Goal: Information Seeking & Learning: Find contact information

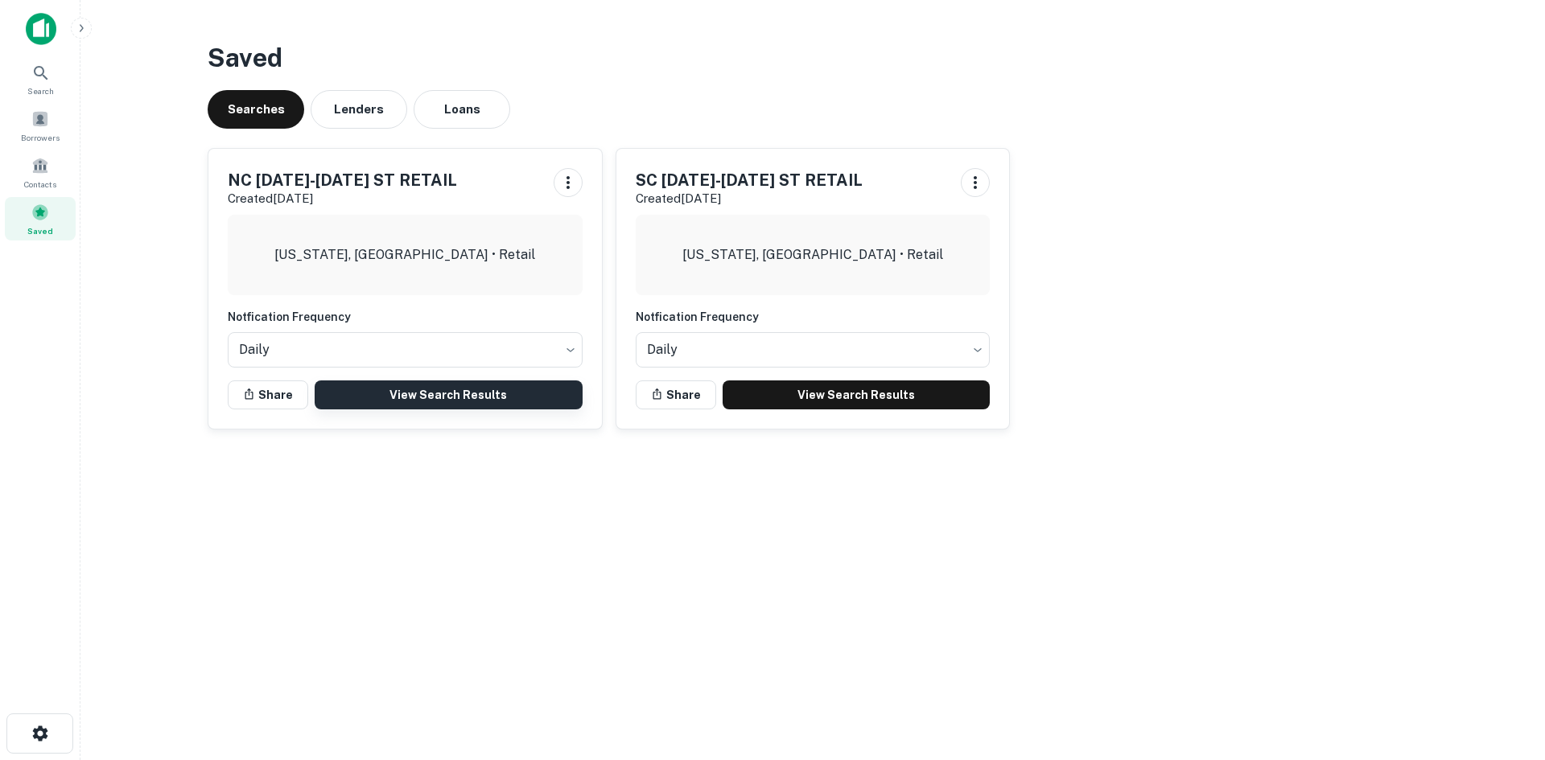
click at [418, 398] on link "View Search Results" at bounding box center [449, 395] width 268 height 29
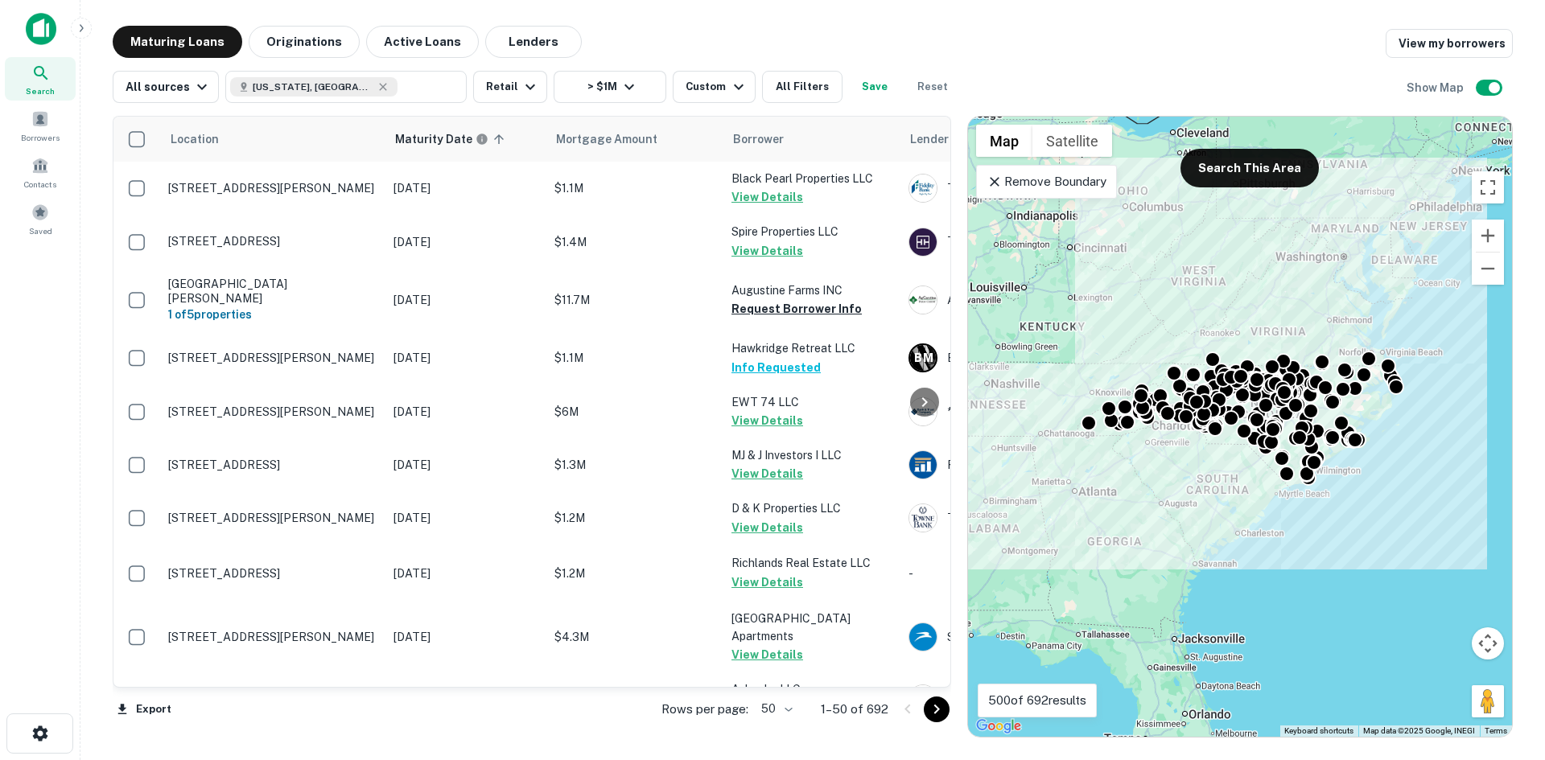
click at [1049, 179] on p "Remove Boundary" at bounding box center [1047, 181] width 120 height 19
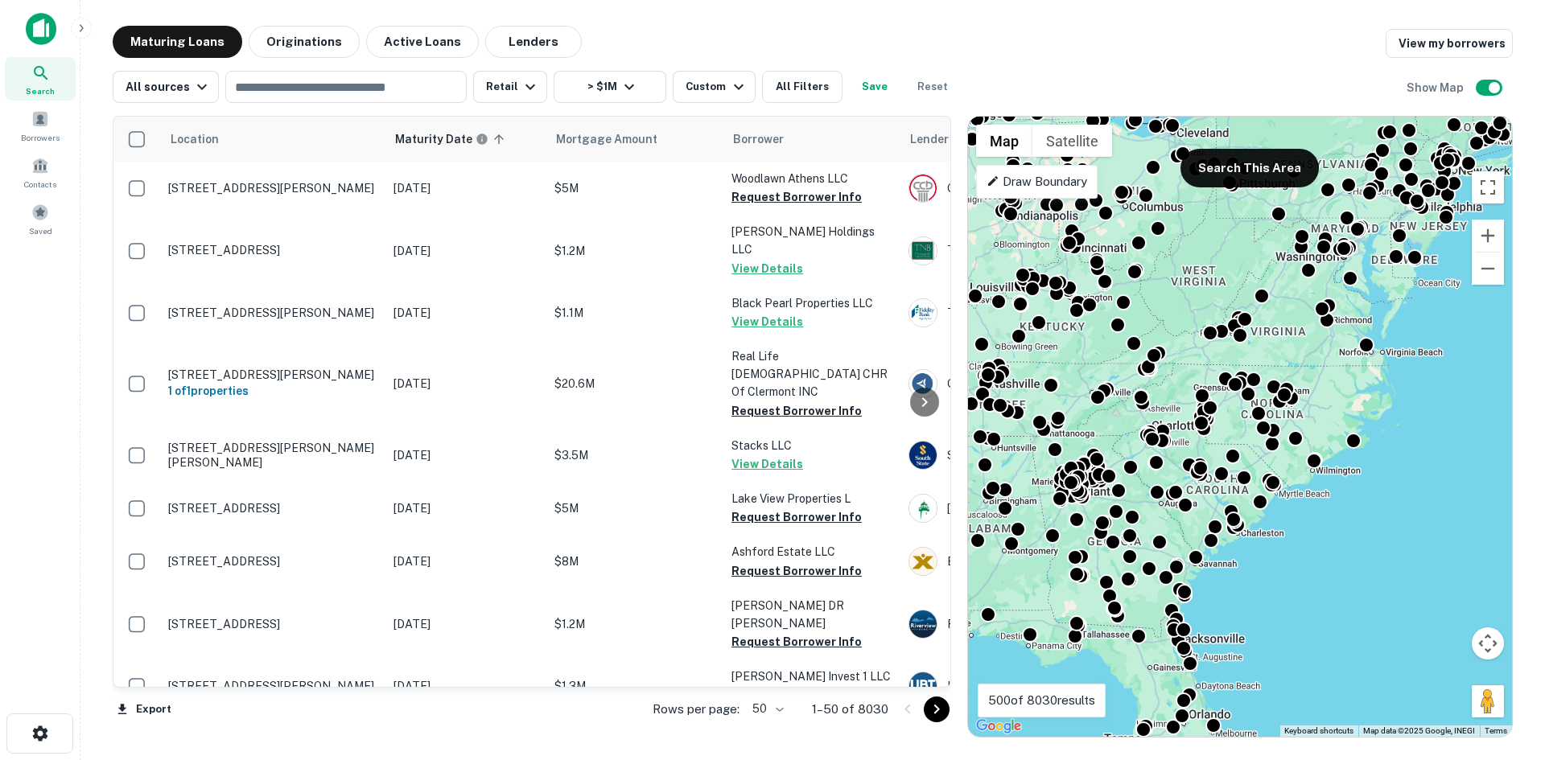
click at [1069, 171] on div "Draw Boundary" at bounding box center [1037, 182] width 122 height 34
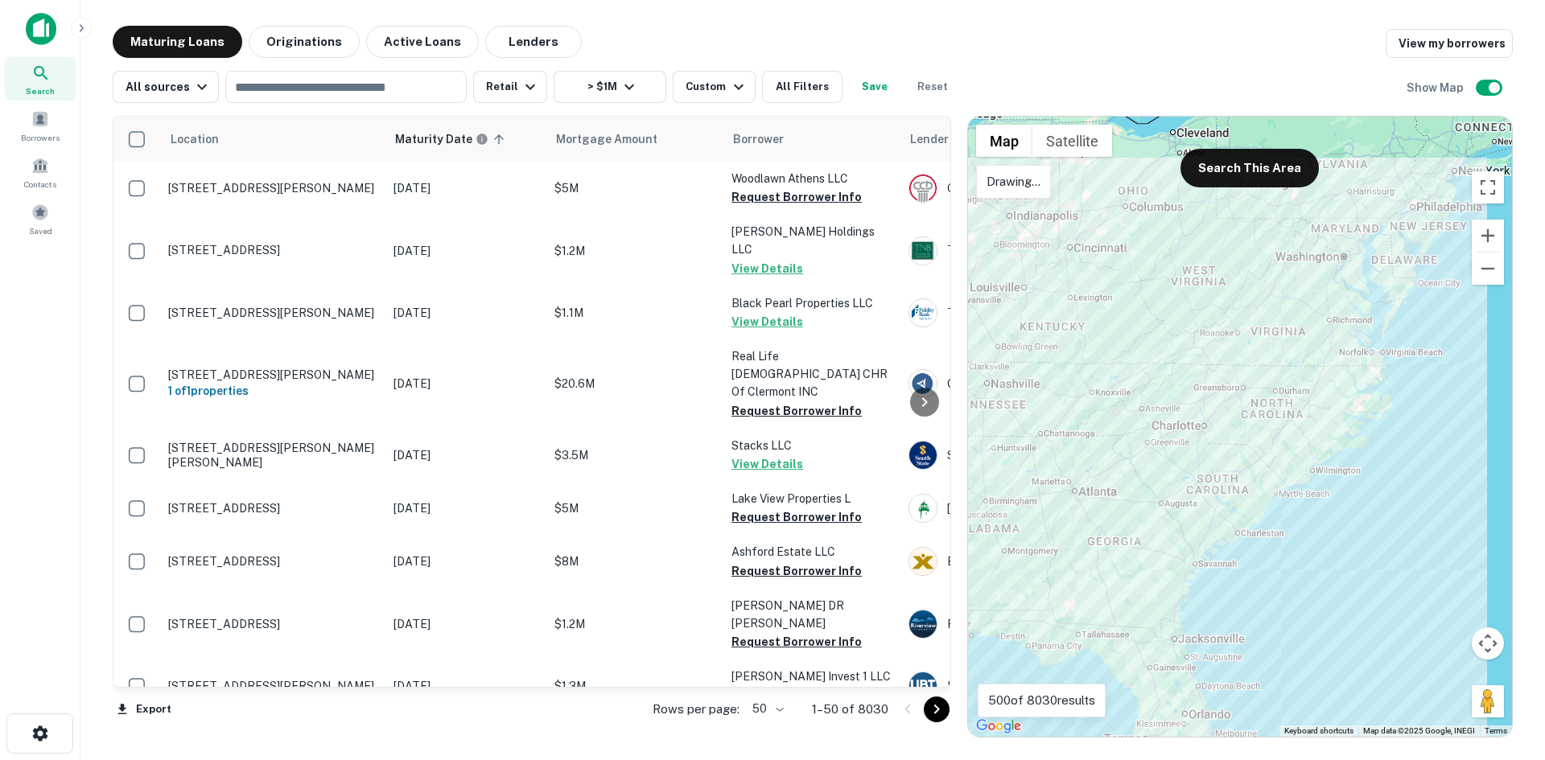
drag, startPoint x: 1266, startPoint y: 220, endPoint x: 1211, endPoint y: 217, distance: 54.8
click at [1211, 217] on div at bounding box center [1240, 427] width 544 height 620
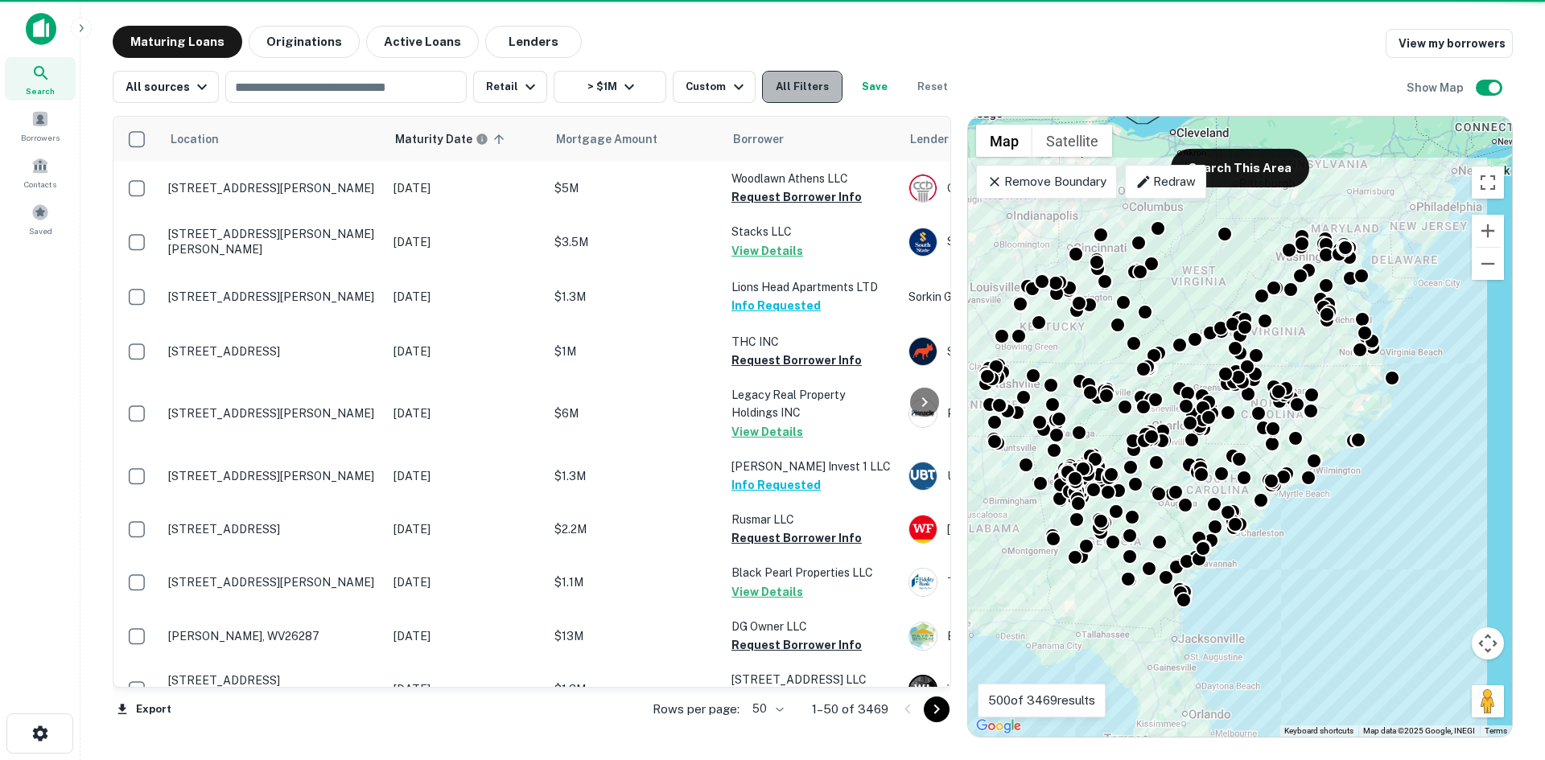
click at [787, 97] on button "All Filters" at bounding box center [802, 87] width 80 height 32
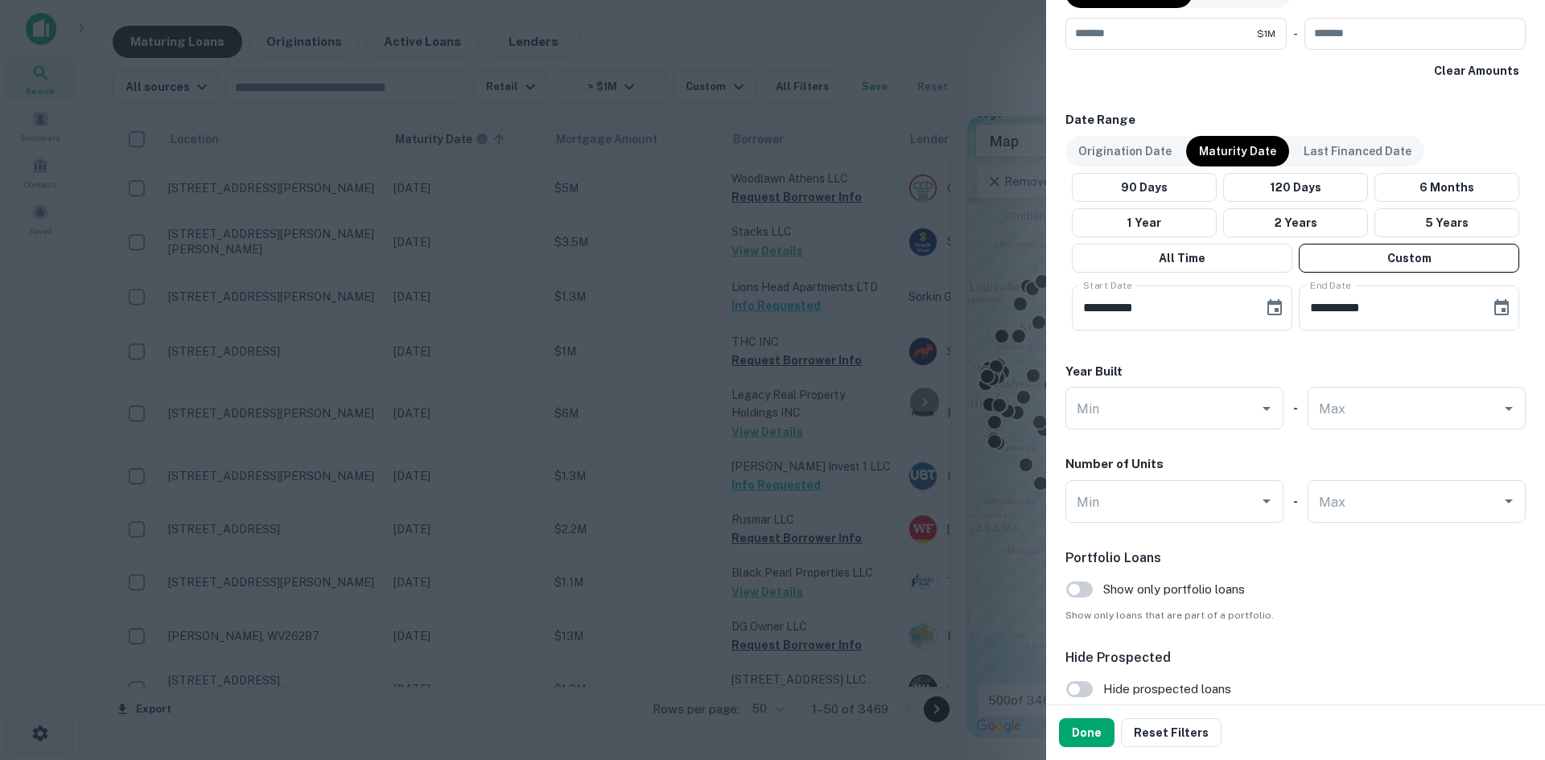
scroll to position [980, 0]
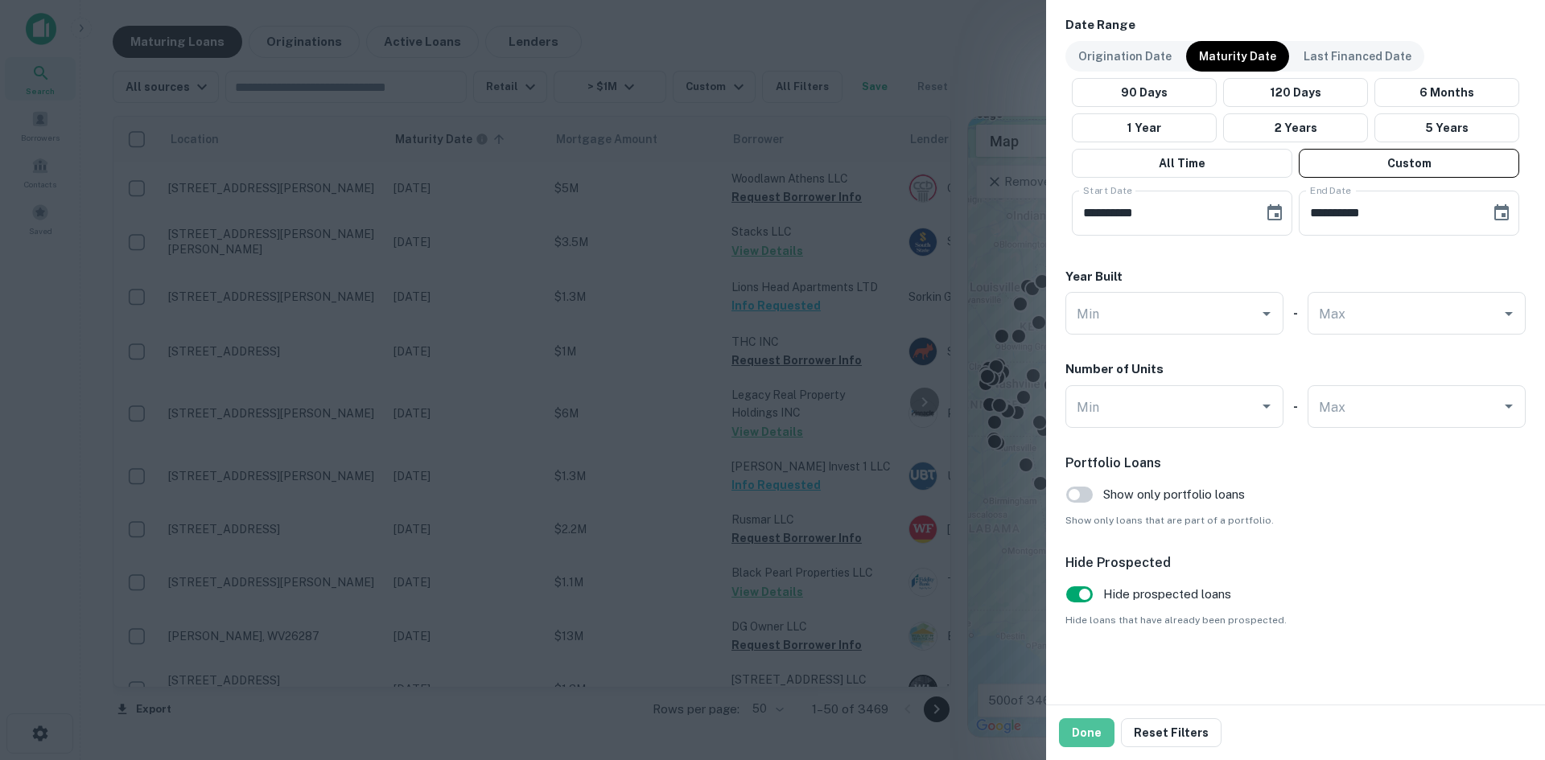
drag, startPoint x: 1102, startPoint y: 731, endPoint x: 905, endPoint y: 410, distance: 376.5
click at [1102, 730] on button "Done" at bounding box center [1087, 733] width 56 height 29
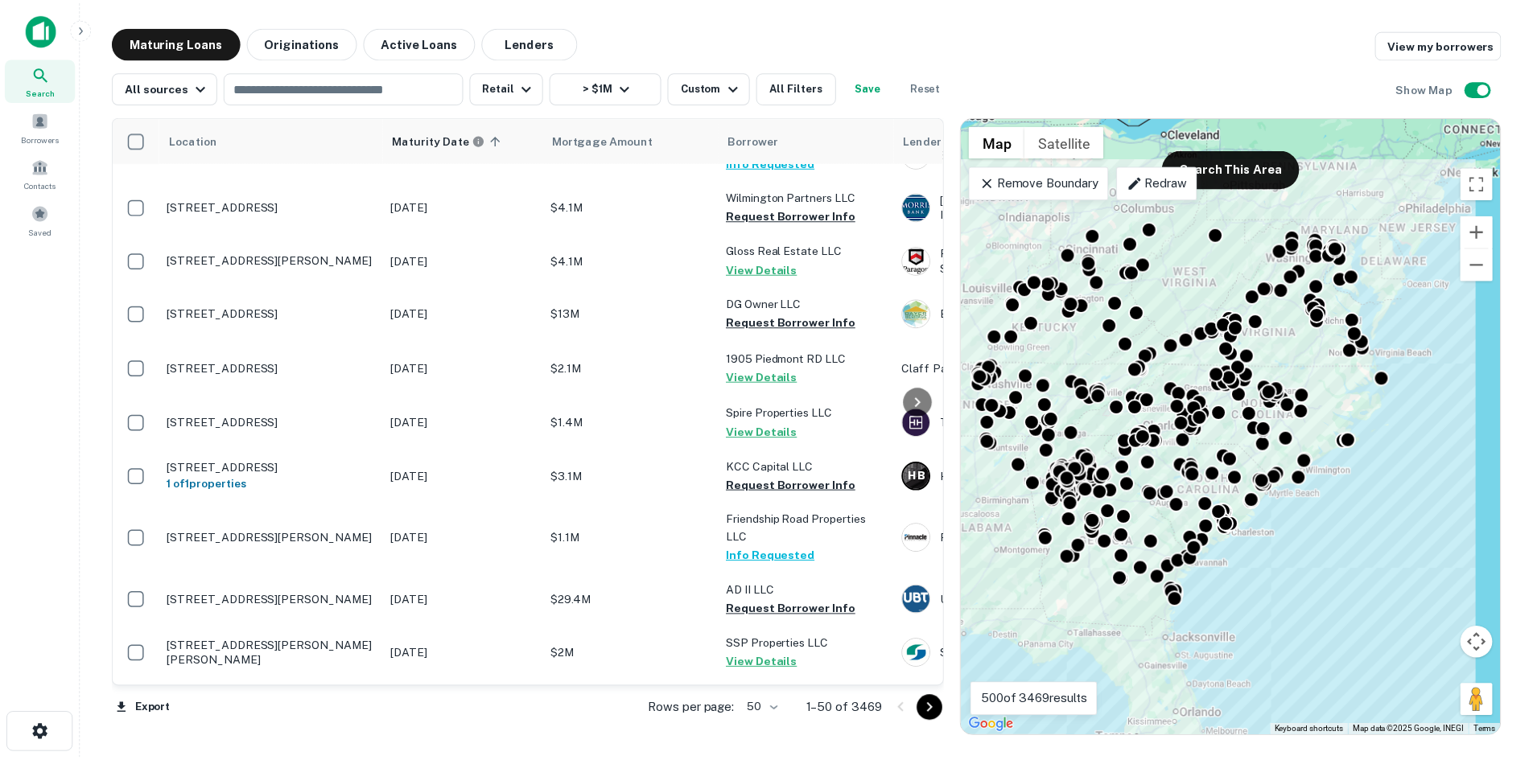
scroll to position [2243, 0]
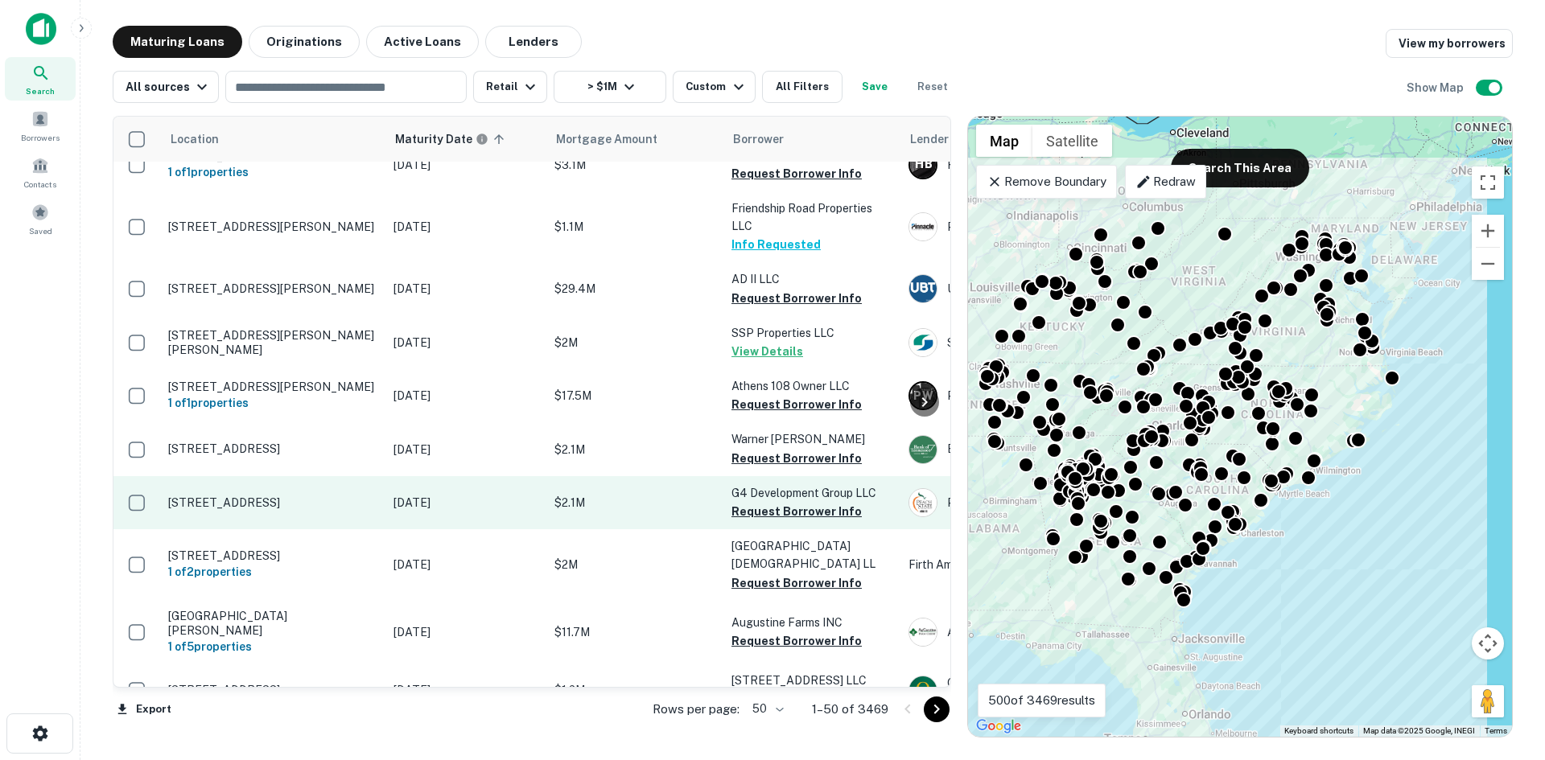
click at [302, 496] on p "721 Main St Sw Gainesville, GA30501" at bounding box center [272, 503] width 209 height 14
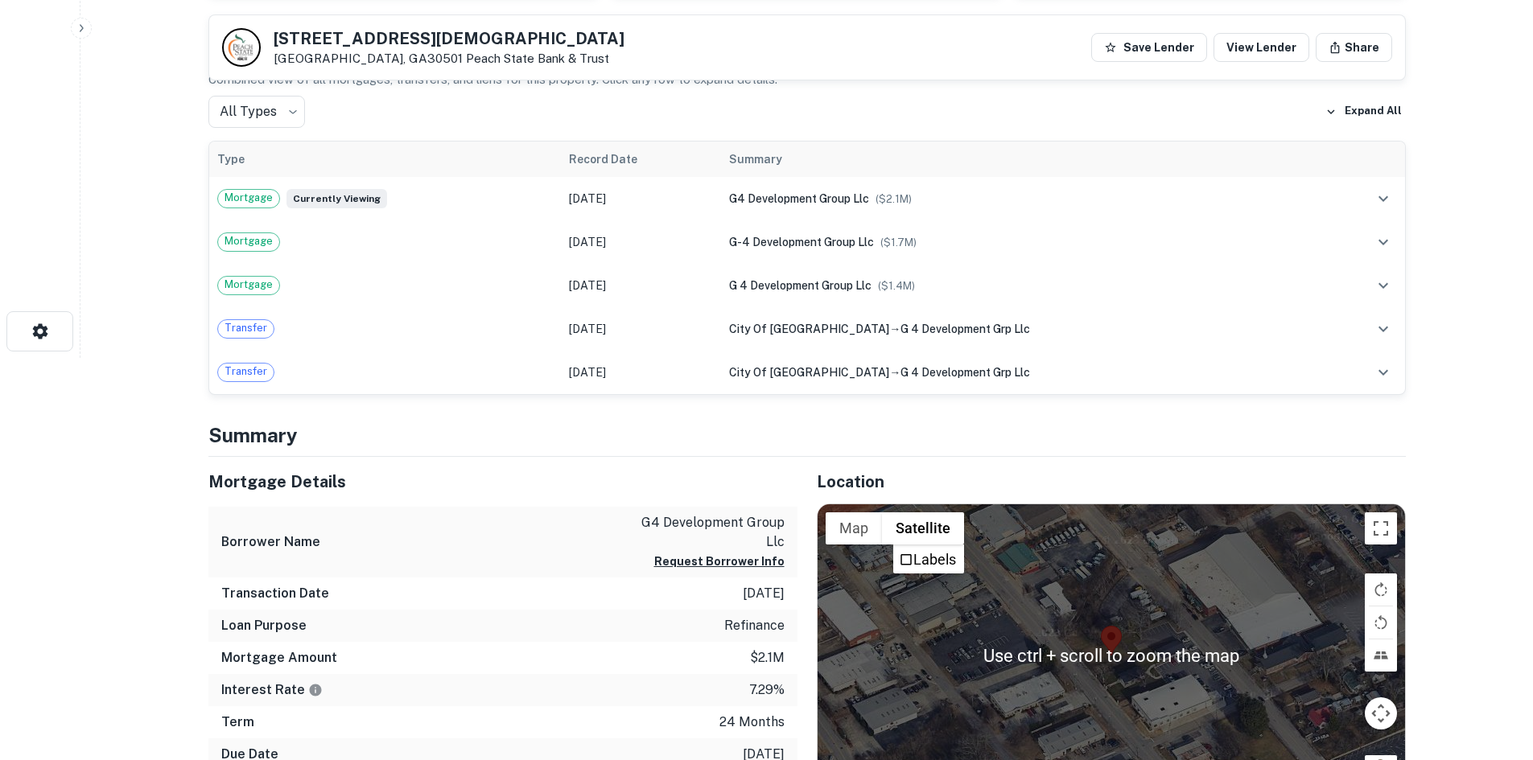
scroll to position [483, 0]
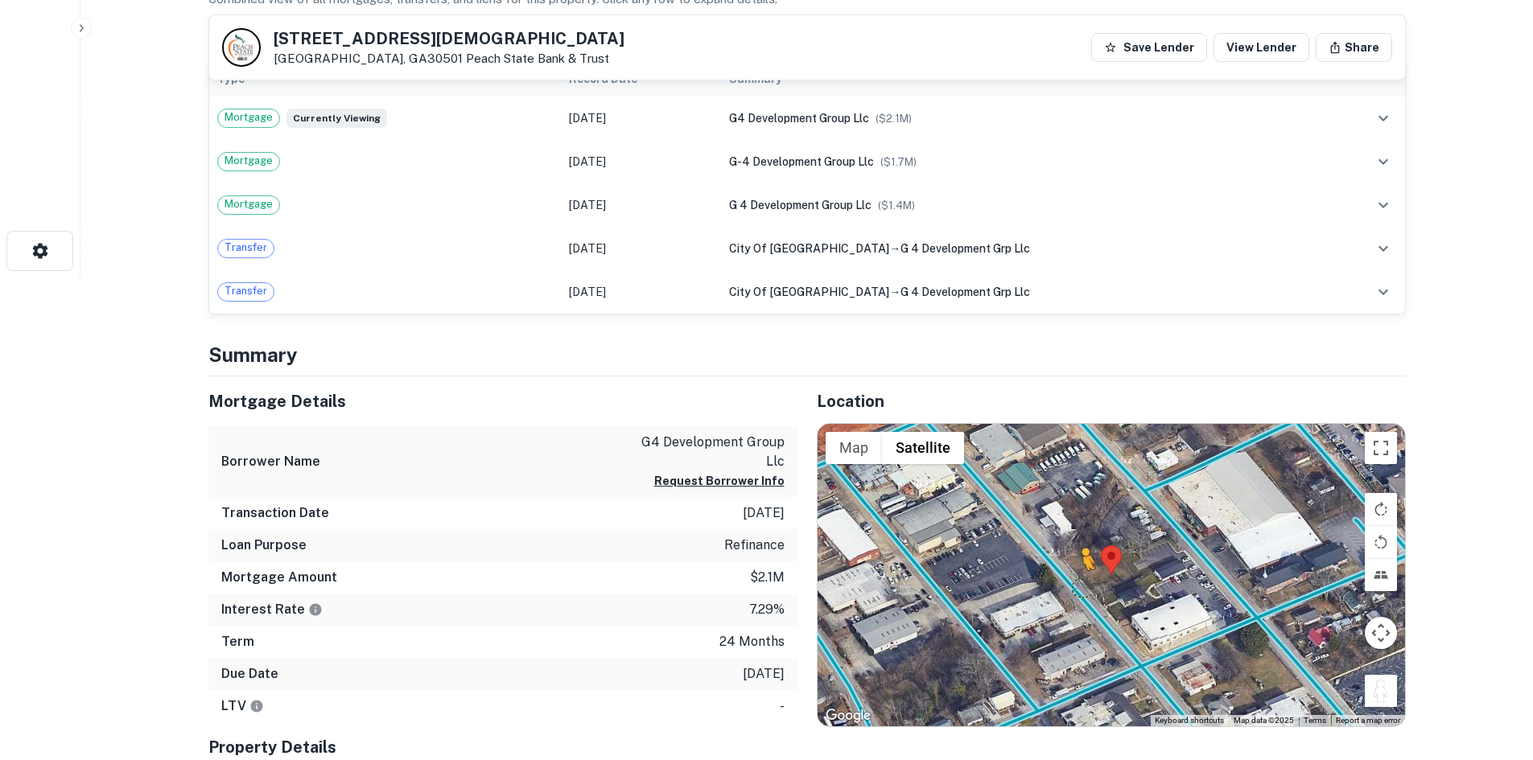
drag, startPoint x: 1387, startPoint y: 684, endPoint x: 1069, endPoint y: 586, distance: 331.9
click at [1069, 586] on div "To activate drag with keyboard, press Alt + Enter. Once in keyboard drag state,…" at bounding box center [1111, 575] width 587 height 303
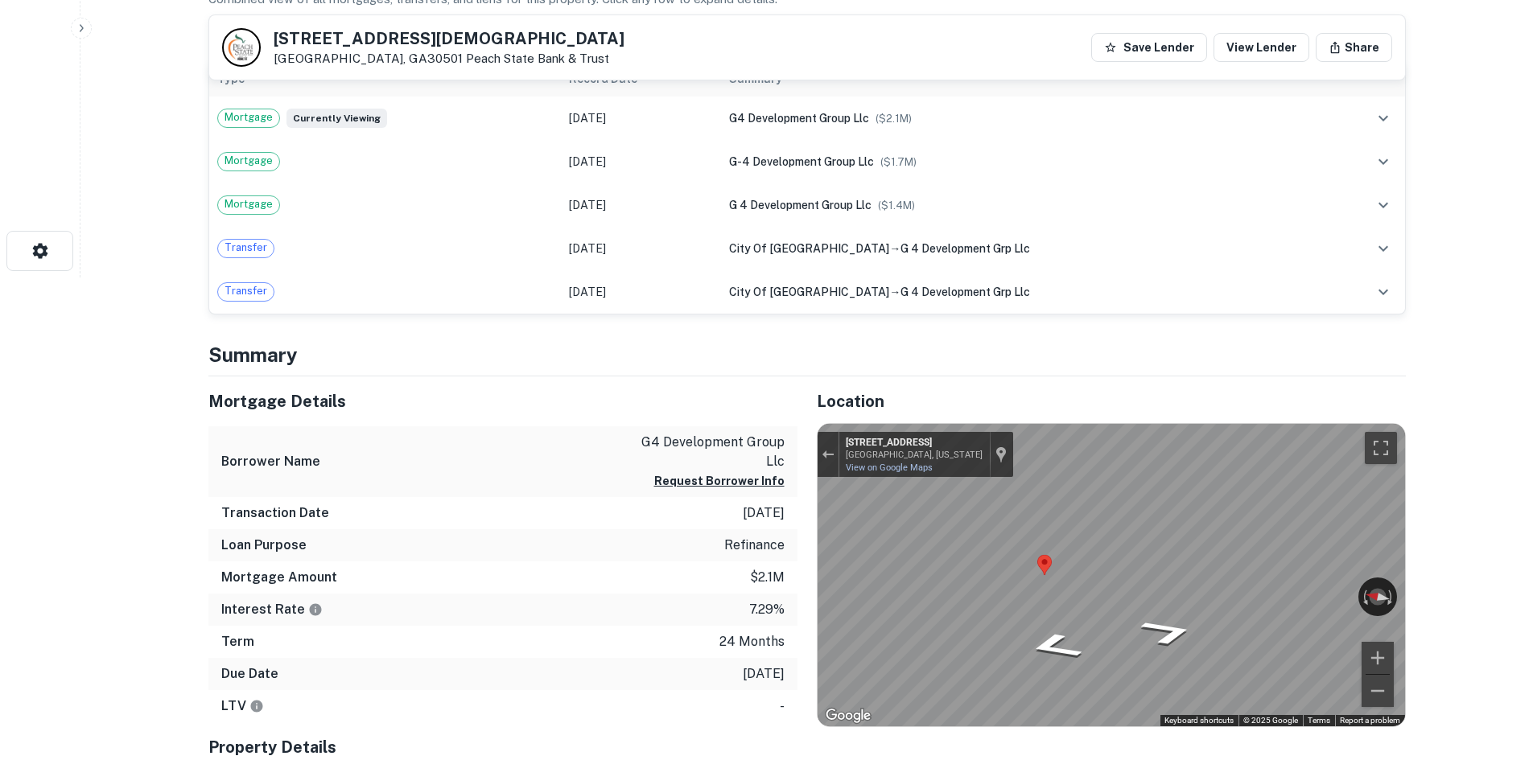
scroll to position [241, 0]
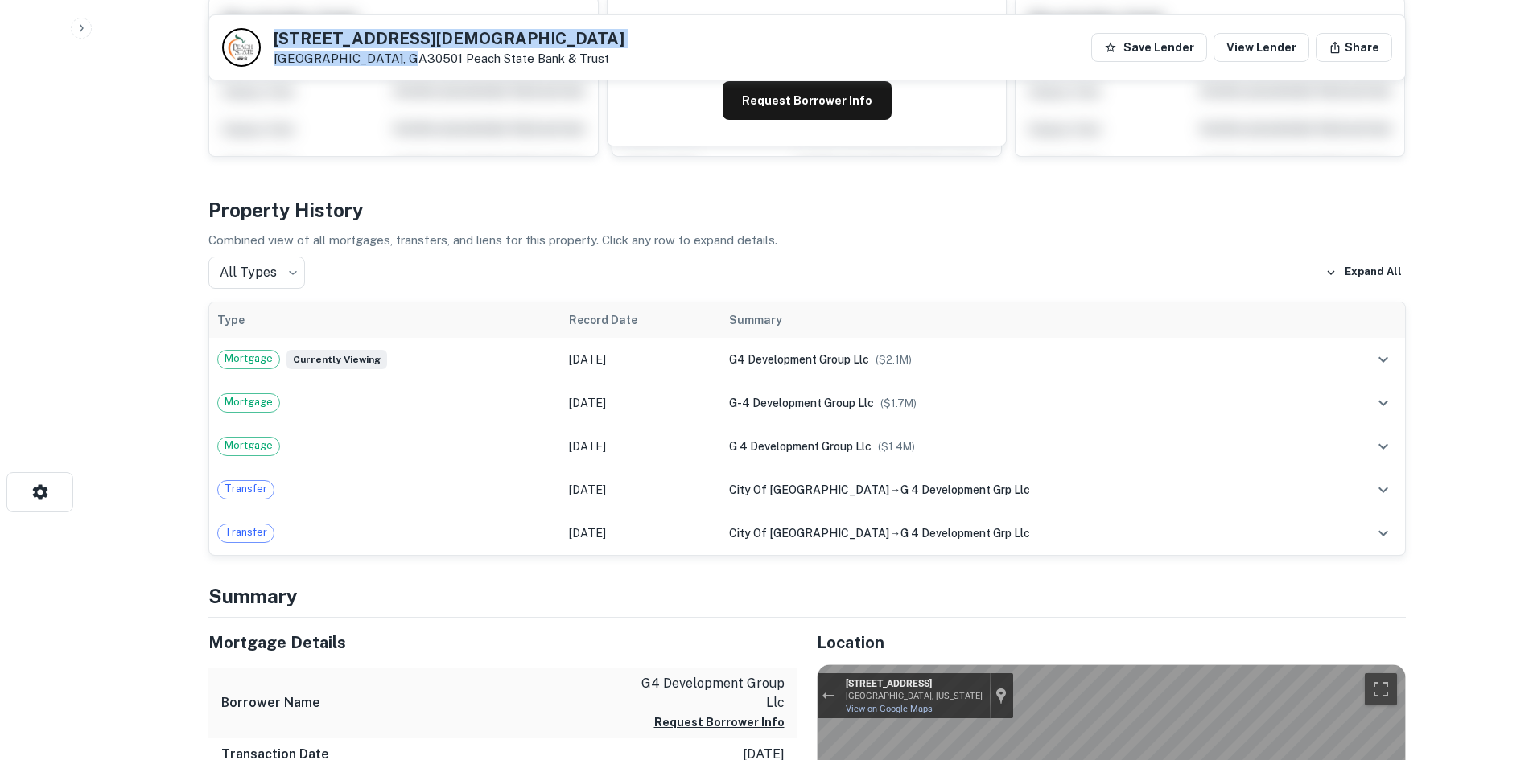
drag, startPoint x: 267, startPoint y: 33, endPoint x: 392, endPoint y: 55, distance: 126.6
click at [392, 55] on div "721 MAIN ST SW Gainesville, GA30501 Peach State Bank & Trust" at bounding box center [423, 47] width 402 height 39
copy div "721 MAIN ST SW Gainesville, GA30501"
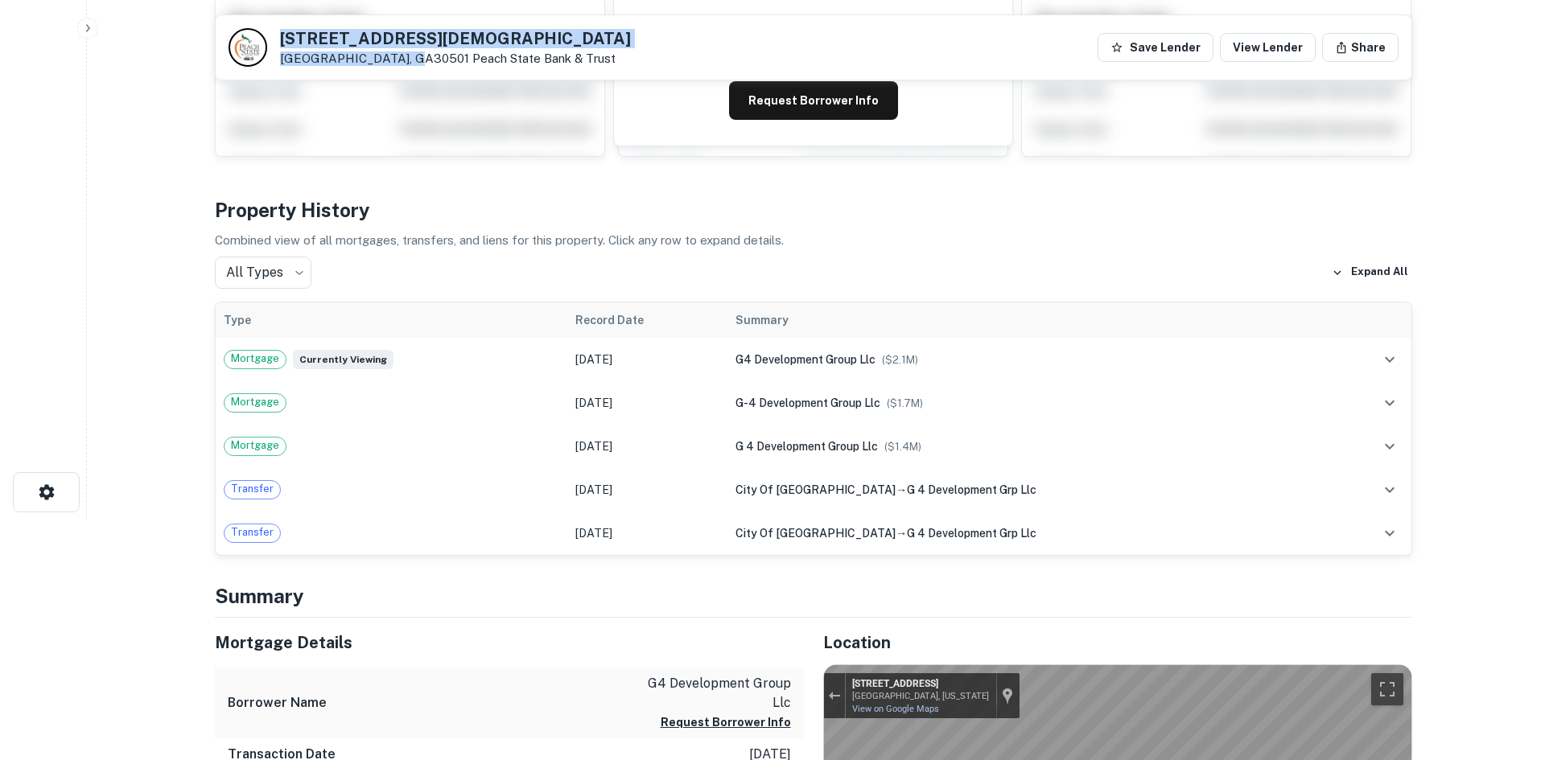
scroll to position [0, 0]
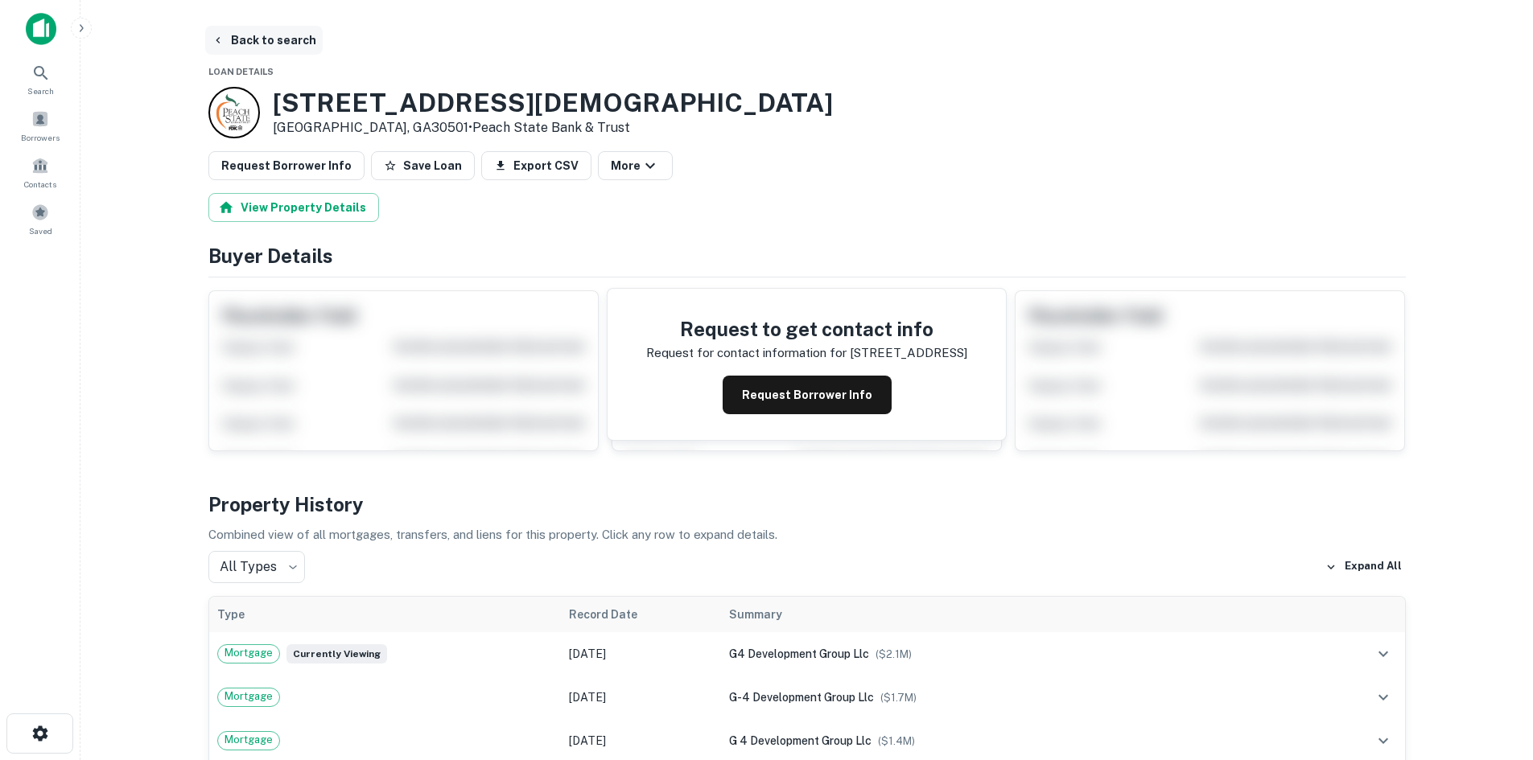
click at [302, 39] on button "Back to search" at bounding box center [263, 40] width 117 height 29
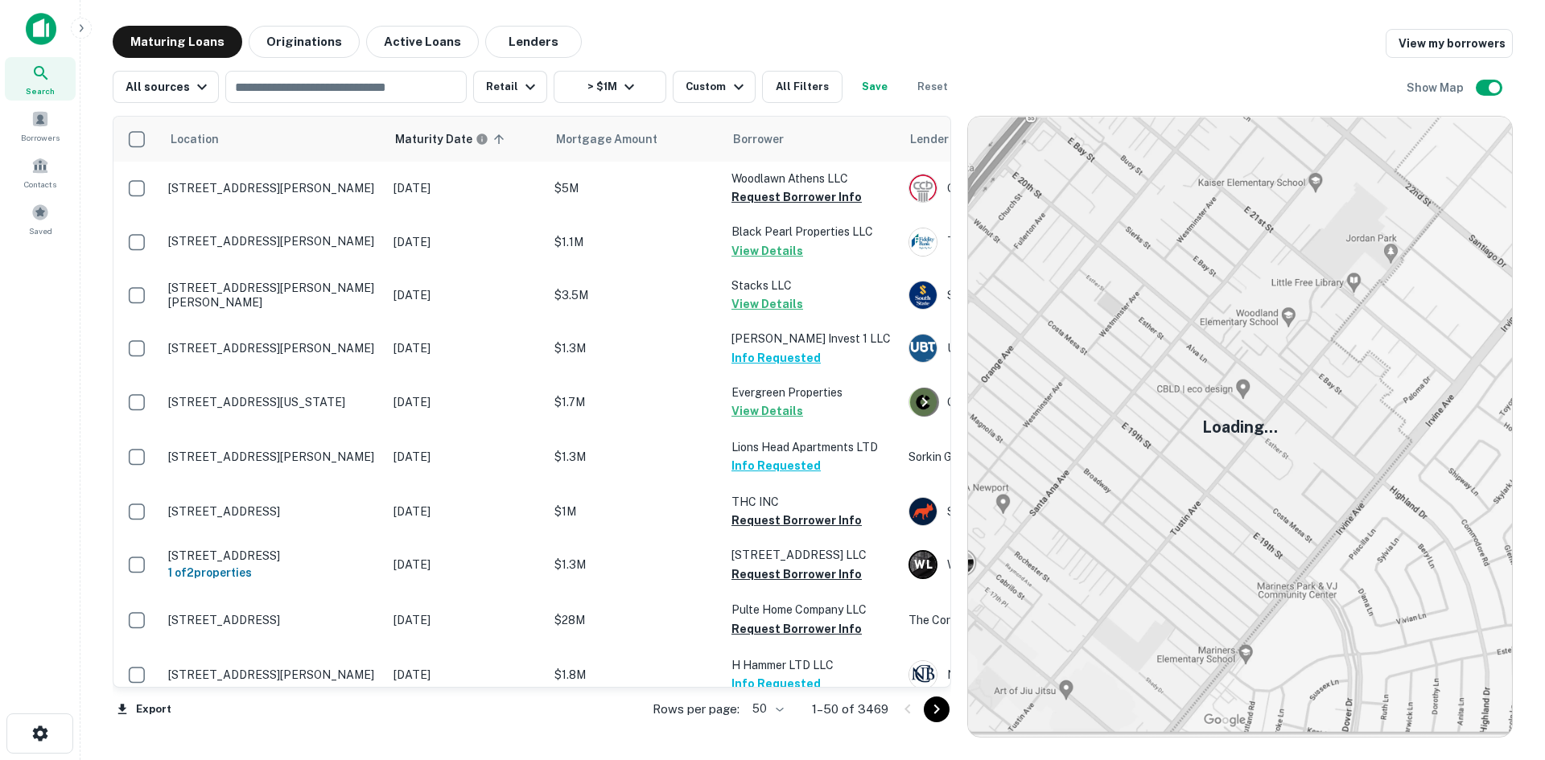
scroll to position [2243, 0]
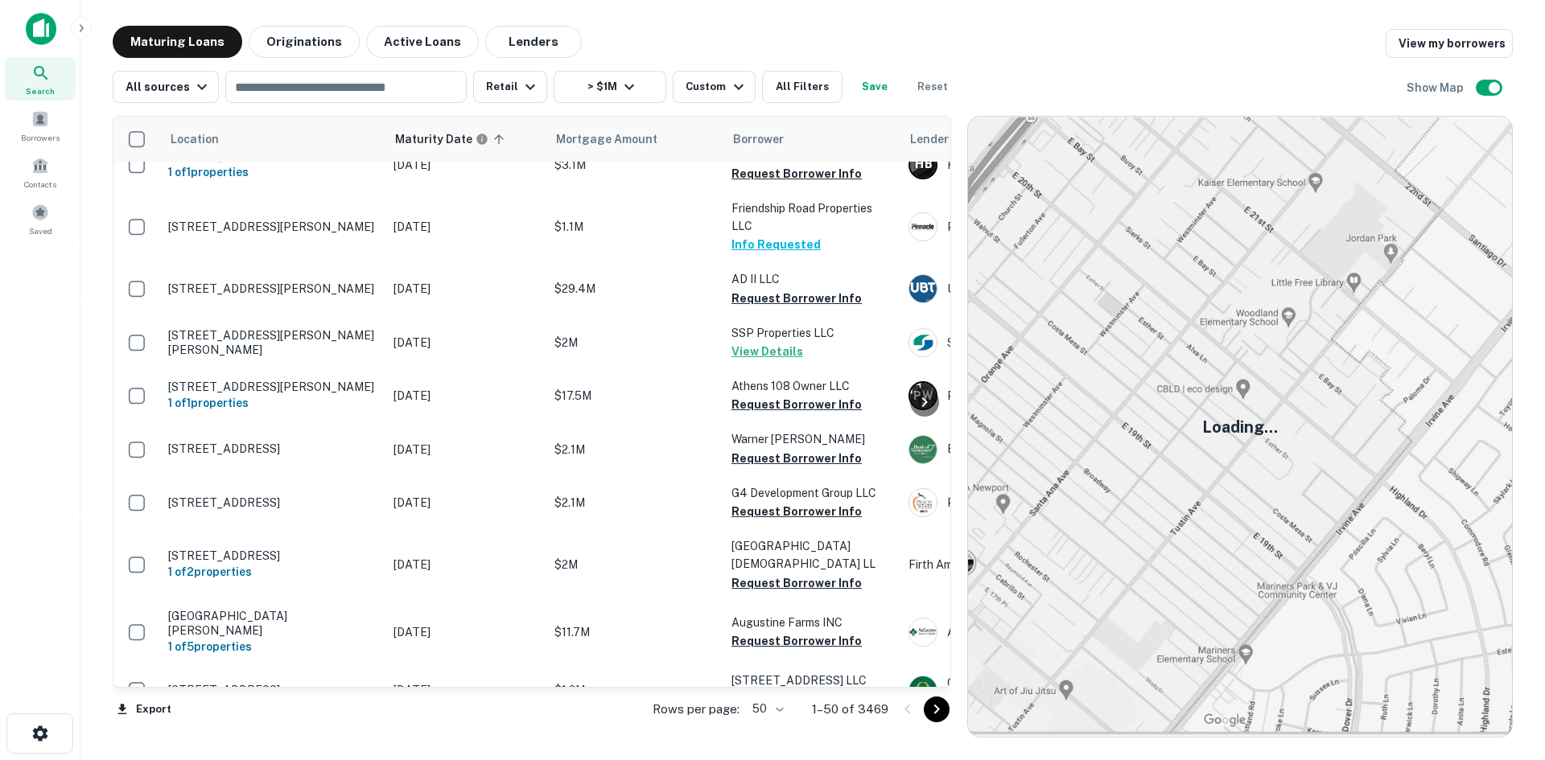
click at [754, 708] on body "Search Borrowers Contacts Saved Maturing Loans Originations Active Loans Lender…" at bounding box center [772, 380] width 1545 height 760
click at [773, 721] on li "100" at bounding box center [769, 726] width 47 height 29
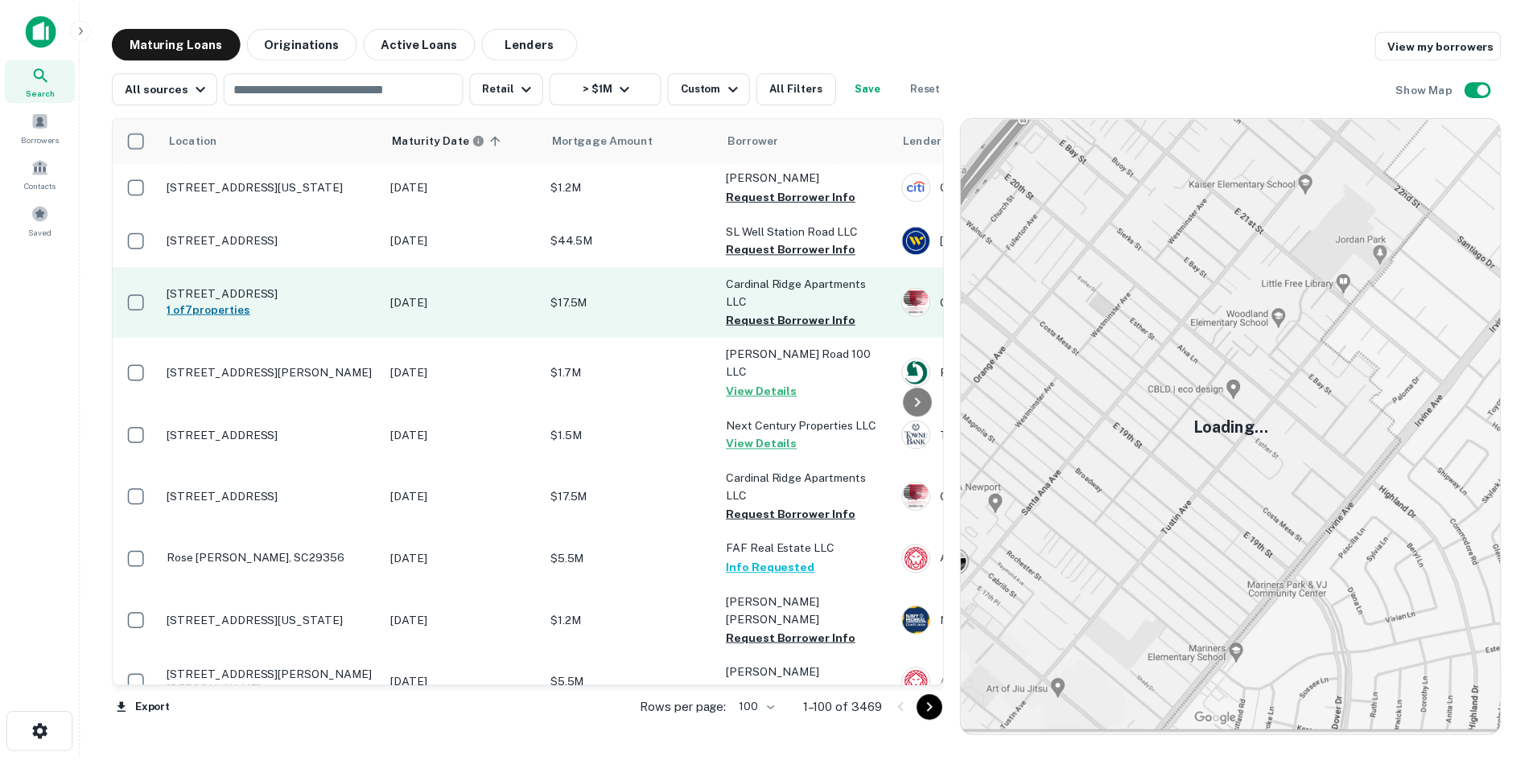
scroll to position [5087, 0]
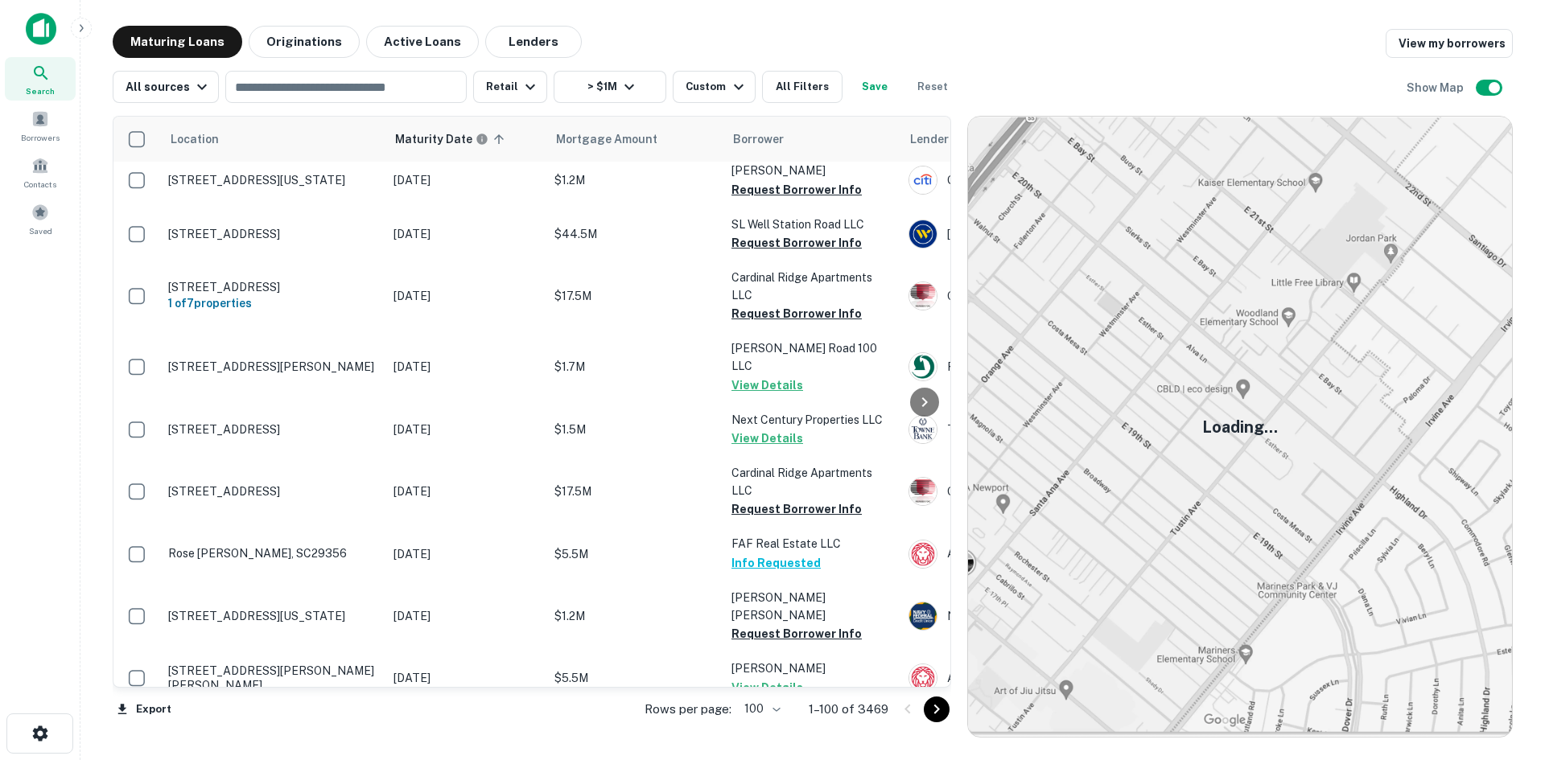
click at [347, 706] on td "[STREET_ADDRESS]" at bounding box center [272, 732] width 225 height 53
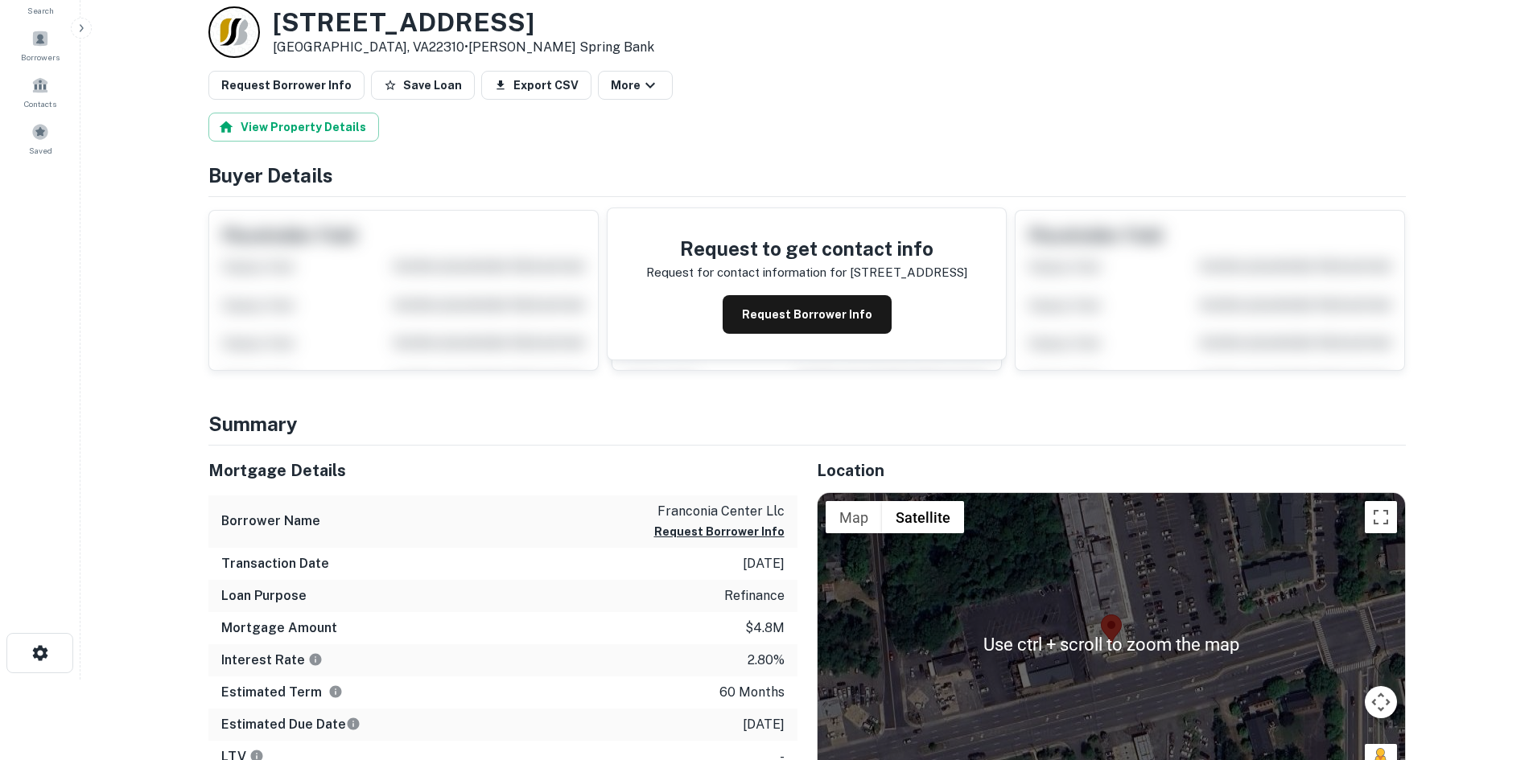
scroll to position [161, 0]
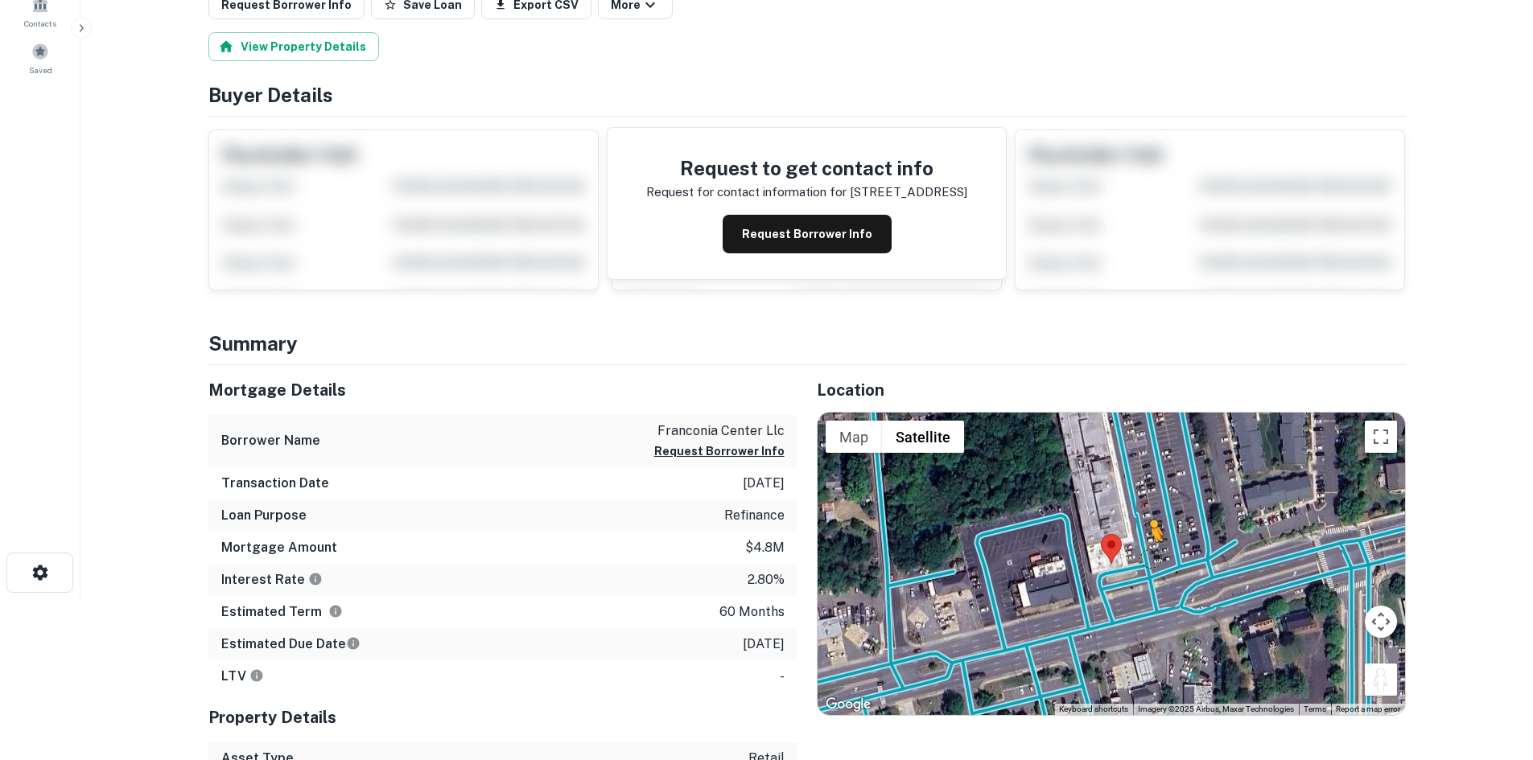
drag, startPoint x: 1370, startPoint y: 680, endPoint x: 1148, endPoint y: 551, distance: 256.0
click at [1148, 551] on div "To activate drag with keyboard, press Alt + Enter. Once in keyboard drag state,…" at bounding box center [1111, 564] width 587 height 303
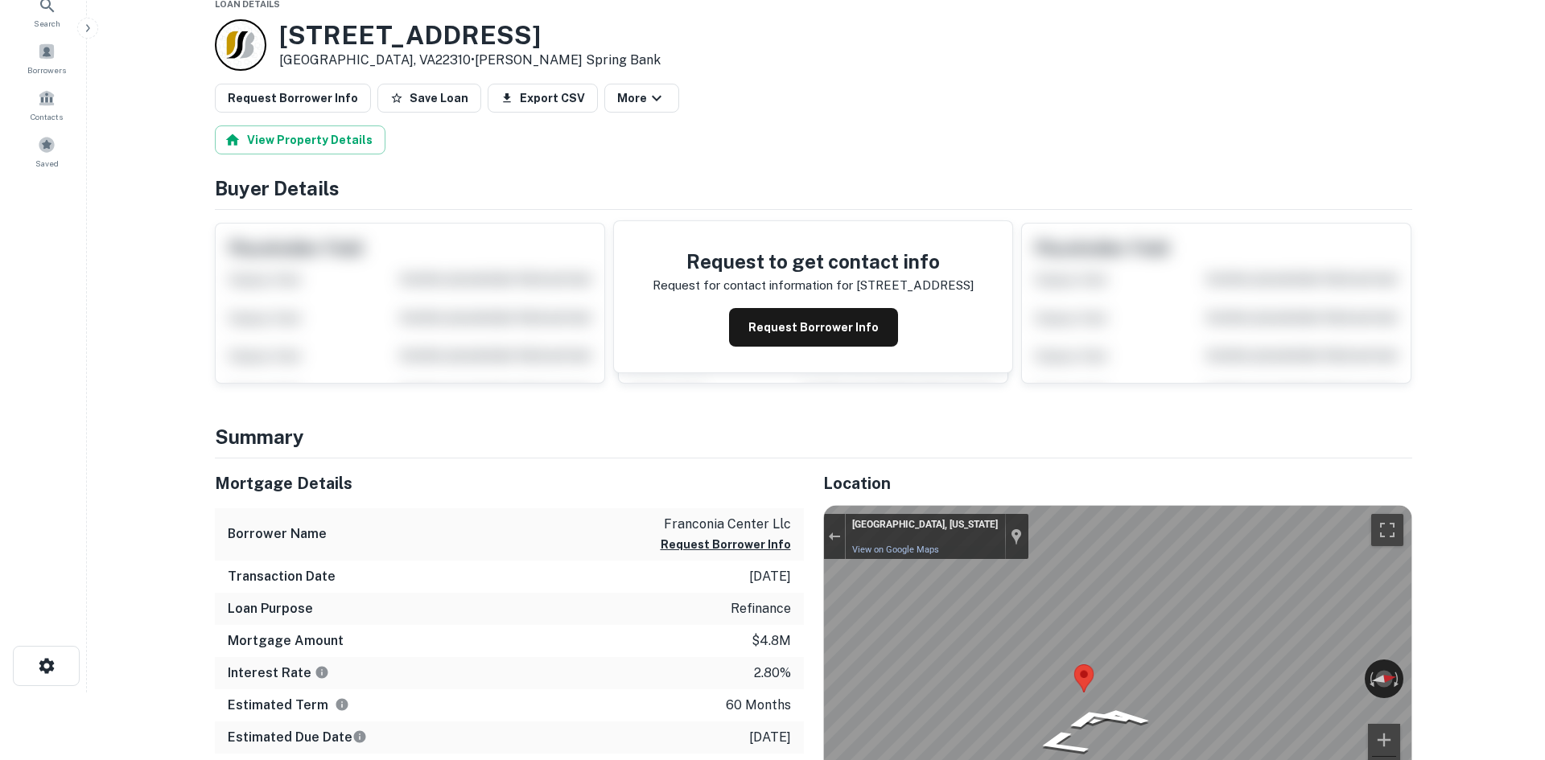
scroll to position [0, 0]
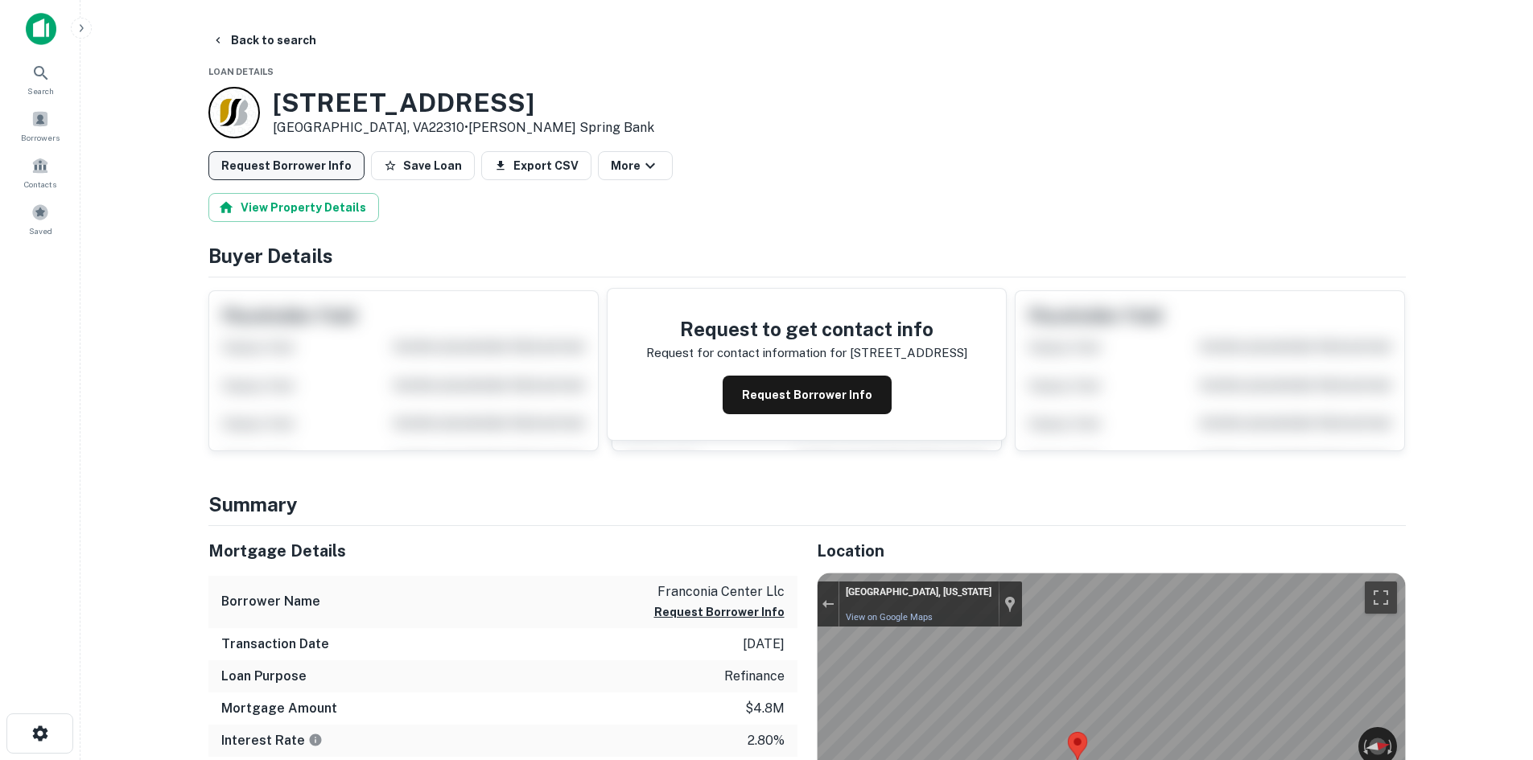
click at [270, 169] on button "Request Borrower Info" at bounding box center [286, 165] width 156 height 29
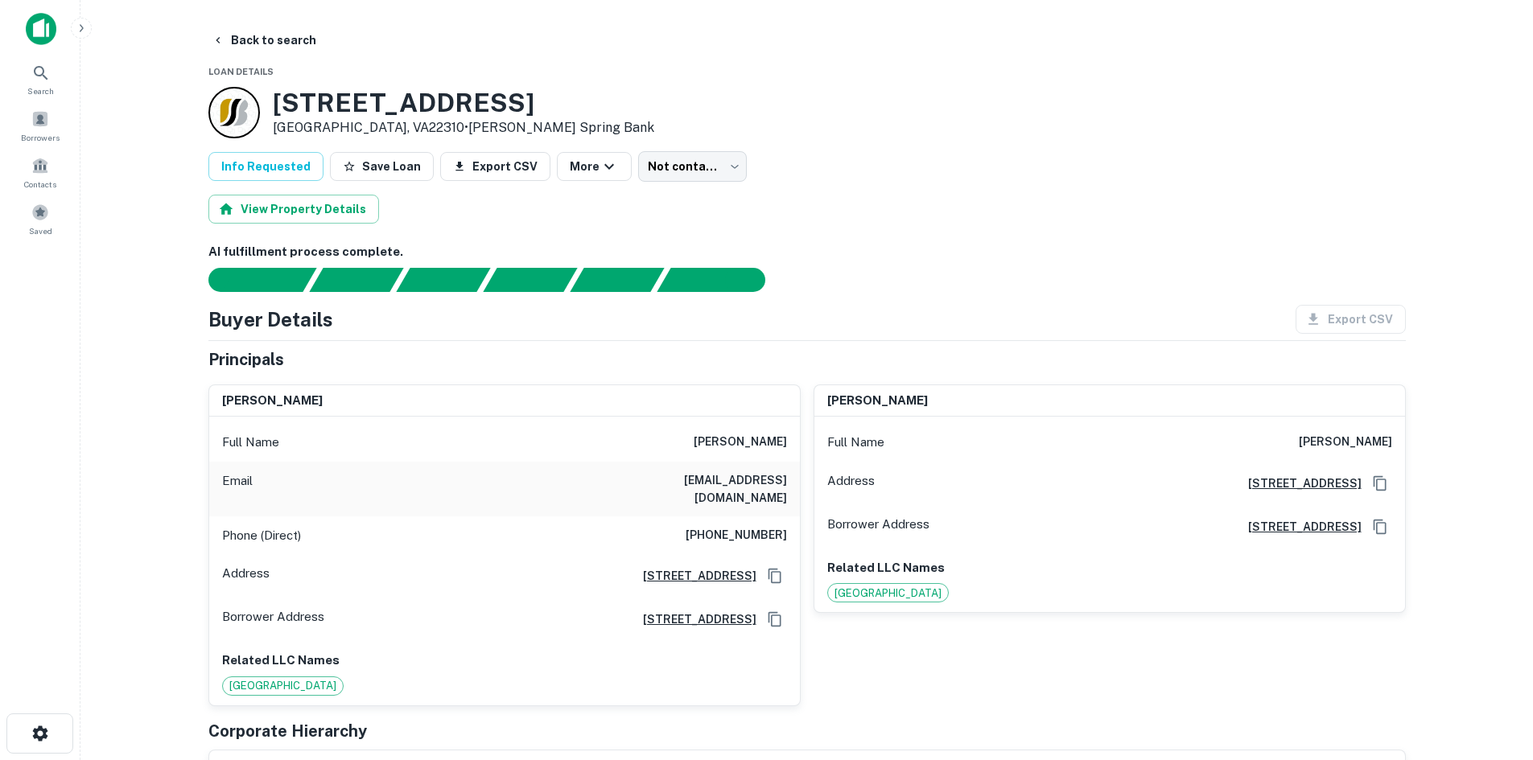
drag, startPoint x: 670, startPoint y: 437, endPoint x: 785, endPoint y: 442, distance: 116.0
click at [785, 442] on h6 "alan r hammerschlag" at bounding box center [740, 442] width 93 height 19
copy h6 "alan r hammerschlag"
click at [245, 28] on button "Back to search" at bounding box center [263, 40] width 117 height 29
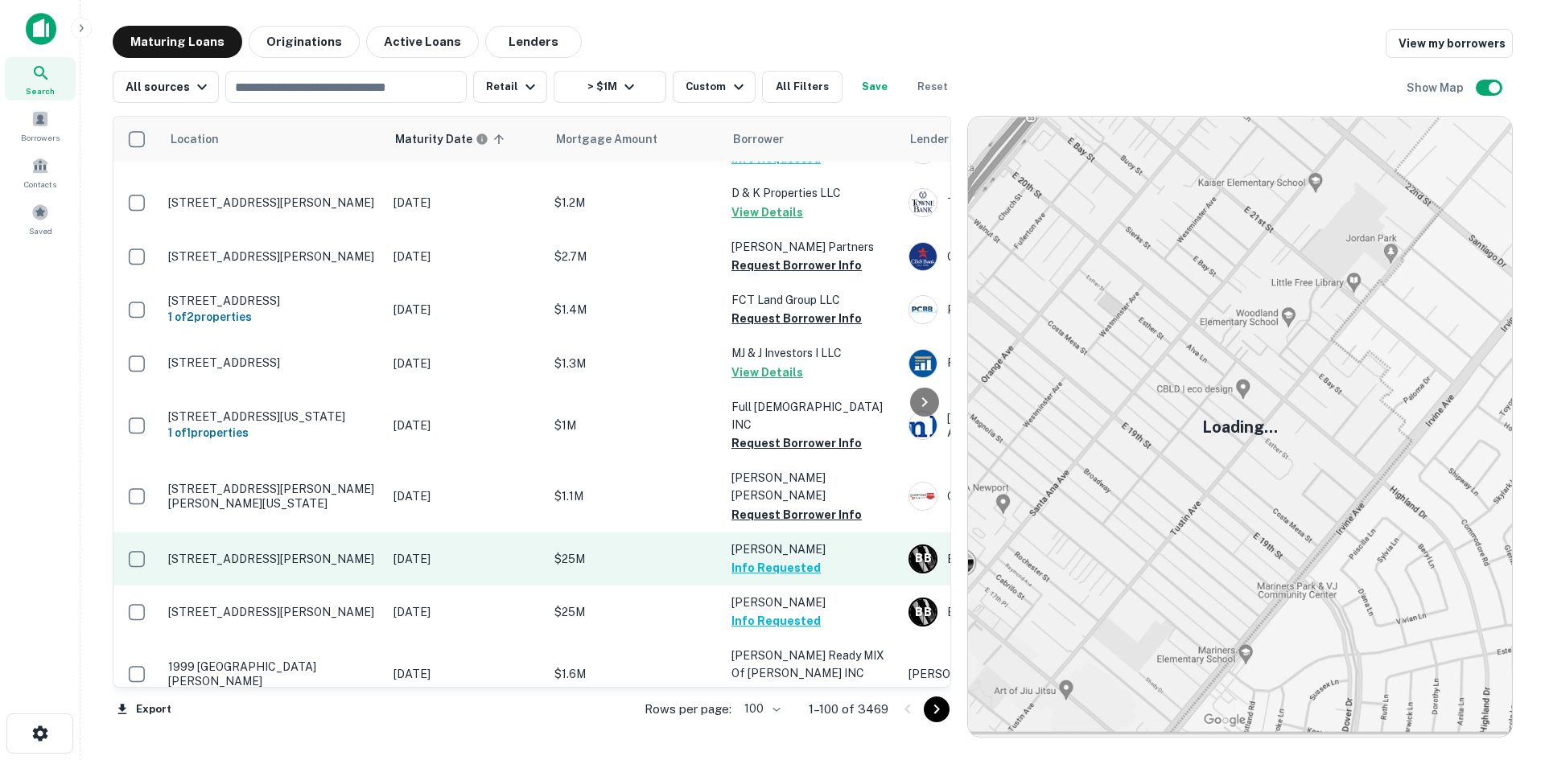
scroll to position [4315, 0]
click at [294, 554] on p "181 S Clayton St Lawrenceville, GA30046" at bounding box center [272, 561] width 209 height 14
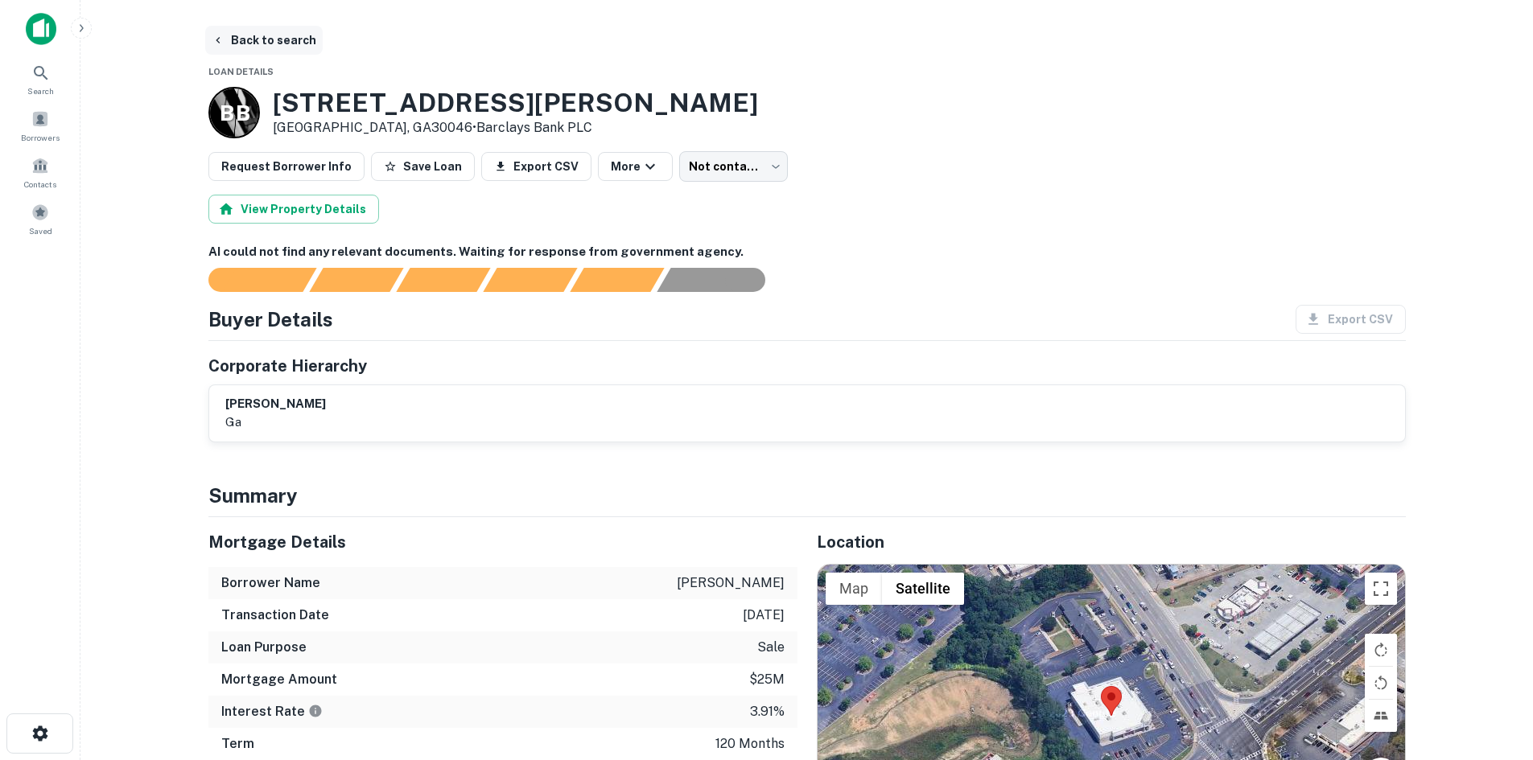
click at [265, 52] on button "Back to search" at bounding box center [263, 40] width 117 height 29
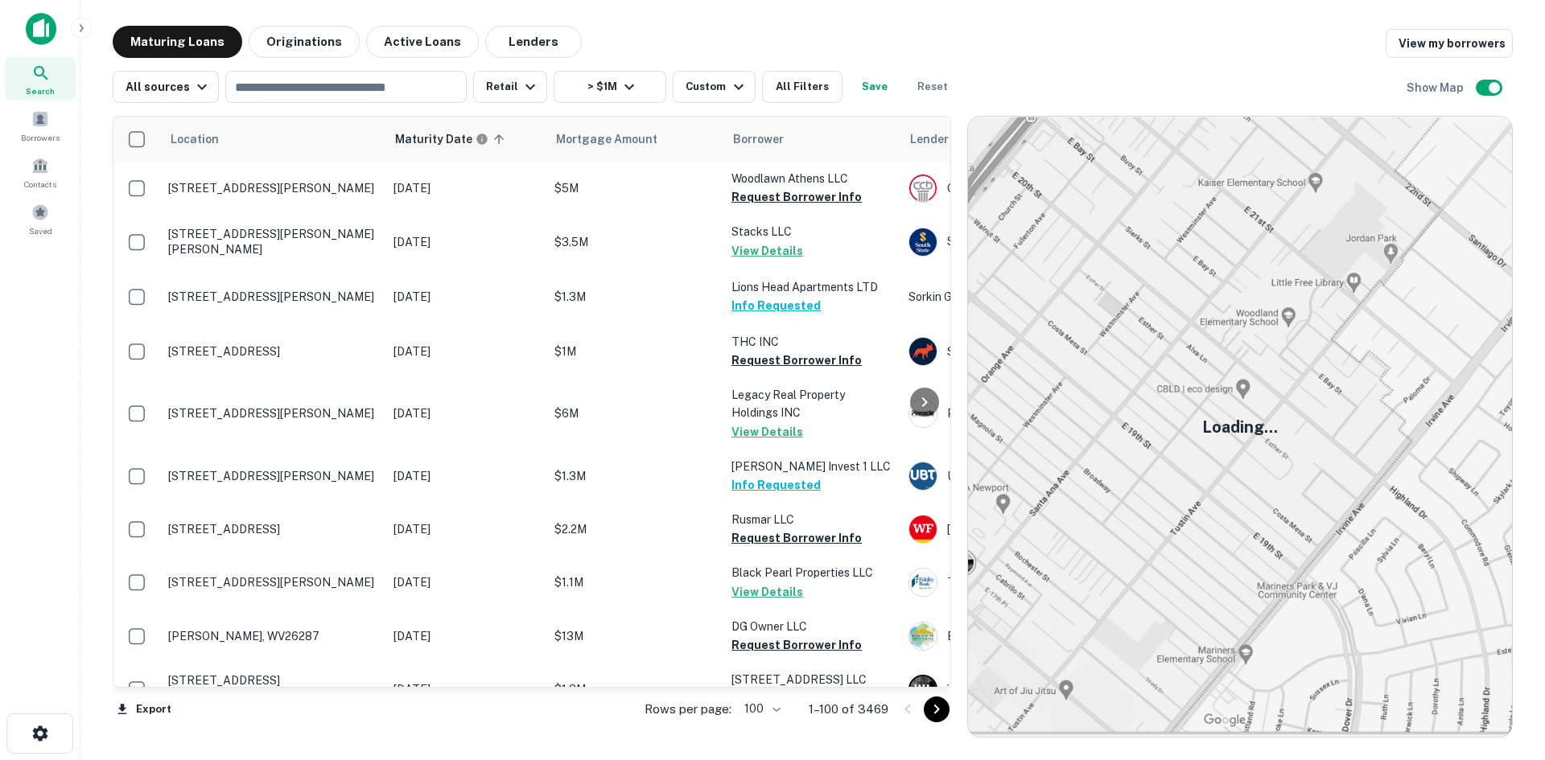
scroll to position [4315, 0]
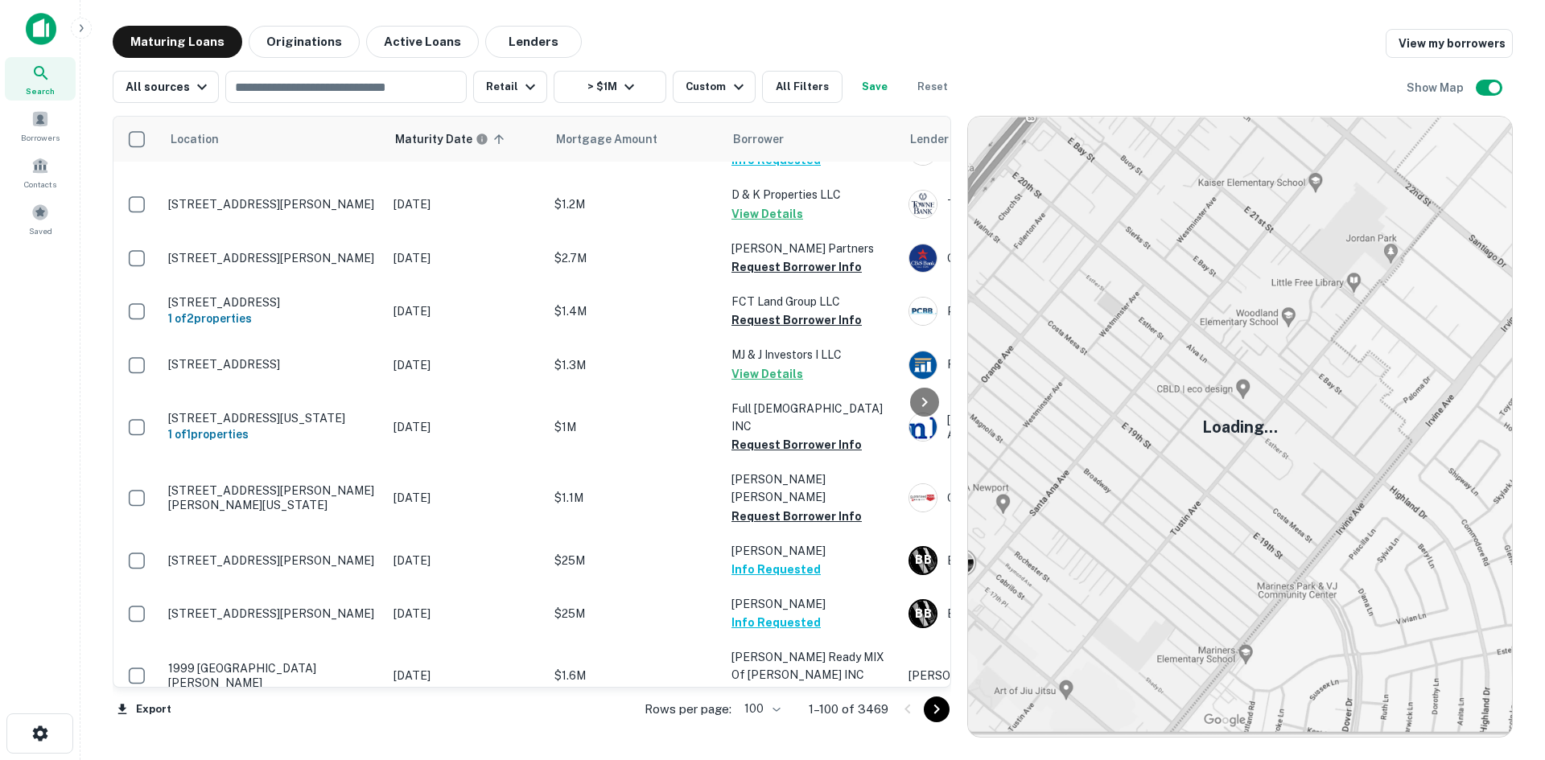
click at [931, 705] on icon "Go to next page" at bounding box center [936, 709] width 19 height 19
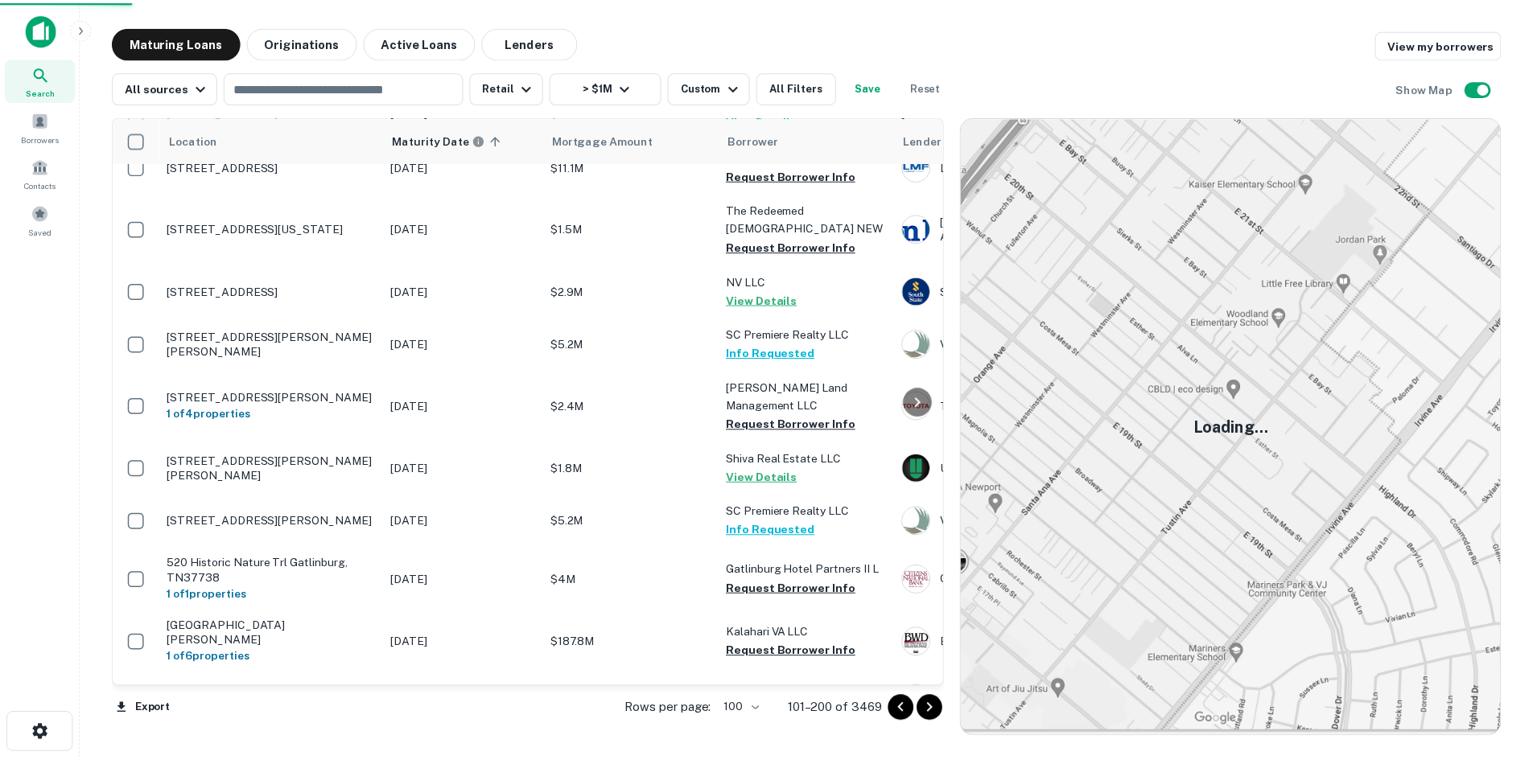
scroll to position [4315, 0]
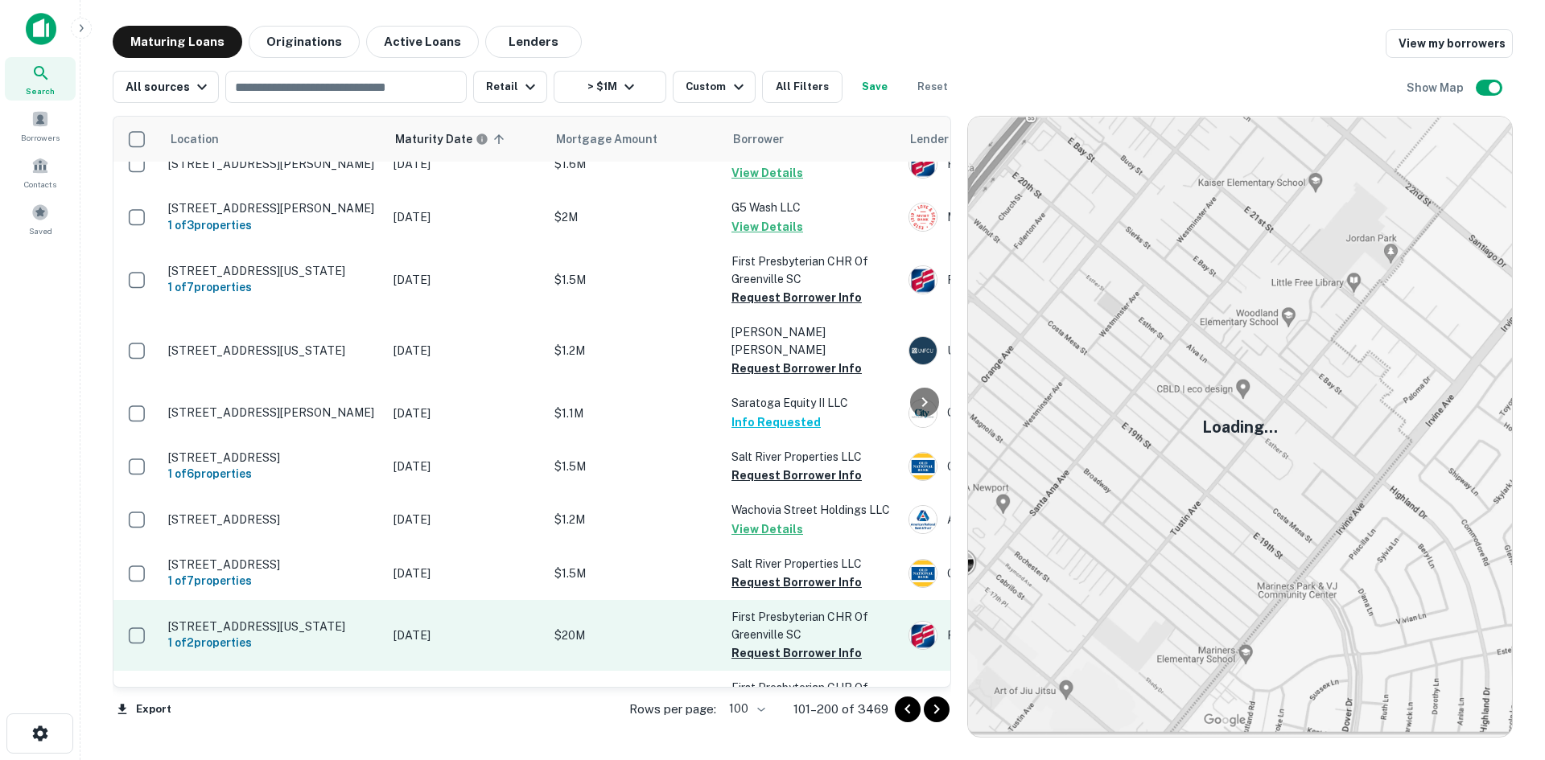
click at [323, 620] on p "200 W Washington St Greenville, SC29601" at bounding box center [272, 627] width 209 height 14
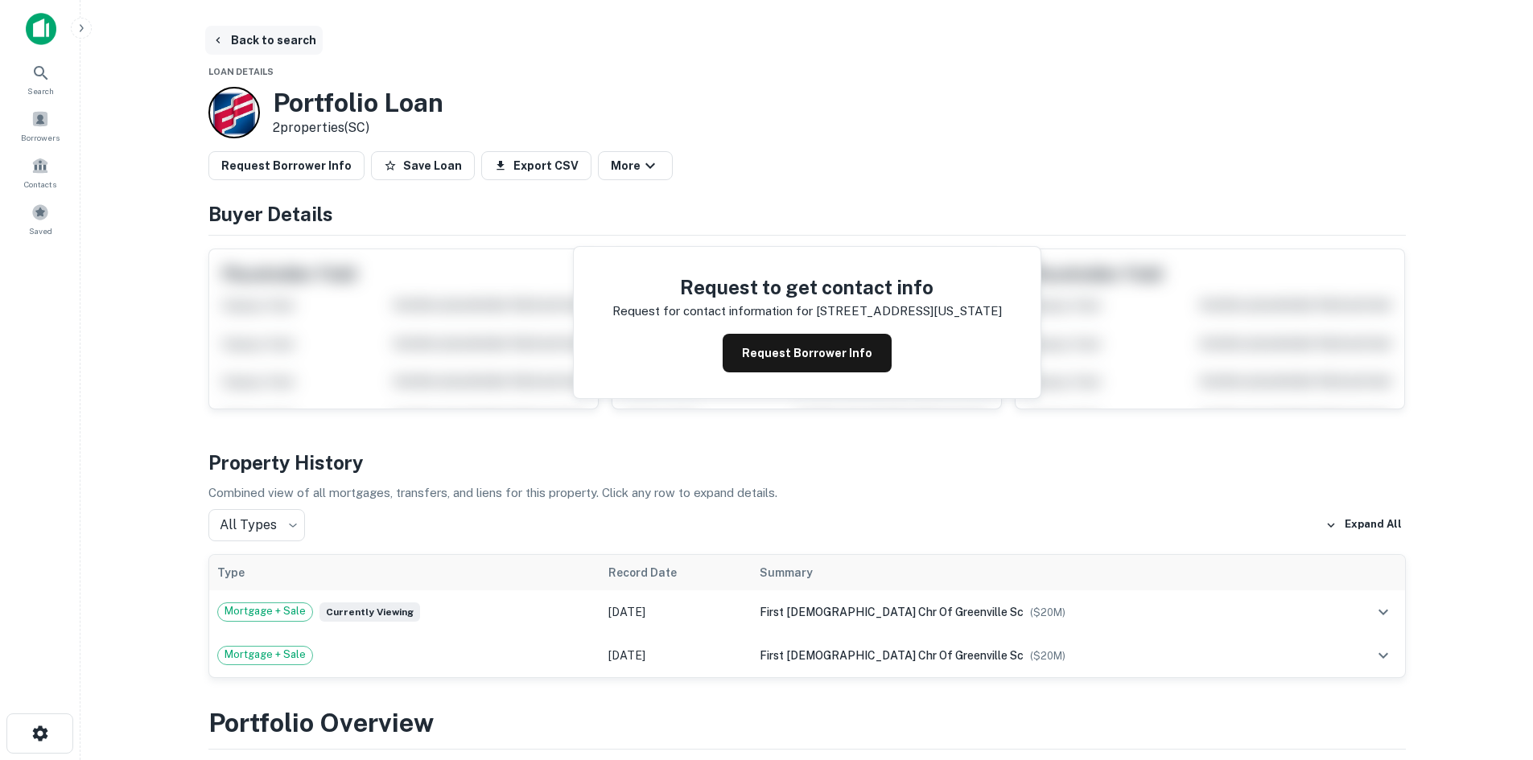
click at [283, 47] on button "Back to search" at bounding box center [263, 40] width 117 height 29
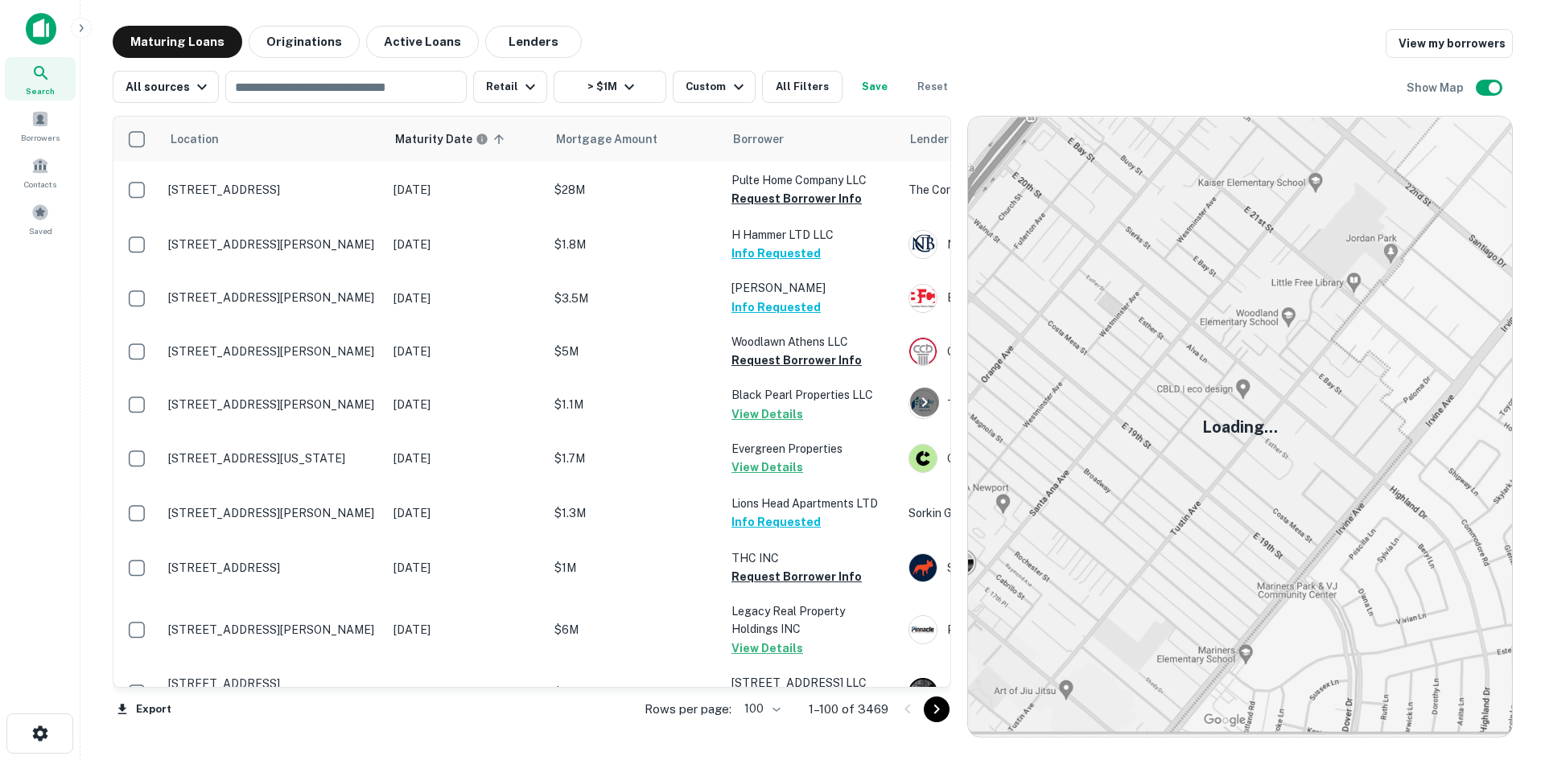
scroll to position [3671, 0]
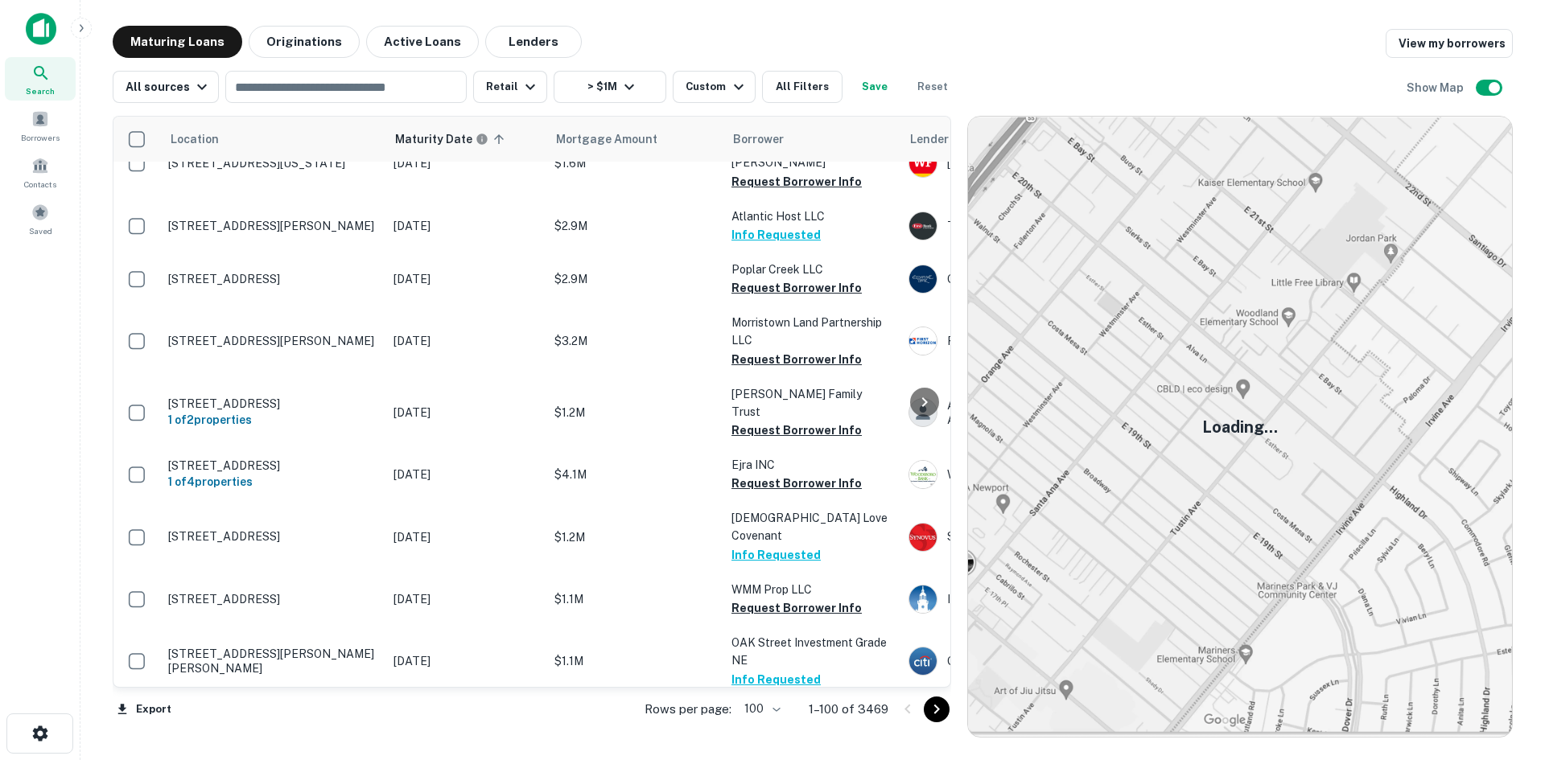
click at [933, 714] on icon "Go to next page" at bounding box center [936, 709] width 19 height 19
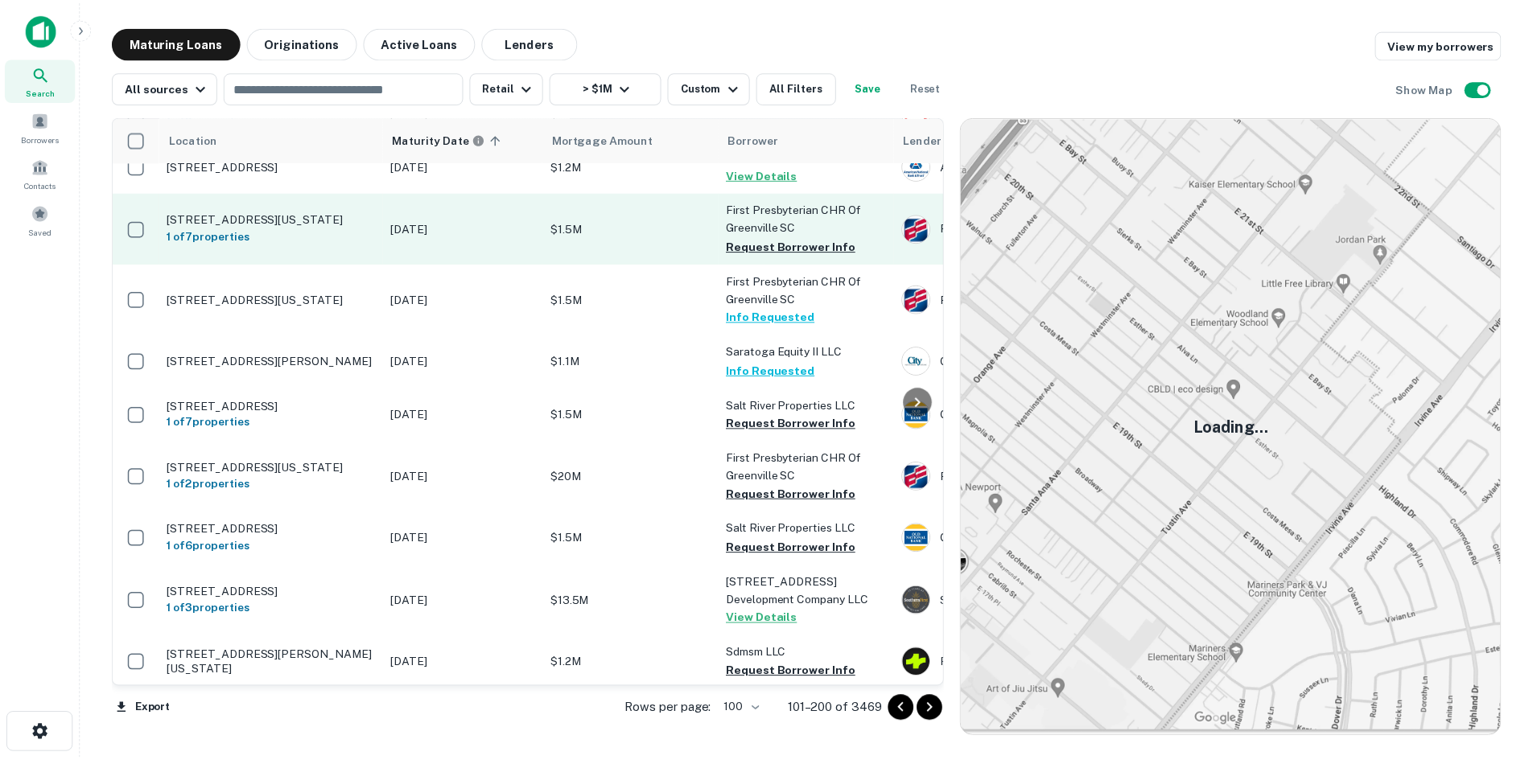
scroll to position [4556, 0]
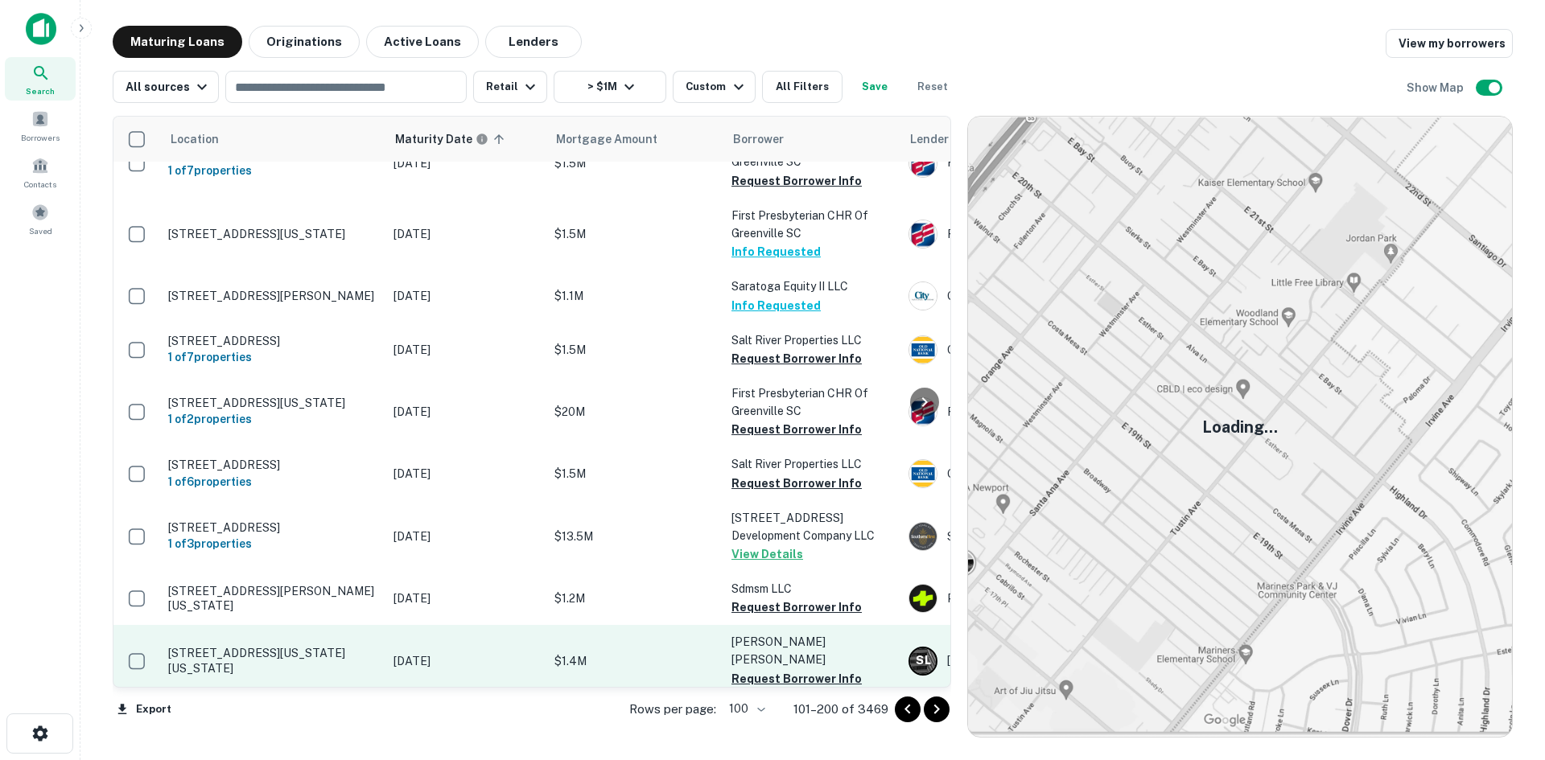
click at [281, 625] on td "806 Massachusetts Ave Ne Washington, DC20002" at bounding box center [272, 660] width 225 height 71
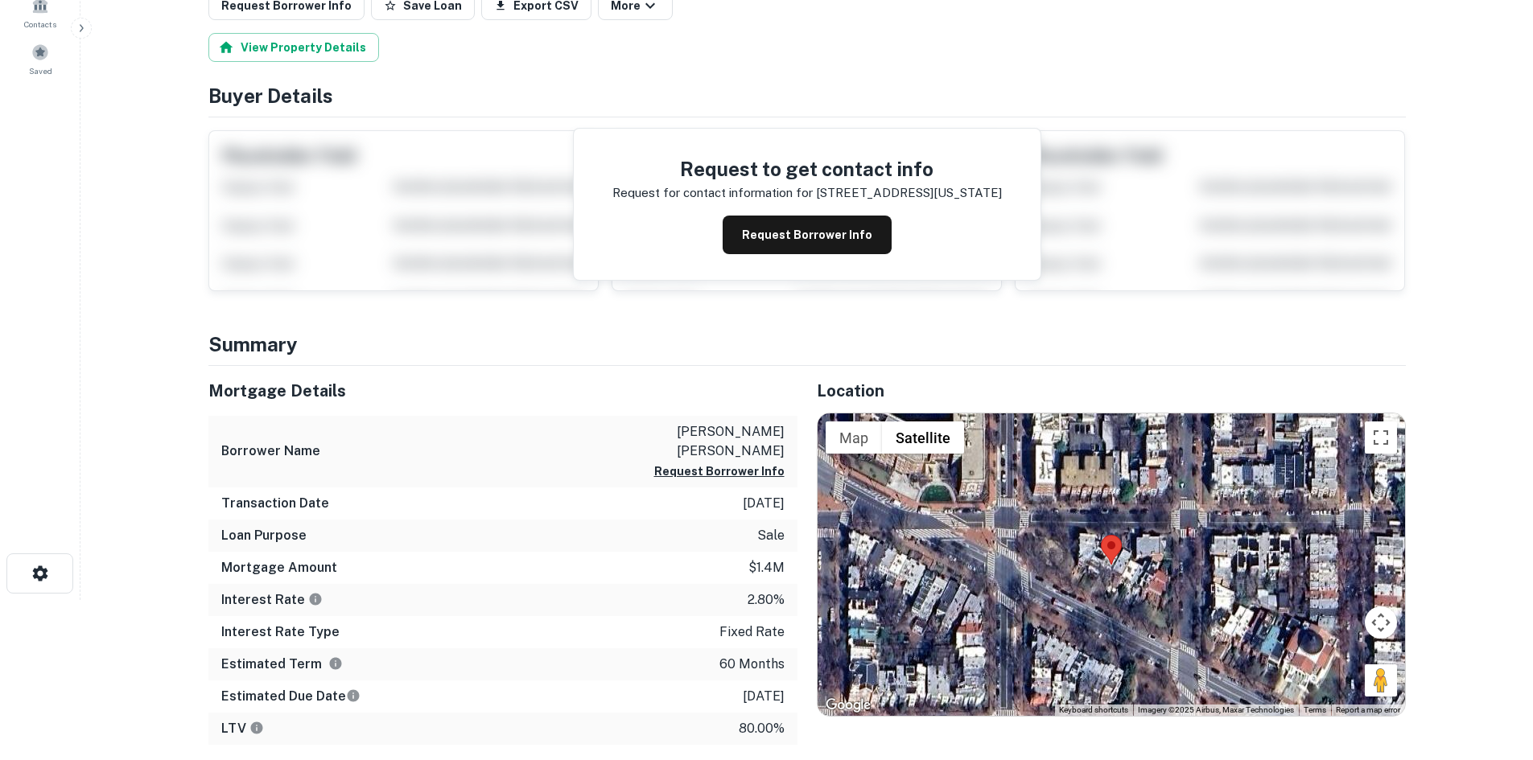
scroll to position [161, 0]
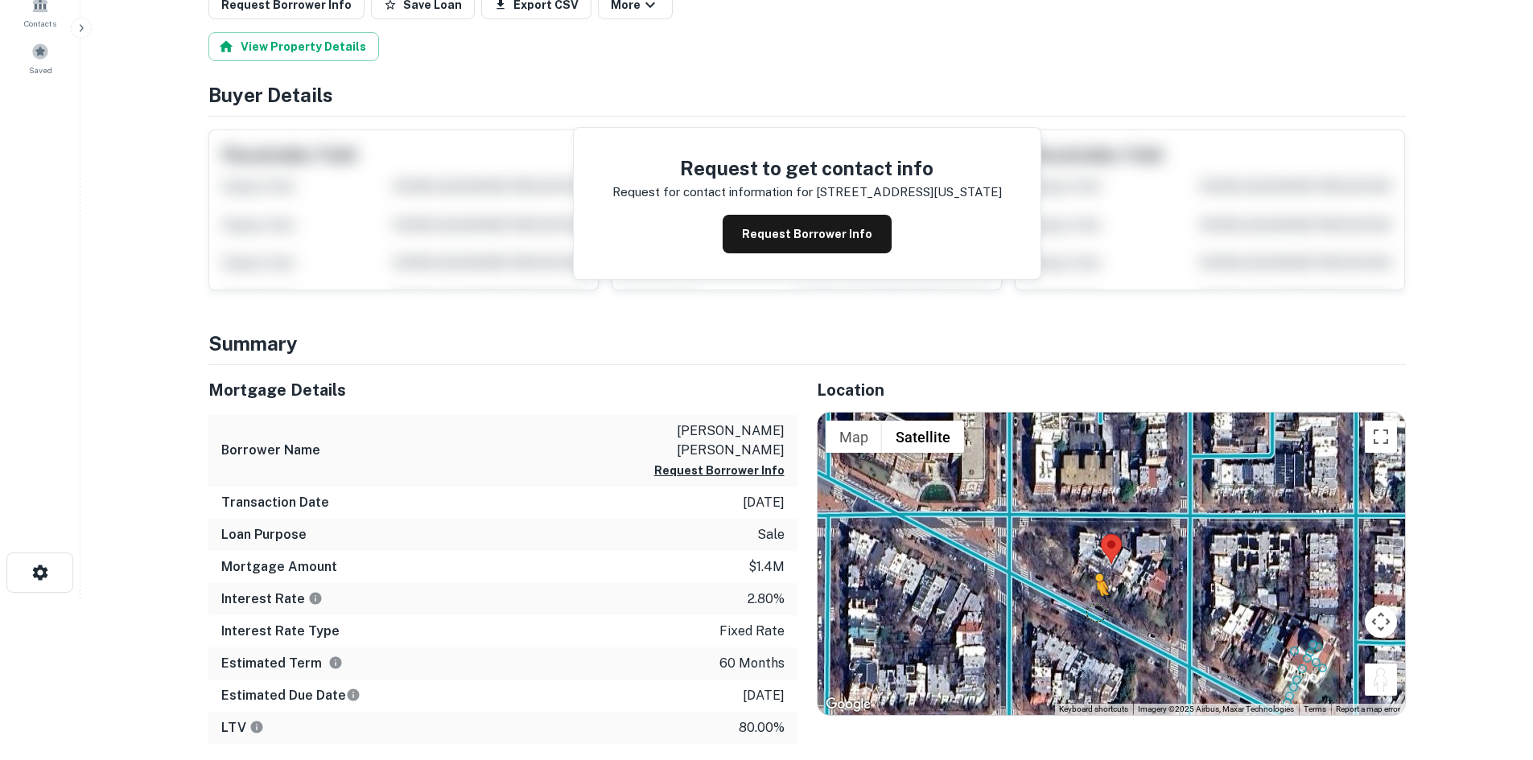
drag, startPoint x: 1383, startPoint y: 680, endPoint x: 1086, endPoint y: 609, distance: 304.5
click at [1086, 609] on div "To activate drag with keyboard, press Alt + Enter. Once in keyboard drag state,…" at bounding box center [1111, 564] width 587 height 303
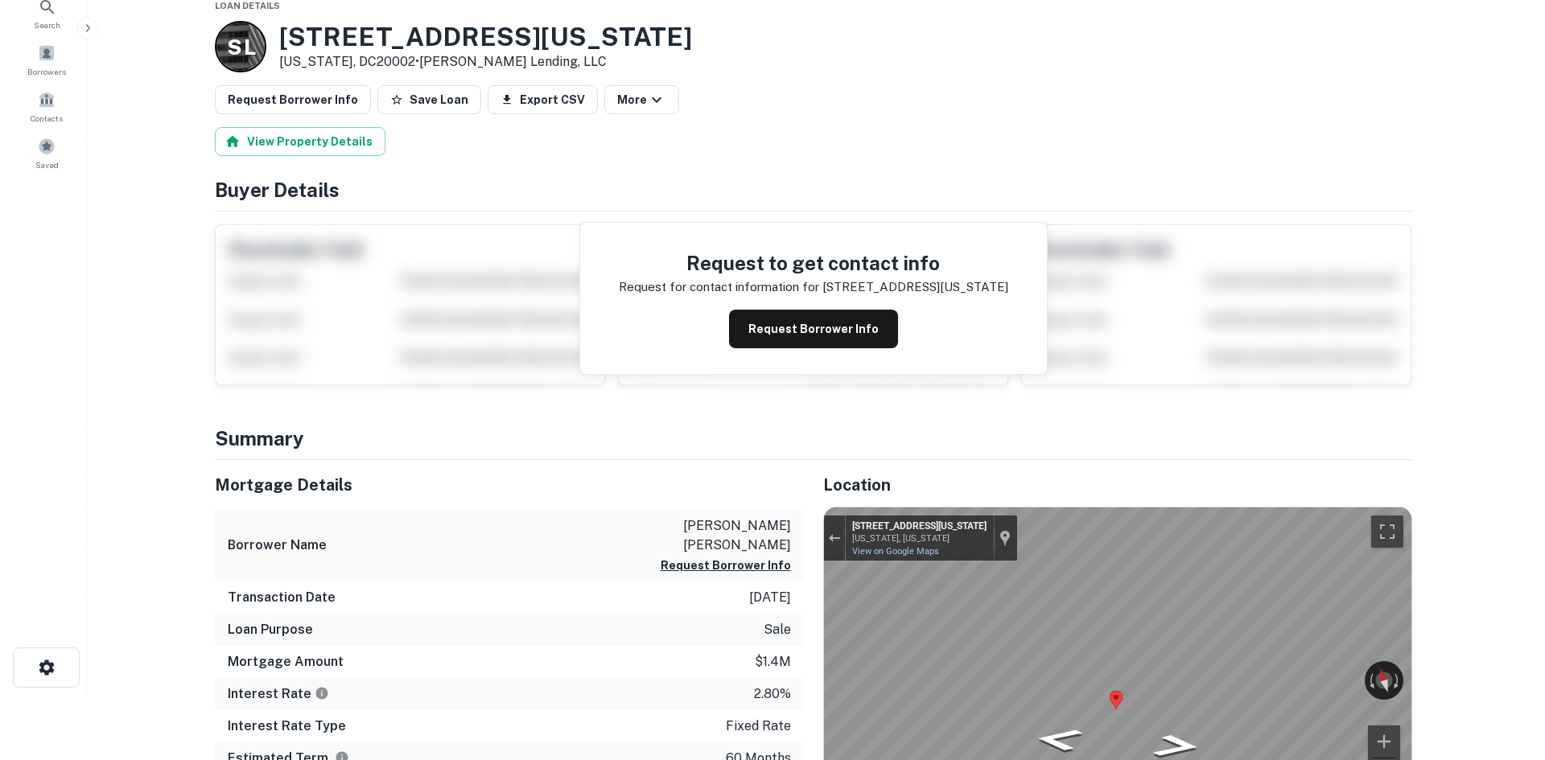
scroll to position [0, 0]
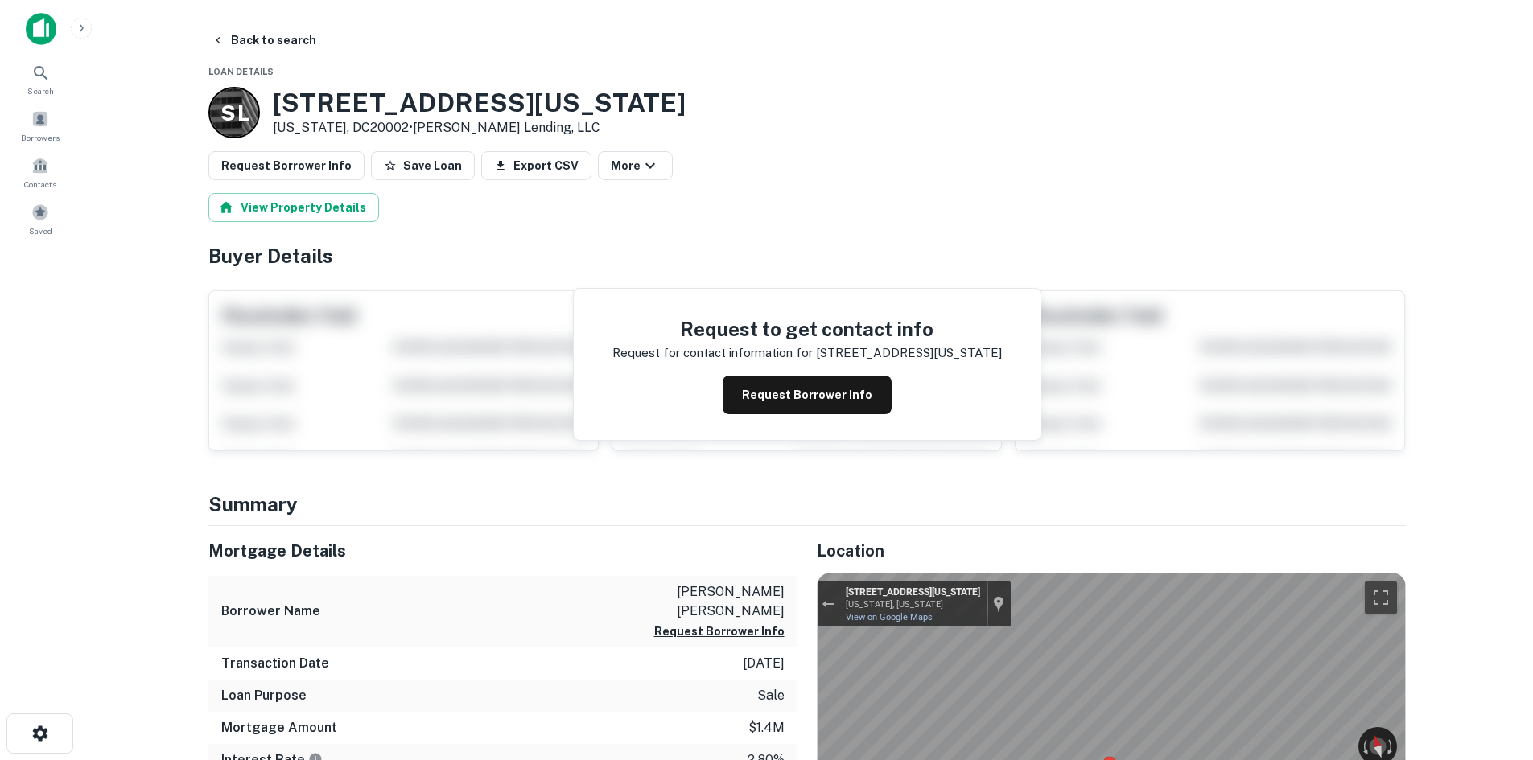
click at [254, 51] on button "Back to search" at bounding box center [263, 40] width 117 height 29
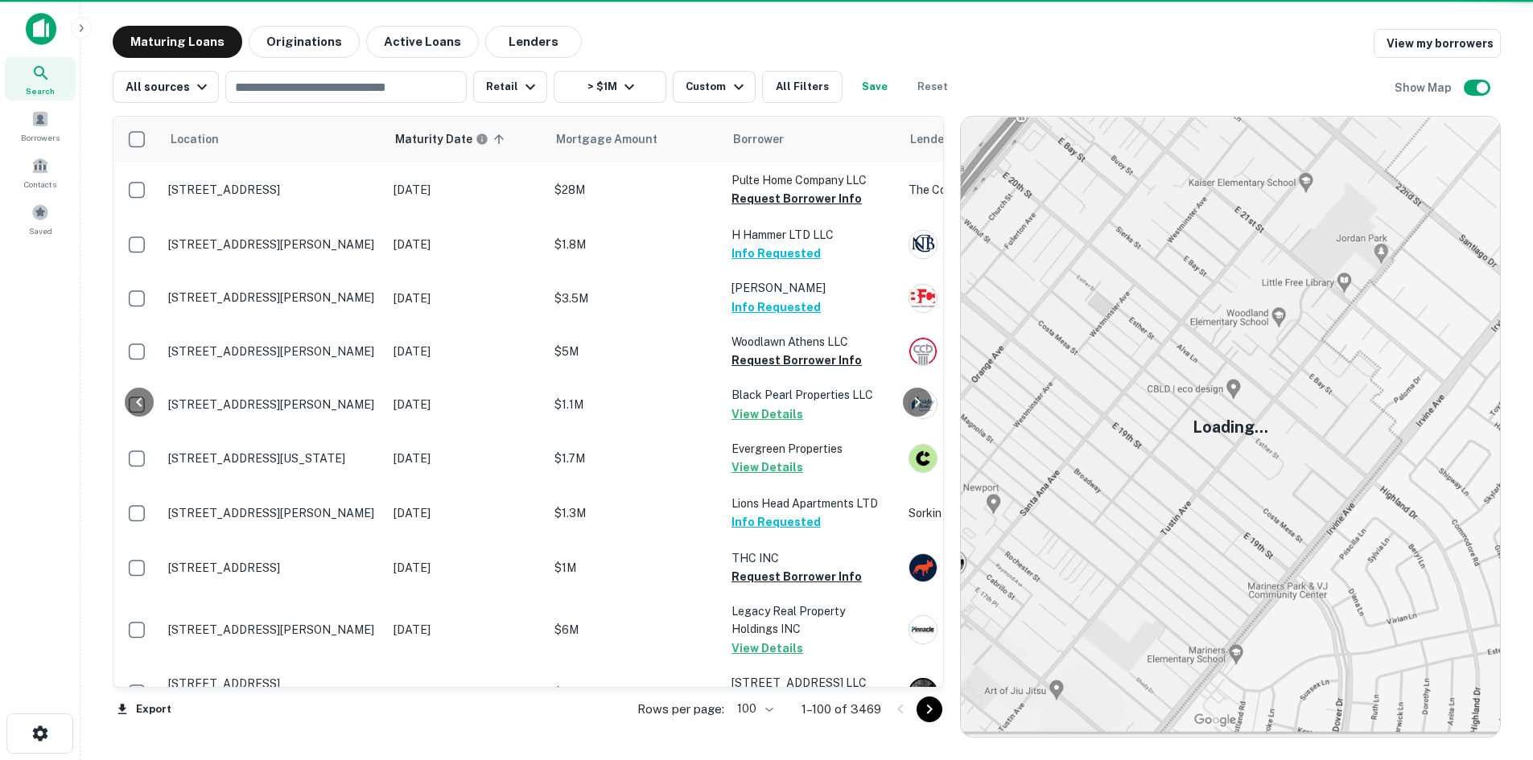
drag, startPoint x: 1035, startPoint y: 758, endPoint x: 942, endPoint y: 710, distance: 105.1
click at [939, 710] on icon "Go to next page" at bounding box center [929, 709] width 19 height 19
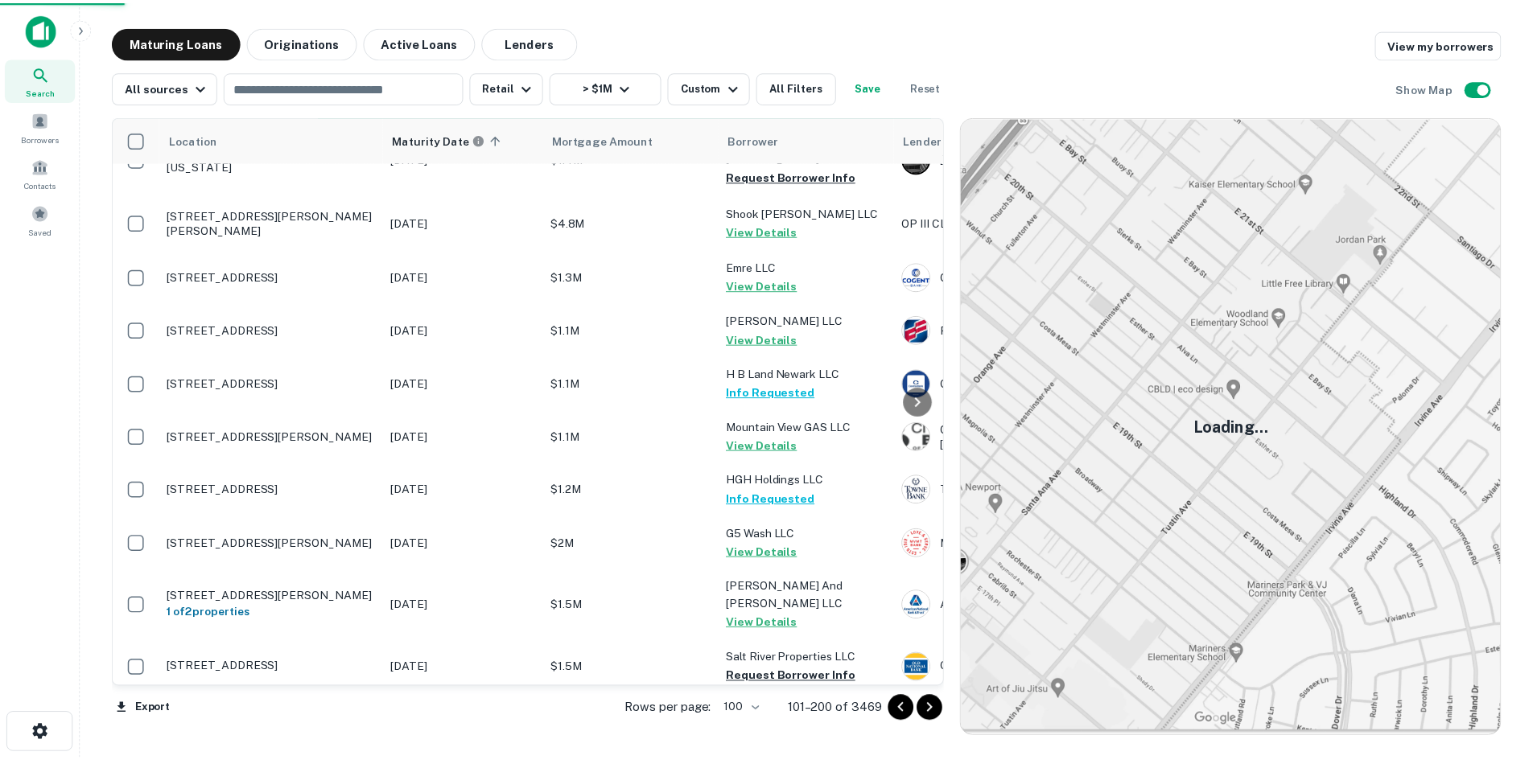
scroll to position [5236, 0]
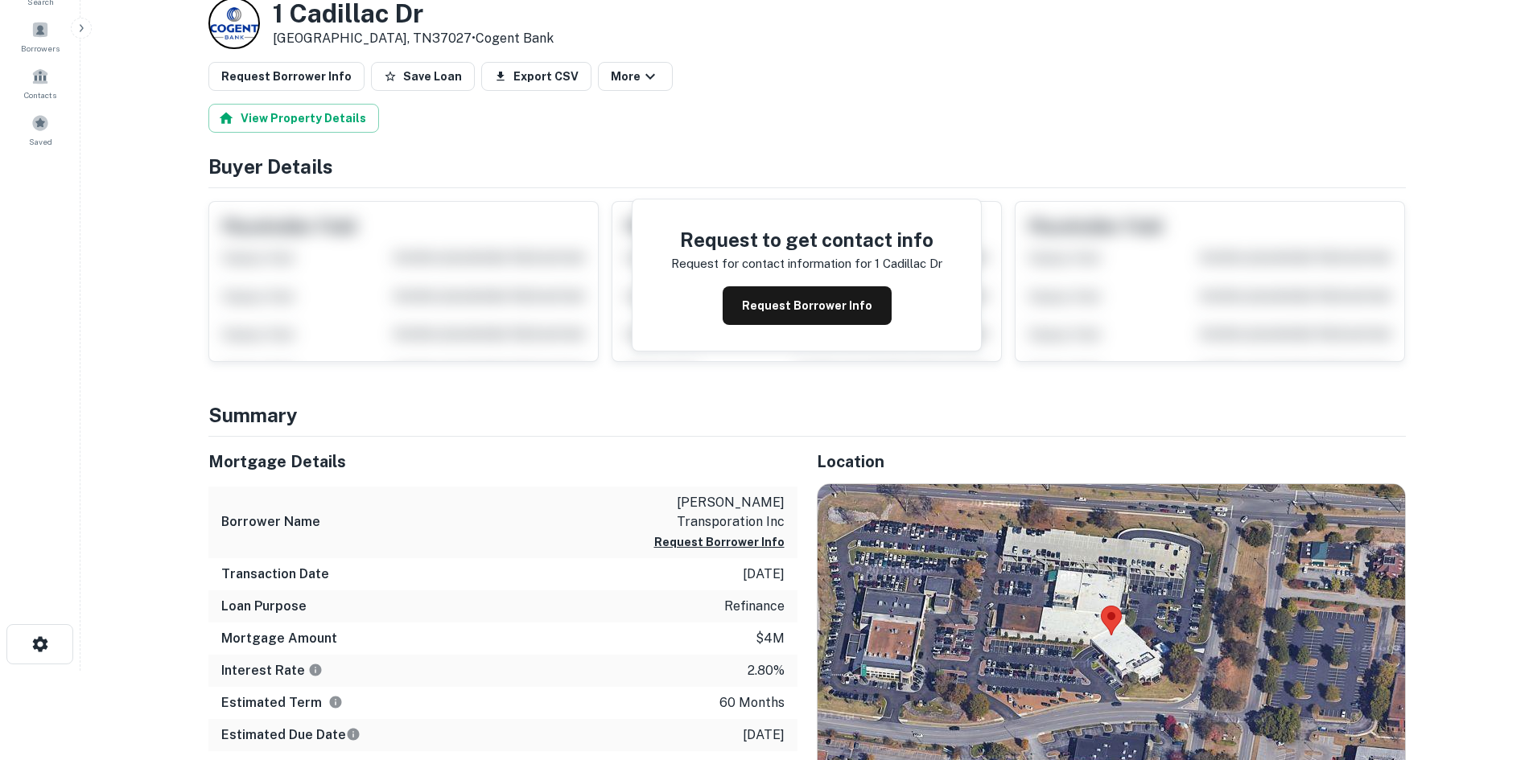
scroll to position [161, 0]
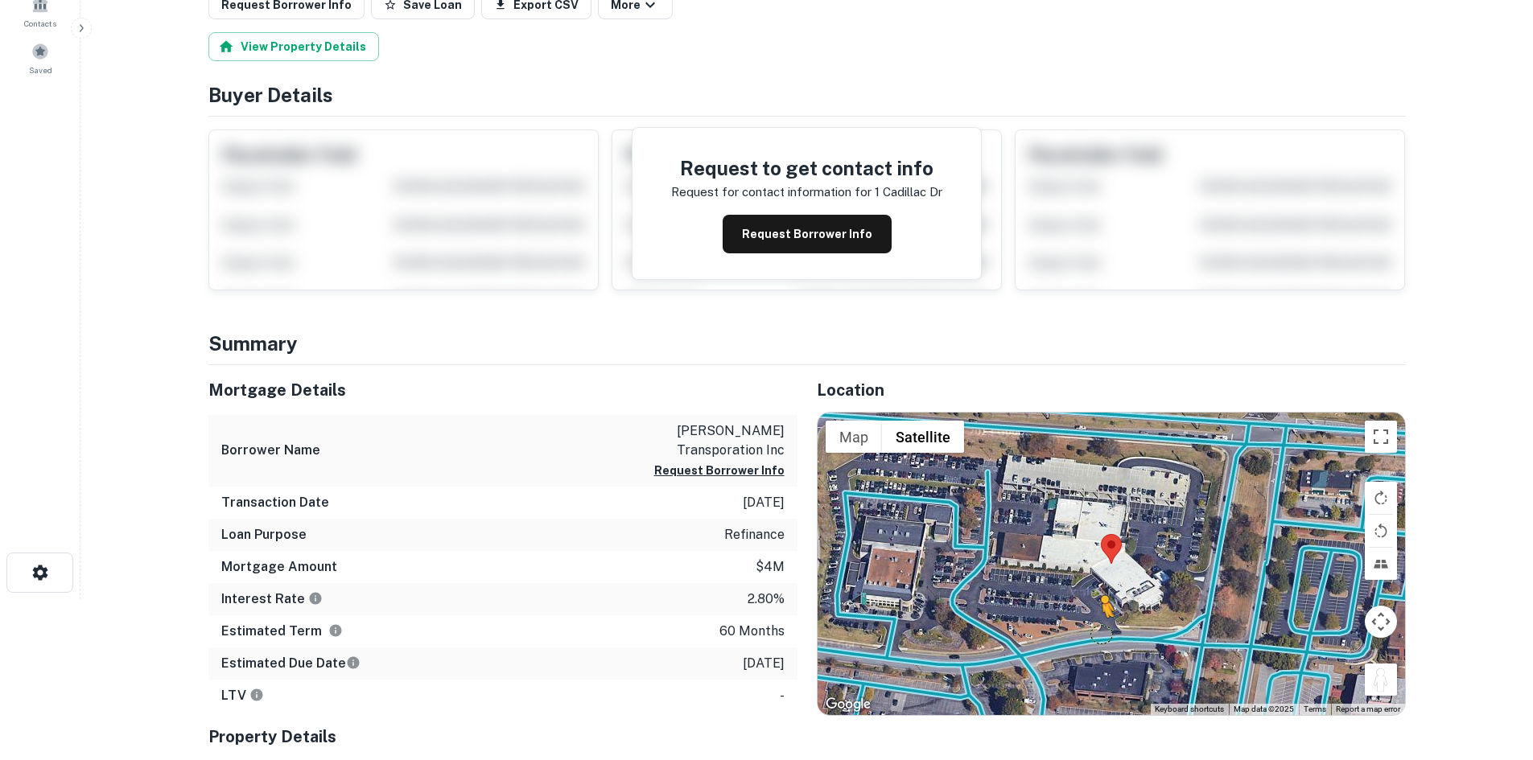
drag, startPoint x: 1377, startPoint y: 686, endPoint x: 1090, endPoint y: 627, distance: 293.2
click at [1096, 630] on div "To activate drag with keyboard, press Alt + Enter. Once in keyboard drag state,…" at bounding box center [1111, 564] width 587 height 303
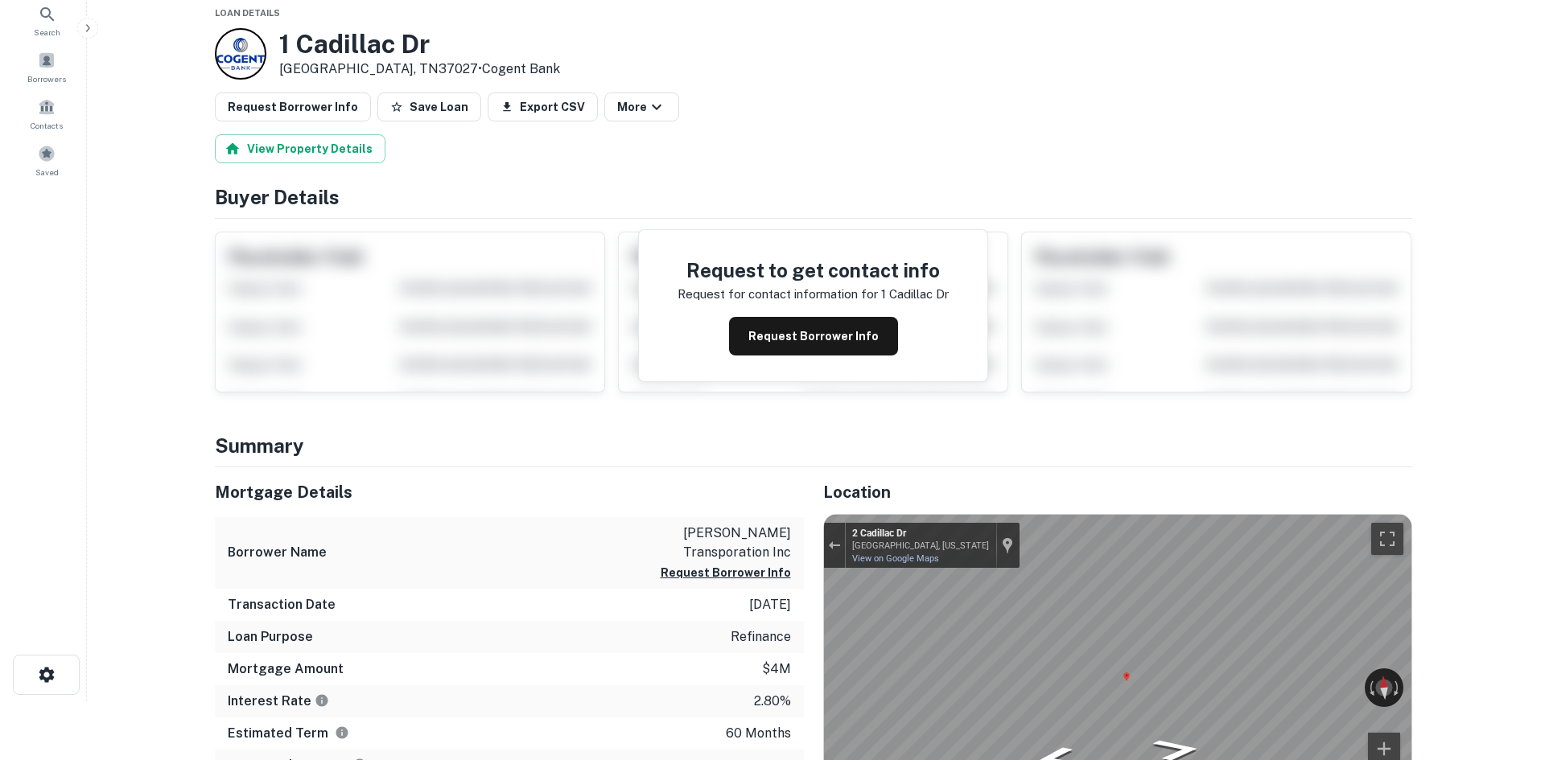
scroll to position [0, 0]
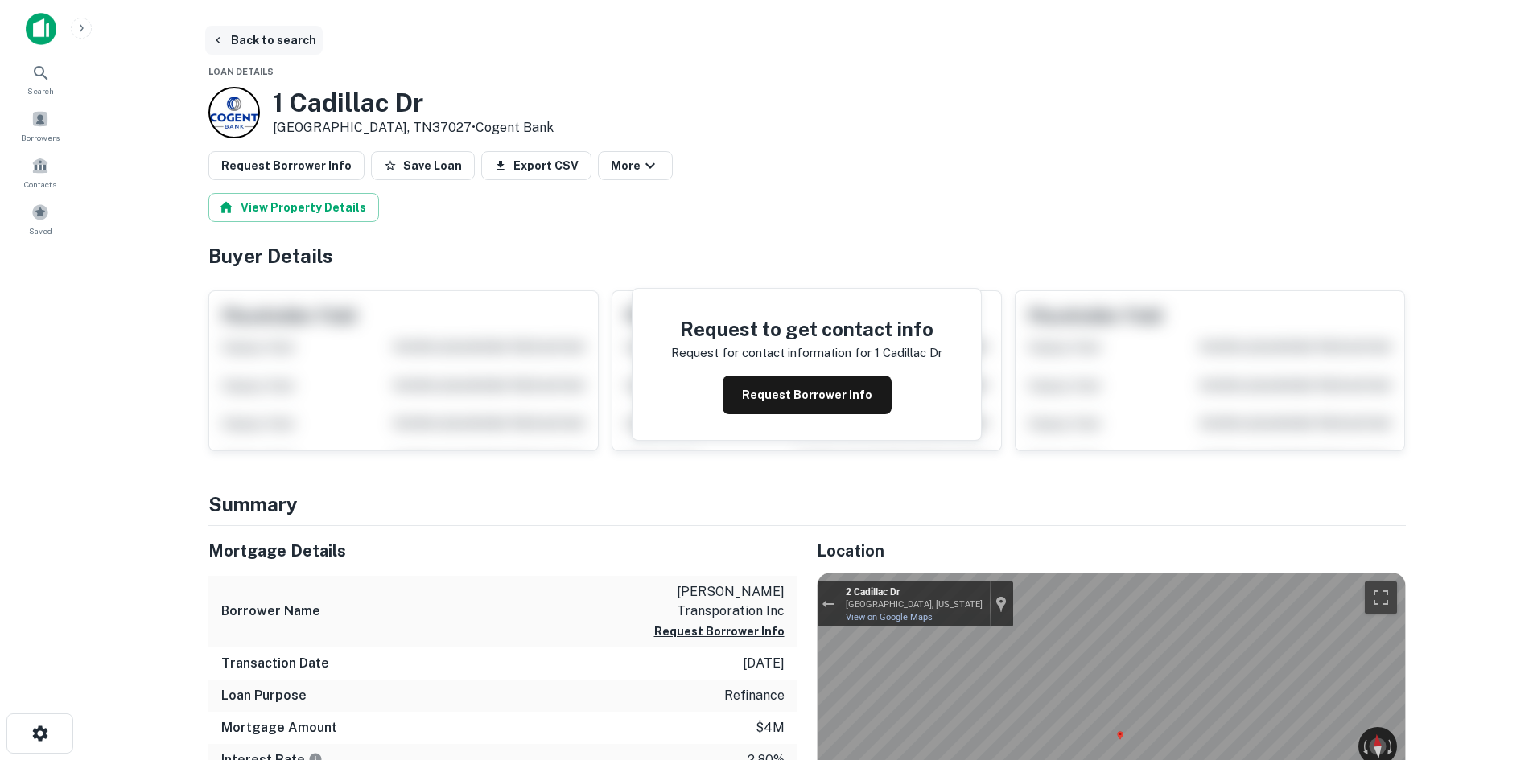
click at [272, 40] on button "Back to search" at bounding box center [263, 40] width 117 height 29
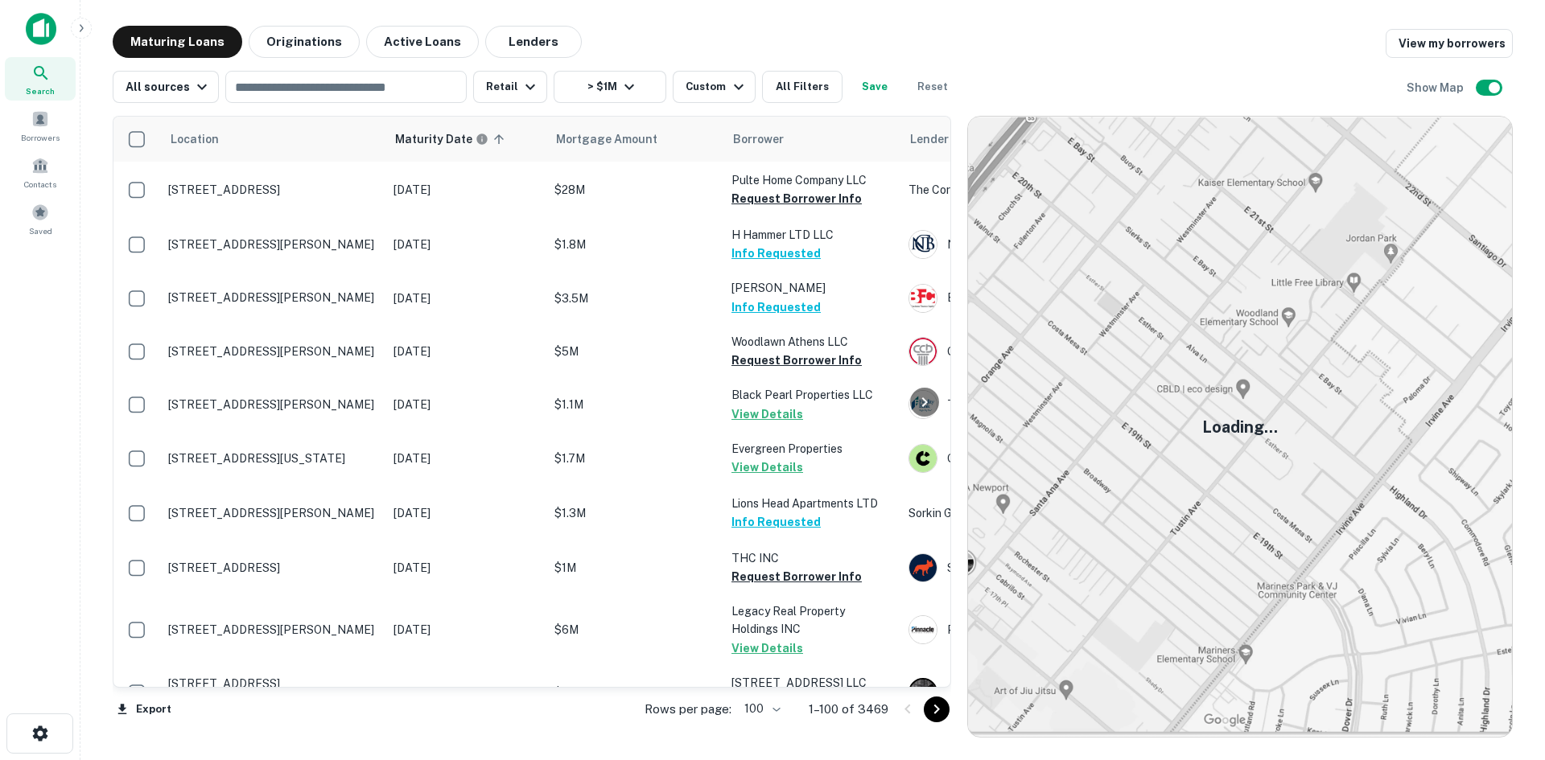
scroll to position [5087, 0]
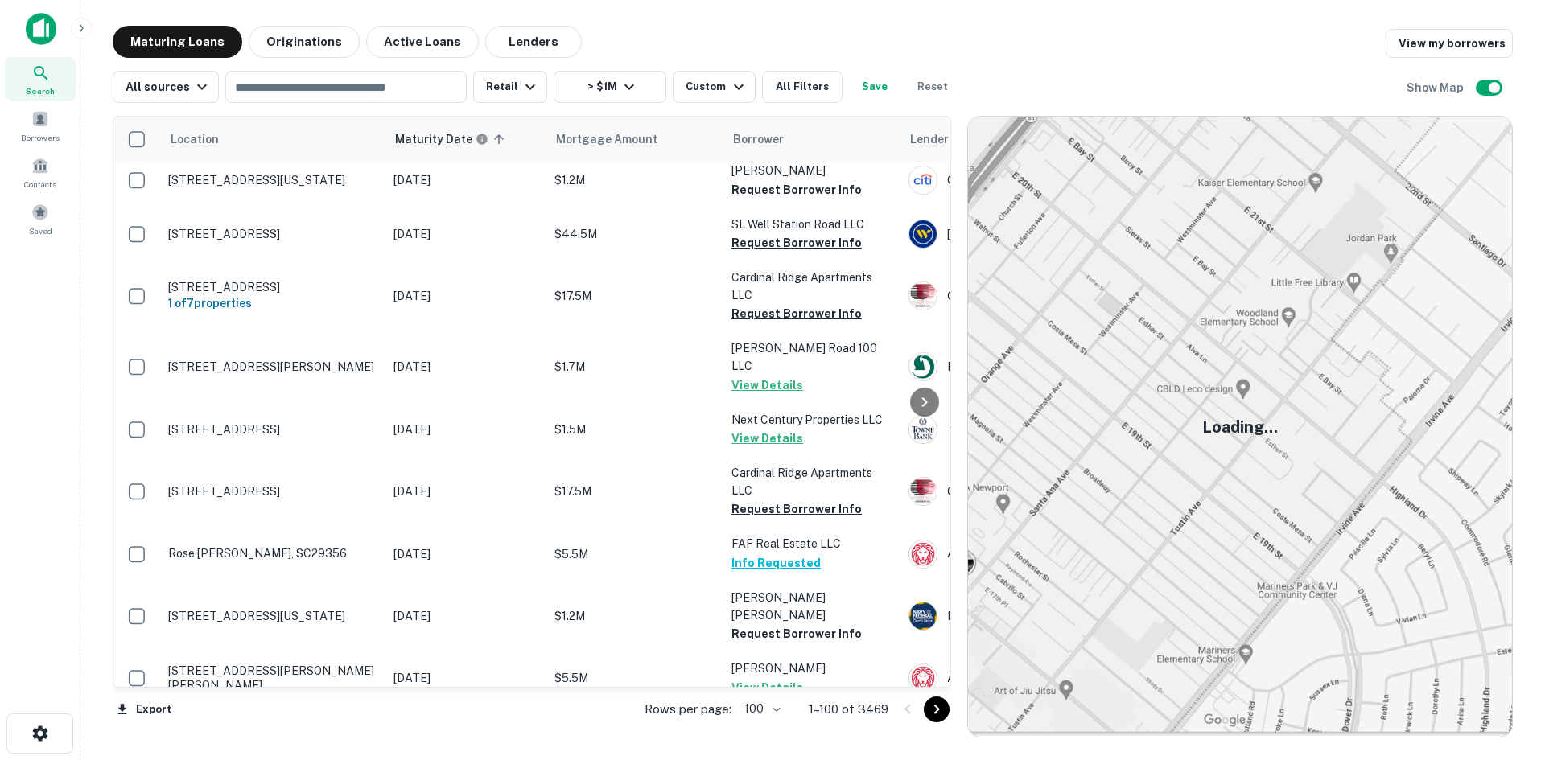
click at [942, 717] on icon "Go to next page" at bounding box center [936, 709] width 19 height 19
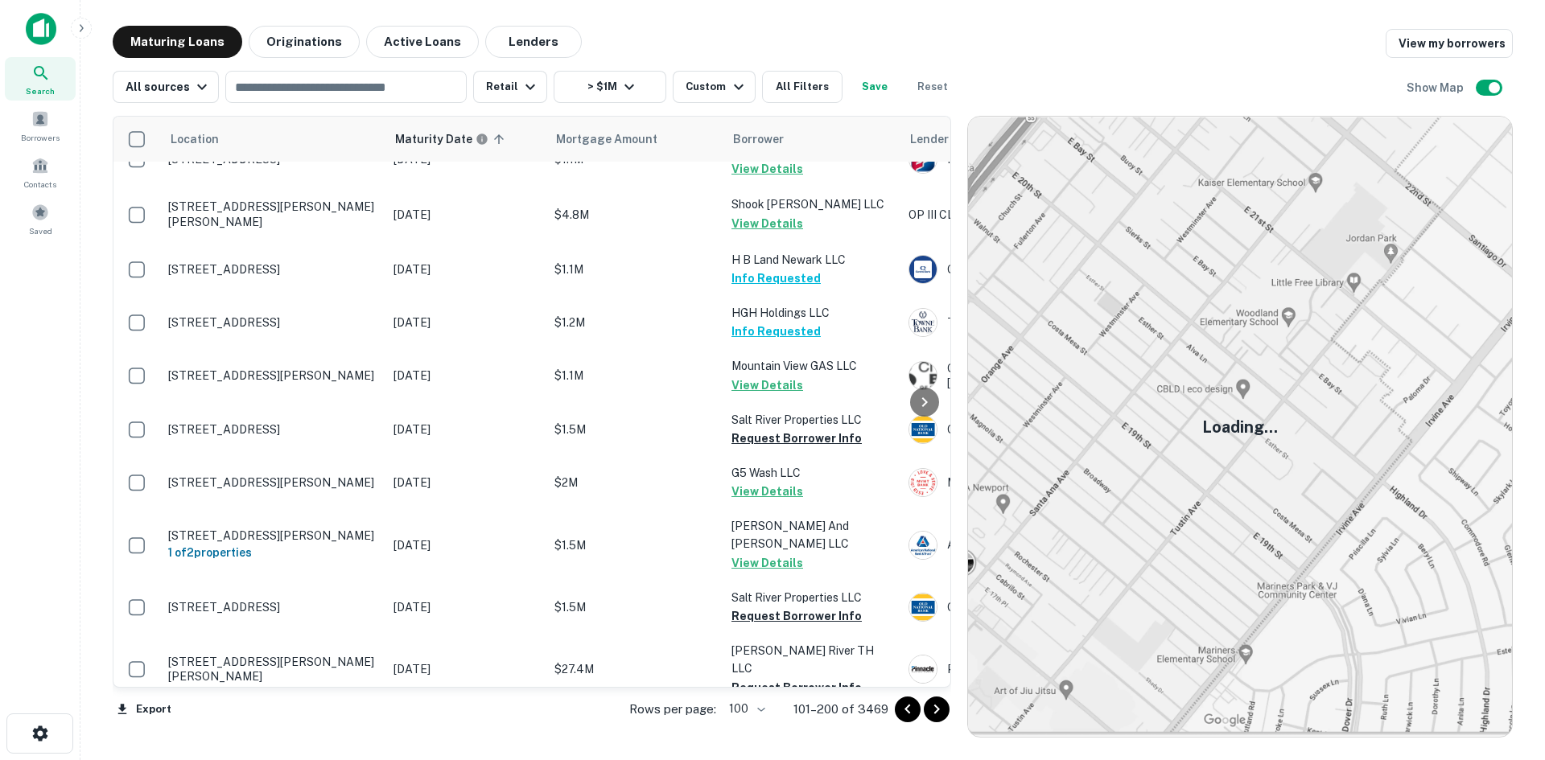
scroll to position [5236, 0]
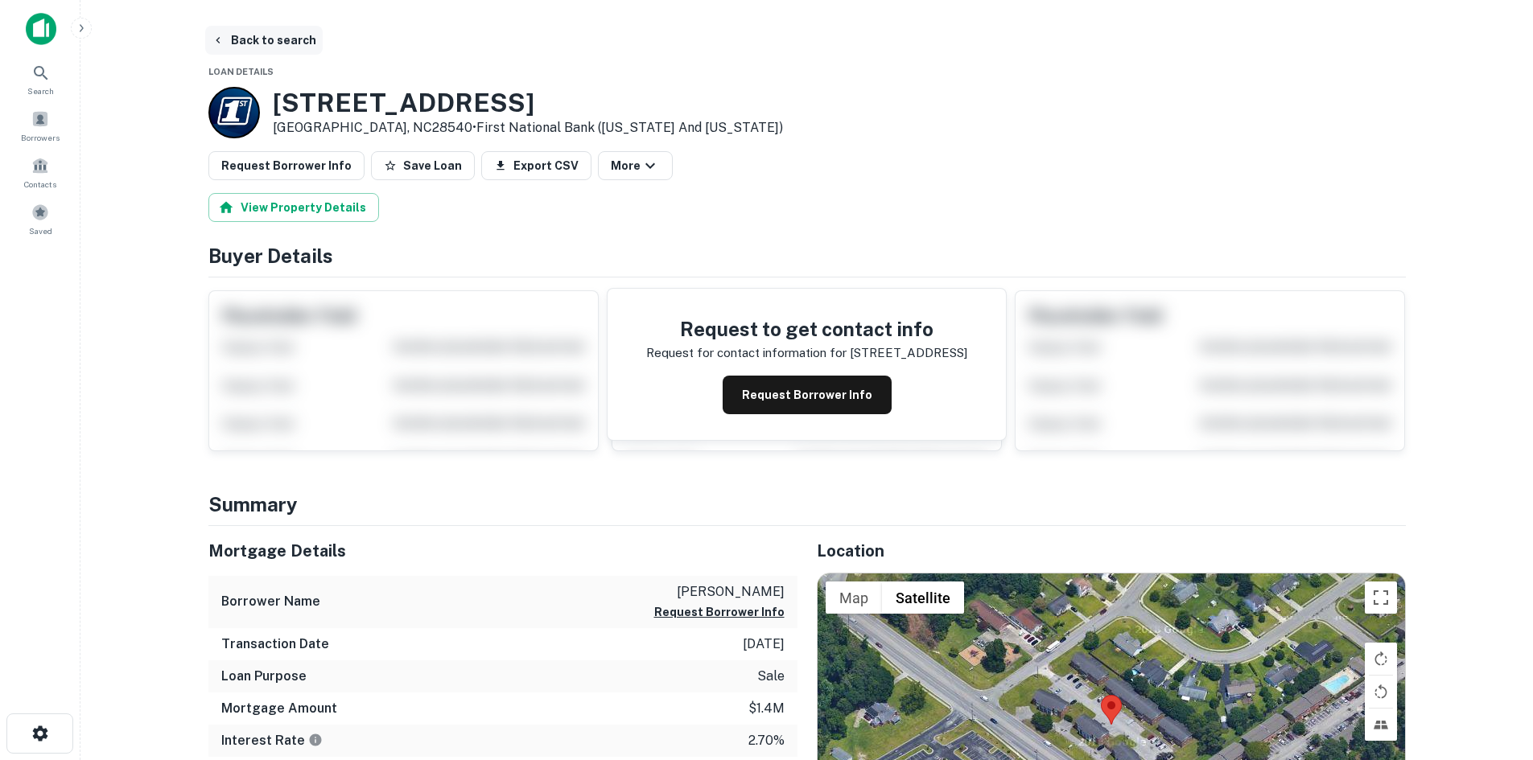
click at [274, 34] on button "Back to search" at bounding box center [263, 40] width 117 height 29
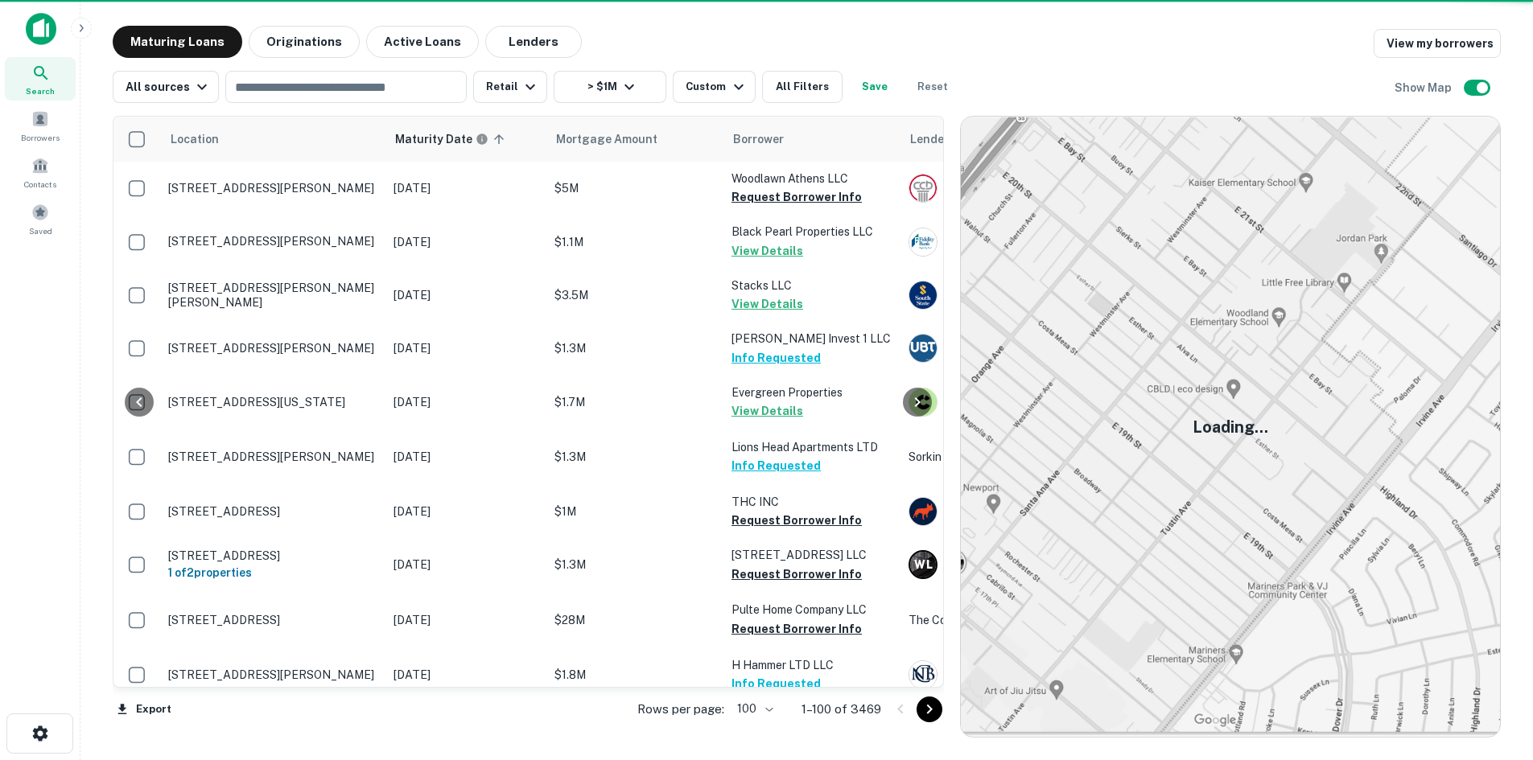
click at [932, 707] on icon "Go to next page" at bounding box center [929, 709] width 19 height 19
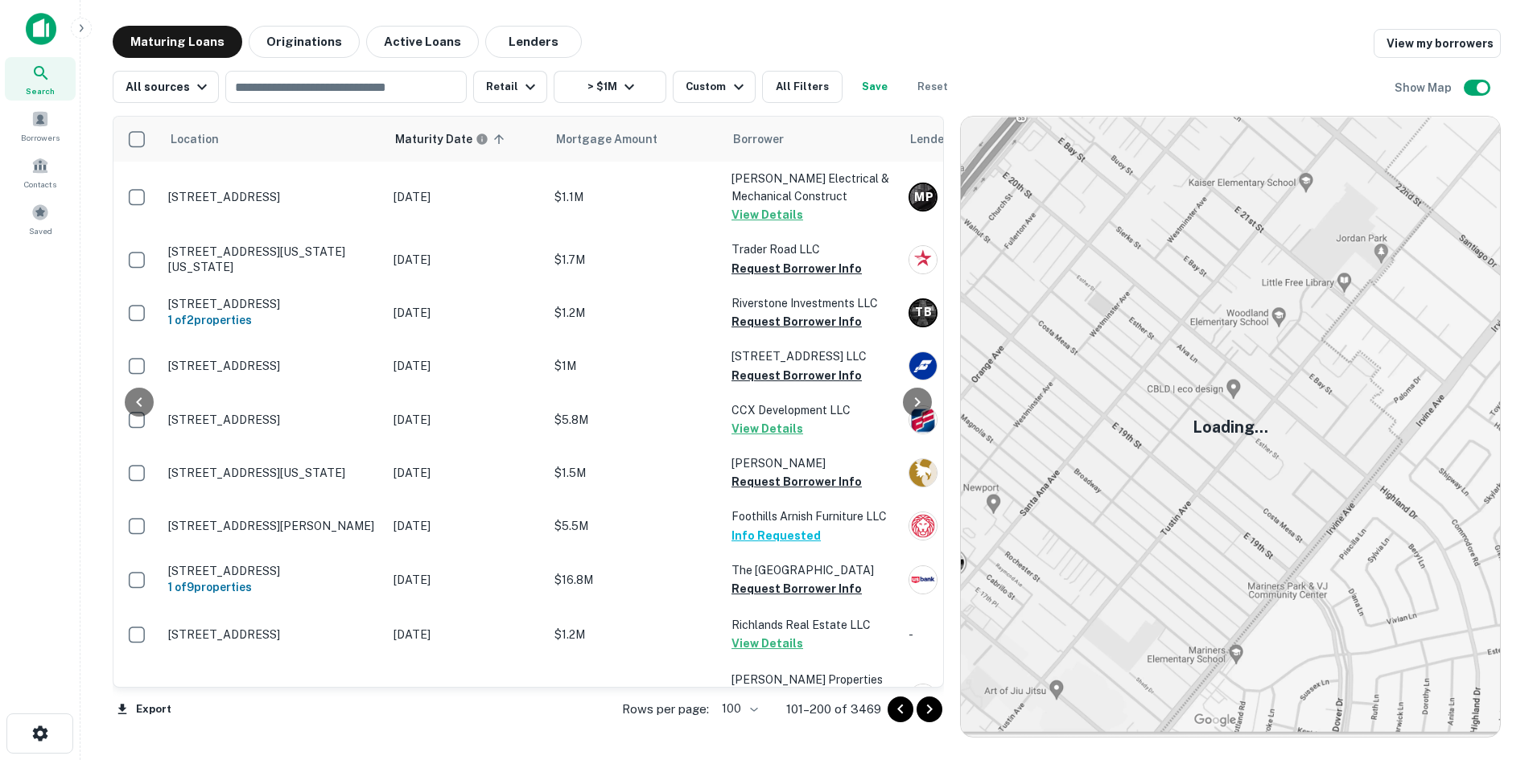
click at [932, 707] on icon "Go to next page" at bounding box center [929, 709] width 19 height 19
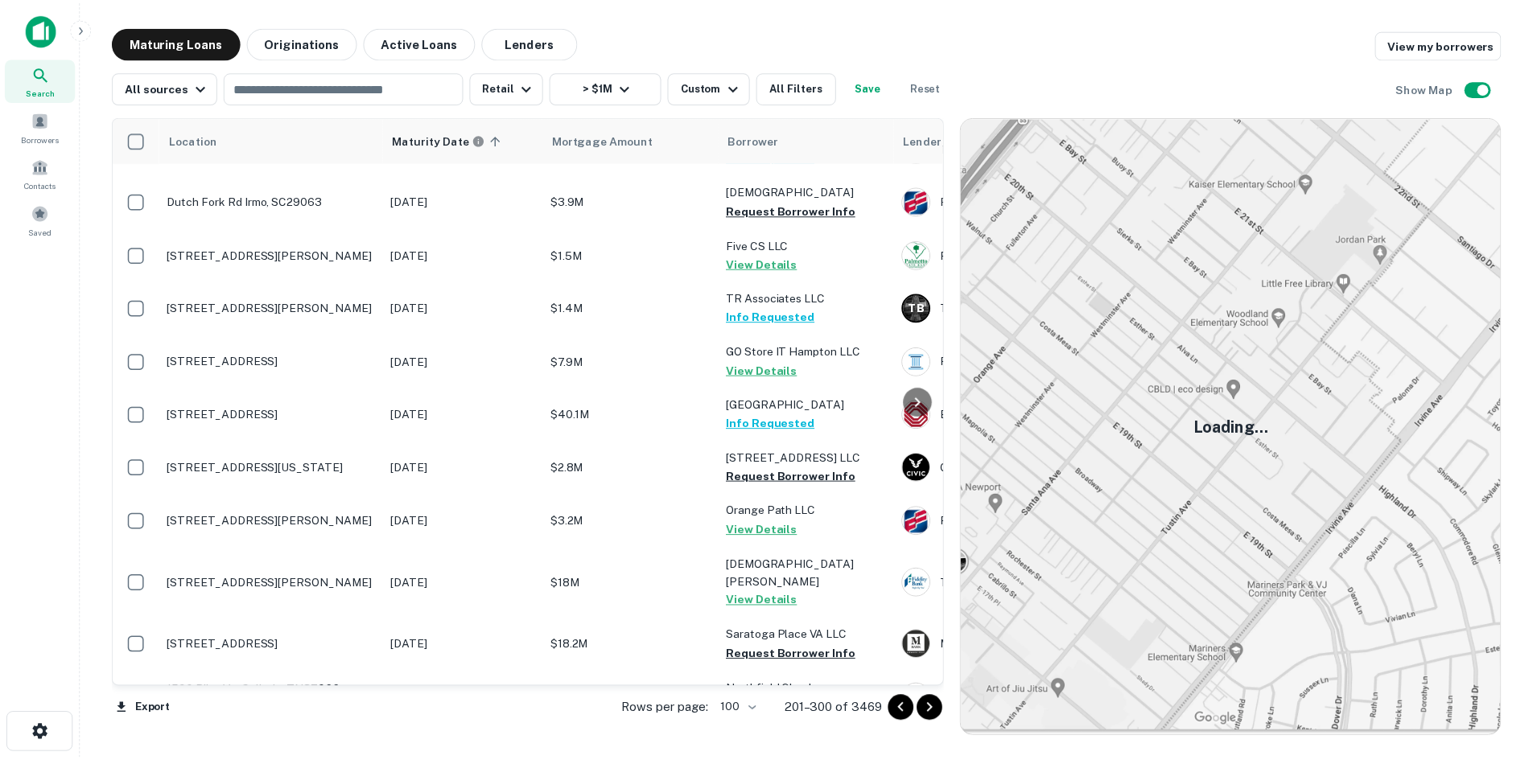
scroll to position [3344, 0]
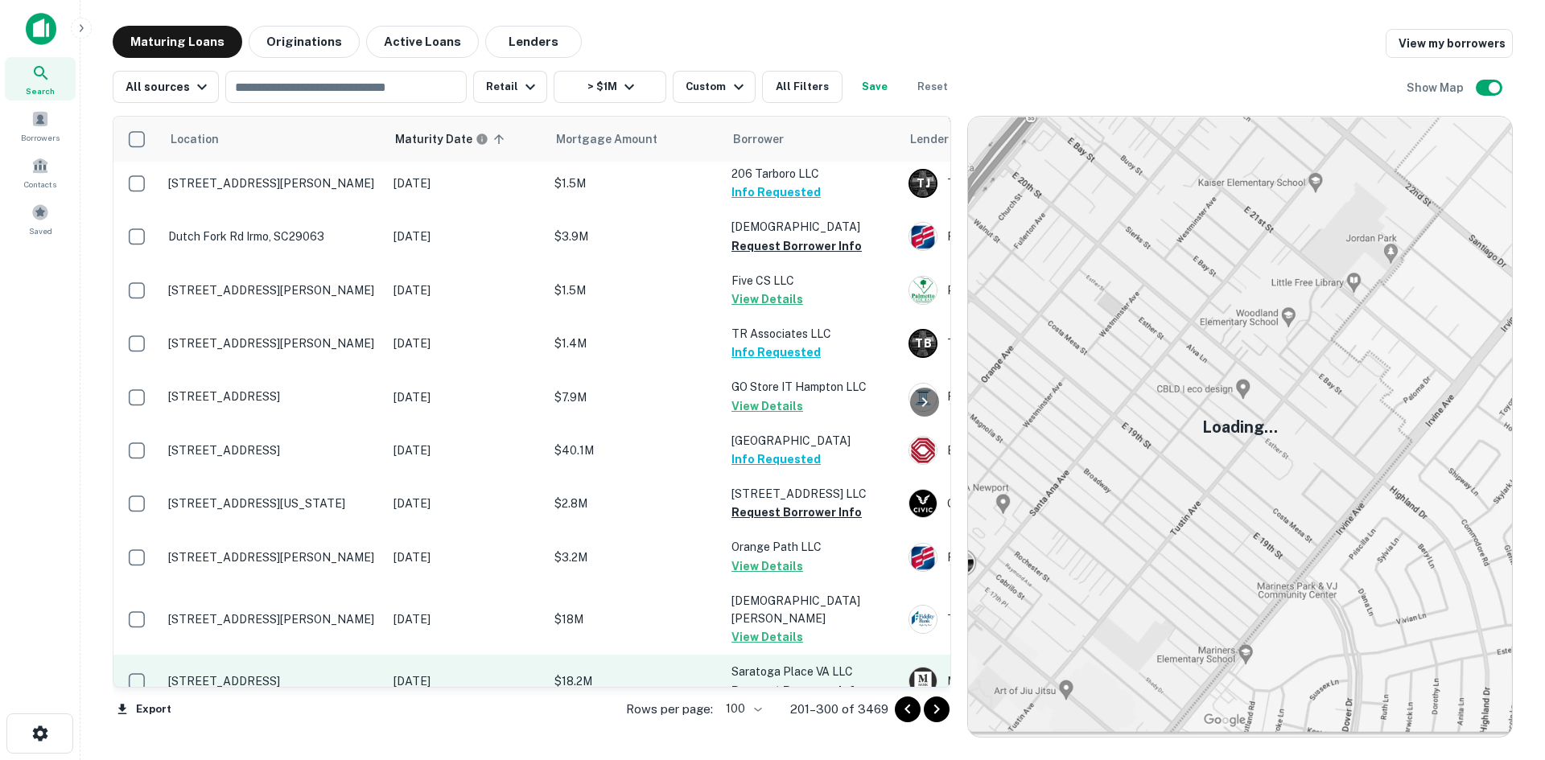
click at [339, 674] on p "341 S Saratoga St Suffolk, VA23434" at bounding box center [272, 681] width 209 height 14
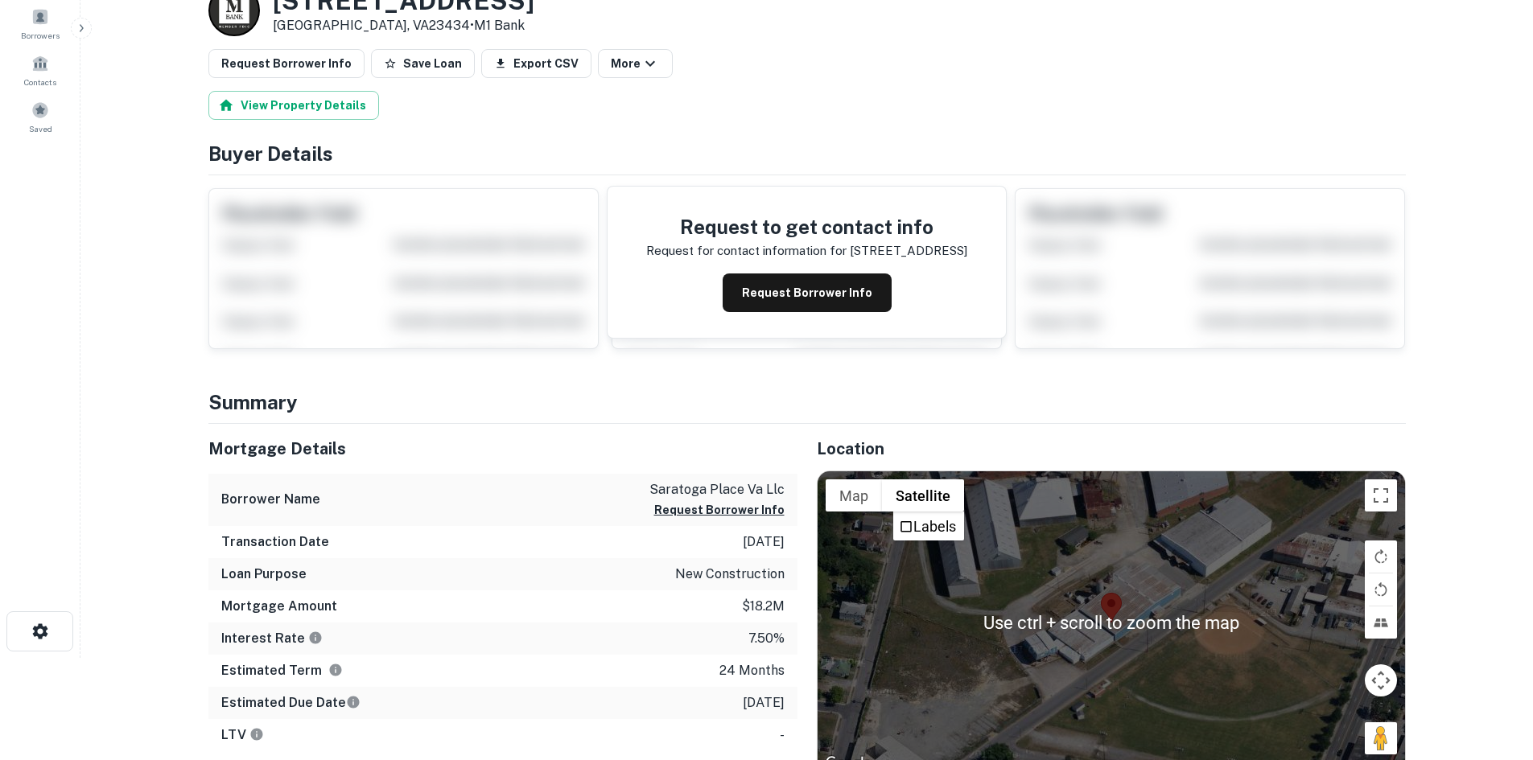
scroll to position [161, 0]
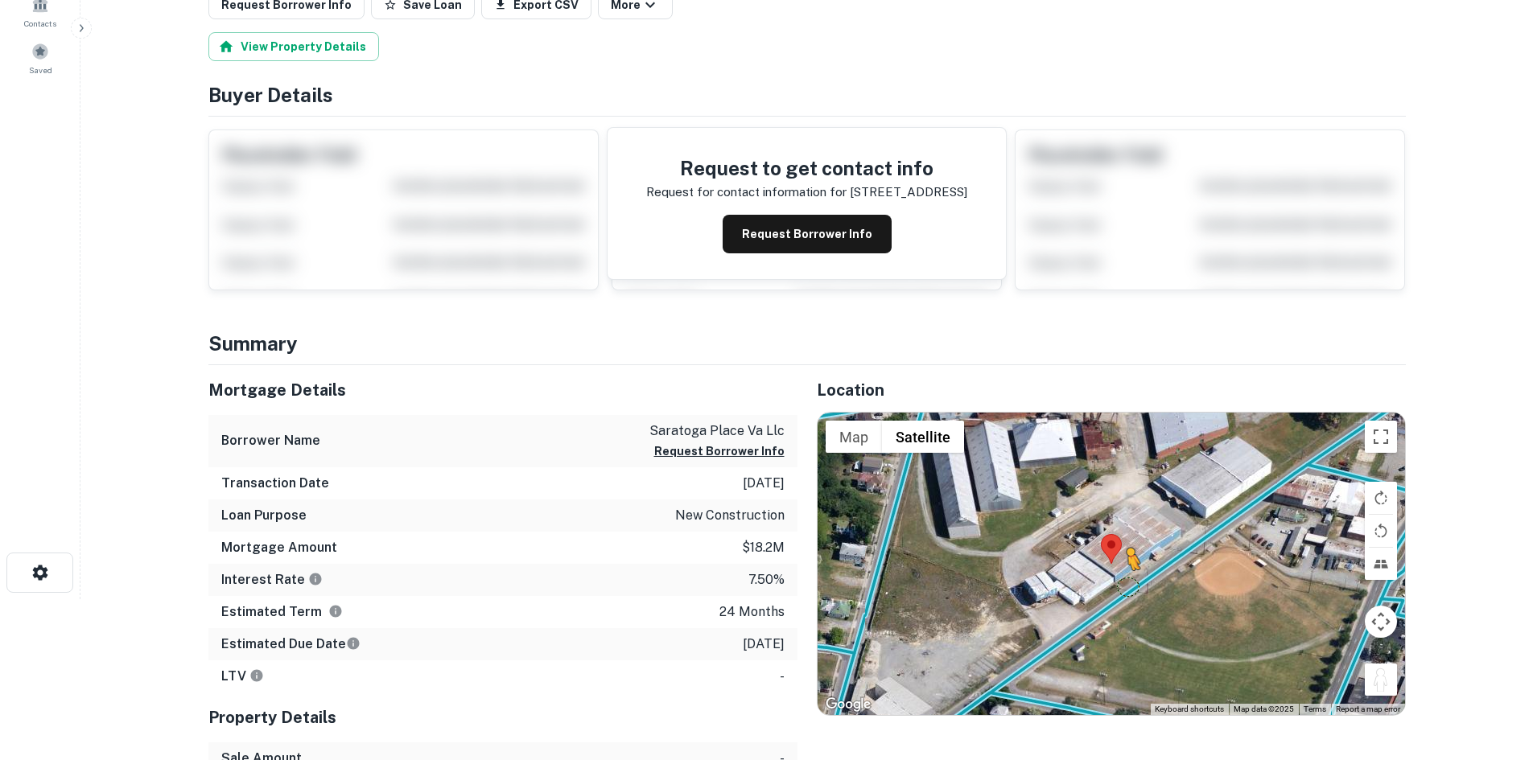
drag, startPoint x: 1376, startPoint y: 672, endPoint x: 1130, endPoint y: 587, distance: 260.6
click at [1130, 587] on div "To activate drag with keyboard, press Alt + Enter. Once in keyboard drag state,…" at bounding box center [1111, 564] width 587 height 303
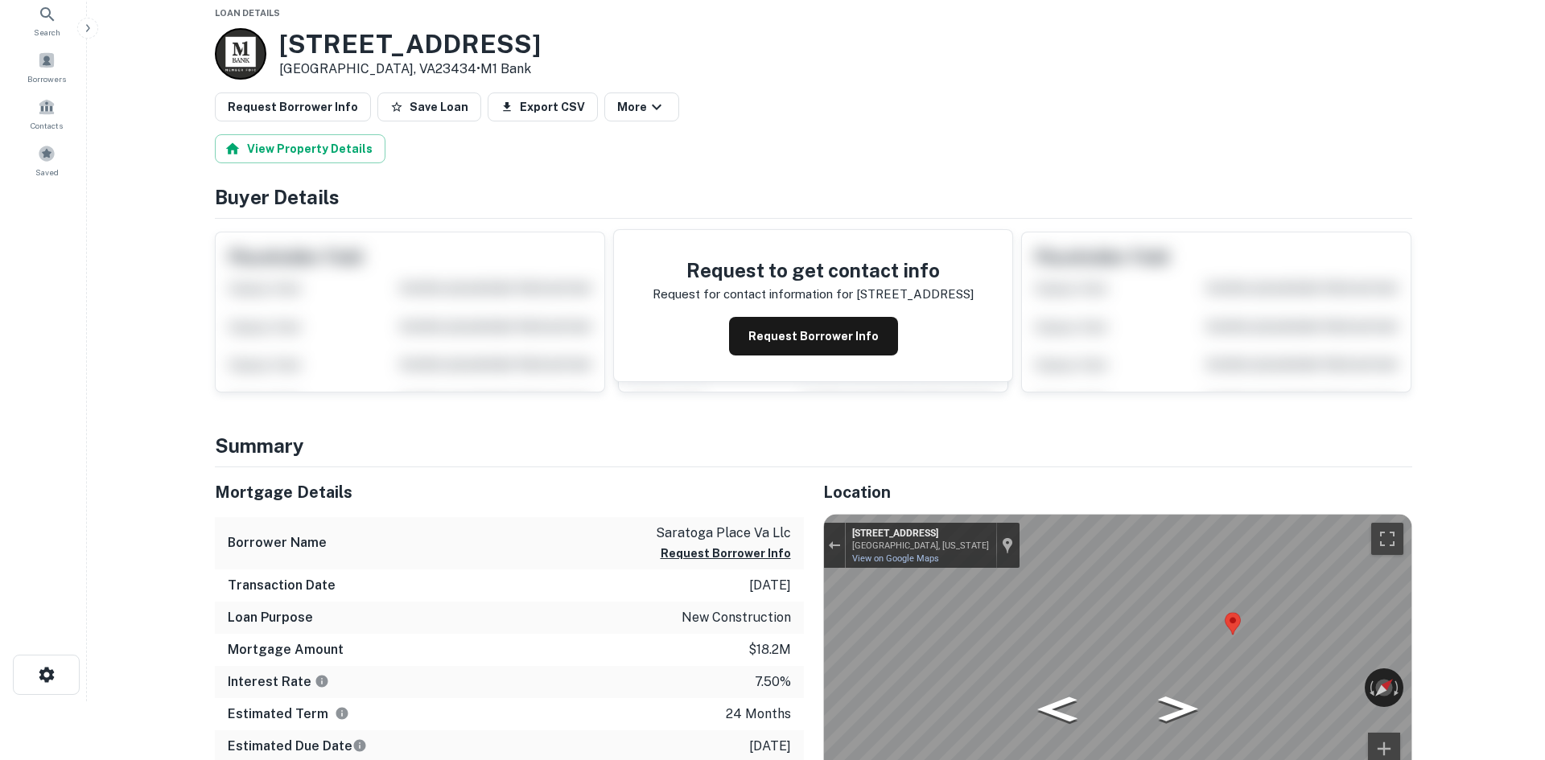
scroll to position [0, 0]
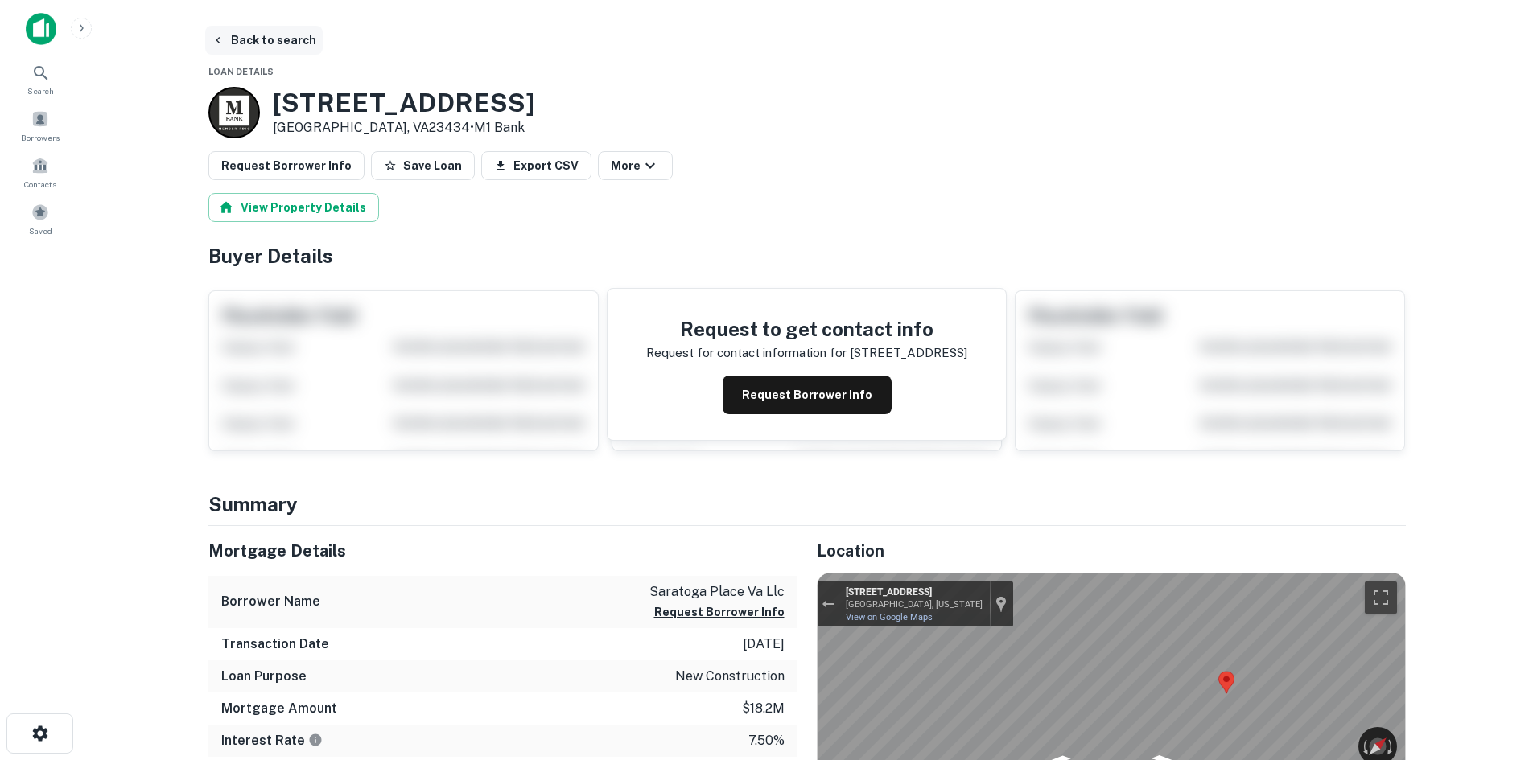
click at [270, 30] on button "Back to search" at bounding box center [263, 40] width 117 height 29
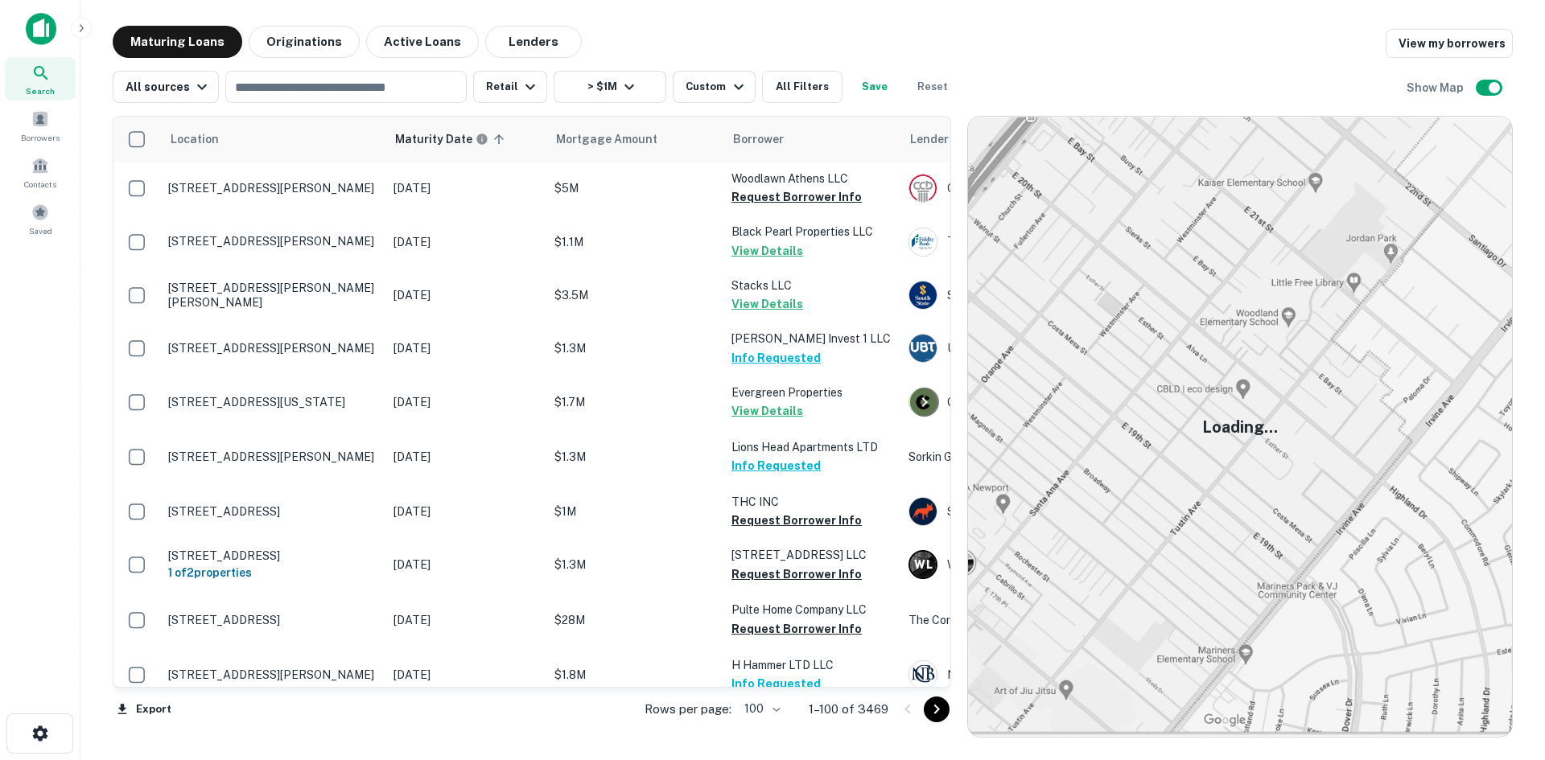
scroll to position [3344, 0]
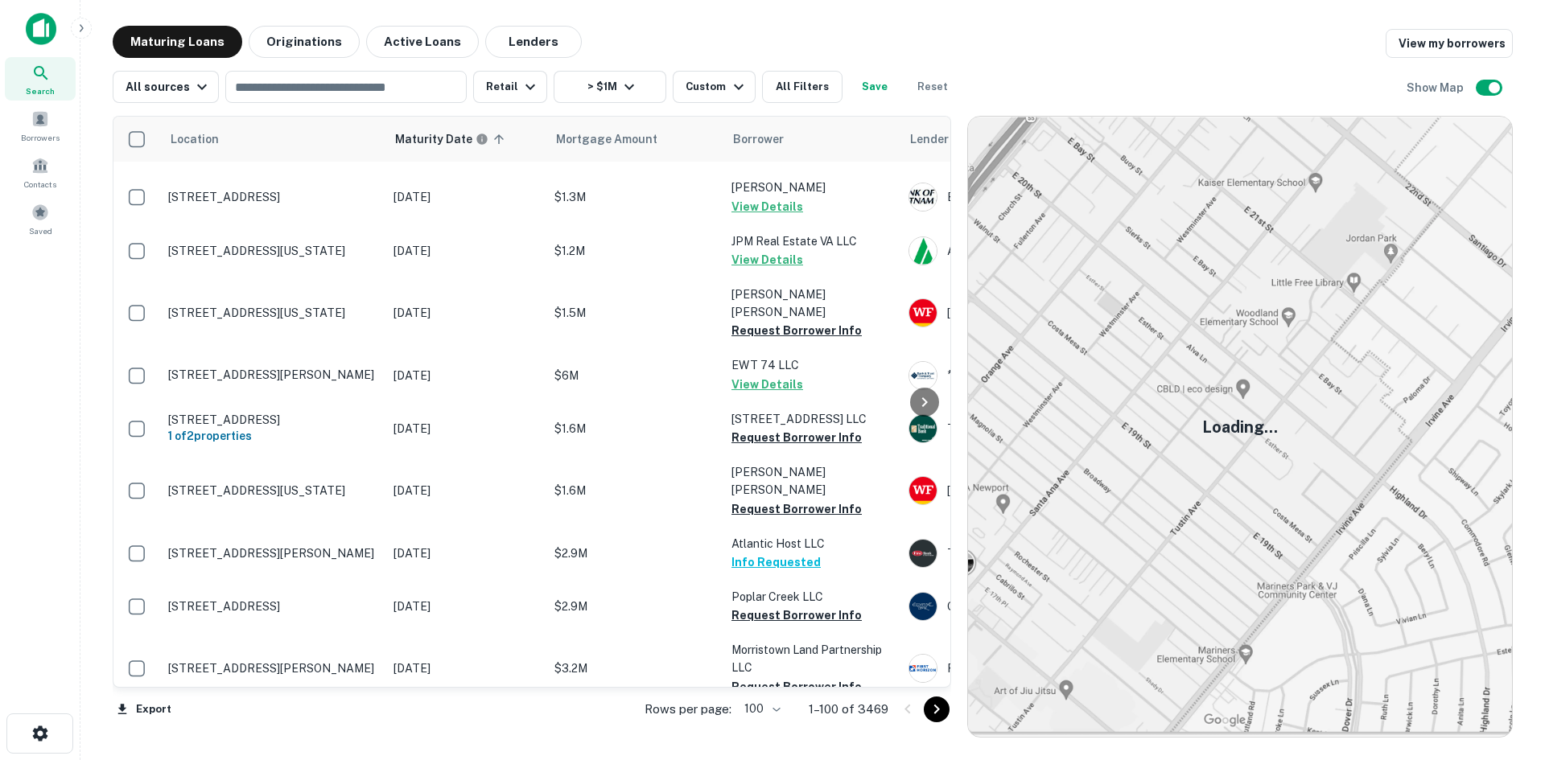
click at [942, 720] on button "Go to next page" at bounding box center [937, 710] width 26 height 26
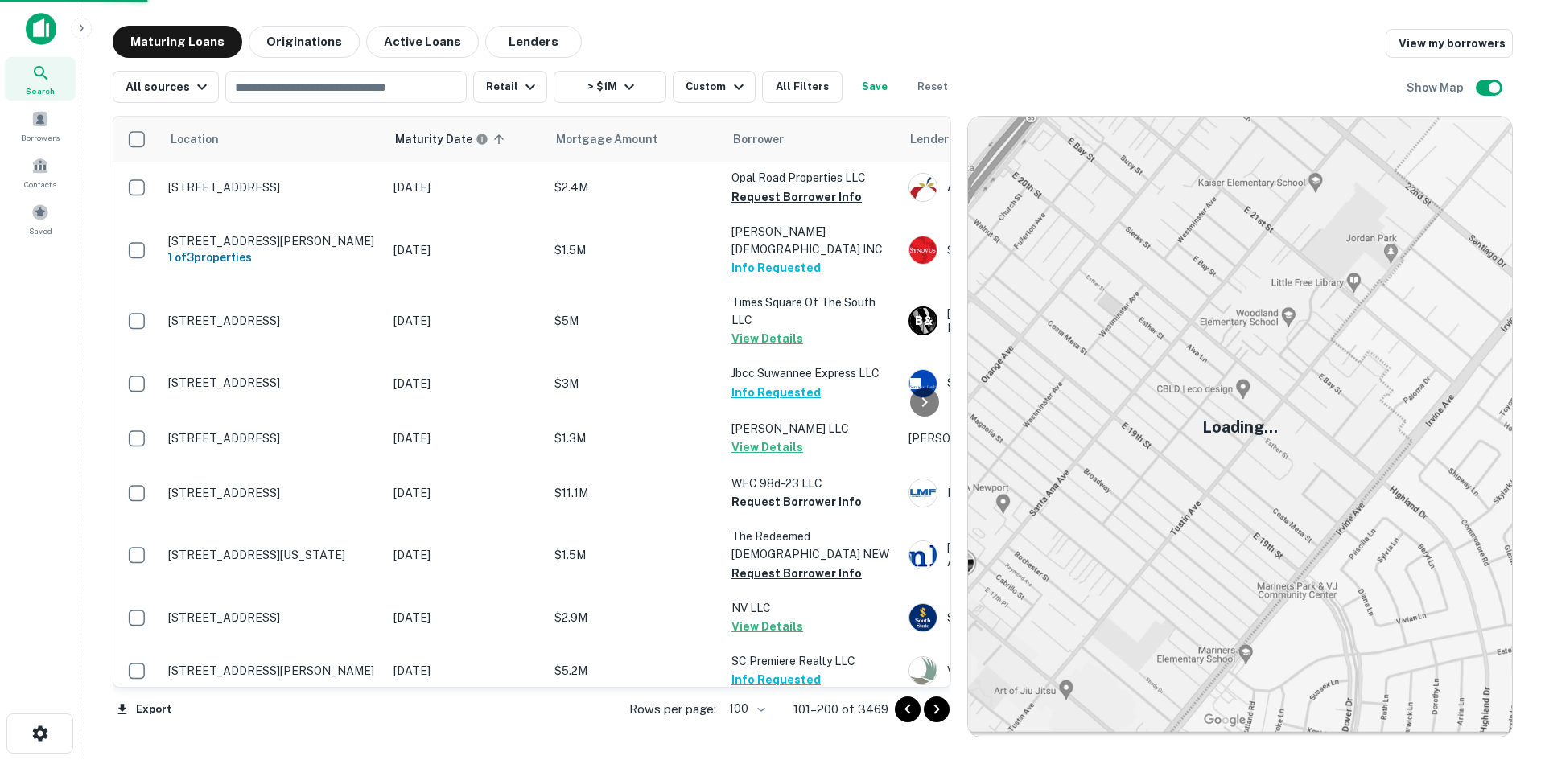
click at [943, 713] on icon "Go to next page" at bounding box center [936, 709] width 19 height 19
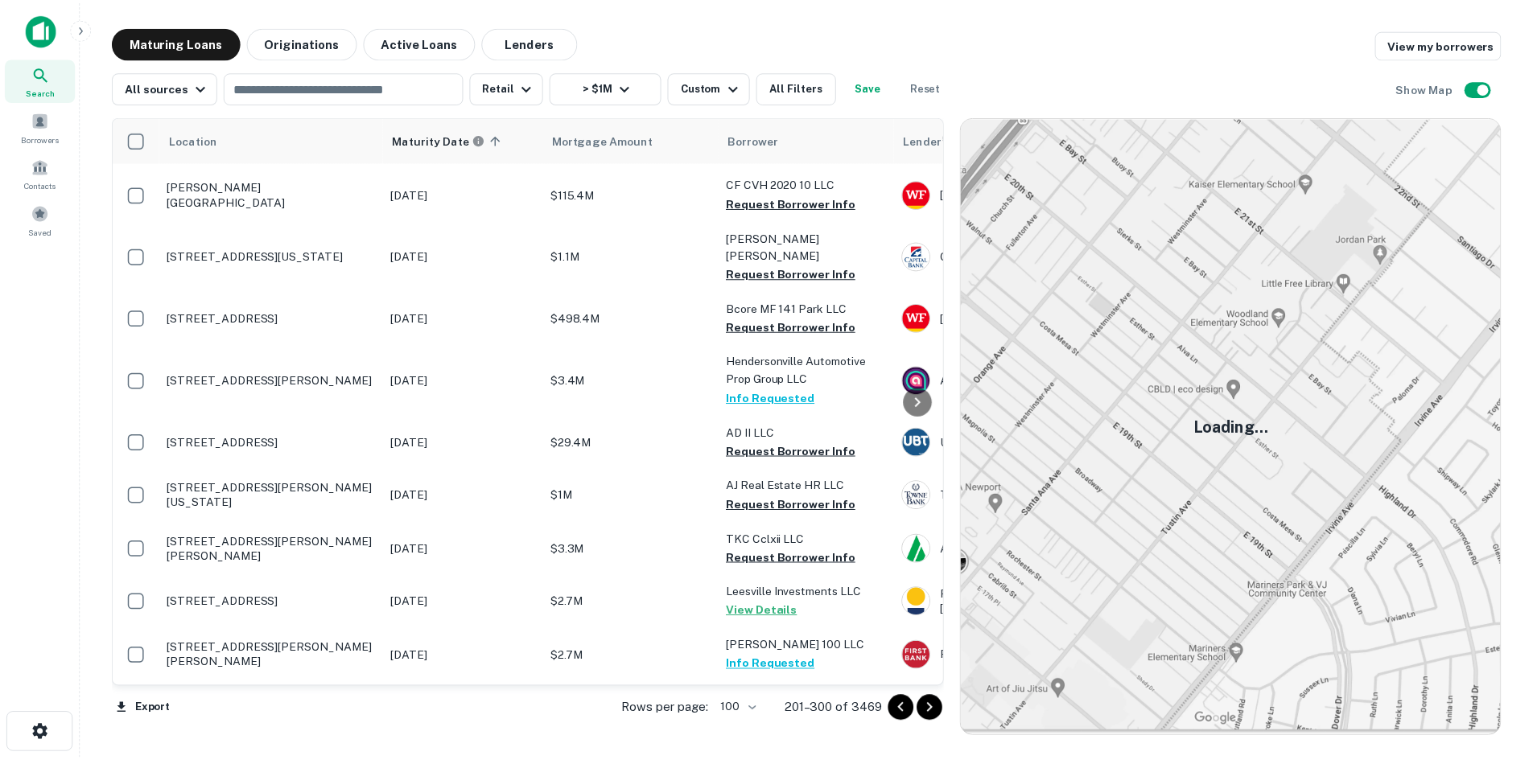
scroll to position [1654, 0]
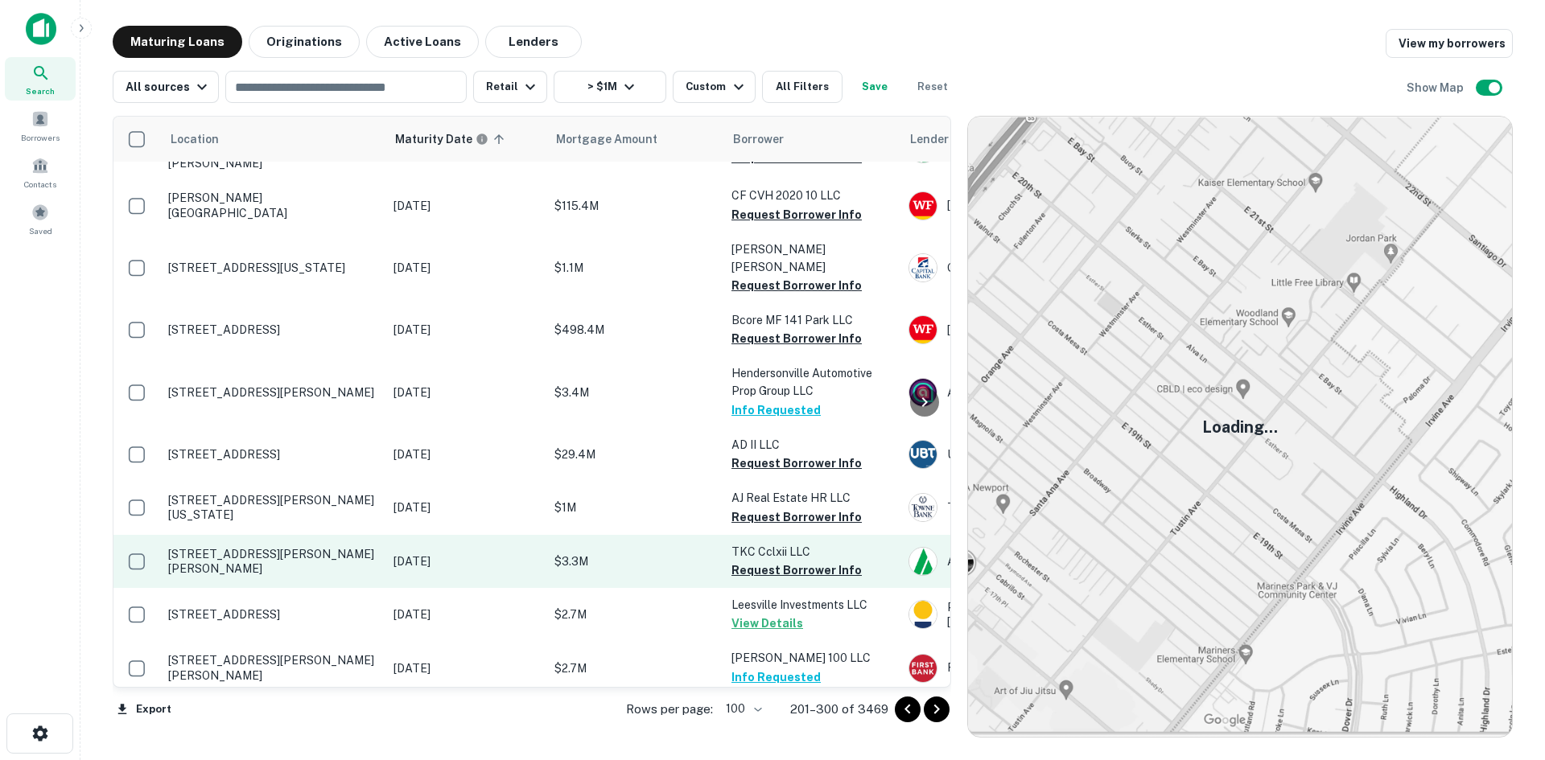
click at [281, 547] on p "7400 Starr Dr Ruther Glen, VA22546" at bounding box center [272, 561] width 209 height 29
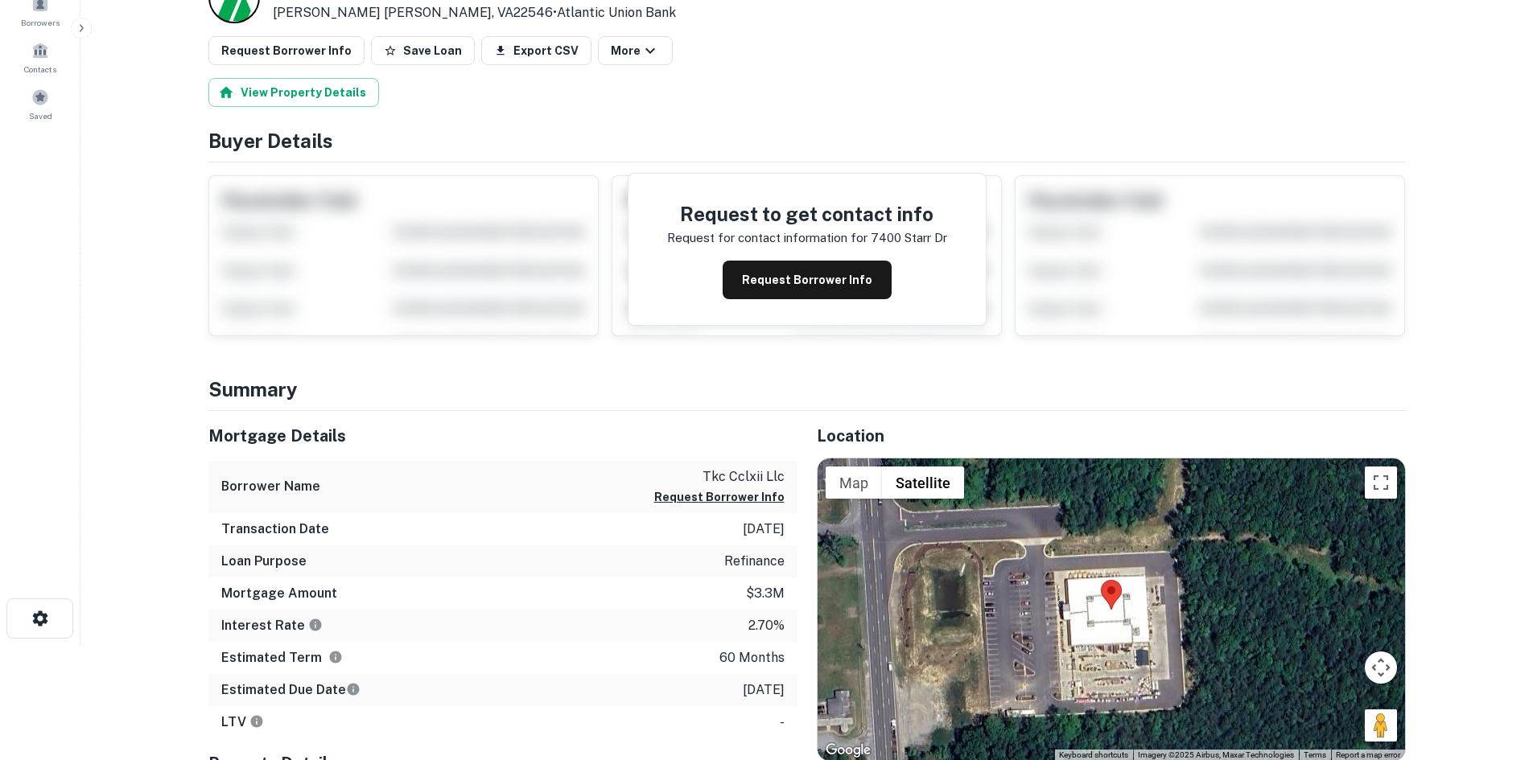
scroll to position [161, 0]
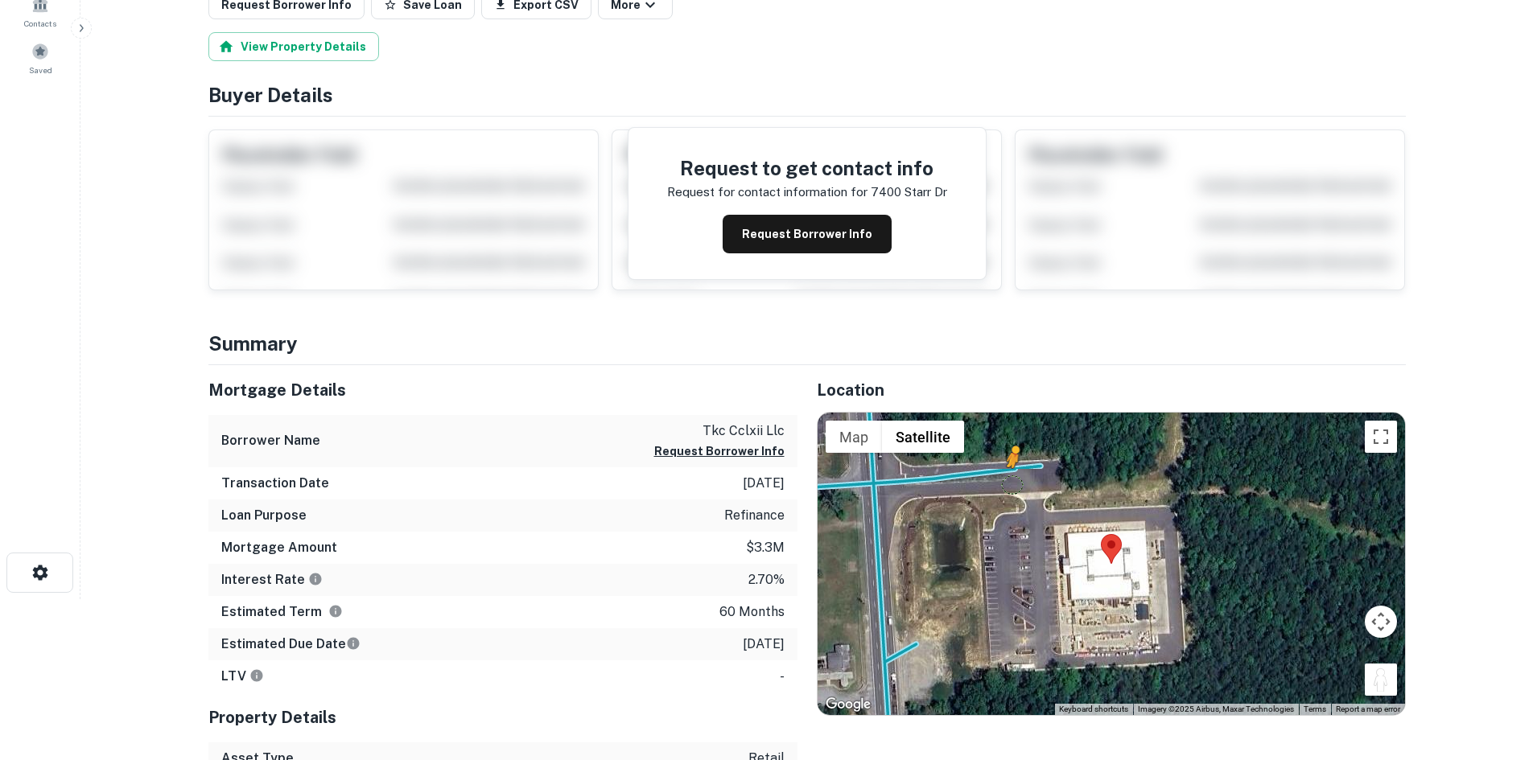
drag, startPoint x: 1376, startPoint y: 678, endPoint x: 1012, endPoint y: 484, distance: 411.8
click at [1012, 484] on div "To activate drag with keyboard, press Alt + Enter. Once in keyboard drag state,…" at bounding box center [1111, 564] width 587 height 303
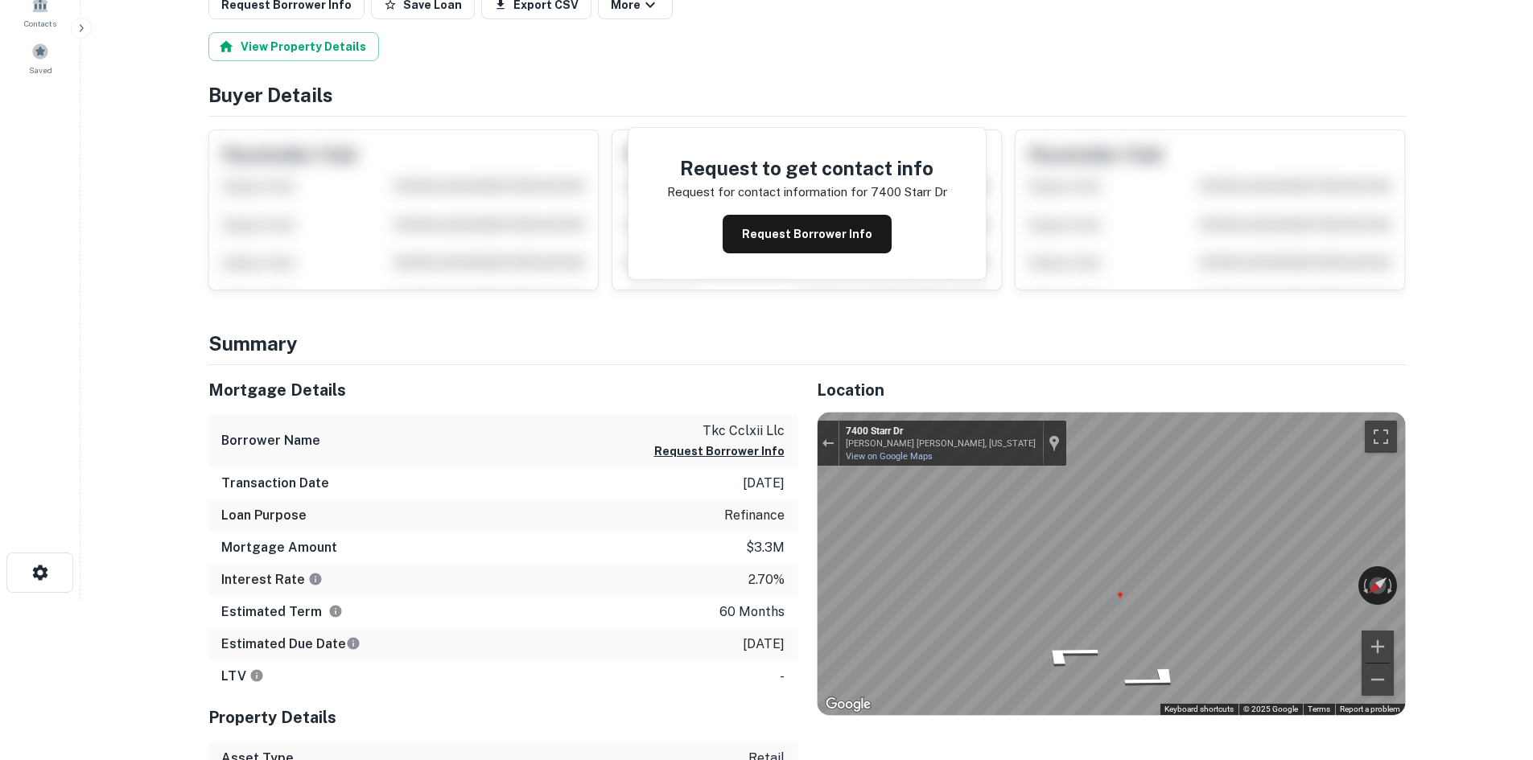
click at [773, 548] on div "Mortgage Details Borrower Name tkc cclxii llc Request Borrower Info Transaction…" at bounding box center [797, 602] width 1217 height 474
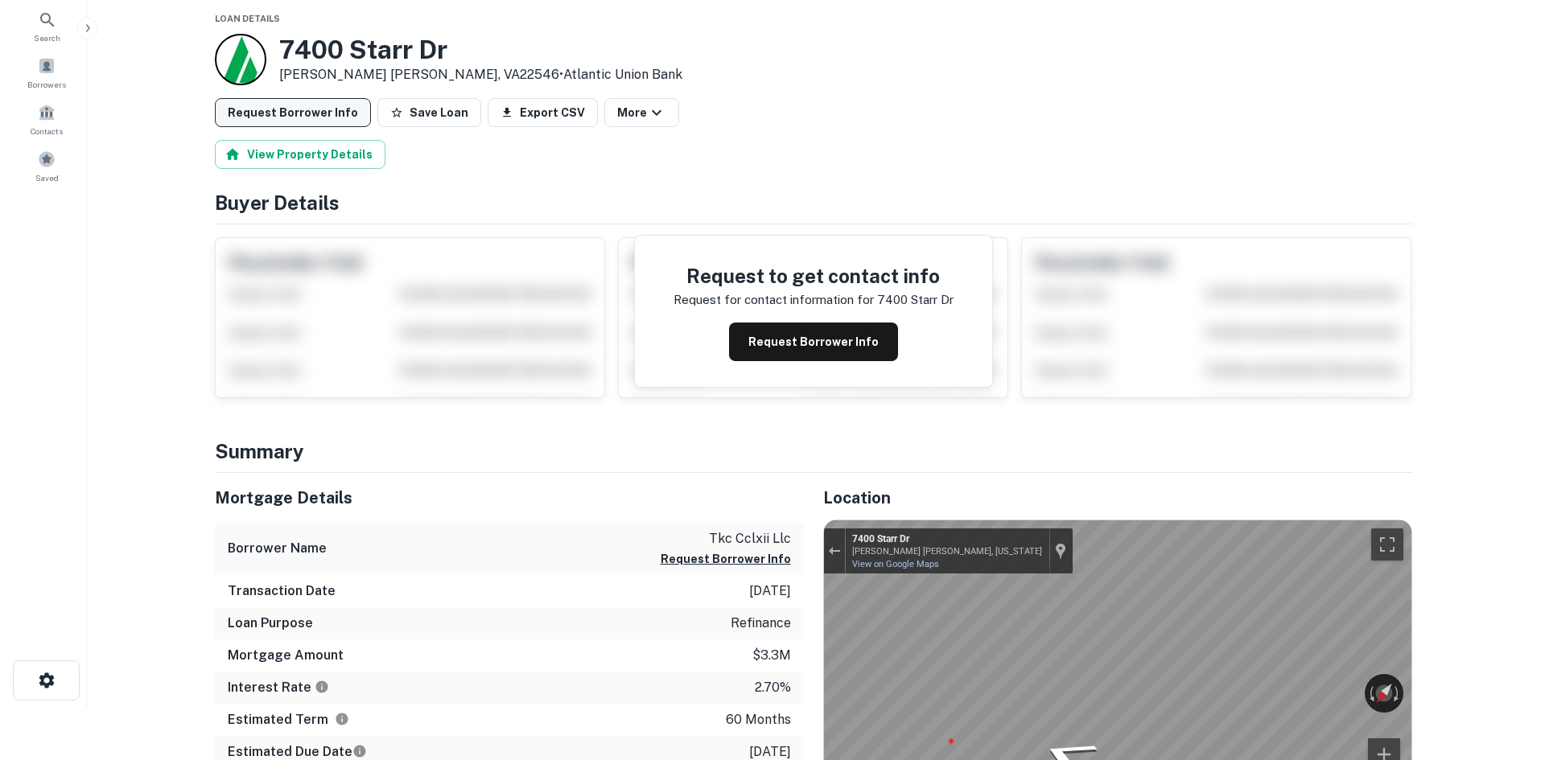
scroll to position [0, 0]
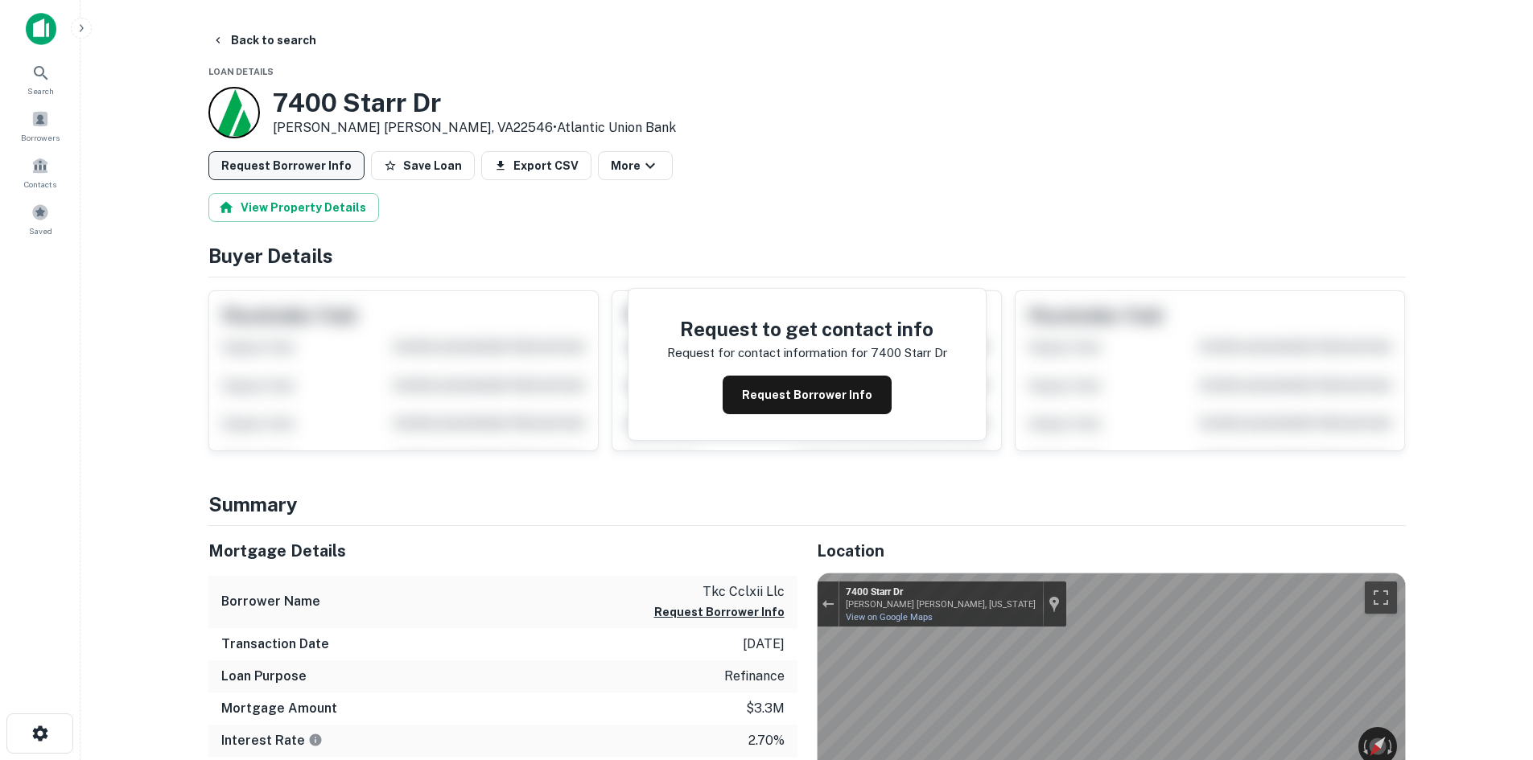
click at [336, 173] on button "Request Borrower Info" at bounding box center [286, 165] width 156 height 29
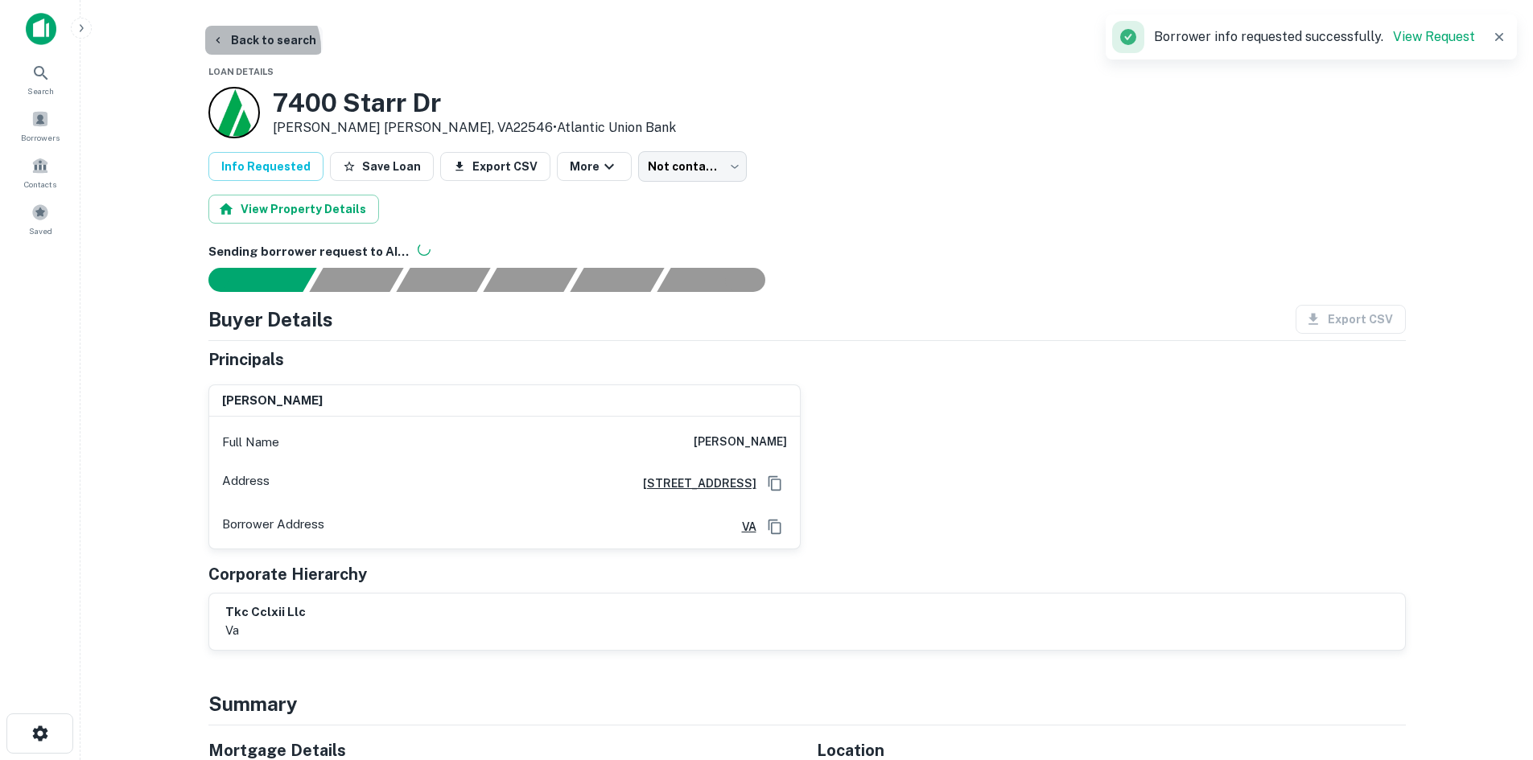
click at [251, 48] on button "Back to search" at bounding box center [263, 40] width 117 height 29
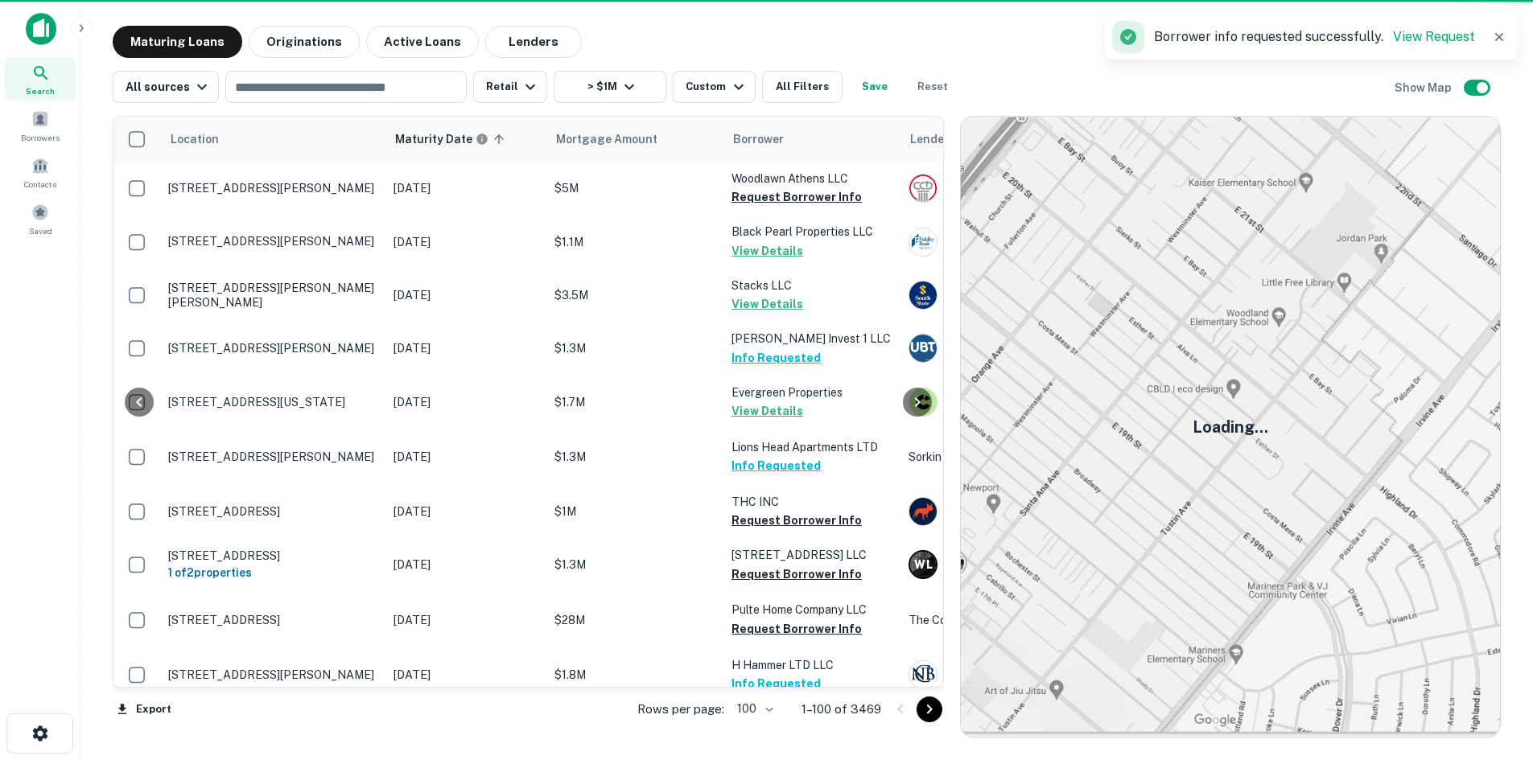
click at [935, 709] on icon "Go to next page" at bounding box center [929, 709] width 19 height 19
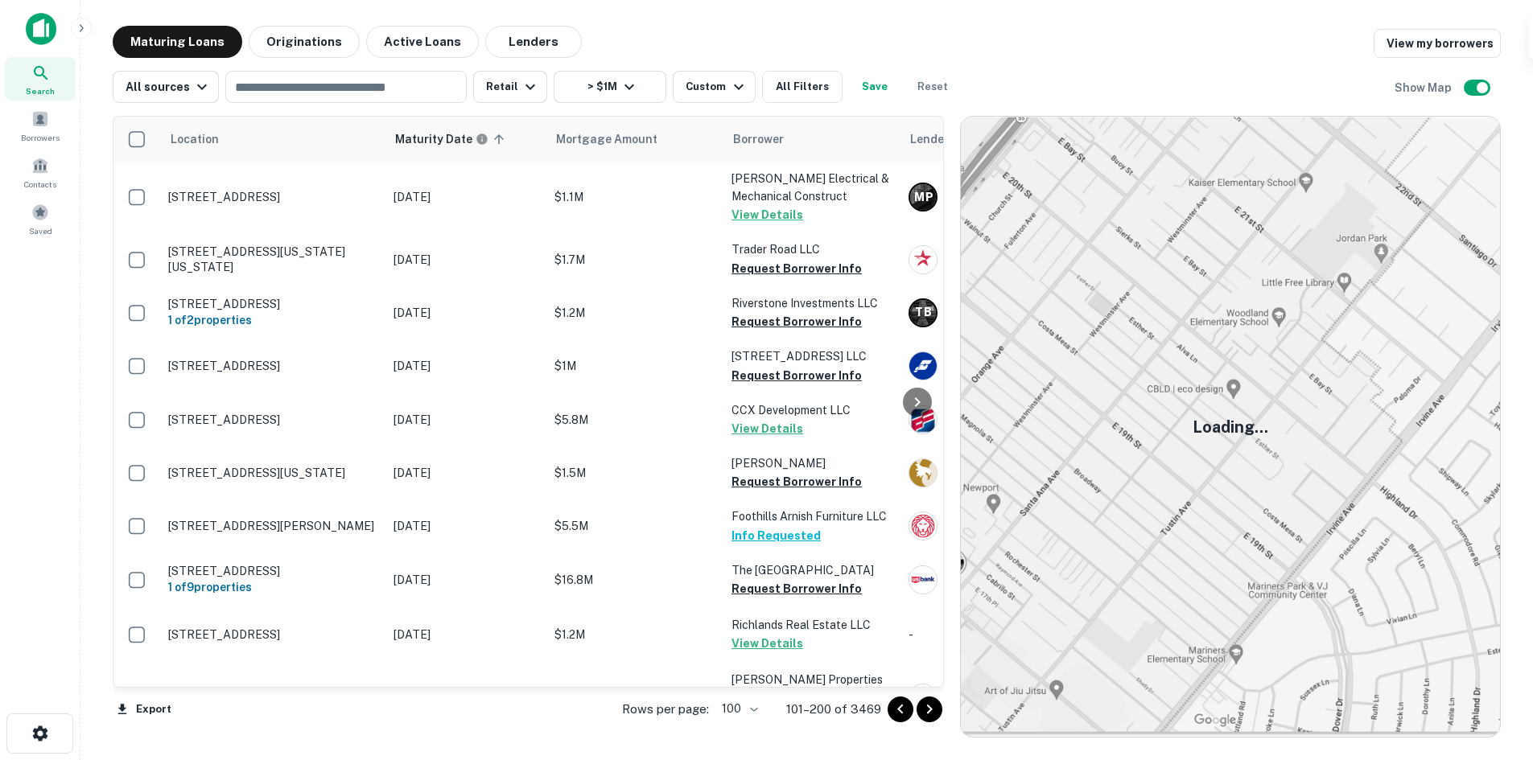
click at [939, 712] on icon "Go to next page" at bounding box center [929, 709] width 19 height 19
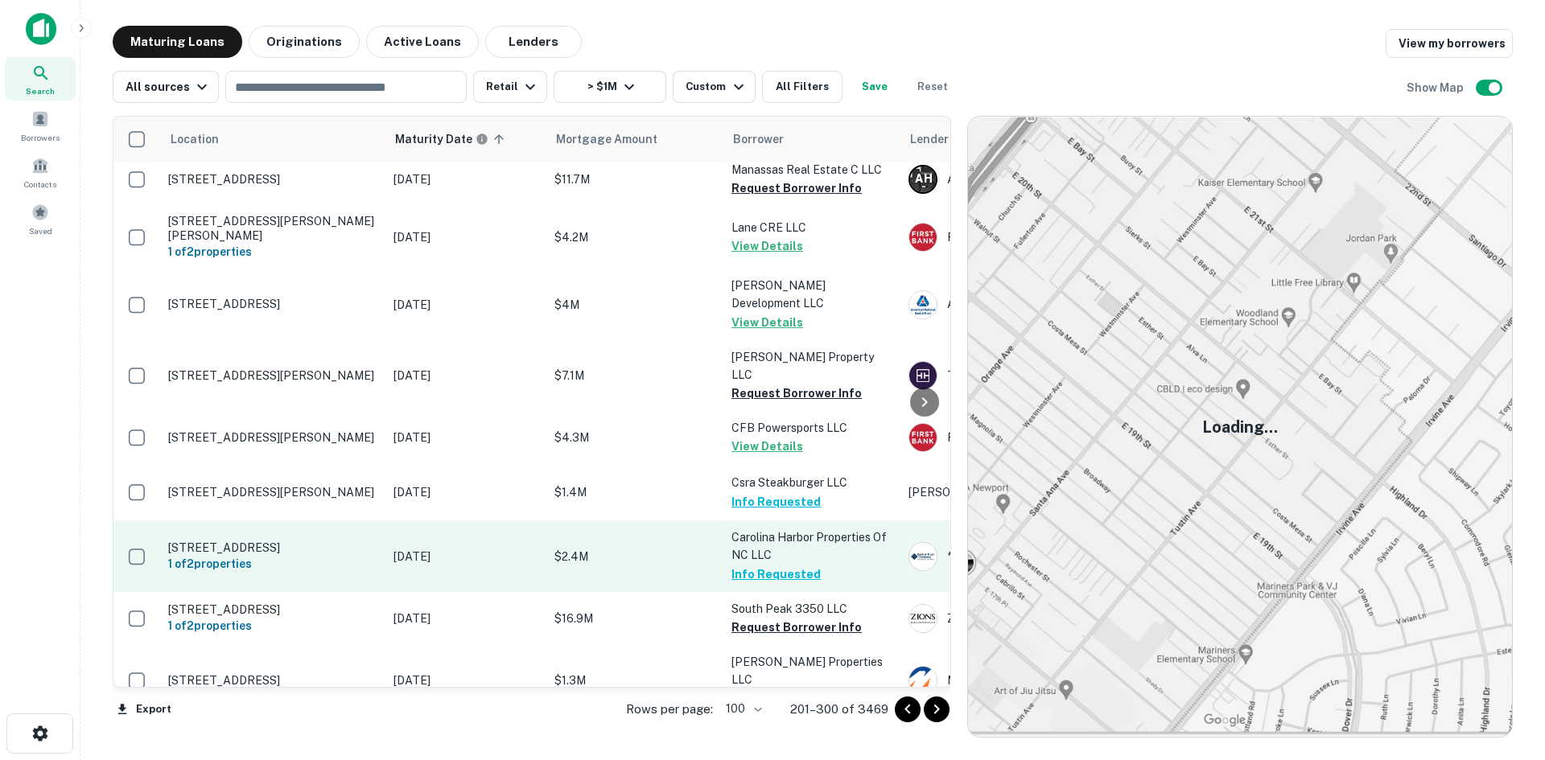
scroll to position [4792, 0]
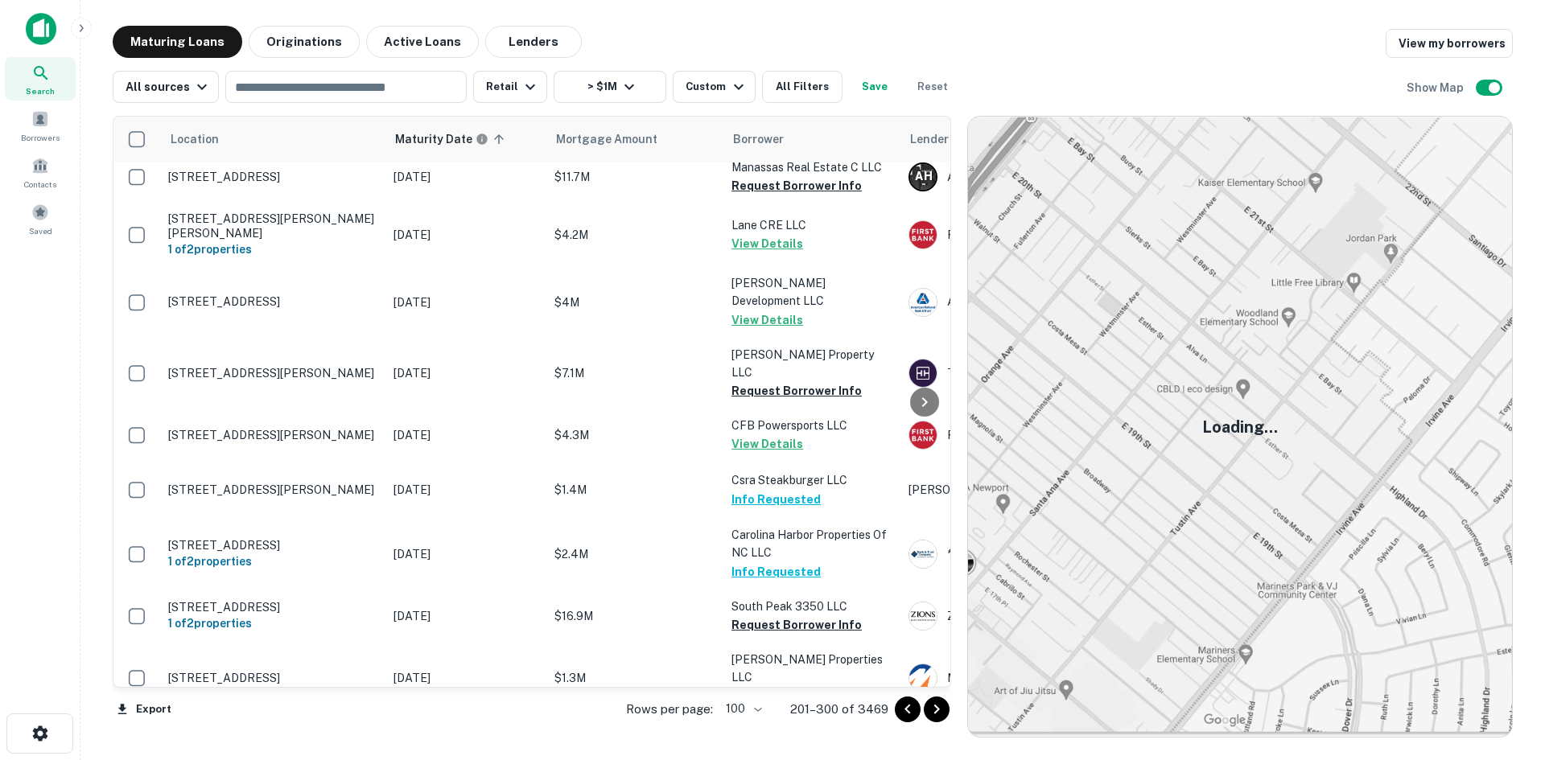
click at [935, 707] on icon "Go to next page" at bounding box center [936, 709] width 19 height 19
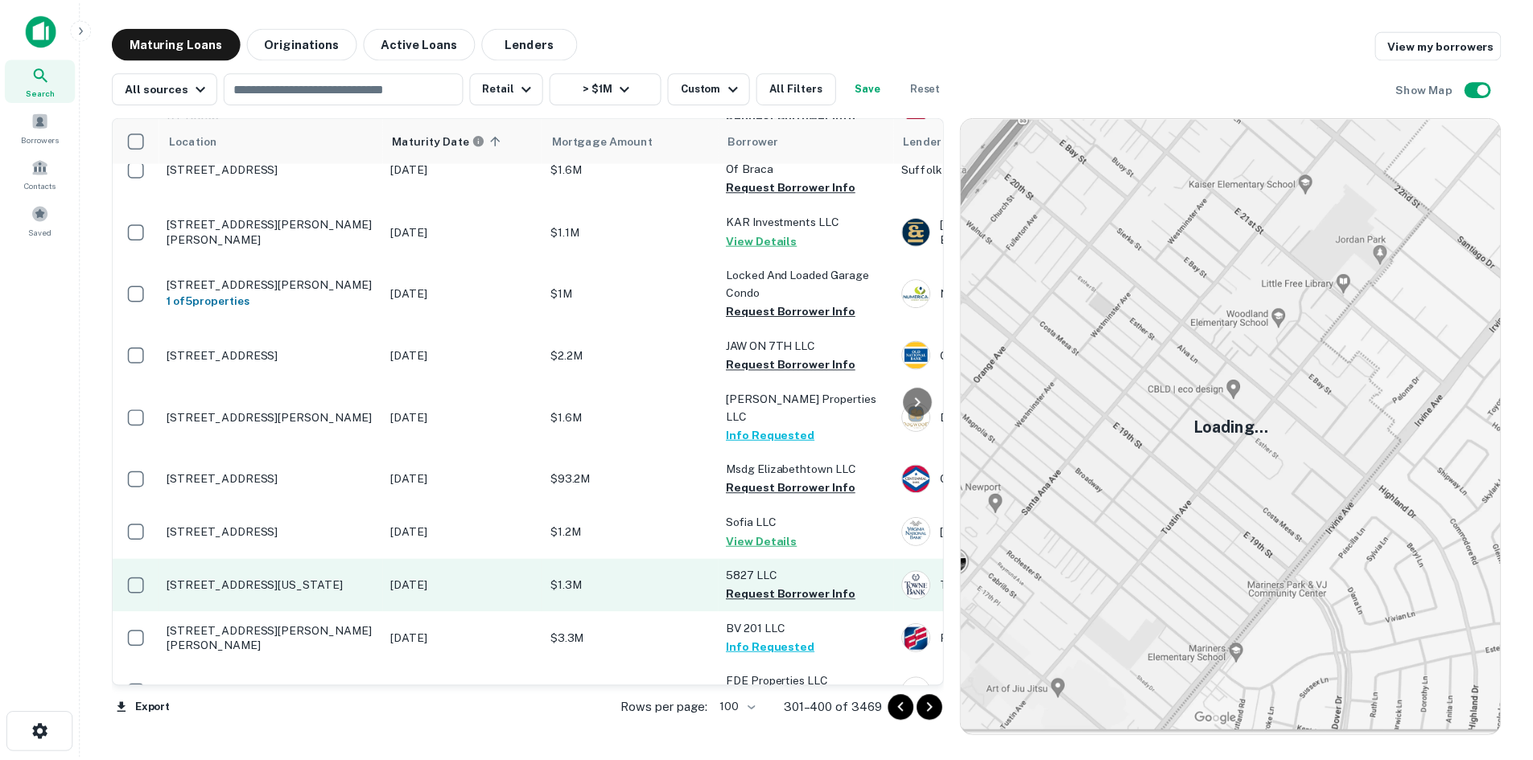
scroll to position [2217, 0]
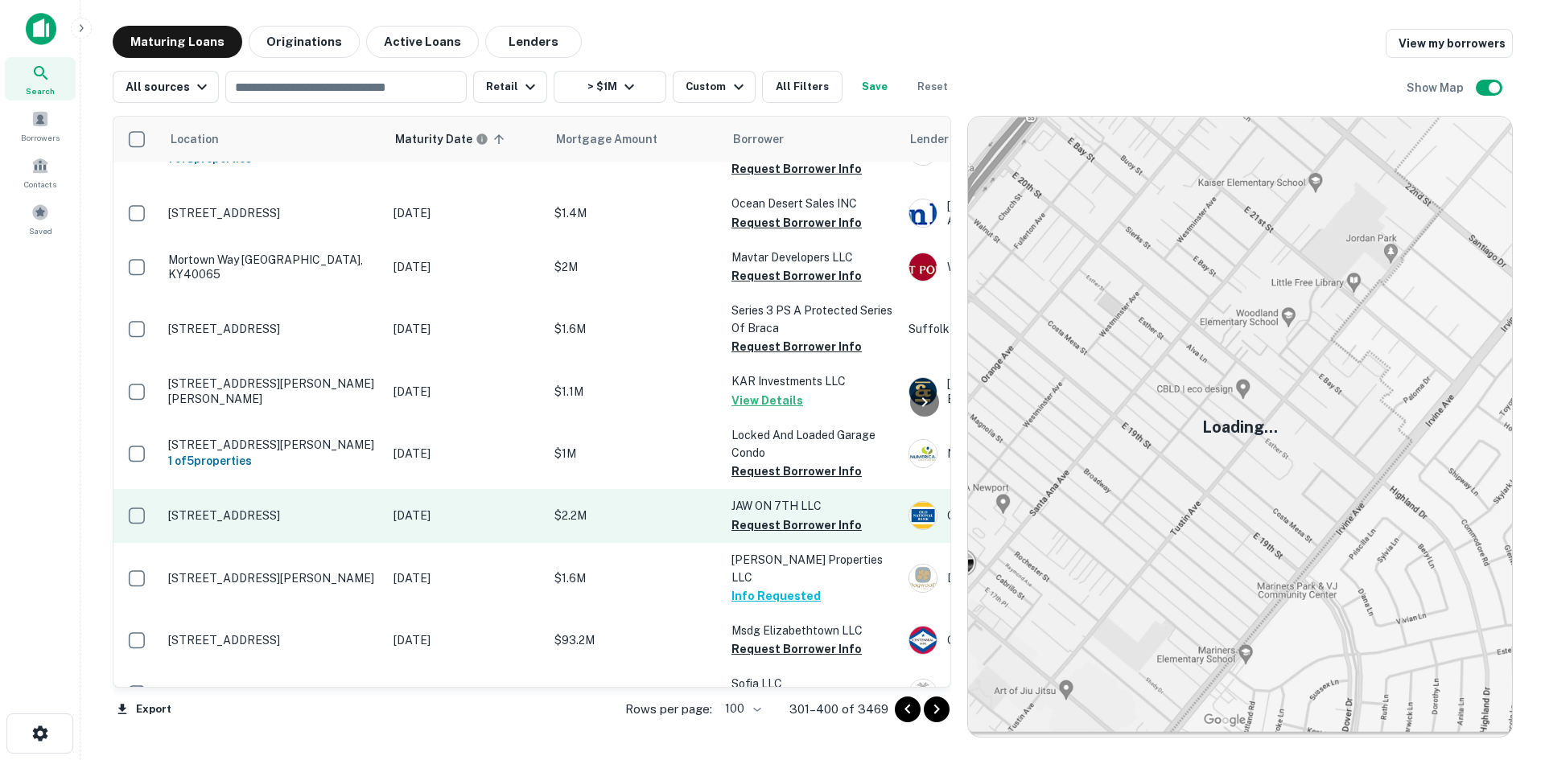
click at [310, 509] on p "2318 12th Ave S Nashville, TN37204" at bounding box center [272, 516] width 209 height 14
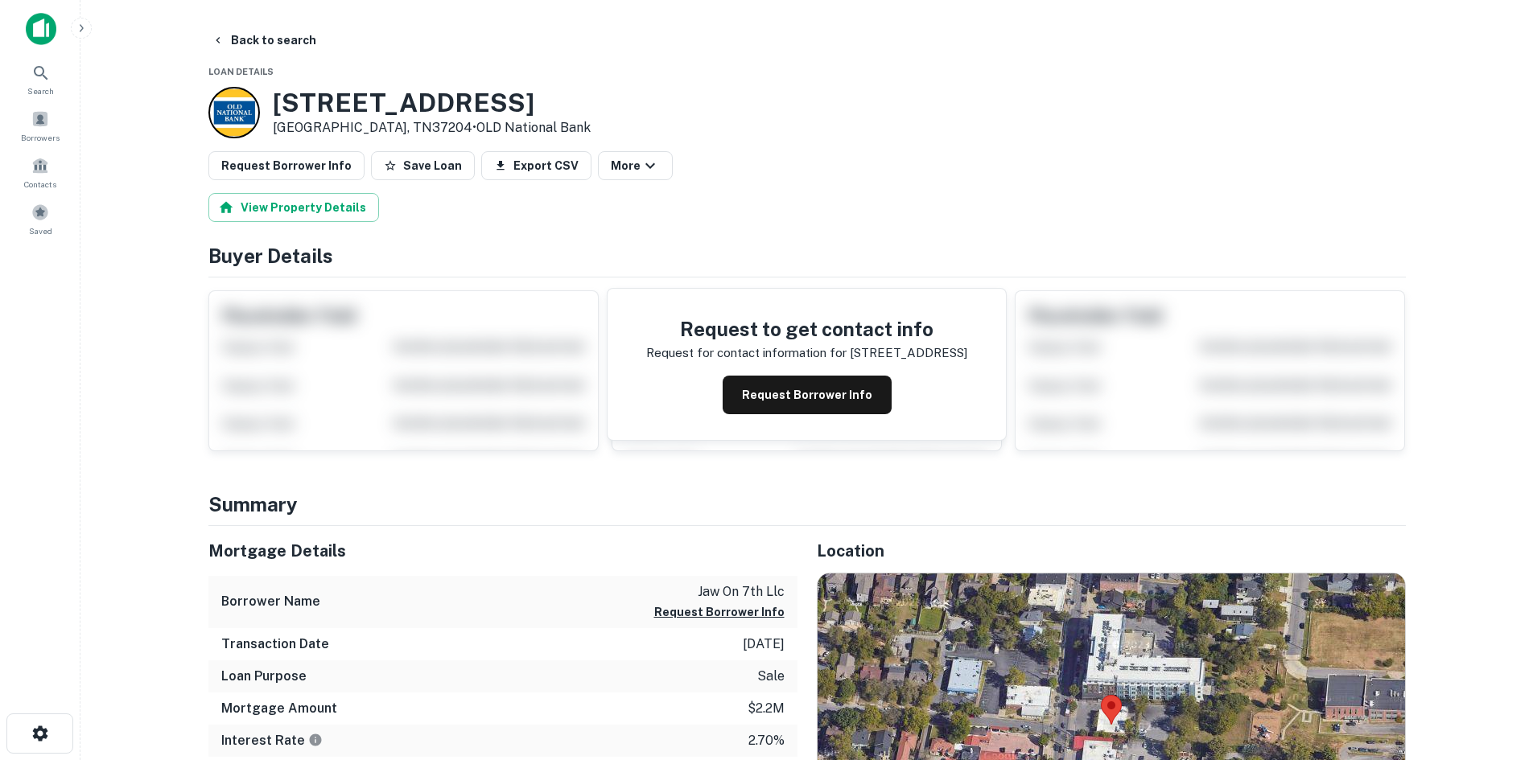
scroll to position [161, 0]
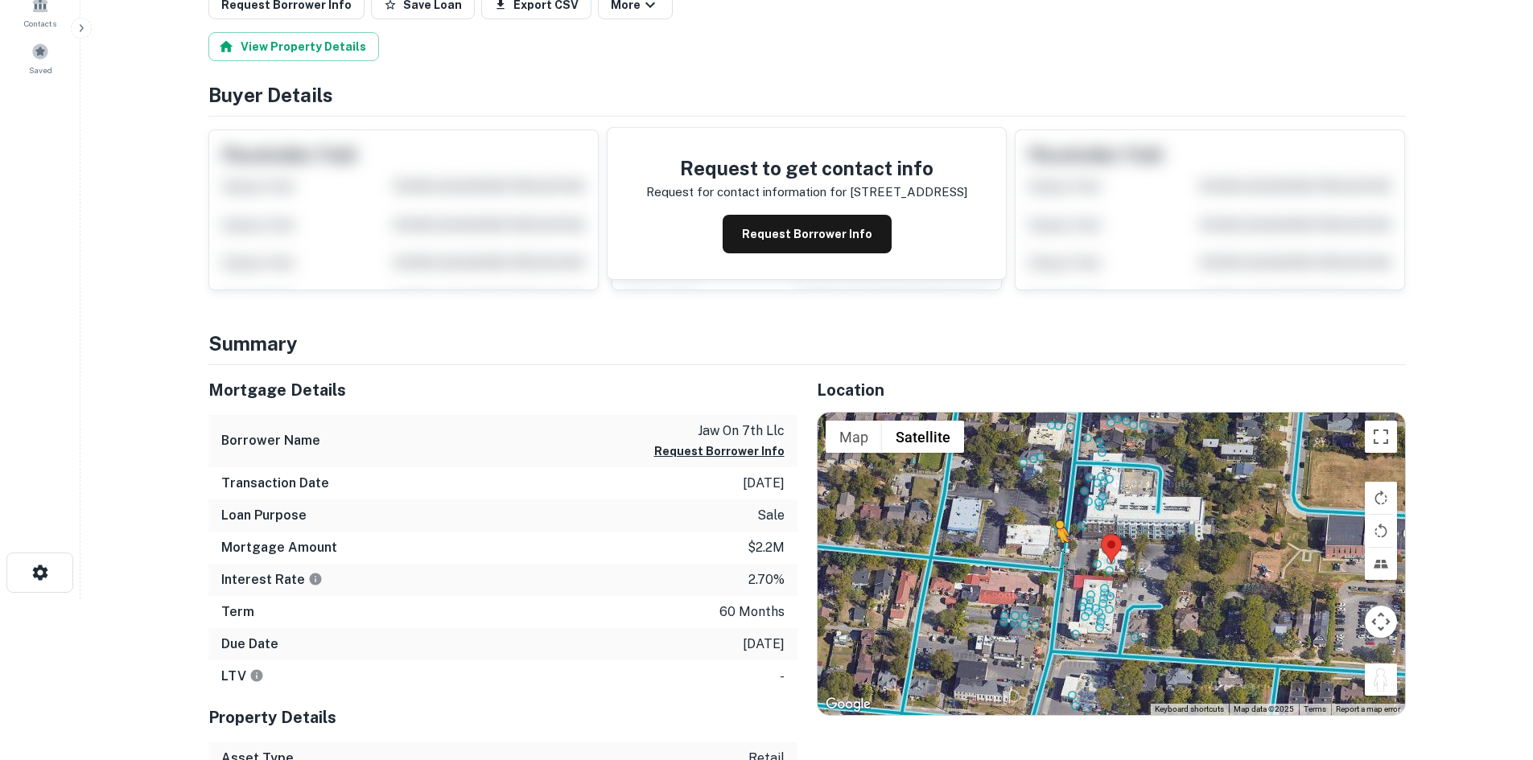
drag, startPoint x: 1379, startPoint y: 673, endPoint x: 1046, endPoint y: 554, distance: 353.5
click at [1046, 554] on div "To activate drag with keyboard, press Alt + Enter. Once in keyboard drag state,…" at bounding box center [1111, 564] width 587 height 303
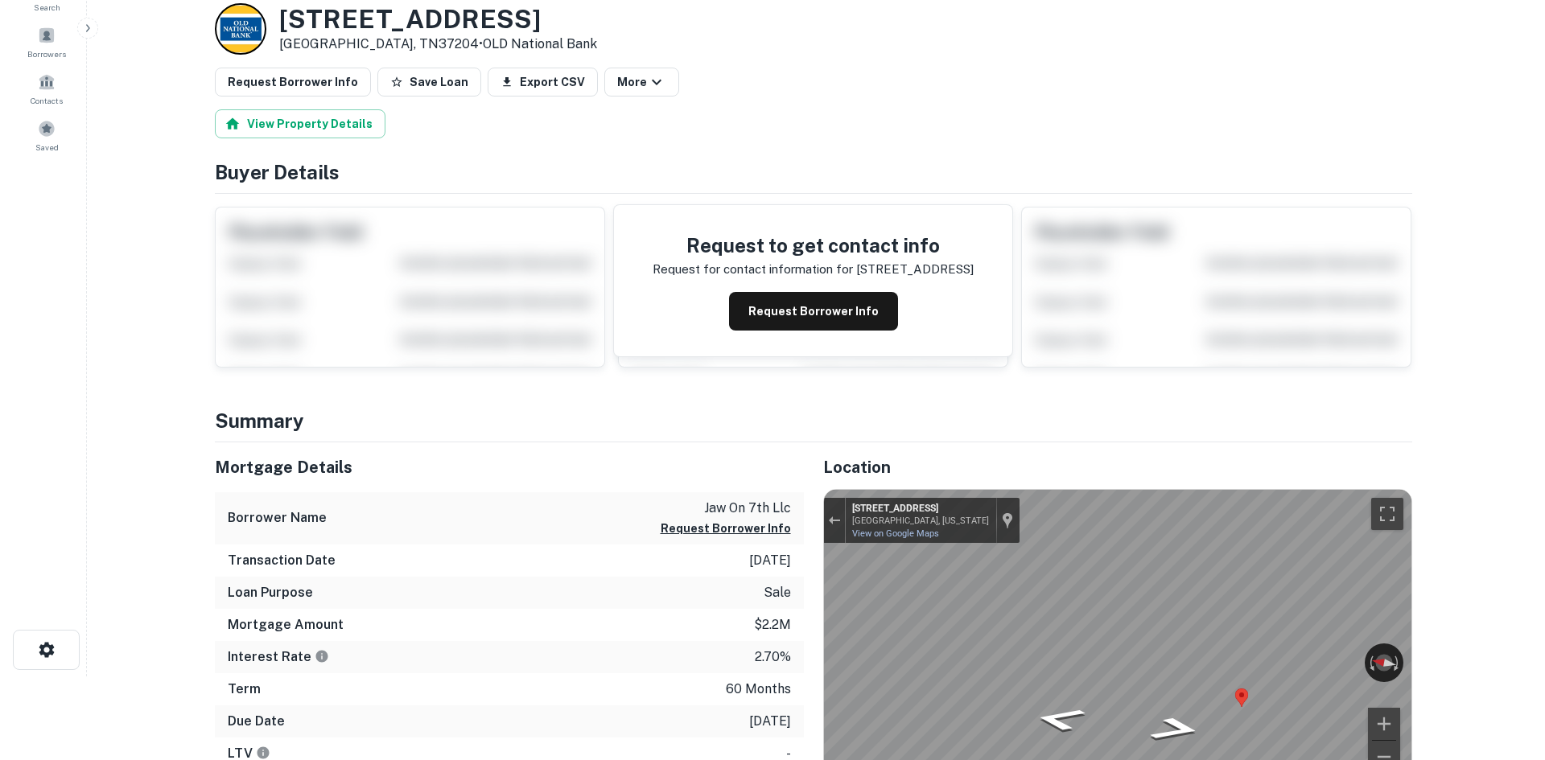
scroll to position [0, 0]
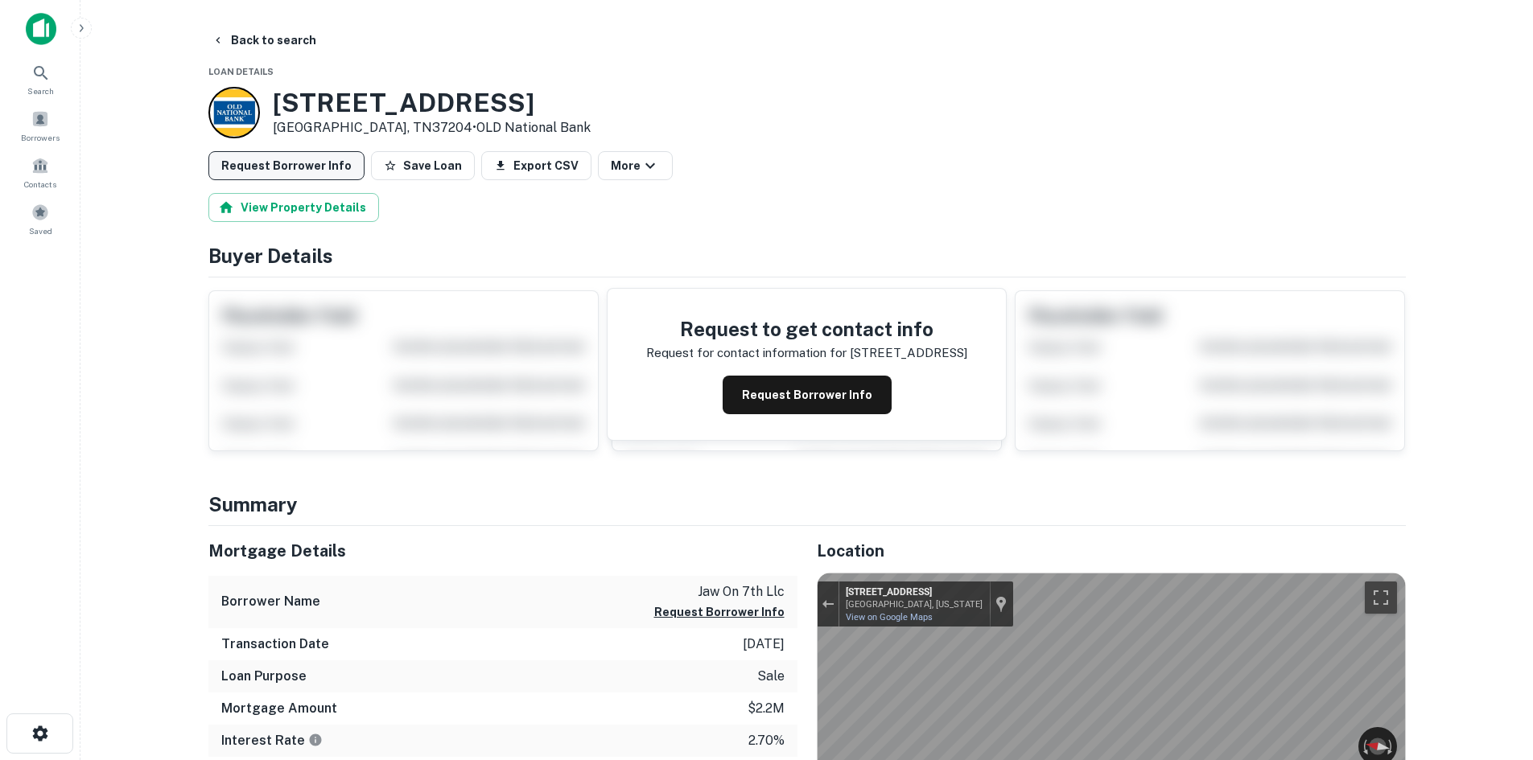
click at [278, 155] on button "Request Borrower Info" at bounding box center [286, 165] width 156 height 29
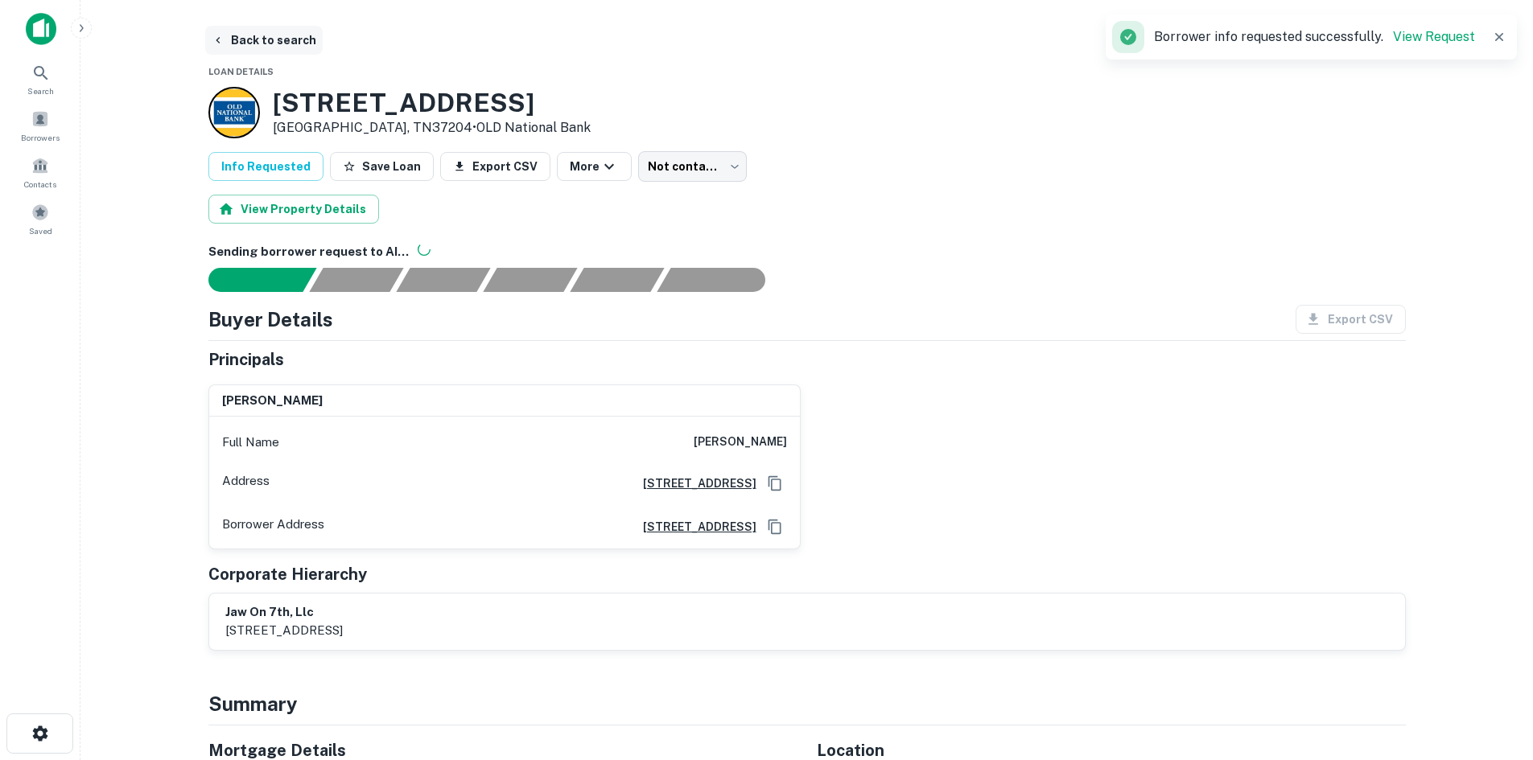
click at [286, 39] on button "Back to search" at bounding box center [263, 40] width 117 height 29
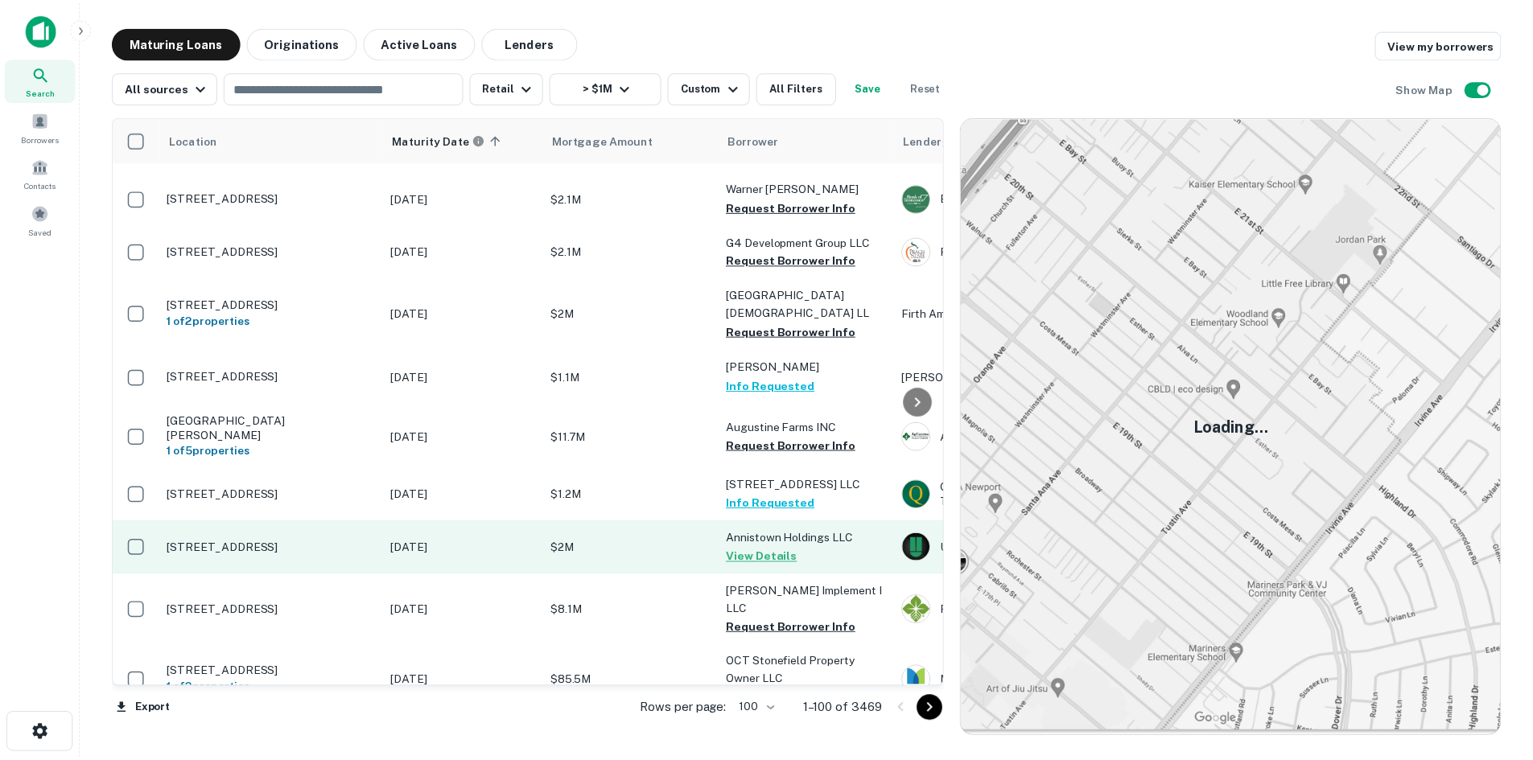
scroll to position [2700, 0]
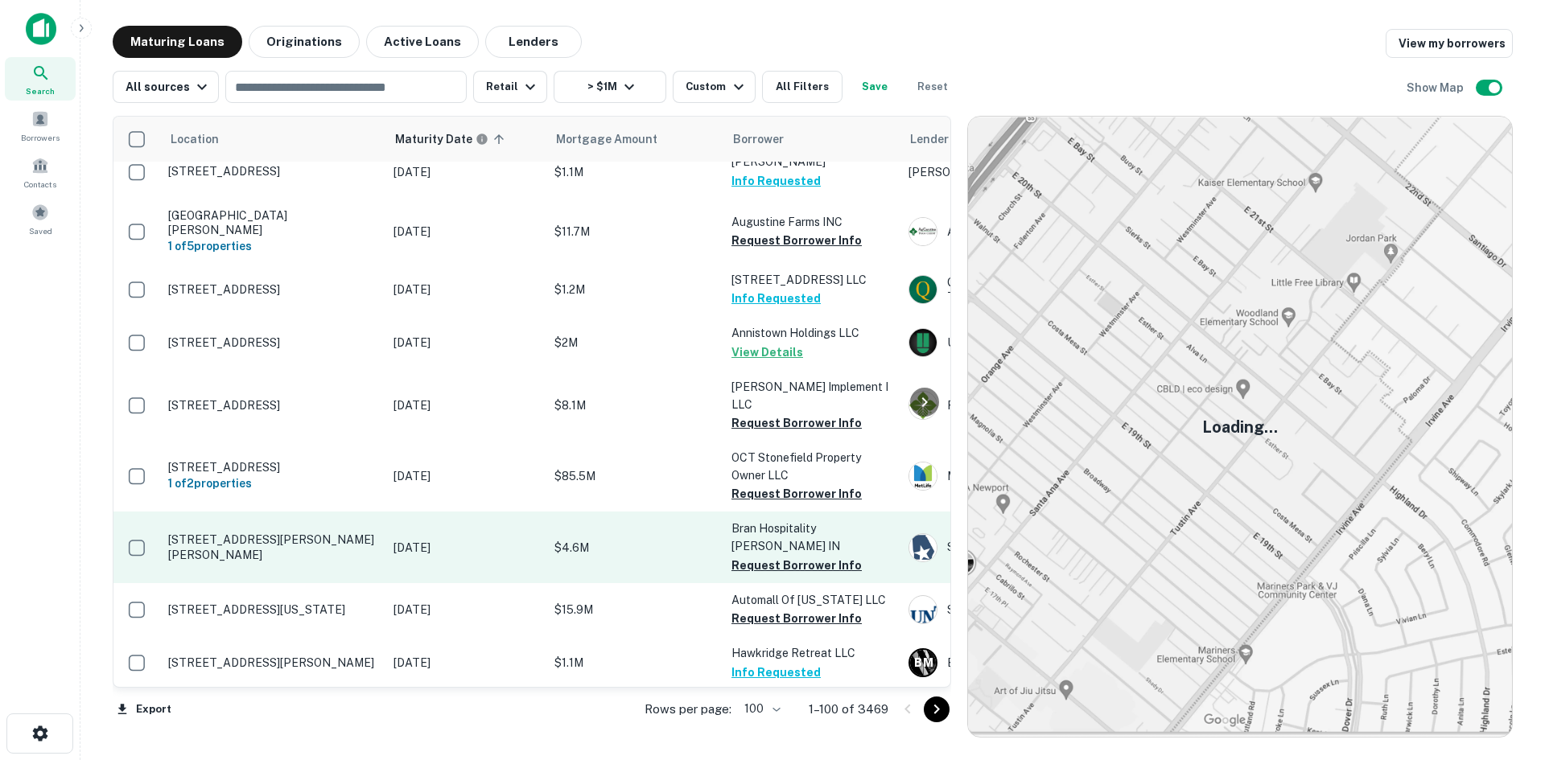
click at [301, 512] on td "154 Mose Coleman Dr Vidalia, GA30474" at bounding box center [272, 547] width 225 height 71
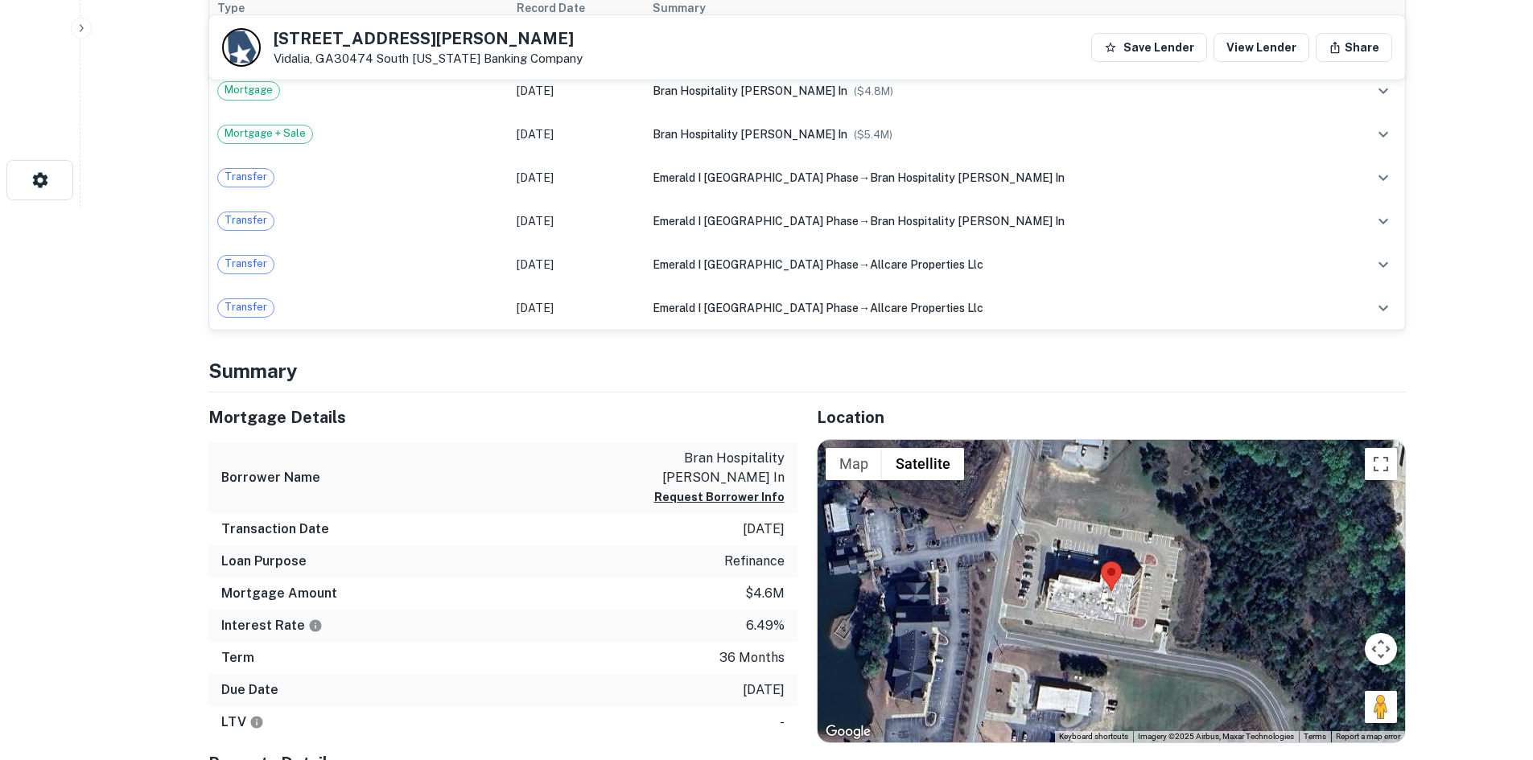
scroll to position [644, 0]
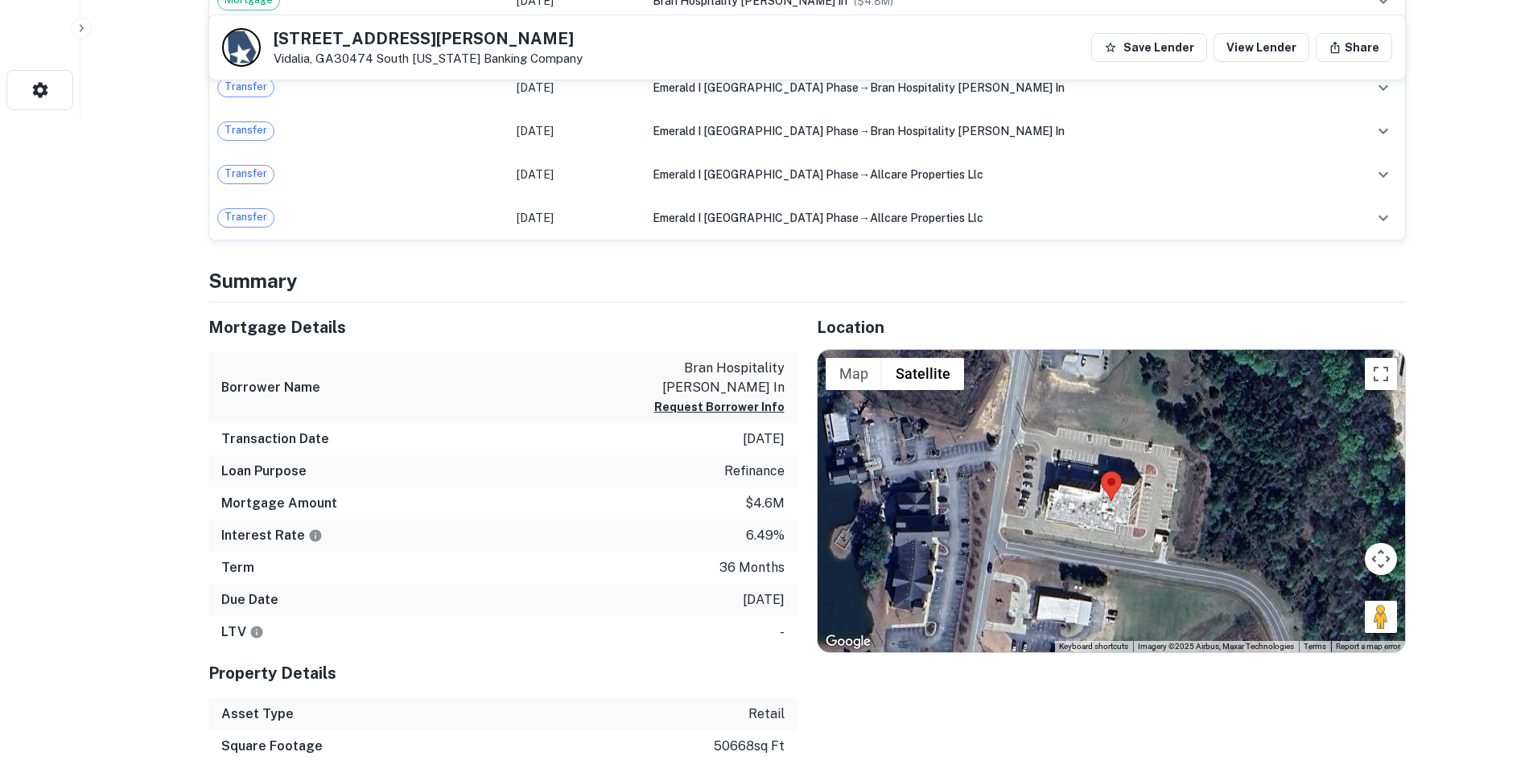
drag, startPoint x: 1369, startPoint y: 624, endPoint x: 1271, endPoint y: 552, distance: 120.9
click at [1097, 490] on div "Map Terrain Satellite Labels Keyboard shortcuts Map Data Imagery ©2025 Airbus, …" at bounding box center [1111, 501] width 587 height 303
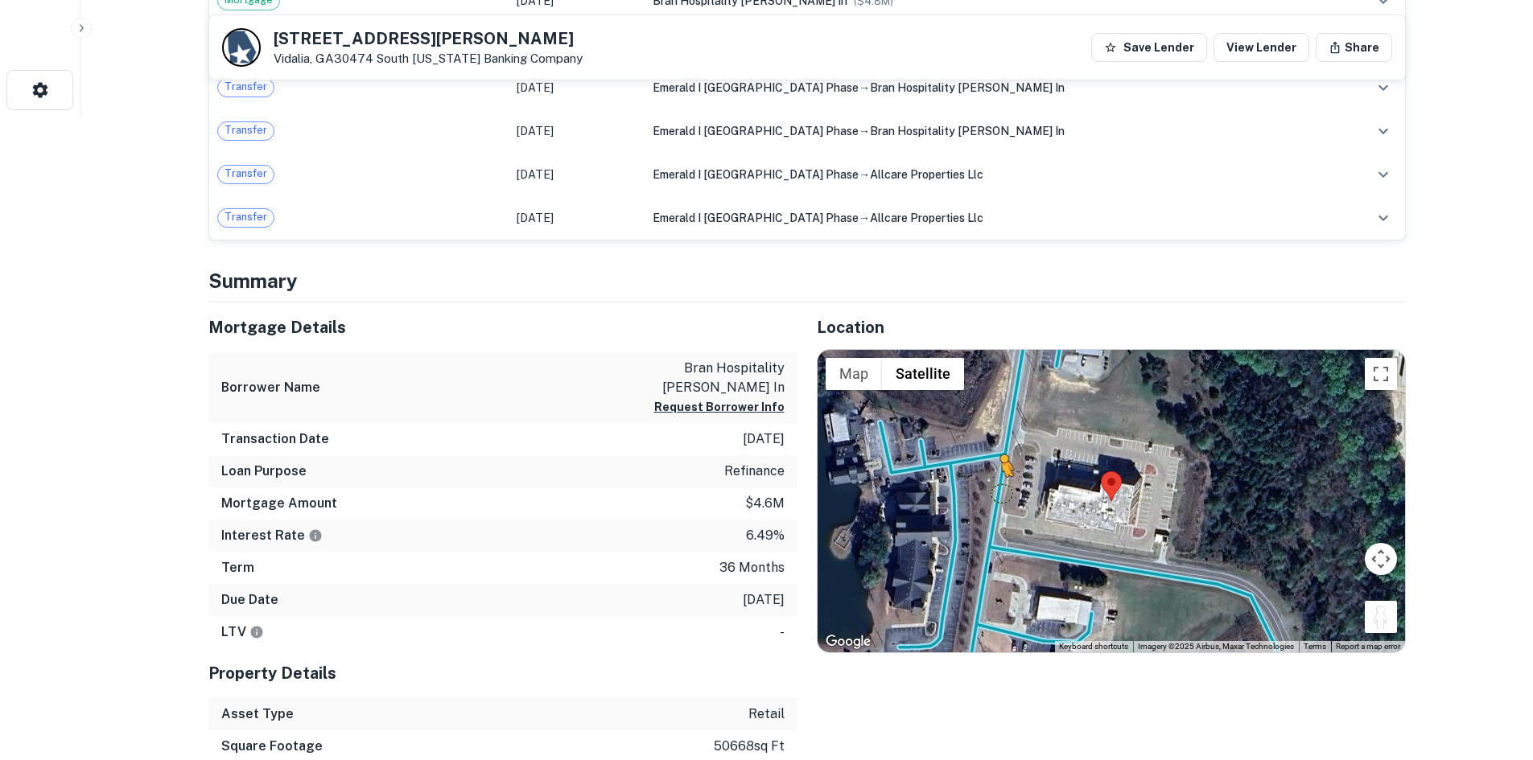
drag, startPoint x: 1377, startPoint y: 621, endPoint x: 990, endPoint y: 480, distance: 411.9
click at [990, 480] on div "To activate drag with keyboard, press Alt + Enter. Once in keyboard drag state,…" at bounding box center [1111, 501] width 587 height 303
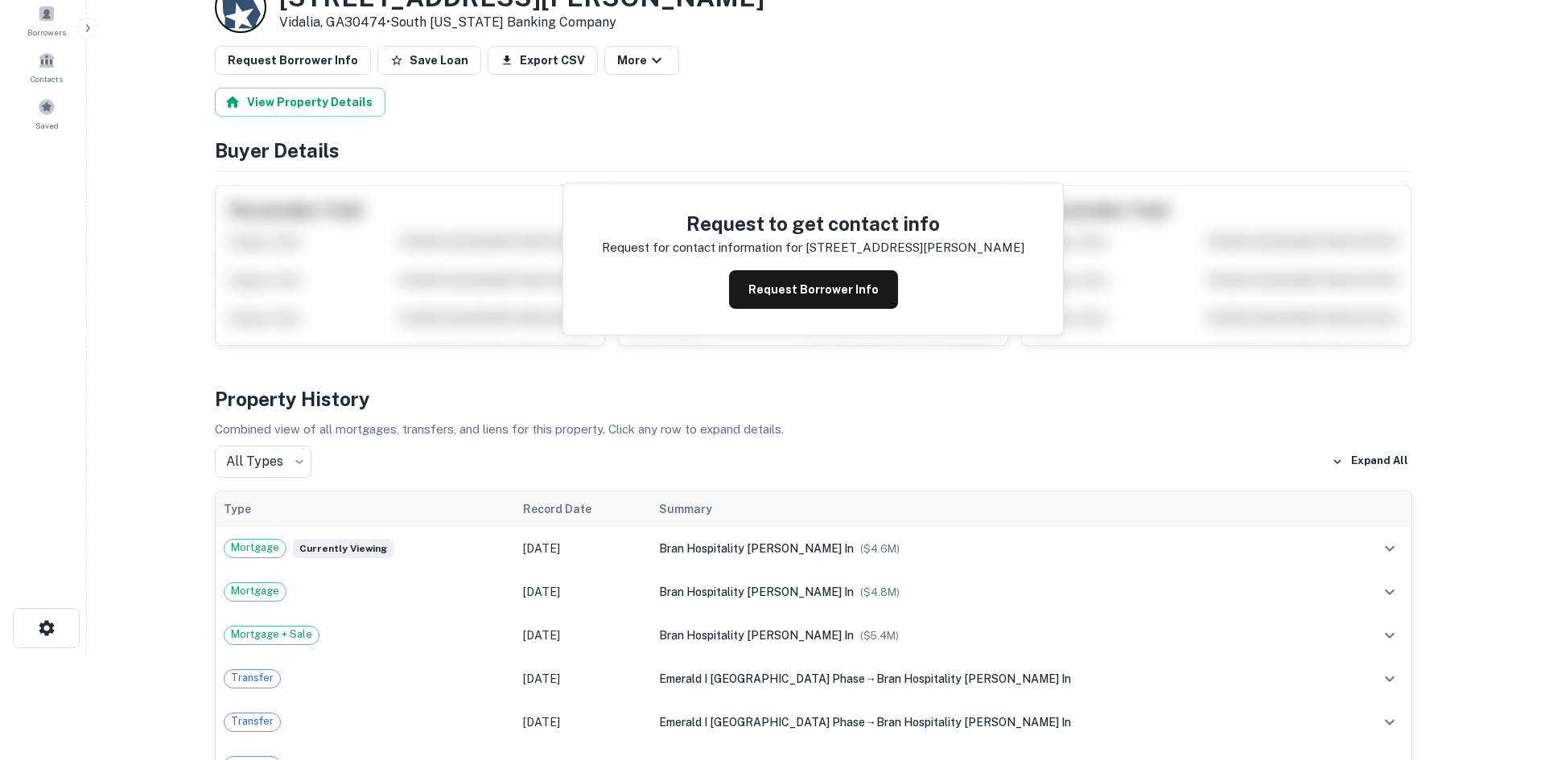
scroll to position [0, 0]
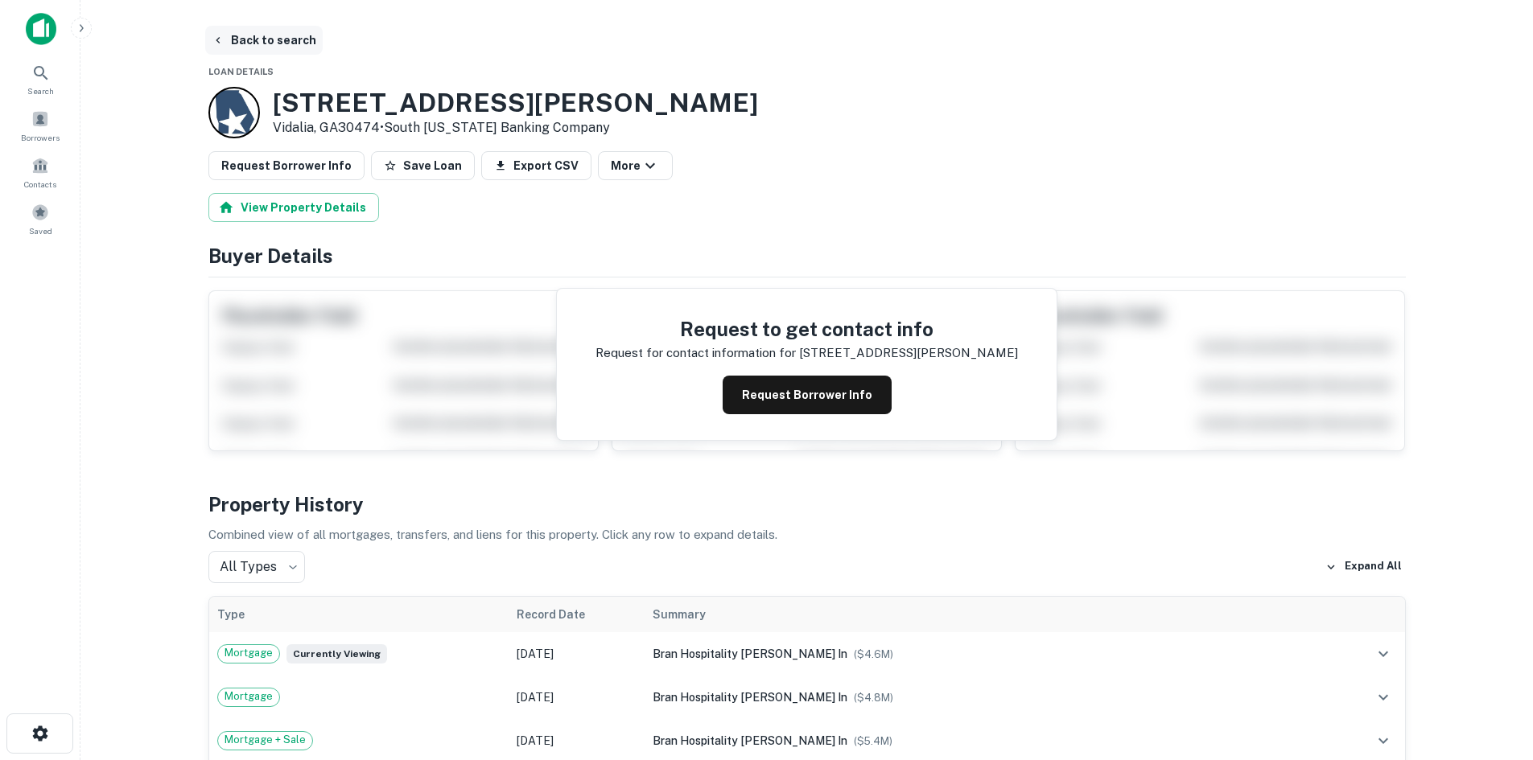
click at [278, 37] on button "Back to search" at bounding box center [263, 40] width 117 height 29
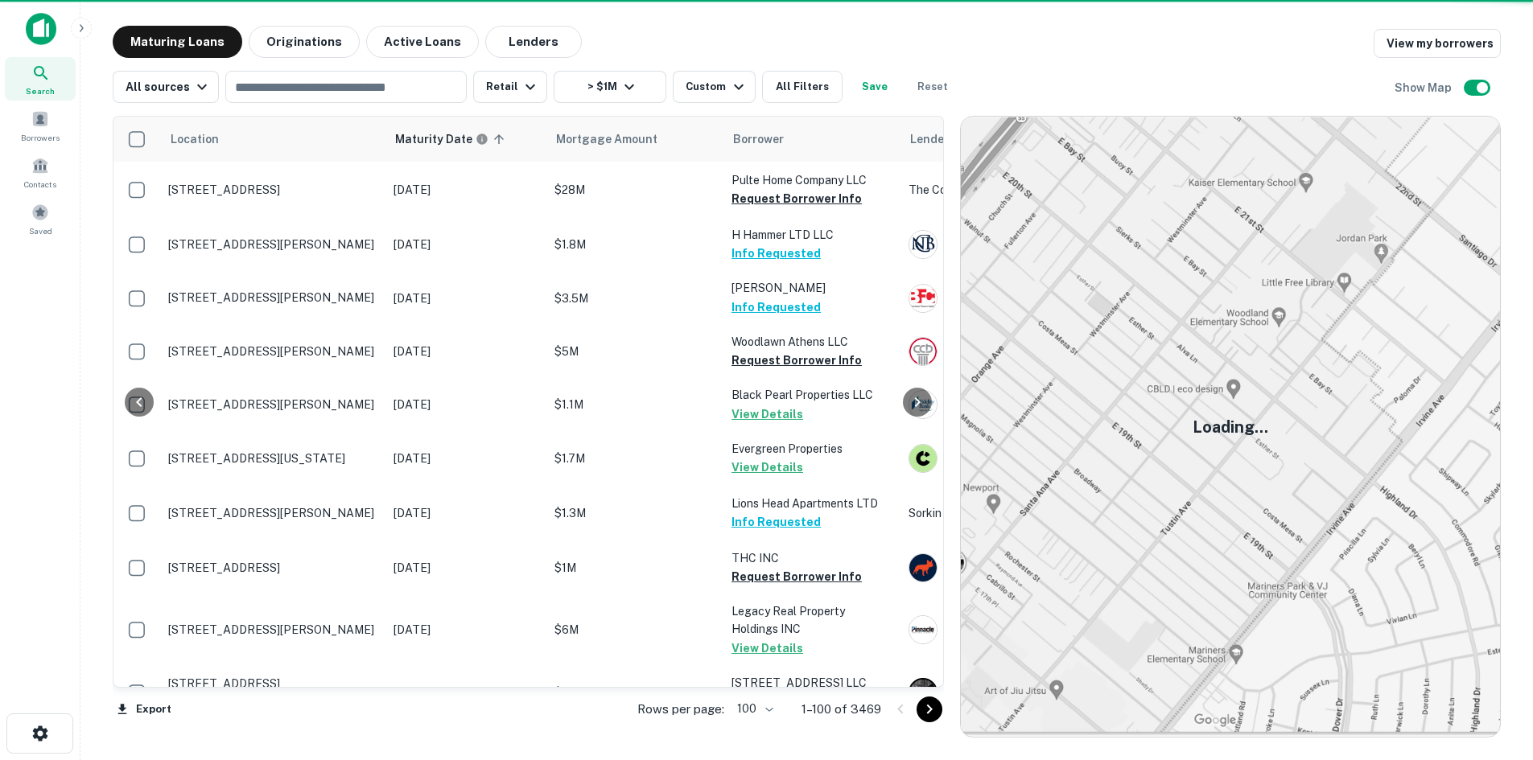
click at [931, 715] on icon "Go to next page" at bounding box center [929, 709] width 19 height 19
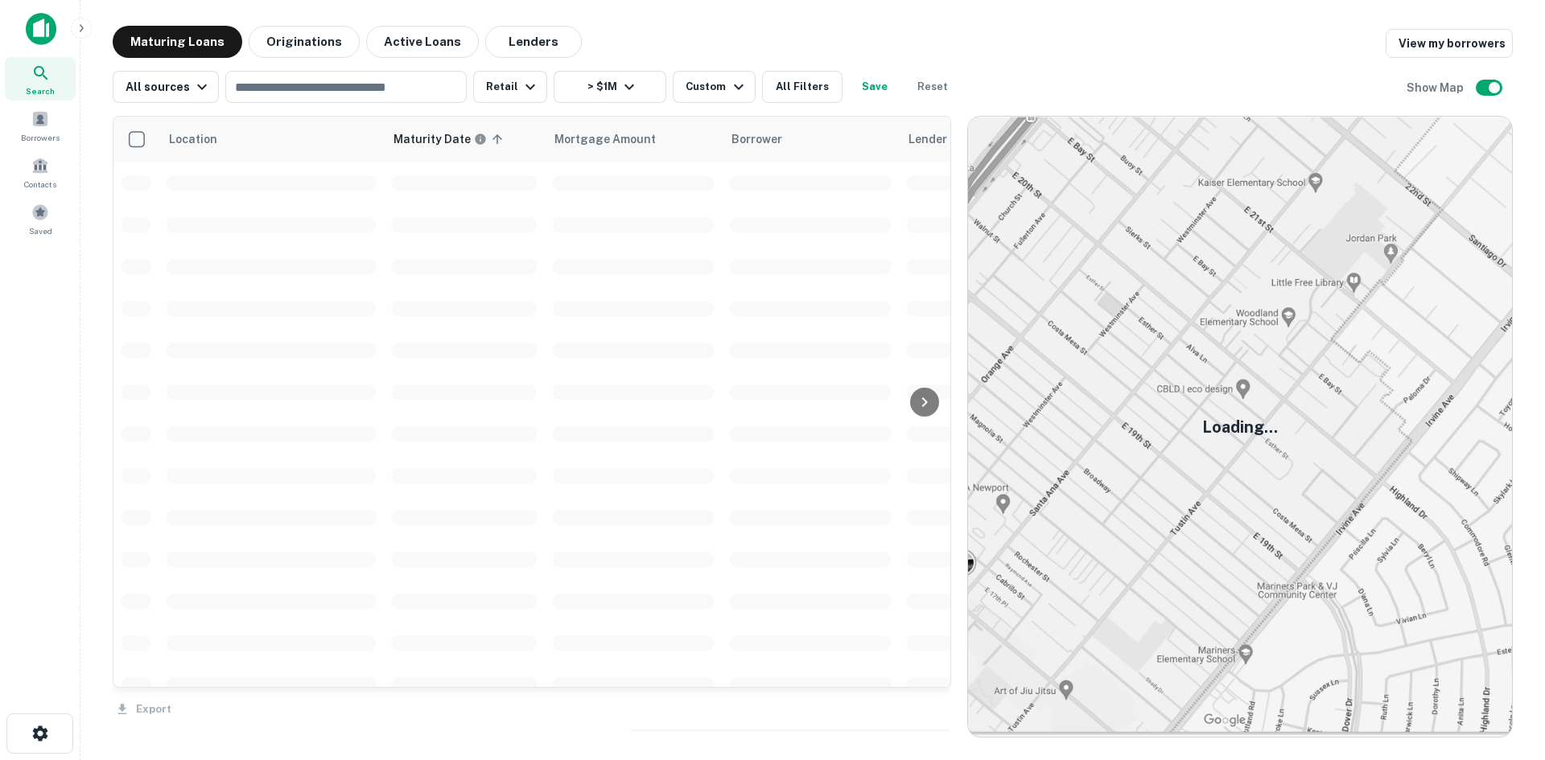
scroll to position [2700, 0]
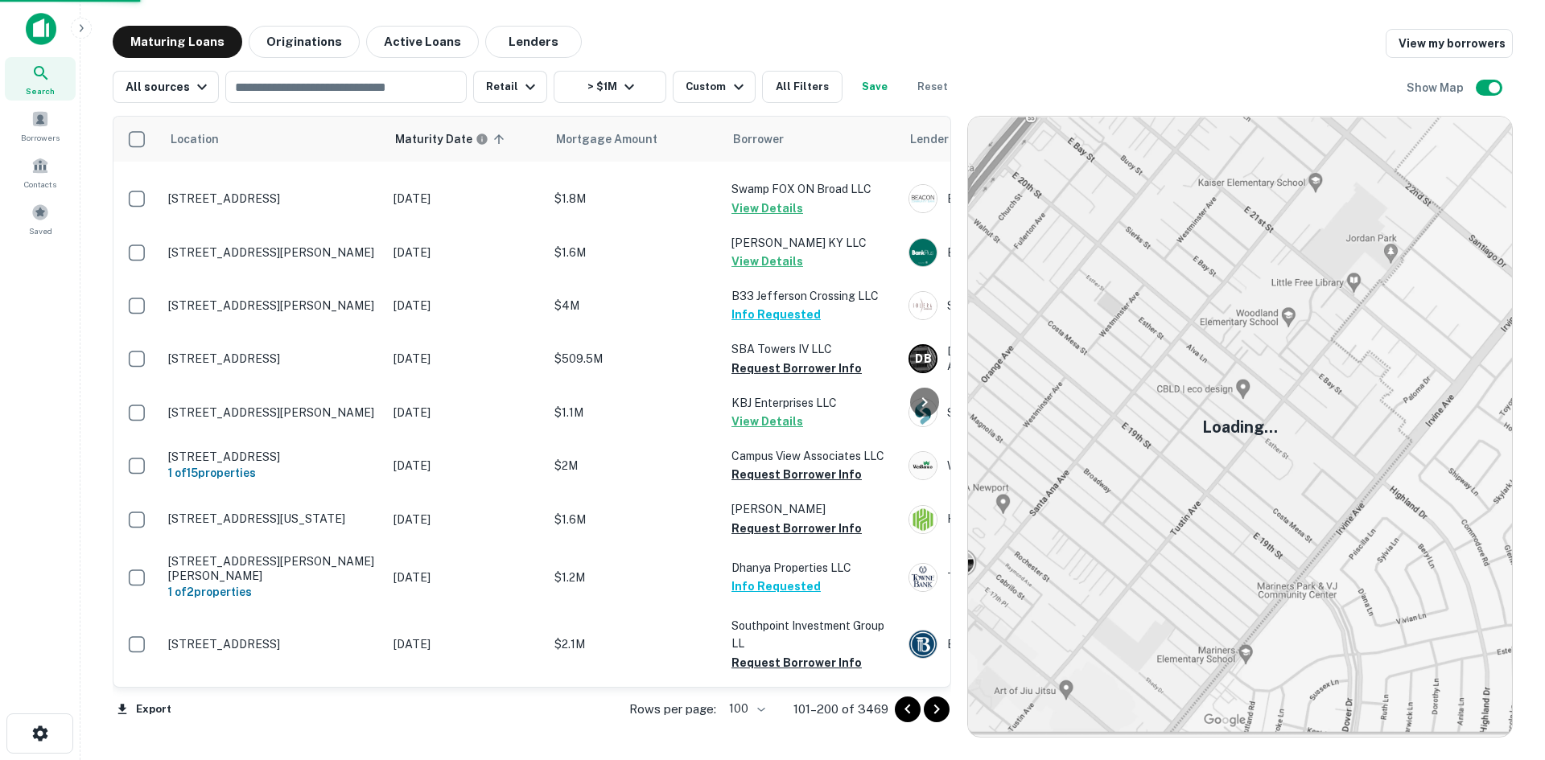
click at [931, 715] on icon "Go to next page" at bounding box center [936, 709] width 19 height 19
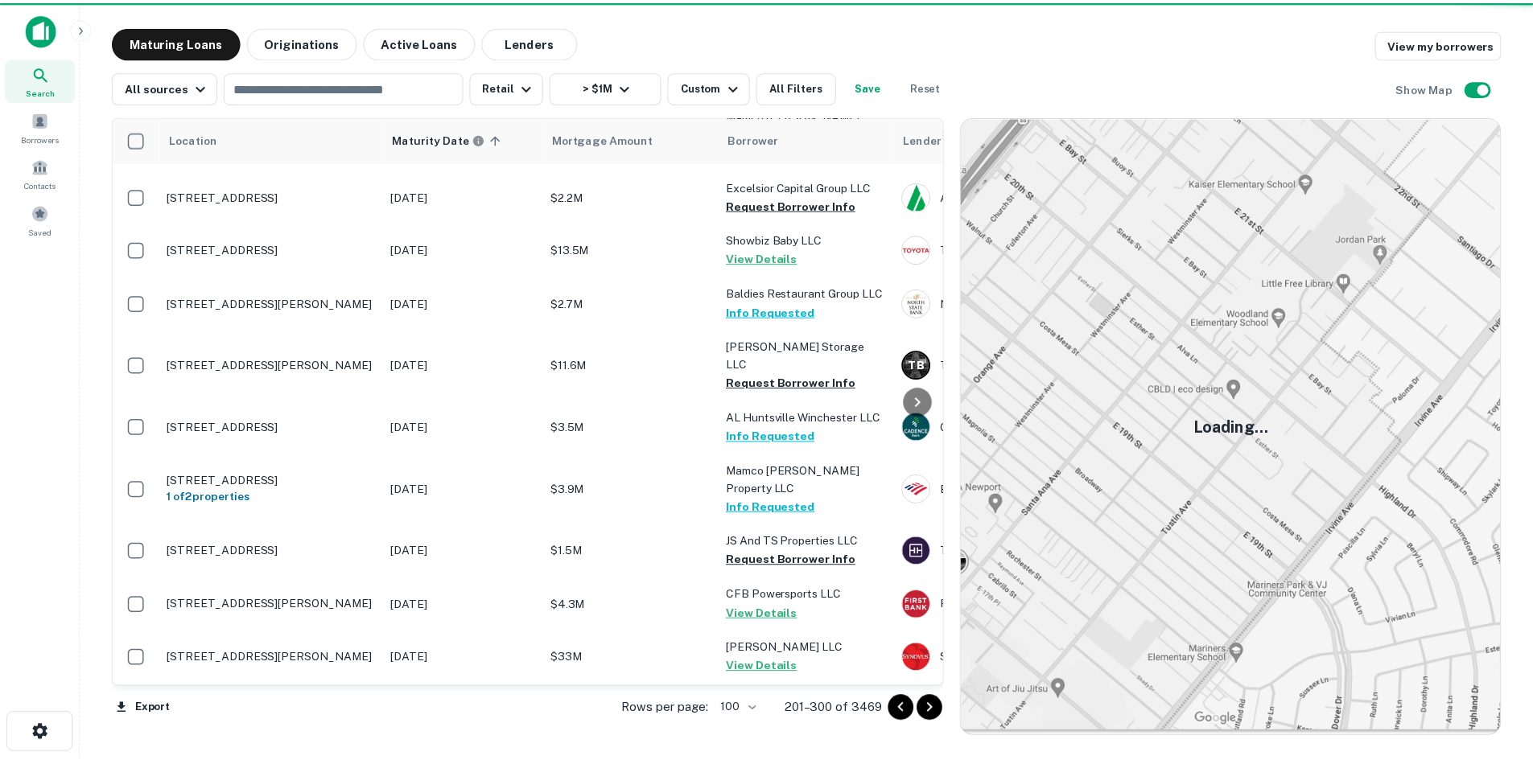
scroll to position [4470, 0]
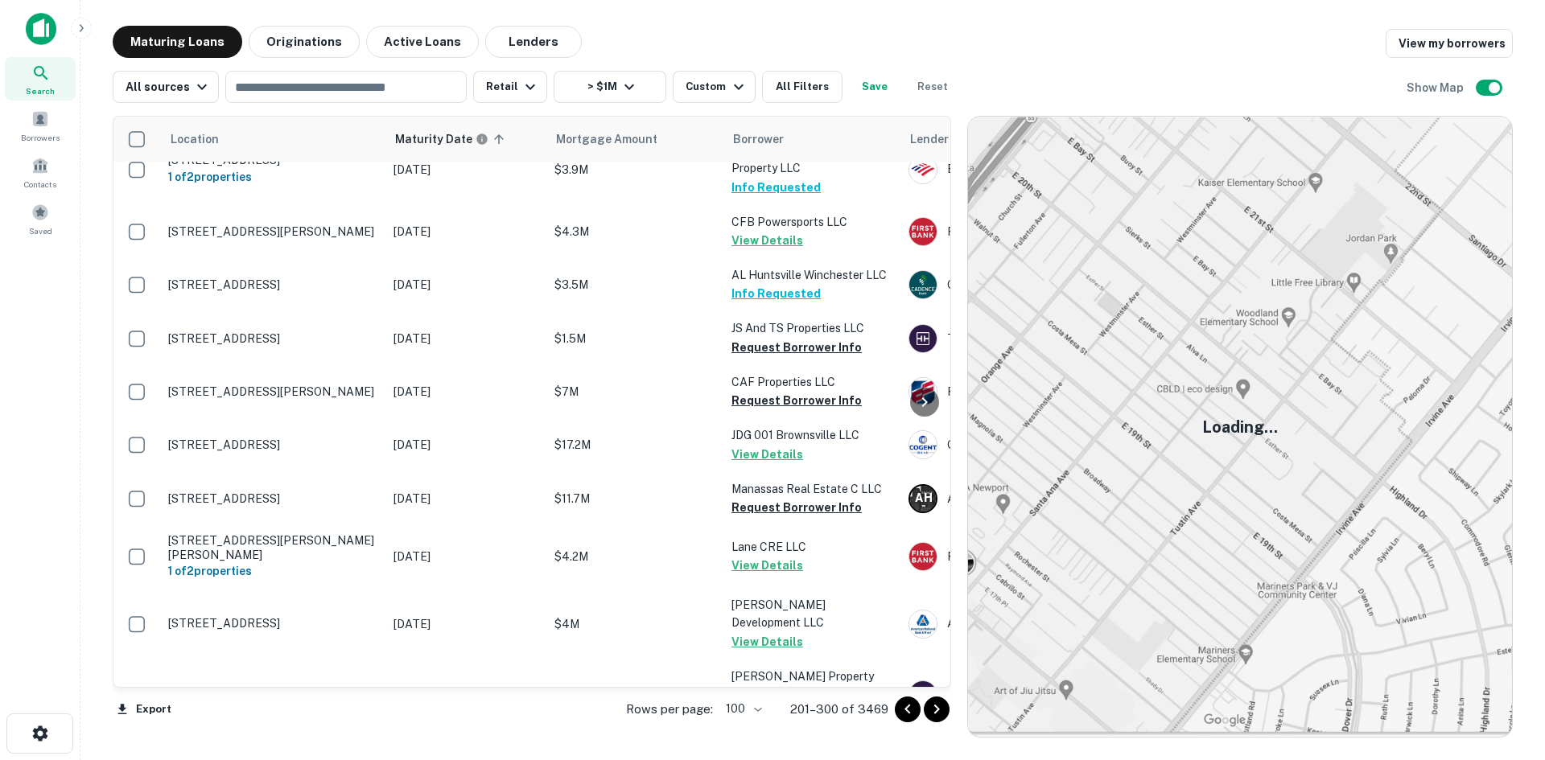
click at [935, 707] on icon "Go to next page" at bounding box center [936, 709] width 19 height 19
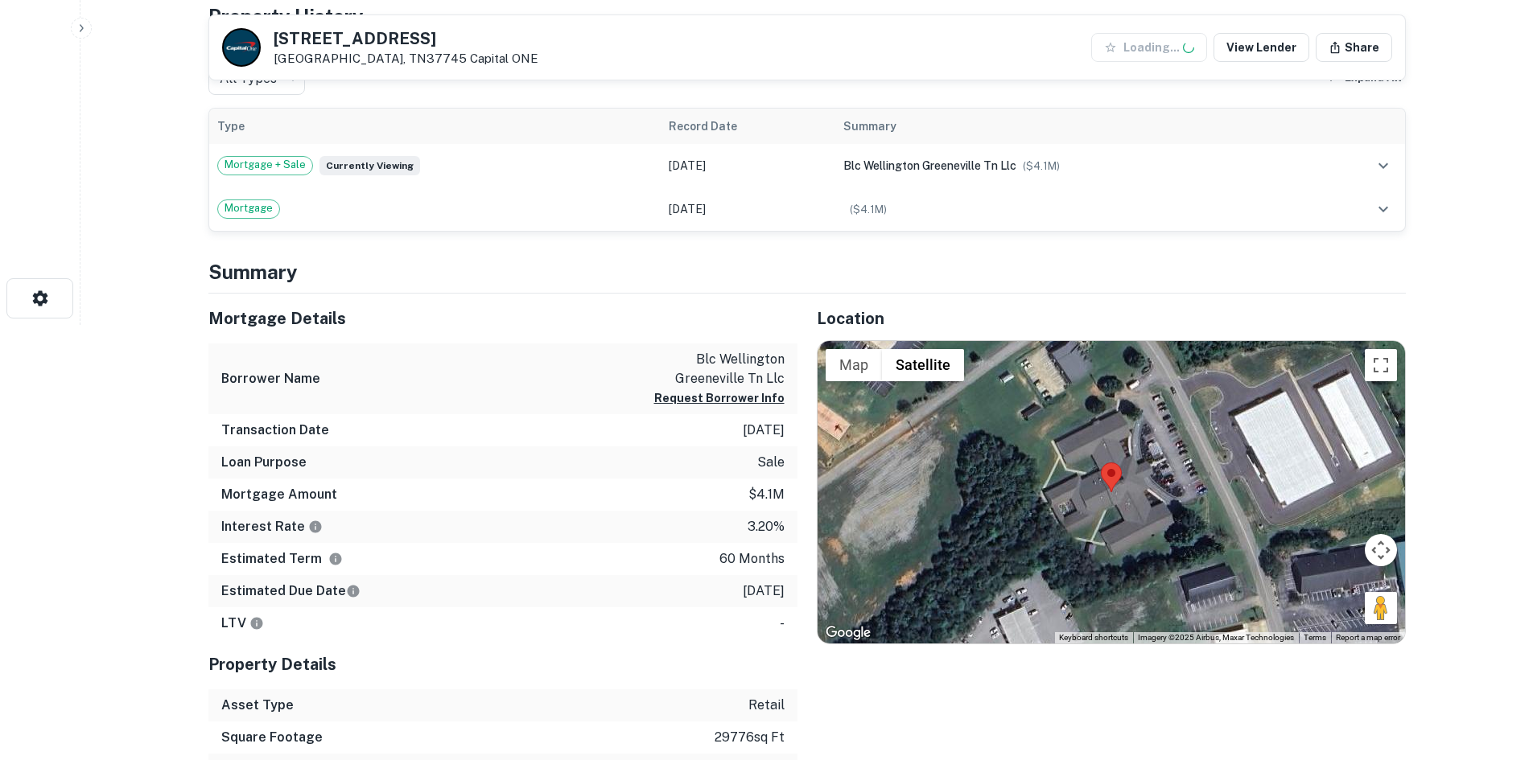
scroll to position [483, 0]
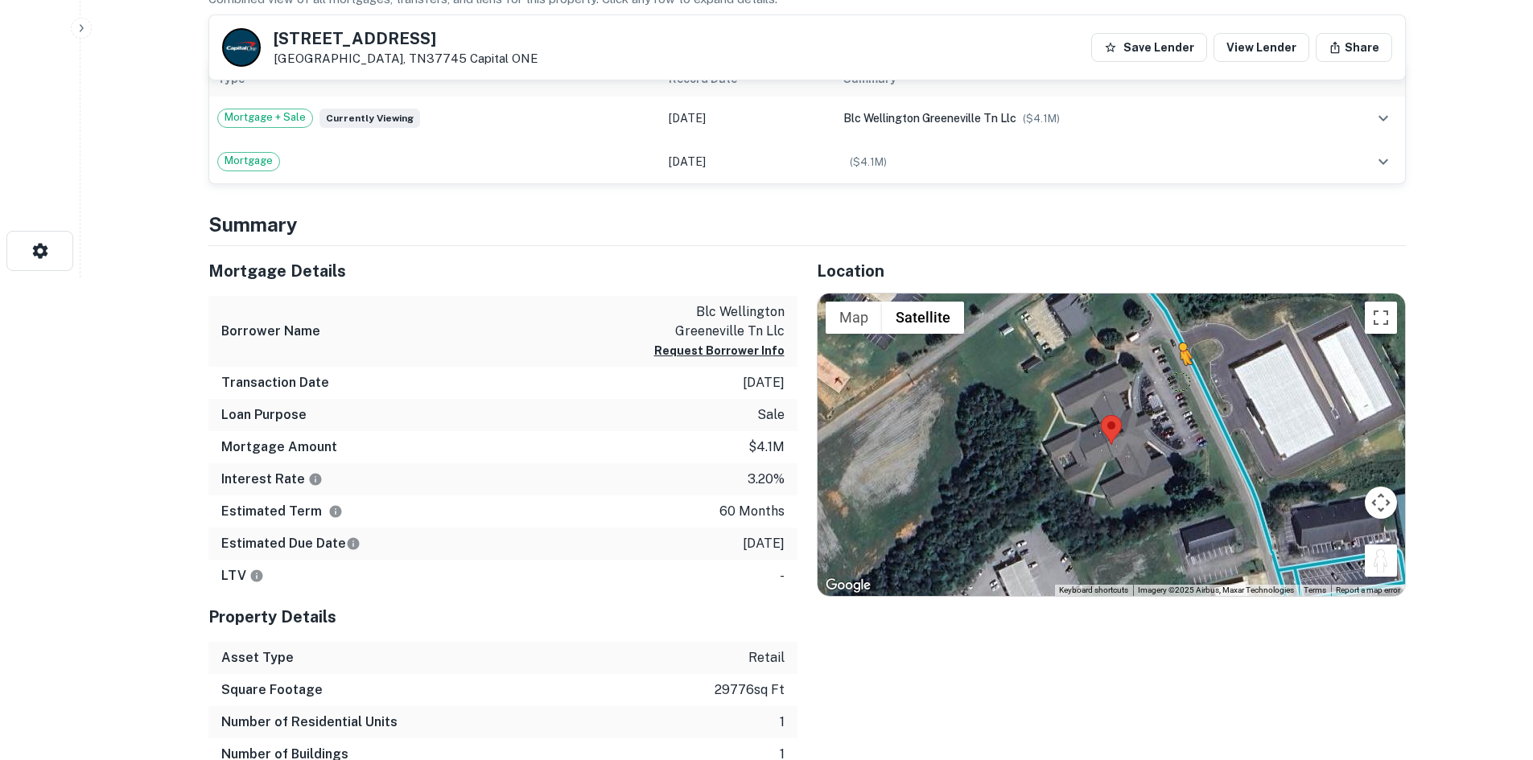
drag, startPoint x: 1374, startPoint y: 552, endPoint x: 1190, endPoint y: 378, distance: 252.7
click at [1190, 378] on div "To activate drag with keyboard, press Alt + Enter. Once in keyboard drag state,…" at bounding box center [1111, 445] width 587 height 303
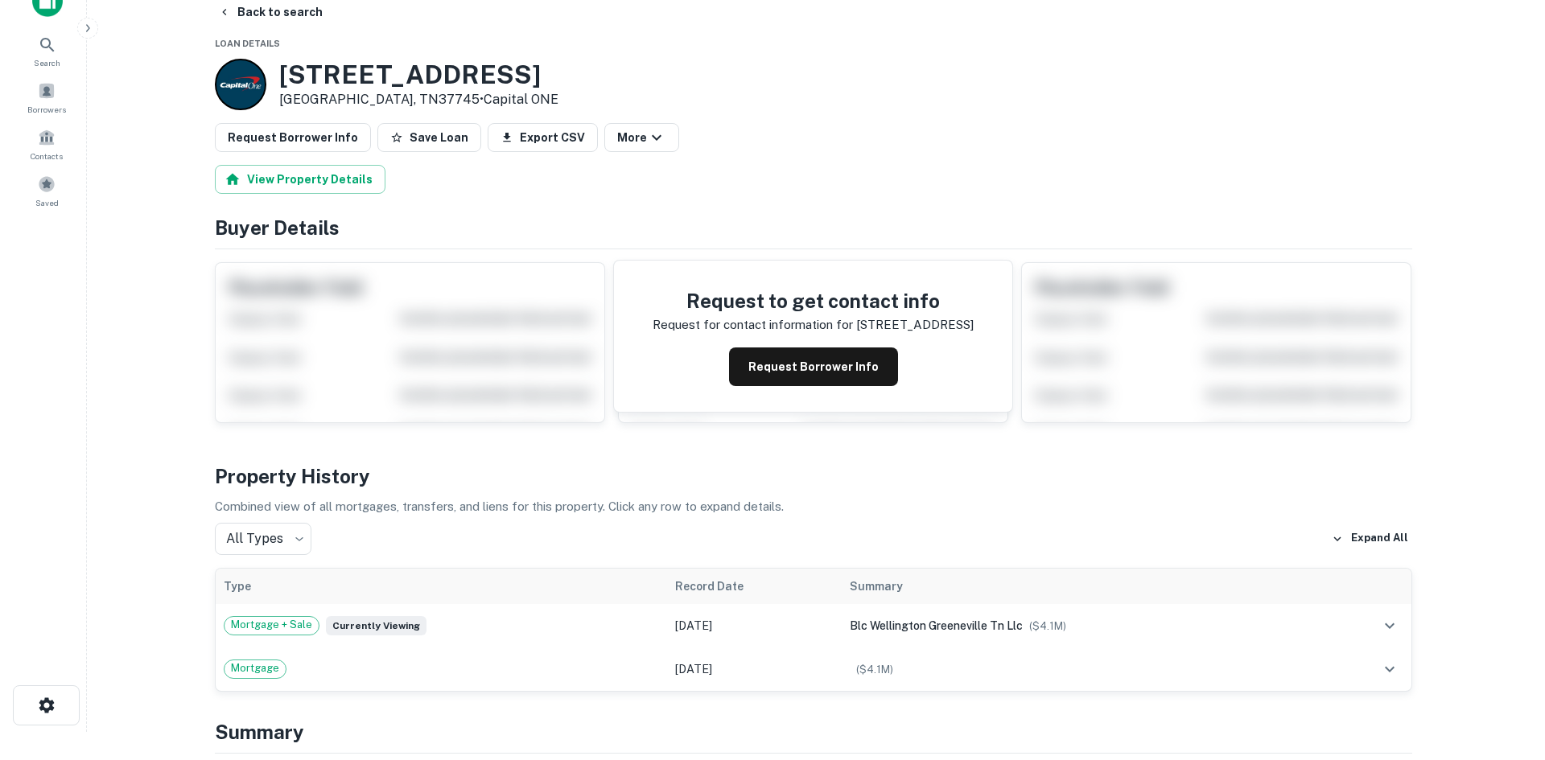
scroll to position [0, 0]
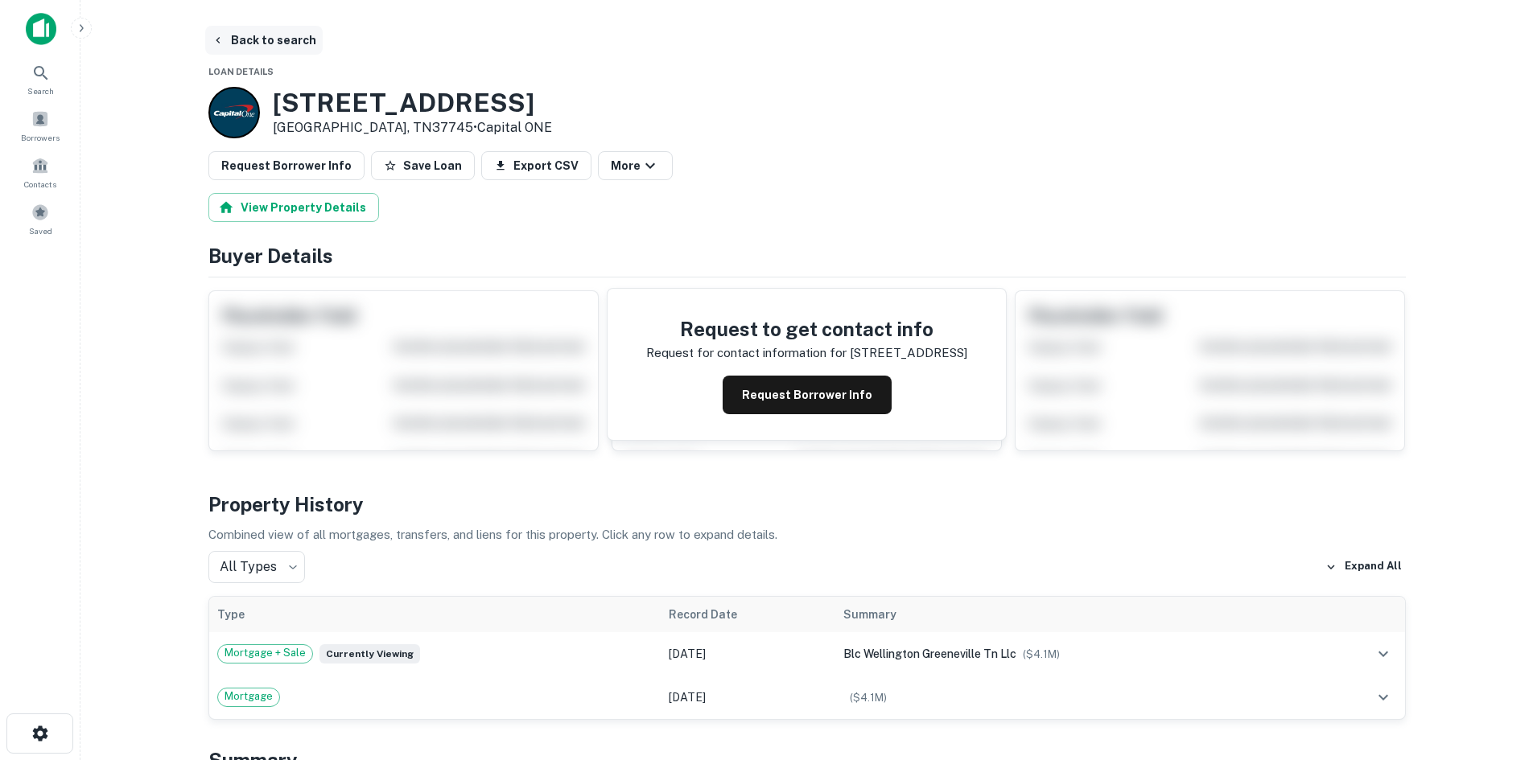
click at [289, 50] on button "Back to search" at bounding box center [263, 40] width 117 height 29
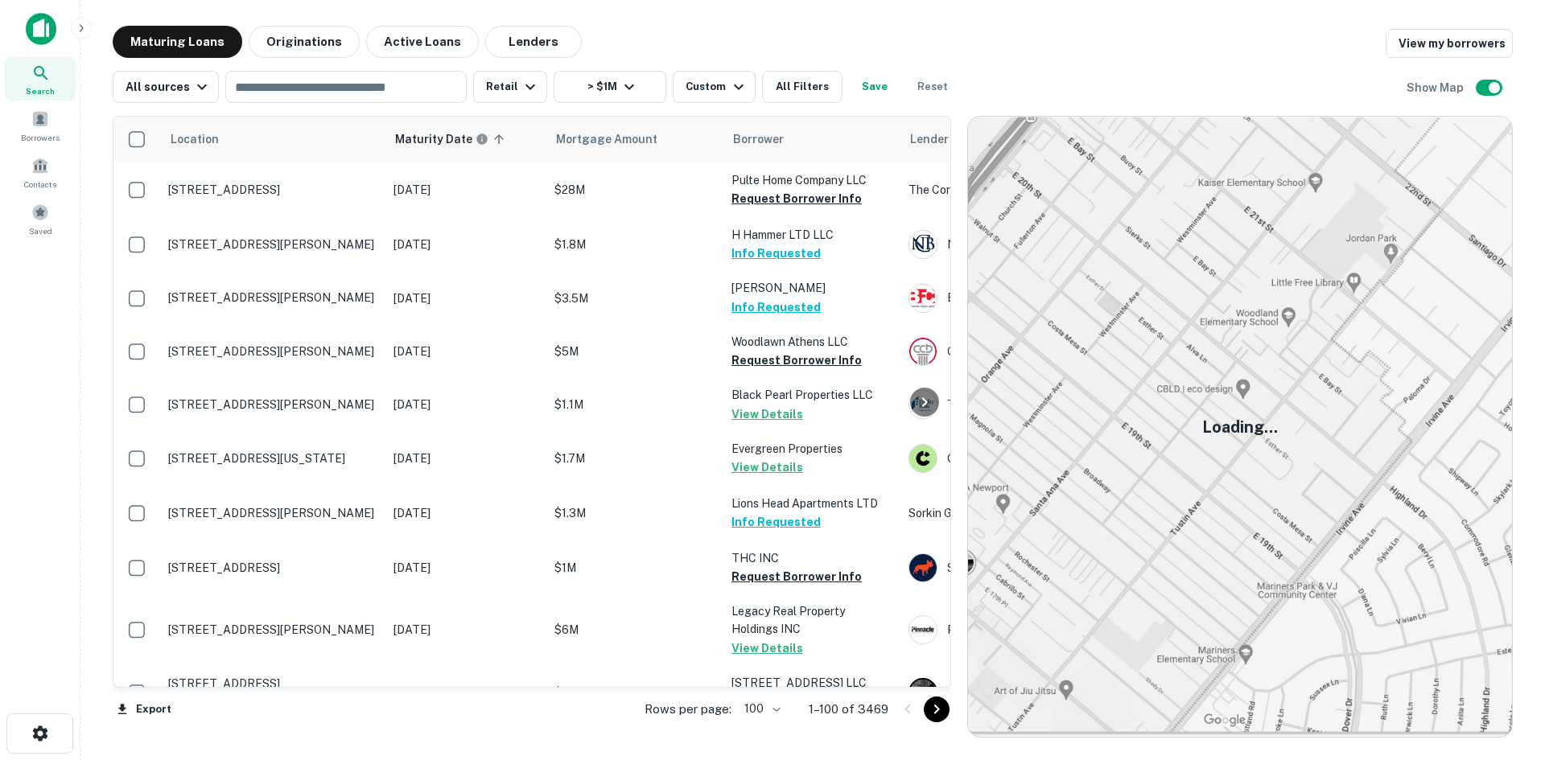
scroll to position [3671, 0]
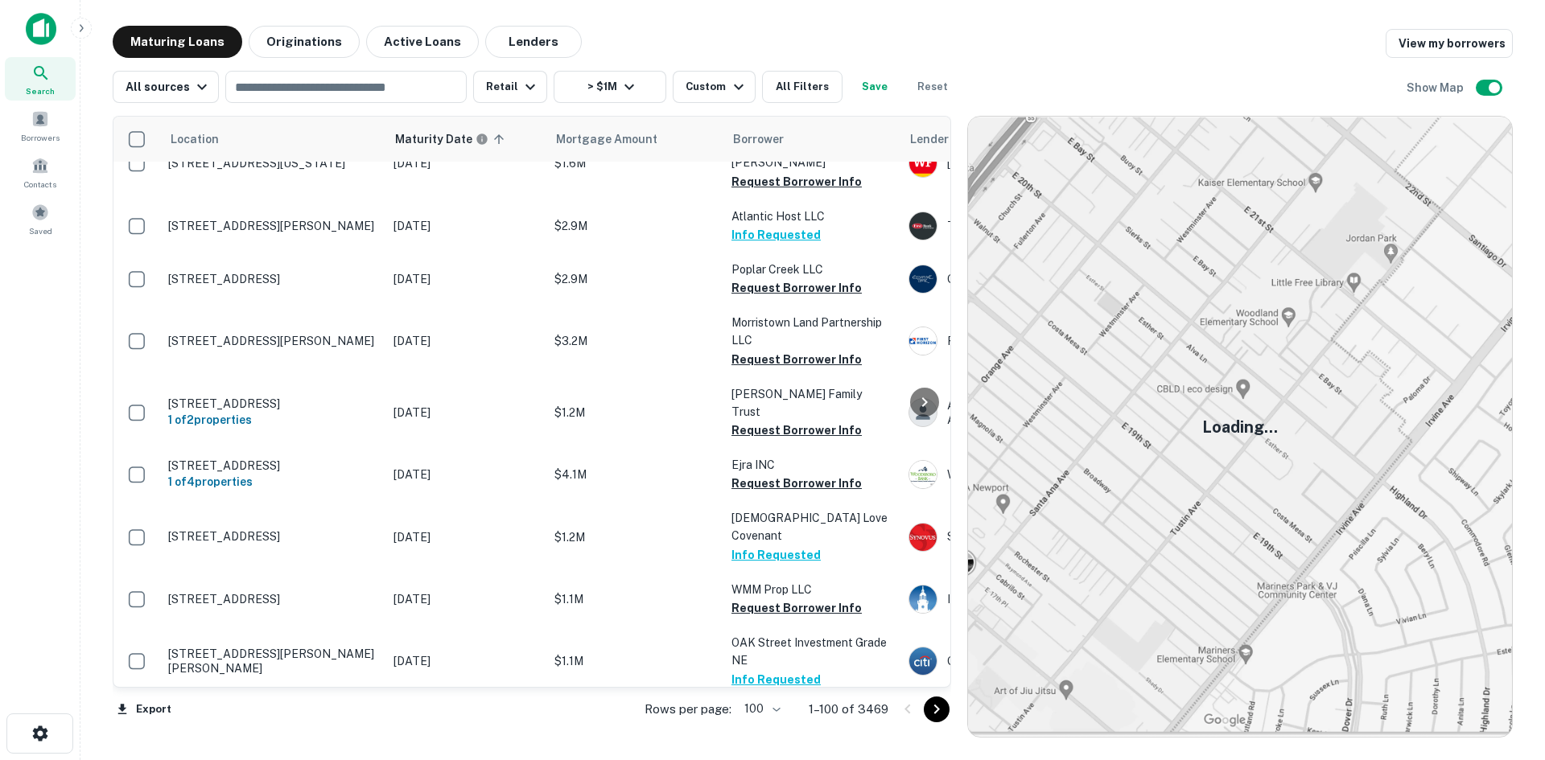
click at [939, 713] on icon "Go to next page" at bounding box center [936, 709] width 19 height 19
click at [938, 708] on icon "Go to next page" at bounding box center [937, 710] width 6 height 10
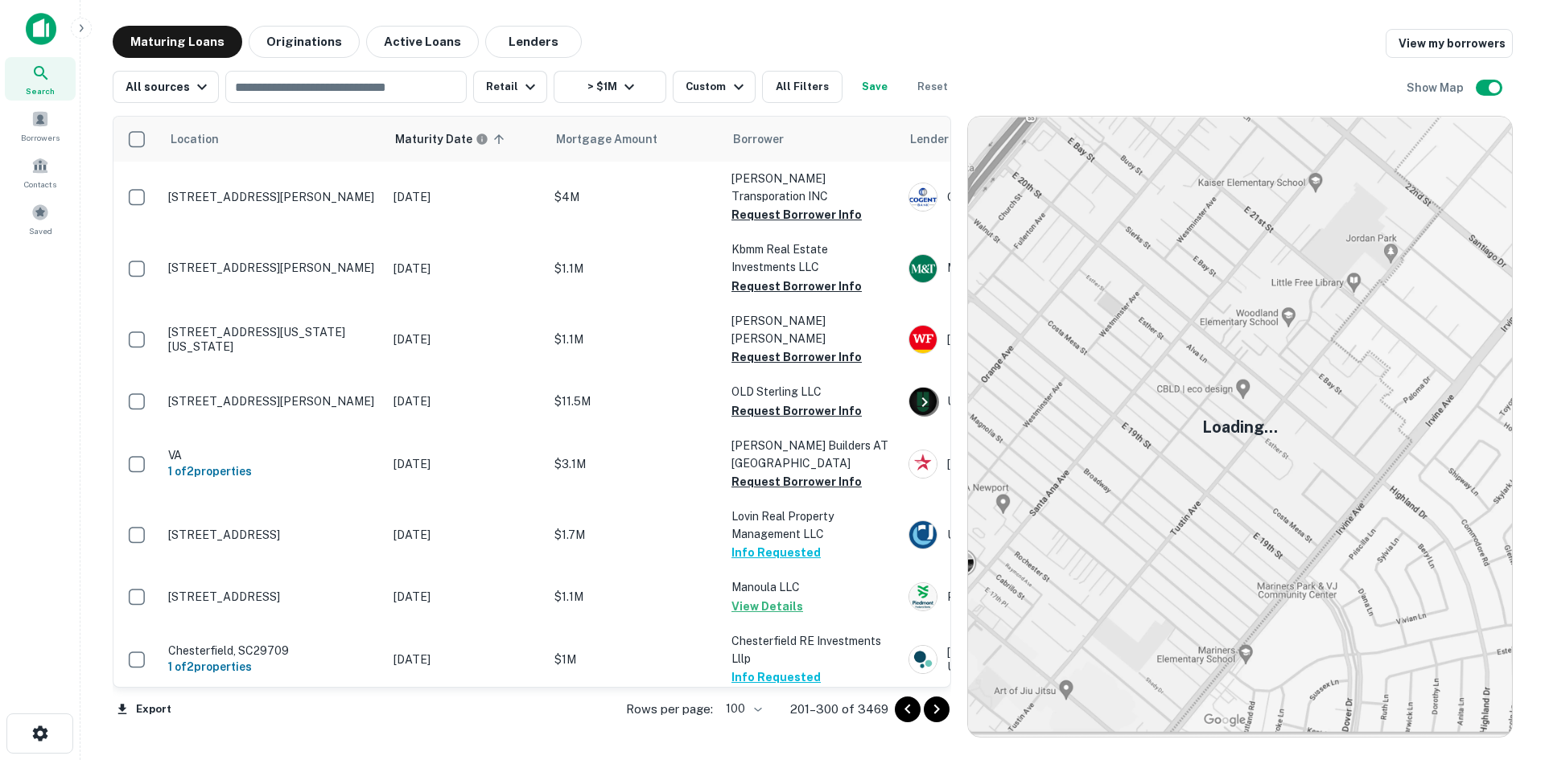
click at [938, 708] on icon "Go to next page" at bounding box center [937, 710] width 6 height 10
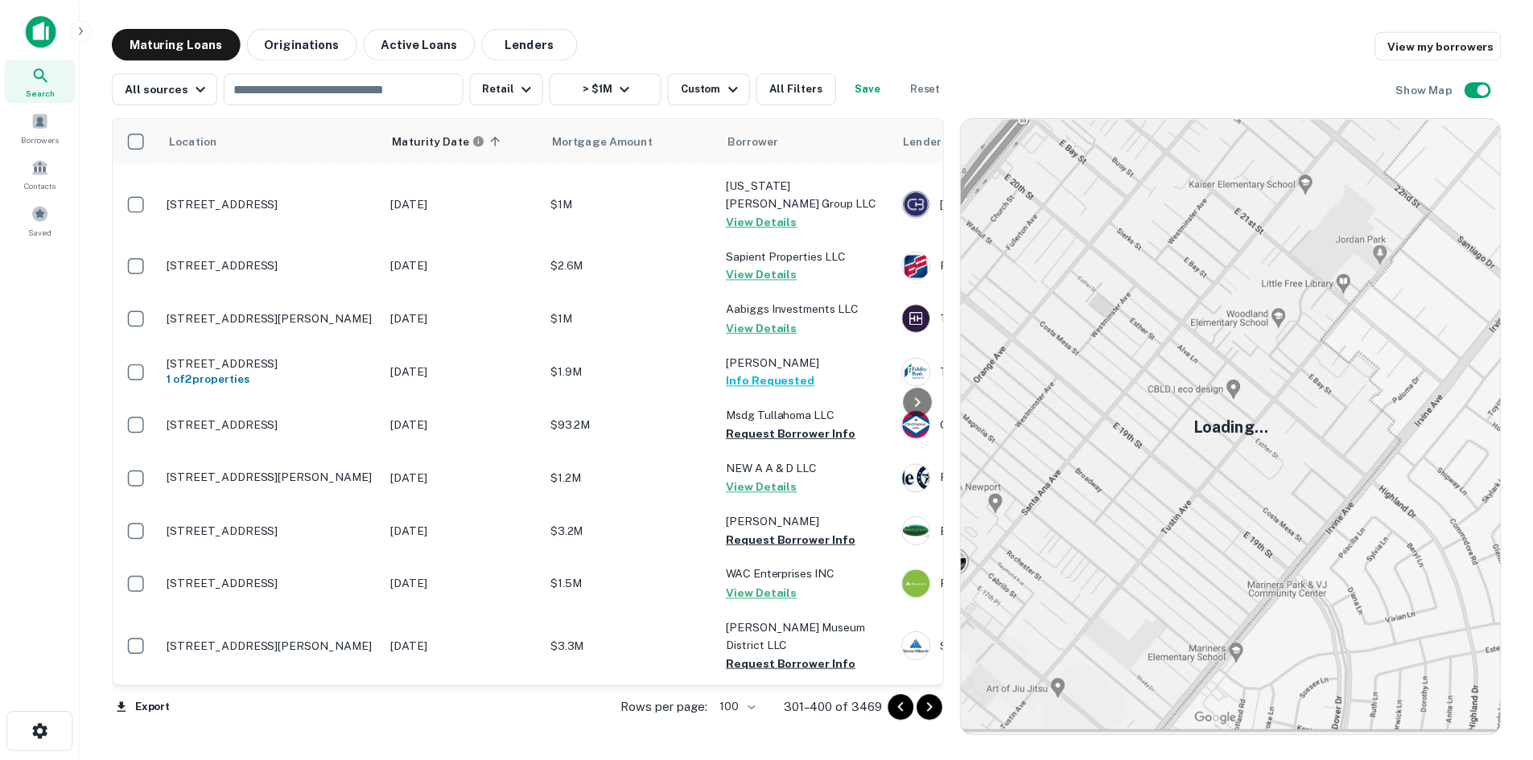
scroll to position [966, 0]
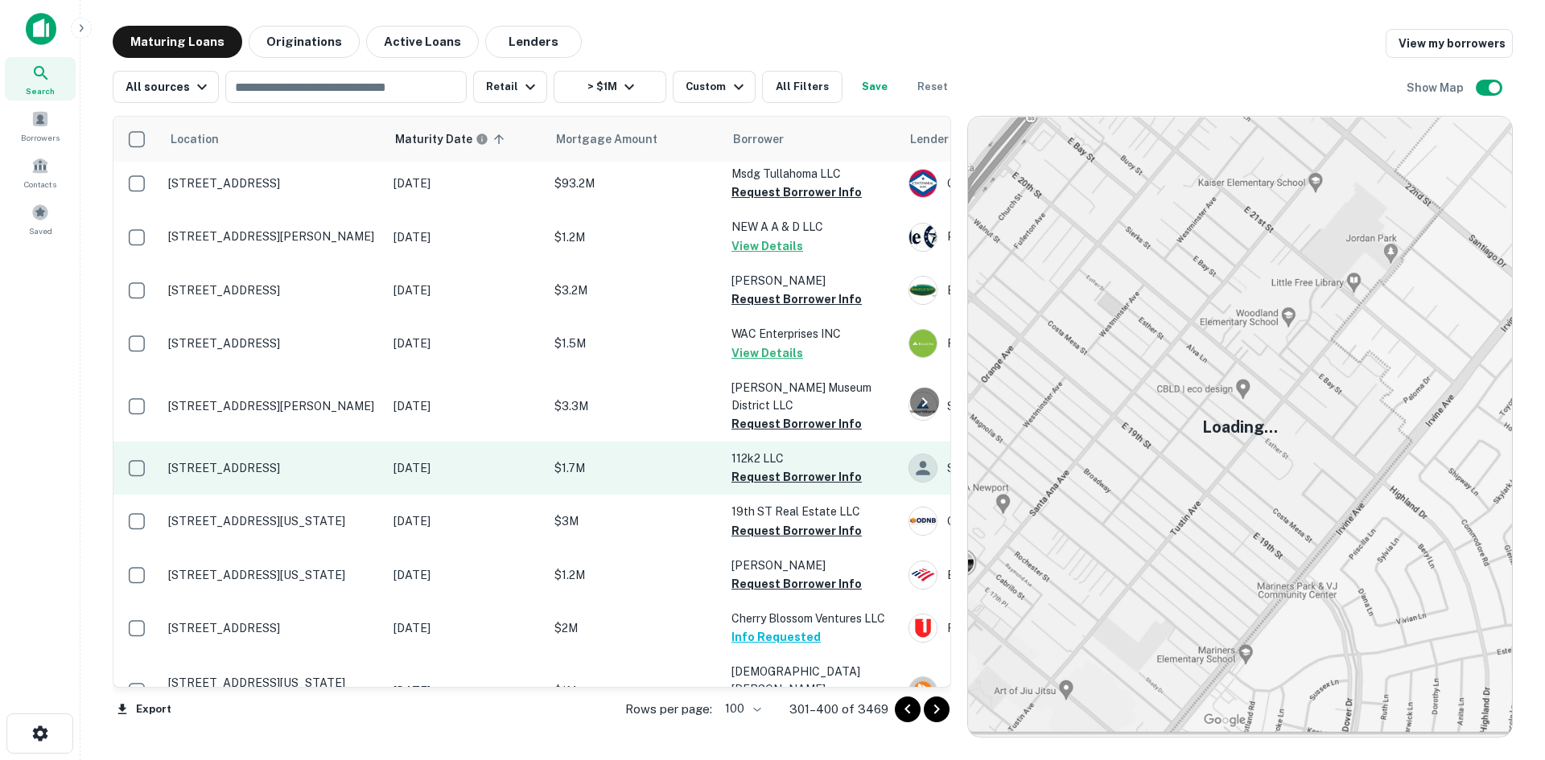
click at [315, 461] on p "44675 Cape Ct Ashburn, VA20147" at bounding box center [272, 468] width 209 height 14
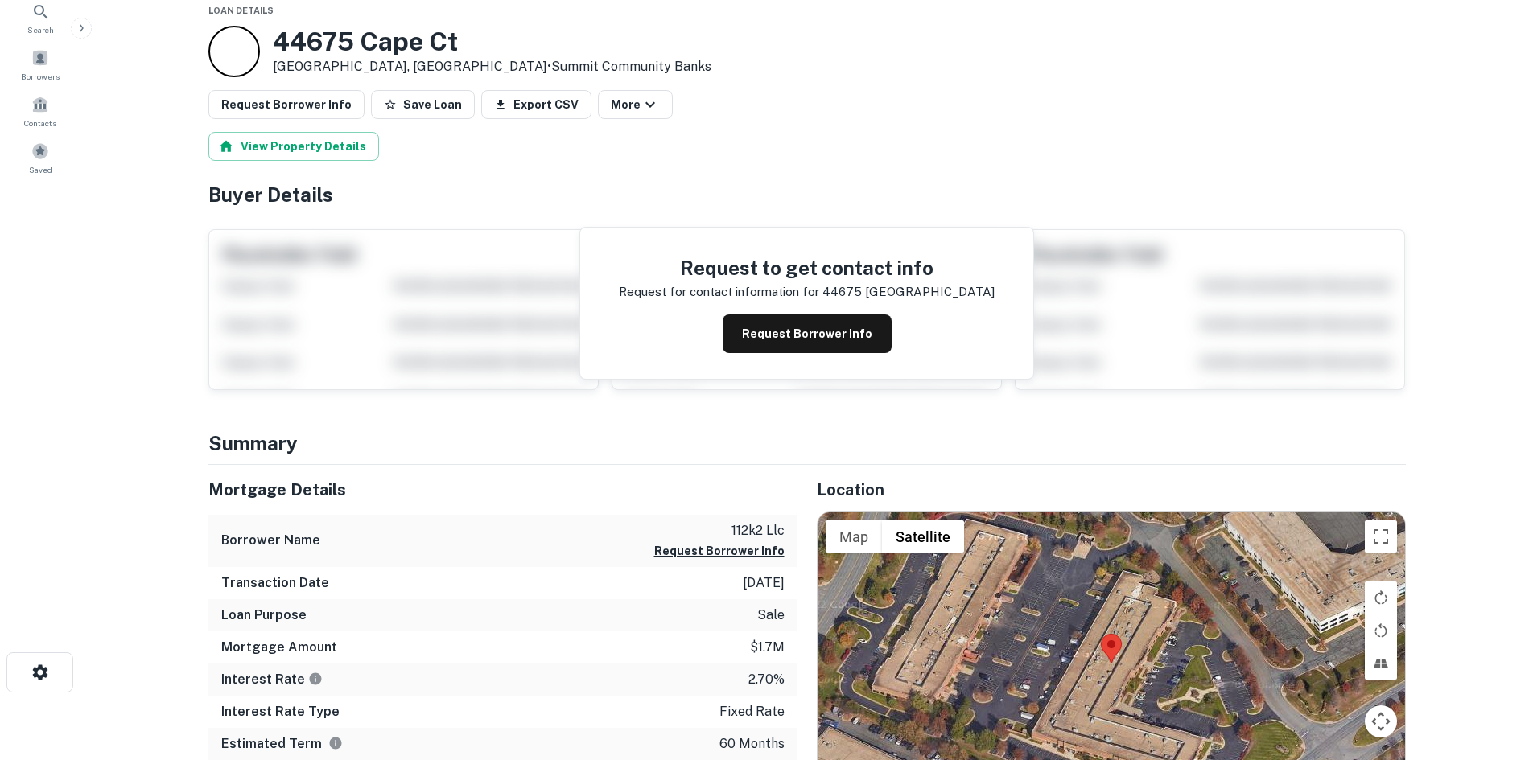
scroll to position [161, 0]
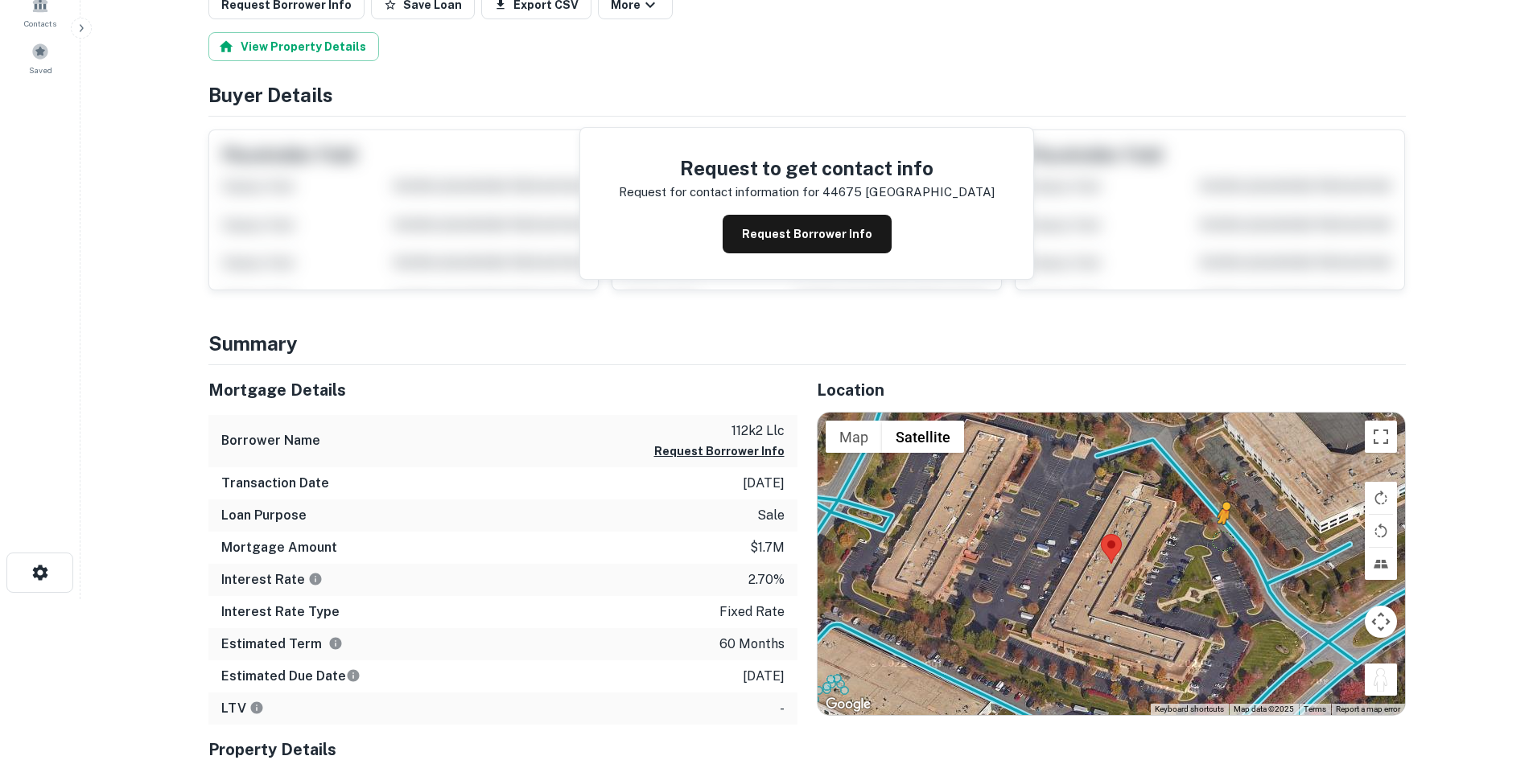
drag, startPoint x: 1385, startPoint y: 680, endPoint x: 1218, endPoint y: 537, distance: 220.3
click at [1218, 537] on div "To activate drag with keyboard, press Alt + Enter. Once in keyboard drag state,…" at bounding box center [1111, 564] width 587 height 303
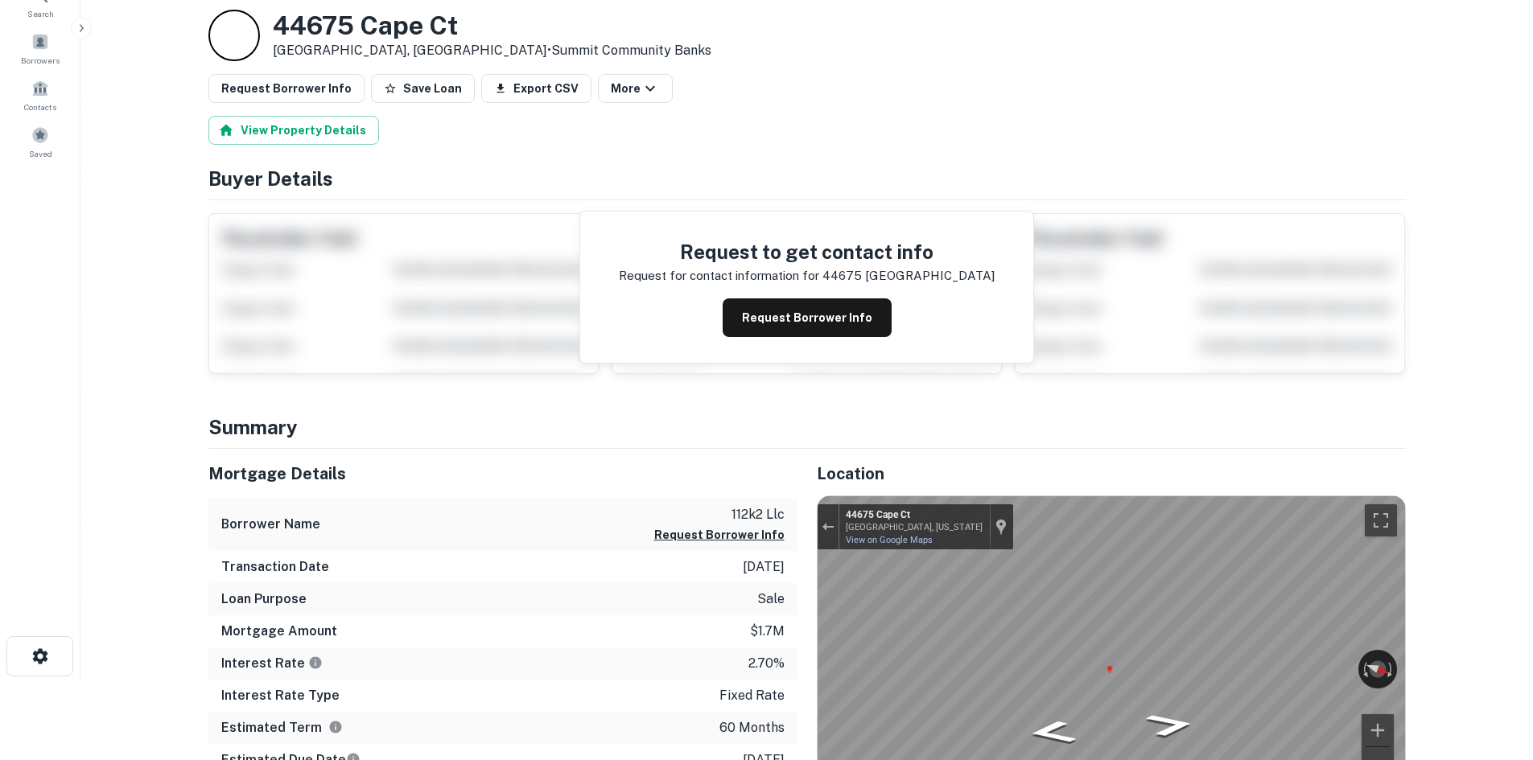
scroll to position [0, 0]
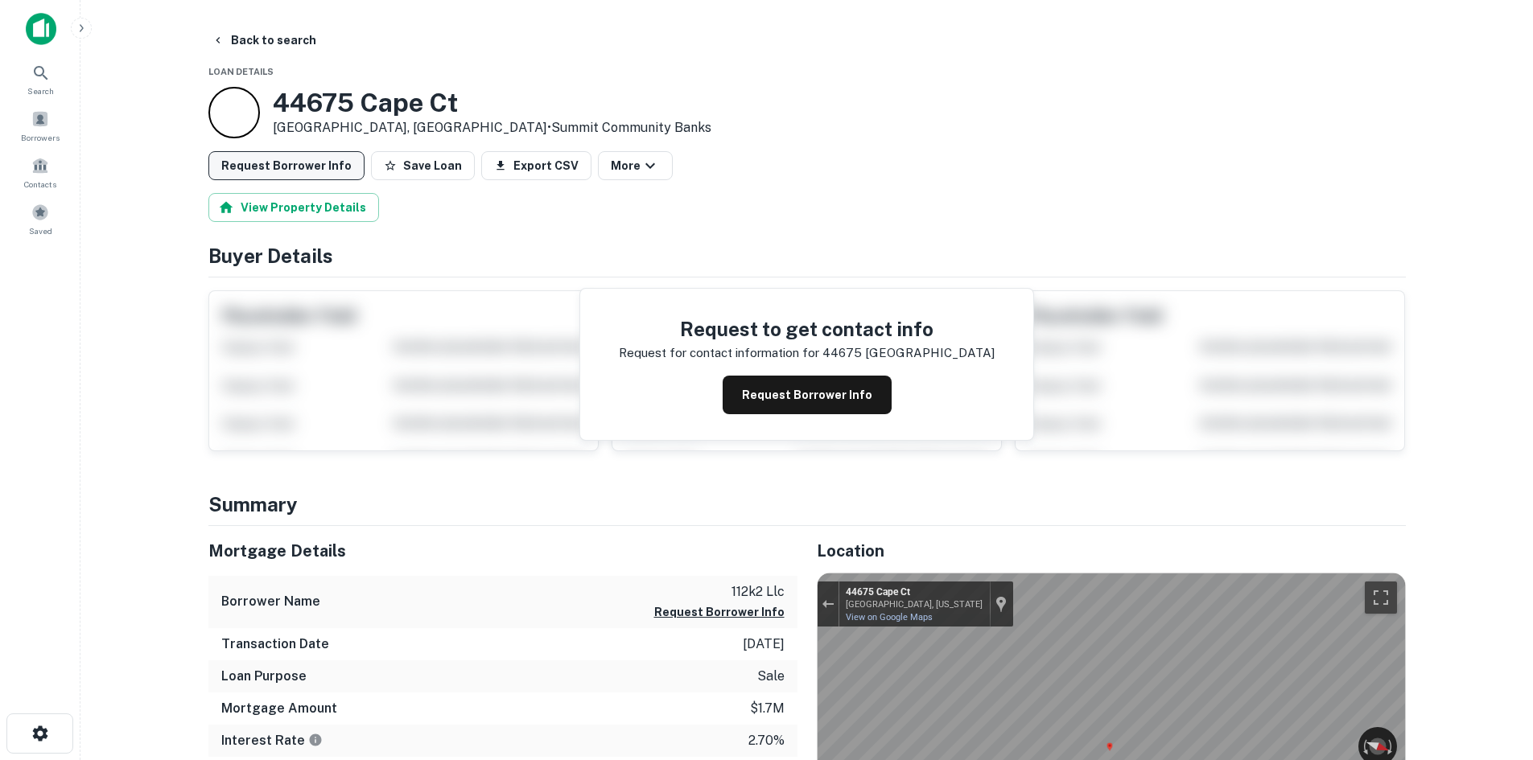
click at [279, 171] on button "Request Borrower Info" at bounding box center [286, 165] width 156 height 29
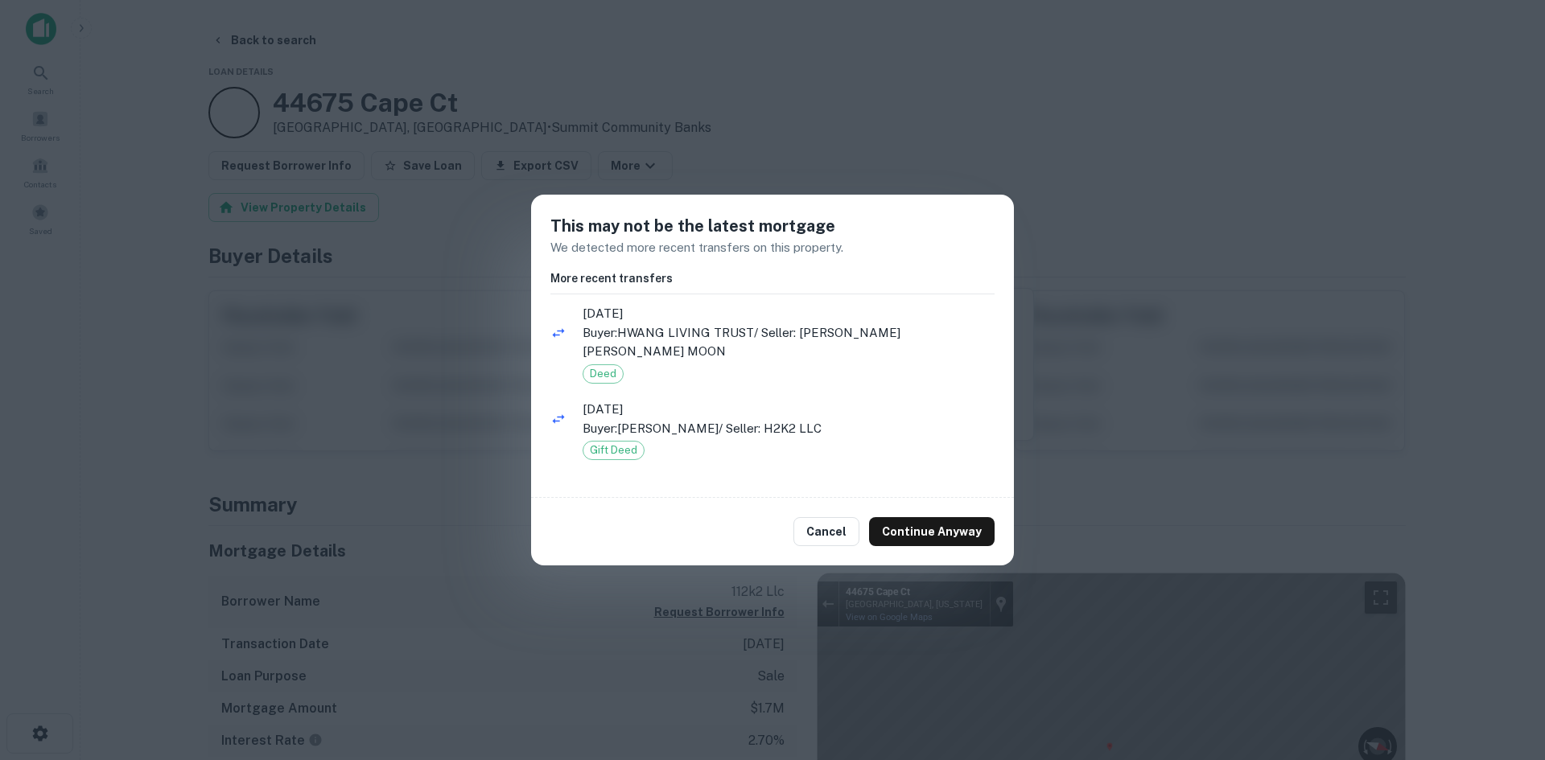
click at [928, 501] on div "Cancel Continue Anyway" at bounding box center [772, 532] width 483 height 68
click at [928, 517] on button "Continue Anyway" at bounding box center [932, 531] width 126 height 29
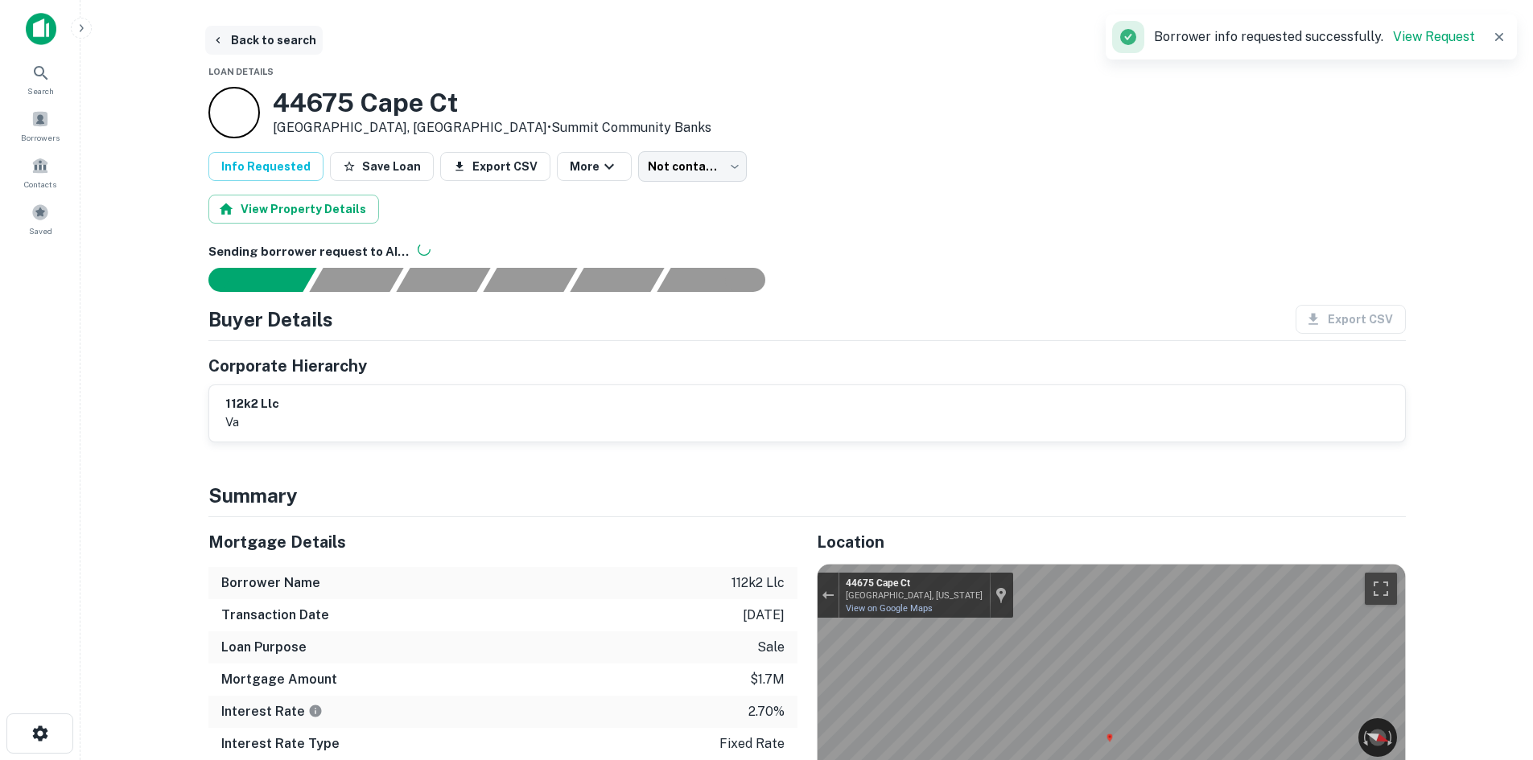
click at [264, 48] on button "Back to search" at bounding box center [263, 40] width 117 height 29
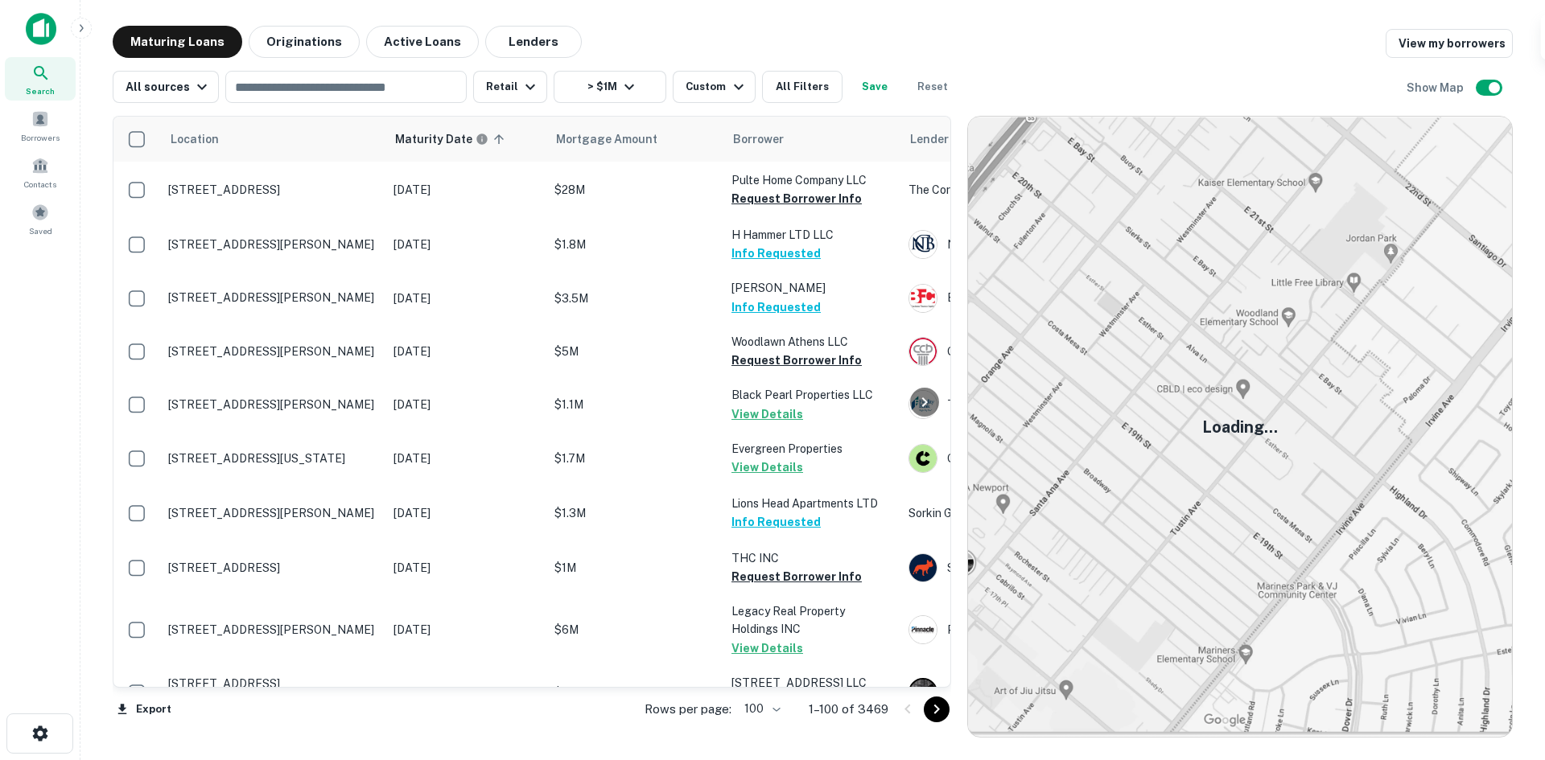
click at [940, 718] on icon "Go to next page" at bounding box center [936, 709] width 19 height 19
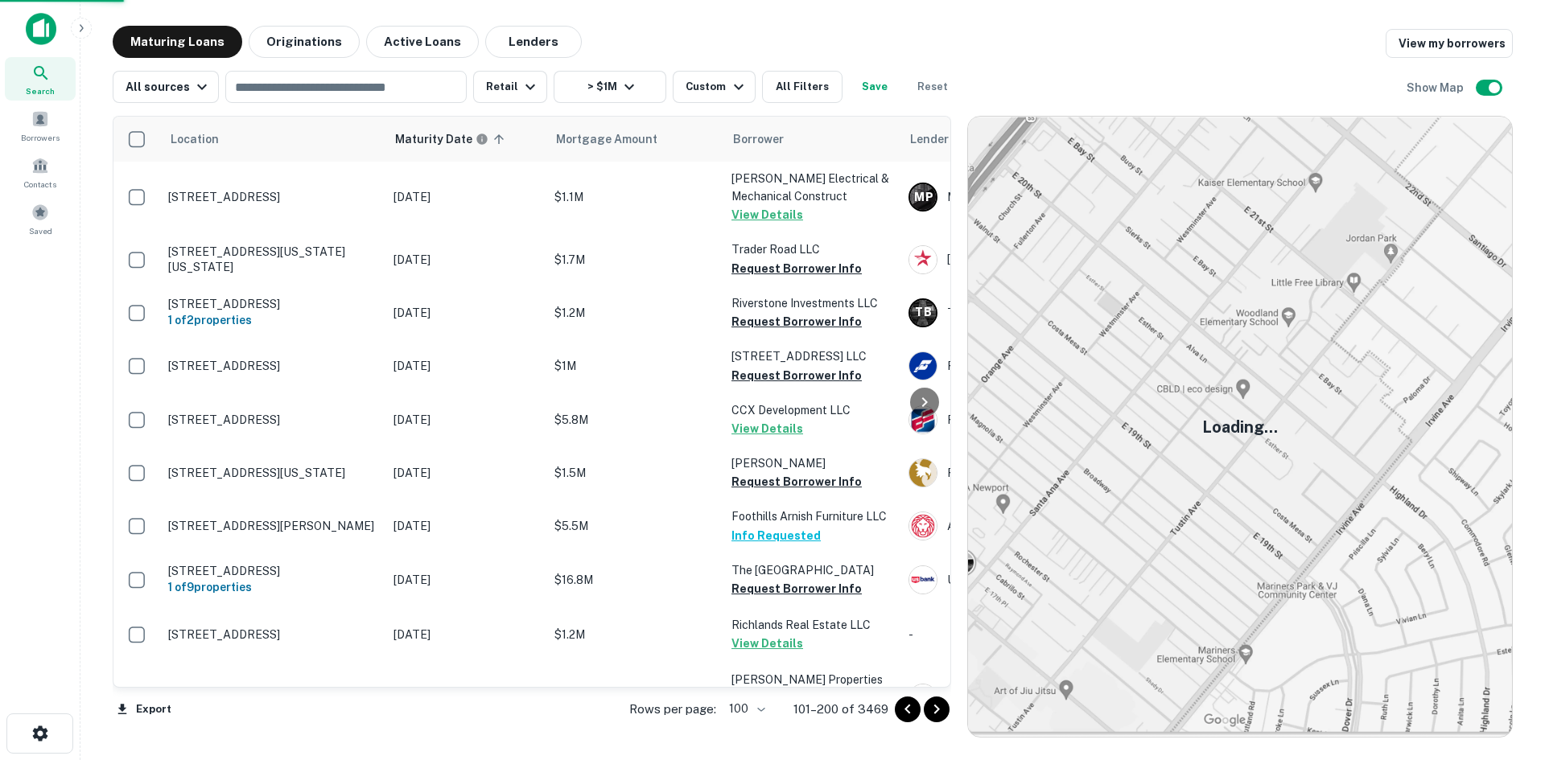
click at [940, 717] on icon "Go to next page" at bounding box center [936, 709] width 19 height 19
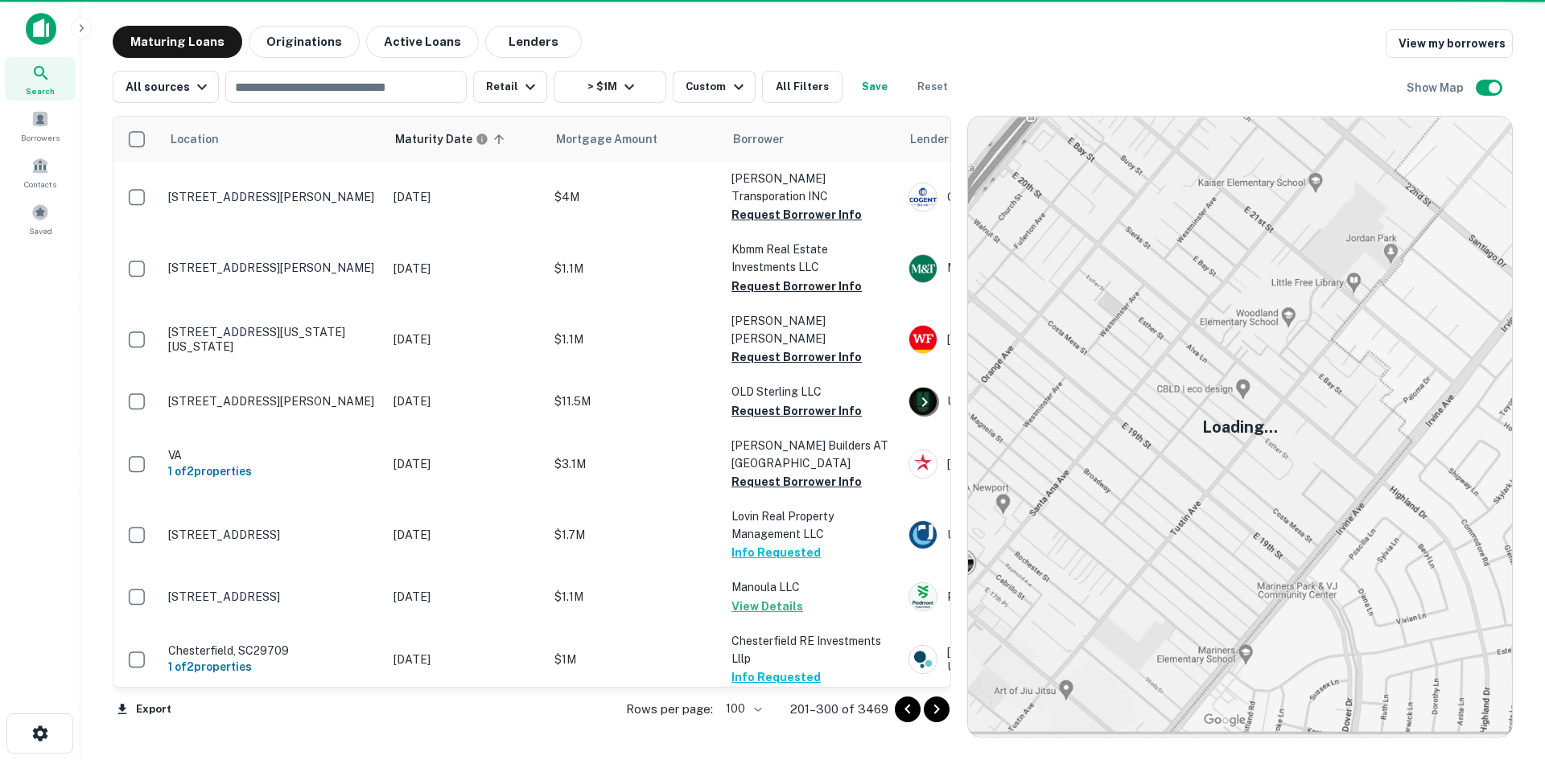
click at [940, 717] on icon "Go to next page" at bounding box center [936, 709] width 19 height 19
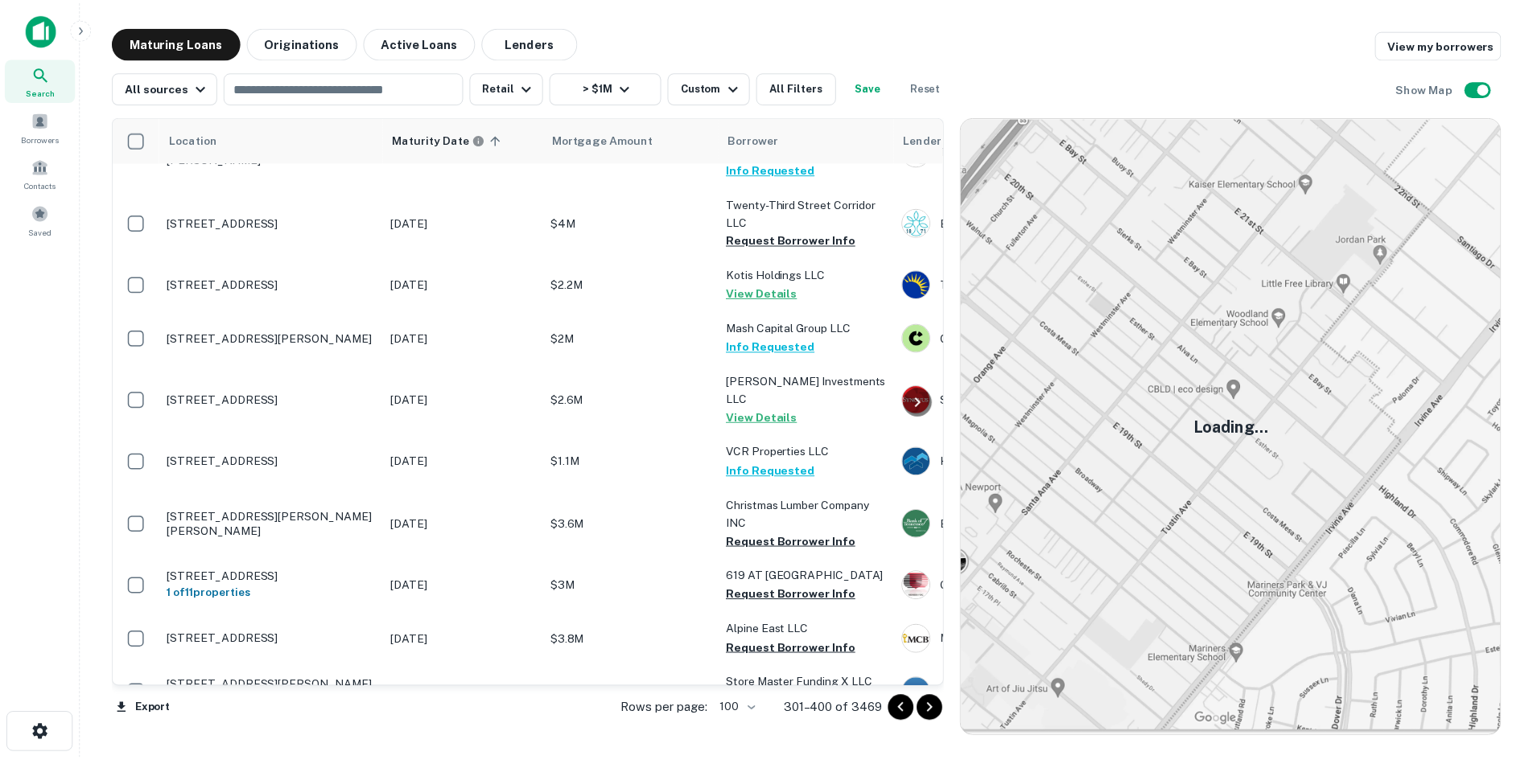
scroll to position [3943, 0]
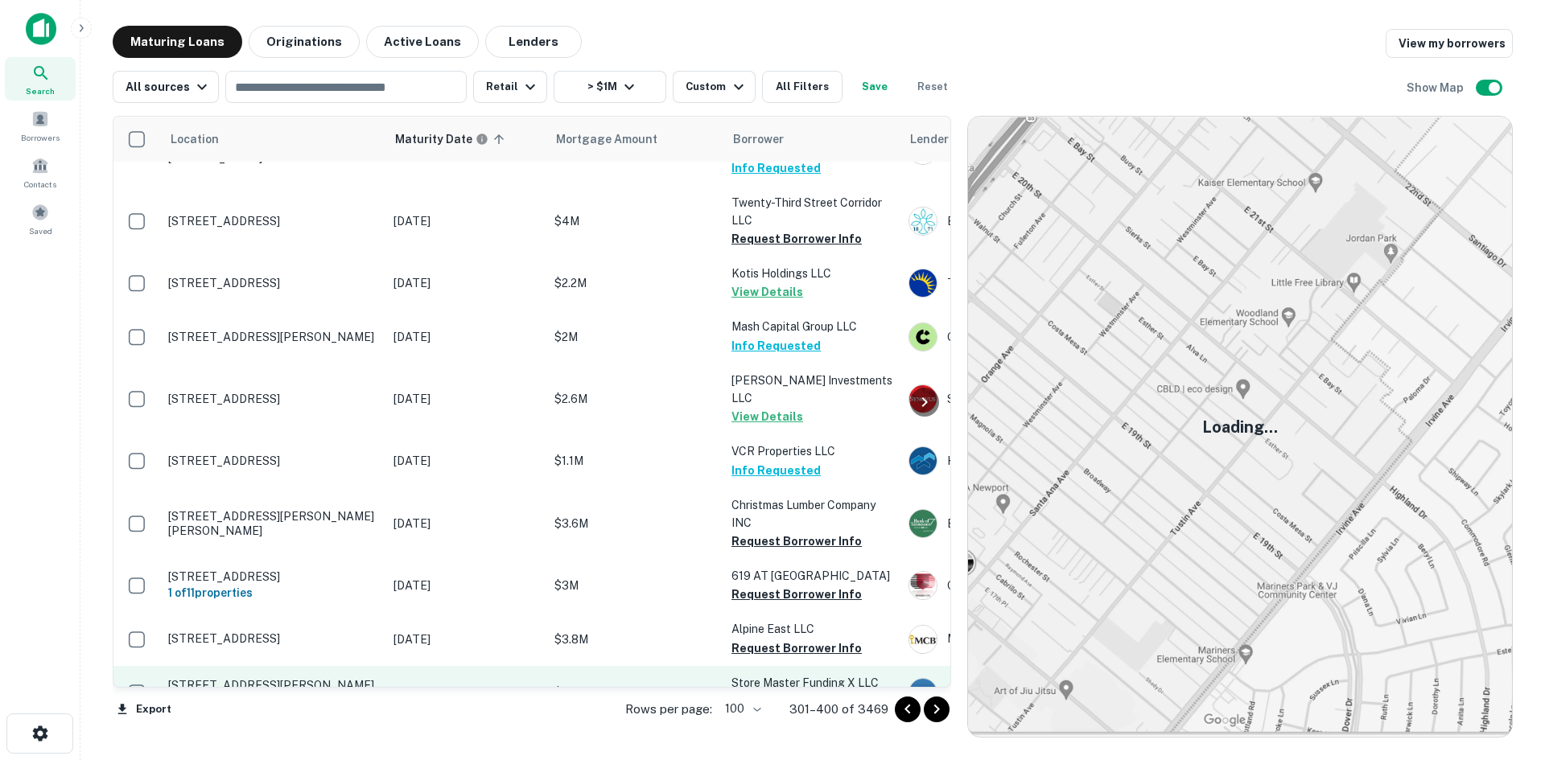
click at [335, 678] on p "4420 Kelly Mill Rd Cumming, GA30040" at bounding box center [272, 692] width 209 height 29
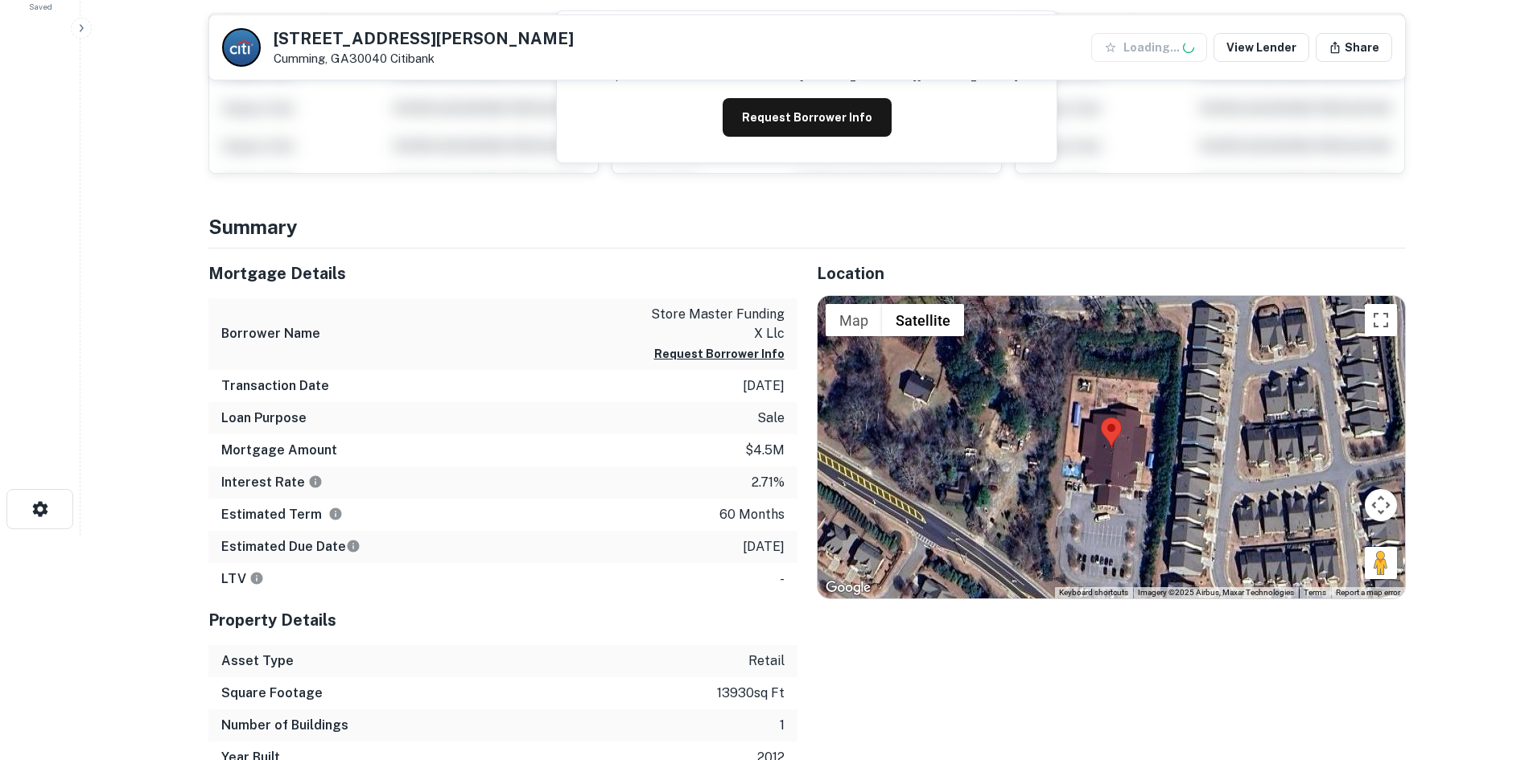
scroll to position [322, 0]
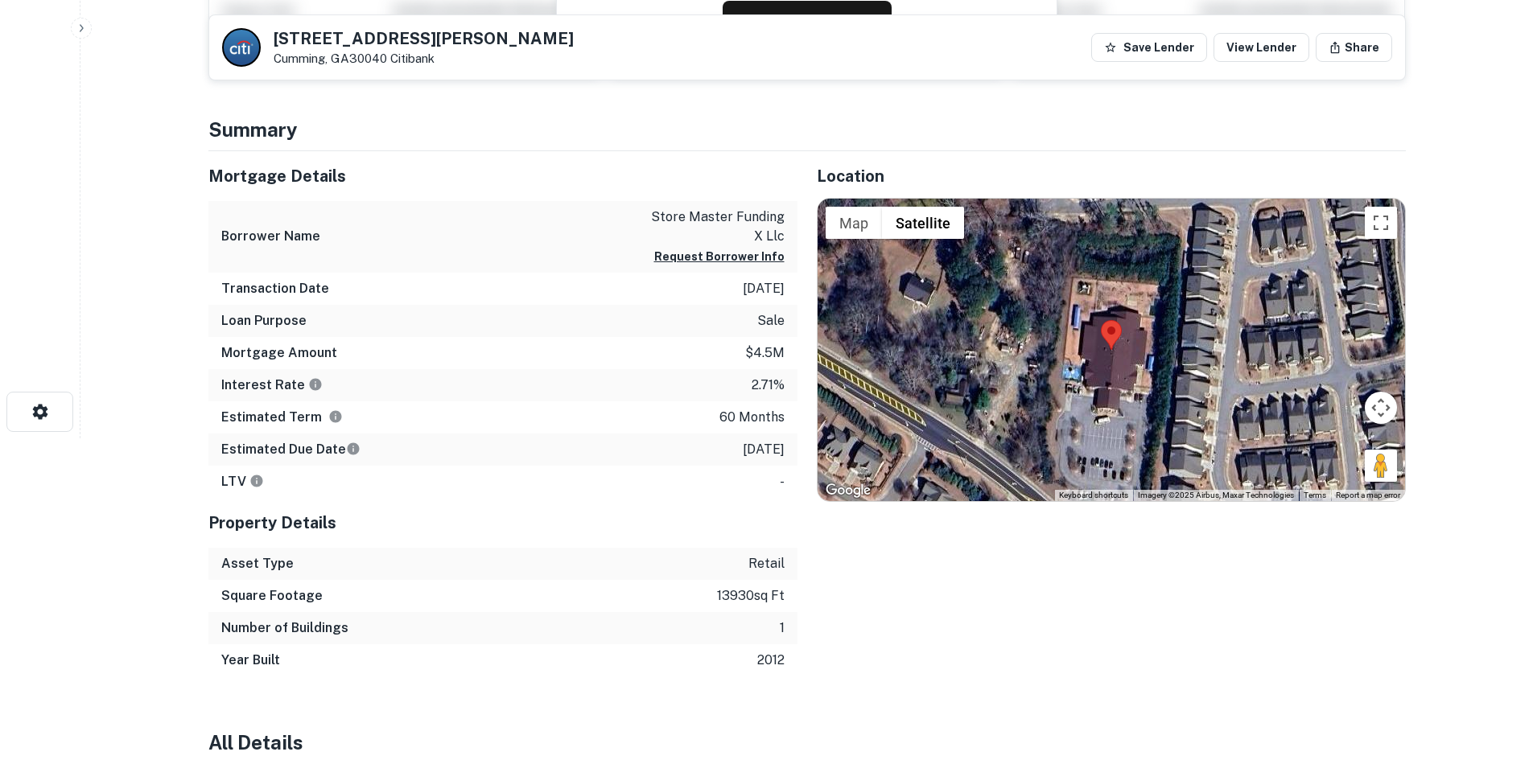
drag, startPoint x: 1374, startPoint y: 463, endPoint x: 1144, endPoint y: 460, distance: 230.2
click at [1144, 460] on div "Map Terrain Satellite Labels Keyboard shortcuts Map Data Imagery ©2025 Airbus, …" at bounding box center [1111, 350] width 587 height 303
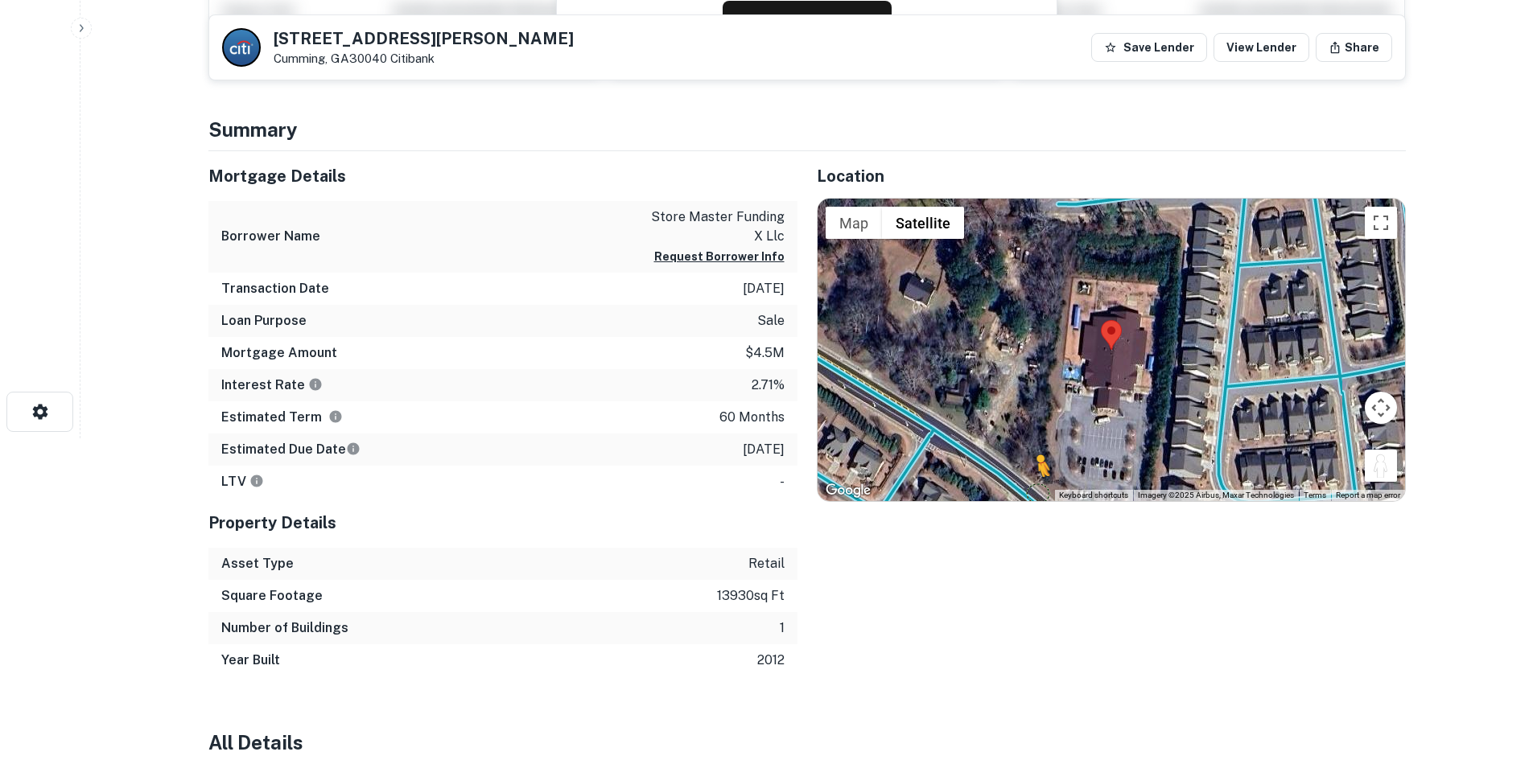
drag, startPoint x: 1378, startPoint y: 467, endPoint x: 1030, endPoint y: 489, distance: 348.4
click at [1030, 489] on div "To activate drag with keyboard, press Alt + Enter. Once in keyboard drag state,…" at bounding box center [1111, 350] width 587 height 303
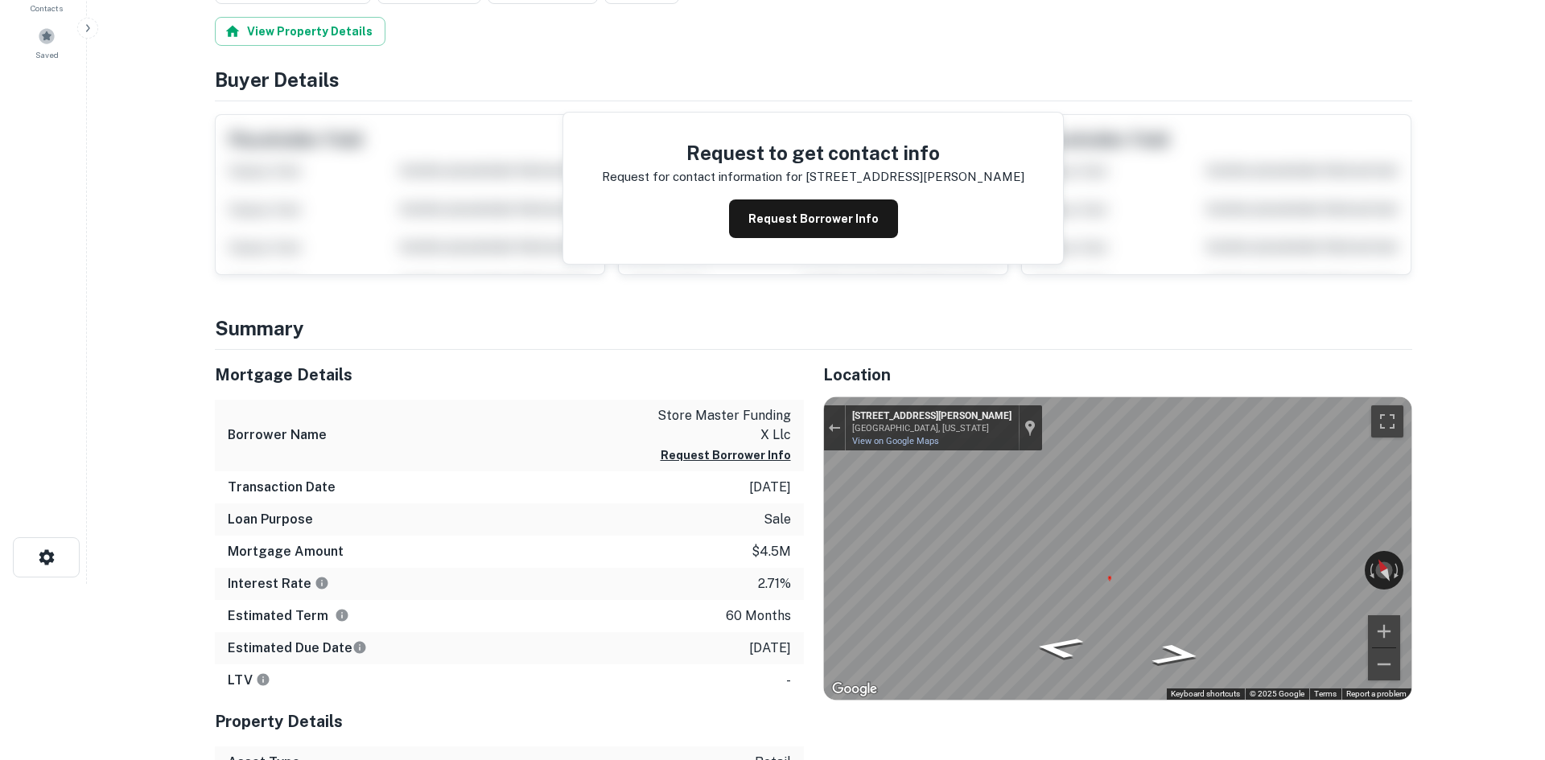
scroll to position [0, 0]
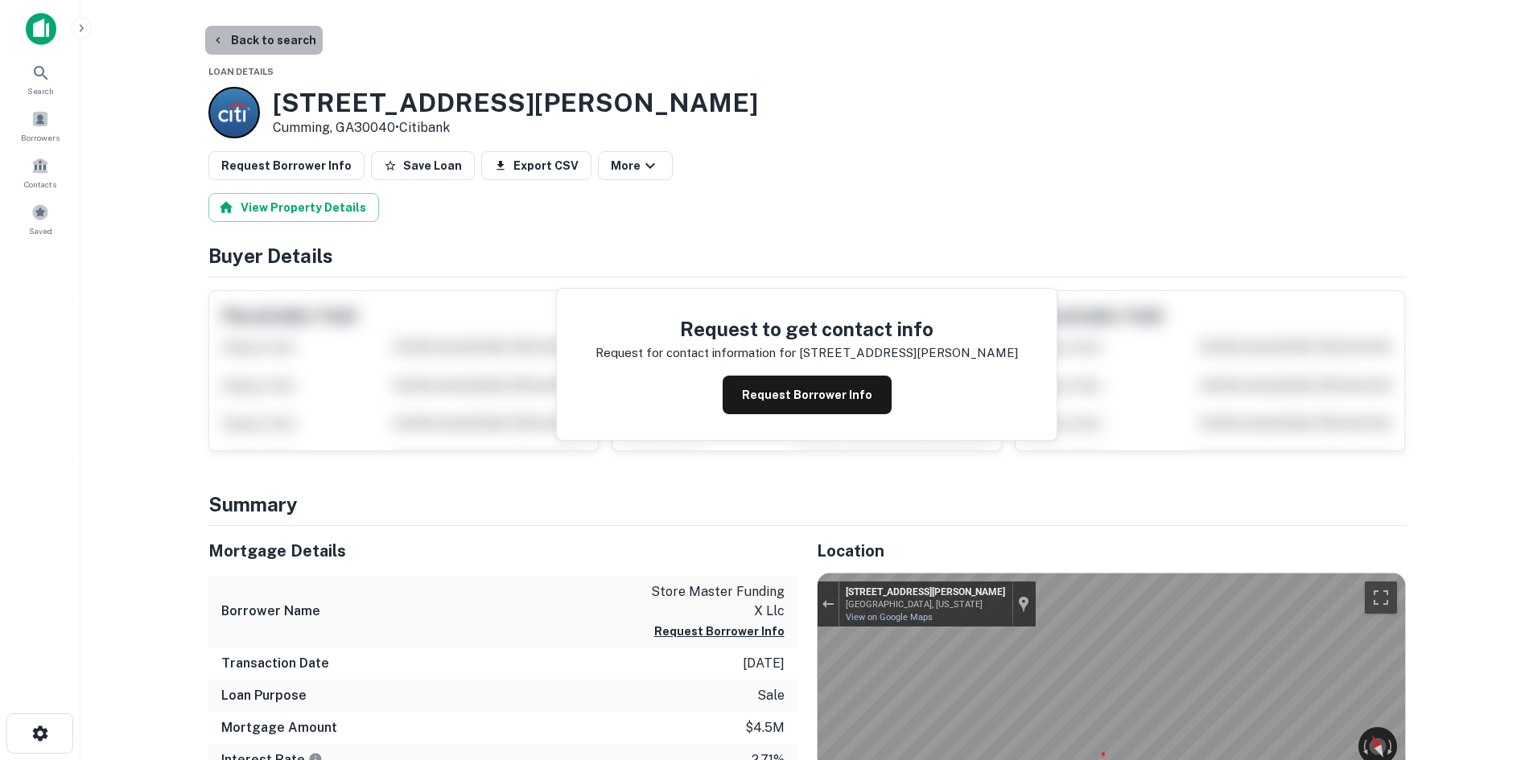
click at [282, 40] on button "Back to search" at bounding box center [263, 40] width 117 height 29
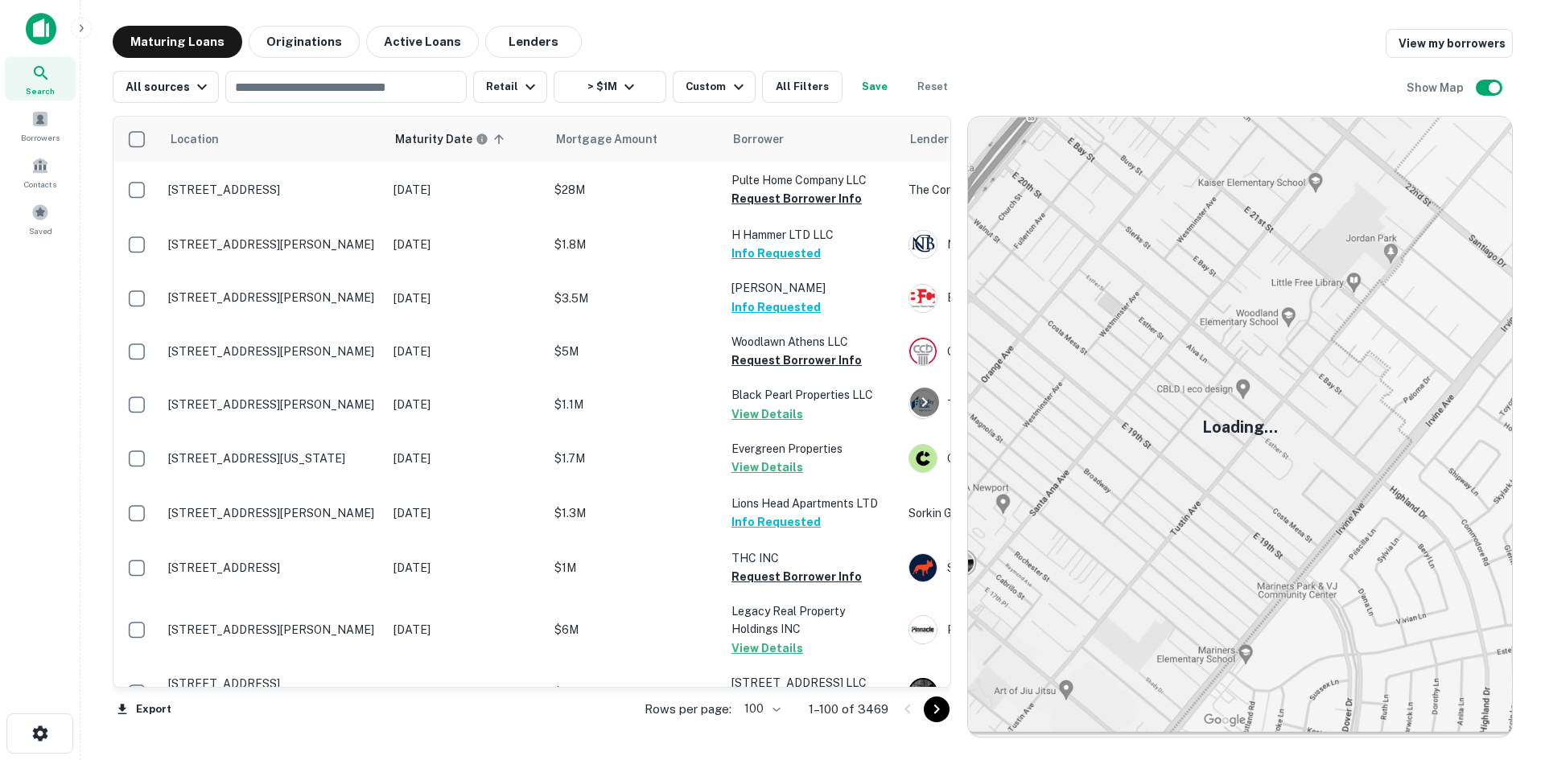
scroll to position [3943, 0]
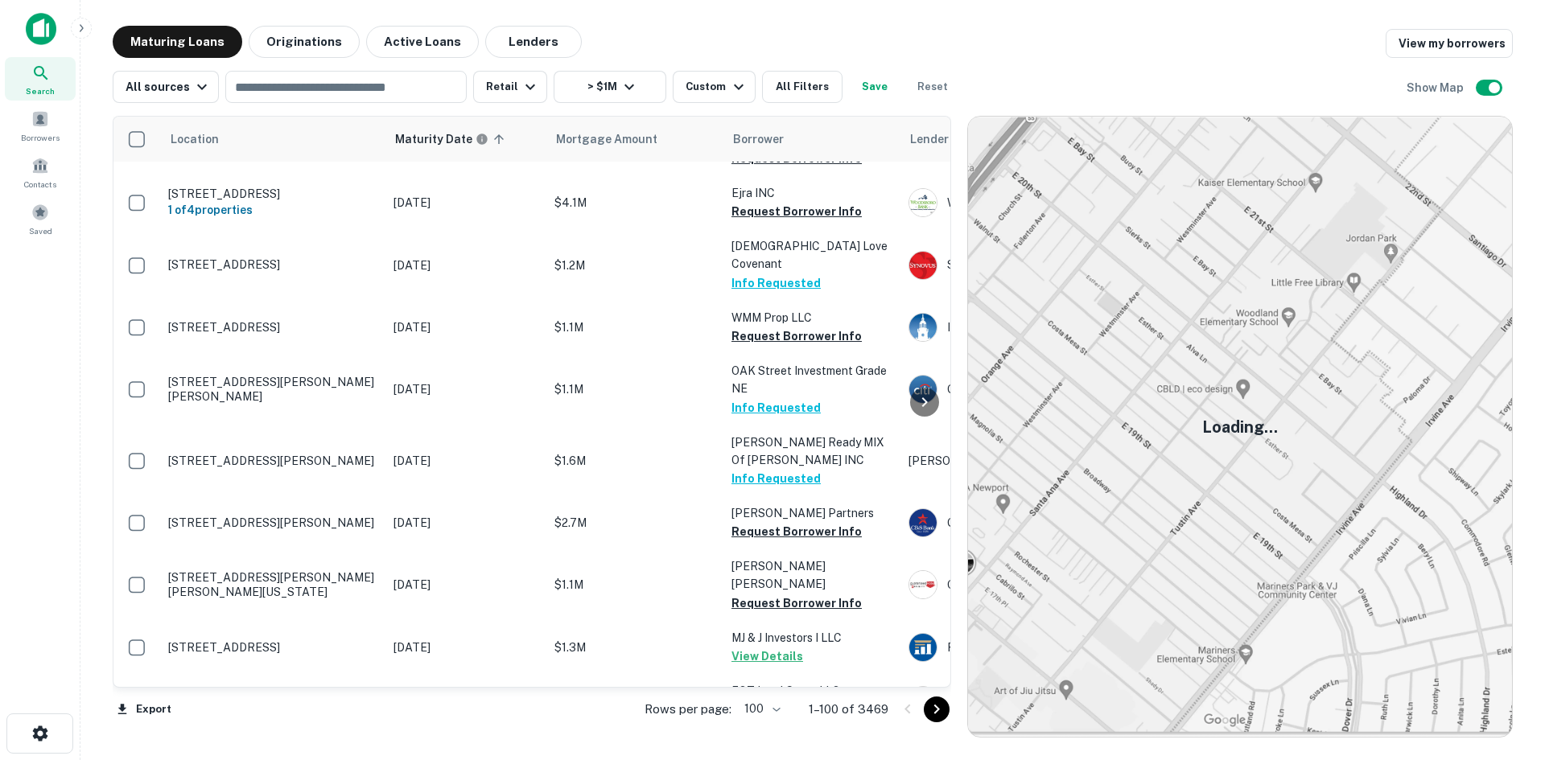
click at [941, 713] on icon "Go to next page" at bounding box center [936, 709] width 19 height 19
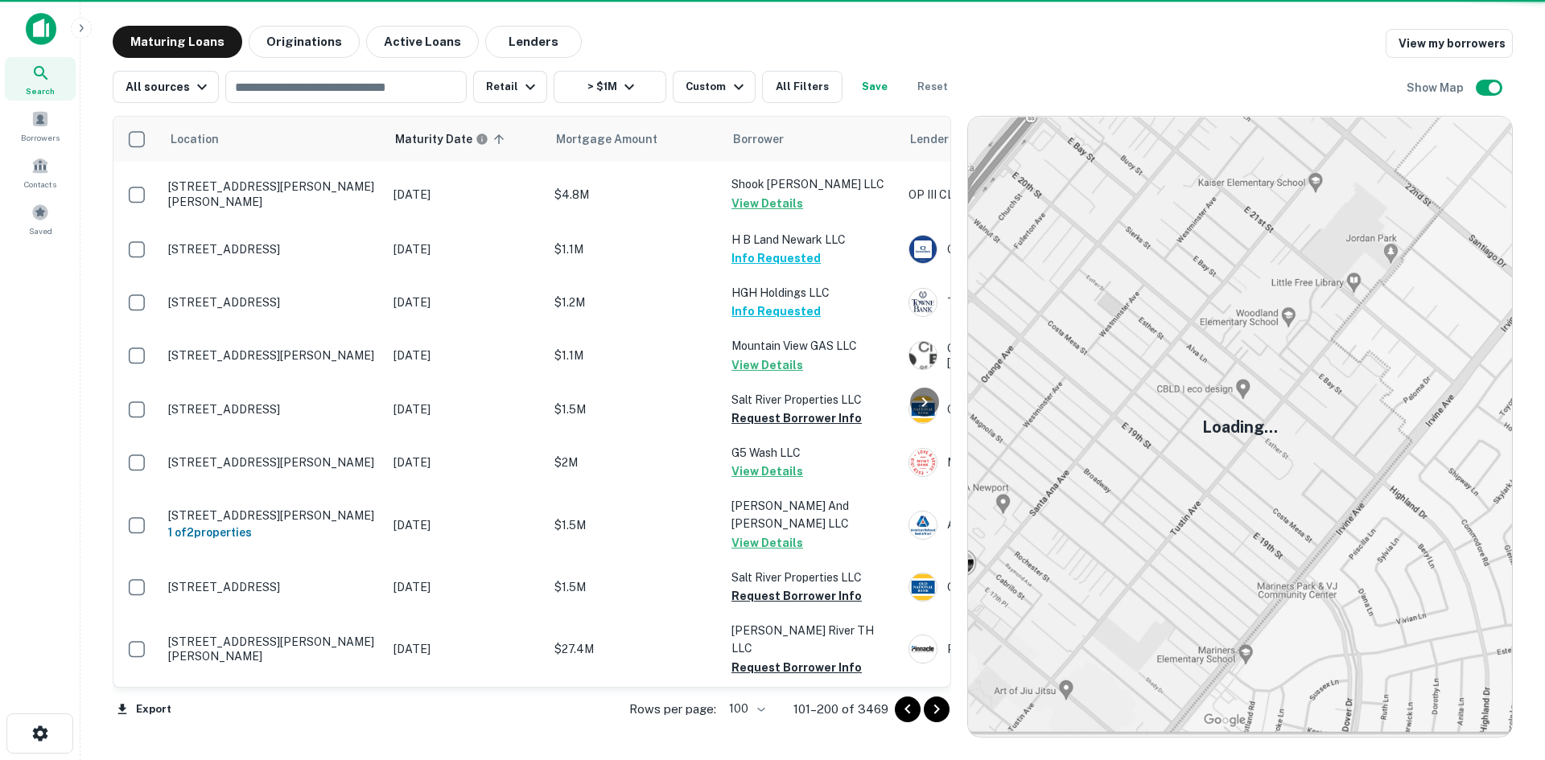
scroll to position [5236, 0]
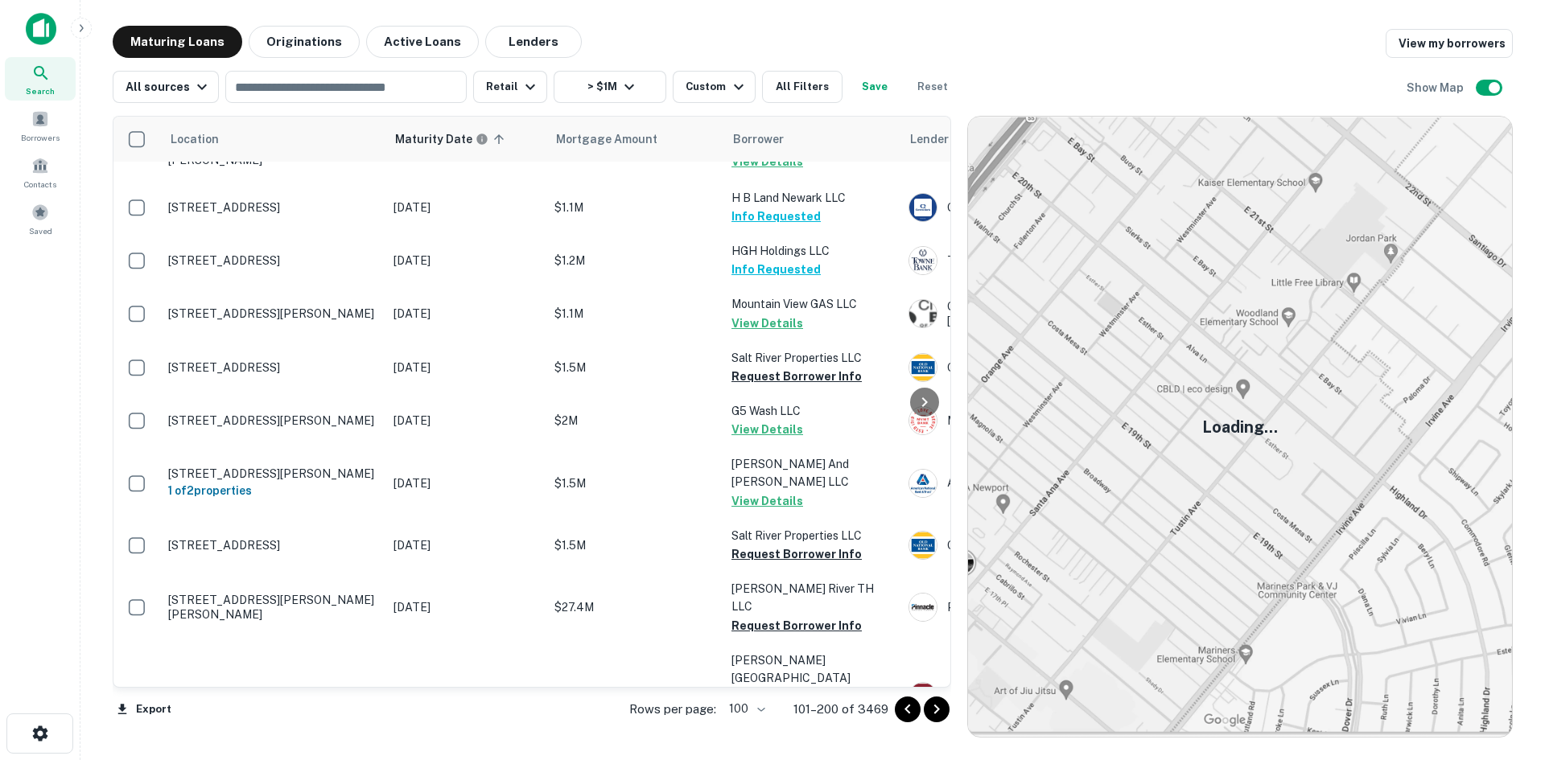
click at [931, 715] on icon "Go to next page" at bounding box center [936, 709] width 19 height 19
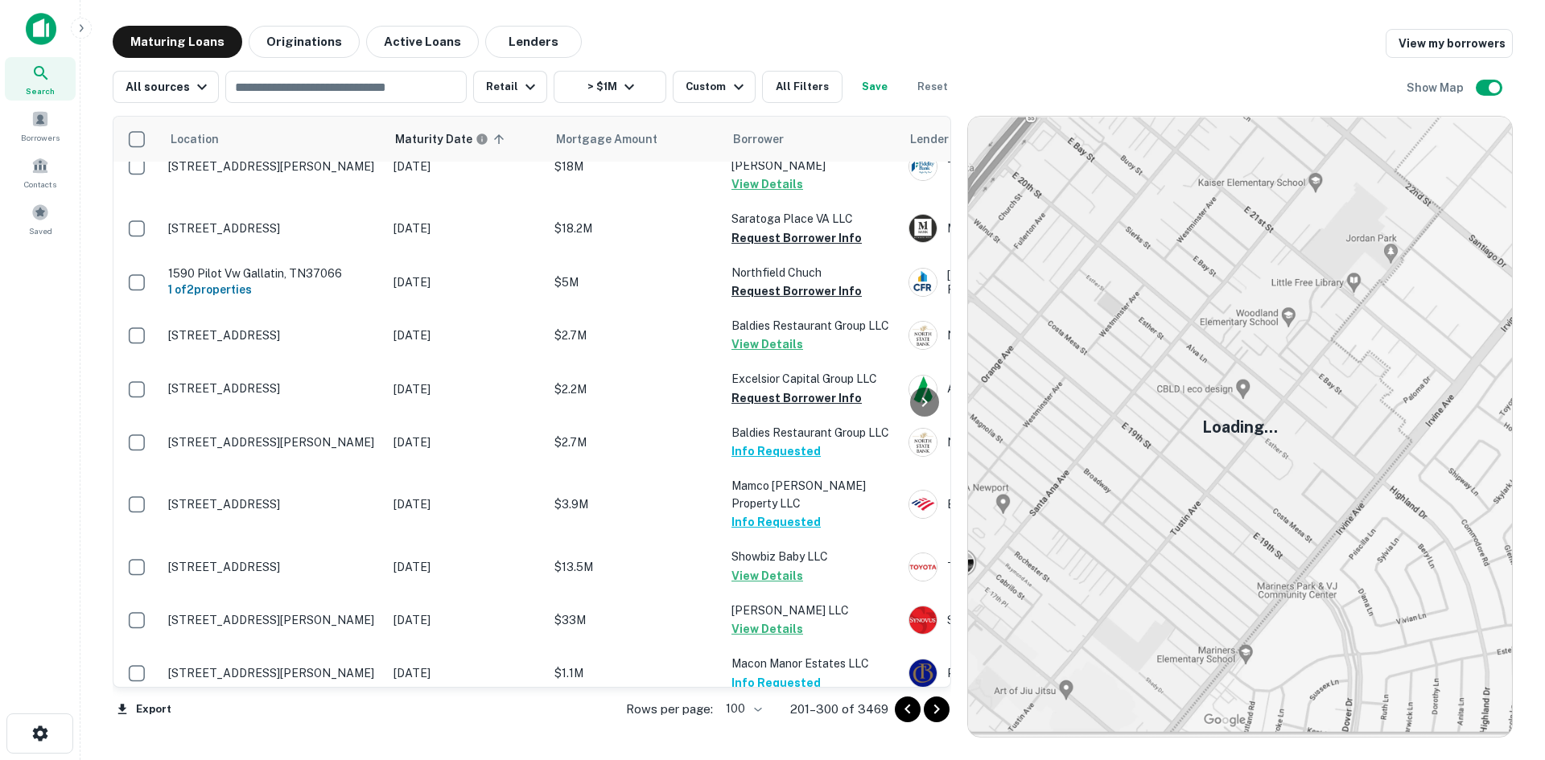
scroll to position [3907, 0]
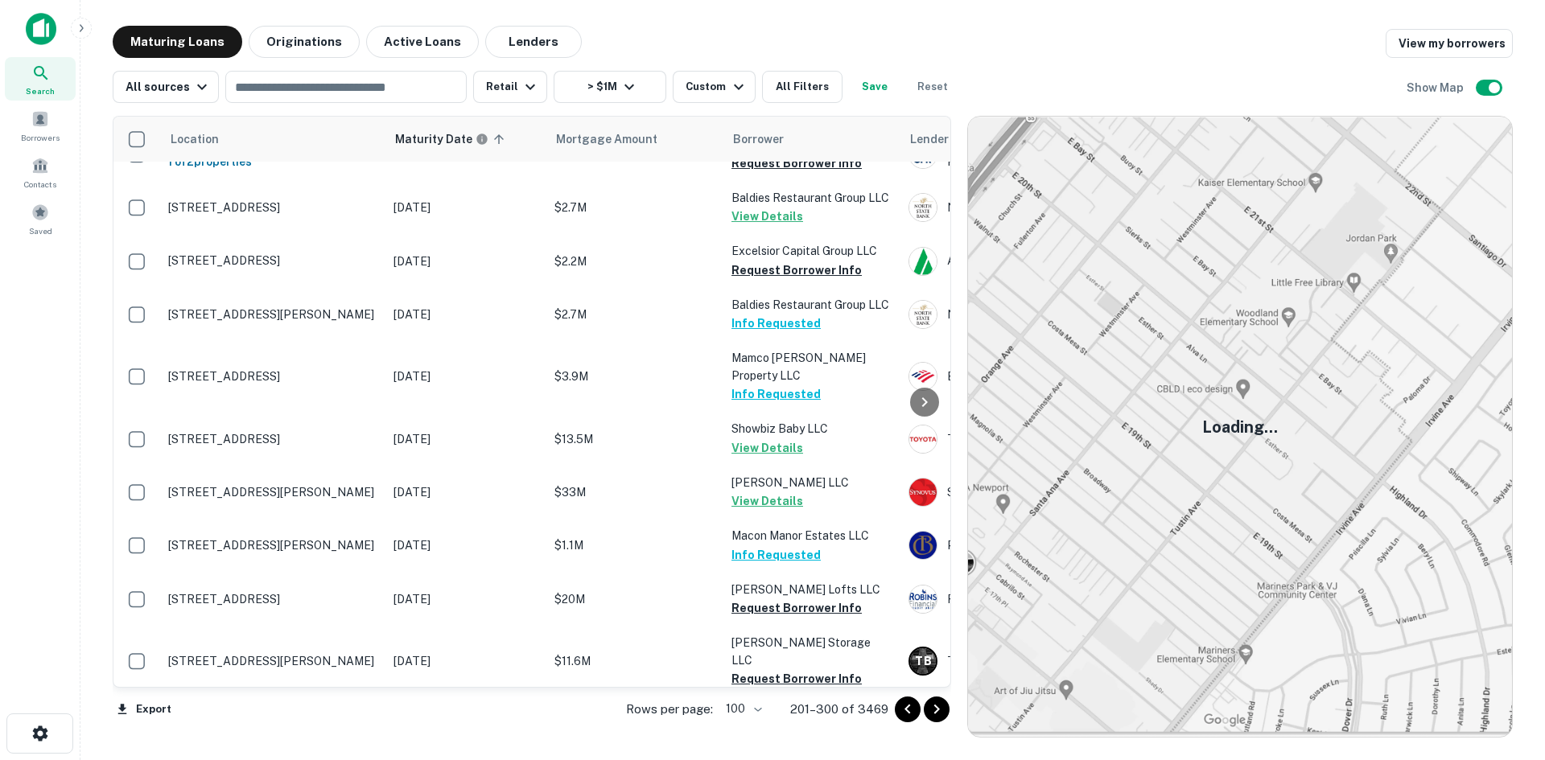
click at [938, 710] on icon "Go to next page" at bounding box center [936, 709] width 19 height 19
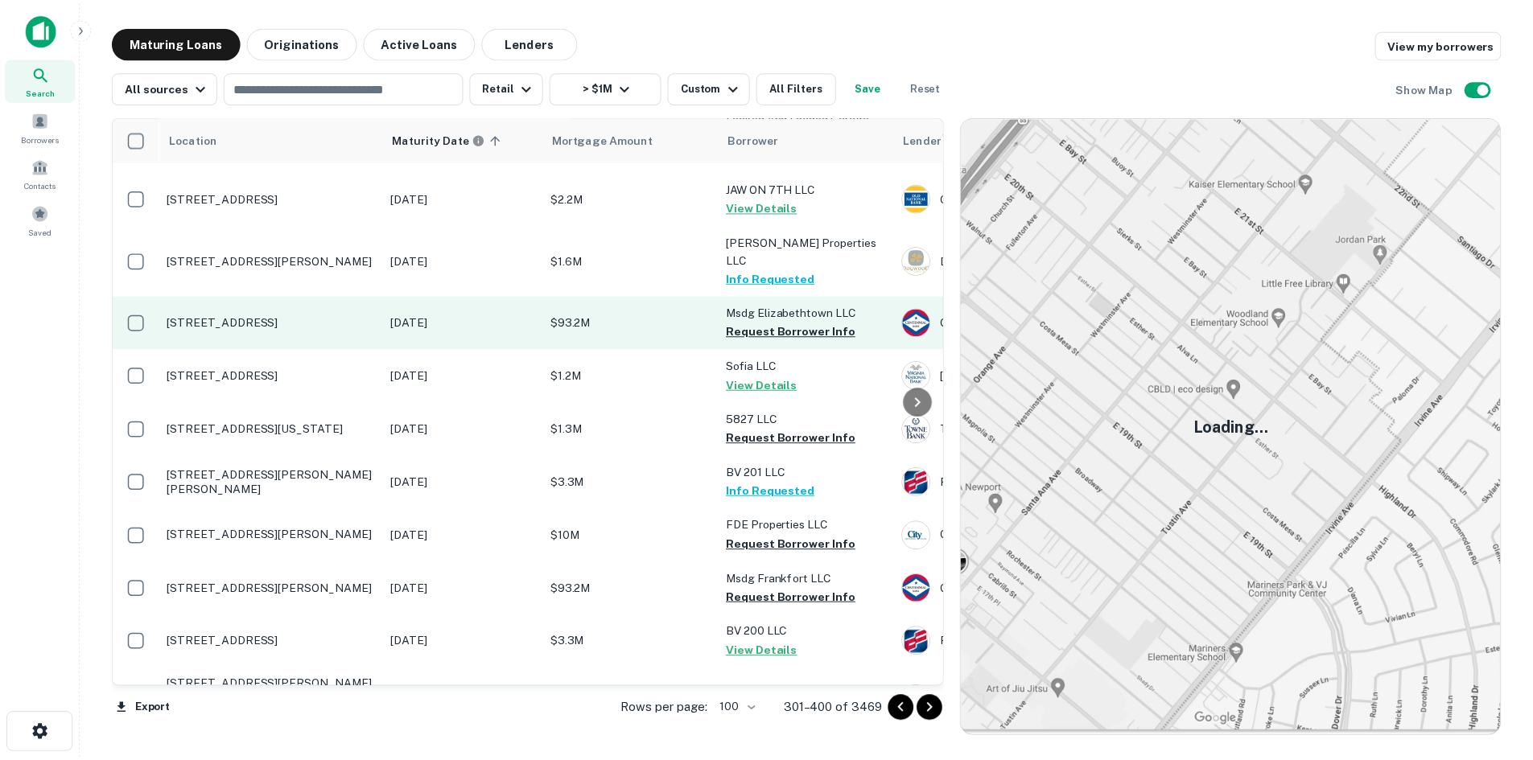
scroll to position [2458, 0]
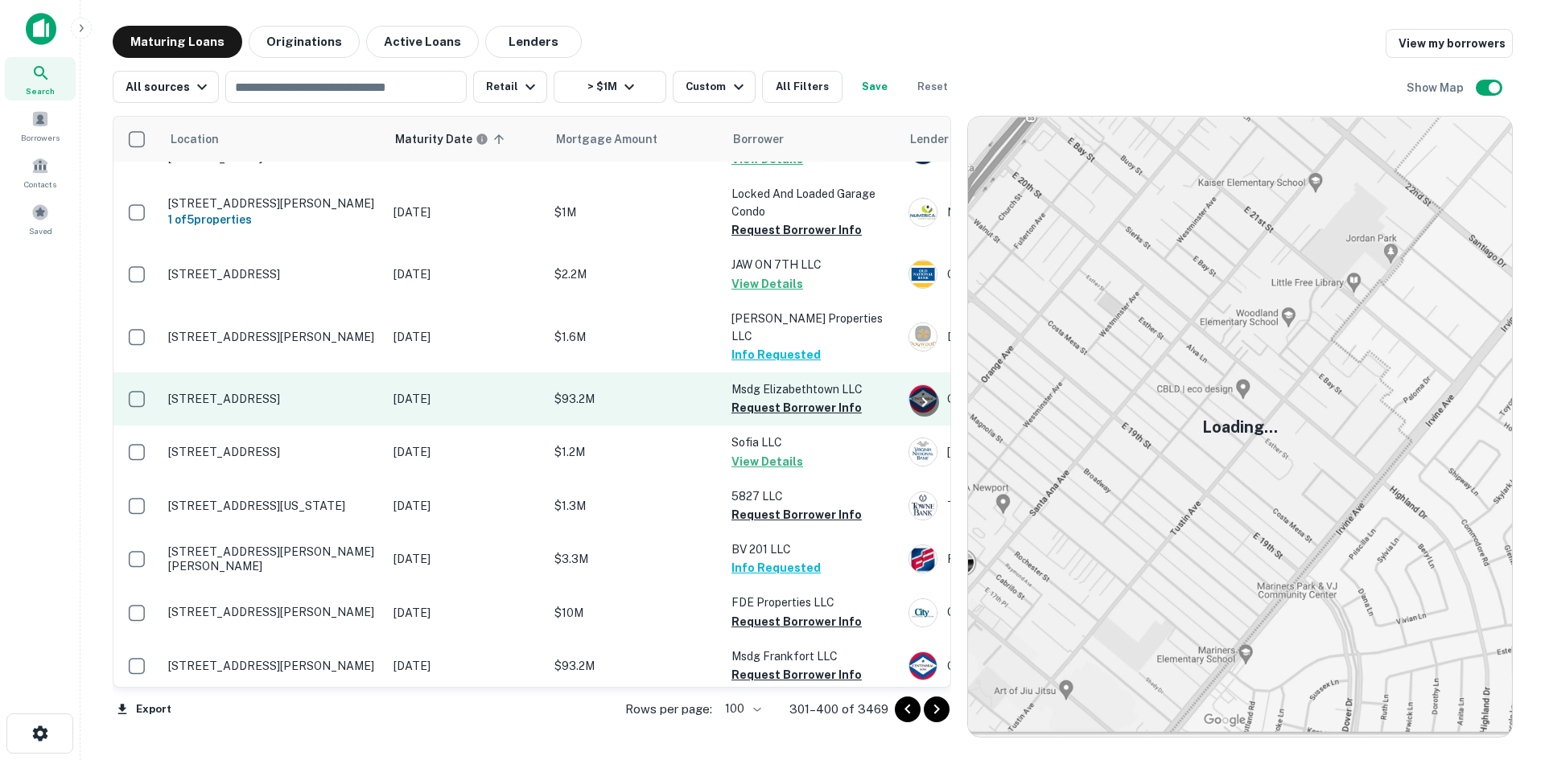
click at [299, 392] on p "591 Westport Rd Elizabethtown, KY42701" at bounding box center [272, 399] width 209 height 14
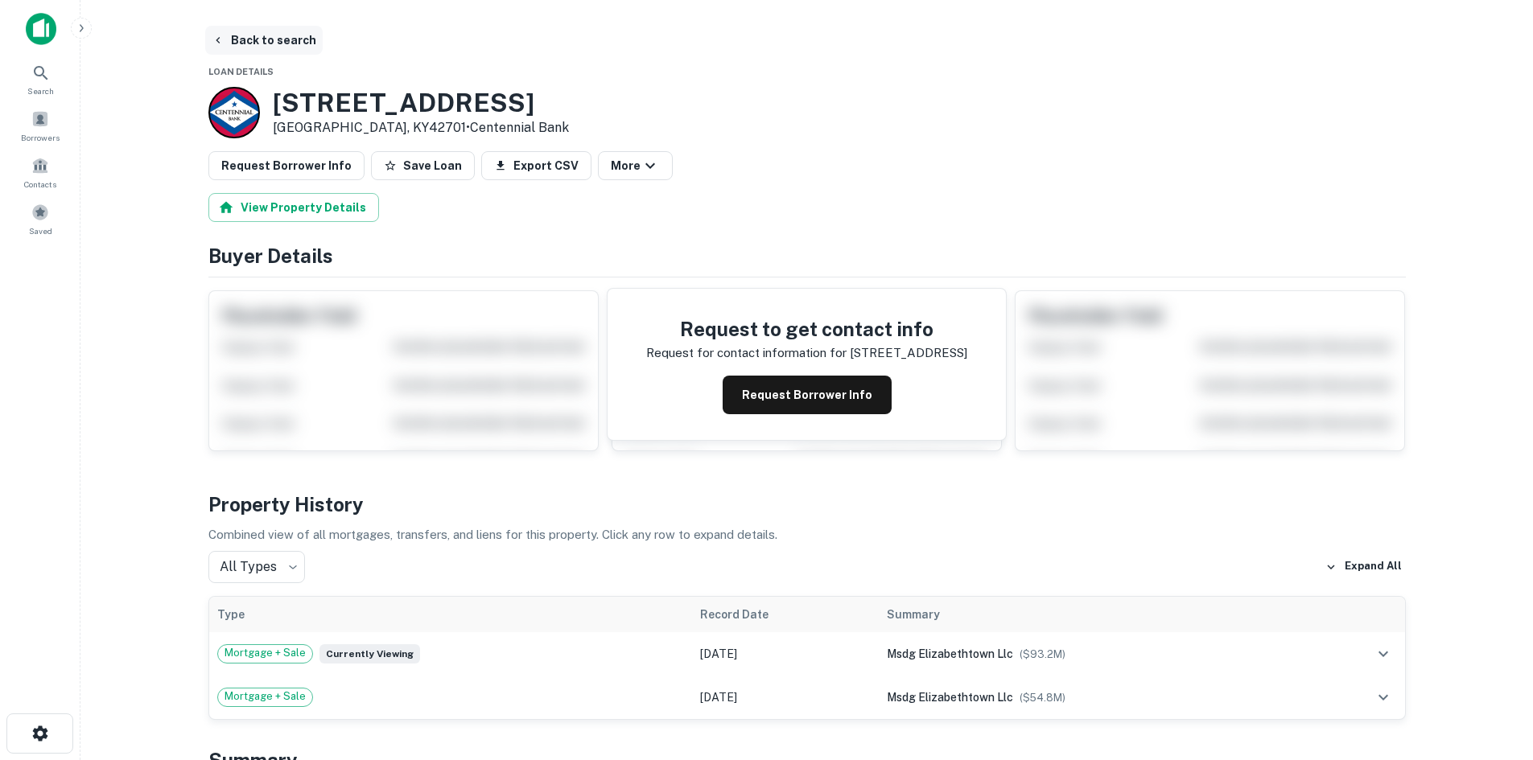
click at [236, 38] on button "Back to search" at bounding box center [263, 40] width 117 height 29
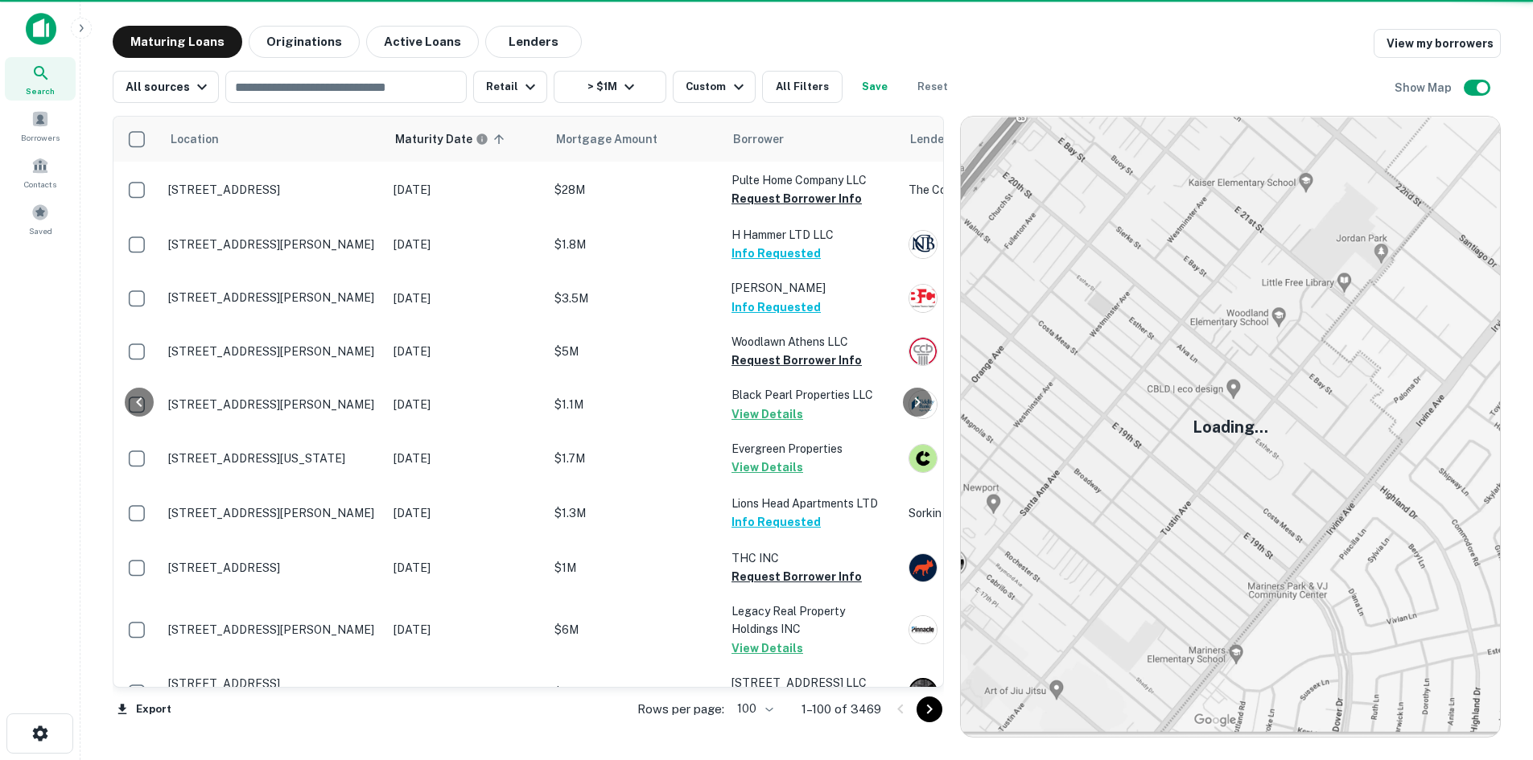
click at [937, 709] on icon "Go to next page" at bounding box center [929, 709] width 19 height 19
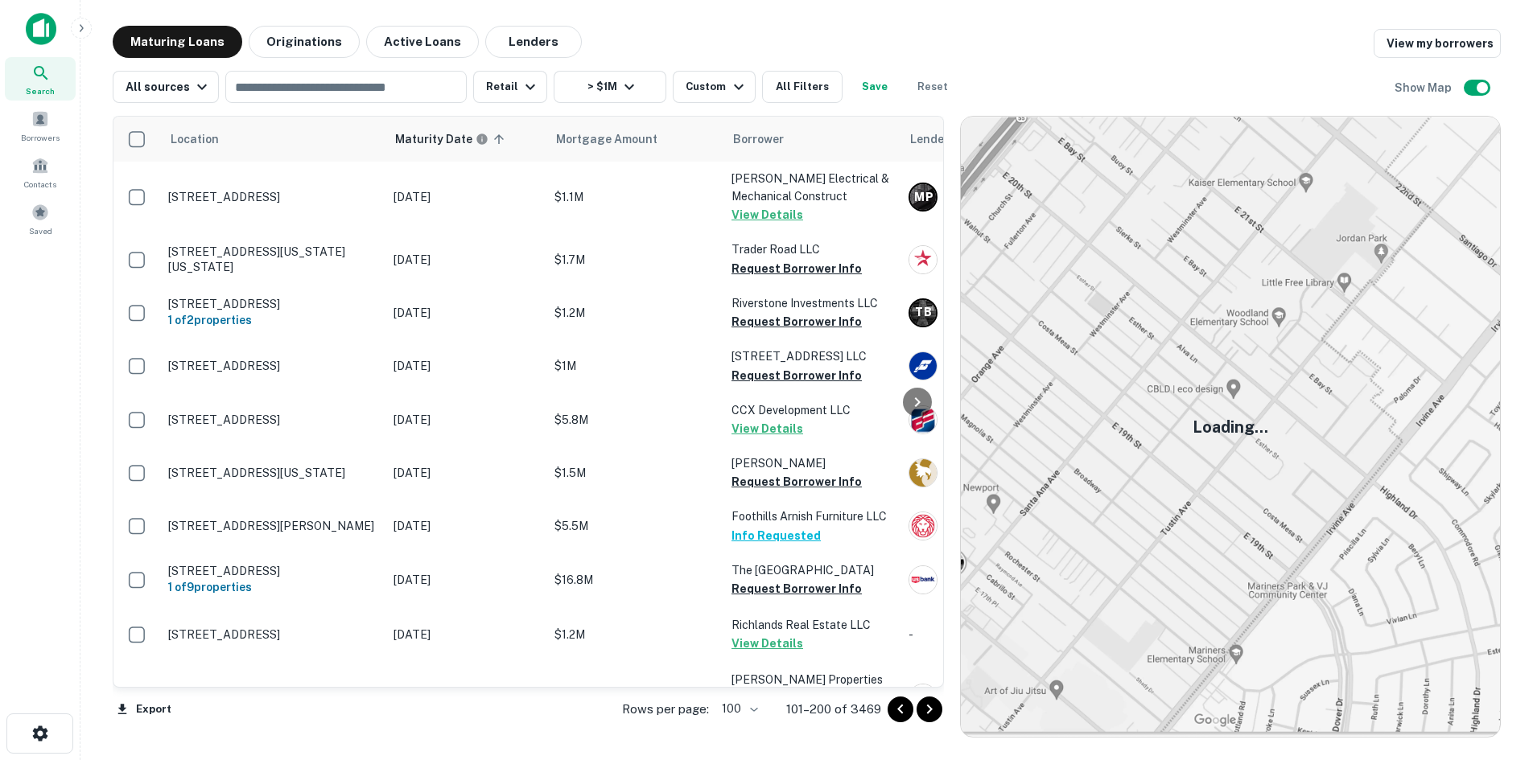
click at [937, 709] on icon "Go to next page" at bounding box center [929, 709] width 19 height 19
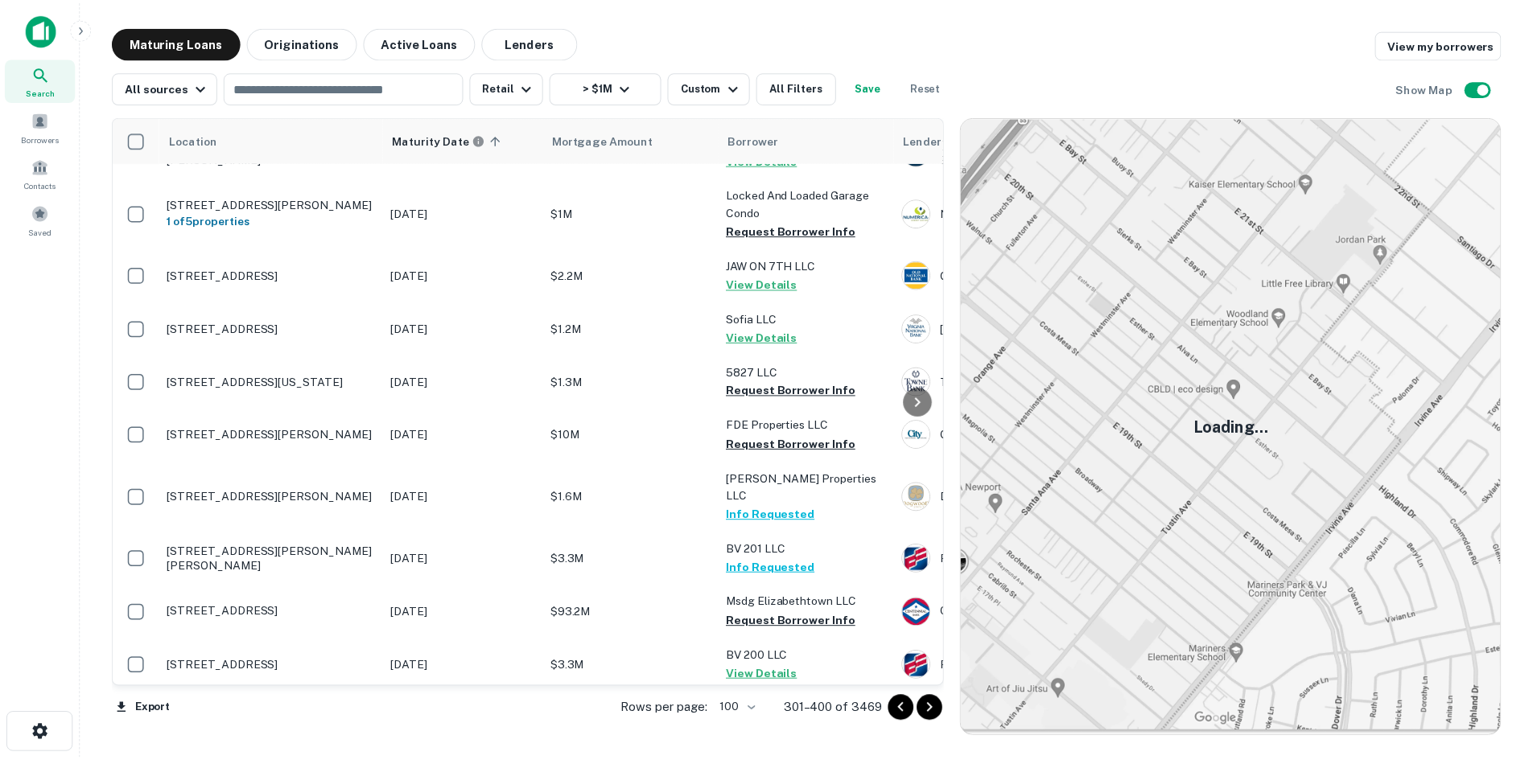
scroll to position [2780, 0]
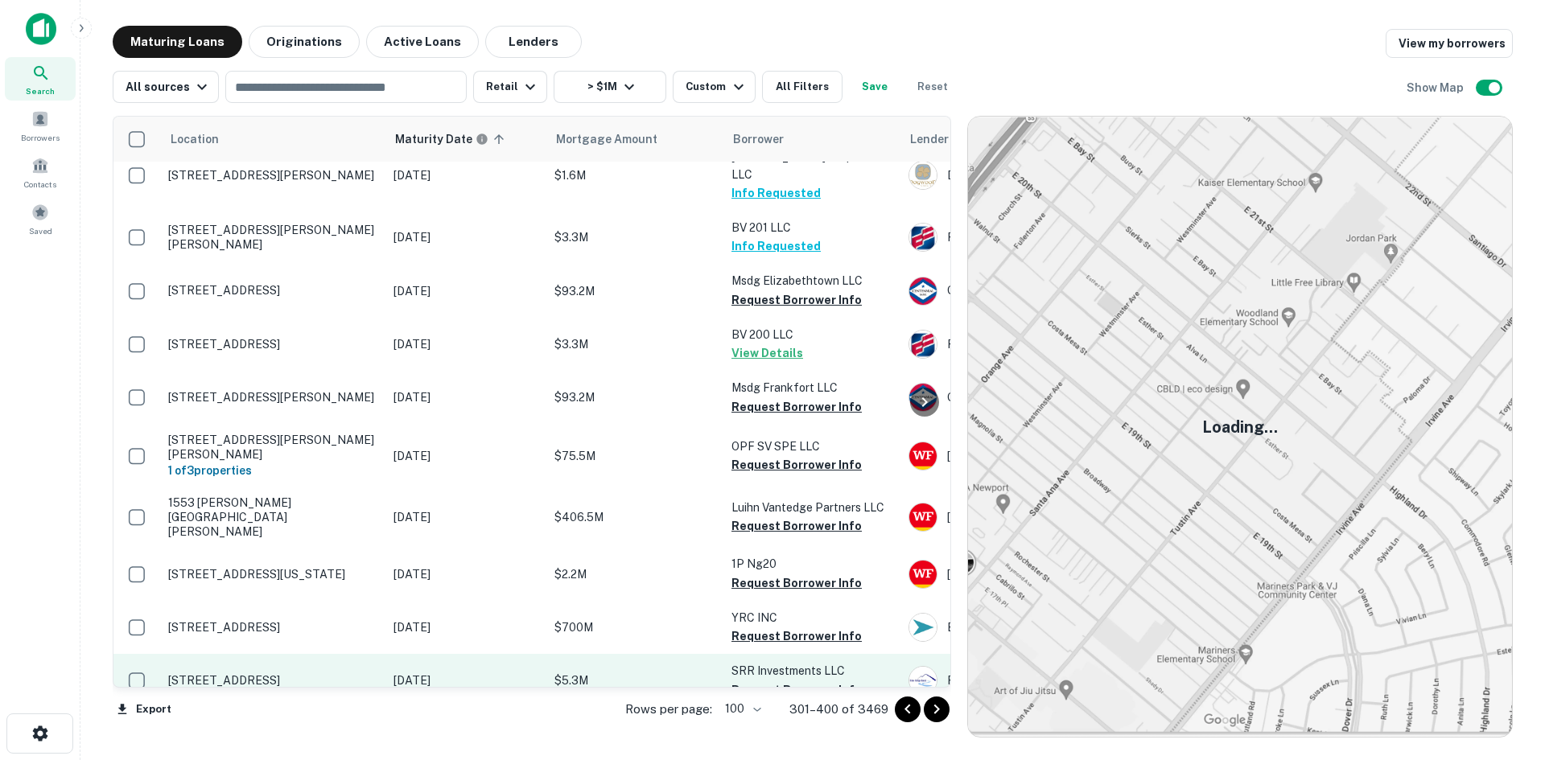
click at [340, 674] on p "2207 W Beverley St Staunton, VA24401" at bounding box center [272, 681] width 209 height 14
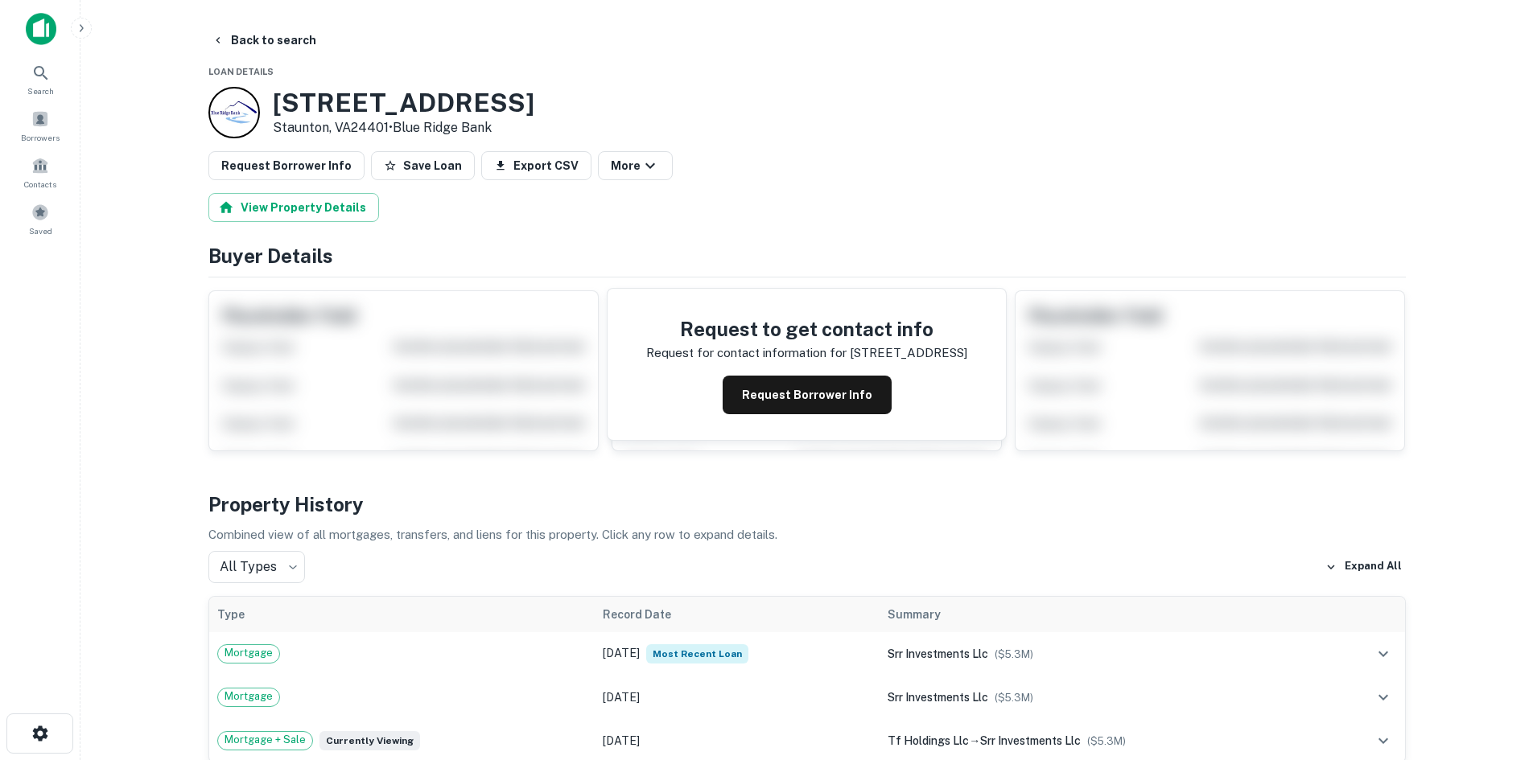
scroll to position [483, 0]
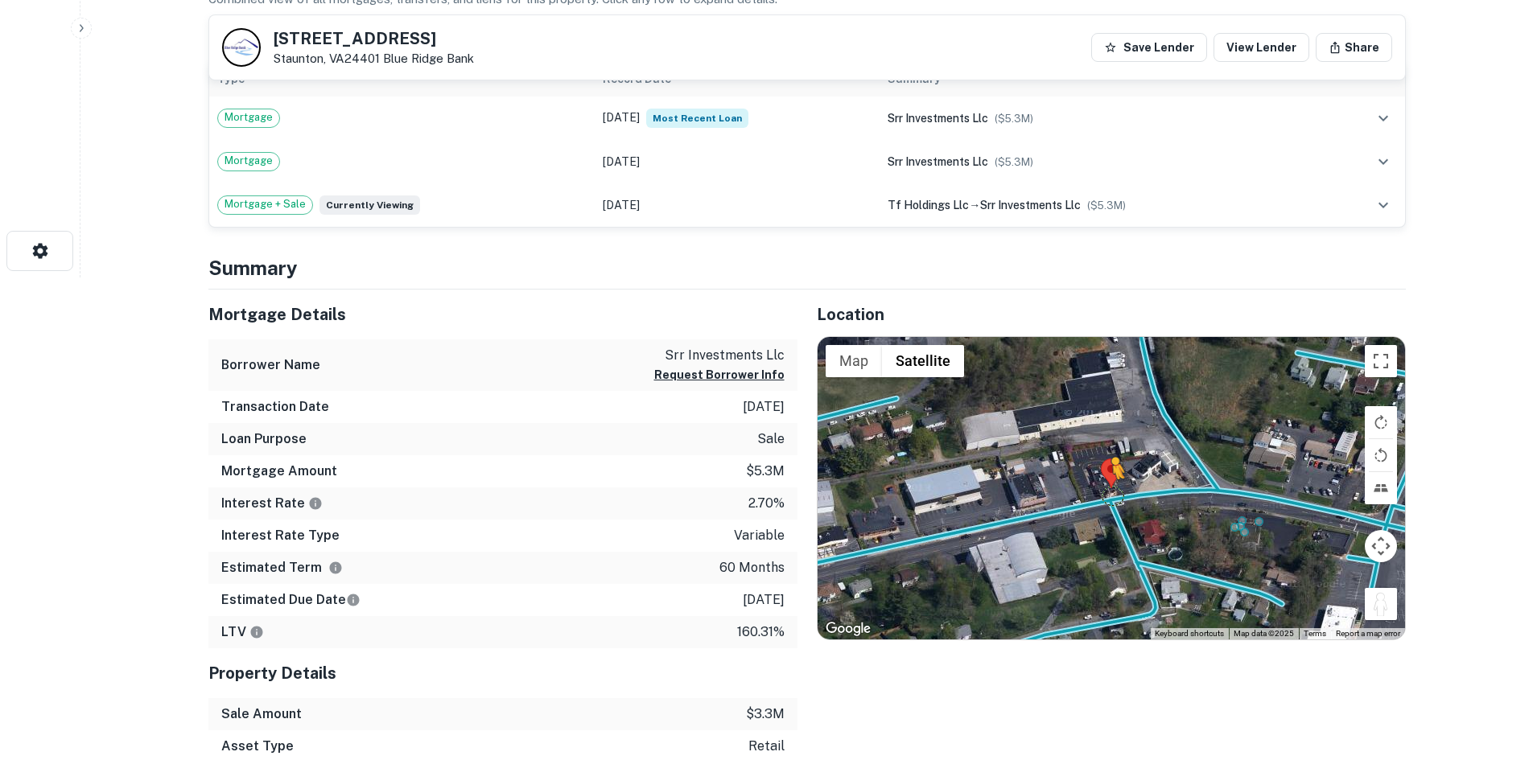
drag, startPoint x: 1377, startPoint y: 610, endPoint x: 1098, endPoint y: 491, distance: 302.8
click at [1102, 491] on div "To activate drag with keyboard, press Alt + Enter. Once in keyboard drag state,…" at bounding box center [1111, 488] width 587 height 303
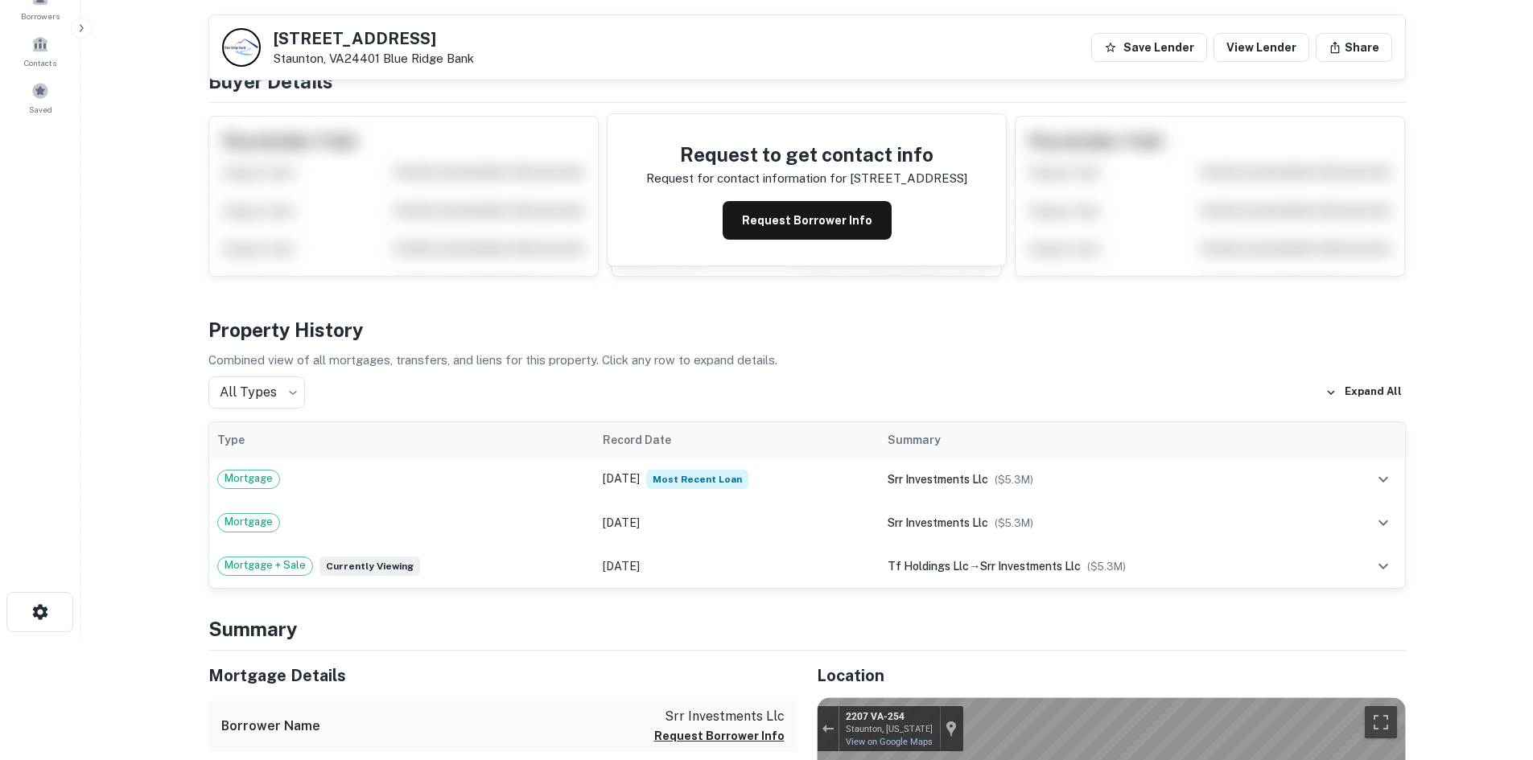
scroll to position [0, 0]
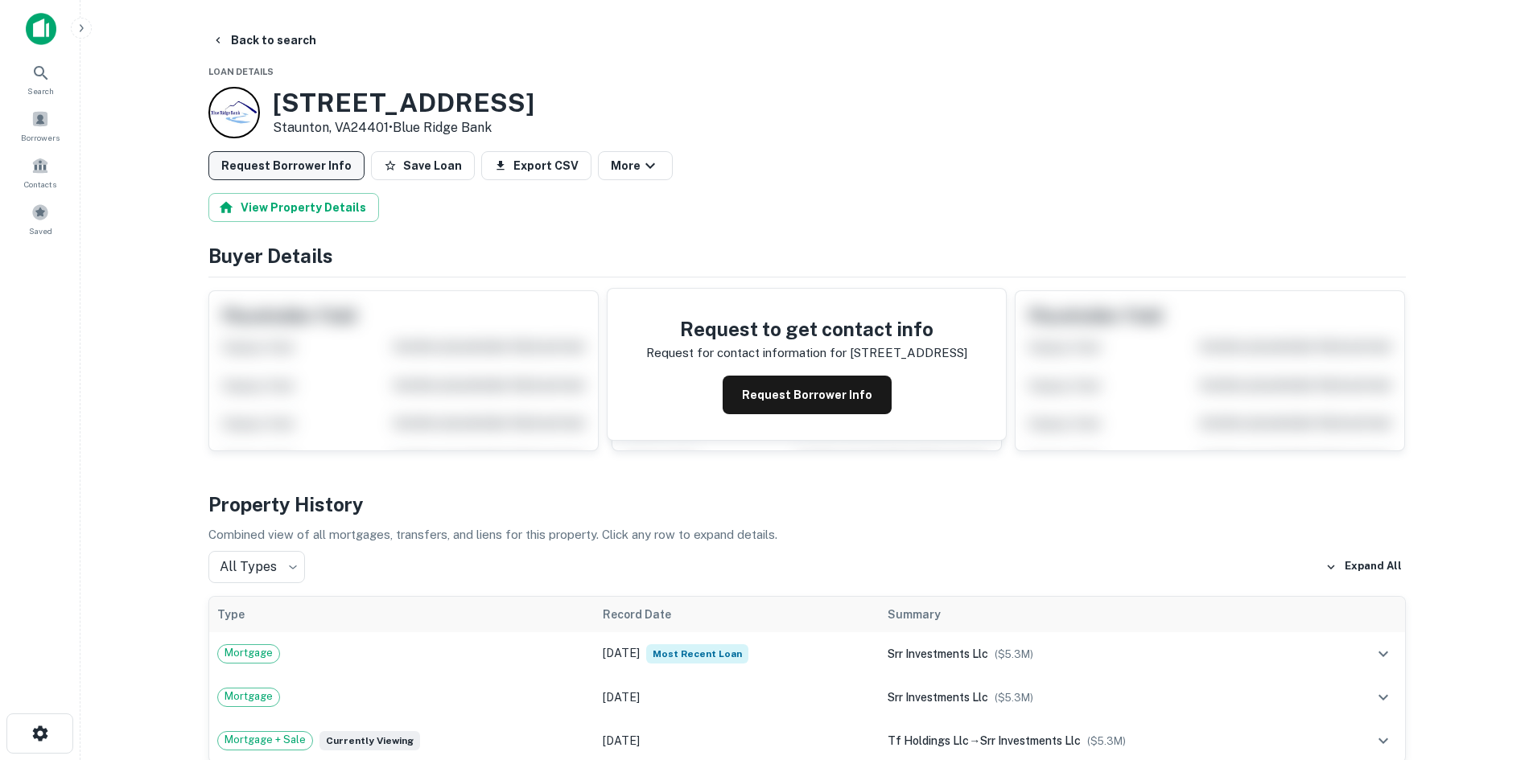
click at [315, 167] on button "Request Borrower Info" at bounding box center [286, 165] width 156 height 29
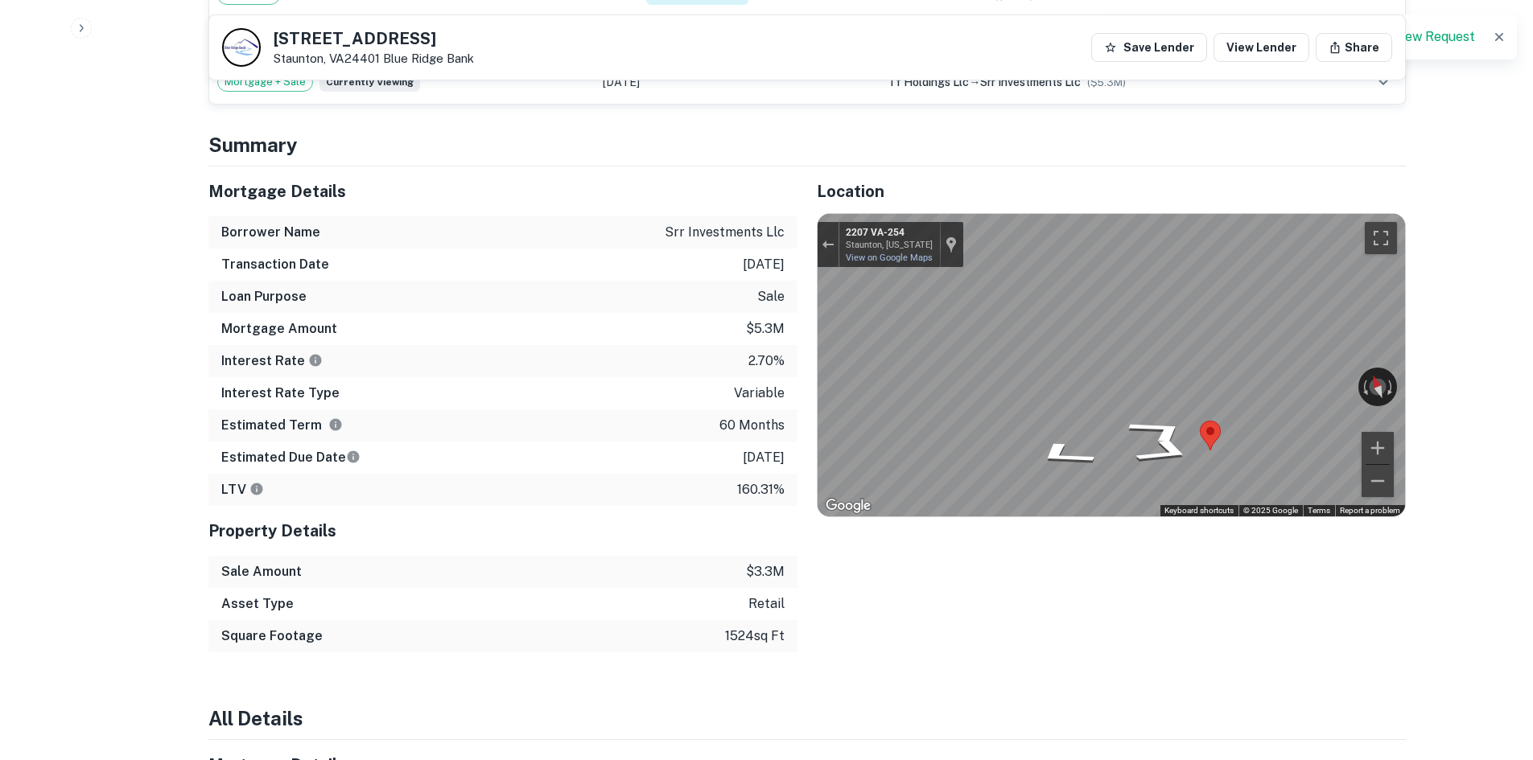
scroll to position [805, 0]
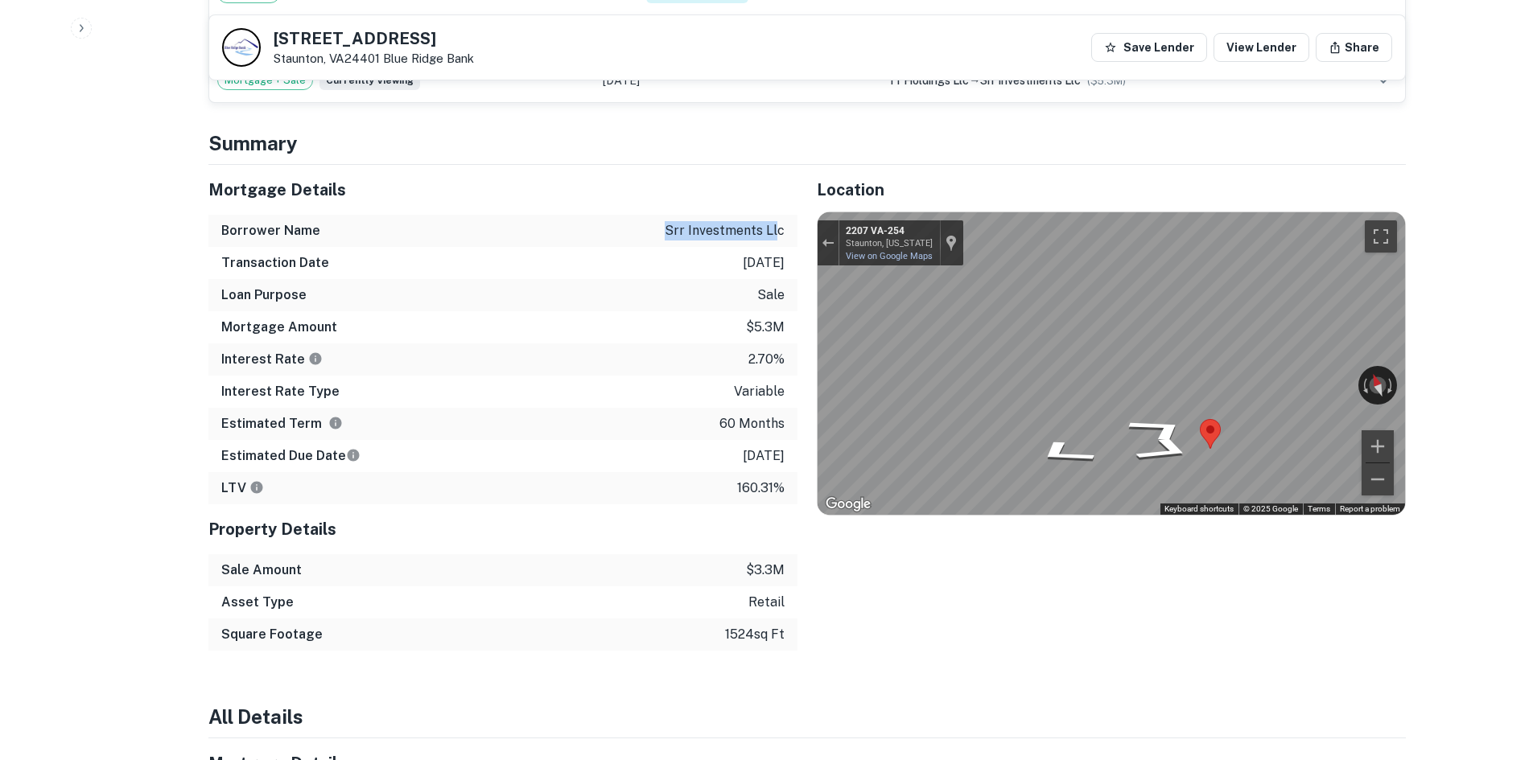
drag, startPoint x: 670, startPoint y: 233, endPoint x: 780, endPoint y: 231, distance: 109.5
click at [780, 231] on p "srr investments llc" at bounding box center [725, 230] width 120 height 19
click at [1293, 378] on div "← Move left → Move right ↑ Move up ↓ Move down + Zoom in - Zoom out 2207 VA-254…" at bounding box center [1111, 363] width 587 height 303
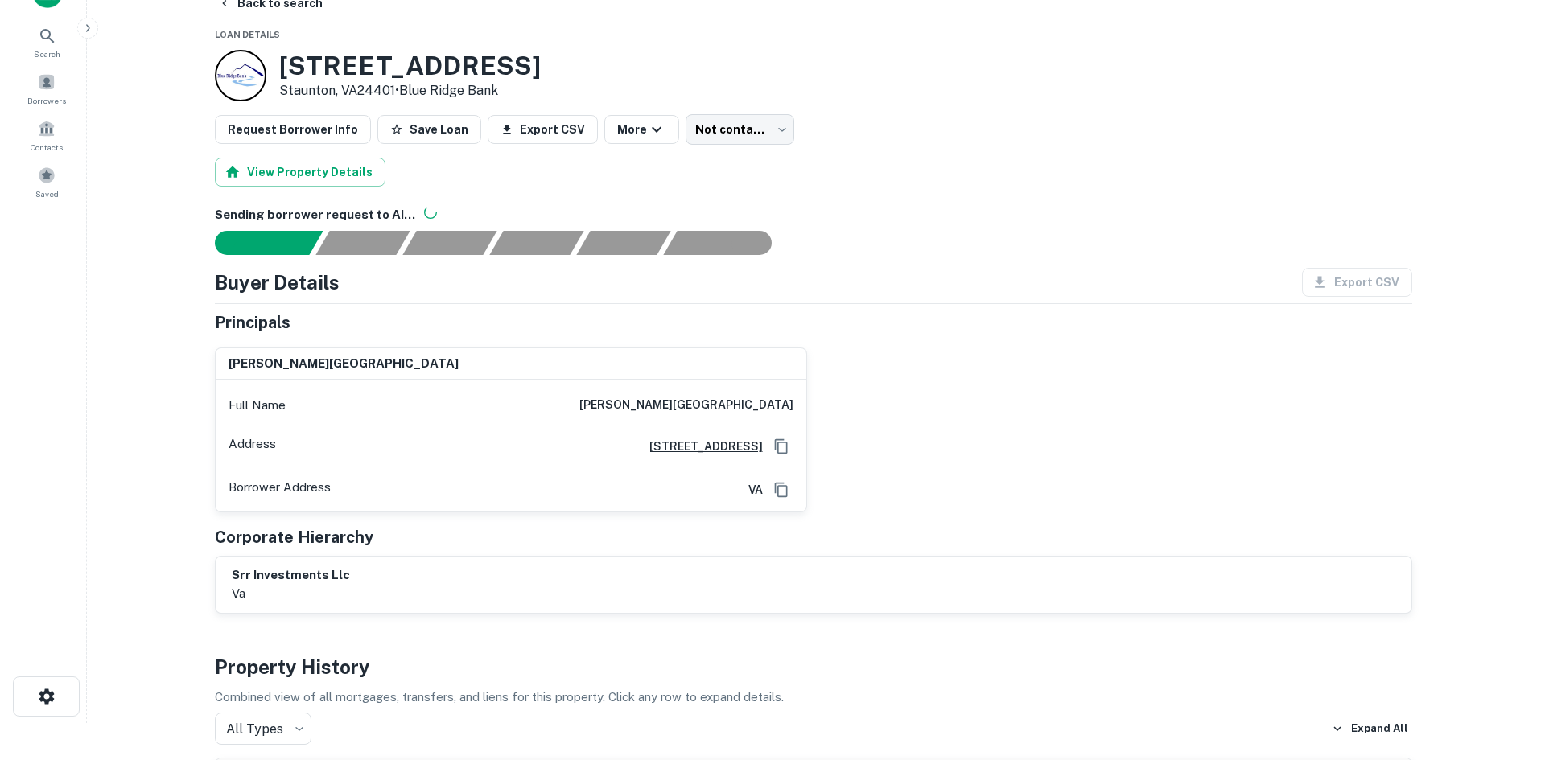
scroll to position [0, 0]
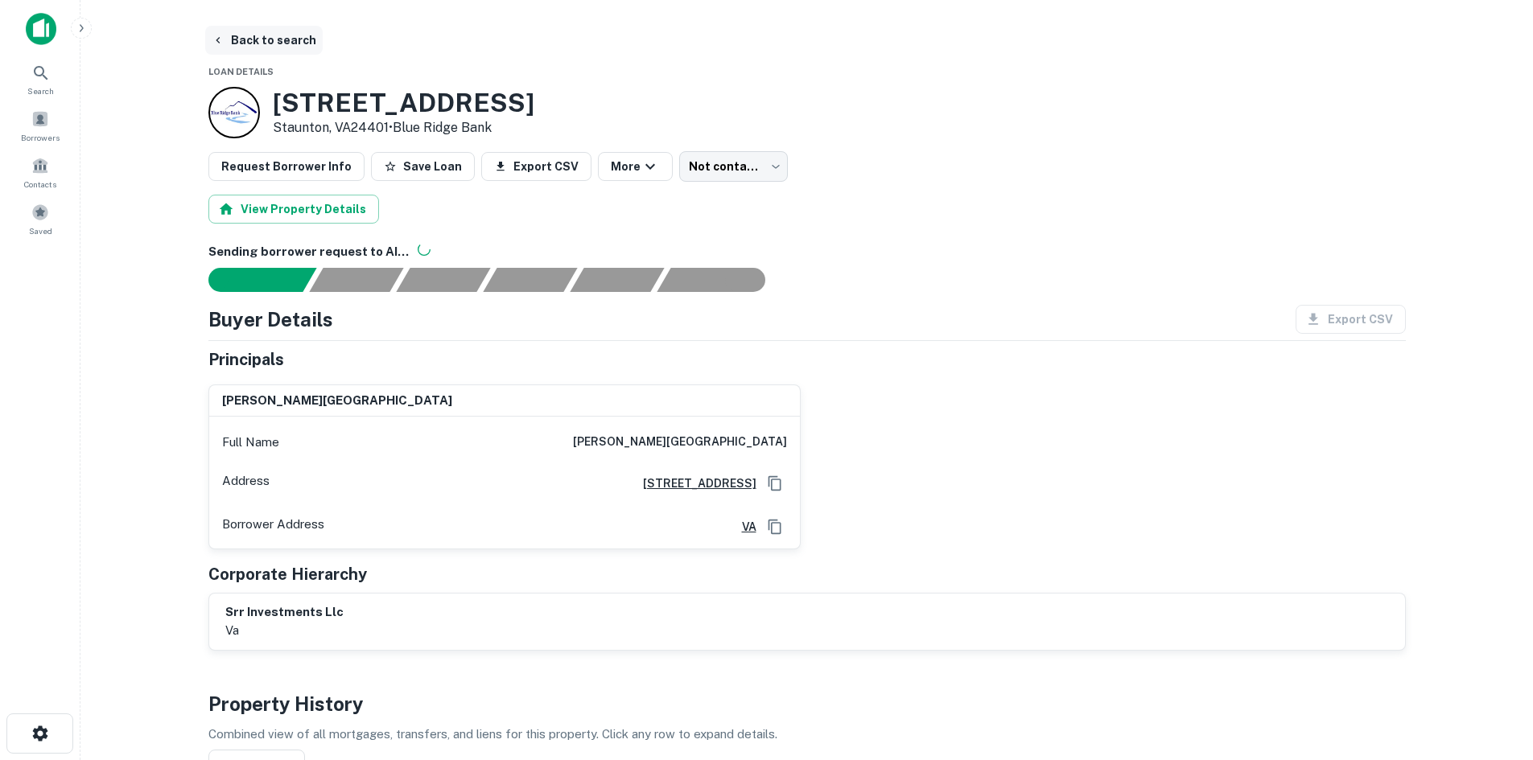
click at [284, 46] on button "Back to search" at bounding box center [263, 40] width 117 height 29
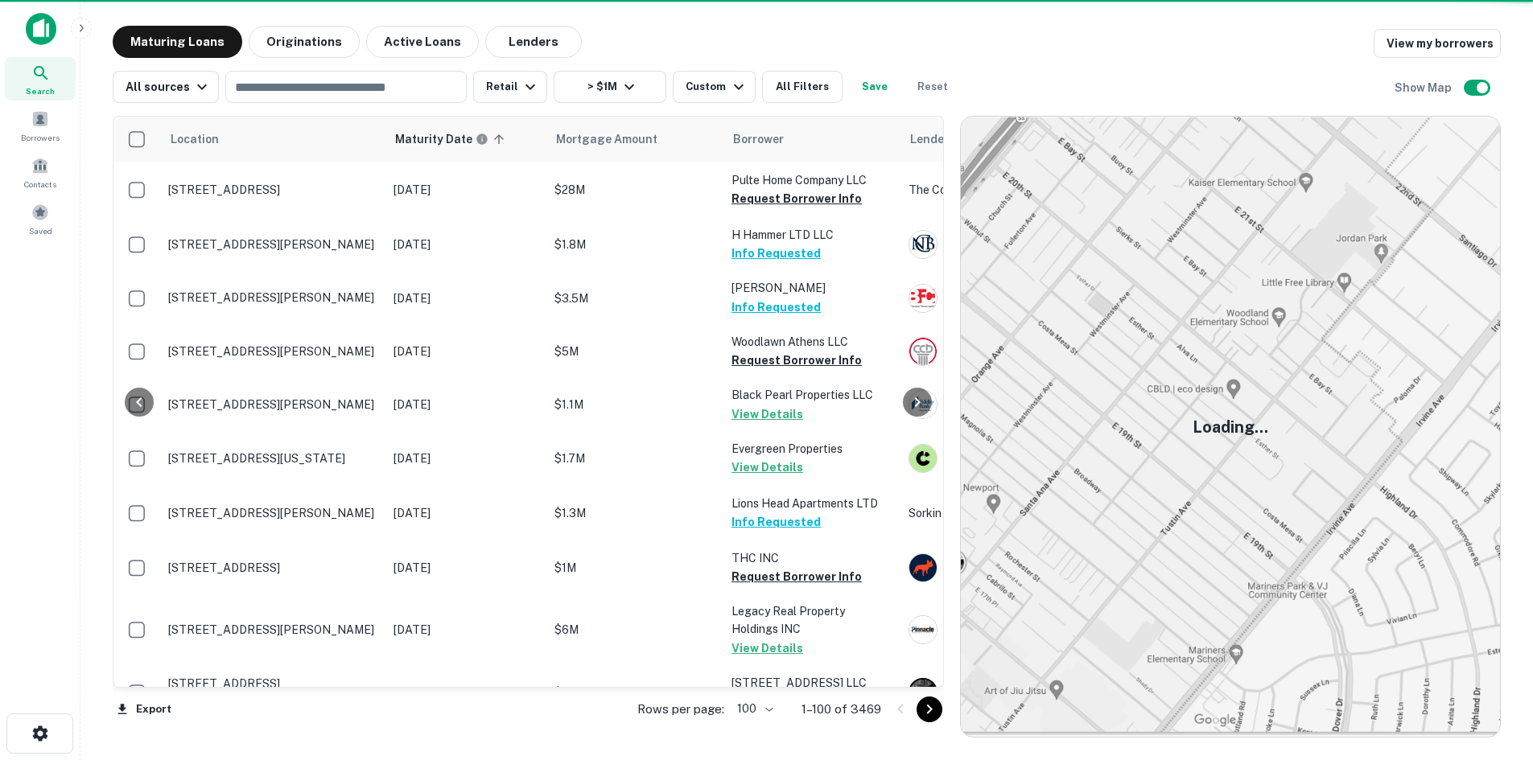
drag, startPoint x: 284, startPoint y: 46, endPoint x: 931, endPoint y: 707, distance: 924.7
click at [931, 707] on icon "Go to next page" at bounding box center [929, 709] width 19 height 19
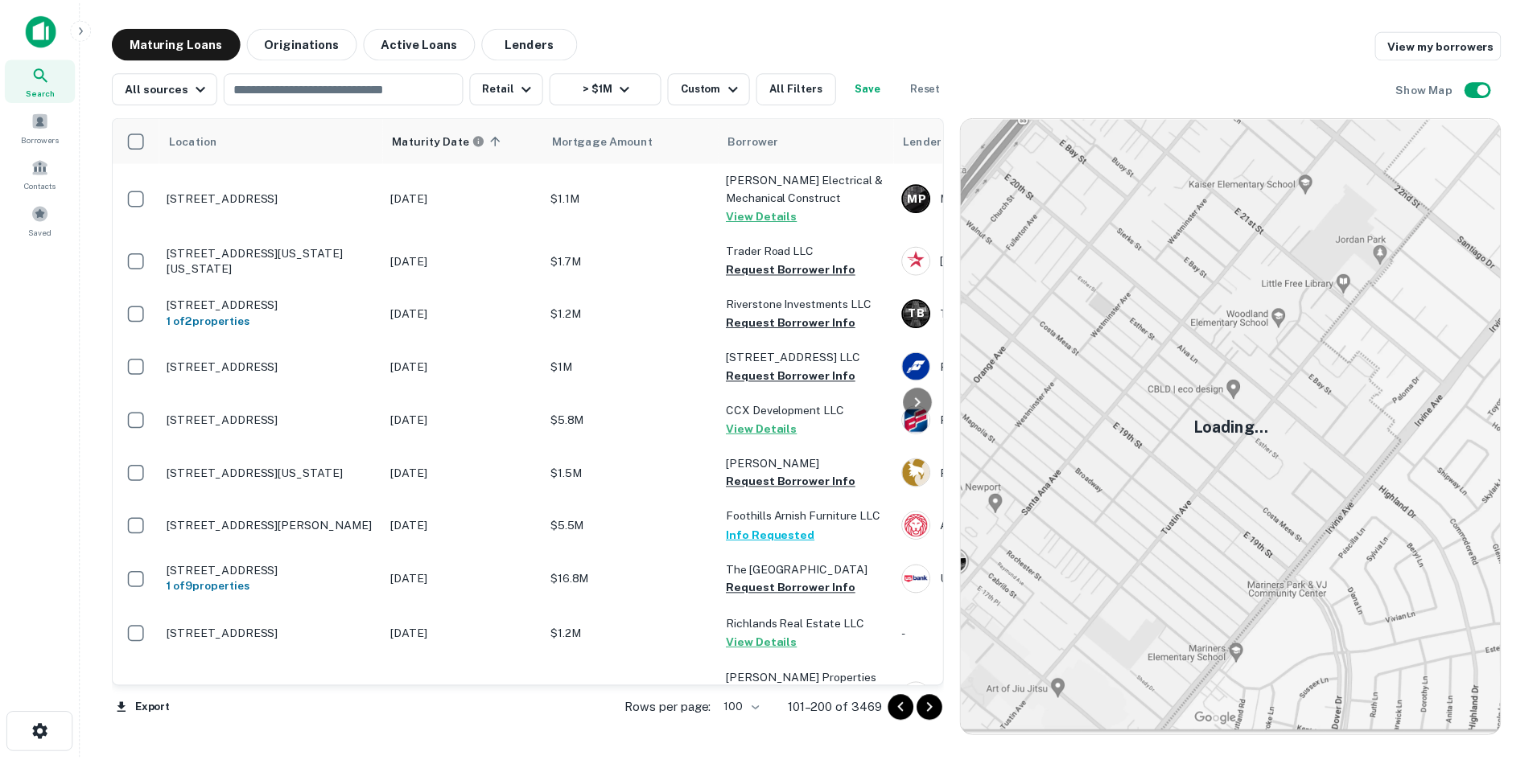
scroll to position [2780, 0]
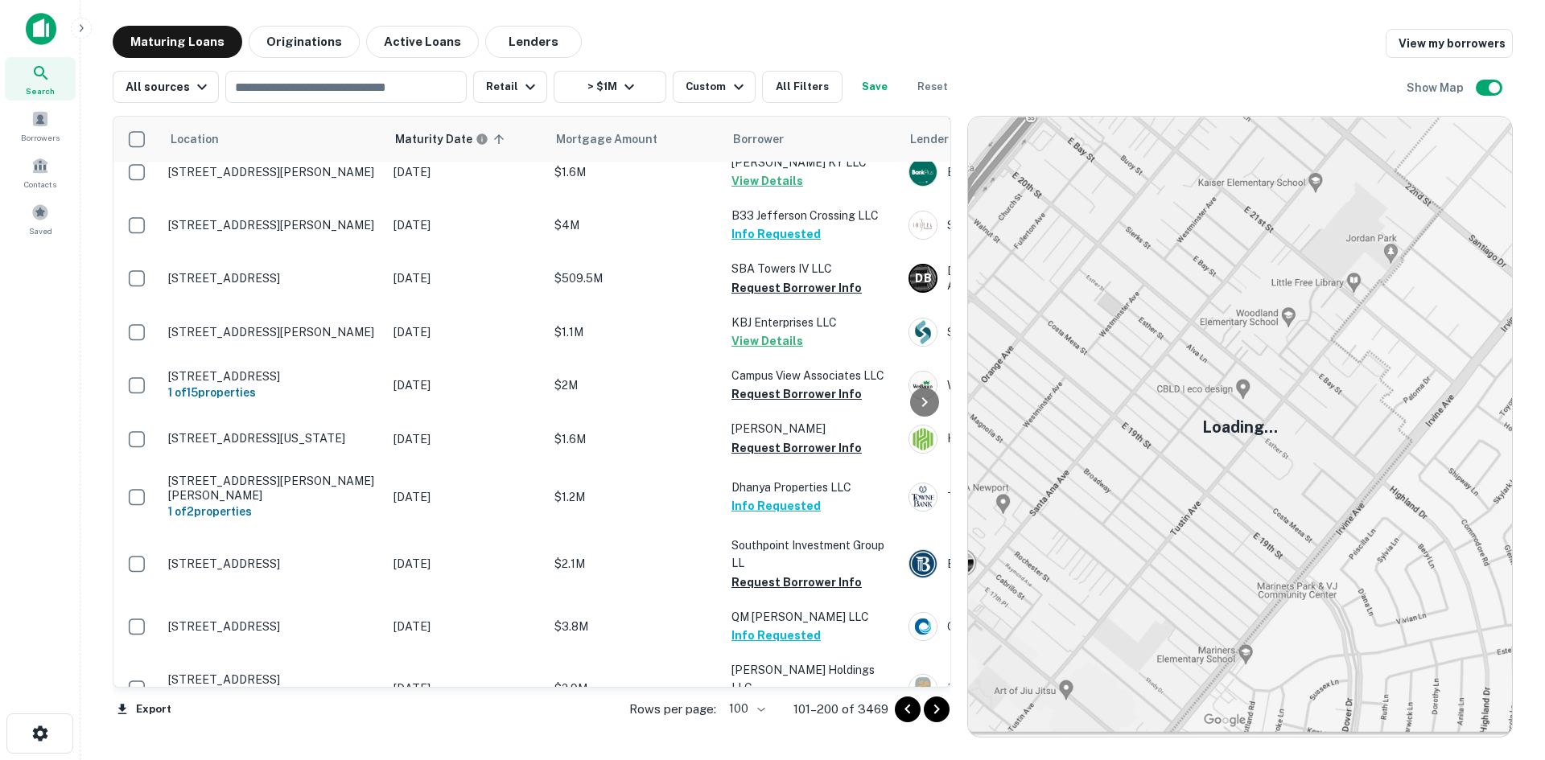
click at [931, 707] on icon "Go to next page" at bounding box center [936, 709] width 19 height 19
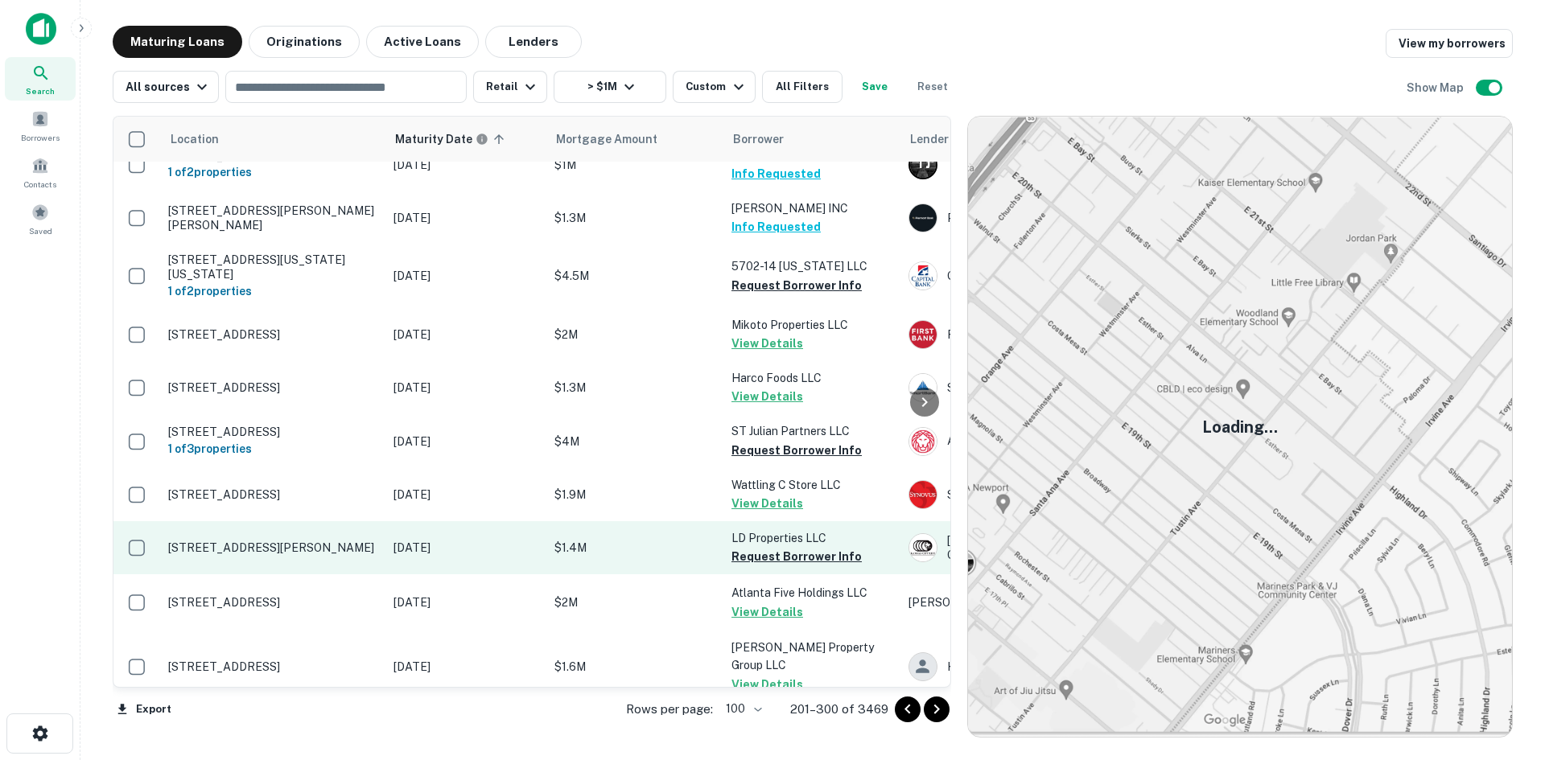
click at [333, 541] on p "10828 Penion Dr Louisville, KY40299" at bounding box center [272, 548] width 209 height 14
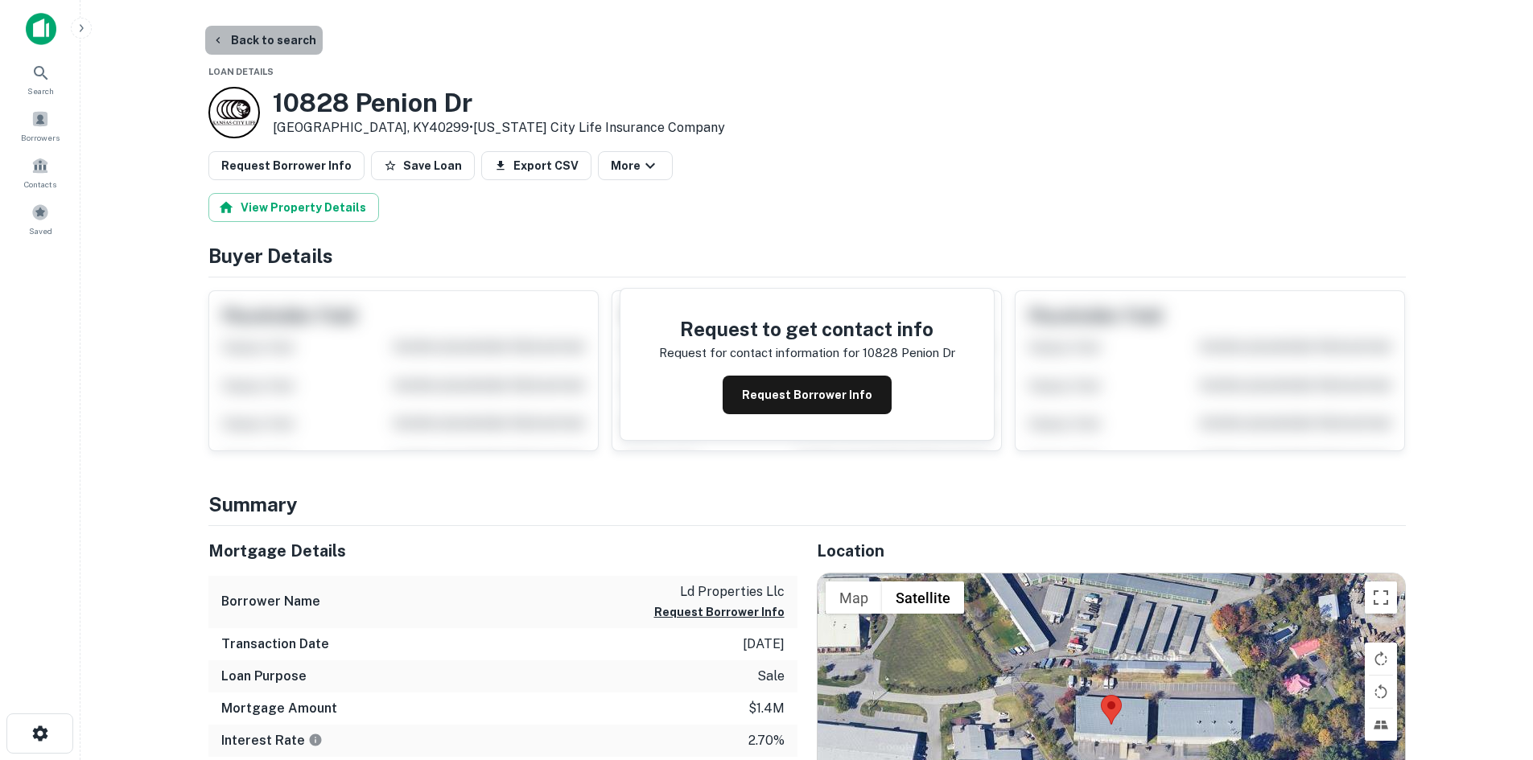
click at [267, 47] on button "Back to search" at bounding box center [263, 40] width 117 height 29
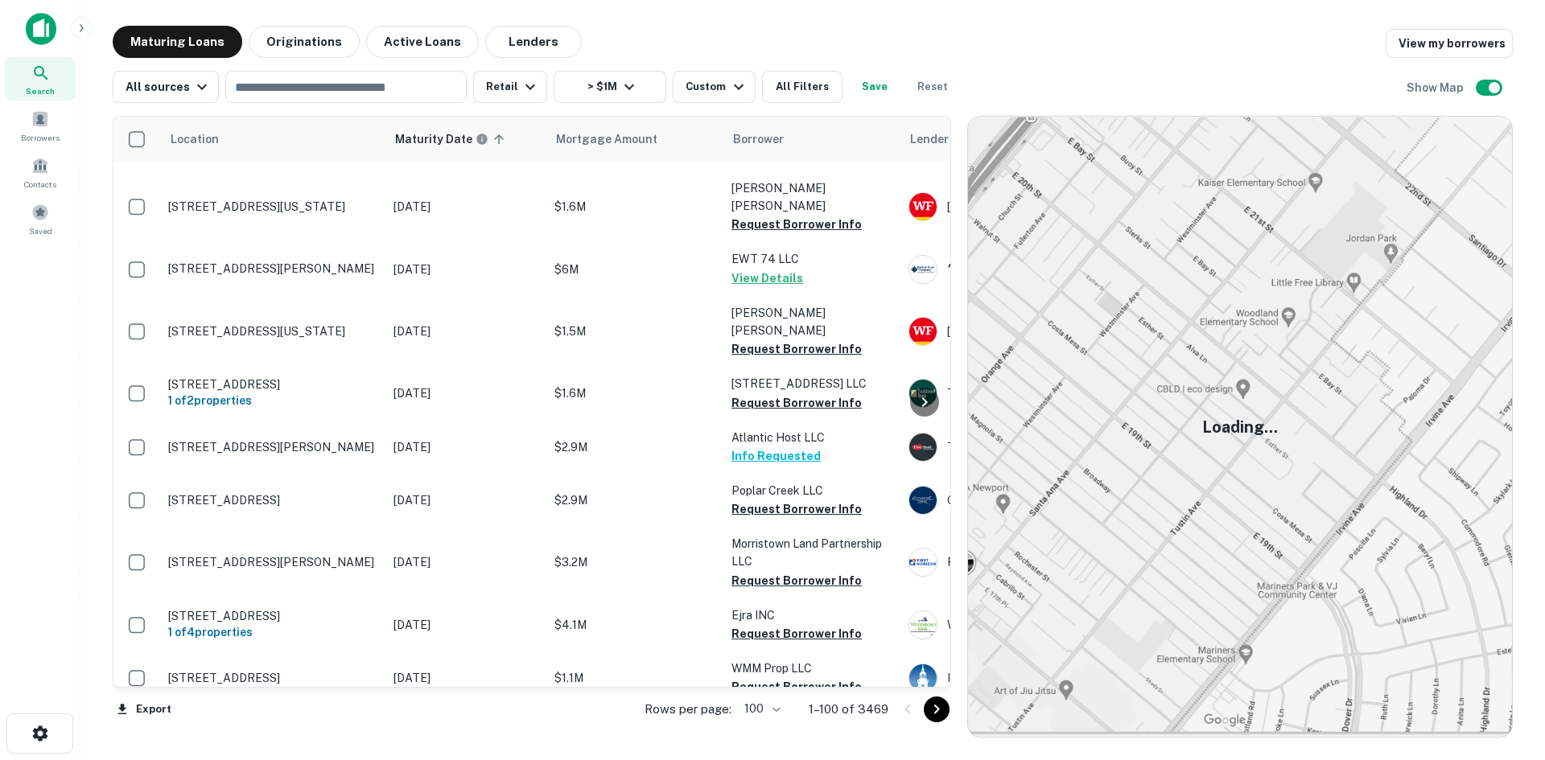
scroll to position [3505, 0]
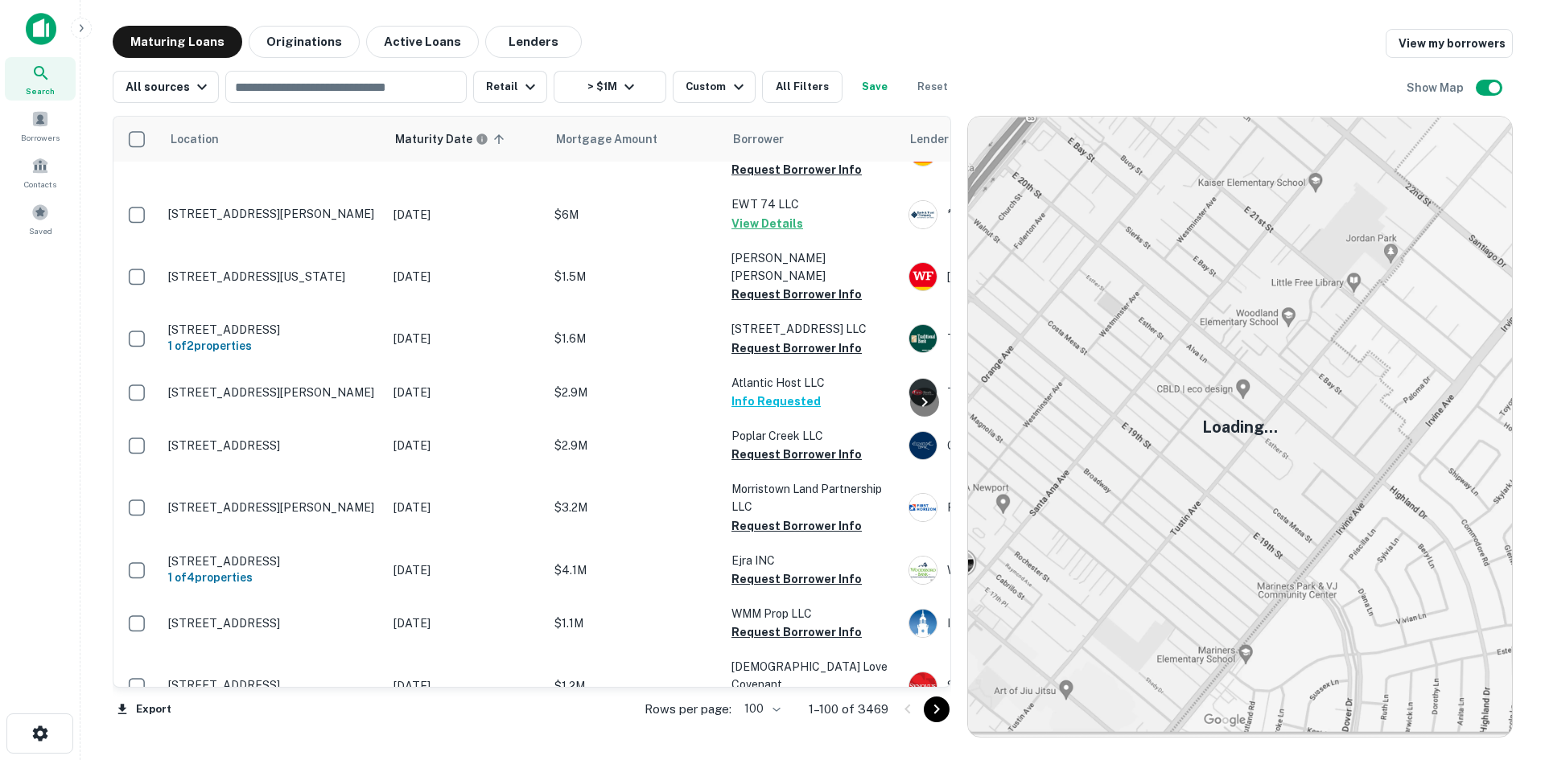
click at [941, 718] on icon "Go to next page" at bounding box center [936, 709] width 19 height 19
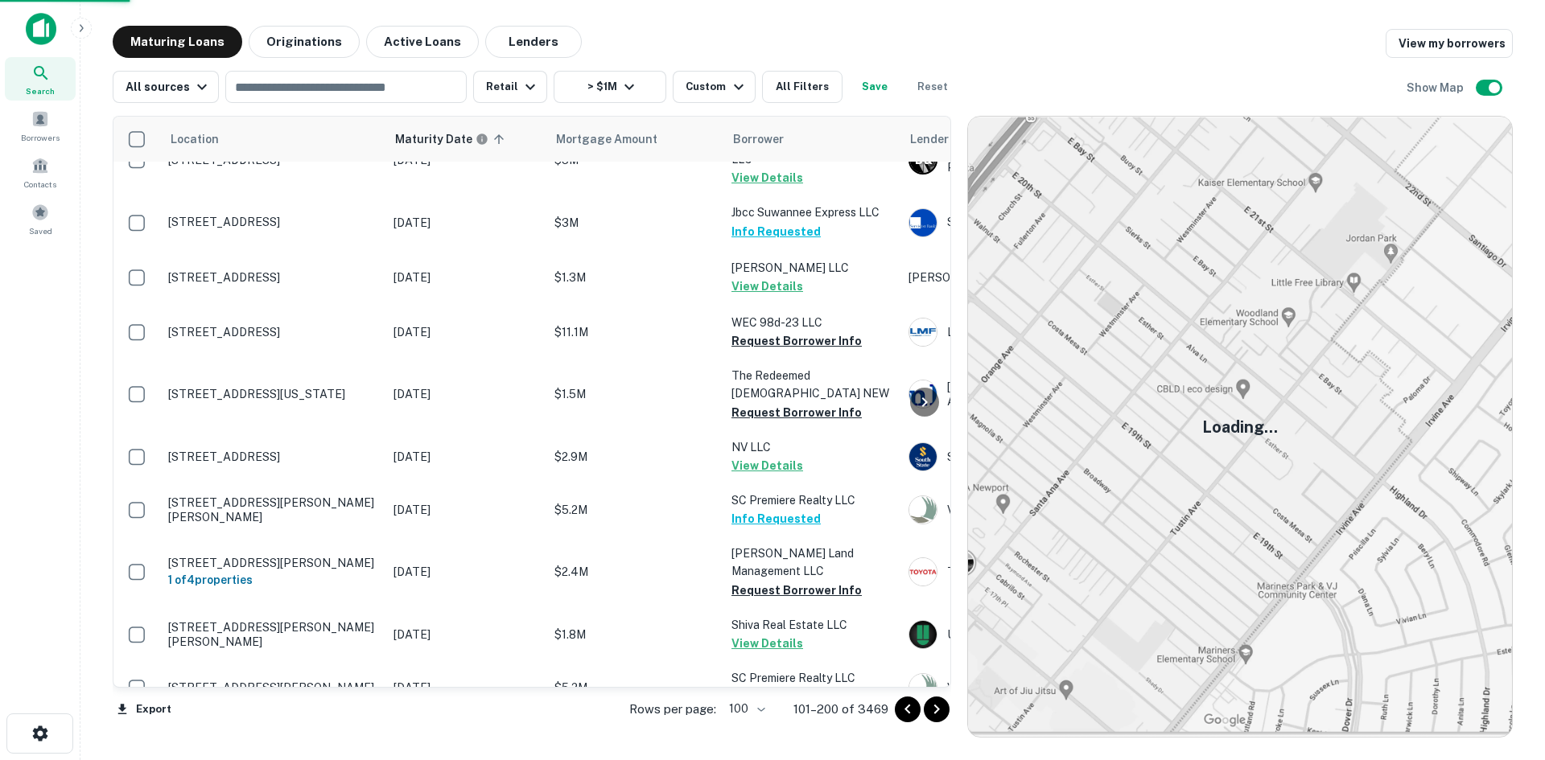
click at [940, 716] on icon "Go to next page" at bounding box center [936, 709] width 19 height 19
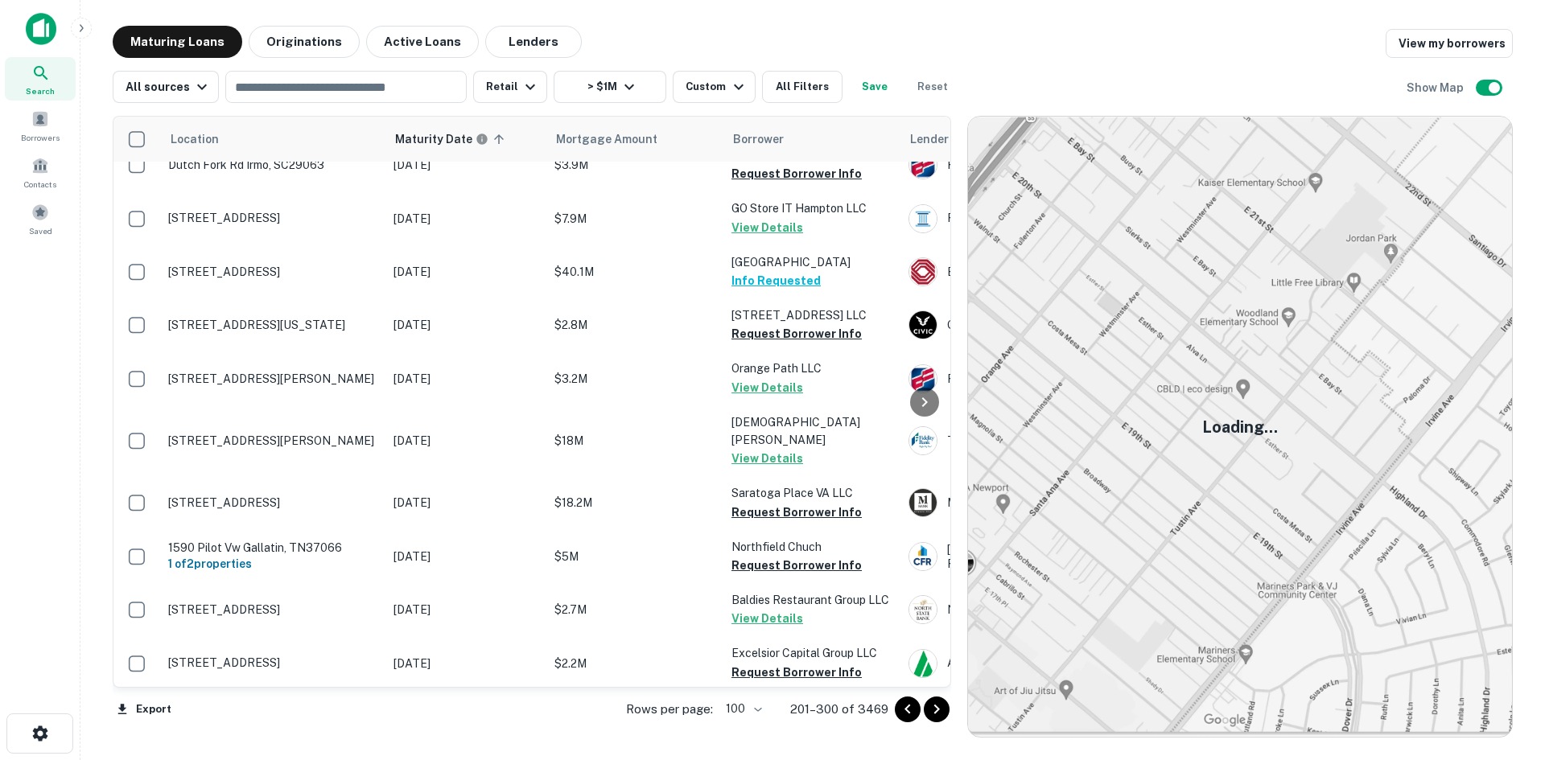
click at [927, 710] on icon "Go to next page" at bounding box center [936, 709] width 19 height 19
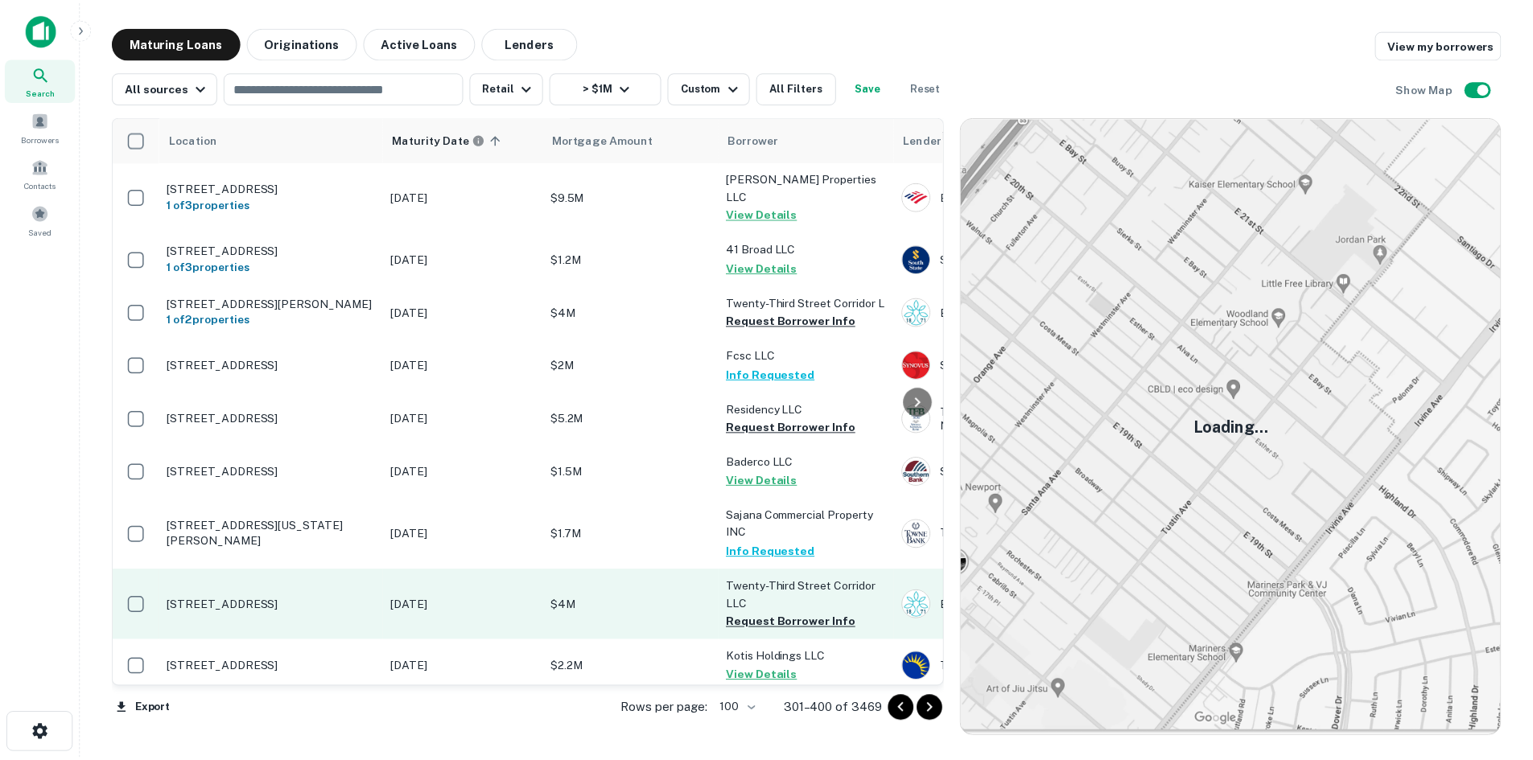
scroll to position [3585, 0]
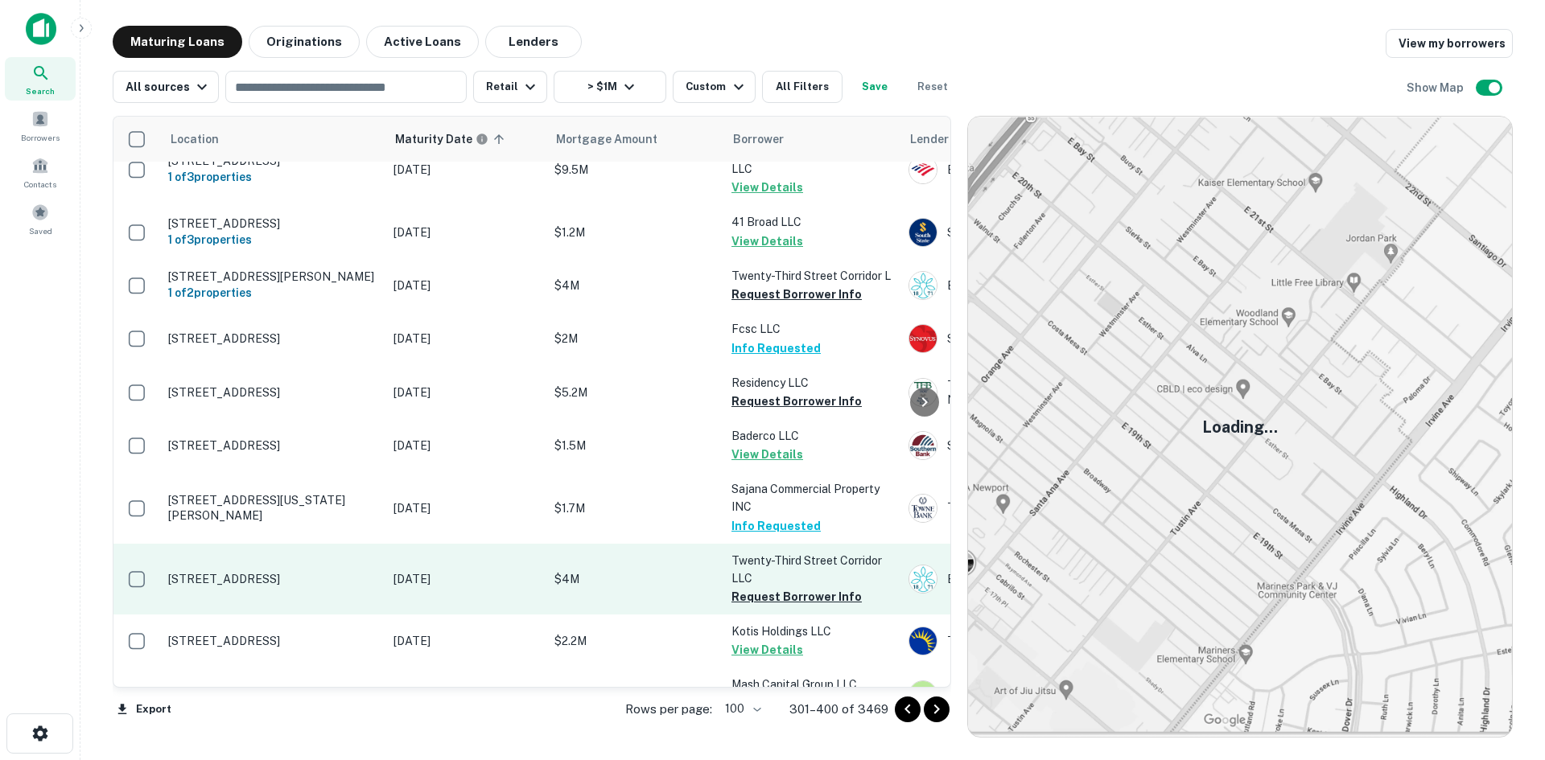
click at [338, 572] on p "[STREET_ADDRESS]" at bounding box center [272, 579] width 209 height 14
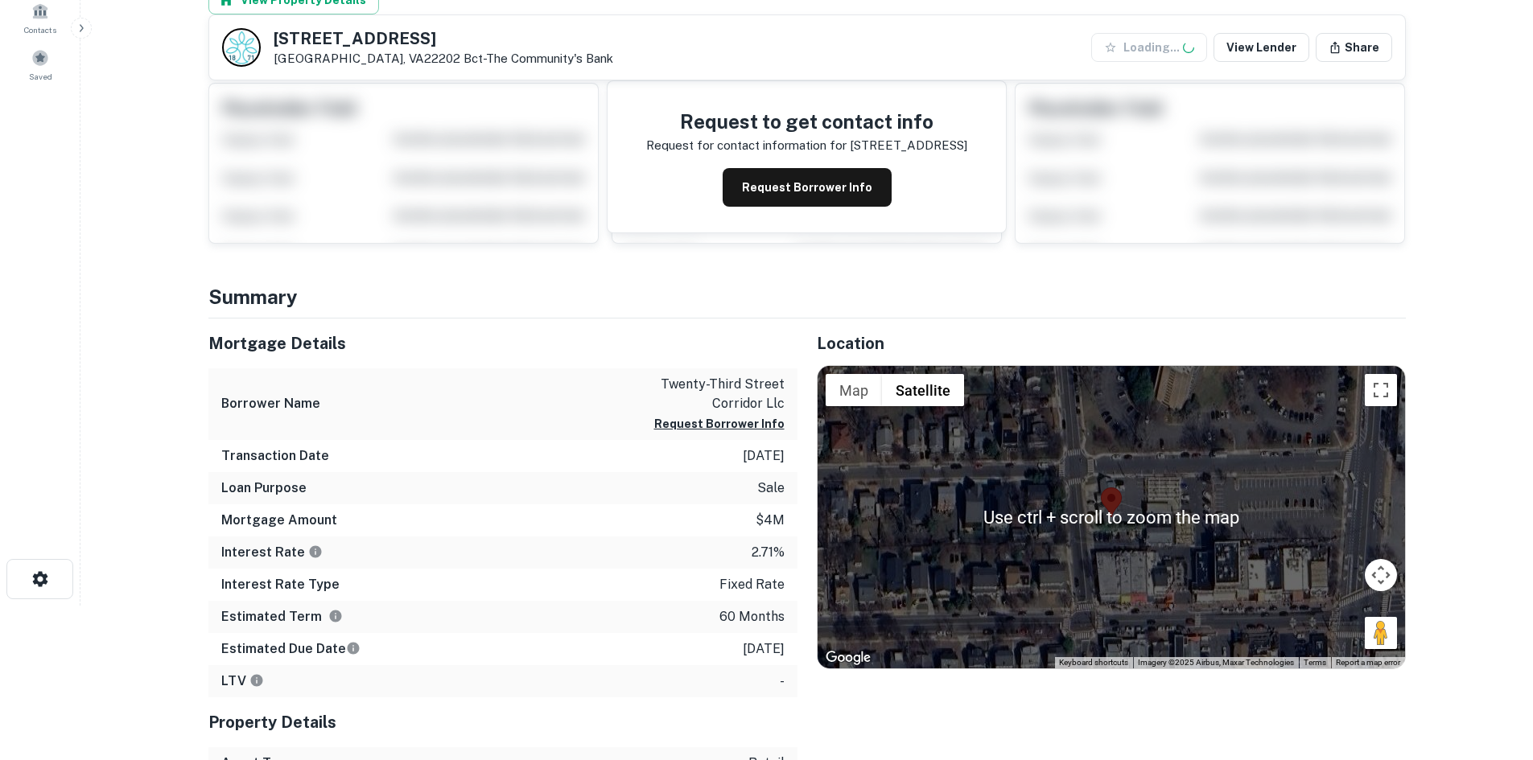
scroll to position [241, 0]
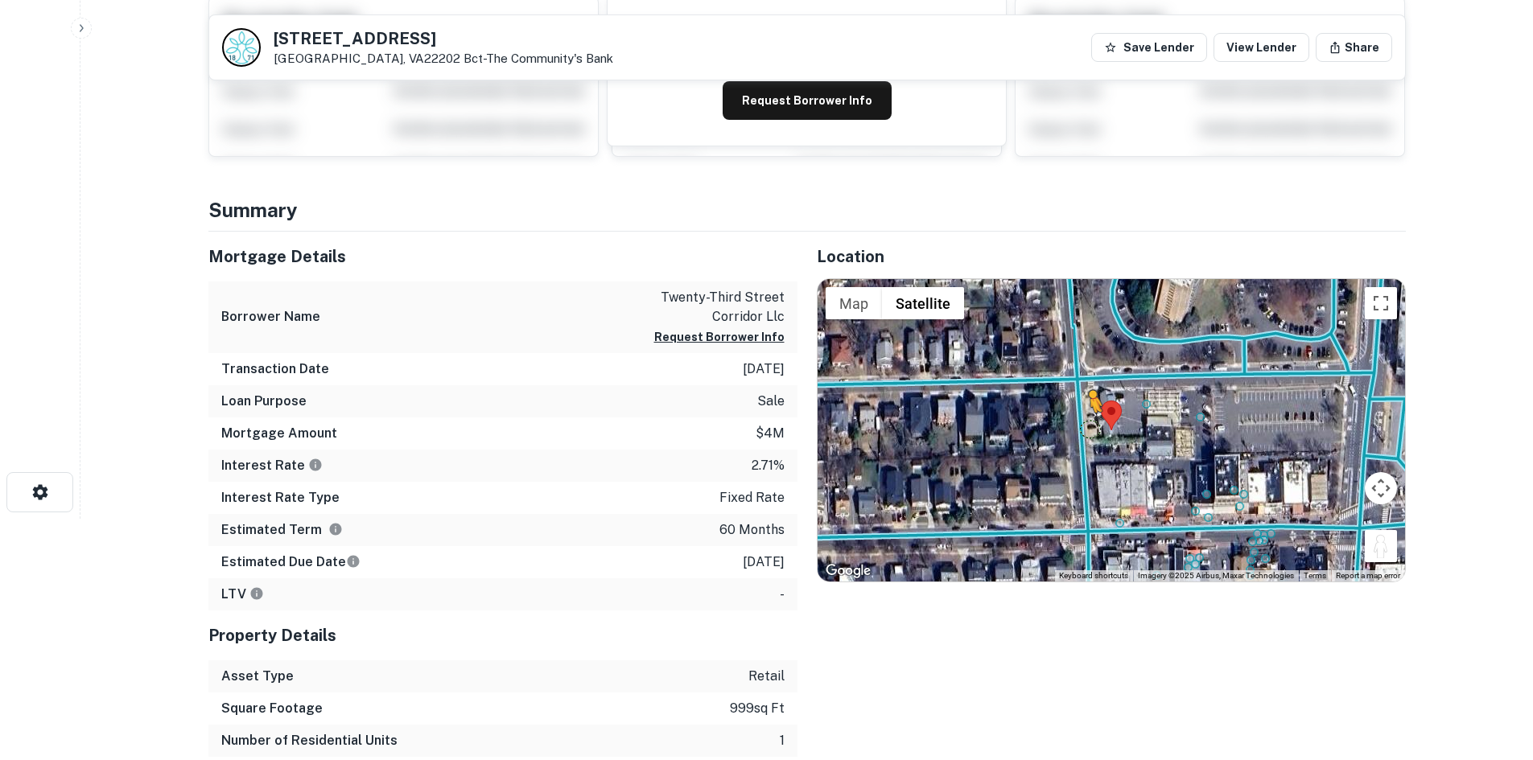
drag, startPoint x: 1376, startPoint y: 535, endPoint x: 1079, endPoint y: 427, distance: 315.9
click at [1079, 427] on div "To activate drag with keyboard, press Alt + Enter. Once in keyboard drag state,…" at bounding box center [1111, 430] width 587 height 303
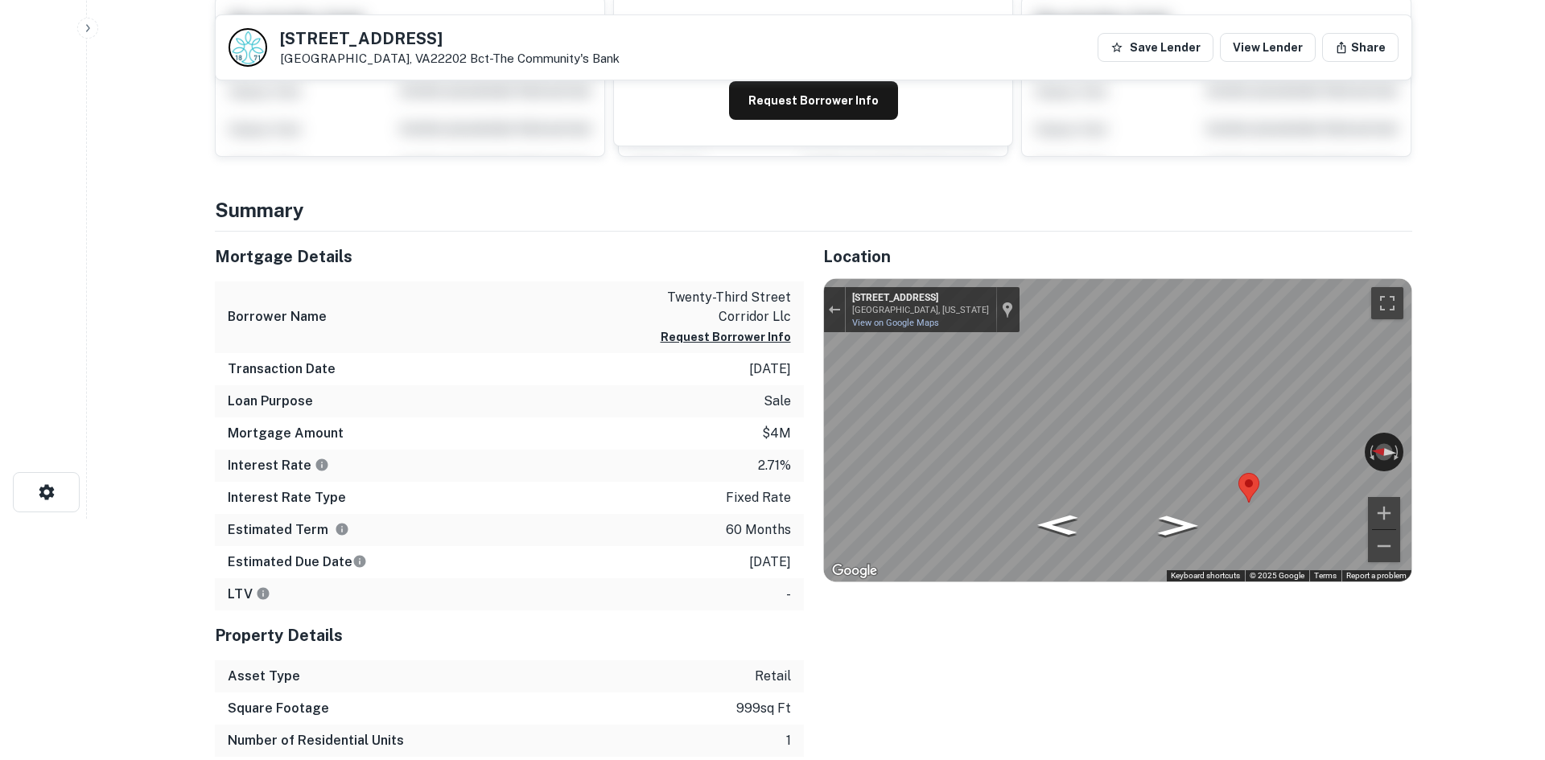
scroll to position [0, 0]
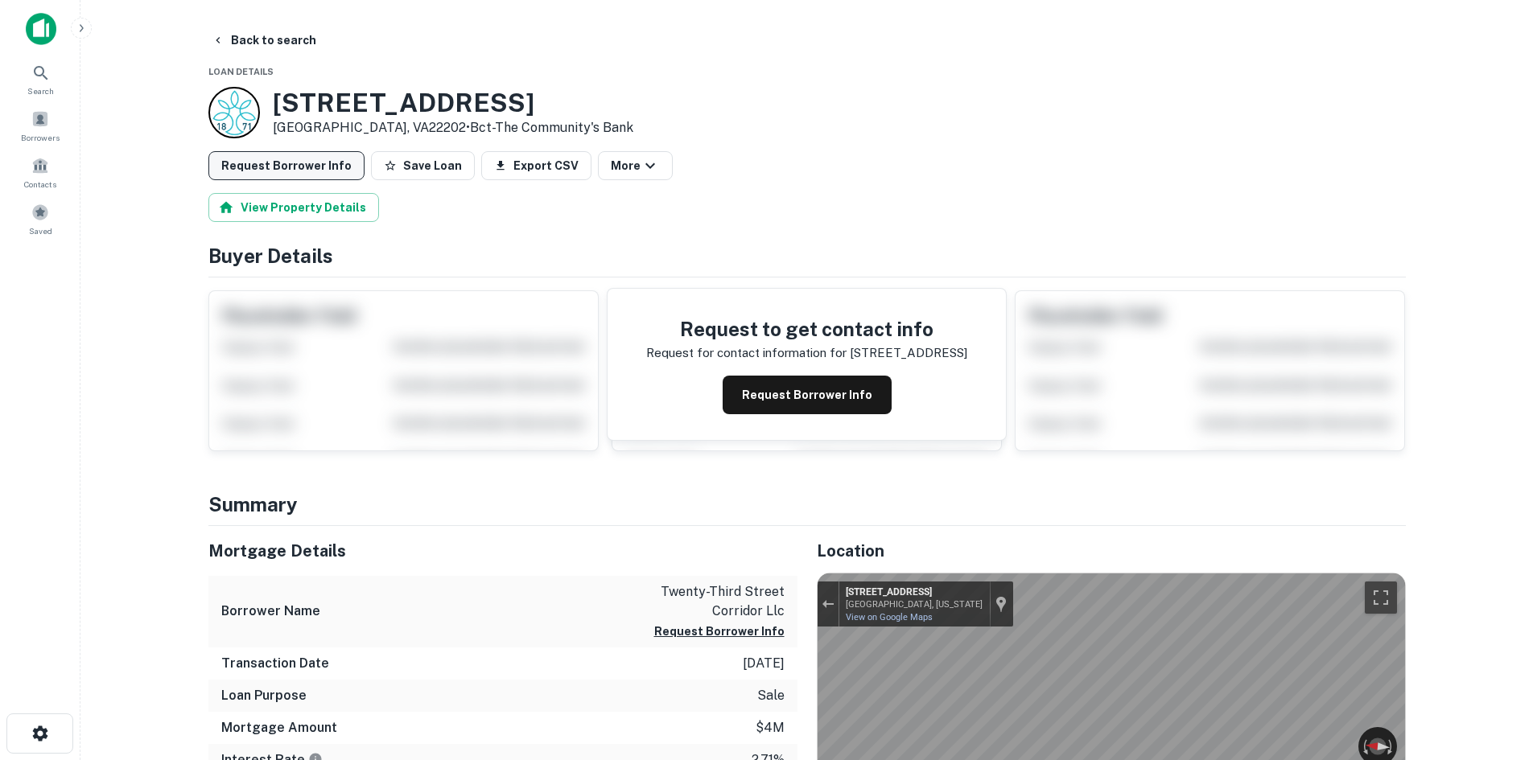
click at [348, 161] on button "Request Borrower Info" at bounding box center [286, 165] width 156 height 29
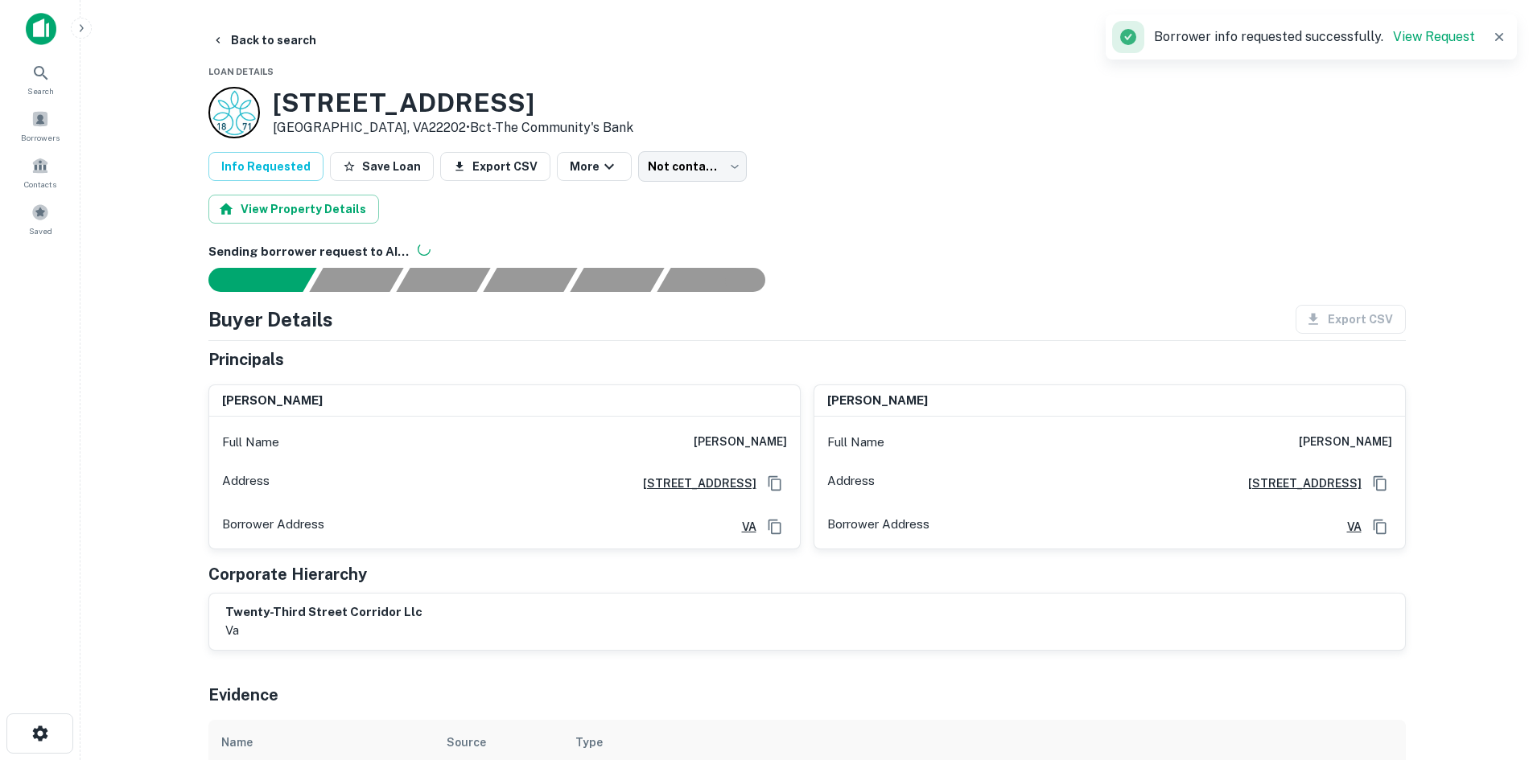
click at [303, 36] on button "Back to search" at bounding box center [263, 40] width 117 height 29
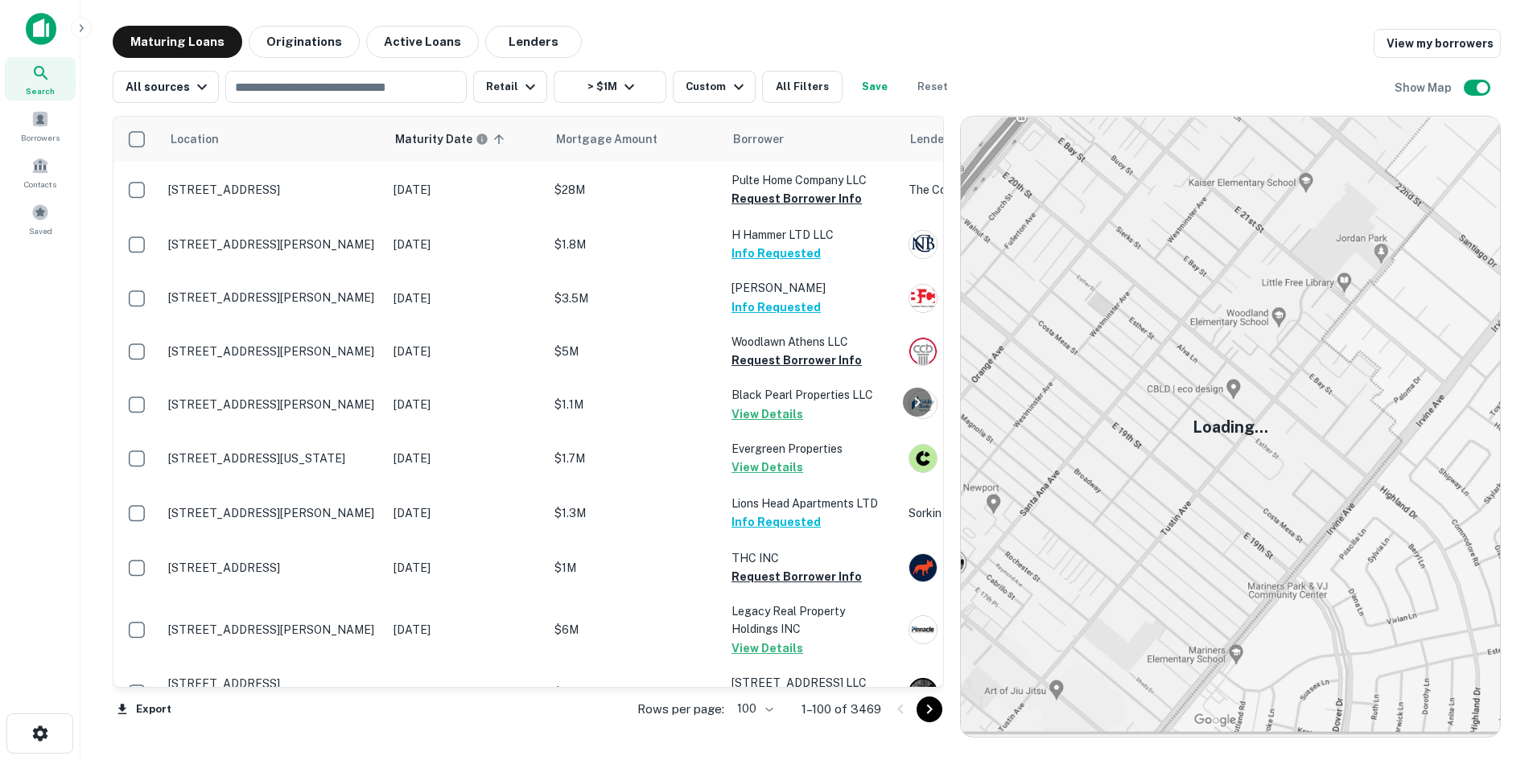
click at [939, 700] on icon "Go to next page" at bounding box center [929, 709] width 19 height 19
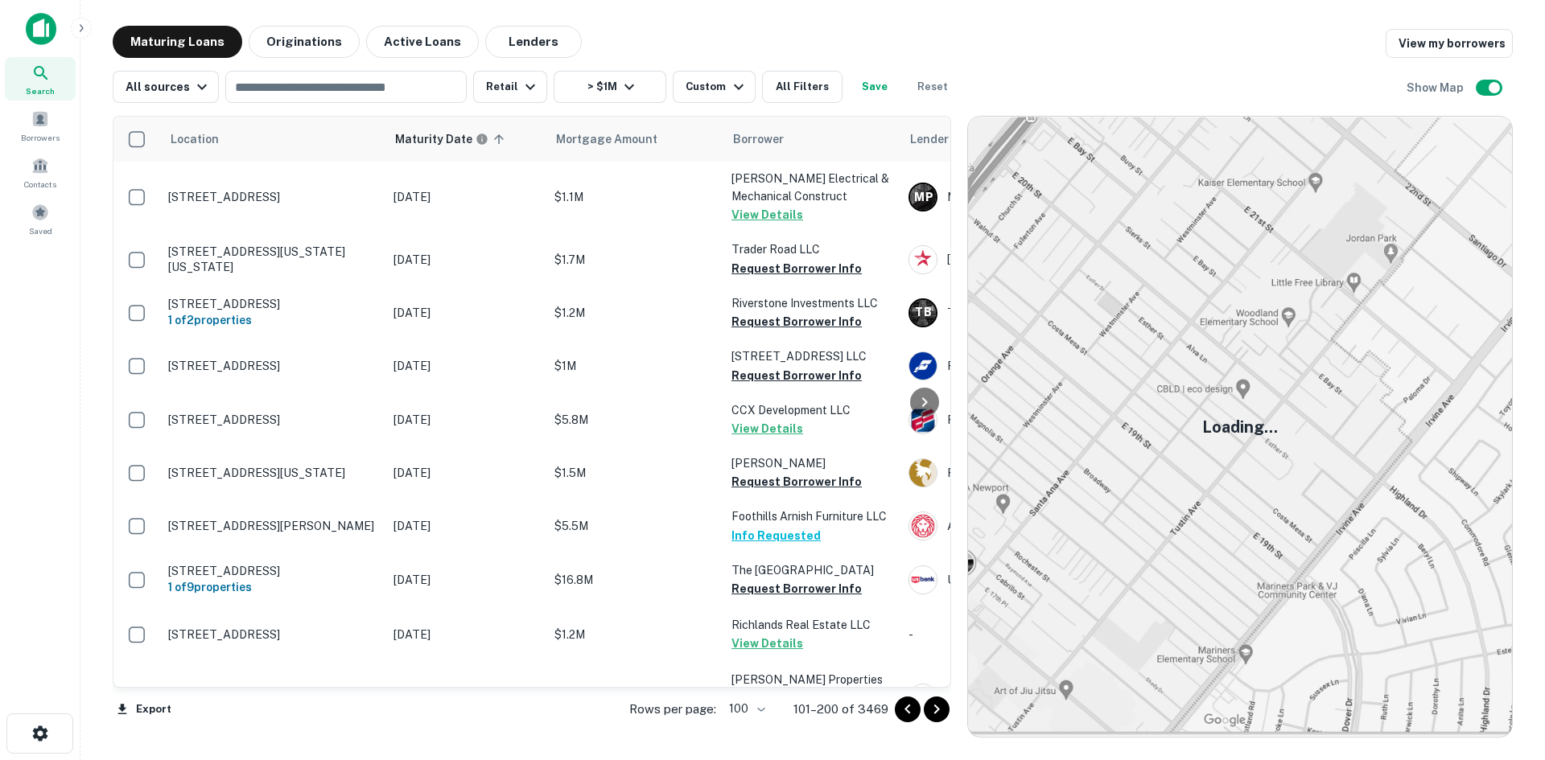
scroll to position [3585, 0]
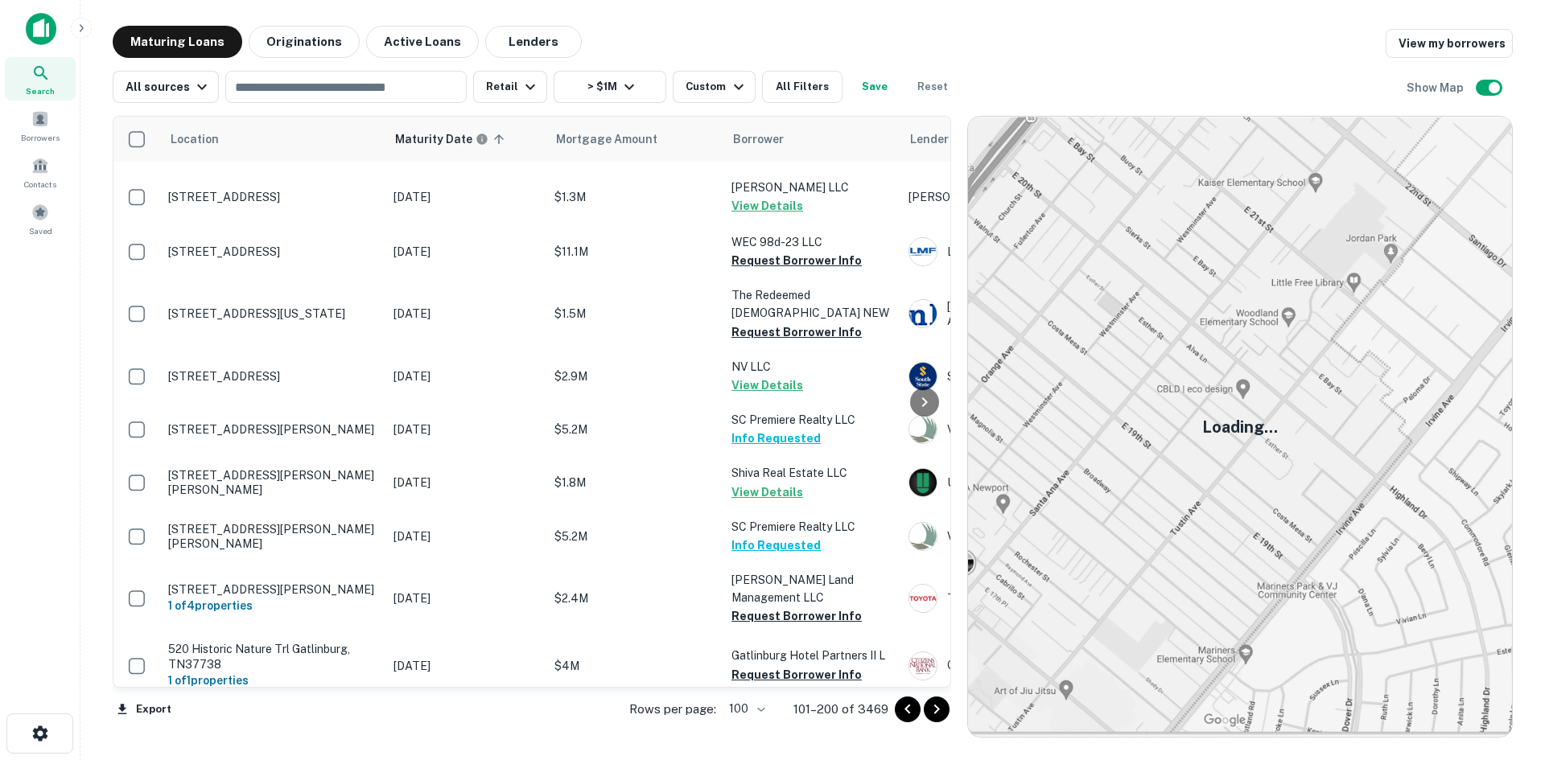
click at [941, 697] on button "Go to next page" at bounding box center [937, 710] width 26 height 26
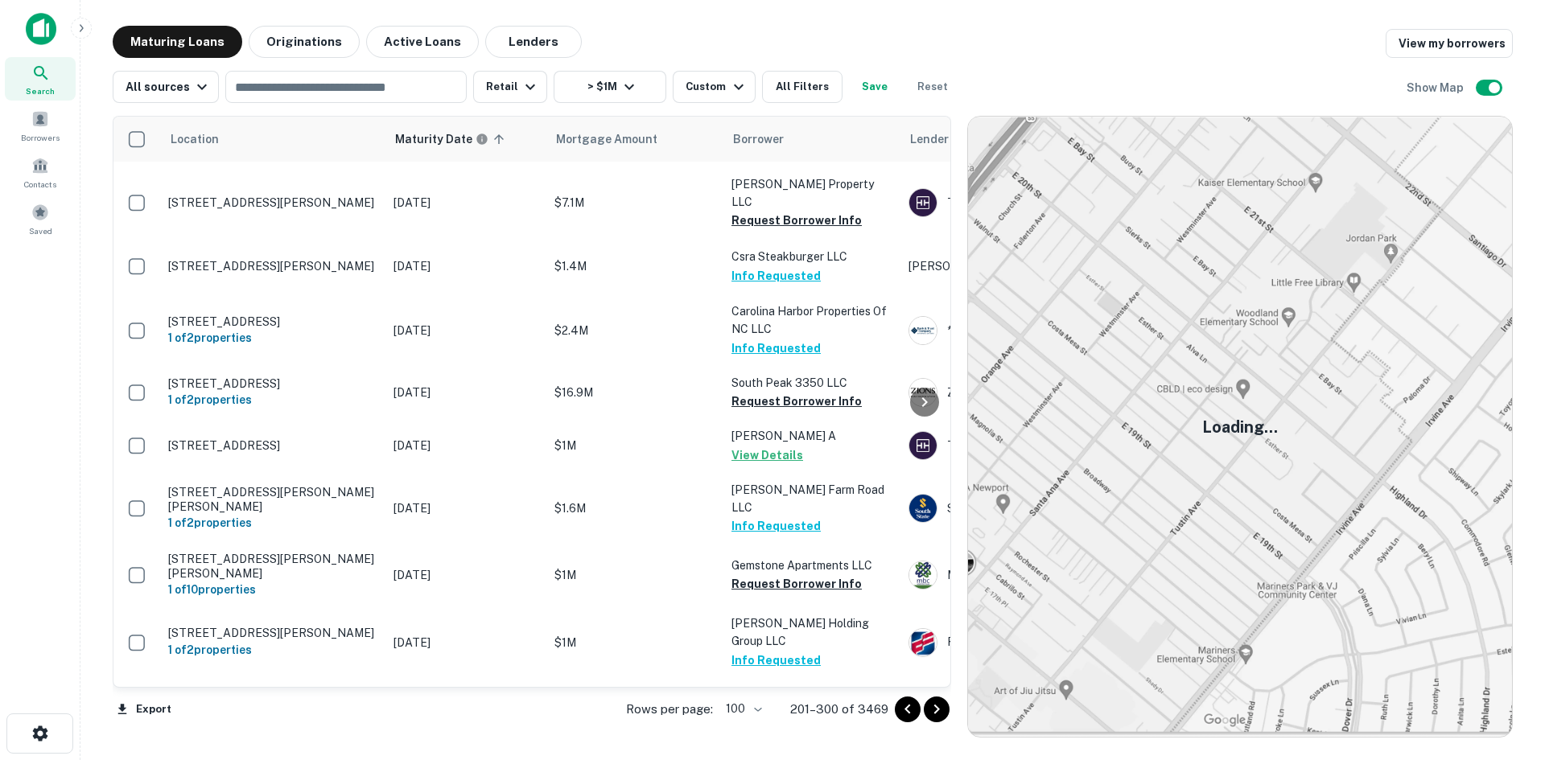
scroll to position [5114, 0]
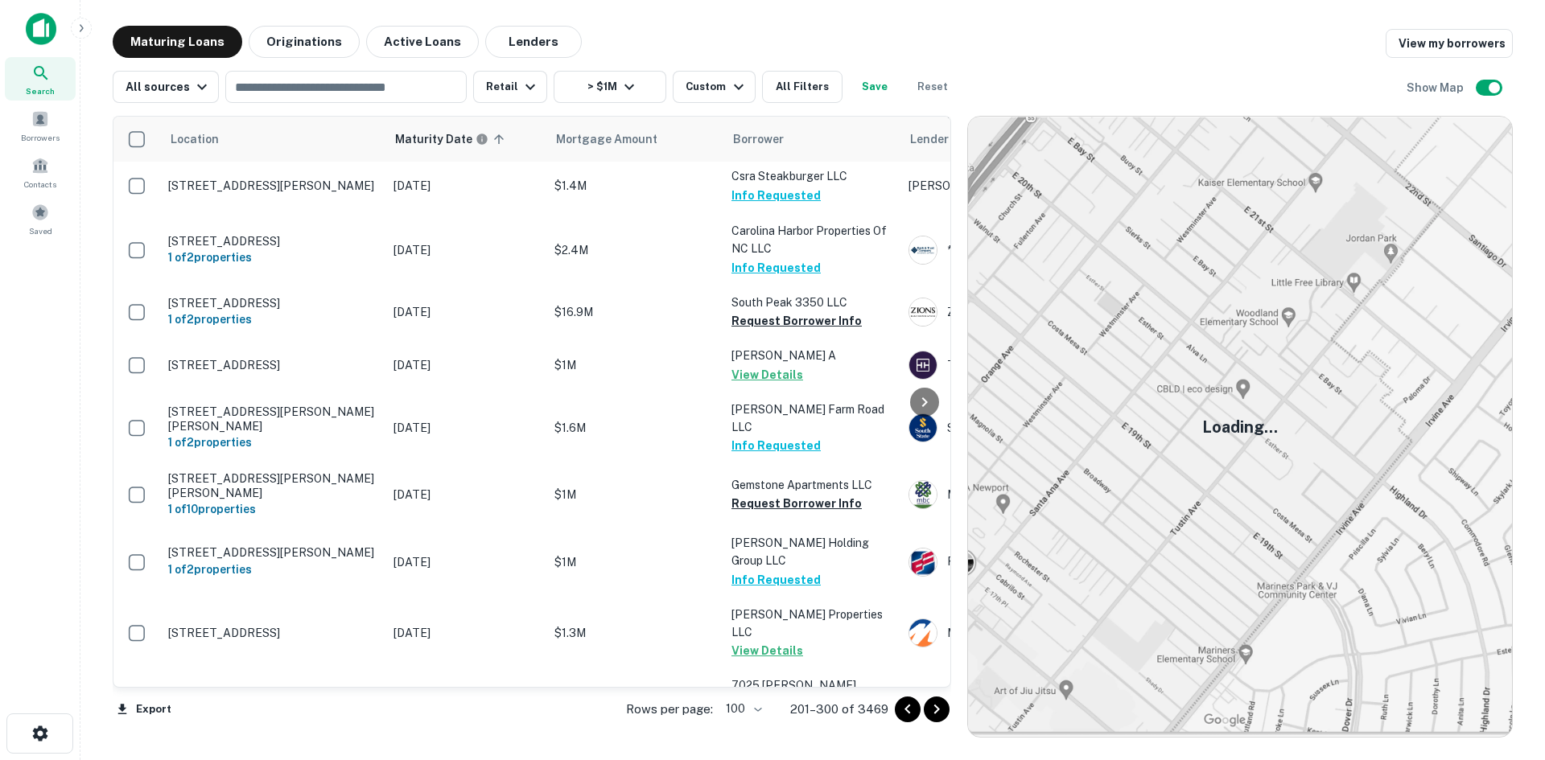
click at [944, 713] on icon "Go to next page" at bounding box center [936, 709] width 19 height 19
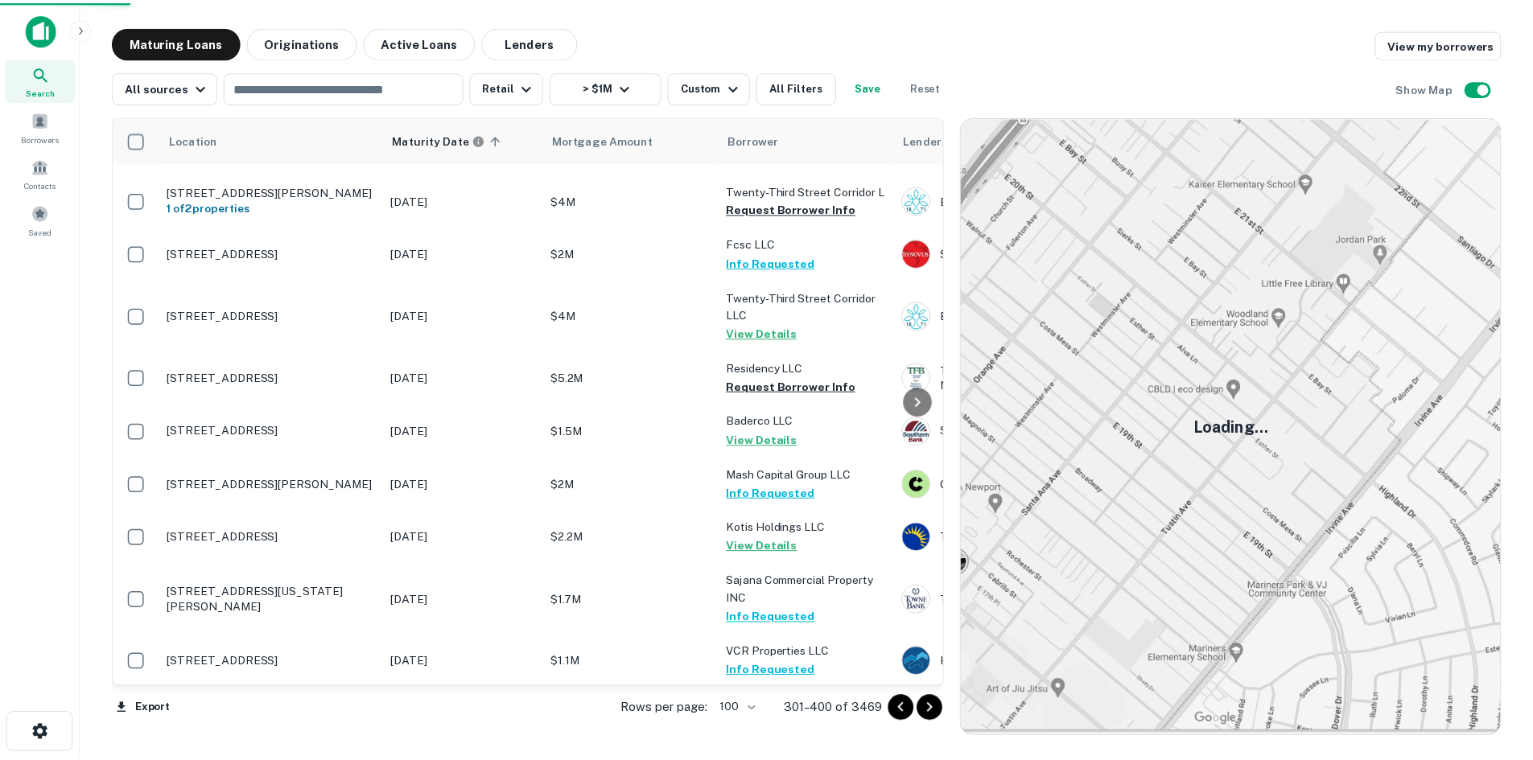
scroll to position [5114, 0]
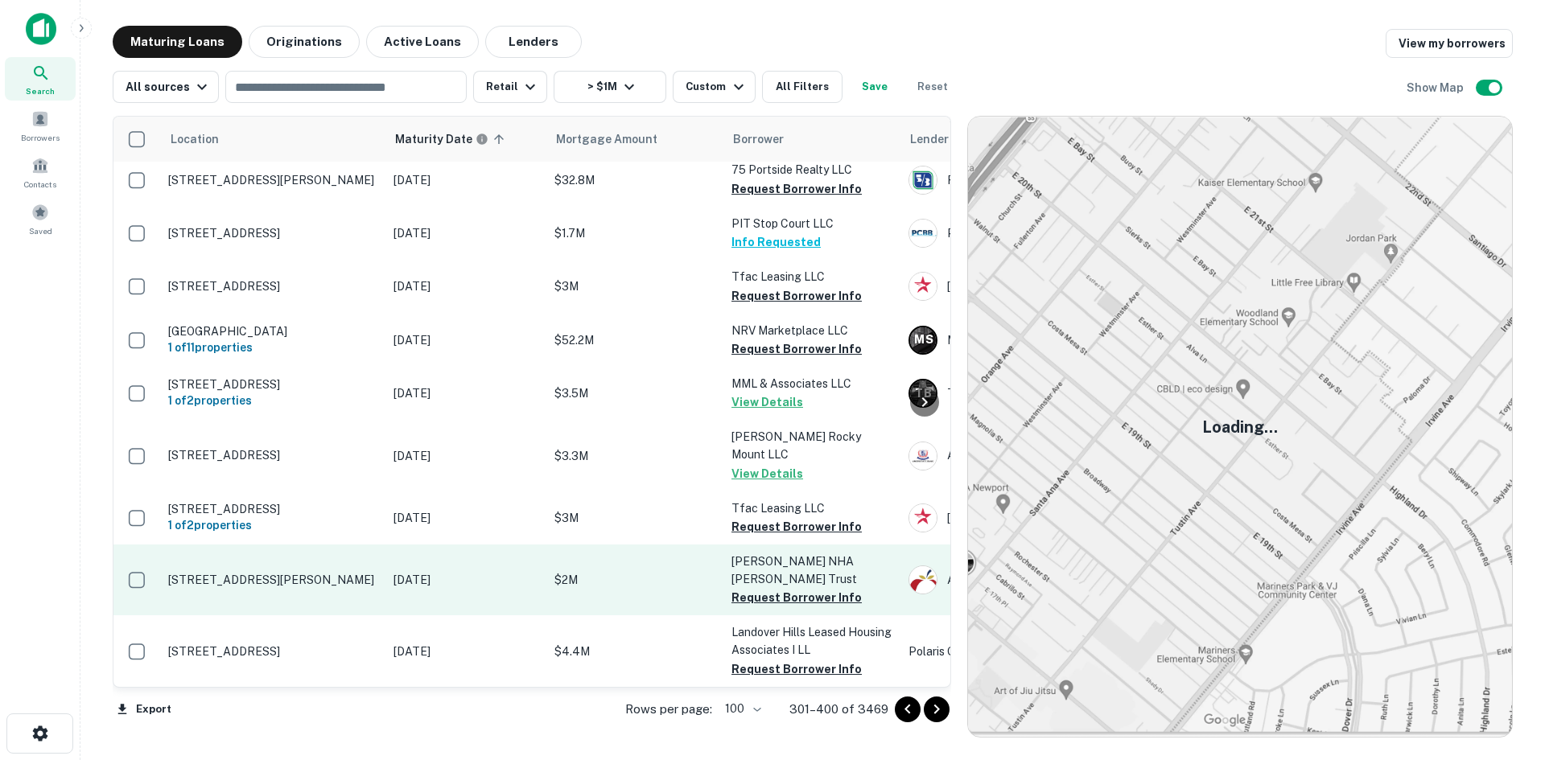
click at [312, 545] on td "356 Garrisonville Rd Stafford, VA22554" at bounding box center [272, 580] width 225 height 71
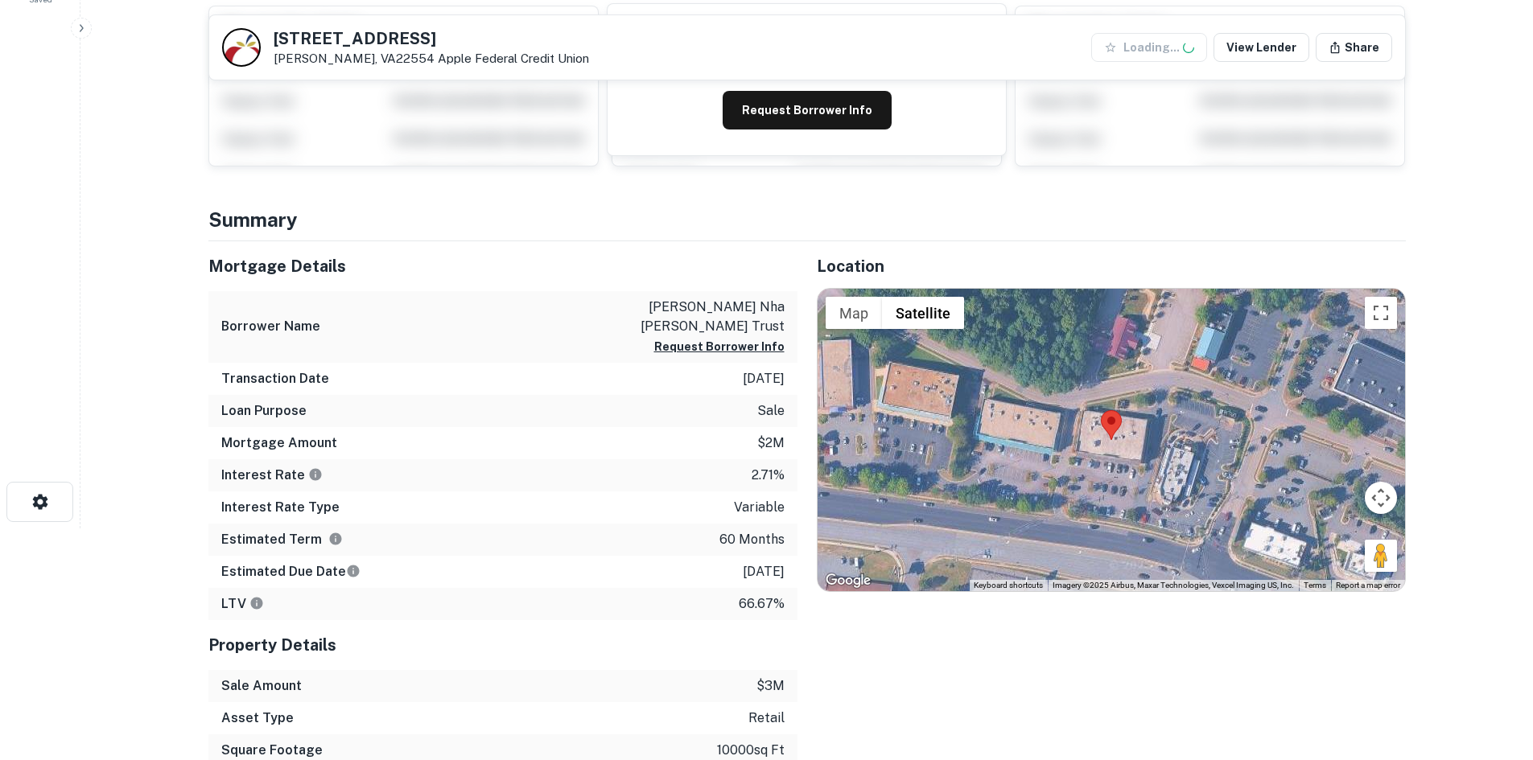
scroll to position [241, 0]
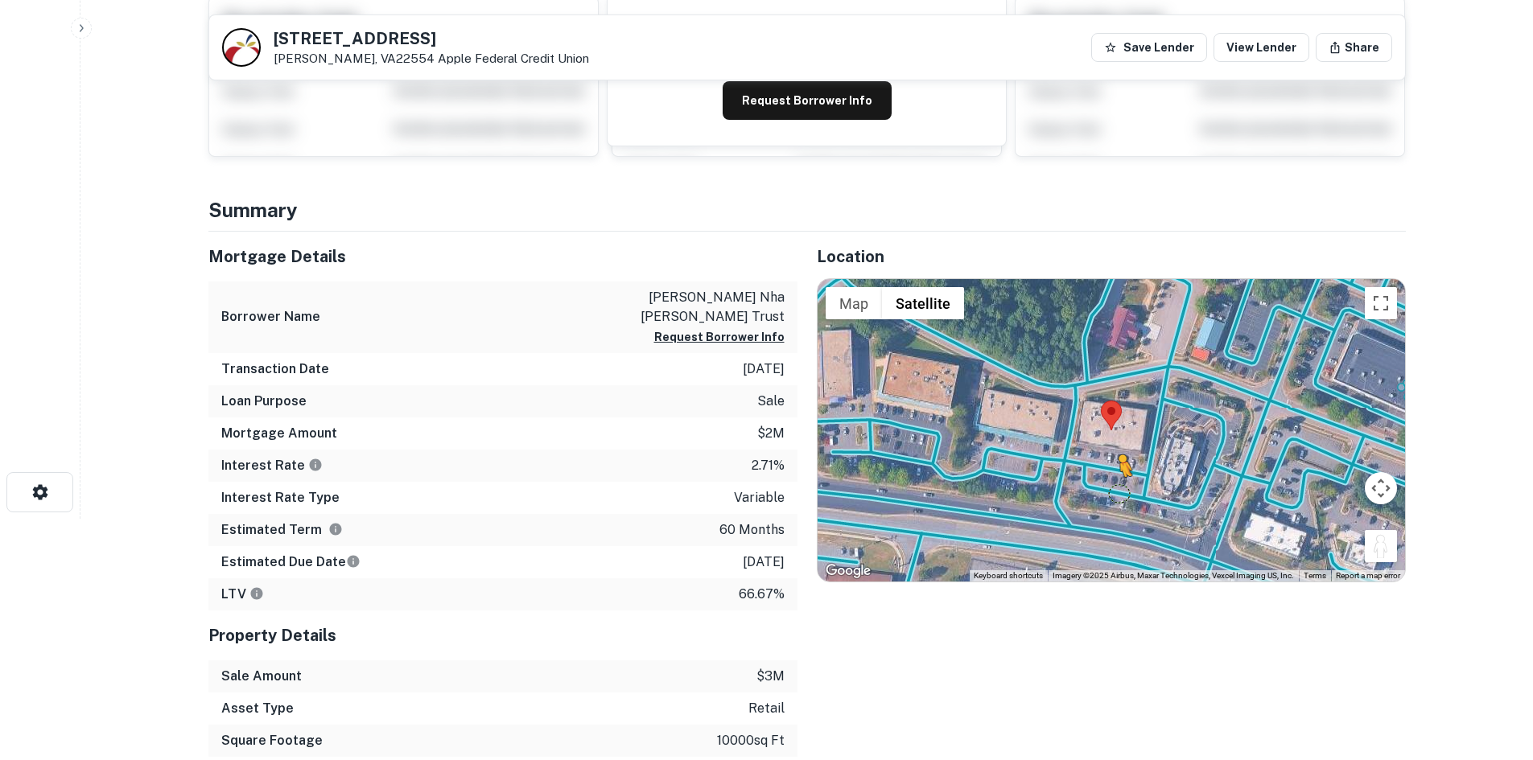
drag, startPoint x: 1381, startPoint y: 542, endPoint x: 1107, endPoint y: 492, distance: 278.9
click at [1107, 492] on div "To activate drag with keyboard, press Alt + Enter. Once in keyboard drag state,…" at bounding box center [1111, 430] width 587 height 303
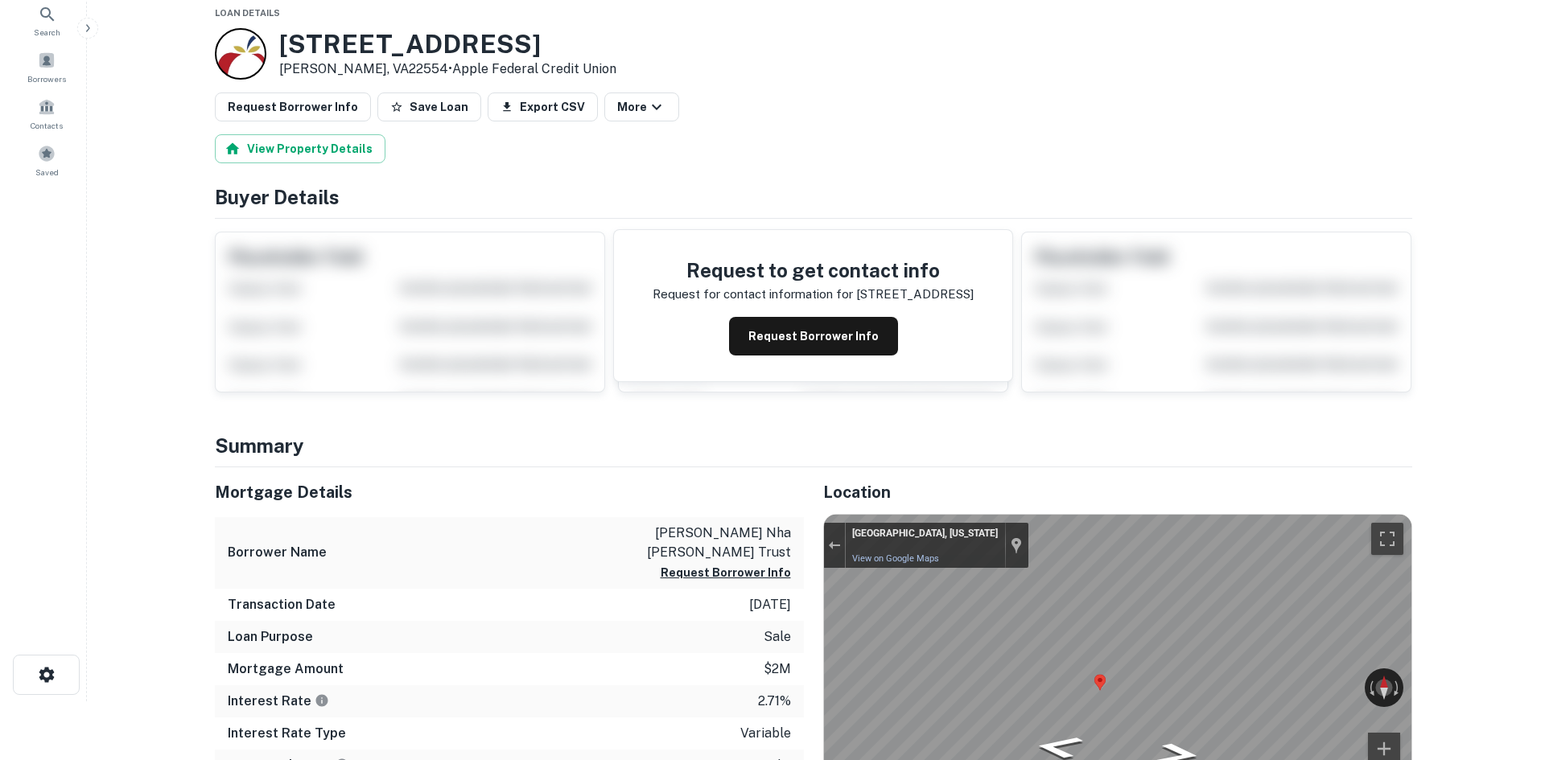
scroll to position [0, 0]
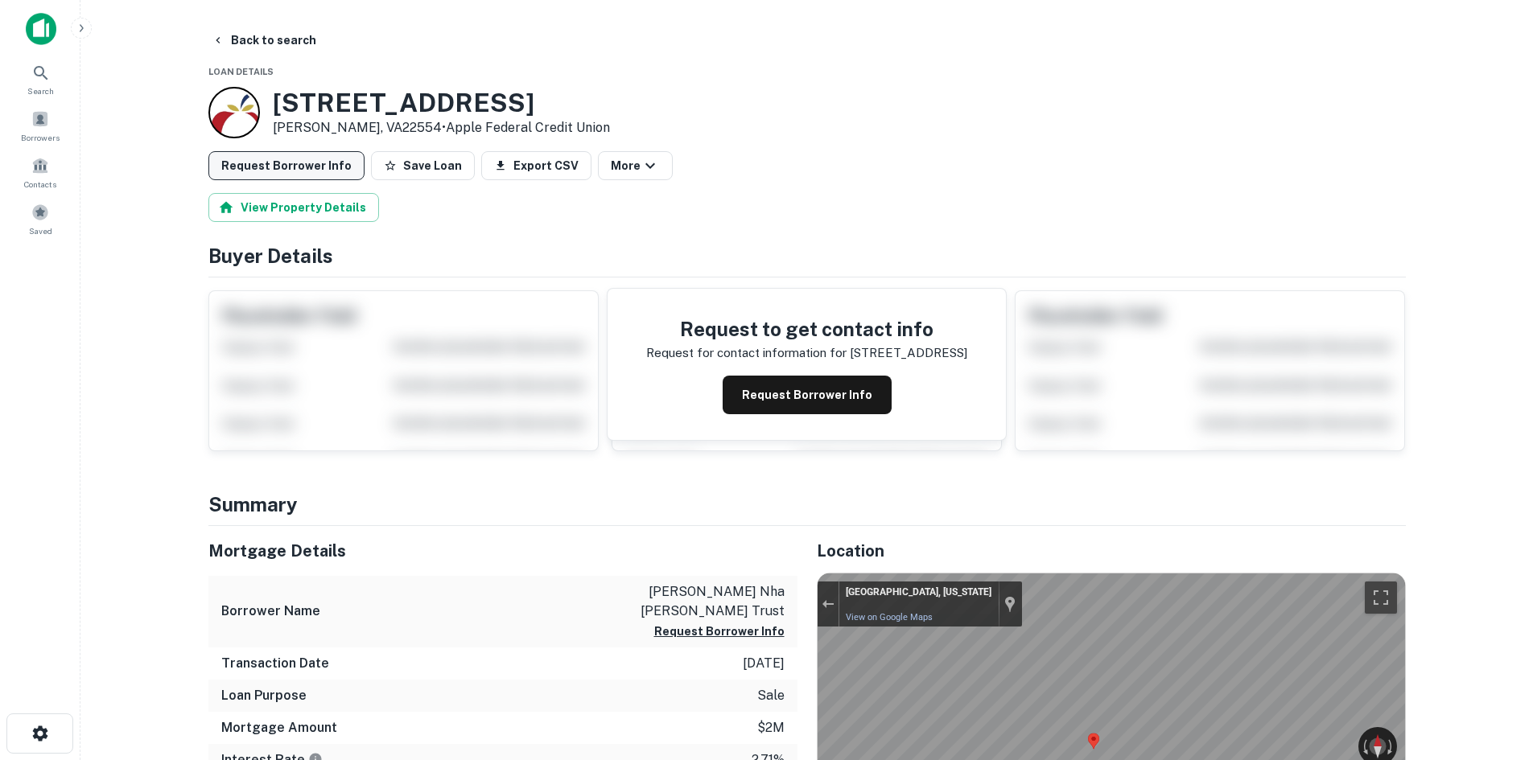
click at [311, 166] on button "Request Borrower Info" at bounding box center [286, 165] width 156 height 29
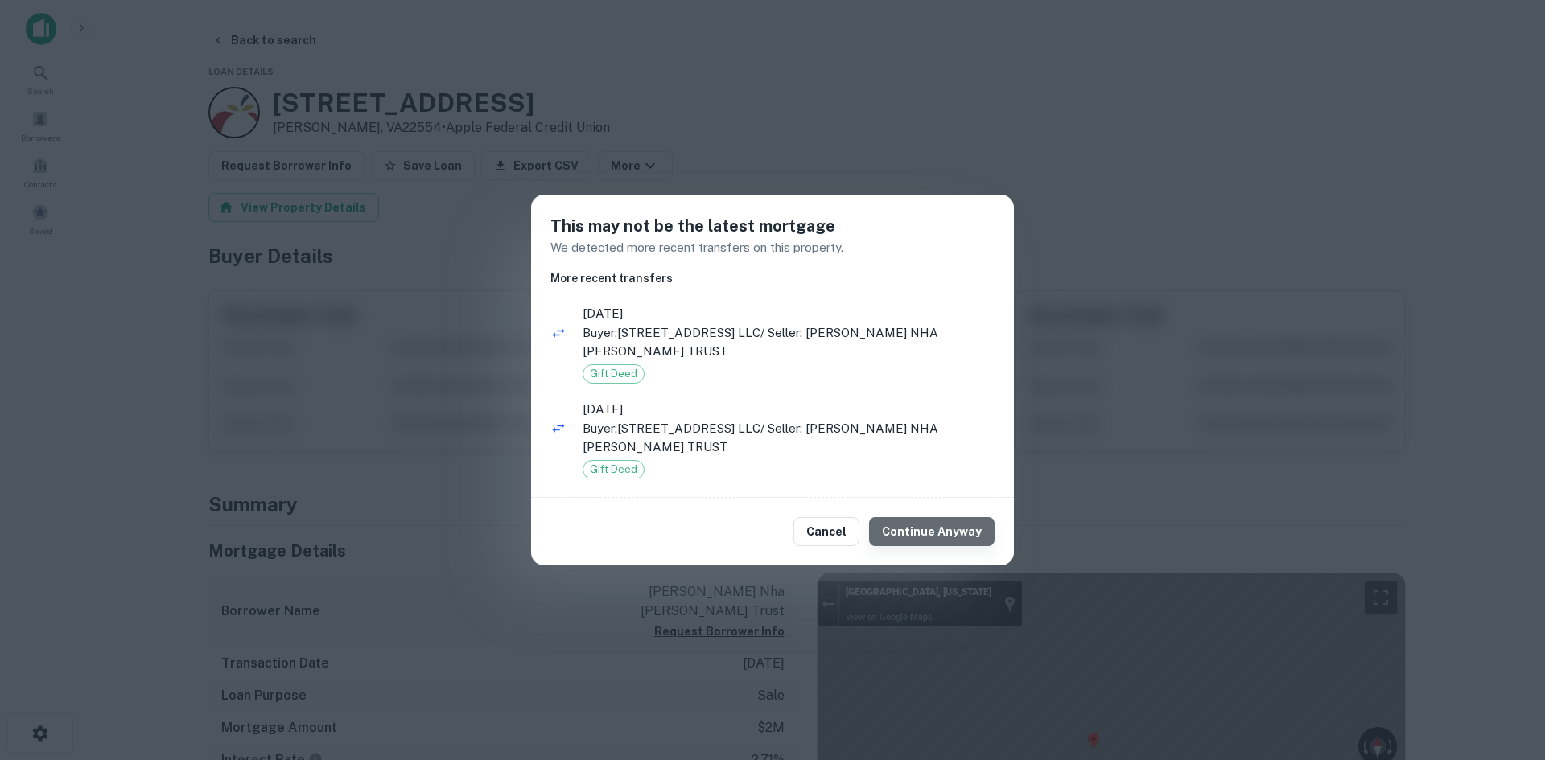
click at [942, 517] on button "Continue Anyway" at bounding box center [932, 531] width 126 height 29
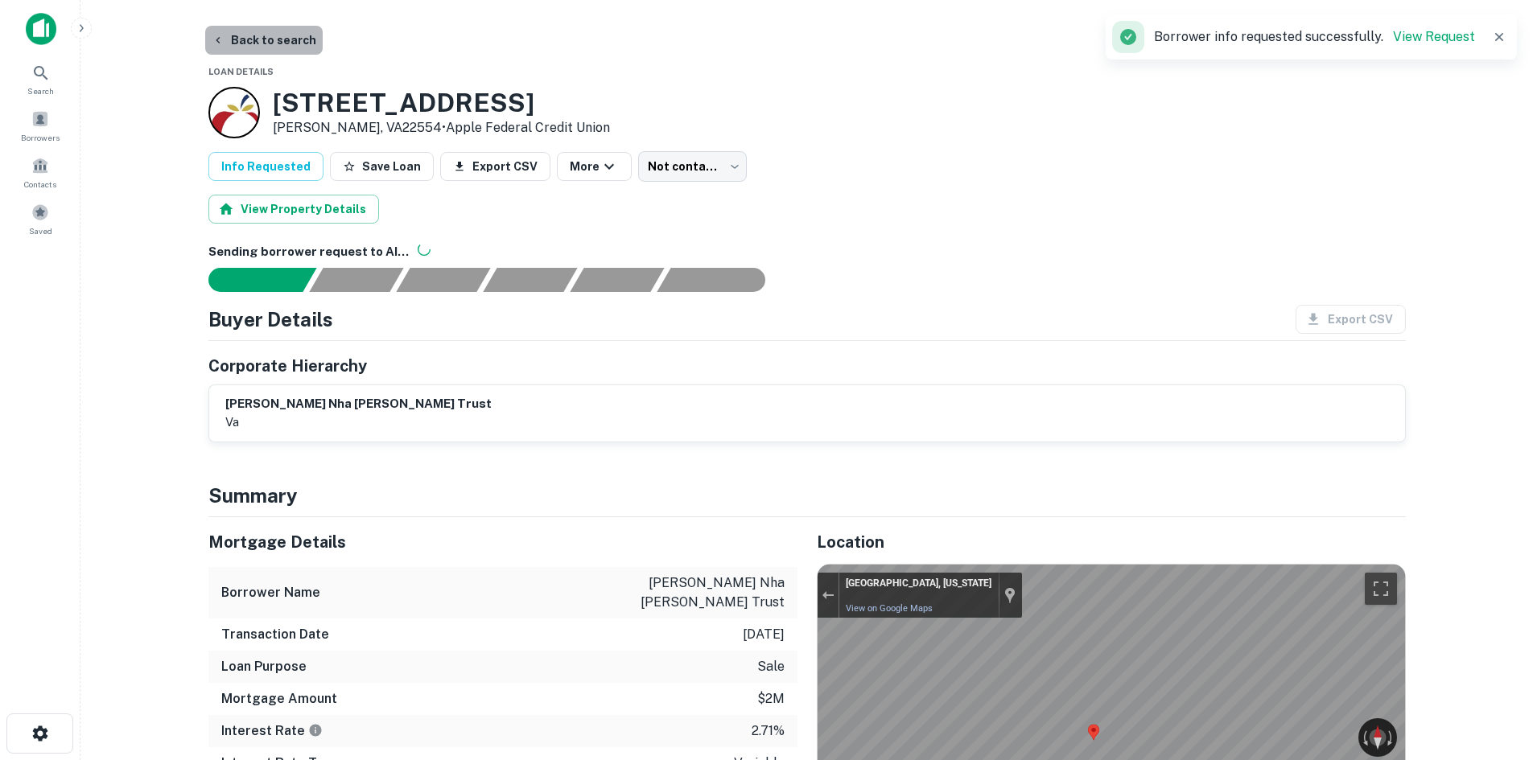
click at [274, 34] on button "Back to search" at bounding box center [263, 40] width 117 height 29
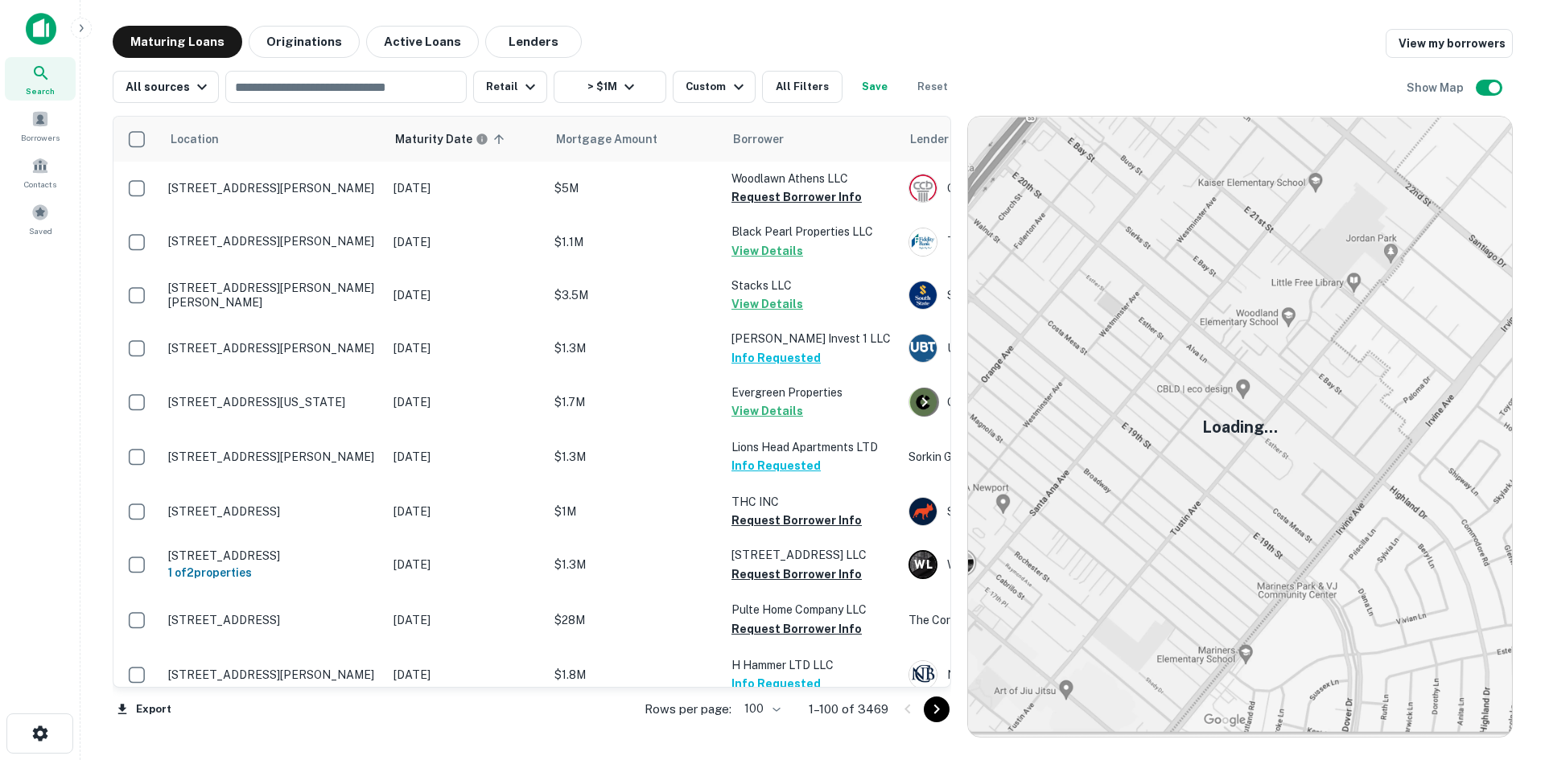
scroll to position [3671, 0]
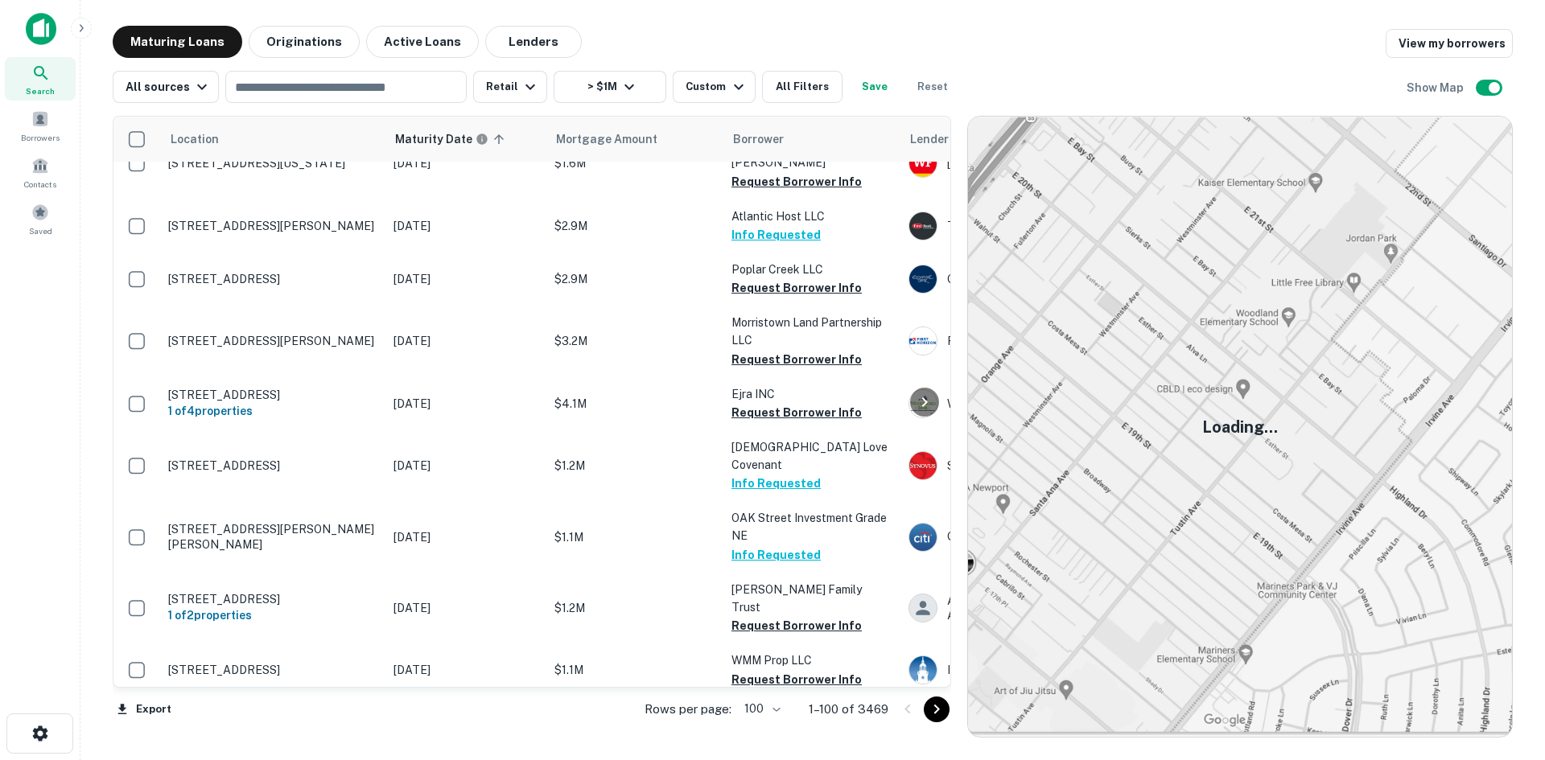
click at [926, 707] on button "Go to next page" at bounding box center [937, 710] width 26 height 26
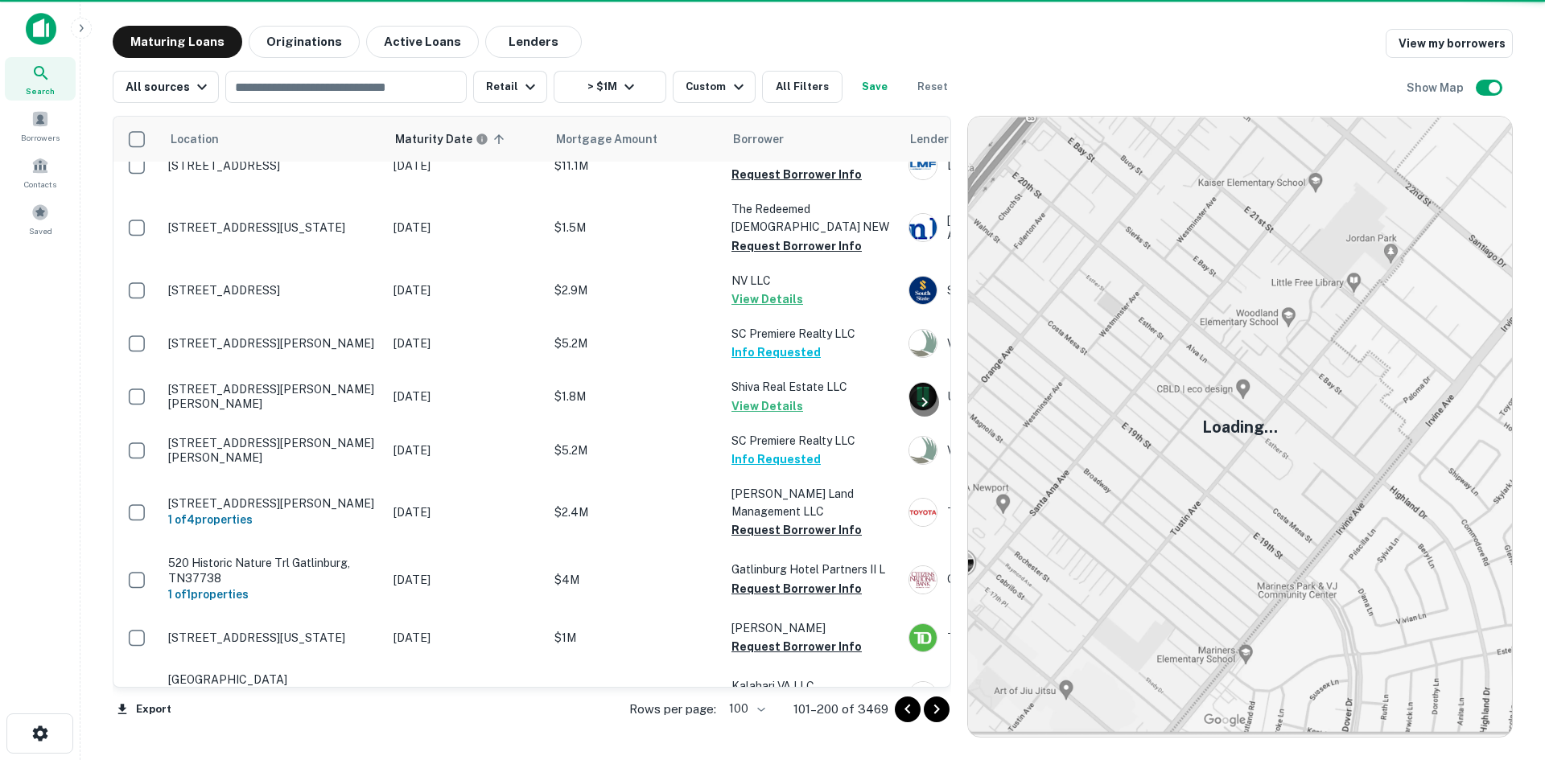
scroll to position [3752, 0]
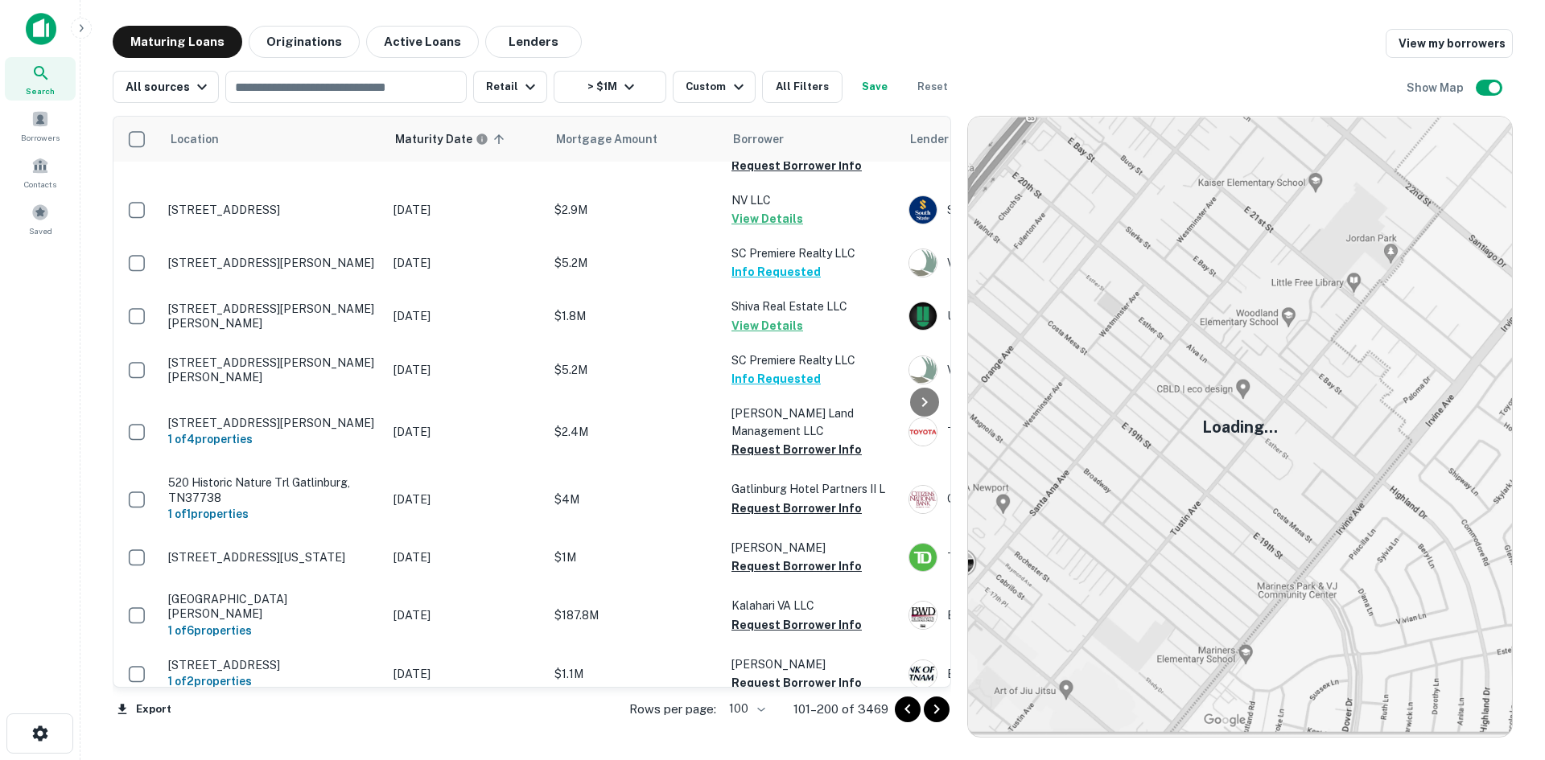
click at [929, 707] on icon "Go to next page" at bounding box center [936, 709] width 19 height 19
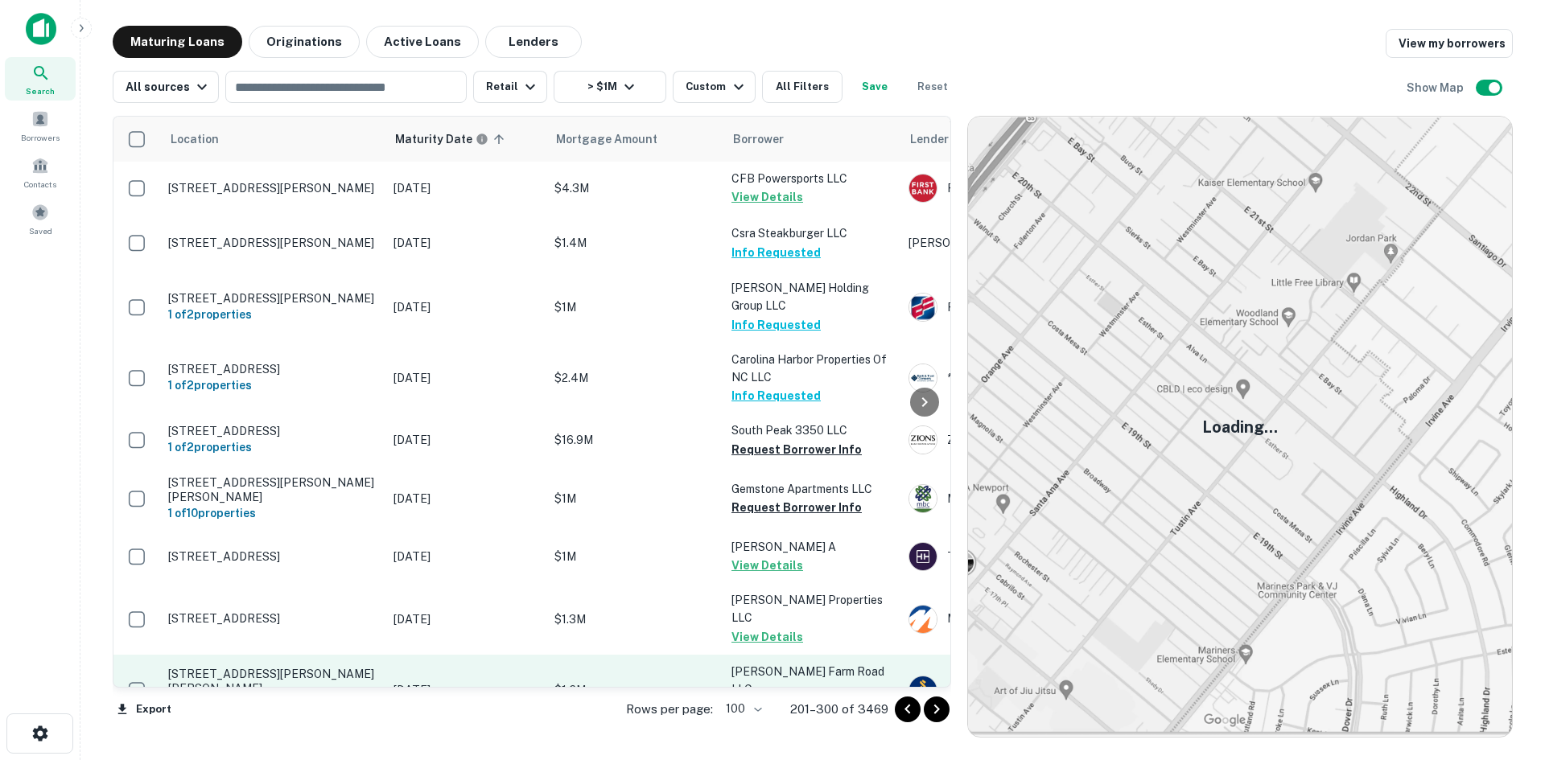
scroll to position [5114, 0]
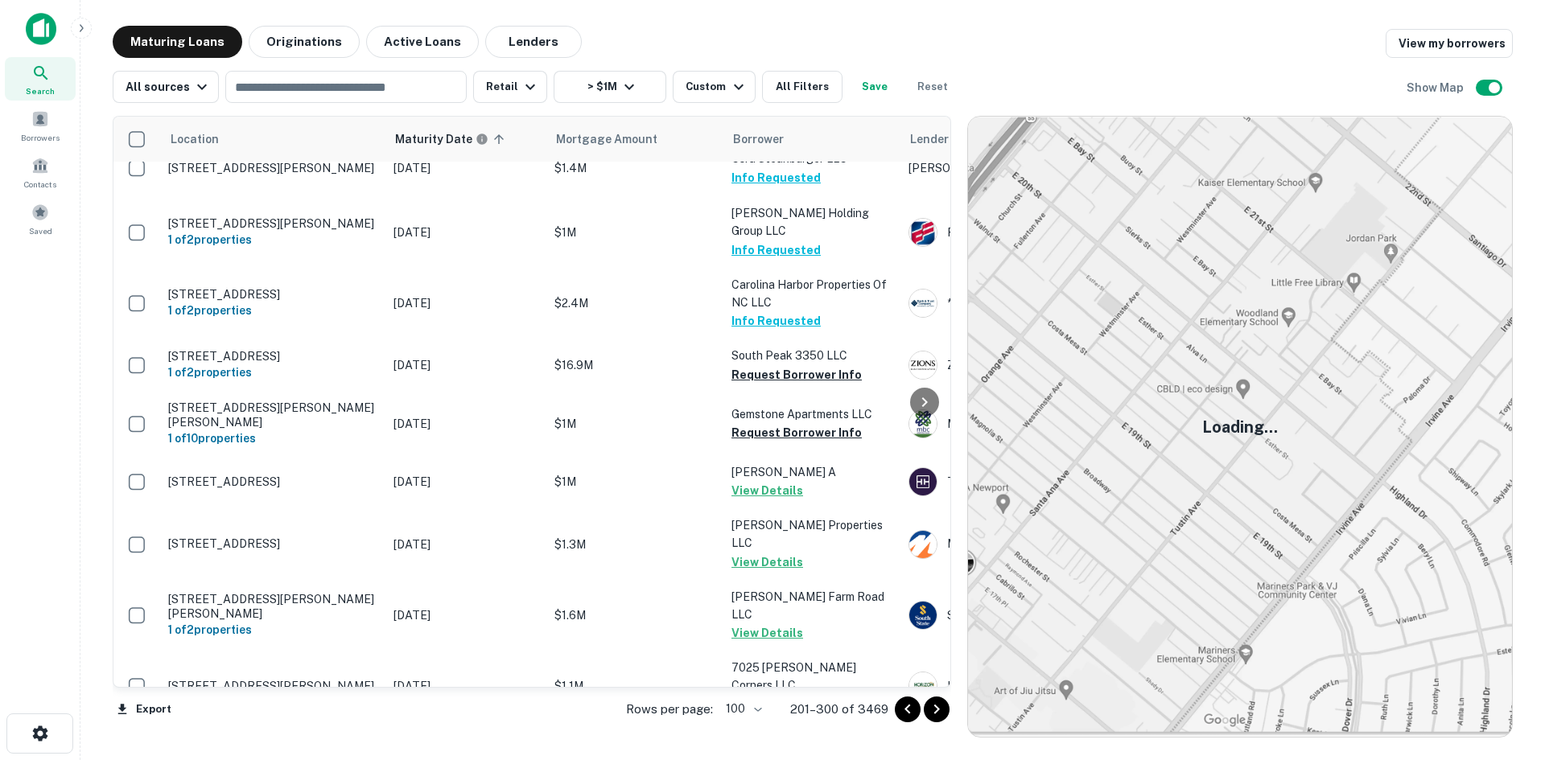
click at [936, 714] on icon "Go to next page" at bounding box center [936, 709] width 19 height 19
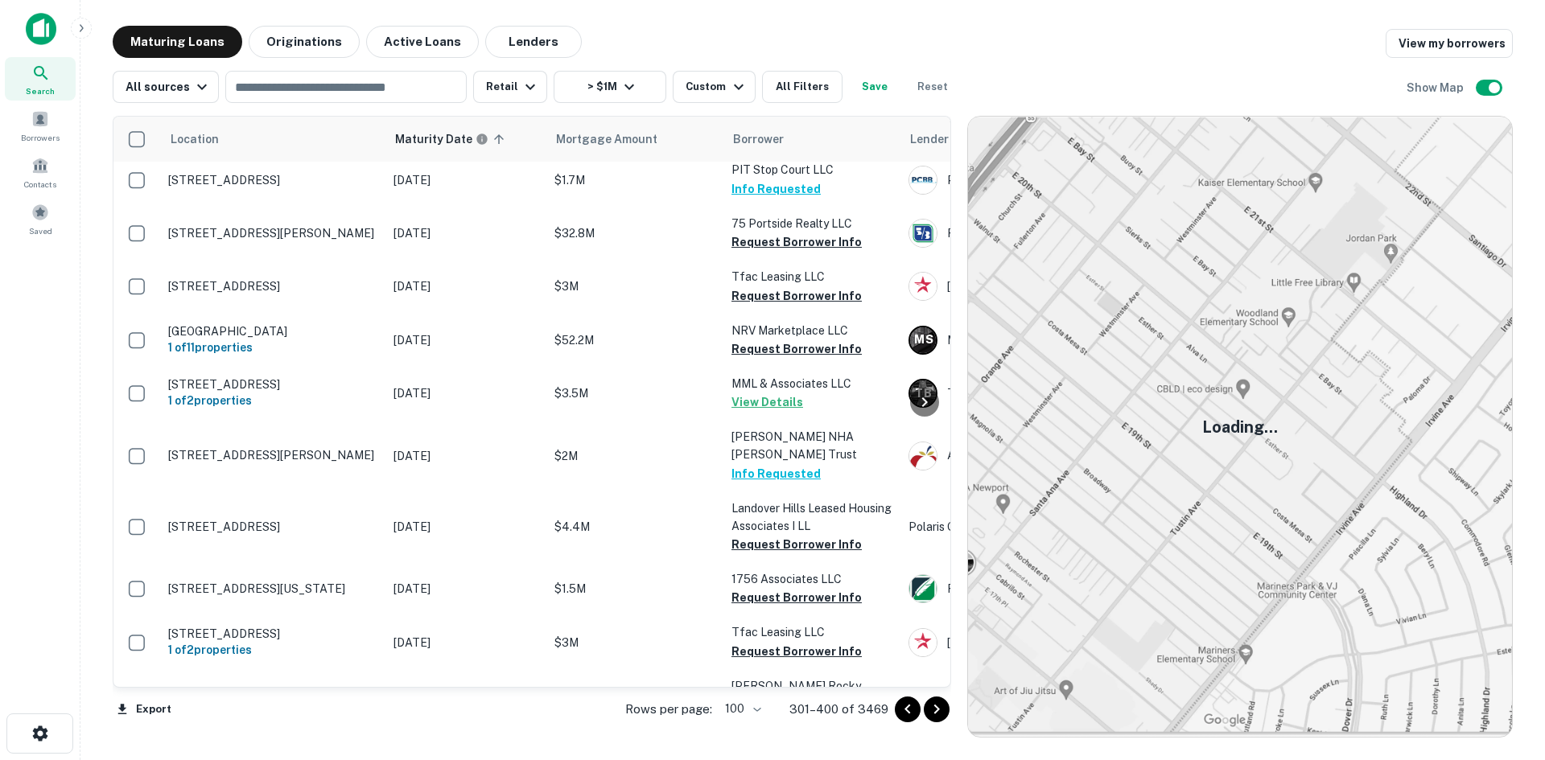
scroll to position [5203, 0]
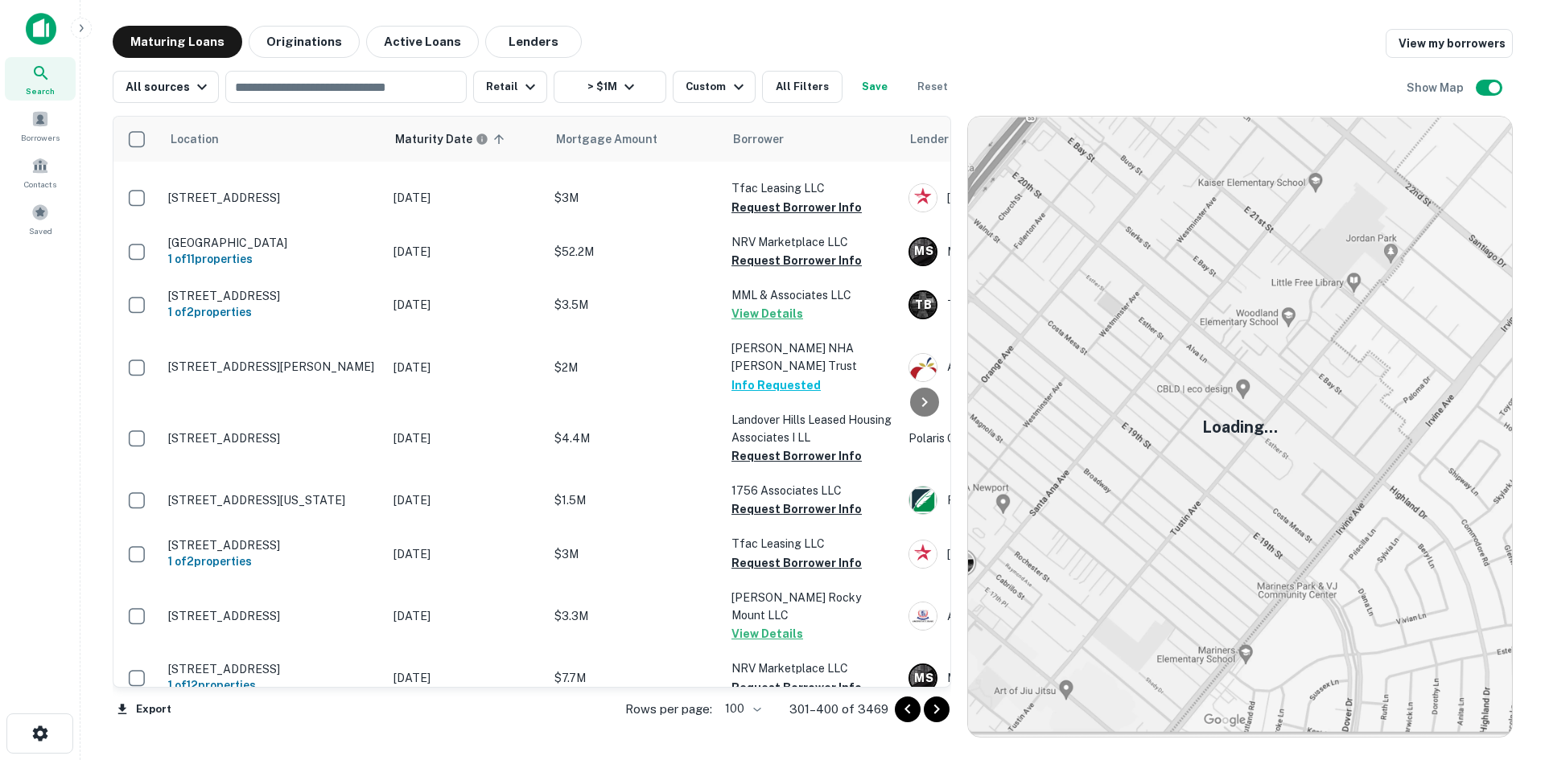
click at [925, 711] on button "Go to next page" at bounding box center [937, 710] width 26 height 26
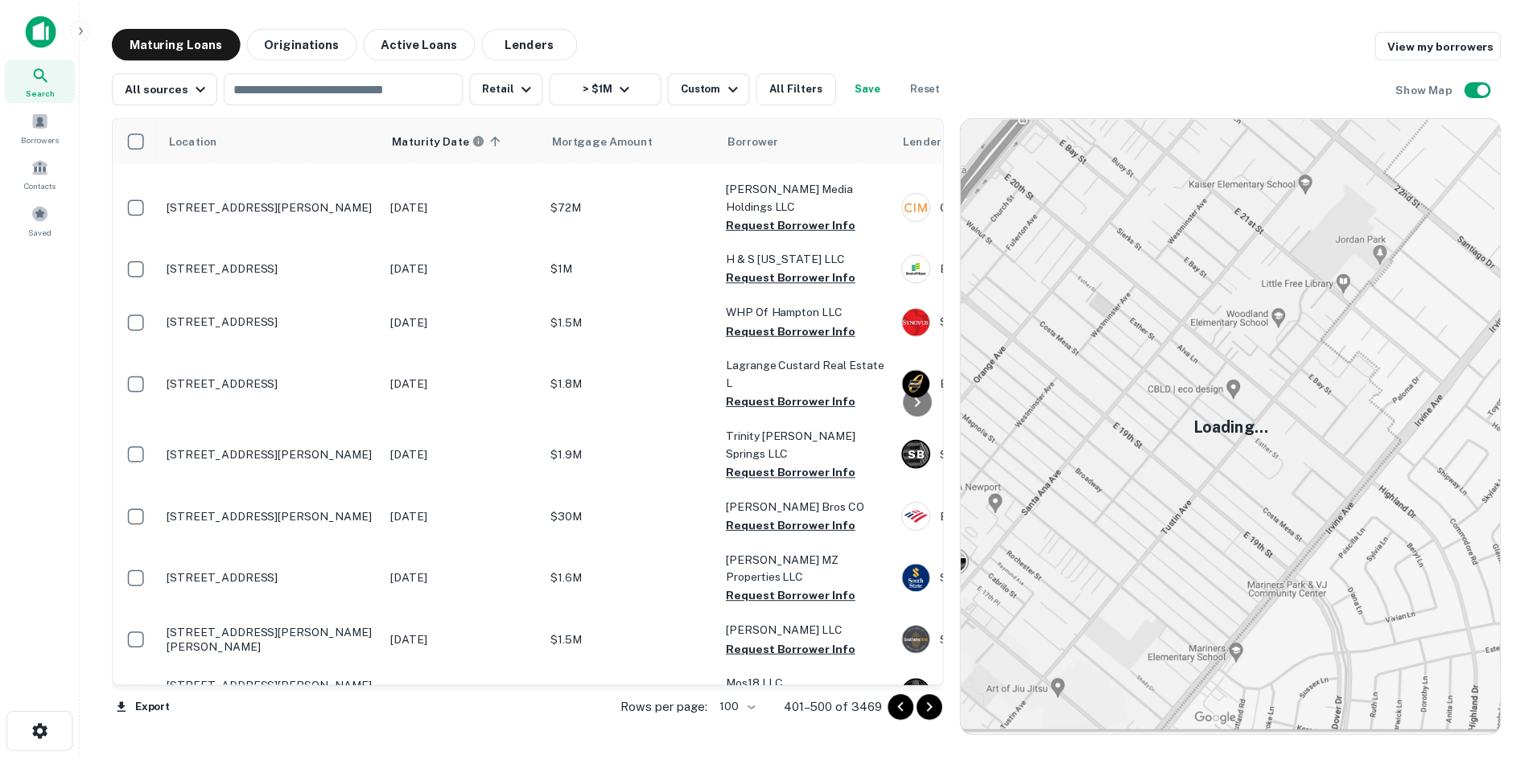
scroll to position [4638, 0]
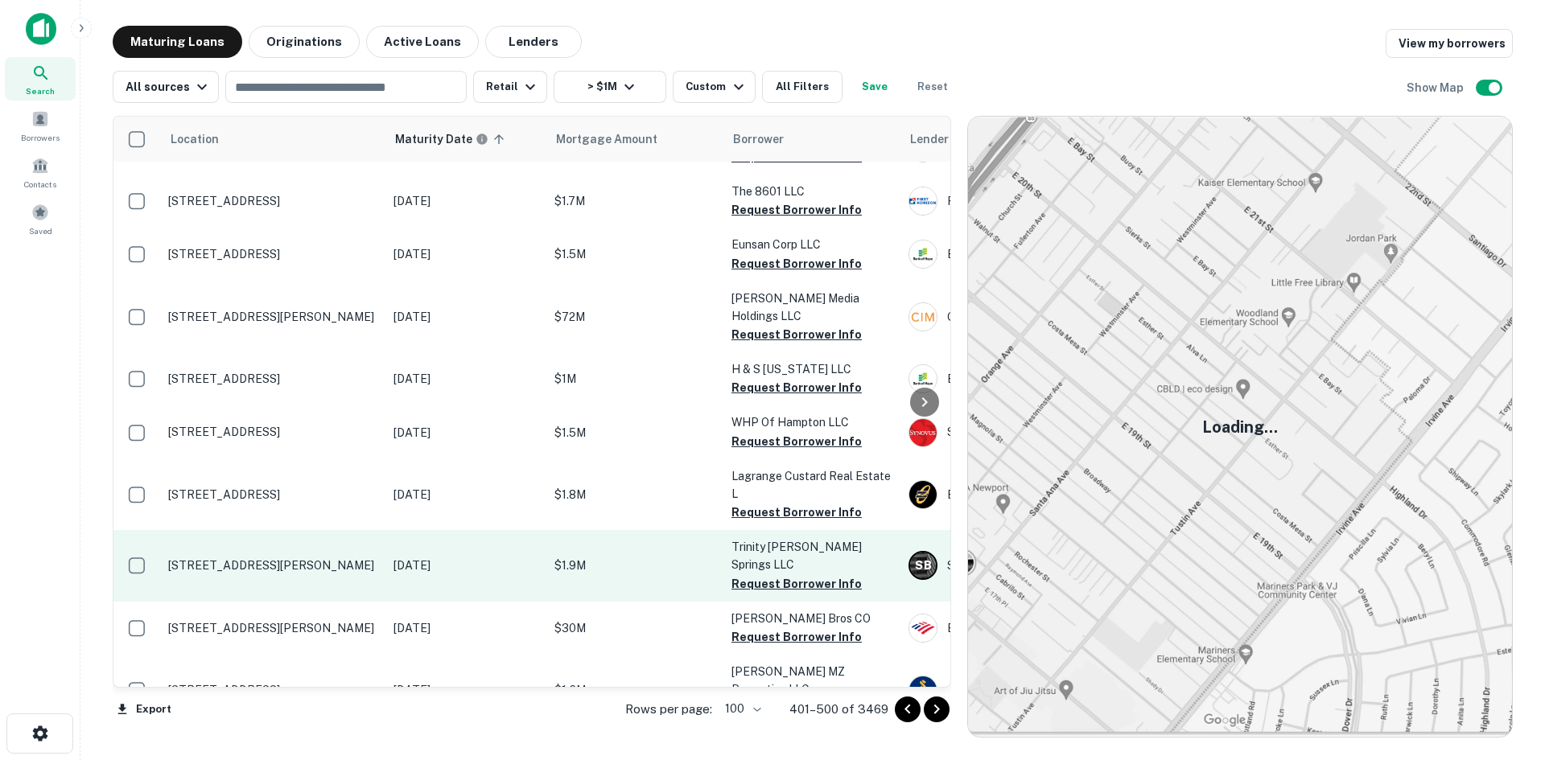
click at [337, 558] on p "5150 Holly Springs Pkwy Woodstock, GA30188" at bounding box center [272, 565] width 209 height 14
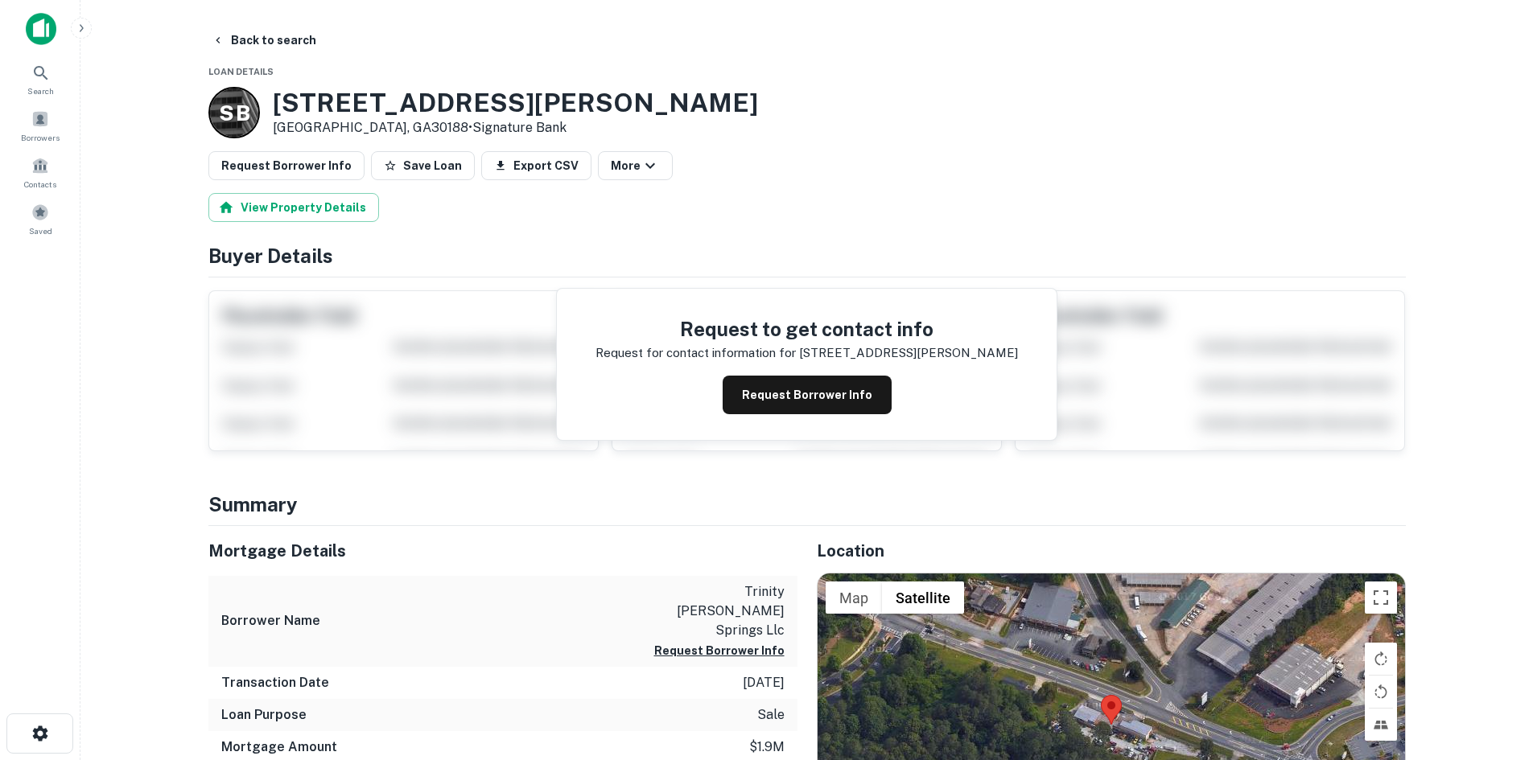
scroll to position [80, 0]
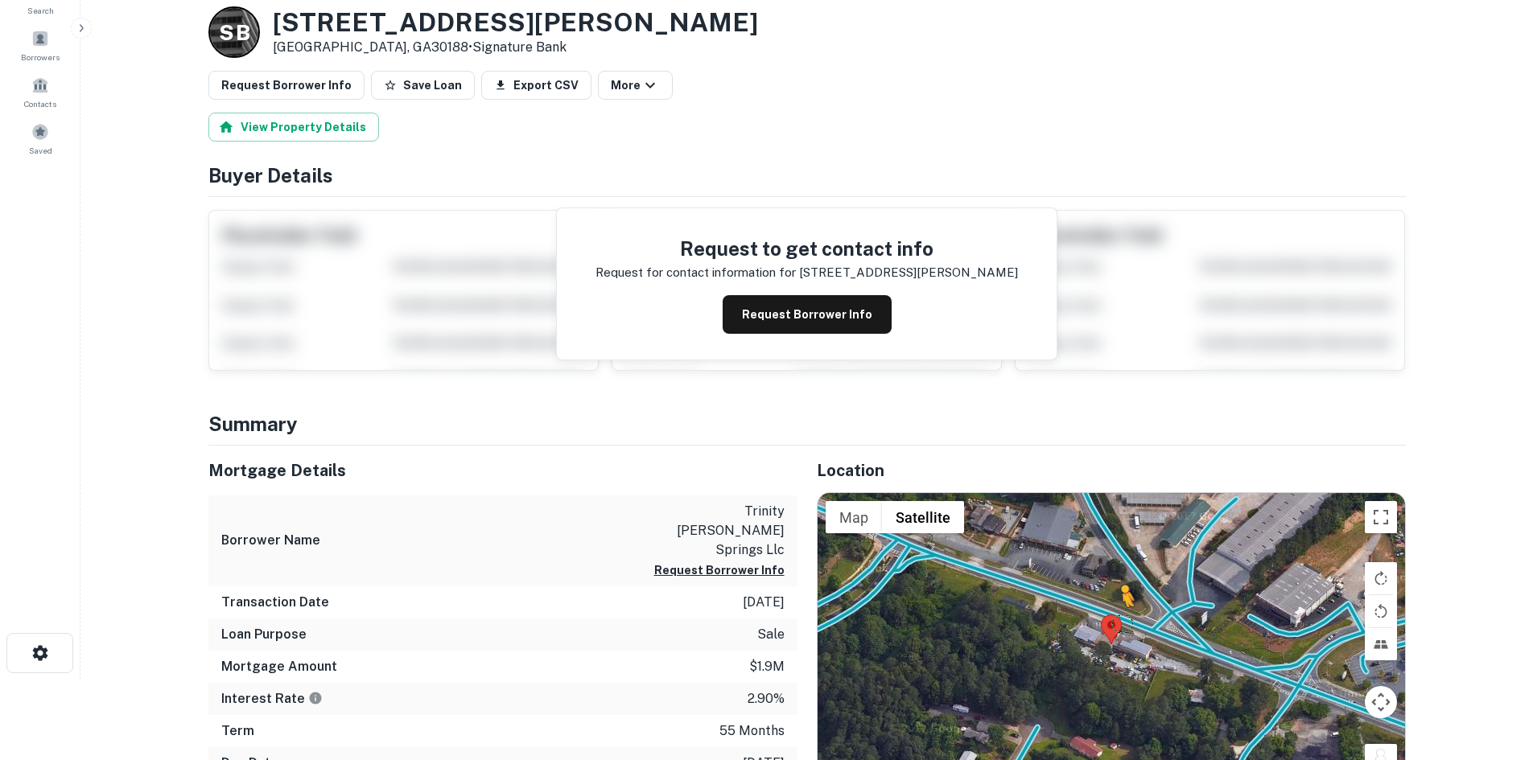
drag, startPoint x: 1380, startPoint y: 756, endPoint x: 1123, endPoint y: 624, distance: 289.4
click at [1123, 624] on div "To activate drag with keyboard, press Alt + Enter. Once in keyboard drag state,…" at bounding box center [1111, 644] width 587 height 303
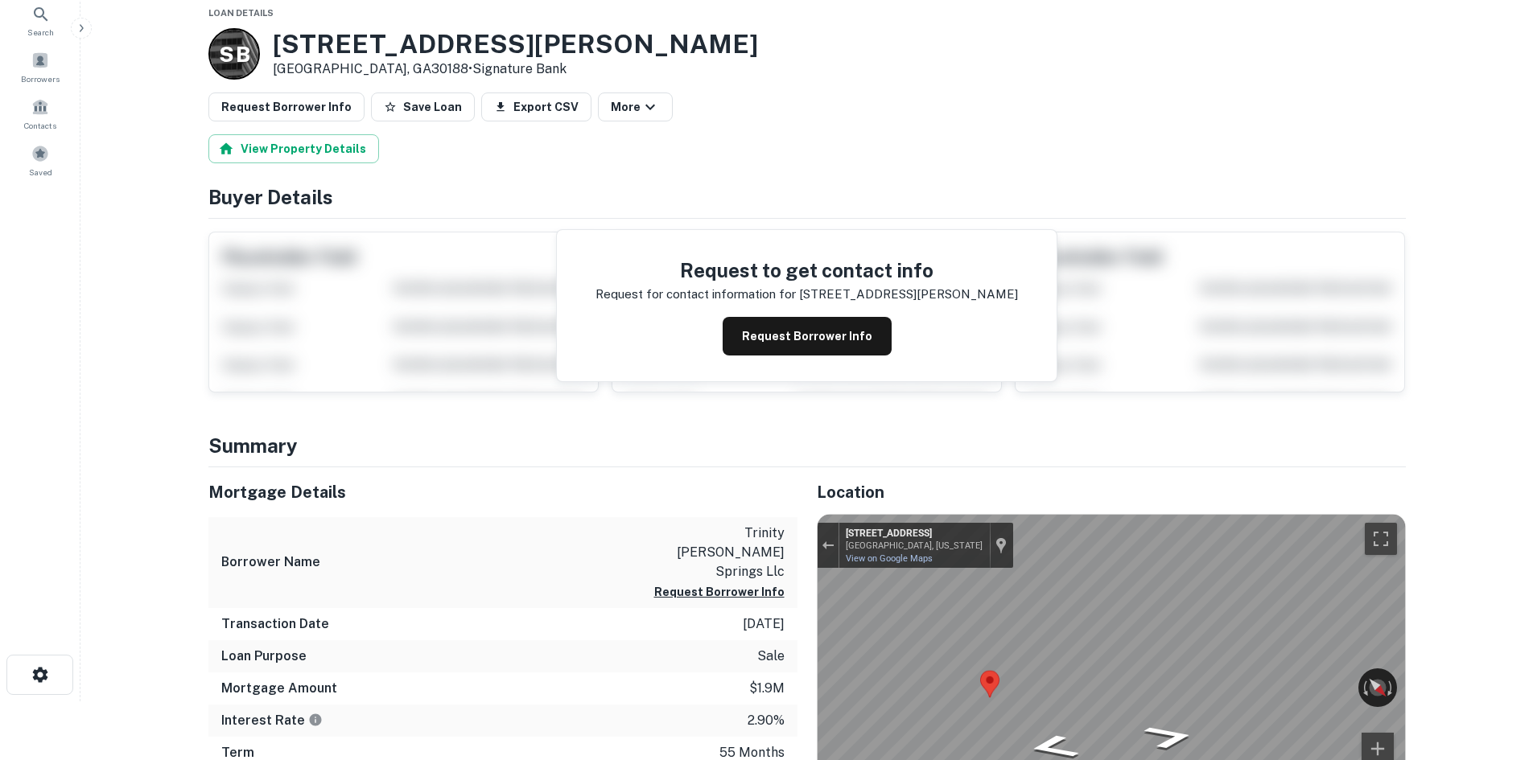
scroll to position [0, 0]
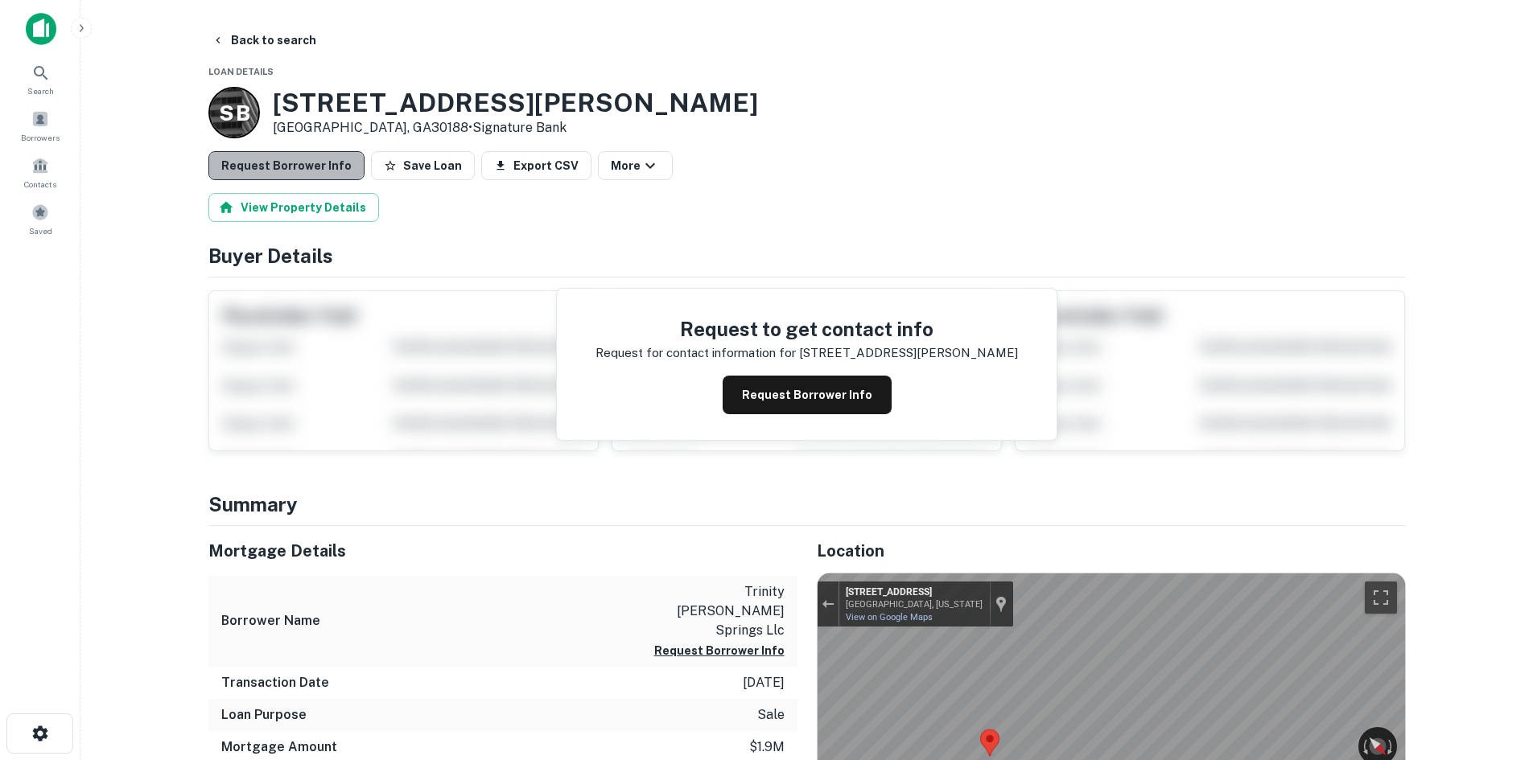
click at [319, 175] on button "Request Borrower Info" at bounding box center [286, 165] width 156 height 29
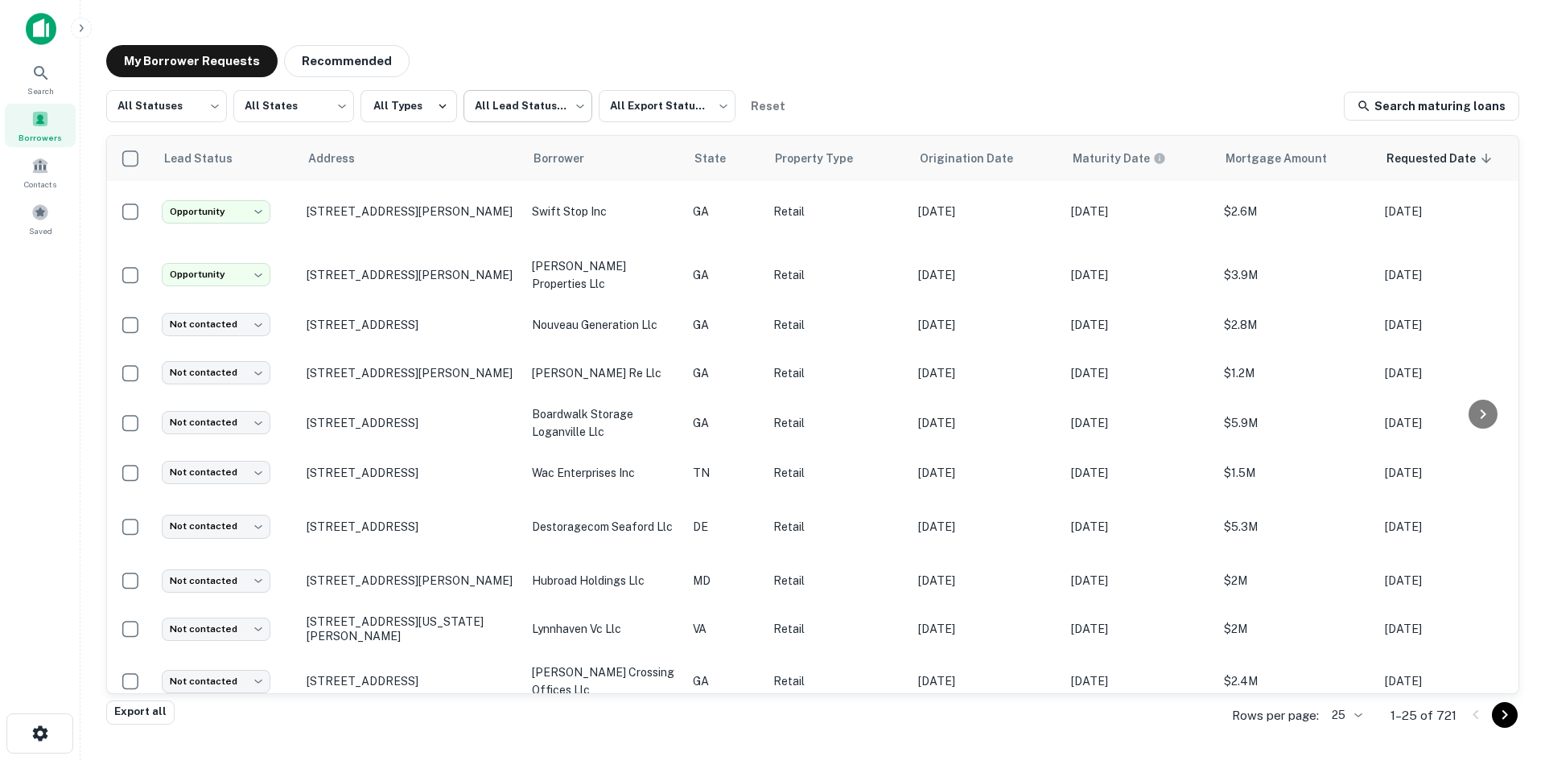
click at [473, 120] on body "Search Borrowers Contacts Saved My Borrower Requests Recommended All Statuses *…" at bounding box center [772, 380] width 1545 height 760
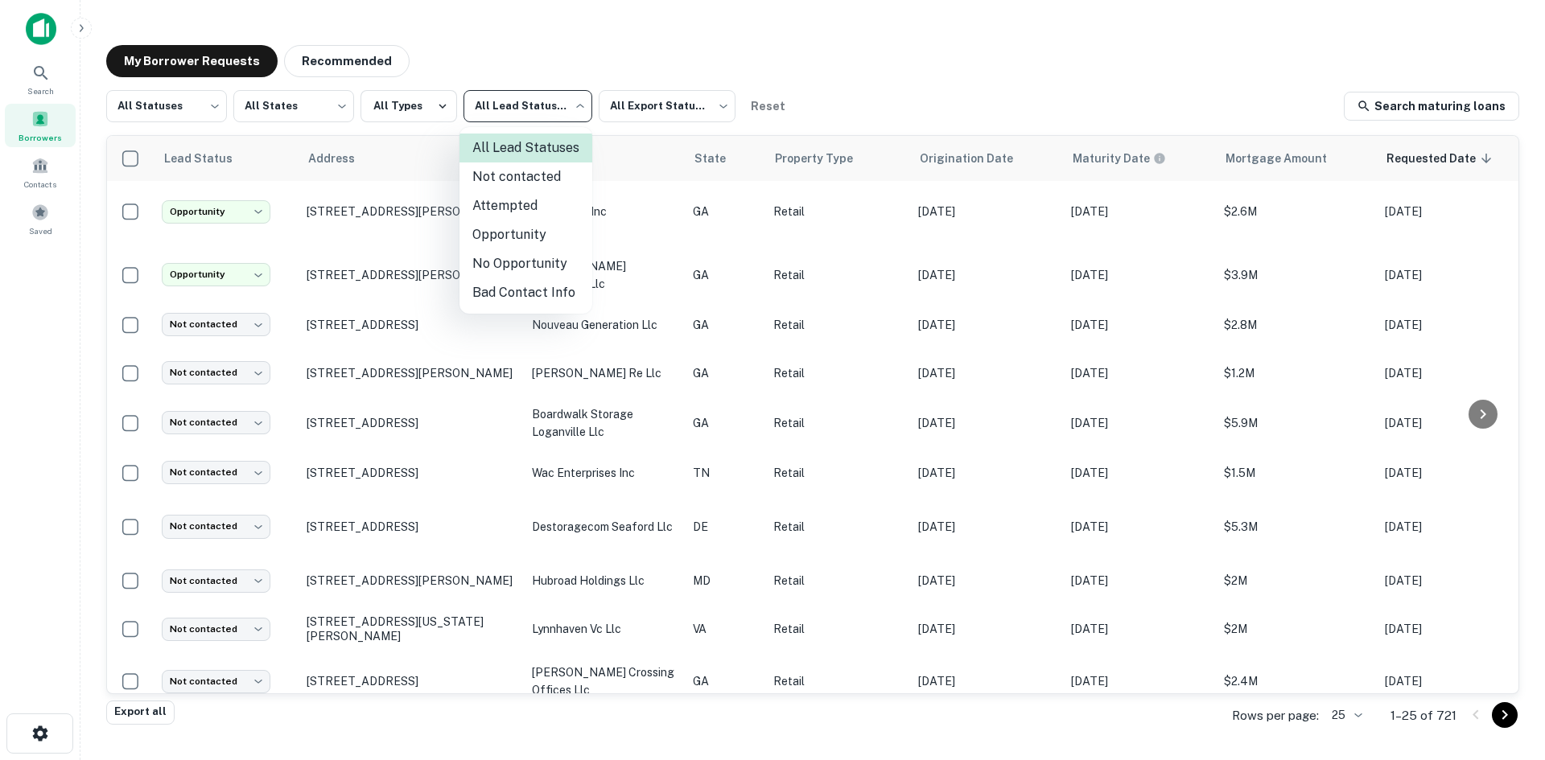
click at [504, 179] on li "Not contacted" at bounding box center [526, 177] width 133 height 29
type input "****"
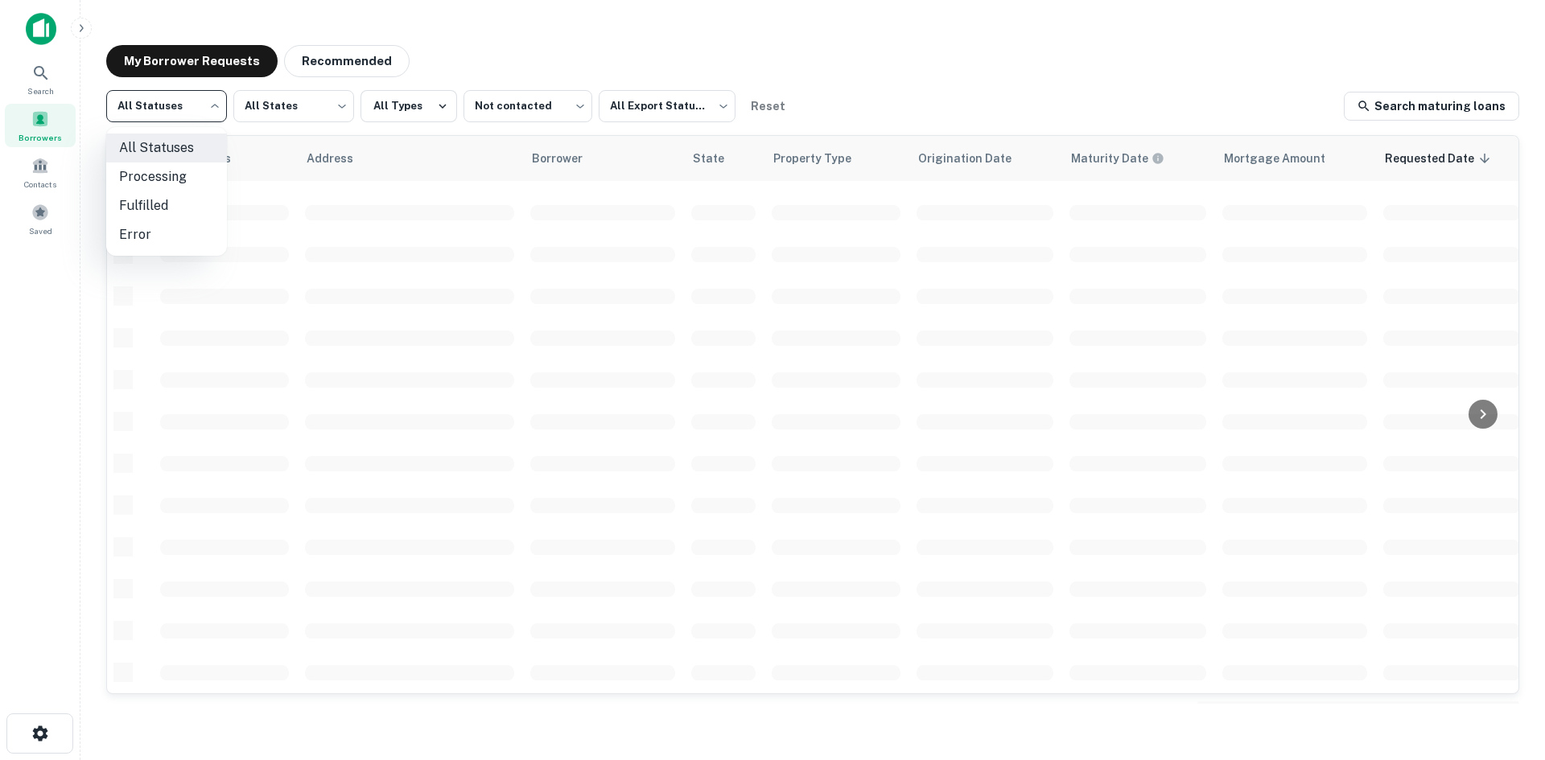
click at [183, 125] on body "Search Borrowers Contacts Saved My Borrower Requests Recommended All Statuses *…" at bounding box center [772, 380] width 1545 height 760
click at [192, 196] on li "Fulfilled" at bounding box center [166, 206] width 121 height 29
type input "*********"
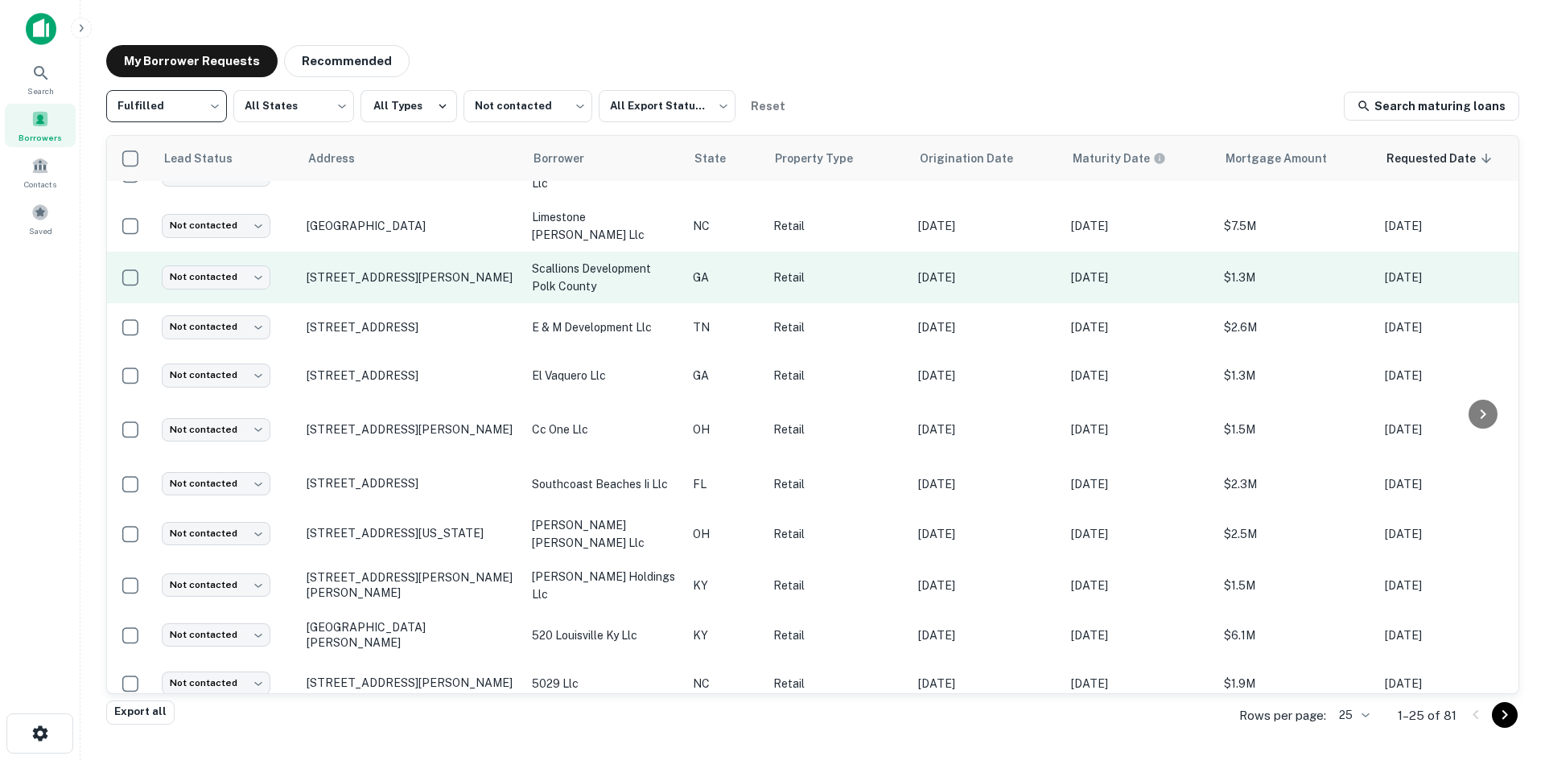
click at [367, 274] on td "648 Jones Ave Rockmart, GA30153" at bounding box center [411, 278] width 225 height 52
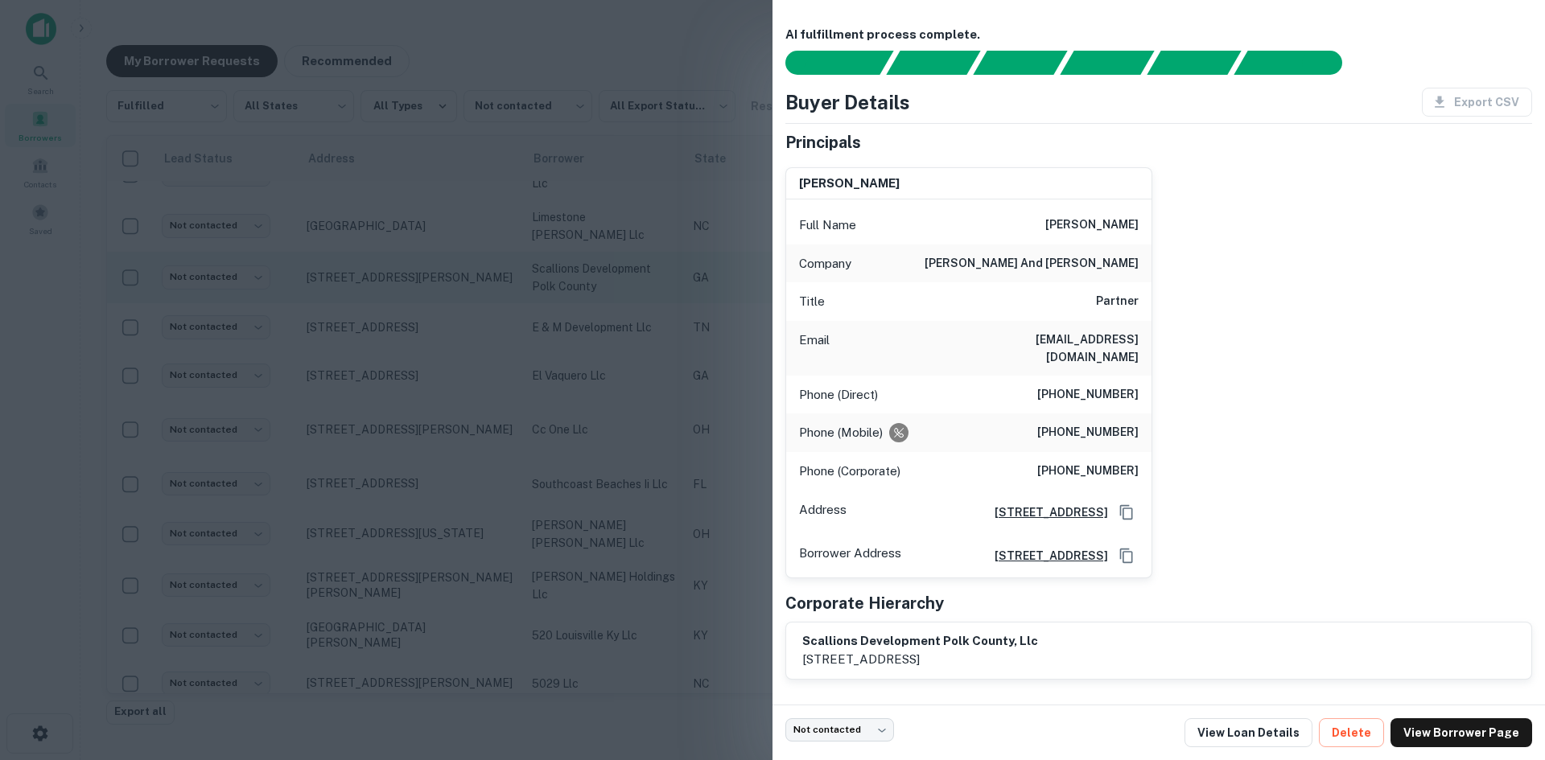
click at [367, 274] on div at bounding box center [772, 380] width 1545 height 760
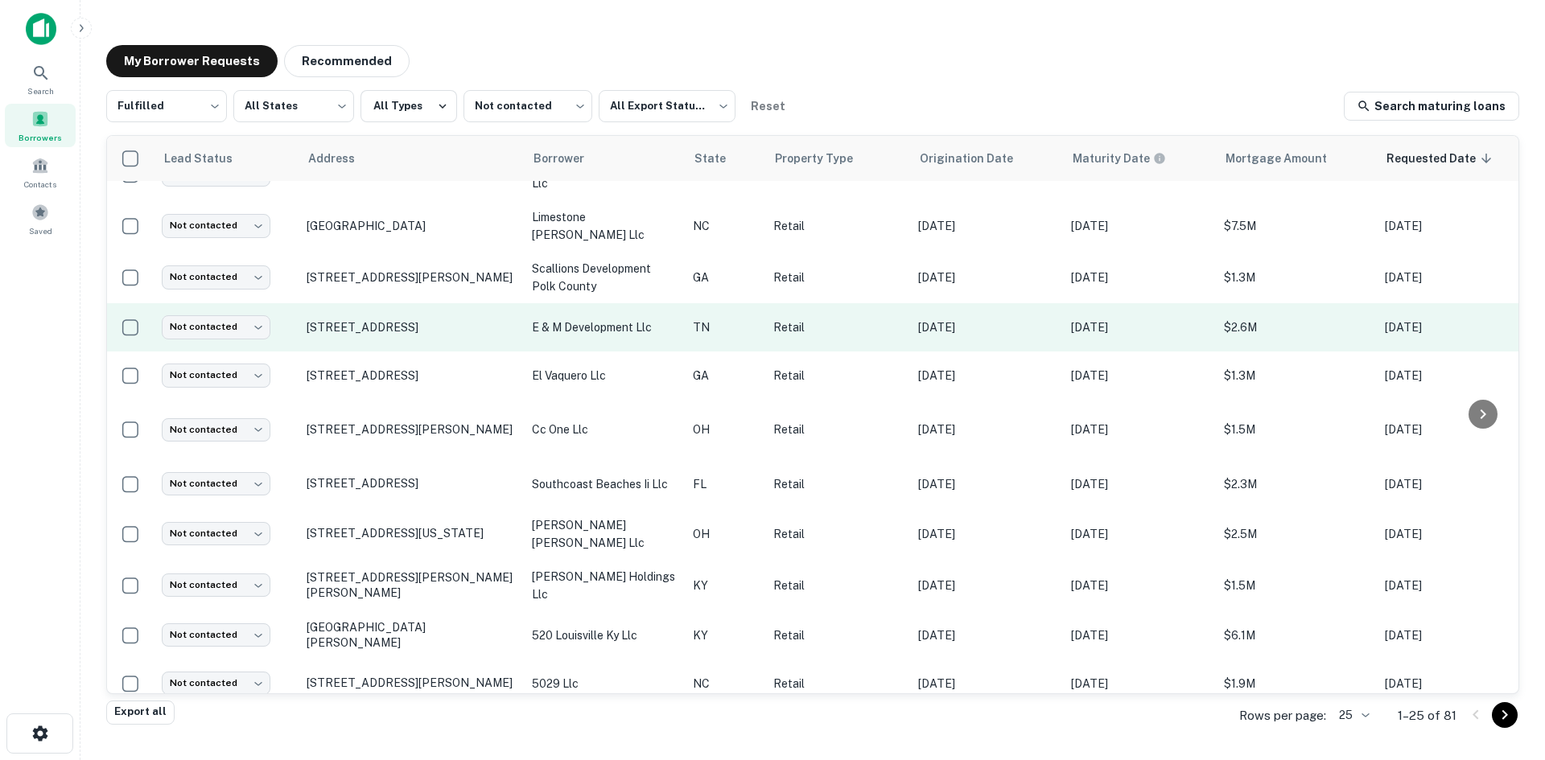
click at [388, 320] on td "1904 W Broadway Ave Maryville, TN37801" at bounding box center [411, 327] width 225 height 48
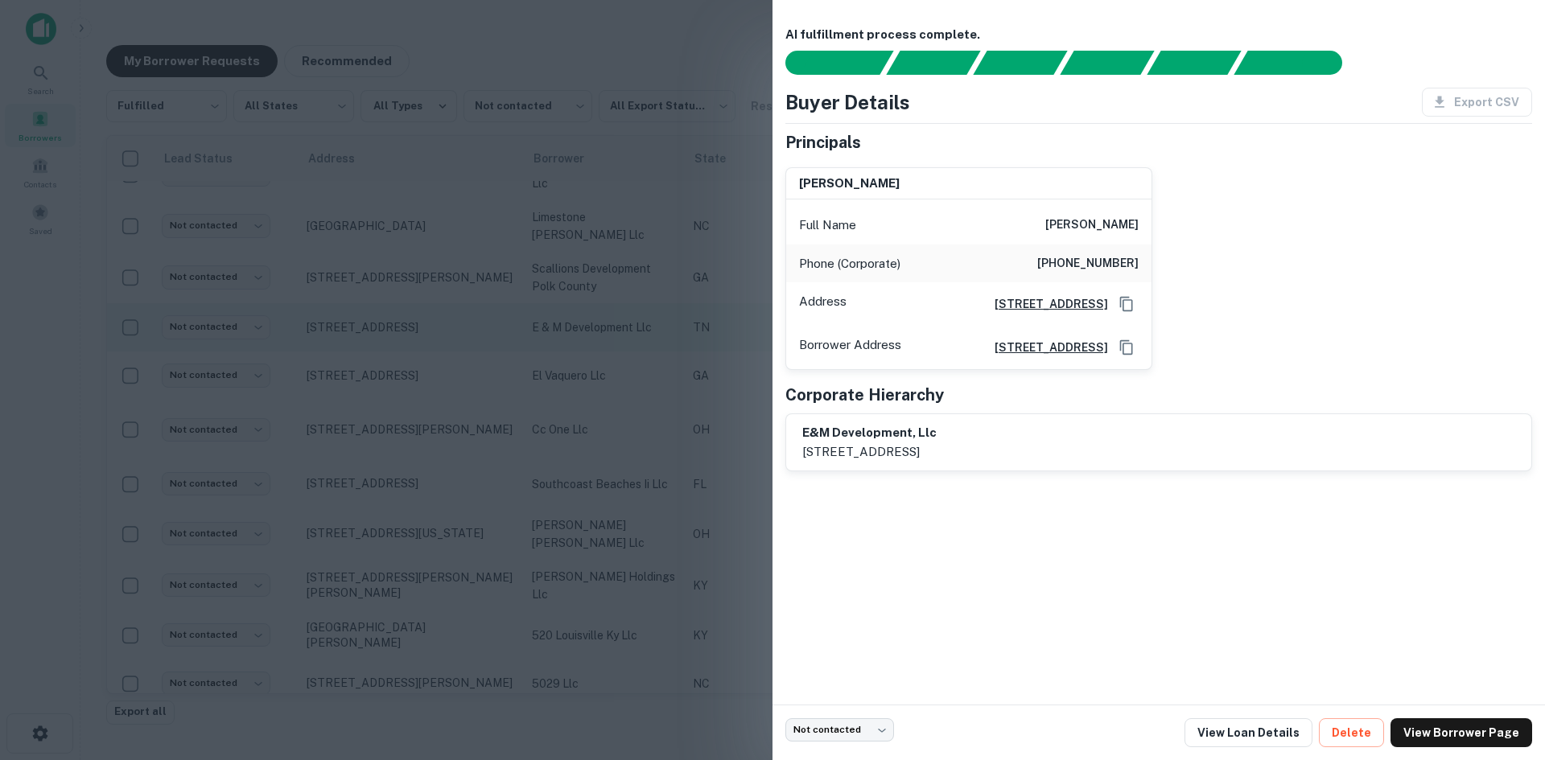
click at [387, 321] on div at bounding box center [772, 380] width 1545 height 760
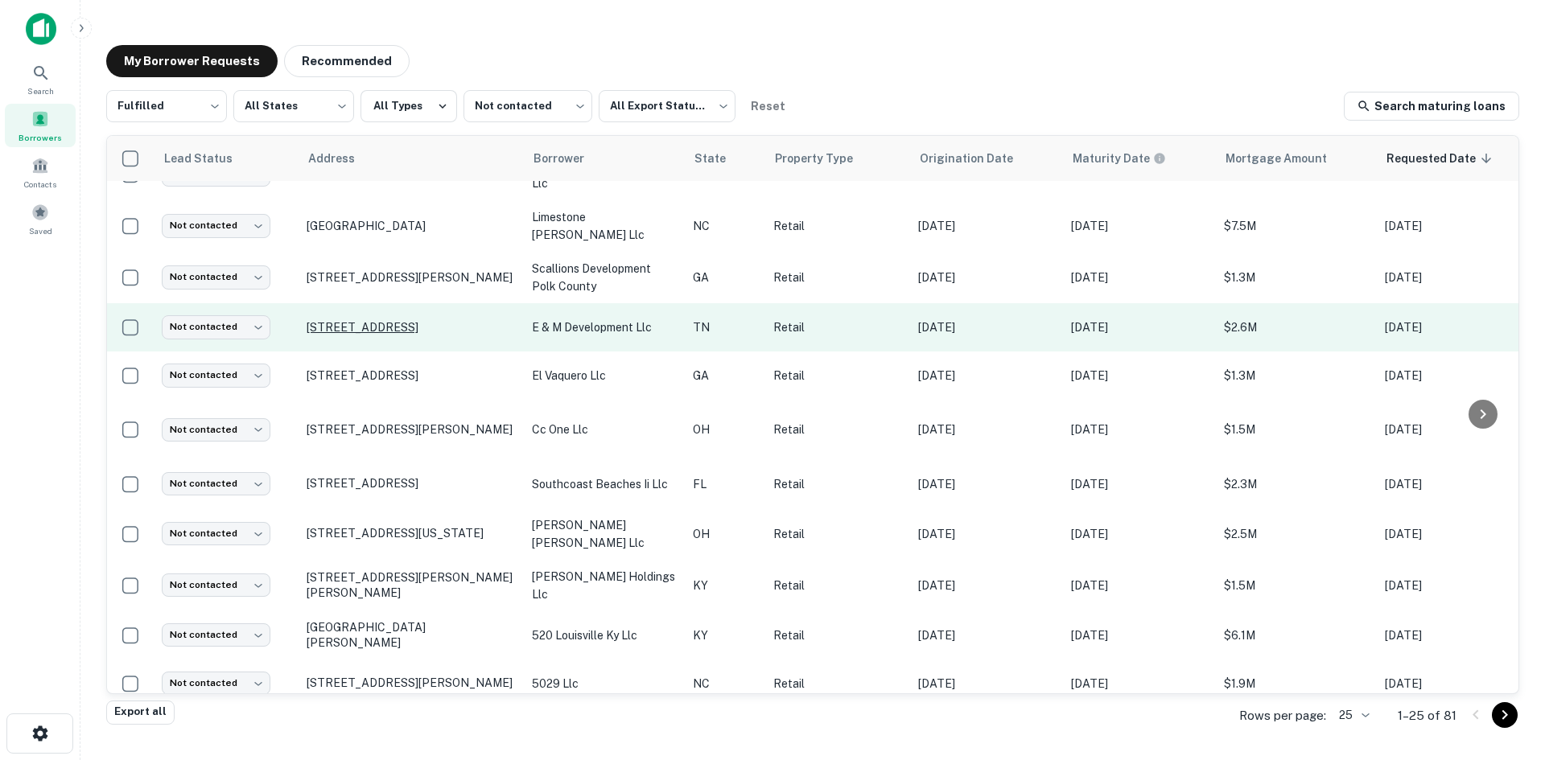
click at [385, 320] on p "1904 W Broadway Ave Maryville, TN37801" at bounding box center [411, 327] width 209 height 14
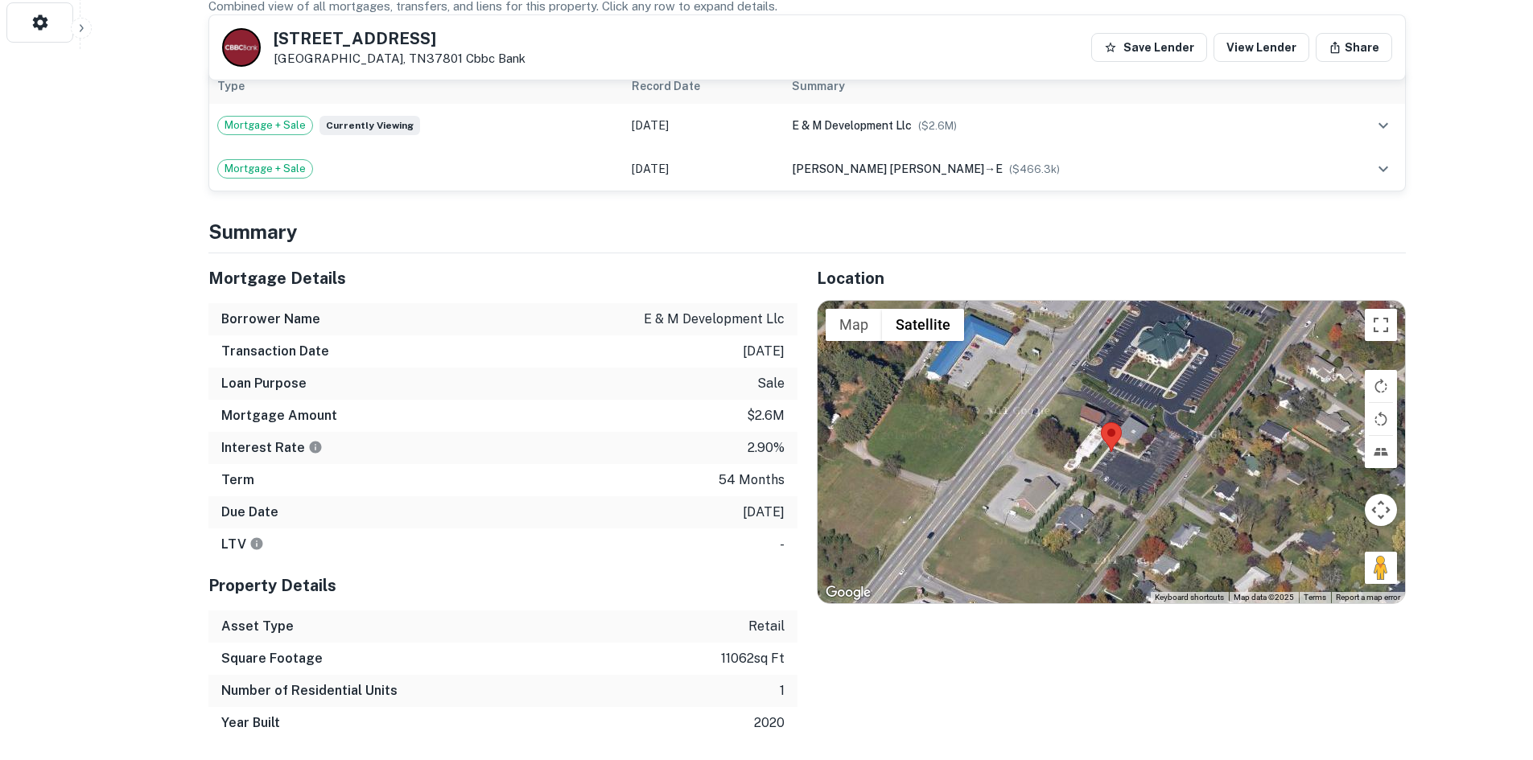
scroll to position [885, 0]
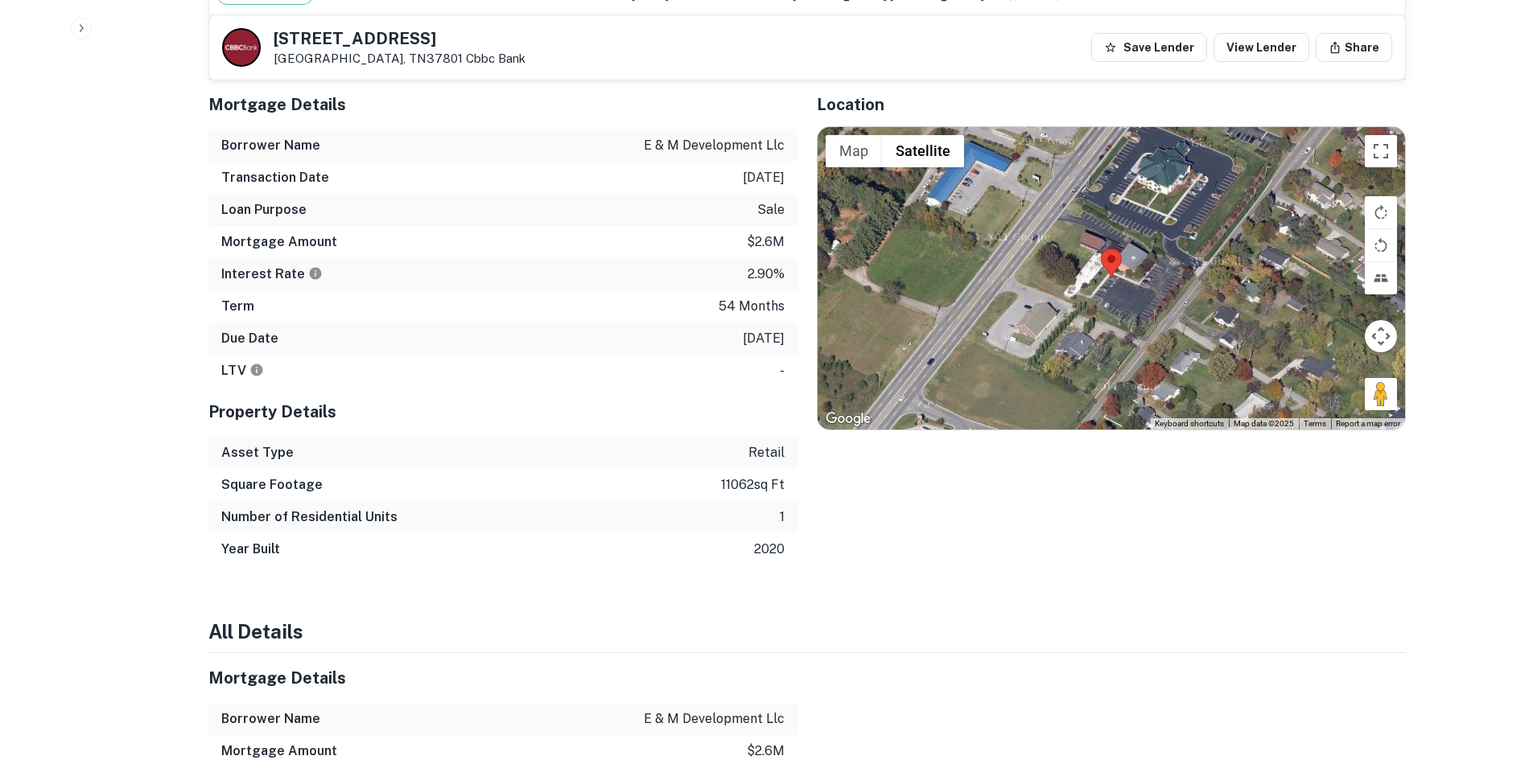
drag, startPoint x: 1379, startPoint y: 388, endPoint x: 1205, endPoint y: 326, distance: 183.8
click at [1198, 321] on div "Map Terrain Satellite Labels Keyboard shortcuts Map Data Map data ©2025 Map dat…" at bounding box center [1111, 278] width 587 height 303
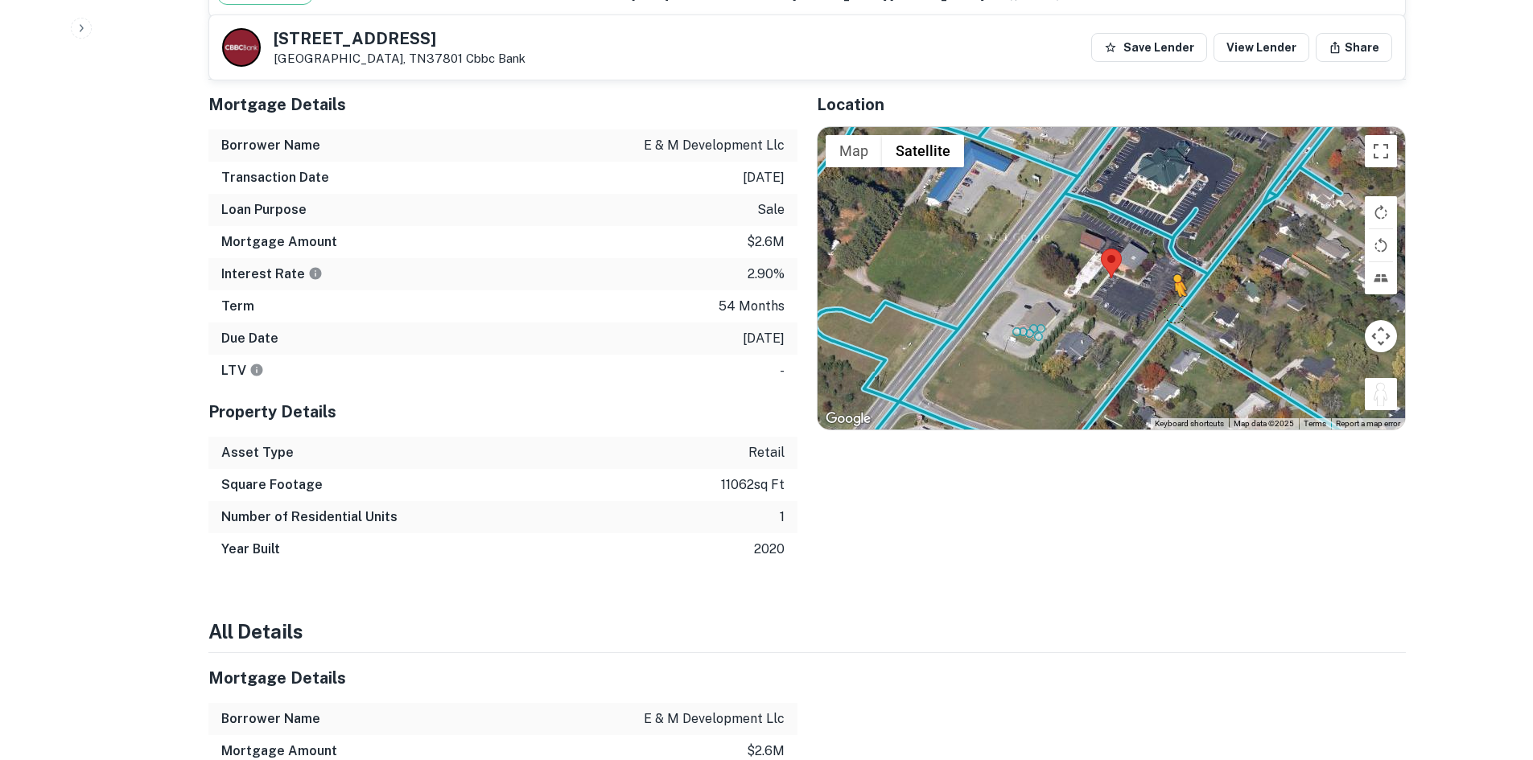
drag, startPoint x: 1381, startPoint y: 392, endPoint x: 1174, endPoint y: 315, distance: 220.8
click at [1174, 315] on div "To activate drag with keyboard, press Alt + Enter. Once in keyboard drag state,…" at bounding box center [1111, 278] width 587 height 303
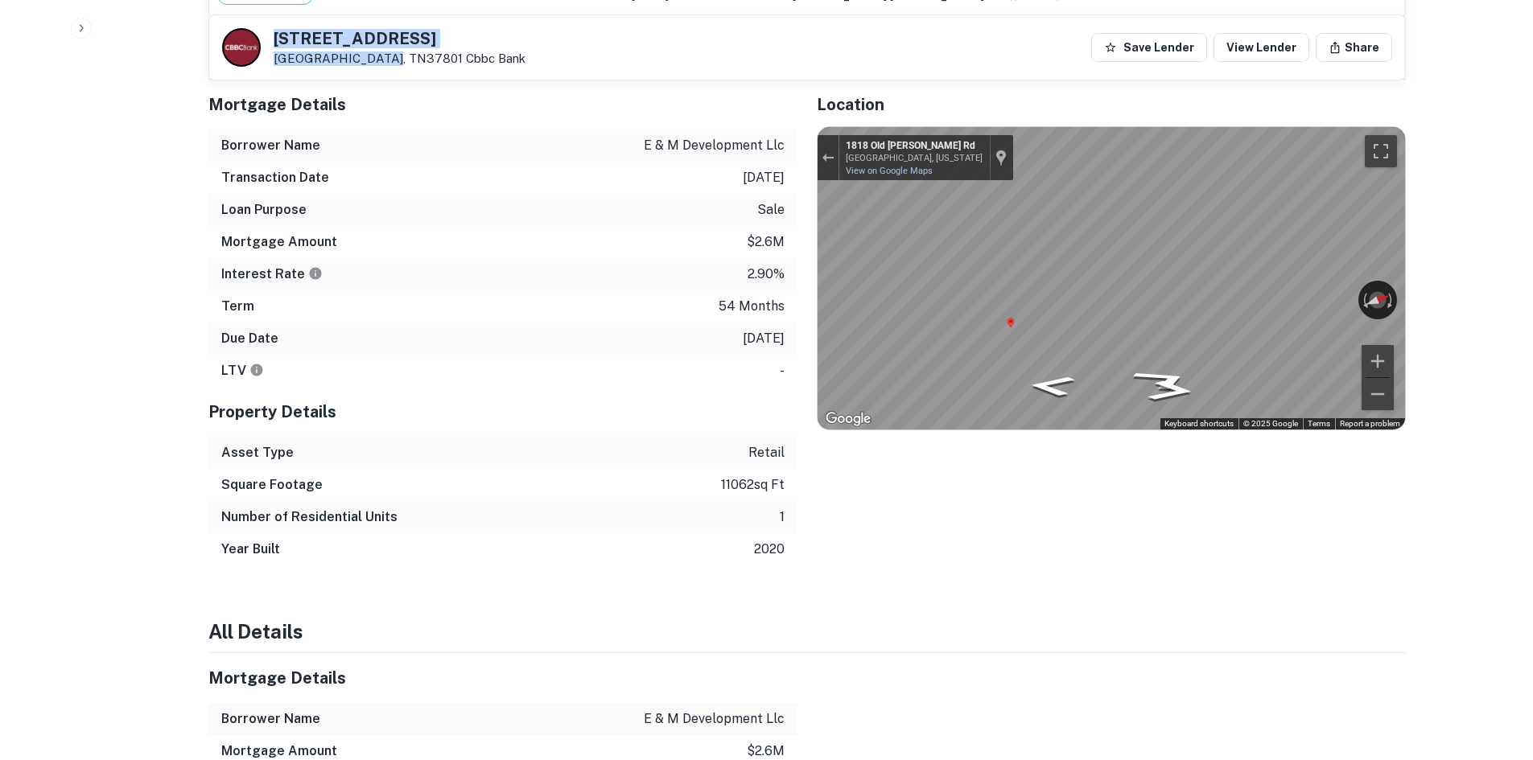
drag, startPoint x: 266, startPoint y: 31, endPoint x: 376, endPoint y: 57, distance: 112.4
click at [376, 57] on div "1904 W Broadway Ave Maryville, TN37801 Cbbc Bank" at bounding box center [373, 47] width 303 height 39
copy div "1904 W Broadway Ave Maryville, TN3780"
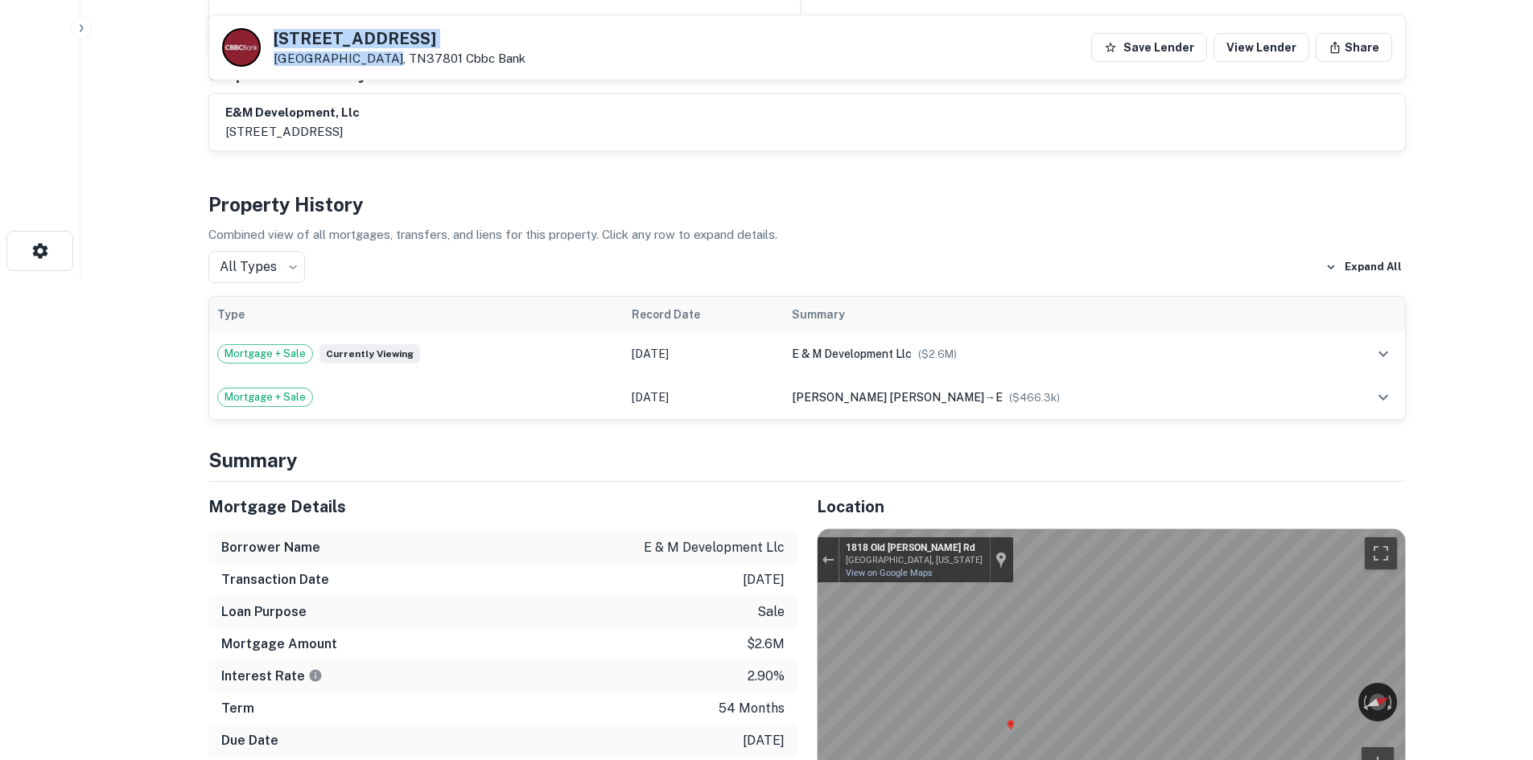
scroll to position [80, 0]
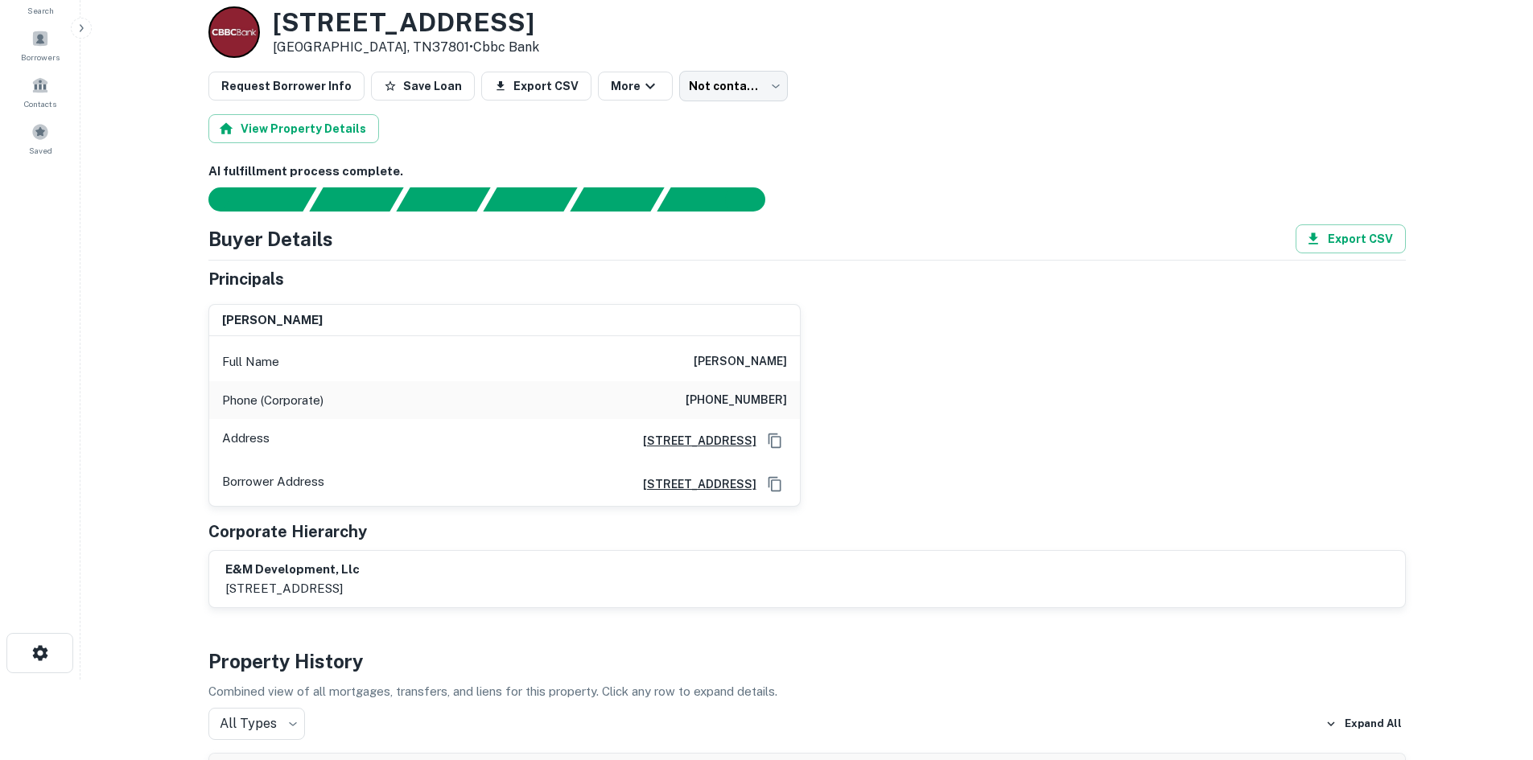
click at [764, 401] on h6 "(423) 285-5021" at bounding box center [736, 400] width 101 height 19
click at [764, 401] on h6 "[PHONE_NUMBER]" at bounding box center [736, 400] width 101 height 19
copy h6 "[PHONE_NUMBER]"
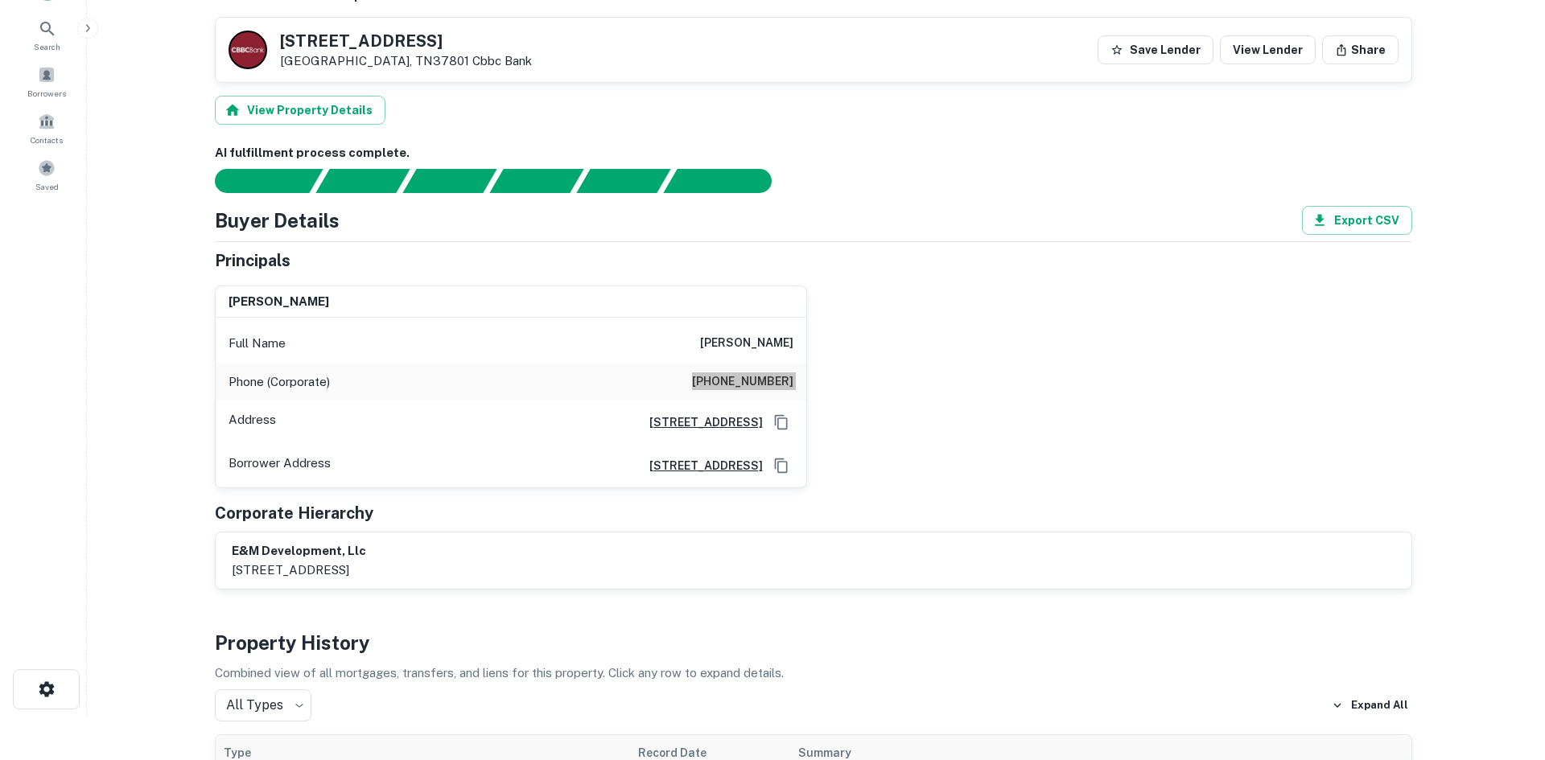
scroll to position [0, 0]
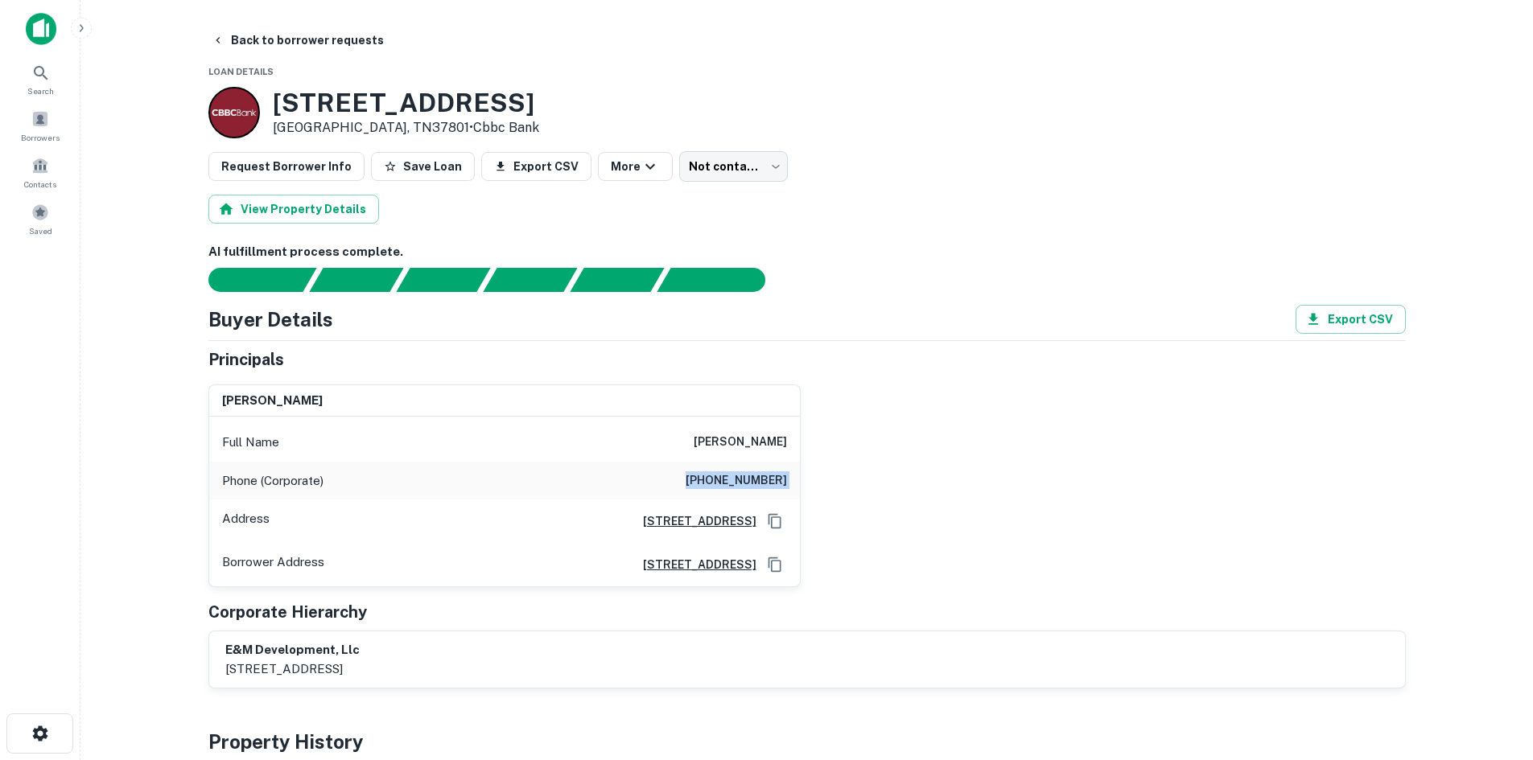
drag, startPoint x: 657, startPoint y: 433, endPoint x: 796, endPoint y: 452, distance: 139.8
click at [796, 452] on div "Full Name nathaniel t eastwood" at bounding box center [504, 442] width 591 height 39
copy h6 "[PERSON_NAME]"
click at [294, 44] on button "Back to borrower requests" at bounding box center [297, 40] width 185 height 29
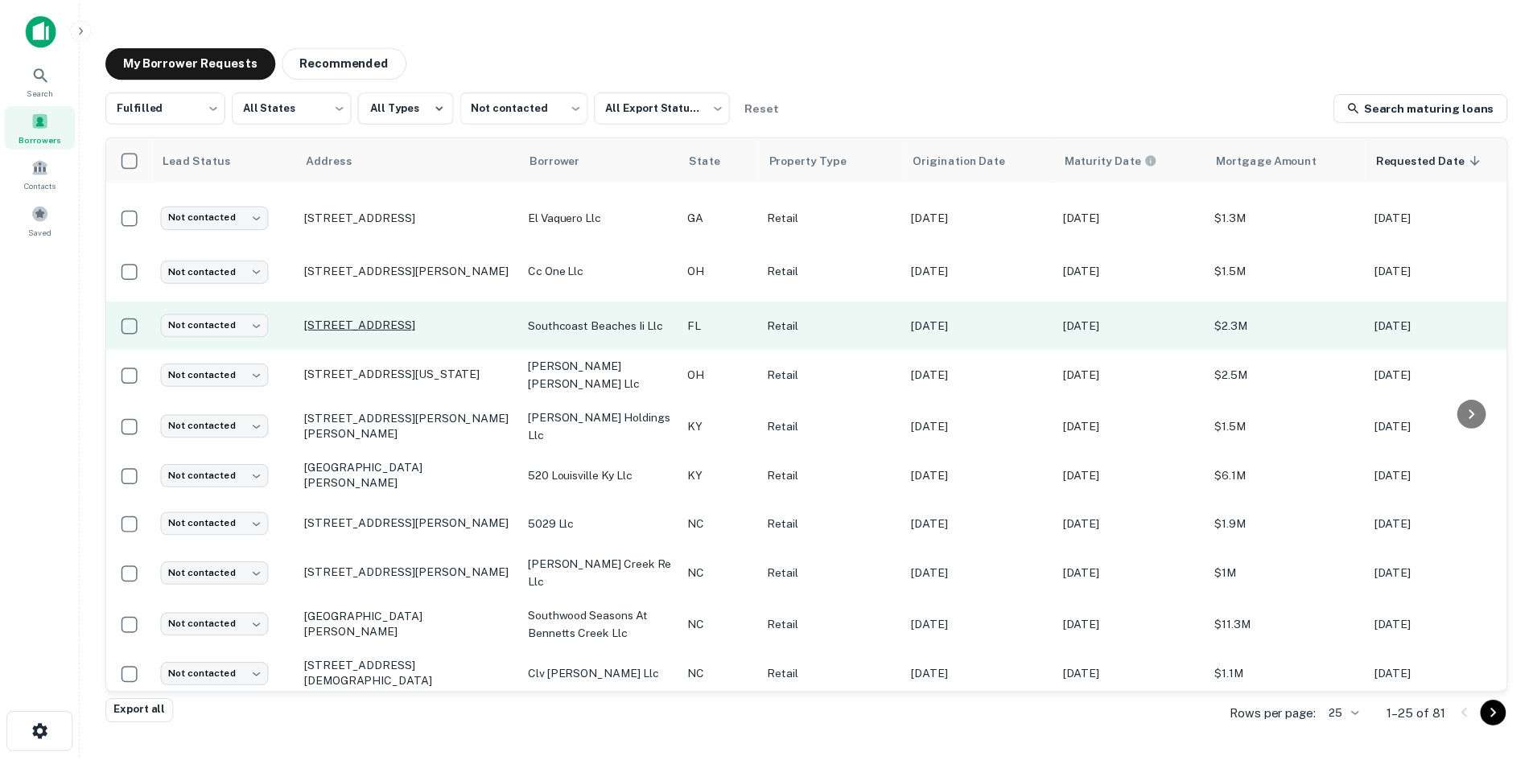
scroll to position [707, 0]
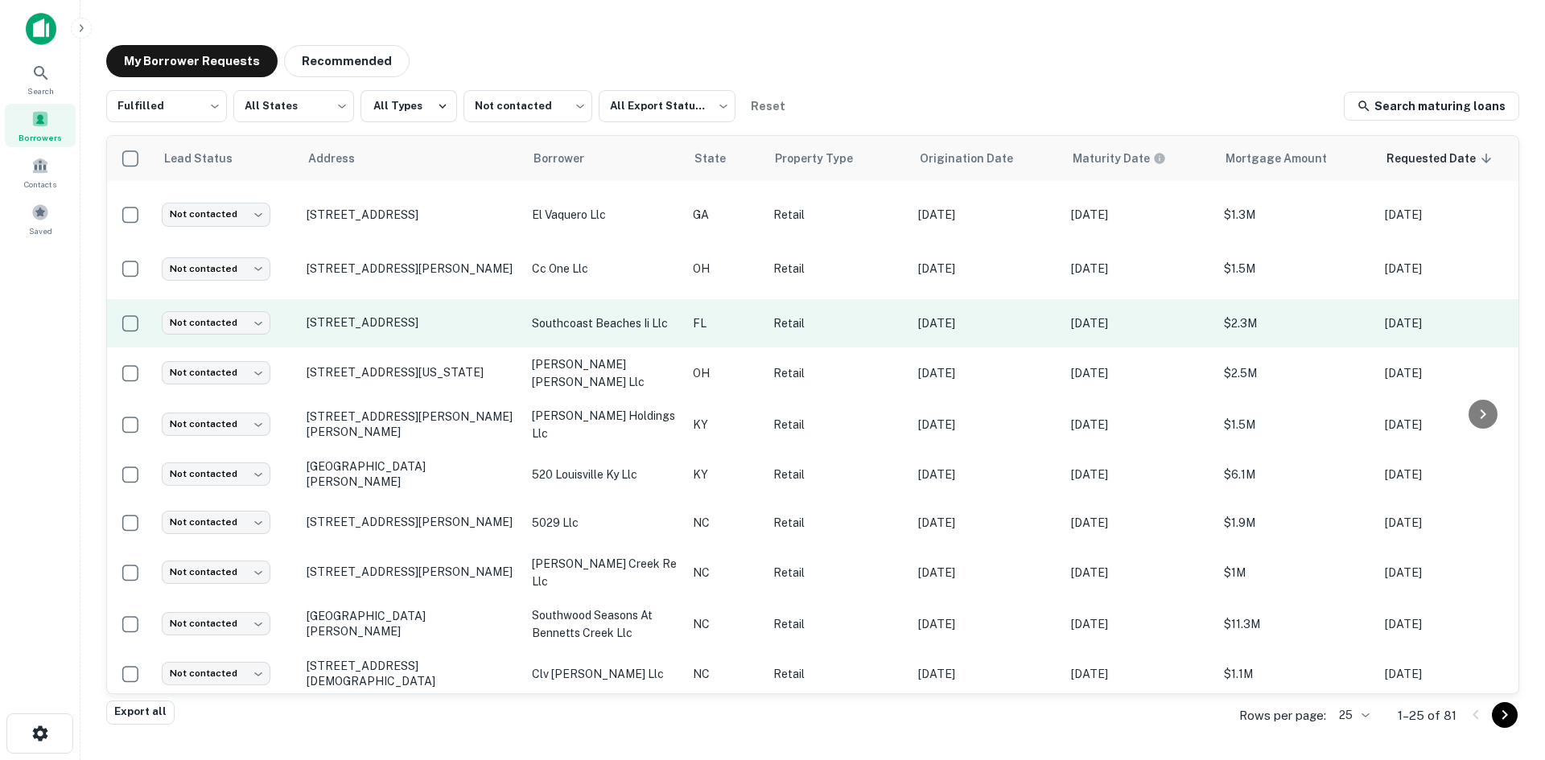
click at [426, 319] on td "241 Atlantic Blvd Neptune Beach, FL32266" at bounding box center [411, 323] width 225 height 48
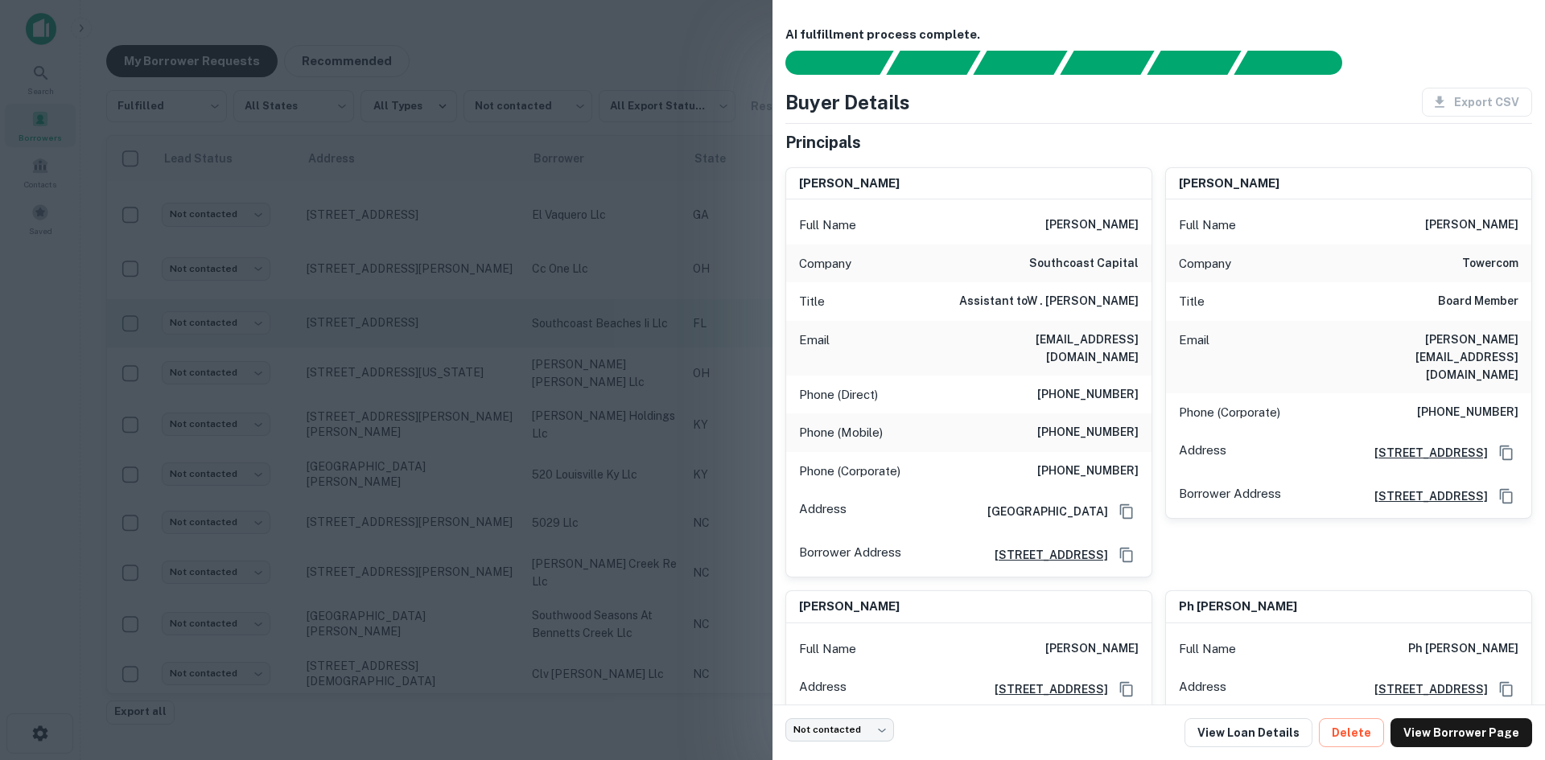
click at [426, 319] on div at bounding box center [772, 380] width 1545 height 760
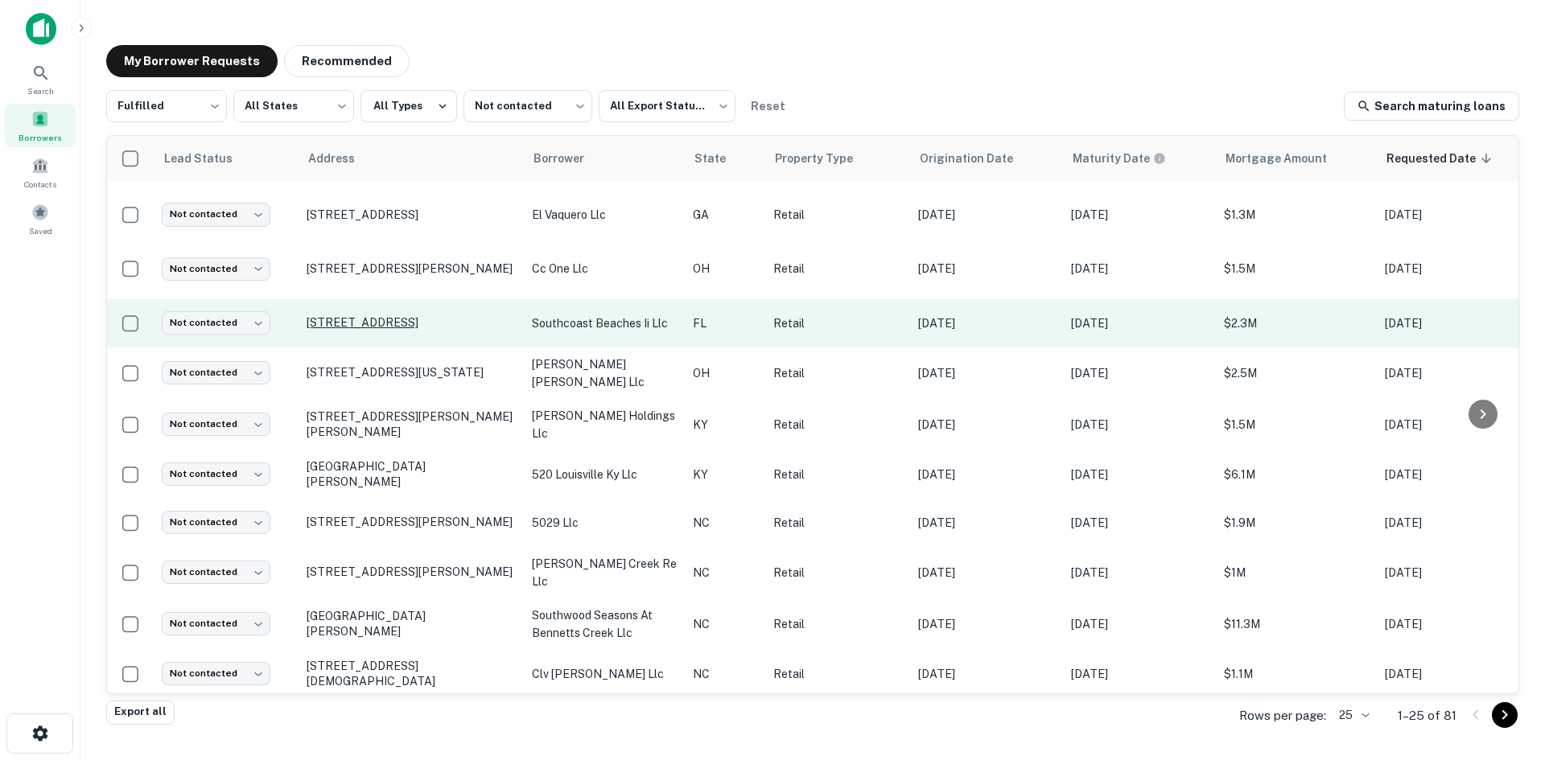
click at [410, 315] on p "241 Atlantic Blvd Neptune Beach, FL32266" at bounding box center [411, 322] width 209 height 14
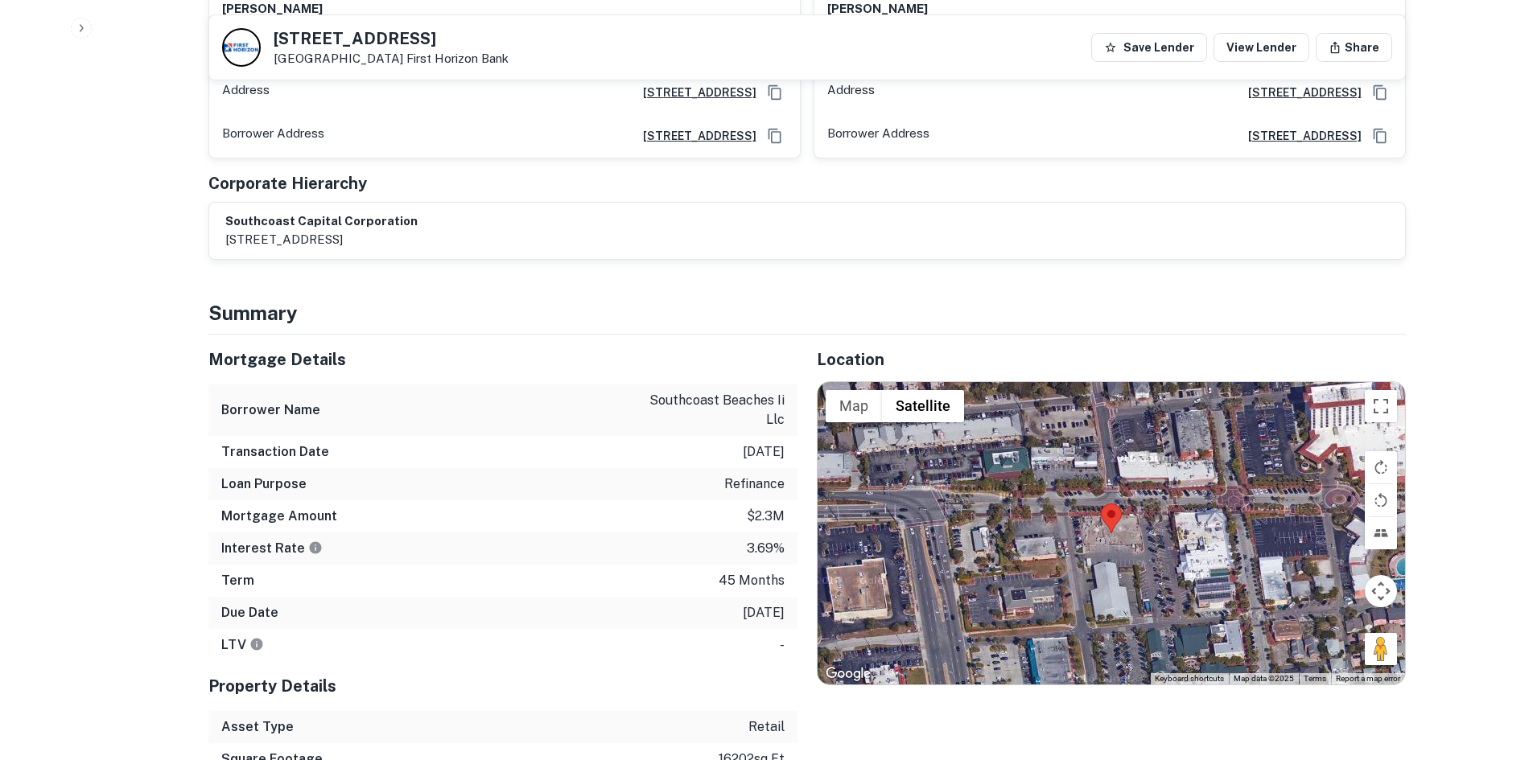
scroll to position [1046, 0]
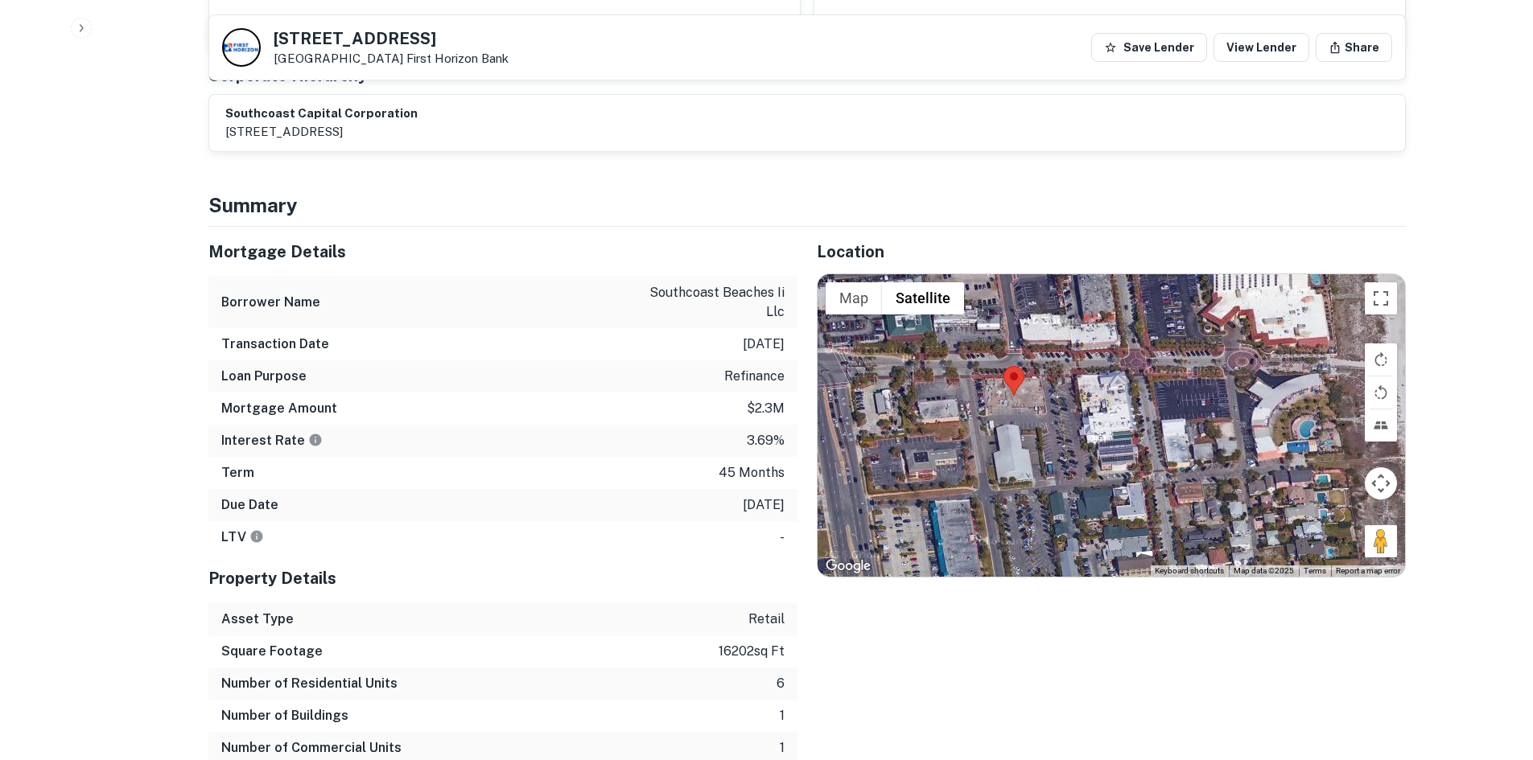
drag, startPoint x: 1399, startPoint y: 527, endPoint x: 1299, endPoint y: 496, distance: 104.6
click at [1299, 496] on div at bounding box center [1111, 425] width 587 height 303
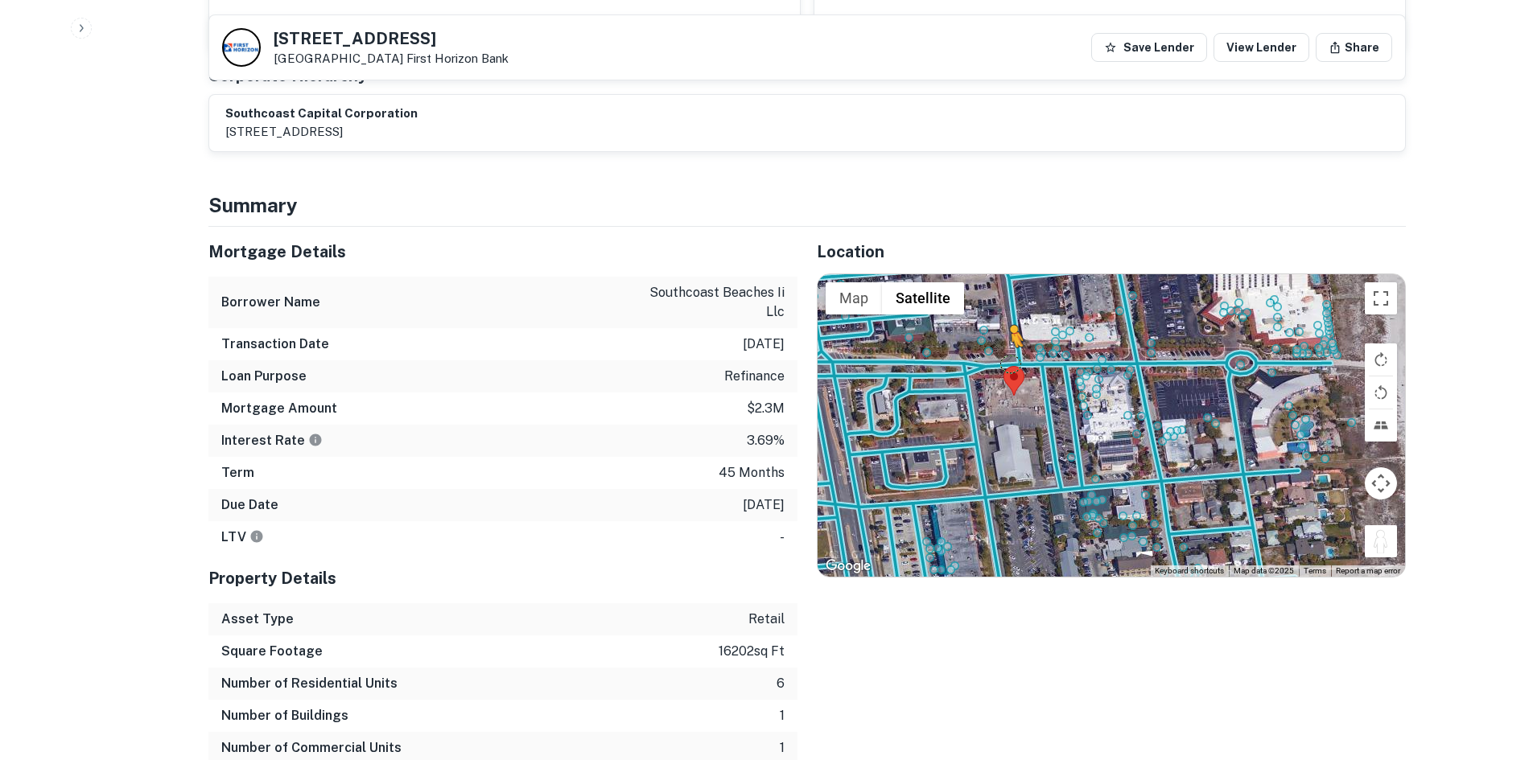
drag, startPoint x: 1374, startPoint y: 517, endPoint x: 1003, endPoint y: 343, distance: 409.7
click at [1003, 343] on div "To activate drag with keyboard, press Alt + Enter. Once in keyboard drag state,…" at bounding box center [1111, 425] width 587 height 303
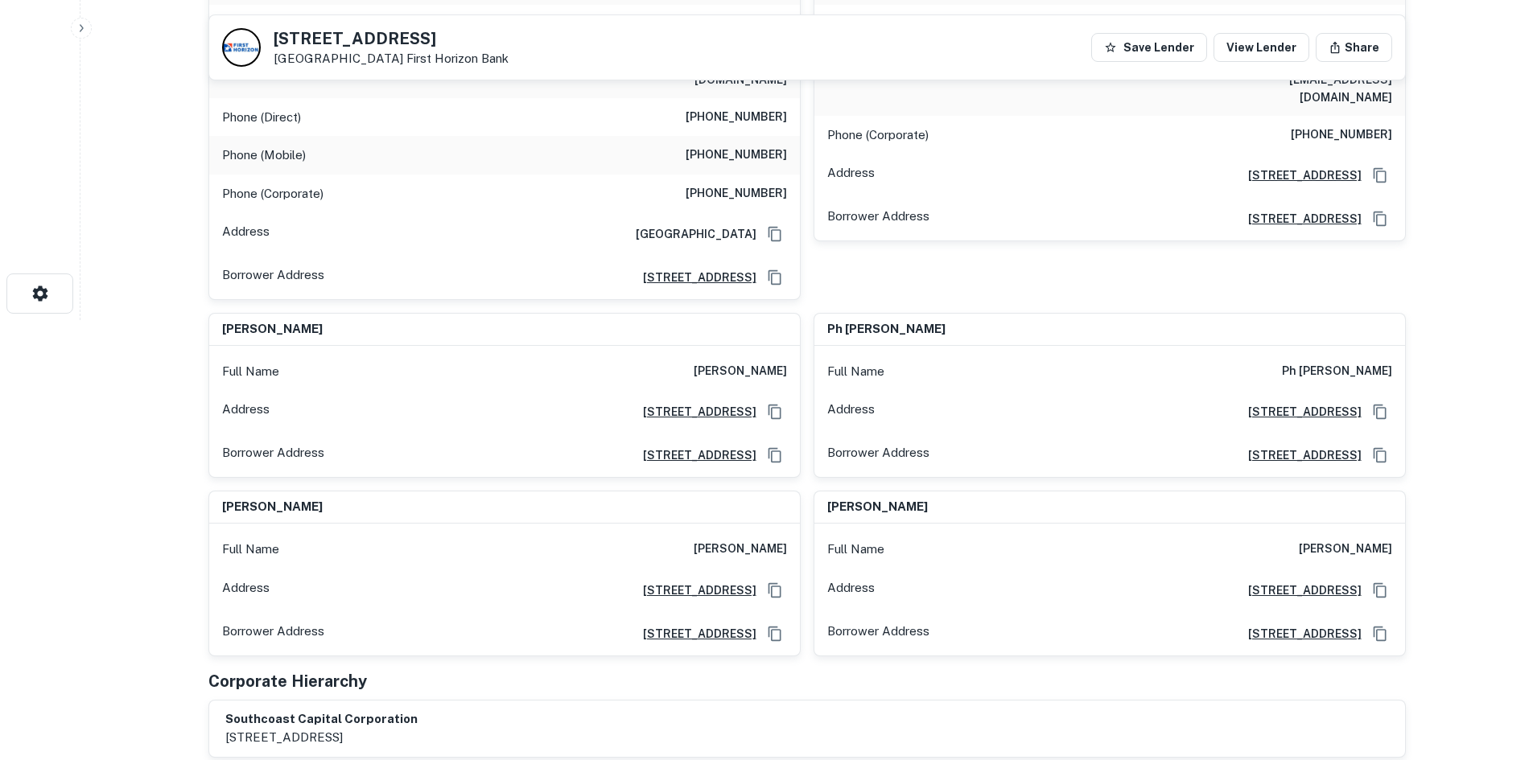
scroll to position [322, 0]
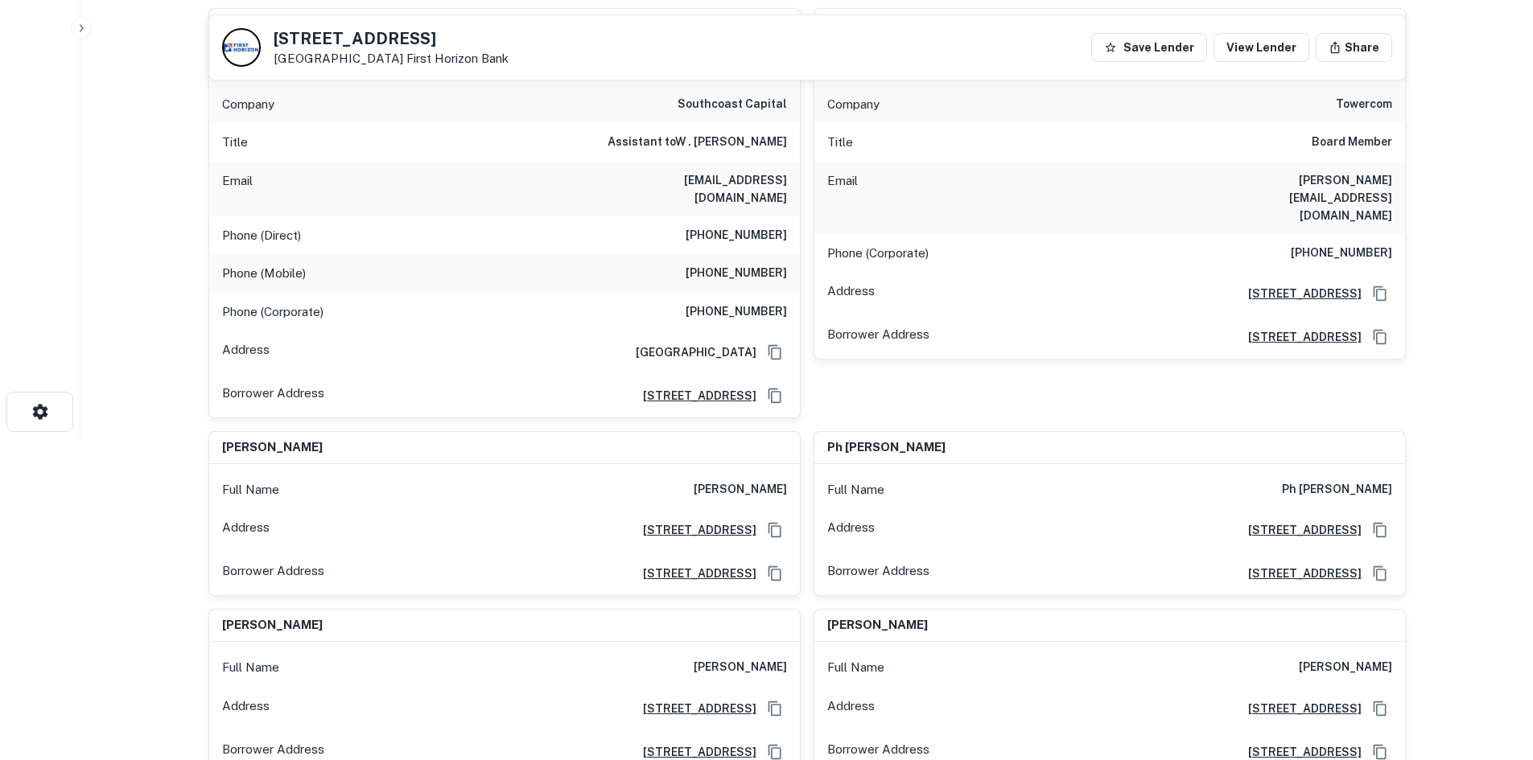
click at [722, 226] on h6 "(904) 300-2849" at bounding box center [736, 235] width 101 height 19
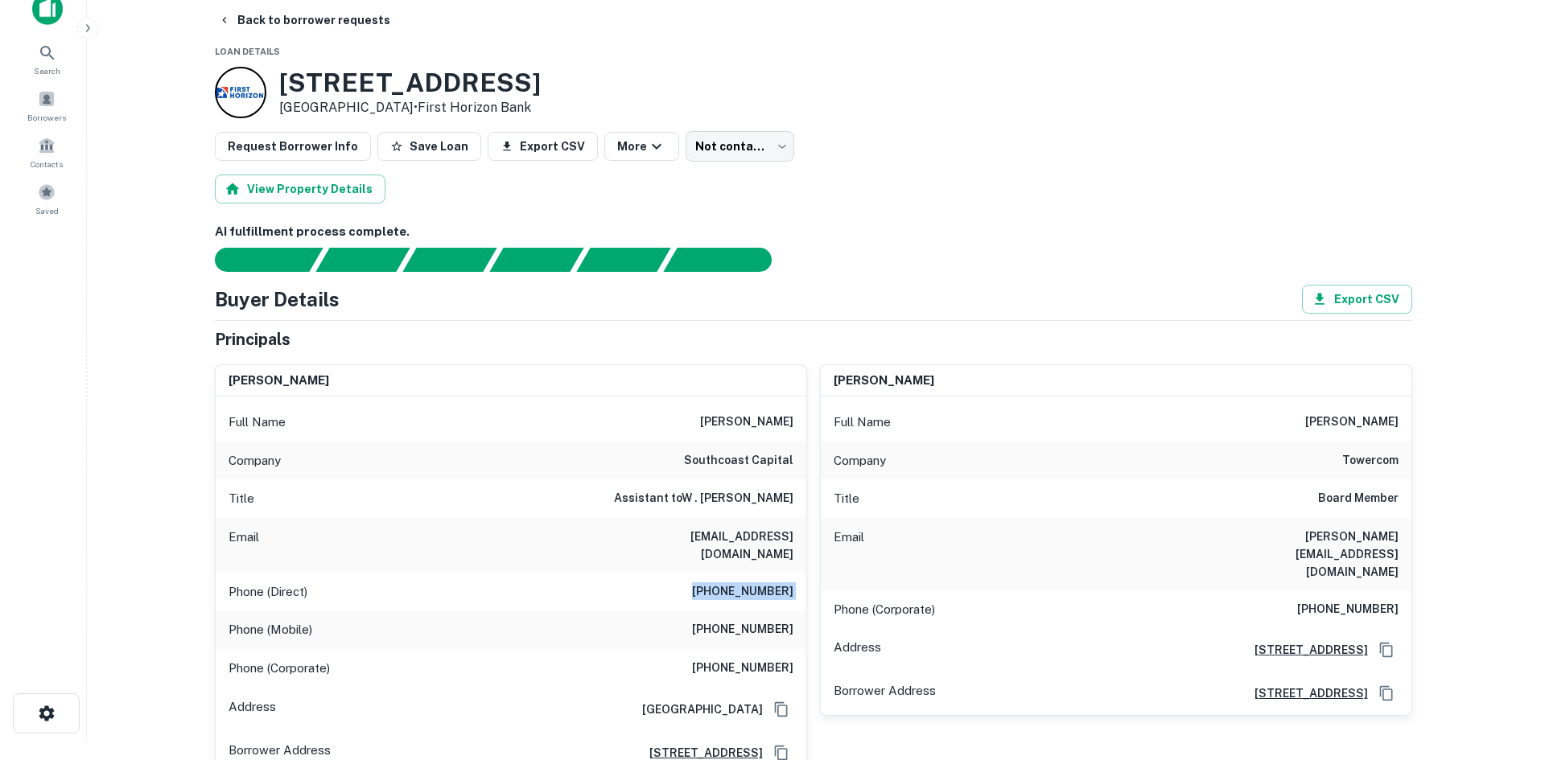
scroll to position [0, 0]
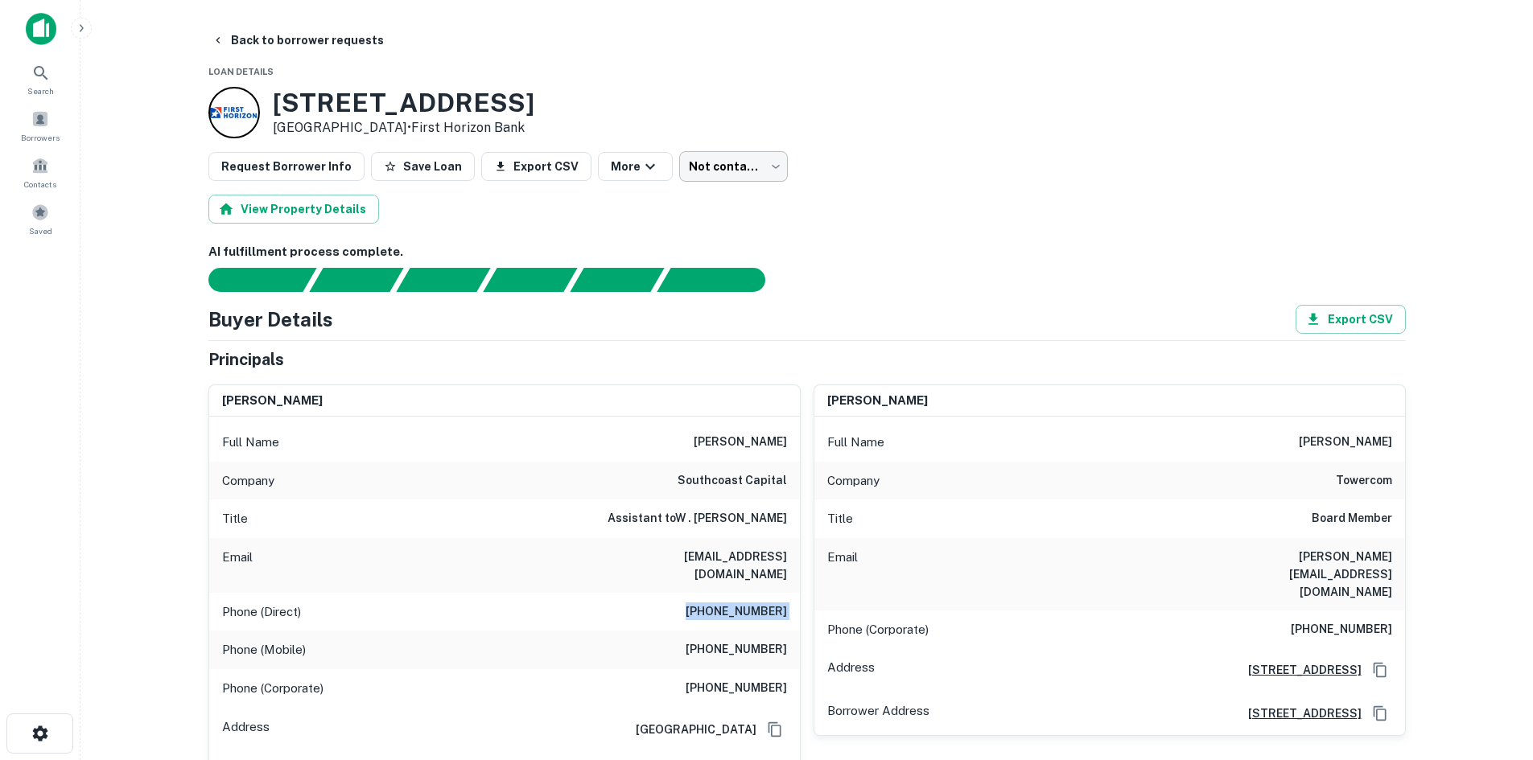
click at [734, 162] on body "Search Borrowers Contacts Saved Back to borrower requests Loan Details 241 Atla…" at bounding box center [766, 380] width 1533 height 760
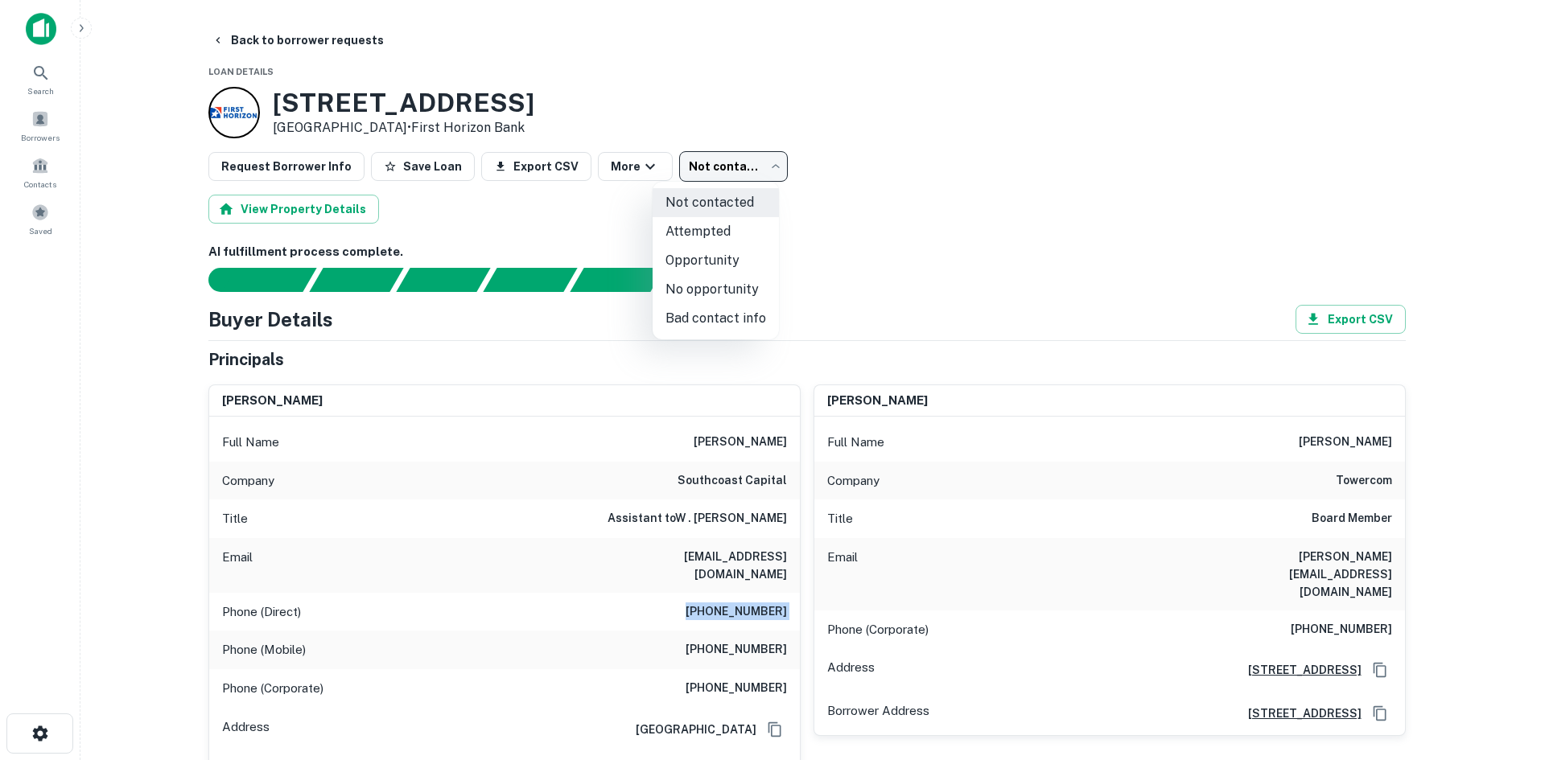
click at [729, 293] on li "No opportunity" at bounding box center [716, 289] width 126 height 29
type input "**********"
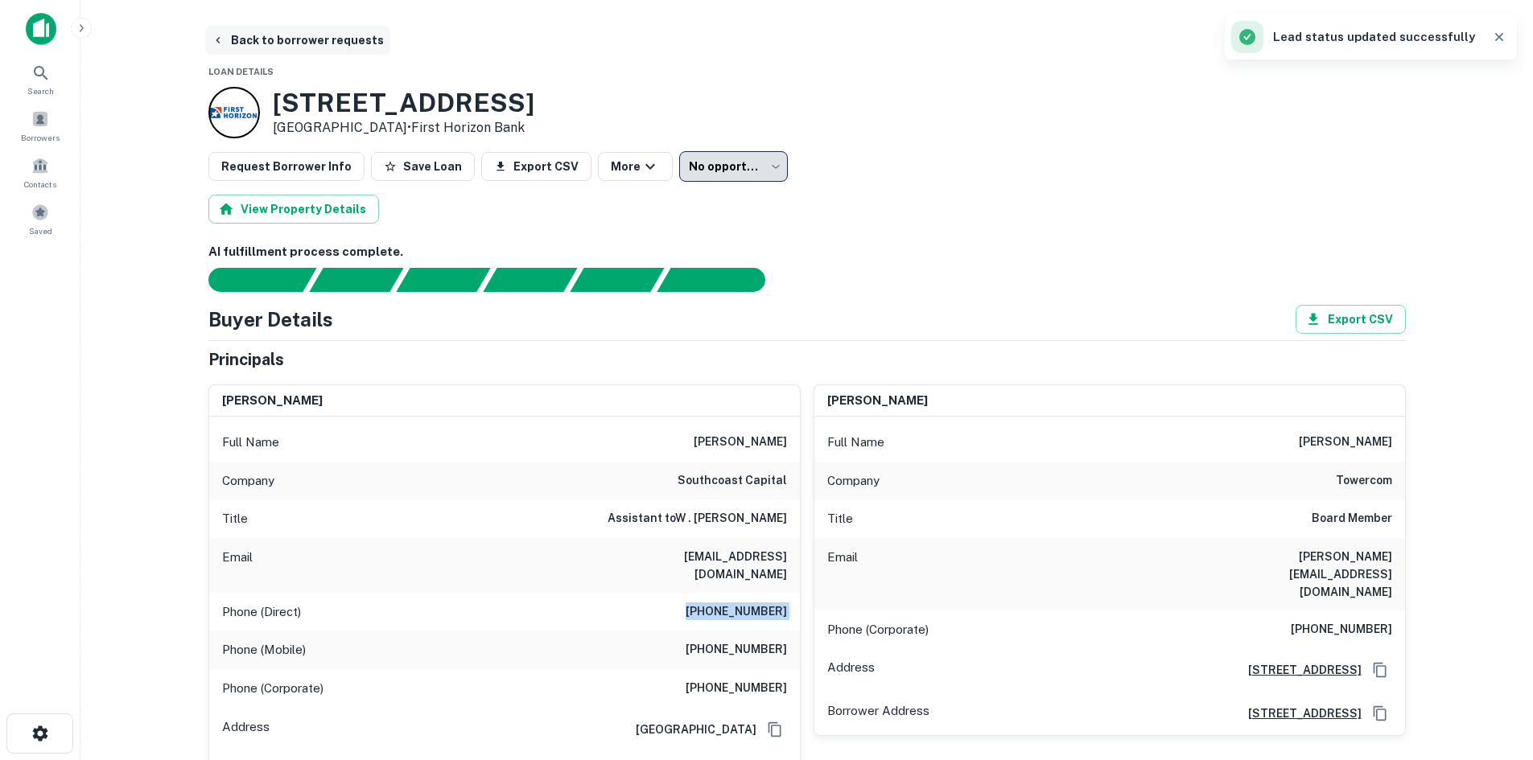
click at [249, 33] on button "Back to borrower requests" at bounding box center [297, 40] width 185 height 29
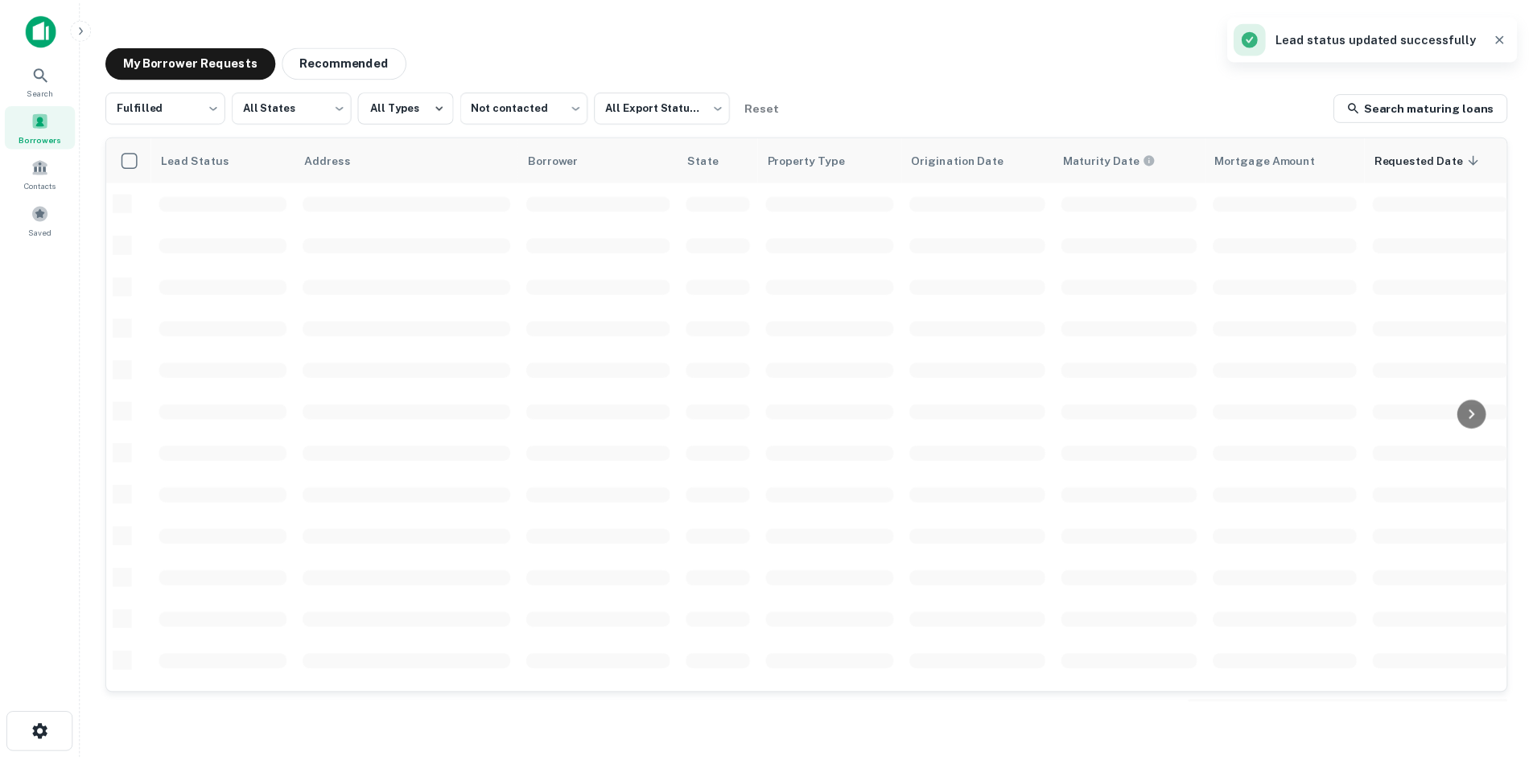
scroll to position [546, 0]
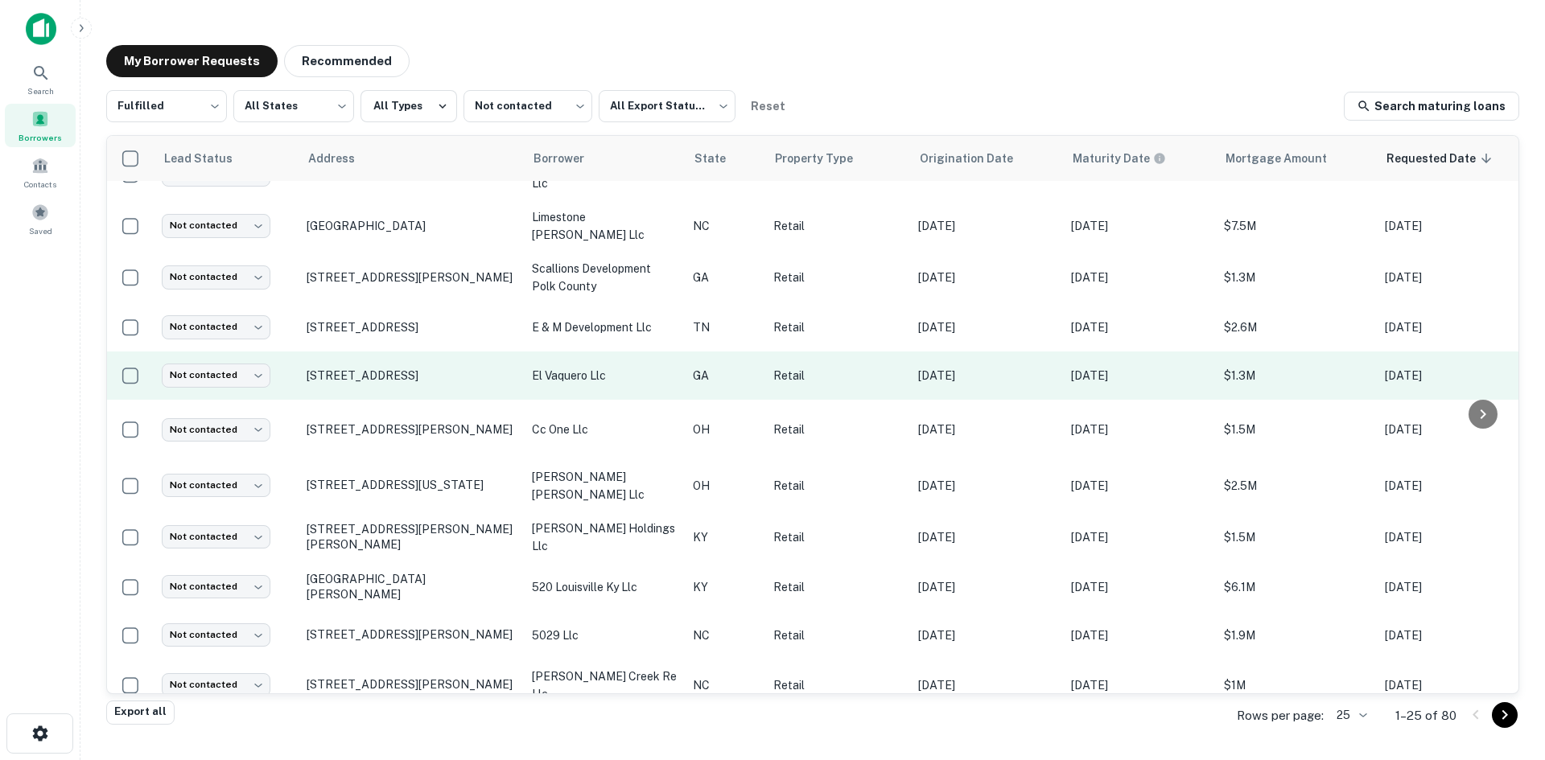
click at [441, 372] on td "[STREET_ADDRESS]" at bounding box center [411, 376] width 225 height 48
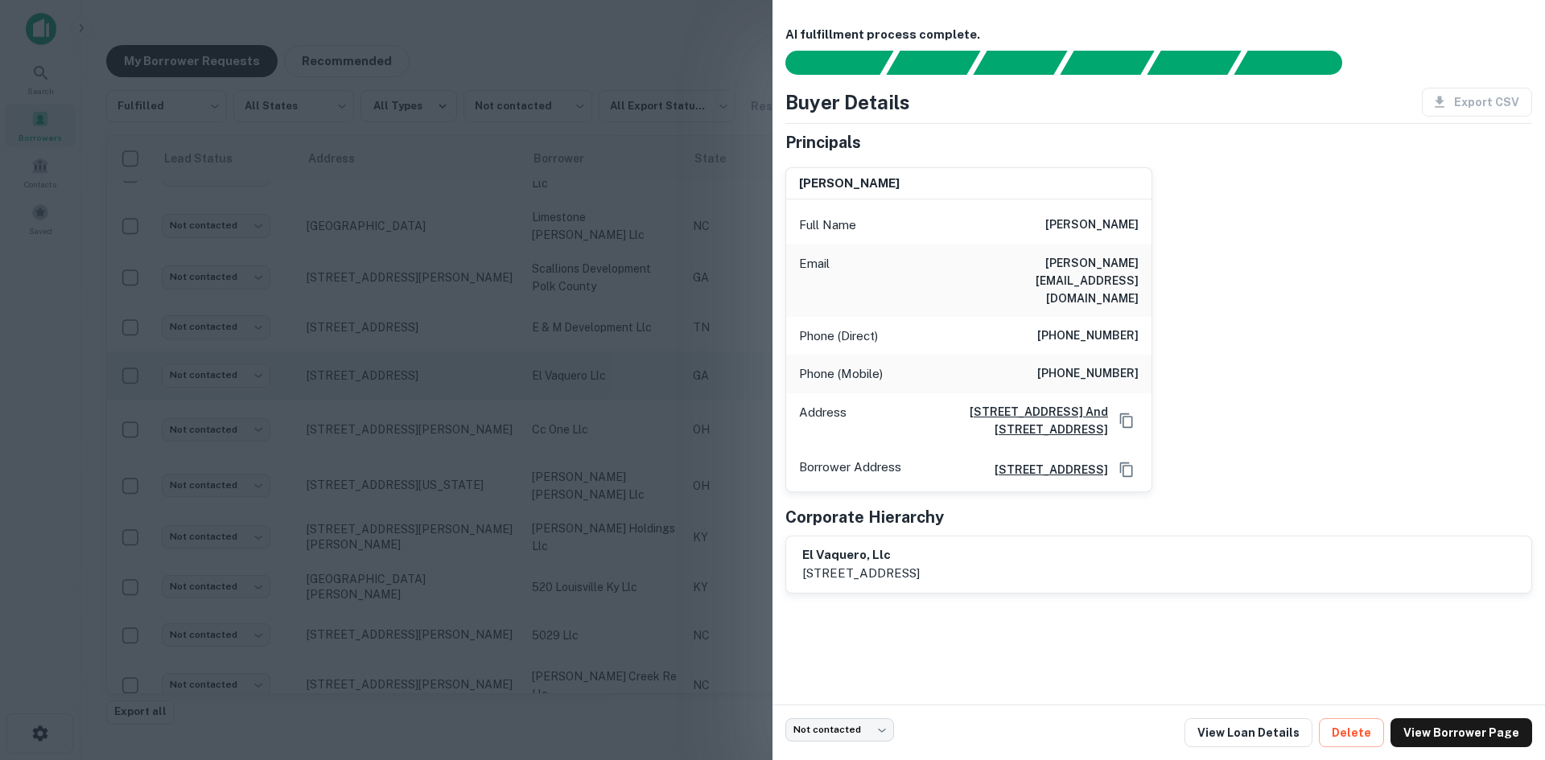
click at [441, 372] on div at bounding box center [772, 380] width 1545 height 760
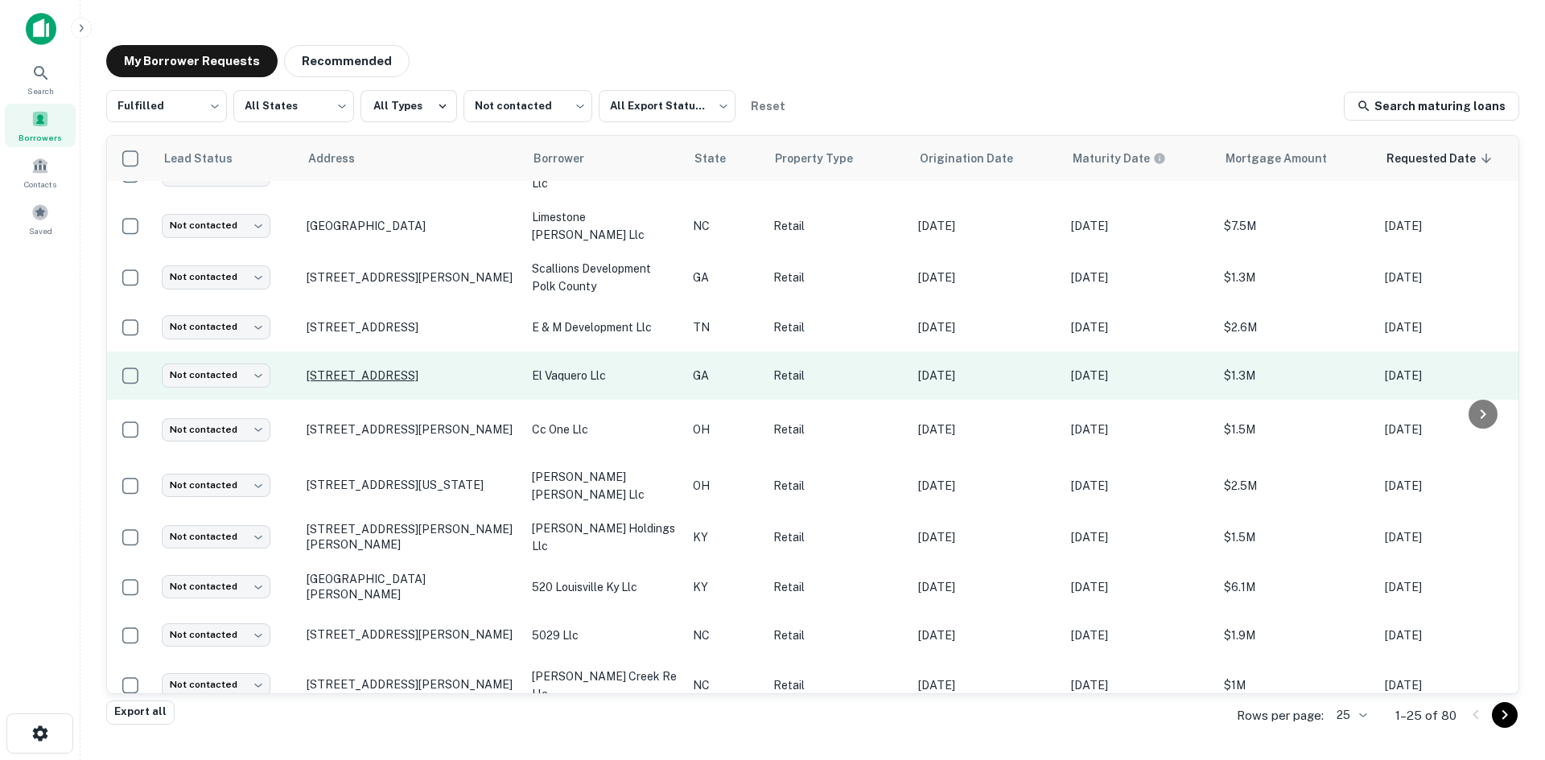
click at [436, 369] on p "[STREET_ADDRESS]" at bounding box center [411, 376] width 209 height 14
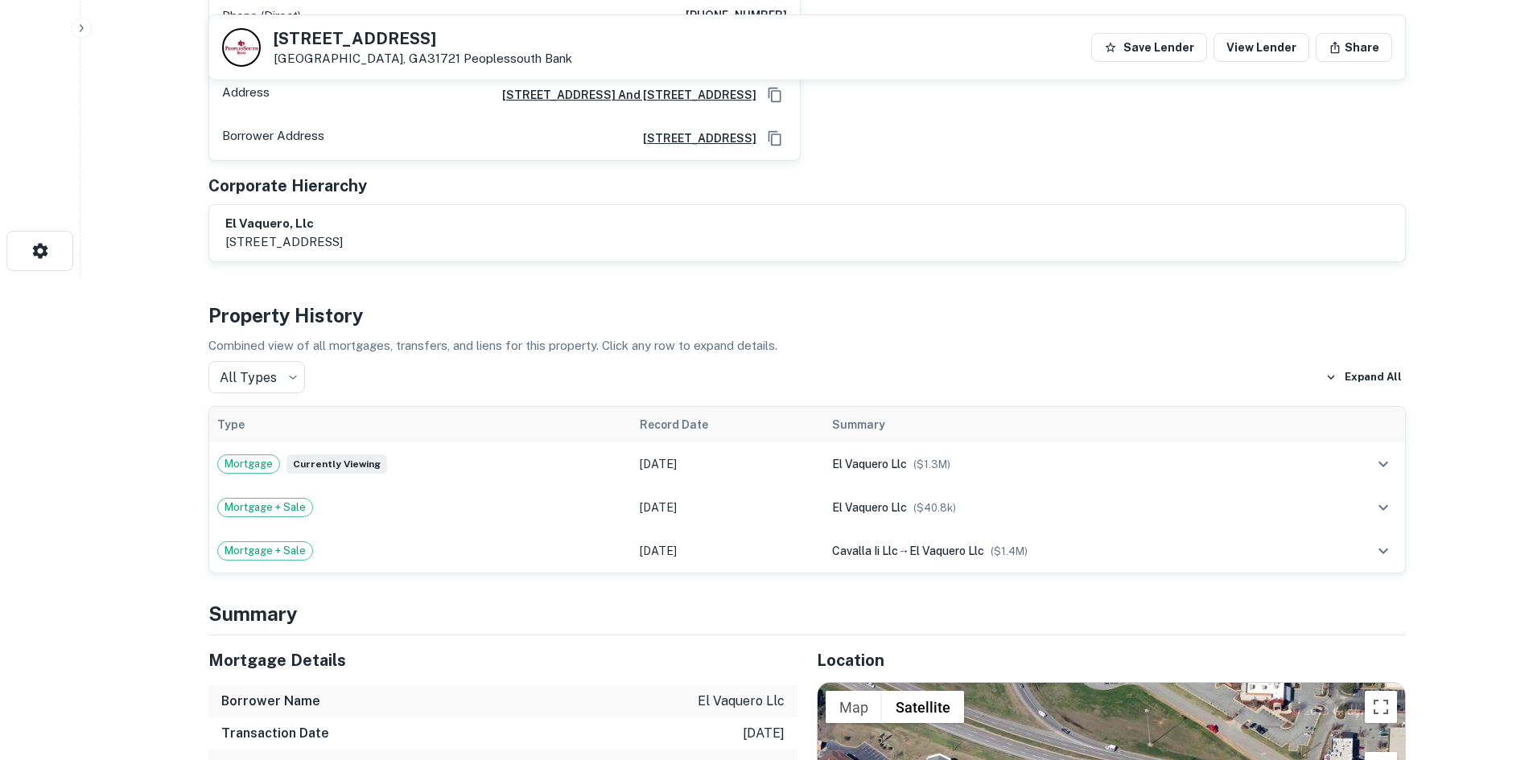
scroll to position [885, 0]
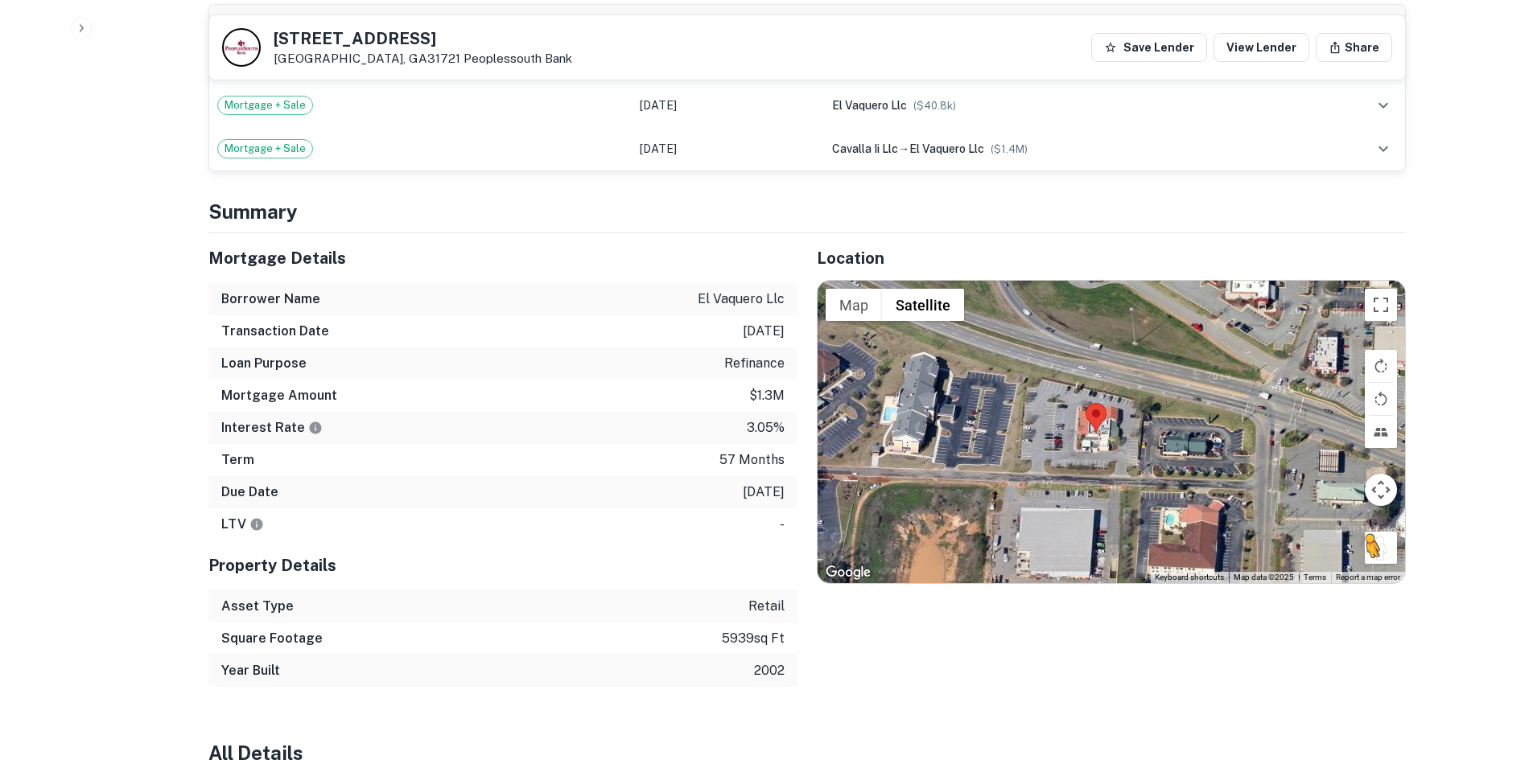
drag, startPoint x: 1400, startPoint y: 512, endPoint x: 1392, endPoint y: 506, distance: 9.8
click at [1383, 512] on div "To activate drag with keyboard, press Alt + Enter. Once in keyboard drag state,…" at bounding box center [1111, 432] width 587 height 303
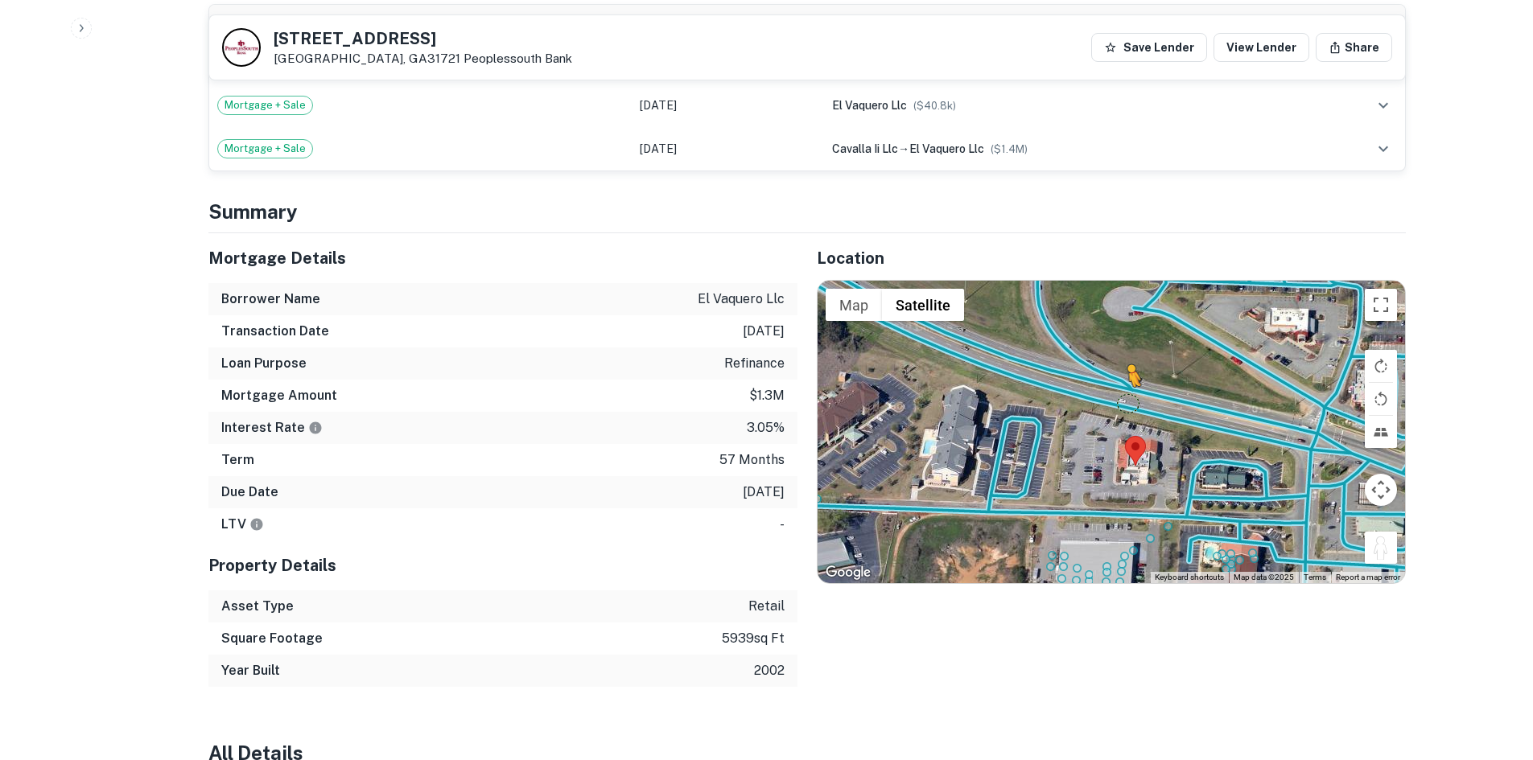
drag, startPoint x: 1386, startPoint y: 508, endPoint x: 1126, endPoint y: 369, distance: 294.9
click at [1126, 369] on div "To activate drag with keyboard, press Alt + Enter. Once in keyboard drag state,…" at bounding box center [1111, 432] width 587 height 303
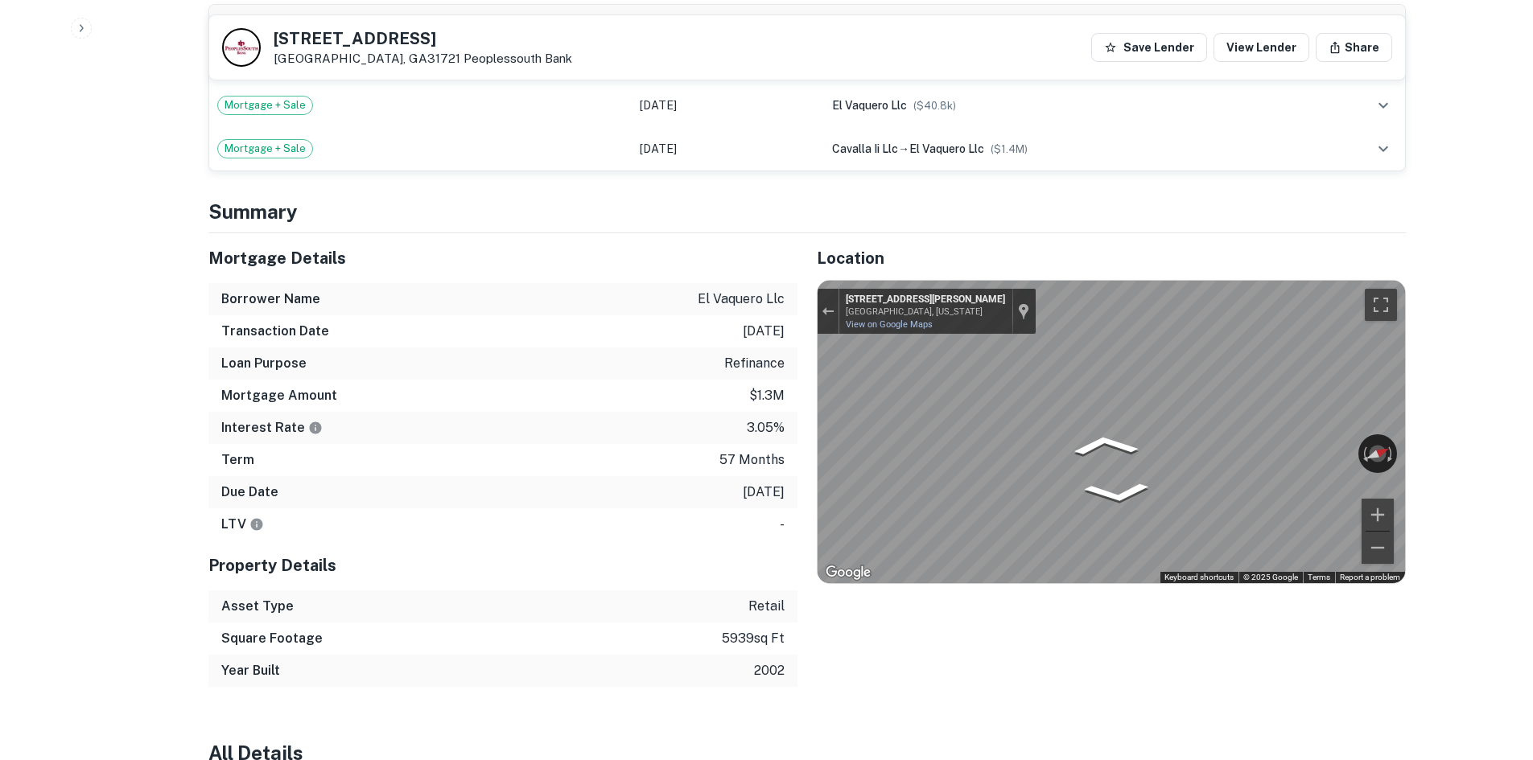
drag, startPoint x: 270, startPoint y: 38, endPoint x: 373, endPoint y: 63, distance: 106.0
click at [373, 63] on div "3007 Kensington Ct Albany, GA31721 Peoplessouth Bank" at bounding box center [397, 47] width 350 height 39
copy div "[STREET_ADDRESS]"
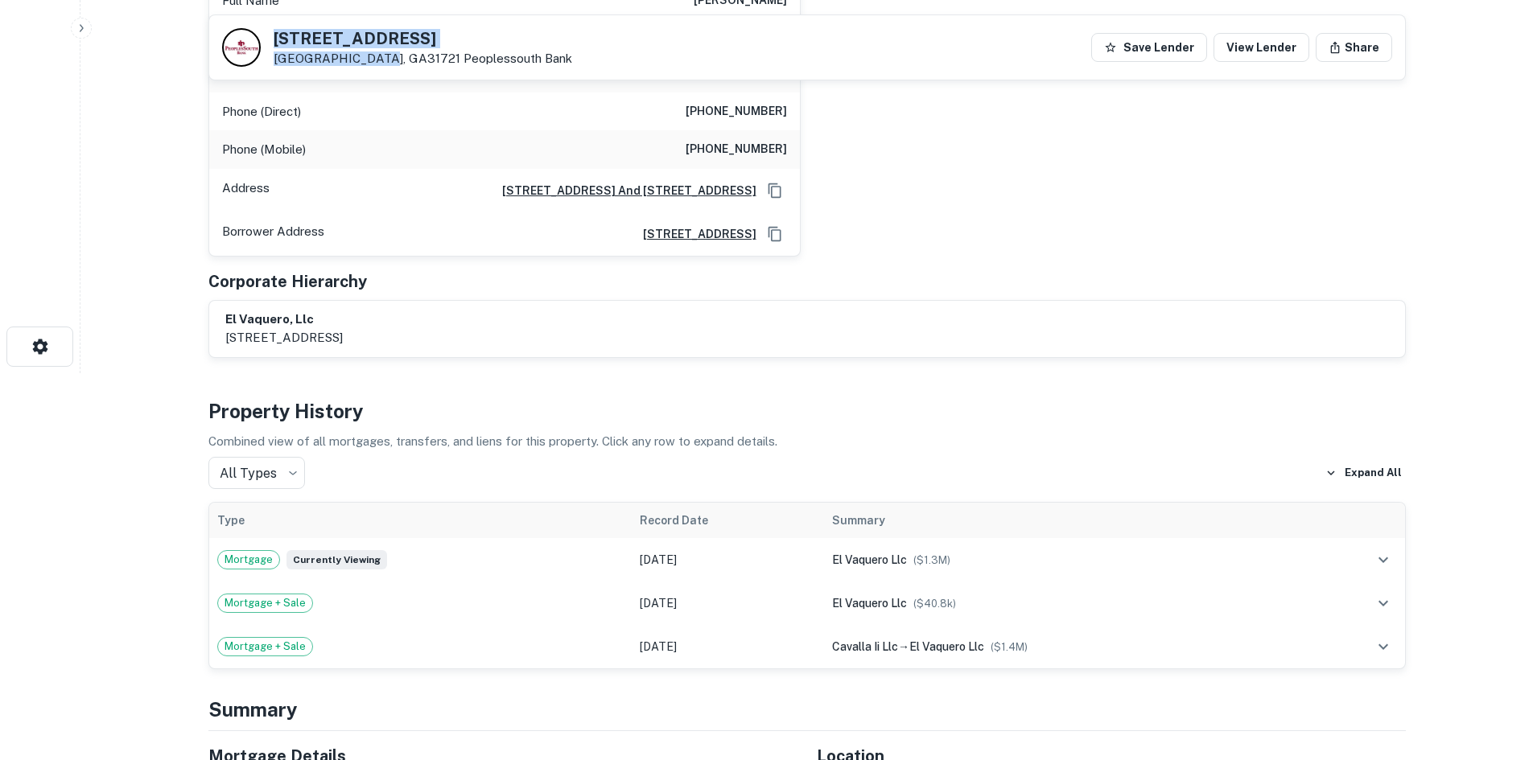
scroll to position [241, 0]
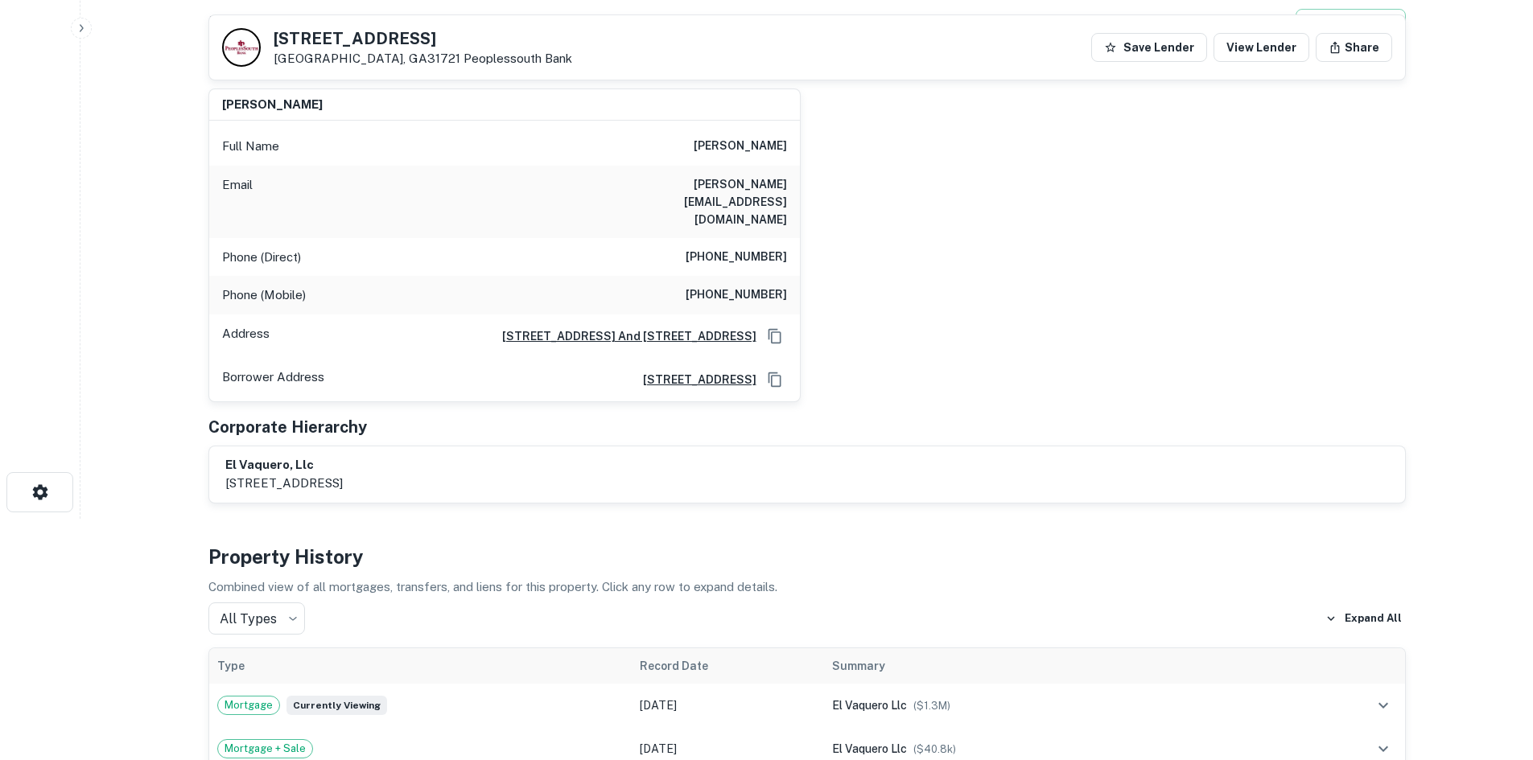
click at [728, 248] on h6 "(229) 759-1916" at bounding box center [736, 257] width 101 height 19
copy h6 "(229) 759-1916"
click at [736, 286] on h6 "(504) 444-3066" at bounding box center [736, 295] width 101 height 19
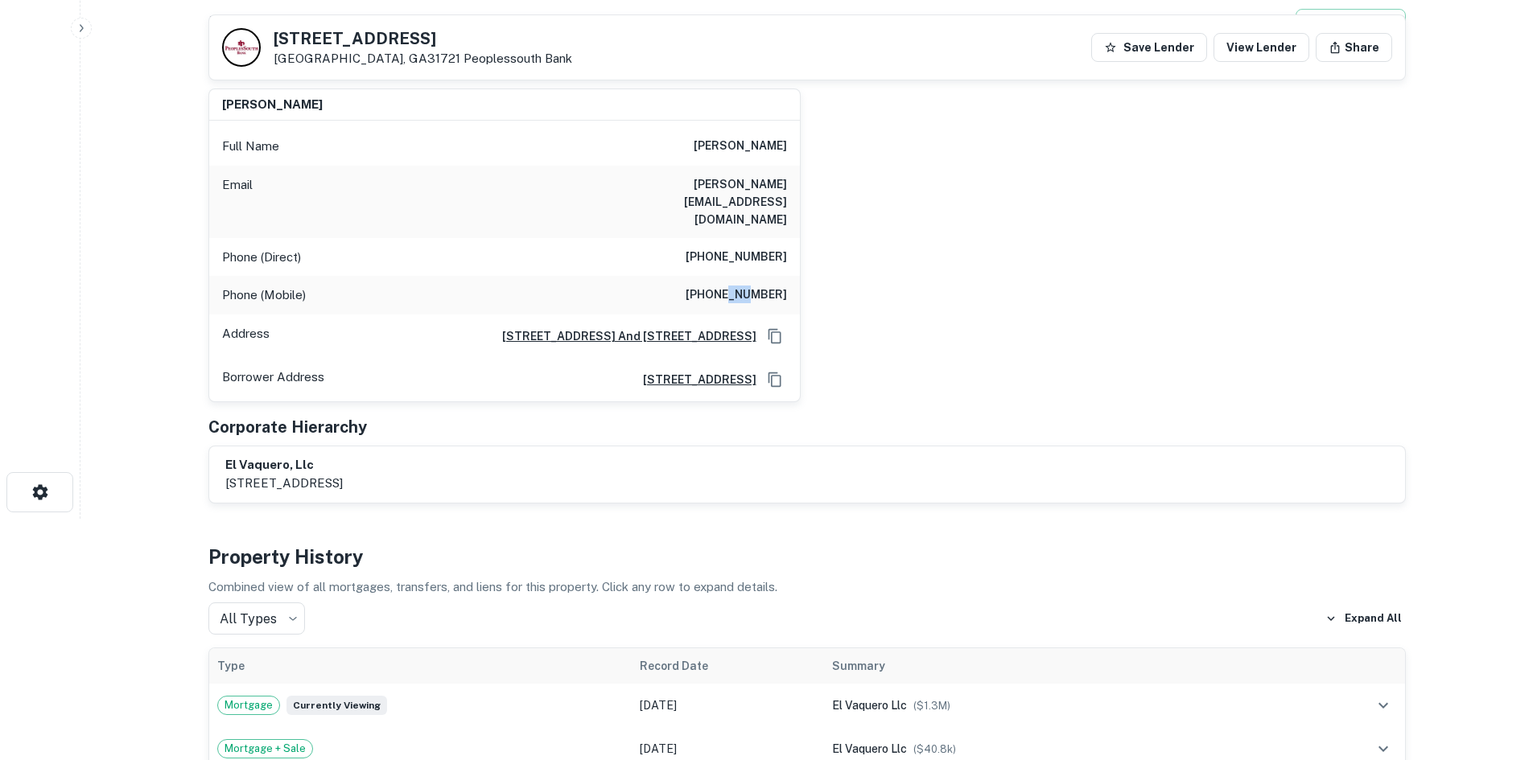
click at [736, 286] on h6 "(504) 444-3066" at bounding box center [736, 295] width 101 height 19
copy h6 "(504) 444-3066"
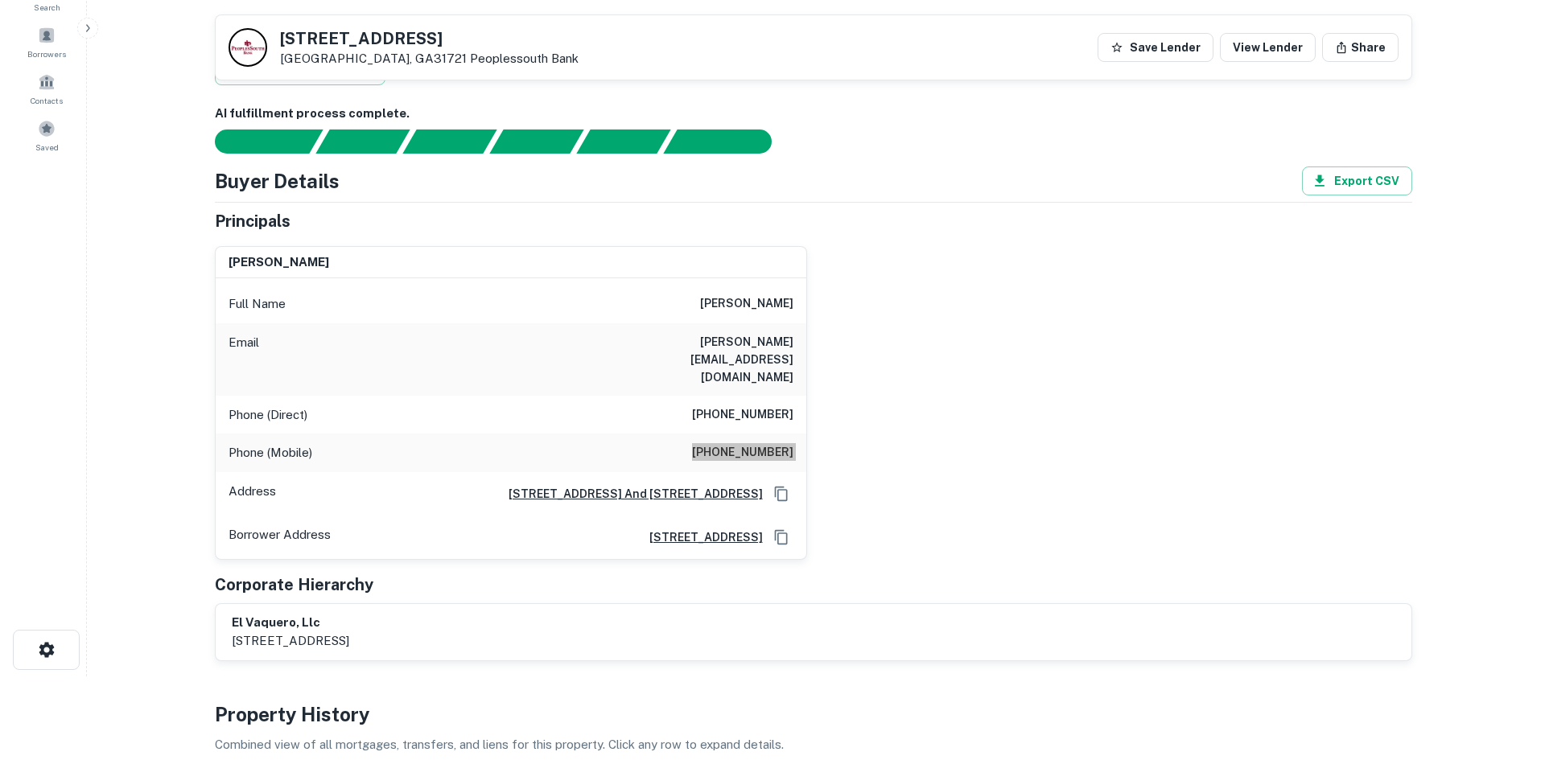
scroll to position [0, 0]
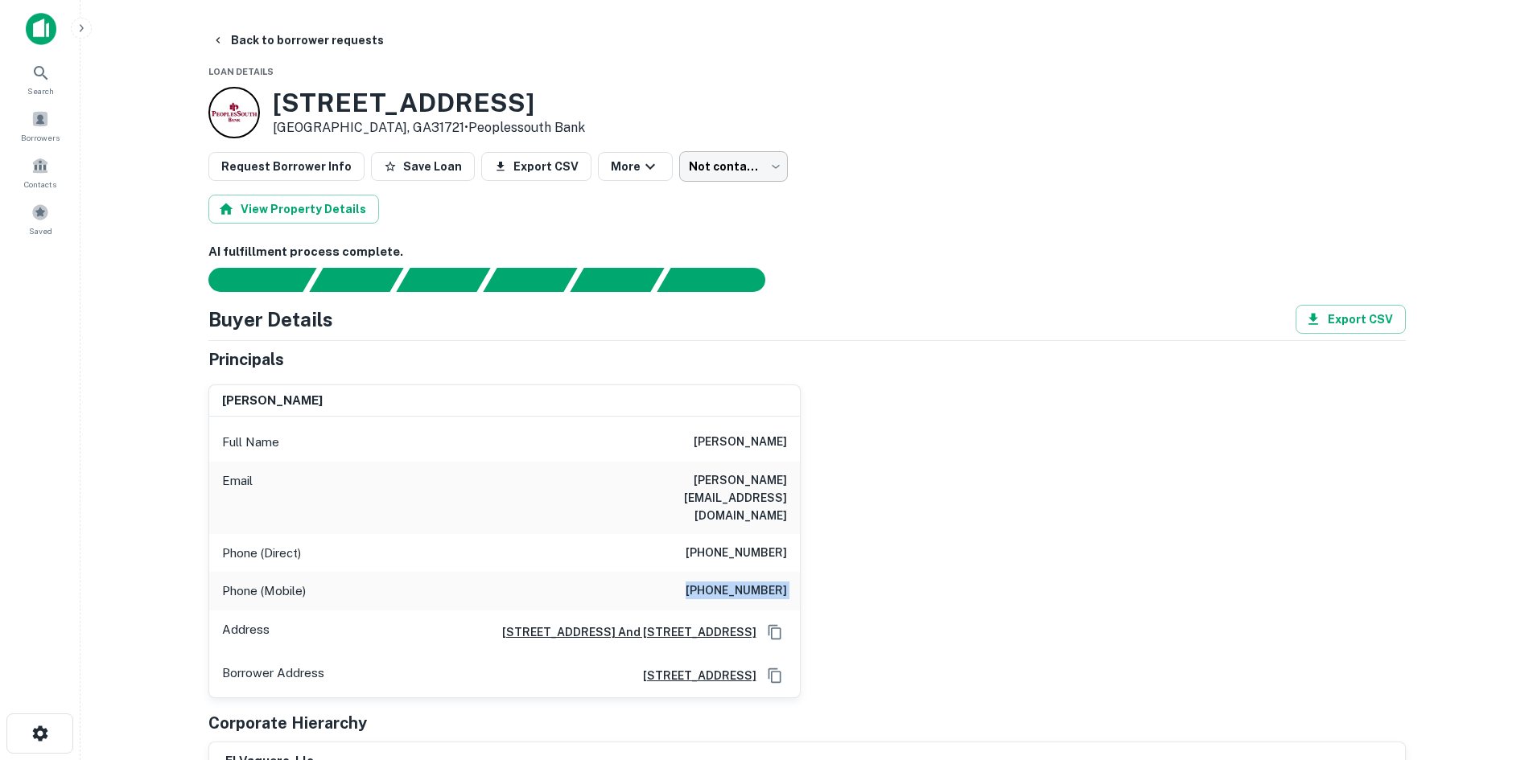
click at [723, 156] on body "Search Borrowers Contacts Saved Back to borrower requests Loan Details 3007 Ken…" at bounding box center [766, 380] width 1533 height 760
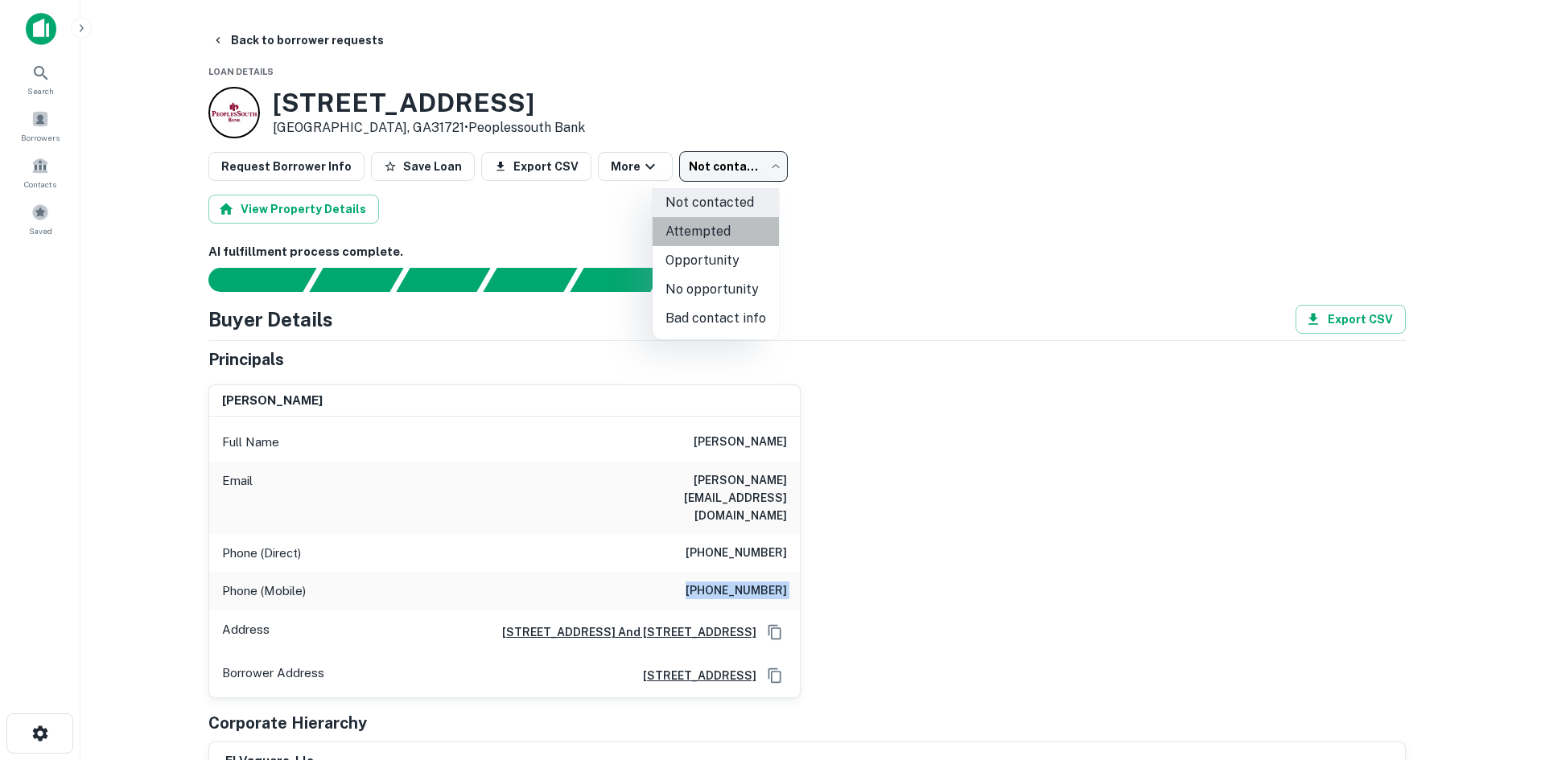
click at [725, 222] on li "Attempted" at bounding box center [716, 231] width 126 height 29
type input "*********"
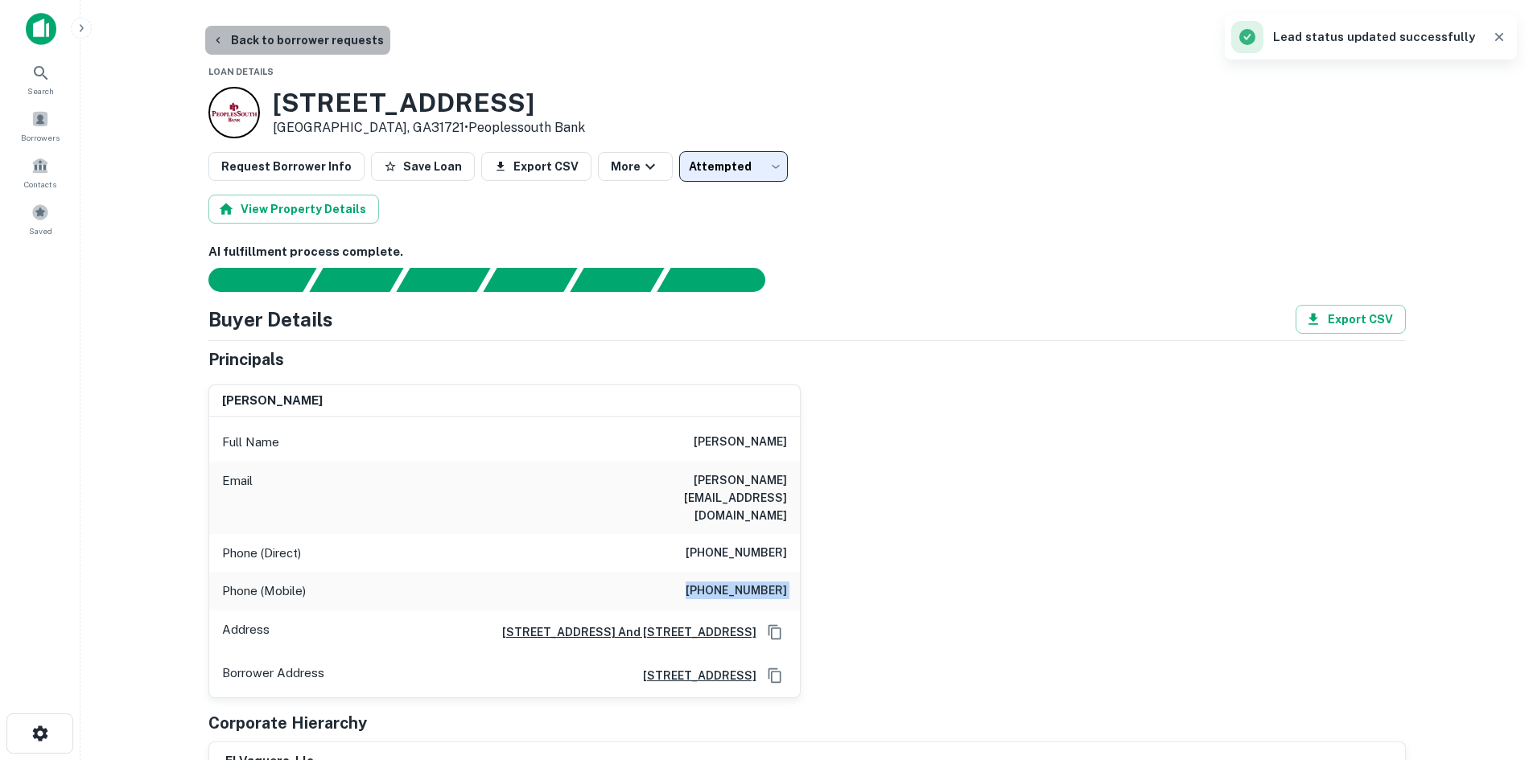
click at [318, 47] on button "Back to borrower requests" at bounding box center [297, 40] width 185 height 29
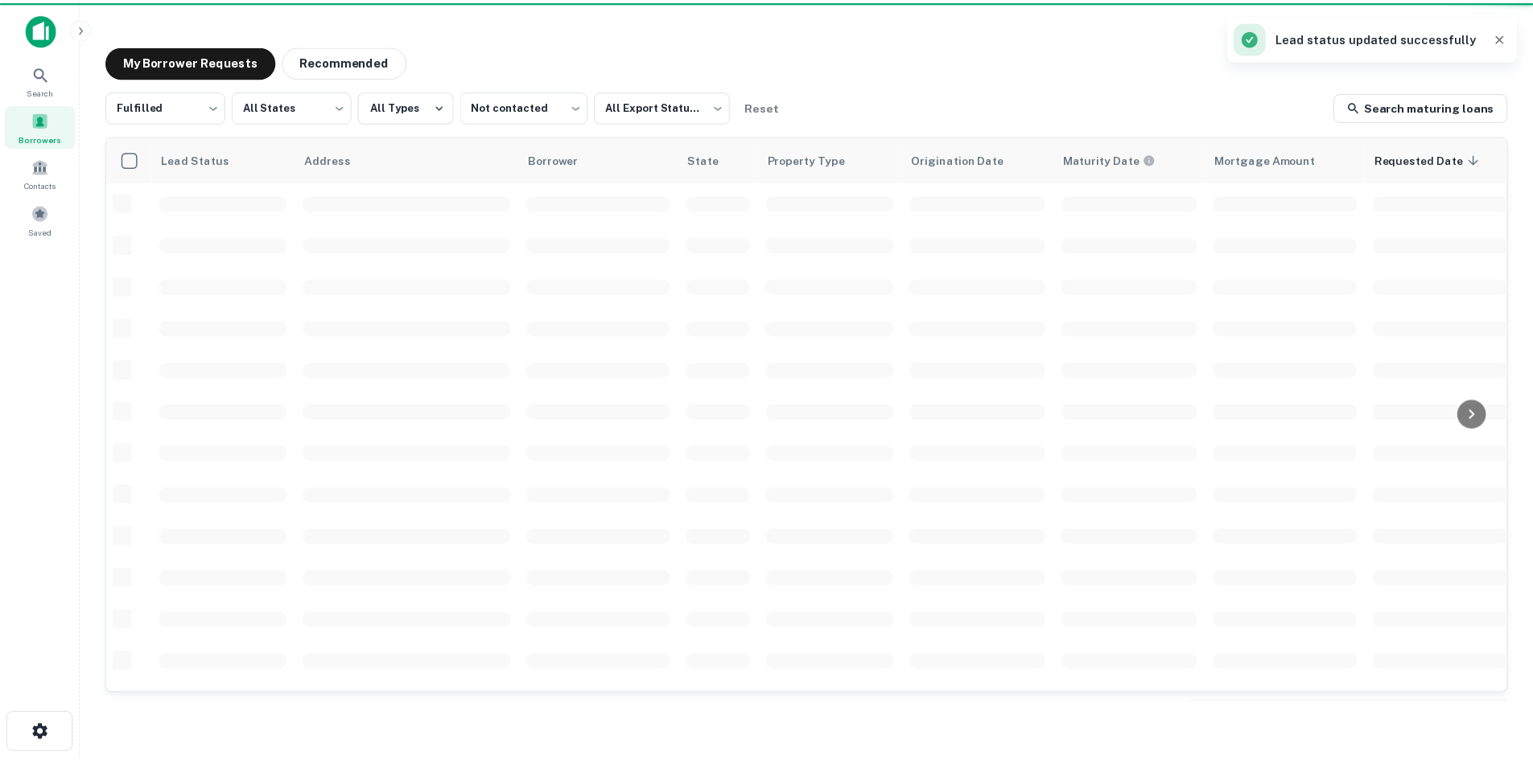
scroll to position [546, 0]
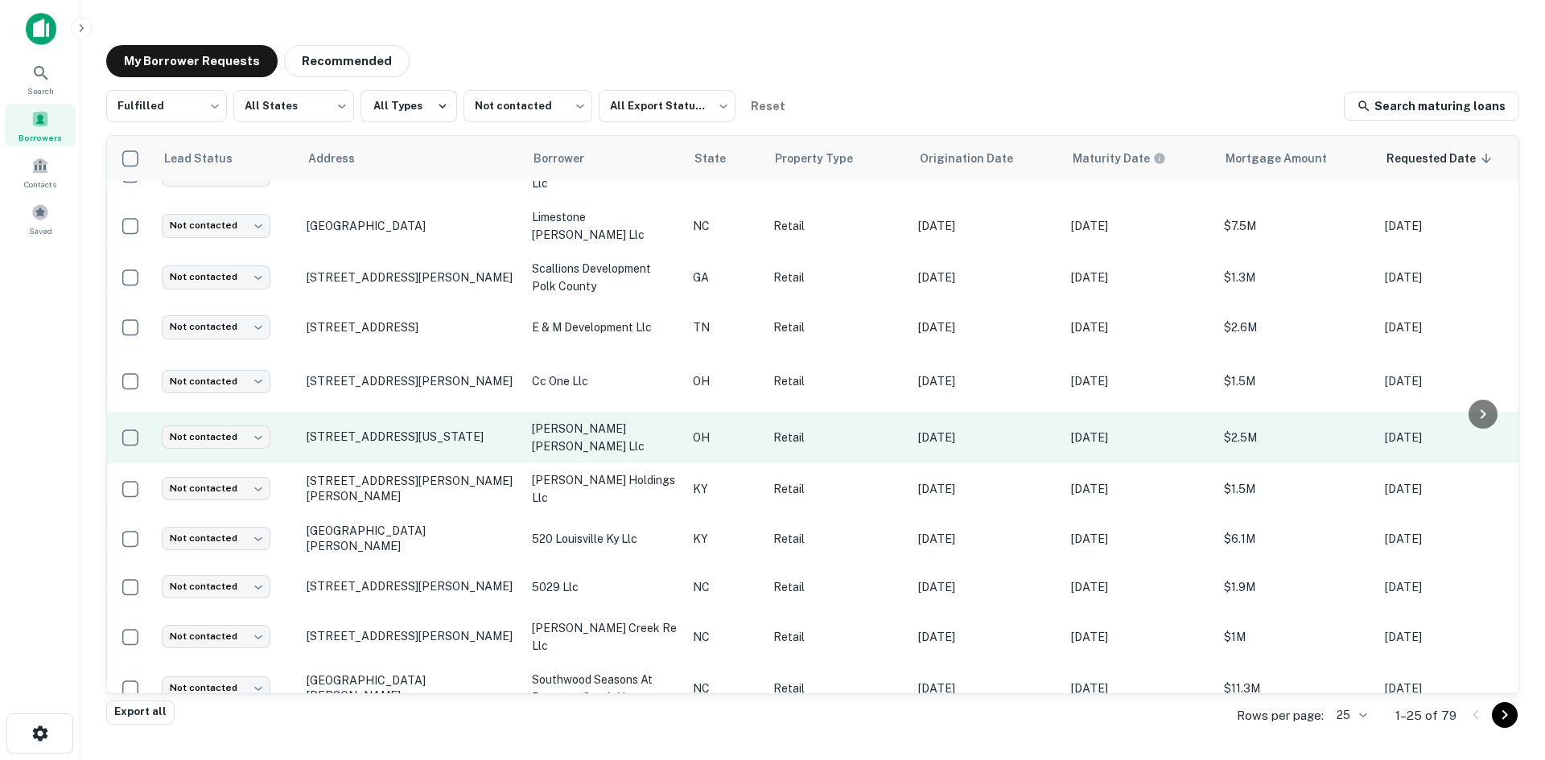
click at [420, 432] on td "[STREET_ADDRESS][US_STATE]" at bounding box center [411, 438] width 225 height 52
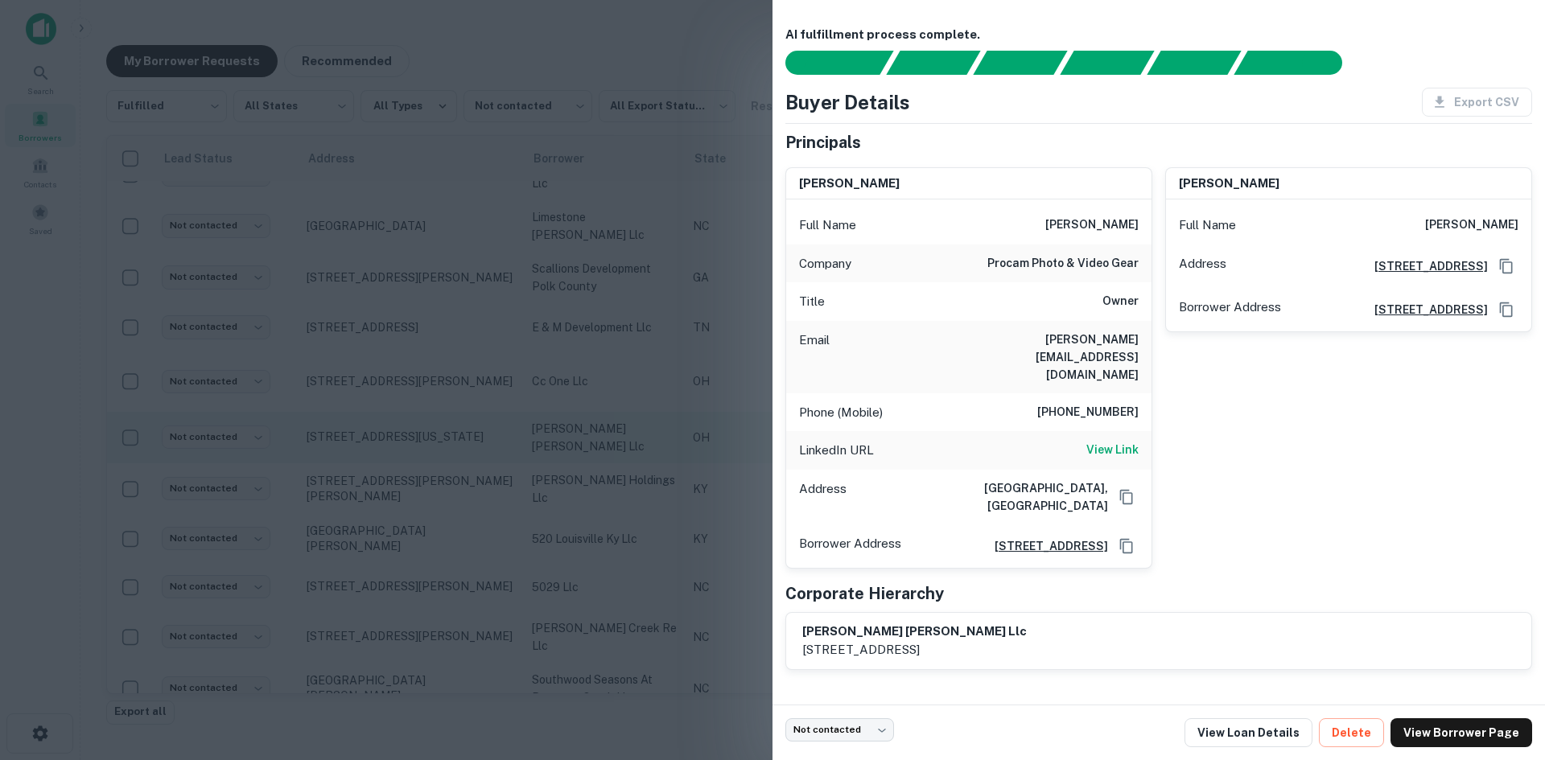
click at [420, 432] on div at bounding box center [772, 380] width 1545 height 760
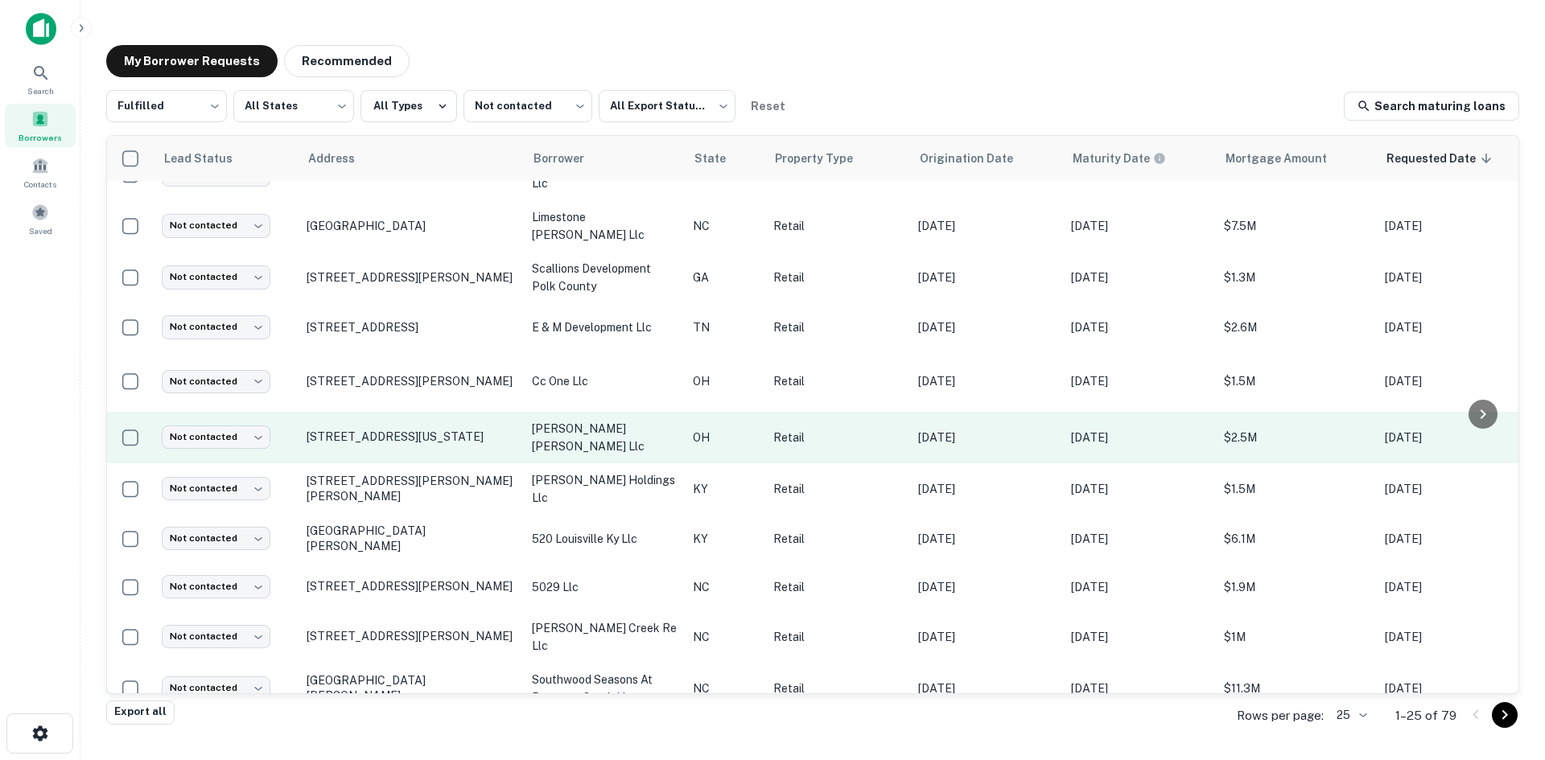
click at [422, 412] on td "[STREET_ADDRESS][US_STATE]" at bounding box center [411, 438] width 225 height 52
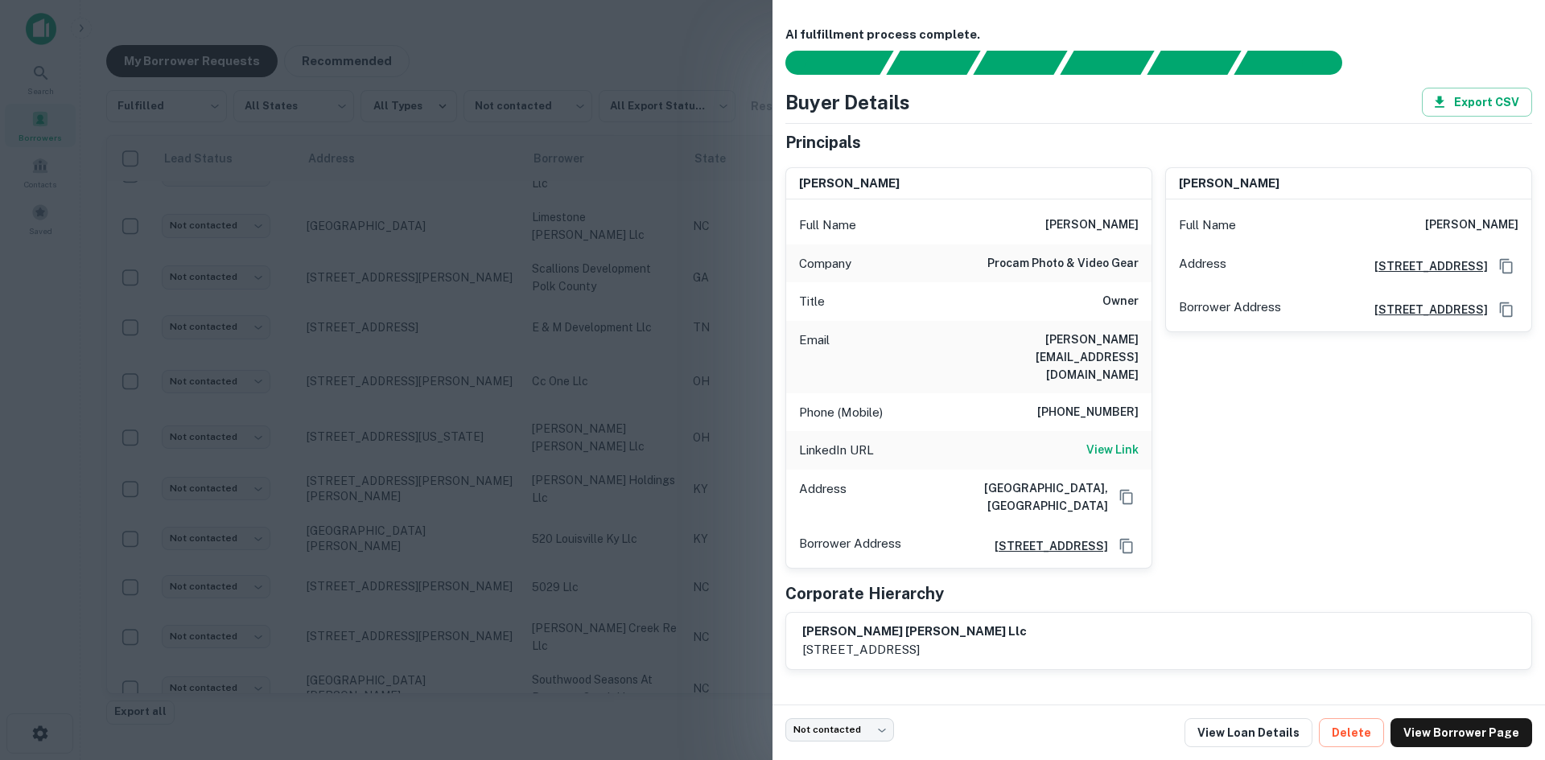
click at [422, 406] on div at bounding box center [772, 380] width 1545 height 760
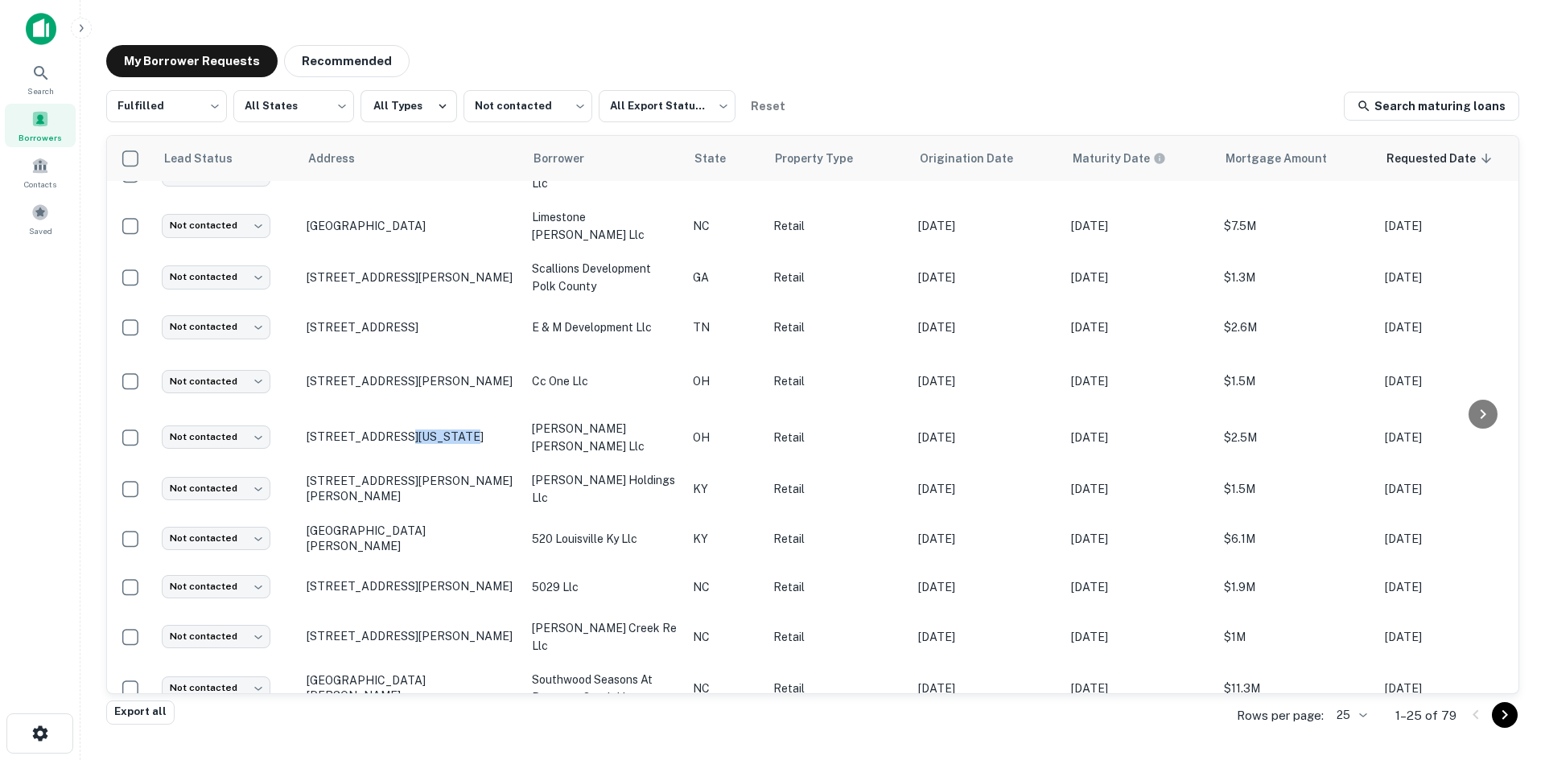
click at [422, 430] on p "[STREET_ADDRESS][US_STATE]" at bounding box center [411, 437] width 209 height 14
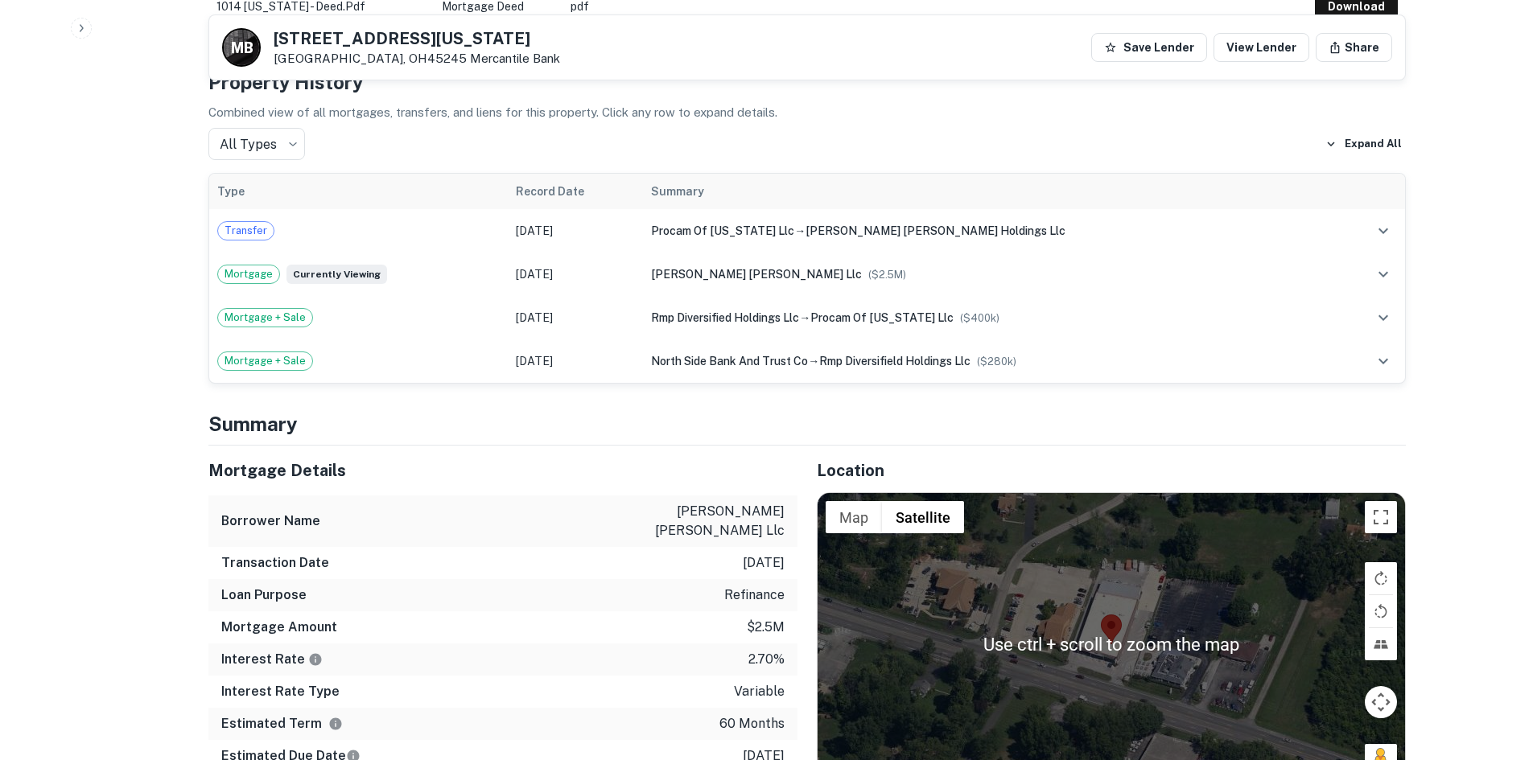
scroll to position [966, 0]
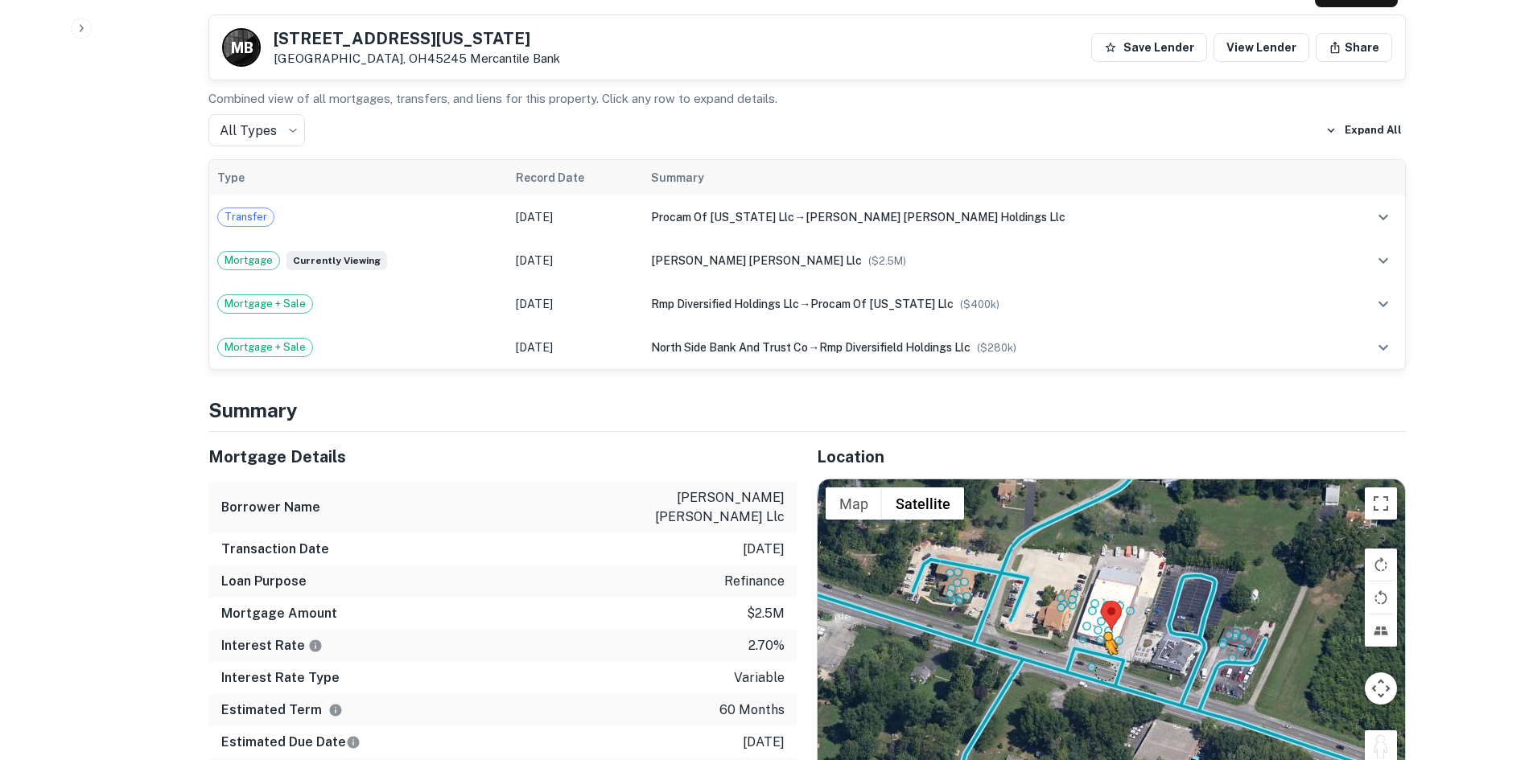
drag, startPoint x: 1387, startPoint y: 715, endPoint x: 1098, endPoint y: 641, distance: 299.2
click at [1098, 641] on div "To activate drag with keyboard, press Alt + Enter. Once in keyboard drag state,…" at bounding box center [1111, 631] width 587 height 303
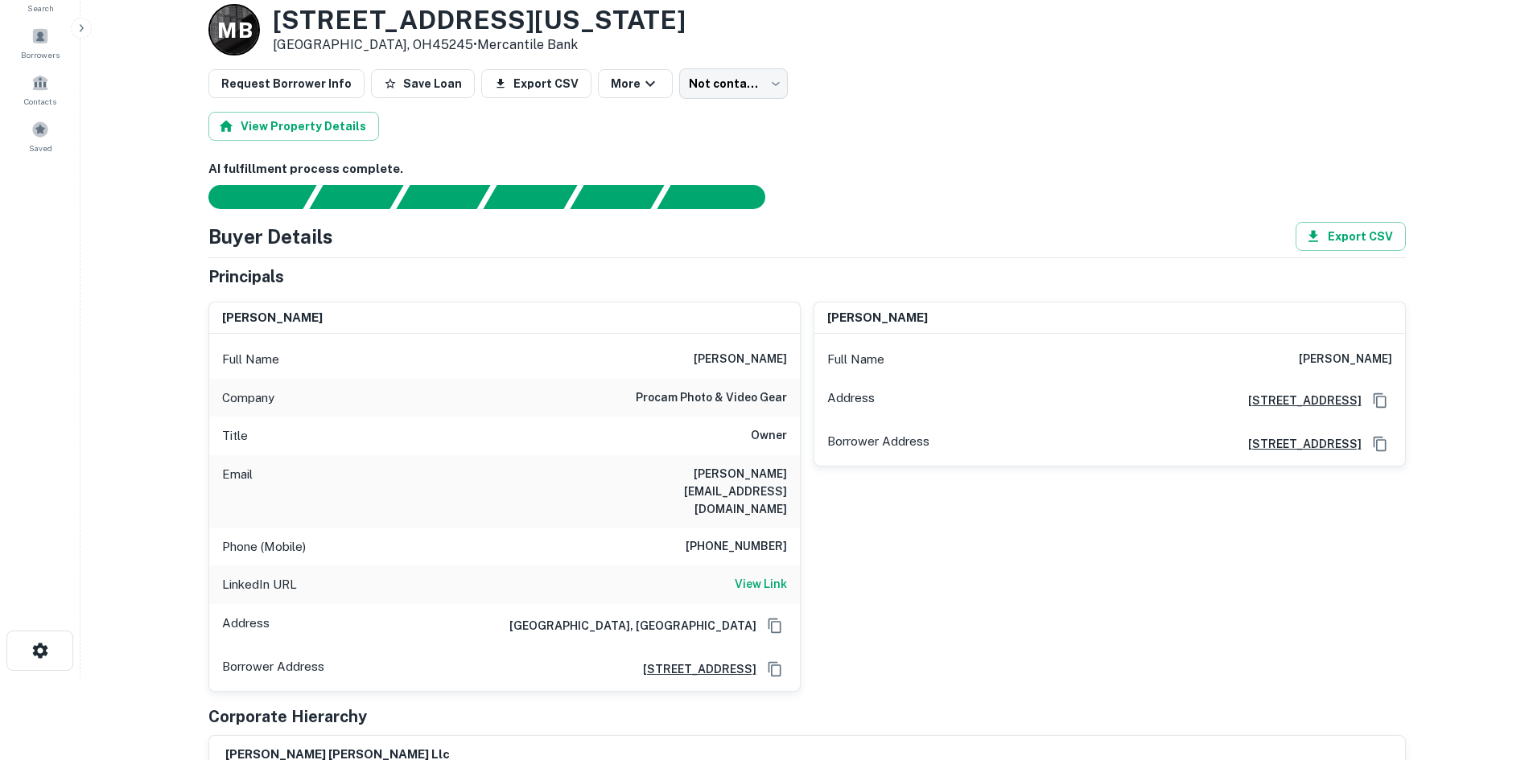
scroll to position [161, 0]
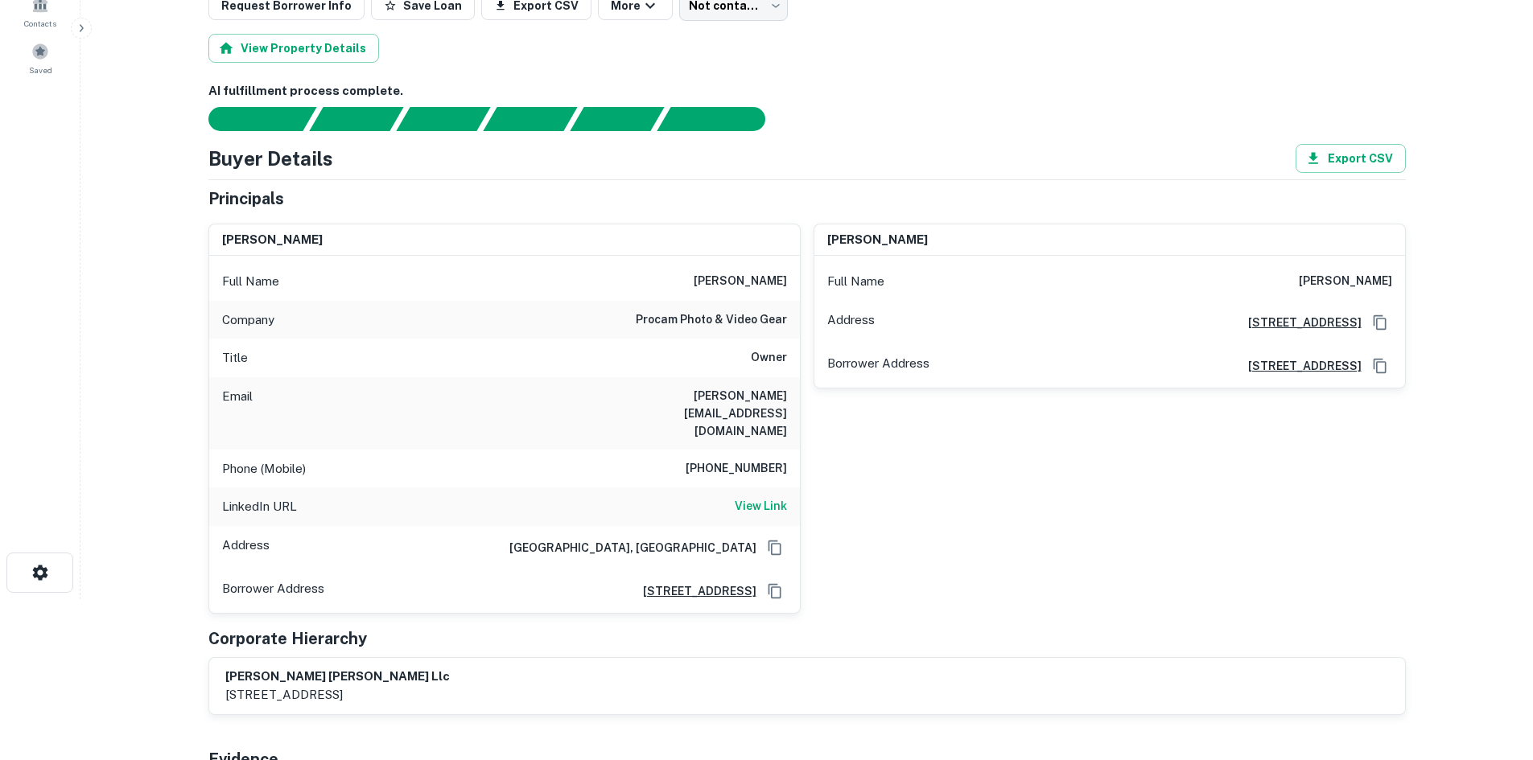
click at [766, 488] on div "LinkedIn URL View Link" at bounding box center [504, 507] width 591 height 39
click at [766, 497] on h6 "View Link" at bounding box center [761, 506] width 52 height 18
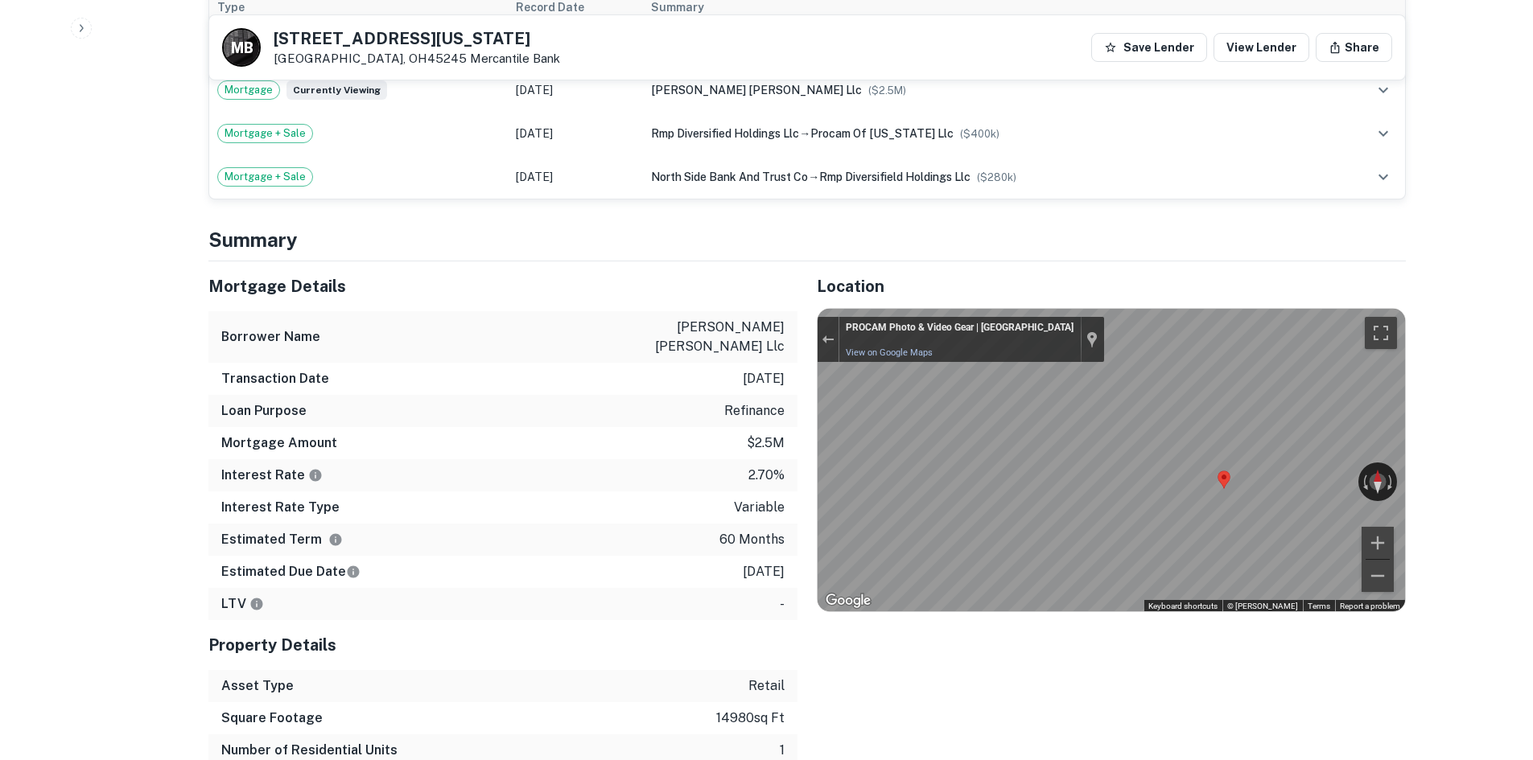
scroll to position [1207, 0]
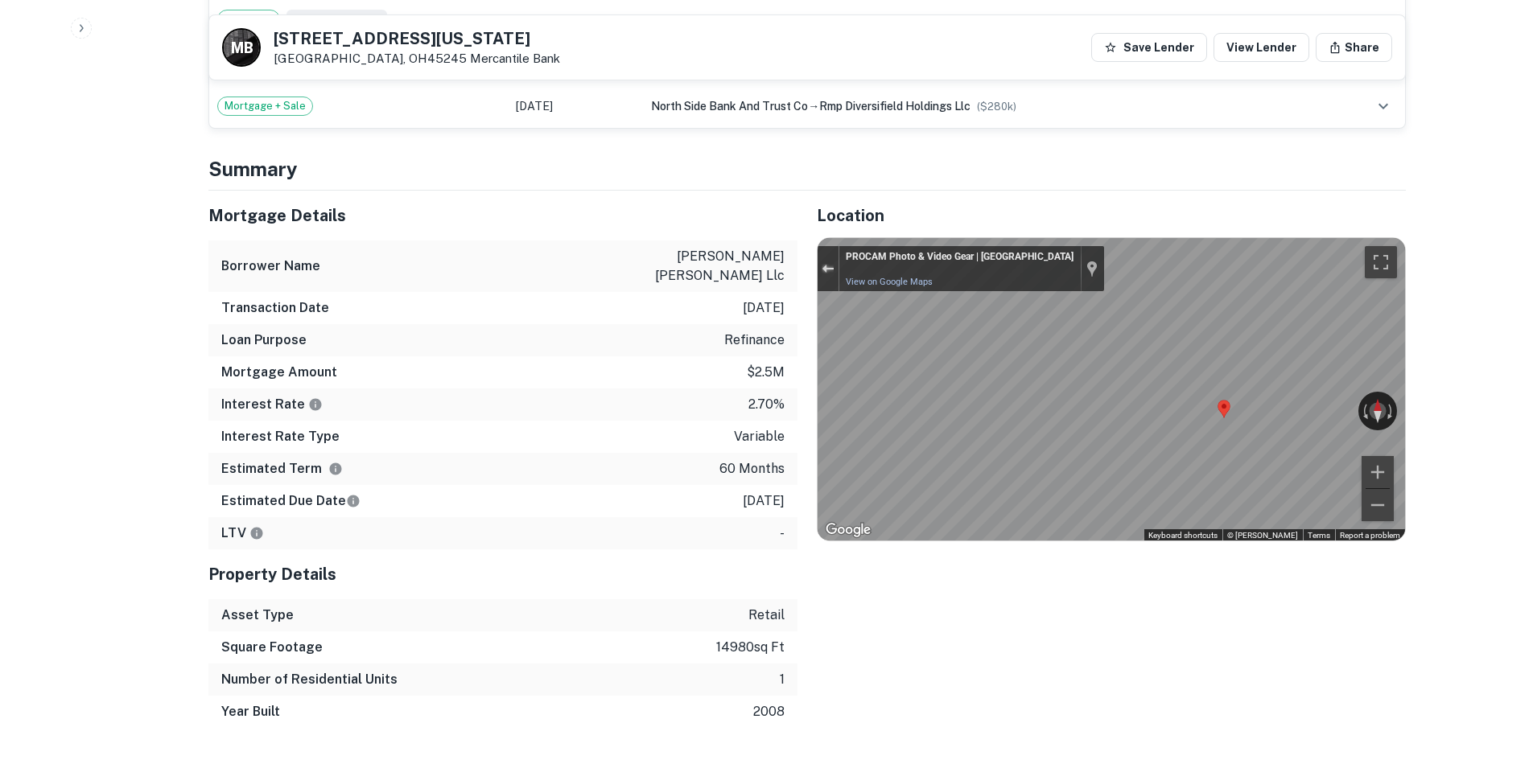
click at [830, 264] on div "Exit the Street View" at bounding box center [828, 269] width 12 height 10
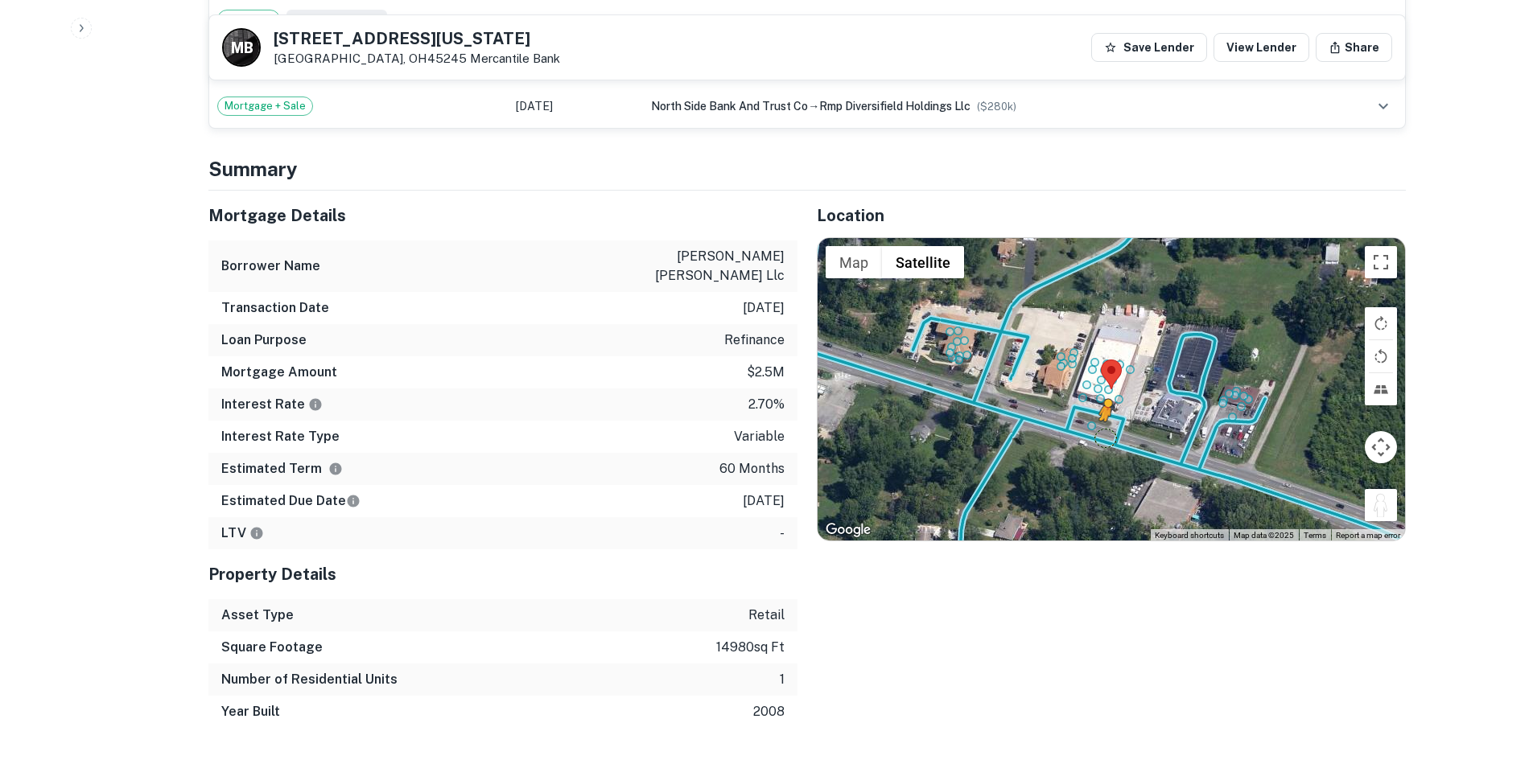
click at [1099, 405] on div "To activate drag with keyboard, press Alt + Enter. Once in keyboard drag state,…" at bounding box center [1111, 389] width 587 height 303
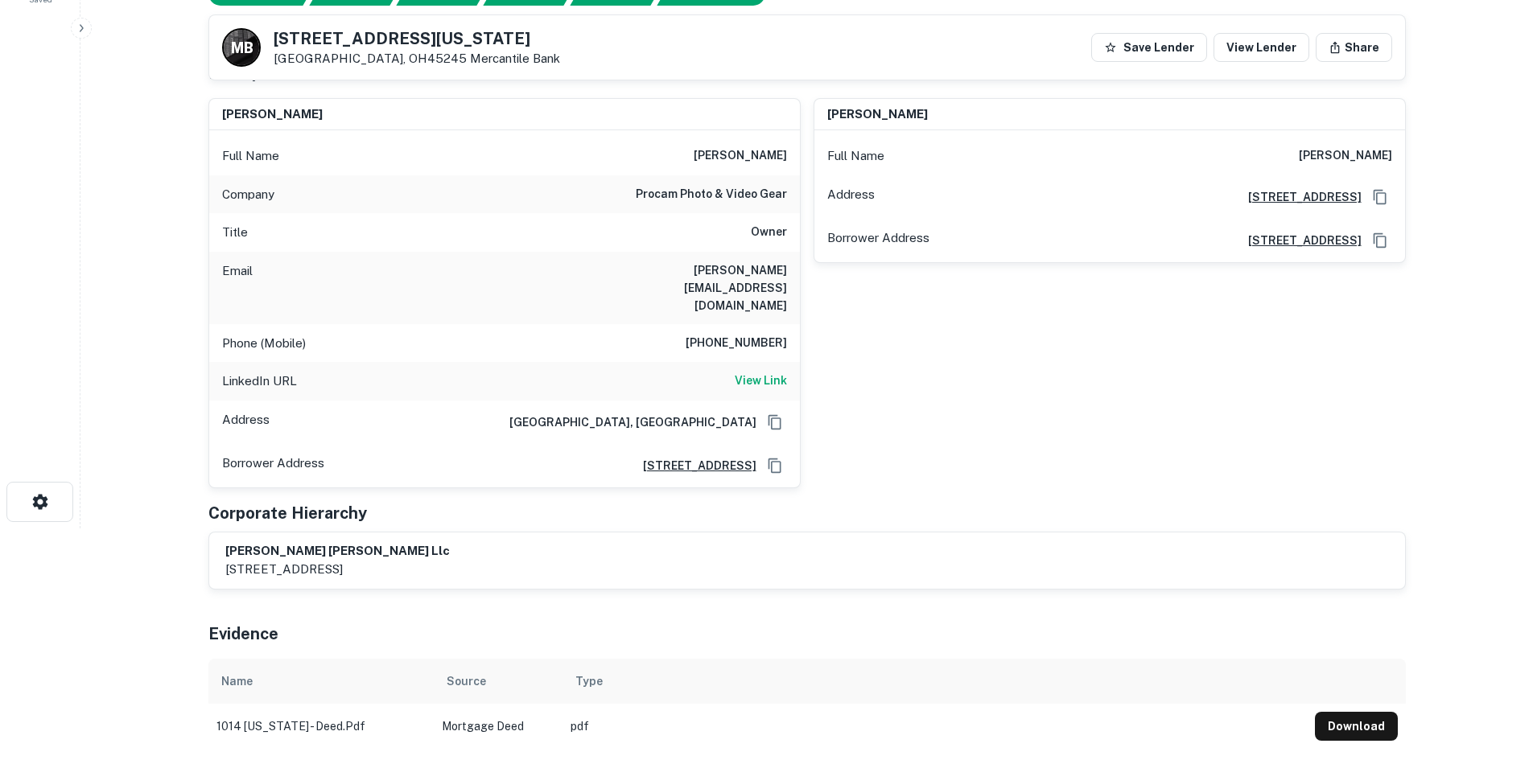
scroll to position [161, 0]
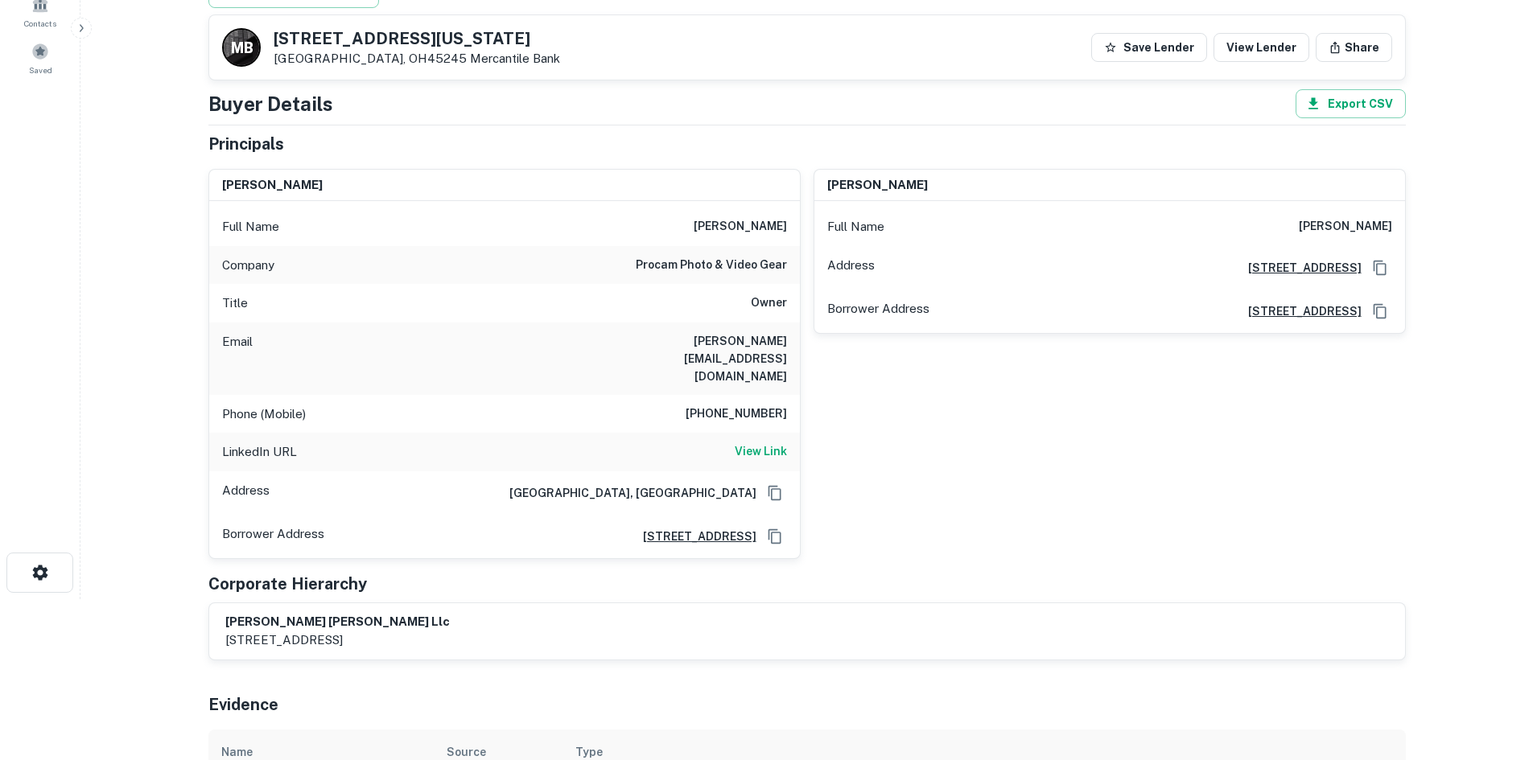
click at [768, 405] on h6 "248-231-0808" at bounding box center [736, 414] width 101 height 19
copy h6 "248-231-0808"
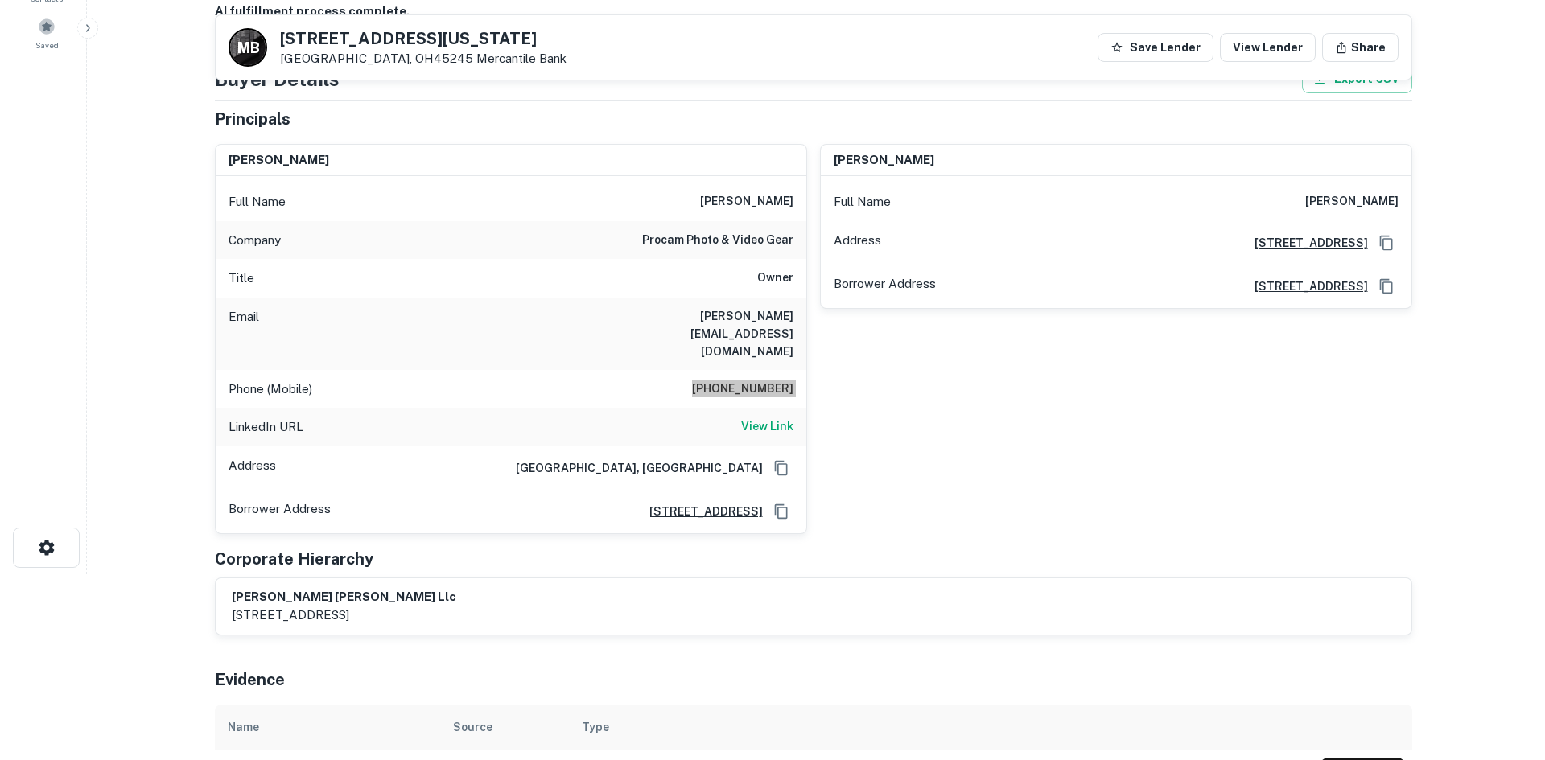
scroll to position [0, 0]
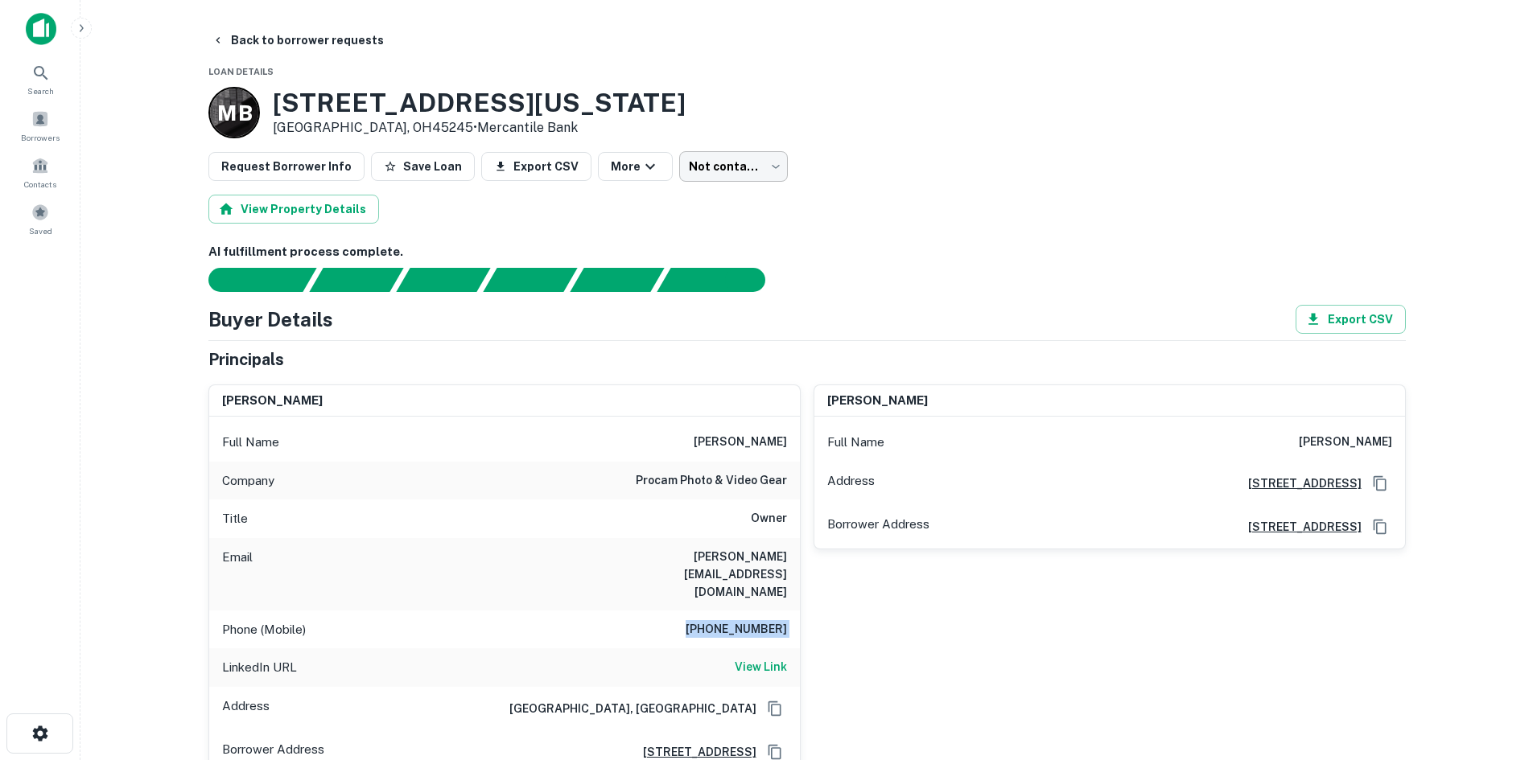
click at [678, 162] on body "Search Borrowers Contacts Saved Back to borrower requests Loan Details M B 1014…" at bounding box center [766, 380] width 1533 height 760
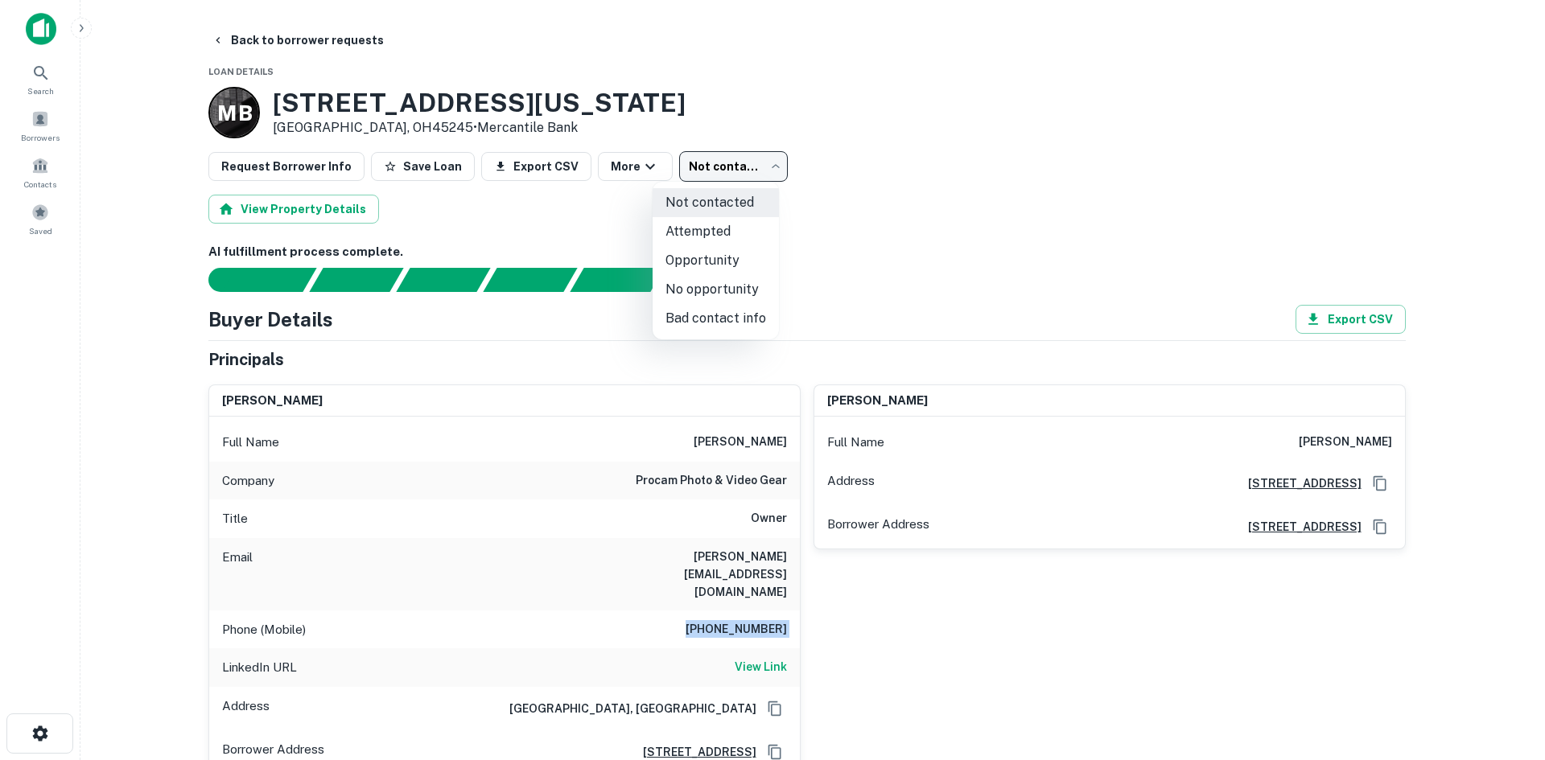
click at [711, 235] on li "Attempted" at bounding box center [716, 231] width 126 height 29
type input "*********"
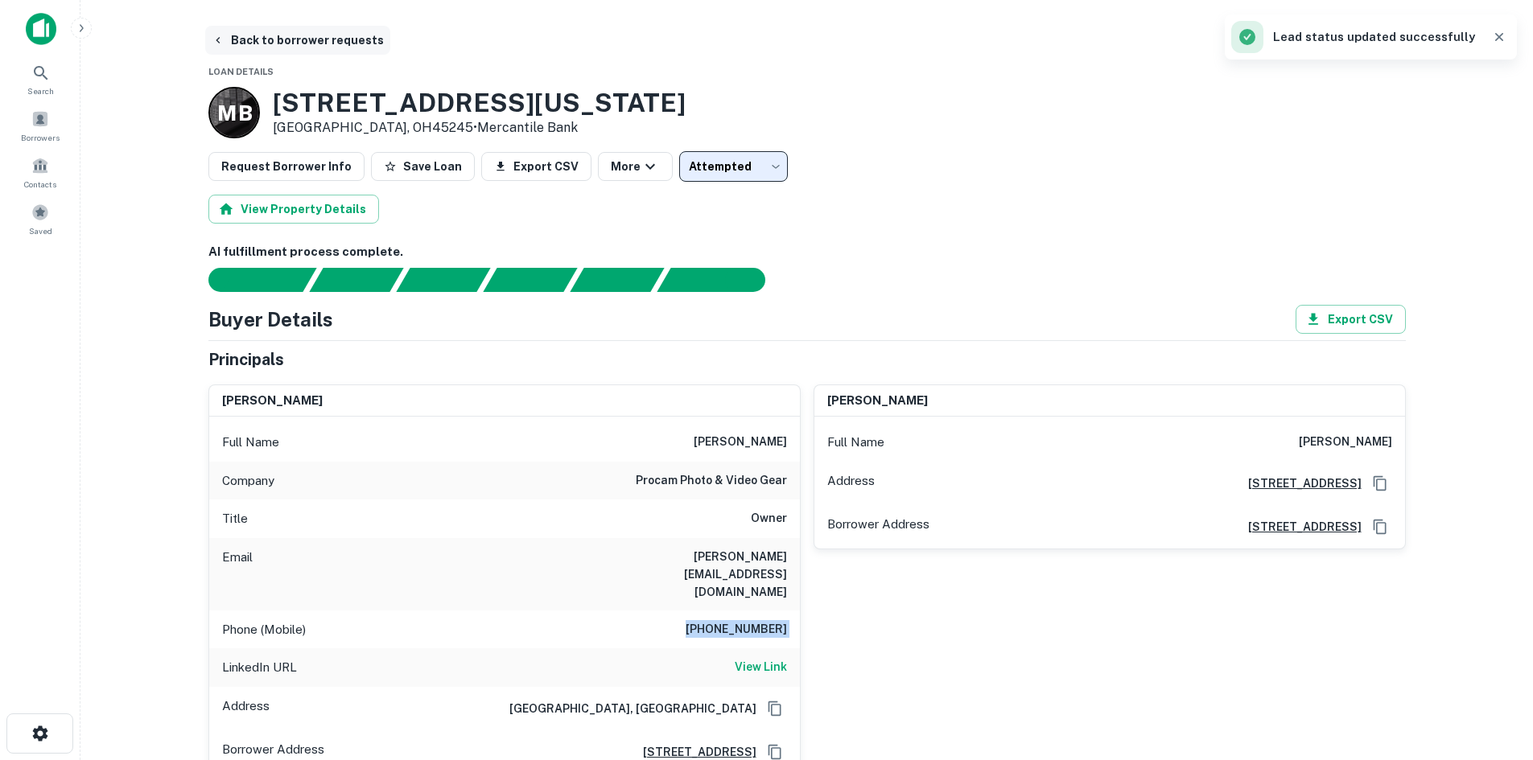
click at [284, 46] on button "Back to borrower requests" at bounding box center [297, 40] width 185 height 29
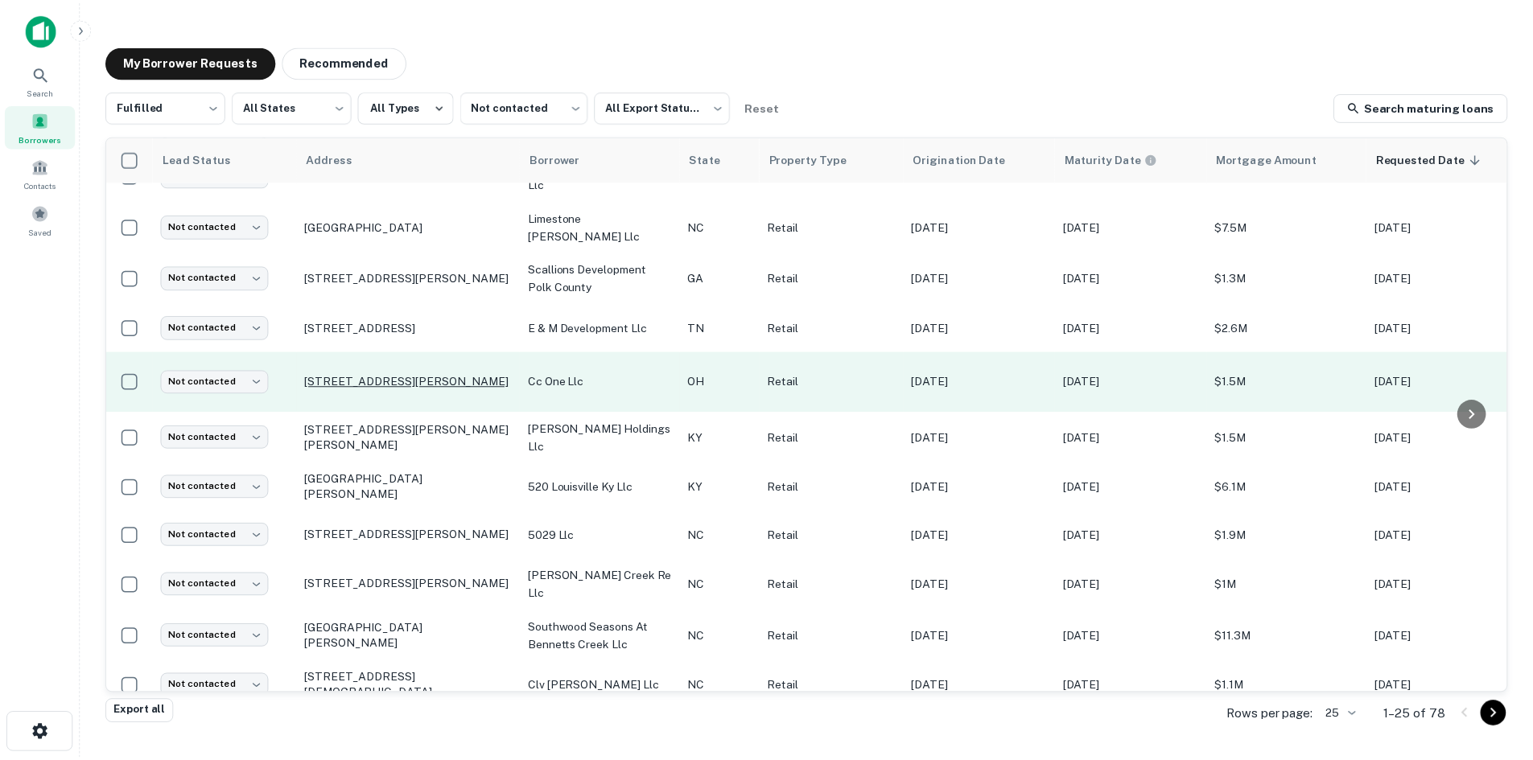
scroll to position [752, 0]
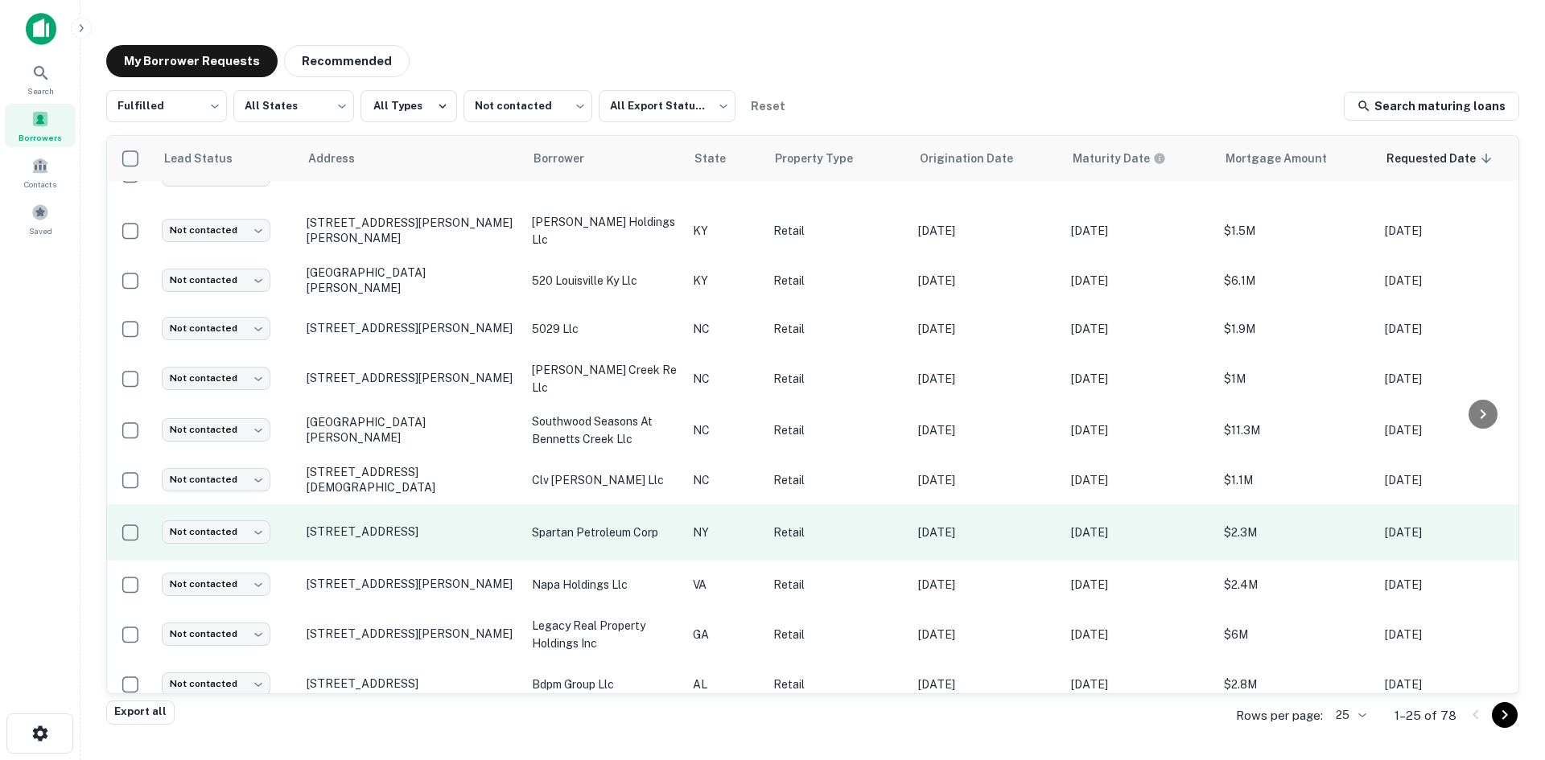
click at [410, 529] on td "[STREET_ADDRESS]" at bounding box center [411, 533] width 225 height 56
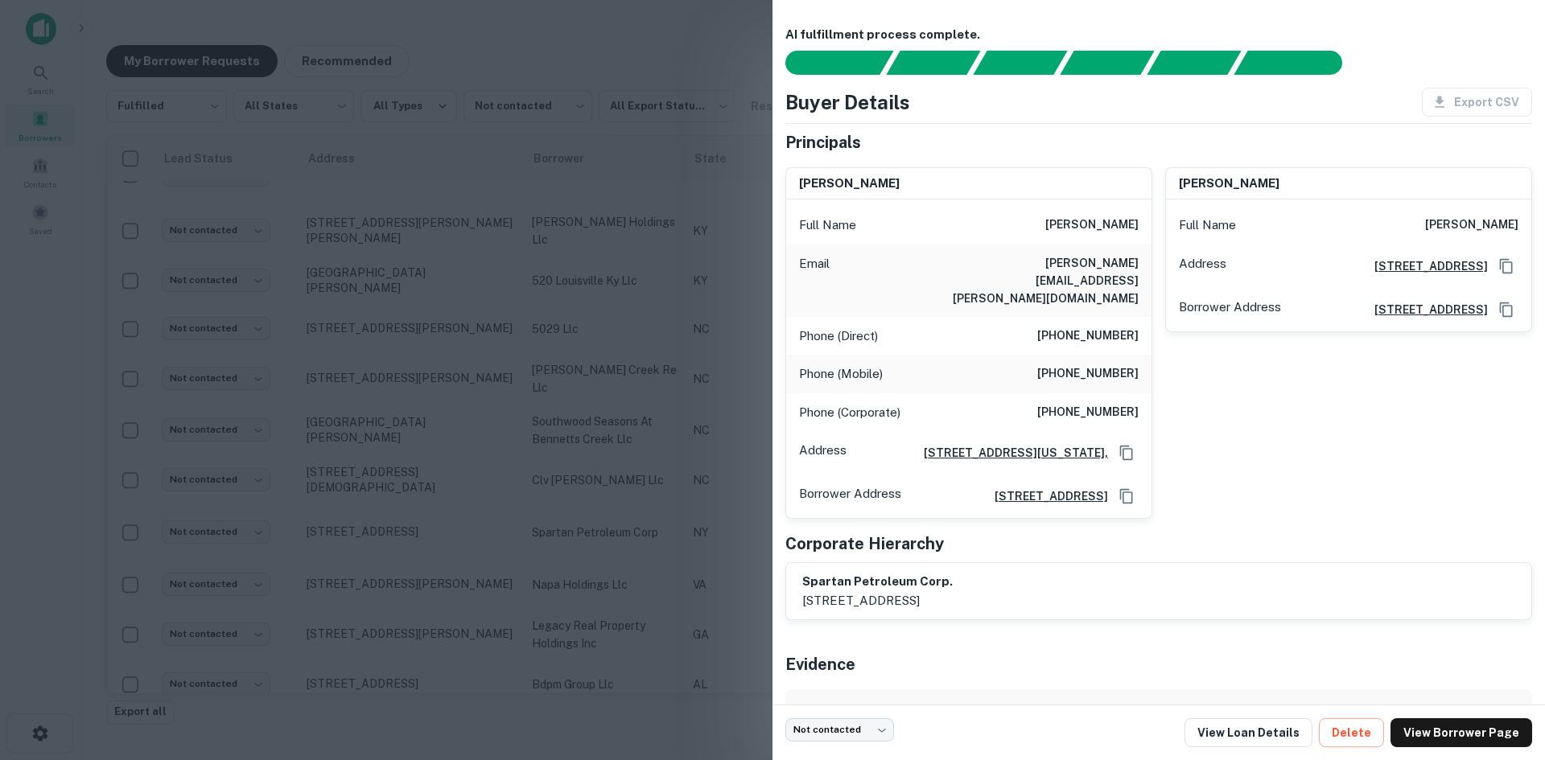
click at [407, 529] on div at bounding box center [772, 380] width 1545 height 760
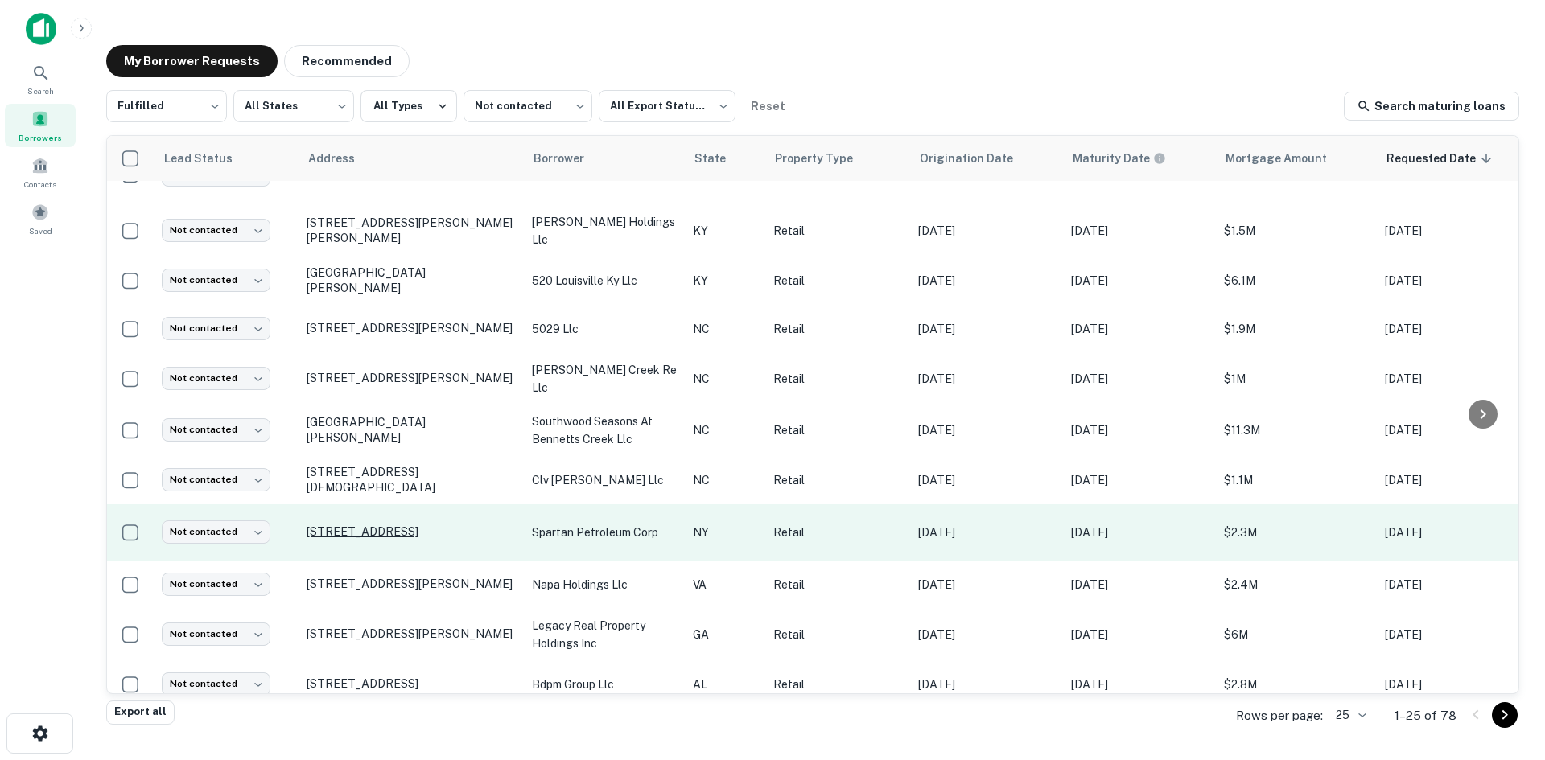
click at [394, 525] on p "[STREET_ADDRESS]" at bounding box center [411, 532] width 209 height 14
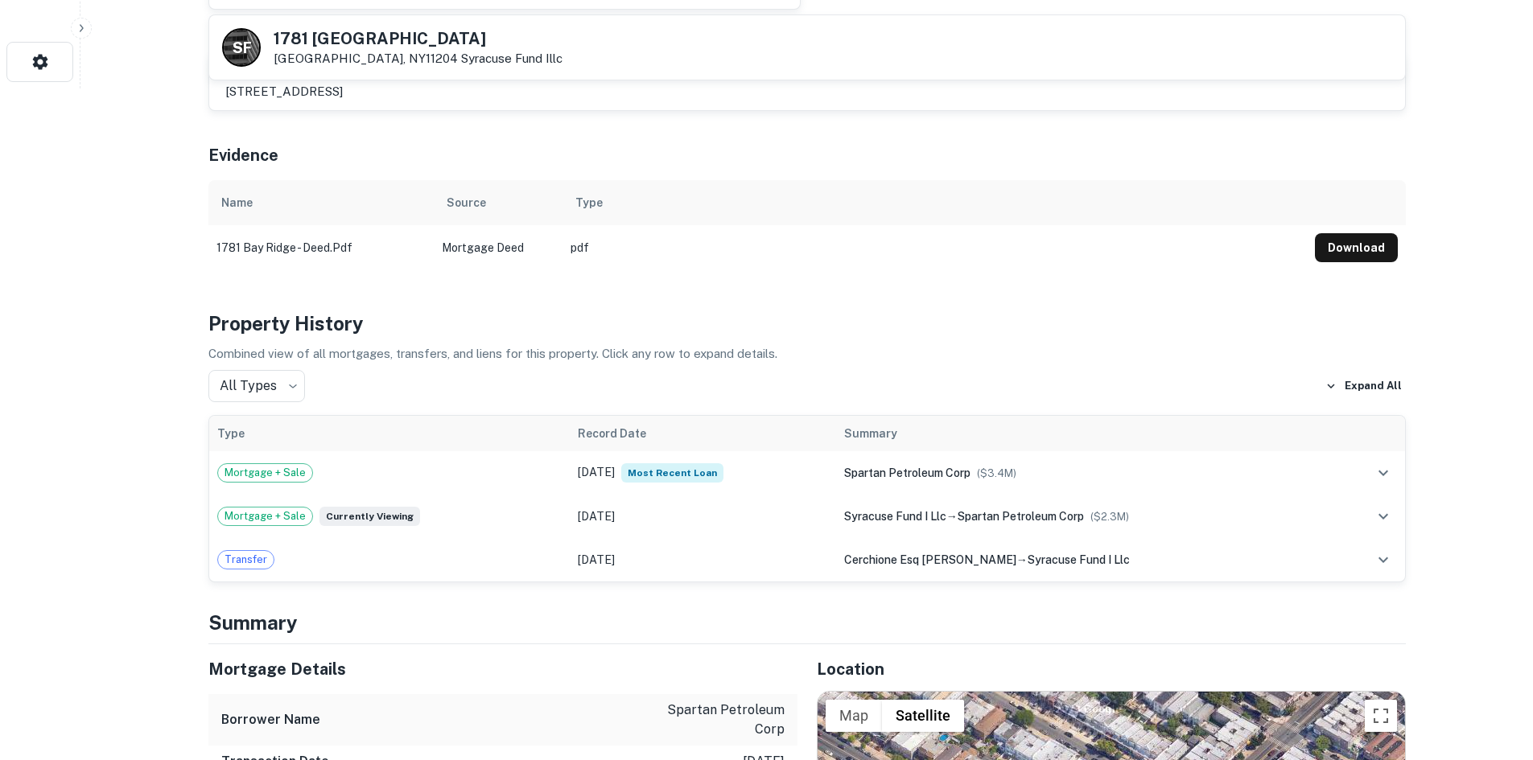
scroll to position [966, 0]
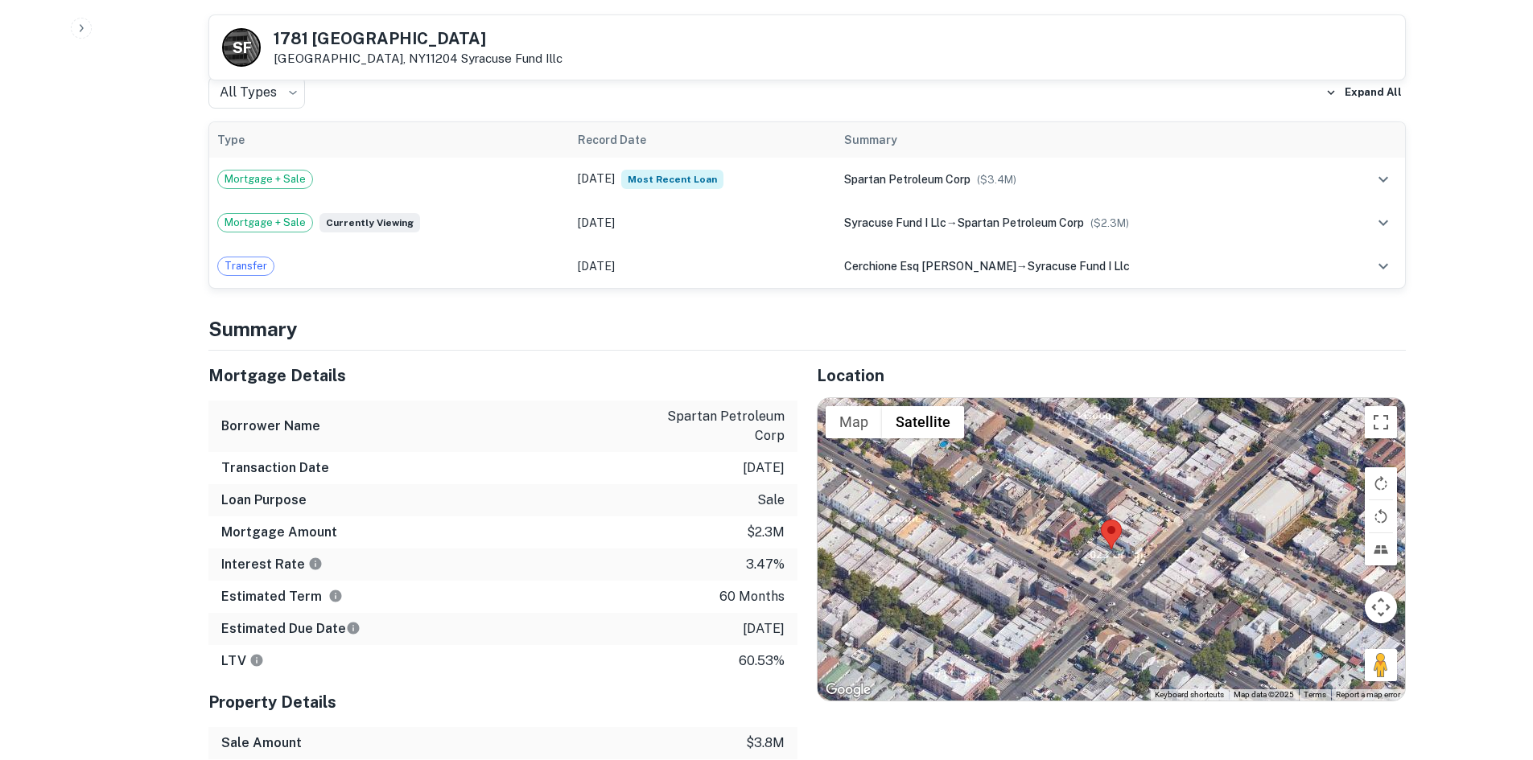
drag, startPoint x: 1372, startPoint y: 634, endPoint x: 1175, endPoint y: 575, distance: 206.0
click at [1175, 575] on div "Map Terrain Satellite Labels Keyboard shortcuts Map Data Map data ©2025 Map dat…" at bounding box center [1111, 549] width 587 height 303
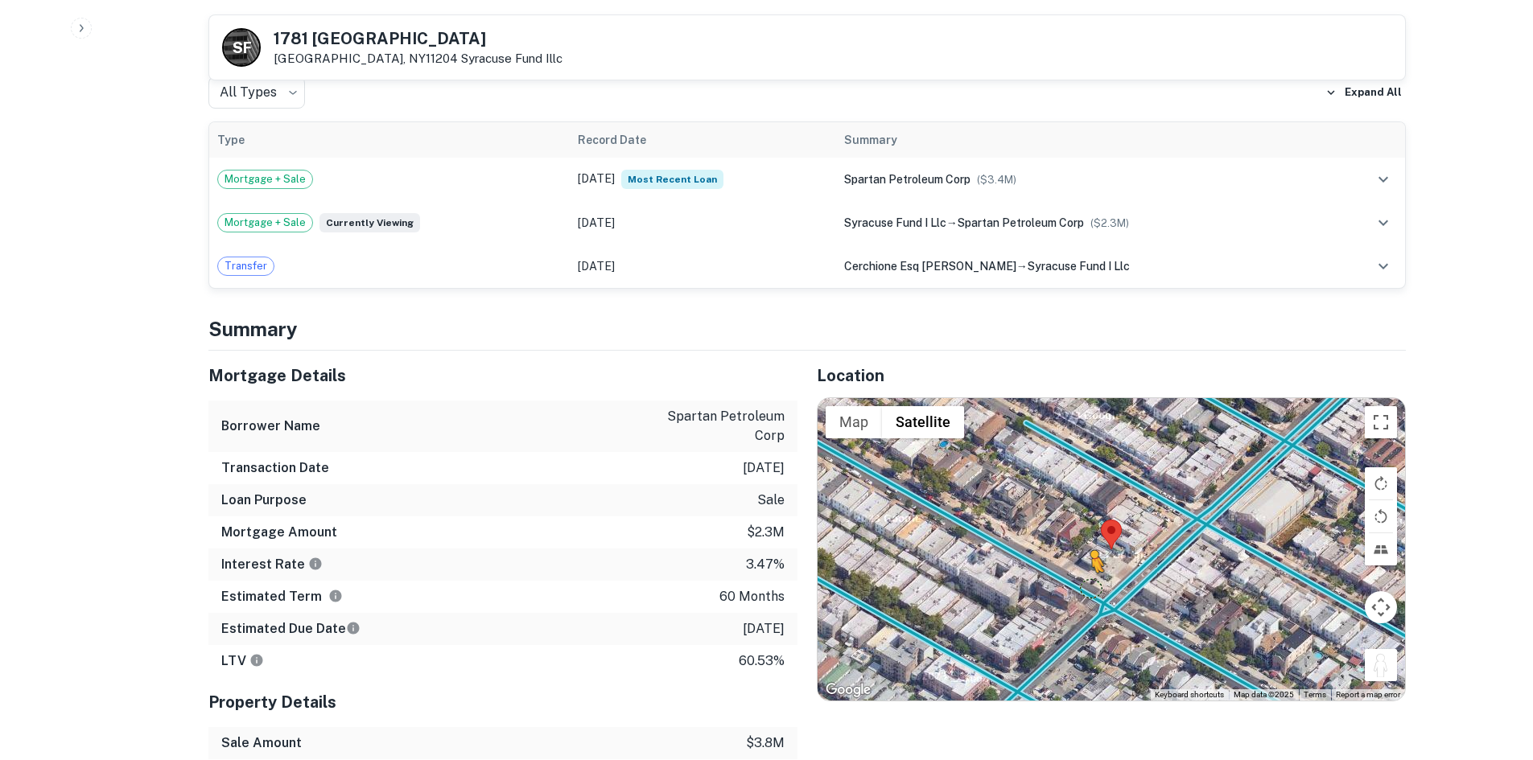
drag, startPoint x: 1384, startPoint y: 635, endPoint x: 1089, endPoint y: 554, distance: 306.1
click at [1090, 554] on div "To activate drag with keyboard, press Alt + Enter. Once in keyboard drag state,…" at bounding box center [1111, 549] width 587 height 303
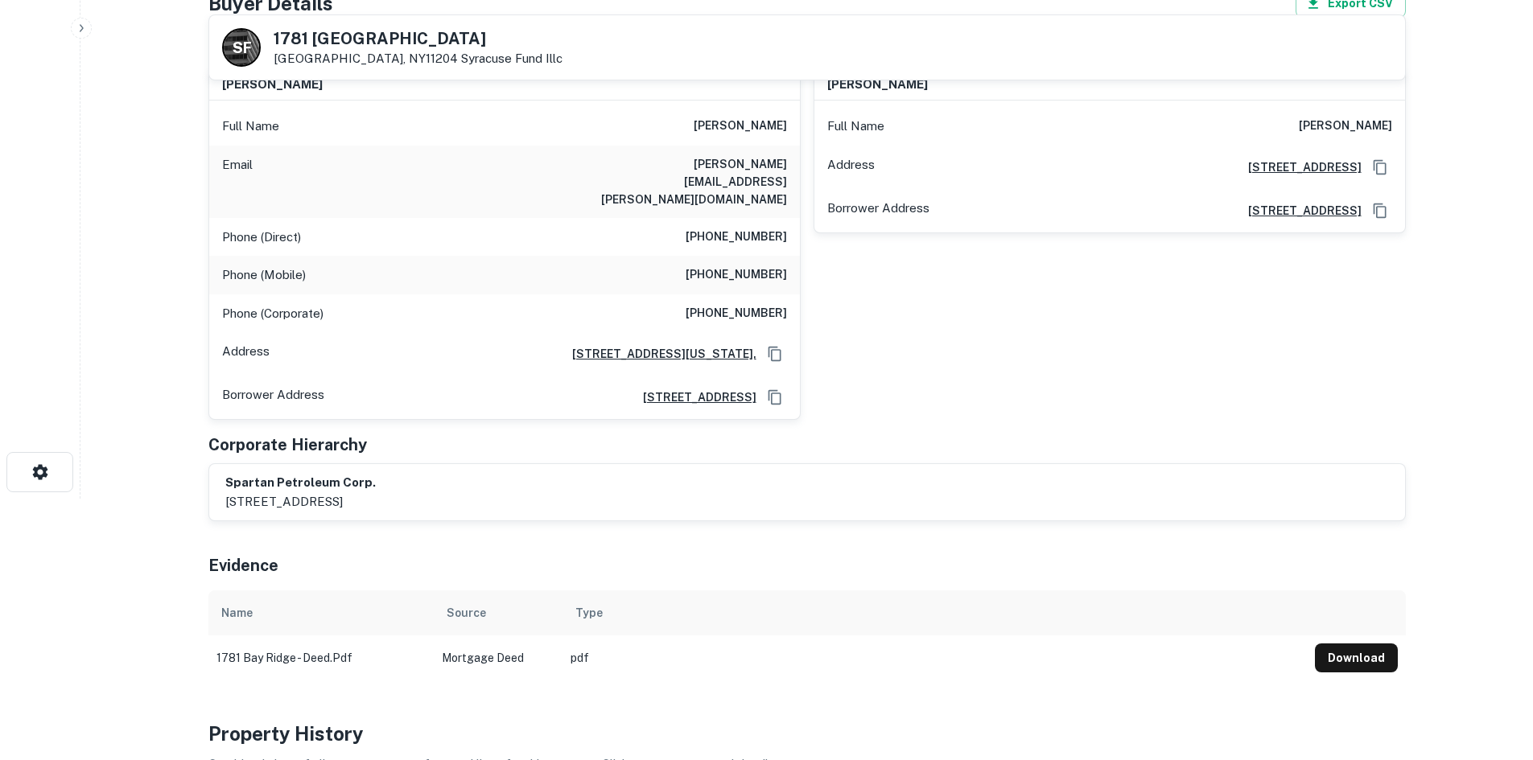
scroll to position [241, 0]
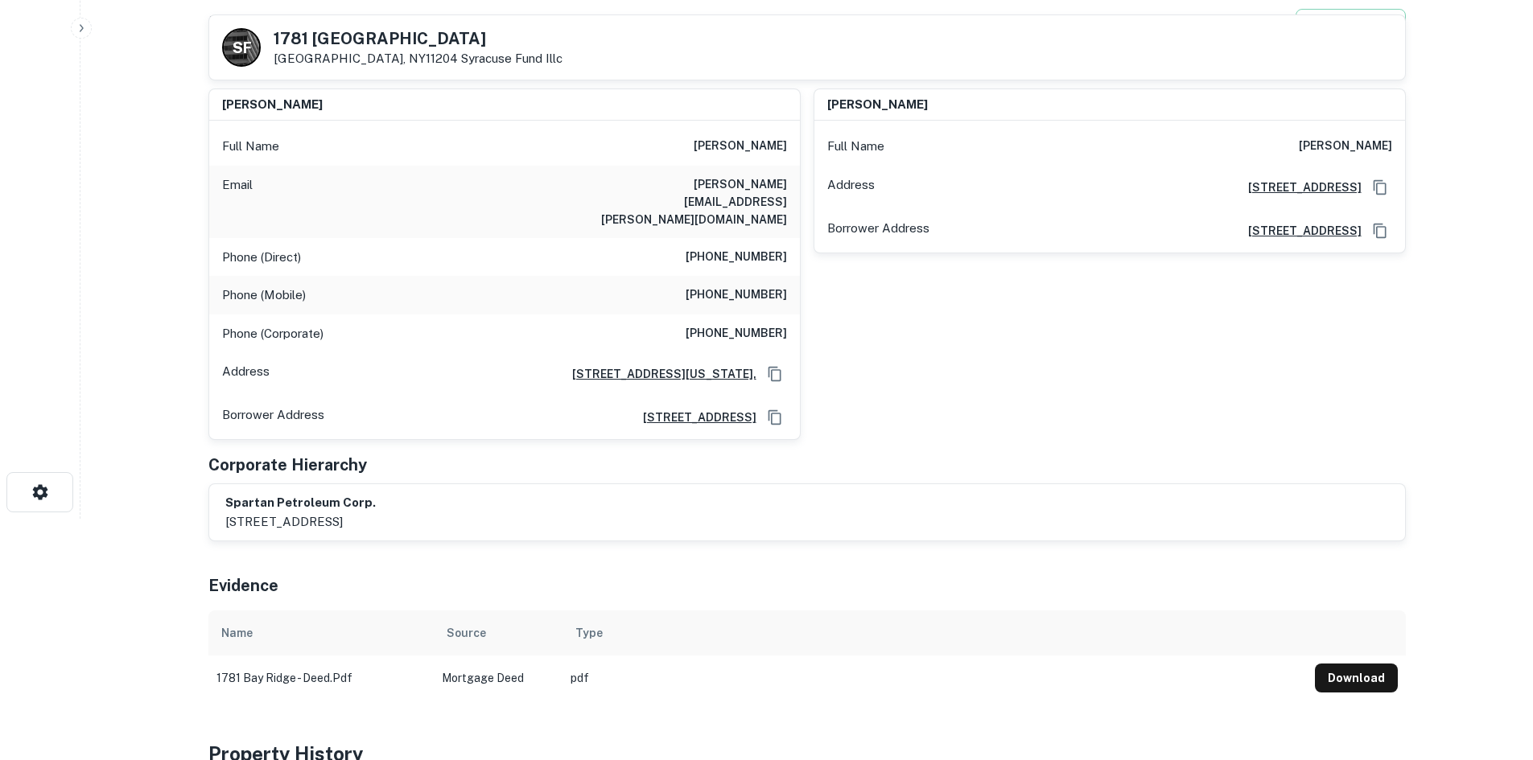
click at [760, 324] on h6 "(413) 528-1485" at bounding box center [736, 333] width 101 height 19
click at [764, 248] on h6 "(212) 308-1352" at bounding box center [736, 257] width 101 height 19
click at [763, 248] on h6 "(212) 308-1352" at bounding box center [736, 257] width 101 height 19
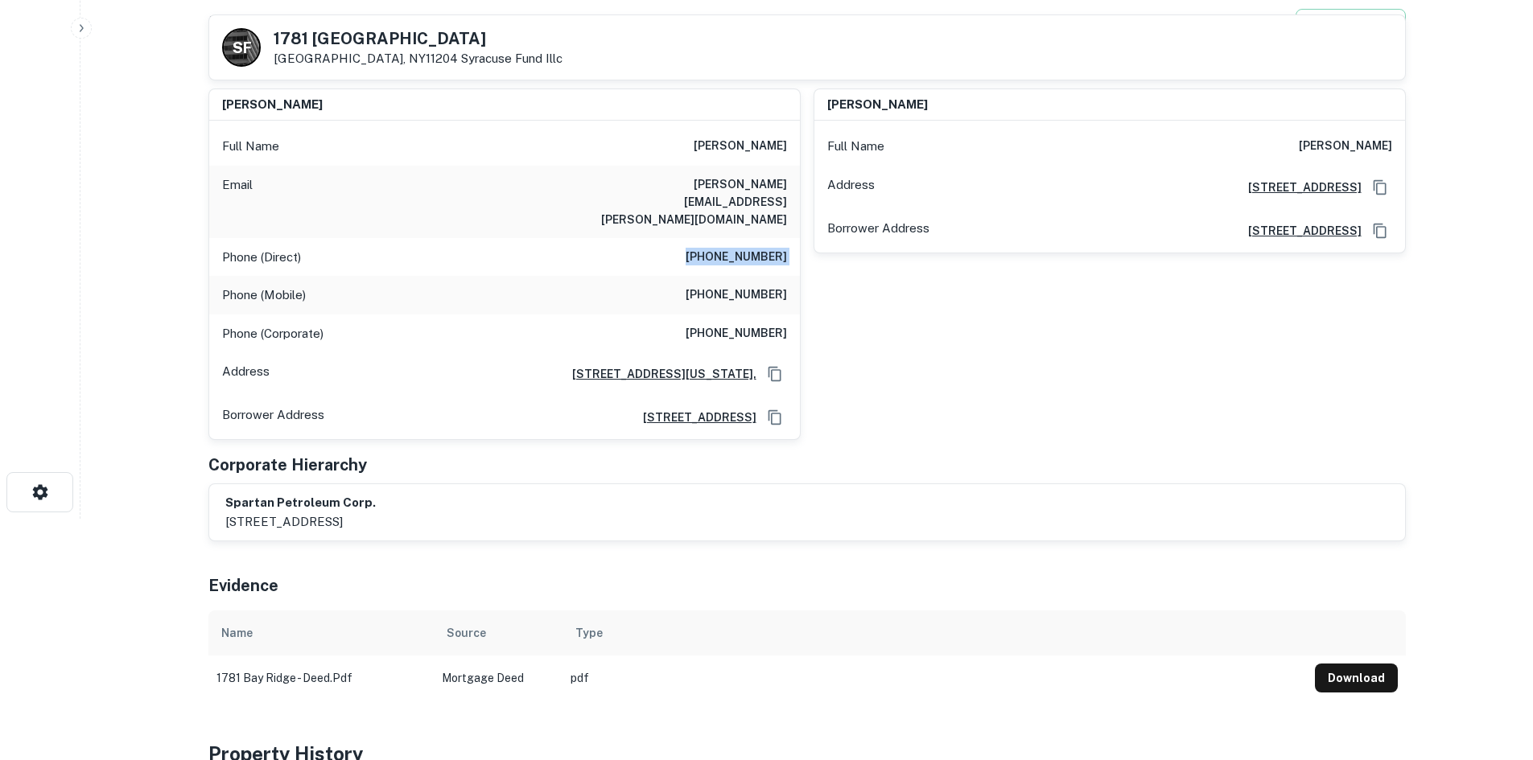
click at [763, 248] on h6 "(212) 308-1352" at bounding box center [736, 257] width 101 height 19
copy h6 "(212) 308-1352"
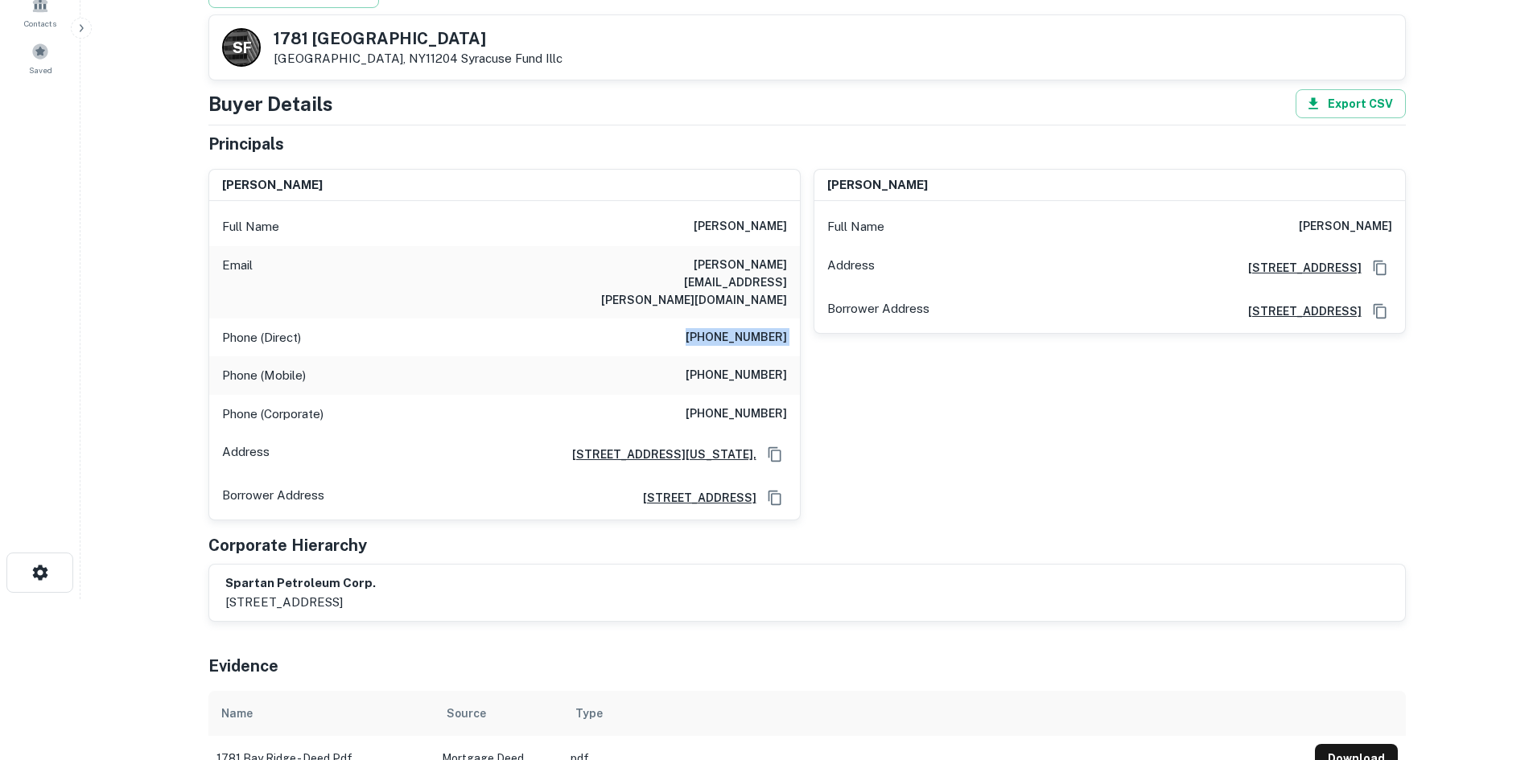
click at [700, 328] on h6 "(212) 308-1352" at bounding box center [736, 337] width 101 height 19
click at [703, 328] on h6 "(212) 308-1352" at bounding box center [736, 337] width 101 height 19
click at [726, 366] on h6 "(516) 428-6862" at bounding box center [736, 375] width 101 height 19
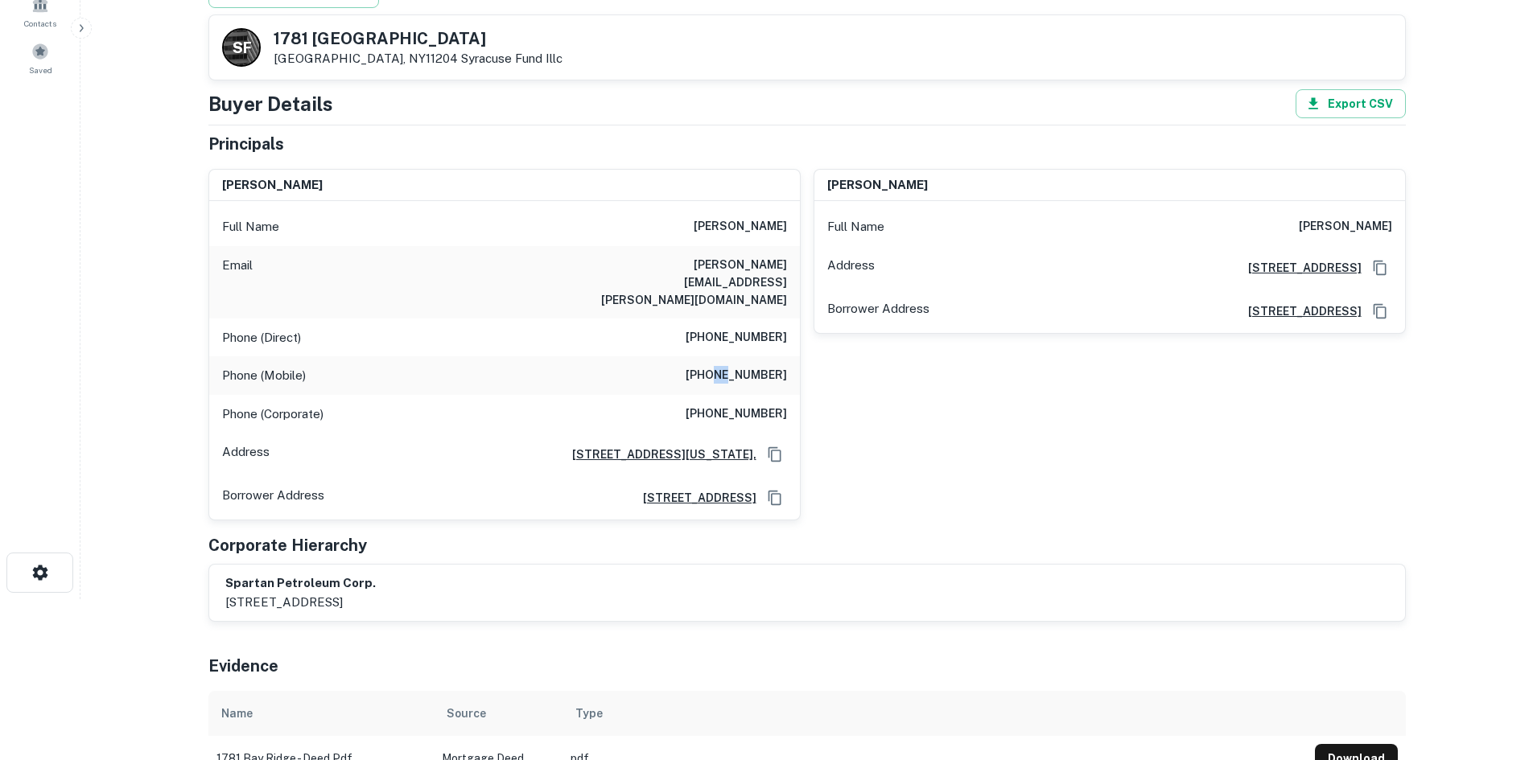
click at [726, 366] on h6 "(516) 428-6862" at bounding box center [736, 375] width 101 height 19
copy h6 "(516) 428-6862"
click at [727, 405] on h6 "(413) 528-1485" at bounding box center [736, 414] width 101 height 19
click at [728, 405] on h6 "(413) 528-1485" at bounding box center [736, 414] width 101 height 19
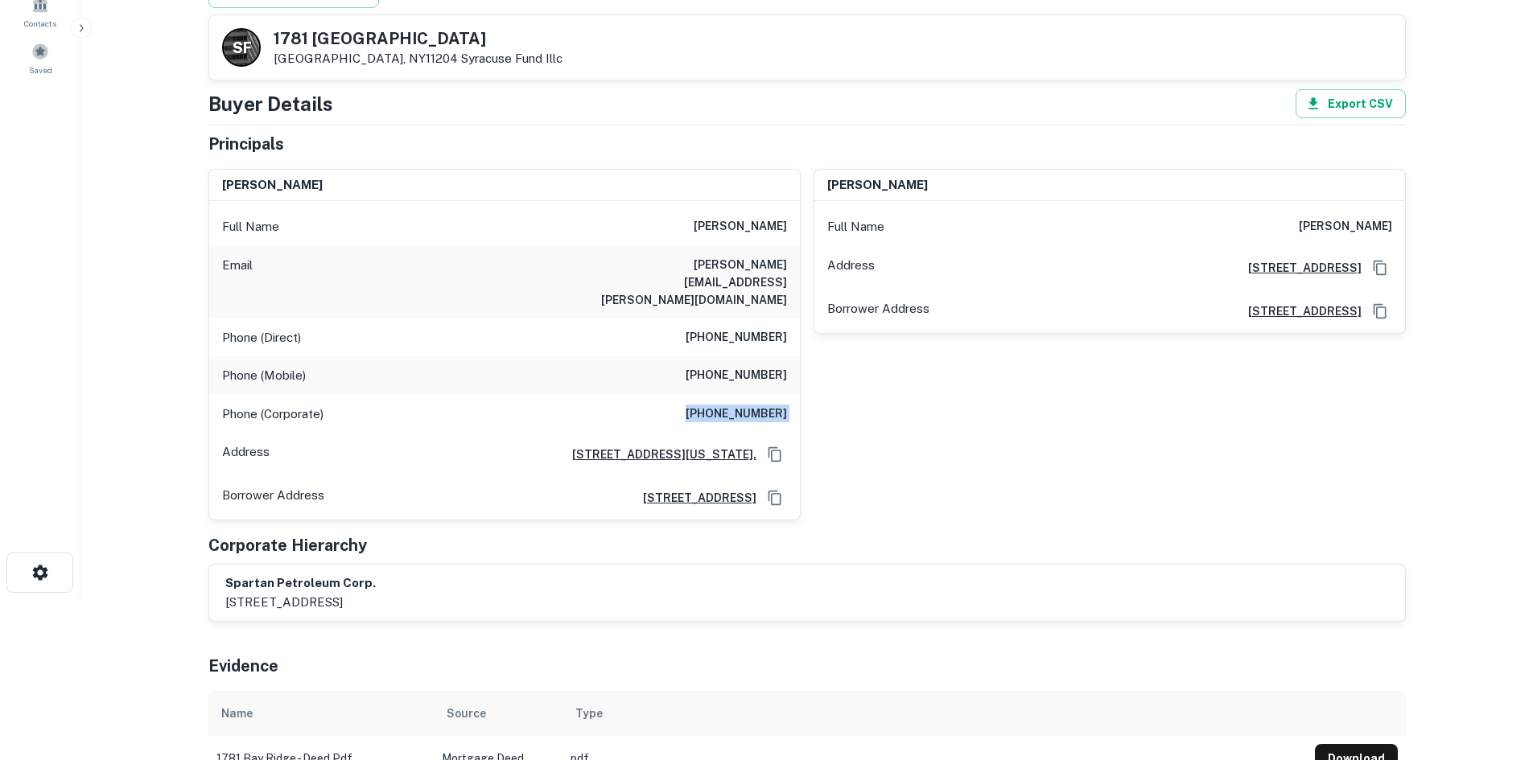
click at [728, 405] on h6 "(413) 528-1485" at bounding box center [736, 414] width 101 height 19
copy h6 "(413) 528-1485"
click at [717, 405] on h6 "(413) 528-1485" at bounding box center [736, 414] width 101 height 19
click at [750, 319] on div "Phone (Direct) (212) 308-1352" at bounding box center [504, 338] width 591 height 39
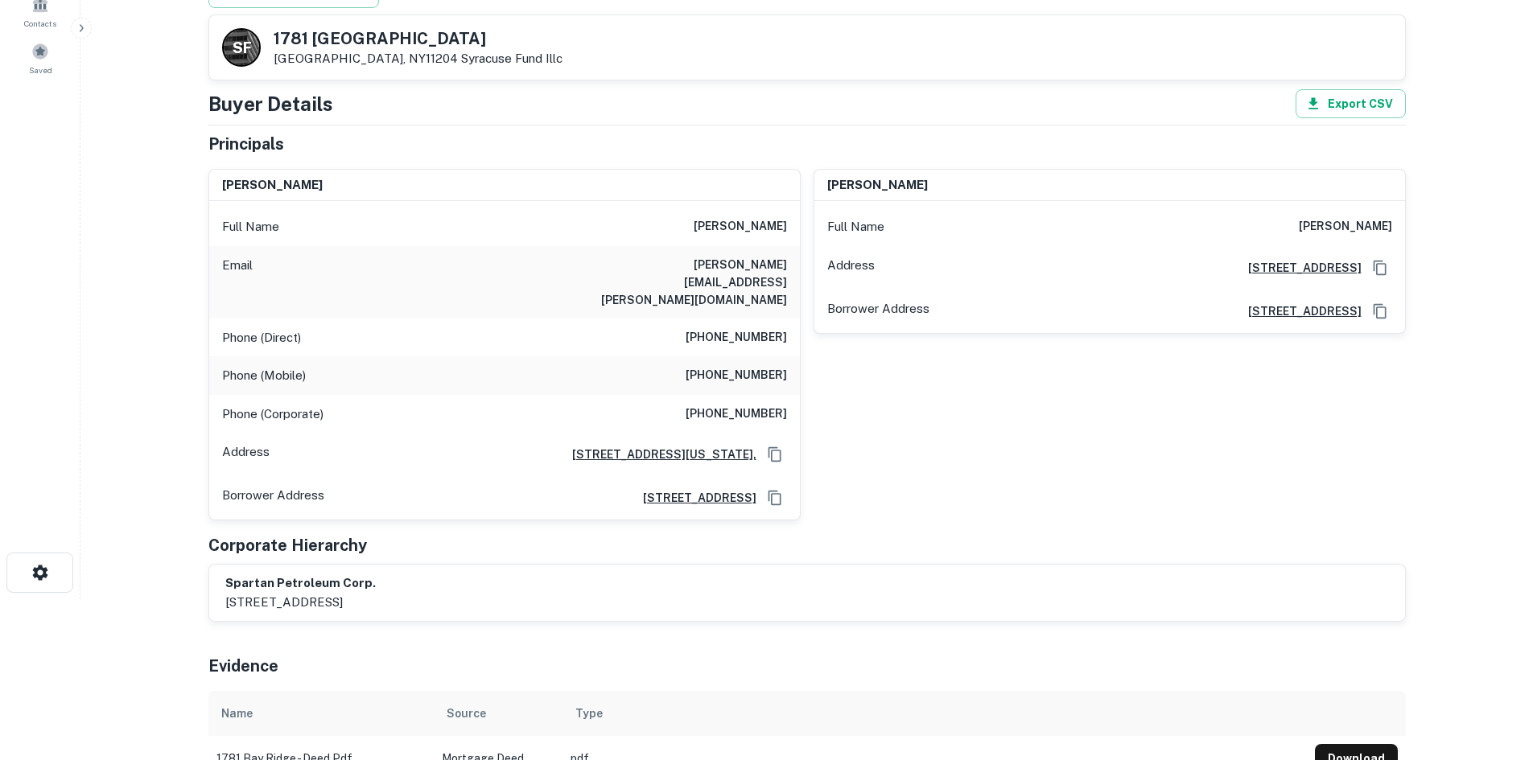
click at [750, 328] on h6 "(212) 308-1352" at bounding box center [736, 337] width 101 height 19
drag, startPoint x: 754, startPoint y: 311, endPoint x: 752, endPoint y: 332, distance: 20.2
click at [754, 328] on h6 "(212) 308-1352" at bounding box center [736, 337] width 101 height 19
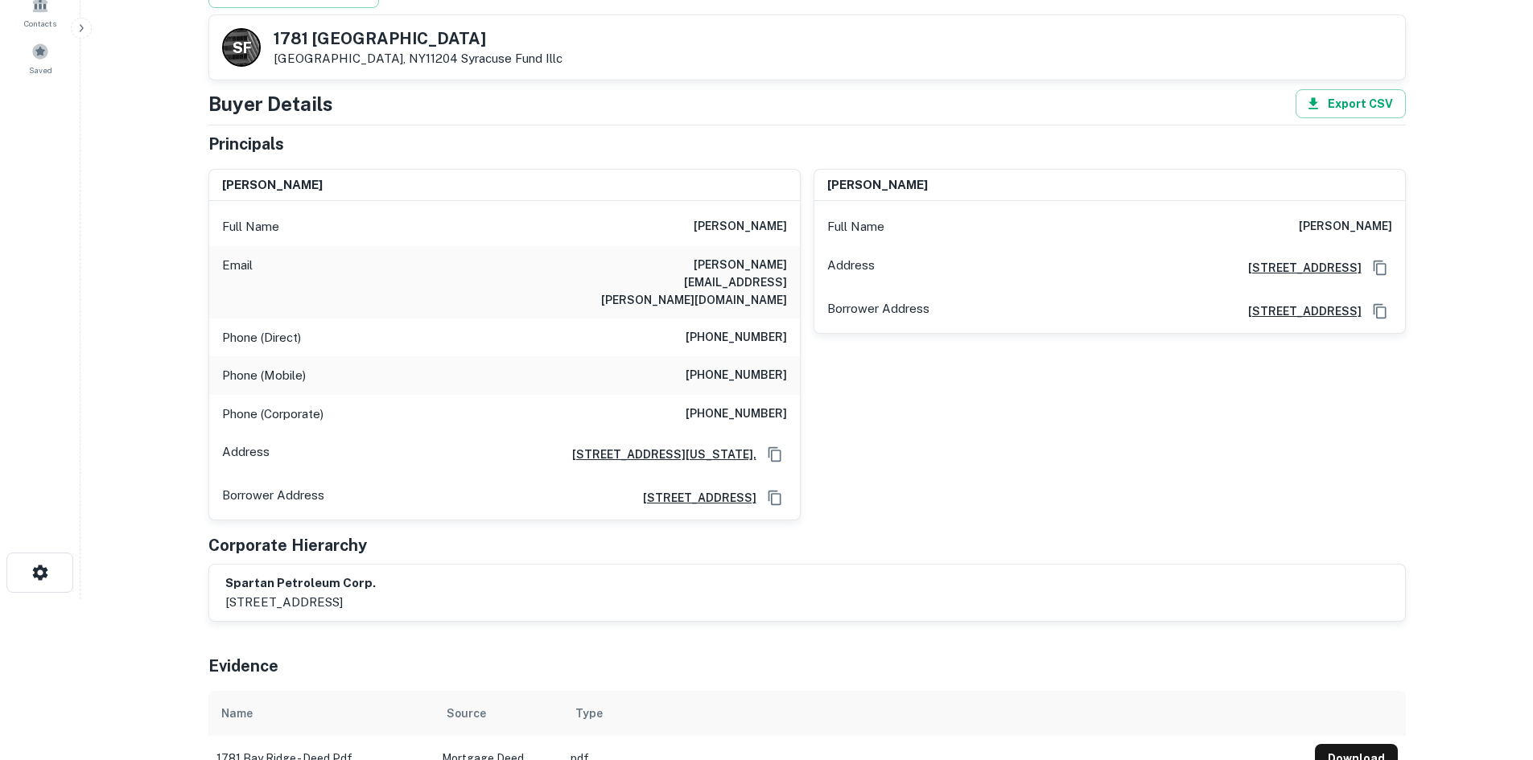
click at [752, 366] on h6 "(516) 428-6862" at bounding box center [736, 375] width 101 height 19
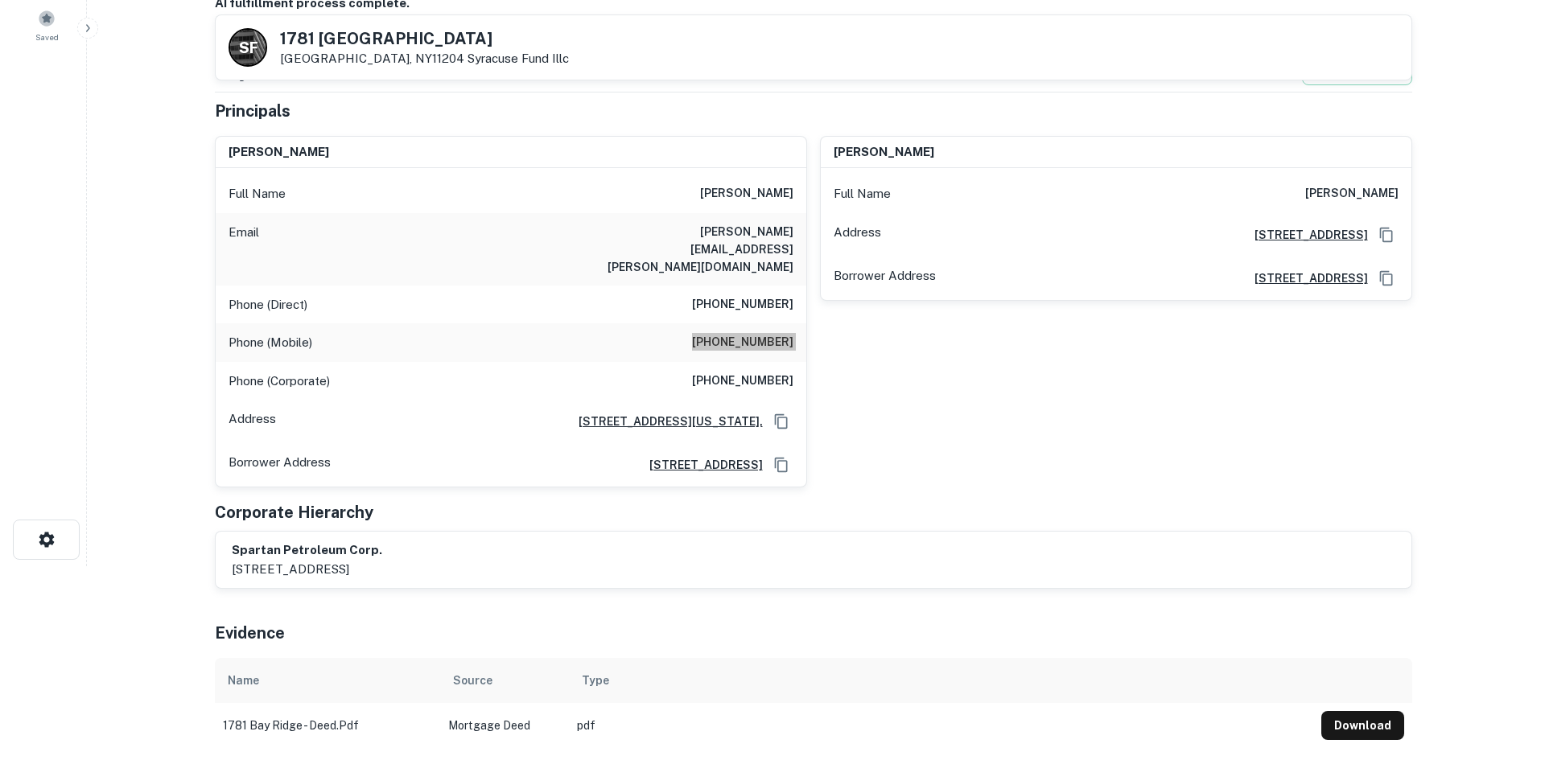
scroll to position [0, 0]
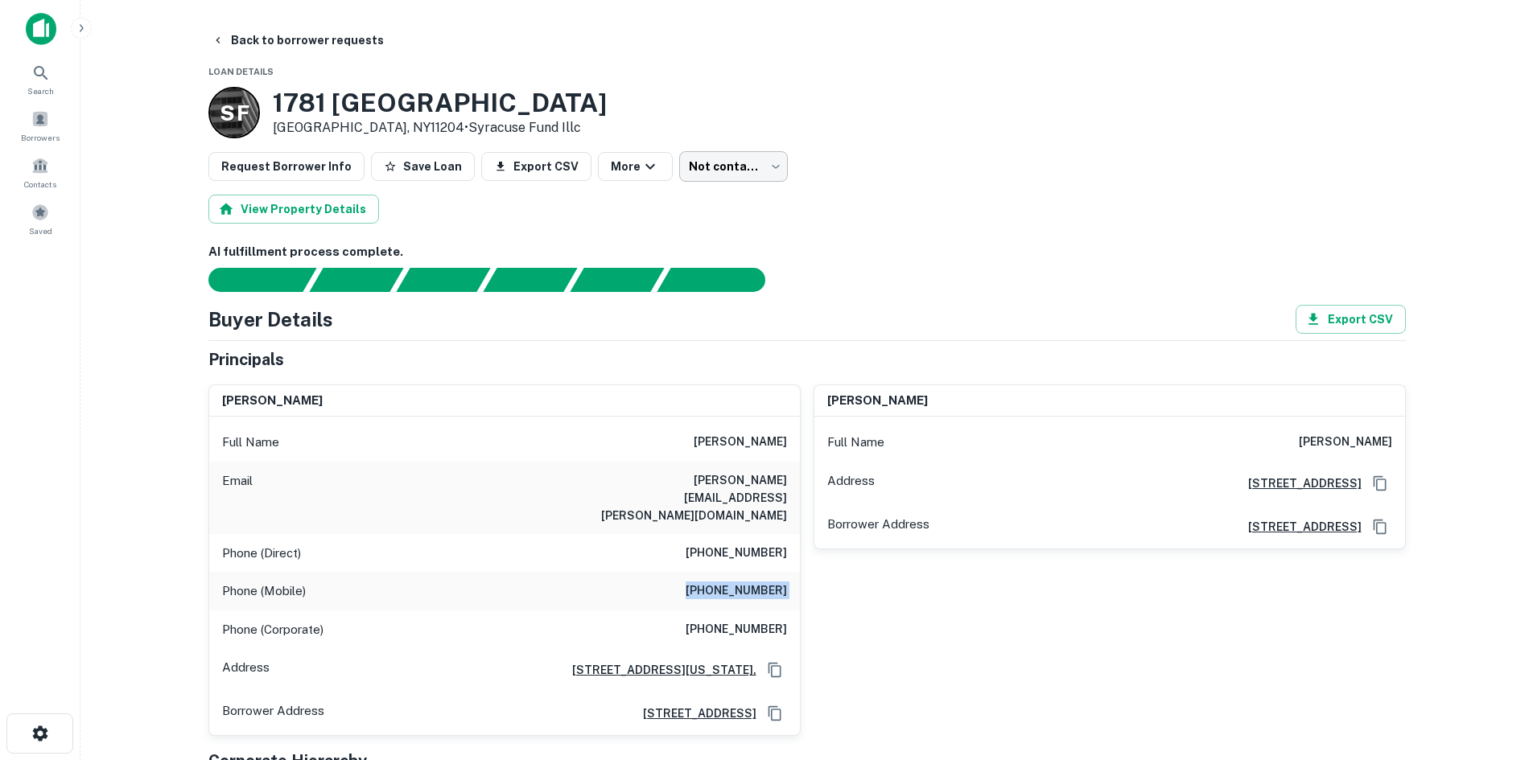
click at [719, 177] on body "Search Borrowers Contacts Saved Back to borrower requests Loan Details S F 1781…" at bounding box center [766, 380] width 1533 height 760
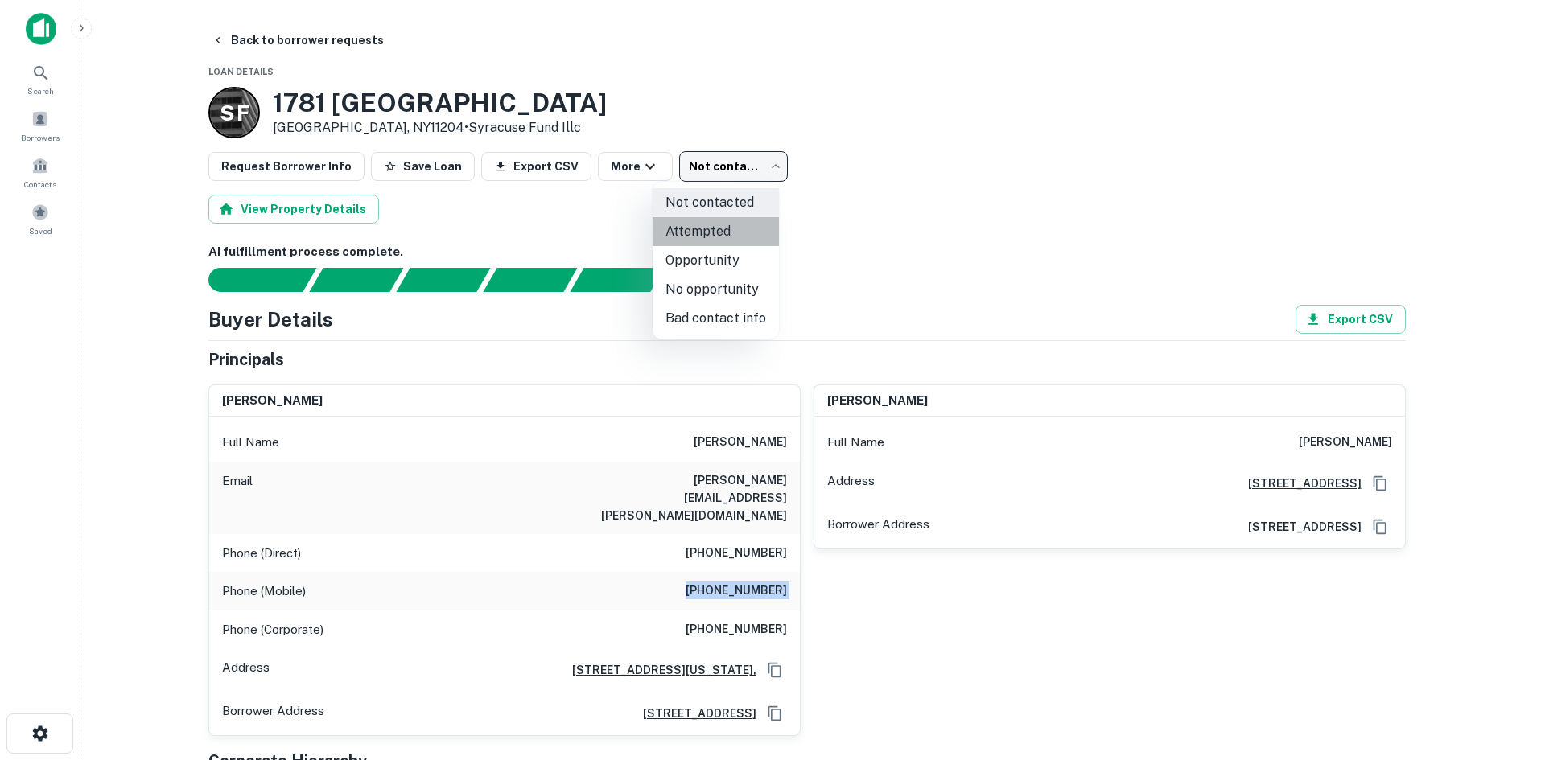
click at [721, 235] on li "Attempted" at bounding box center [716, 231] width 126 height 29
type input "*********"
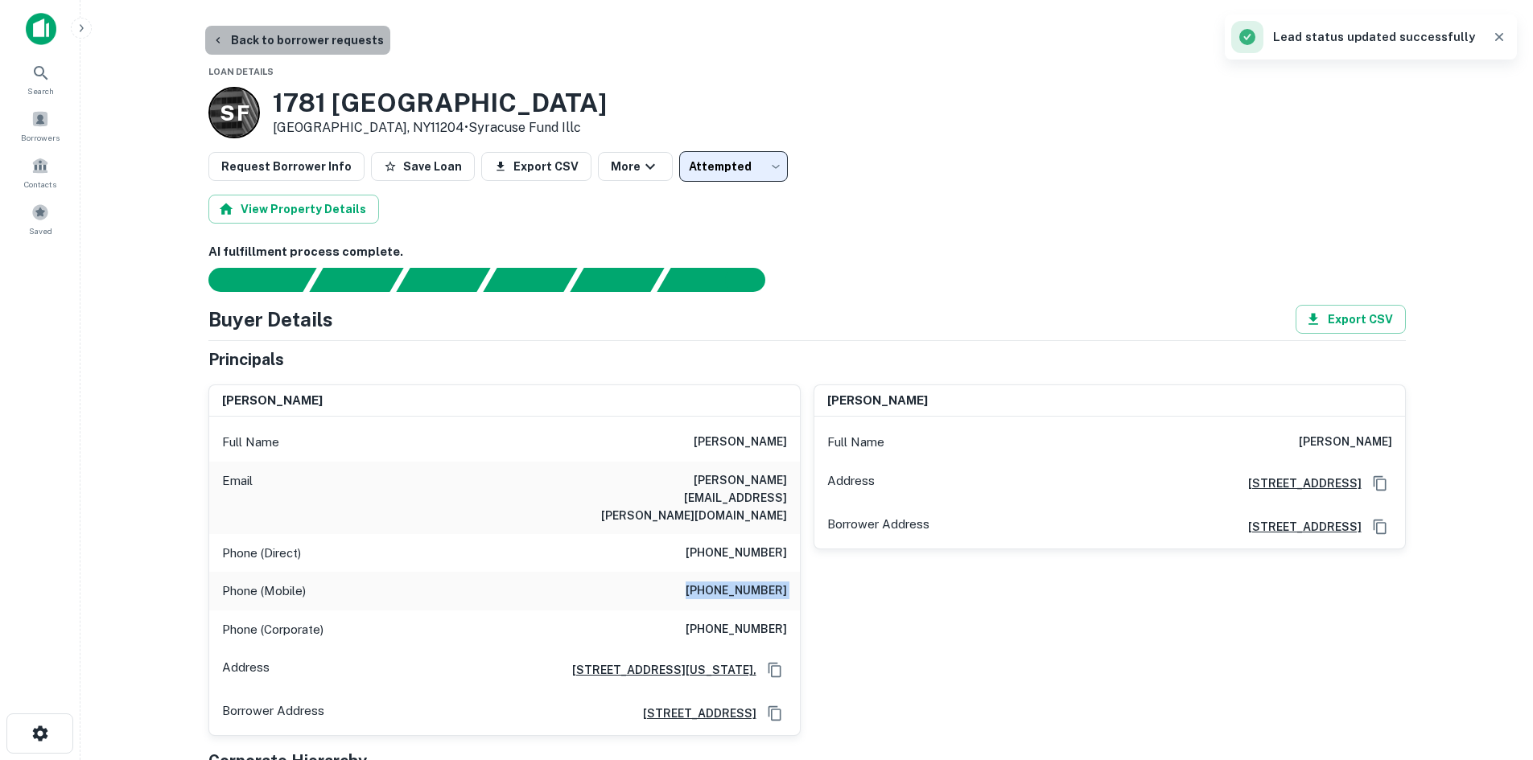
click at [330, 33] on button "Back to borrower requests" at bounding box center [297, 40] width 185 height 29
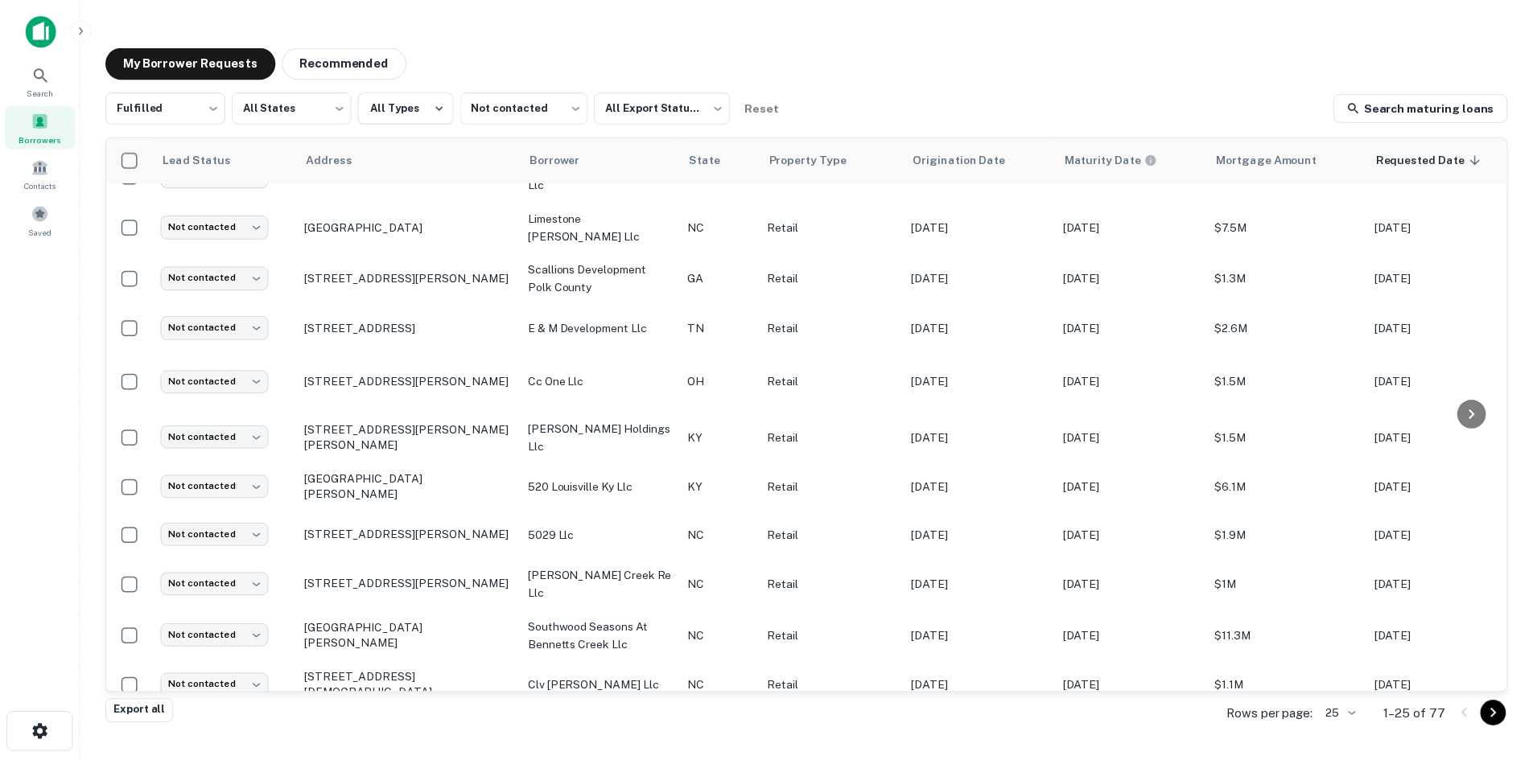
scroll to position [744, 0]
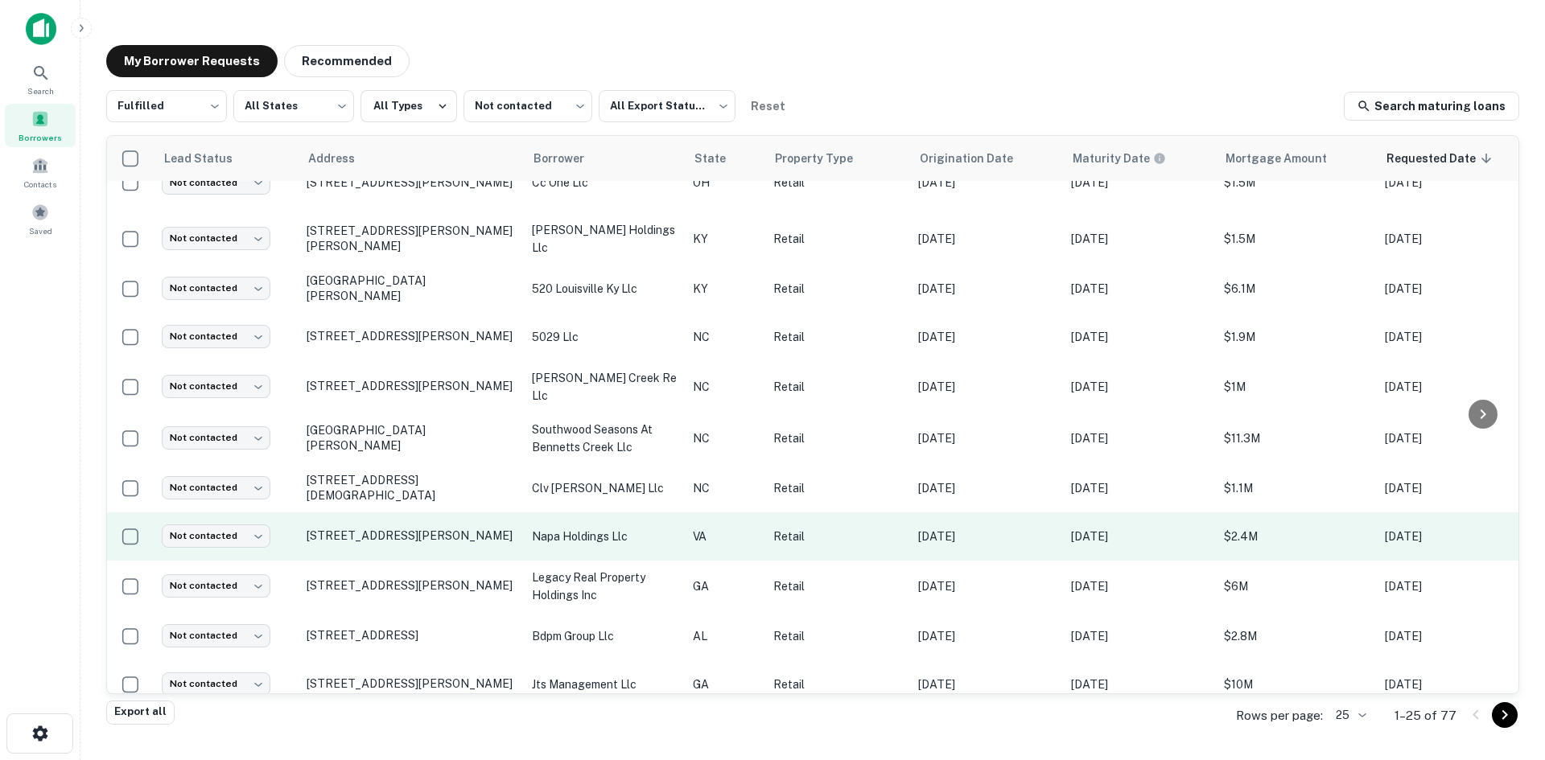
click at [436, 523] on td "[STREET_ADDRESS][PERSON_NAME]" at bounding box center [411, 537] width 225 height 48
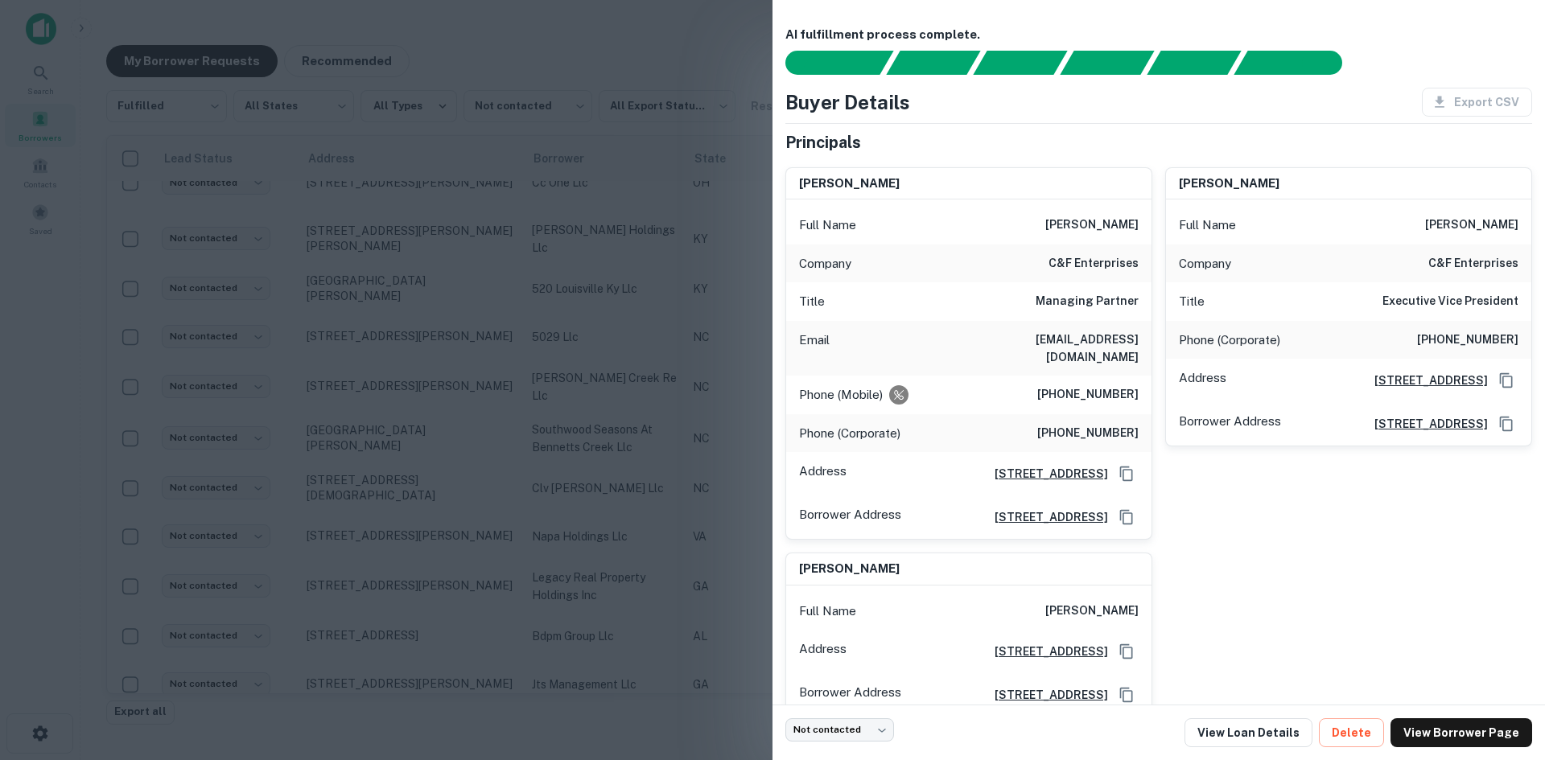
click at [436, 523] on div at bounding box center [772, 380] width 1545 height 760
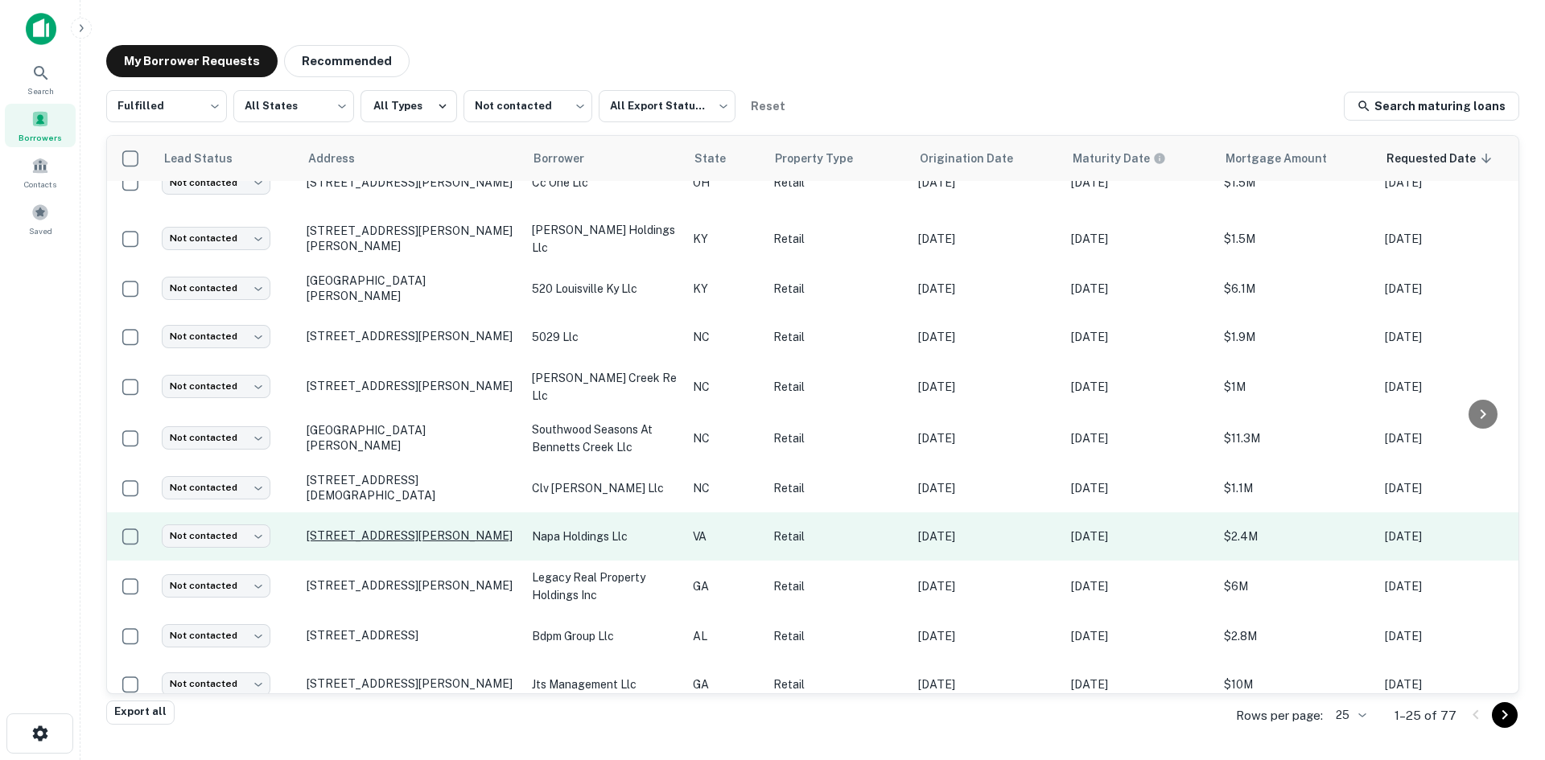
click at [451, 529] on p "[STREET_ADDRESS][PERSON_NAME]" at bounding box center [411, 536] width 209 height 14
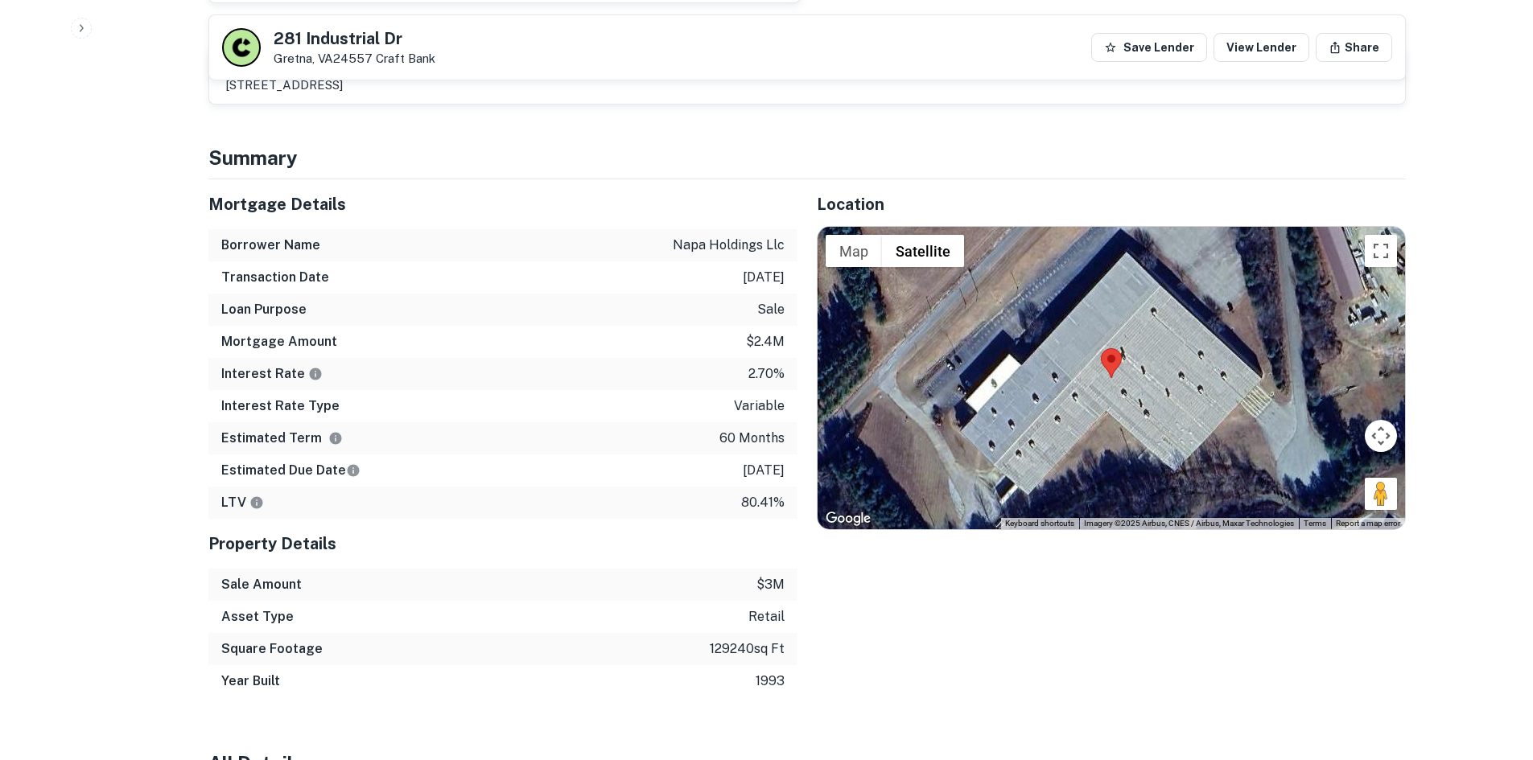
scroll to position [885, 0]
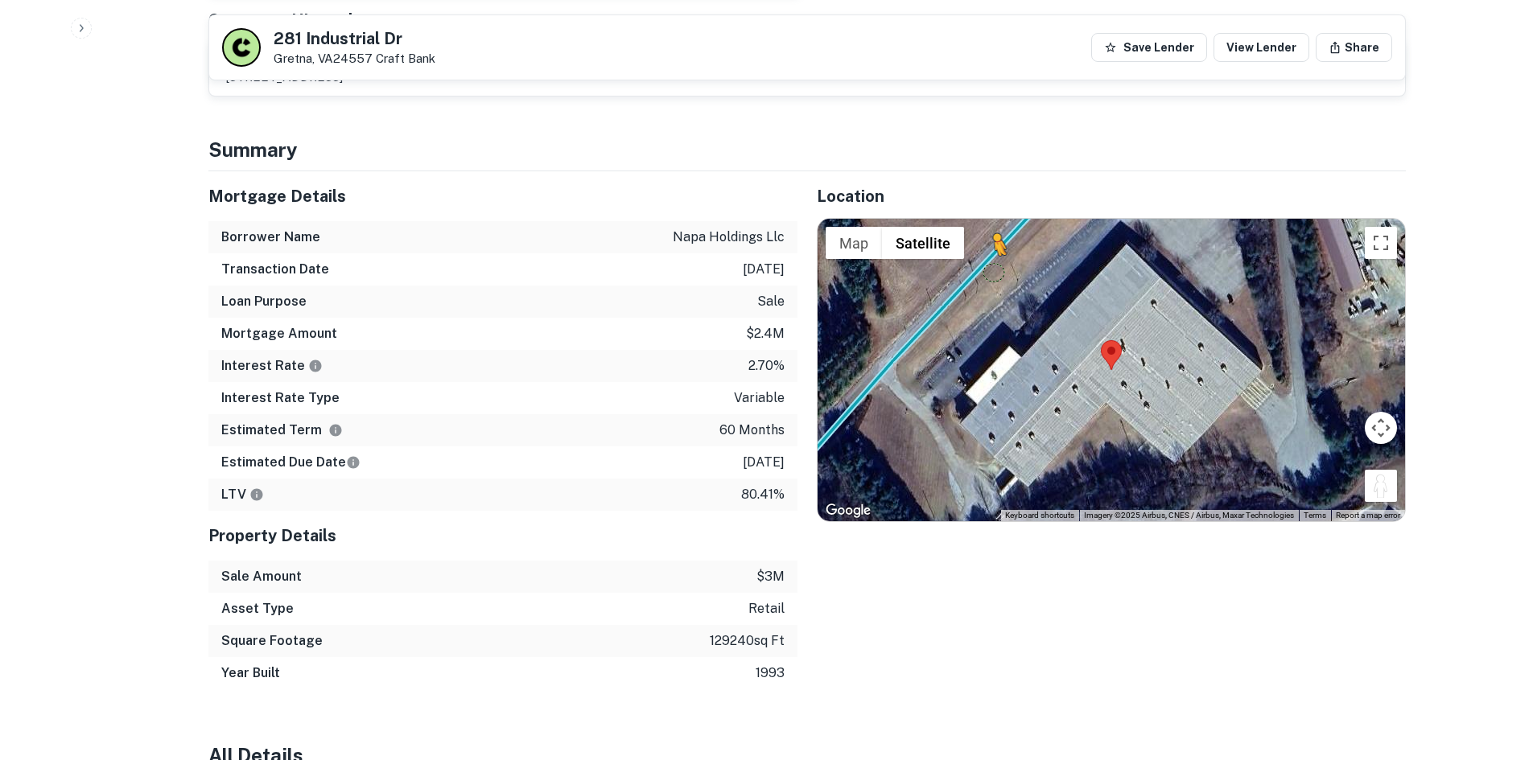
drag, startPoint x: 1387, startPoint y: 476, endPoint x: 994, endPoint y: 253, distance: 452.3
click at [994, 253] on div "To activate drag with keyboard, press Alt + Enter. Once in keyboard drag state,…" at bounding box center [1111, 370] width 587 height 303
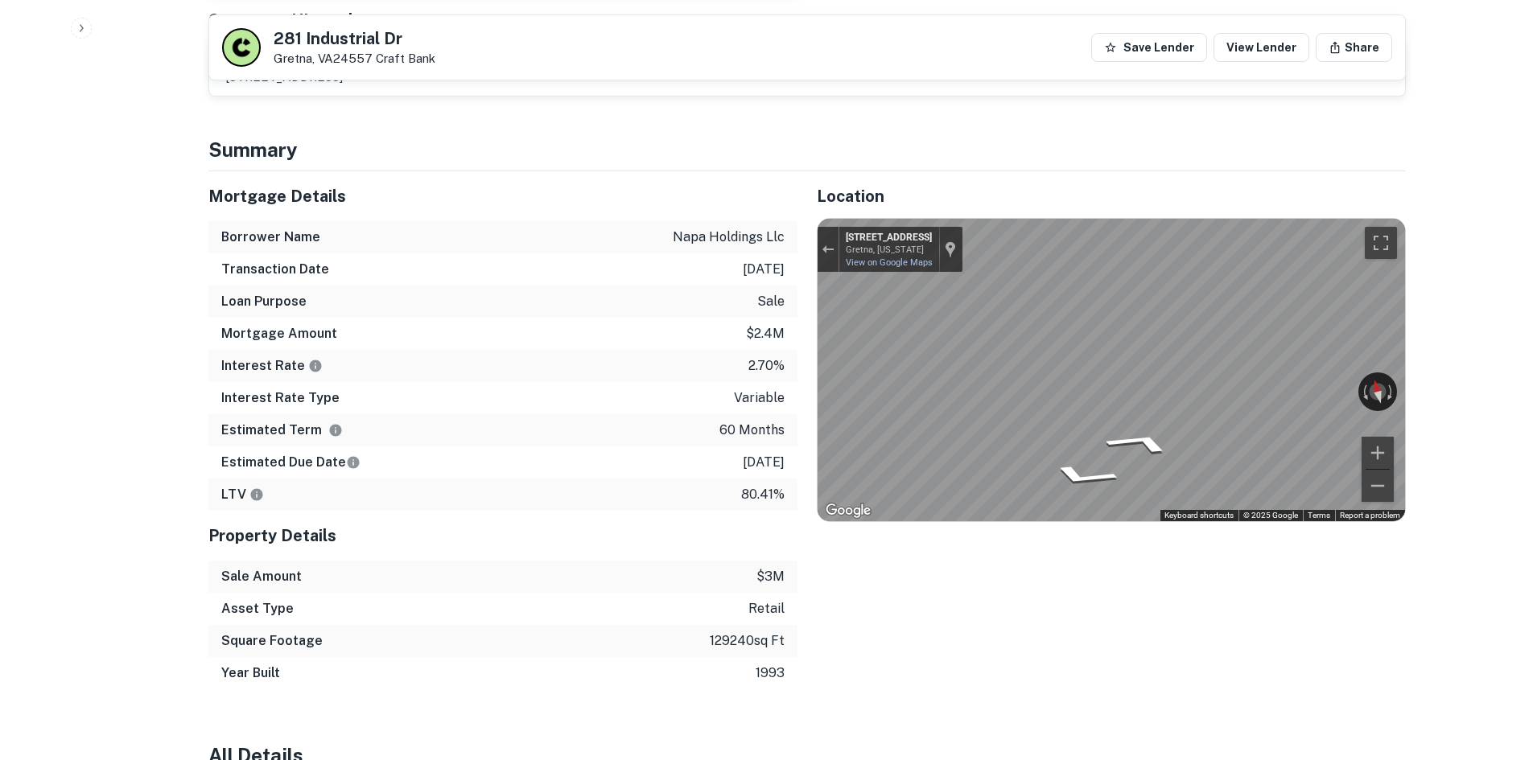
click at [690, 203] on div "Mortgage Details Borrower Name napa holdings llc Transaction Date 12/7/2020 Loa…" at bounding box center [797, 430] width 1217 height 518
click at [1222, 515] on div "Location ← Move left → Move right ↑ Move up ↓ Move down + Zoom in - Zoom out Ho…" at bounding box center [1101, 430] width 608 height 518
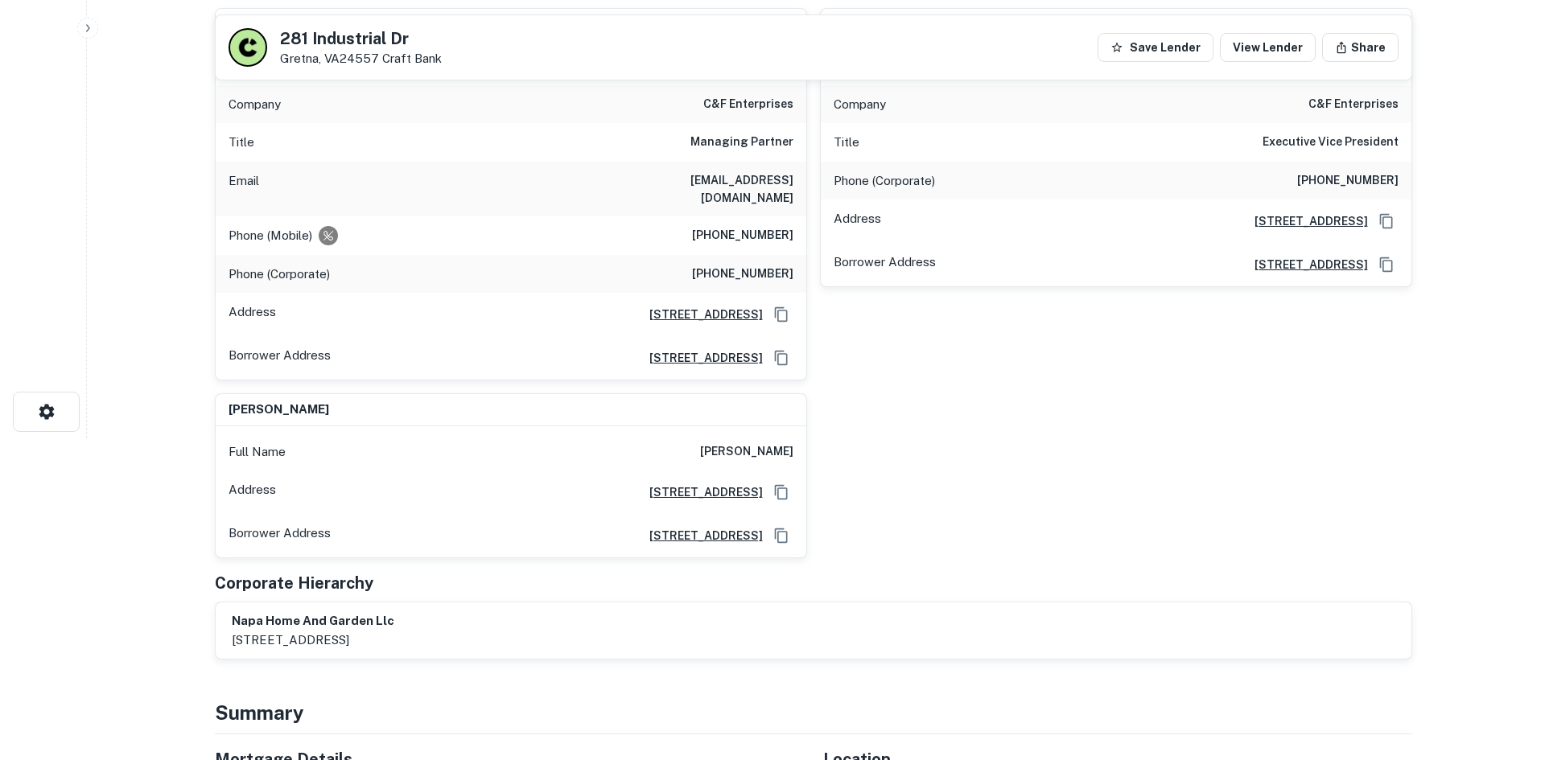
scroll to position [0, 0]
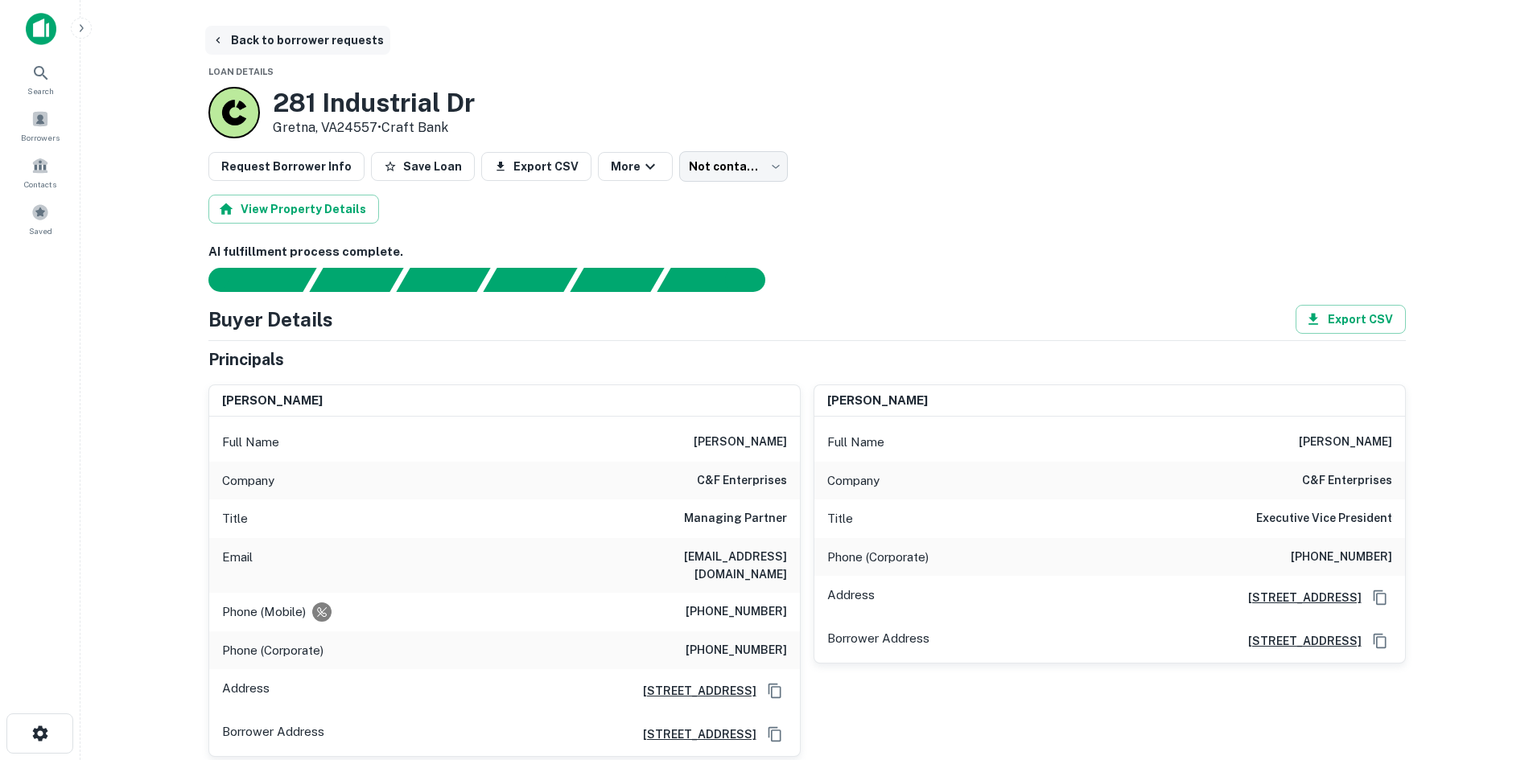
click at [343, 51] on button "Back to borrower requests" at bounding box center [297, 40] width 185 height 29
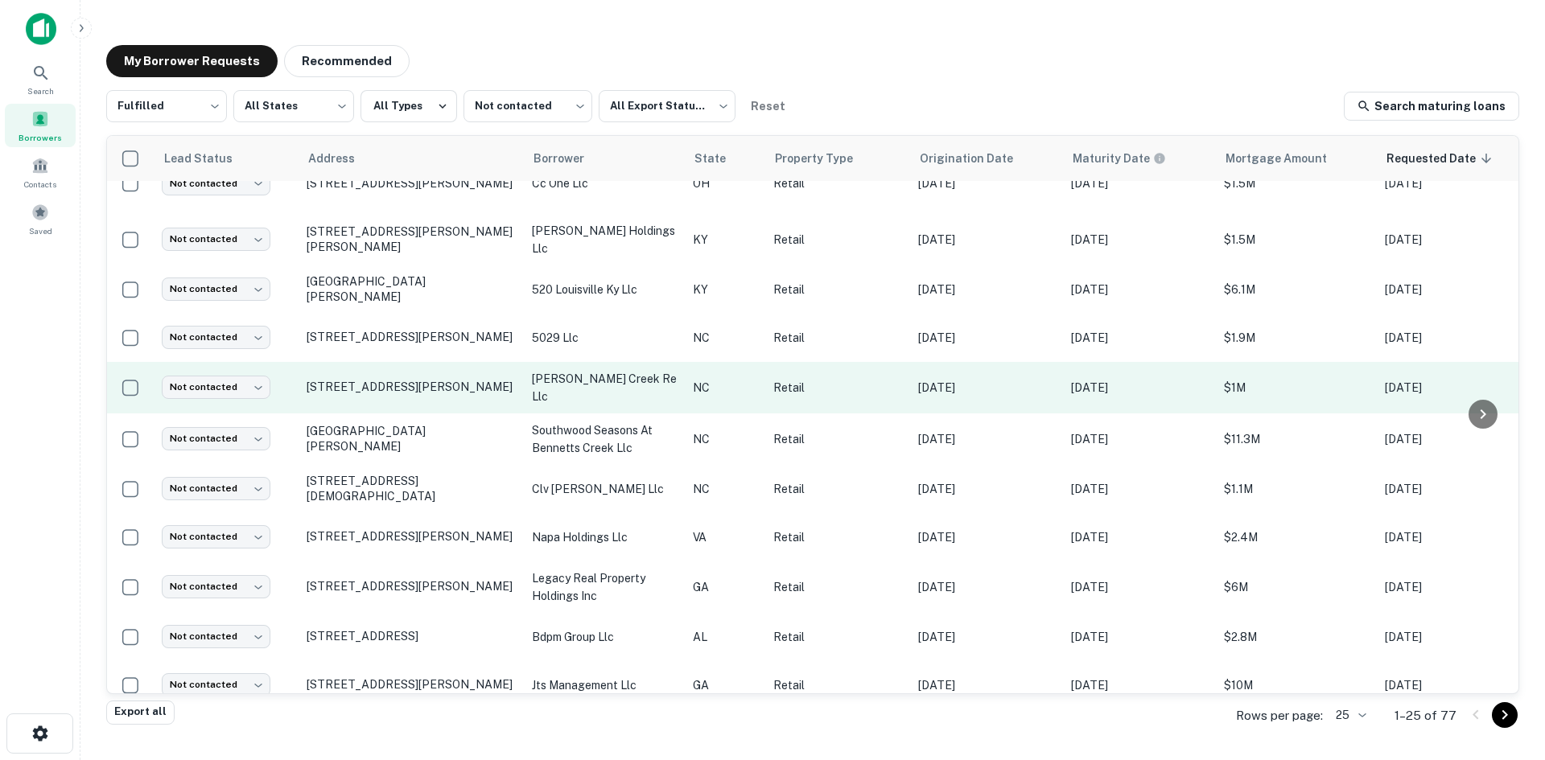
scroll to position [744, 0]
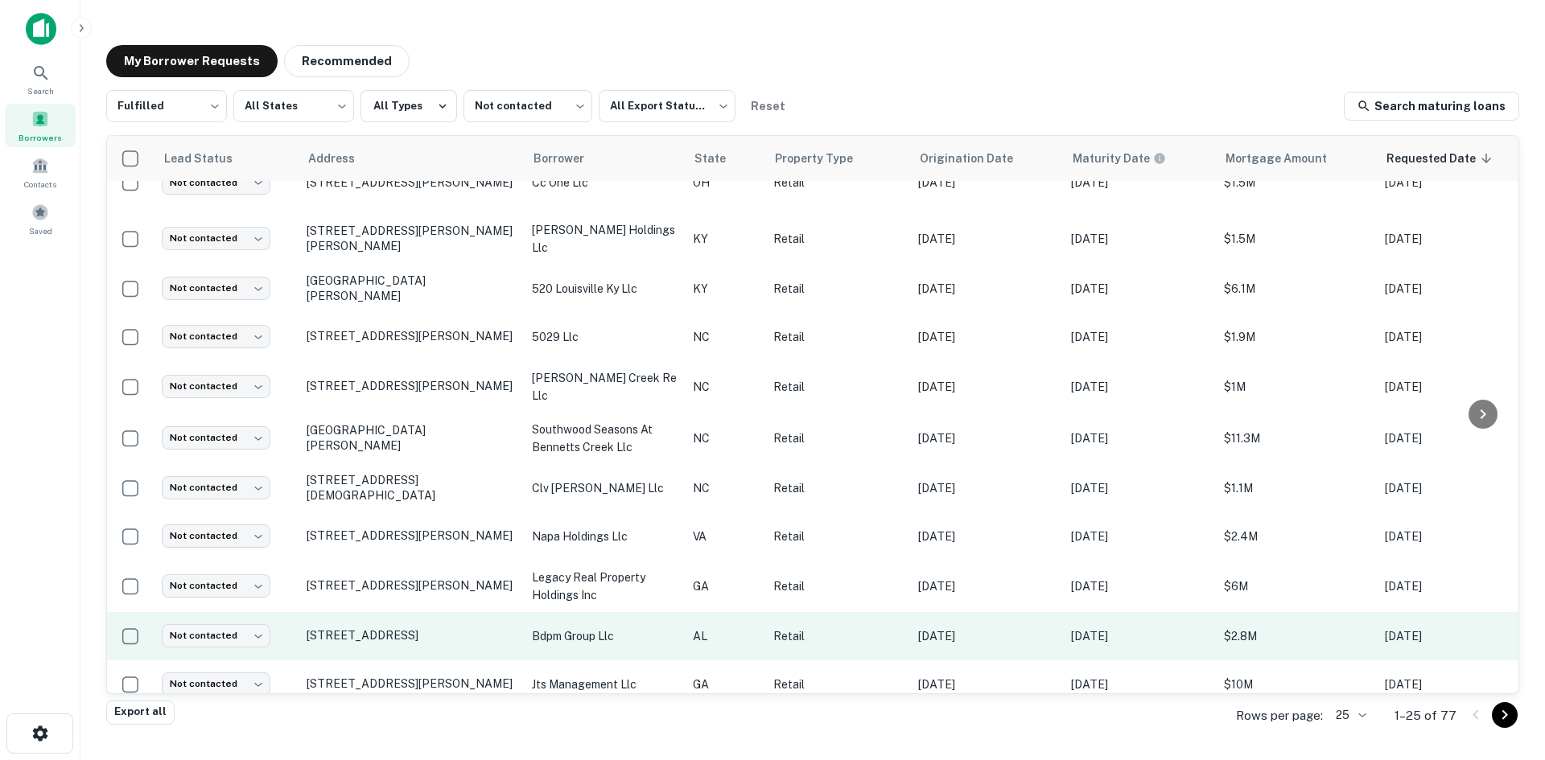
click at [410, 620] on td "[STREET_ADDRESS]" at bounding box center [411, 636] width 225 height 48
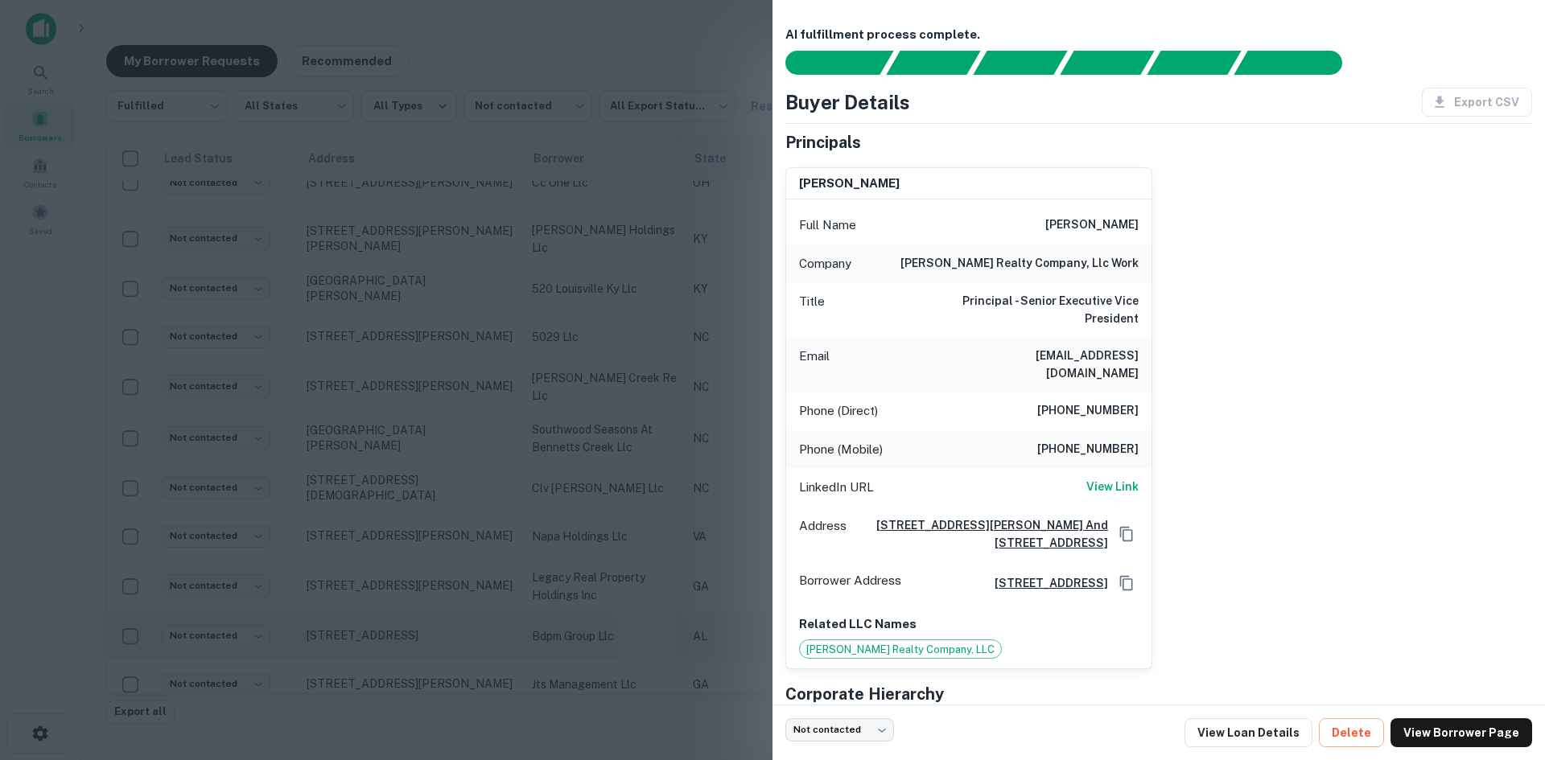
click at [410, 620] on div at bounding box center [772, 380] width 1545 height 760
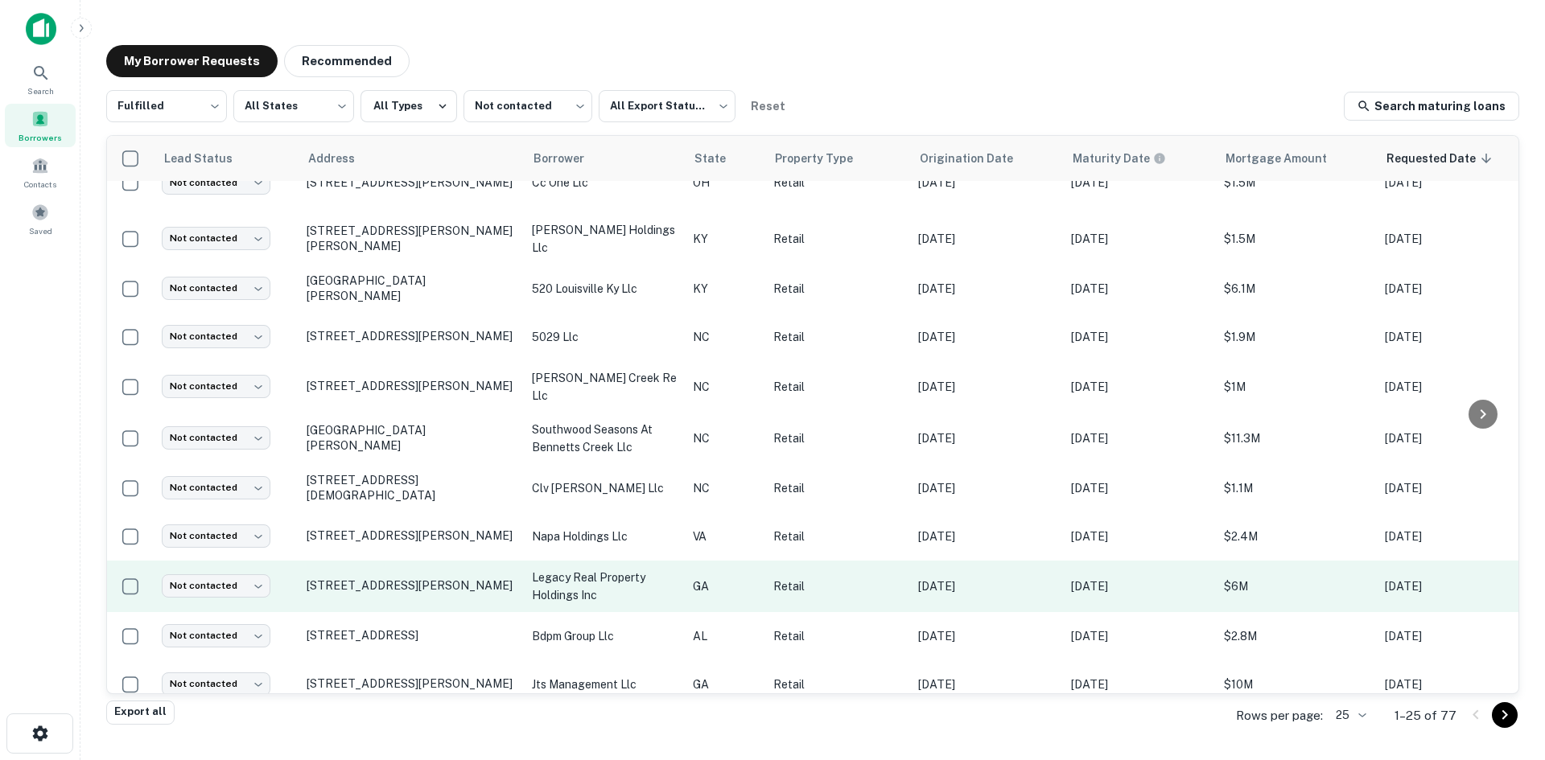
click at [408, 574] on td "[STREET_ADDRESS][PERSON_NAME]" at bounding box center [411, 587] width 225 height 52
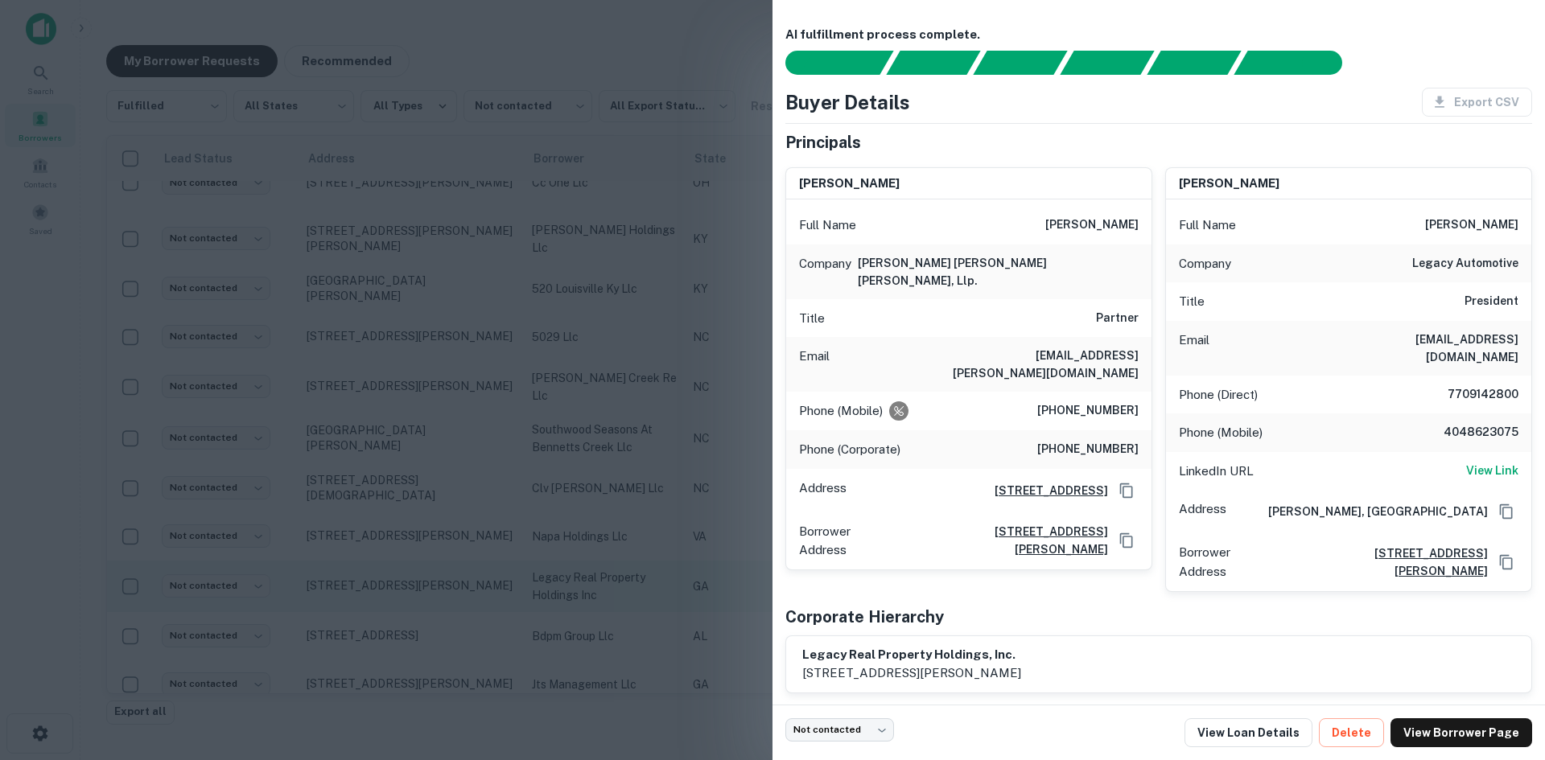
click at [408, 574] on div at bounding box center [772, 380] width 1545 height 760
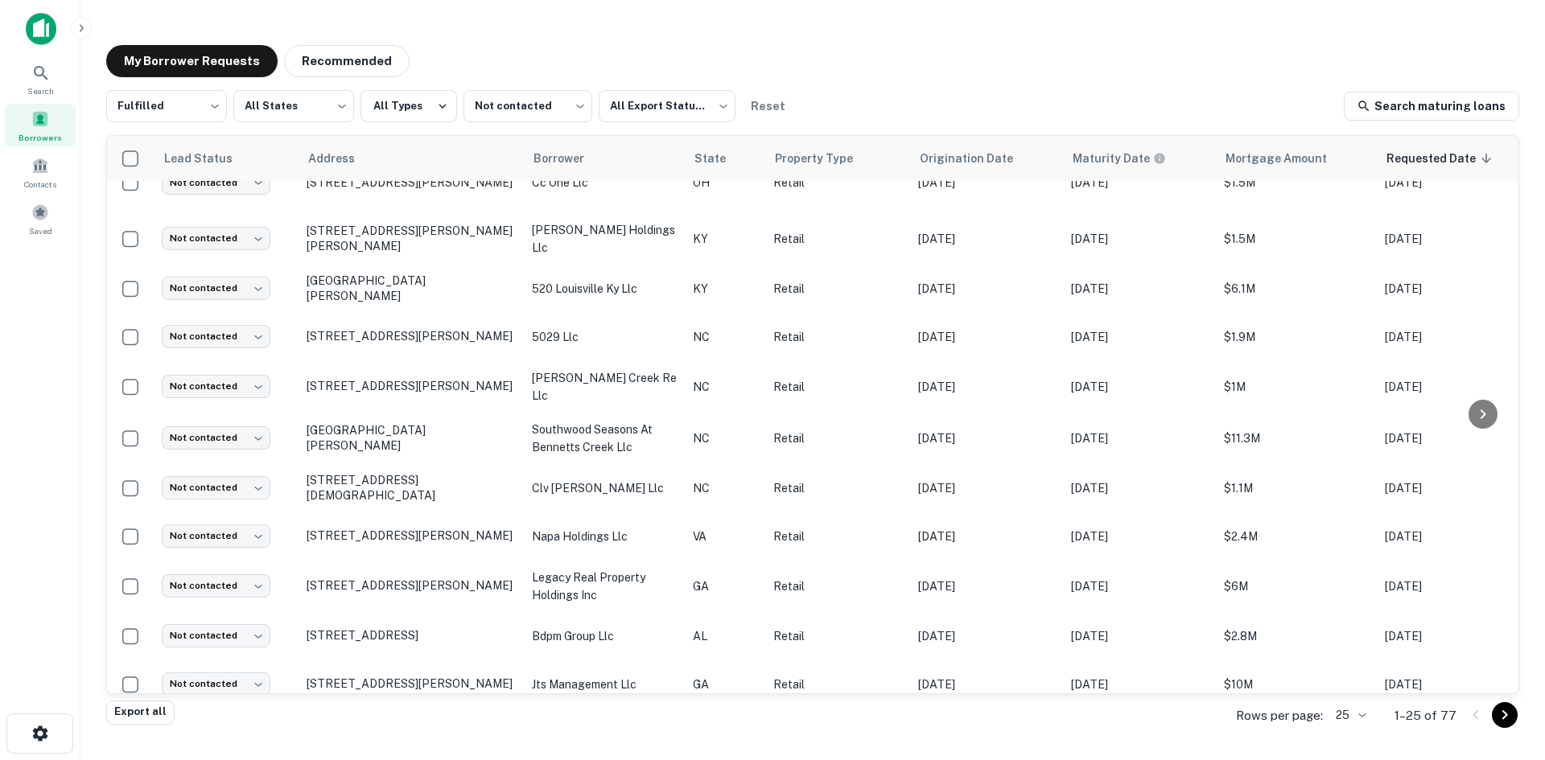
click at [1342, 723] on body "Search Borrowers Contacts Saved My Borrower Requests Recommended Fulfilled ****…" at bounding box center [772, 380] width 1545 height 760
click at [1348, 723] on li "1000" at bounding box center [1352, 726] width 55 height 29
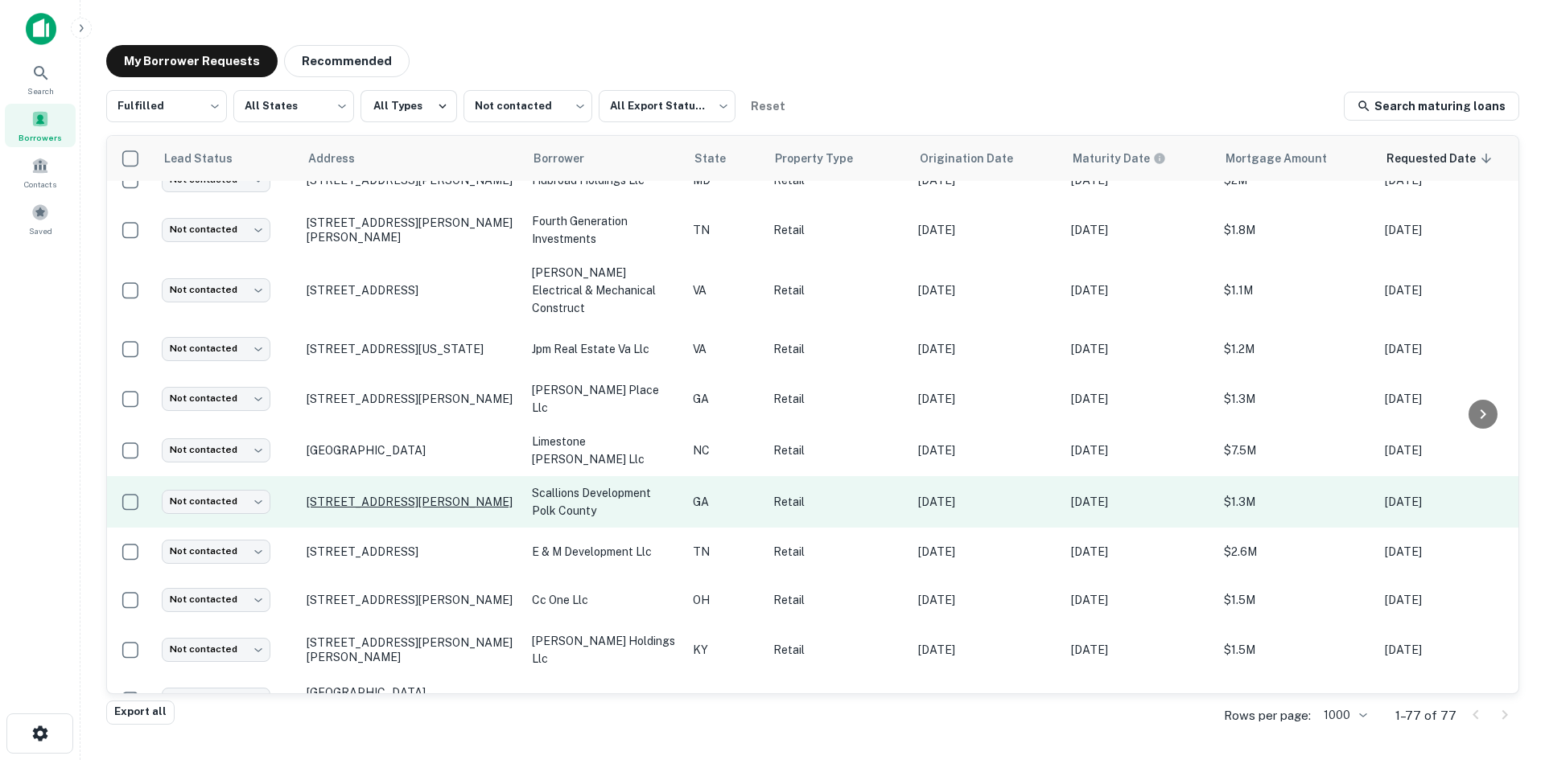
scroll to position [322, 0]
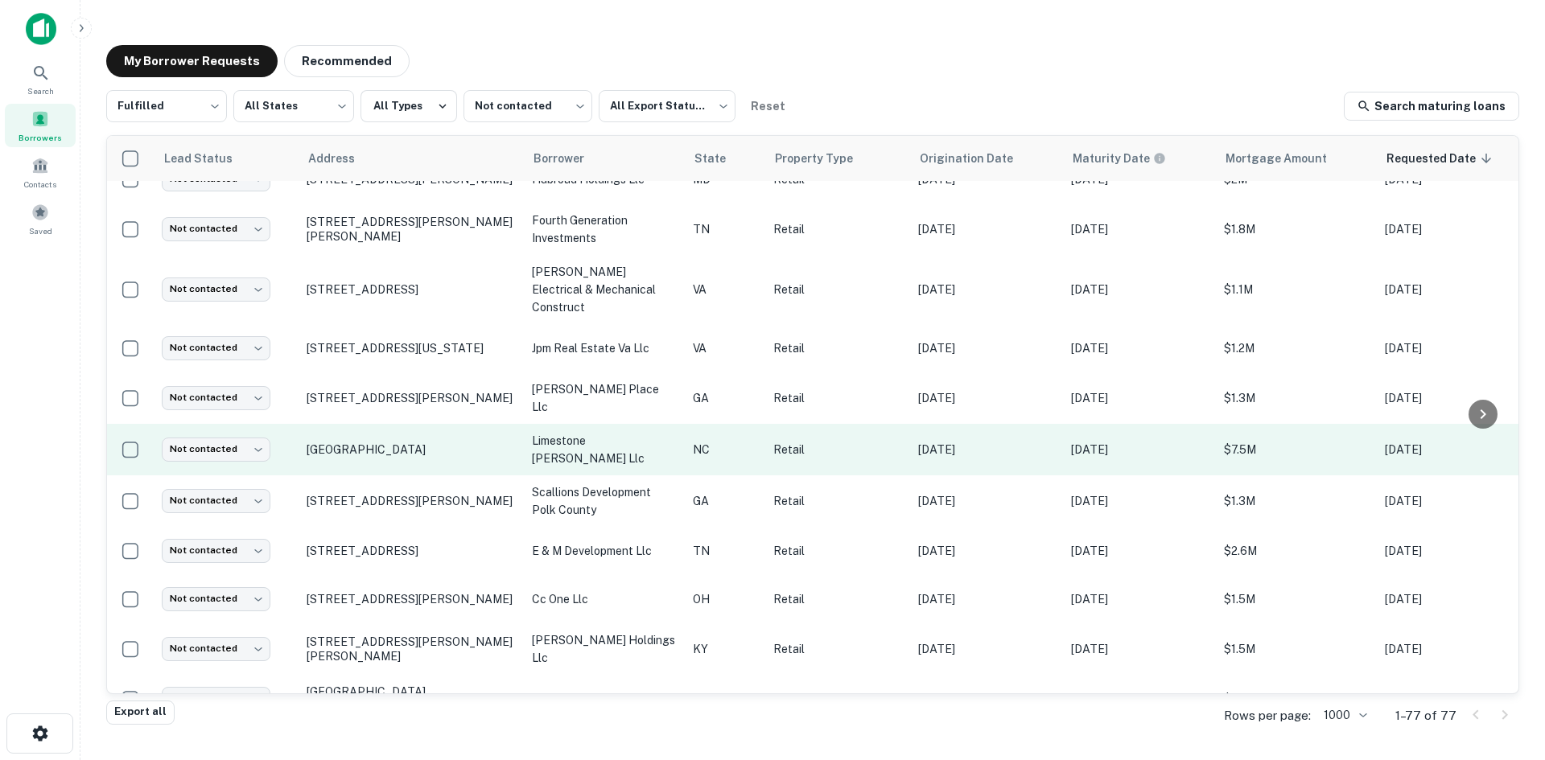
click at [426, 450] on td "[GEOGRAPHIC_DATA]" at bounding box center [411, 450] width 225 height 52
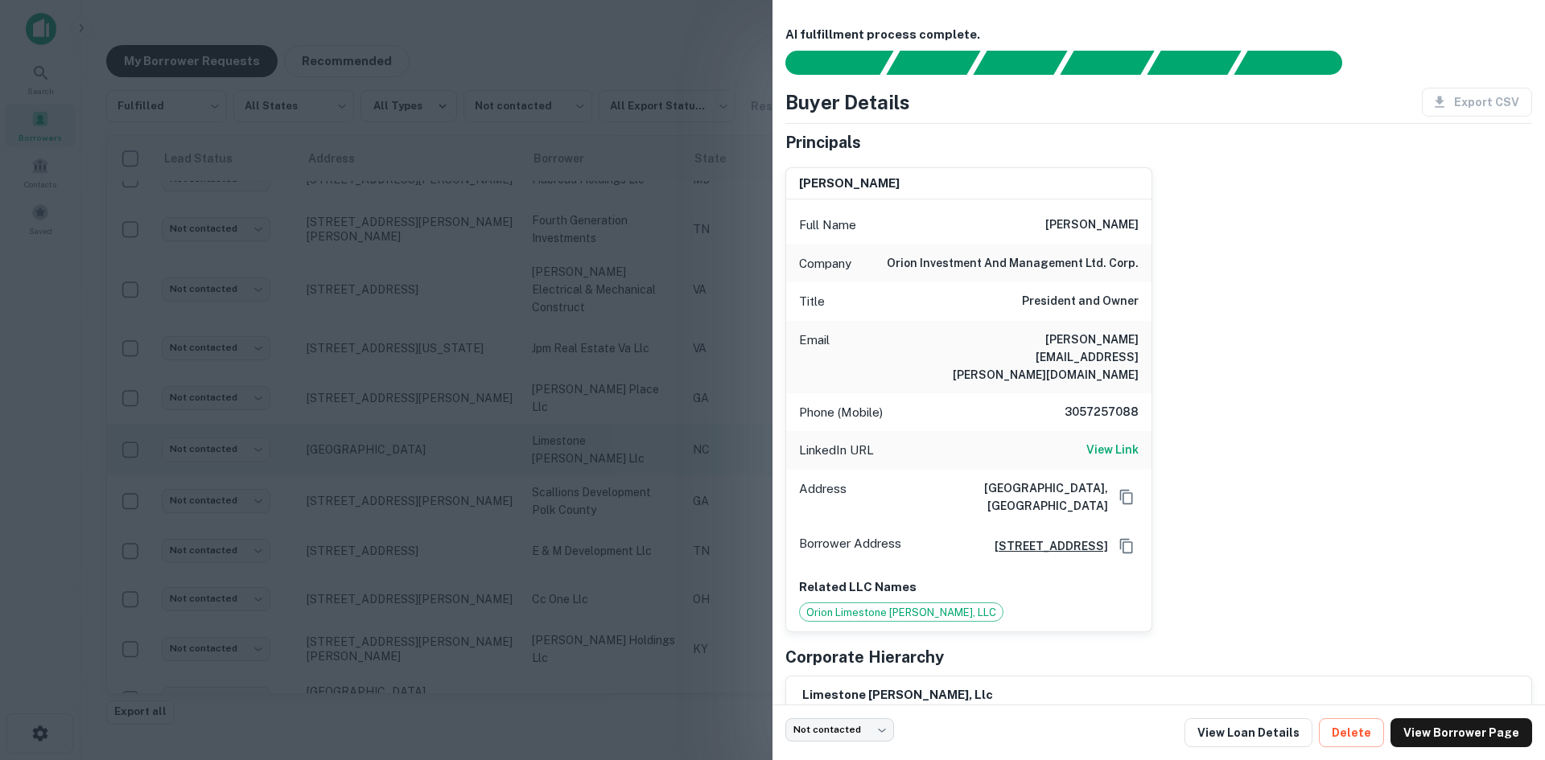
click at [426, 450] on div at bounding box center [772, 380] width 1545 height 760
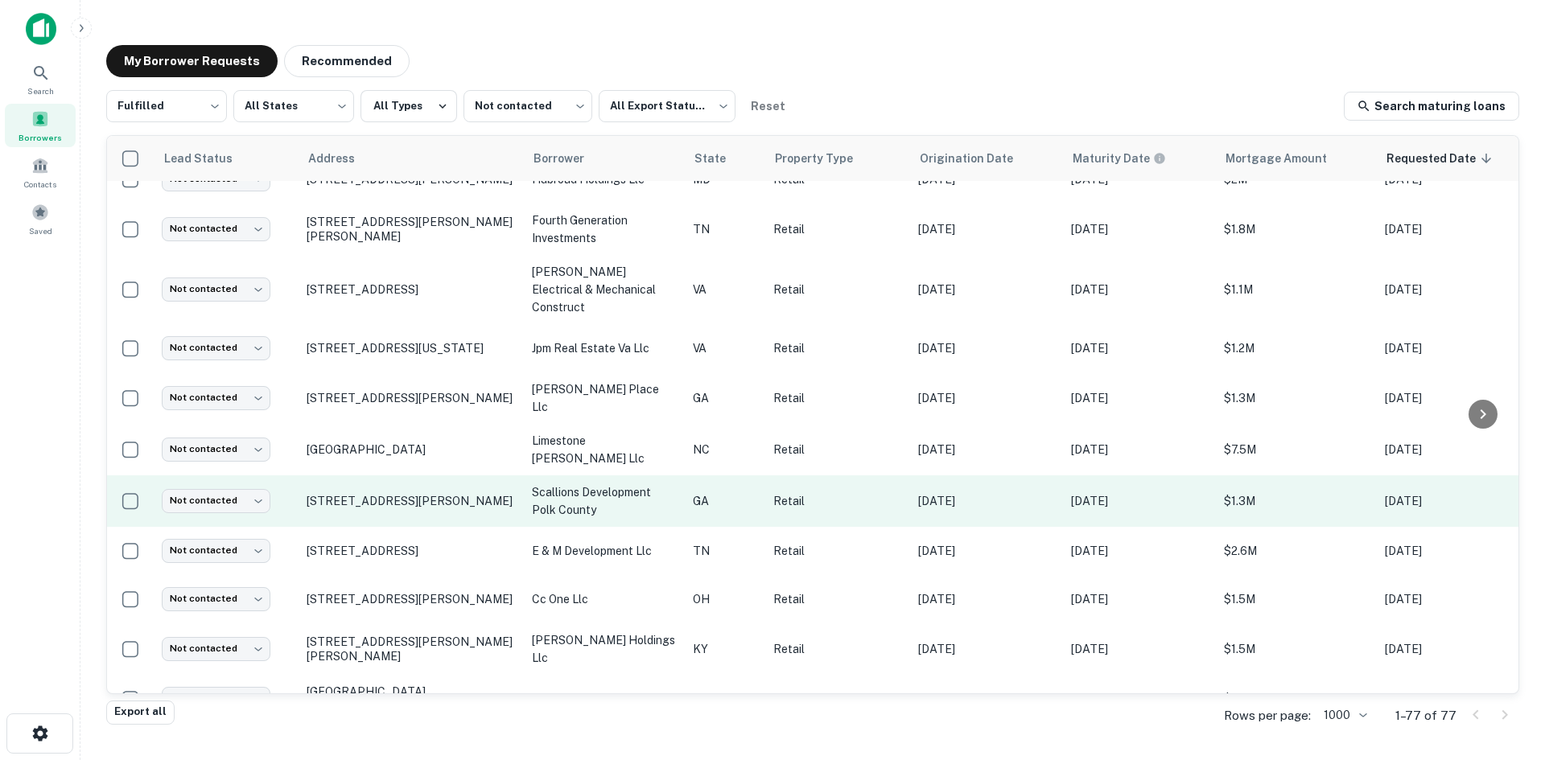
click at [412, 492] on td "[STREET_ADDRESS][PERSON_NAME]" at bounding box center [411, 502] width 225 height 52
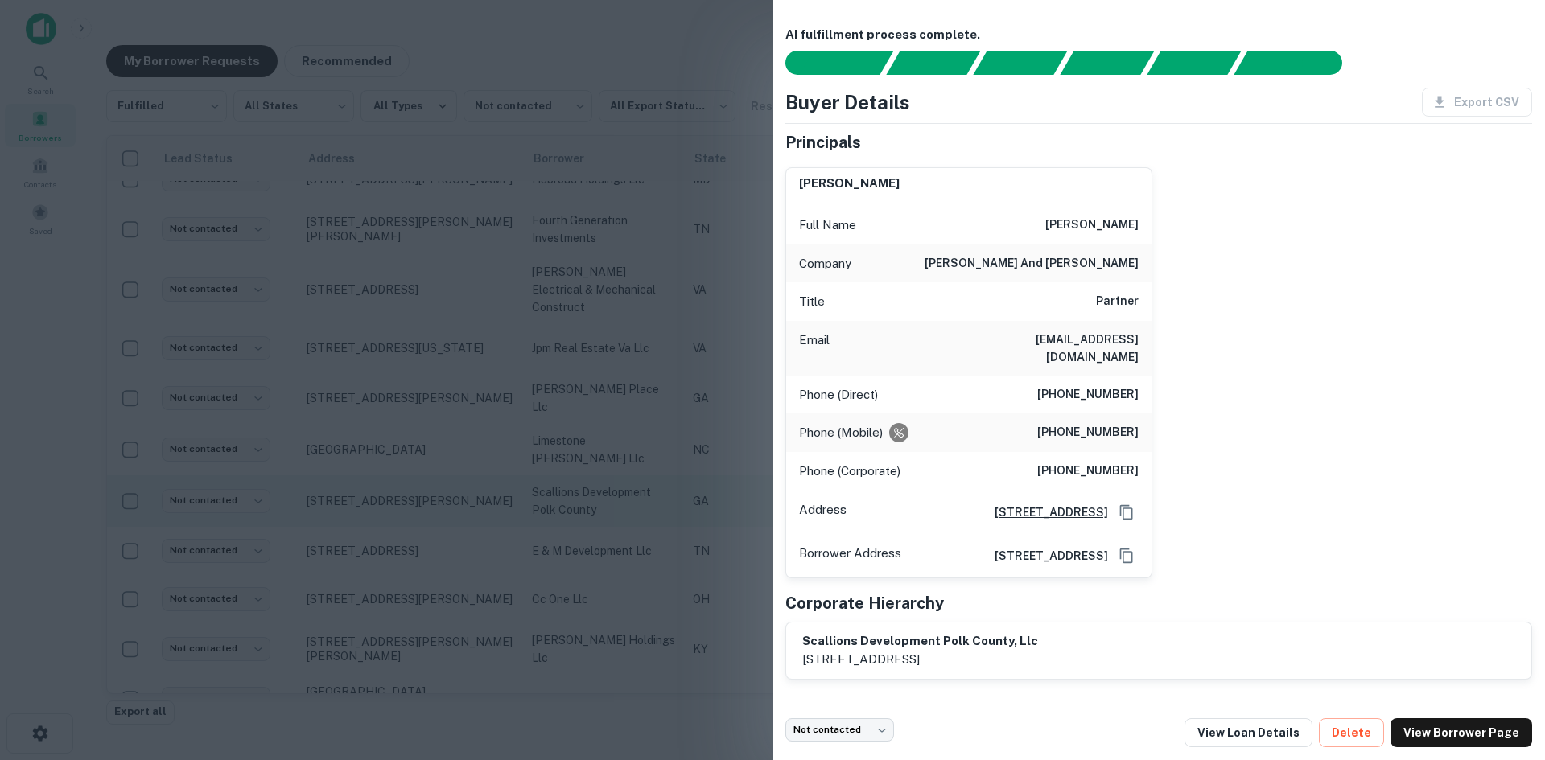
click at [412, 492] on div at bounding box center [772, 380] width 1545 height 760
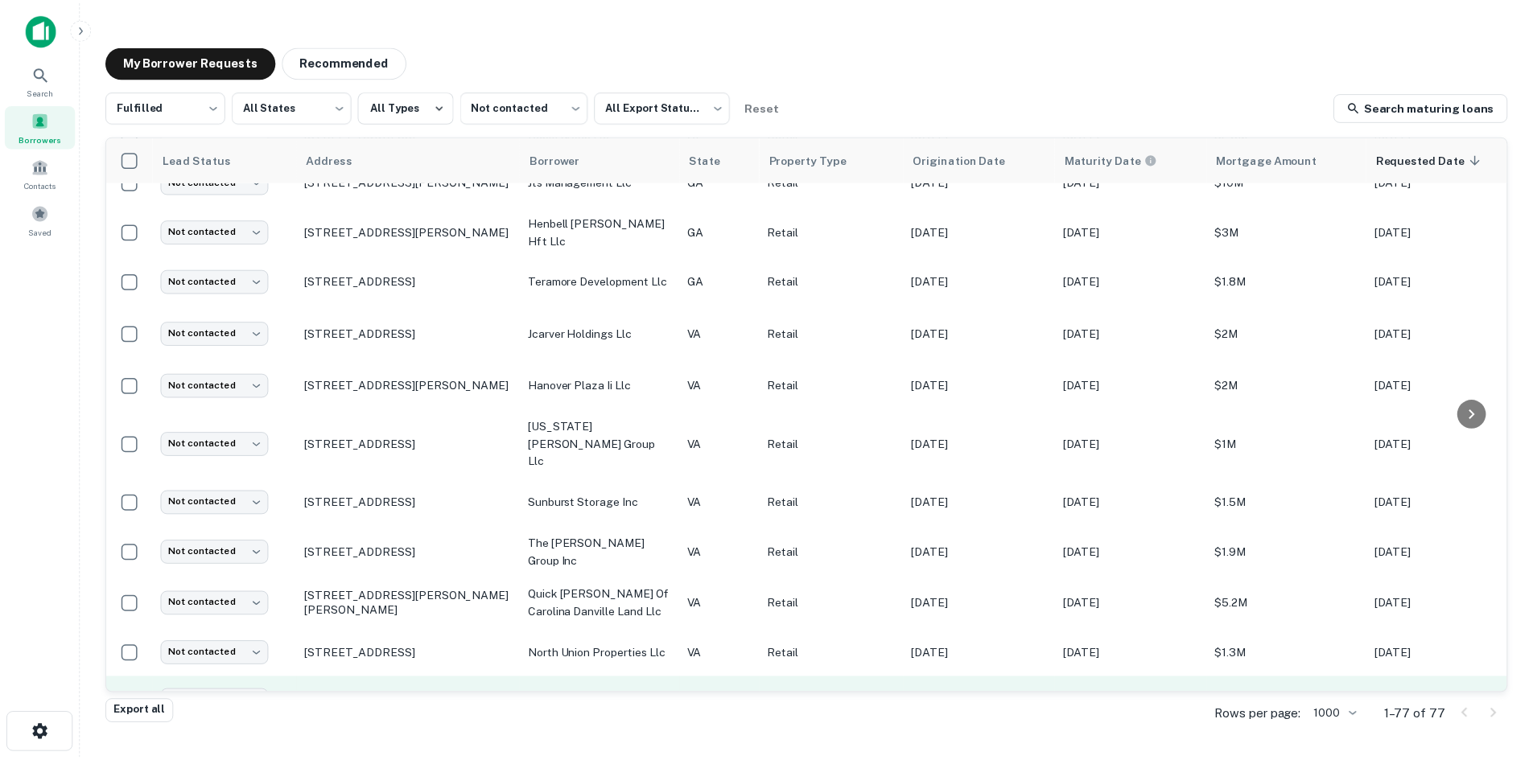
scroll to position [1368, 0]
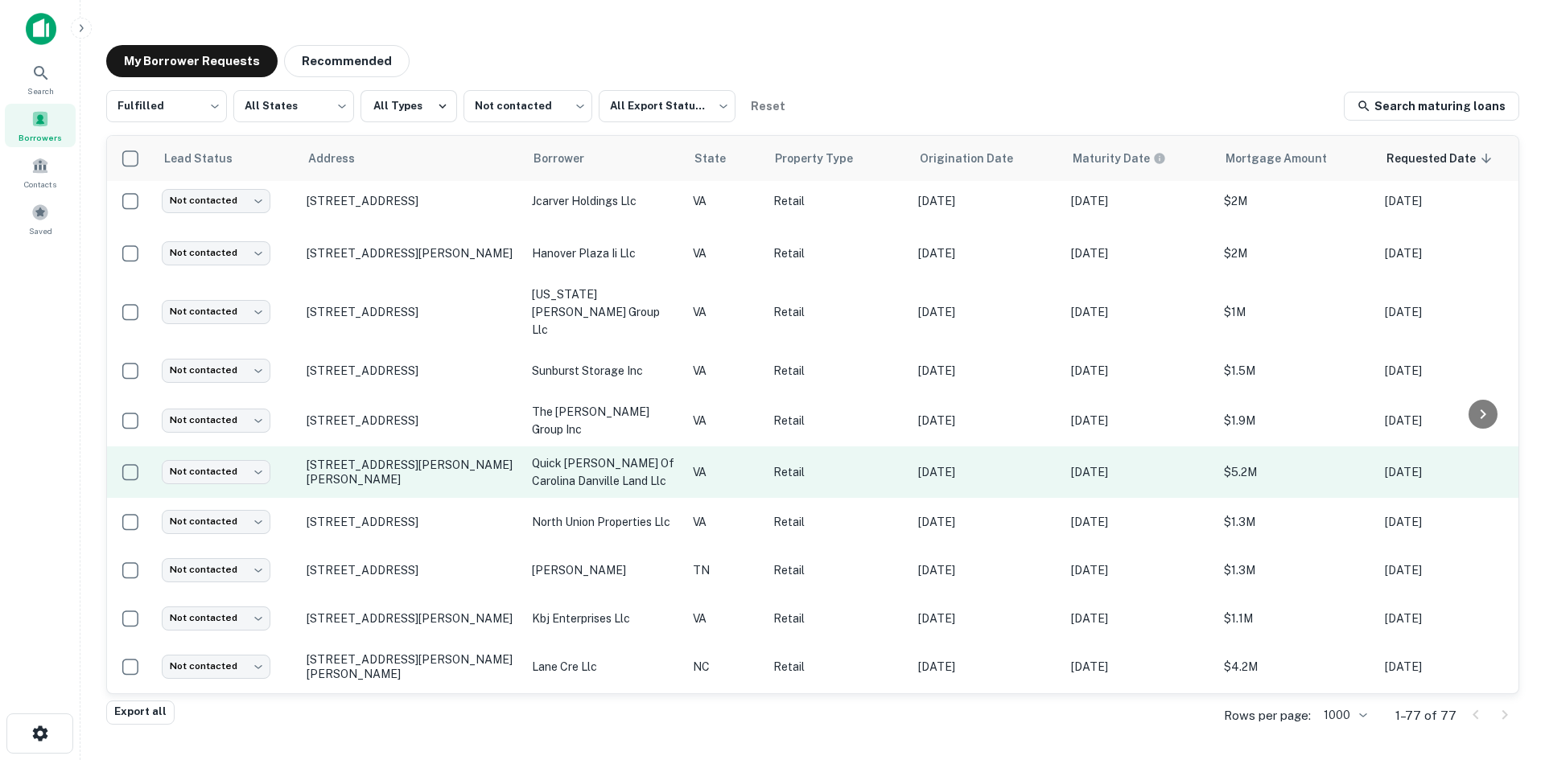
click at [420, 452] on td "[STREET_ADDRESS][PERSON_NAME][PERSON_NAME]" at bounding box center [411, 473] width 225 height 52
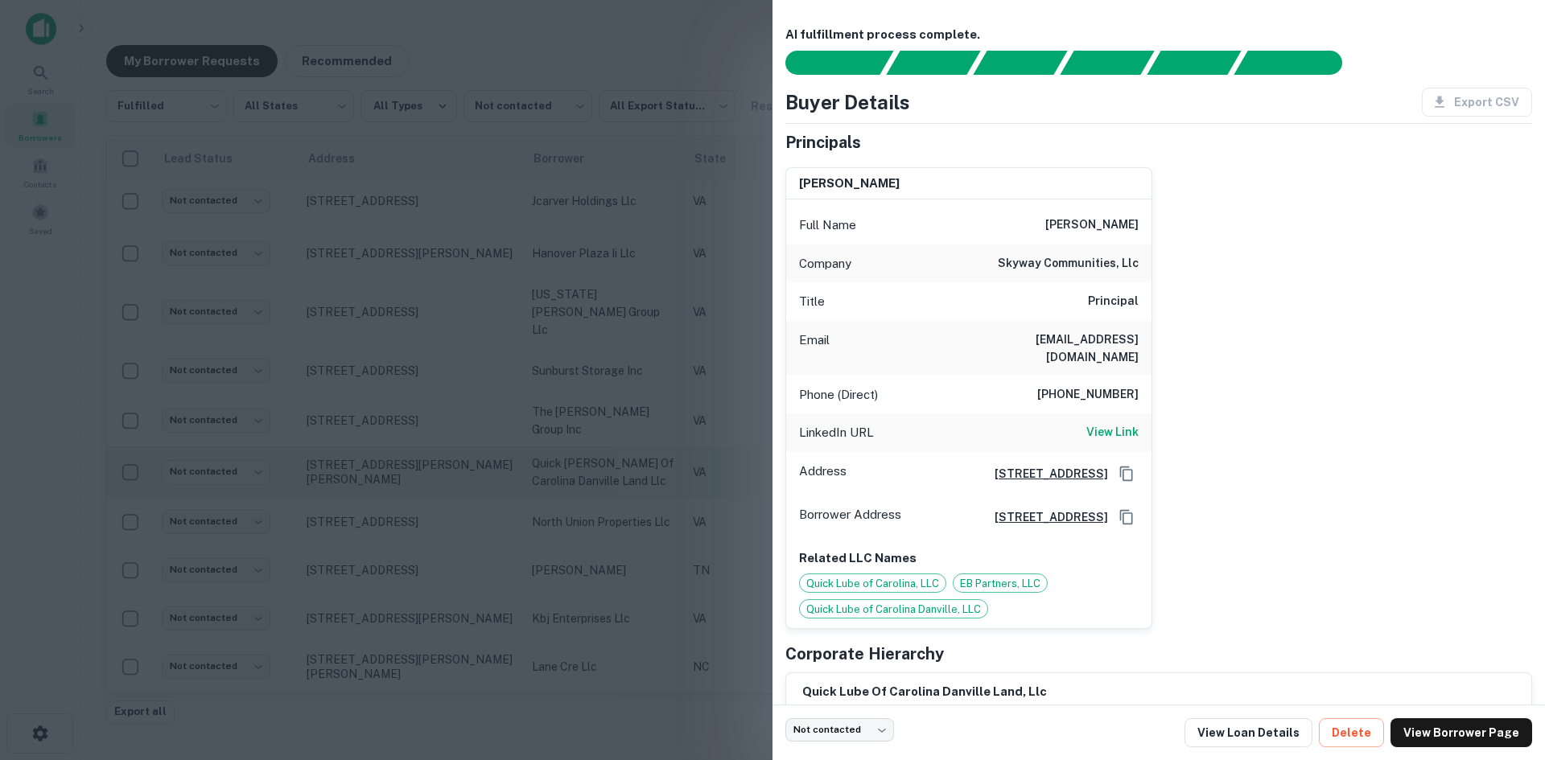
click at [420, 452] on div at bounding box center [772, 380] width 1545 height 760
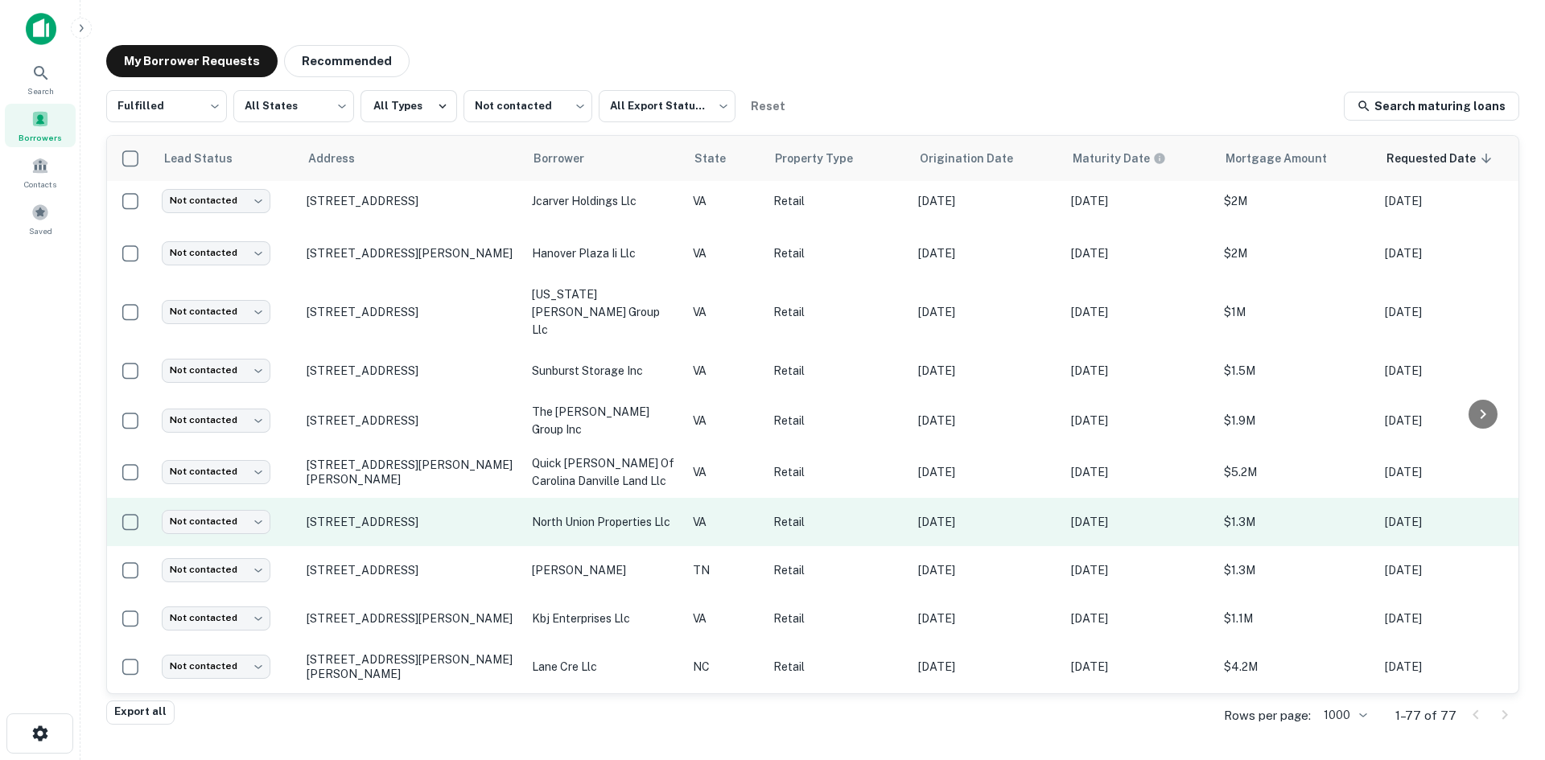
click at [398, 498] on td "[STREET_ADDRESS]" at bounding box center [411, 522] width 225 height 48
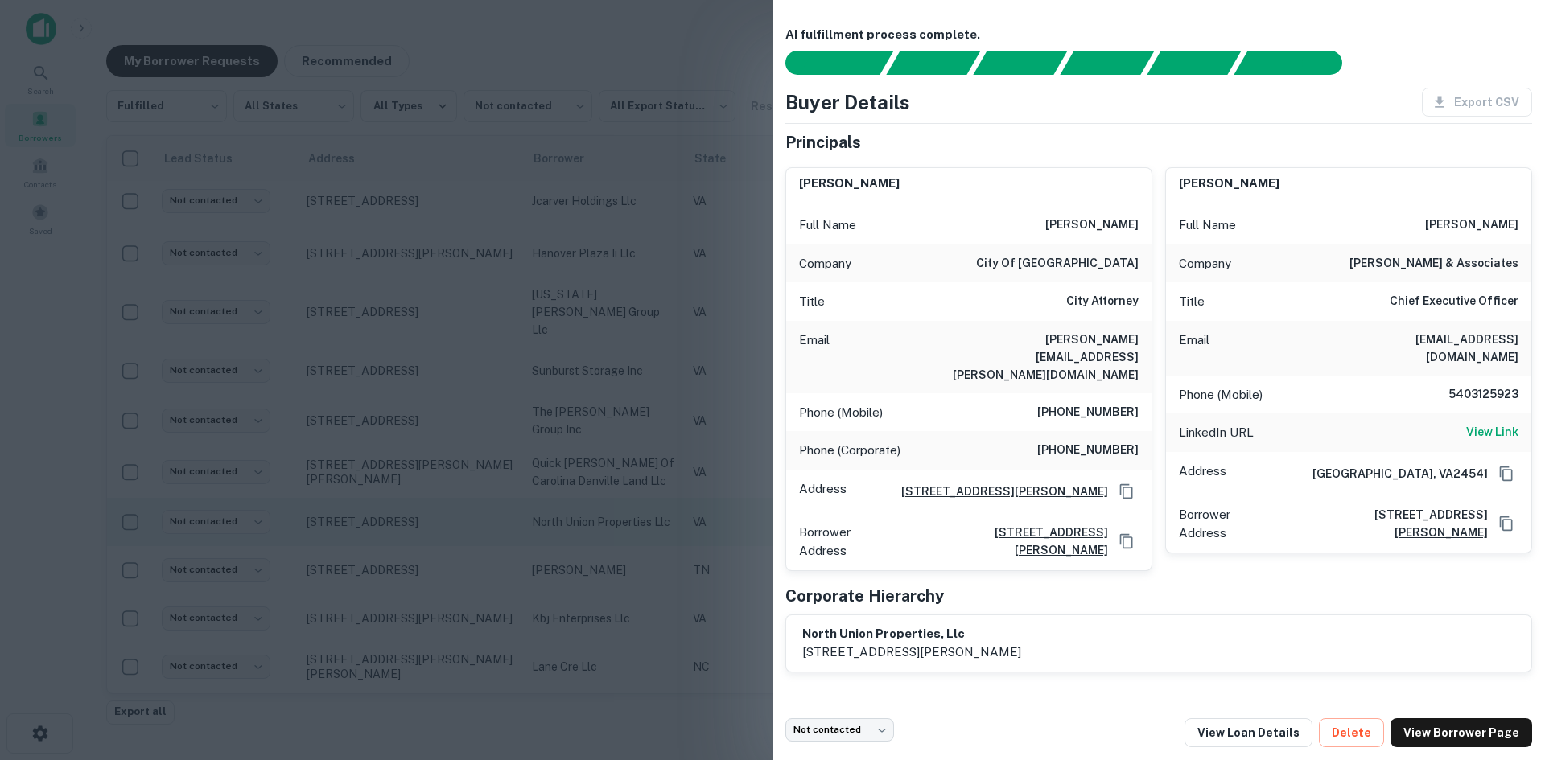
click at [398, 493] on div at bounding box center [772, 380] width 1545 height 760
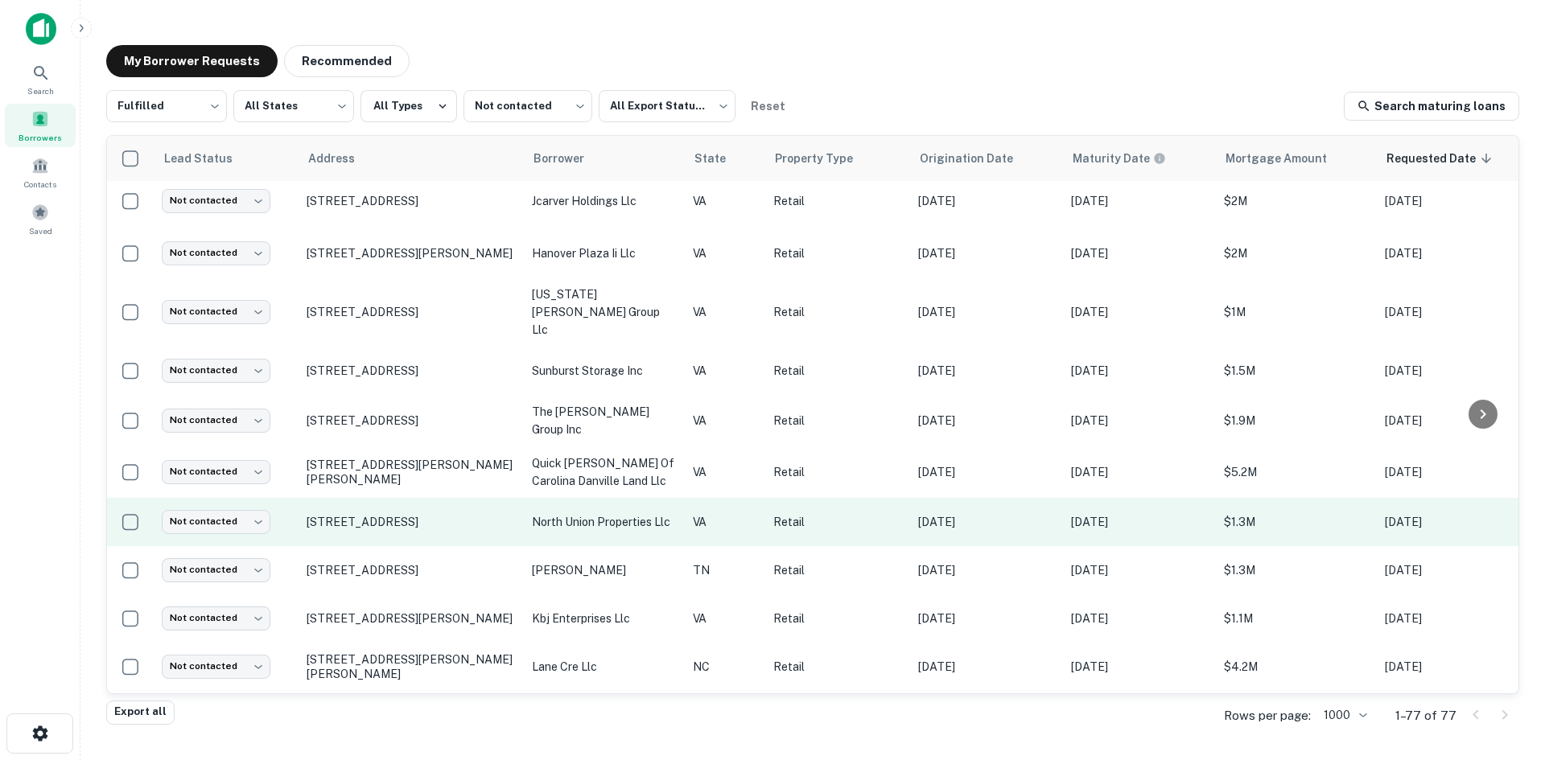
click at [398, 498] on td "[STREET_ADDRESS]" at bounding box center [411, 522] width 225 height 48
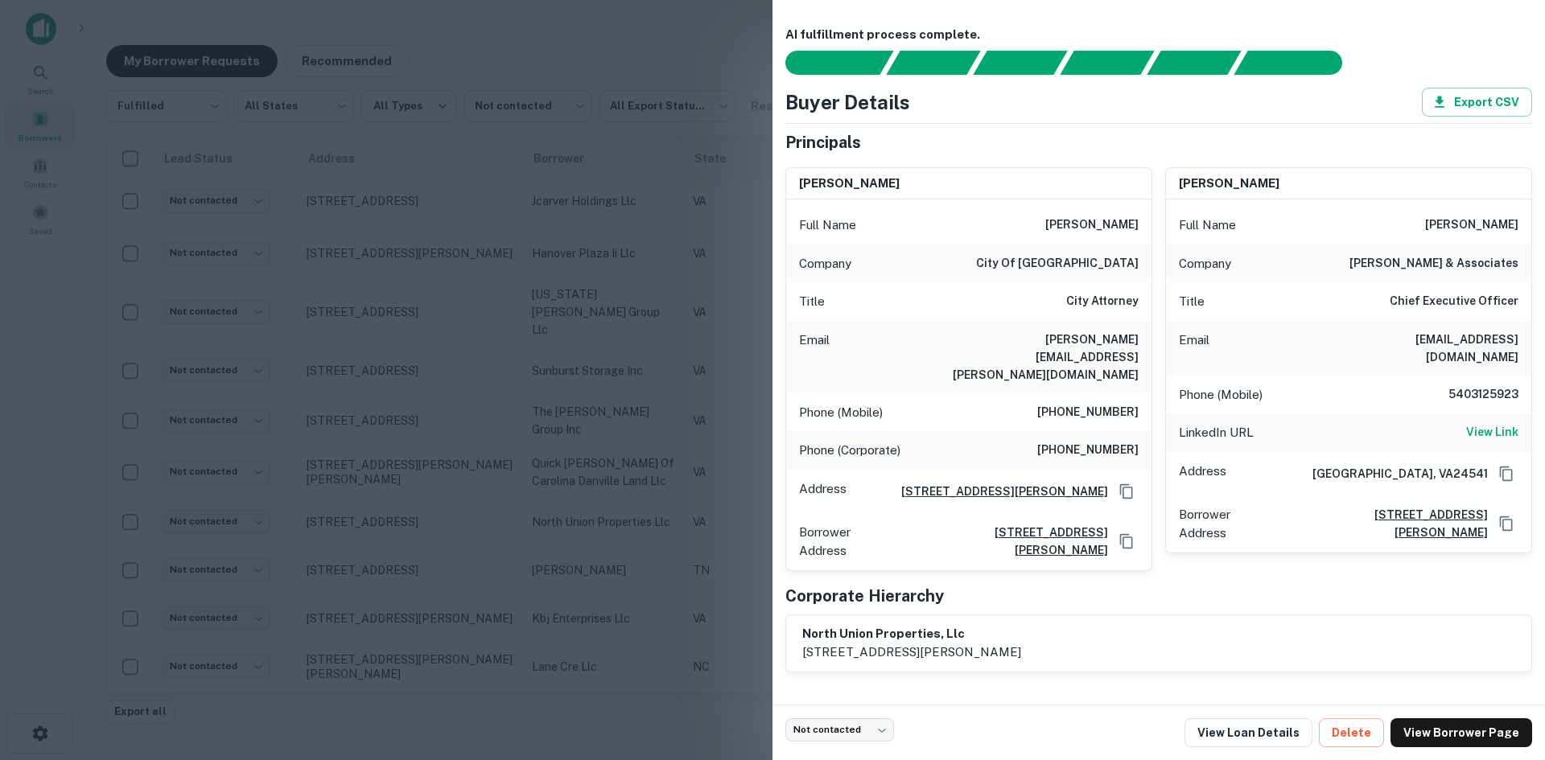
click at [395, 477] on div at bounding box center [772, 380] width 1545 height 760
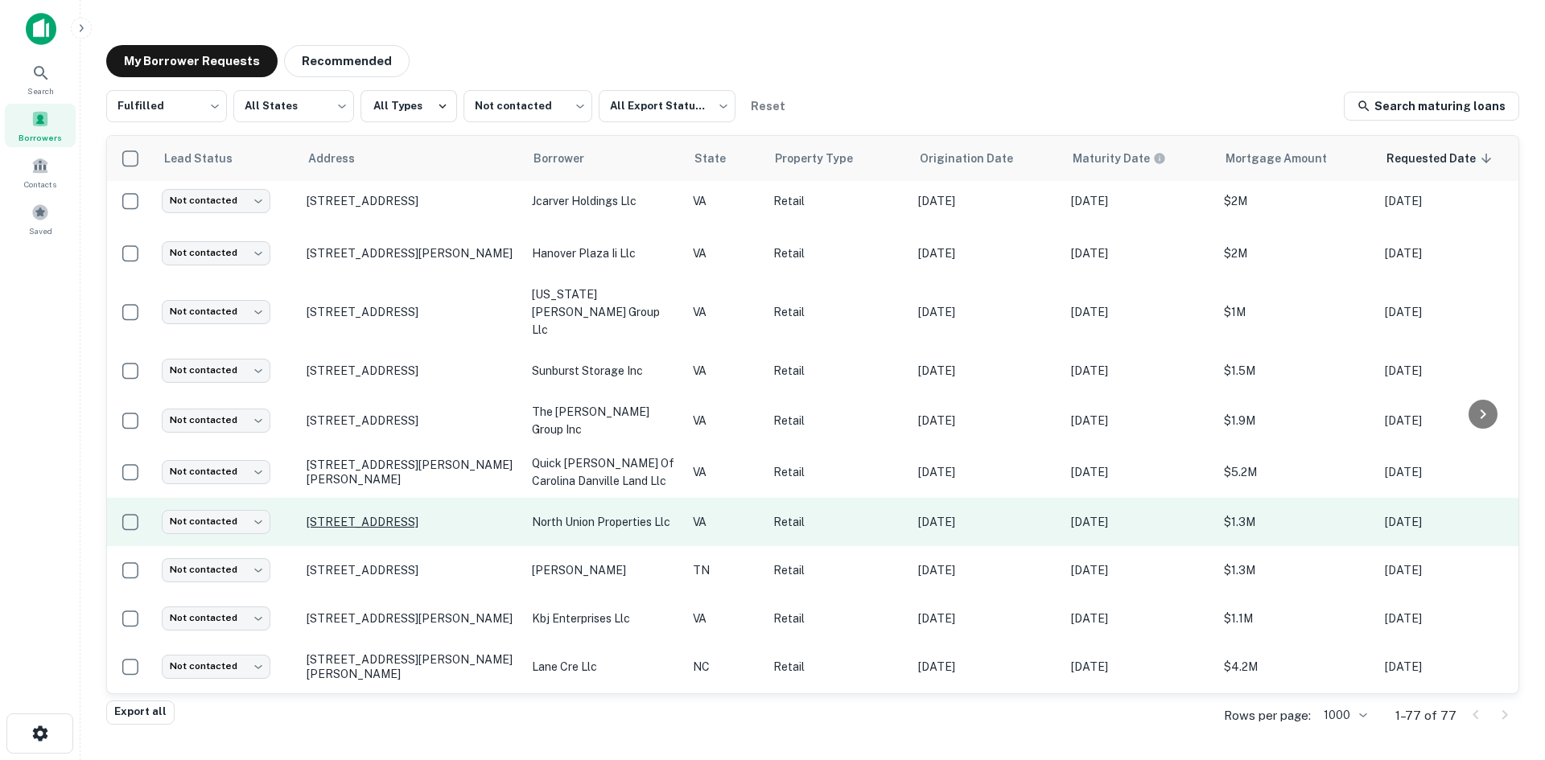
click at [395, 515] on p "[STREET_ADDRESS]" at bounding box center [411, 522] width 209 height 14
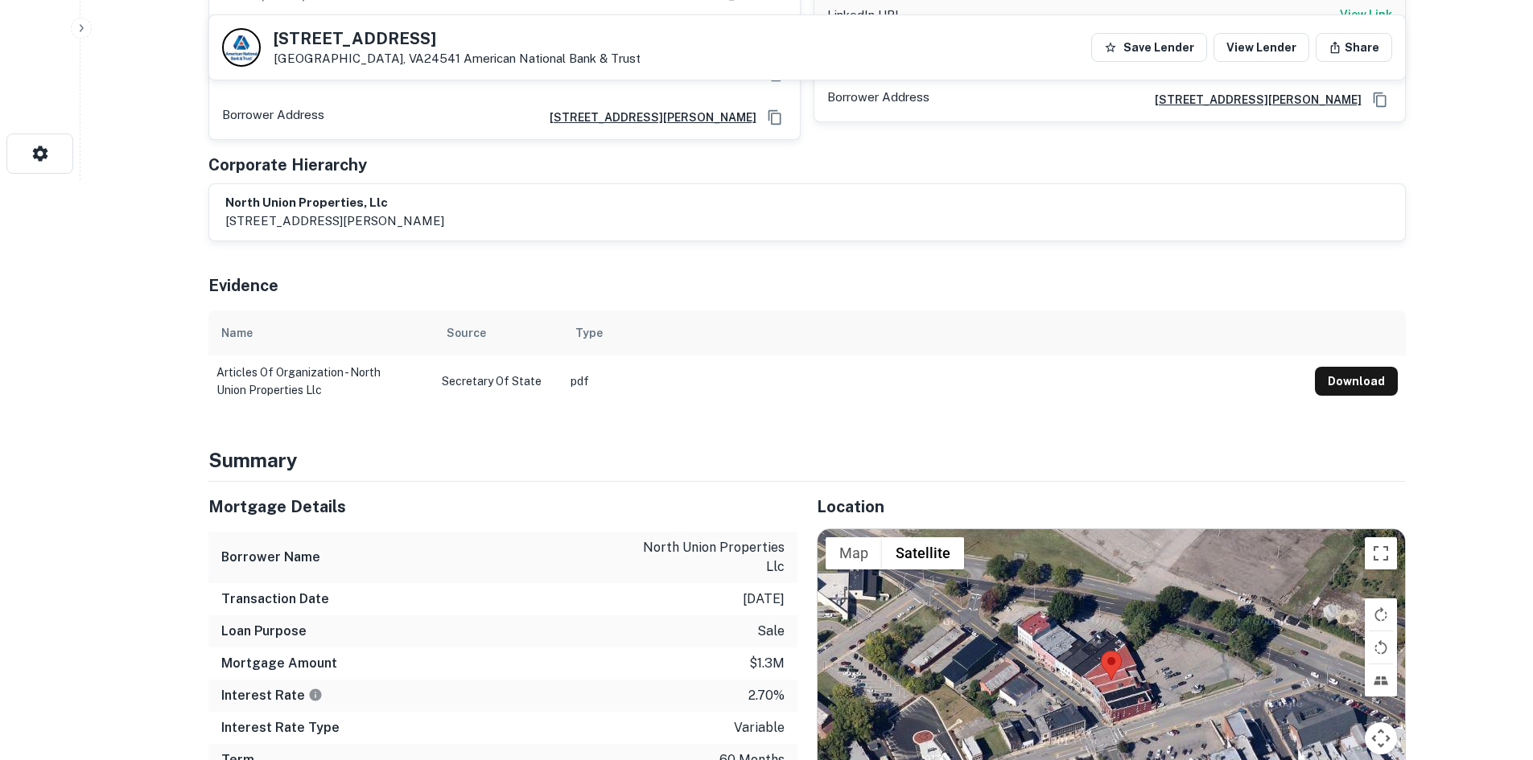
scroll to position [805, 0]
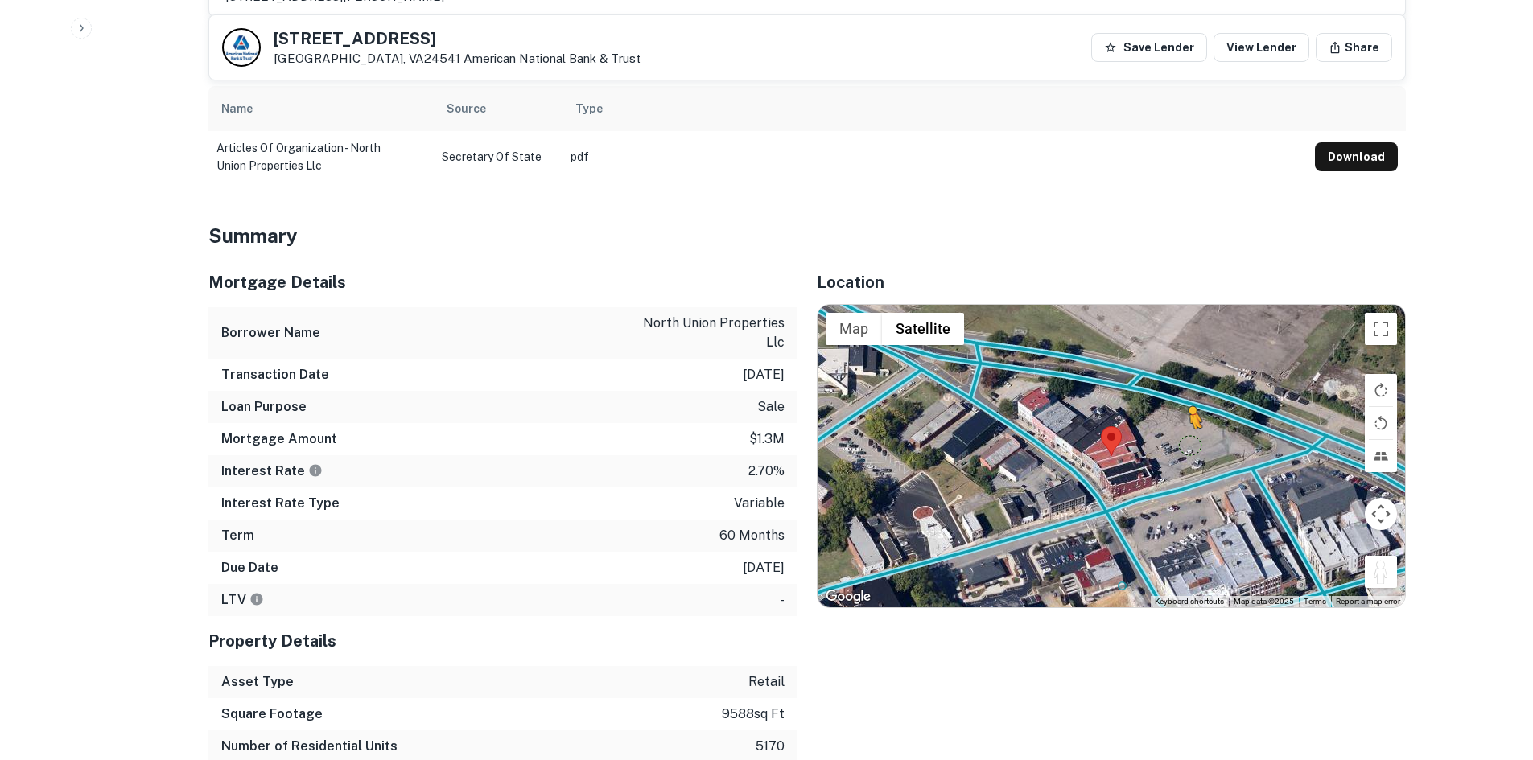
drag, startPoint x: 1377, startPoint y: 538, endPoint x: 1181, endPoint y: 381, distance: 251.4
click at [1181, 381] on div "To activate drag with keyboard, press Alt + Enter. Once in keyboard drag state,…" at bounding box center [1111, 456] width 587 height 303
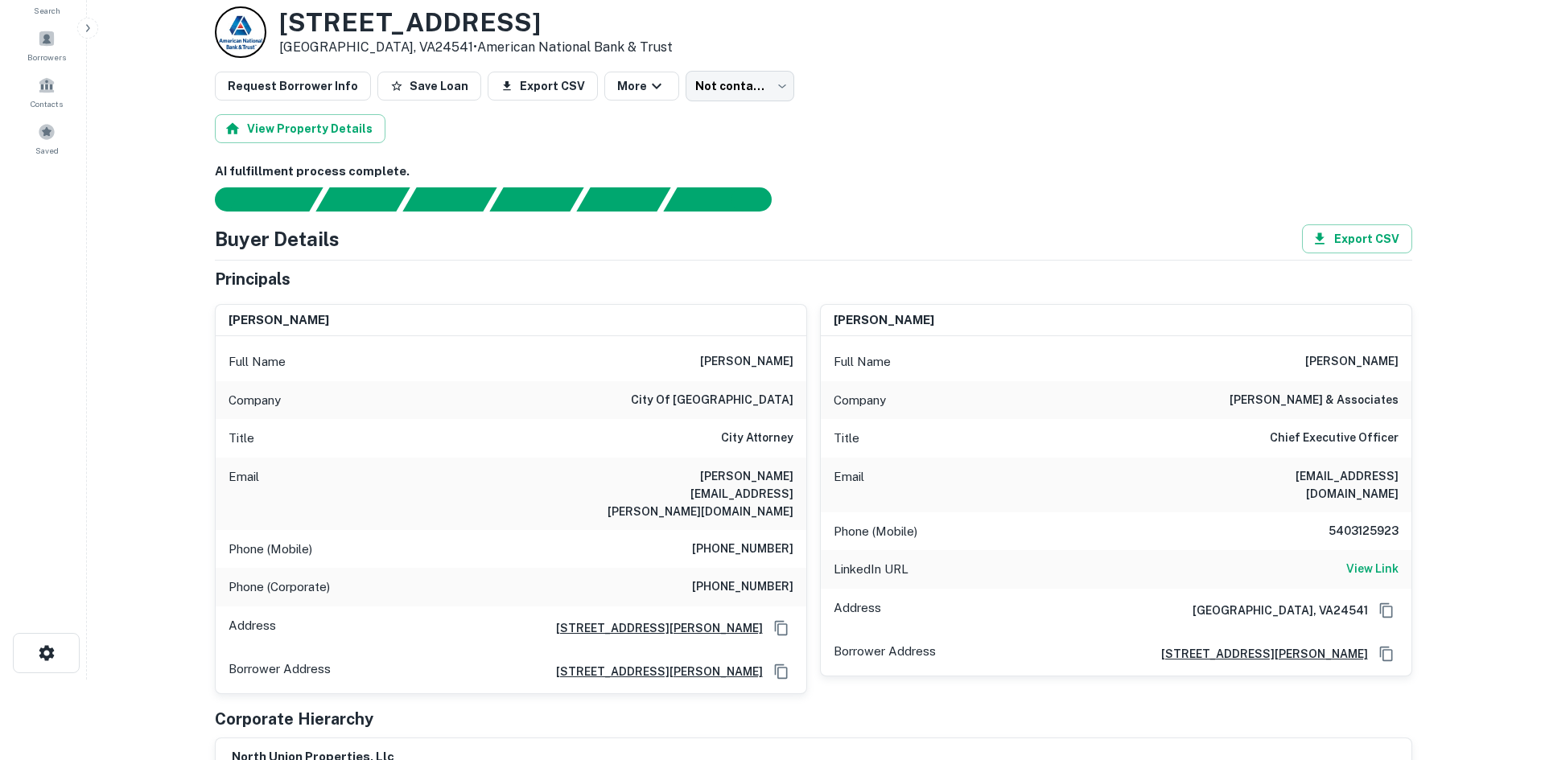
scroll to position [0, 0]
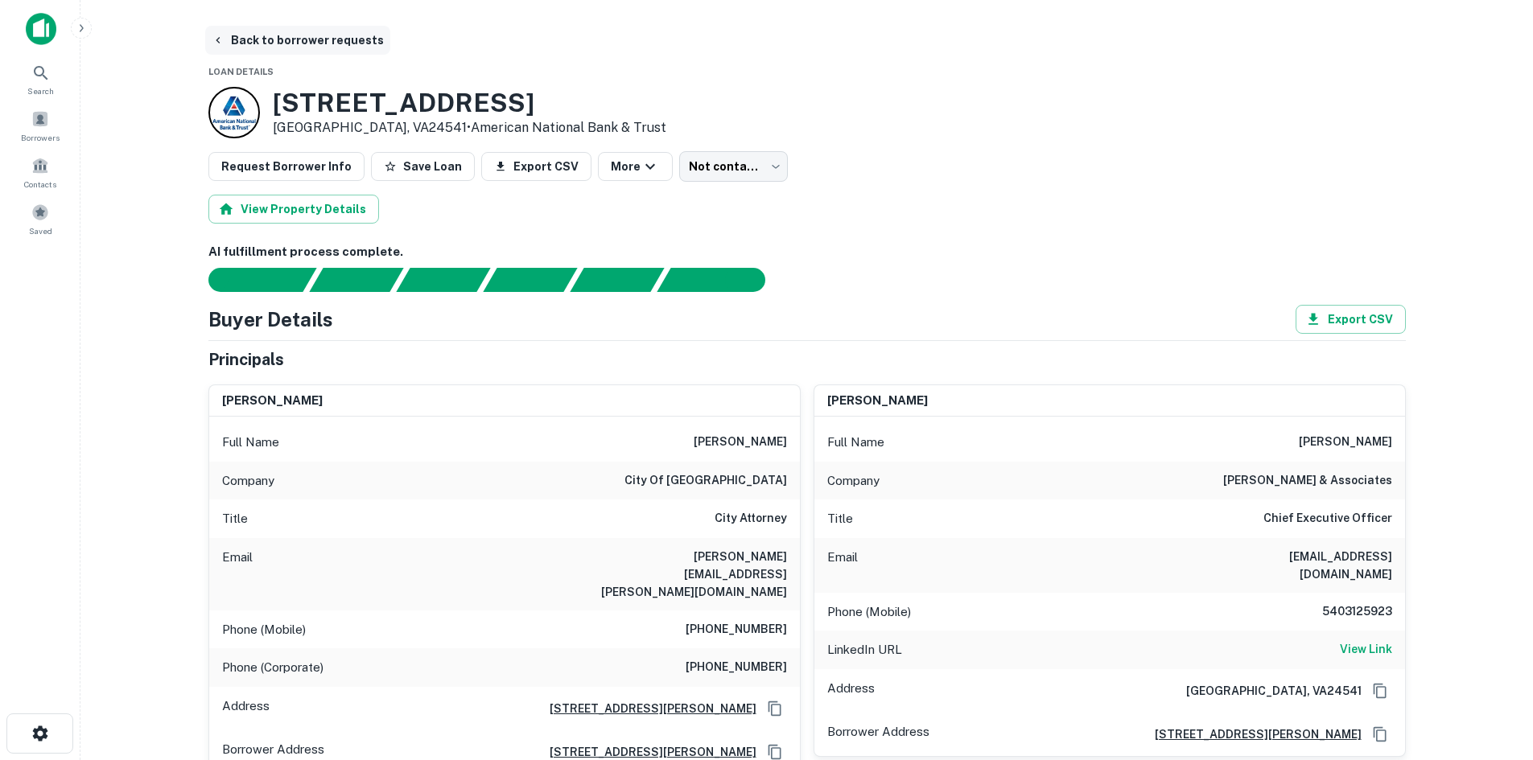
click at [272, 39] on button "Back to borrower requests" at bounding box center [297, 40] width 185 height 29
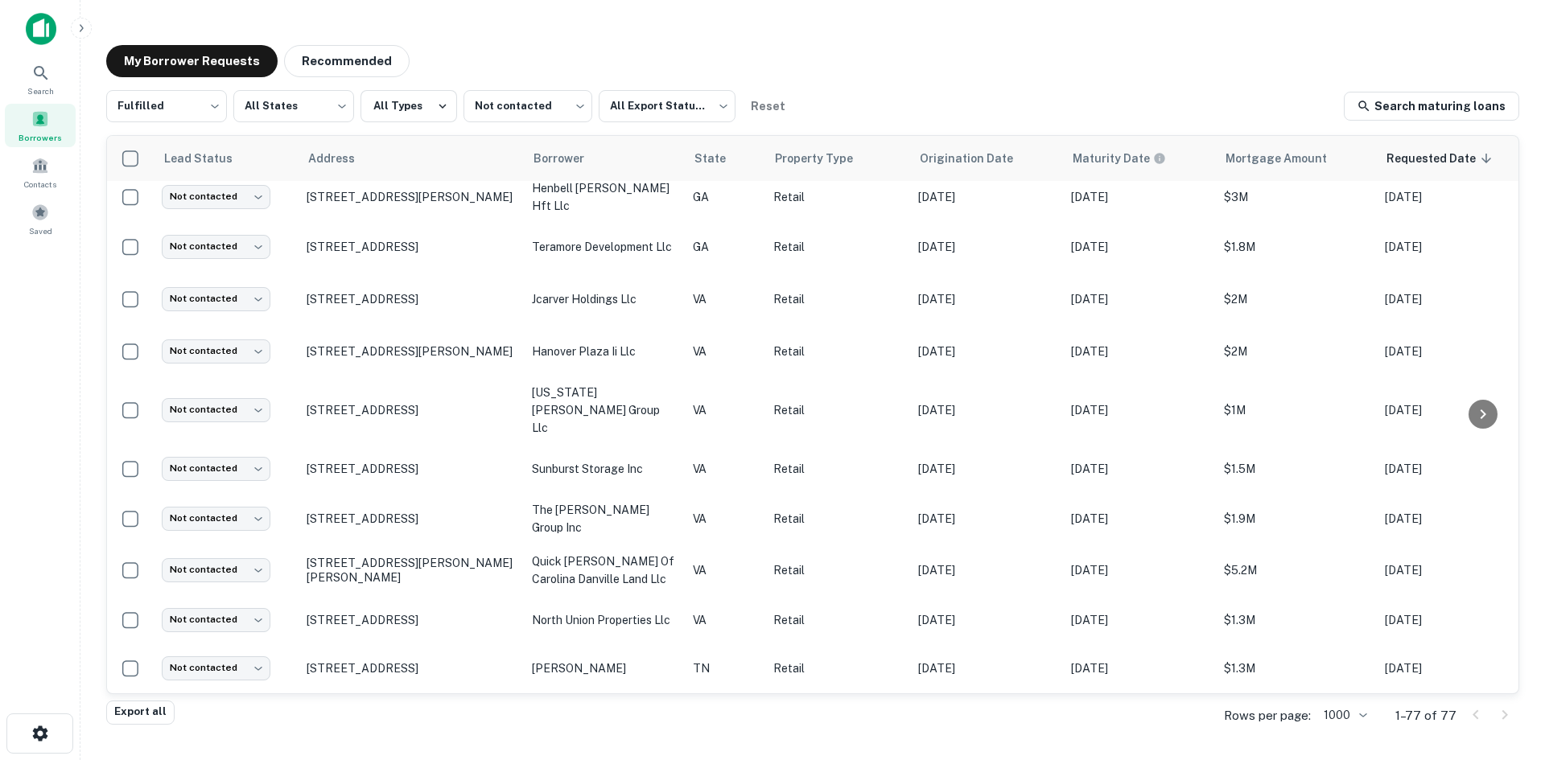
scroll to position [1431, 0]
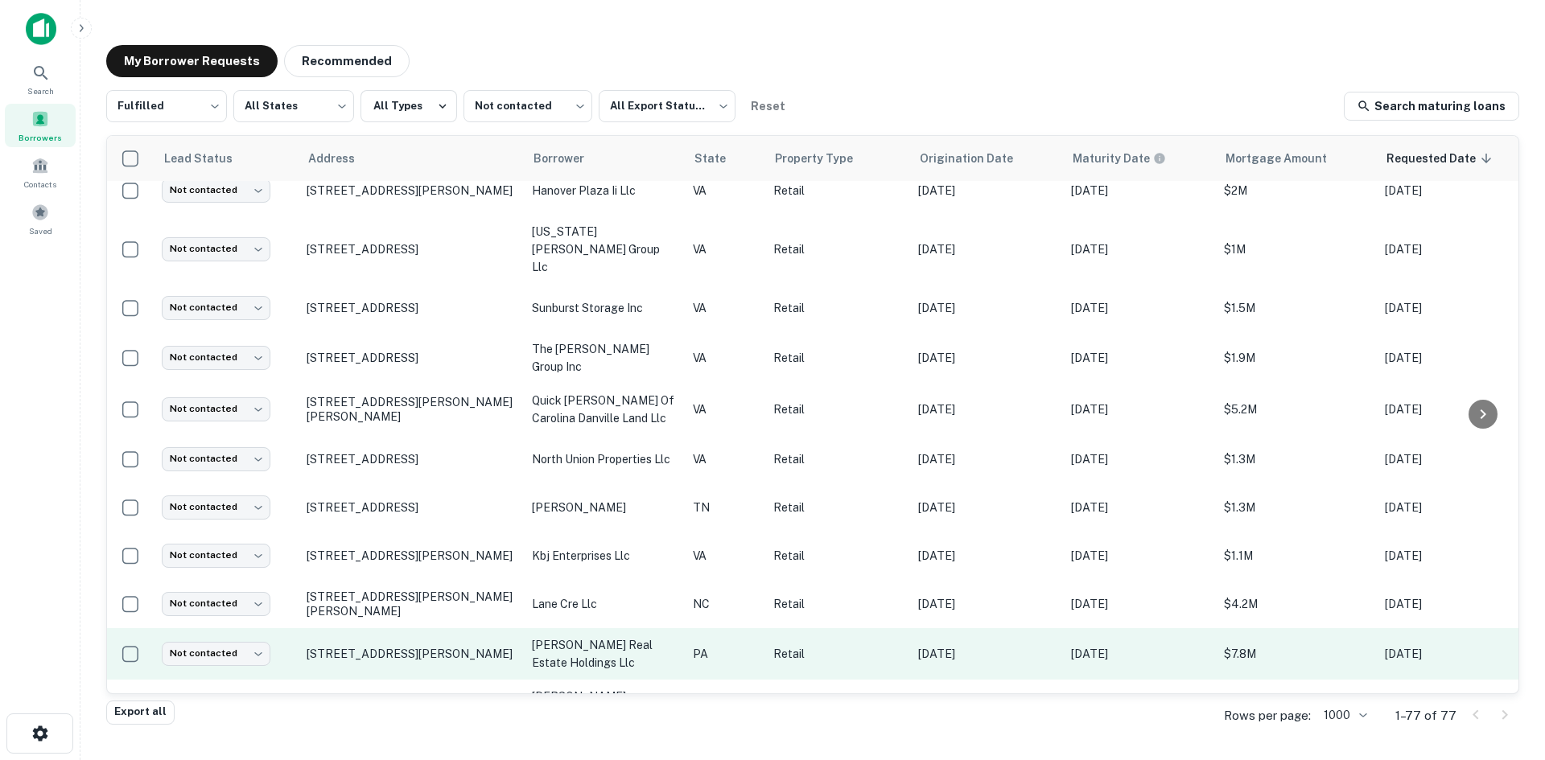
click at [391, 629] on td "[STREET_ADDRESS][PERSON_NAME]" at bounding box center [411, 654] width 225 height 52
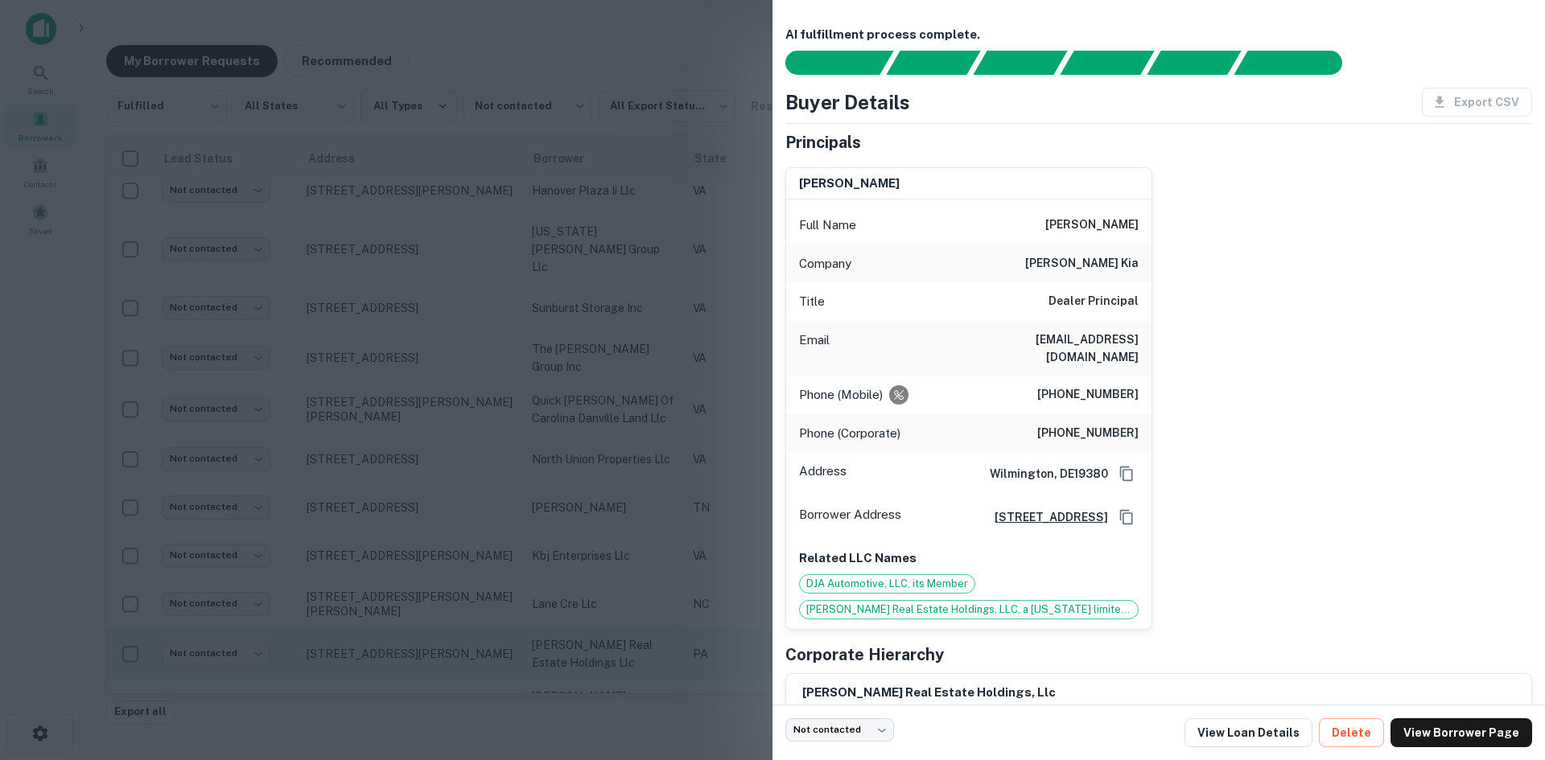
click at [391, 629] on div at bounding box center [772, 380] width 1545 height 760
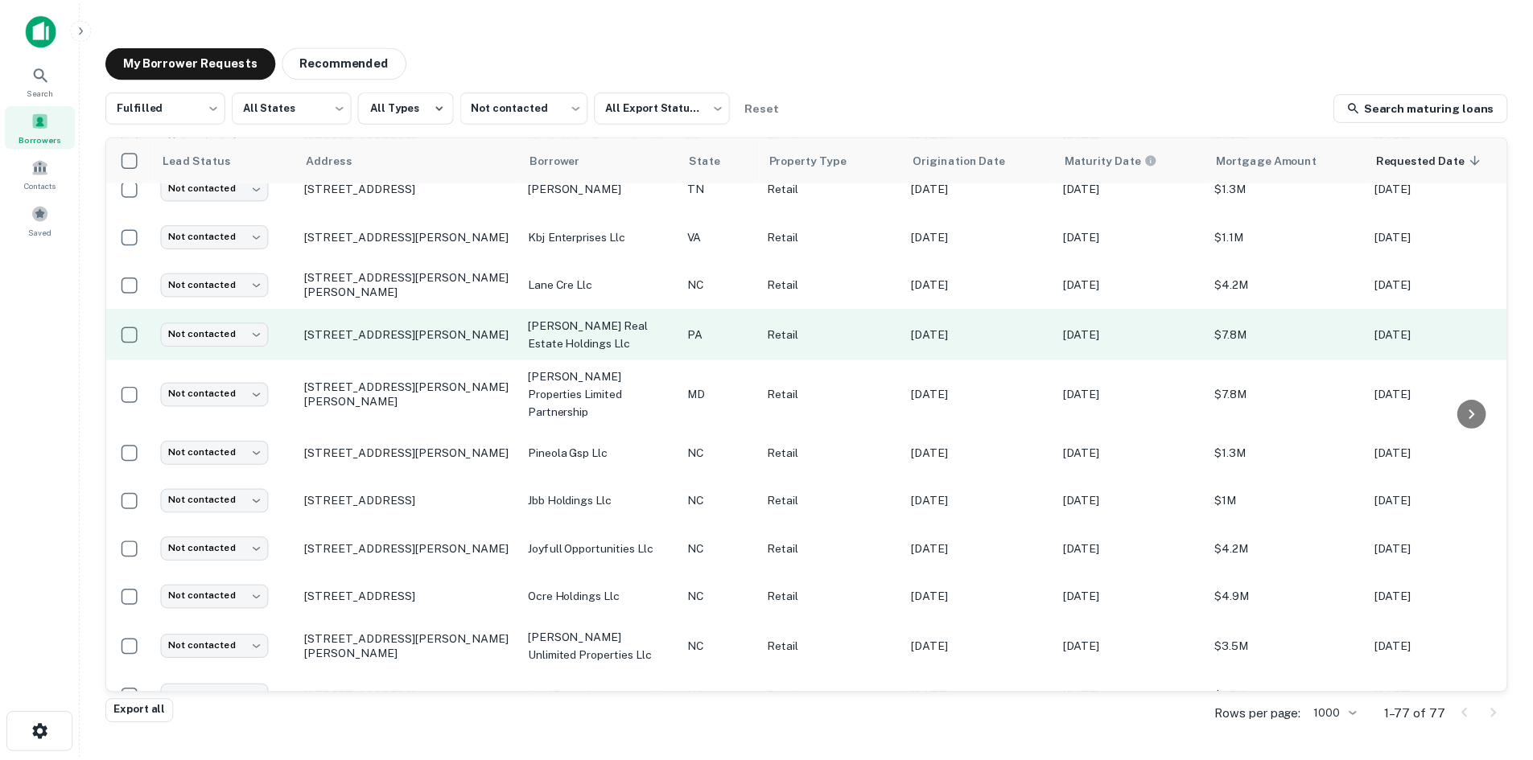
scroll to position [1753, 0]
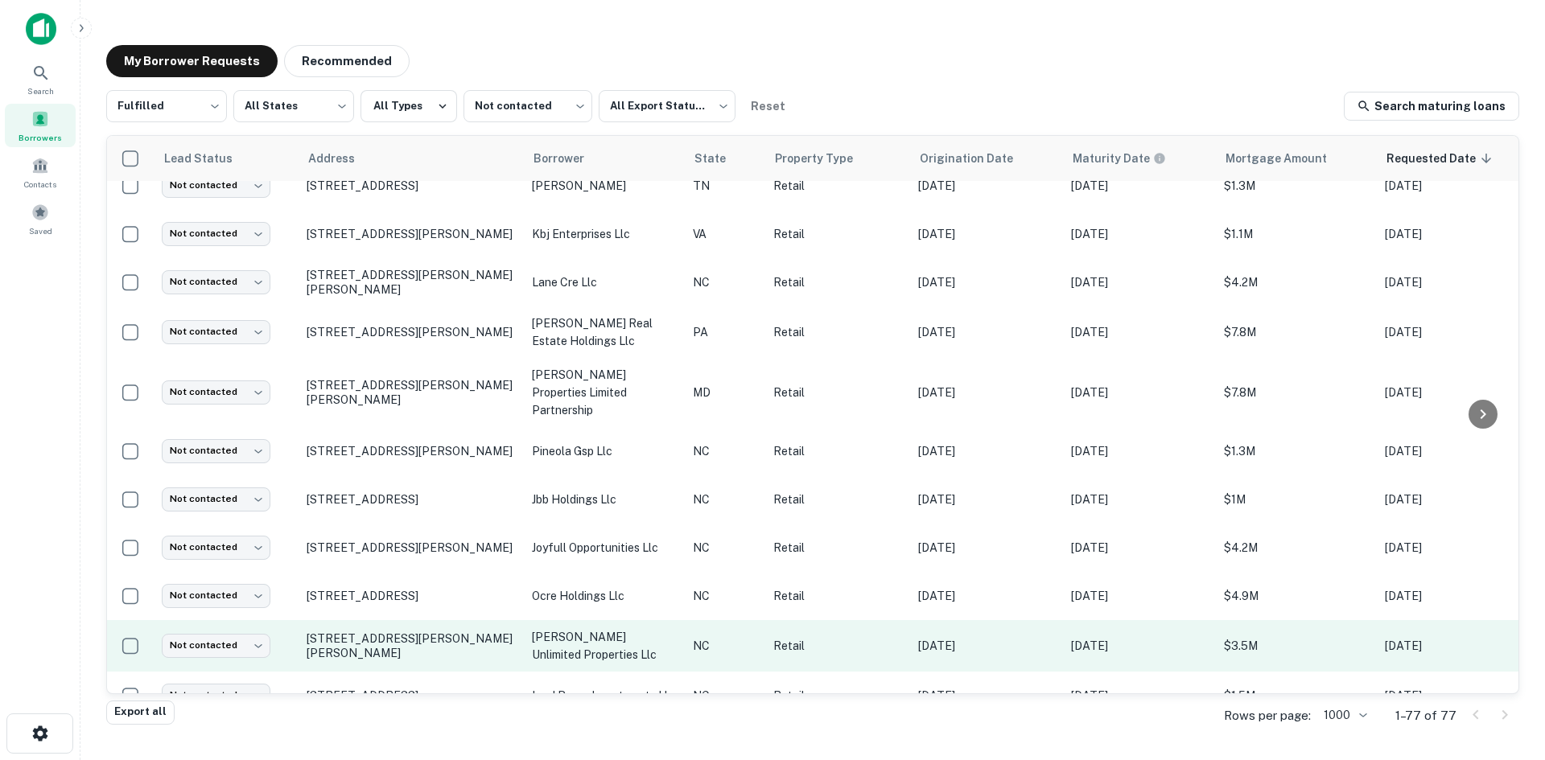
click at [402, 620] on td "[STREET_ADDRESS][PERSON_NAME][PERSON_NAME]" at bounding box center [411, 646] width 225 height 52
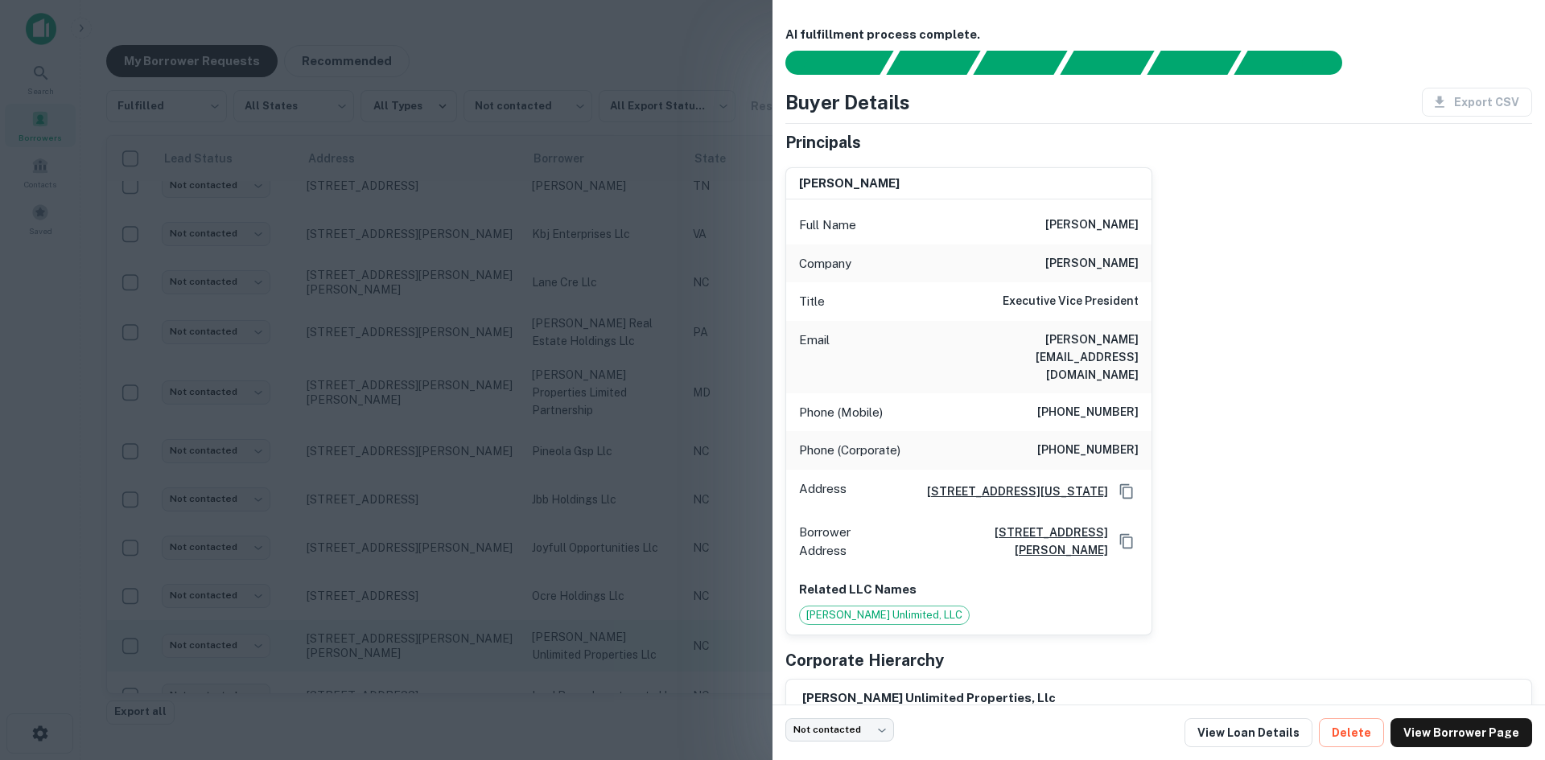
click at [402, 603] on div at bounding box center [772, 380] width 1545 height 760
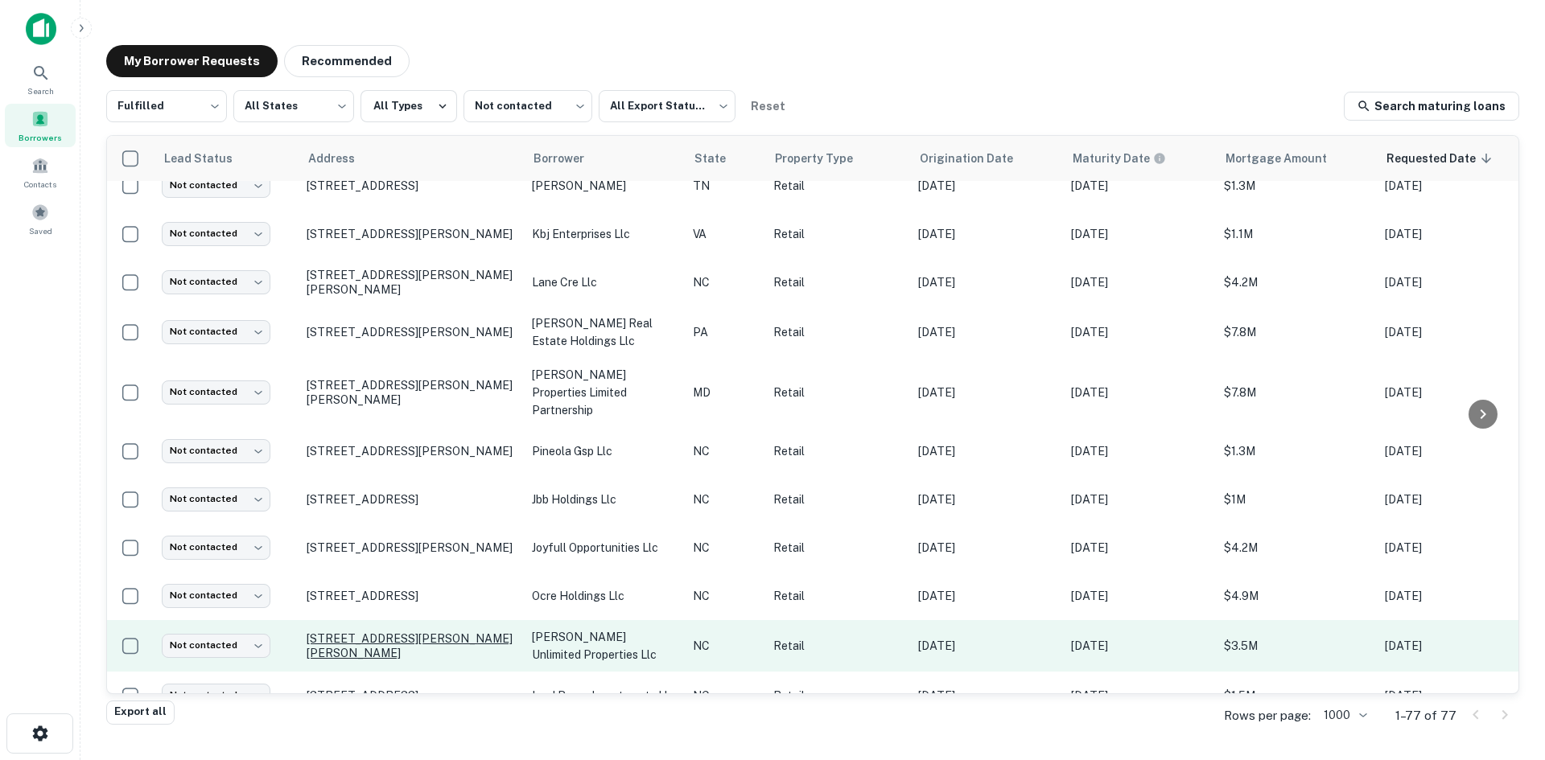
click at [407, 632] on p "[STREET_ADDRESS][PERSON_NAME][PERSON_NAME]" at bounding box center [411, 646] width 209 height 29
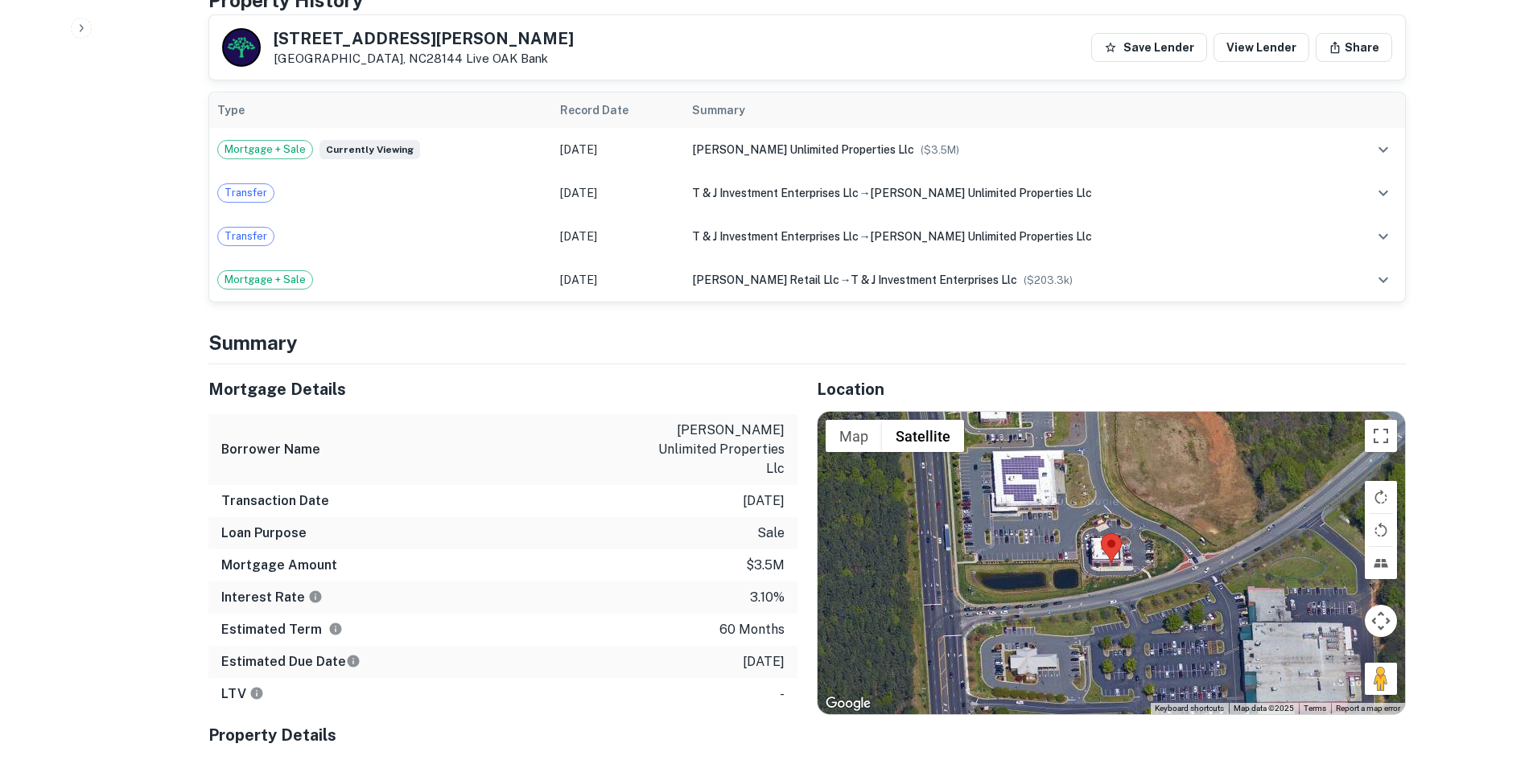
scroll to position [1207, 0]
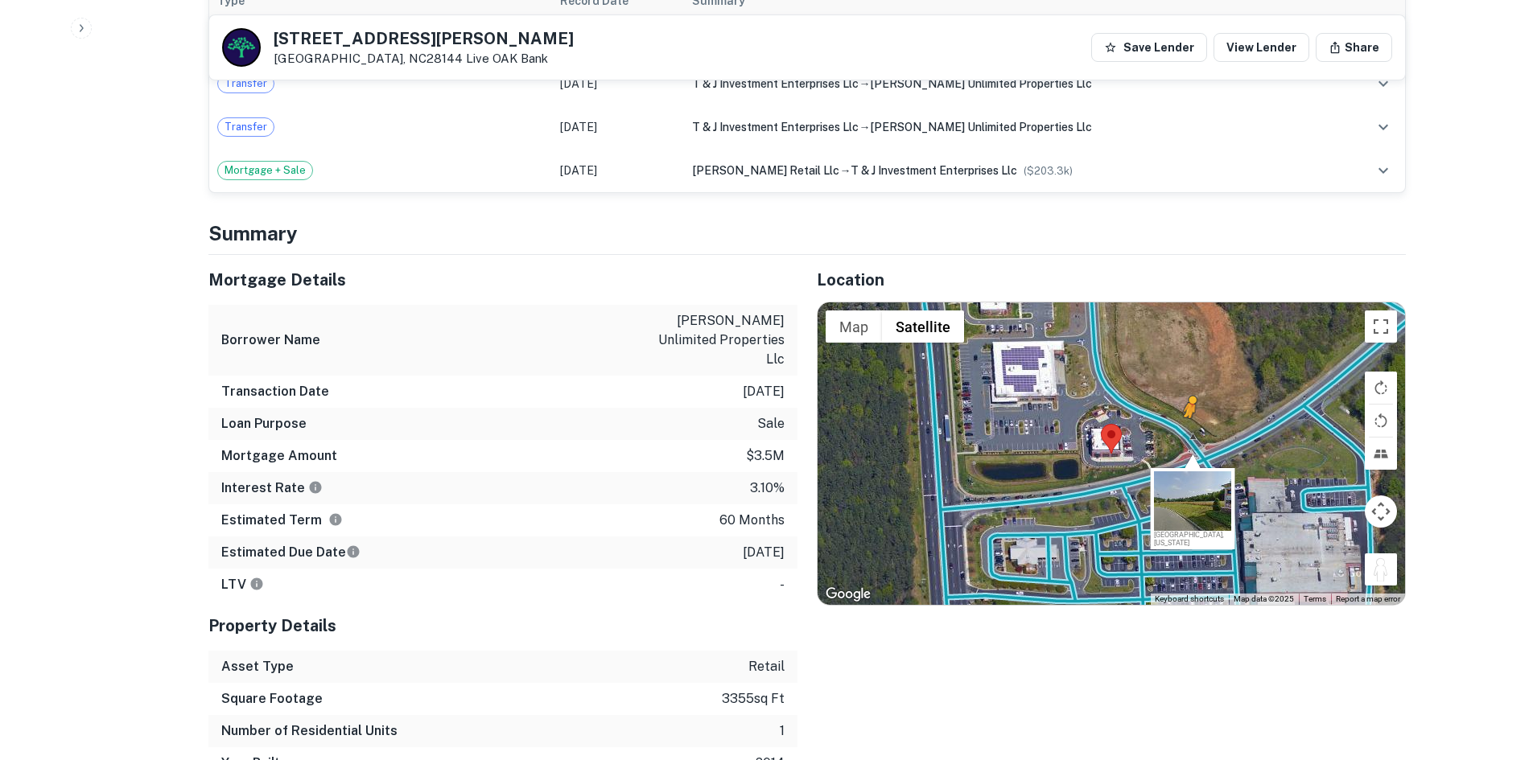
drag, startPoint x: 1367, startPoint y: 543, endPoint x: 1192, endPoint y: 398, distance: 228.0
click at [1192, 398] on div "To activate drag with keyboard, press Alt + Enter. Once in keyboard drag state,…" at bounding box center [1111, 454] width 587 height 303
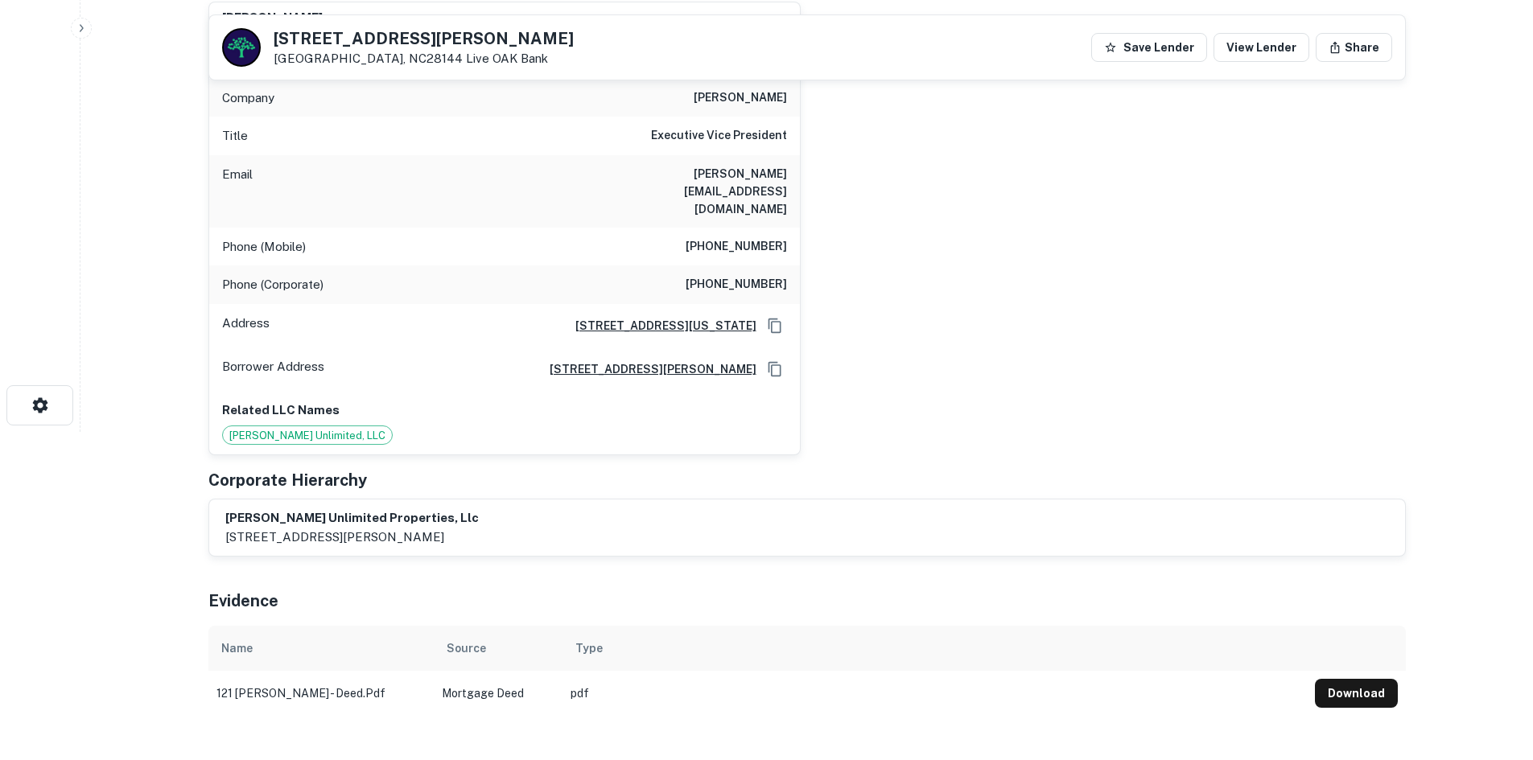
scroll to position [241, 0]
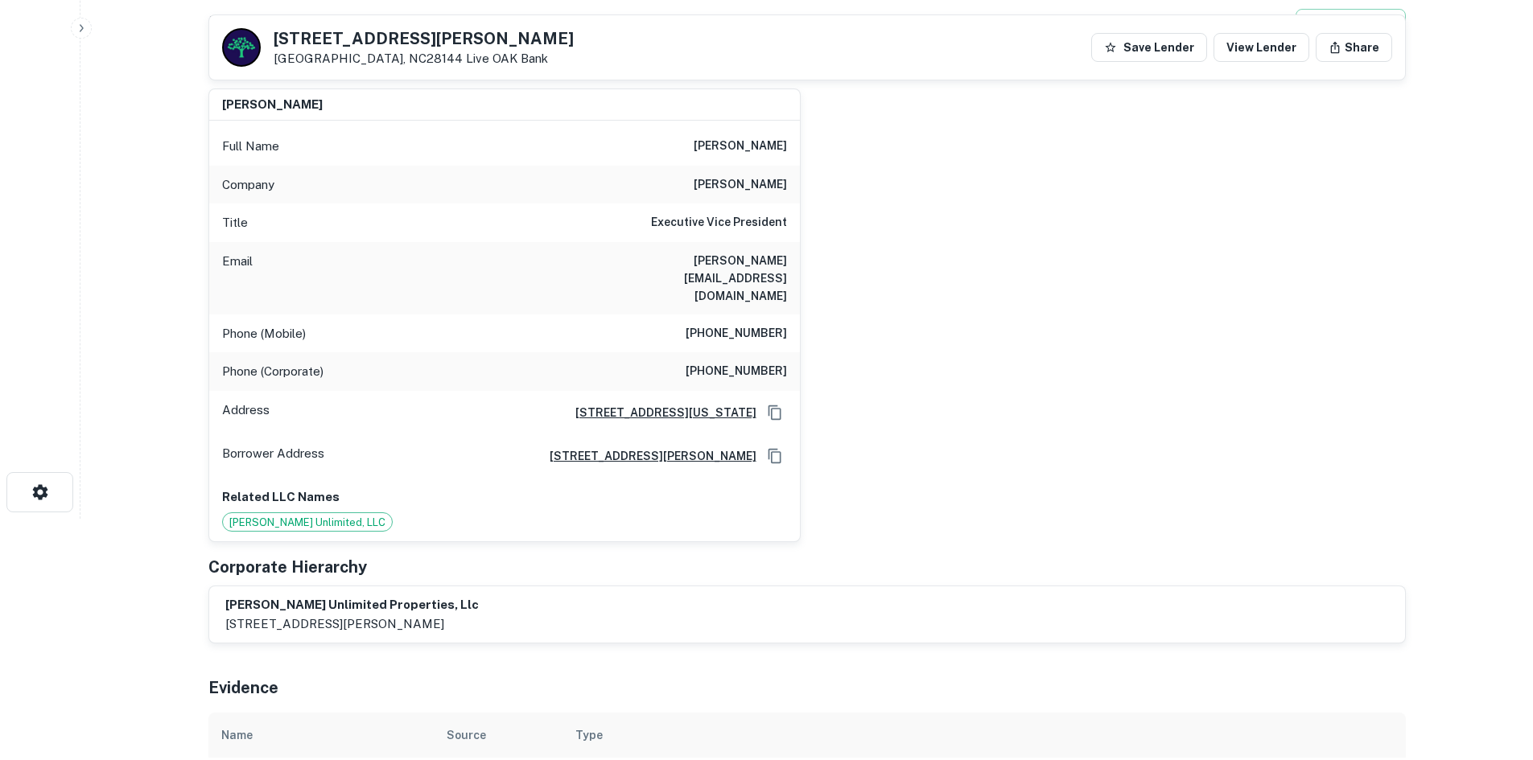
click at [723, 324] on h6 "(405) 706-5384" at bounding box center [736, 333] width 101 height 19
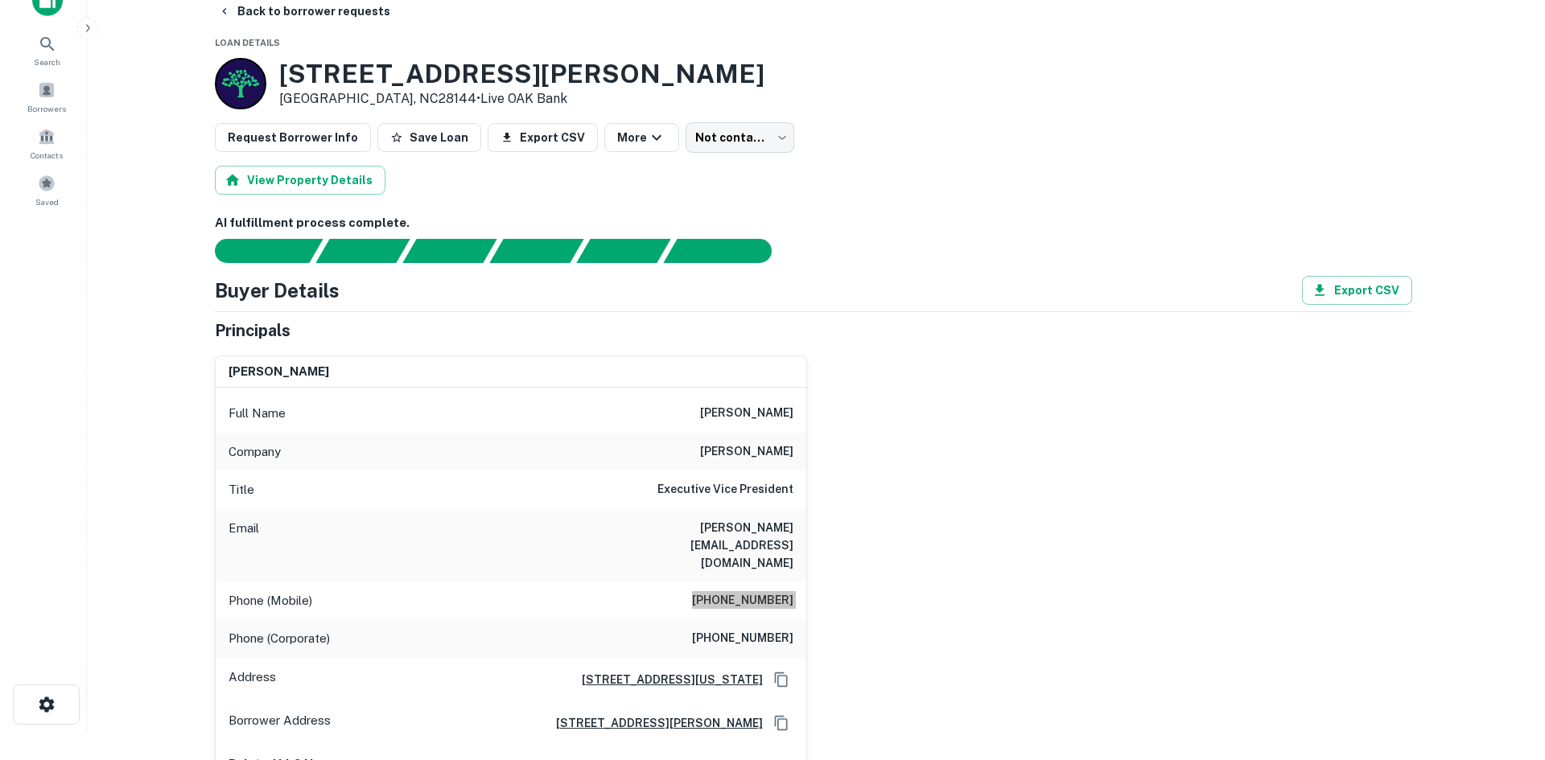
scroll to position [0, 0]
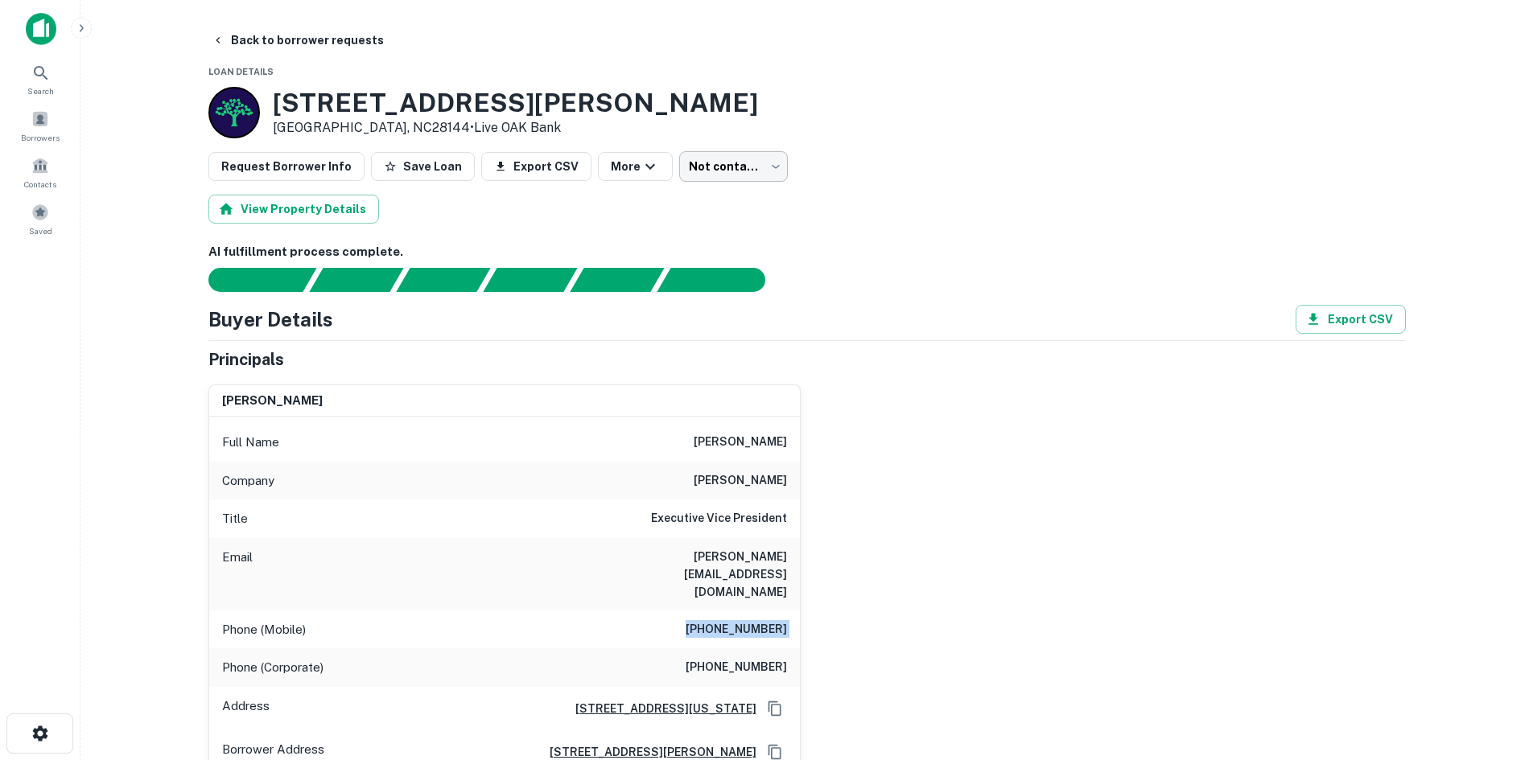
click at [754, 175] on body "Search Borrowers Contacts Saved Back to borrower requests Loan Details 121 Bren…" at bounding box center [766, 380] width 1533 height 760
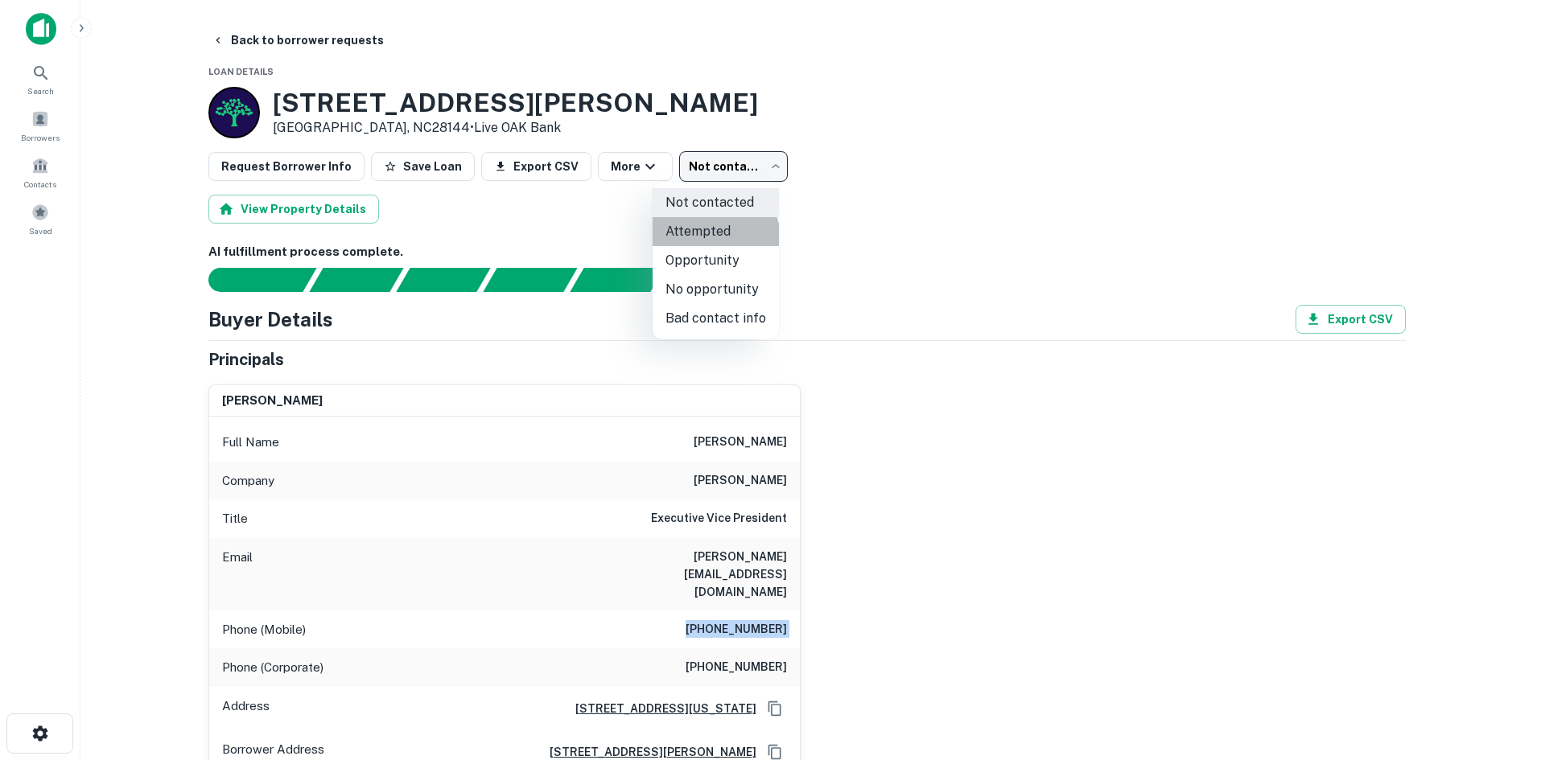
click at [713, 239] on li "Attempted" at bounding box center [716, 231] width 126 height 29
type input "*********"
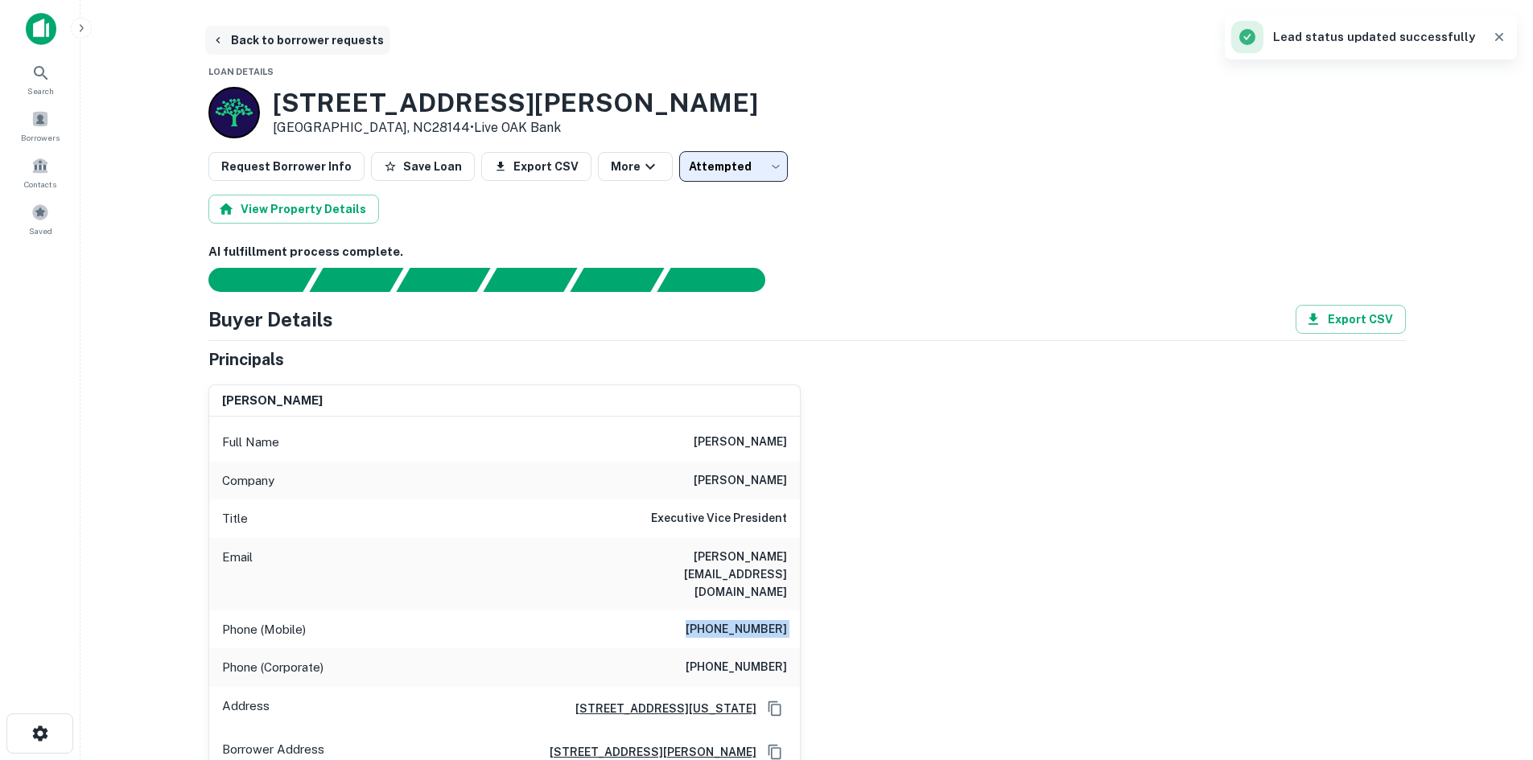
click at [337, 36] on button "Back to borrower requests" at bounding box center [297, 40] width 185 height 29
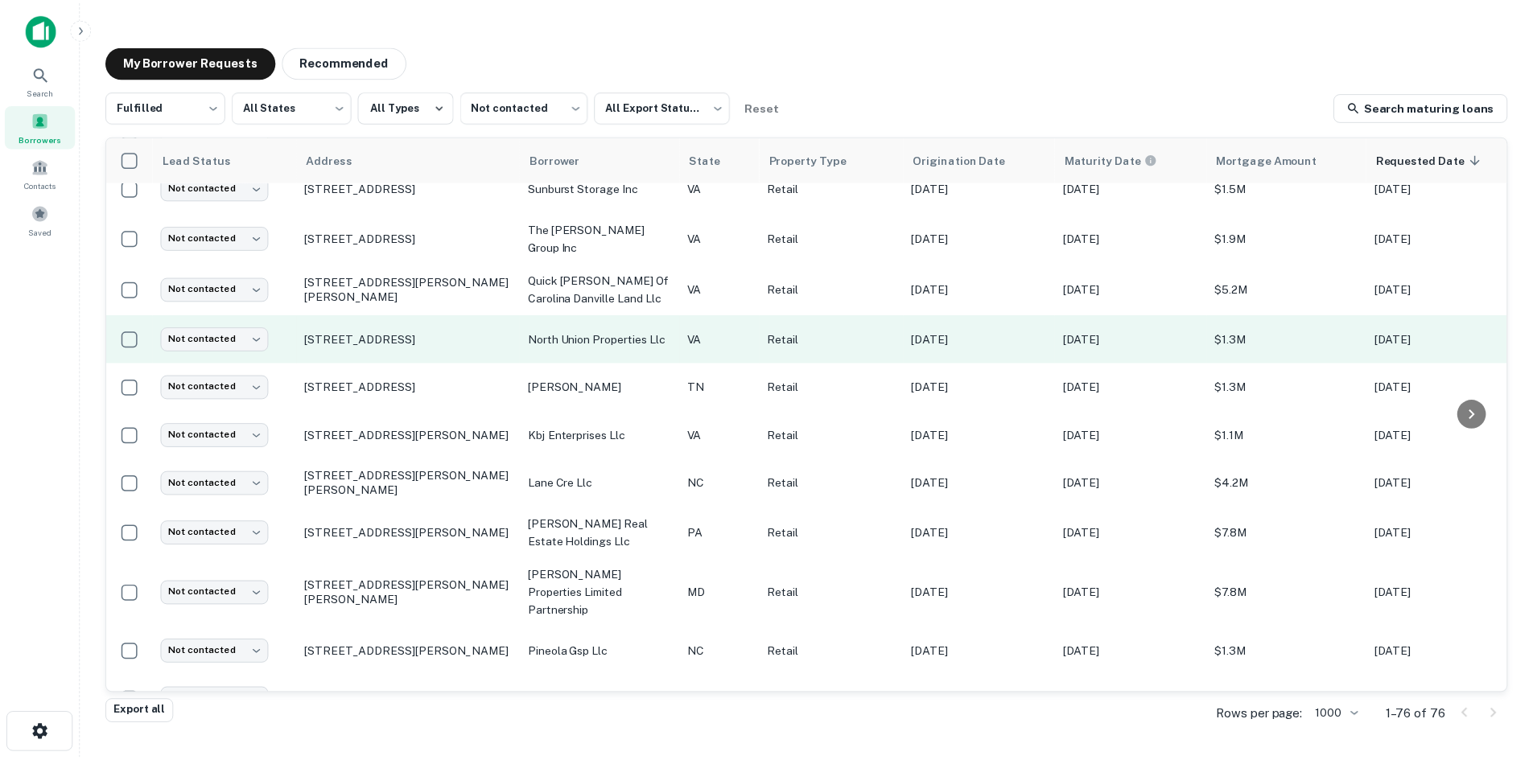
scroll to position [1753, 0]
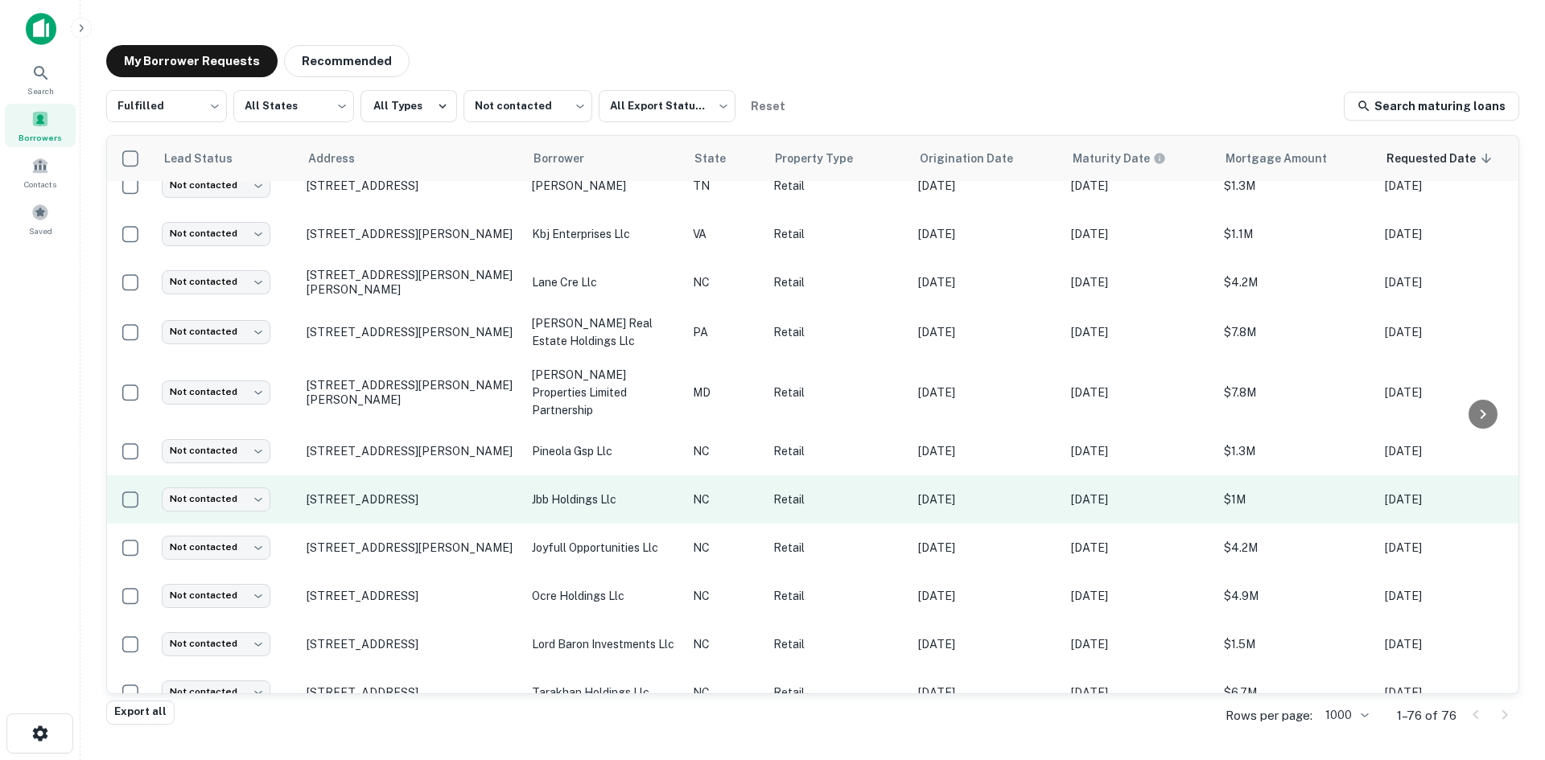
click at [355, 476] on td "[STREET_ADDRESS]" at bounding box center [411, 500] width 225 height 48
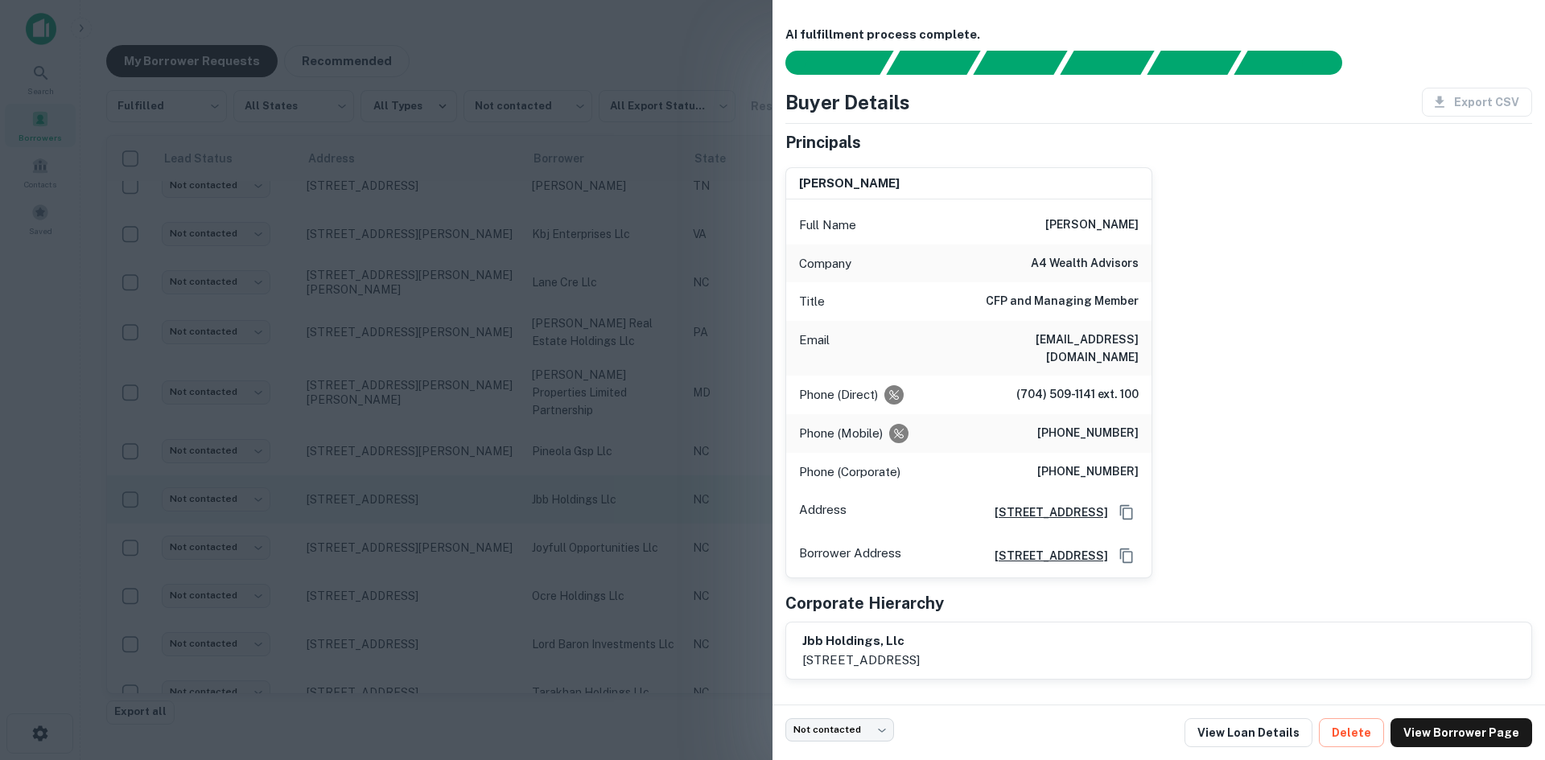
click at [356, 464] on div at bounding box center [772, 380] width 1545 height 760
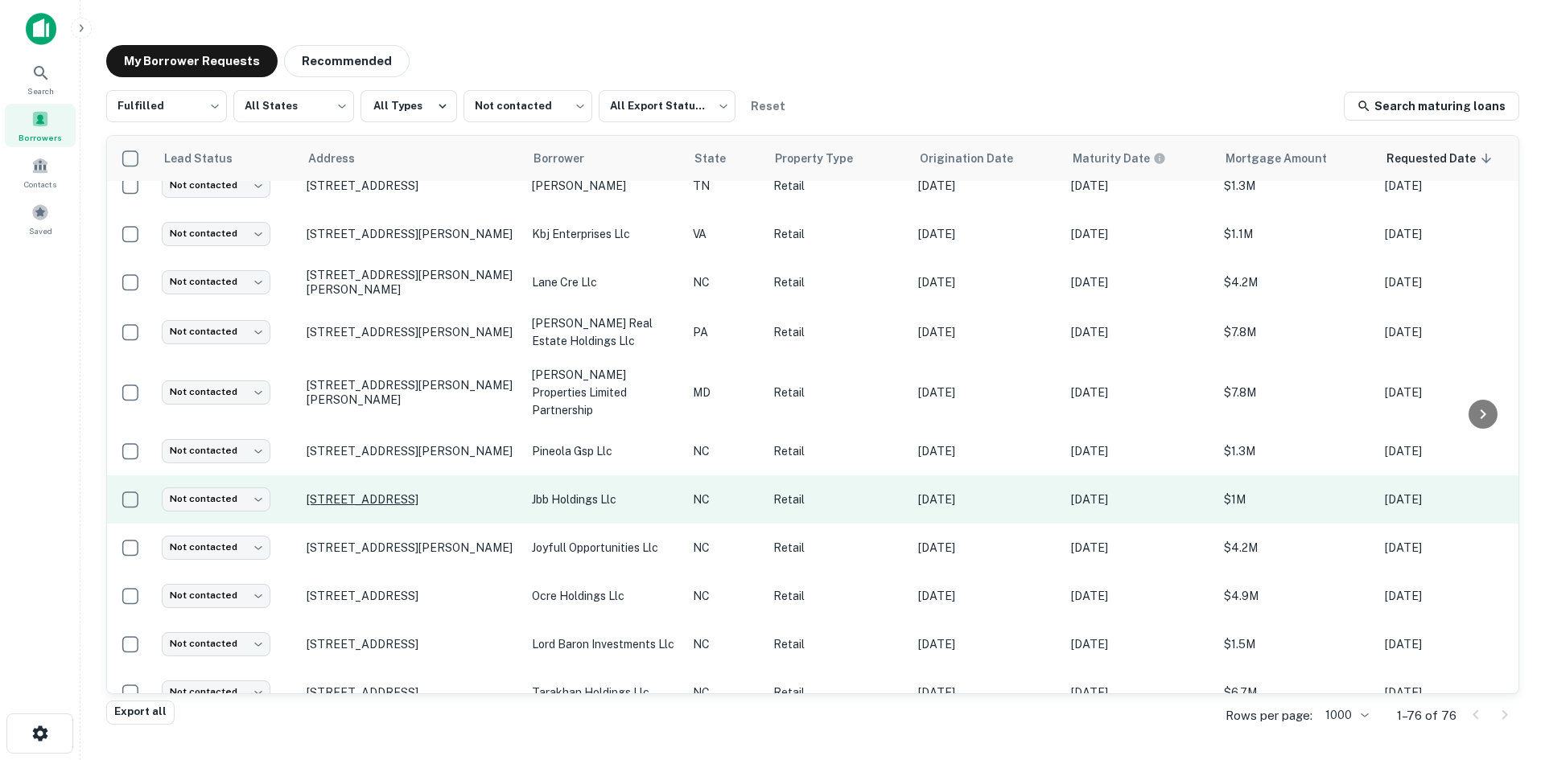
click at [358, 492] on p "[STREET_ADDRESS]" at bounding box center [411, 499] width 209 height 14
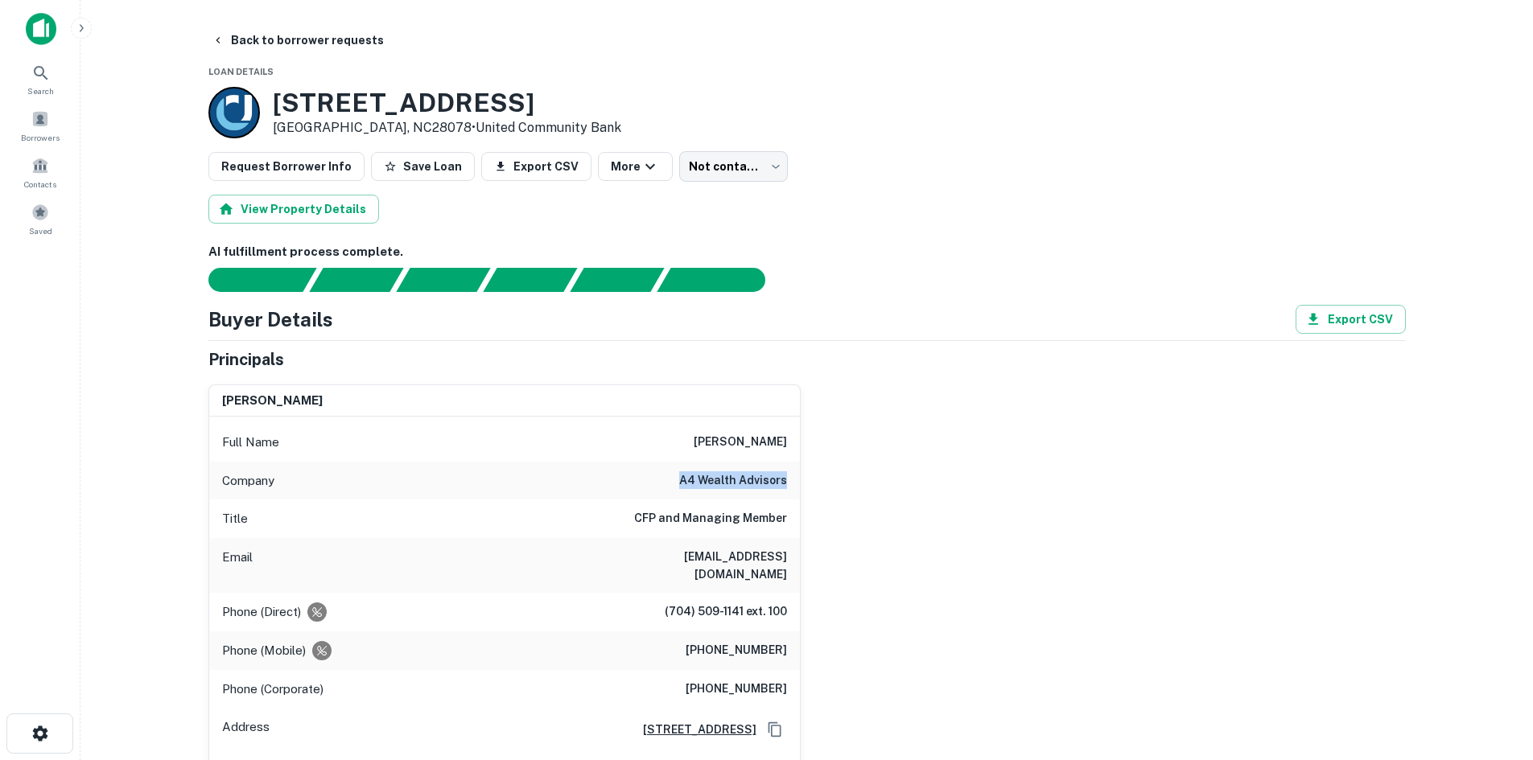
drag, startPoint x: 680, startPoint y: 480, endPoint x: 1012, endPoint y: 487, distance: 331.6
click at [1012, 494] on div "jonathan balcerzak Full Name jonathan balcerzak Company a4 wealth advisors Titl…" at bounding box center [801, 584] width 1210 height 425
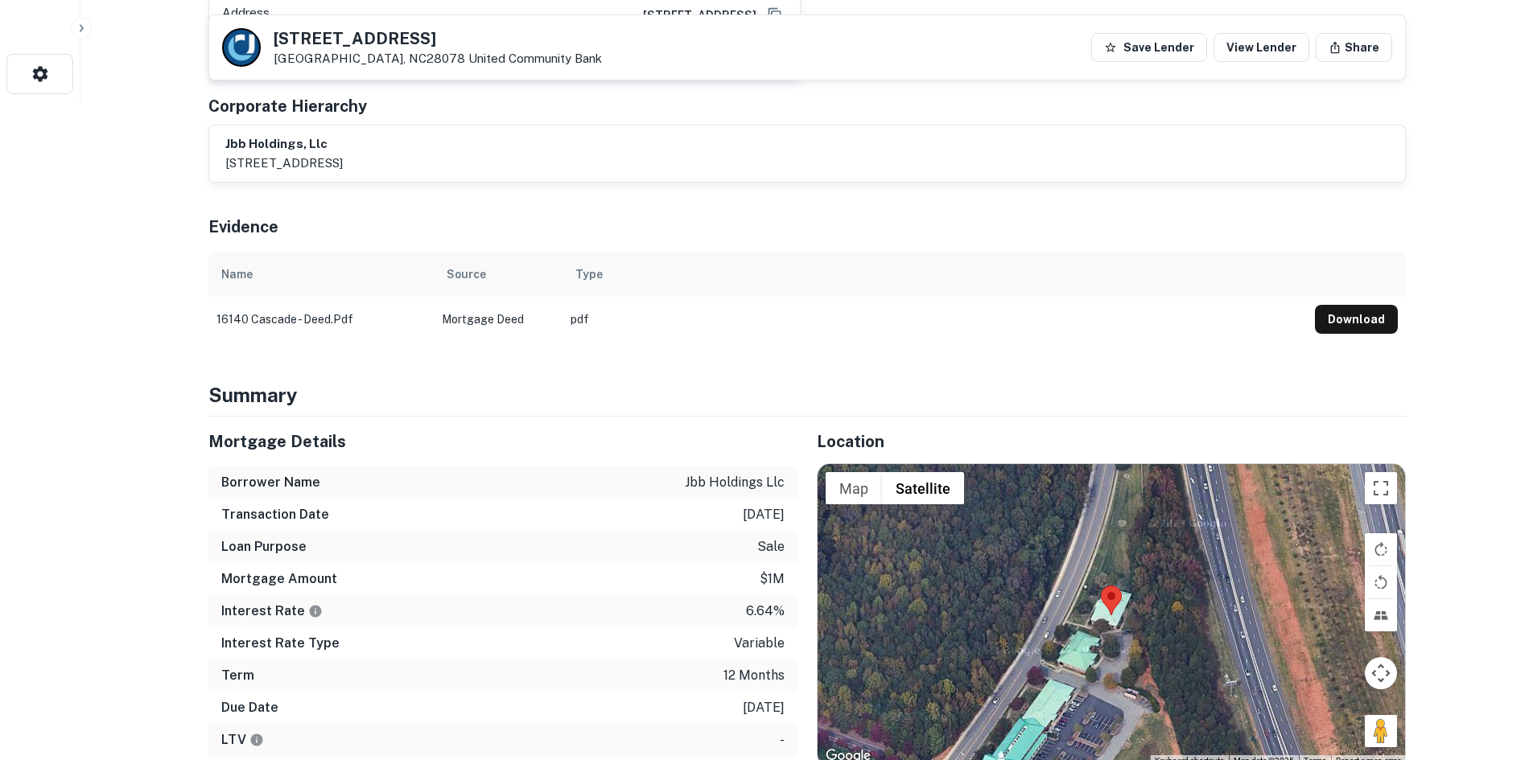
scroll to position [966, 0]
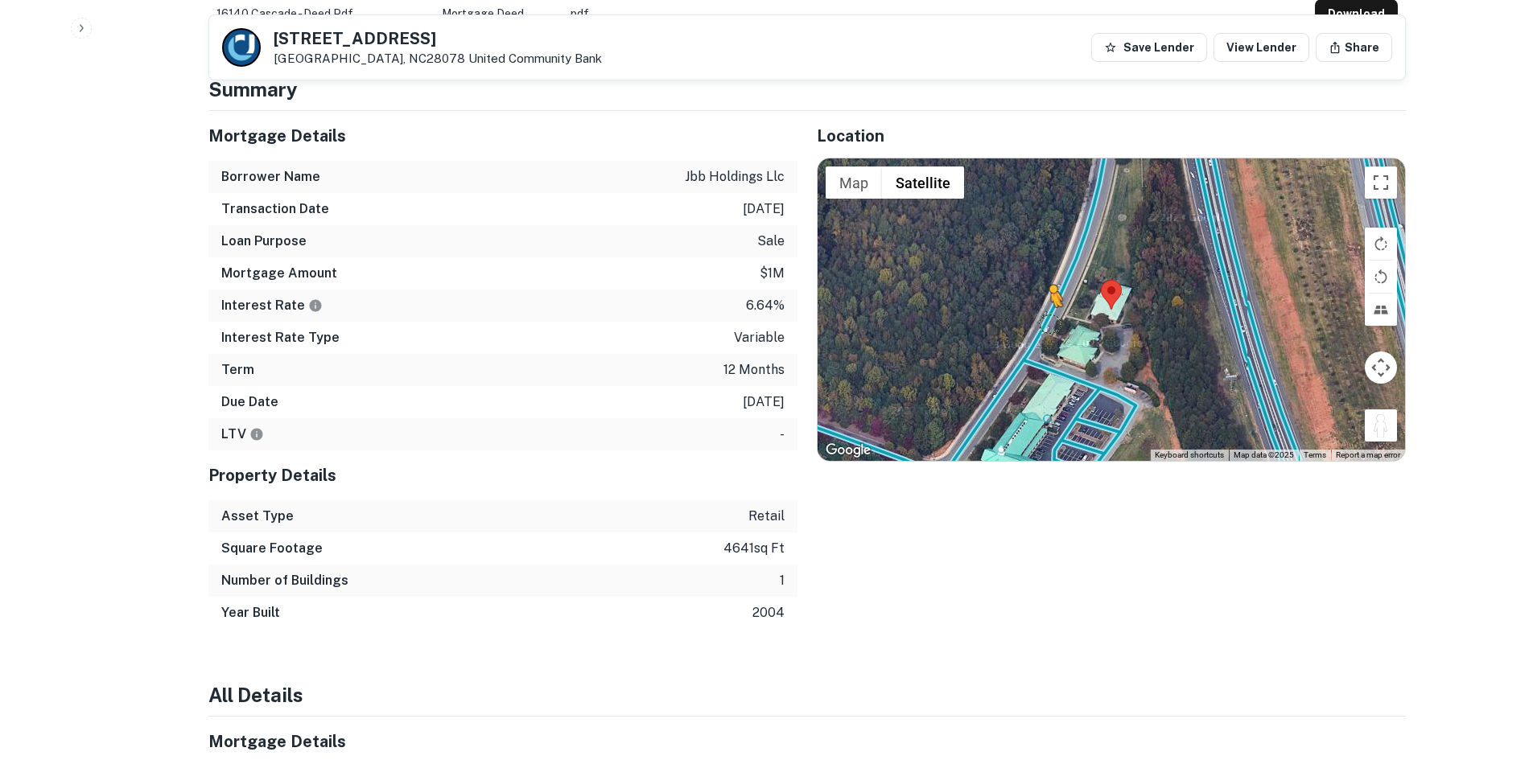
drag, startPoint x: 1389, startPoint y: 409, endPoint x: 1045, endPoint y: 286, distance: 364.7
click at [1045, 286] on div "To activate drag with keyboard, press Alt + Enter. Once in keyboard drag state,…" at bounding box center [1111, 310] width 587 height 303
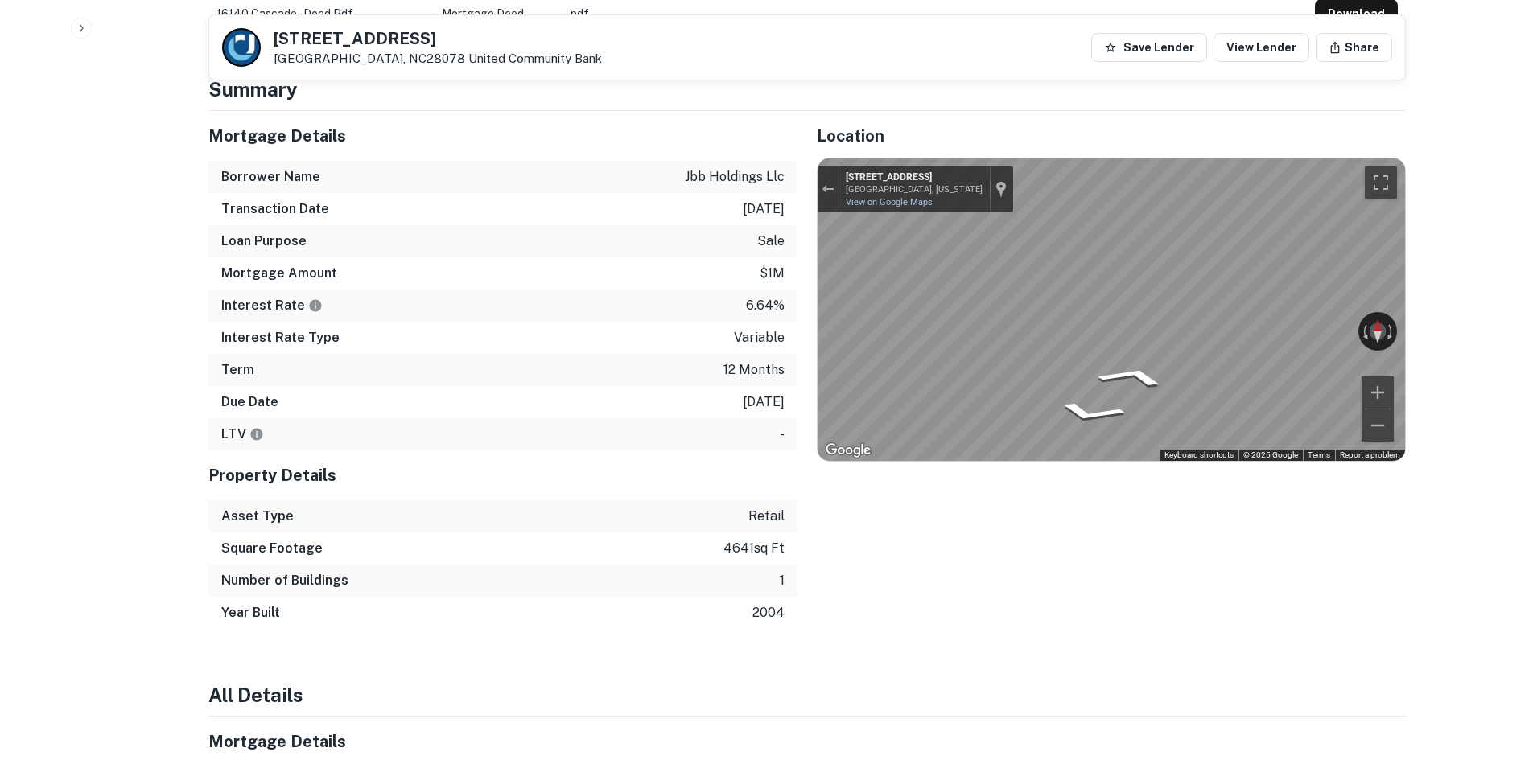
click at [725, 238] on div "Mortgage Details Borrower Name jbb holdings llc Transaction Date 4/30/2025 Loan…" at bounding box center [797, 370] width 1217 height 518
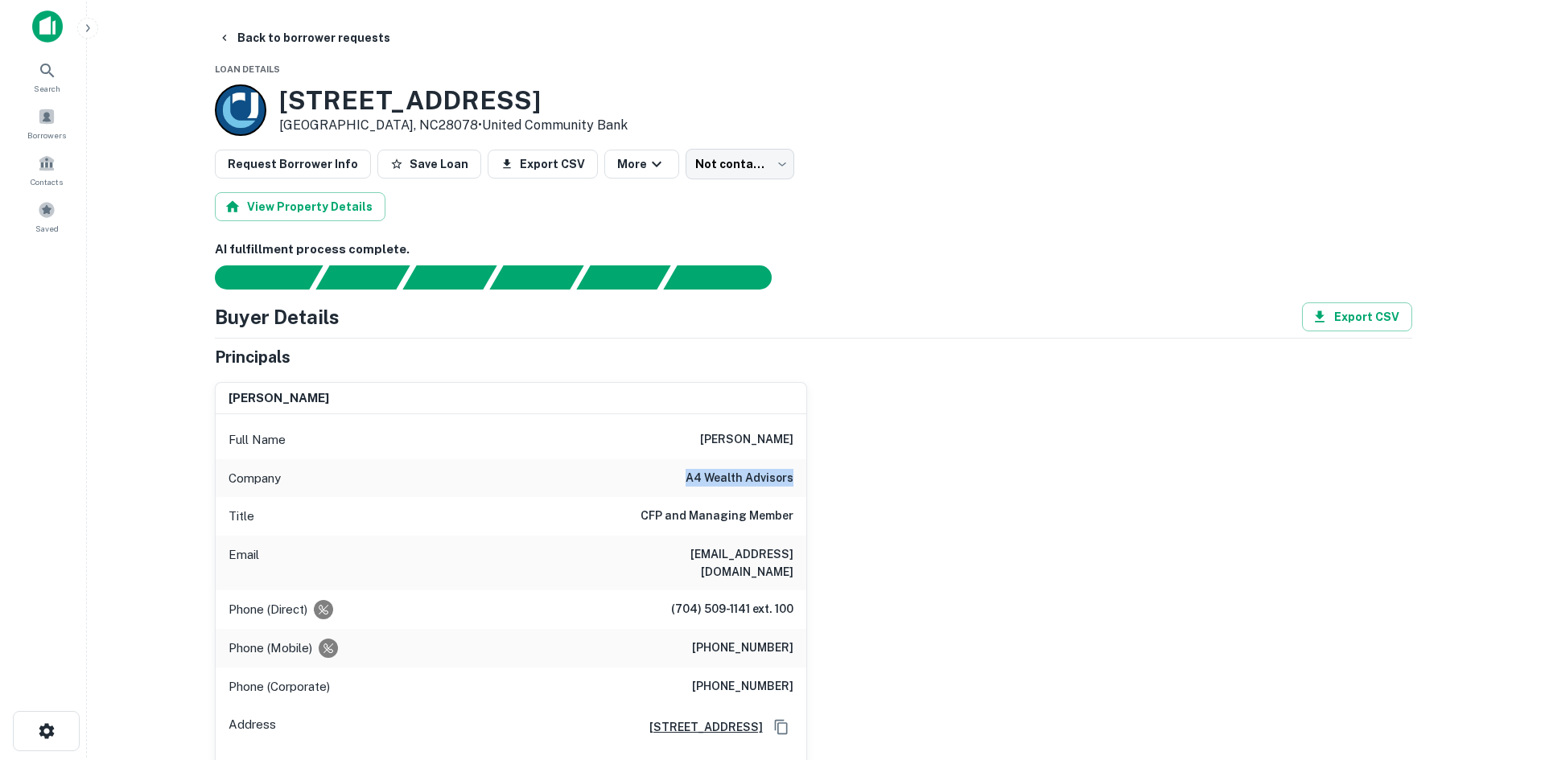
scroll to position [0, 0]
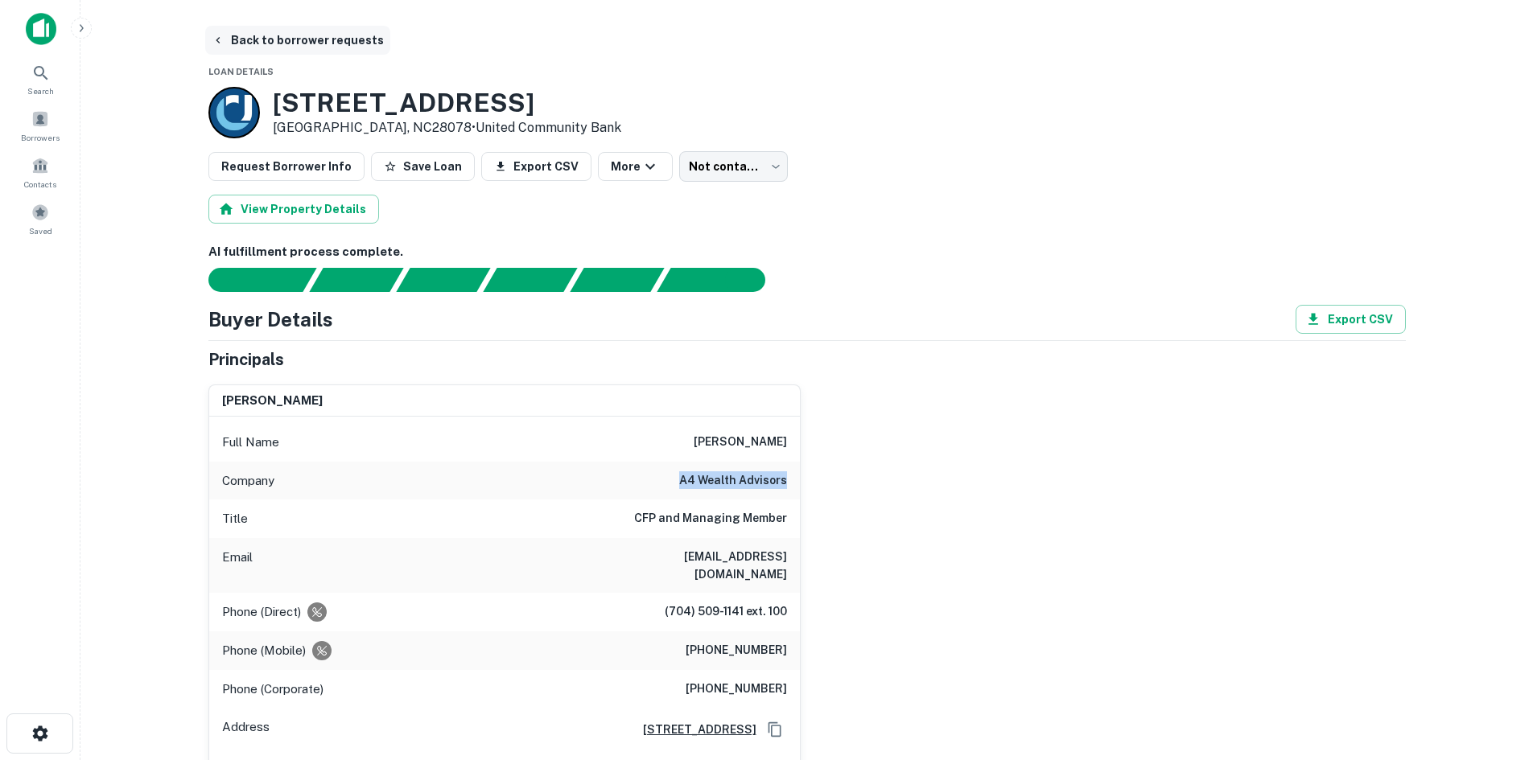
click at [289, 51] on button "Back to borrower requests" at bounding box center [297, 40] width 185 height 29
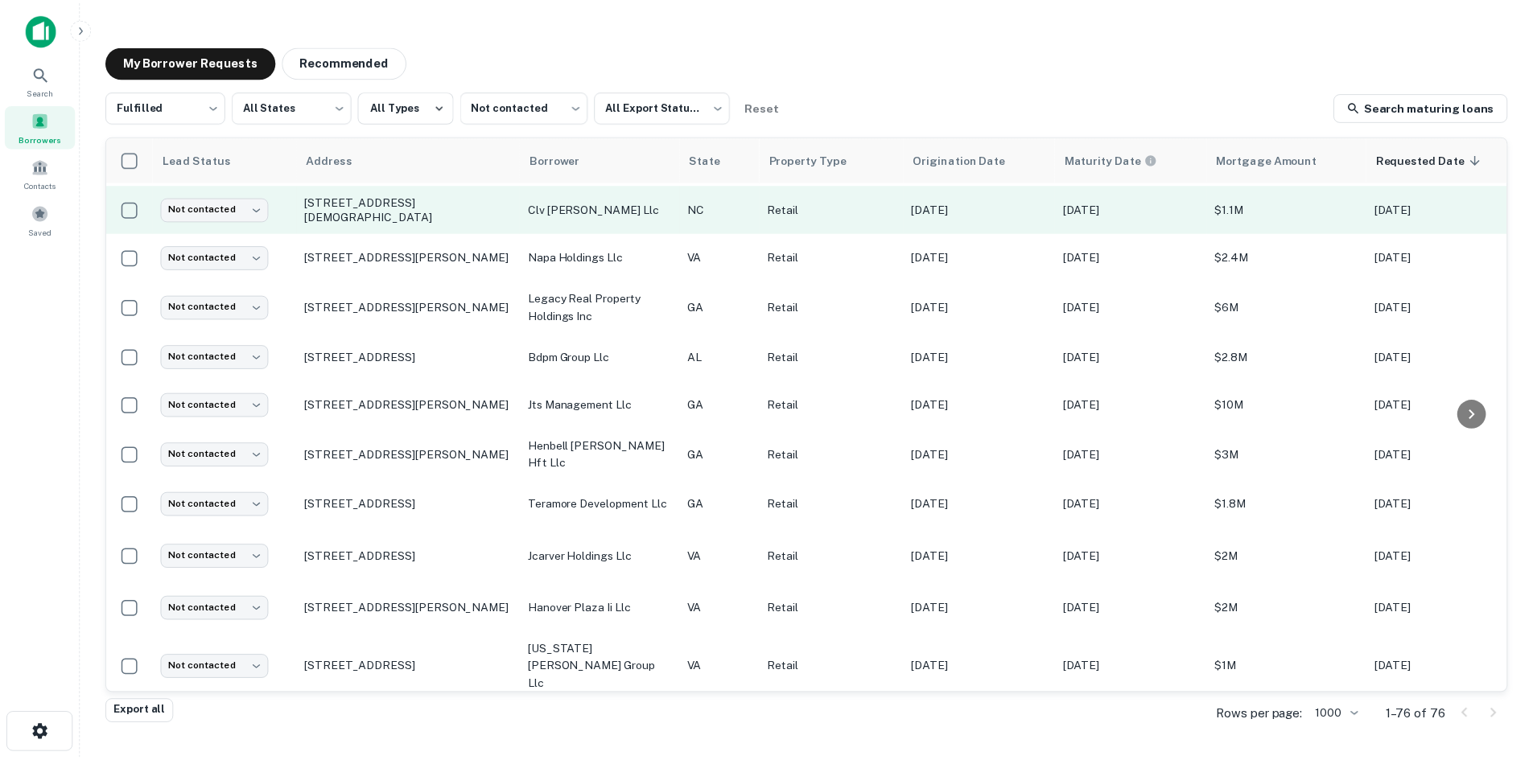
scroll to position [1109, 0]
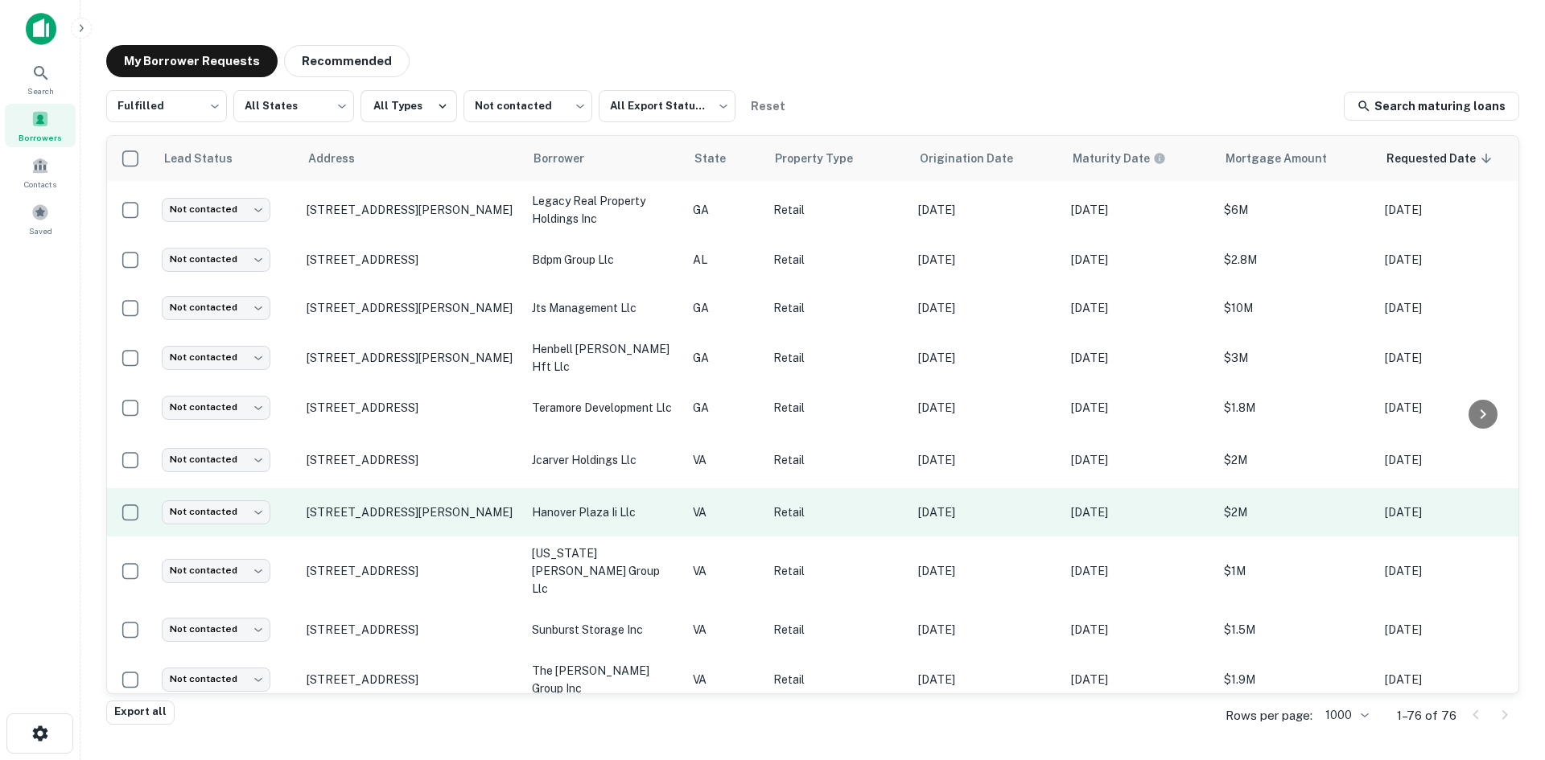
click at [427, 514] on td "7494 Lee Davis Rd Mechanicsville, VA23111" at bounding box center [411, 512] width 225 height 48
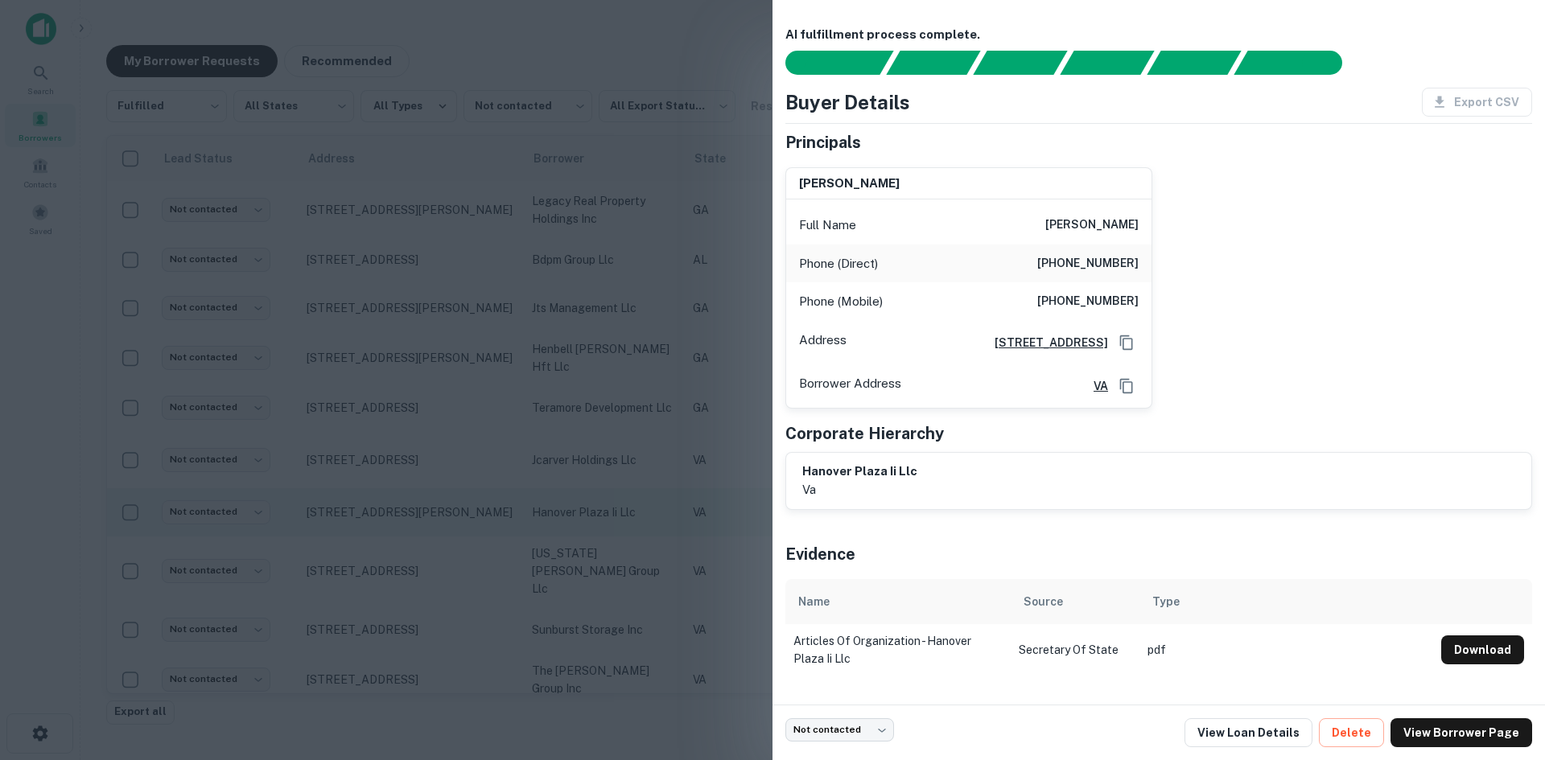
click at [427, 514] on div at bounding box center [772, 380] width 1545 height 760
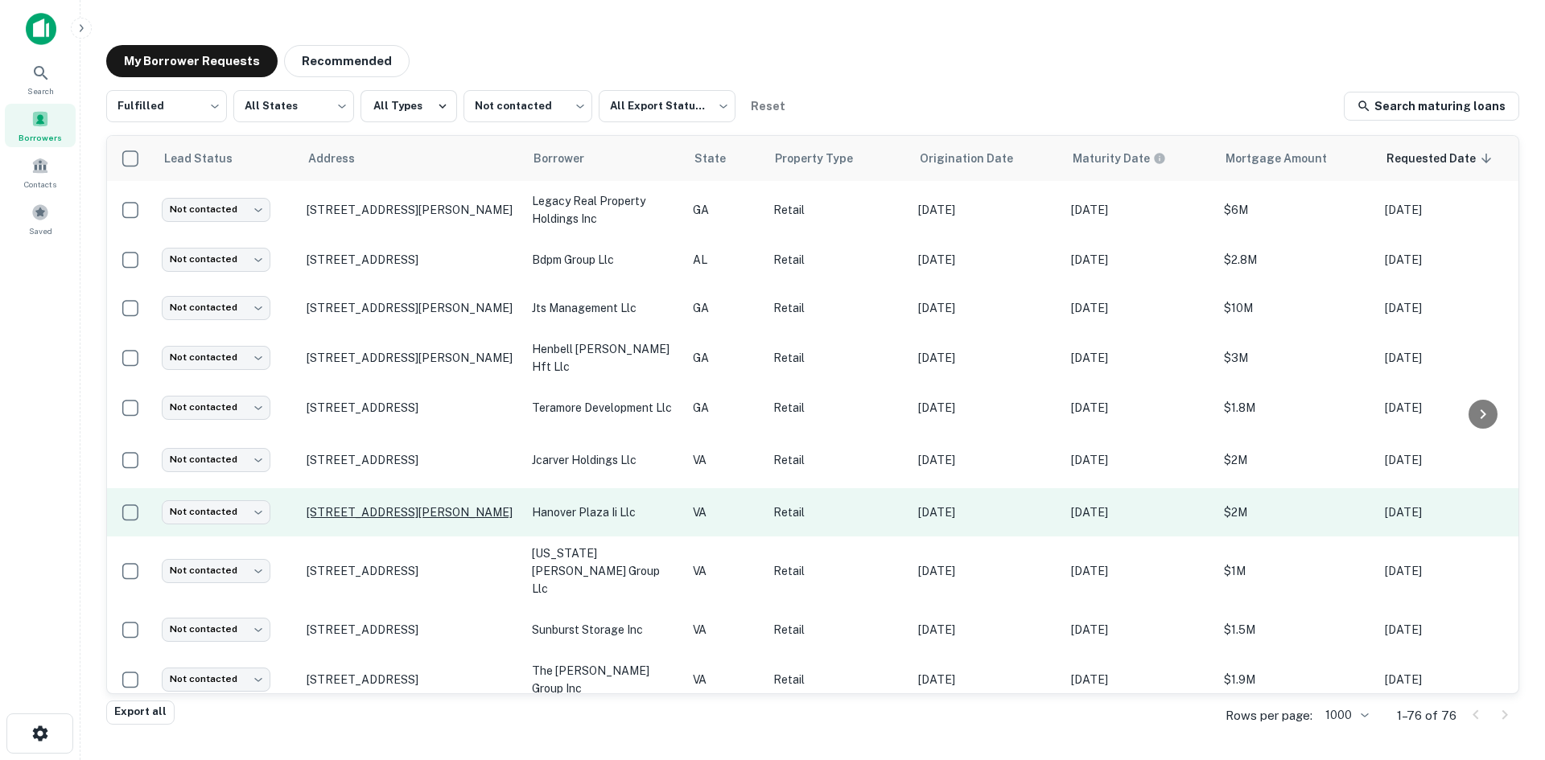
click at [427, 505] on p "7494 Lee Davis Rd Mechanicsville, VA23111" at bounding box center [411, 512] width 209 height 14
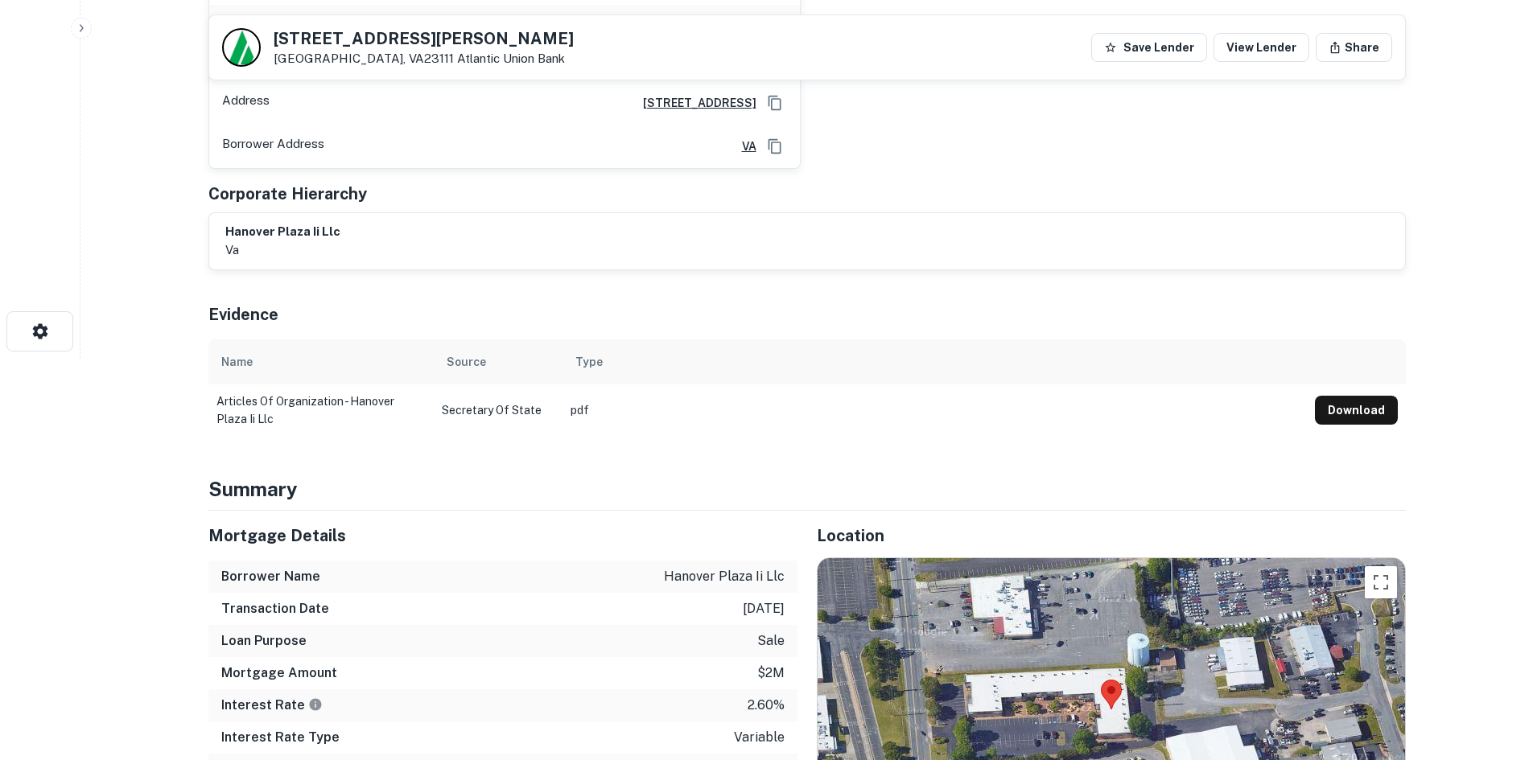
scroll to position [724, 0]
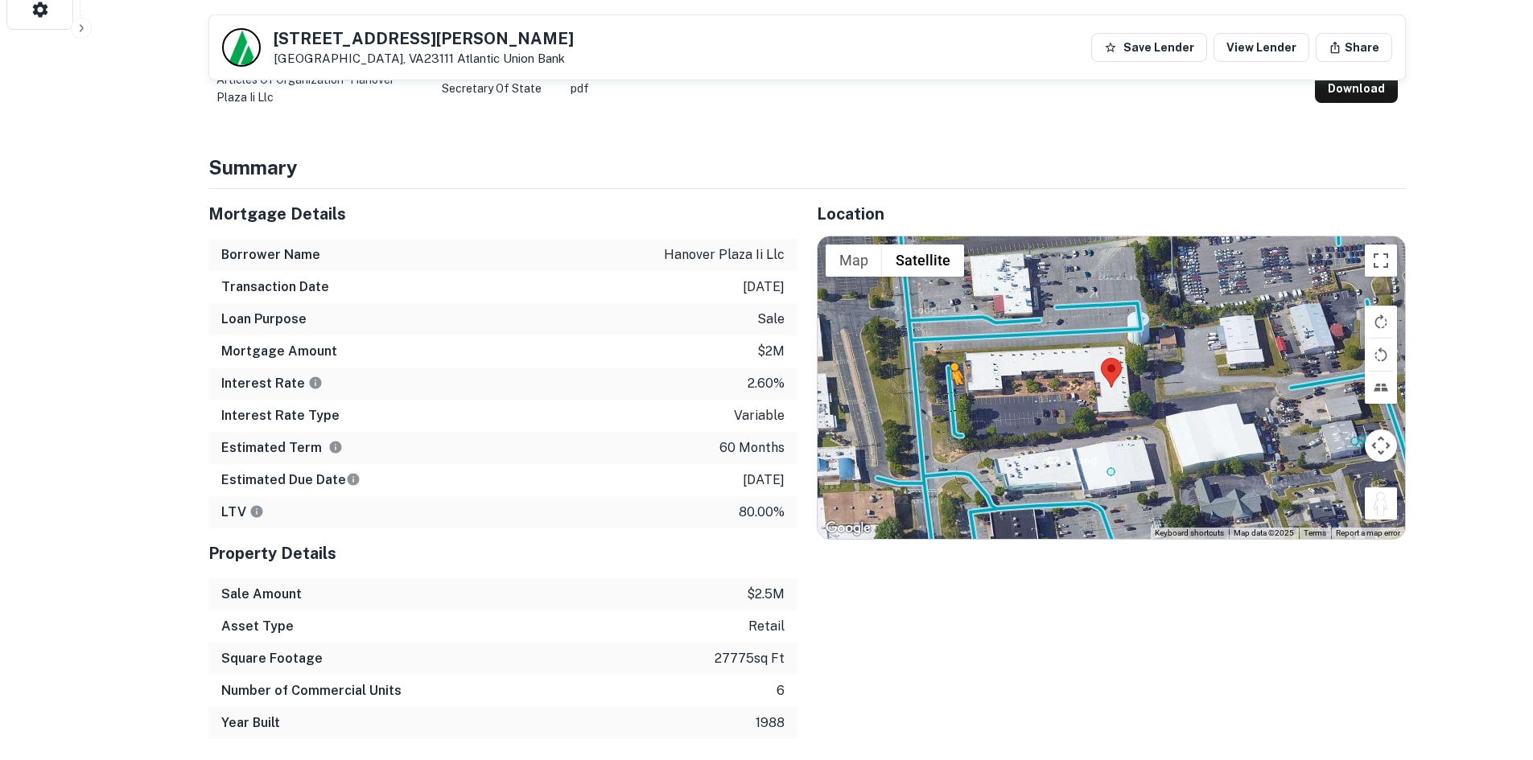
drag, startPoint x: 1375, startPoint y: 495, endPoint x: 954, endPoint y: 414, distance: 429.3
click at [954, 414] on div "To activate drag with keyboard, press Alt + Enter. Once in keyboard drag state,…" at bounding box center [1111, 388] width 587 height 303
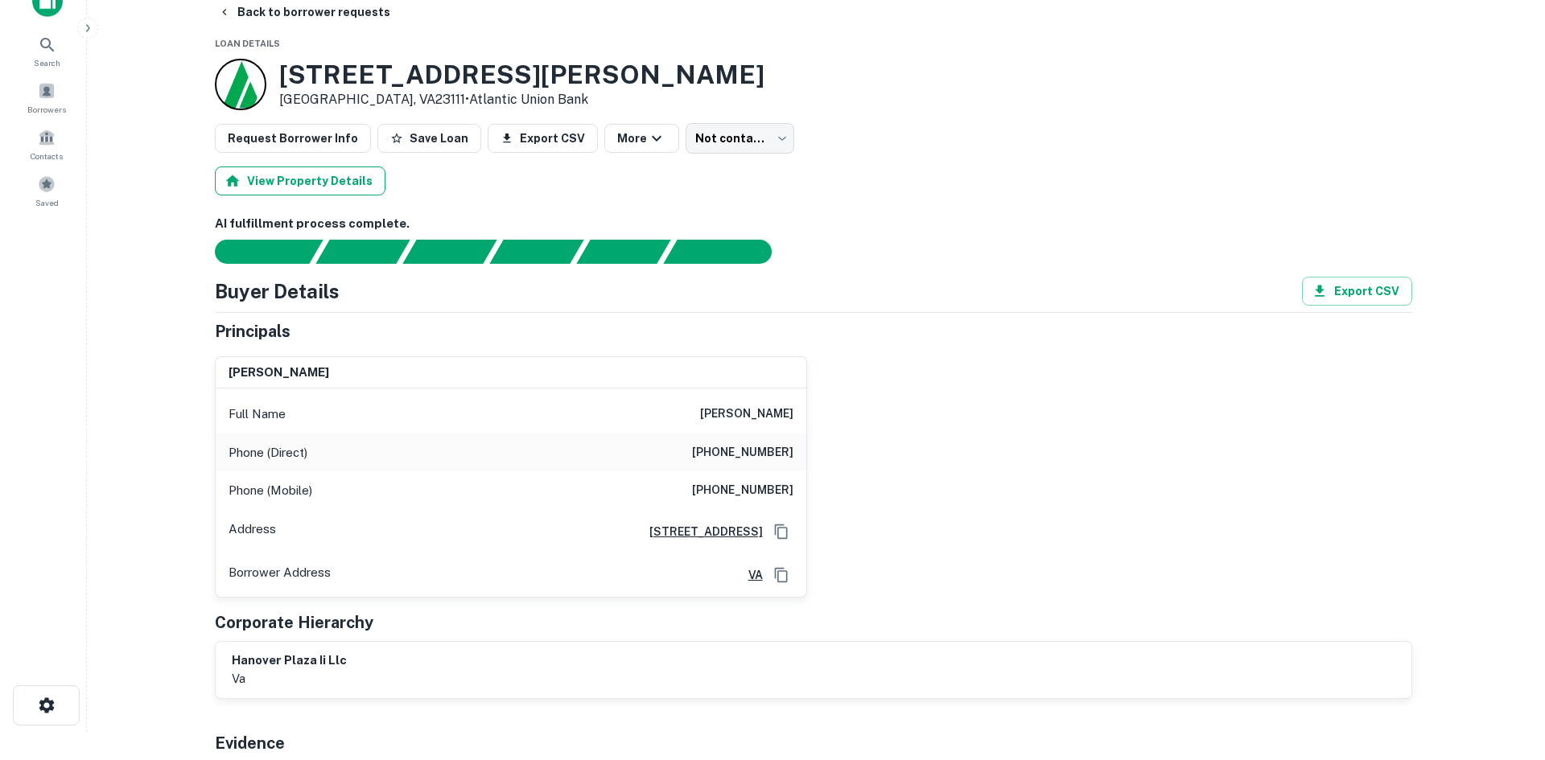
scroll to position [0, 0]
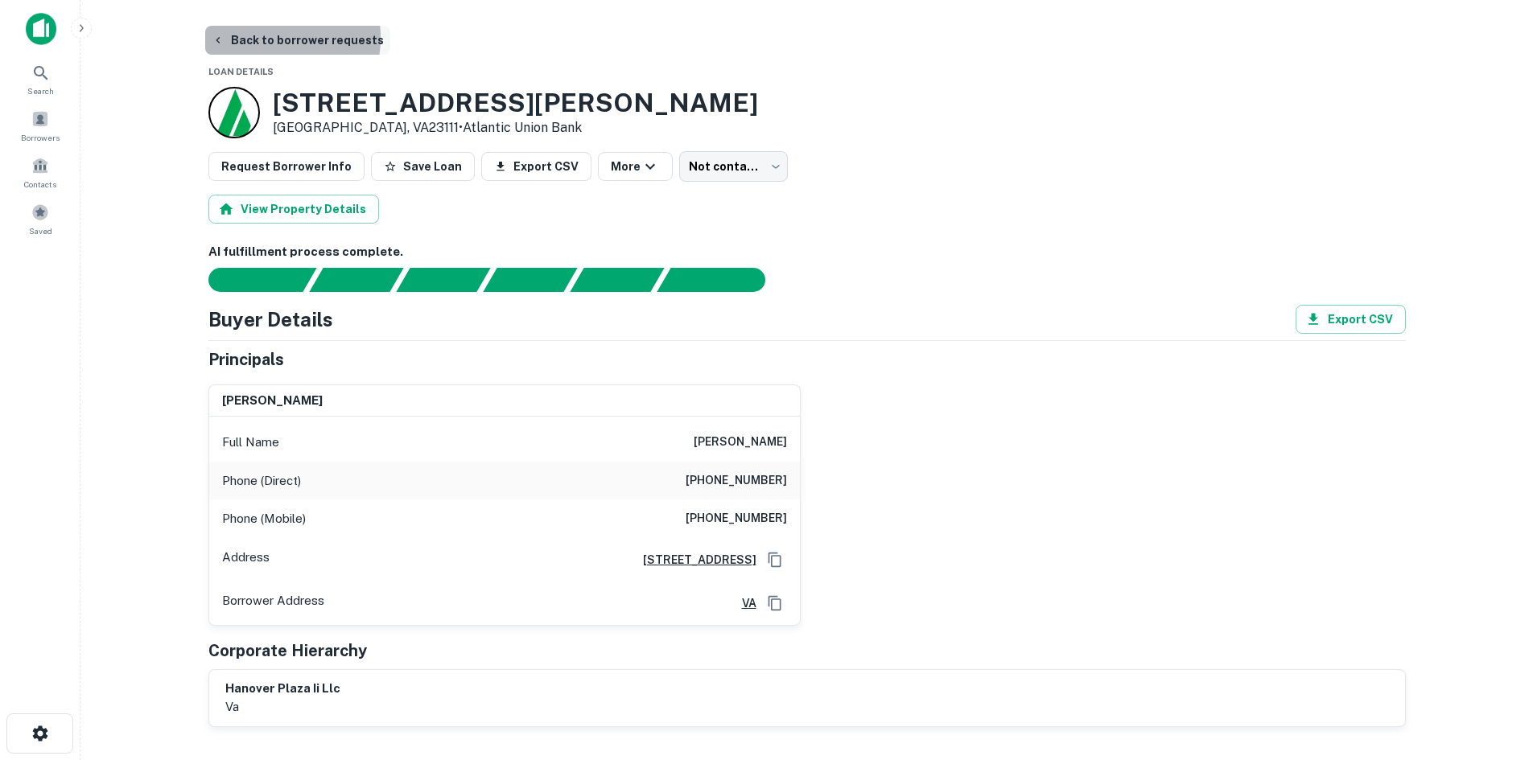
click at [265, 38] on button "Back to borrower requests" at bounding box center [297, 40] width 185 height 29
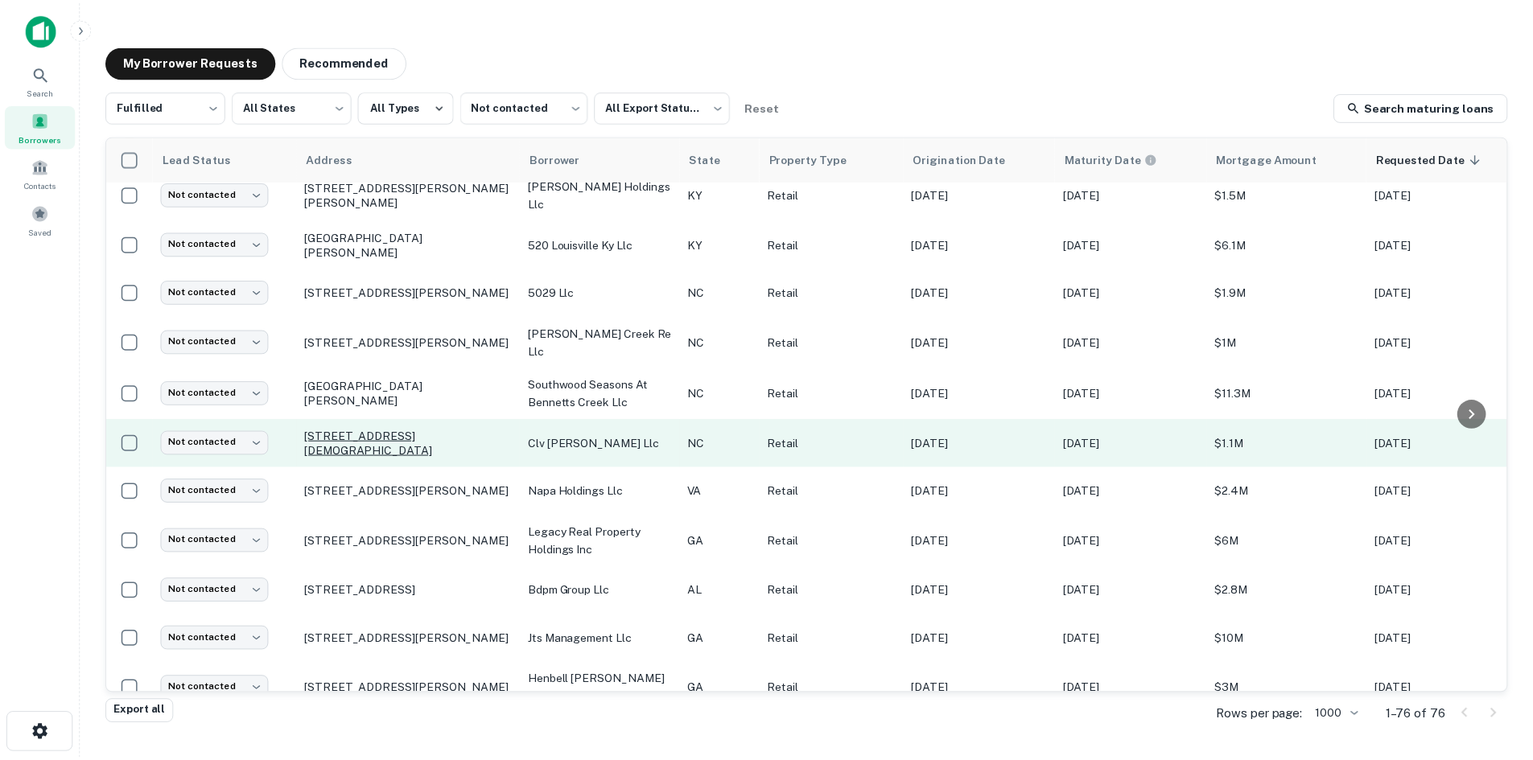
scroll to position [787, 0]
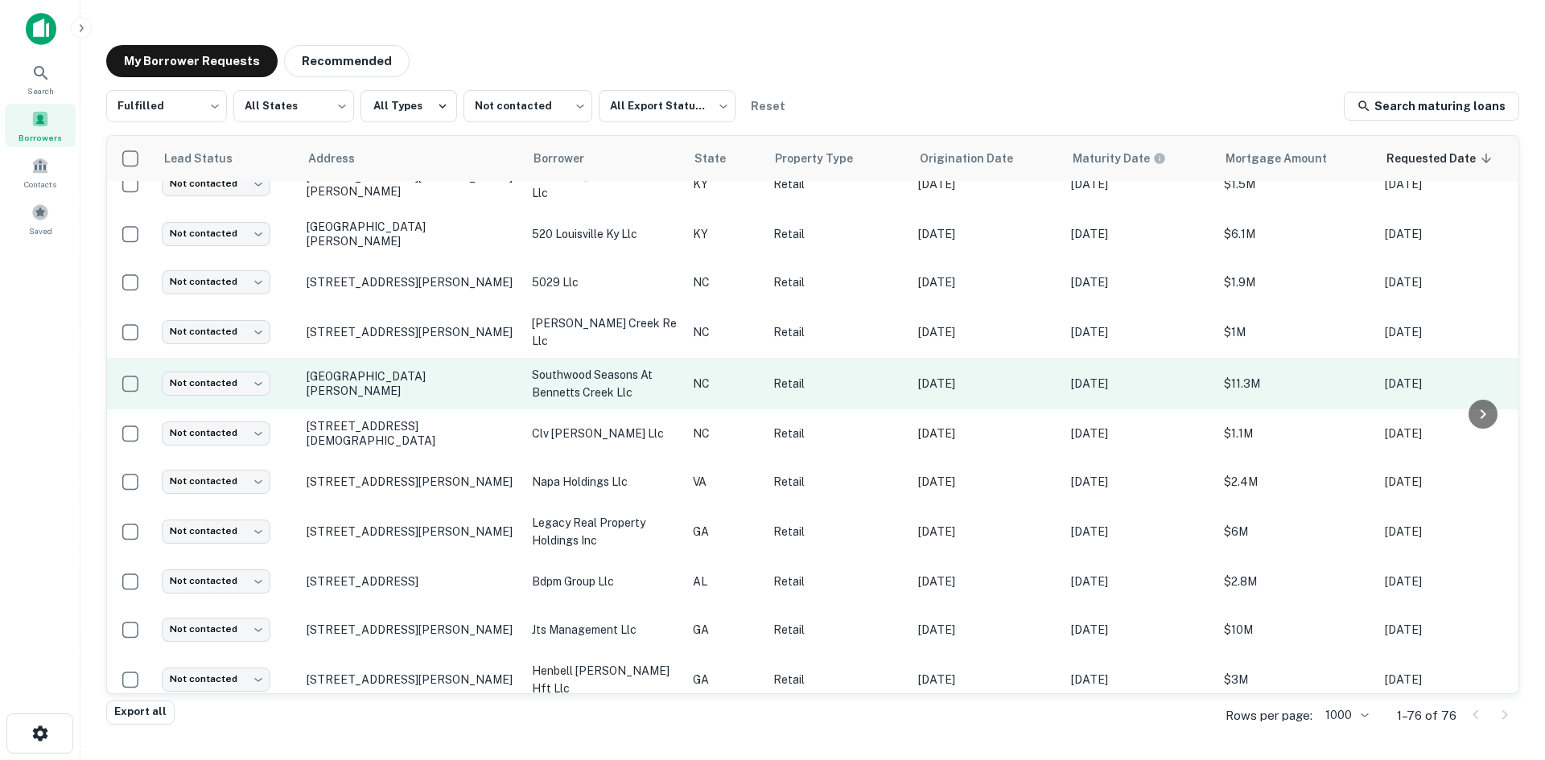
click at [418, 388] on td "910 Seasons Dr Gastonia, NC28054" at bounding box center [411, 384] width 225 height 52
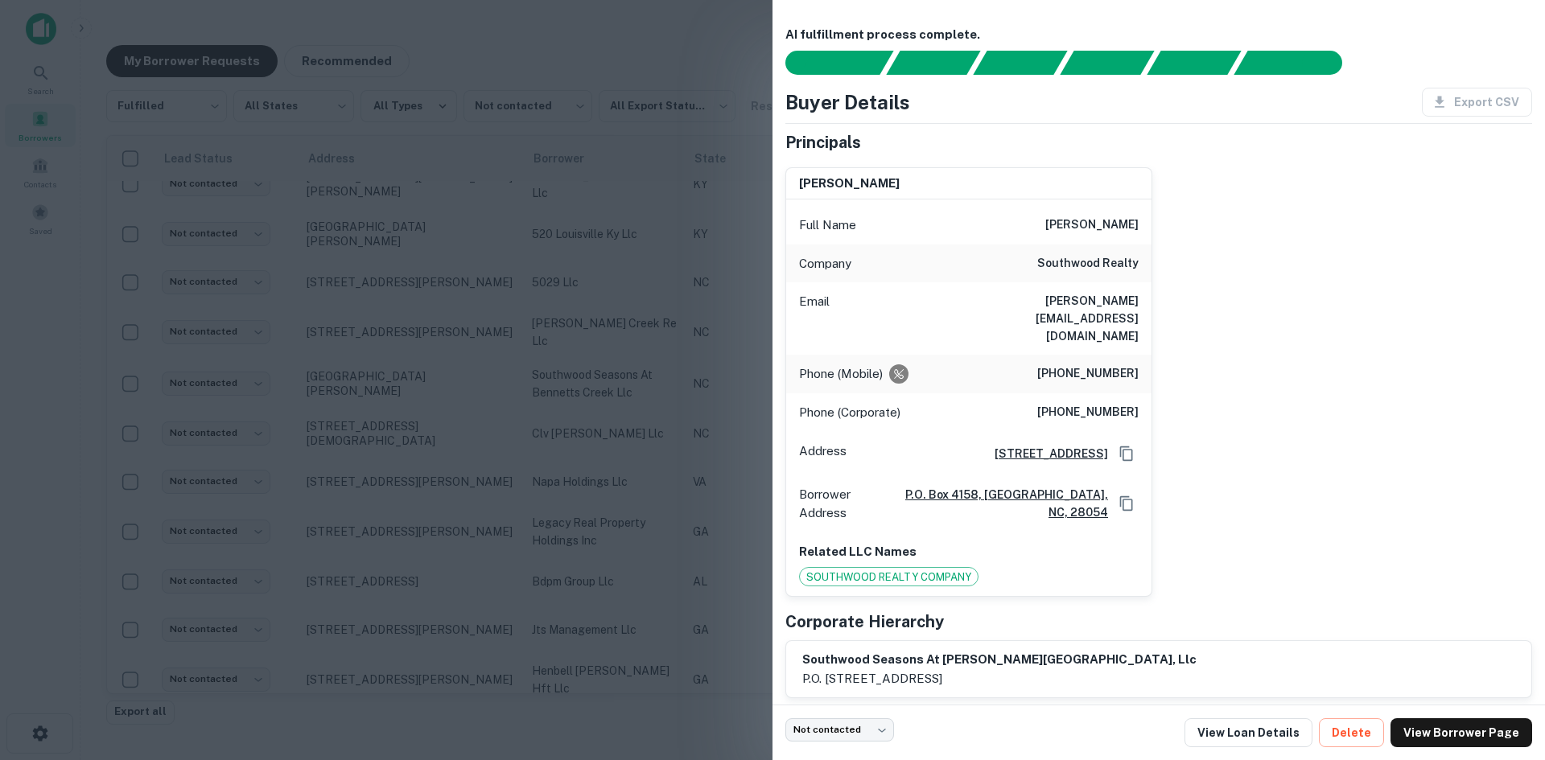
click at [423, 383] on div at bounding box center [772, 380] width 1545 height 760
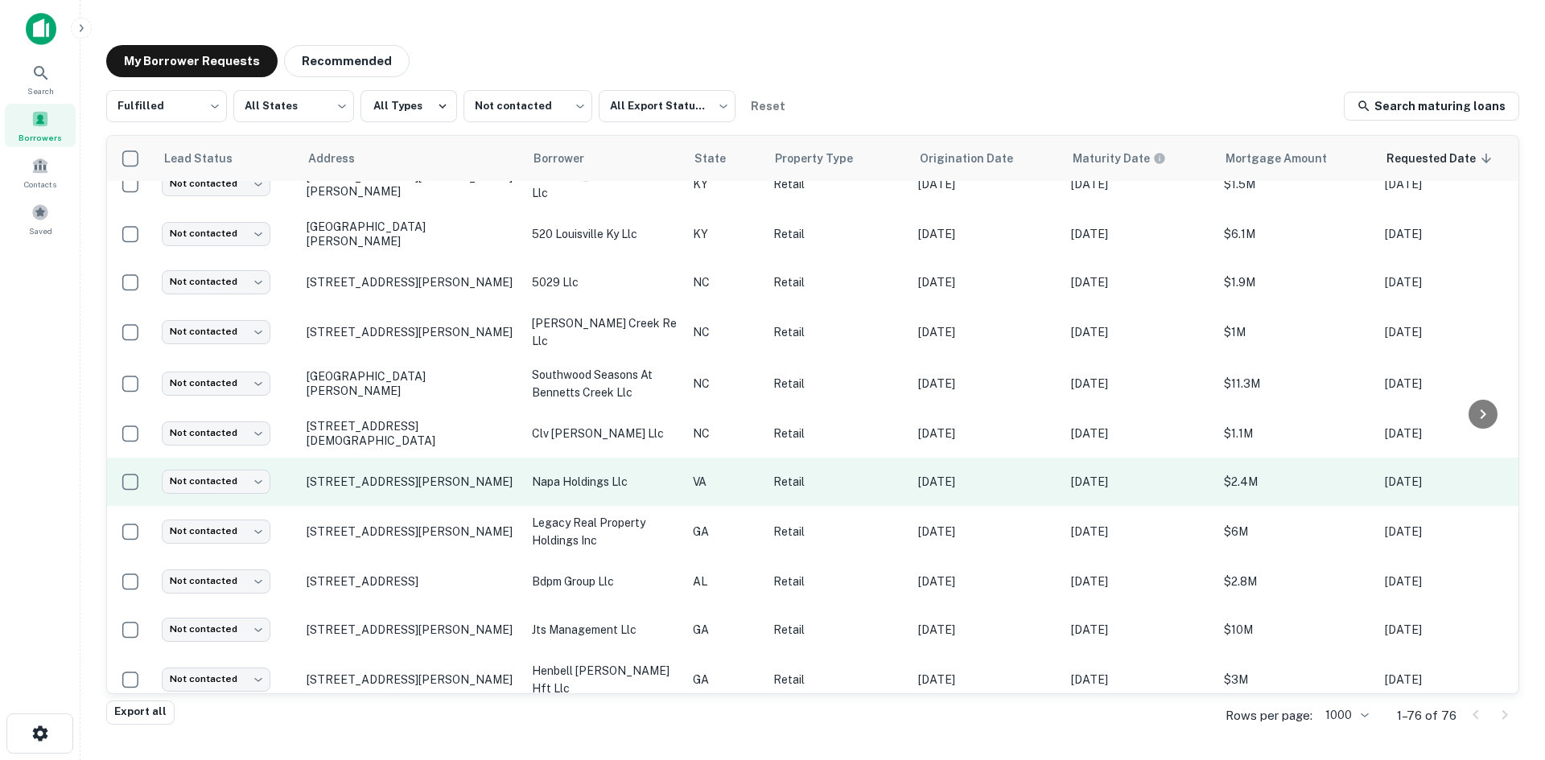
click at [462, 476] on td "281 Industrial Dr Gretna, VA24557" at bounding box center [411, 482] width 225 height 48
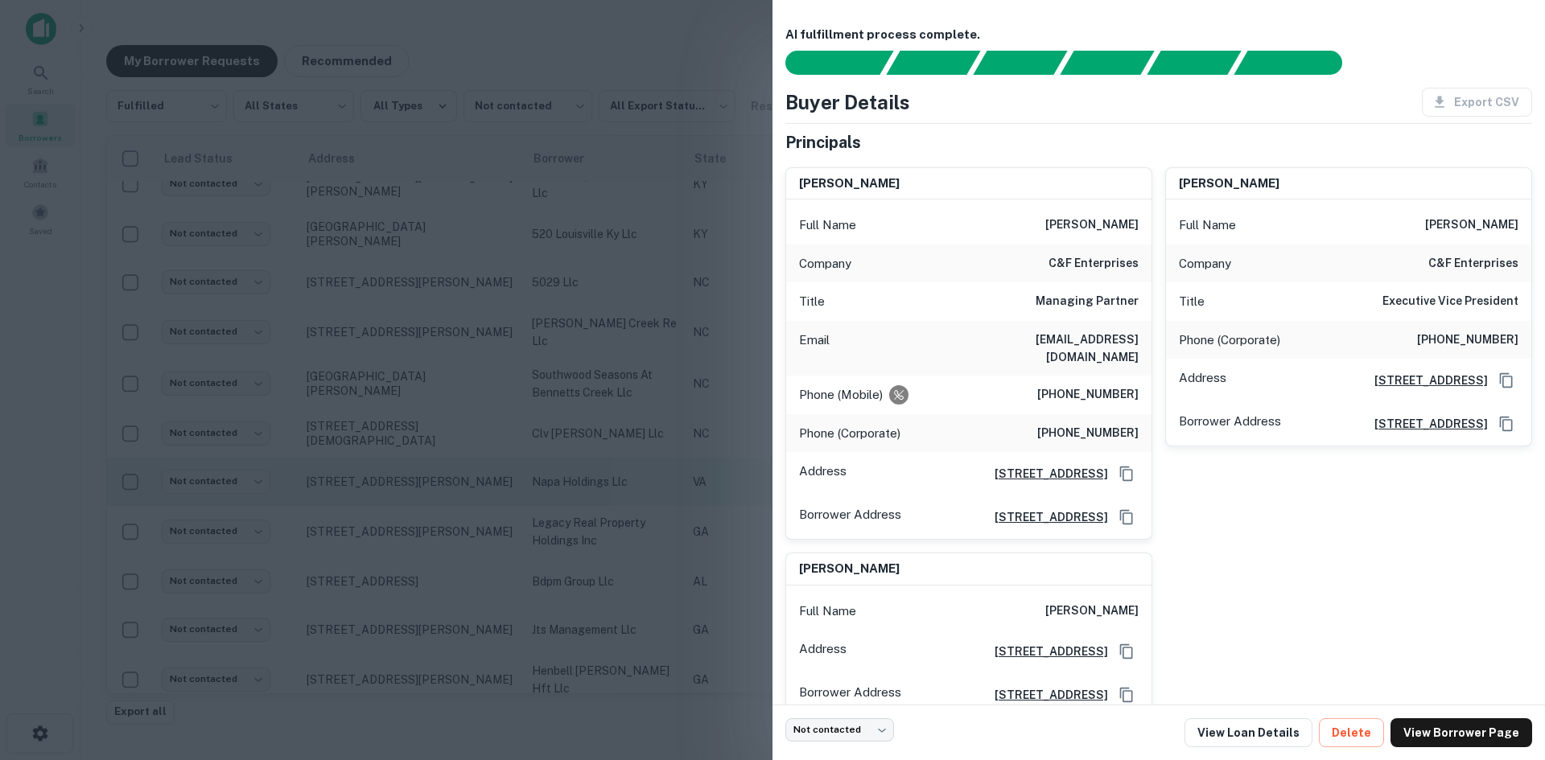
click at [462, 476] on div at bounding box center [772, 380] width 1545 height 760
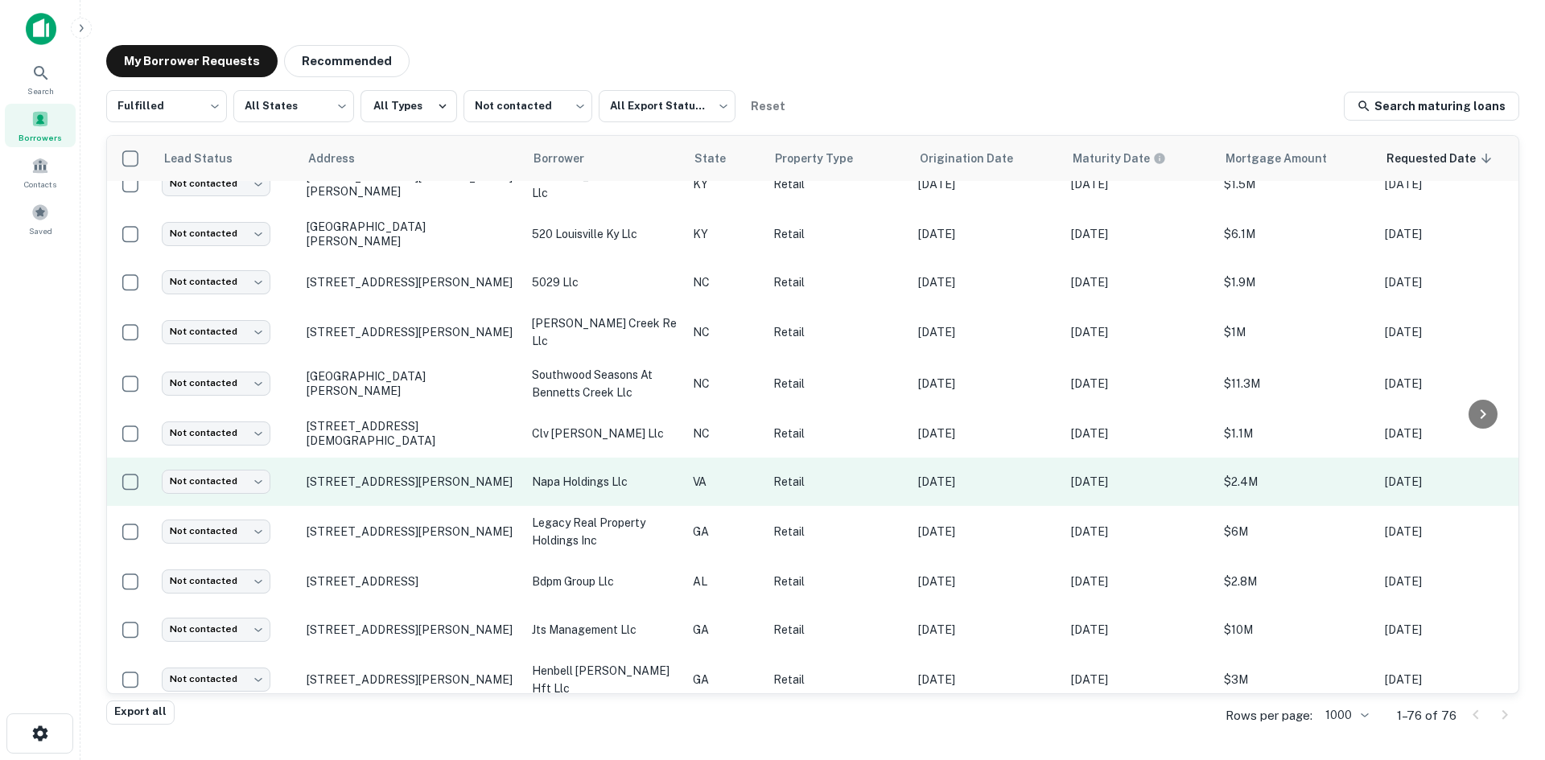
drag, startPoint x: 445, startPoint y: 429, endPoint x: 447, endPoint y: 447, distance: 17.8
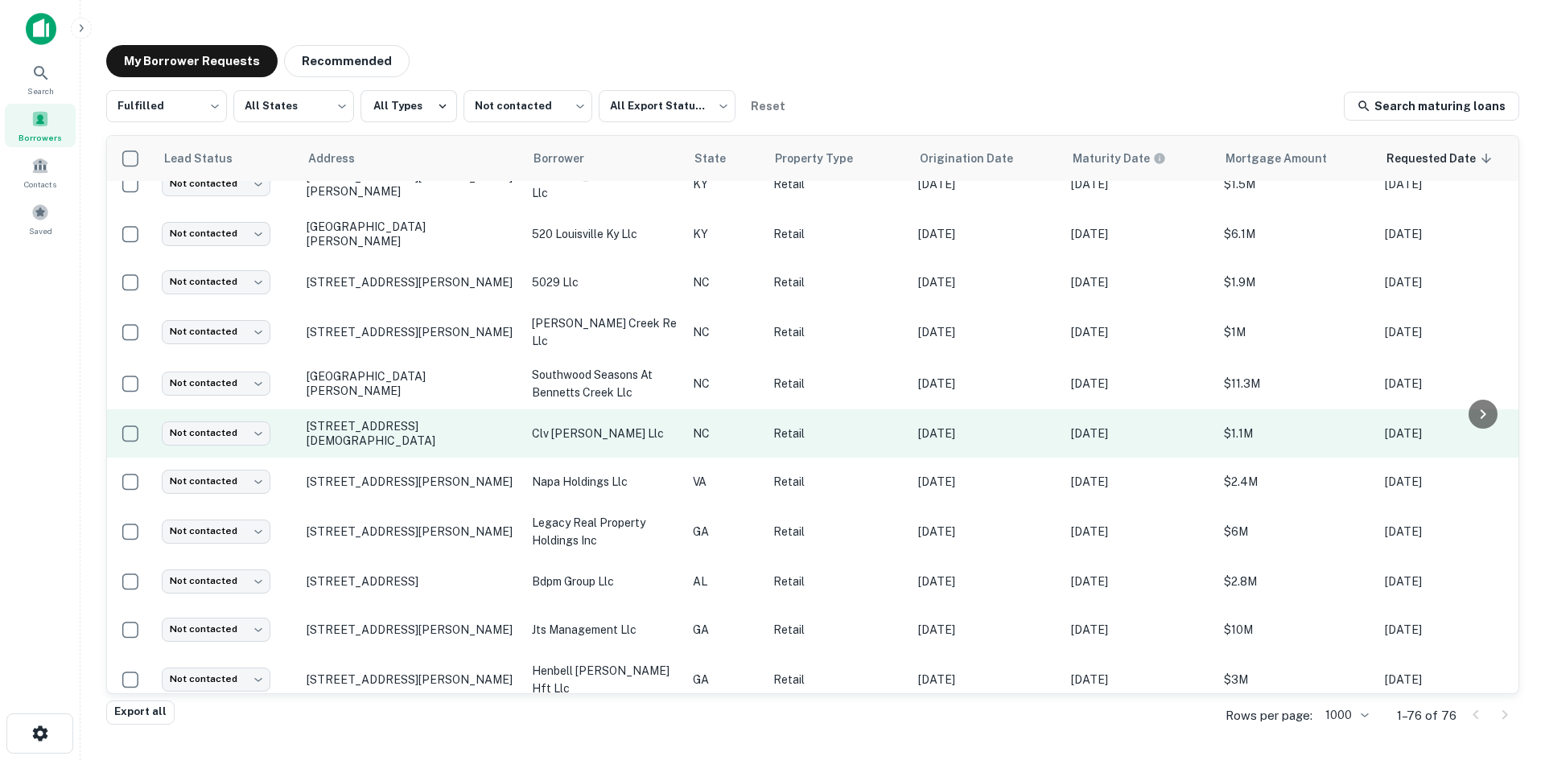
click at [447, 433] on td "[STREET_ADDRESS][DEMOGRAPHIC_DATA]" at bounding box center [411, 434] width 225 height 48
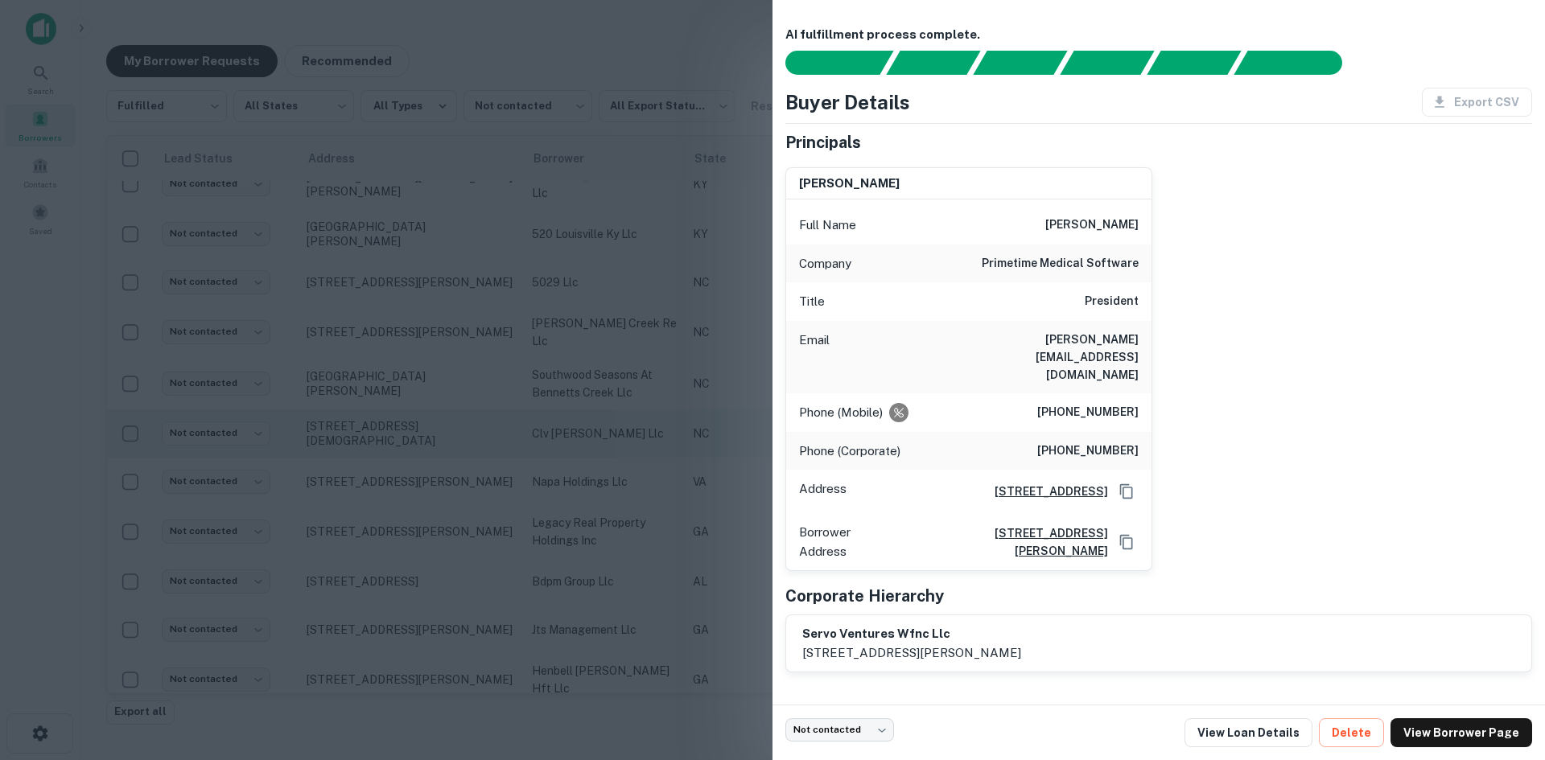
click at [447, 433] on div at bounding box center [772, 380] width 1545 height 760
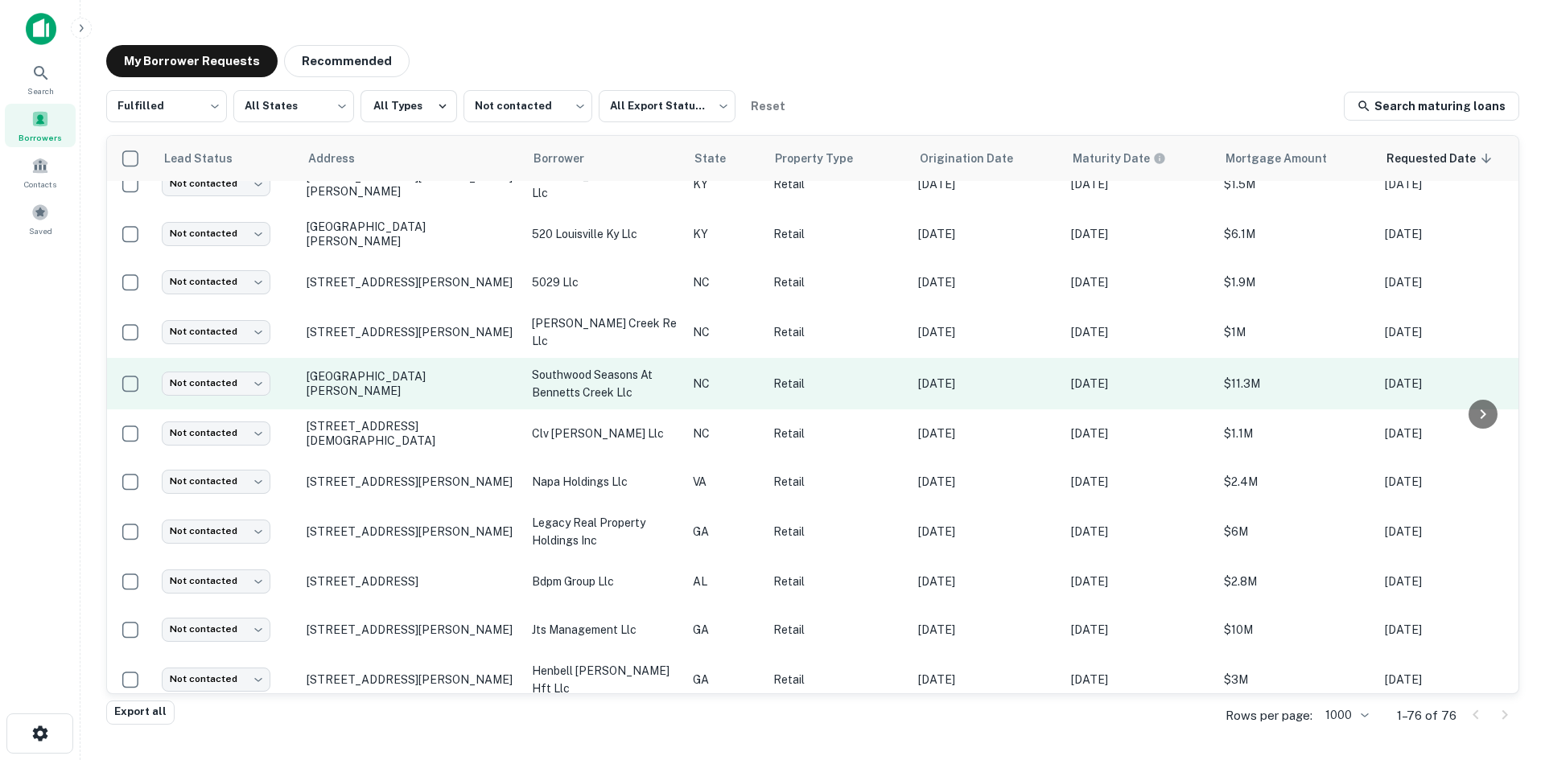
click at [444, 387] on td "910 Seasons Dr Gastonia, NC28054" at bounding box center [411, 384] width 225 height 52
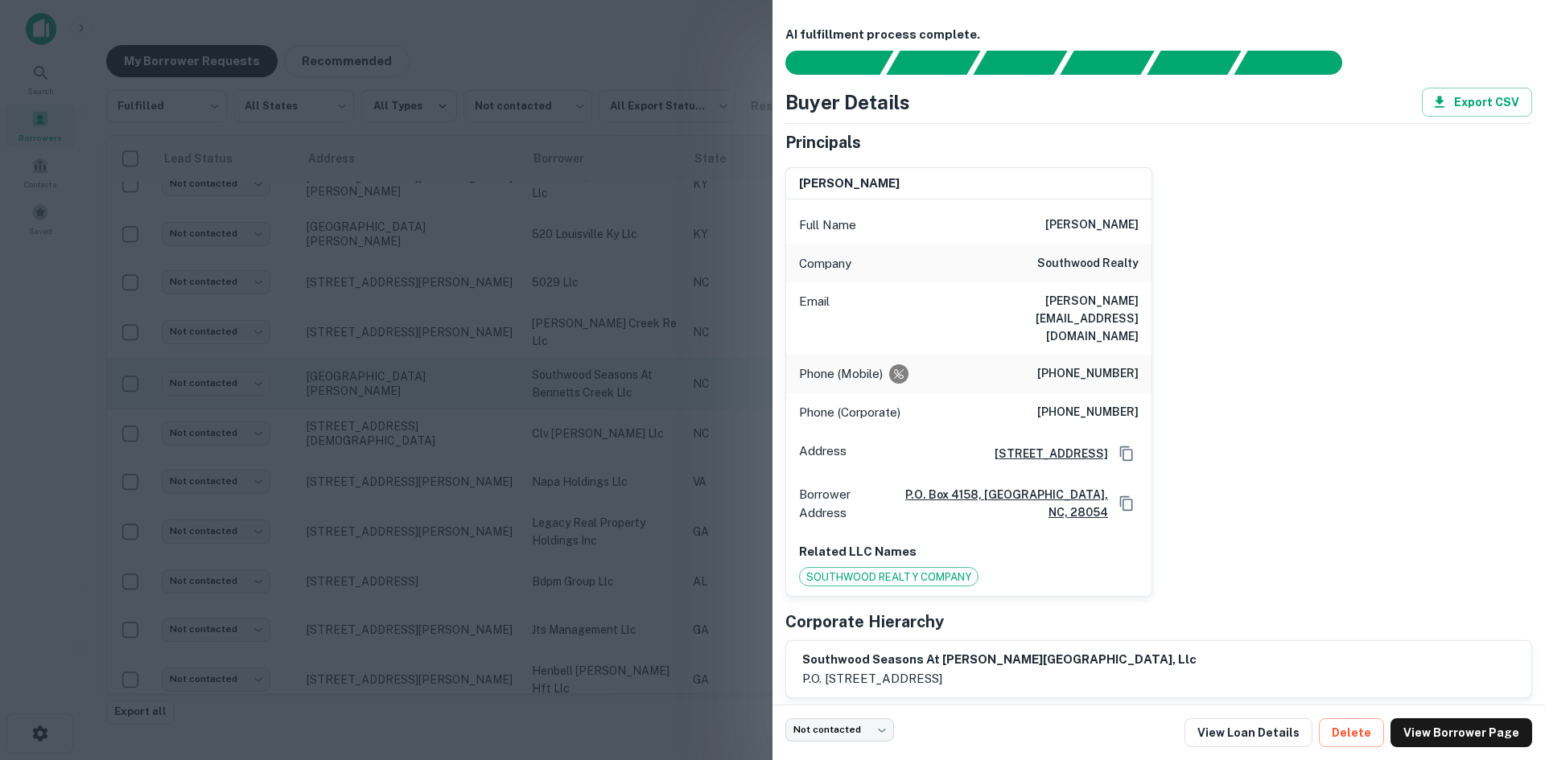
click at [444, 381] on div at bounding box center [772, 380] width 1545 height 760
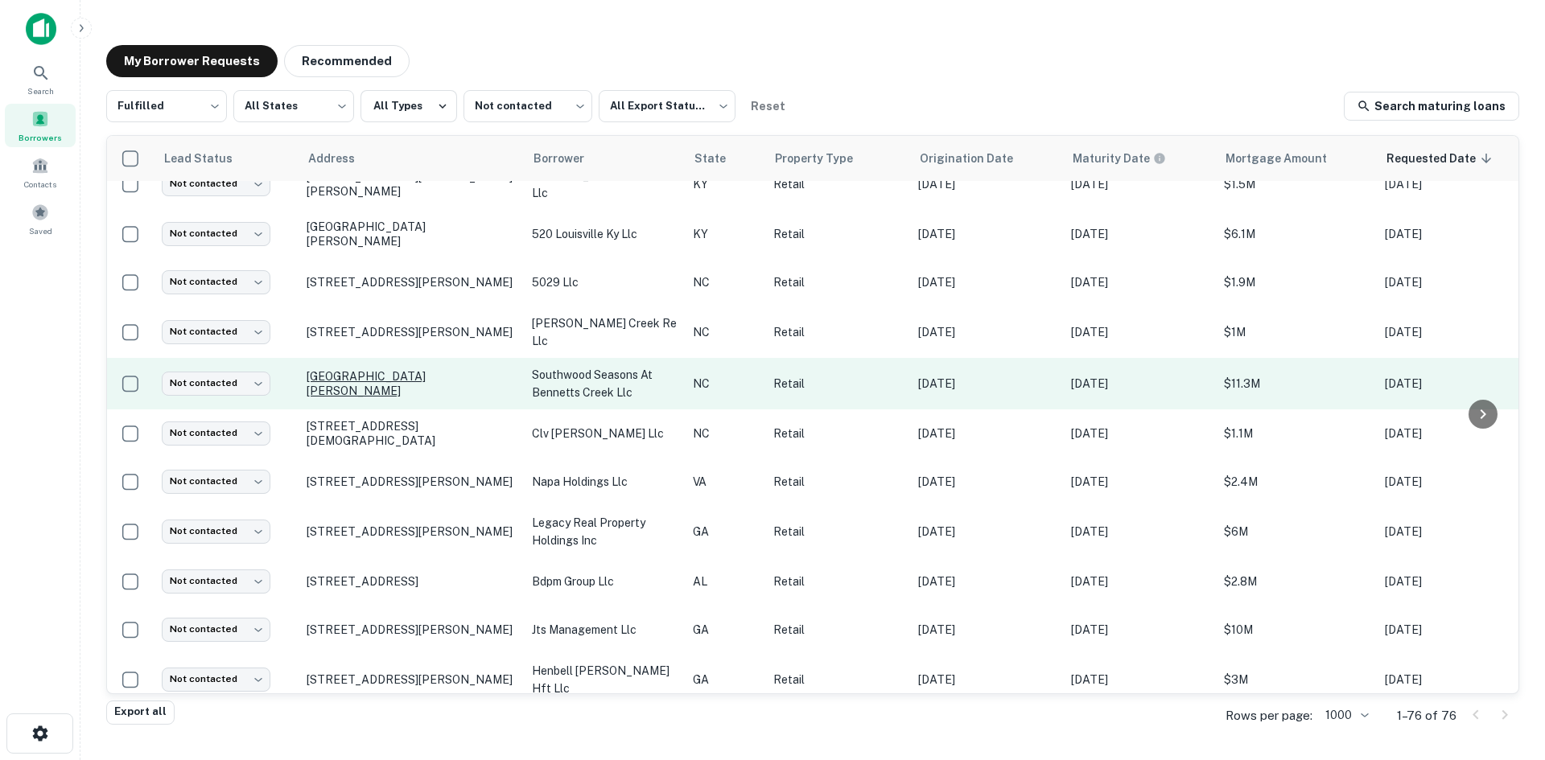
click at [444, 375] on p "910 Seasons Dr Gastonia, NC28054" at bounding box center [411, 383] width 209 height 29
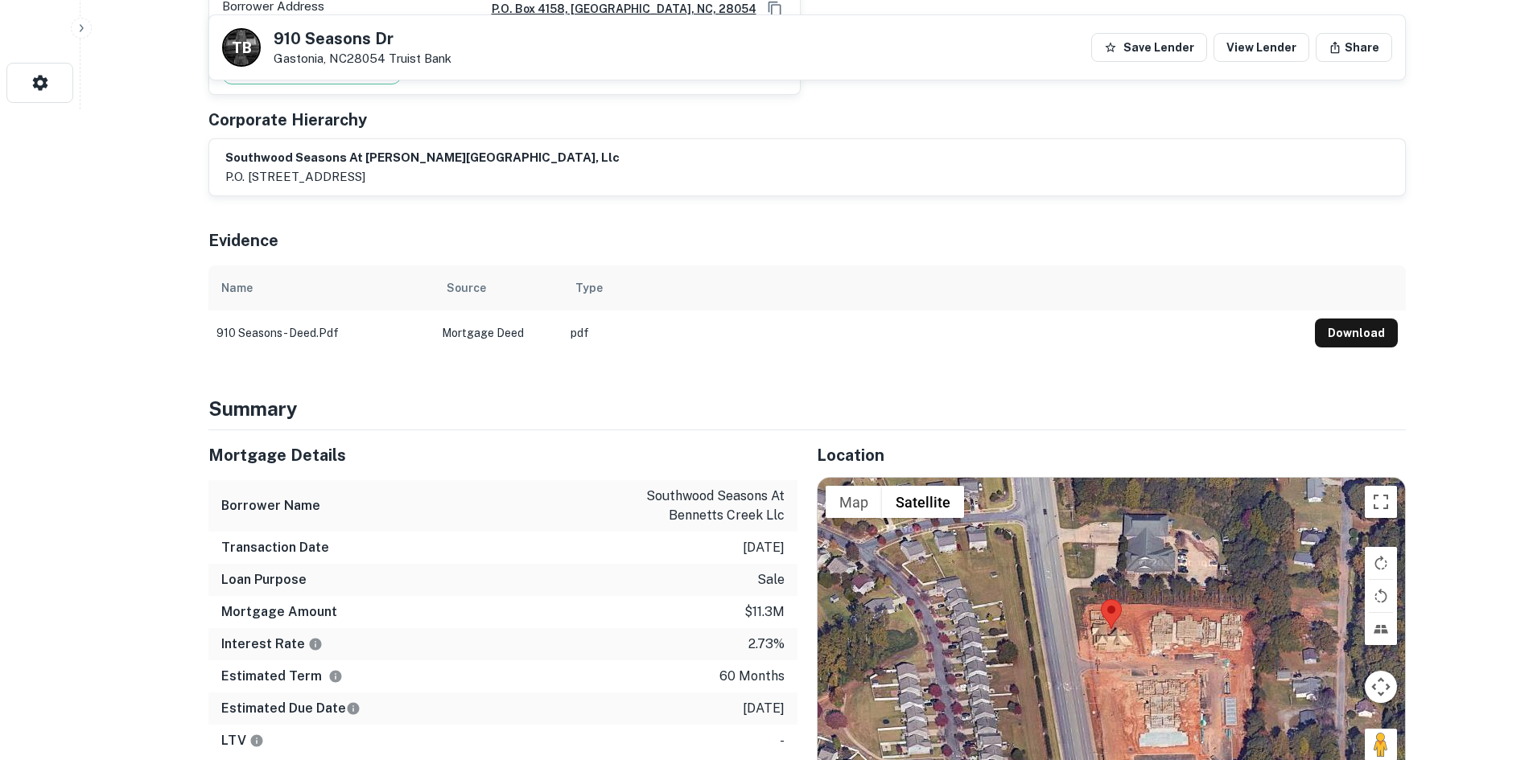
scroll to position [885, 0]
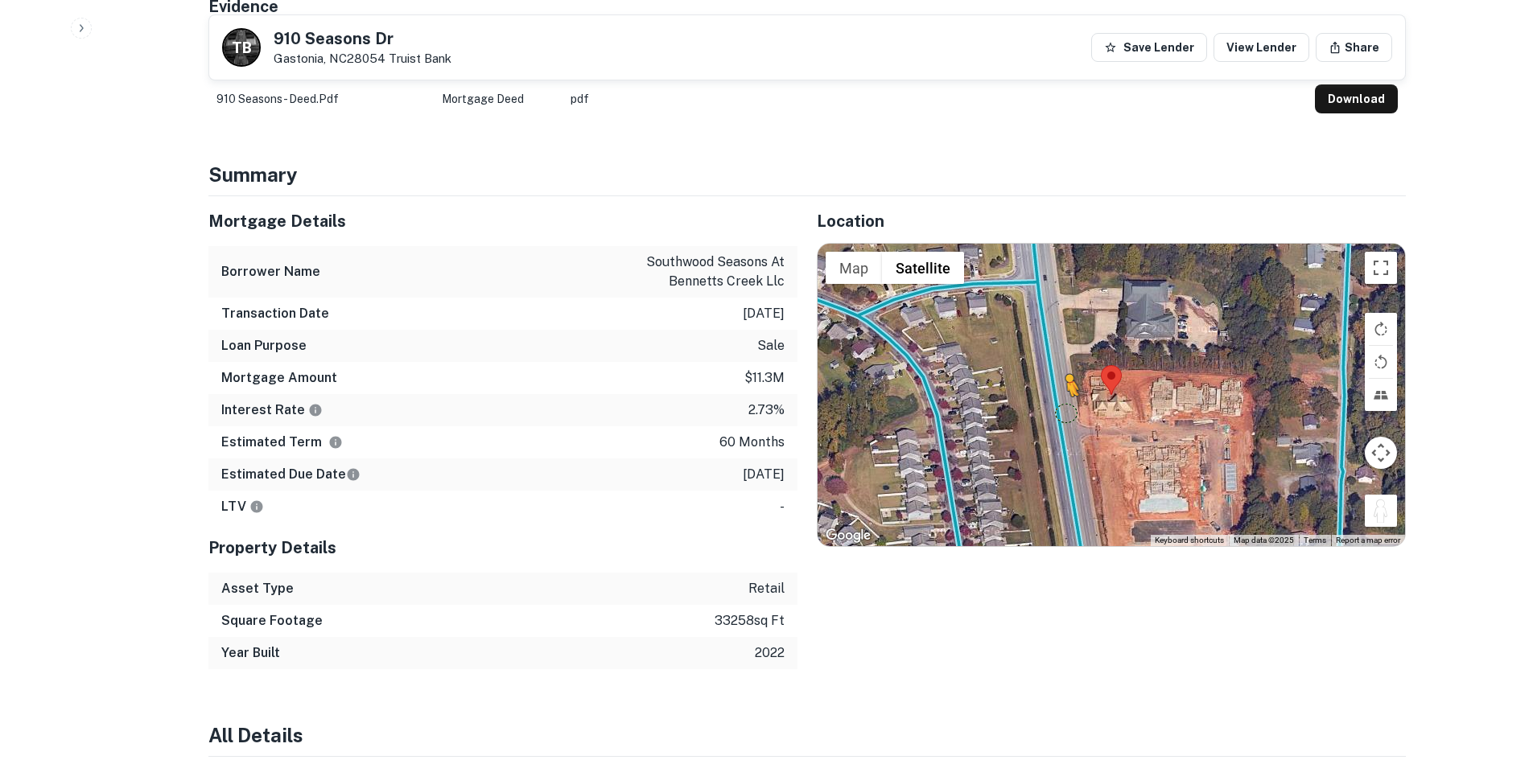
drag, startPoint x: 1371, startPoint y: 483, endPoint x: 1061, endPoint y: 372, distance: 329.1
click at [1061, 372] on div "To activate drag with keyboard, press Alt + Enter. Once in keyboard drag state,…" at bounding box center [1111, 395] width 587 height 303
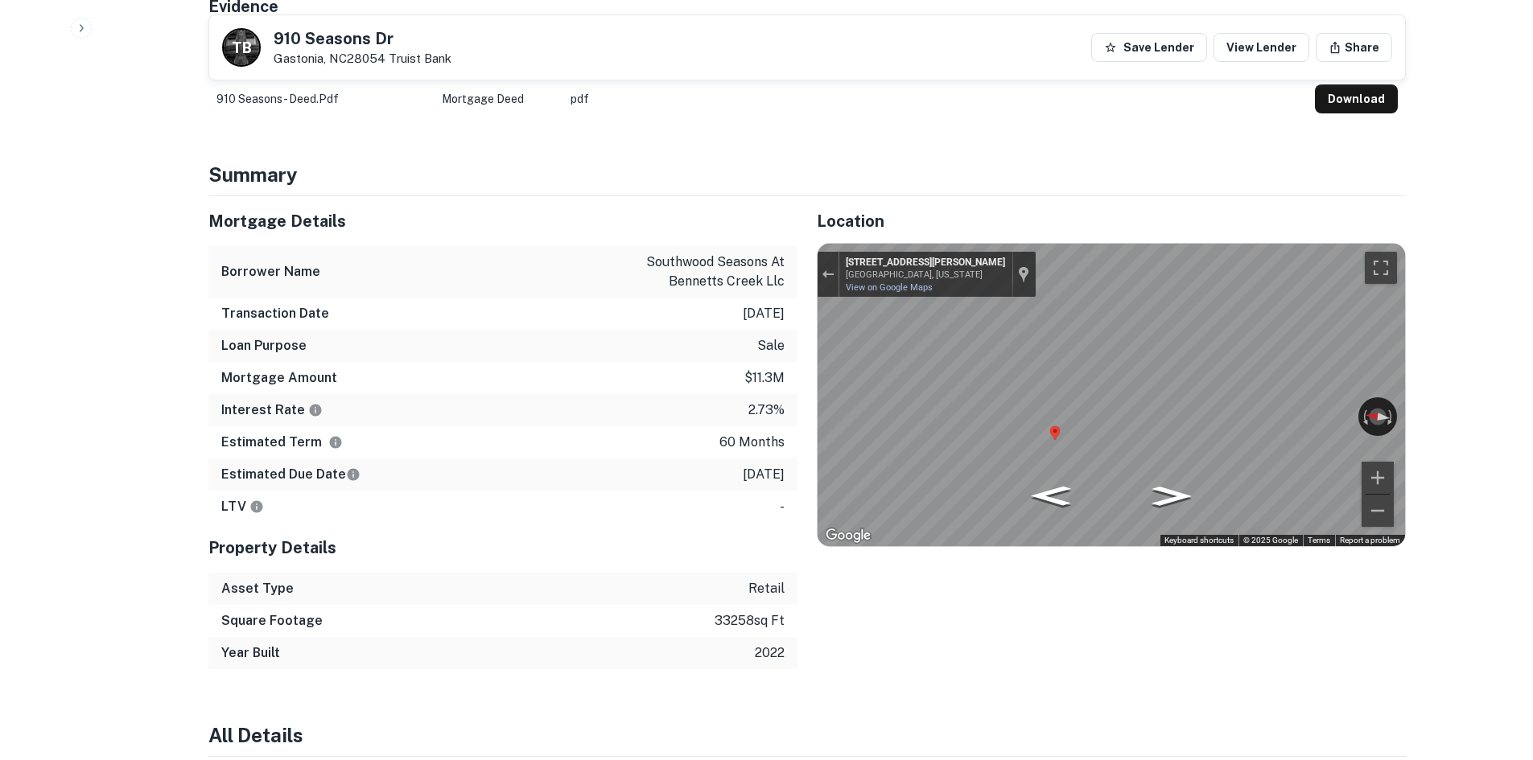
scroll to position [644, 0]
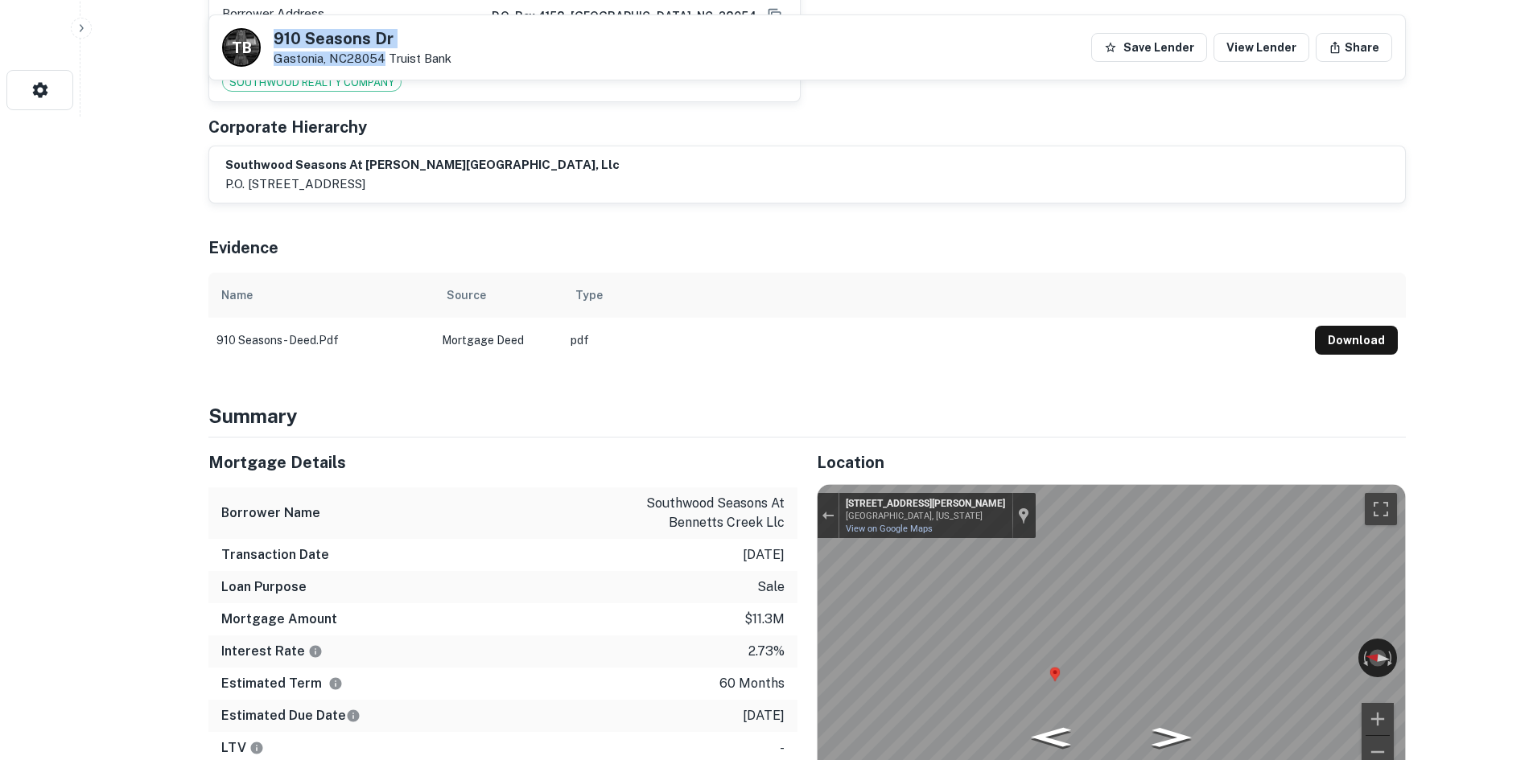
drag, startPoint x: 273, startPoint y: 31, endPoint x: 384, endPoint y: 60, distance: 114.8
click at [384, 60] on div "910 Seasons Dr Gastonia, NC28054 Truist Bank" at bounding box center [363, 48] width 178 height 35
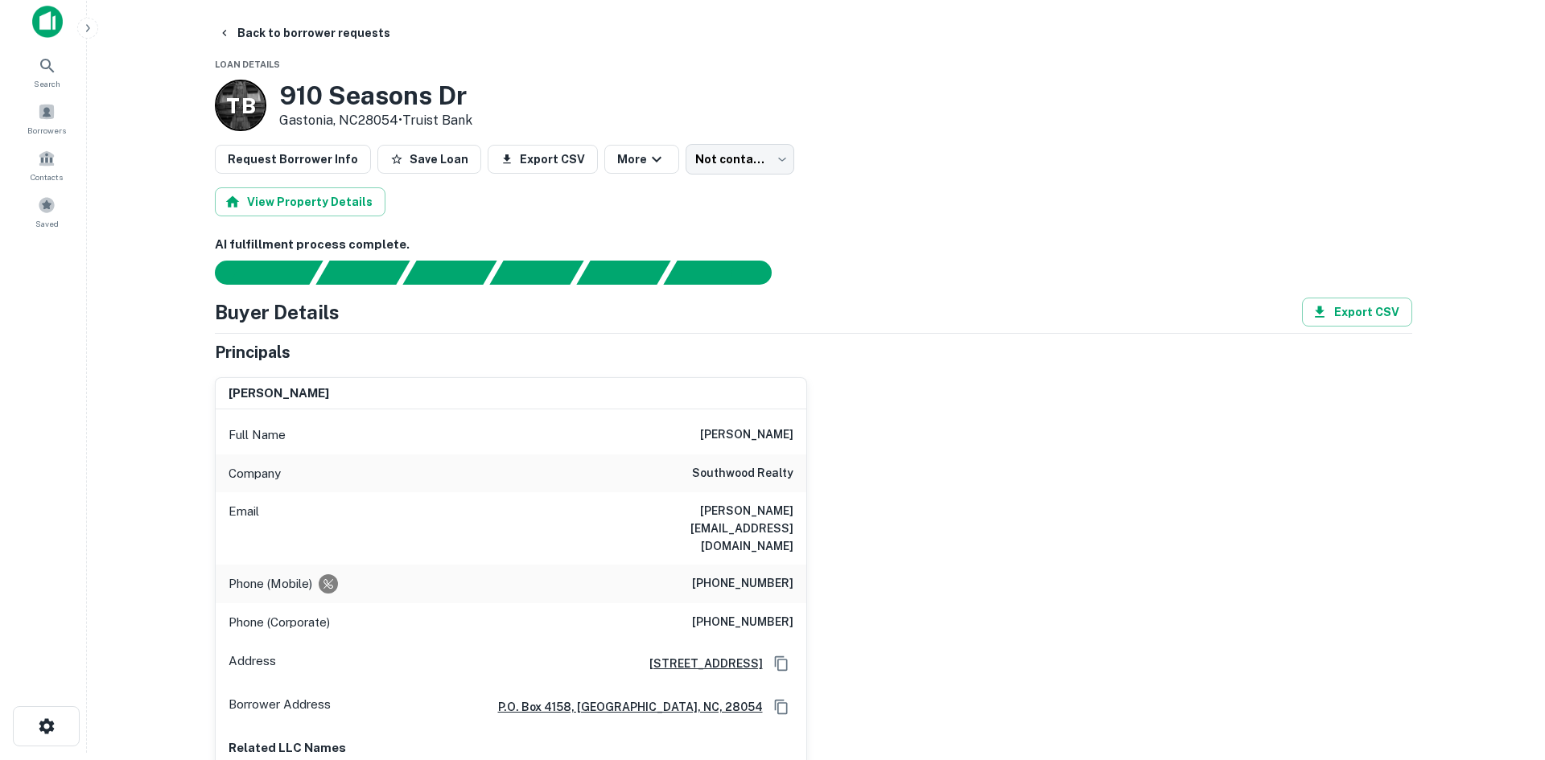
scroll to position [0, 0]
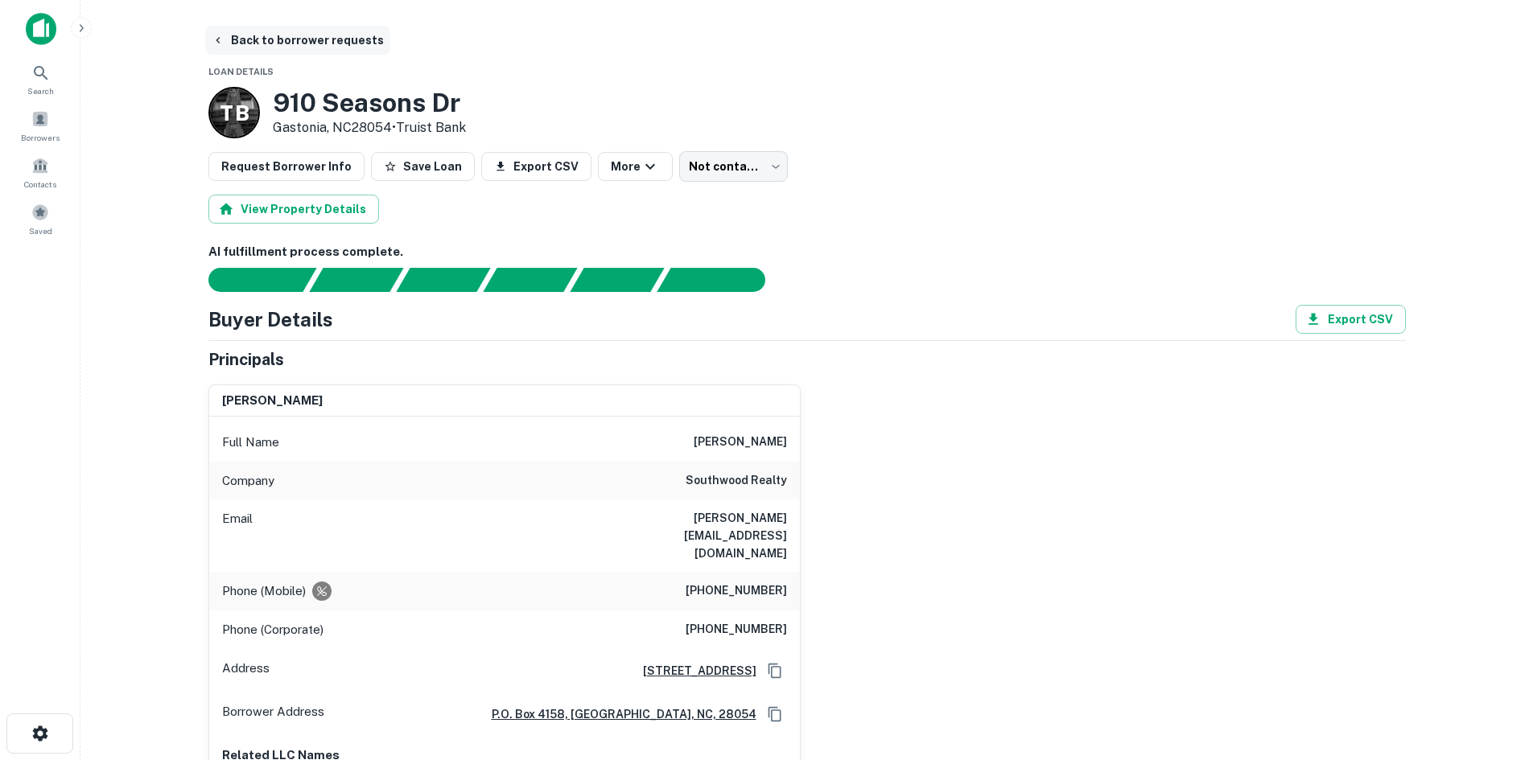
click at [297, 51] on button "Back to borrower requests" at bounding box center [297, 40] width 185 height 29
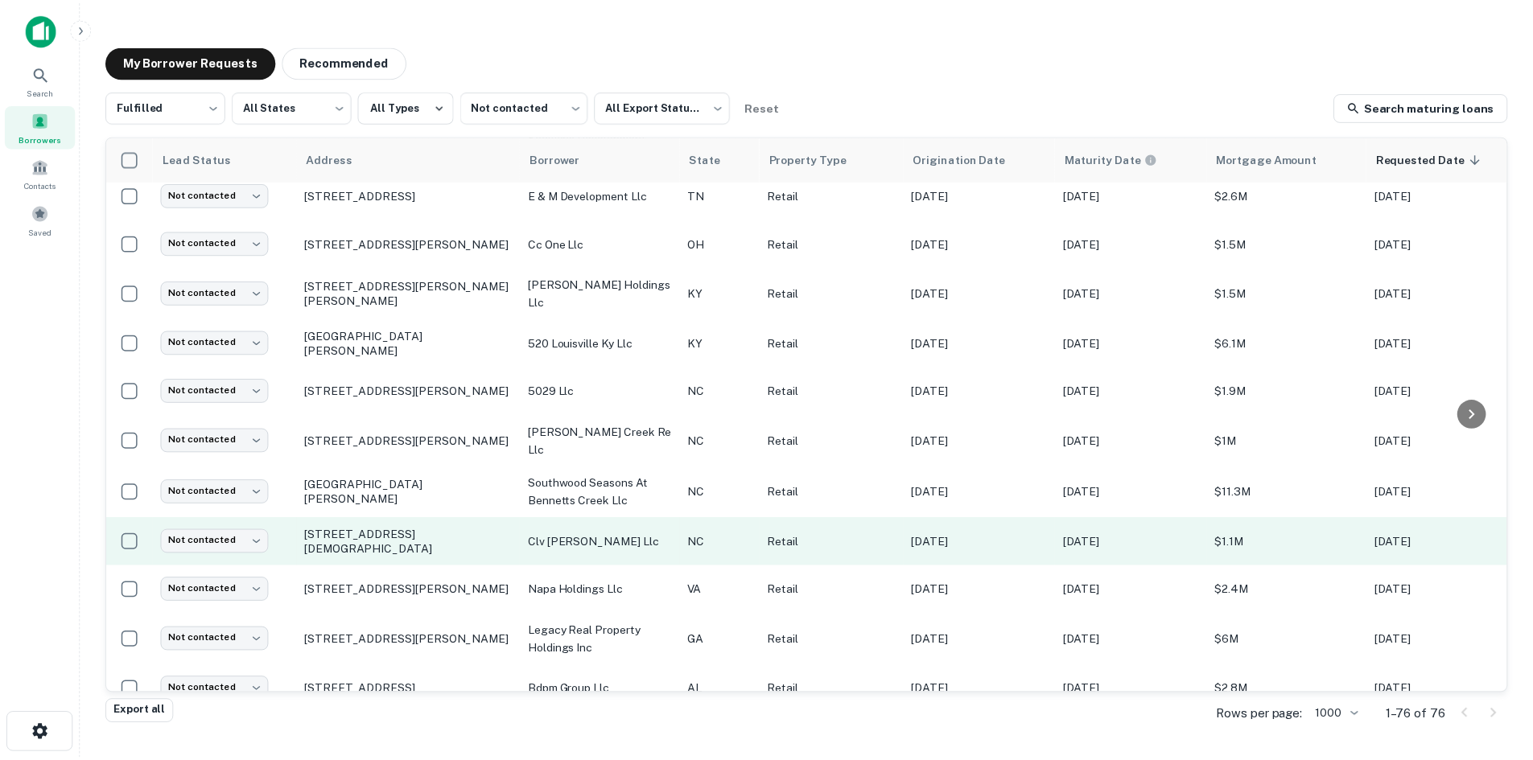
scroll to position [867, 0]
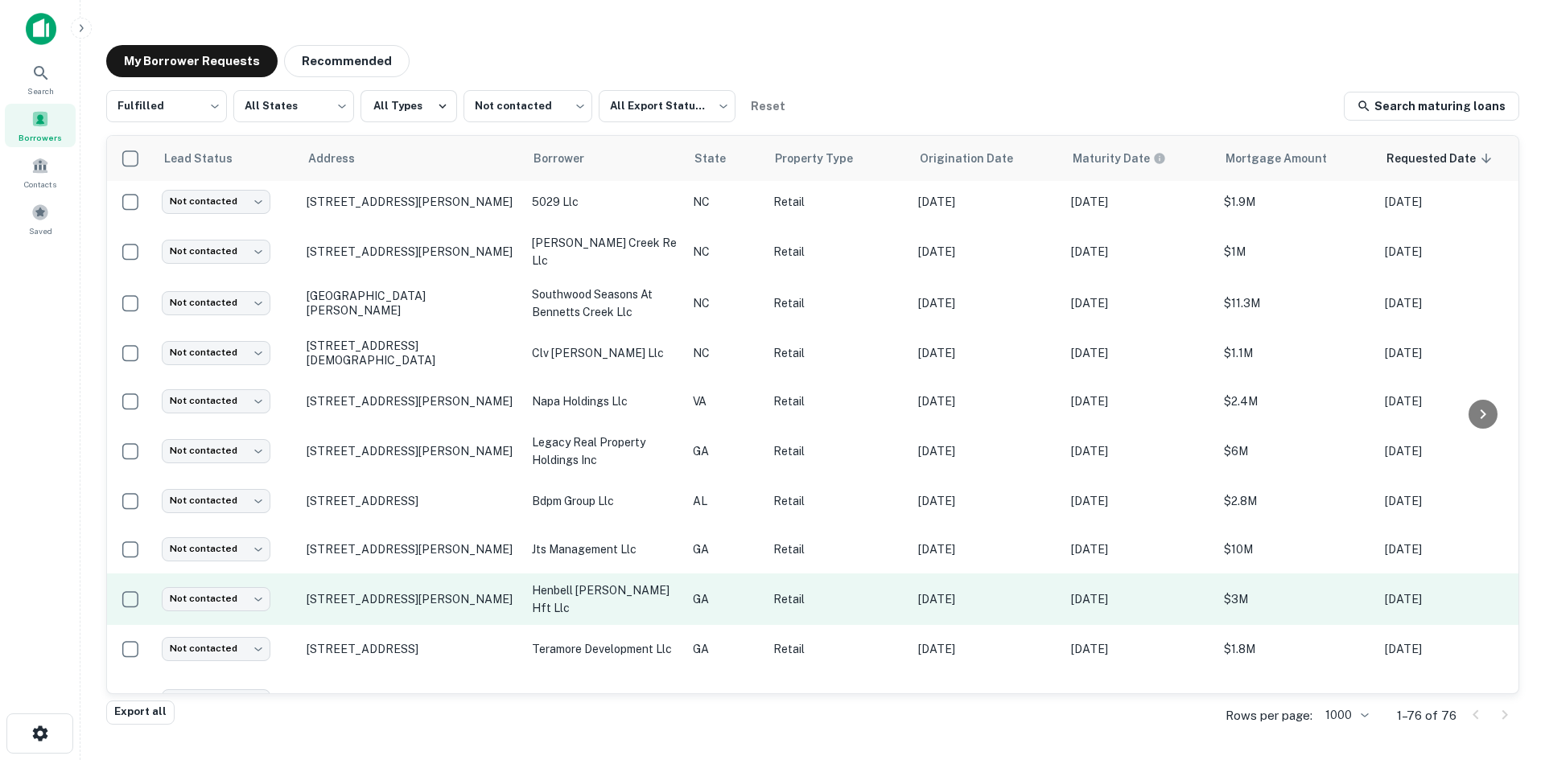
click at [414, 592] on td "[STREET_ADDRESS][PERSON_NAME]" at bounding box center [411, 600] width 225 height 52
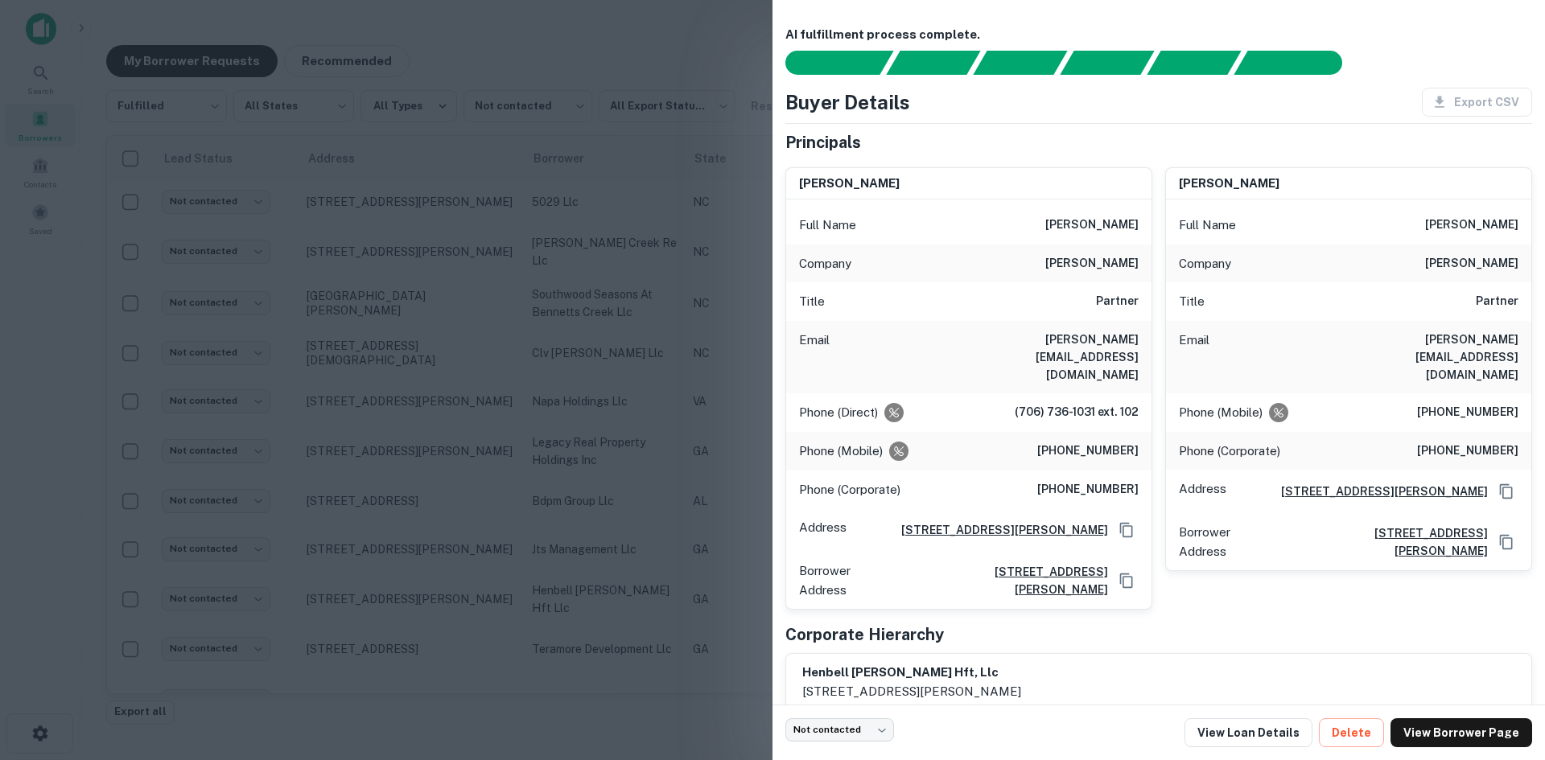
click at [384, 595] on div at bounding box center [772, 380] width 1545 height 760
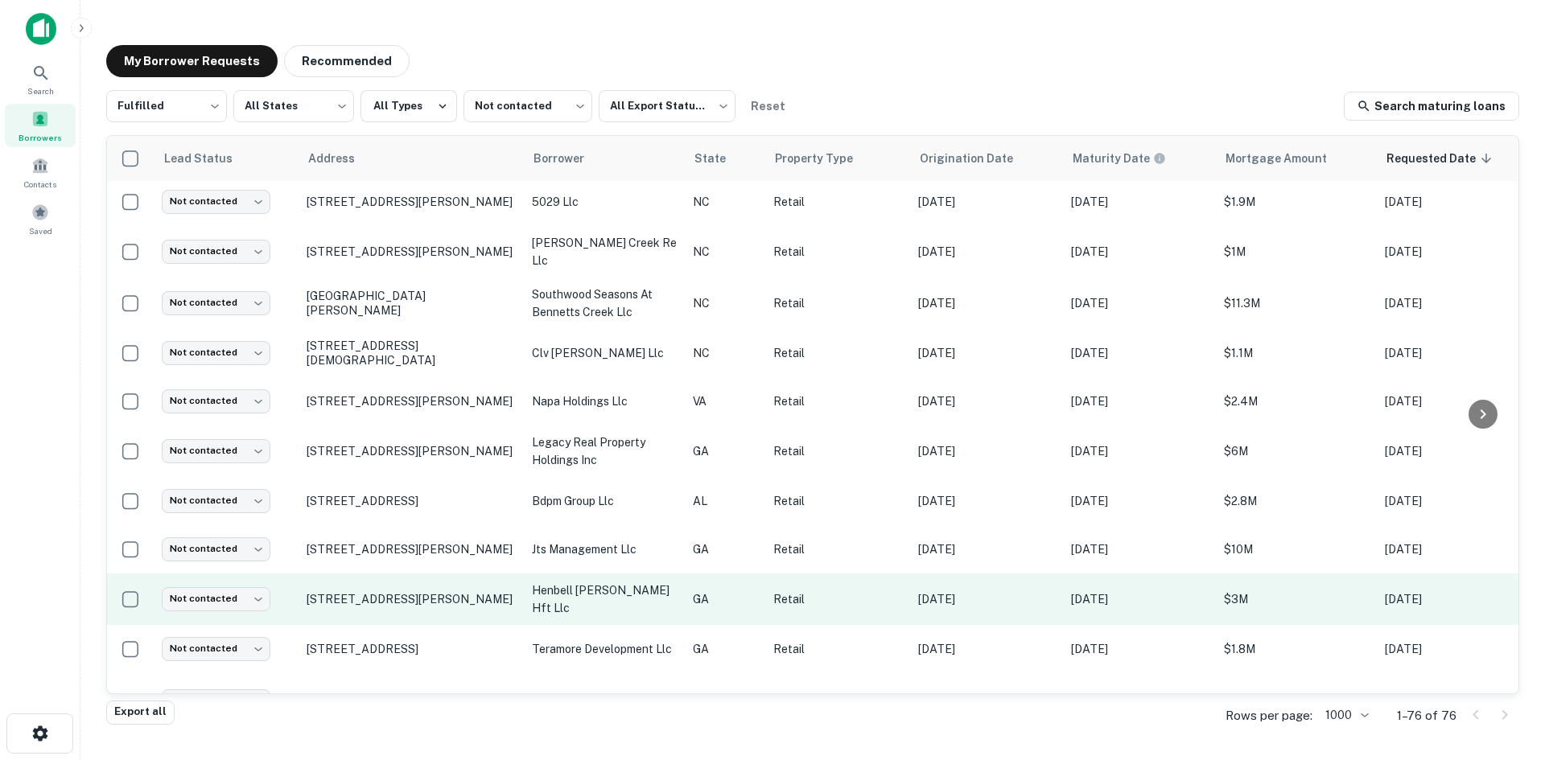
click at [400, 601] on td "[STREET_ADDRESS][PERSON_NAME]" at bounding box center [411, 600] width 225 height 52
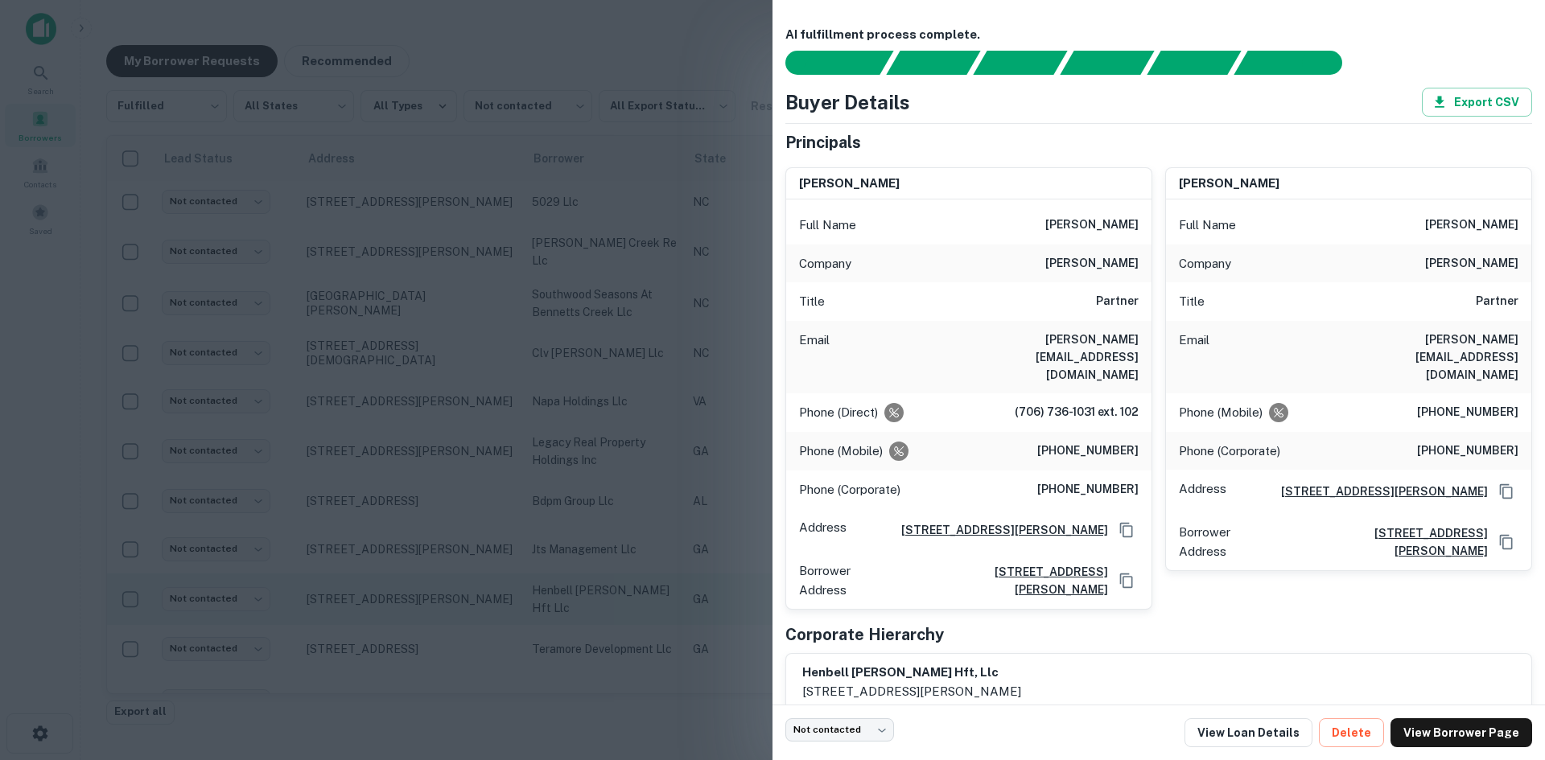
click at [400, 601] on div at bounding box center [772, 380] width 1545 height 760
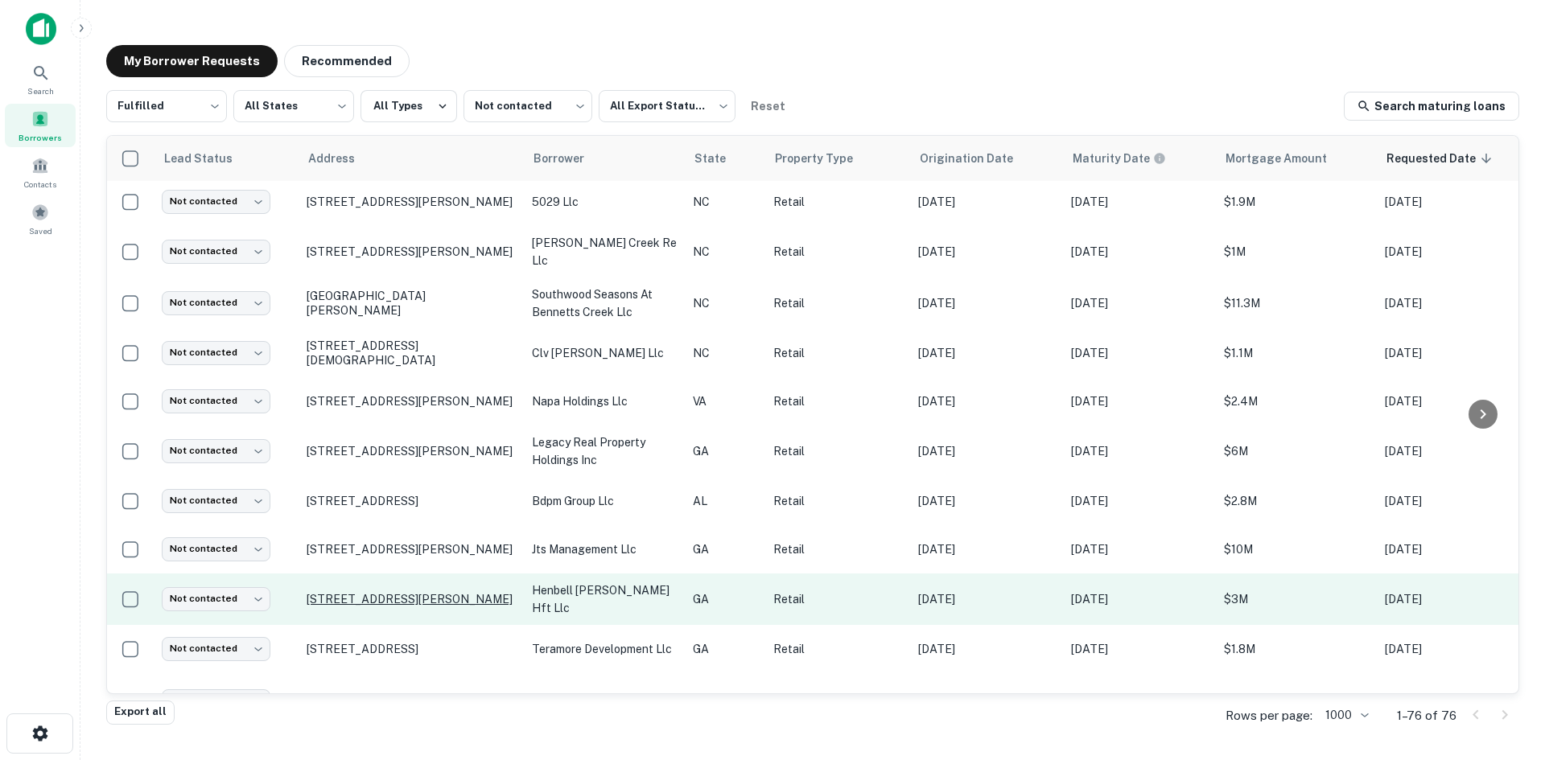
click at [407, 592] on p "[STREET_ADDRESS][PERSON_NAME]" at bounding box center [411, 599] width 209 height 14
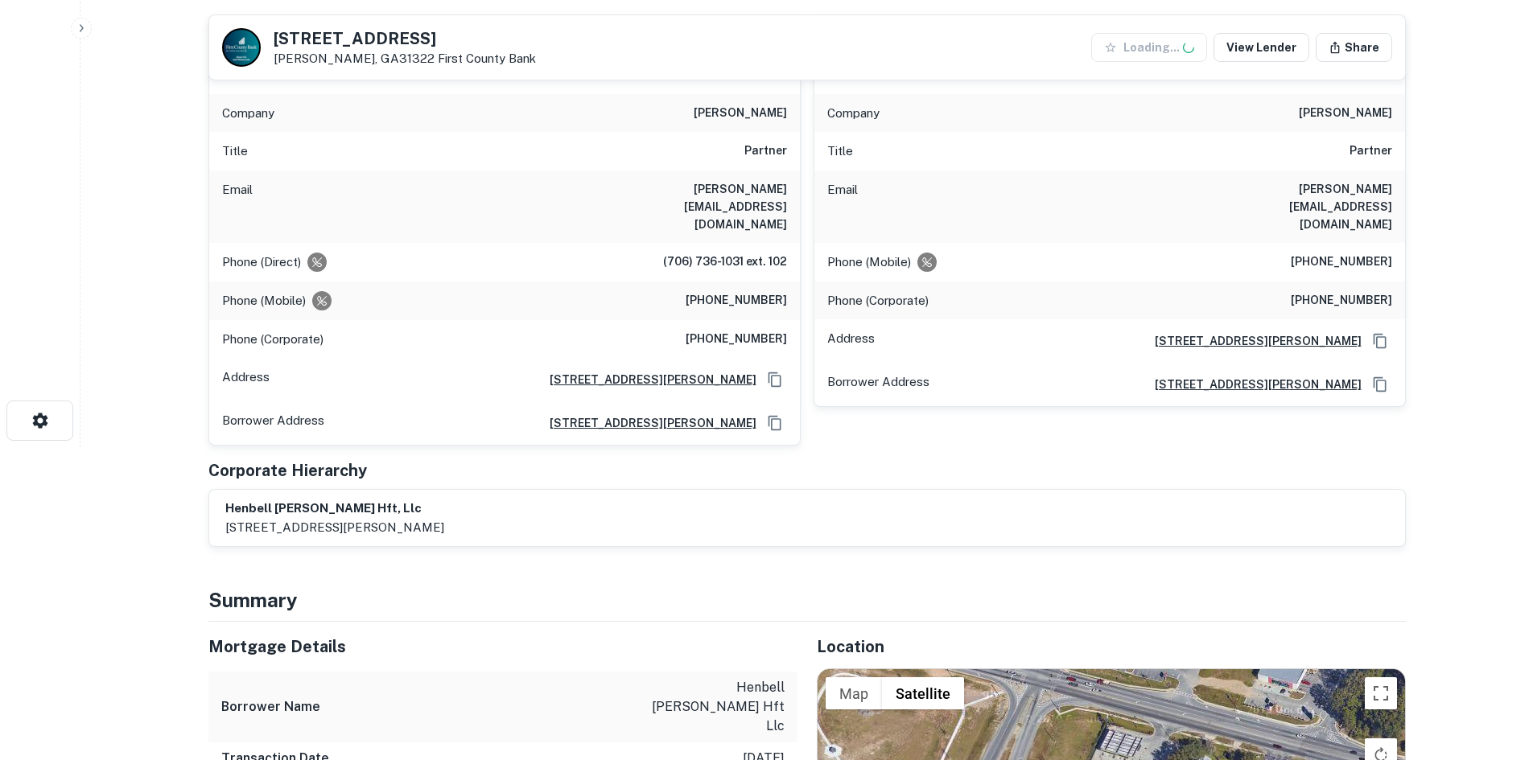
scroll to position [805, 0]
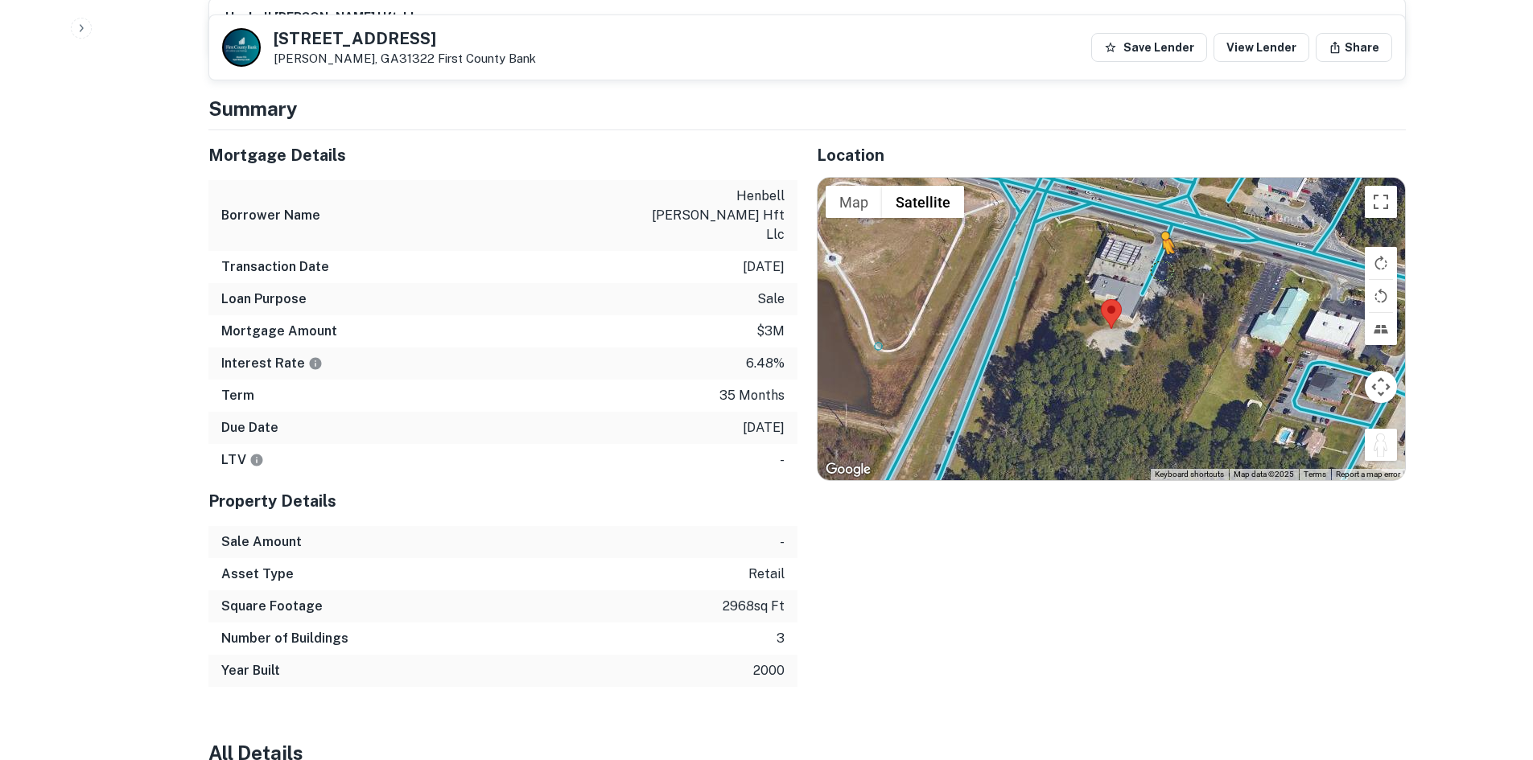
drag, startPoint x: 1380, startPoint y: 414, endPoint x: 1162, endPoint y: 237, distance: 280.4
click at [1162, 237] on div "To activate drag with keyboard, press Alt + Enter. Once in keyboard drag state,…" at bounding box center [1111, 329] width 587 height 303
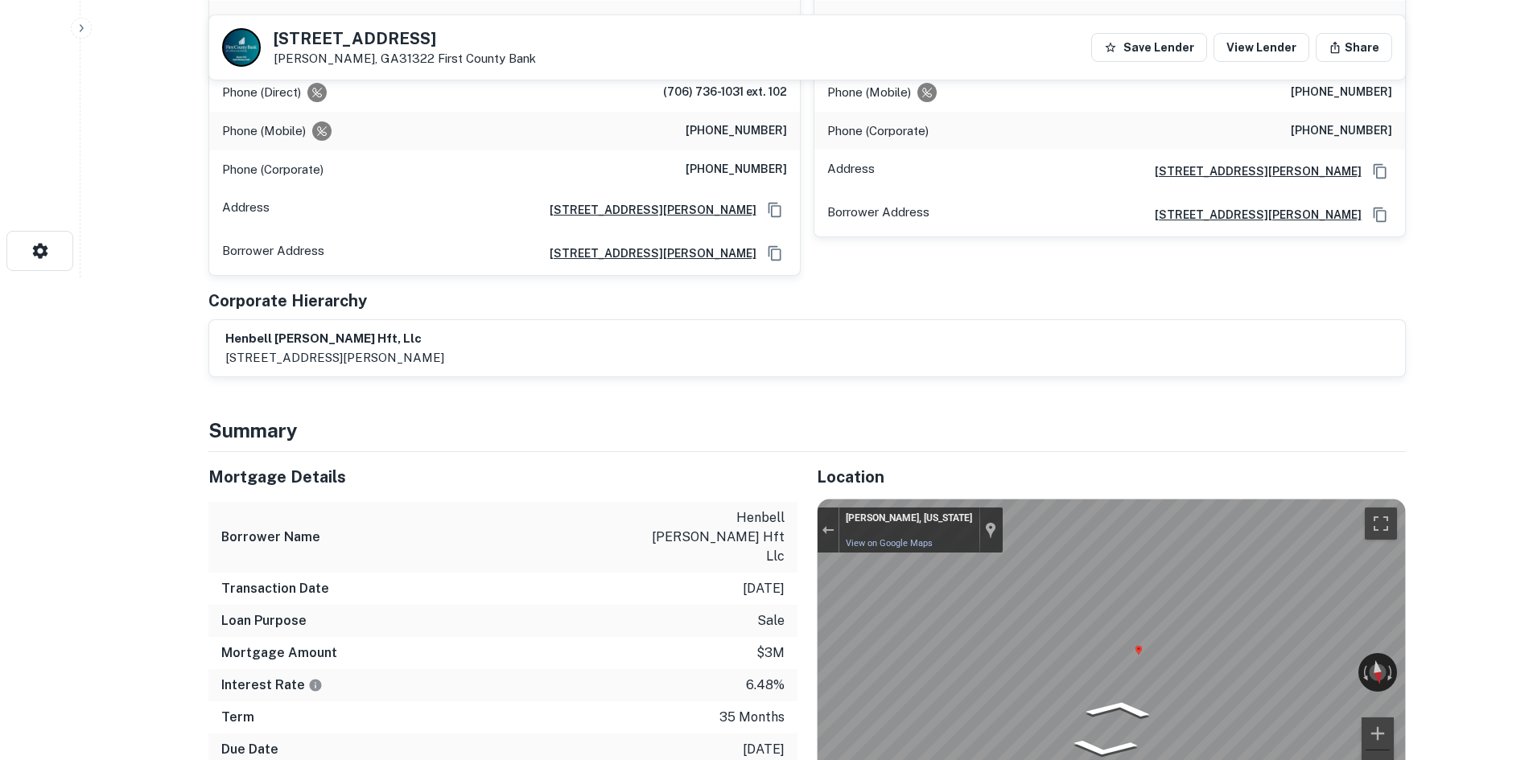
scroll to position [80, 0]
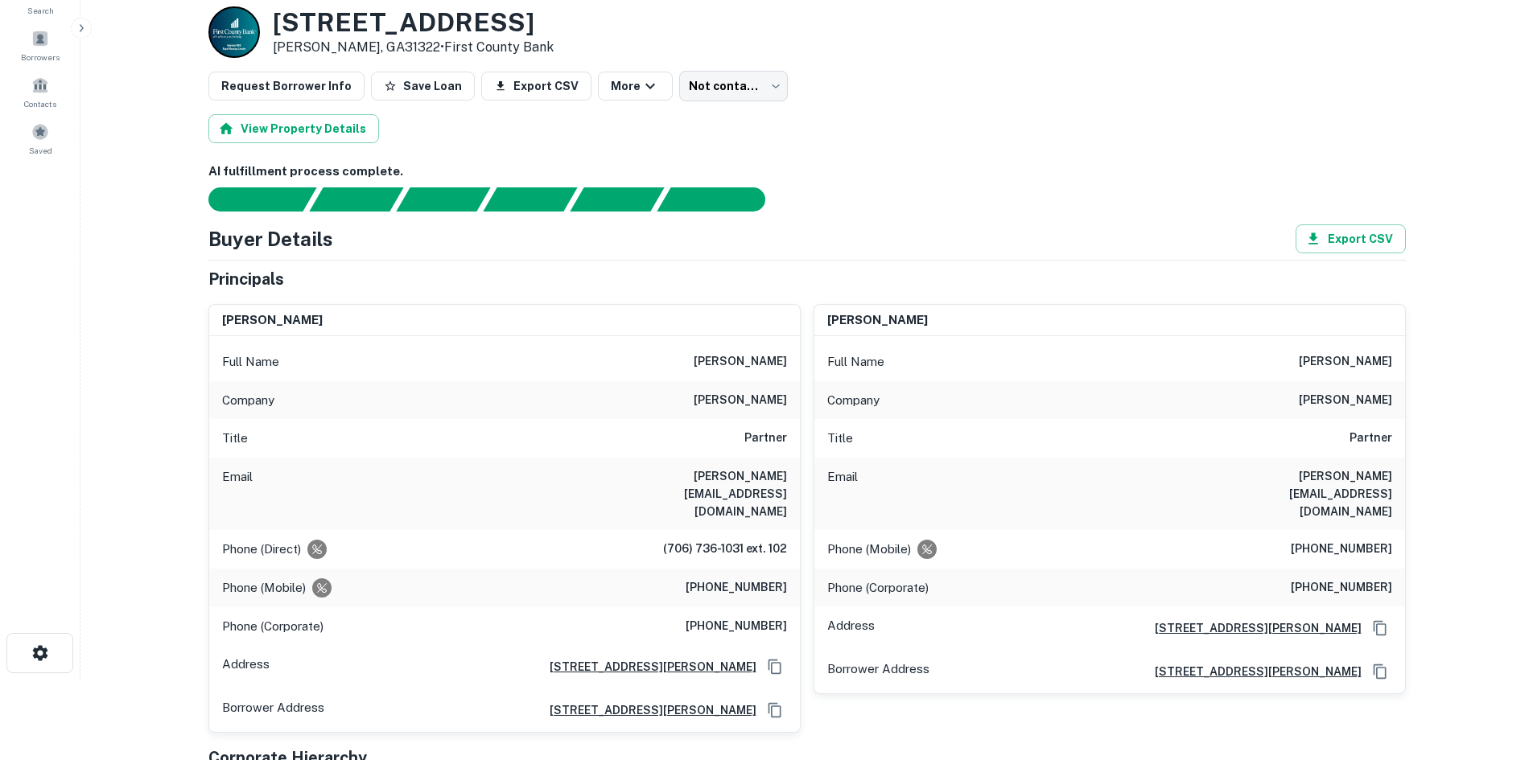
click at [744, 540] on h6 "(706) 736-1031 ext. 102" at bounding box center [725, 549] width 124 height 19
click at [680, 540] on h6 "(706) 736-1031 ext. 102" at bounding box center [725, 549] width 124 height 19
click at [679, 540] on h6 "(706) 736-1031 ext. 102" at bounding box center [725, 549] width 124 height 19
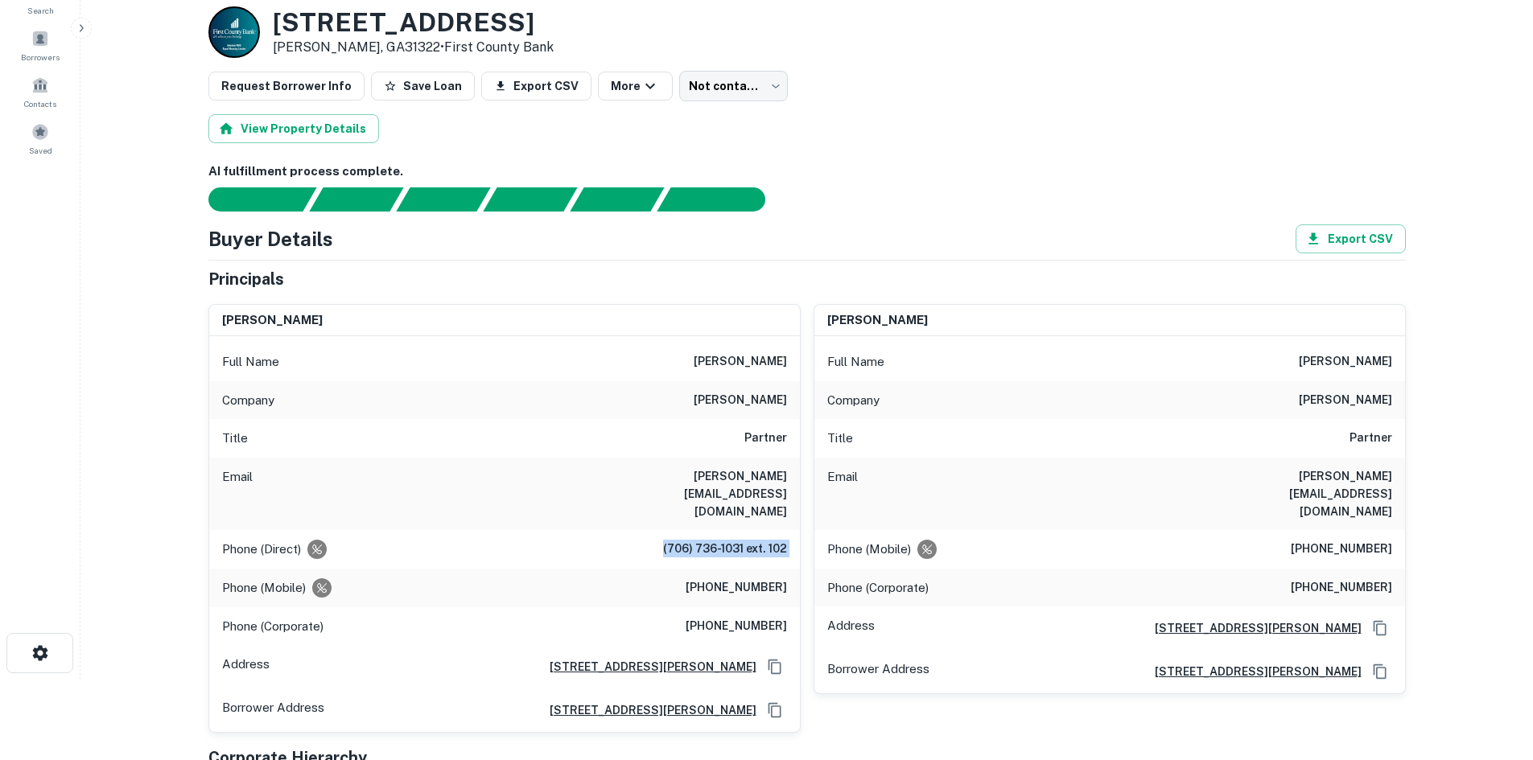
click at [679, 540] on h6 "(706) 736-1031 ext. 102" at bounding box center [725, 549] width 124 height 19
click at [712, 569] on div "Phone (Mobile) (706) 830-7383" at bounding box center [504, 588] width 591 height 39
click at [713, 569] on div "Phone (Mobile) (706) 830-7383" at bounding box center [504, 588] width 591 height 39
click at [715, 579] on h6 "(706) 830-7383" at bounding box center [736, 588] width 101 height 19
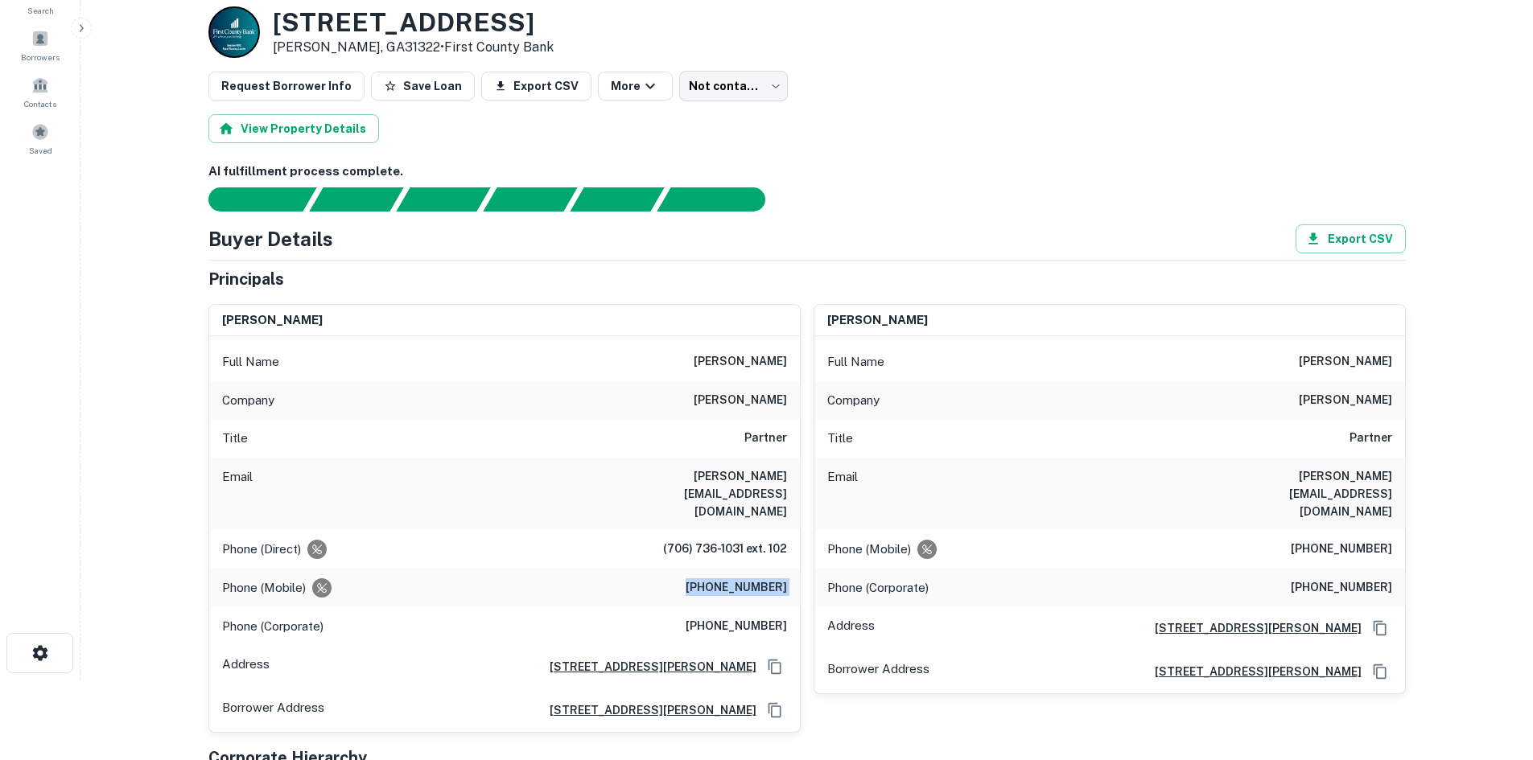
click at [715, 579] on h6 "(706) 830-7383" at bounding box center [736, 588] width 101 height 19
drag, startPoint x: 649, startPoint y: 511, endPoint x: 741, endPoint y: 509, distance: 92.6
click at [741, 530] on div "Phone (Direct) (706) 736-1031 ext. 102" at bounding box center [504, 549] width 591 height 39
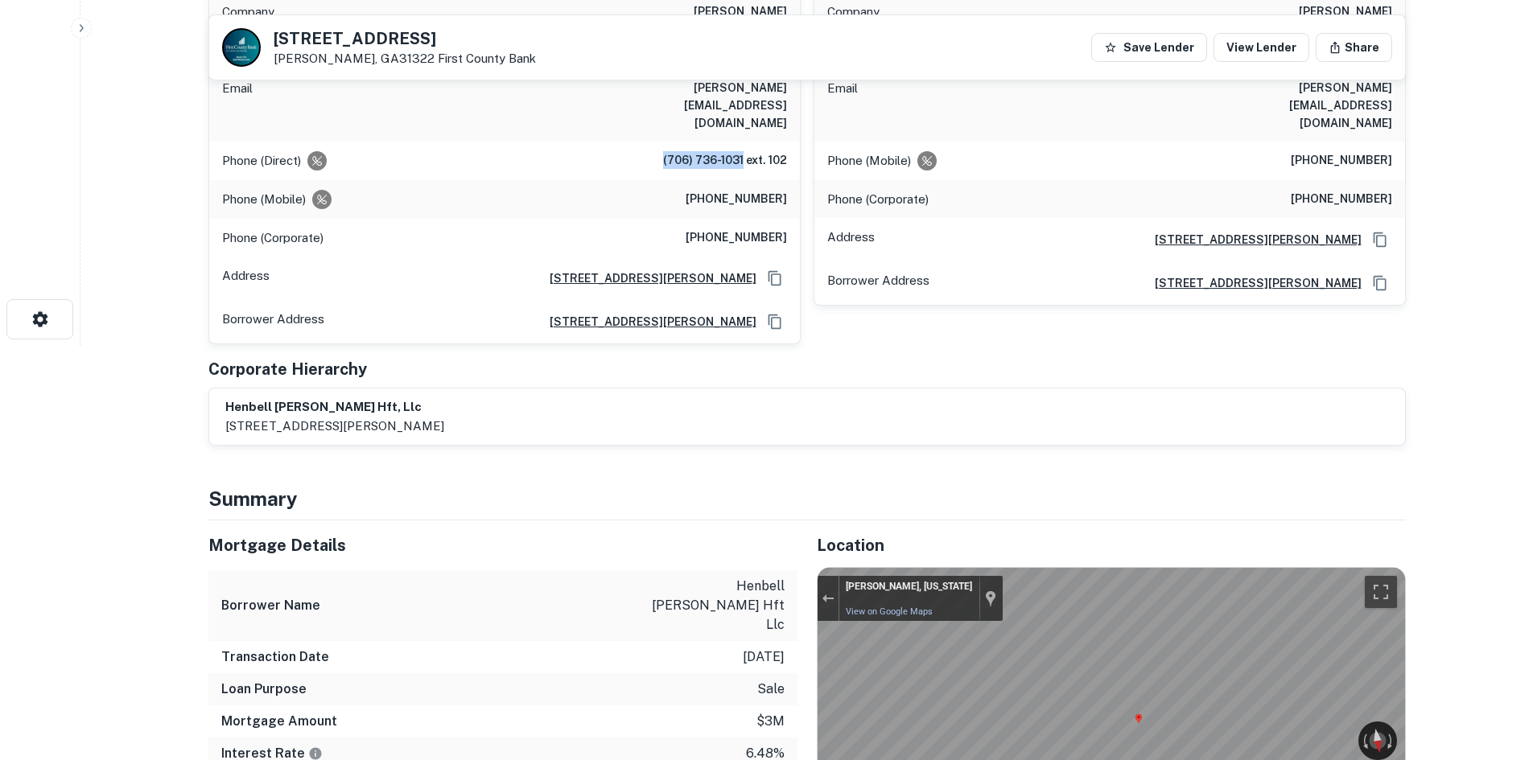
scroll to position [322, 0]
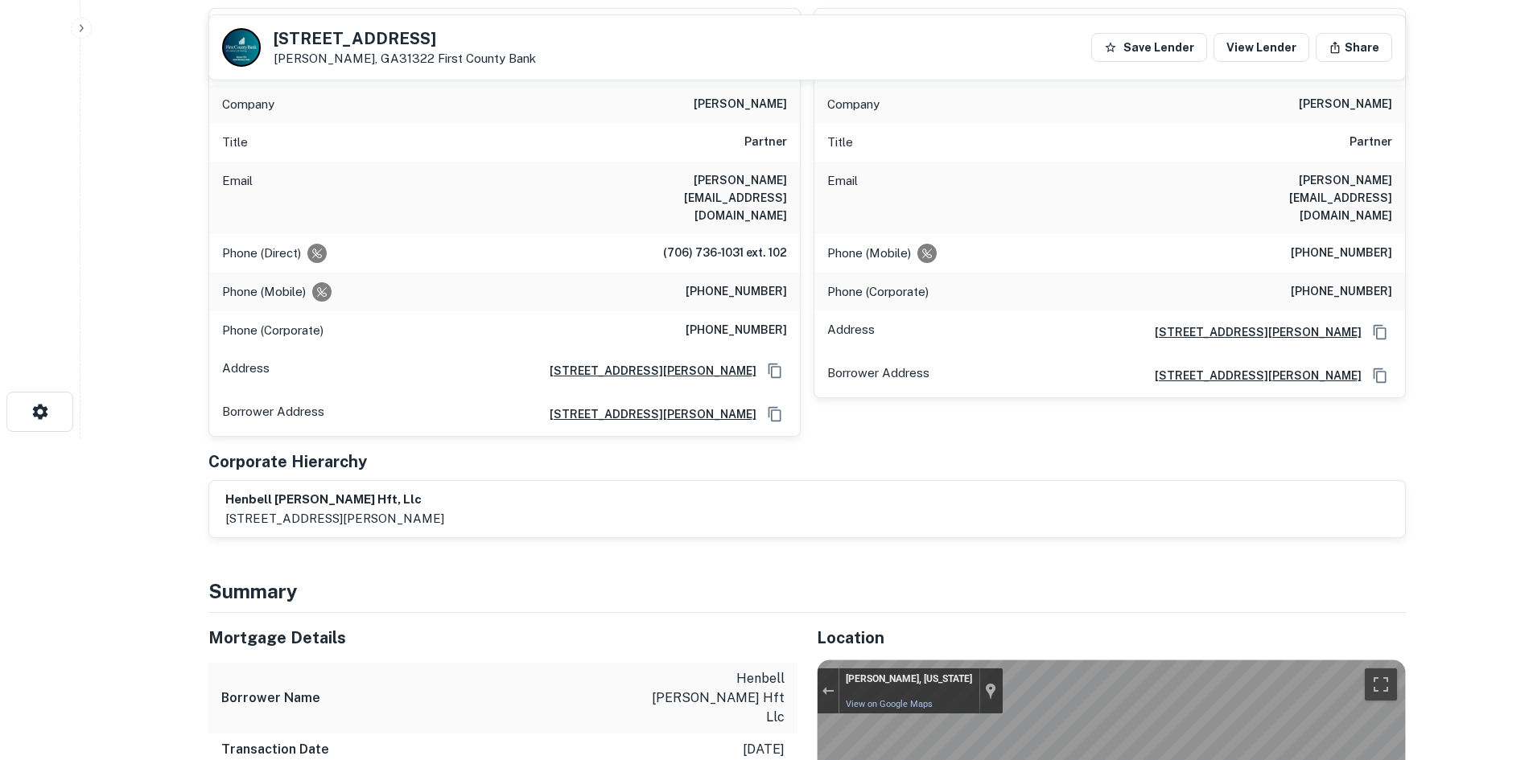
click at [740, 282] on h6 "(706) 830-7383" at bounding box center [736, 291] width 101 height 19
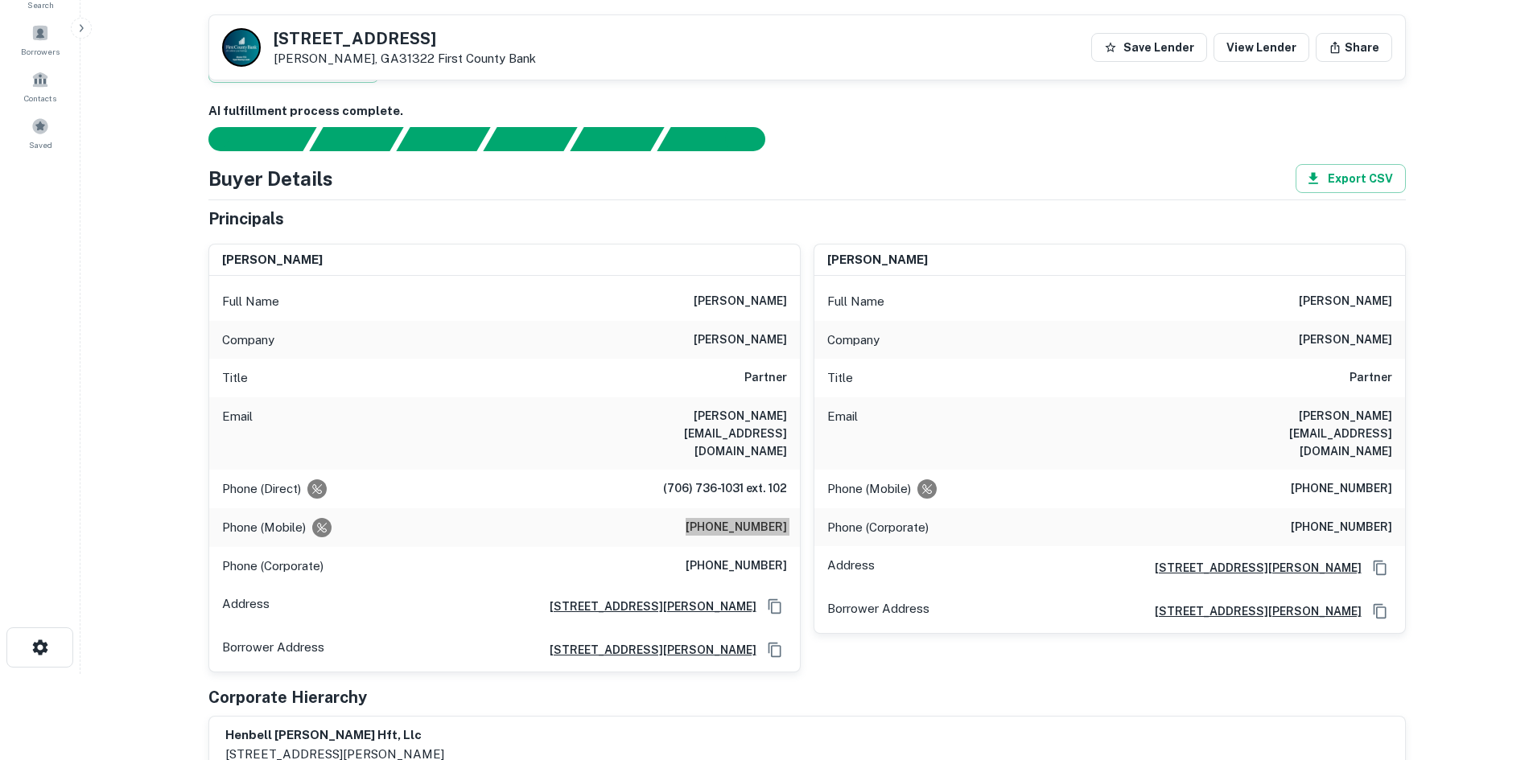
scroll to position [80, 0]
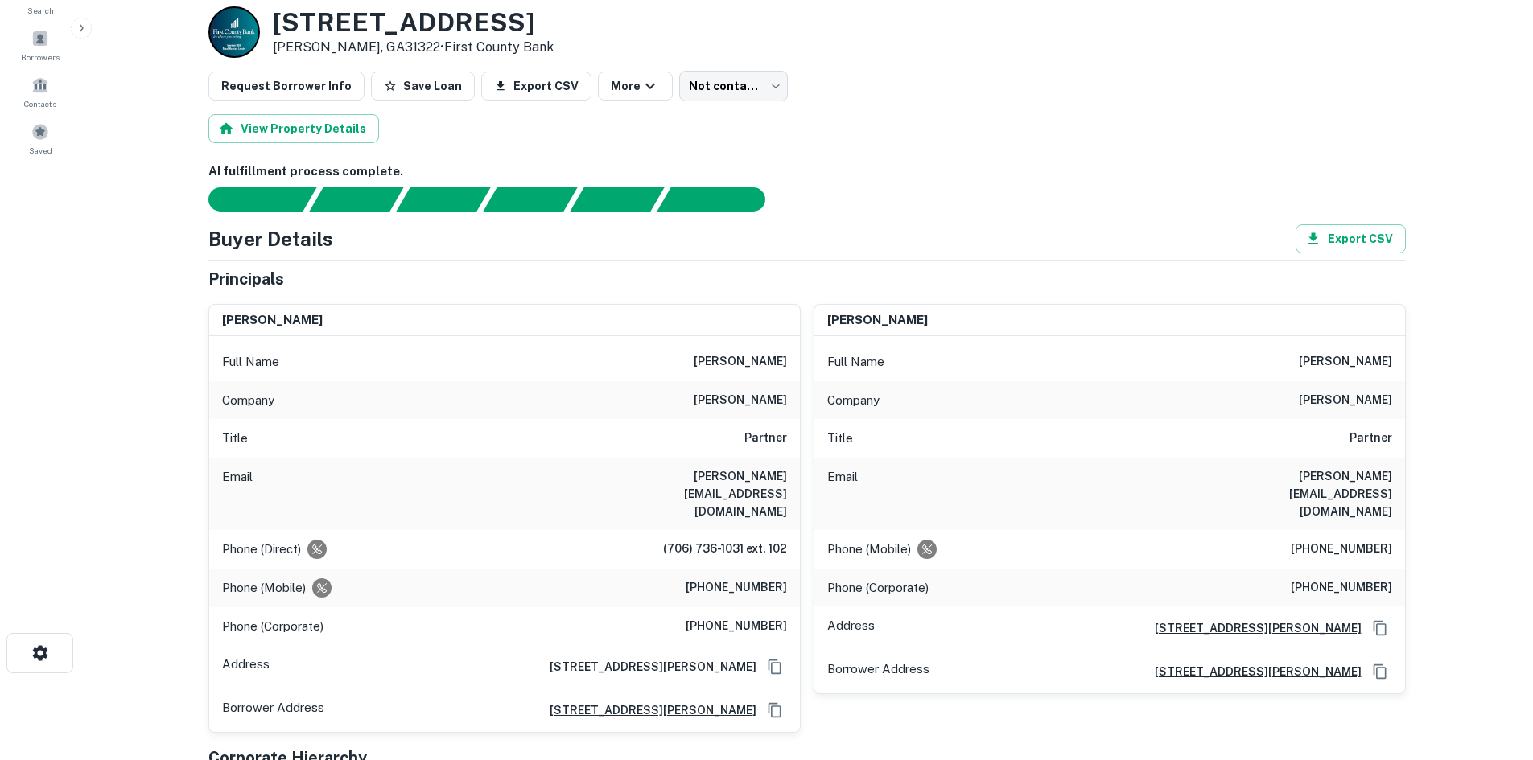
click at [735, 617] on h6 "(706) 736-1031" at bounding box center [736, 626] width 101 height 19
click at [731, 579] on h6 "(706) 830-7383" at bounding box center [736, 588] width 101 height 19
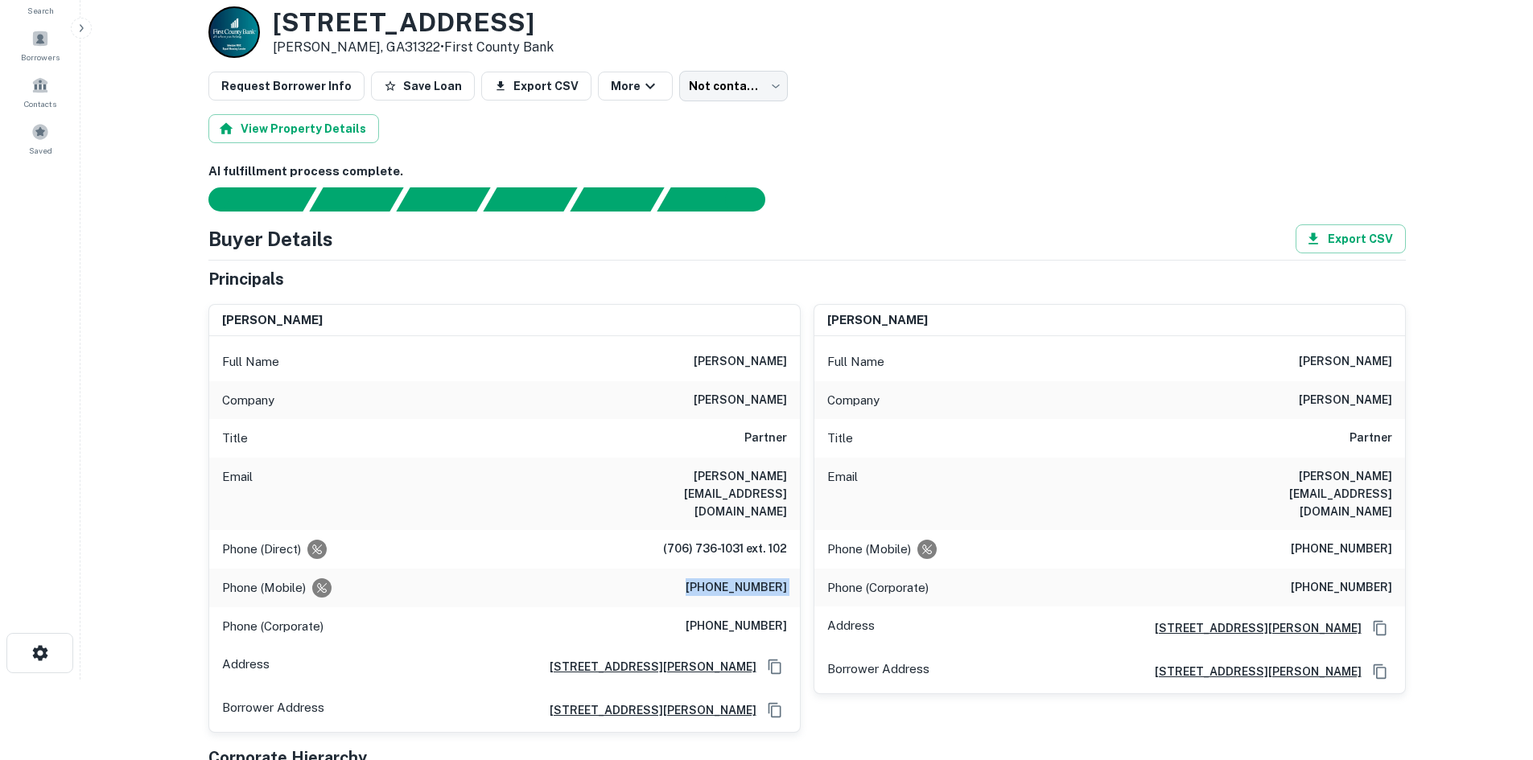
click at [731, 579] on h6 "(706) 830-7383" at bounding box center [736, 588] width 101 height 19
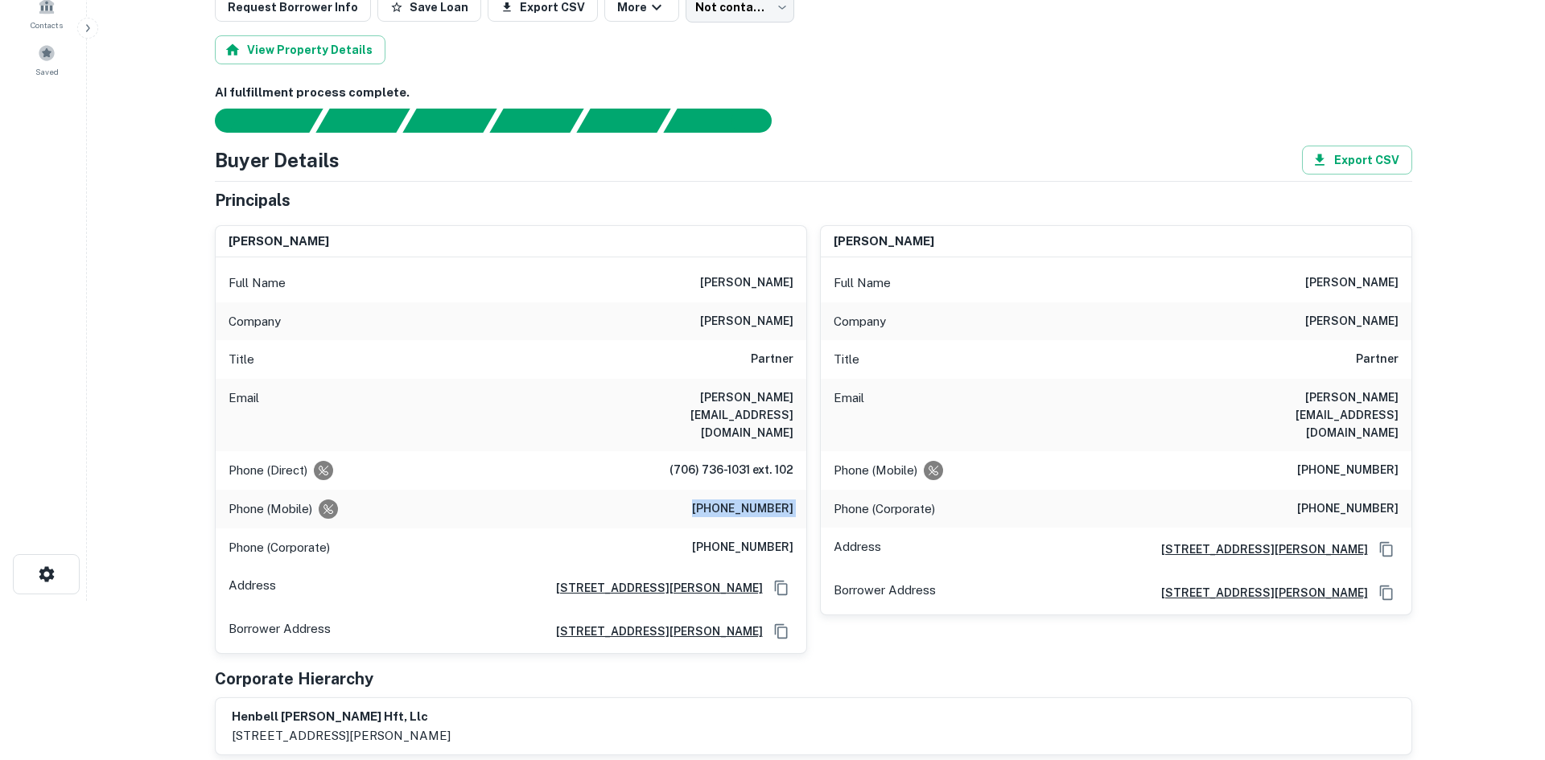
scroll to position [0, 0]
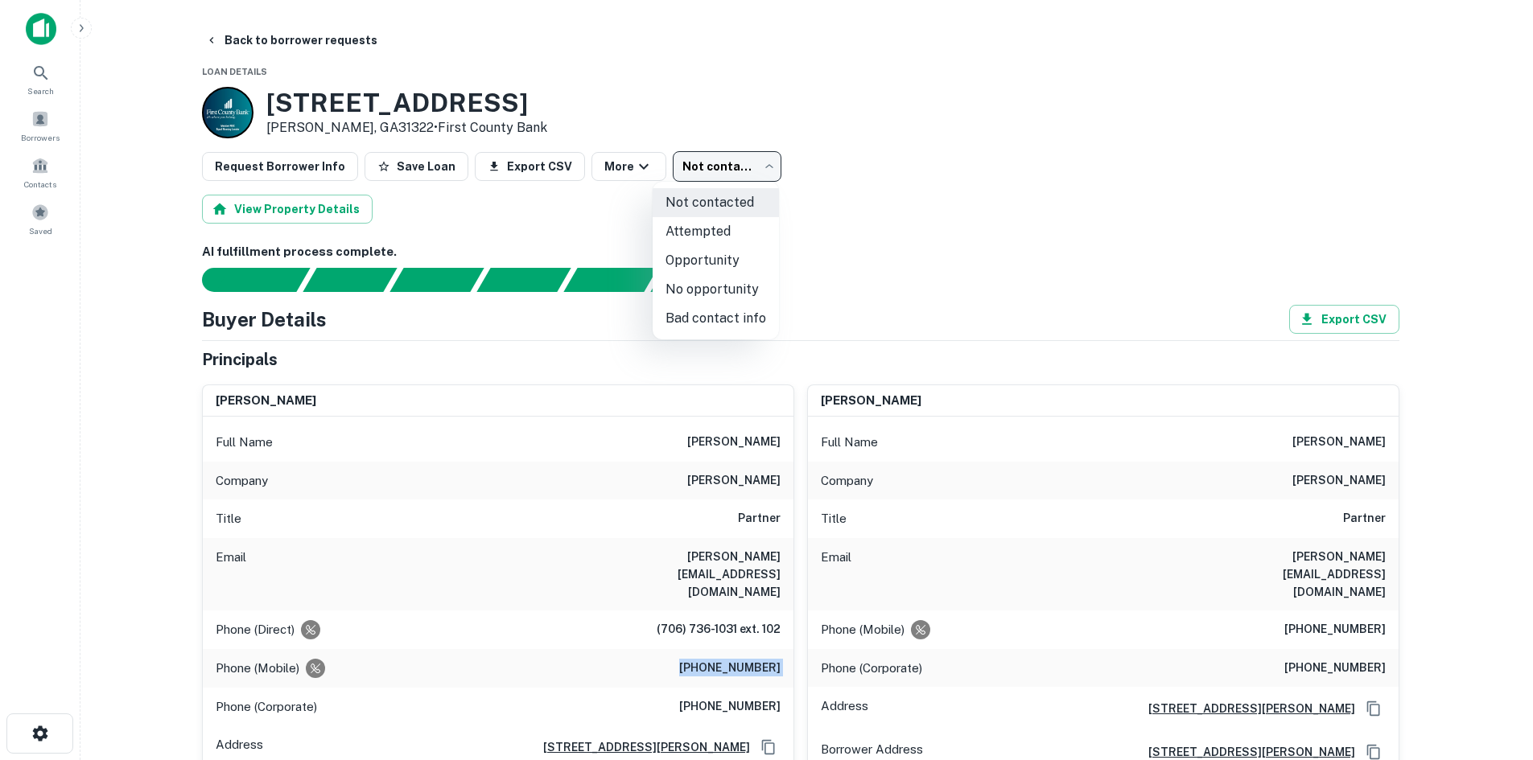
click at [699, 165] on body "Search Borrowers Contacts Saved Back to borrower requests Loan Details 1029 US …" at bounding box center [766, 380] width 1533 height 760
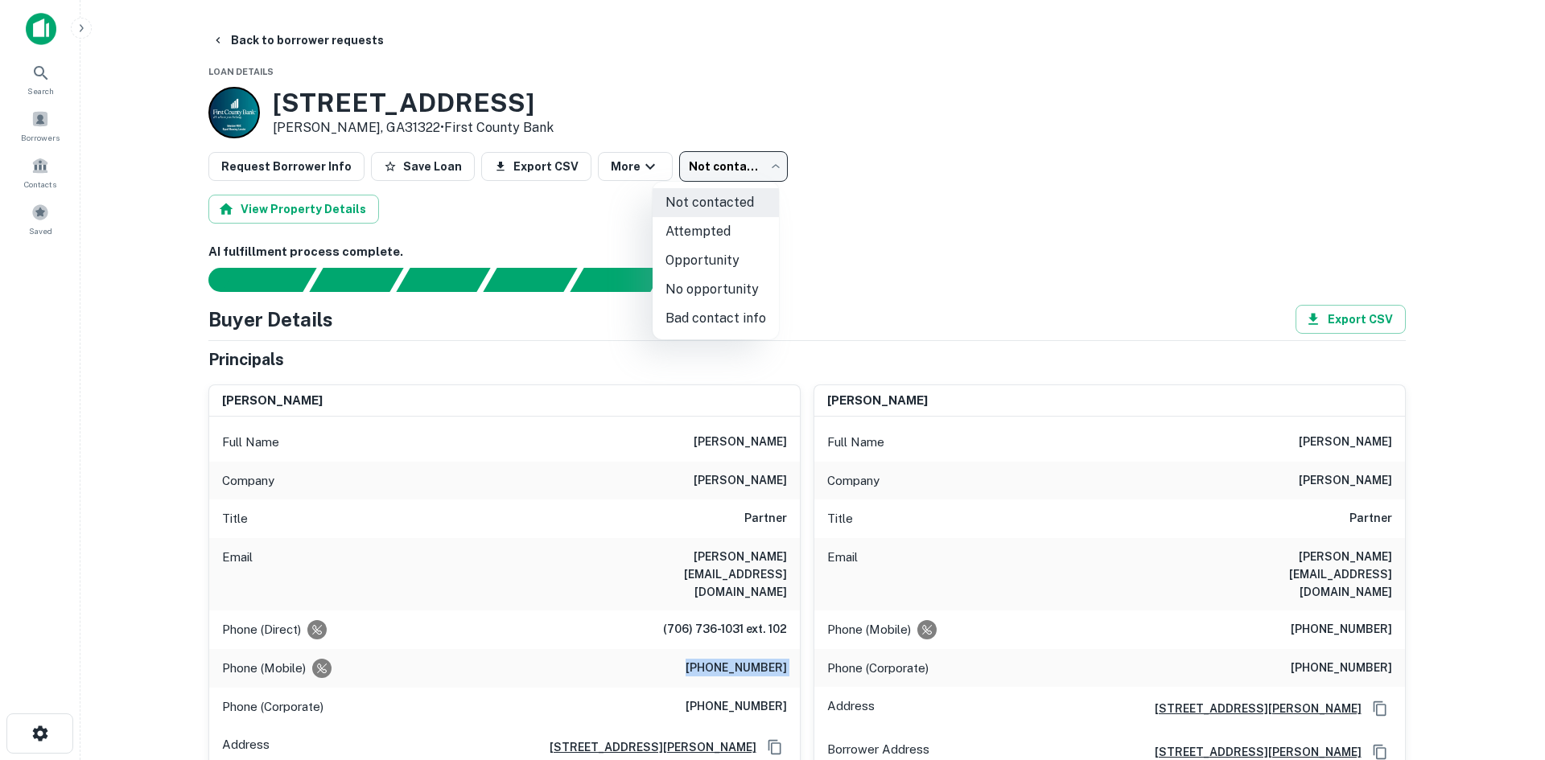
click at [712, 239] on li "Attempted" at bounding box center [716, 231] width 126 height 29
type input "*********"
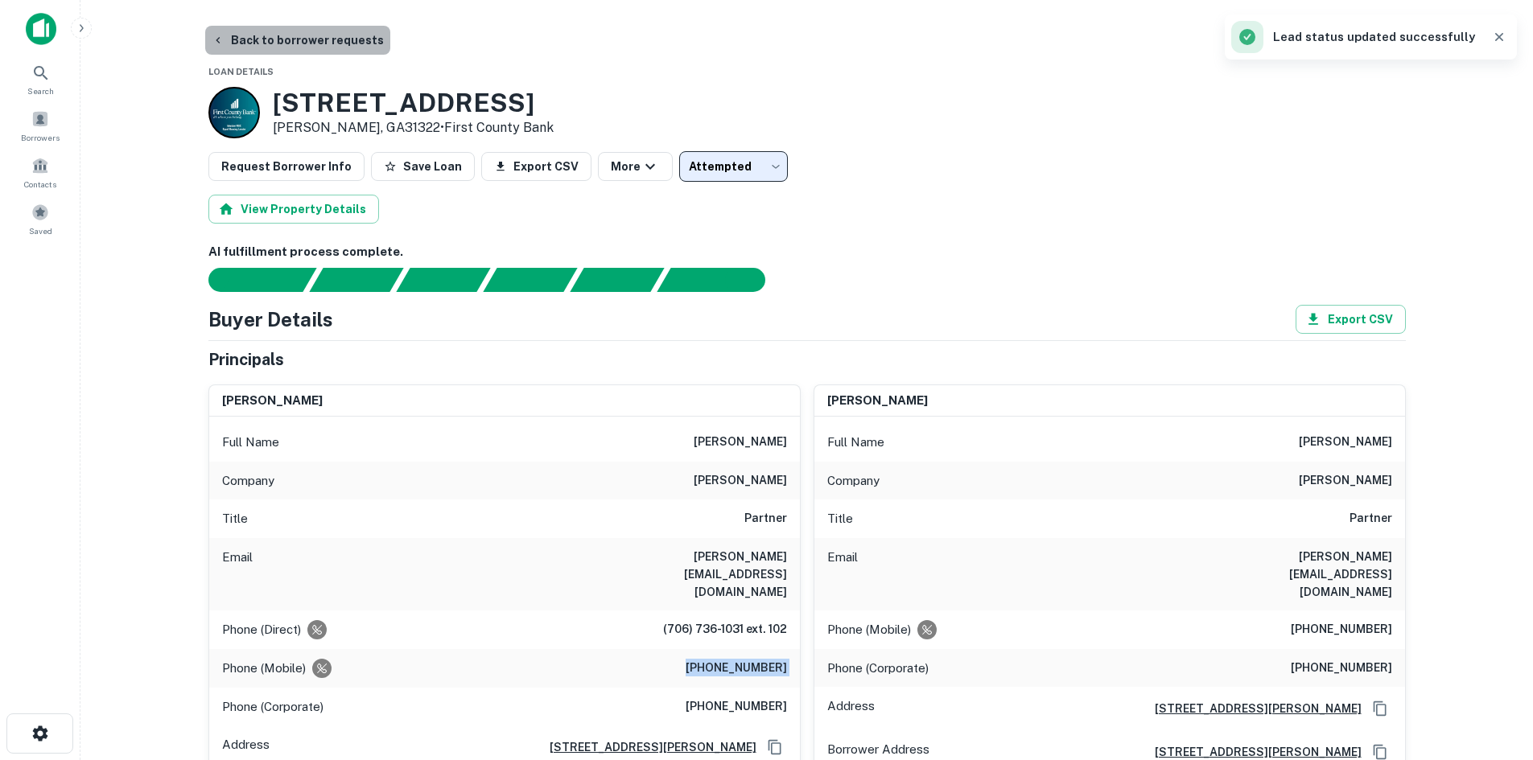
click at [311, 47] on button "Back to borrower requests" at bounding box center [297, 40] width 185 height 29
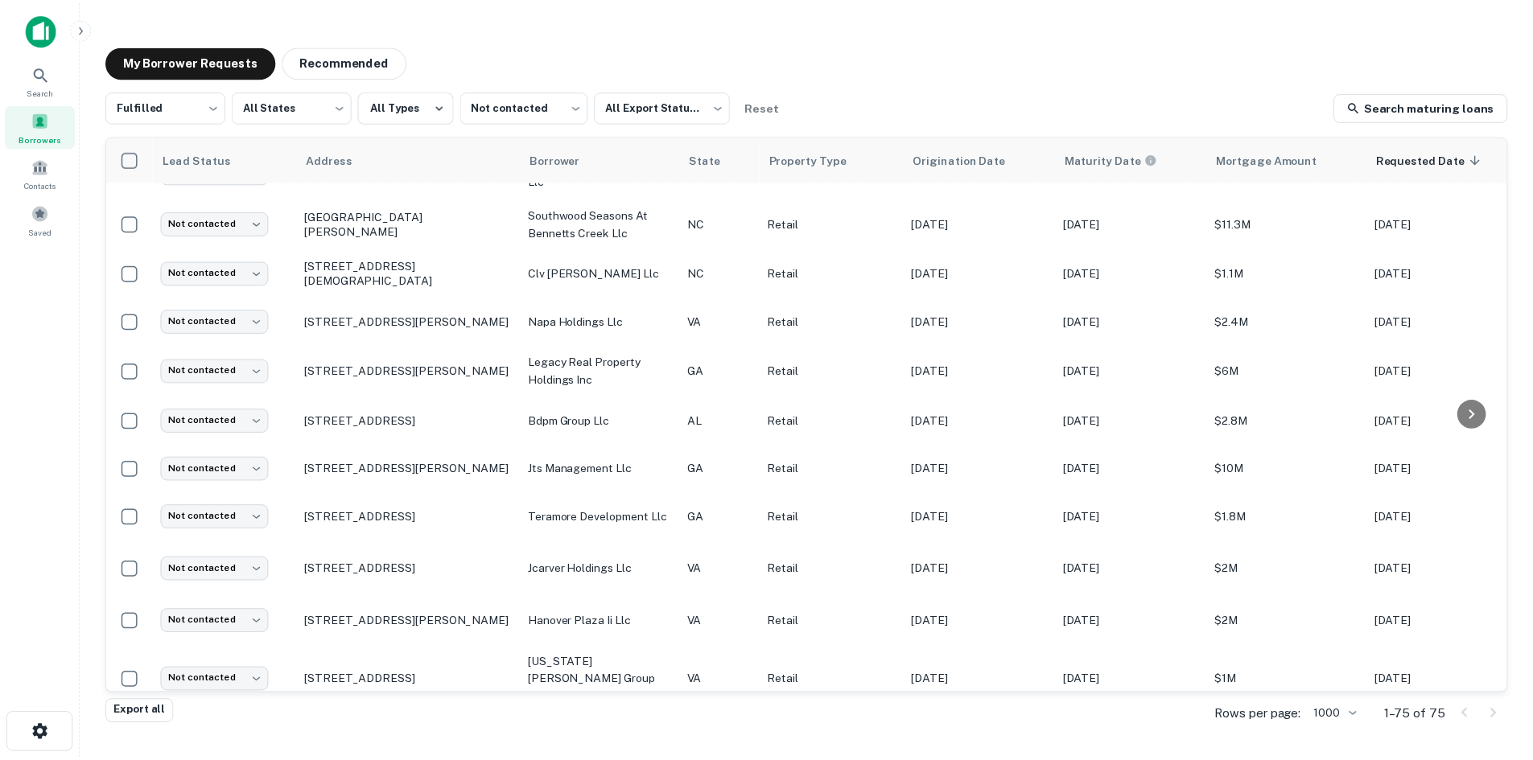
scroll to position [1350, 0]
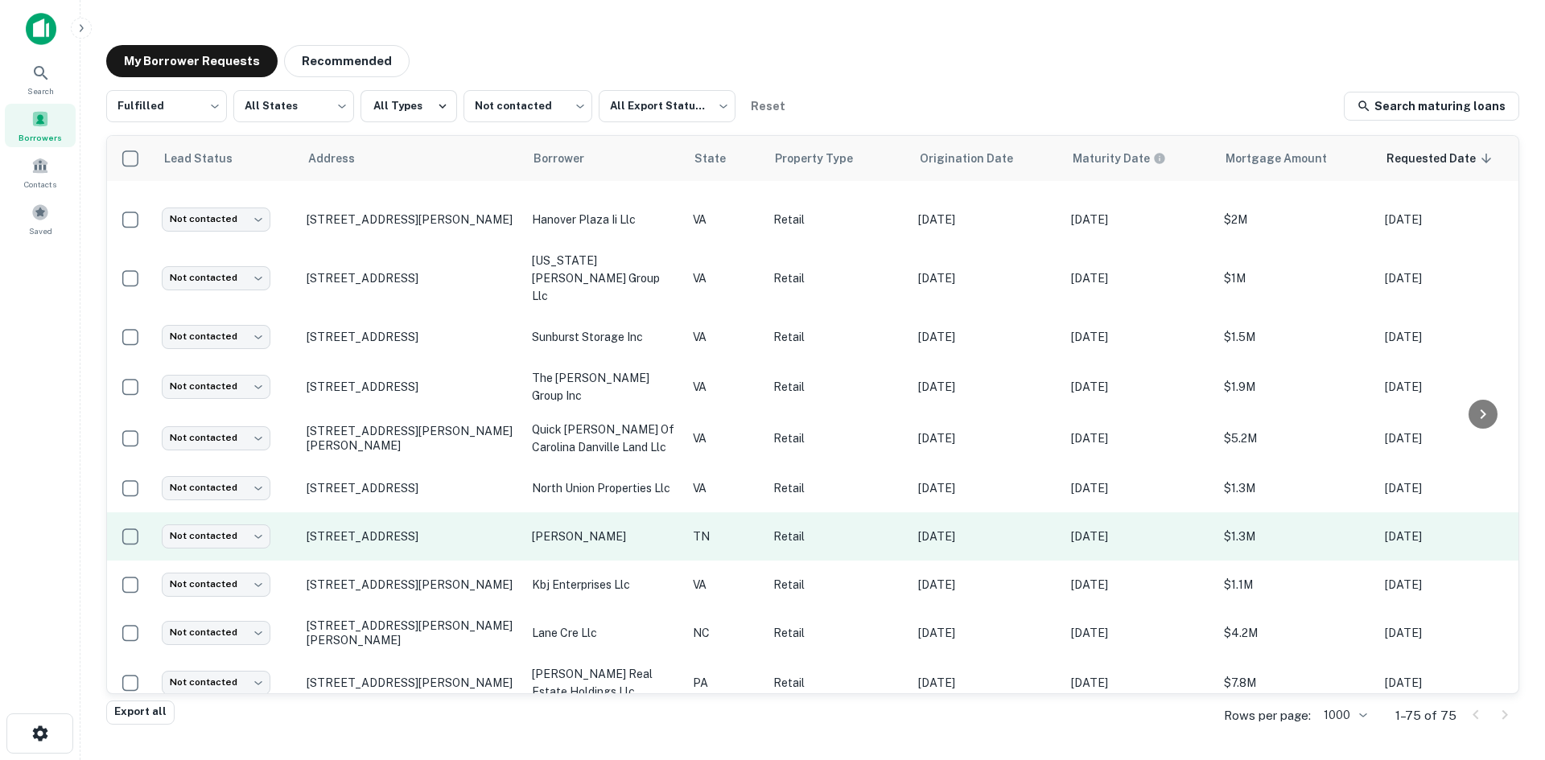
click at [398, 513] on td "5816 Kingston Pike Knoxville, TN37919" at bounding box center [411, 537] width 225 height 48
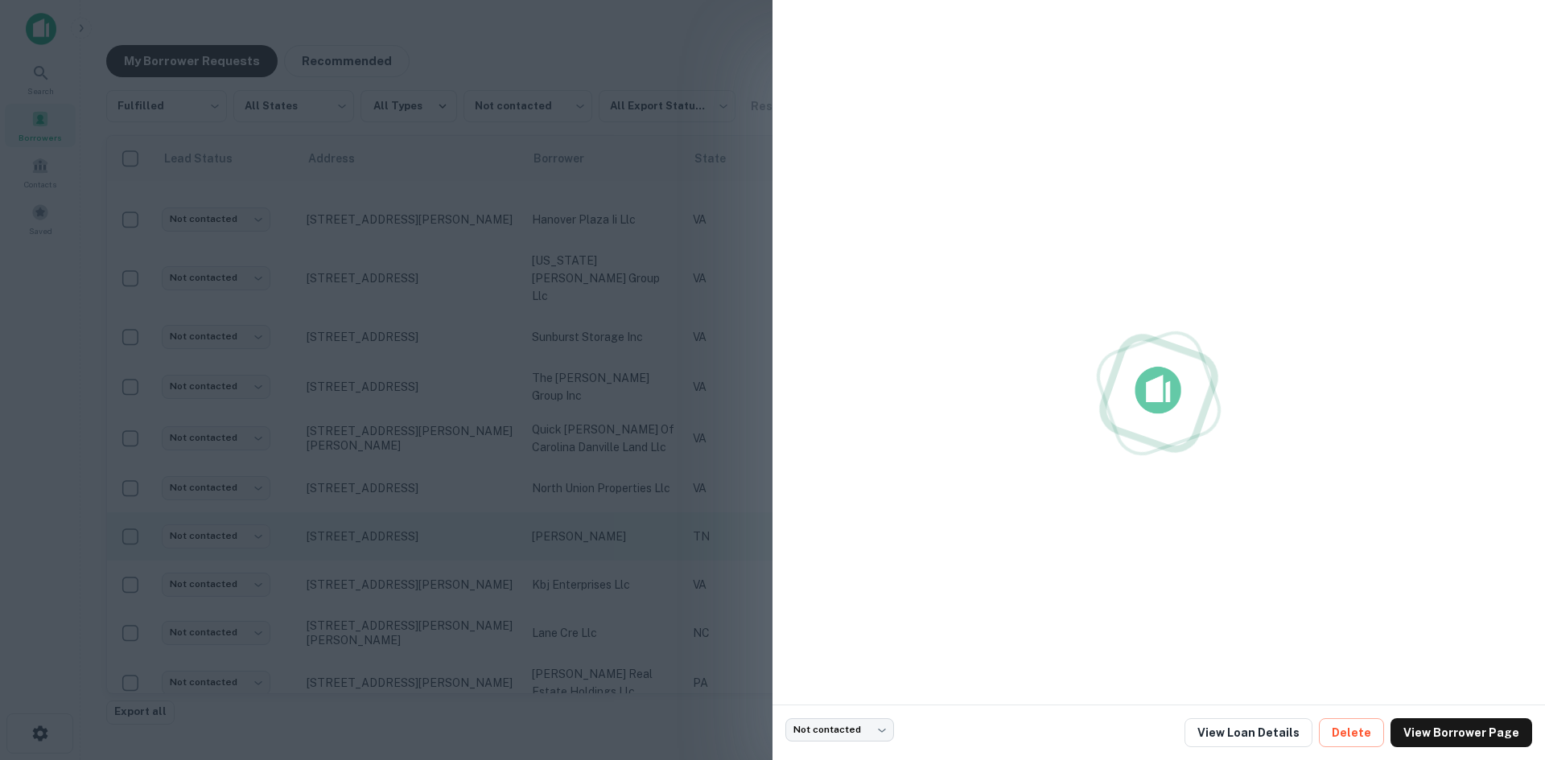
click at [398, 507] on div at bounding box center [772, 380] width 1545 height 760
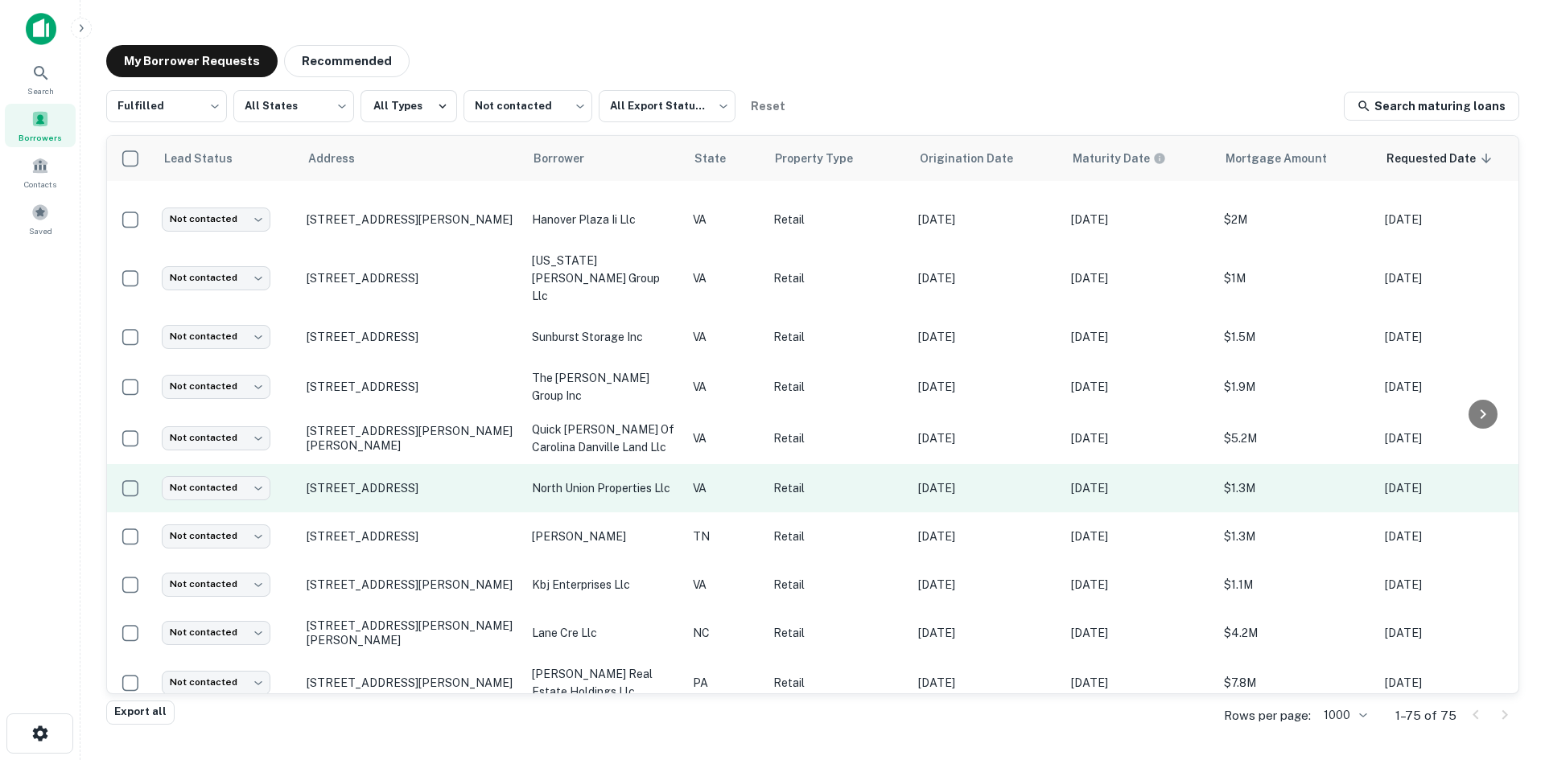
click at [394, 464] on td "206 N Union St Danville, VA24541" at bounding box center [411, 488] width 225 height 48
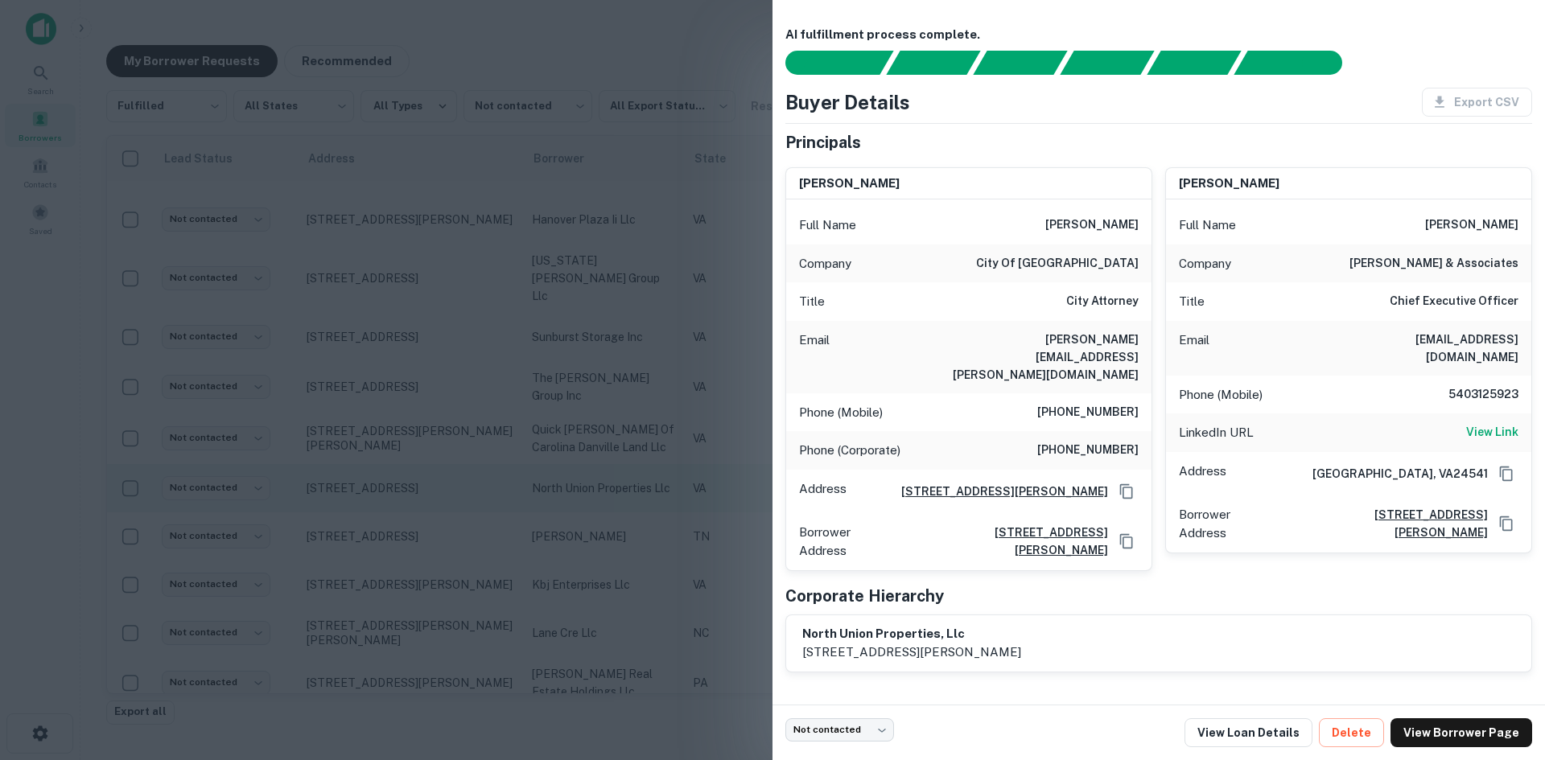
click at [394, 464] on div at bounding box center [772, 380] width 1545 height 760
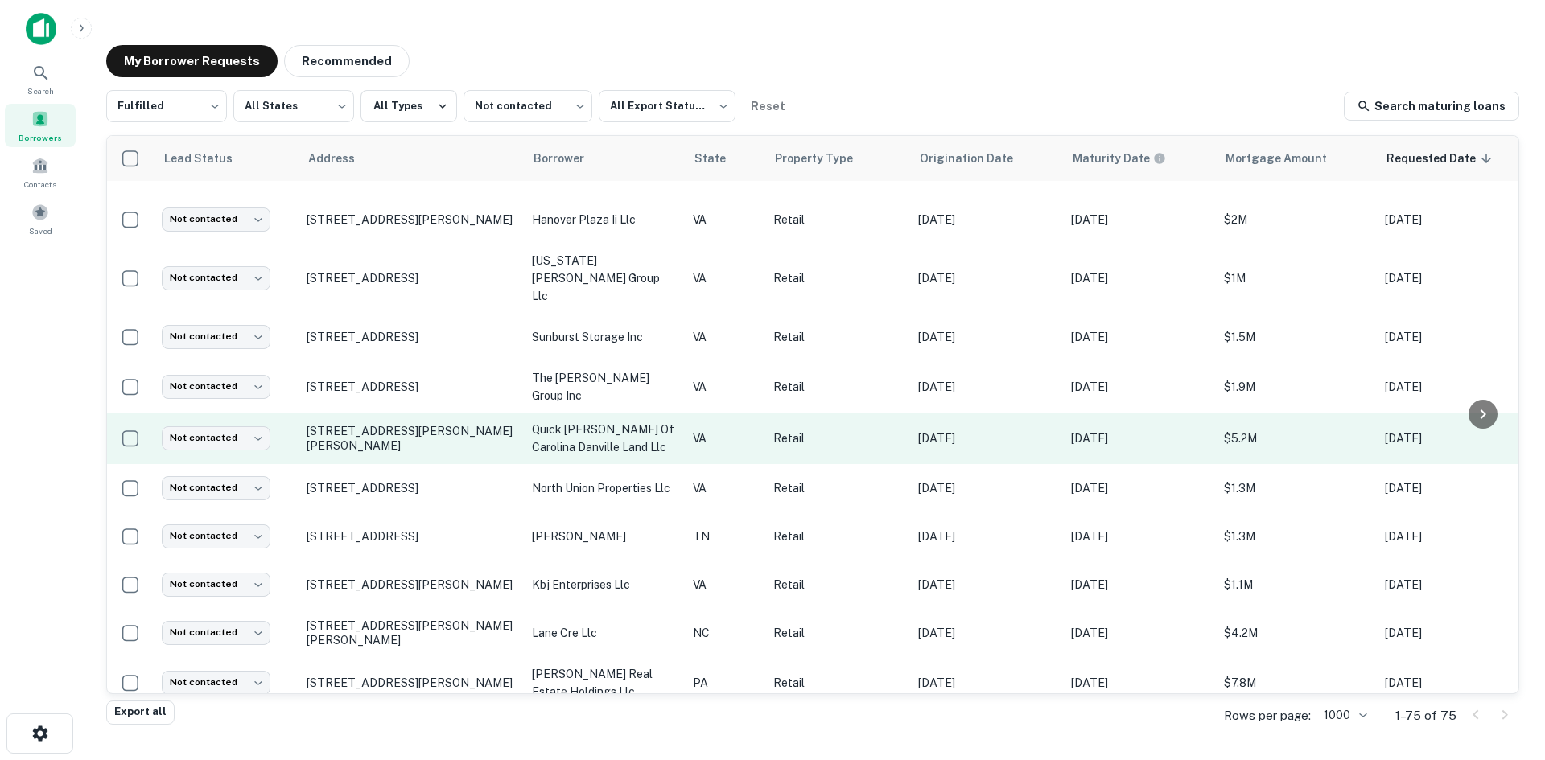
click at [405, 416] on td "216 Collins Dr Danville, VA24540" at bounding box center [411, 439] width 225 height 52
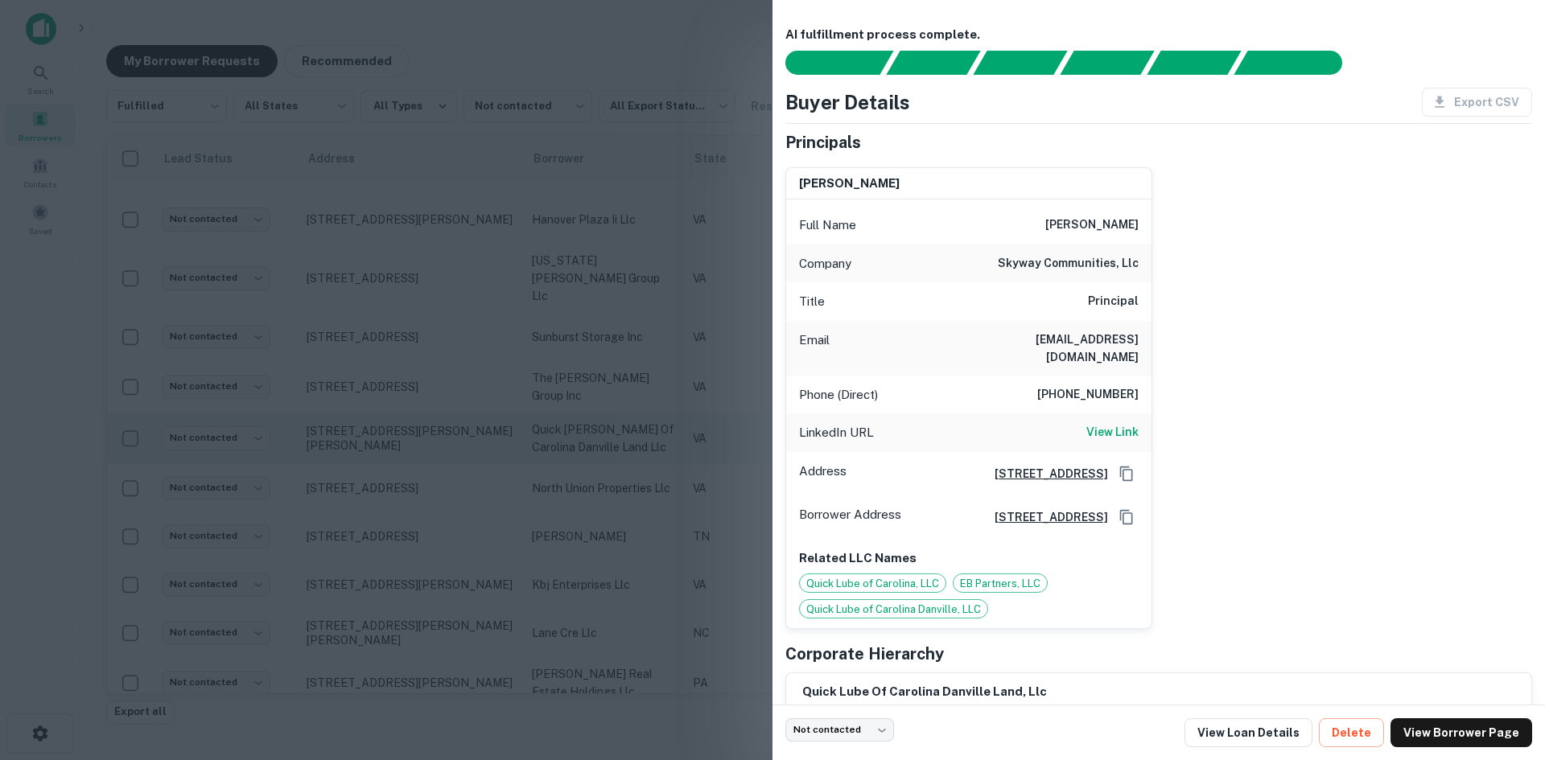
click at [405, 416] on div at bounding box center [772, 380] width 1545 height 760
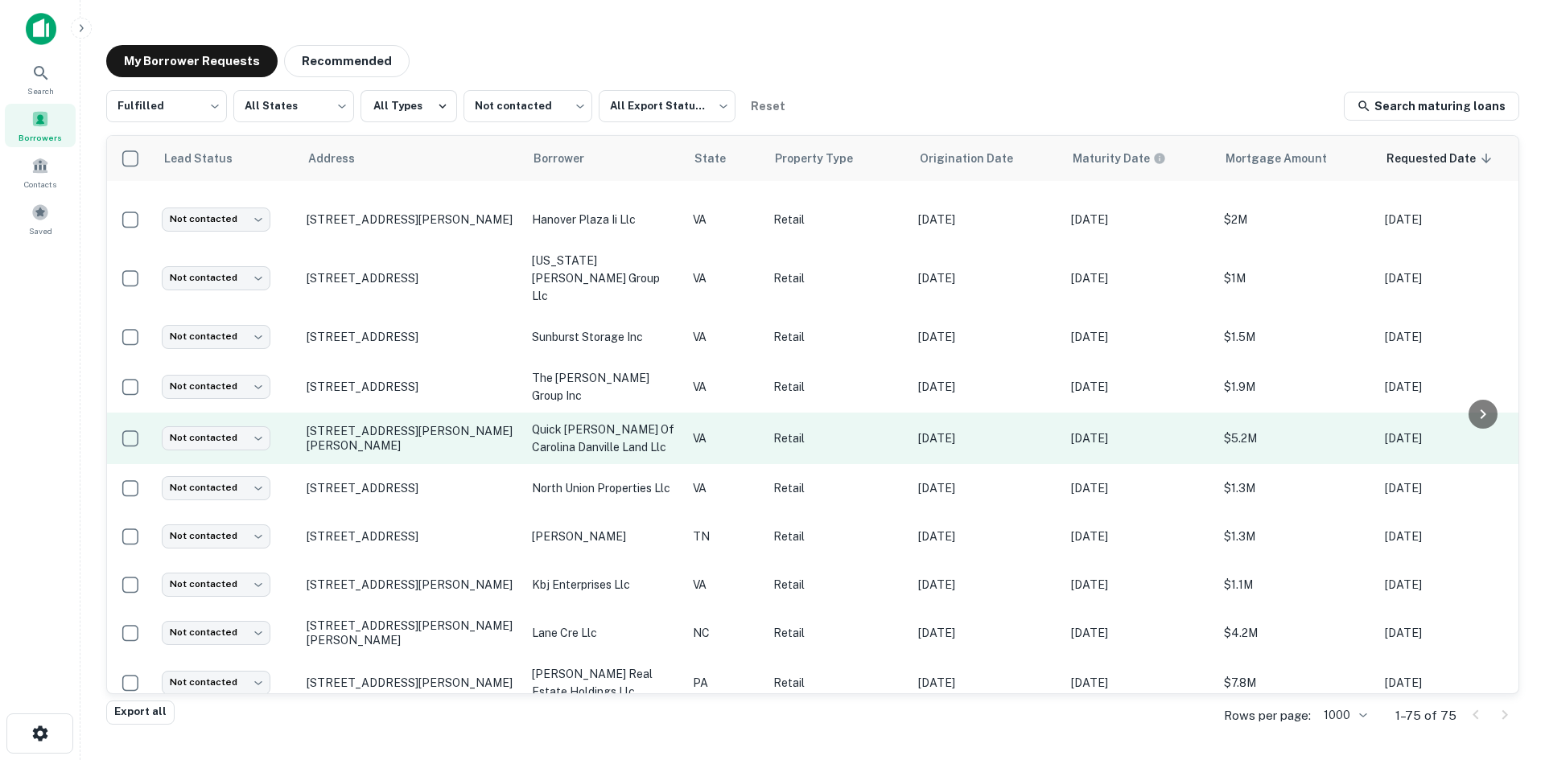
drag, startPoint x: 414, startPoint y: 361, endPoint x: 414, endPoint y: 380, distance: 18.5
click at [414, 380] on tbody "Not contacted **** ​ 2205 S Fern St Arlington, VA22202 twenty-third street corr…" at bounding box center [977, 725] width 1741 height 3788
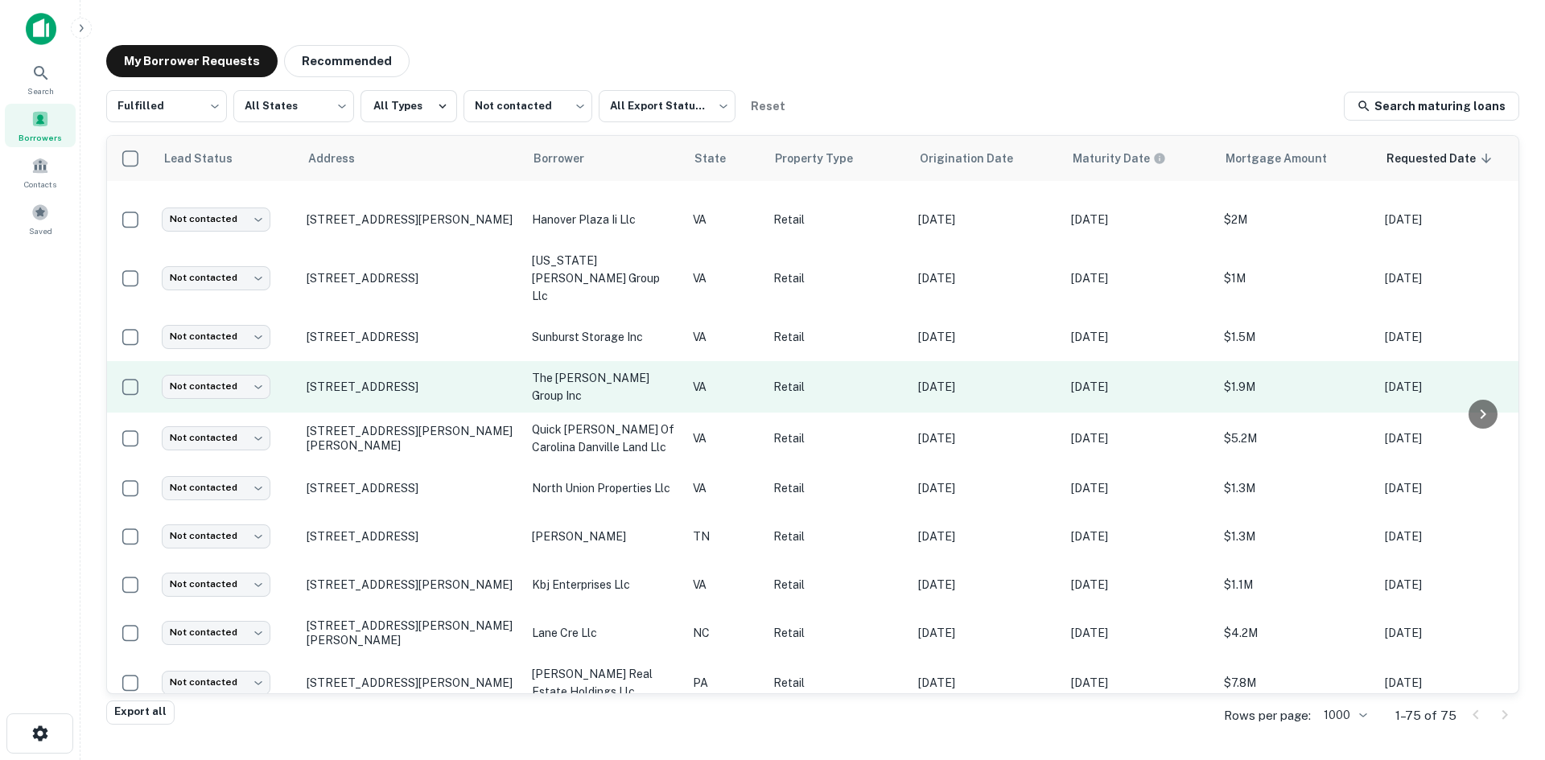
click at [422, 368] on td "1170 Memorial Blvd N Martinsville, VA24112" at bounding box center [411, 387] width 225 height 52
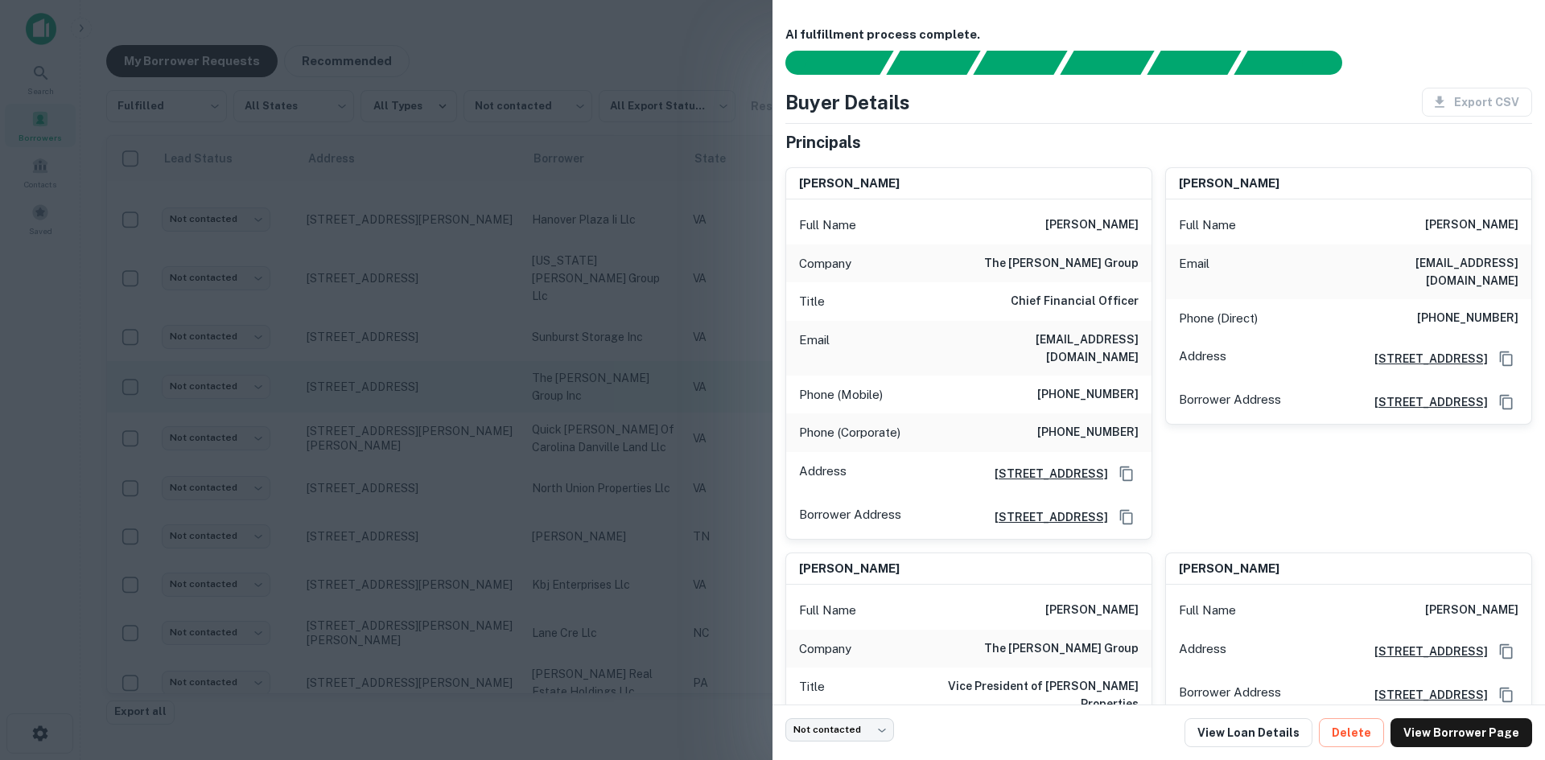
click at [422, 368] on div at bounding box center [772, 380] width 1545 height 760
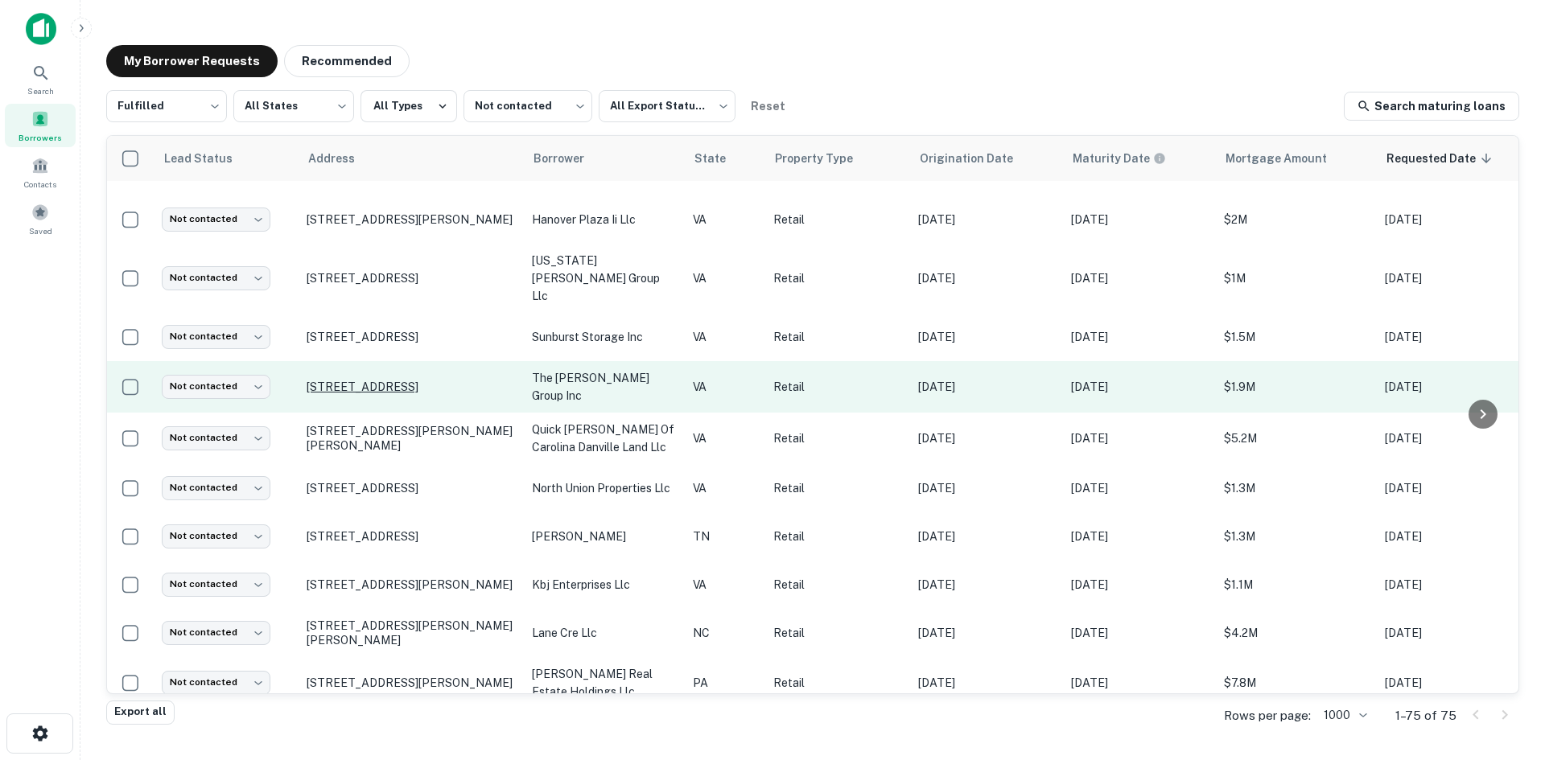
click at [425, 380] on p "1170 Memorial Blvd N Martinsville, VA24112" at bounding box center [411, 387] width 209 height 14
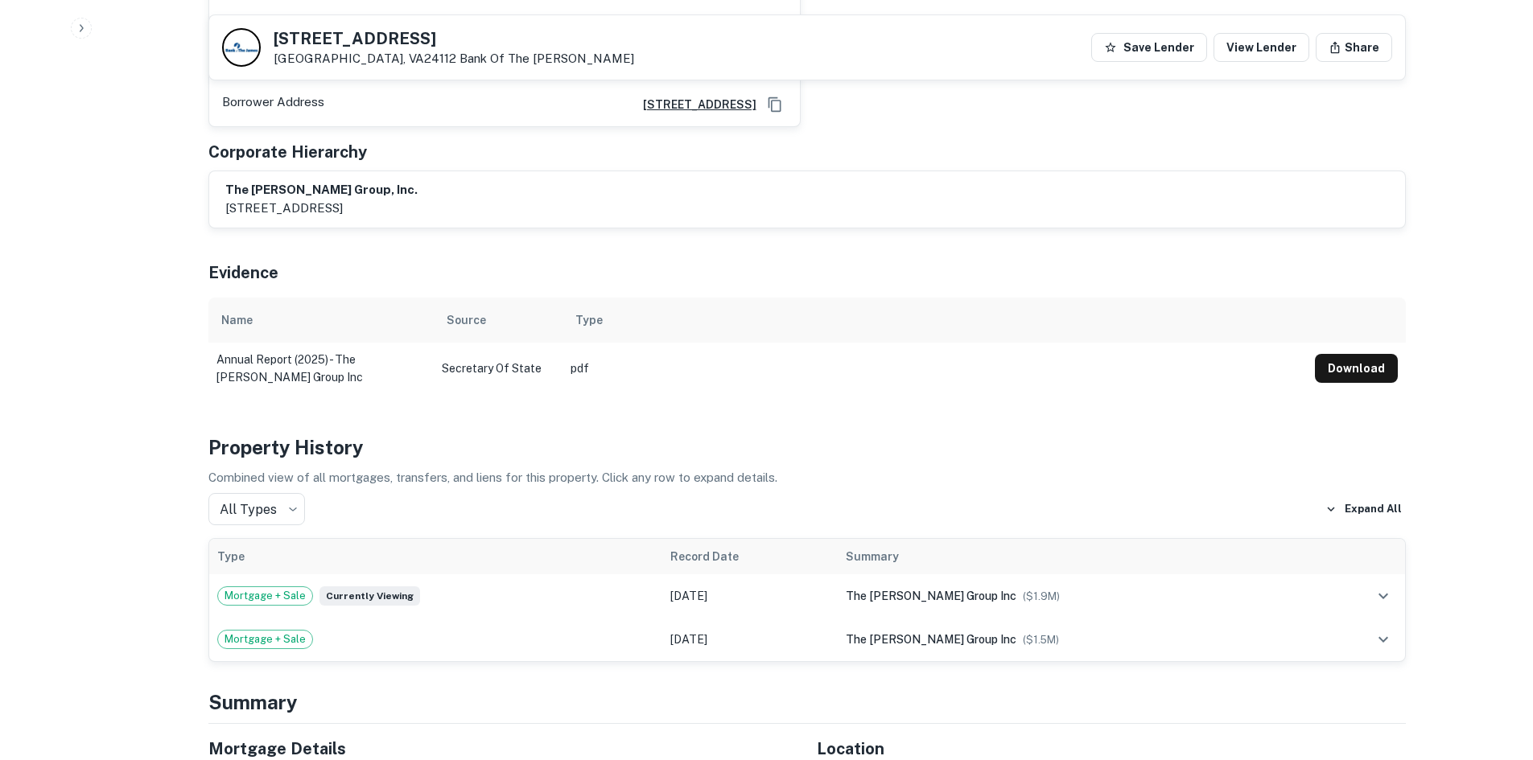
scroll to position [2817, 0]
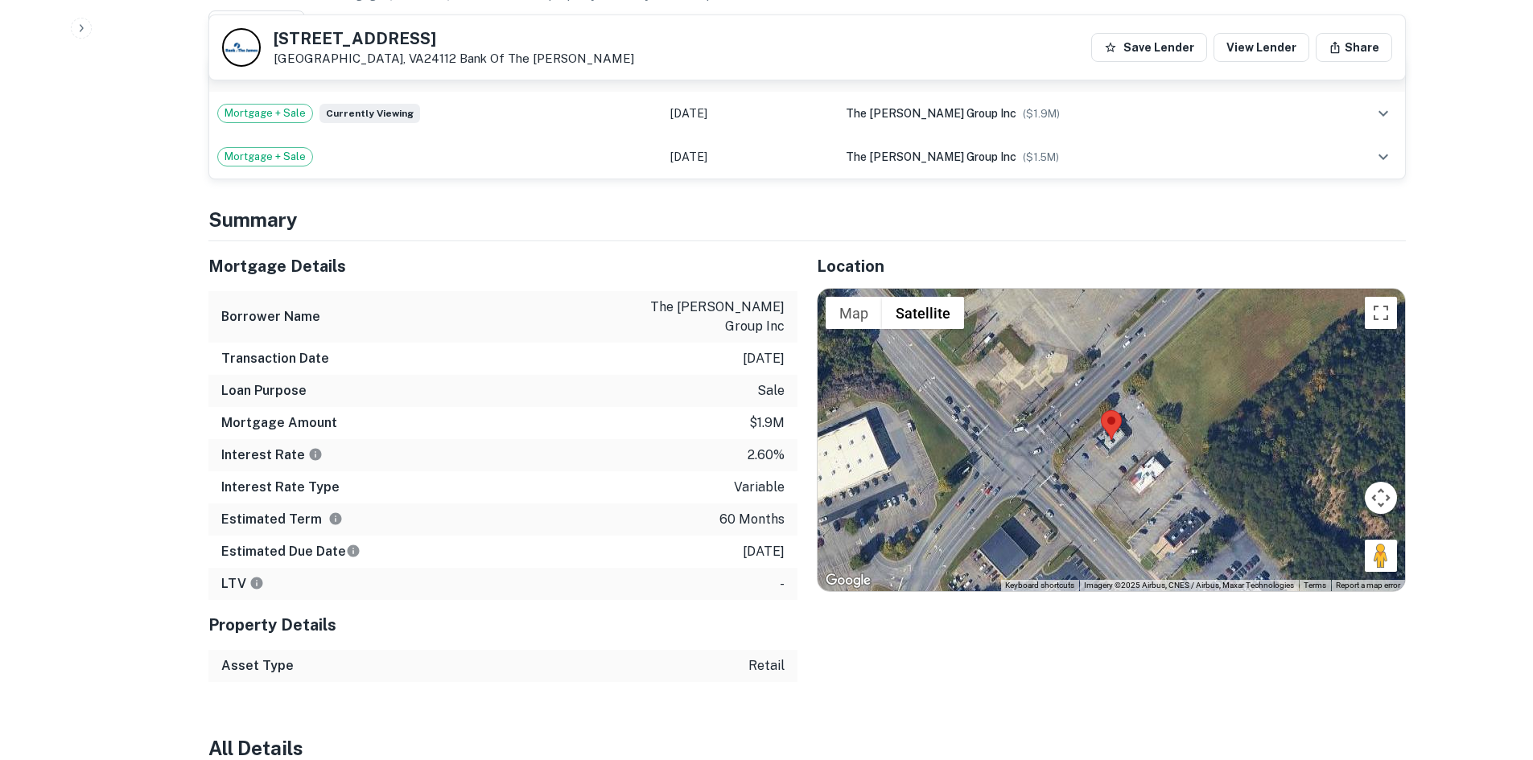
drag, startPoint x: 1367, startPoint y: 490, endPoint x: 1070, endPoint y: 433, distance: 302.4
click at [1070, 433] on div "Map Terrain Satellite Labels Keyboard shortcuts Map Data Imagery ©2025 Airbus, …" at bounding box center [1111, 440] width 587 height 303
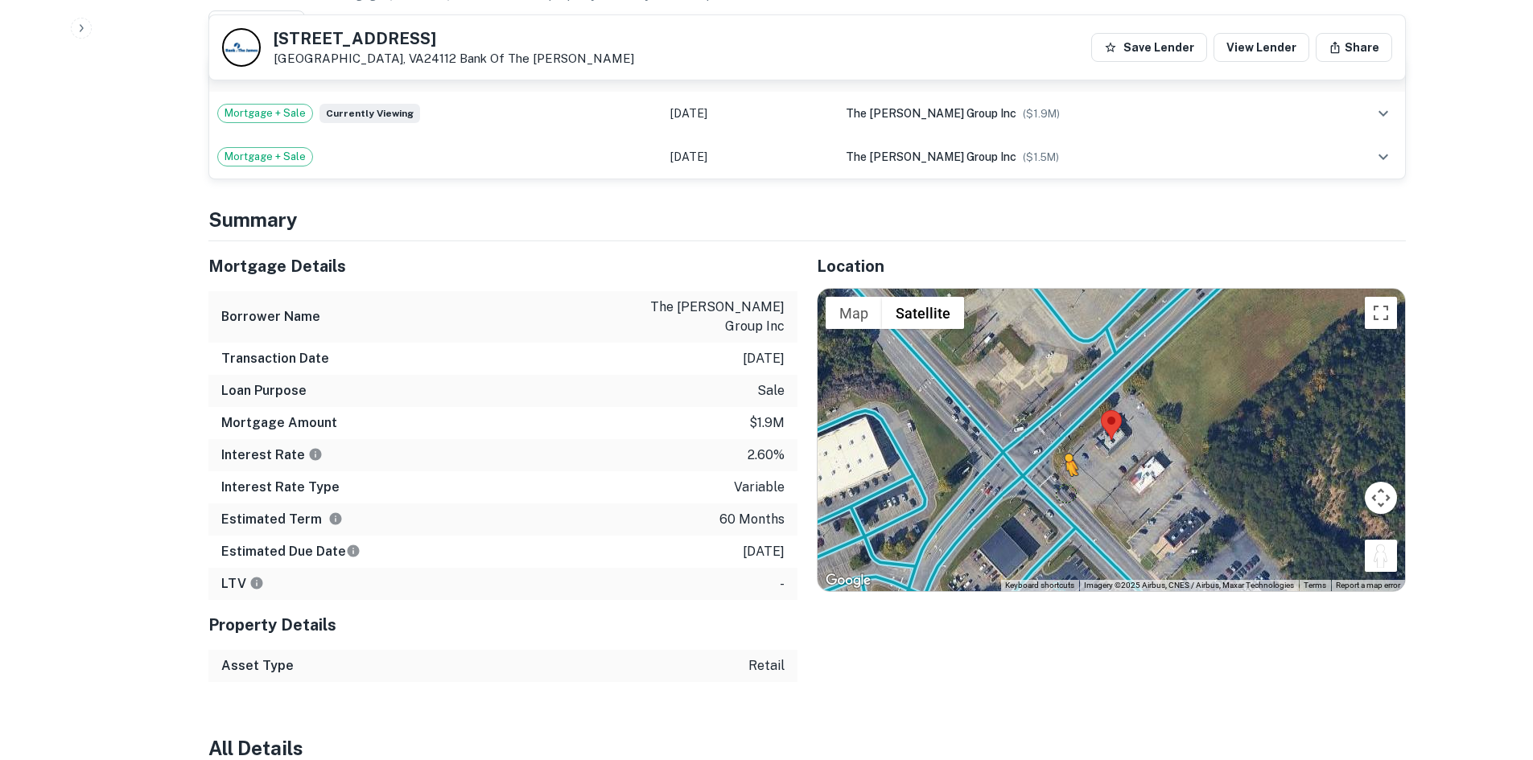
drag, startPoint x: 1374, startPoint y: 492, endPoint x: 1057, endPoint y: 419, distance: 324.6
click at [1057, 419] on div "To activate drag with keyboard, press Alt + Enter. Once in keyboard drag state,…" at bounding box center [1111, 440] width 587 height 303
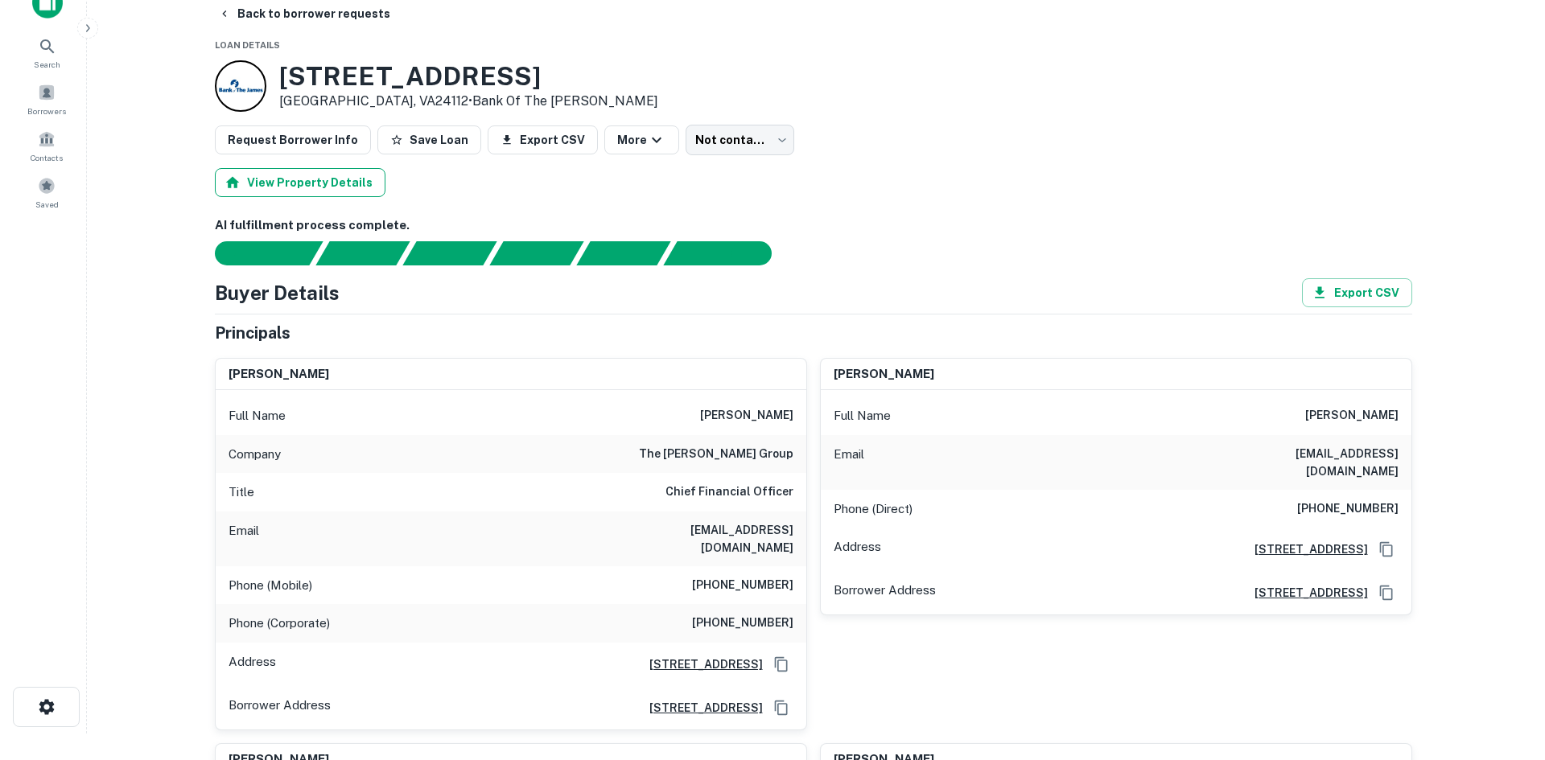
scroll to position [0, 0]
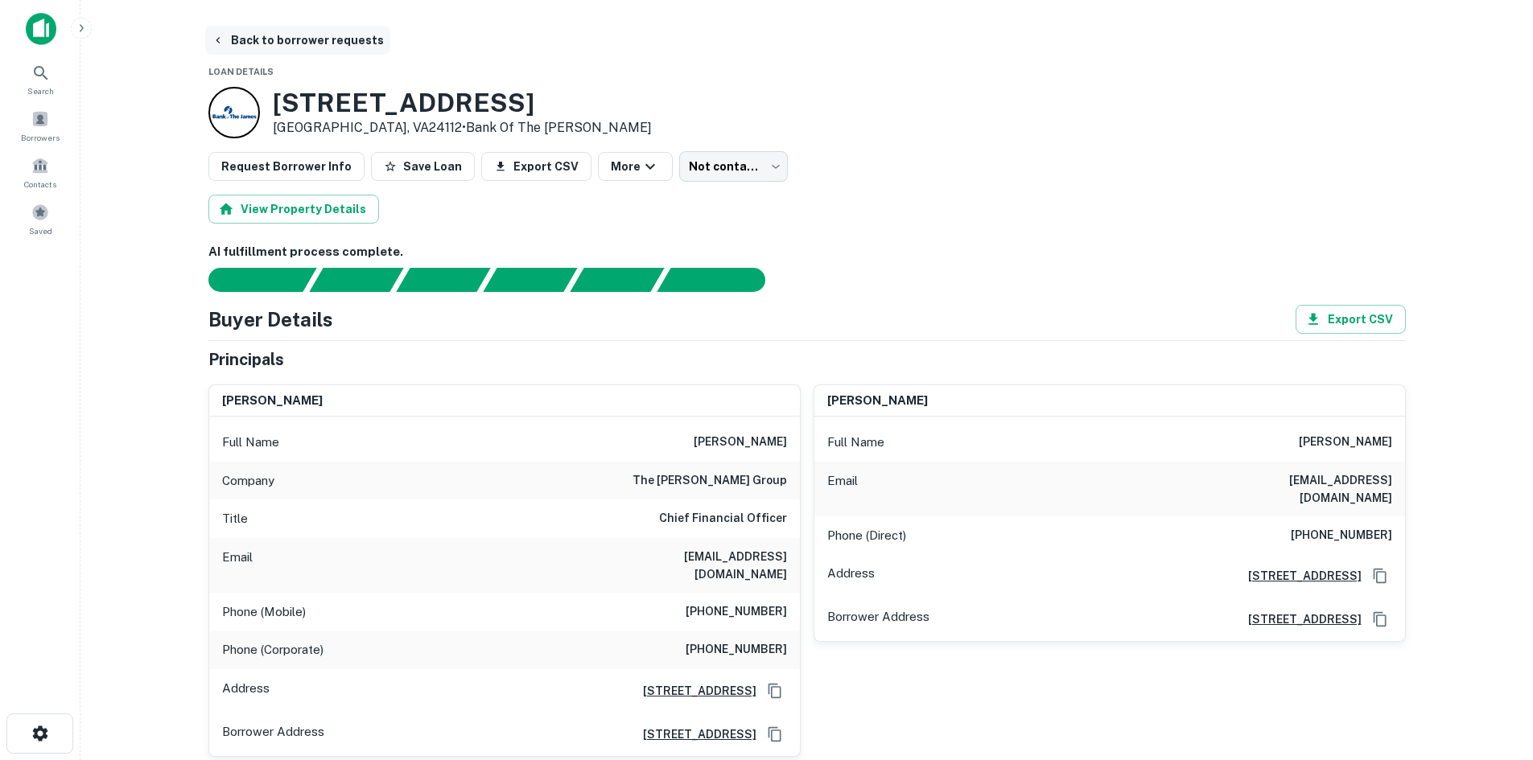
click at [229, 27] on button "Back to borrower requests" at bounding box center [297, 40] width 185 height 29
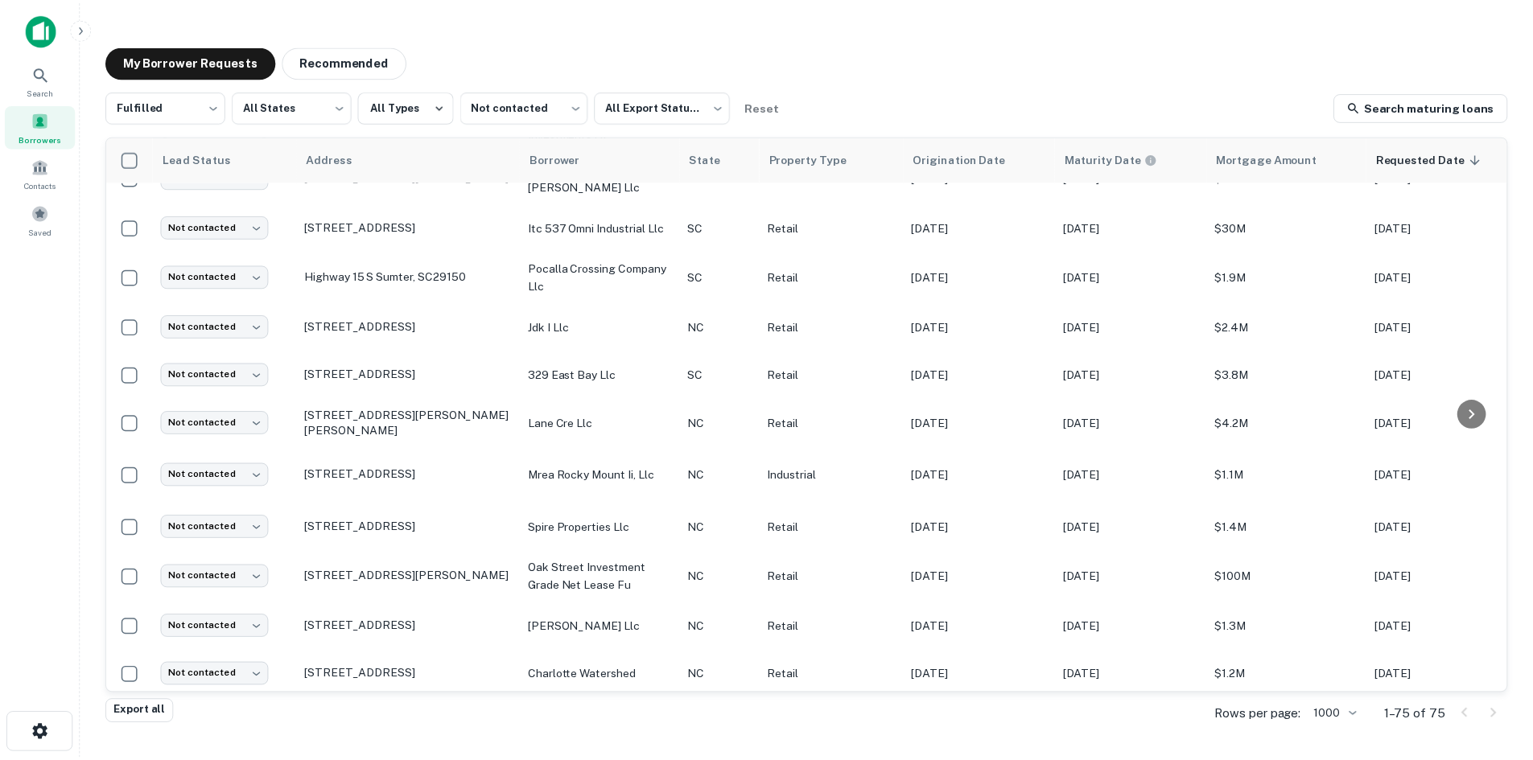
scroll to position [3278, 0]
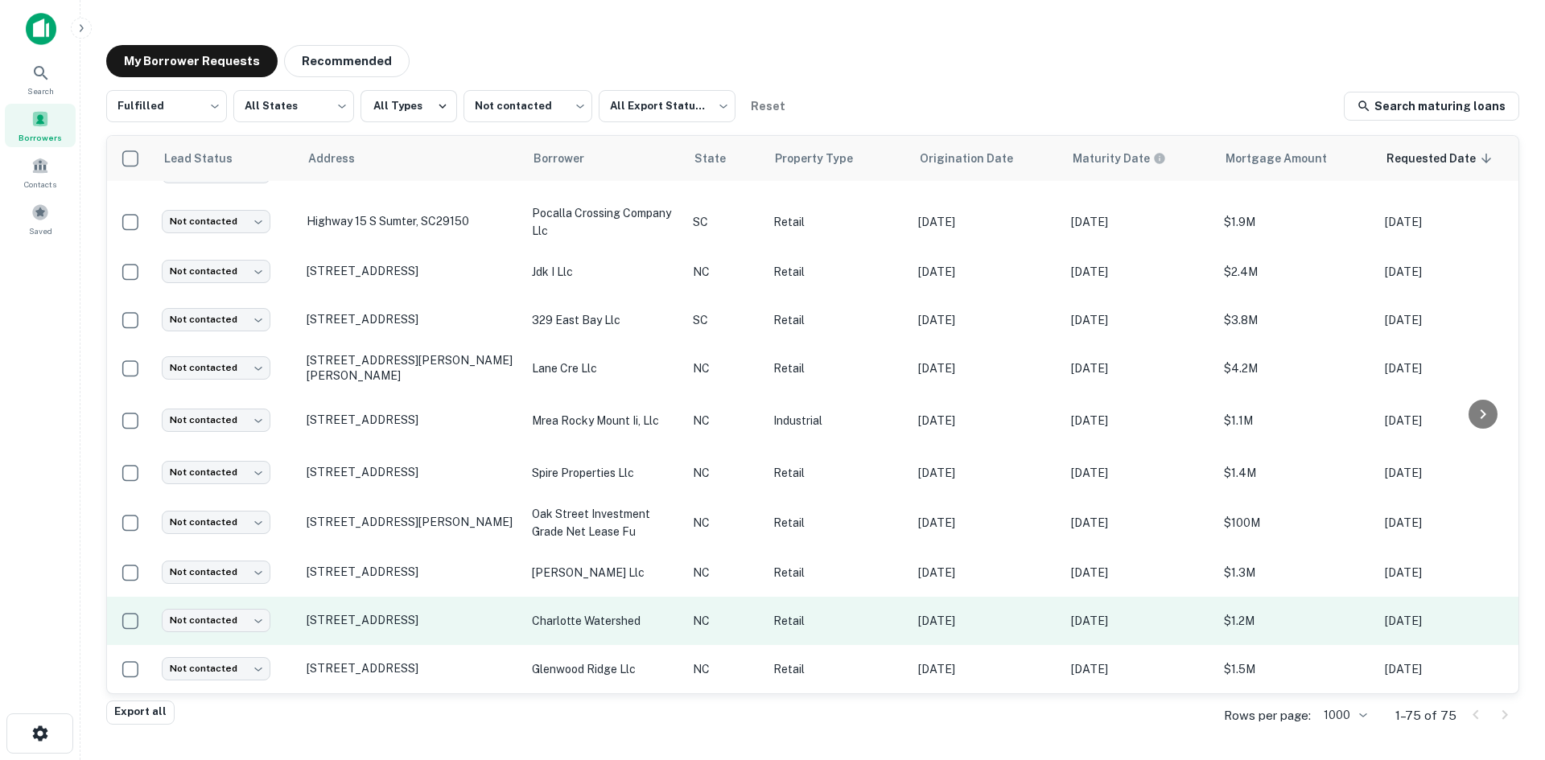
click at [420, 628] on td "2101 Shenandoah Ave Charlotte, NC28205" at bounding box center [411, 621] width 225 height 48
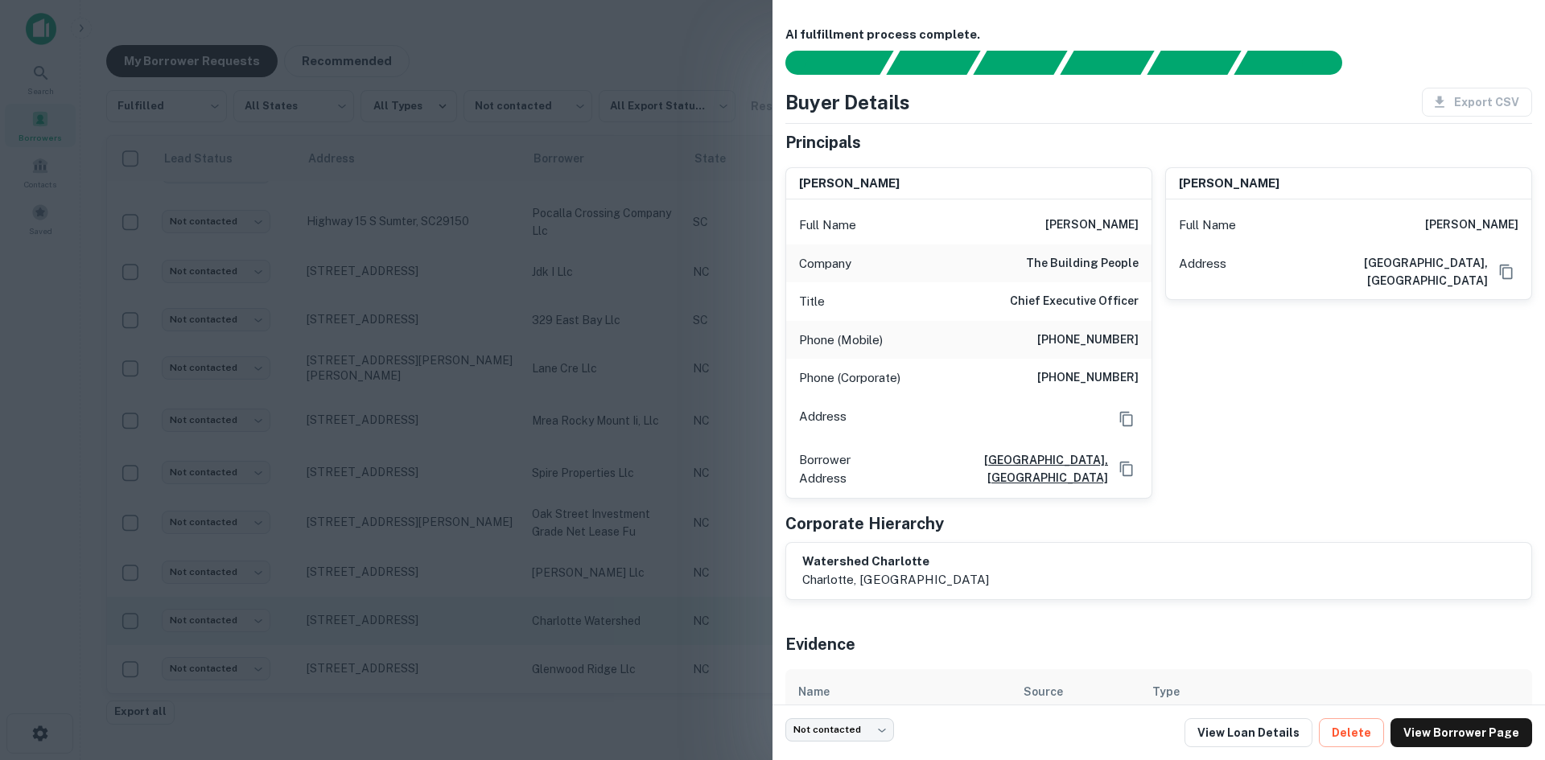
click at [420, 628] on div at bounding box center [772, 380] width 1545 height 760
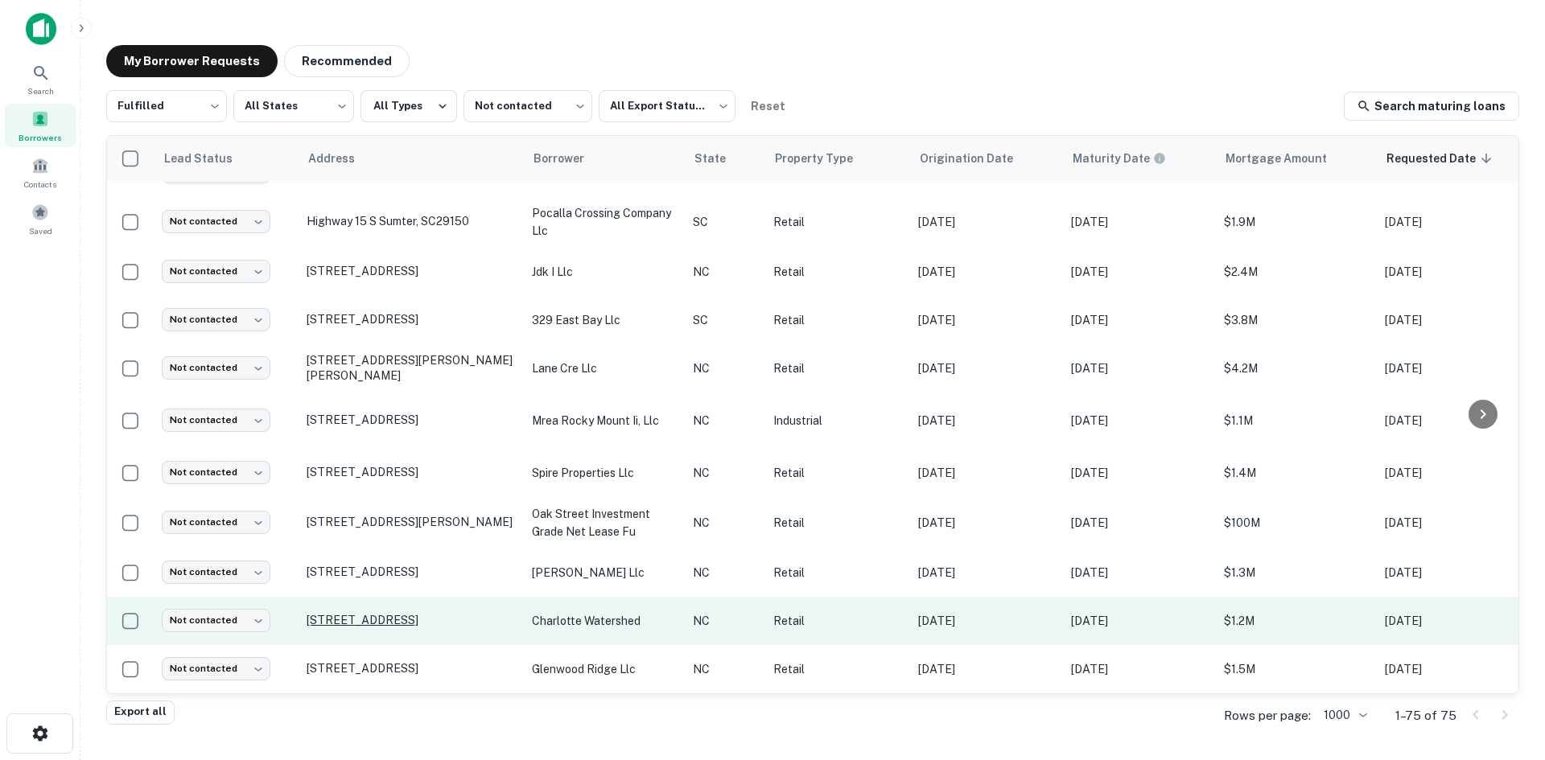
click at [422, 613] on p "2101 Shenandoah Ave Charlotte, NC28205" at bounding box center [411, 620] width 209 height 14
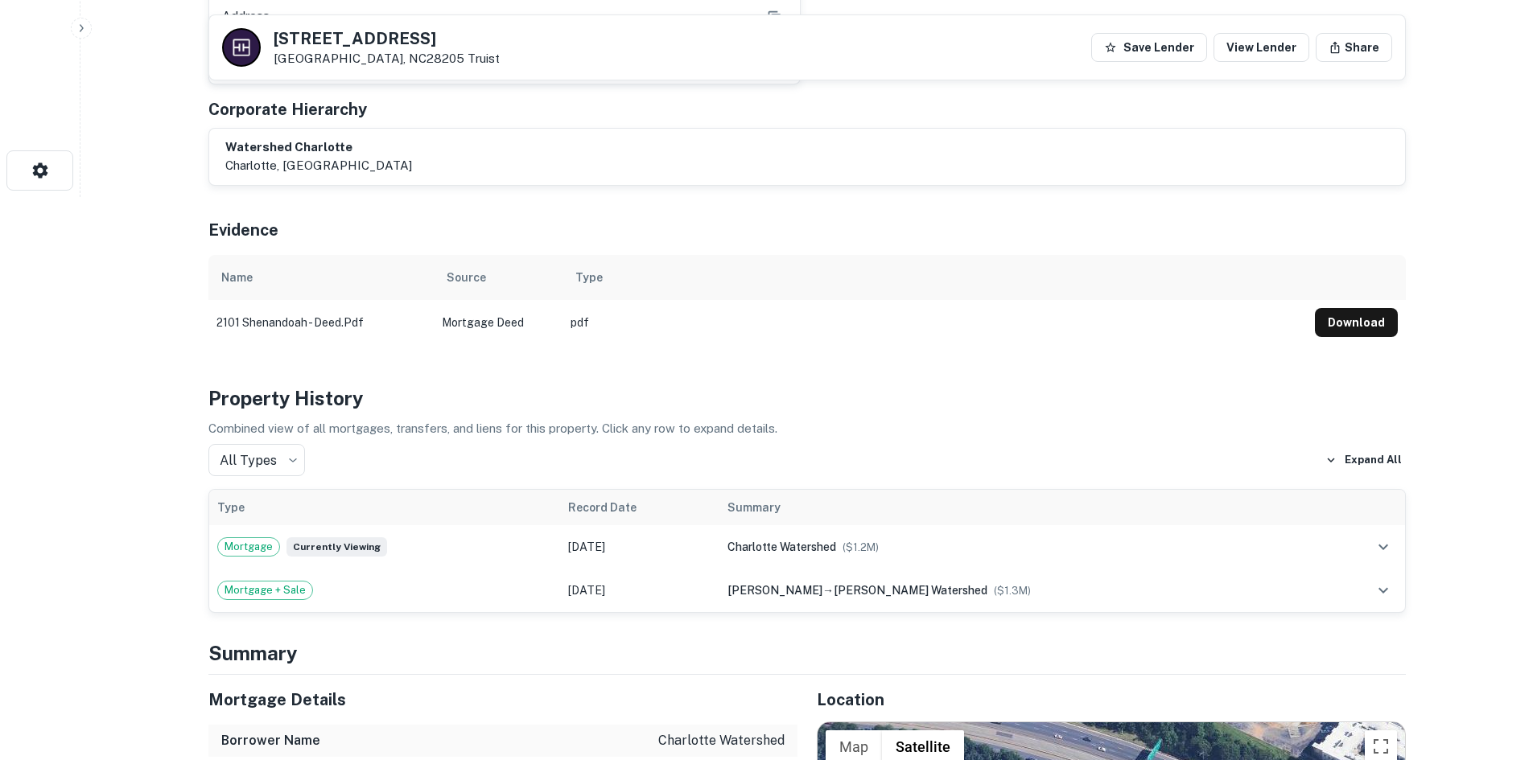
scroll to position [1046, 0]
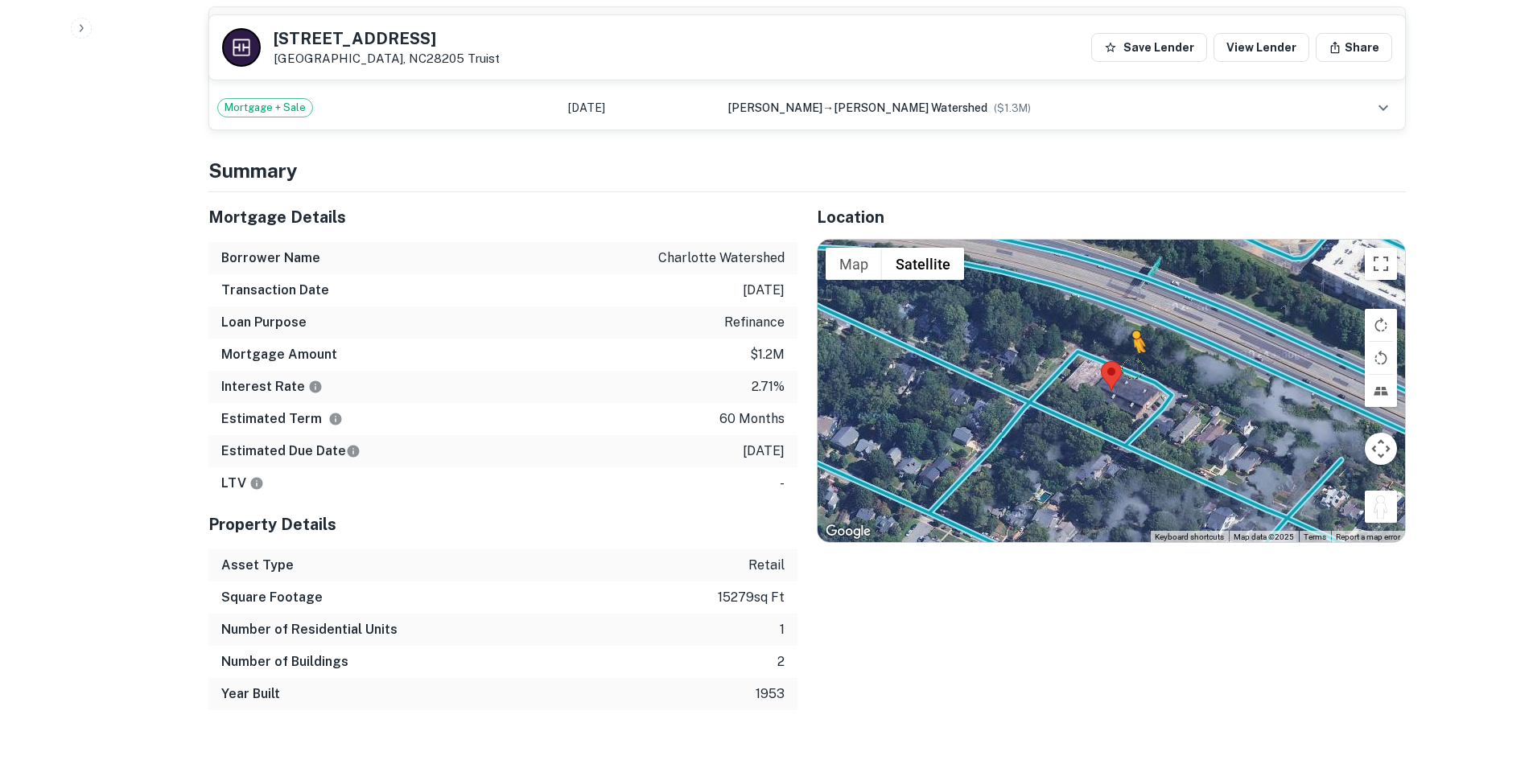
drag, startPoint x: 1393, startPoint y: 508, endPoint x: 1132, endPoint y: 369, distance: 295.2
click at [1132, 369] on div "To activate drag with keyboard, press Alt + Enter. Once in keyboard drag state,…" at bounding box center [1111, 391] width 587 height 303
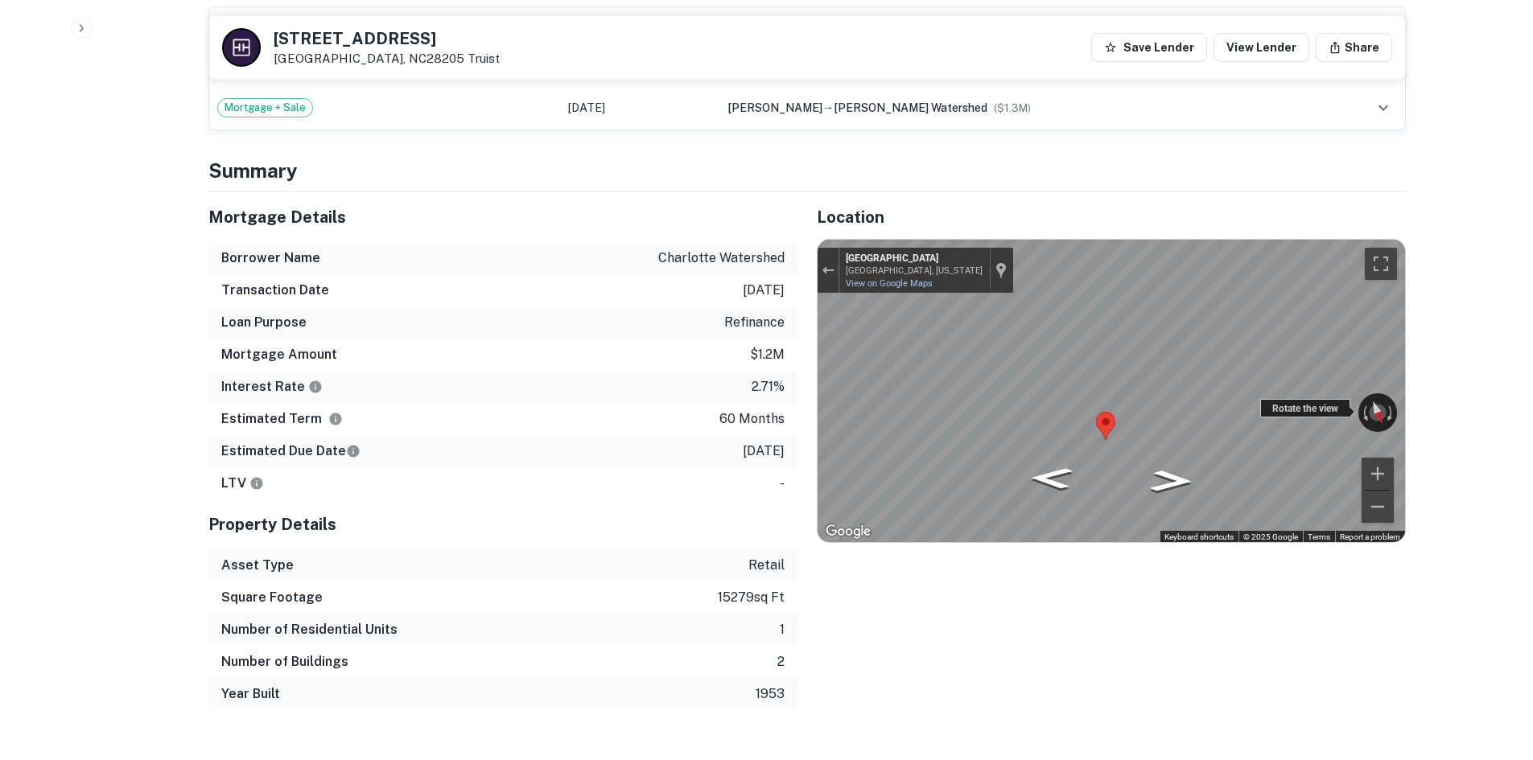
click at [1308, 401] on div "← Move left → Move right ↑ Move up ↓ Move down + Zoom in - Zoom out 1001 The Pl…" at bounding box center [1111, 391] width 587 height 303
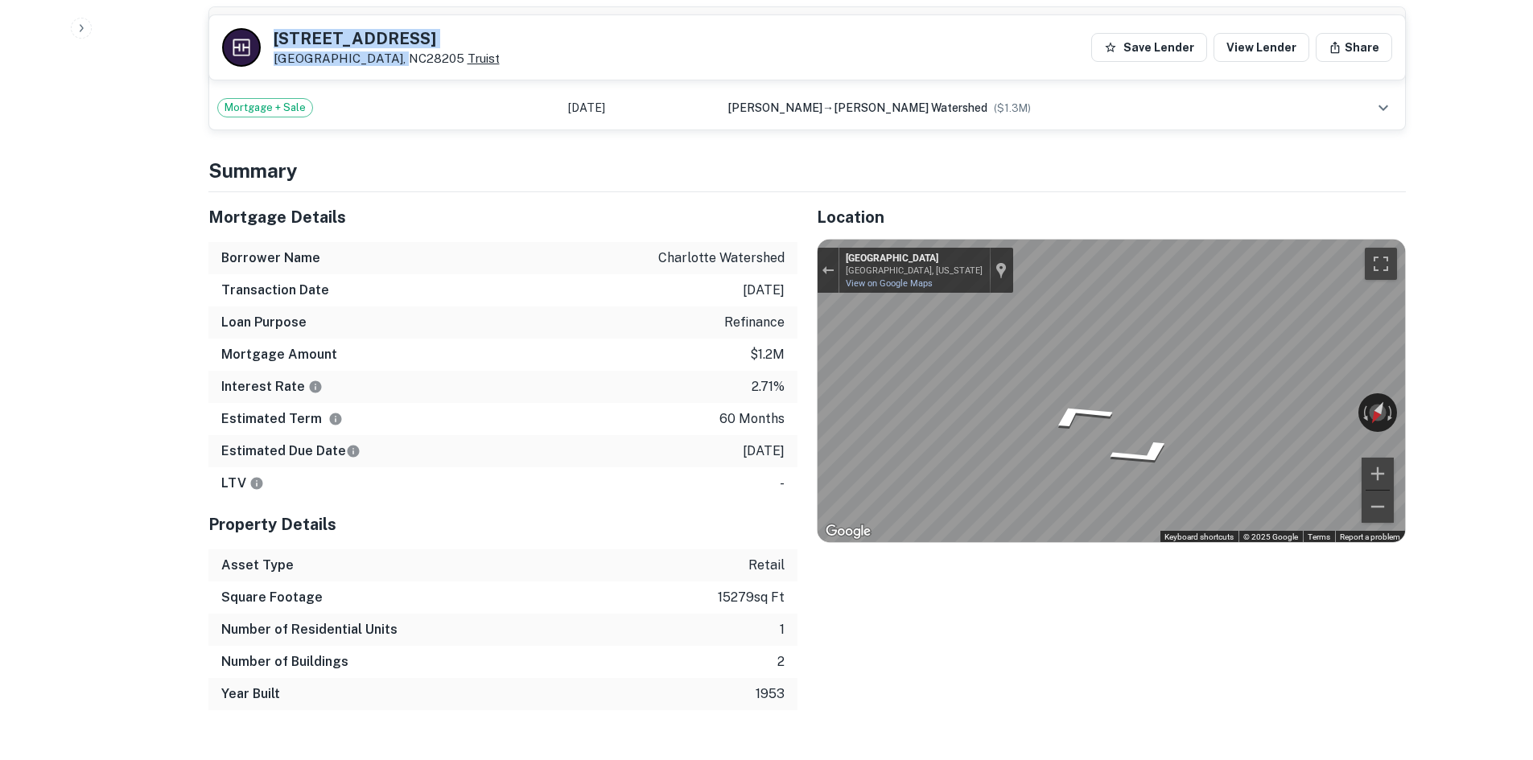
drag, startPoint x: 271, startPoint y: 33, endPoint x: 389, endPoint y: 63, distance: 122.0
click at [389, 63] on div "2101 Shenandoah Ave Charlotte, NC28205 Truist" at bounding box center [361, 47] width 278 height 39
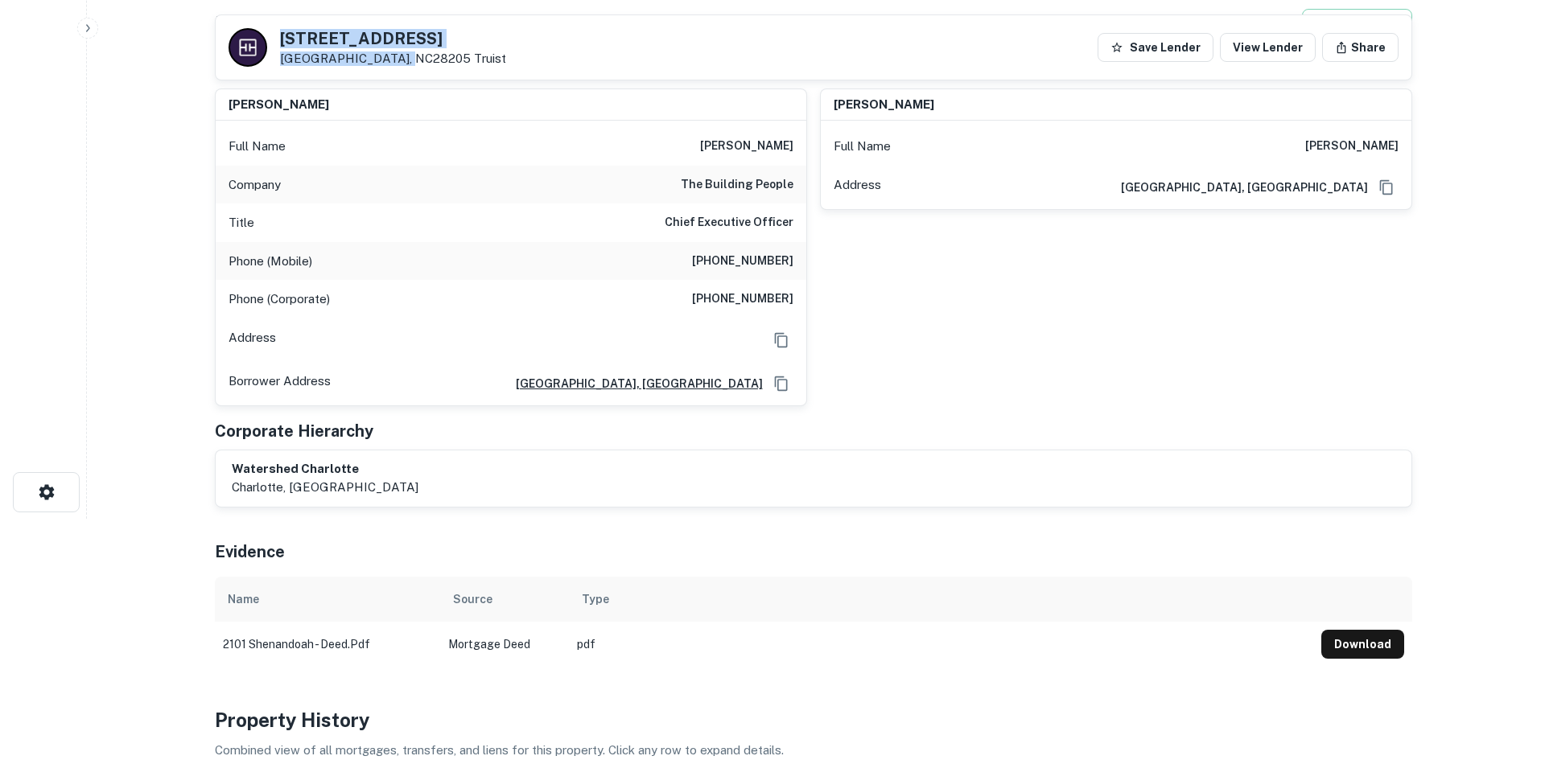
scroll to position [0, 0]
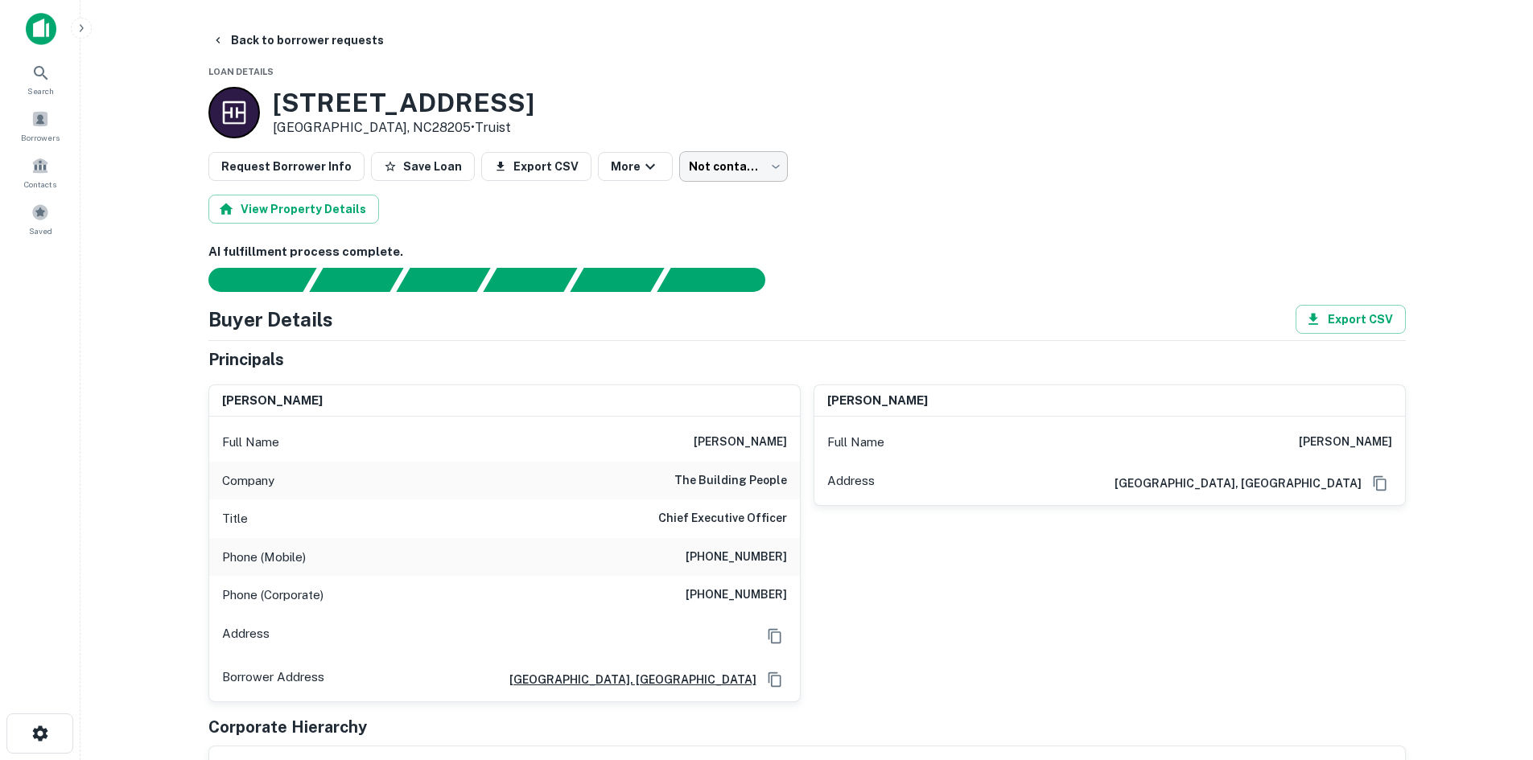
click at [751, 175] on body "Search Borrowers Contacts Saved Back to borrower requests Loan Details 2101 She…" at bounding box center [766, 380] width 1533 height 760
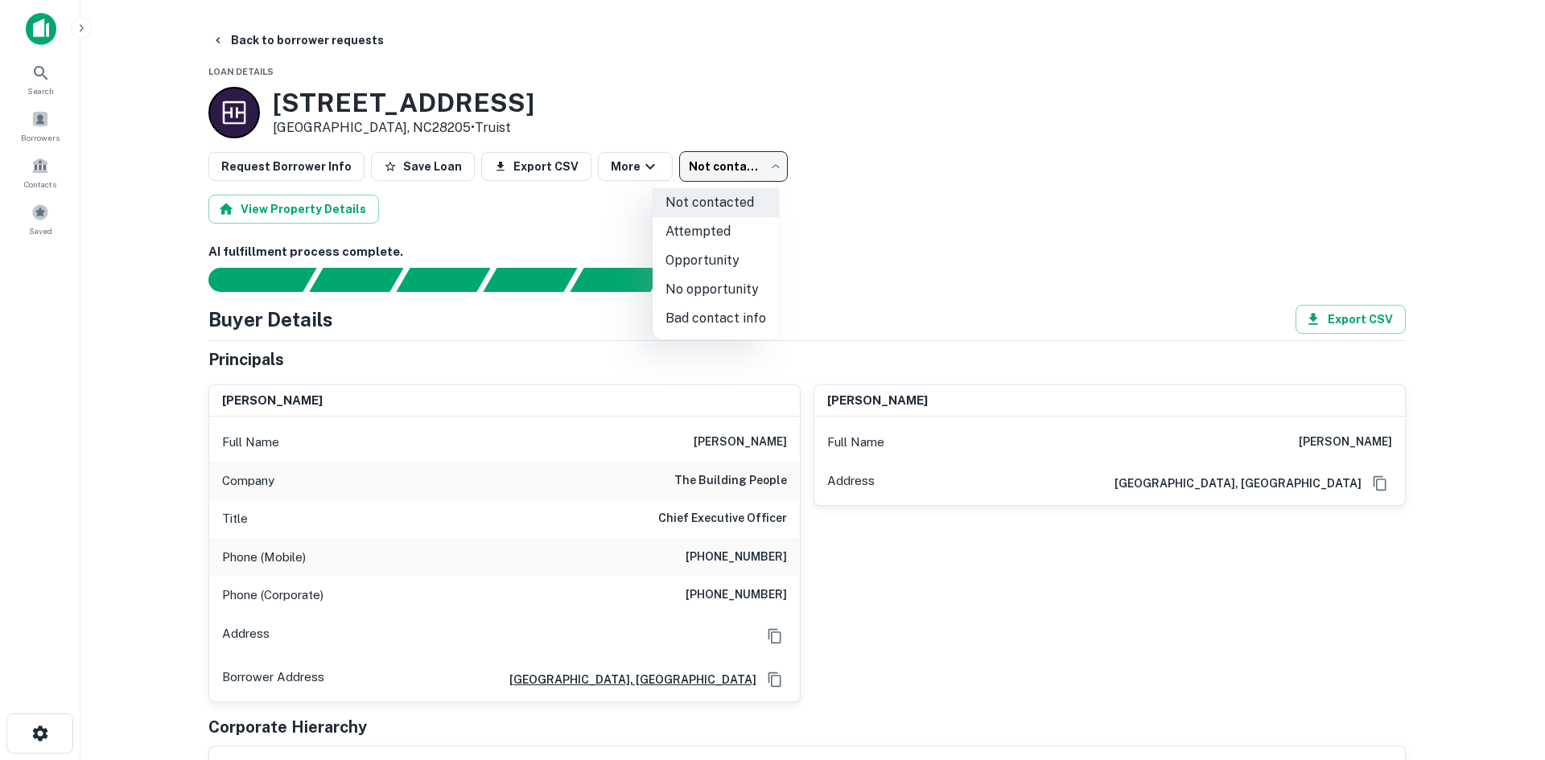
click at [715, 284] on li "No opportunity" at bounding box center [716, 289] width 126 height 29
type input "**********"
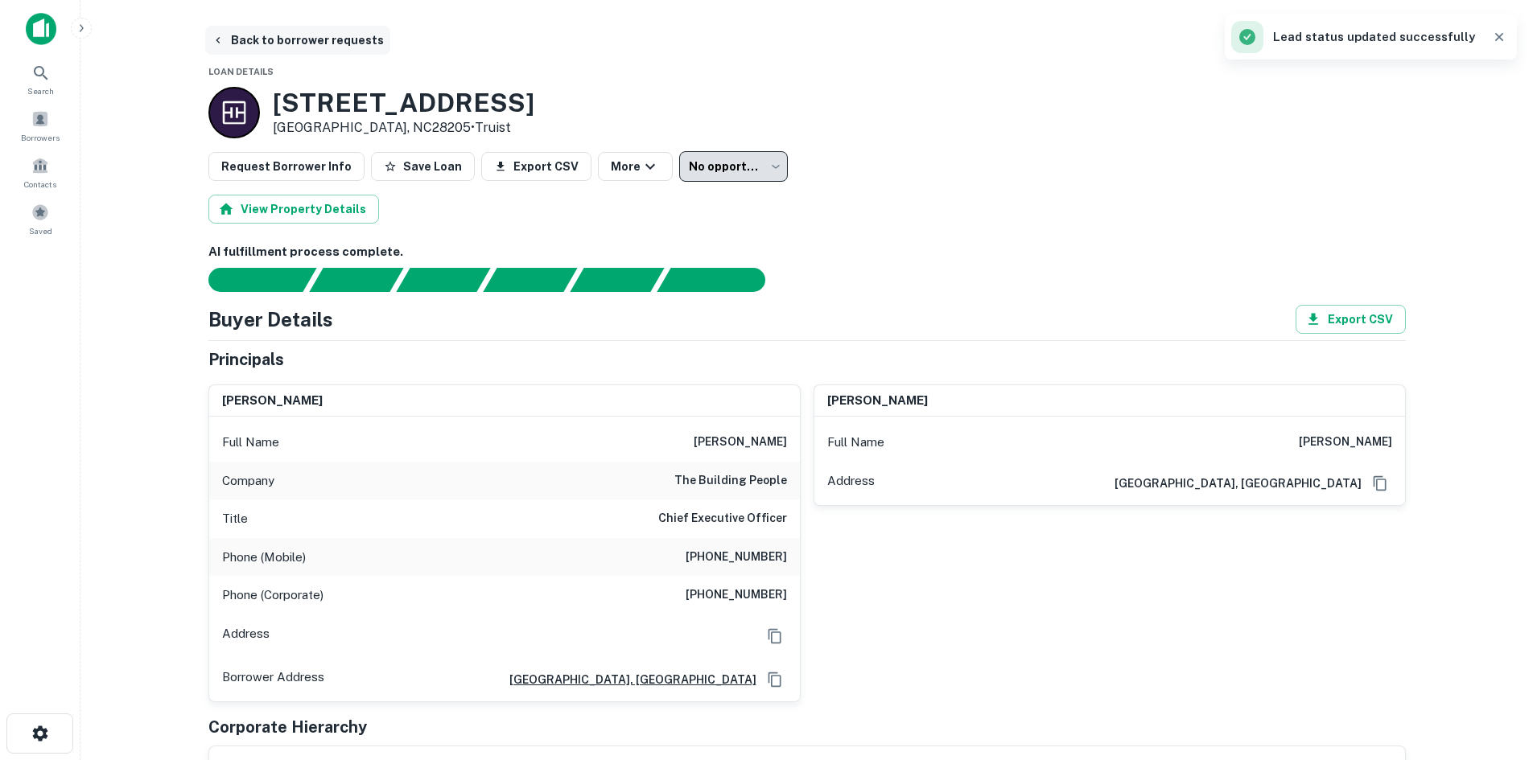
click at [266, 47] on button "Back to borrower requests" at bounding box center [297, 40] width 185 height 29
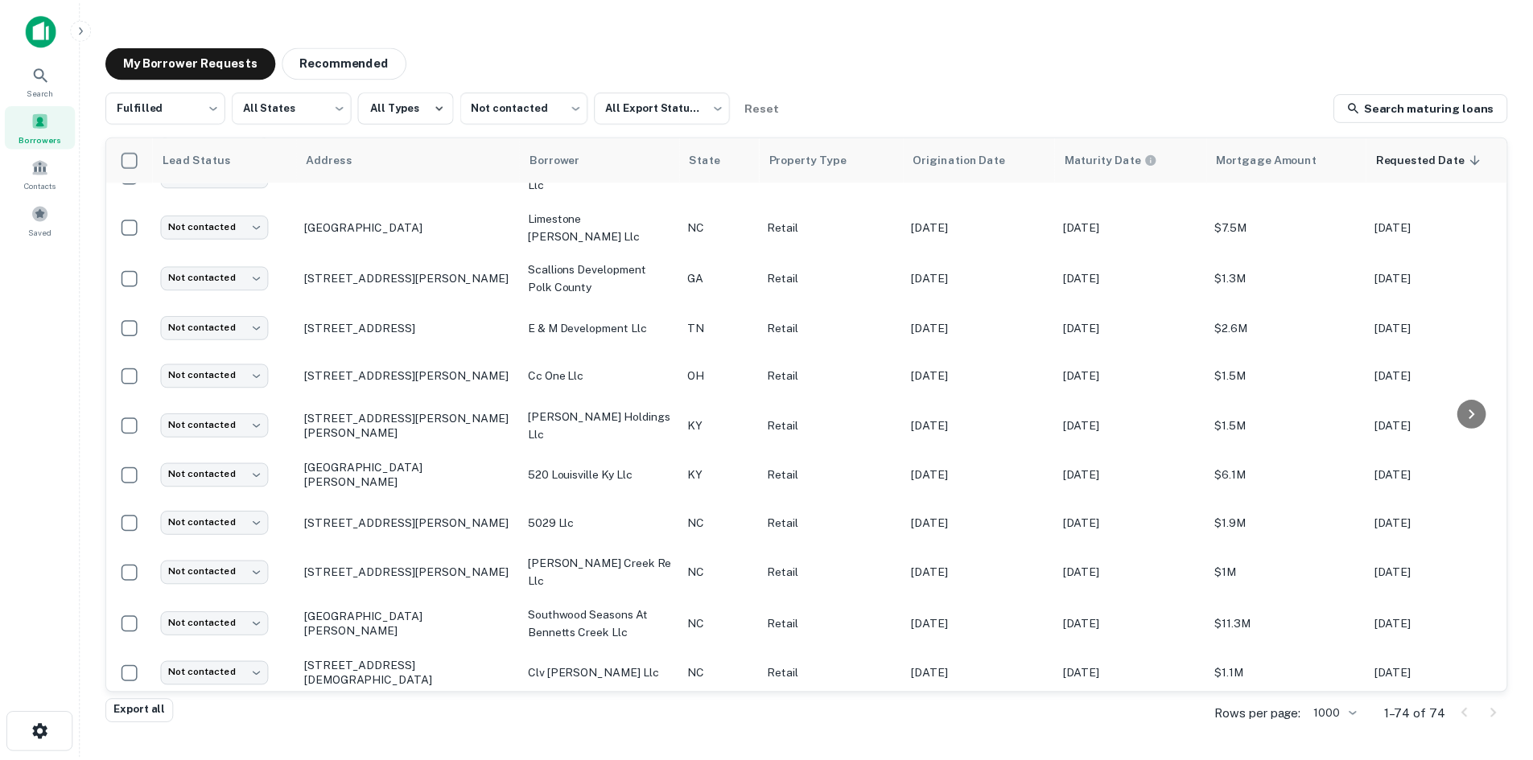
scroll to position [563, 0]
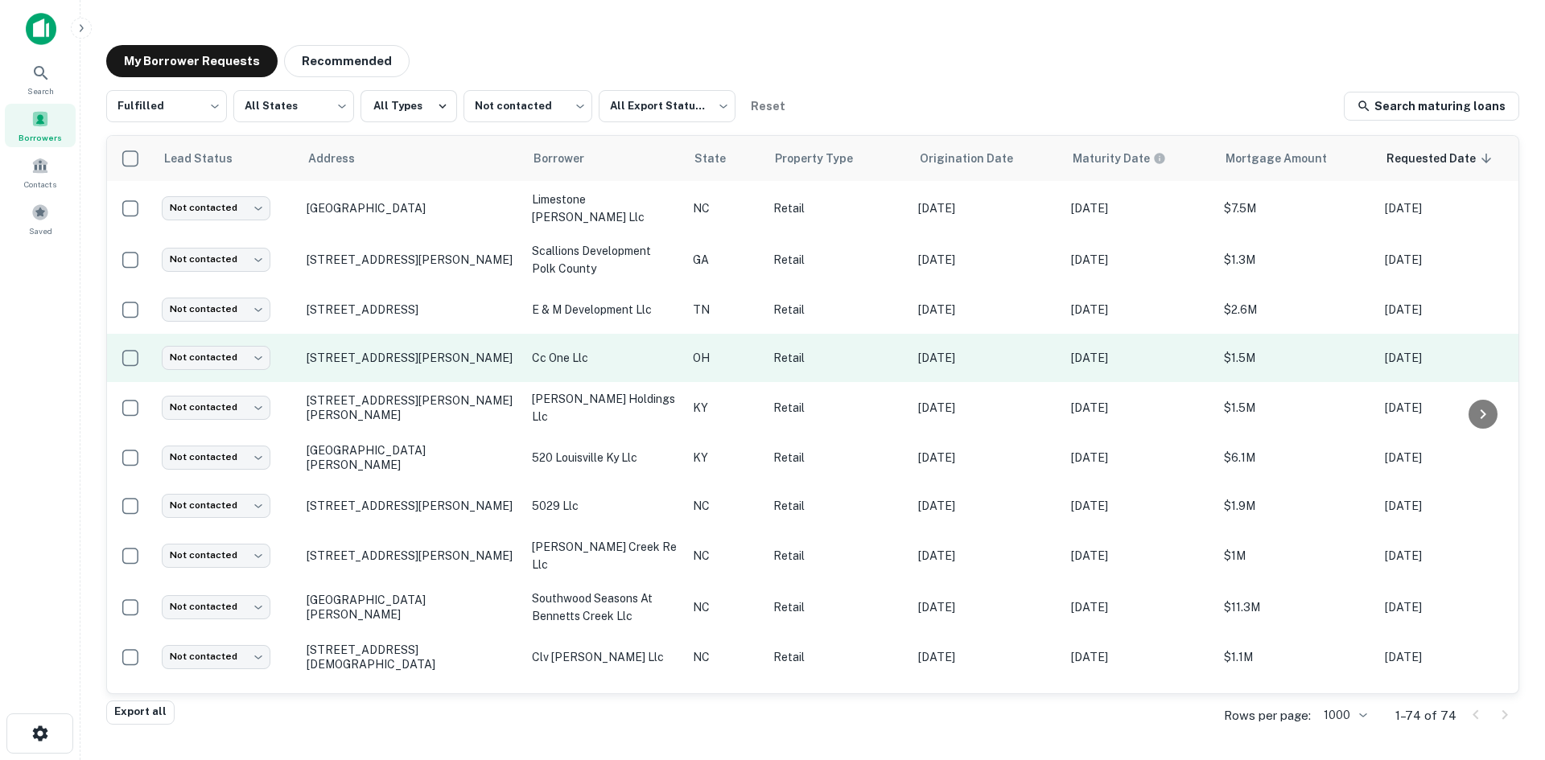
click at [436, 363] on td "8234 Winton Rd Cincinnati, OH45231" at bounding box center [411, 358] width 225 height 48
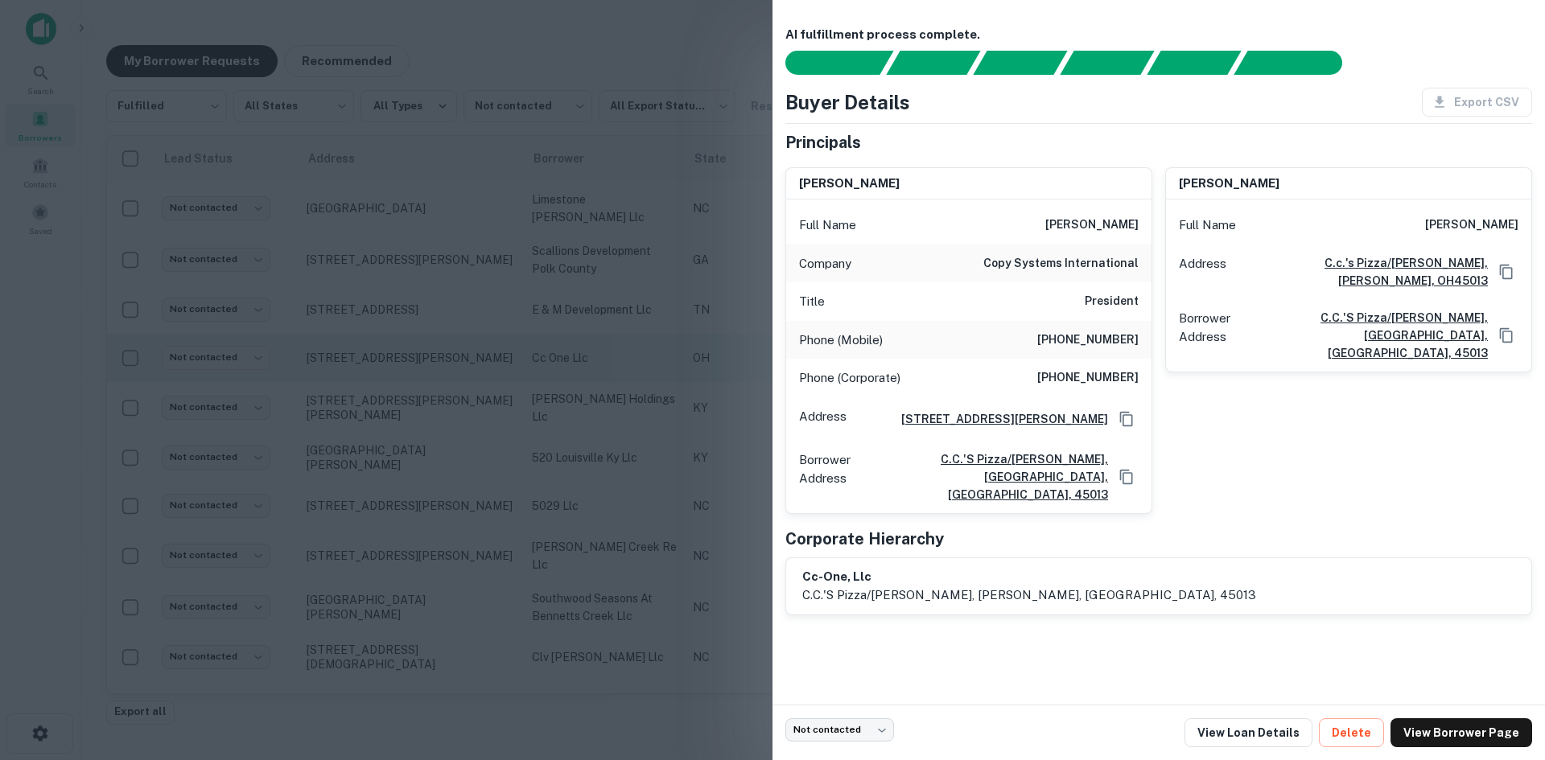
click at [436, 363] on div at bounding box center [772, 380] width 1545 height 760
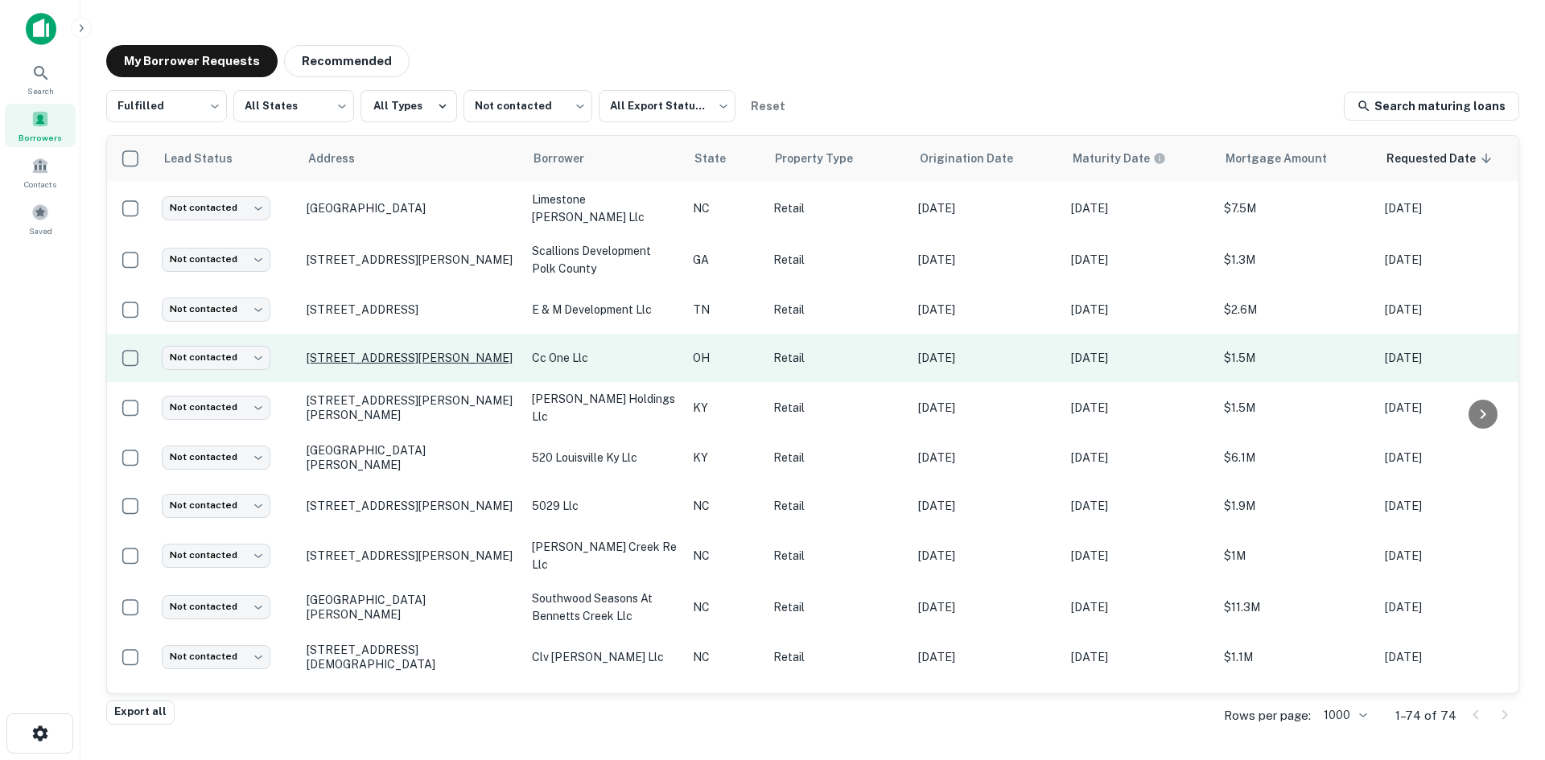
click at [437, 351] on p "8234 Winton Rd Cincinnati, OH45231" at bounding box center [411, 358] width 209 height 14
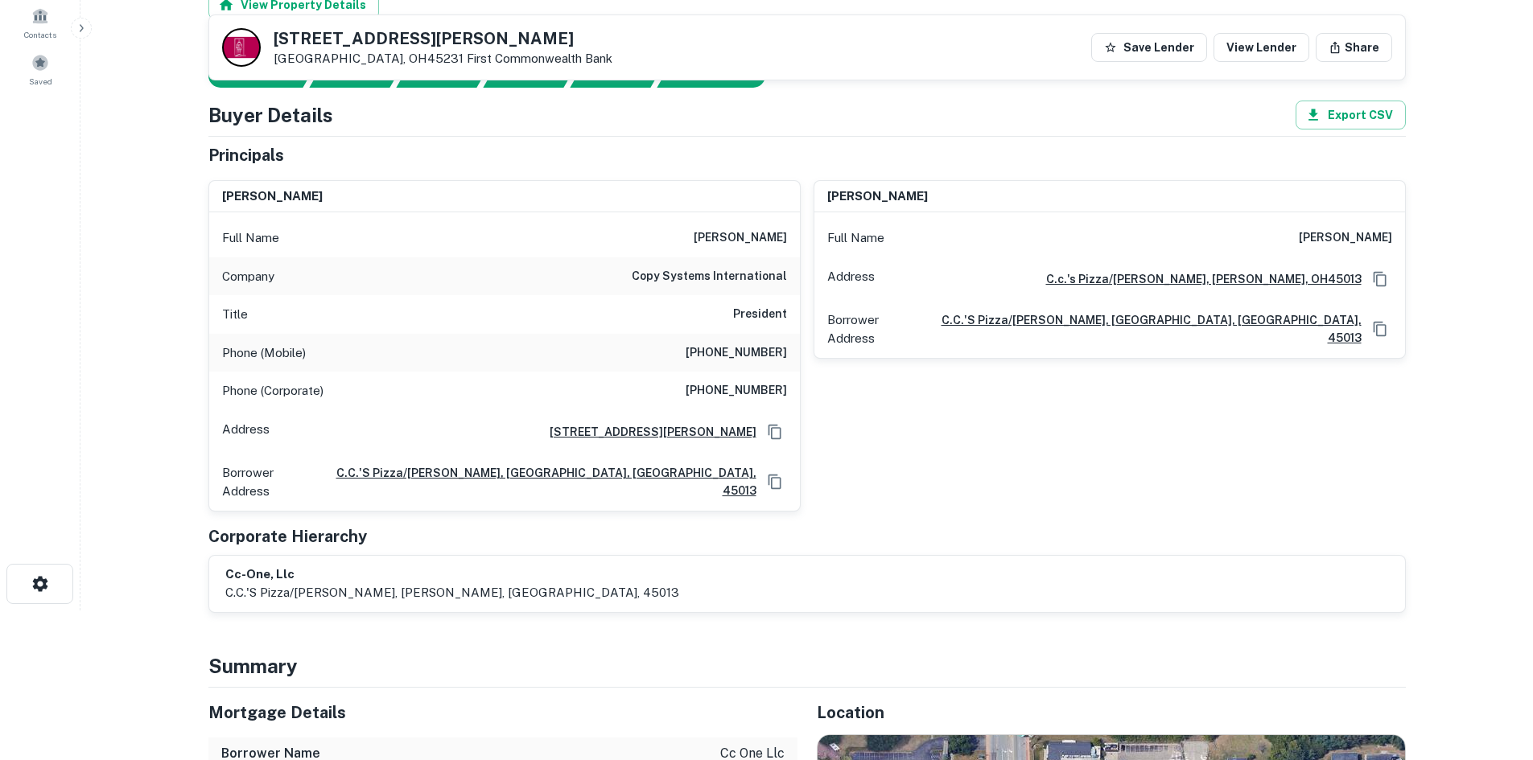
scroll to position [563, 0]
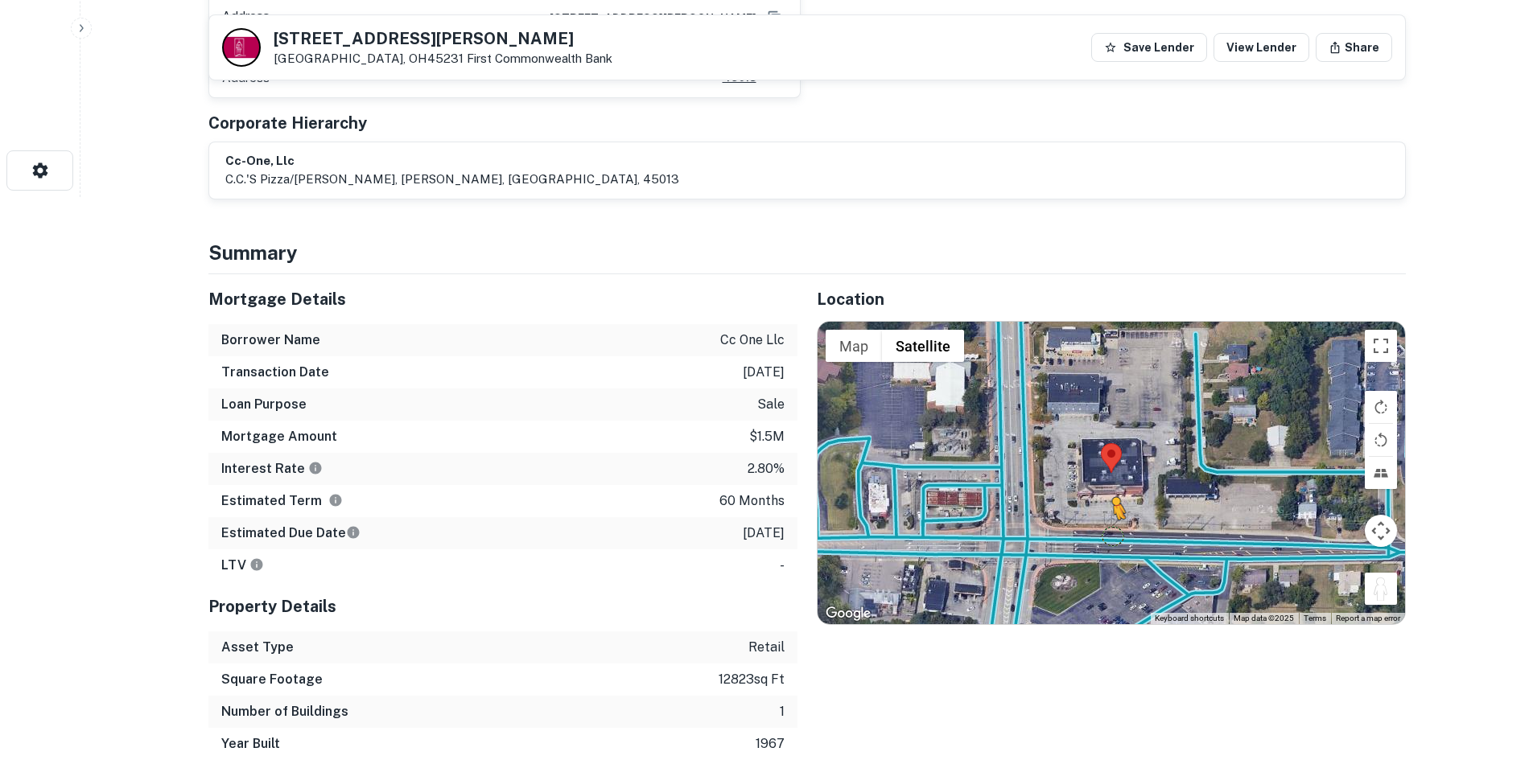
drag, startPoint x: 1373, startPoint y: 579, endPoint x: 1111, endPoint y: 522, distance: 268.3
click at [1111, 522] on div "To activate drag with keyboard, press Alt + Enter. Once in keyboard drag state,…" at bounding box center [1111, 473] width 587 height 303
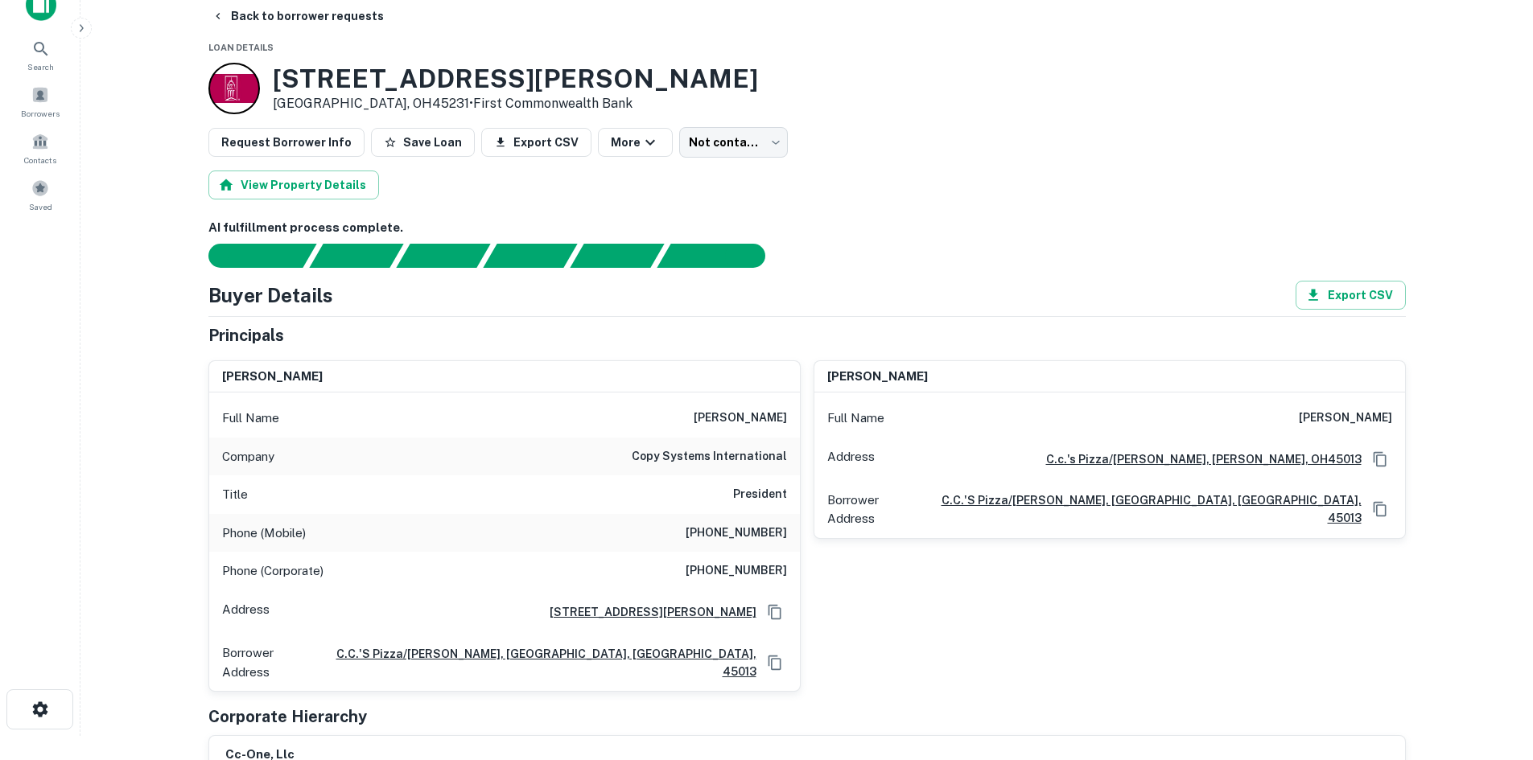
scroll to position [0, 0]
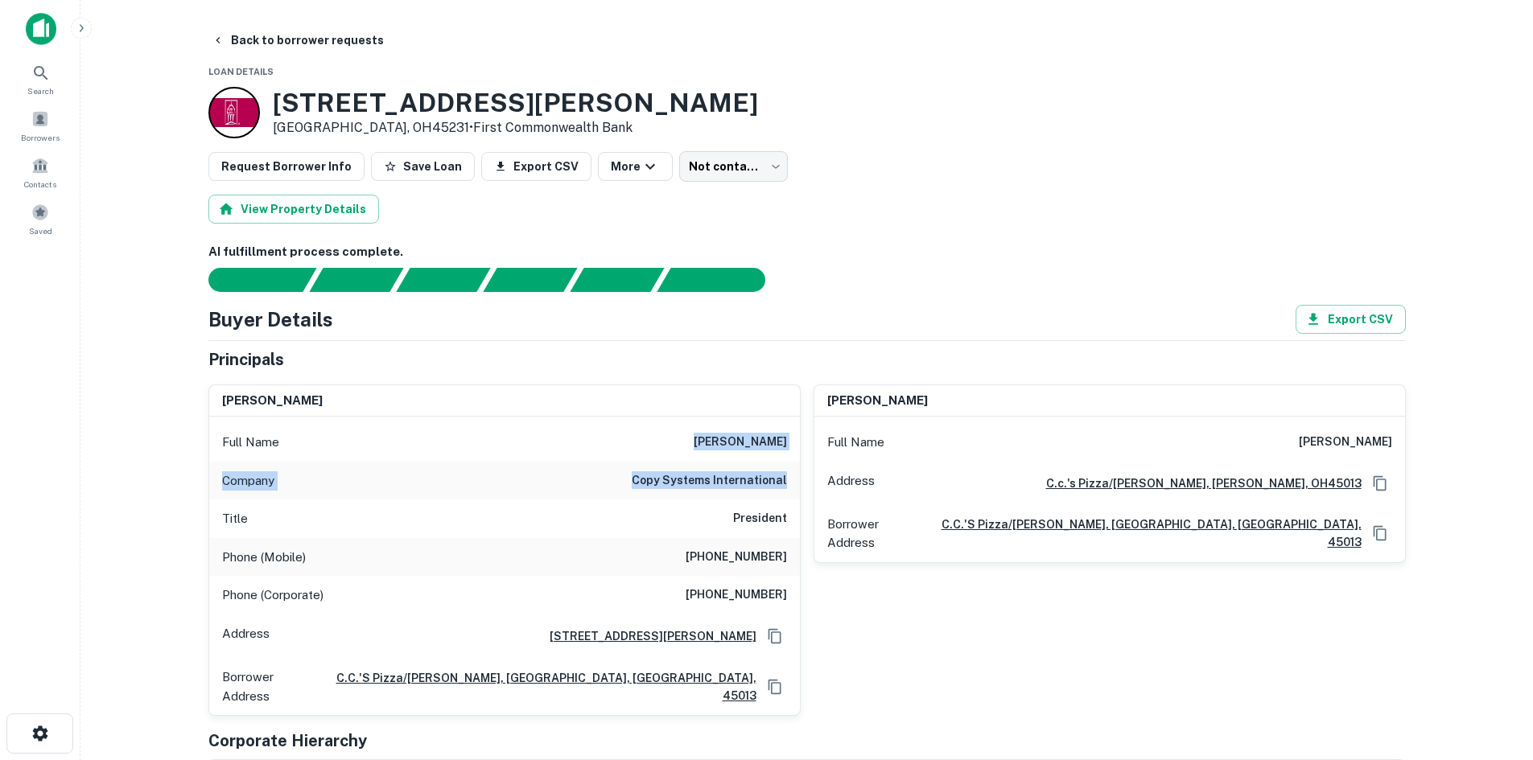
drag, startPoint x: 726, startPoint y: 439, endPoint x: 788, endPoint y: 488, distance: 79.1
click at [788, 488] on div "Full Name mike martin Company copy systems international Title President Phone …" at bounding box center [504, 566] width 591 height 299
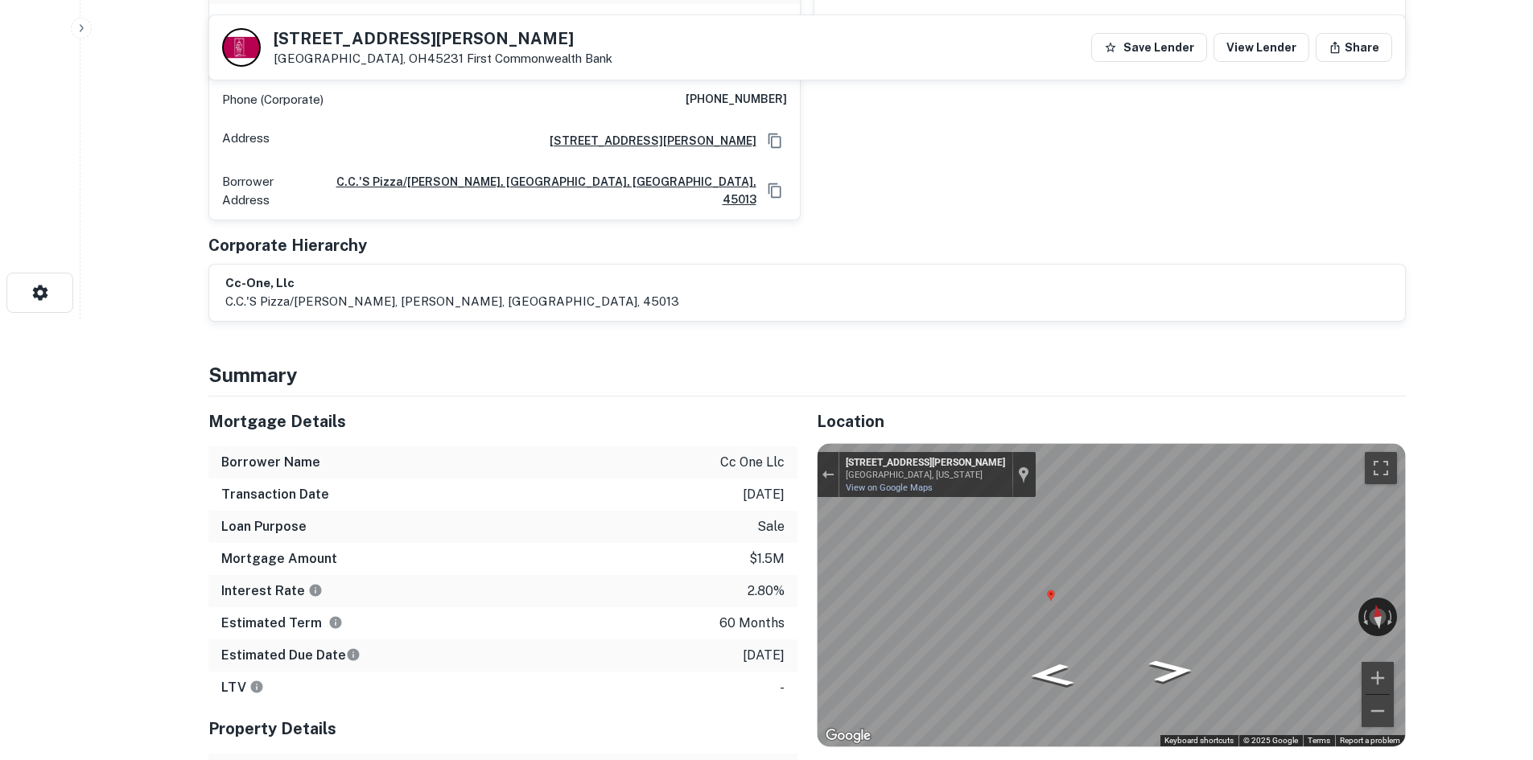
scroll to position [241, 0]
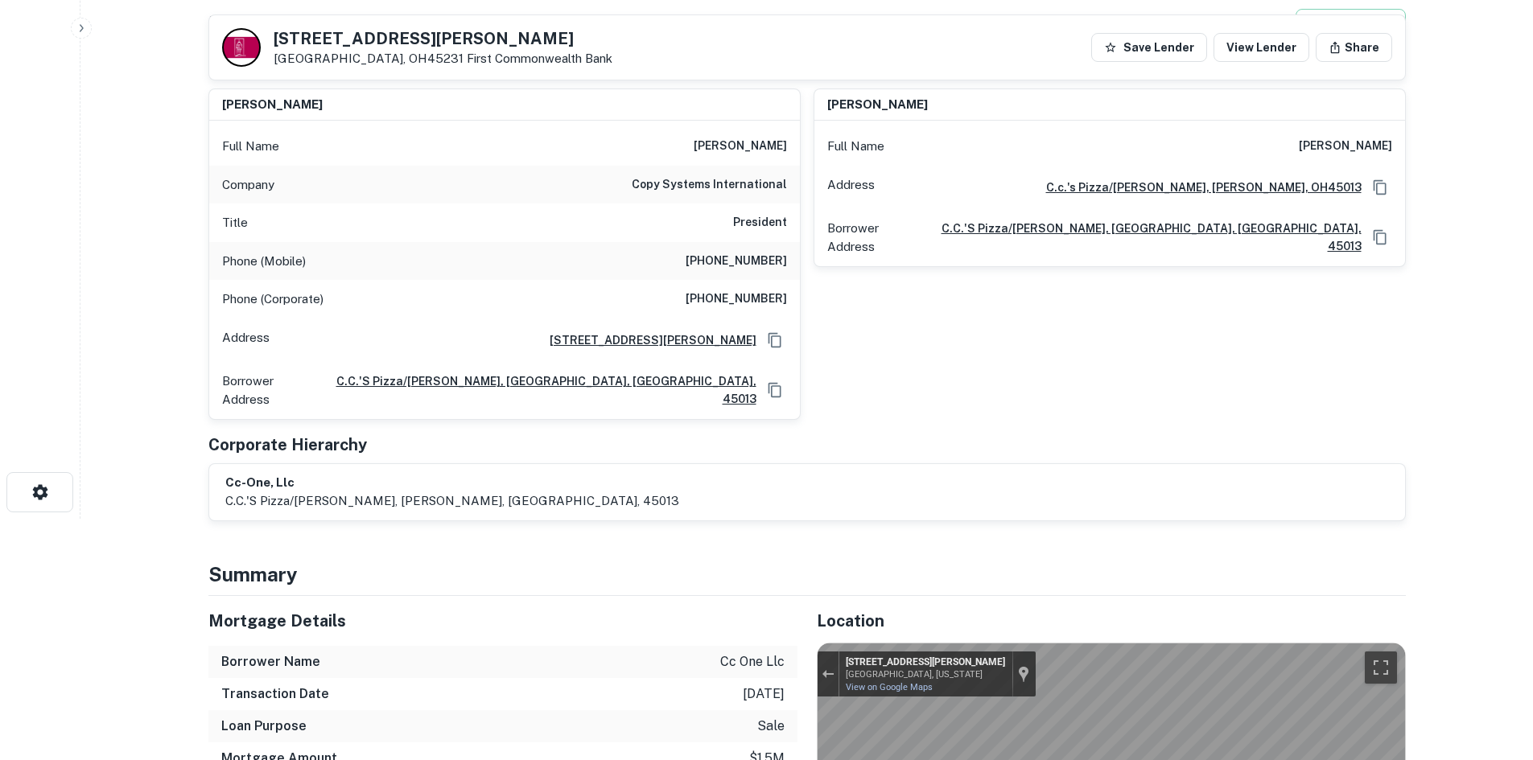
click at [762, 258] on h6 "(305) 330-5966" at bounding box center [736, 261] width 101 height 19
click at [753, 295] on h6 "(770) 934-3001" at bounding box center [736, 299] width 101 height 19
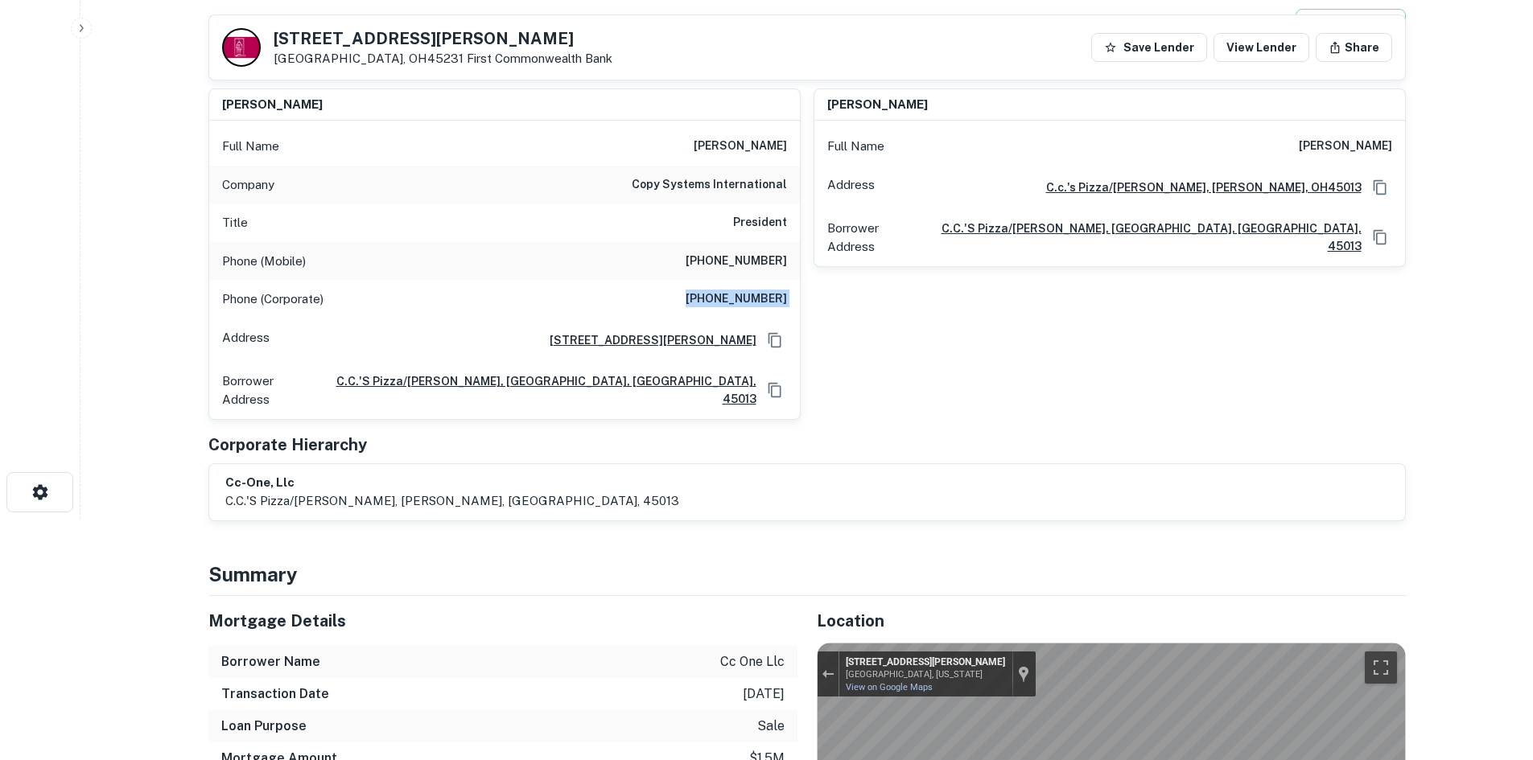
click at [753, 295] on h6 "(770) 934-3001" at bounding box center [736, 299] width 101 height 19
click at [744, 250] on div "Phone (Mobile) (305) 330-5966" at bounding box center [504, 261] width 591 height 39
click at [691, 146] on div "Full Name mike martin" at bounding box center [504, 146] width 591 height 39
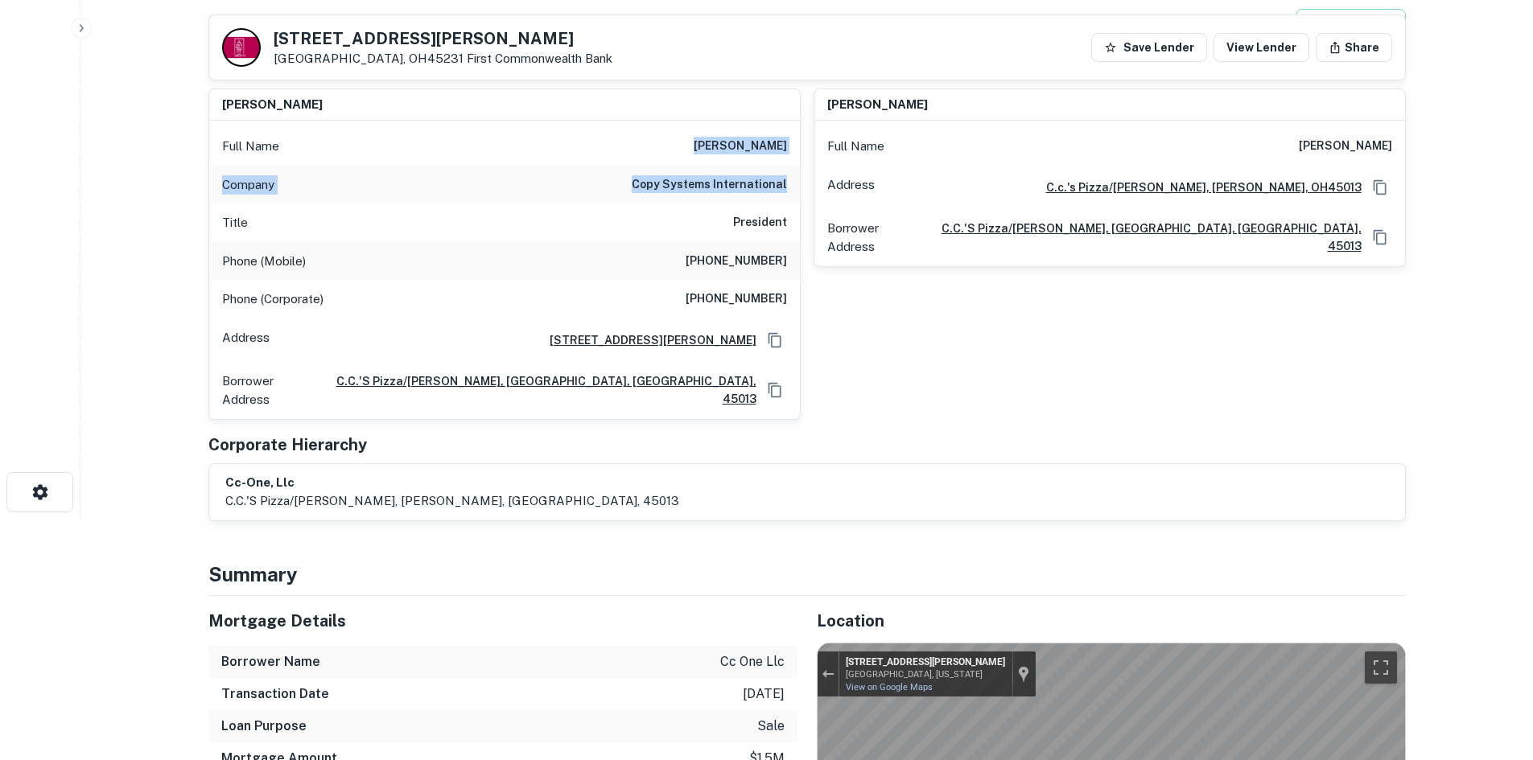
drag, startPoint x: 737, startPoint y: 138, endPoint x: 786, endPoint y: 181, distance: 65.0
click at [786, 181] on div "Full Name mike martin Company copy systems international Title President Phone …" at bounding box center [504, 270] width 591 height 299
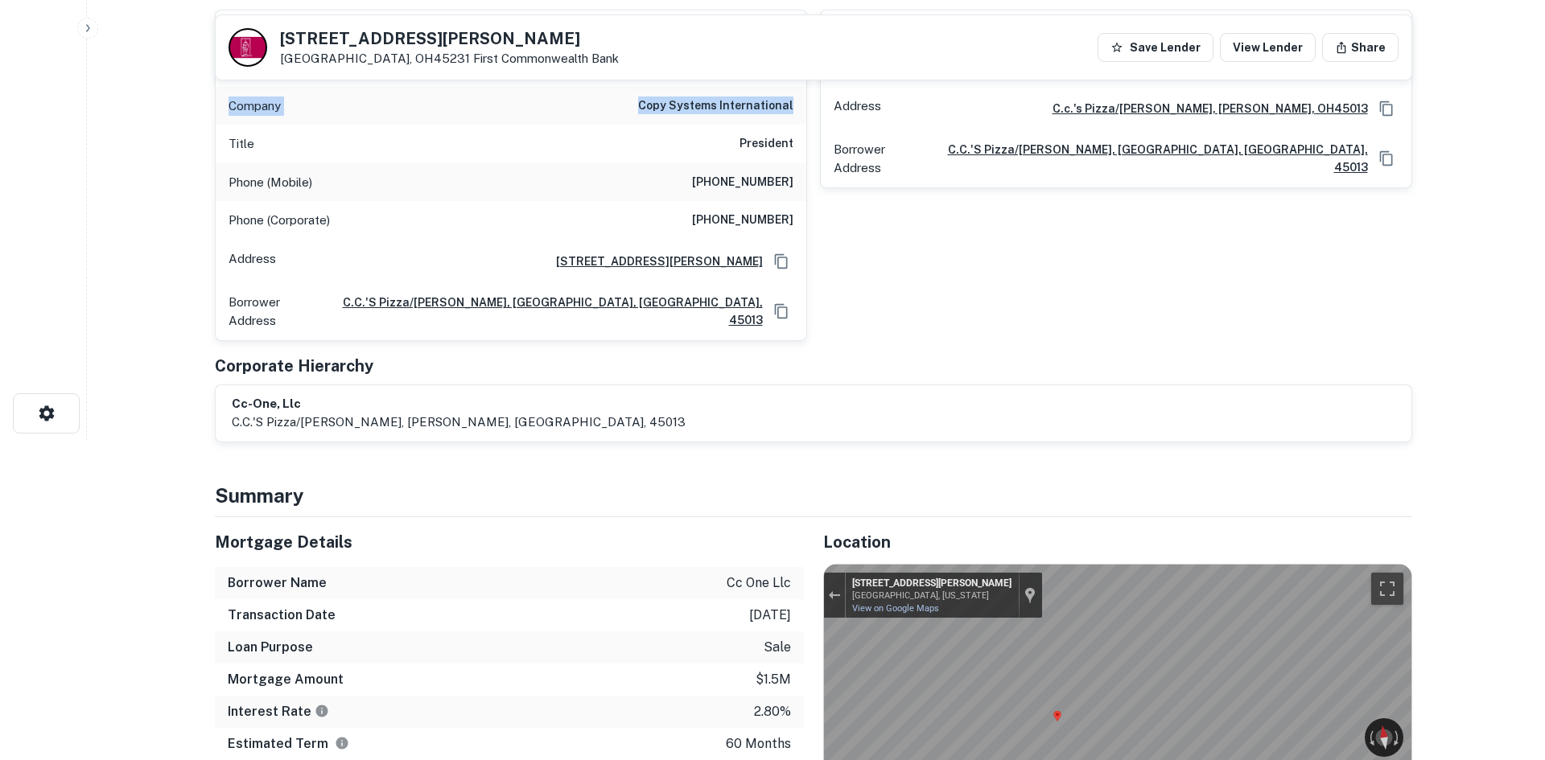
scroll to position [0, 0]
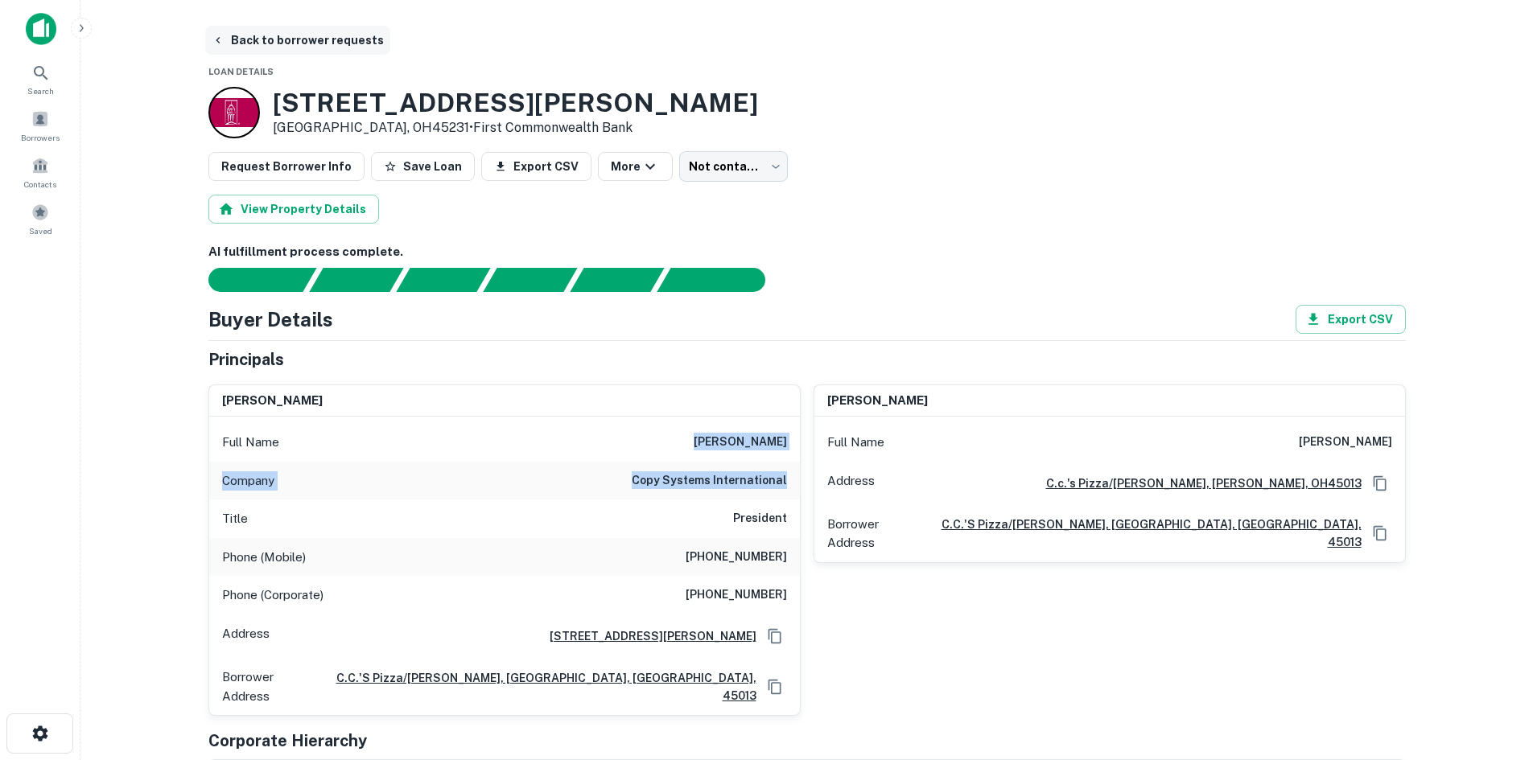
click at [313, 41] on button "Back to borrower requests" at bounding box center [297, 40] width 185 height 29
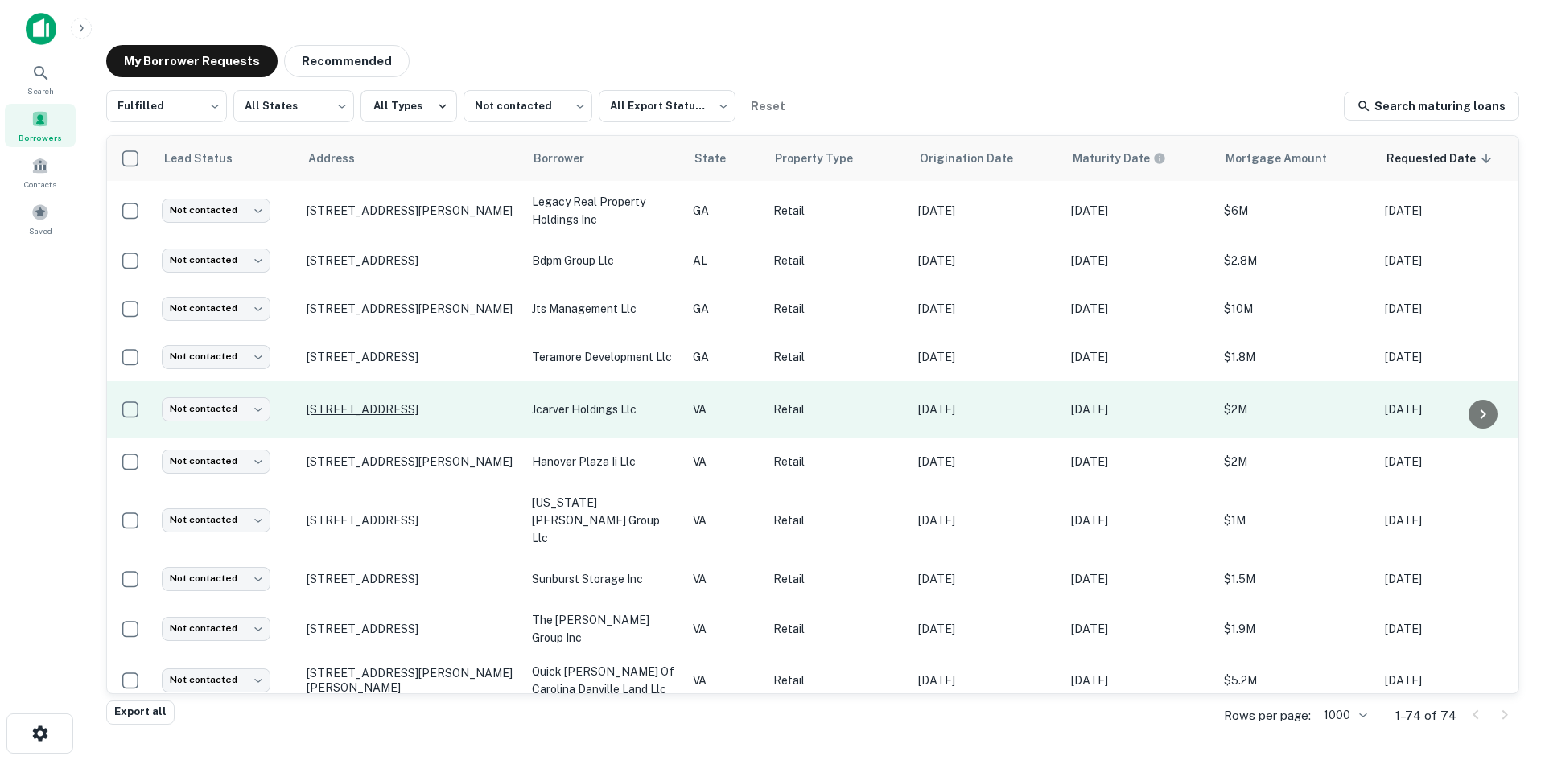
scroll to position [1109, 0]
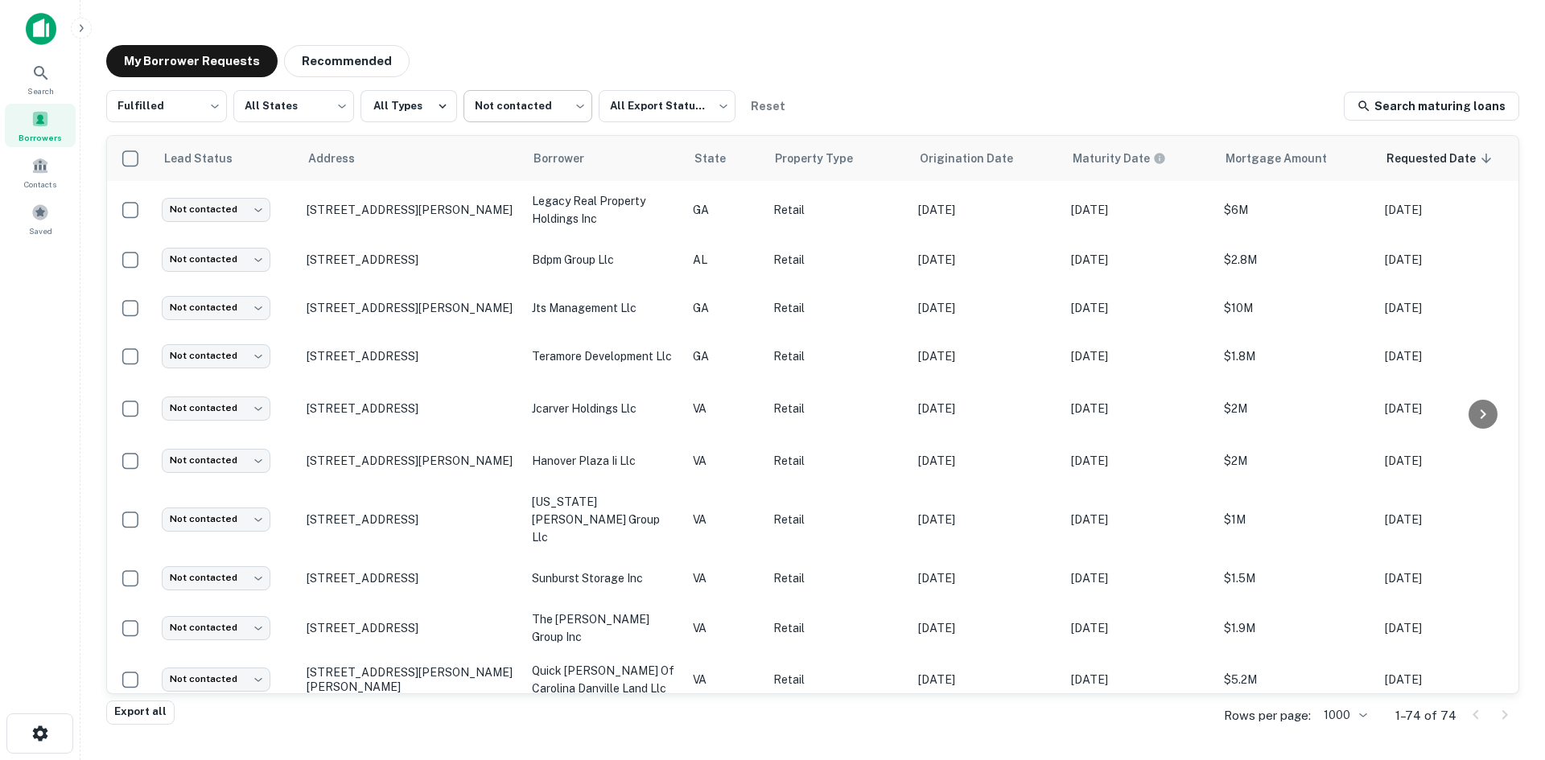
click at [514, 121] on body "Search Borrowers Contacts Saved My Borrower Requests Recommended Fulfilled ****…" at bounding box center [772, 380] width 1545 height 760
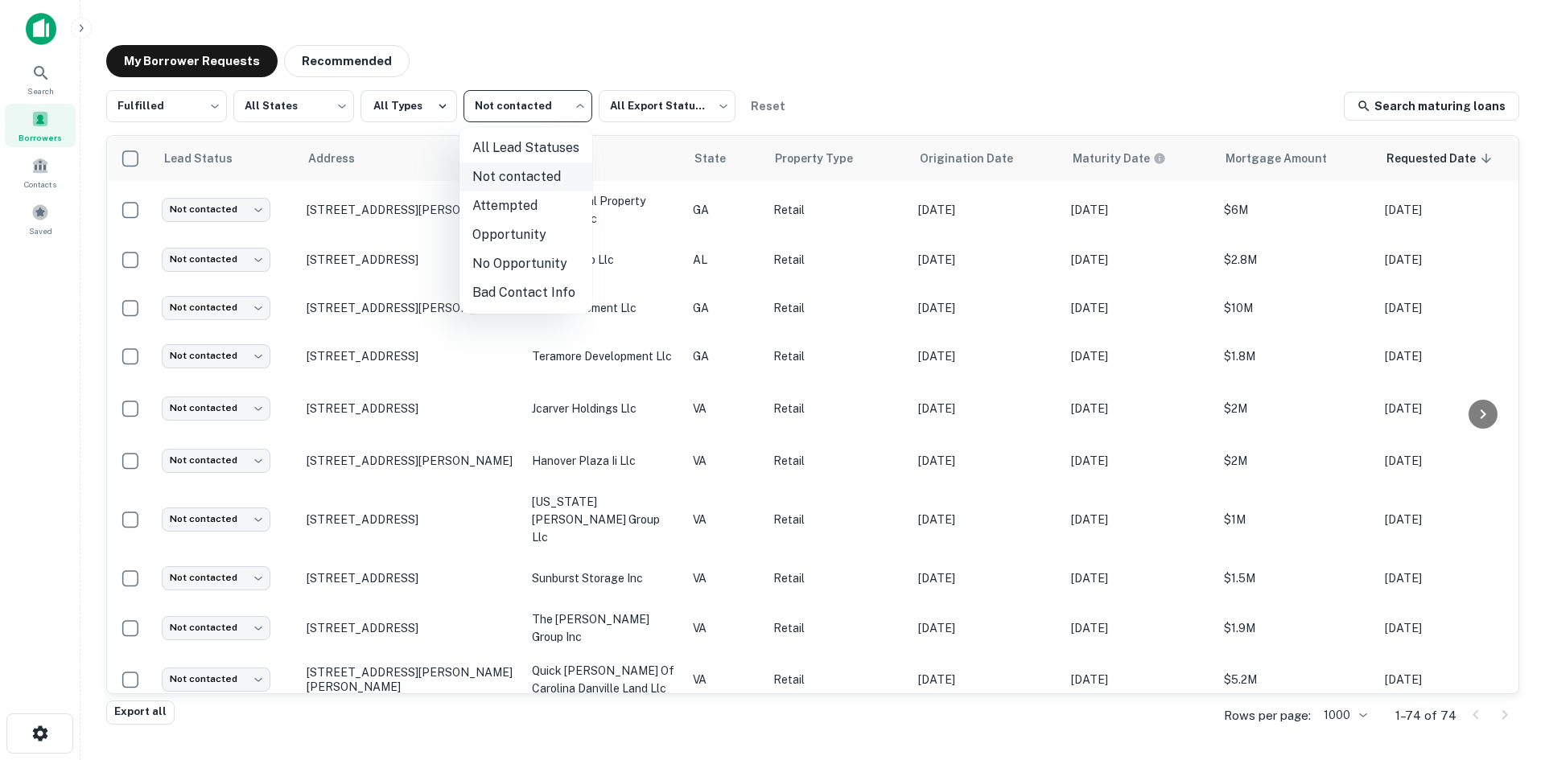
click at [511, 181] on li "Not contacted" at bounding box center [526, 177] width 133 height 29
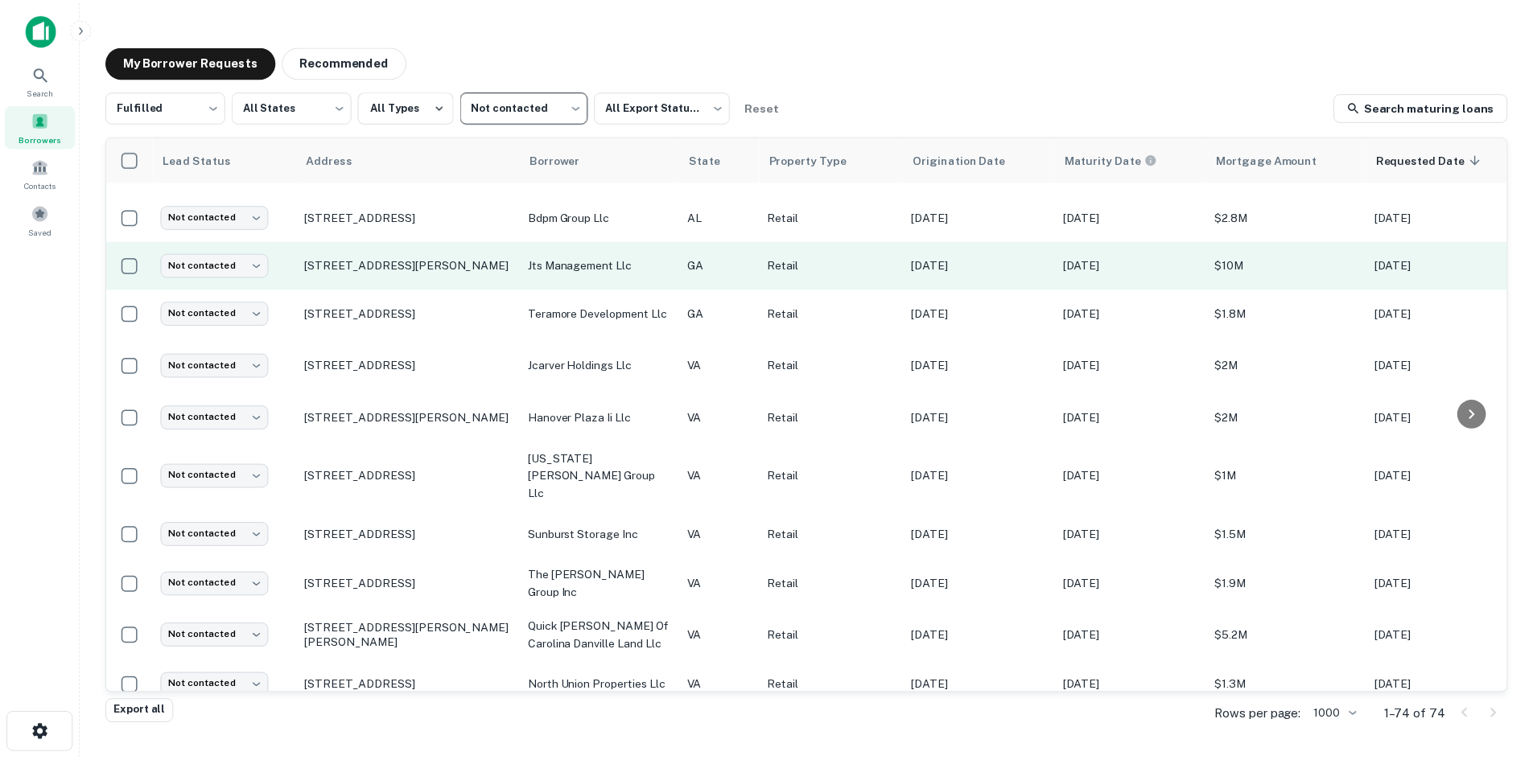
scroll to position [1189, 0]
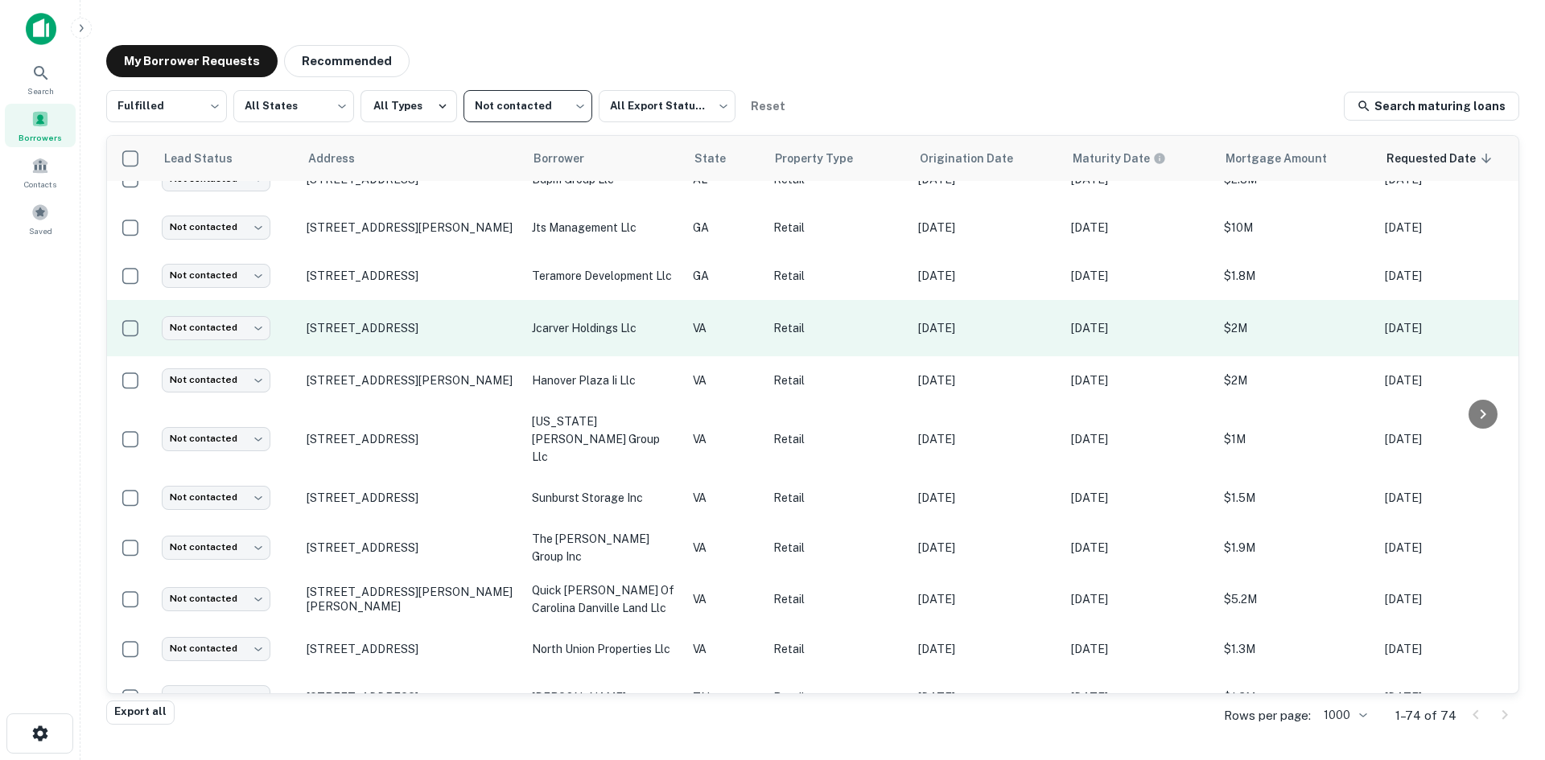
click at [430, 329] on td "1134 W Mercury Blvd Hampton, VA23666" at bounding box center [411, 328] width 225 height 56
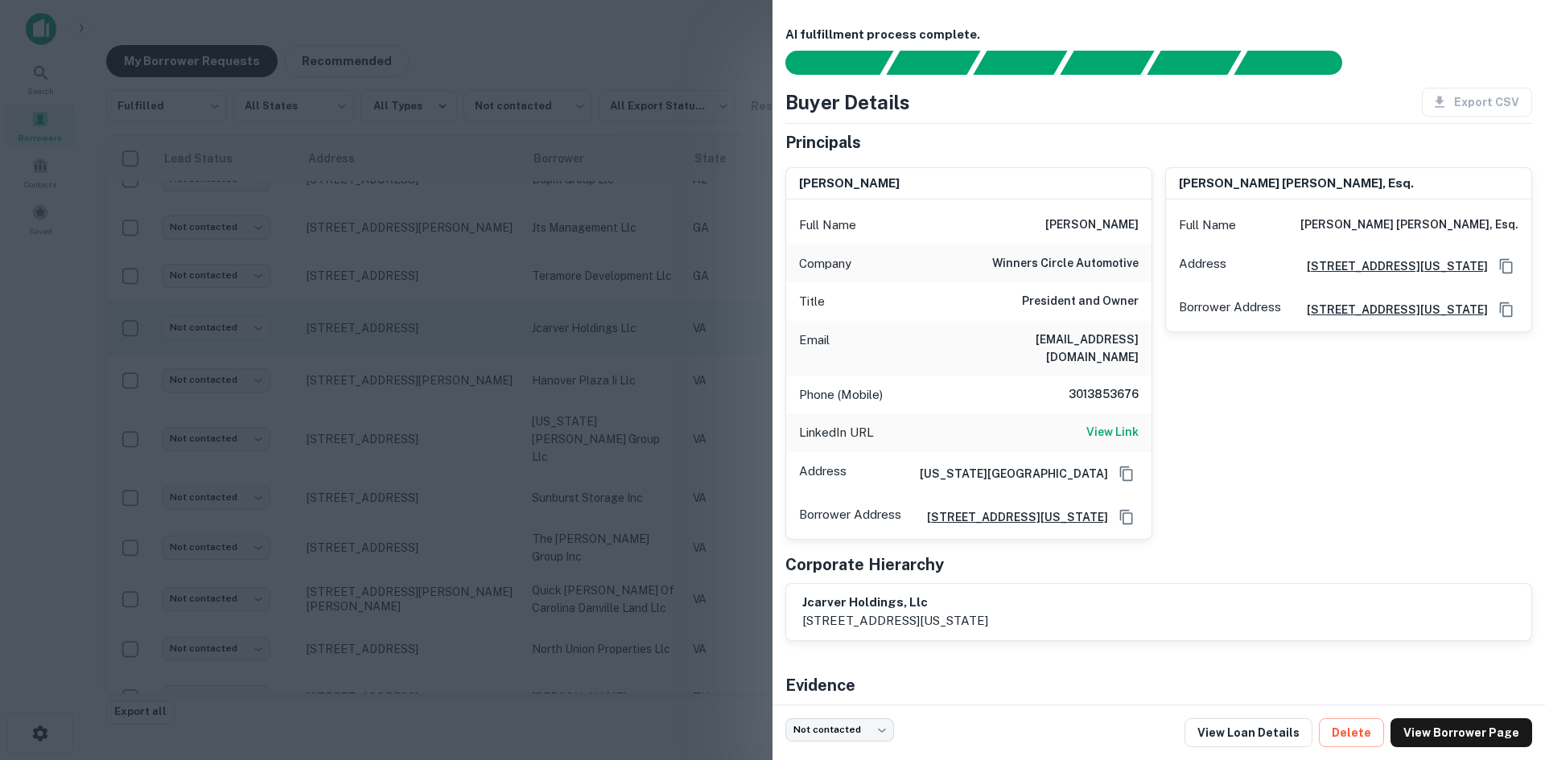
click at [430, 329] on div at bounding box center [772, 380] width 1545 height 760
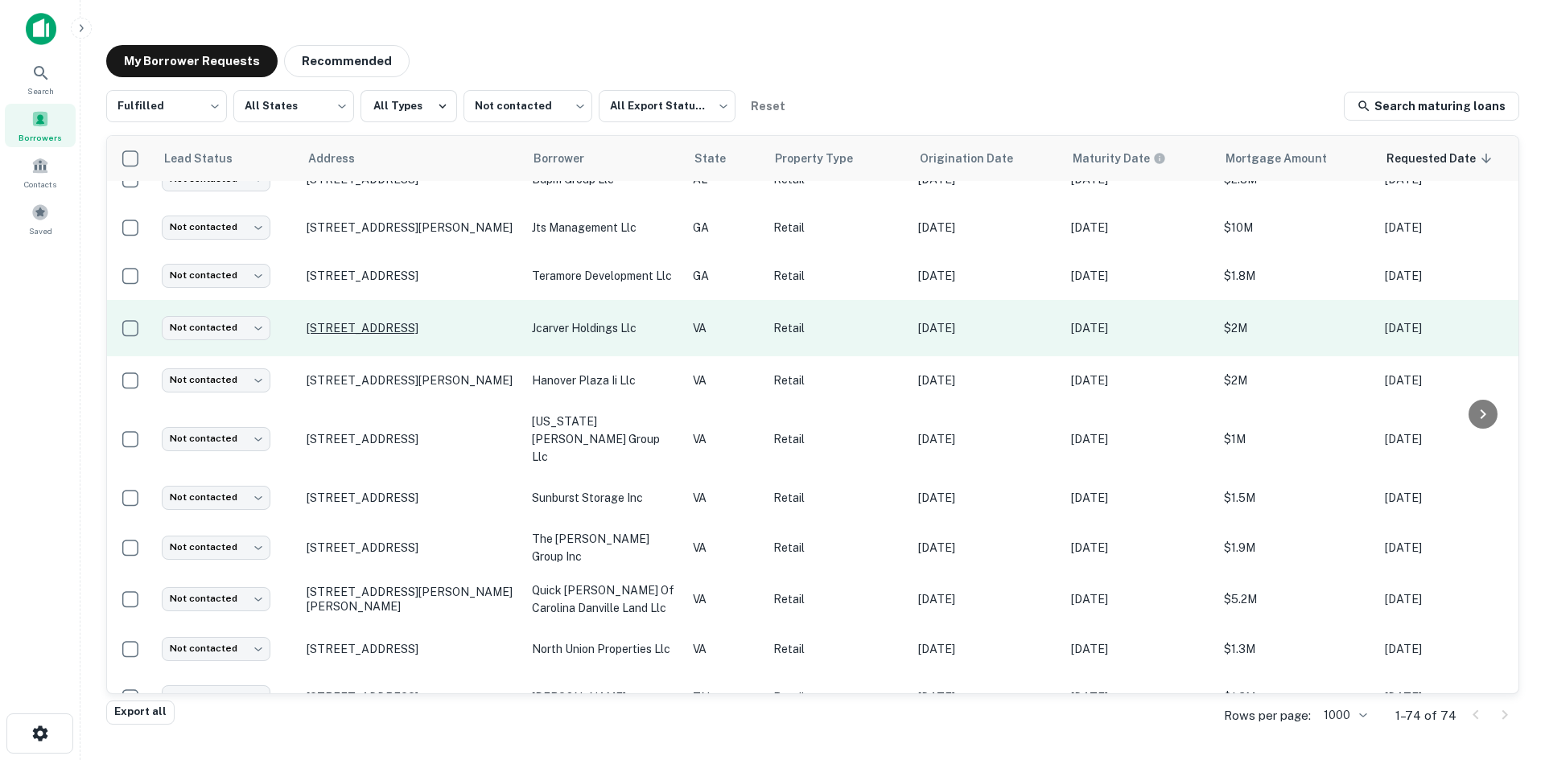
click at [421, 321] on p "1134 W Mercury Blvd Hampton, VA23666" at bounding box center [411, 328] width 209 height 14
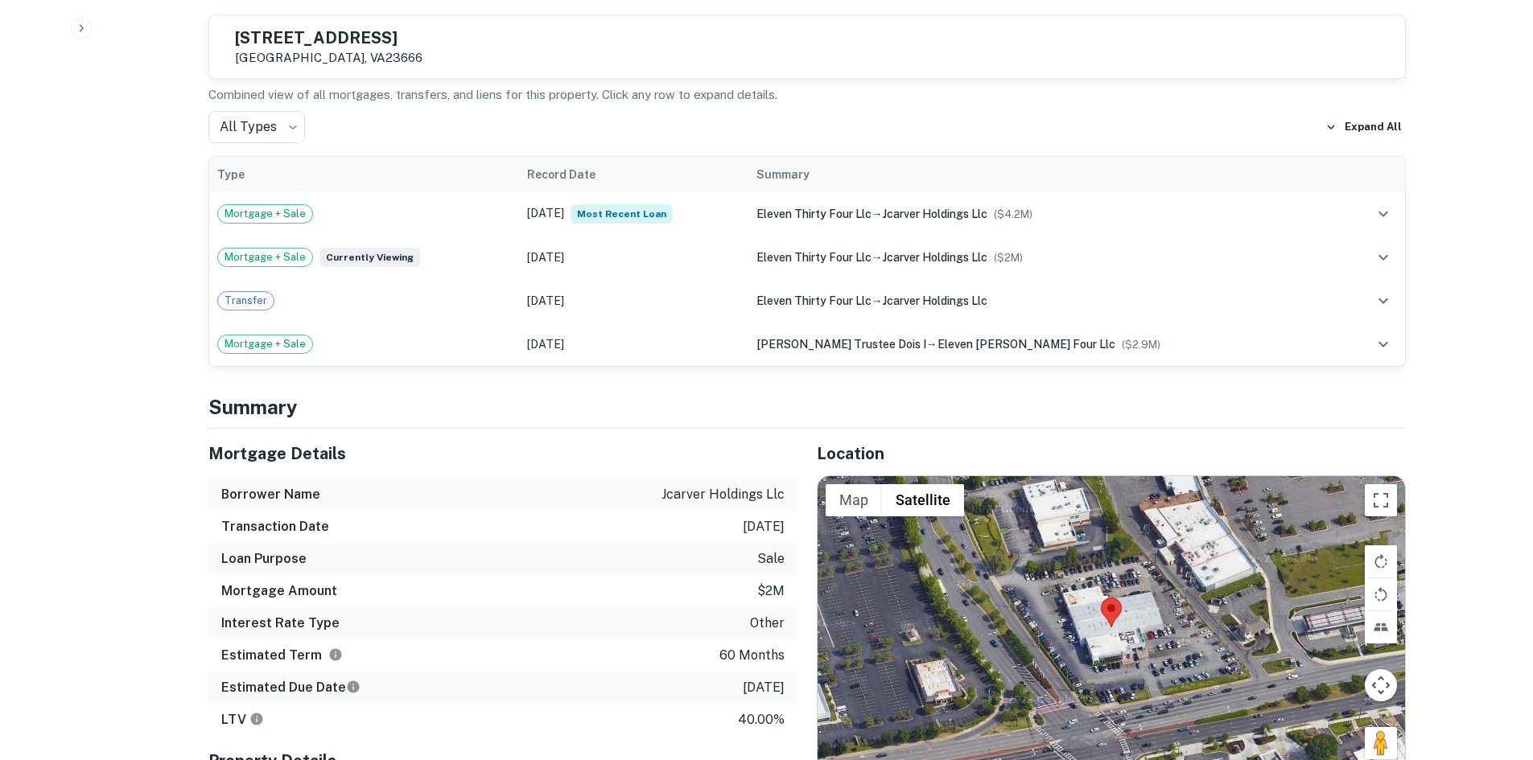
scroll to position [966, 0]
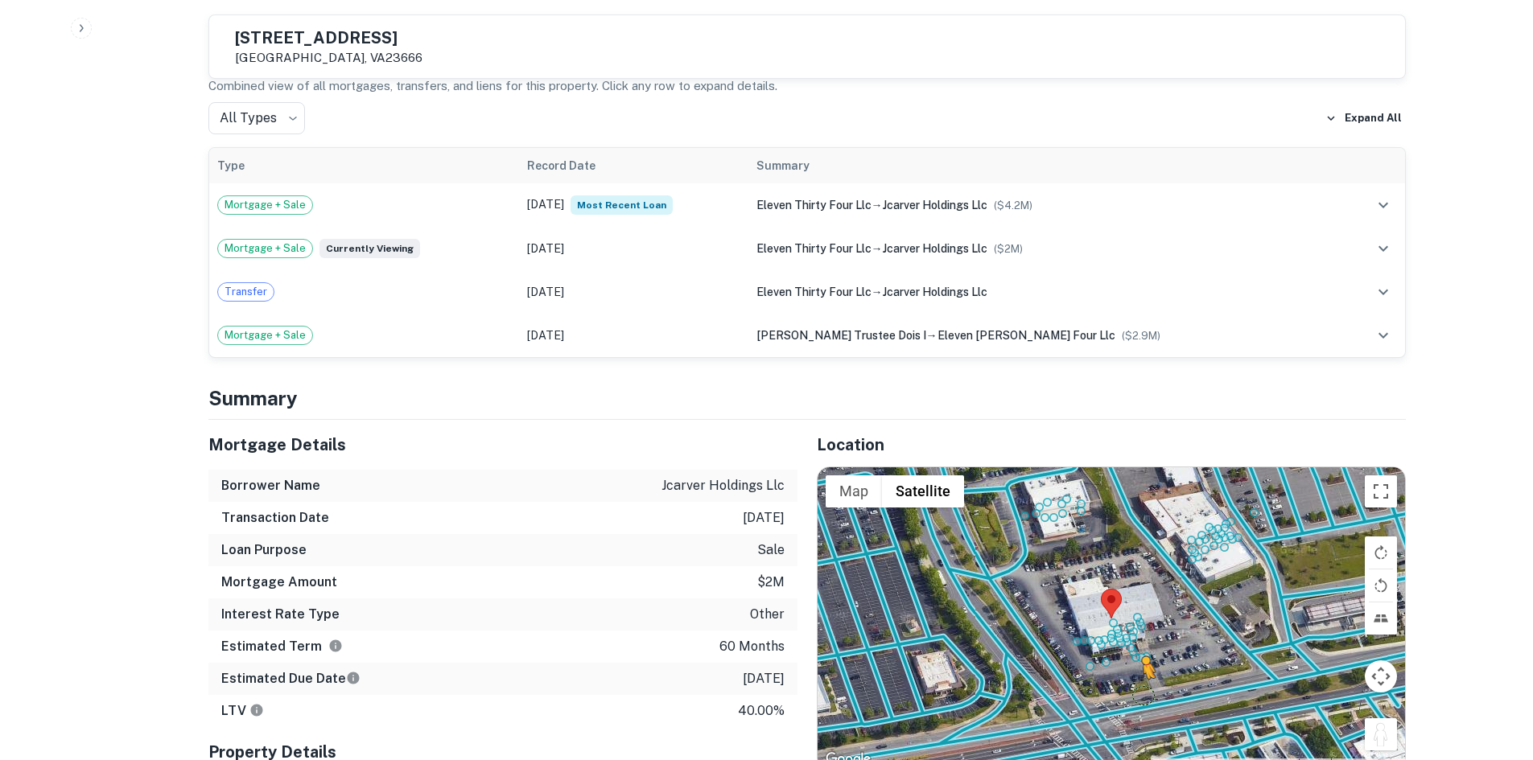
drag, startPoint x: 1381, startPoint y: 722, endPoint x: 1129, endPoint y: 671, distance: 256.9
click at [1129, 671] on div "To activate drag with keyboard, press Alt + Enter. Once in keyboard drag state,…" at bounding box center [1111, 619] width 587 height 303
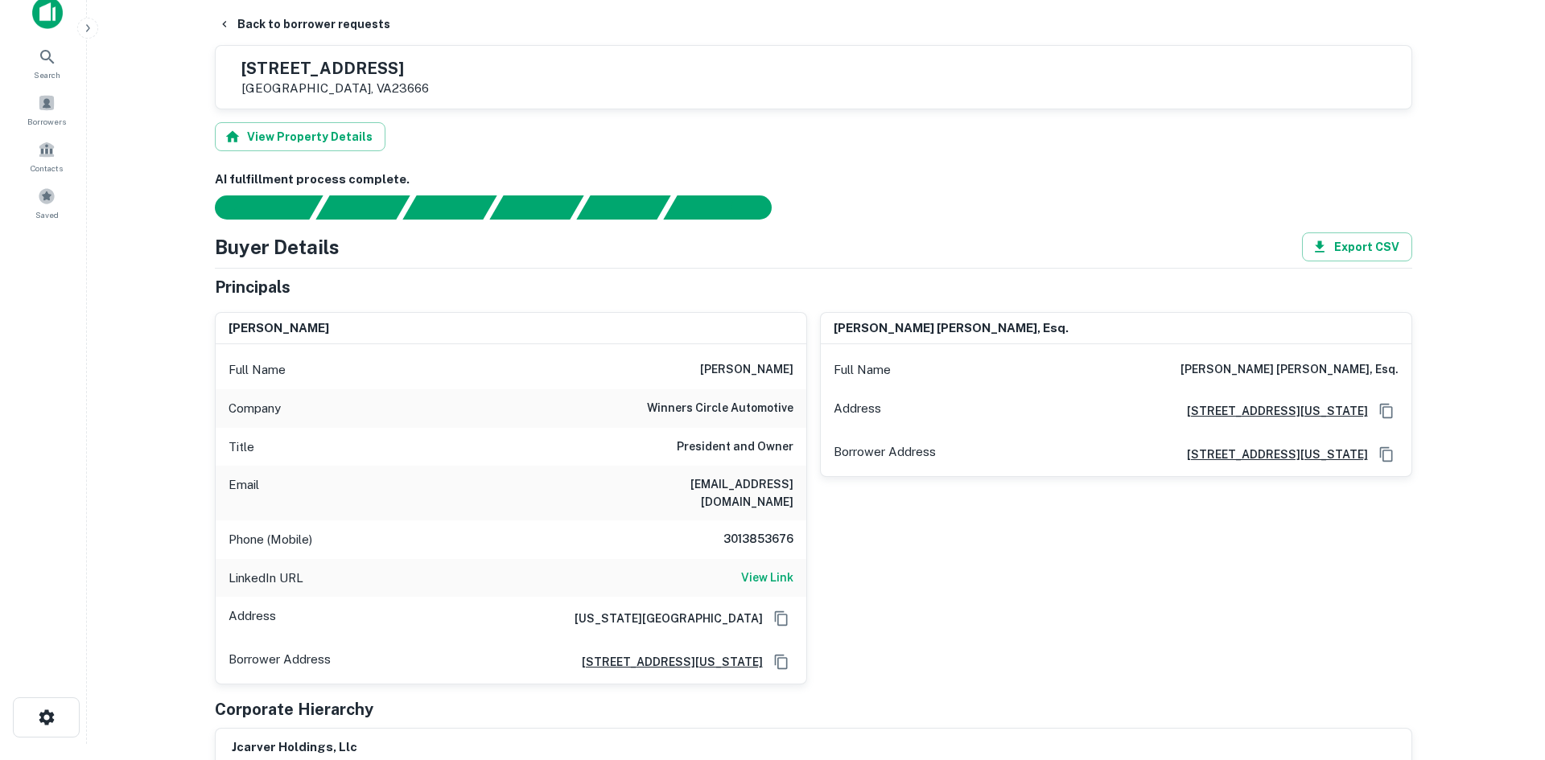
scroll to position [0, 0]
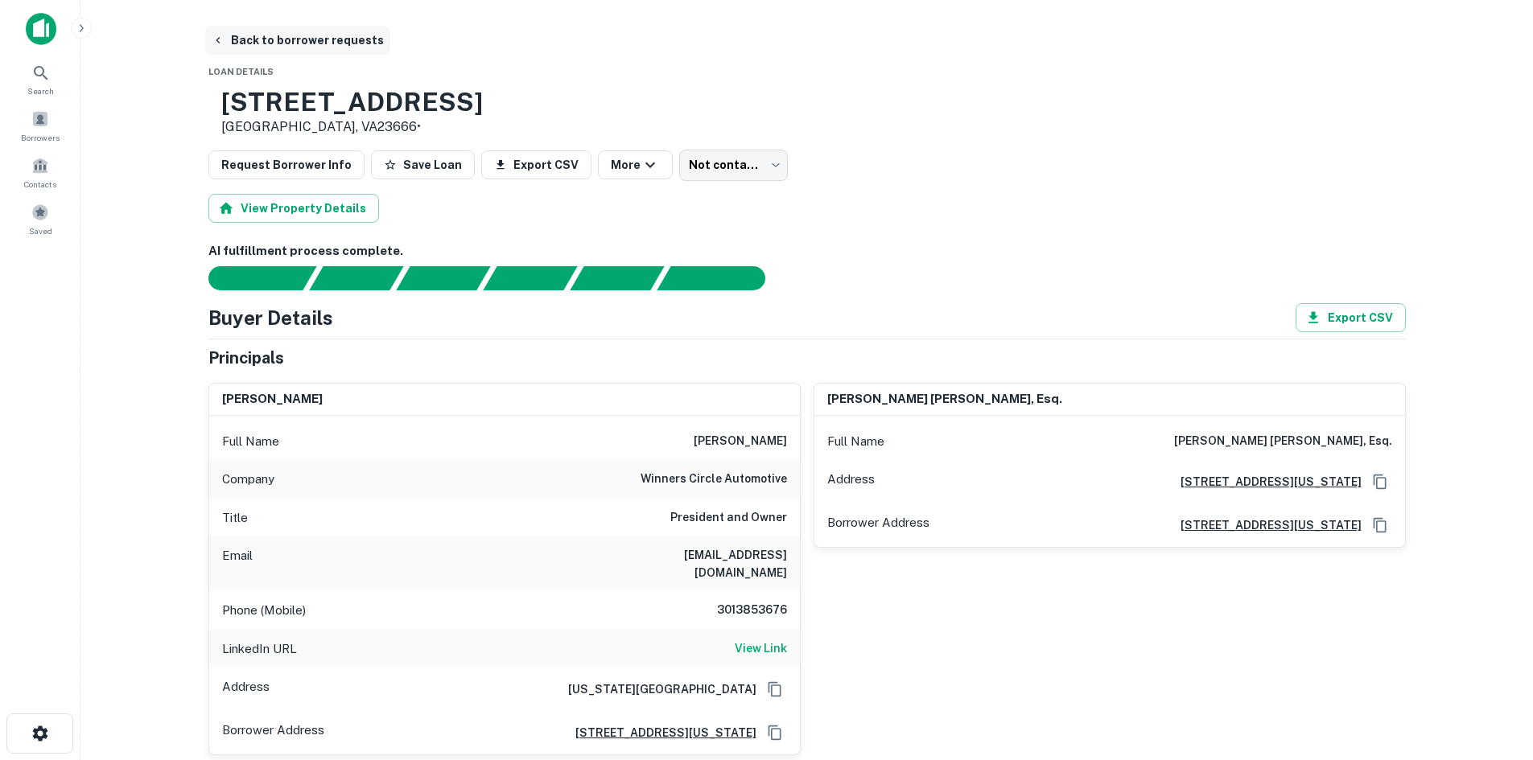
click at [270, 43] on button "Back to borrower requests" at bounding box center [297, 40] width 185 height 29
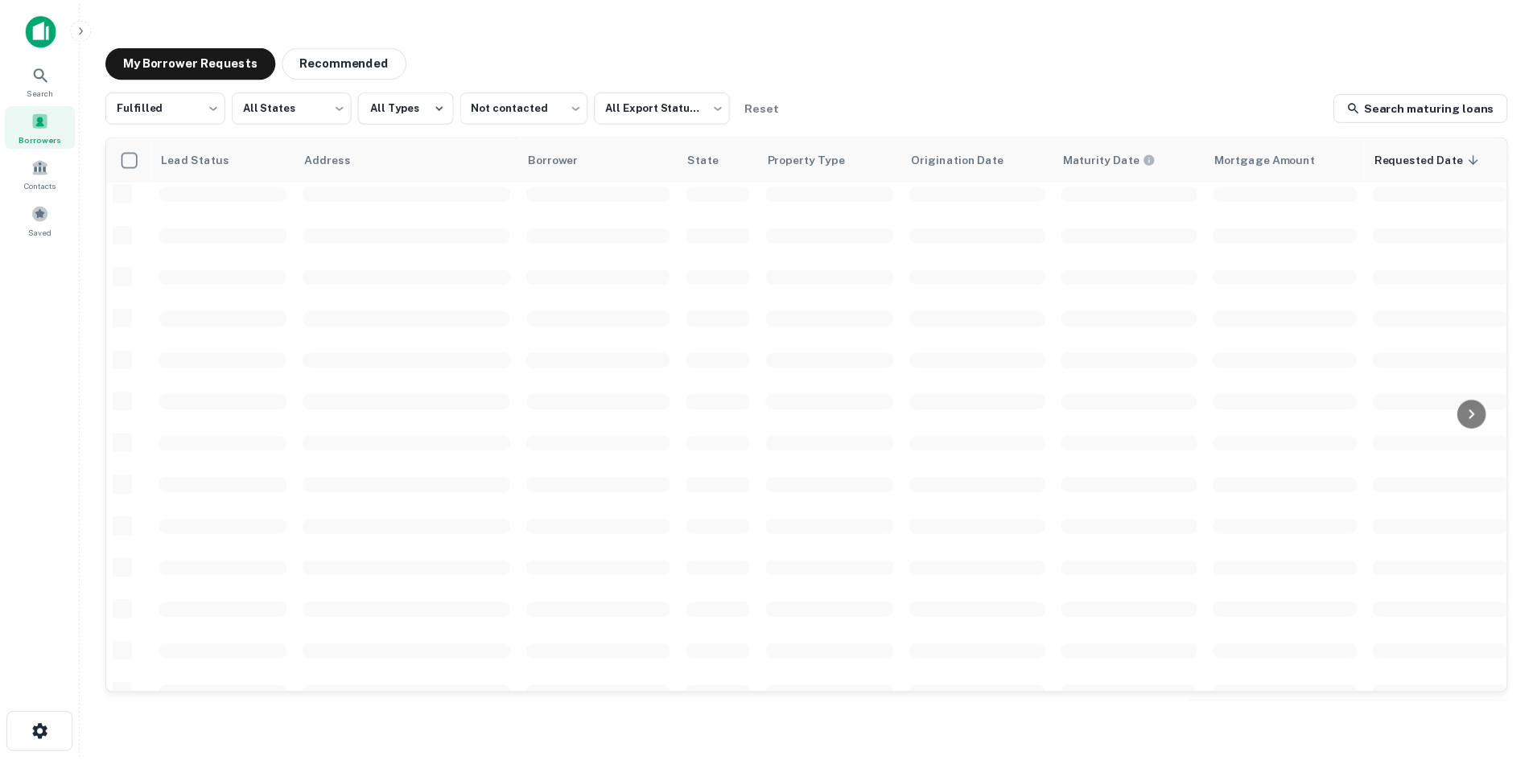
scroll to position [546, 0]
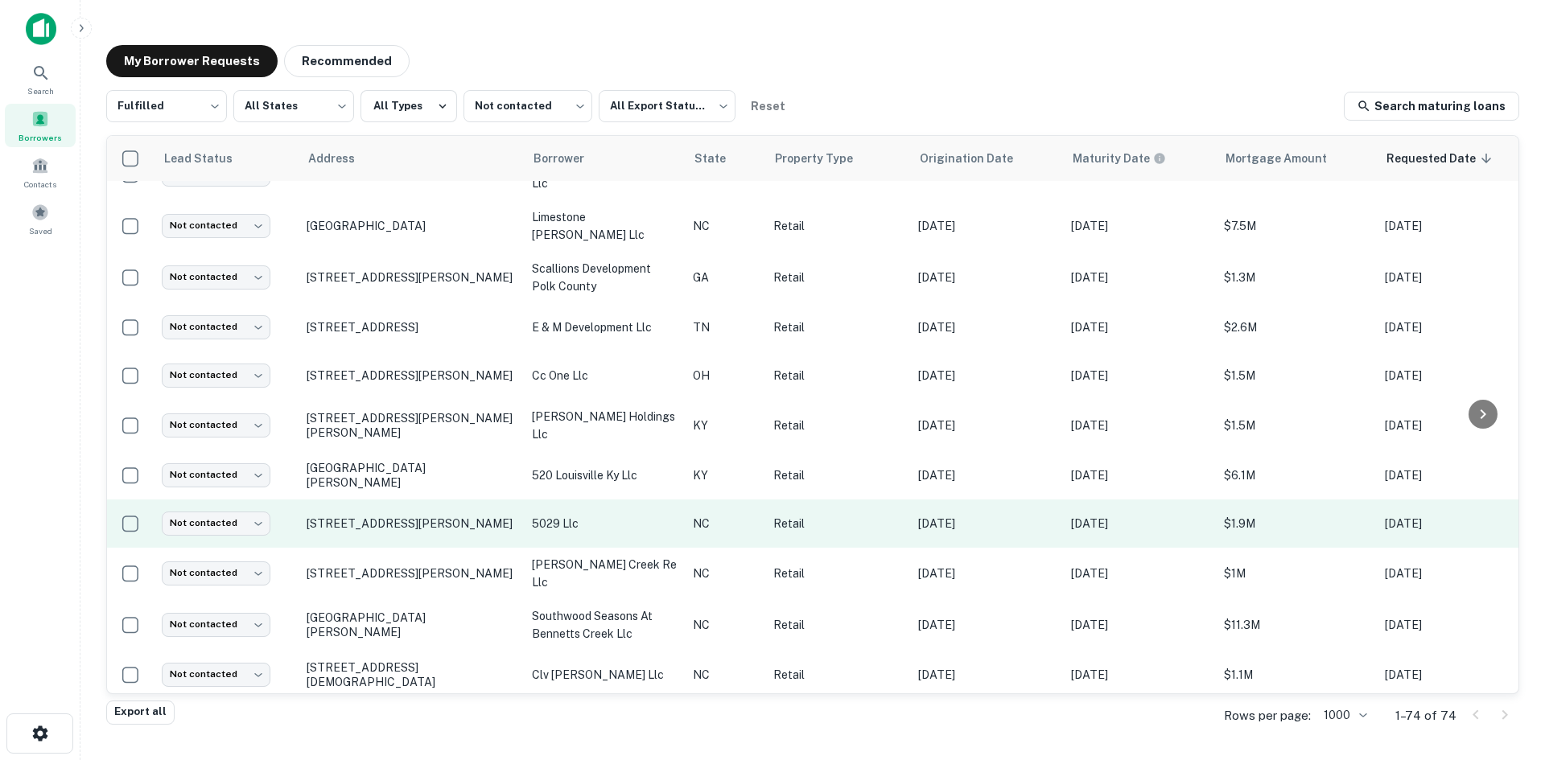
click at [403, 526] on td "5029 Equipment Dr Charlotte, NC28269" at bounding box center [411, 524] width 225 height 48
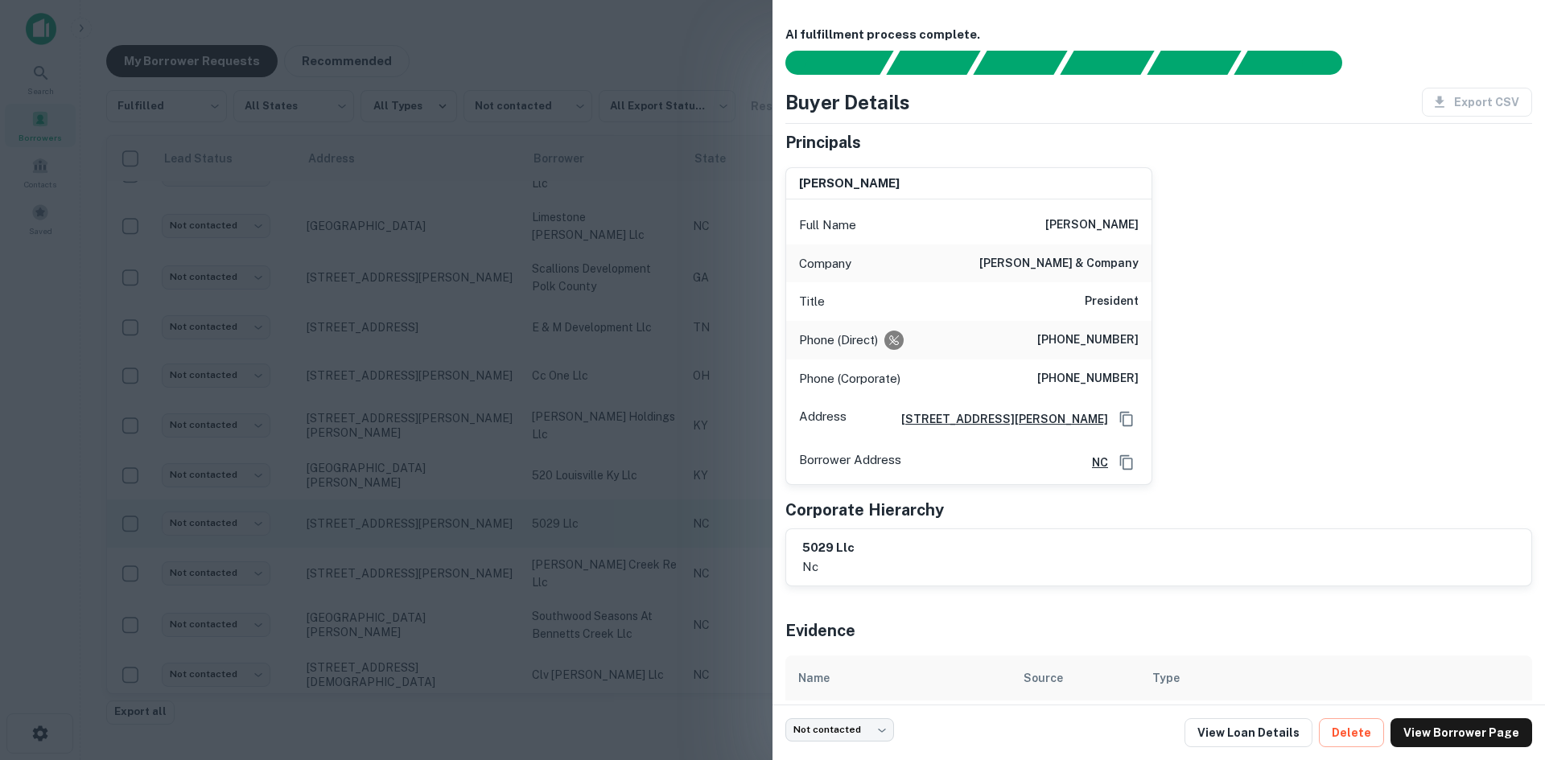
click at [403, 526] on div at bounding box center [772, 380] width 1545 height 760
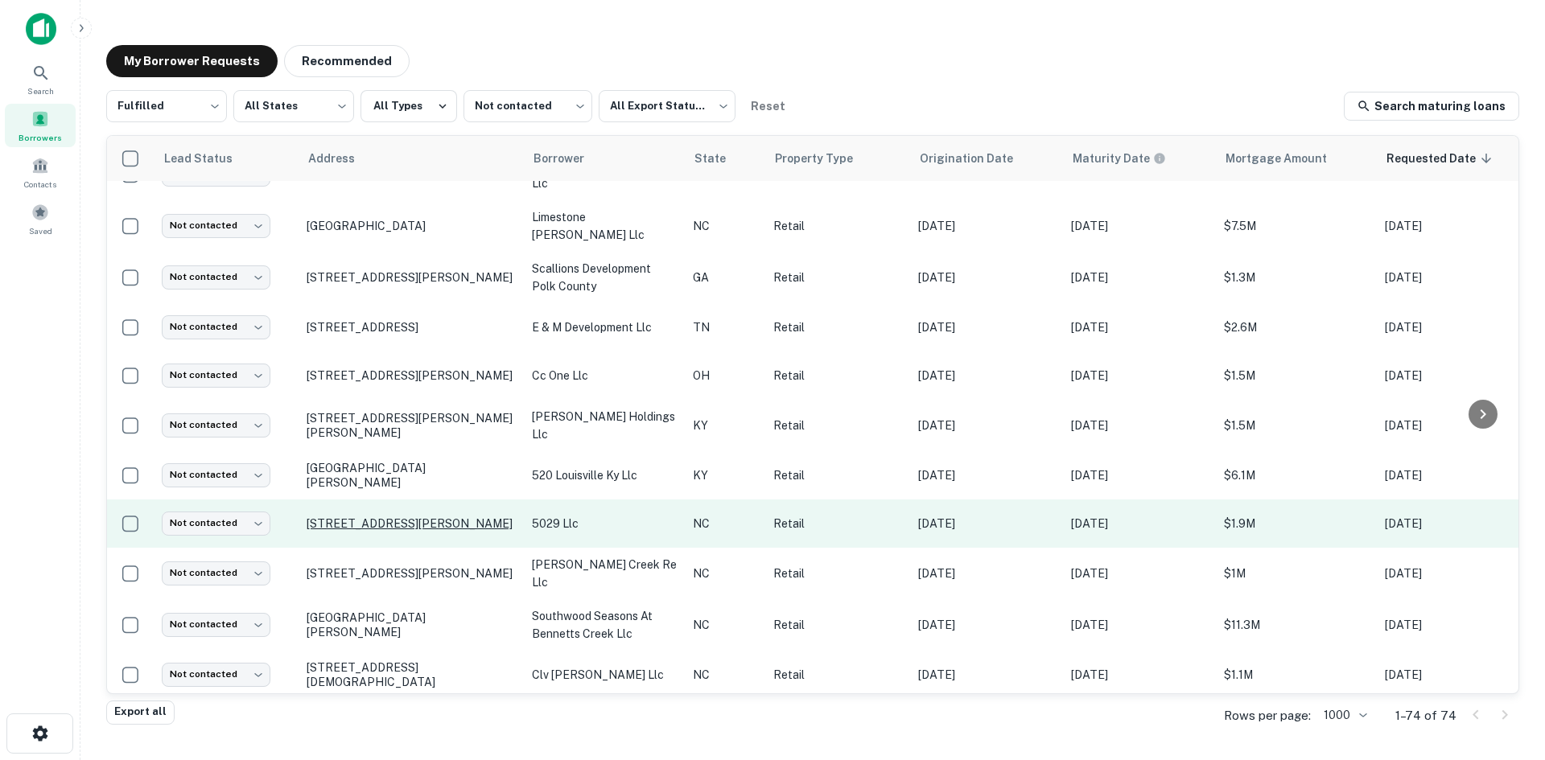
click at [401, 517] on p "5029 Equipment Dr Charlotte, NC28269" at bounding box center [411, 524] width 209 height 14
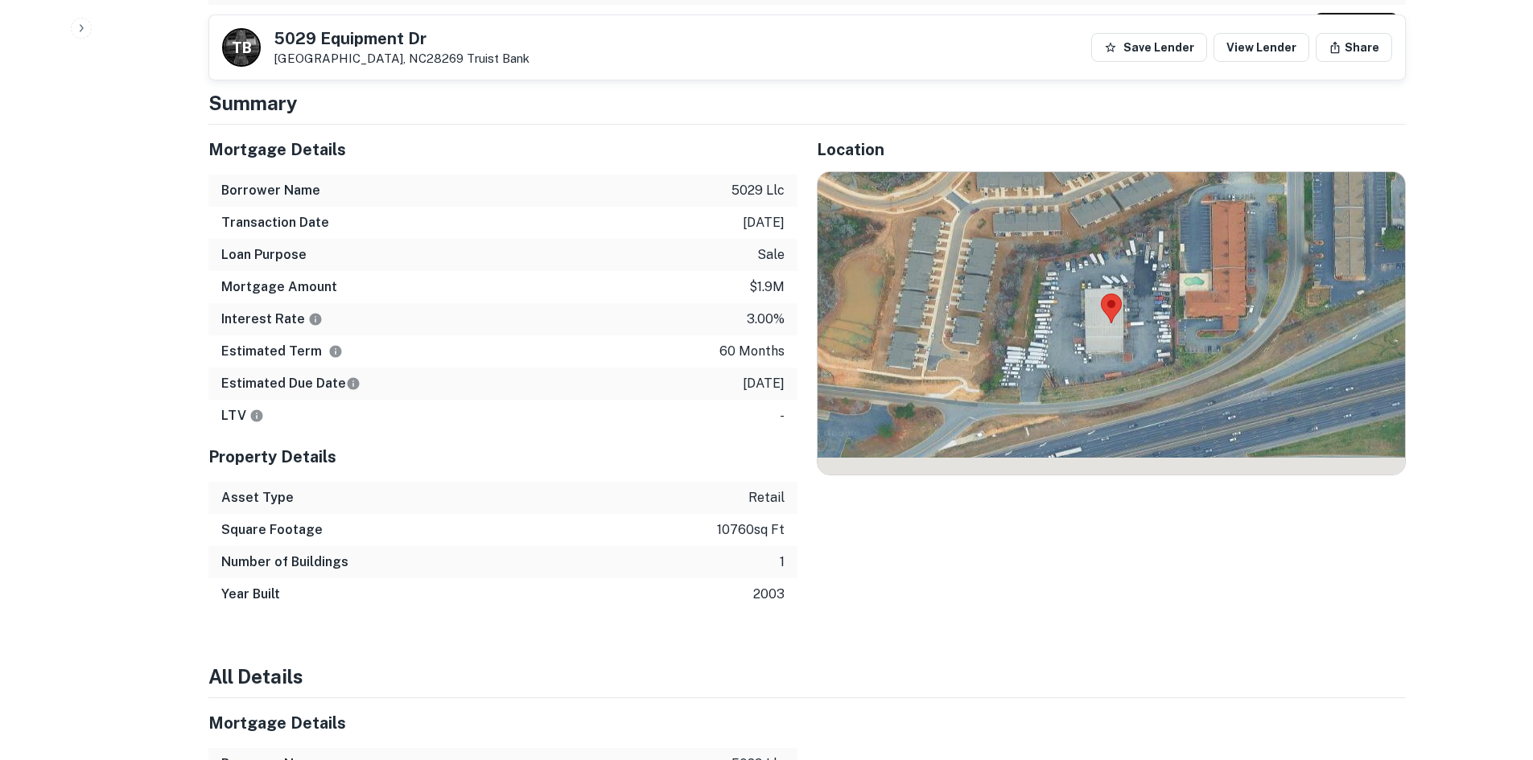
scroll to position [885, 0]
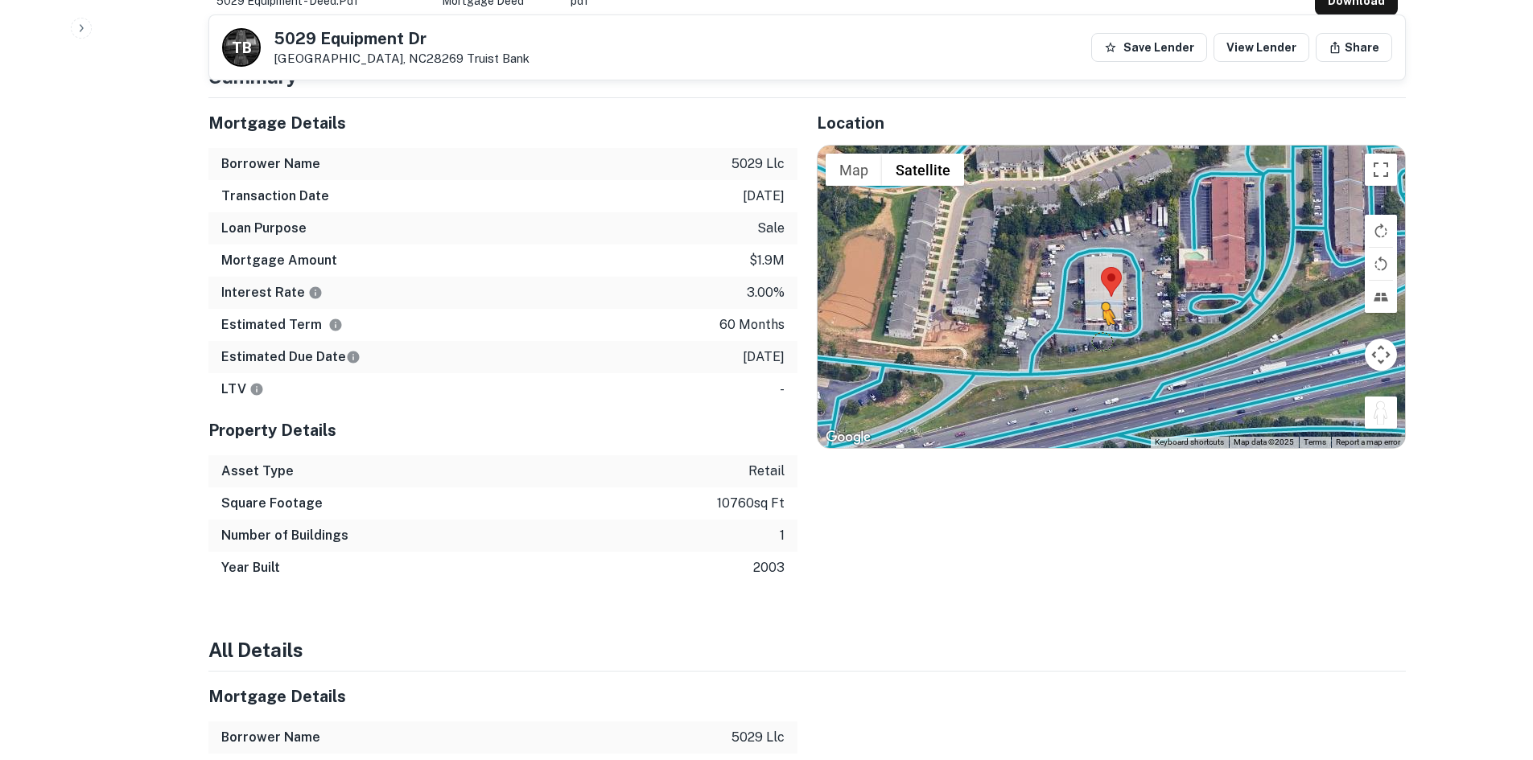
drag, startPoint x: 1387, startPoint y: 406, endPoint x: 1102, endPoint y: 340, distance: 292.2
click at [1102, 340] on div "To activate drag with keyboard, press Alt + Enter. Once in keyboard drag state,…" at bounding box center [1111, 297] width 587 height 303
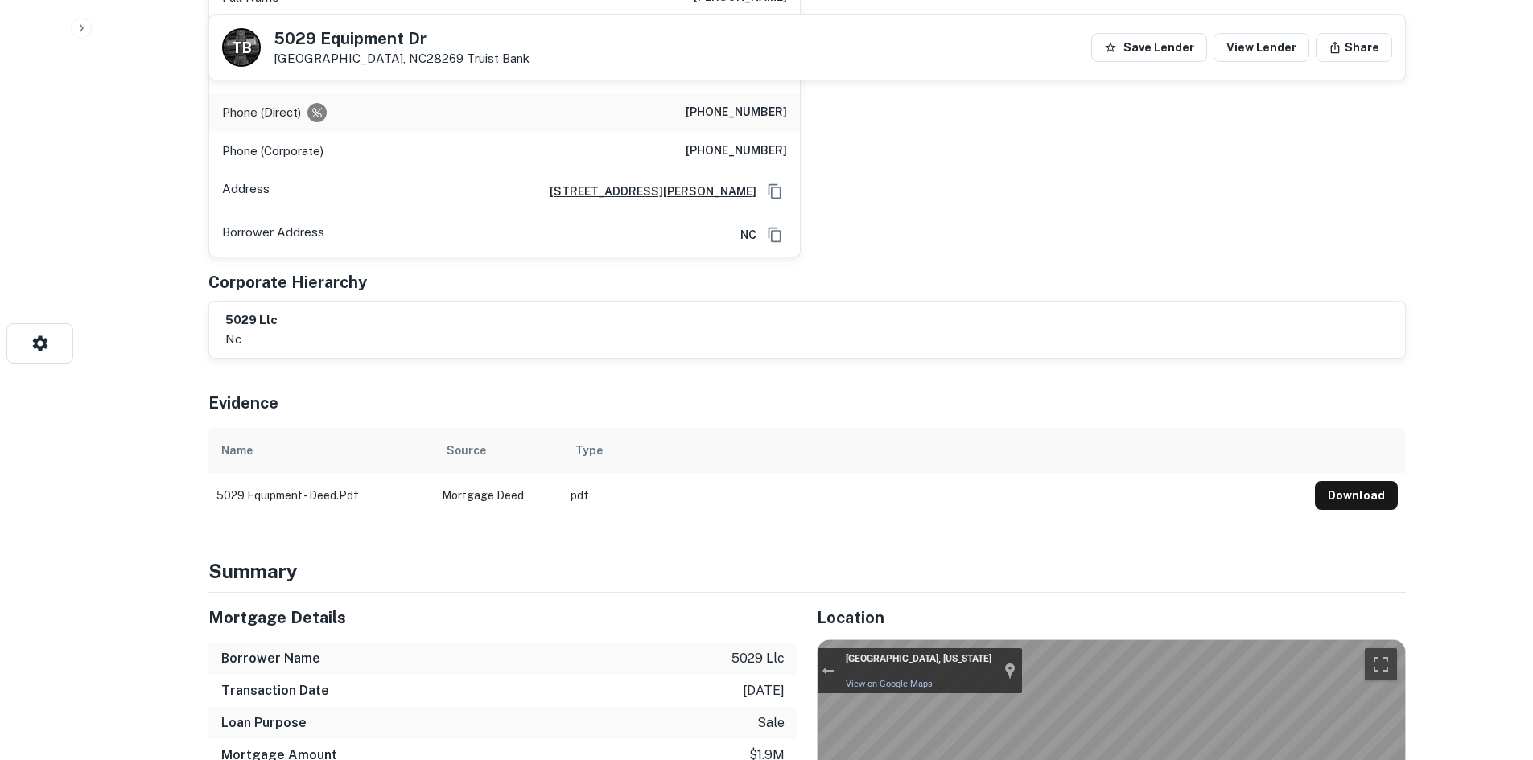
scroll to position [241, 0]
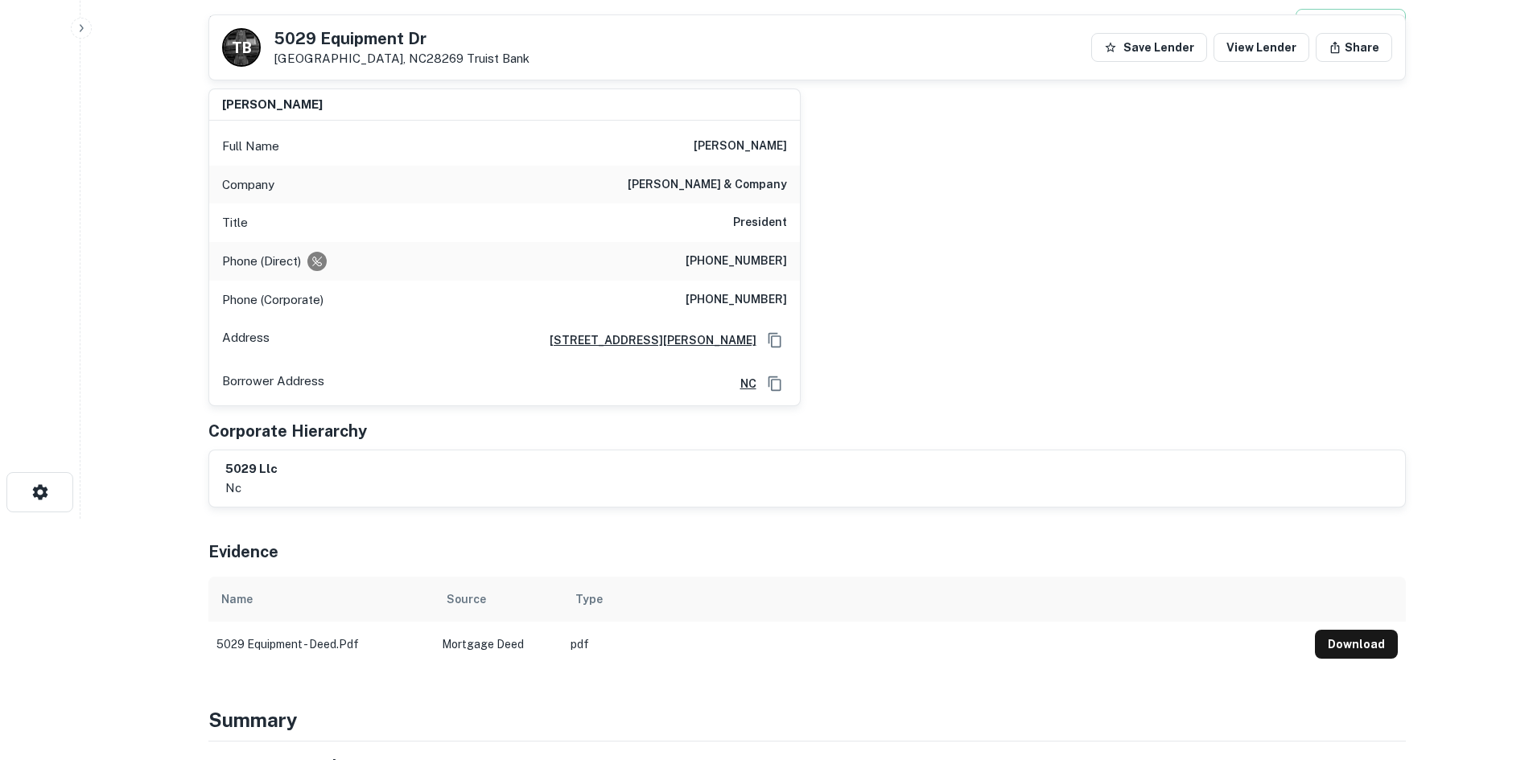
click at [768, 259] on h6 "(321) 397-0406" at bounding box center [736, 261] width 101 height 19
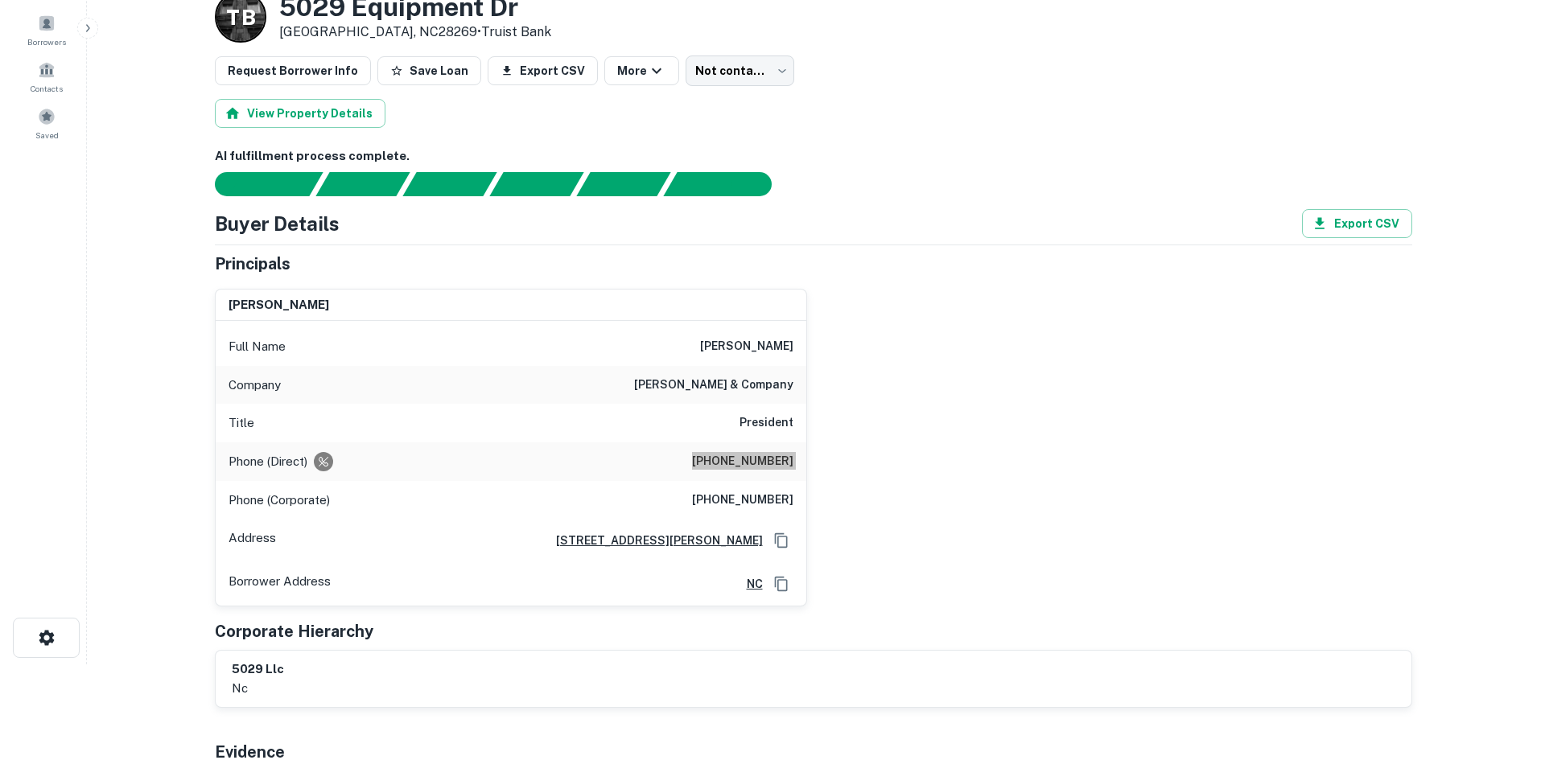
scroll to position [0, 0]
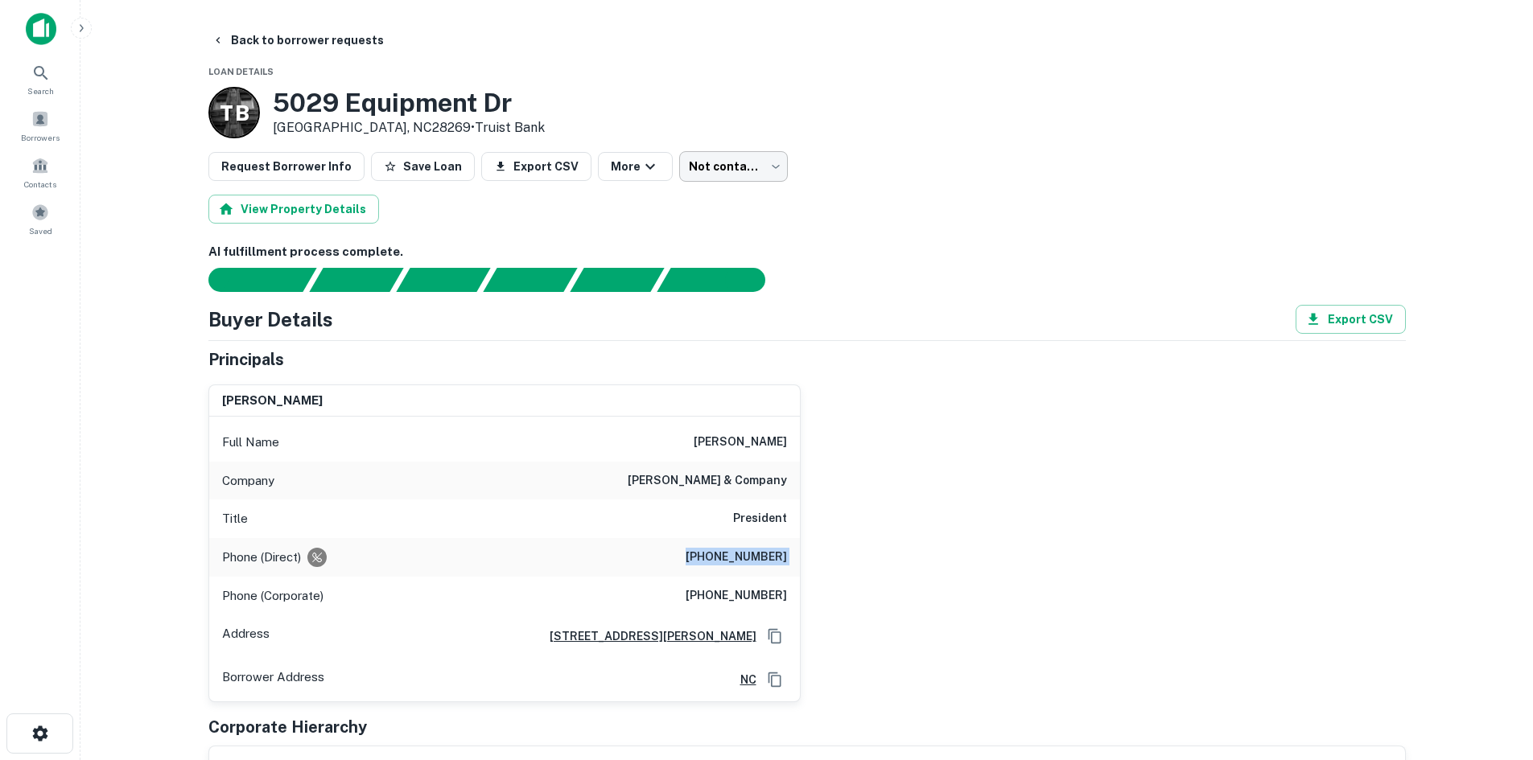
click at [704, 153] on body "Search Borrowers Contacts Saved Back to borrower requests Loan Details T B 5029…" at bounding box center [766, 380] width 1533 height 760
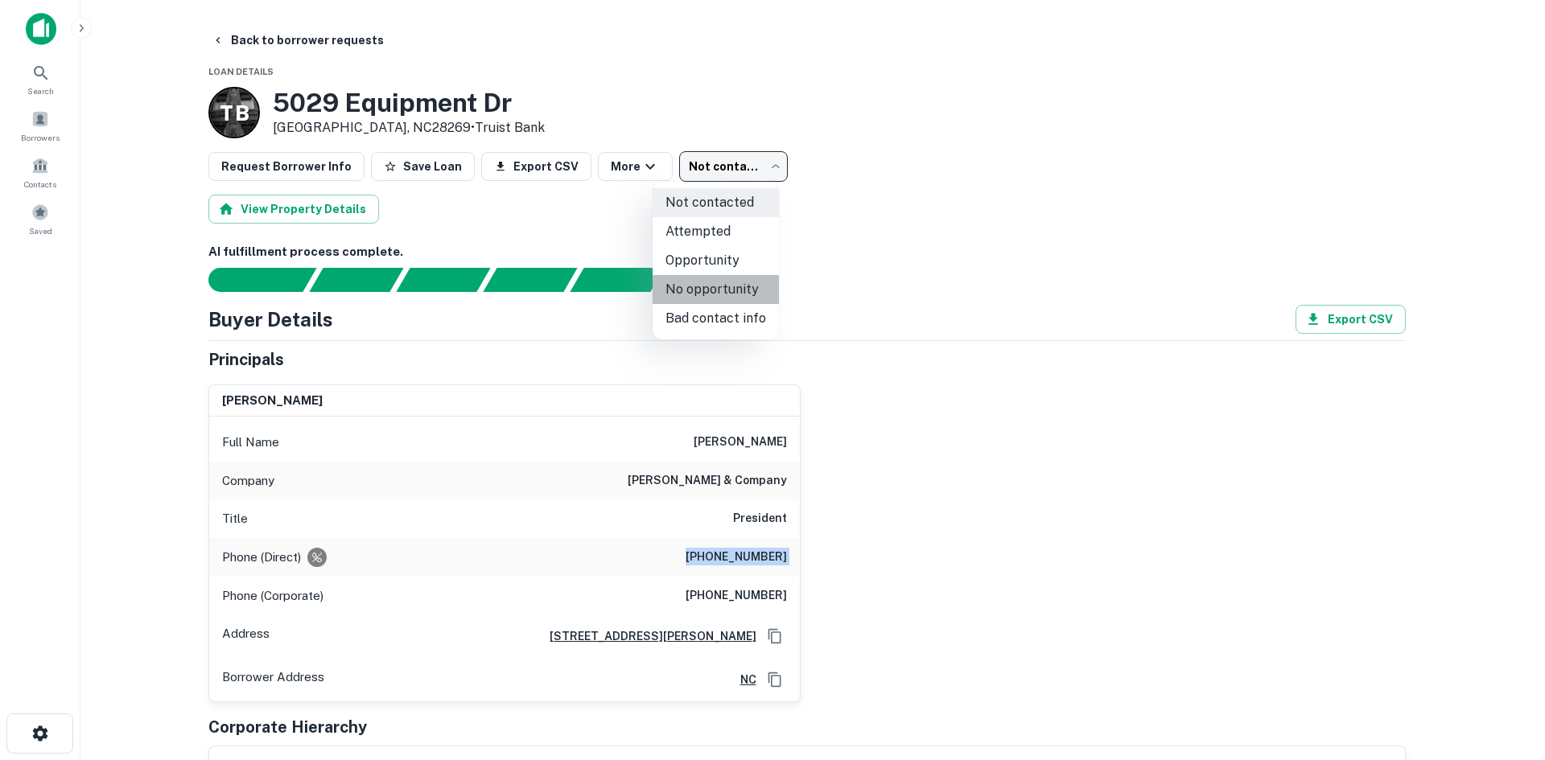
click at [716, 280] on li "No opportunity" at bounding box center [716, 289] width 126 height 29
type input "**********"
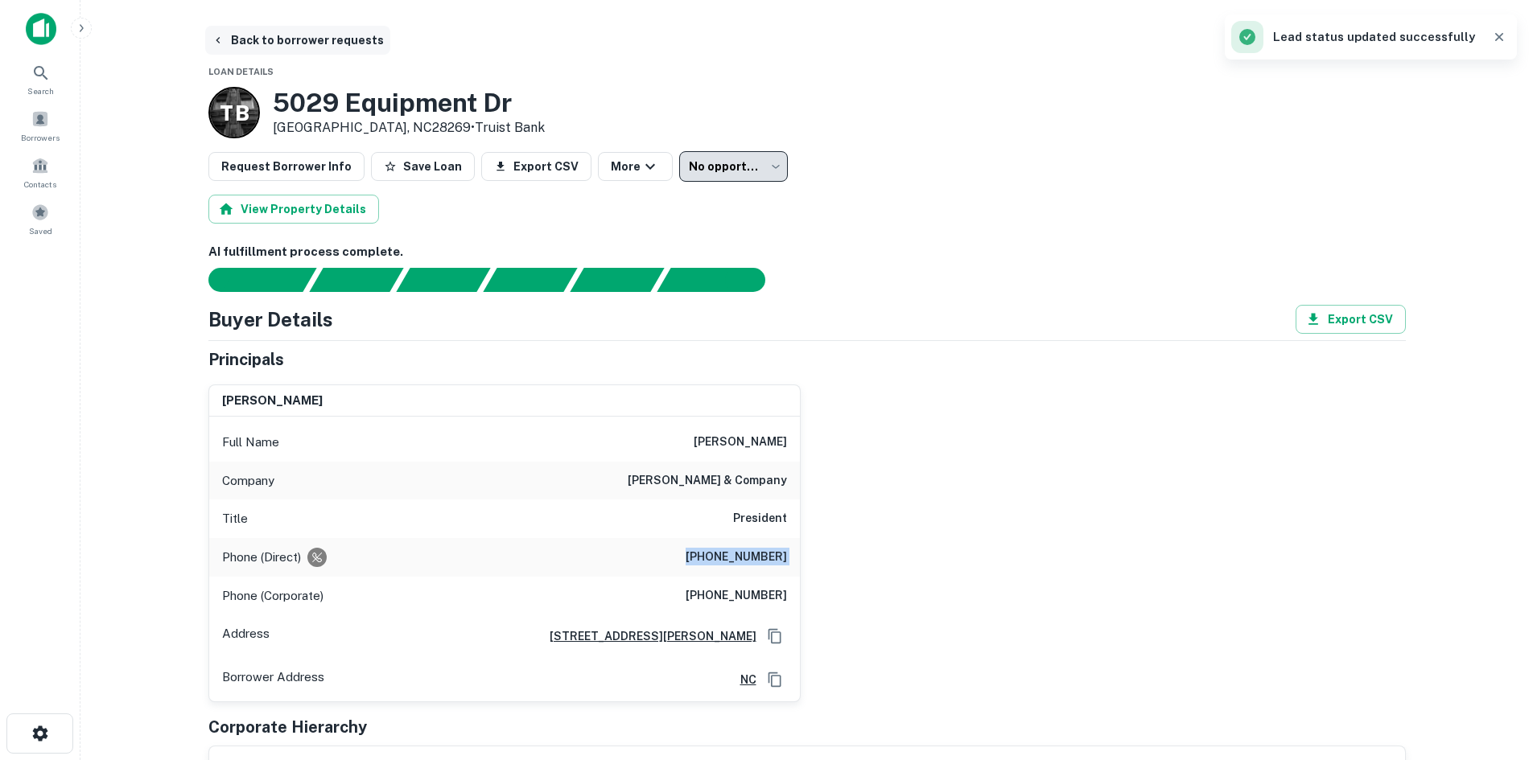
click at [292, 34] on button "Back to borrower requests" at bounding box center [297, 40] width 185 height 29
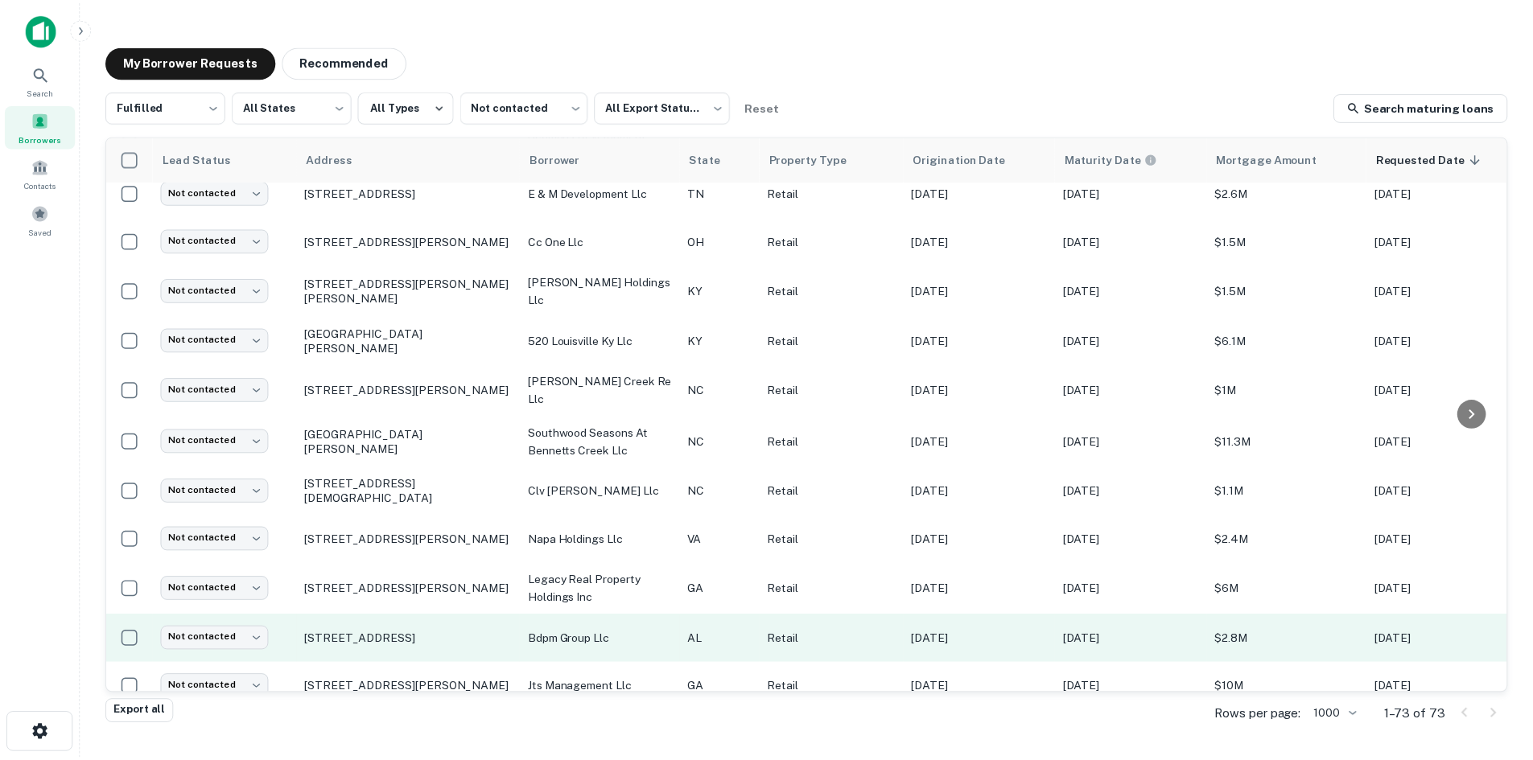
scroll to position [787, 0]
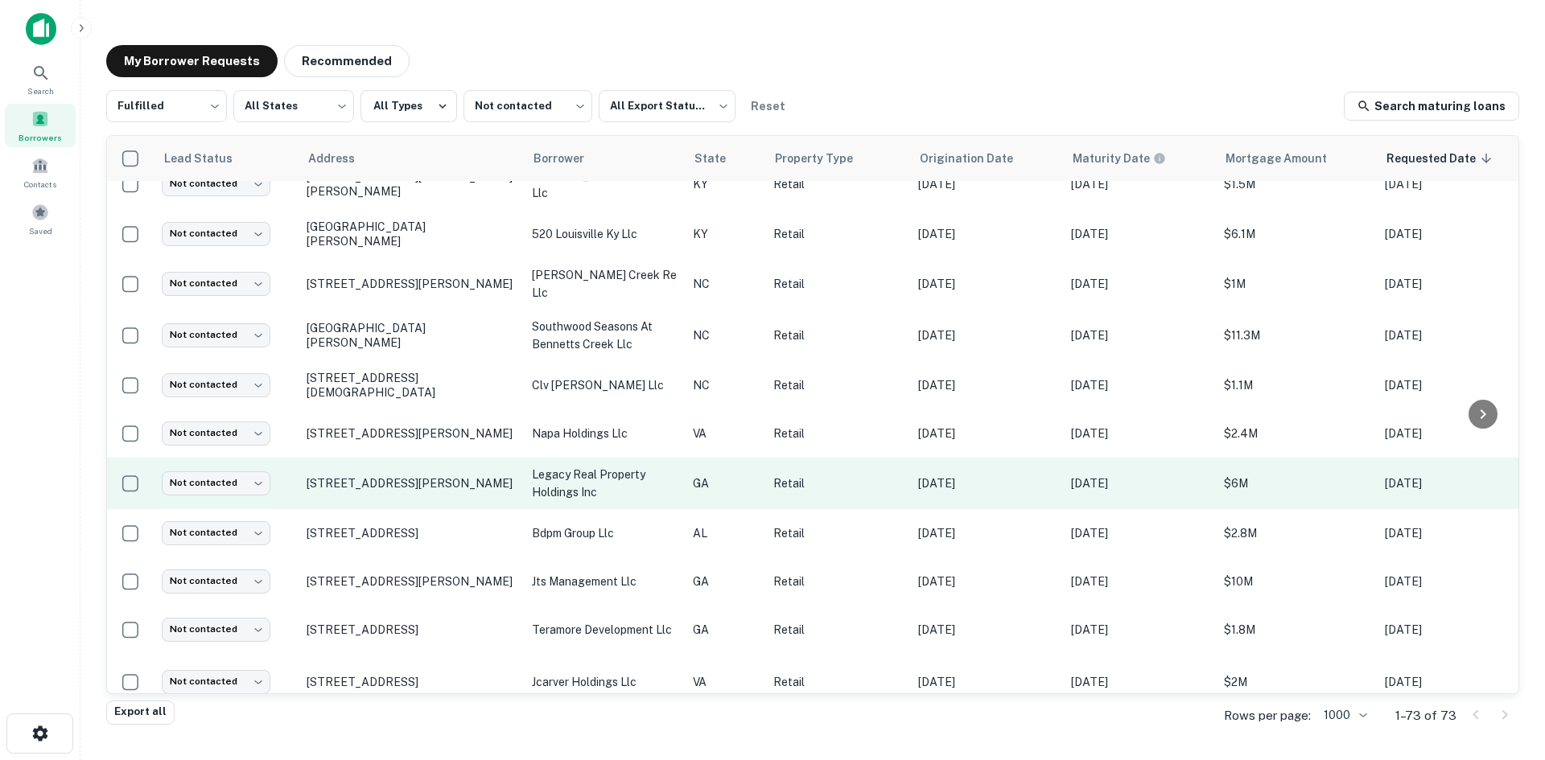
click at [377, 488] on td "413 Industrial Blvd Mcdonough, GA30253" at bounding box center [411, 484] width 225 height 52
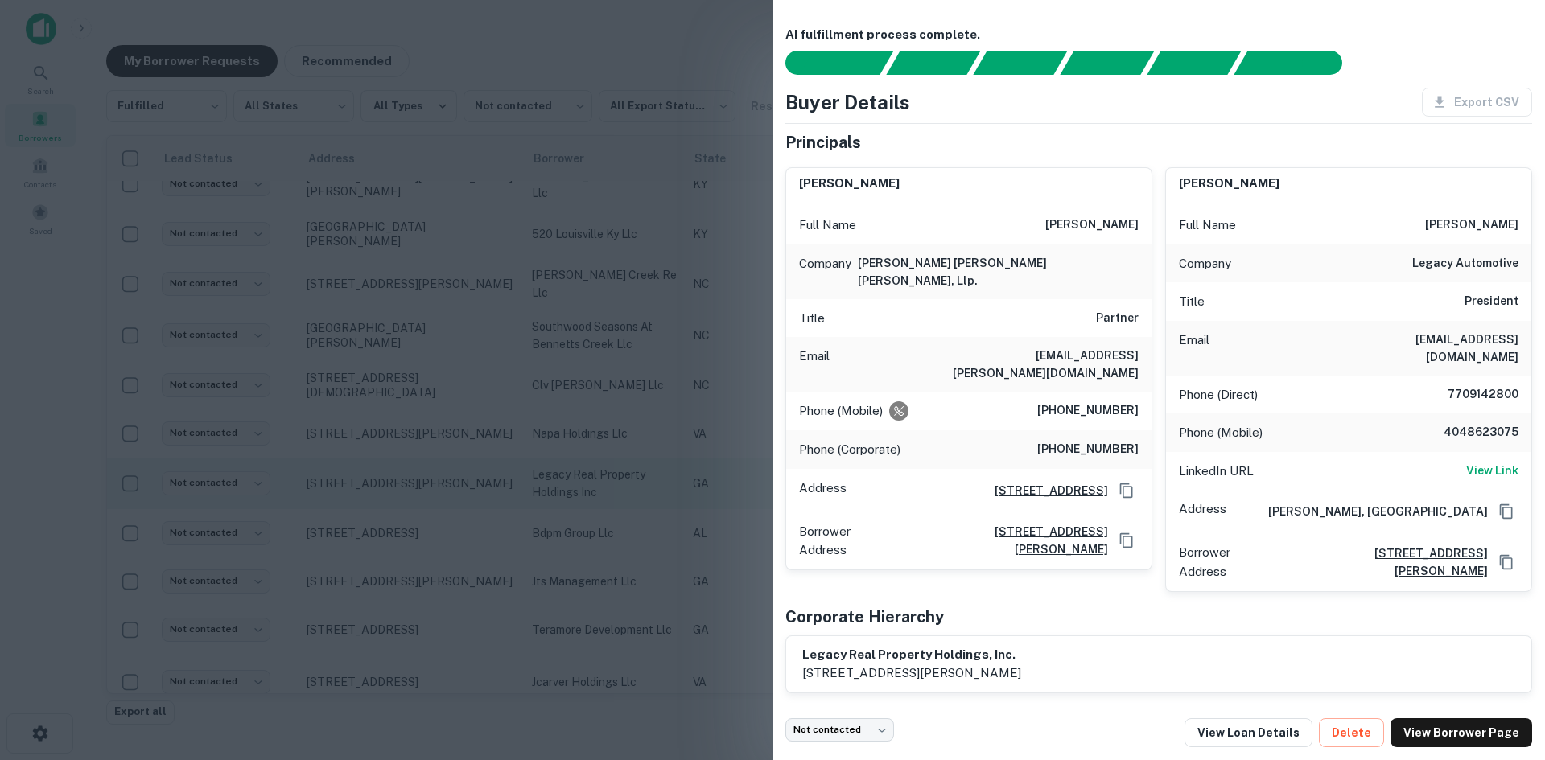
click at [377, 493] on div at bounding box center [772, 380] width 1545 height 760
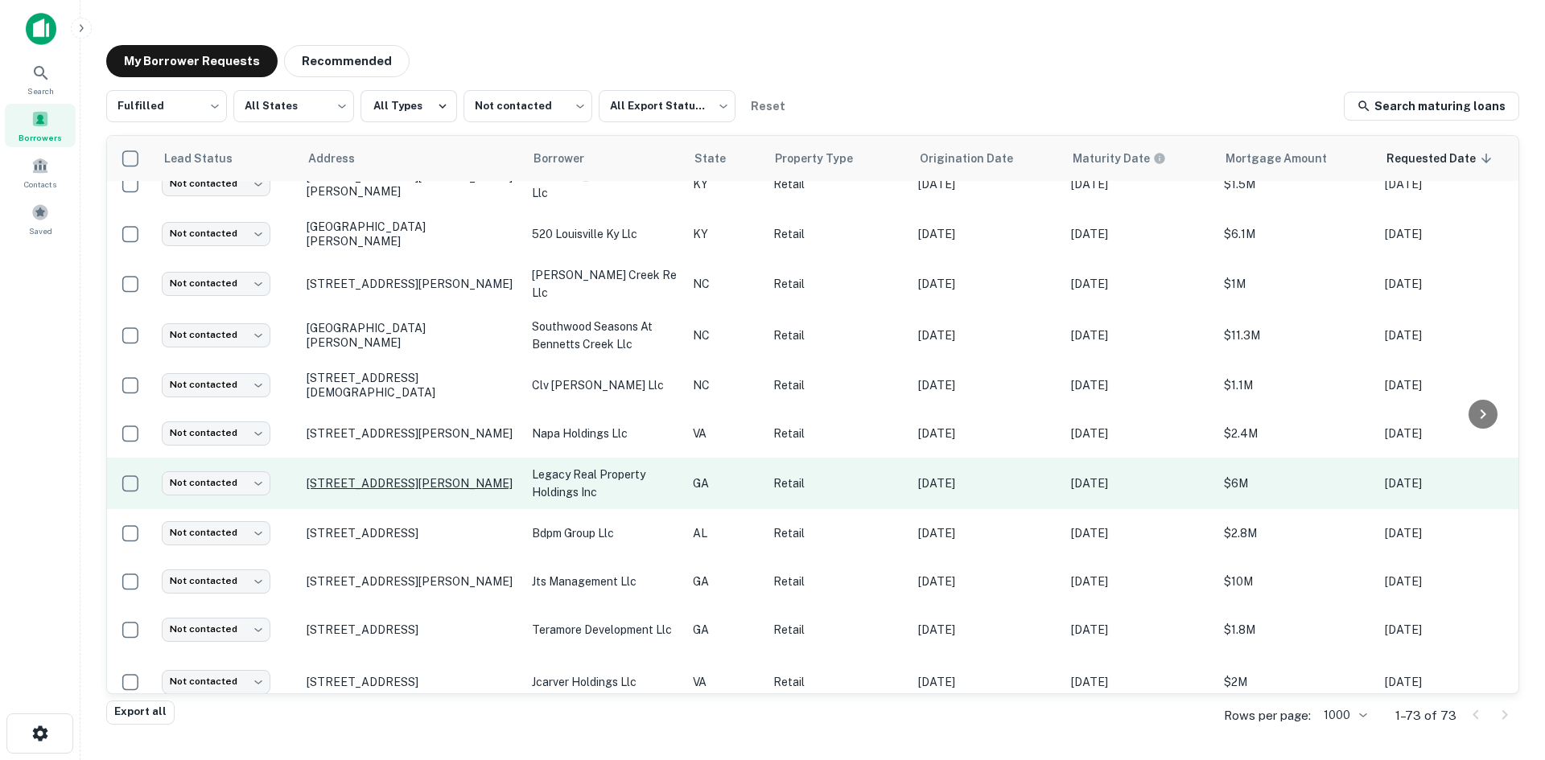
click at [390, 476] on p "413 Industrial Blvd Mcdonough, GA30253" at bounding box center [411, 483] width 209 height 14
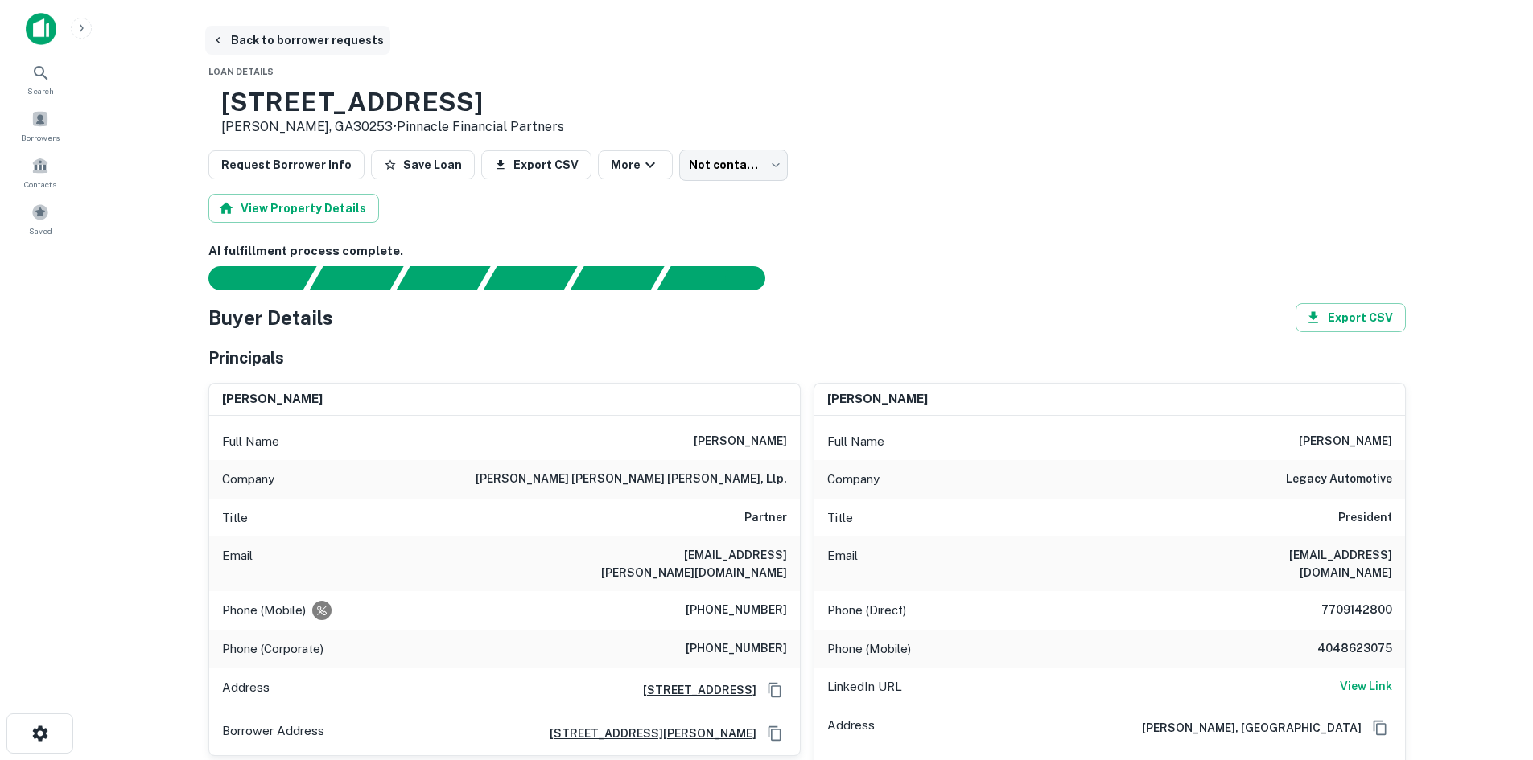
click at [233, 35] on button "Back to borrower requests" at bounding box center [297, 40] width 185 height 29
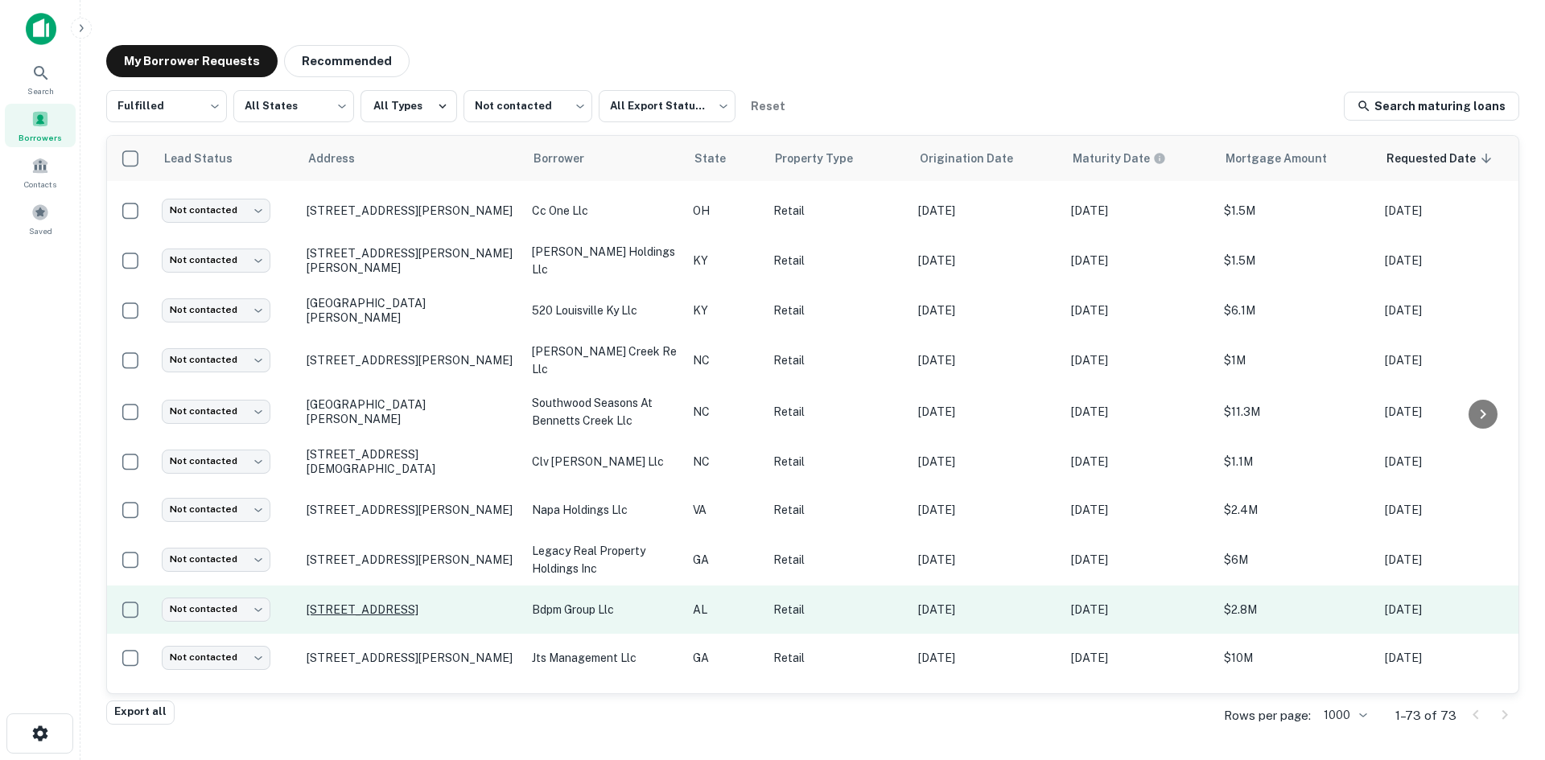
scroll to position [867, 0]
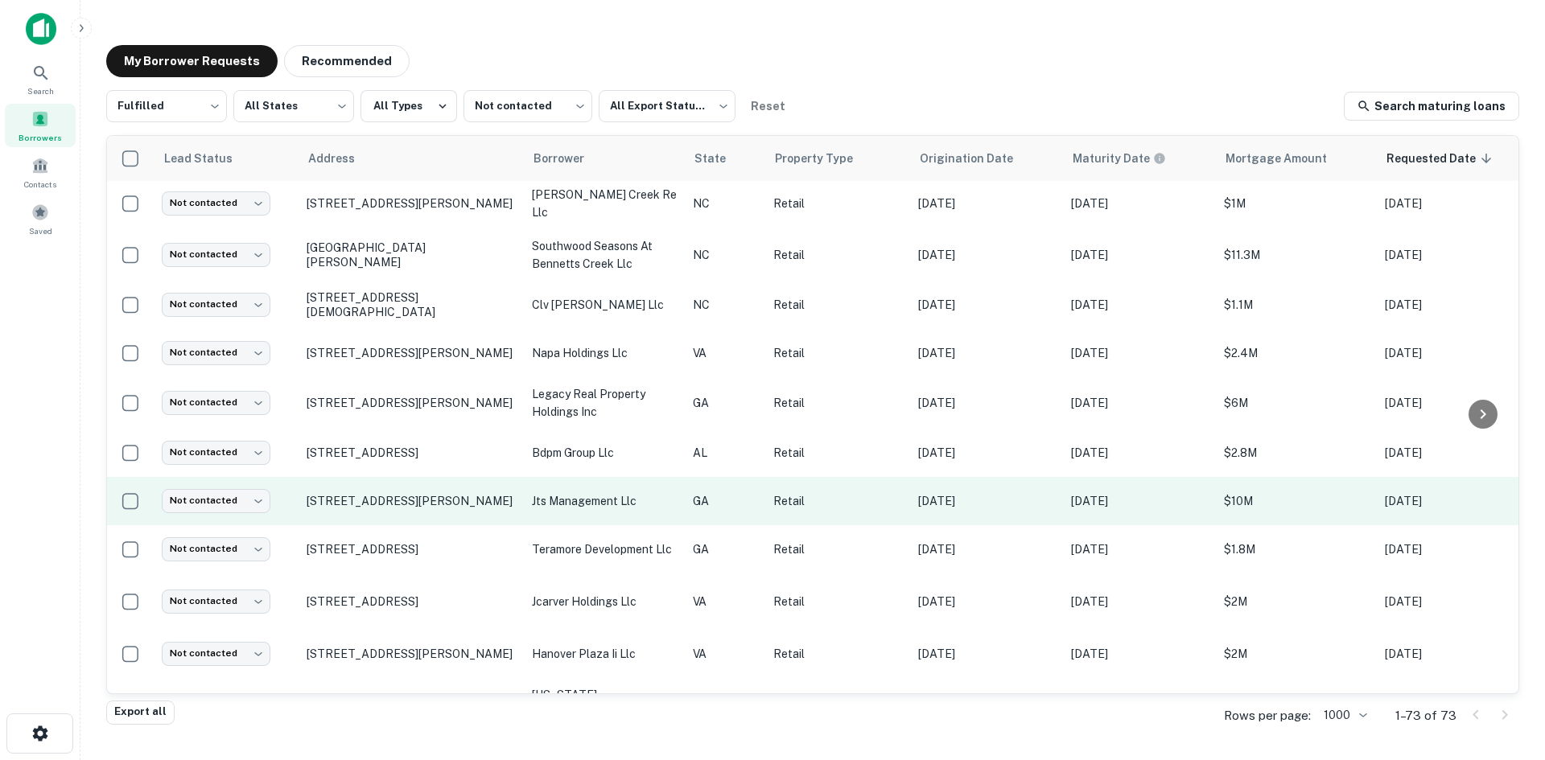
click at [393, 506] on td "139 Skyspaces Ct Saint Simons Island, GA31522" at bounding box center [411, 501] width 225 height 48
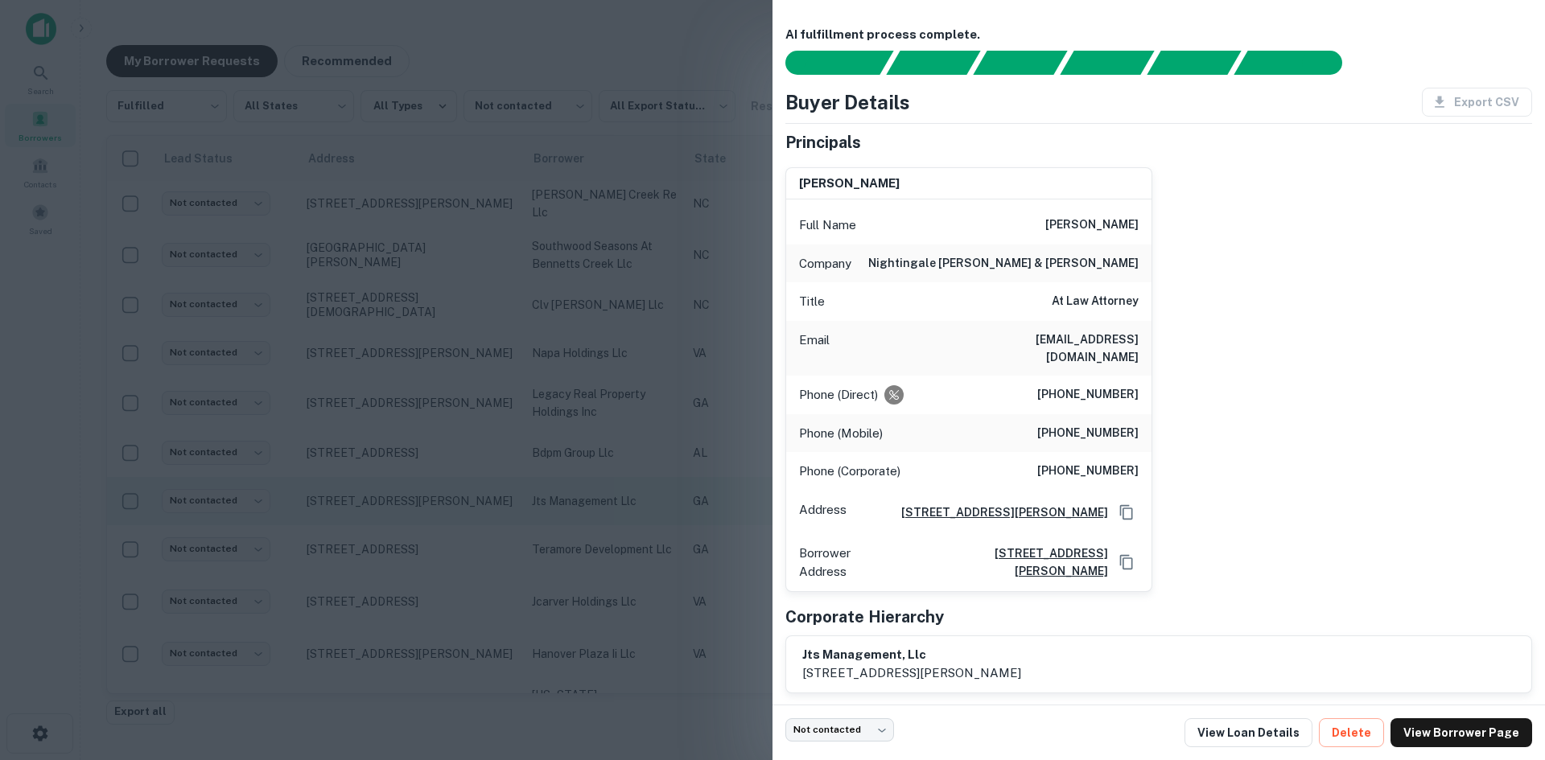
click at [393, 506] on div at bounding box center [772, 380] width 1545 height 760
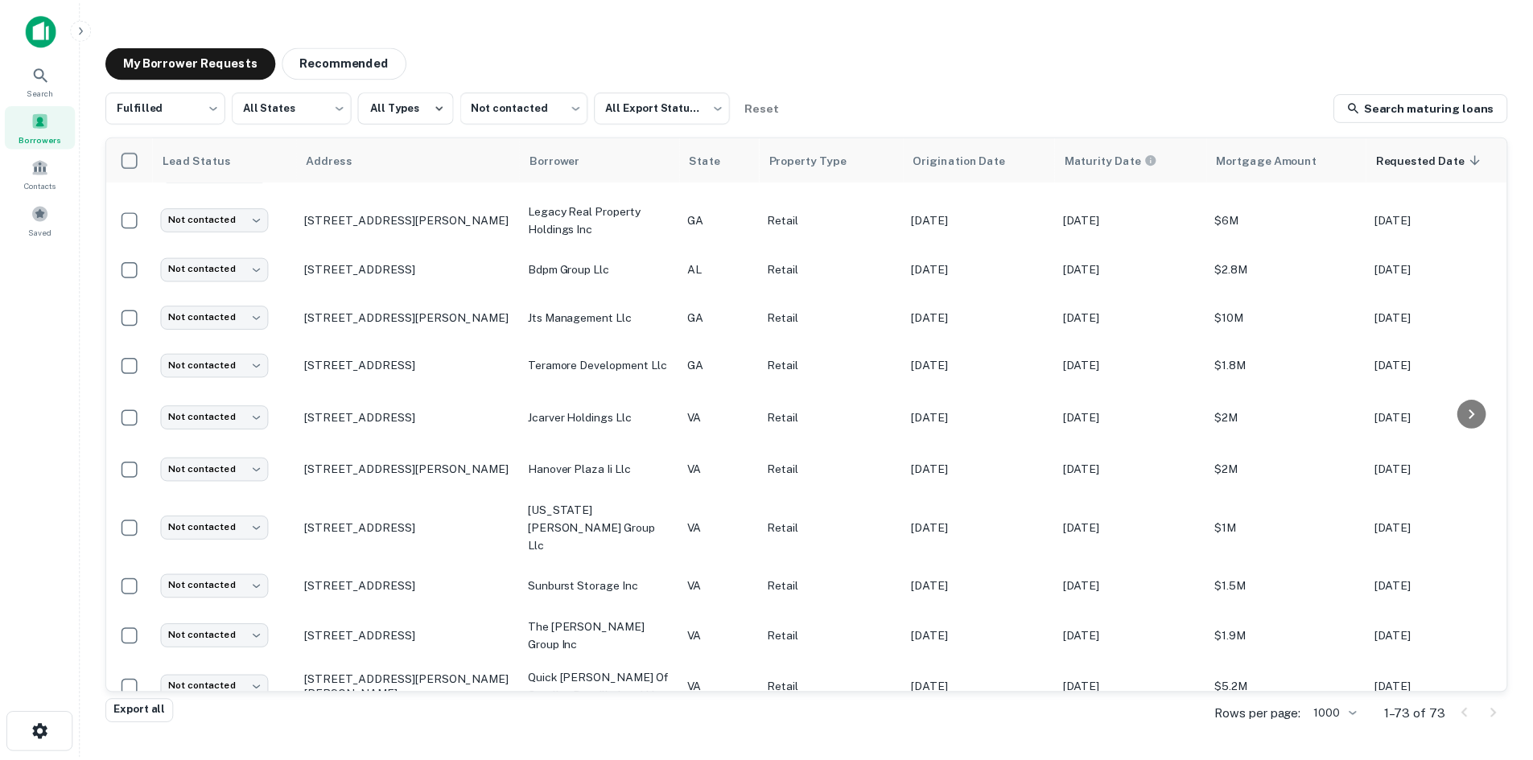
scroll to position [1270, 0]
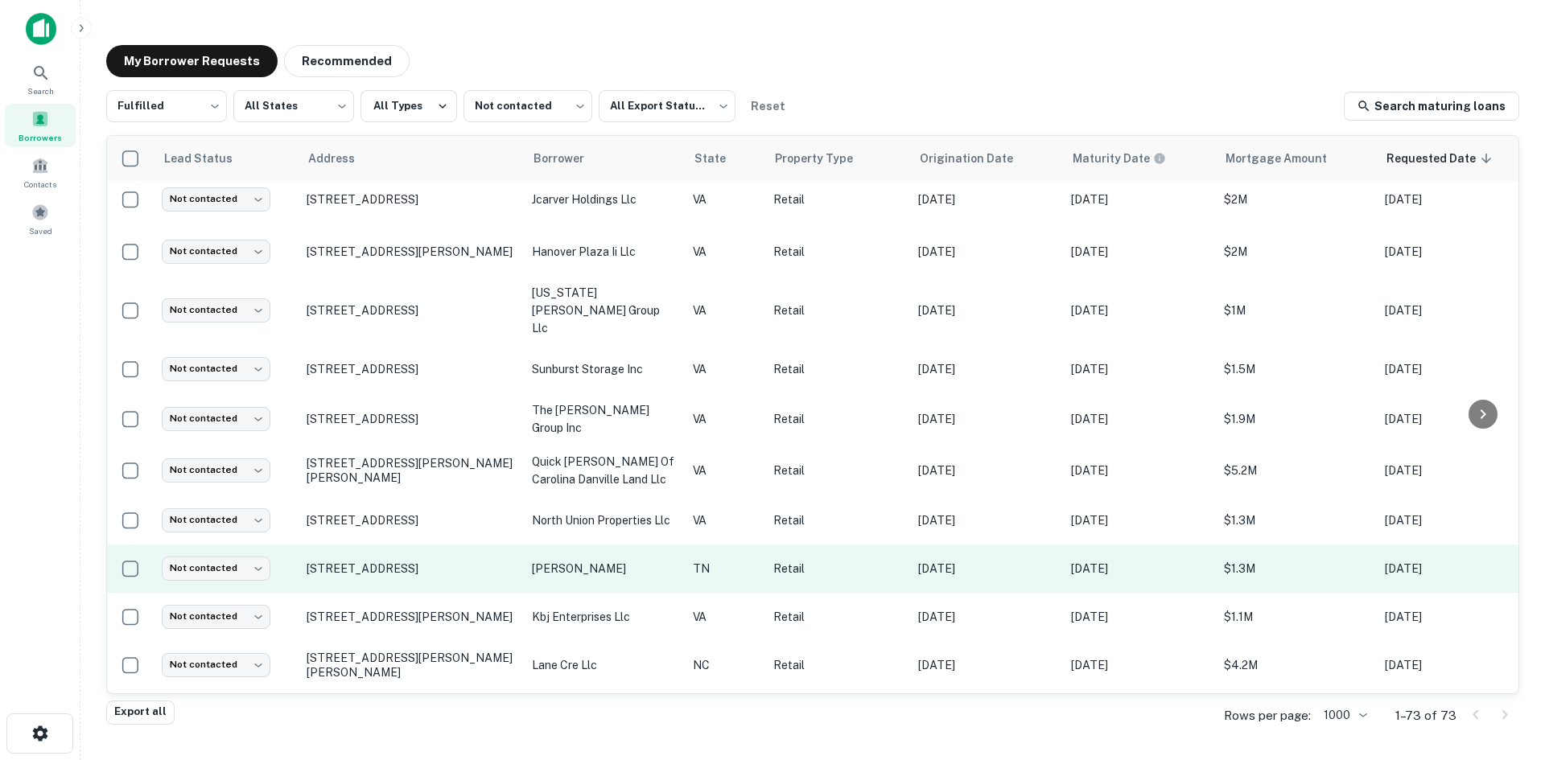
click at [381, 545] on td "5816 Kingston Pike Knoxville, TN37919" at bounding box center [411, 569] width 225 height 48
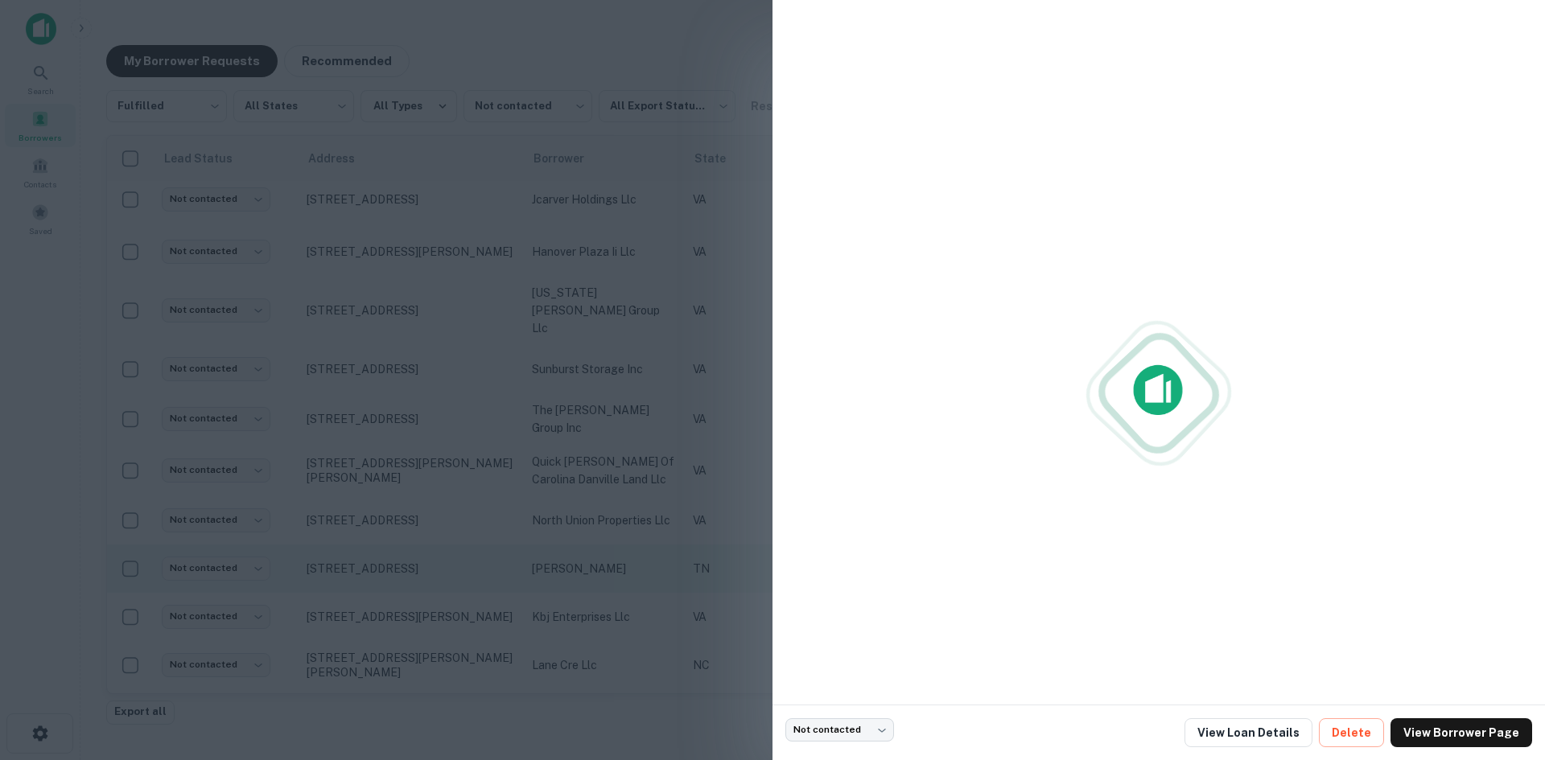
click at [381, 544] on div at bounding box center [772, 380] width 1545 height 760
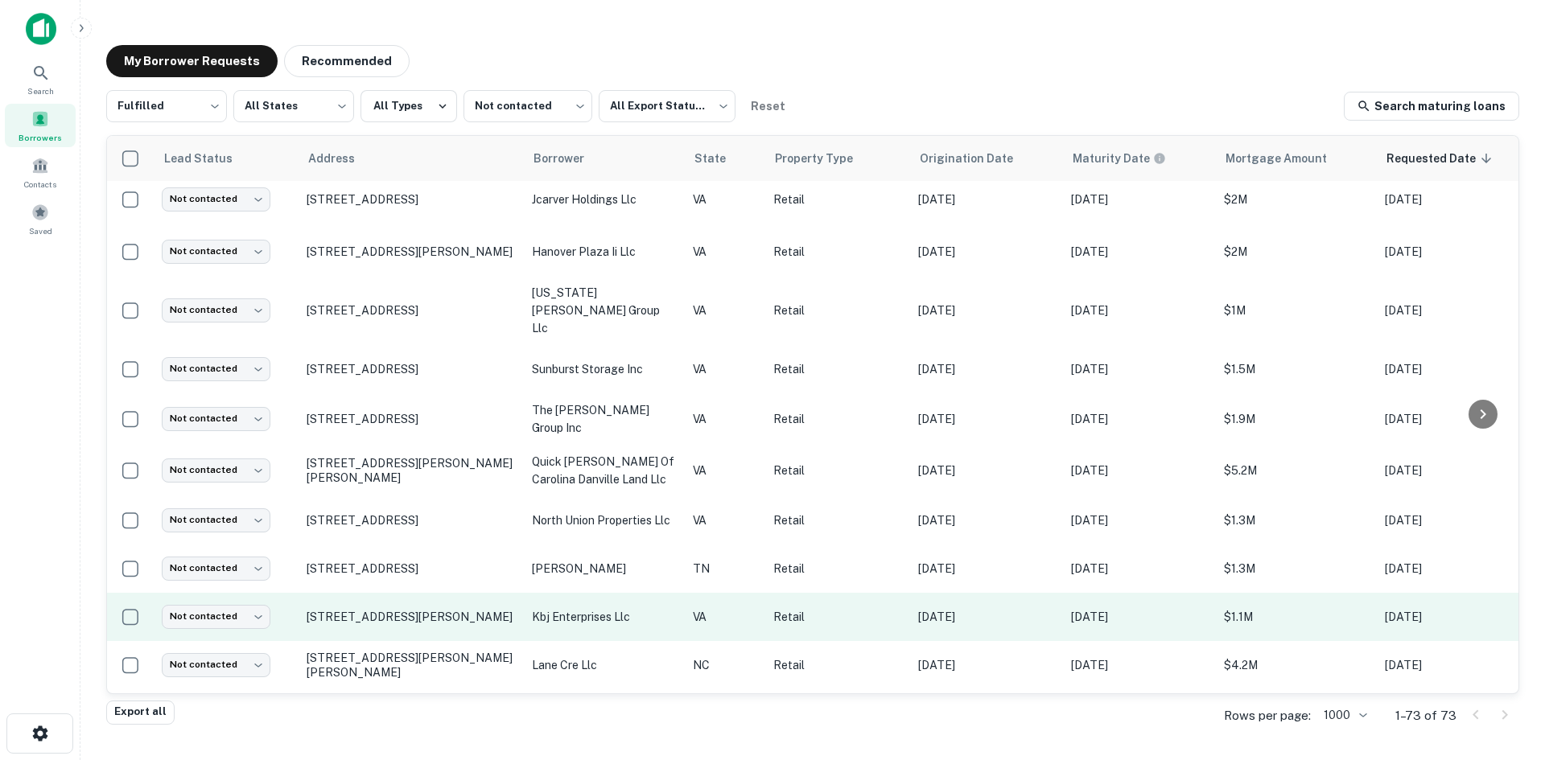
click at [375, 595] on td "[STREET_ADDRESS][PERSON_NAME]" at bounding box center [411, 617] width 225 height 48
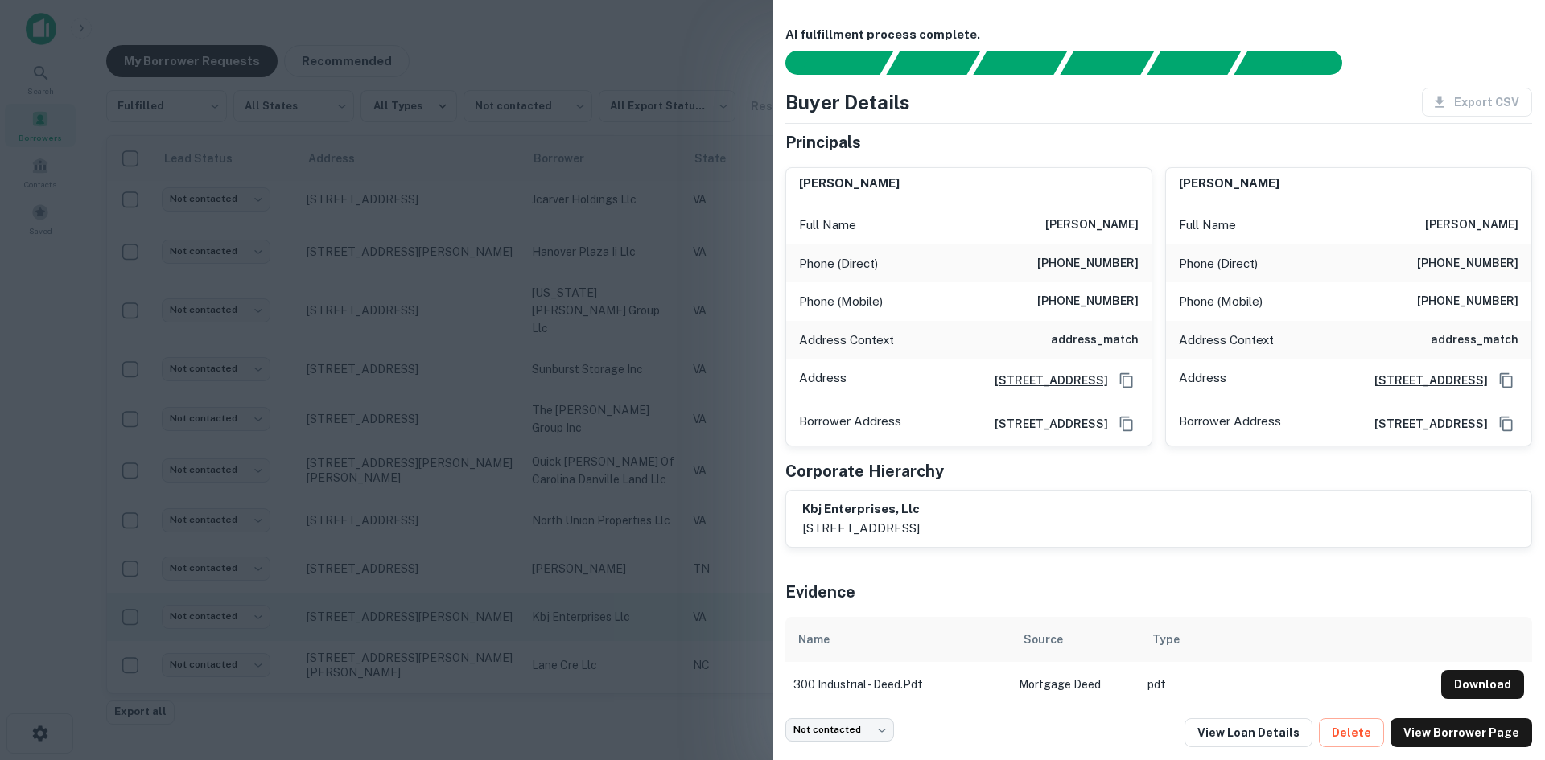
click at [375, 595] on div at bounding box center [772, 380] width 1545 height 760
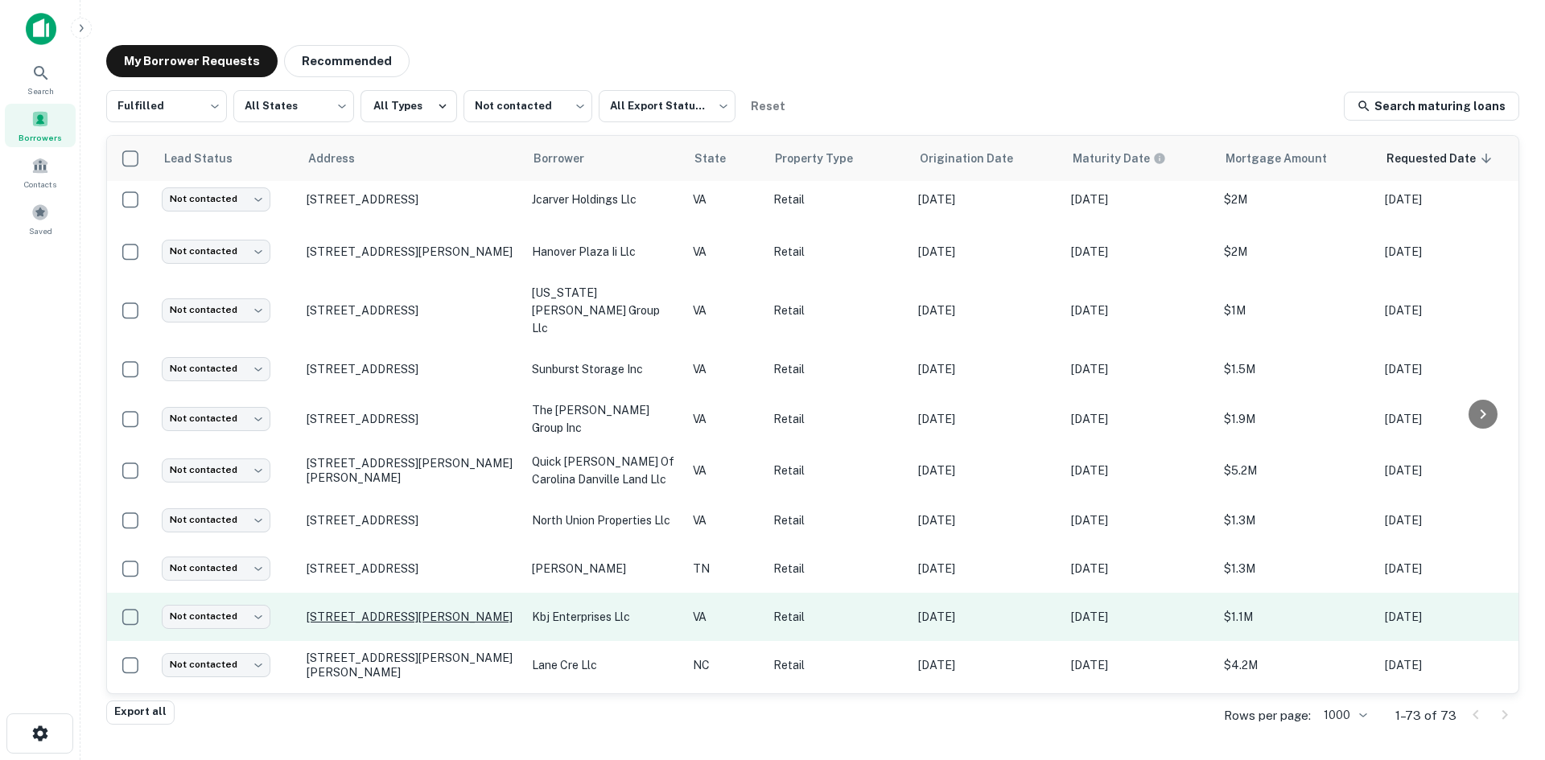
click at [375, 610] on p "[STREET_ADDRESS][PERSON_NAME]" at bounding box center [411, 617] width 209 height 14
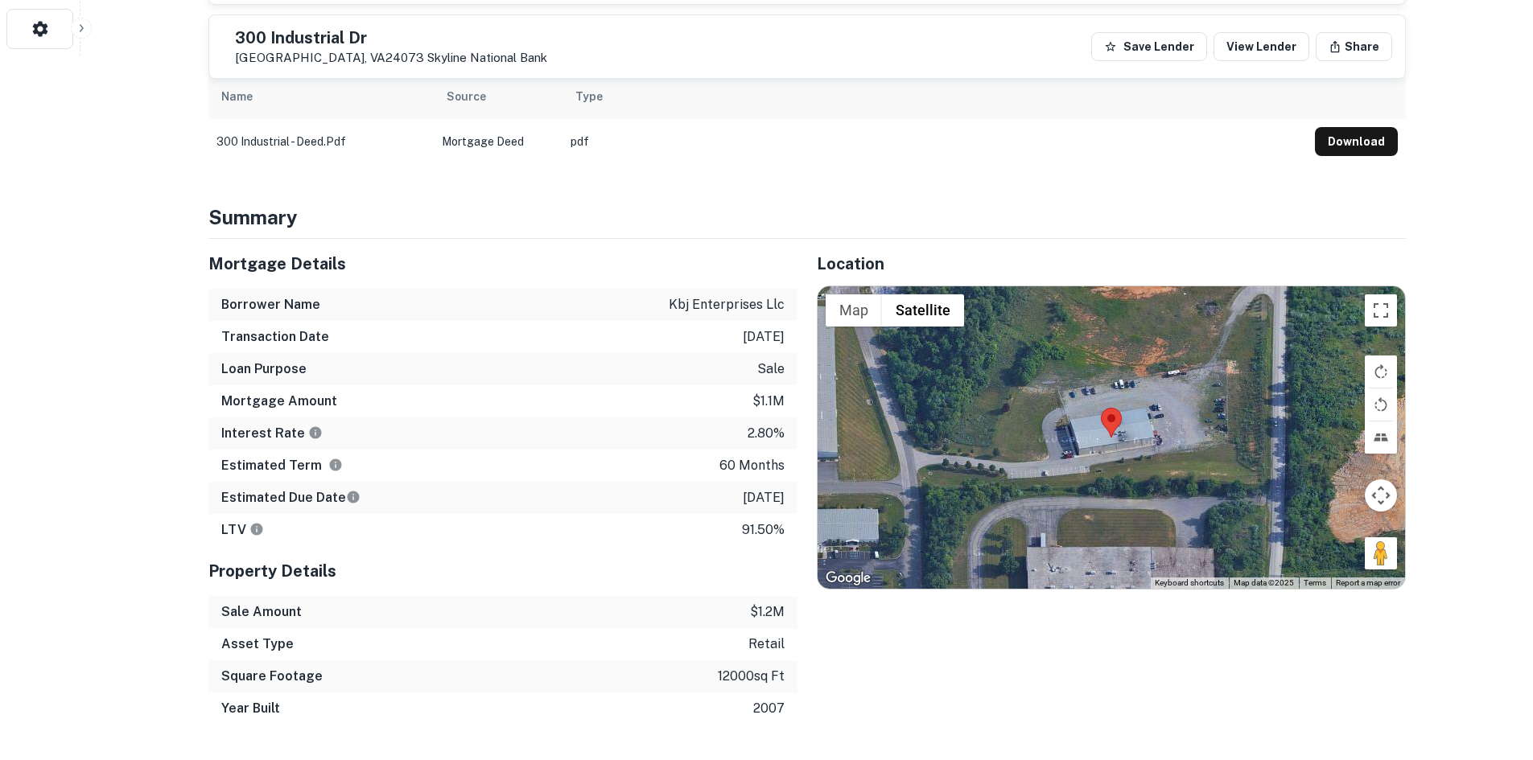
scroll to position [885, 0]
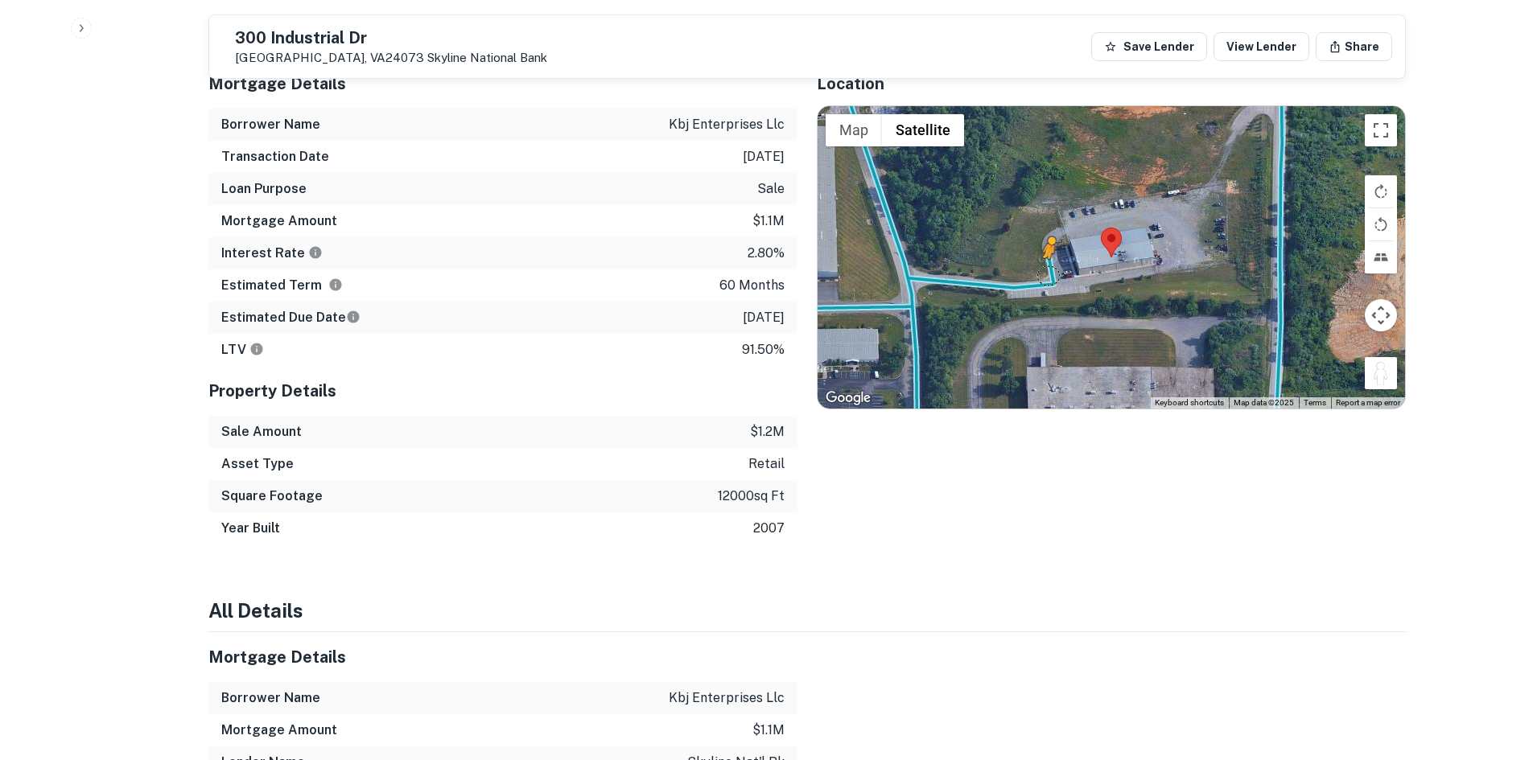
drag, startPoint x: 1377, startPoint y: 372, endPoint x: 1037, endPoint y: 270, distance: 354.6
click at [1037, 270] on div "To activate drag with keyboard, press Alt + Enter. Once in keyboard drag state,…" at bounding box center [1111, 257] width 587 height 303
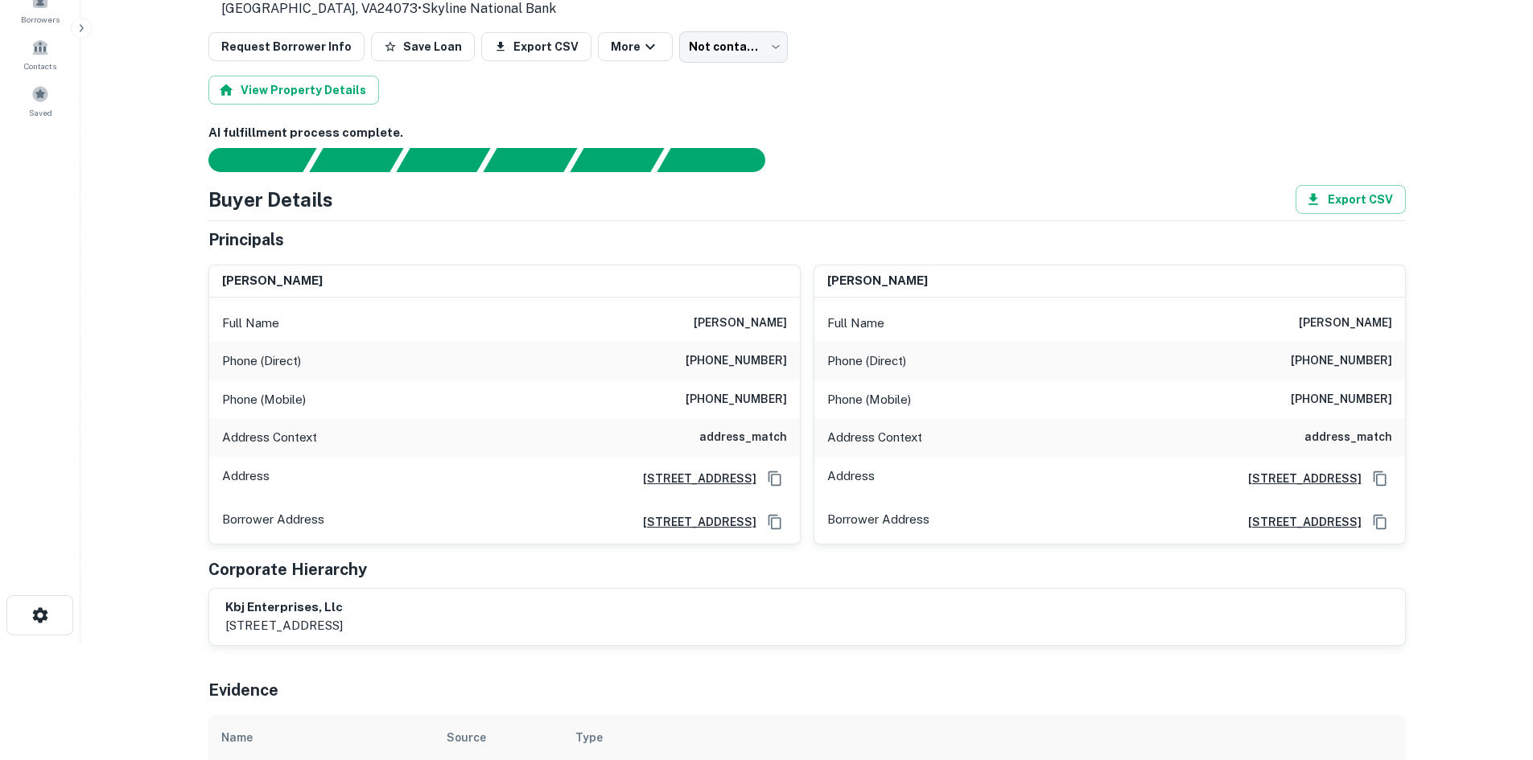
scroll to position [80, 0]
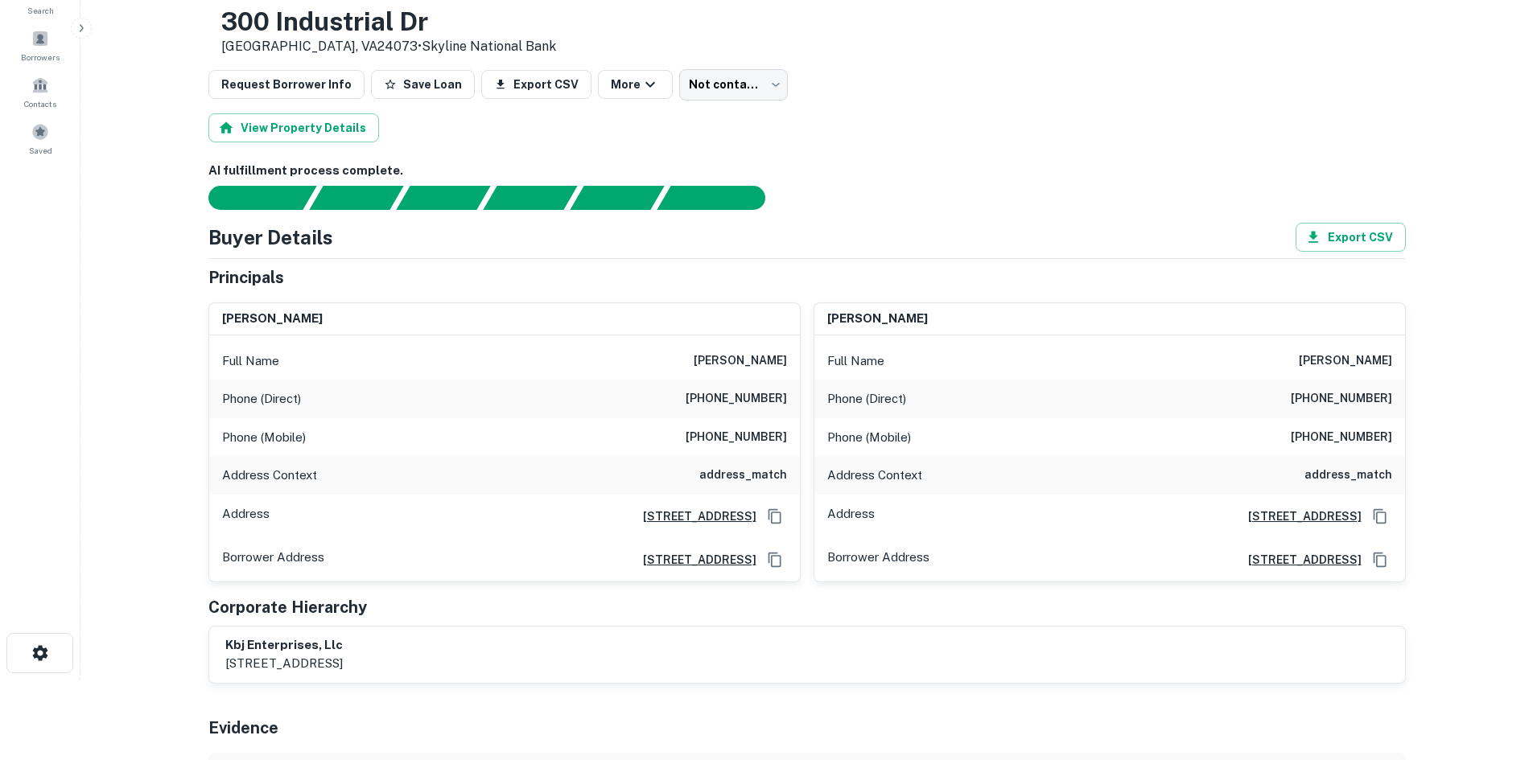
click at [751, 404] on h6 "(540) 921-1559" at bounding box center [736, 398] width 101 height 19
click at [757, 436] on h6 "(540) 552-2609" at bounding box center [736, 437] width 101 height 19
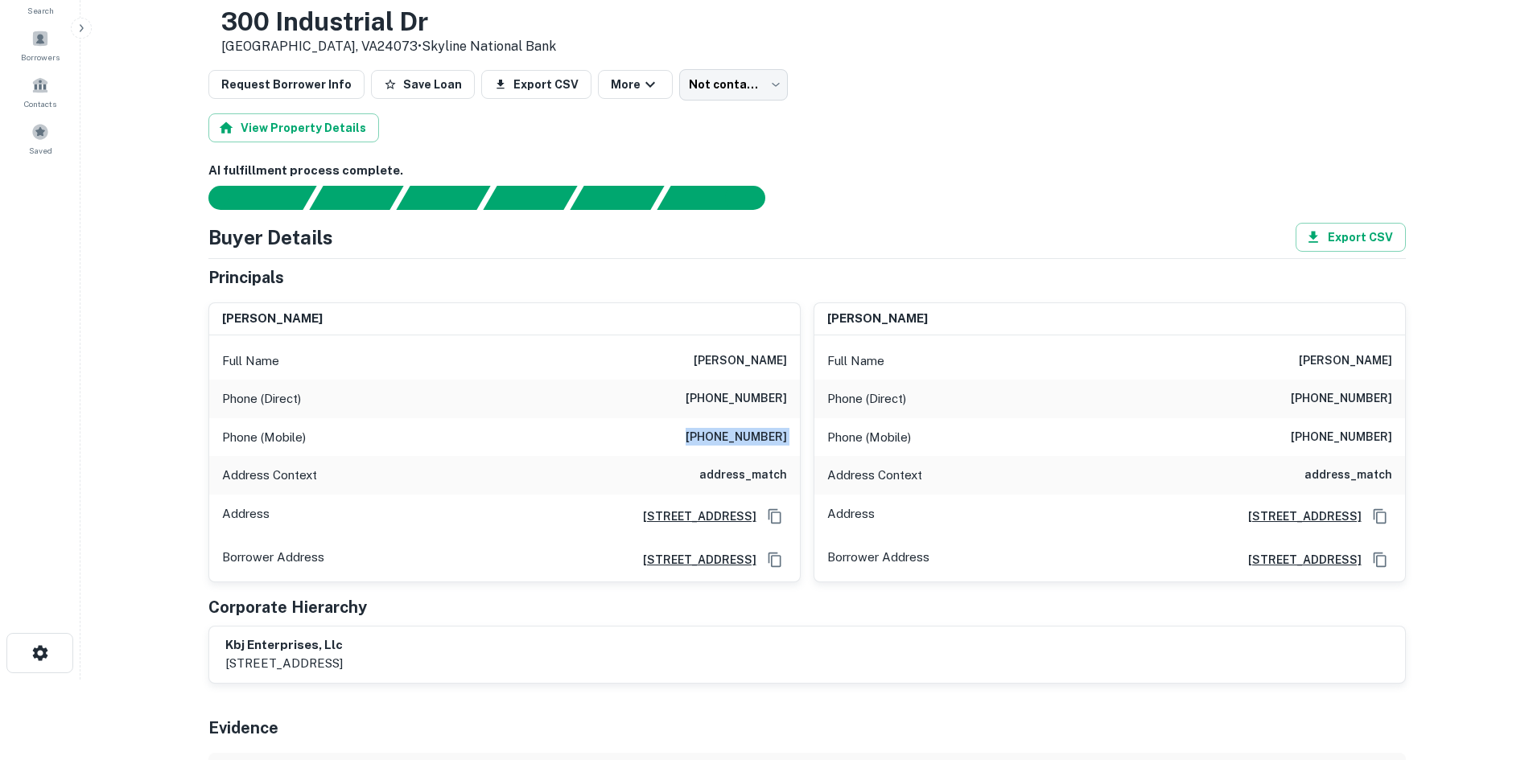
click at [757, 436] on h6 "(540) 552-2609" at bounding box center [736, 437] width 101 height 19
click at [1350, 405] on h6 "(540) 921-1559" at bounding box center [1341, 398] width 101 height 19
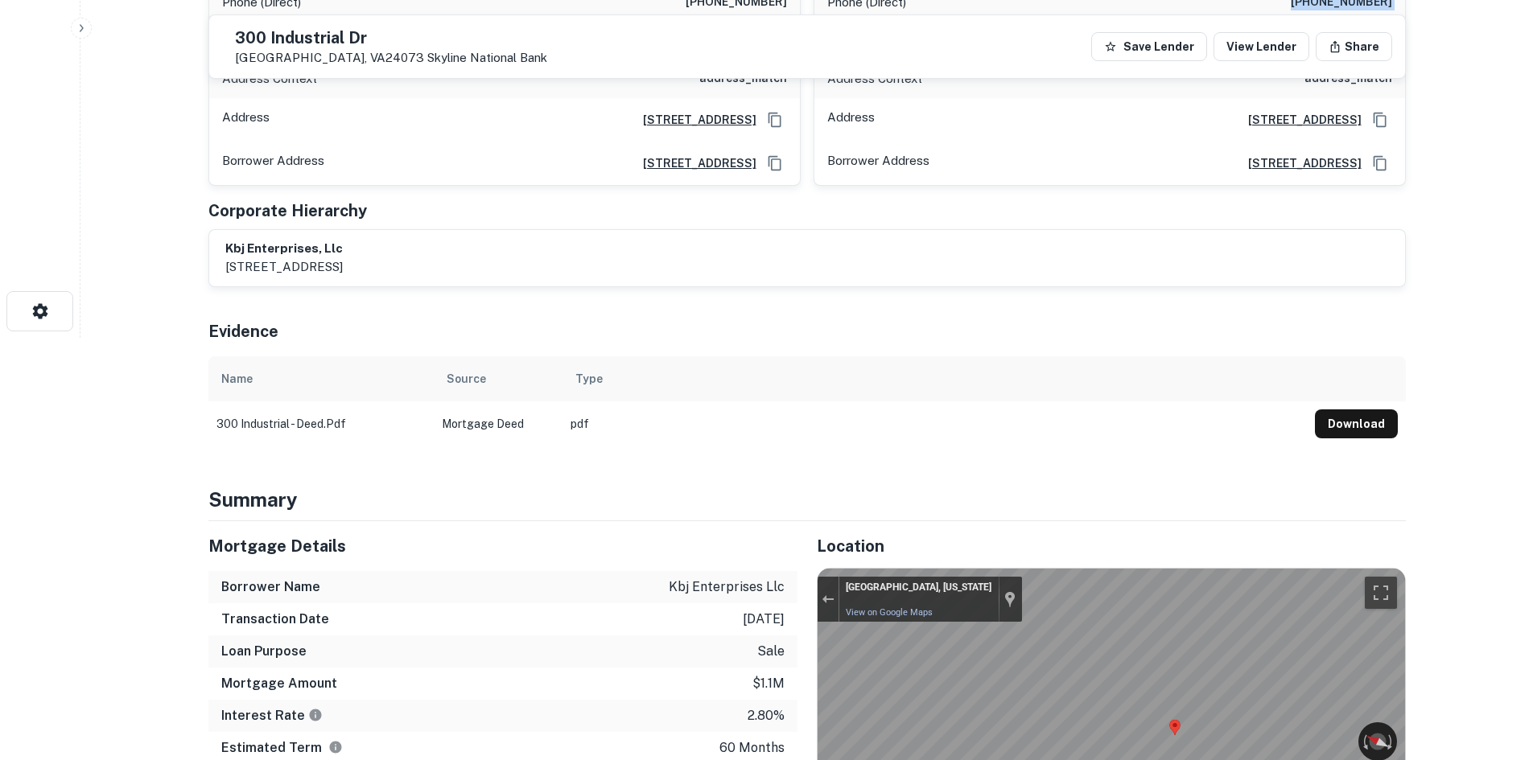
scroll to position [241, 0]
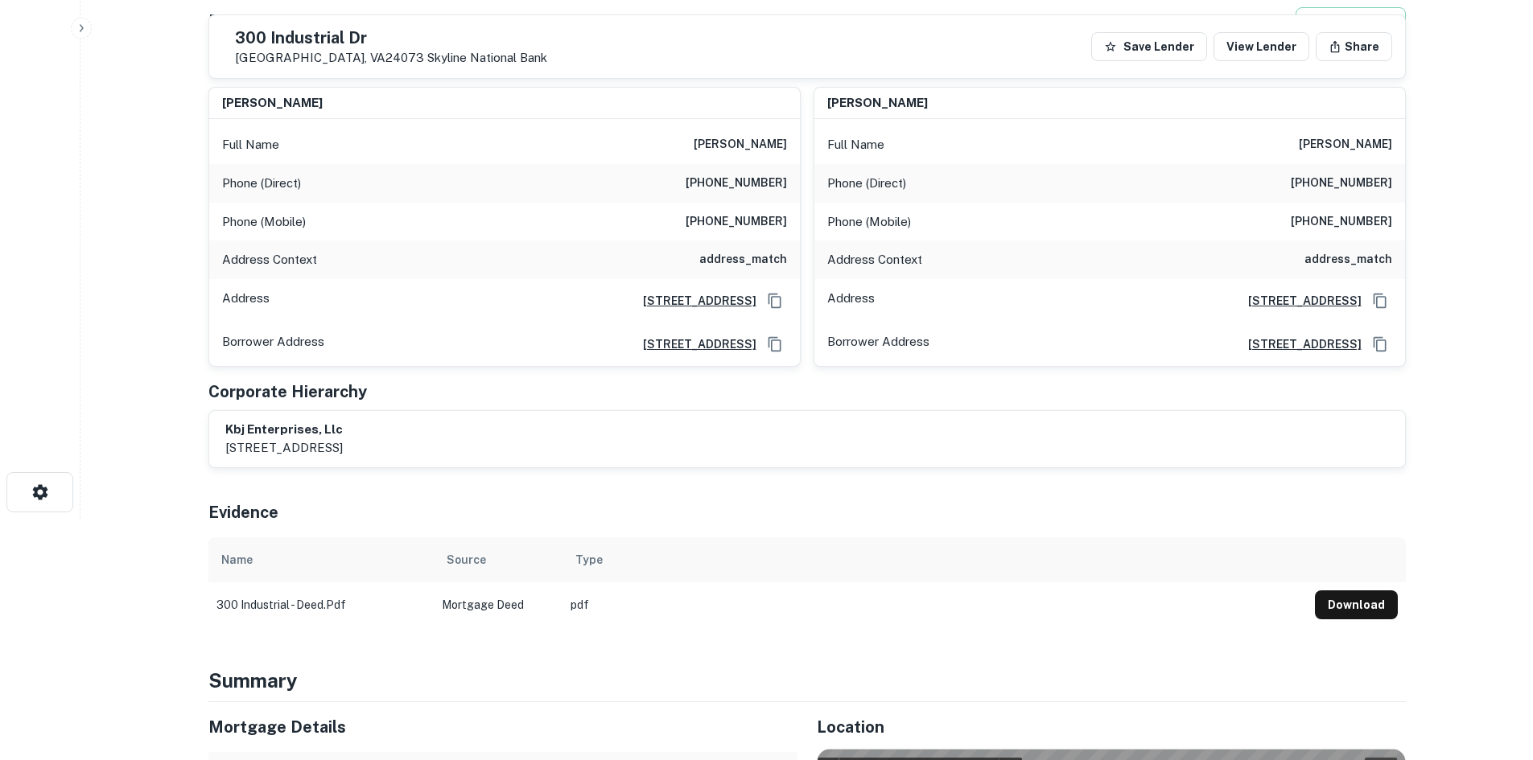
click at [1361, 222] on h6 "(540) 953-3910" at bounding box center [1341, 221] width 101 height 19
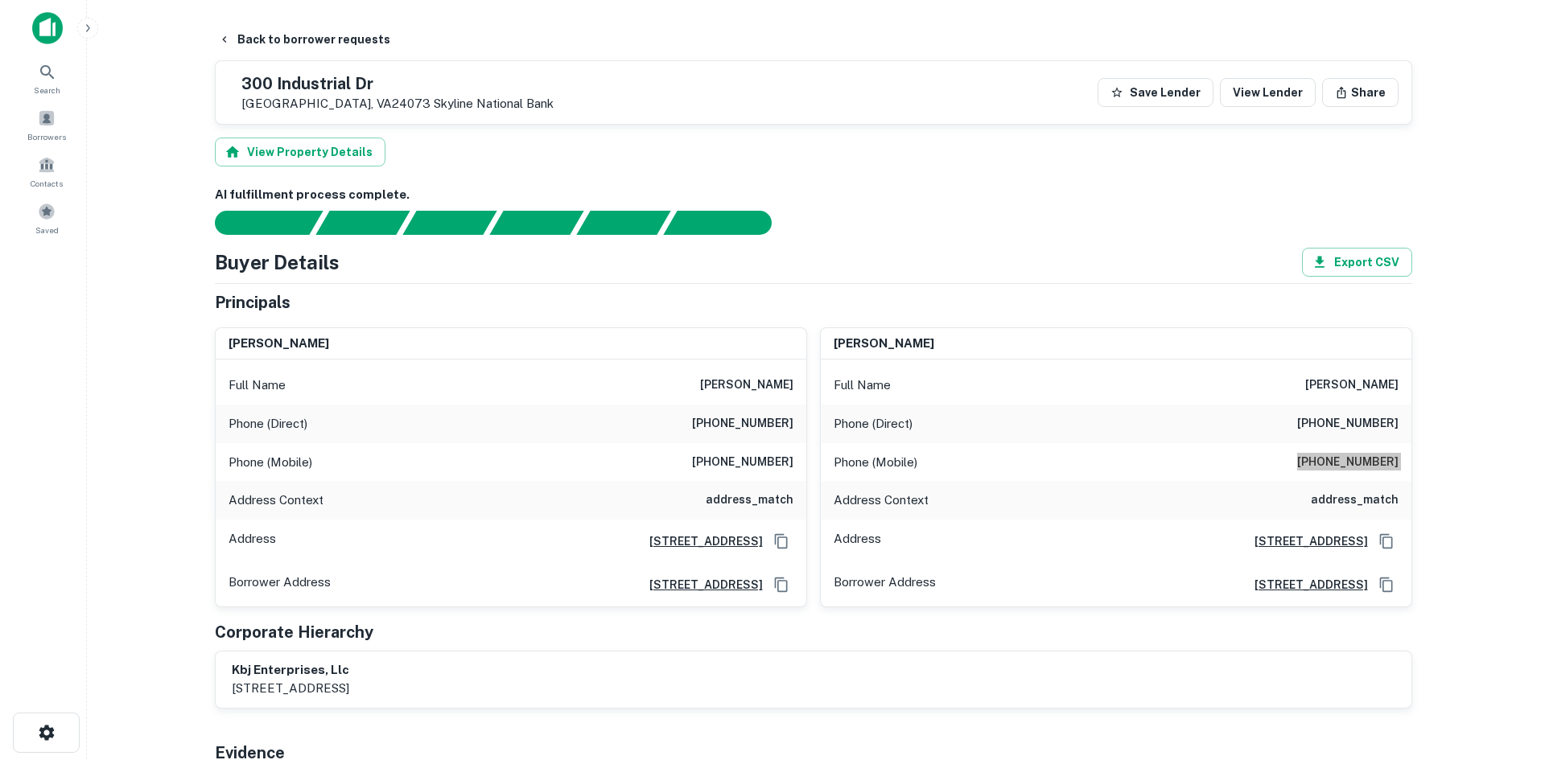
scroll to position [0, 0]
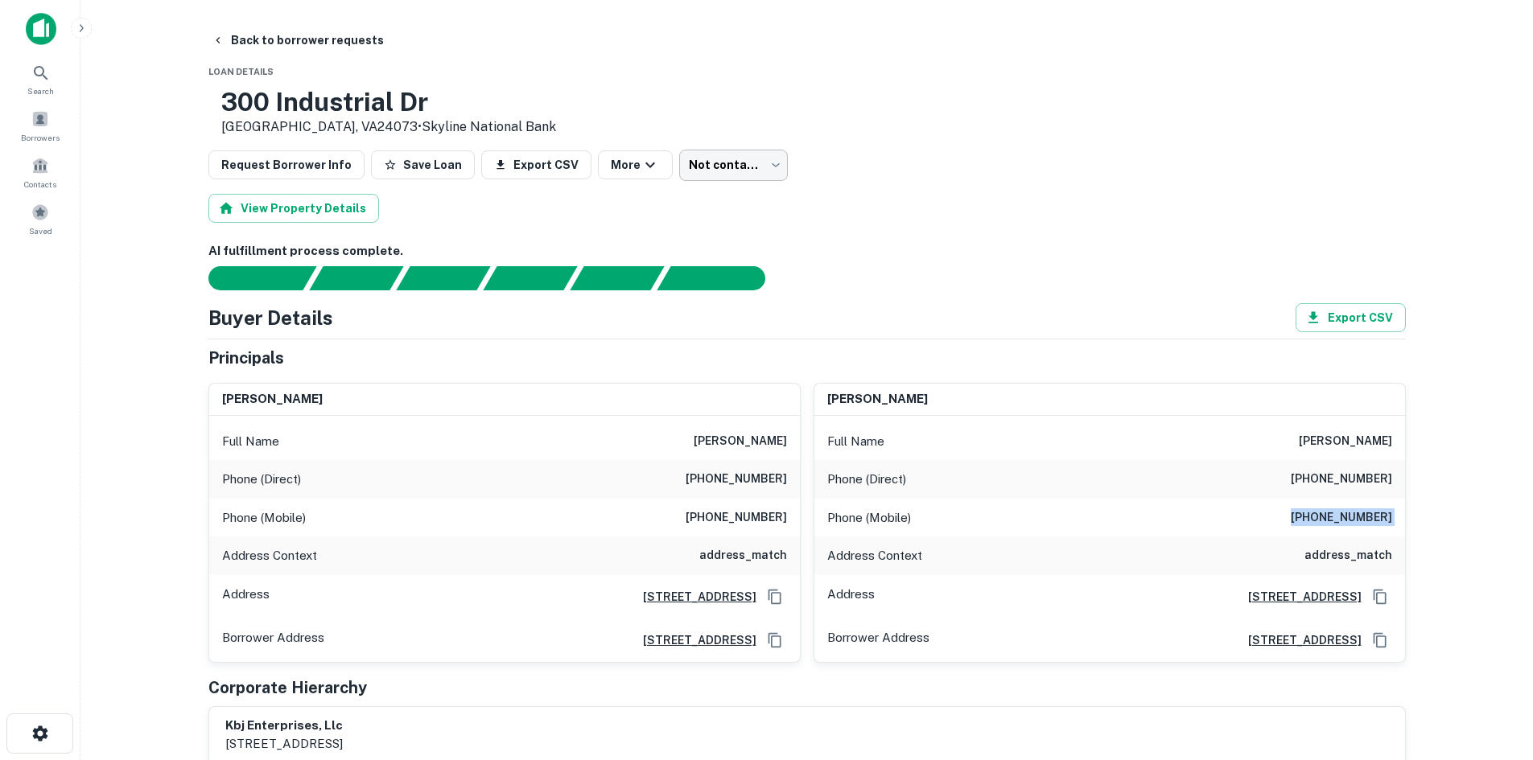
click at [698, 167] on body "Search Borrowers Contacts Saved Back to borrower requests Loan Details 300 Indu…" at bounding box center [766, 380] width 1533 height 760
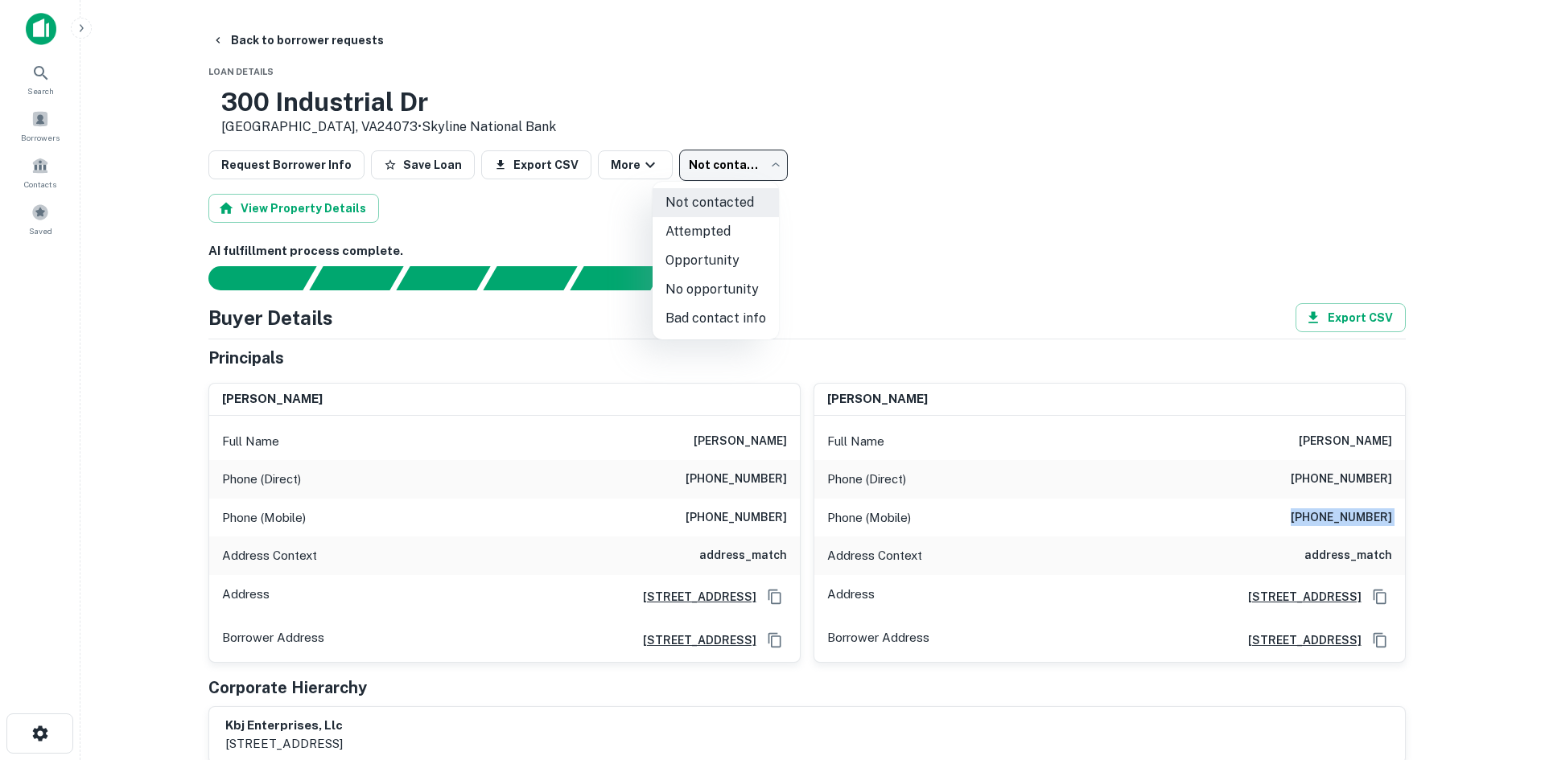
click at [705, 225] on li "Attempted" at bounding box center [716, 231] width 126 height 29
type input "*********"
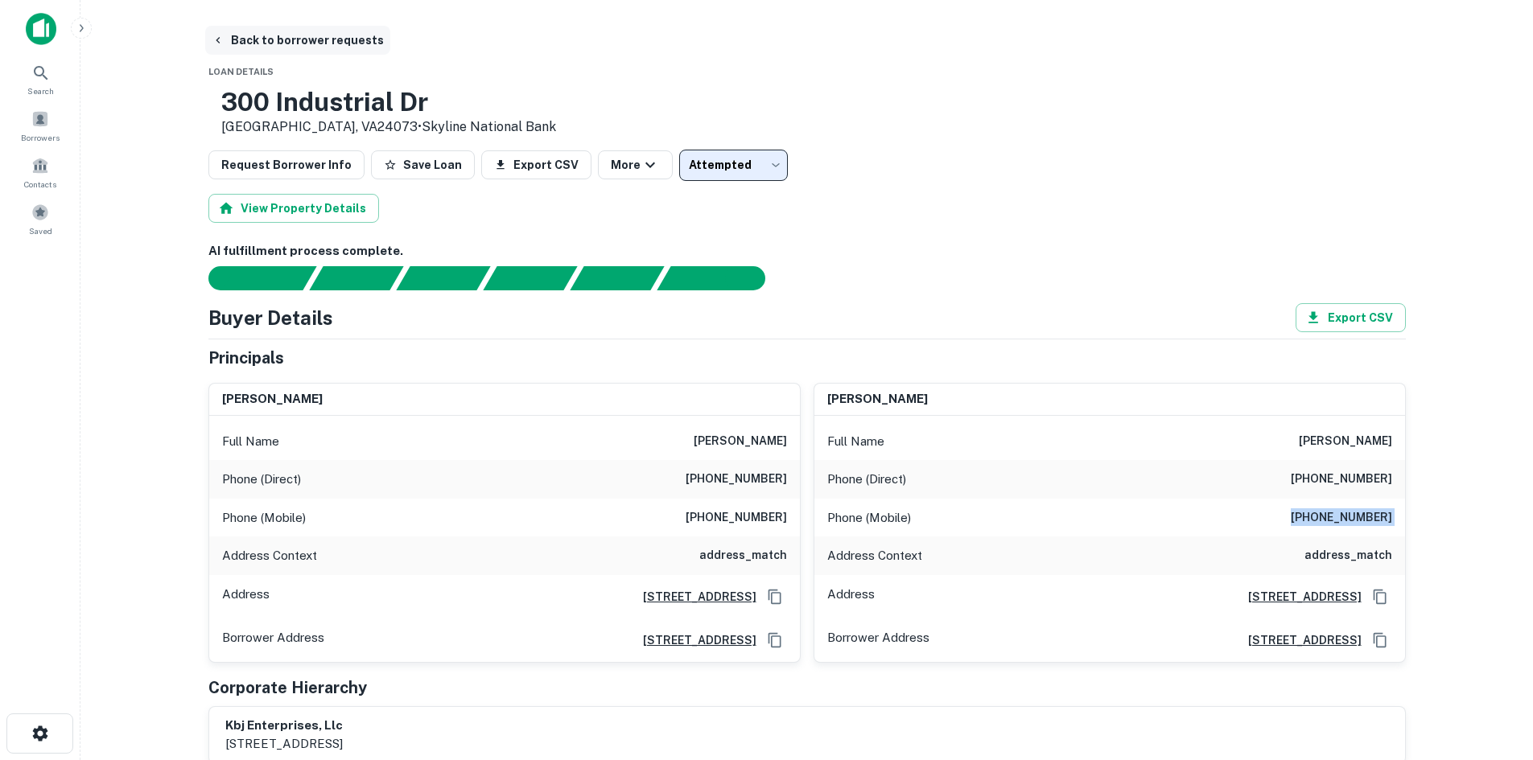
click at [337, 43] on button "Back to borrower requests" at bounding box center [297, 40] width 185 height 29
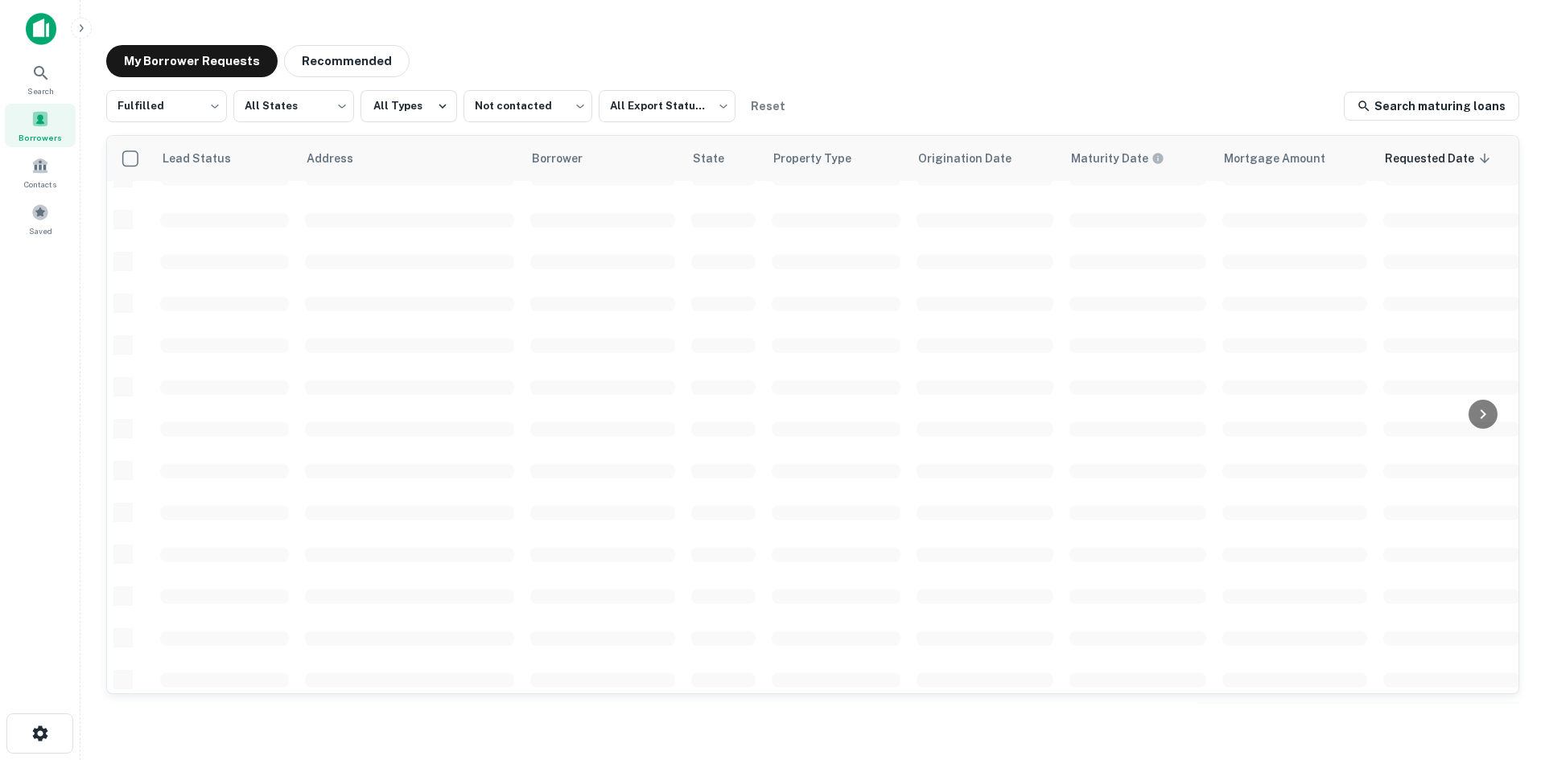
scroll to position [546, 0]
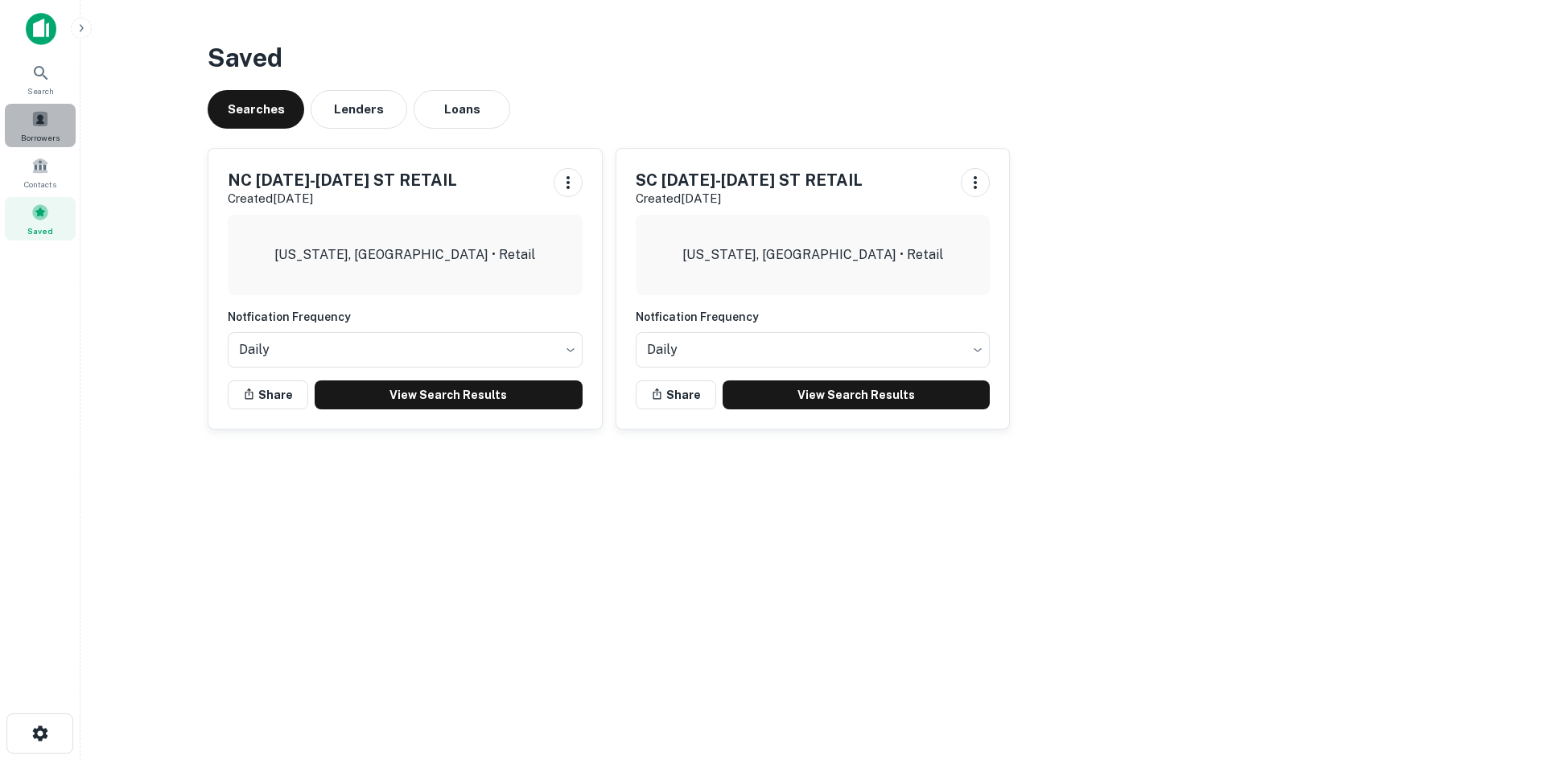
click at [45, 129] on div "Borrowers" at bounding box center [40, 125] width 71 height 43
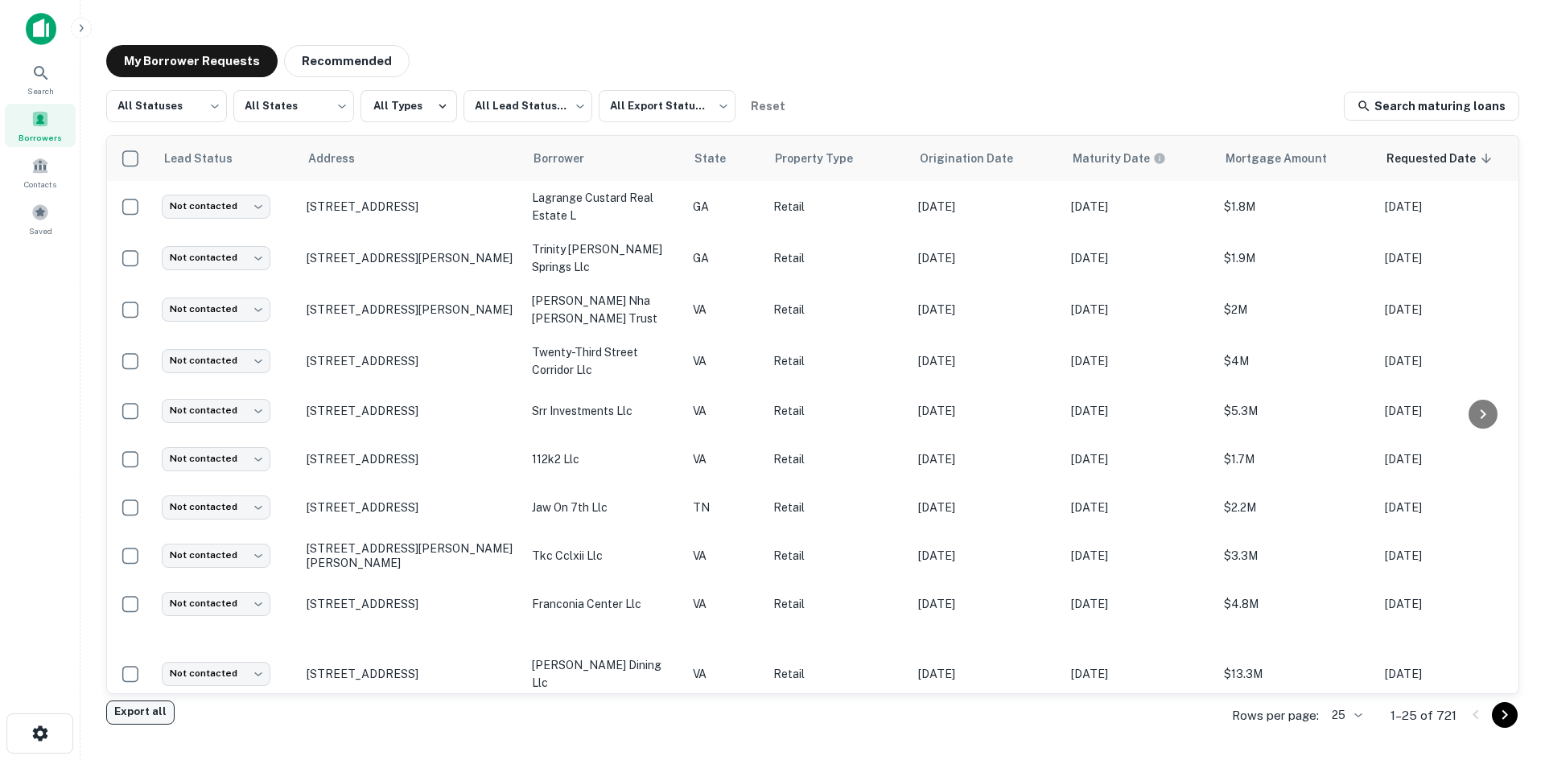
click at [117, 711] on button "Export all" at bounding box center [140, 713] width 68 height 24
click at [60, 84] on div "Search" at bounding box center [40, 78] width 71 height 43
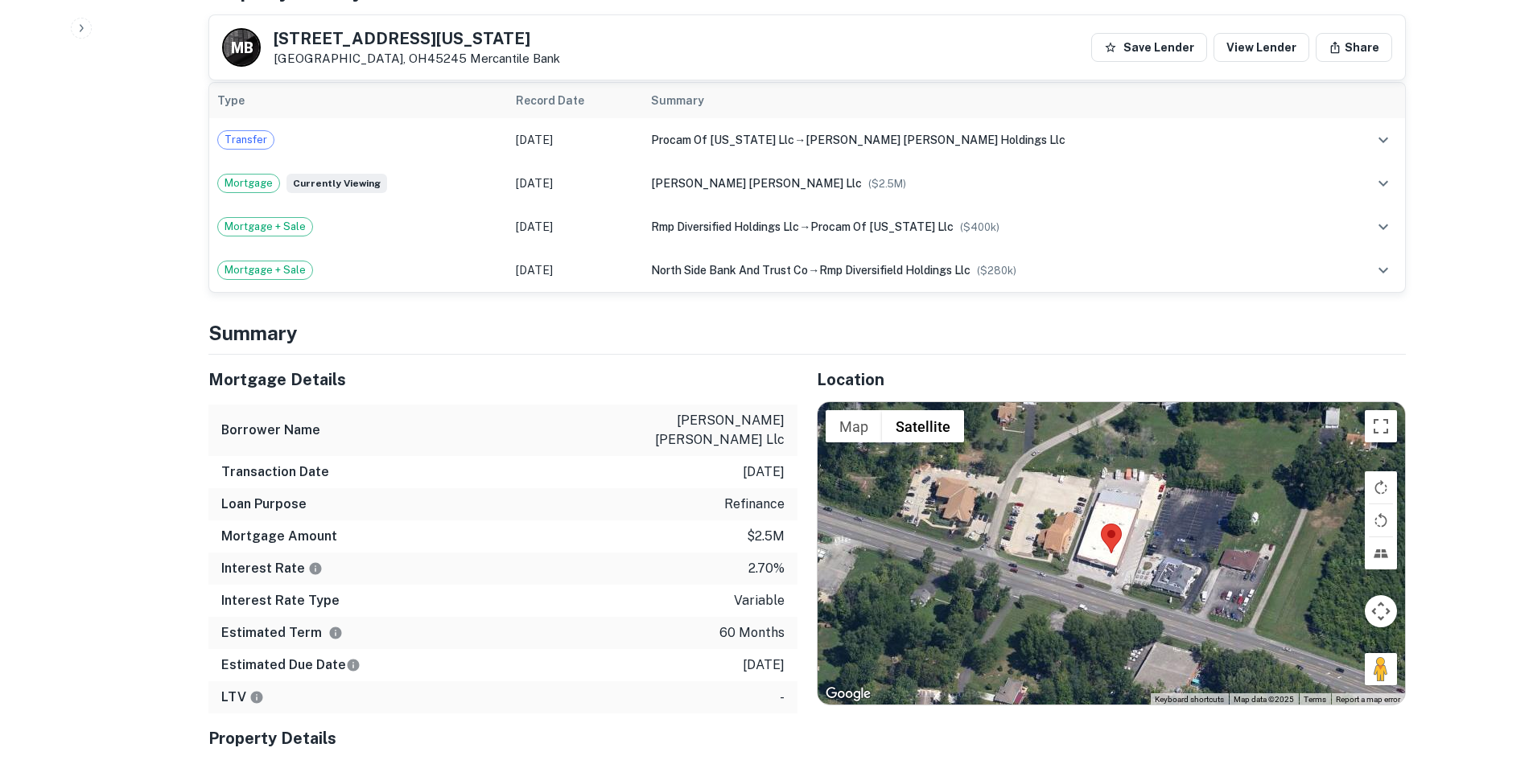
scroll to position [1046, 0]
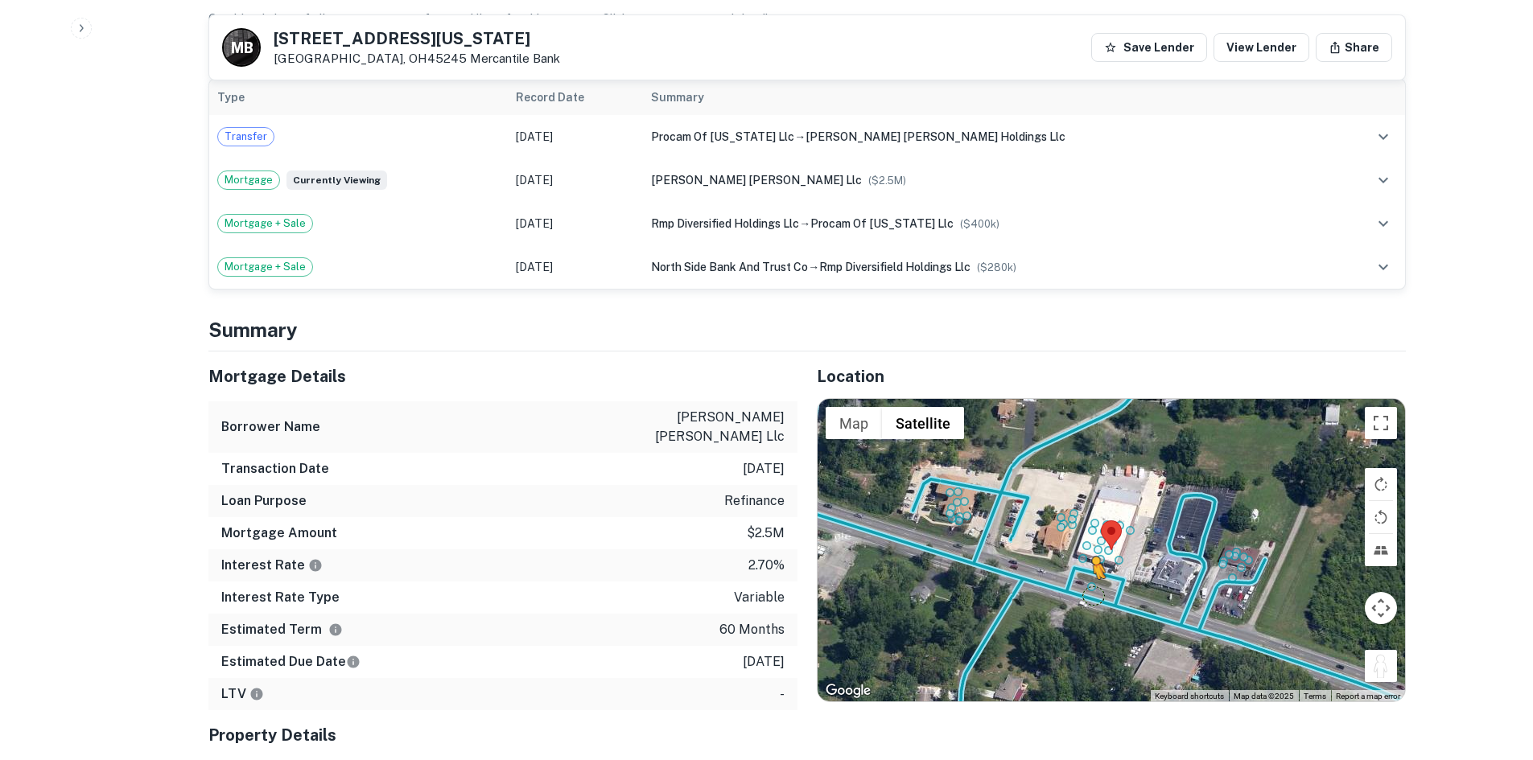
drag, startPoint x: 1387, startPoint y: 633, endPoint x: 1086, endPoint y: 559, distance: 309.7
click at [1087, 559] on div "To activate drag with keyboard, press Alt + Enter. Once in keyboard drag state,…" at bounding box center [1111, 550] width 587 height 303
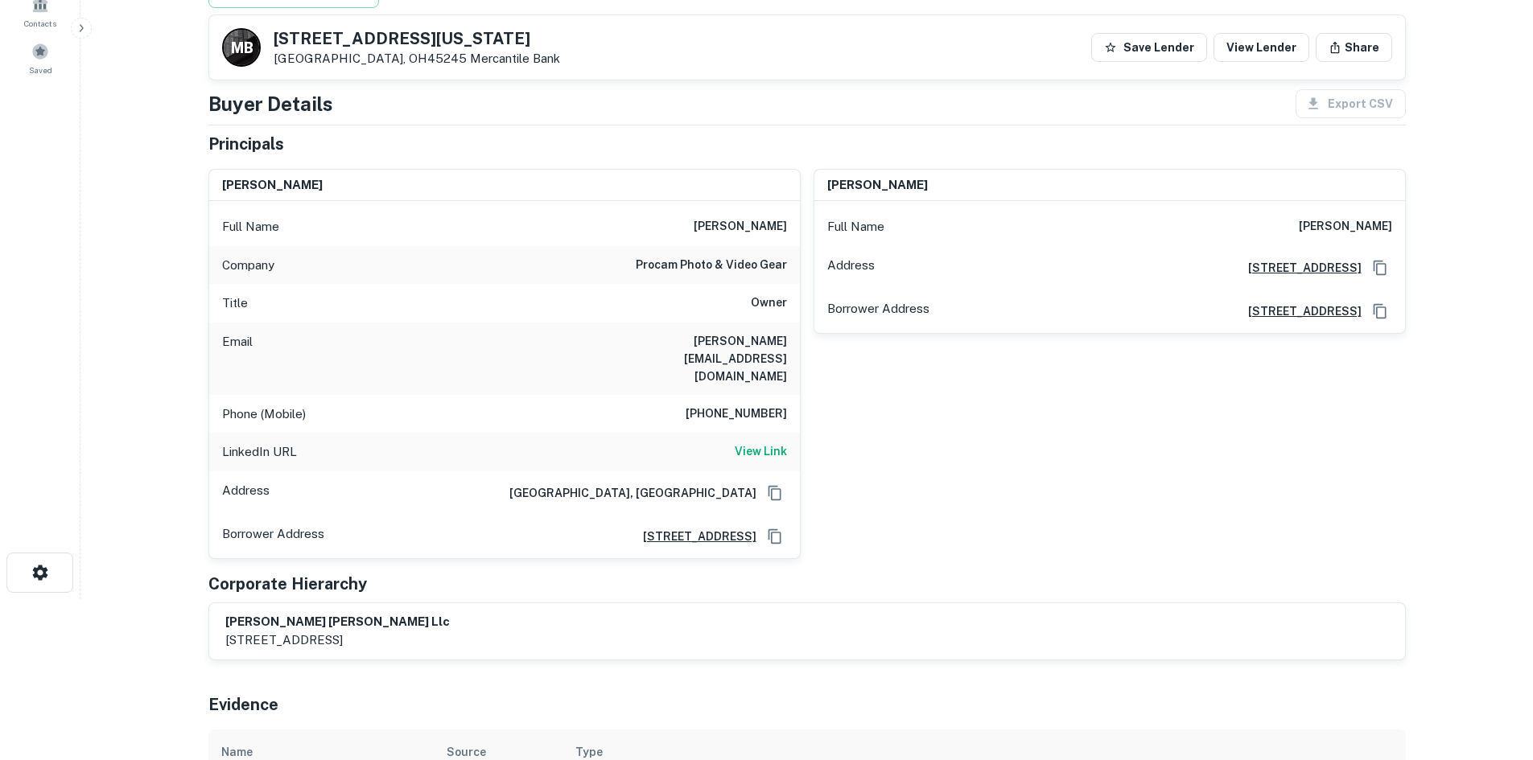
scroll to position [0, 0]
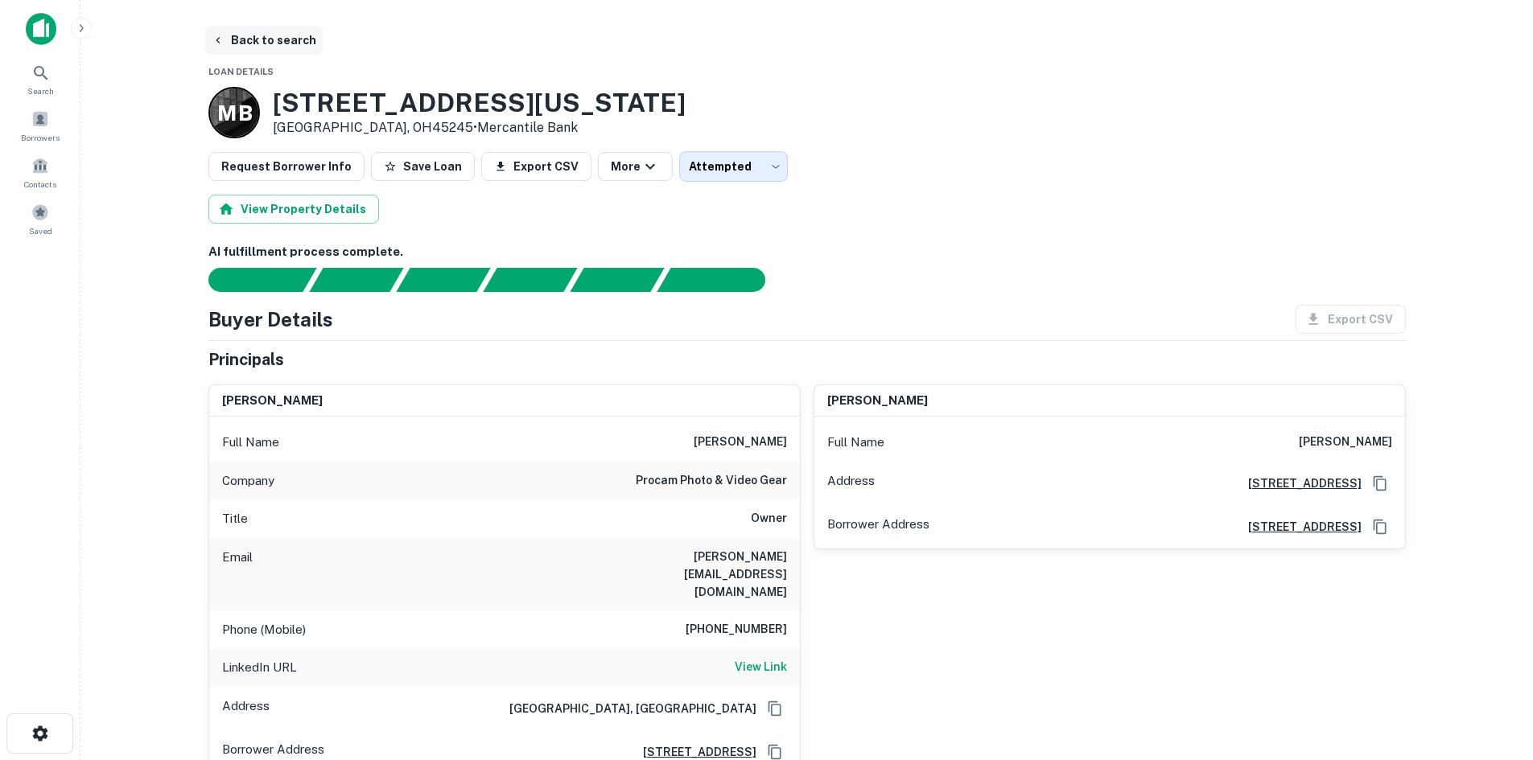
click at [299, 41] on button "Back to search" at bounding box center [263, 40] width 117 height 29
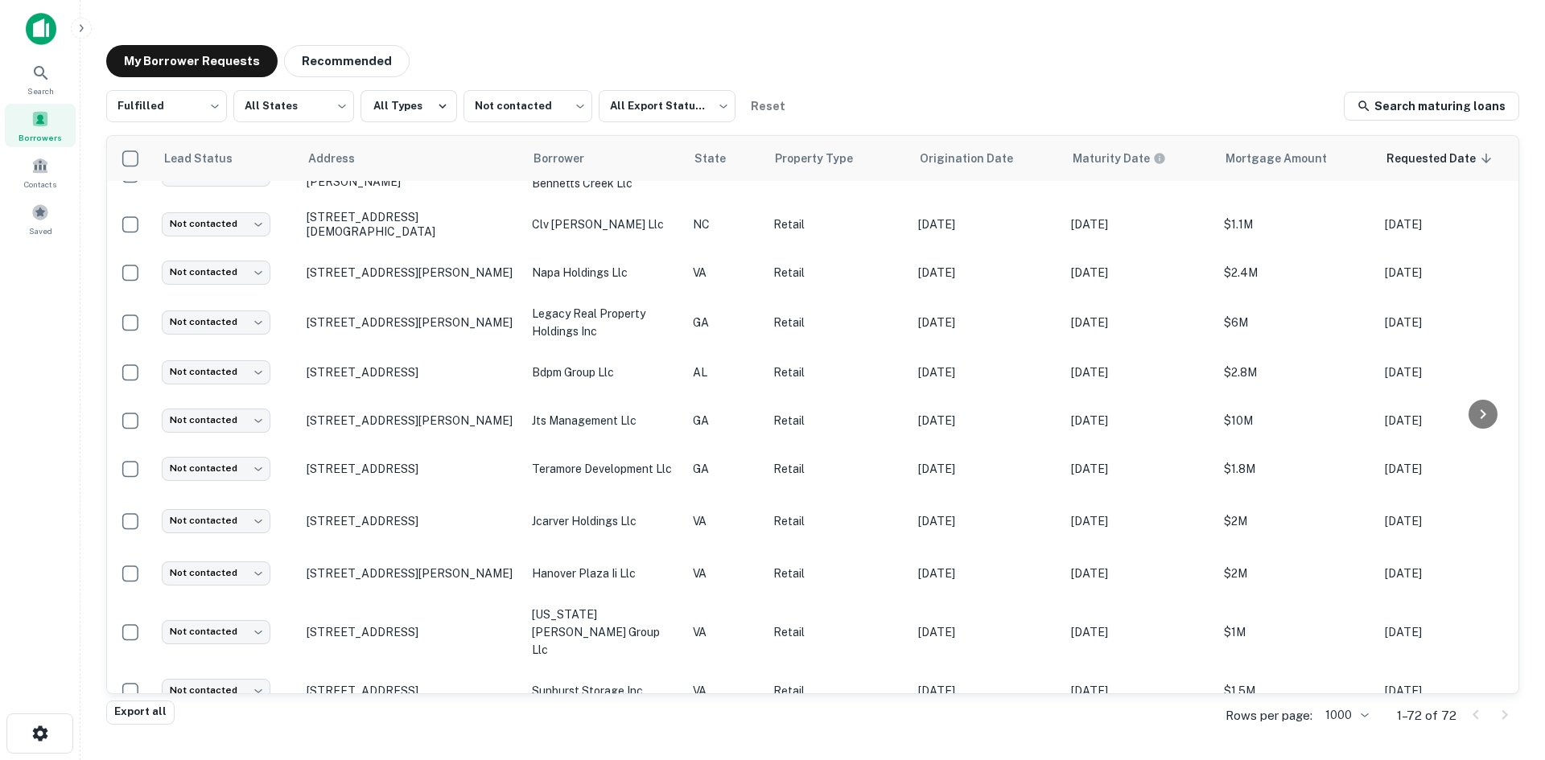
scroll to position [1270, 0]
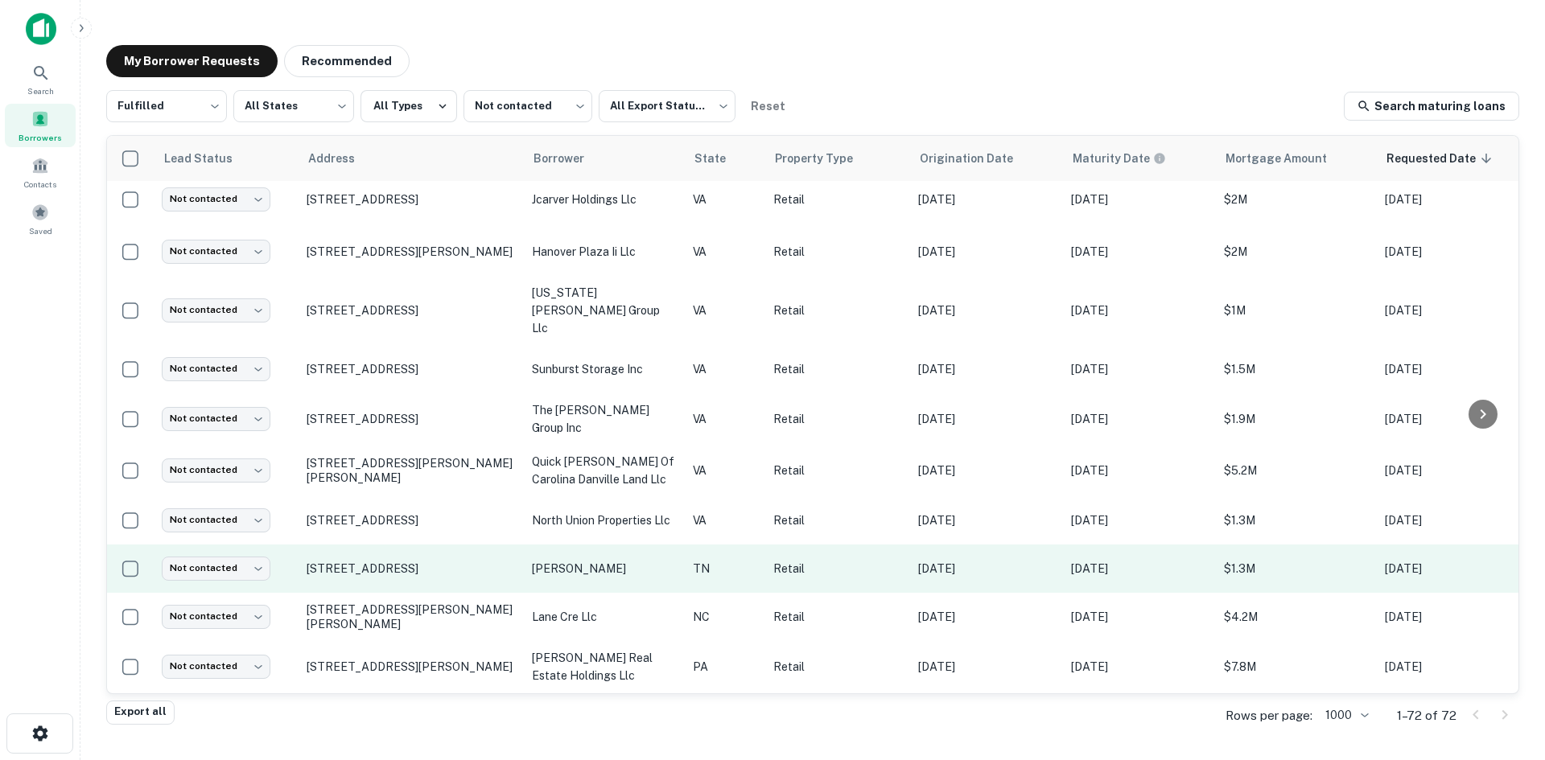
click at [381, 545] on td "[STREET_ADDRESS]" at bounding box center [411, 569] width 225 height 48
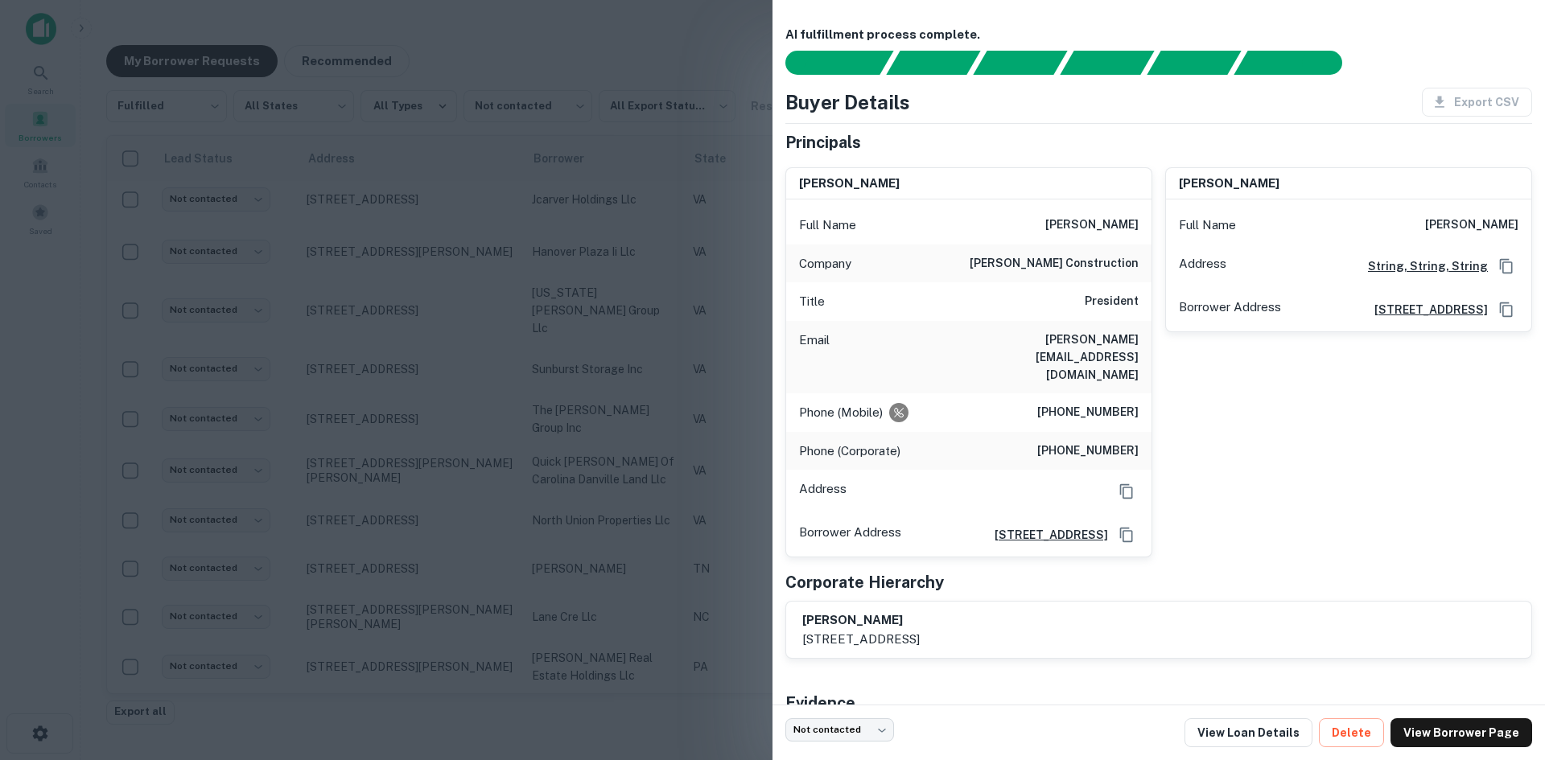
click at [440, 373] on div at bounding box center [772, 380] width 1545 height 760
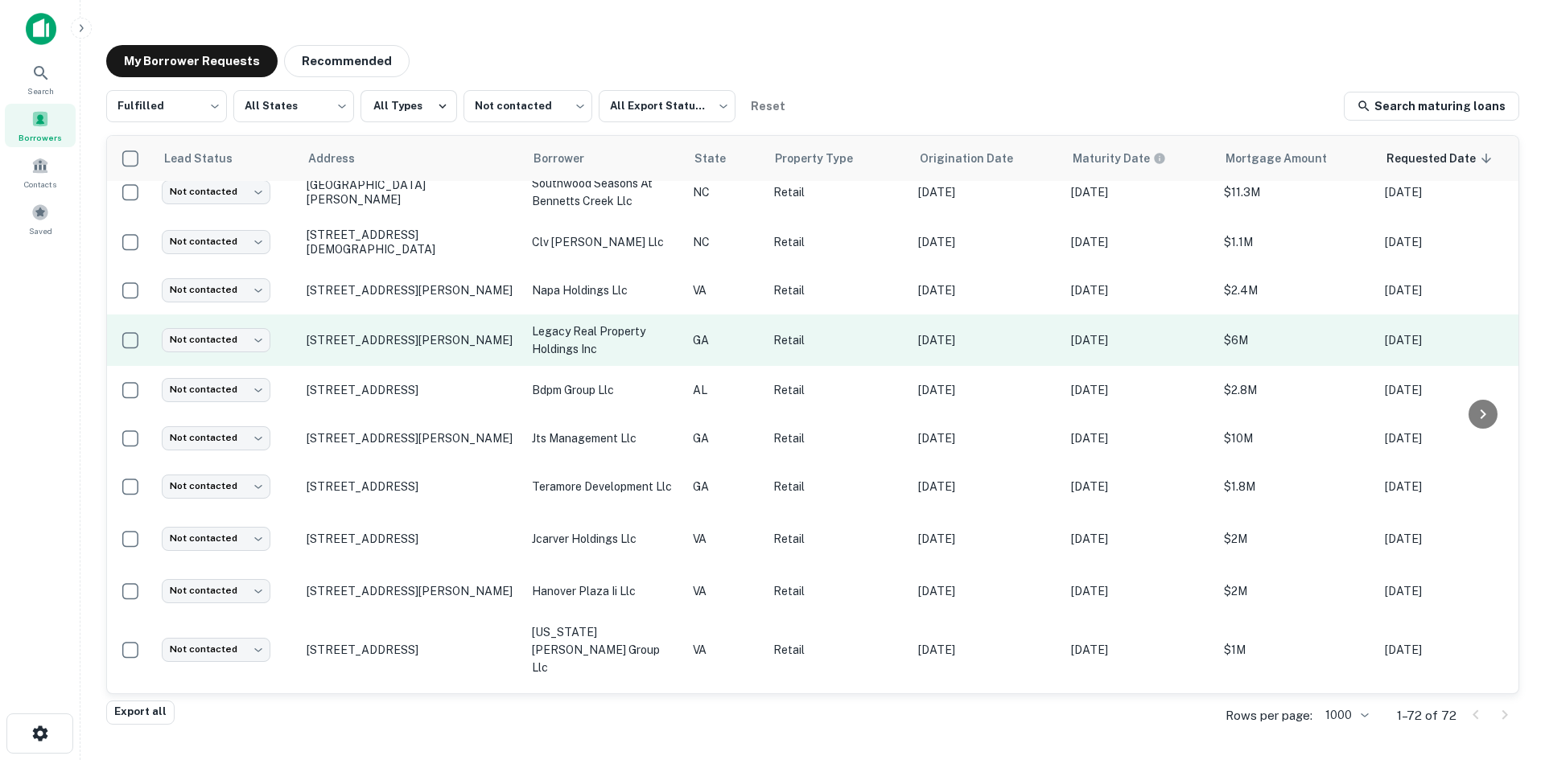
scroll to position [867, 0]
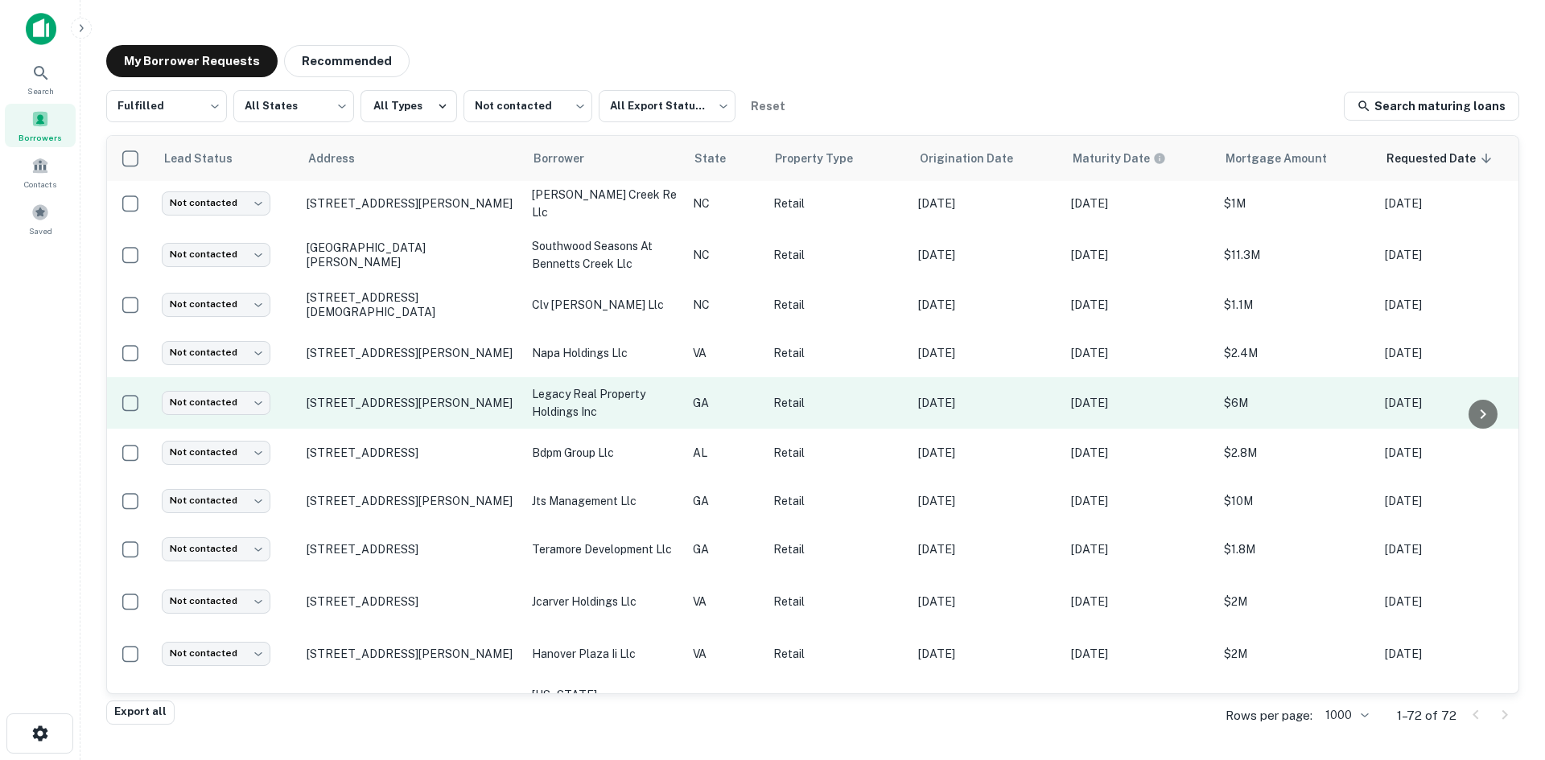
click at [397, 405] on td "[STREET_ADDRESS][PERSON_NAME]" at bounding box center [411, 403] width 225 height 52
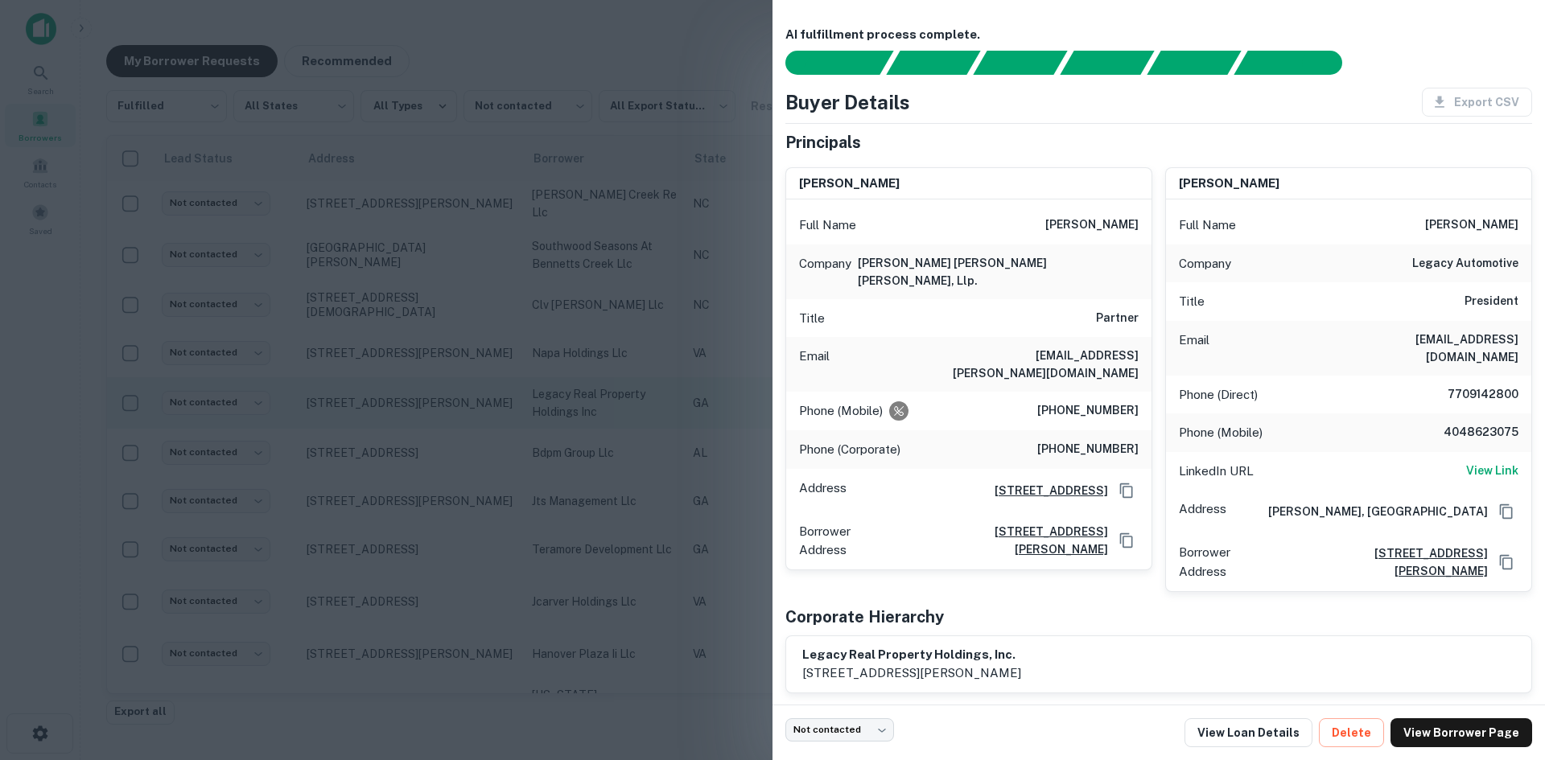
click at [397, 405] on div at bounding box center [772, 380] width 1545 height 760
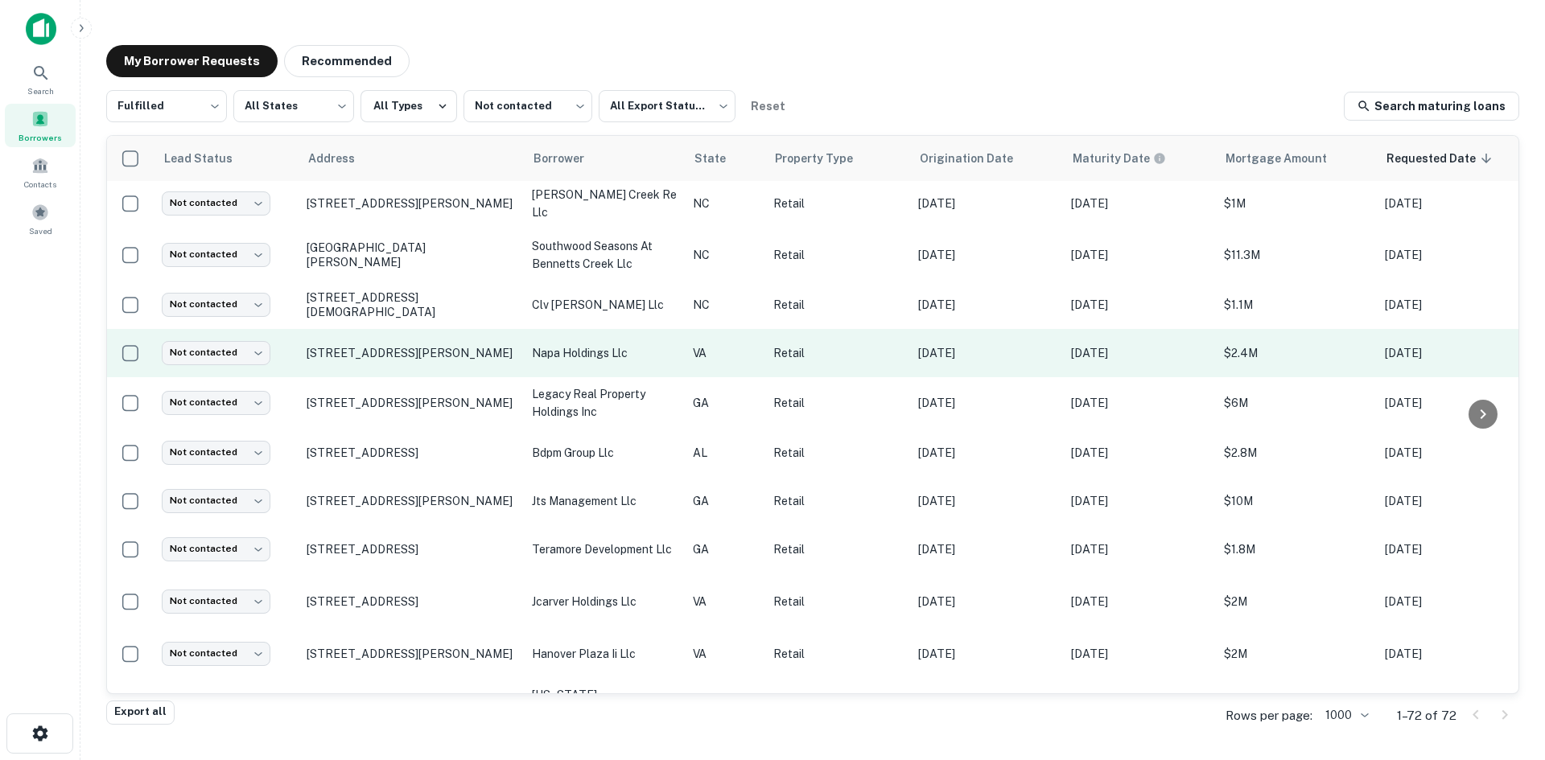
click at [390, 356] on td "[STREET_ADDRESS][PERSON_NAME]" at bounding box center [411, 353] width 225 height 48
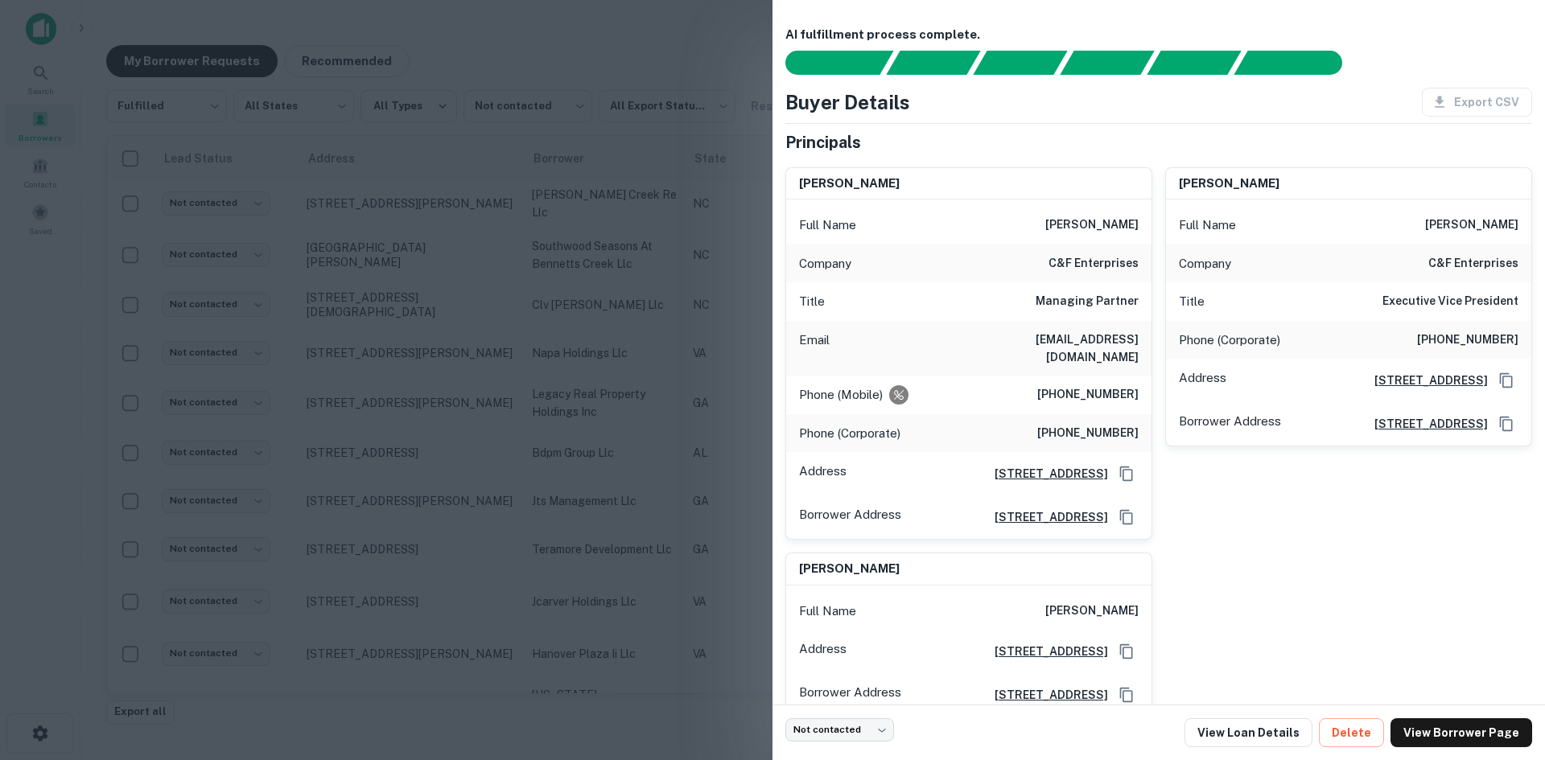
click at [457, 318] on div at bounding box center [772, 380] width 1545 height 760
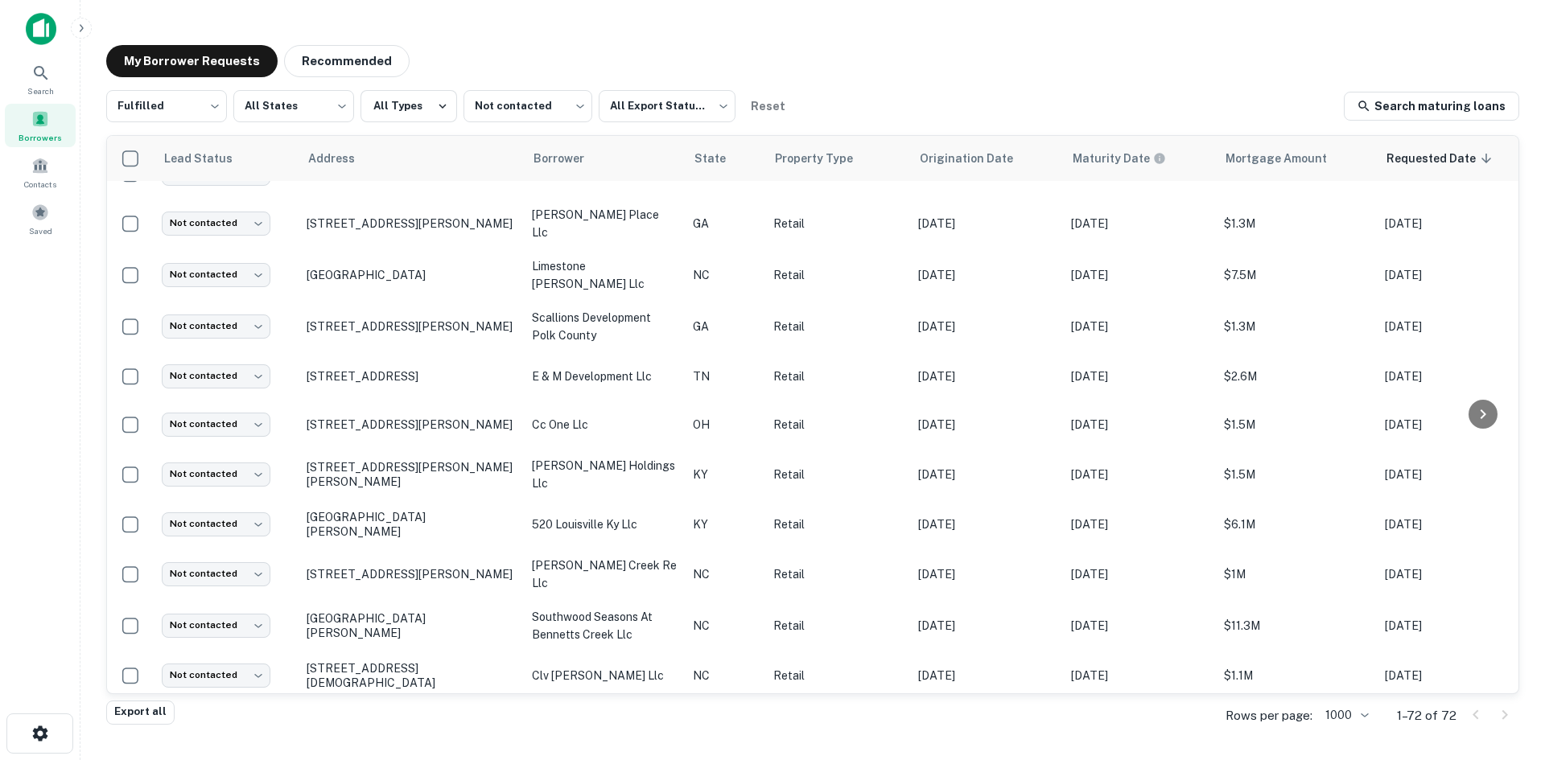
scroll to position [385, 0]
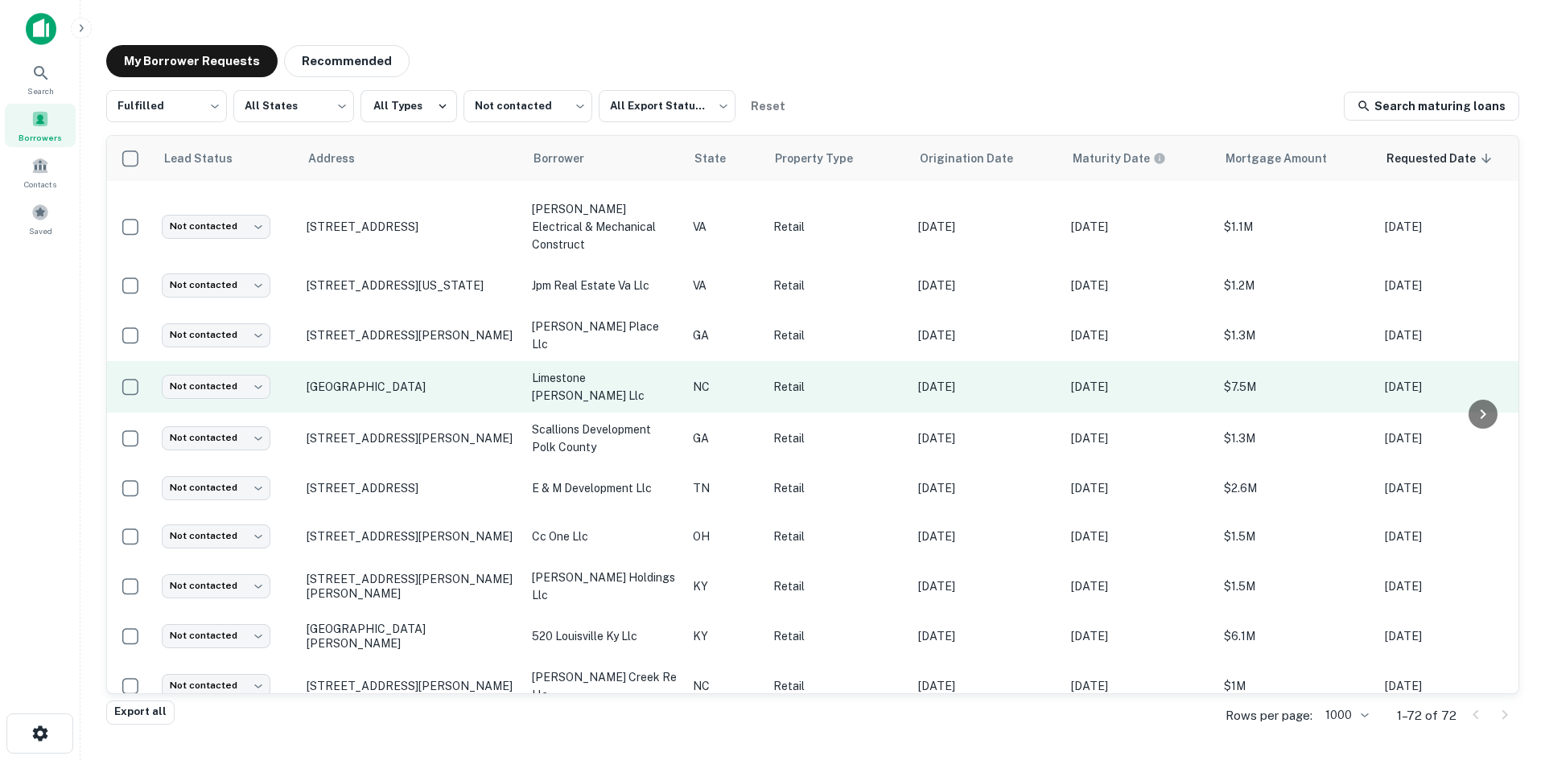
click at [433, 383] on td "[GEOGRAPHIC_DATA]" at bounding box center [411, 387] width 225 height 52
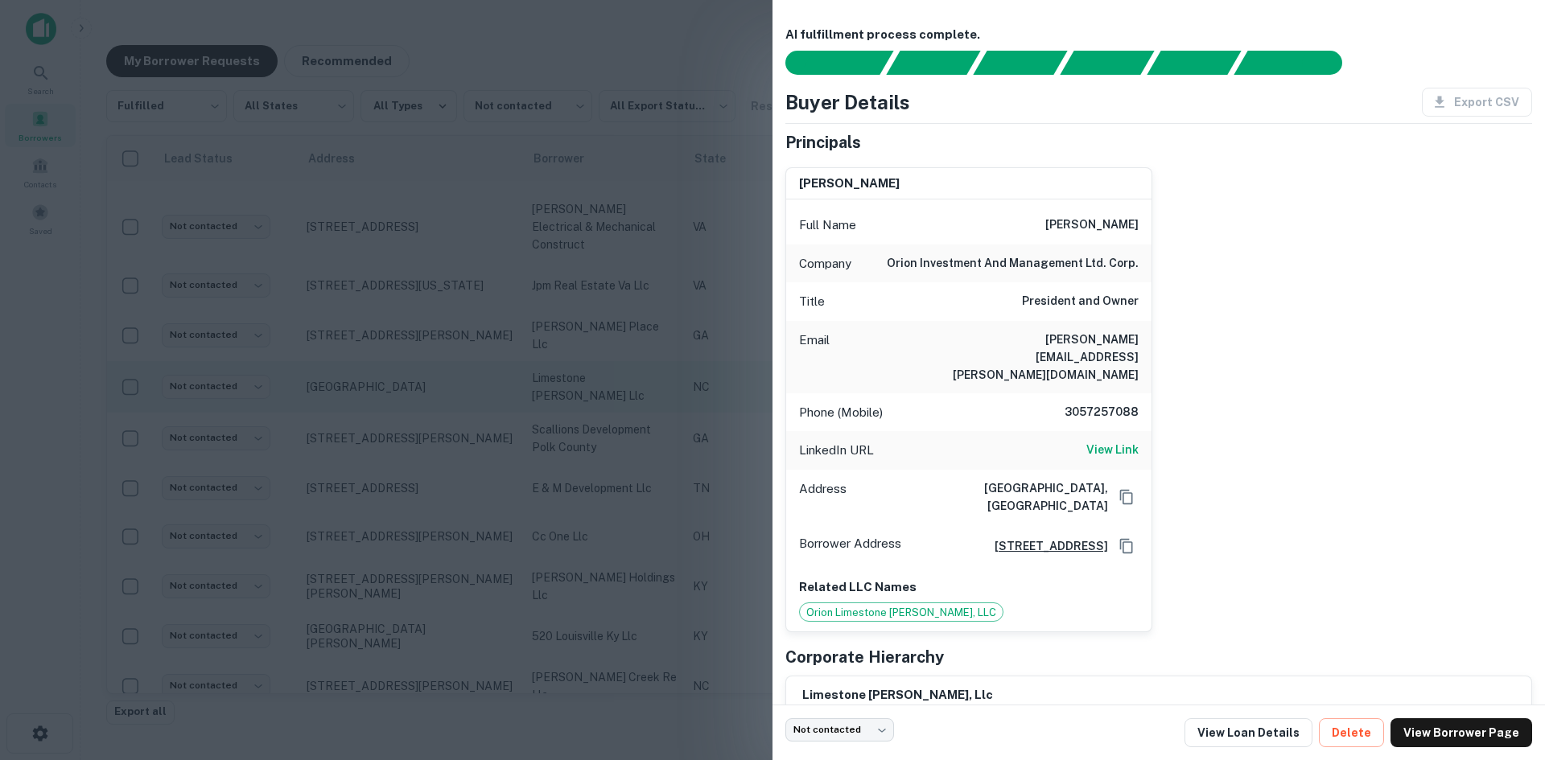
click at [433, 383] on div at bounding box center [772, 380] width 1545 height 760
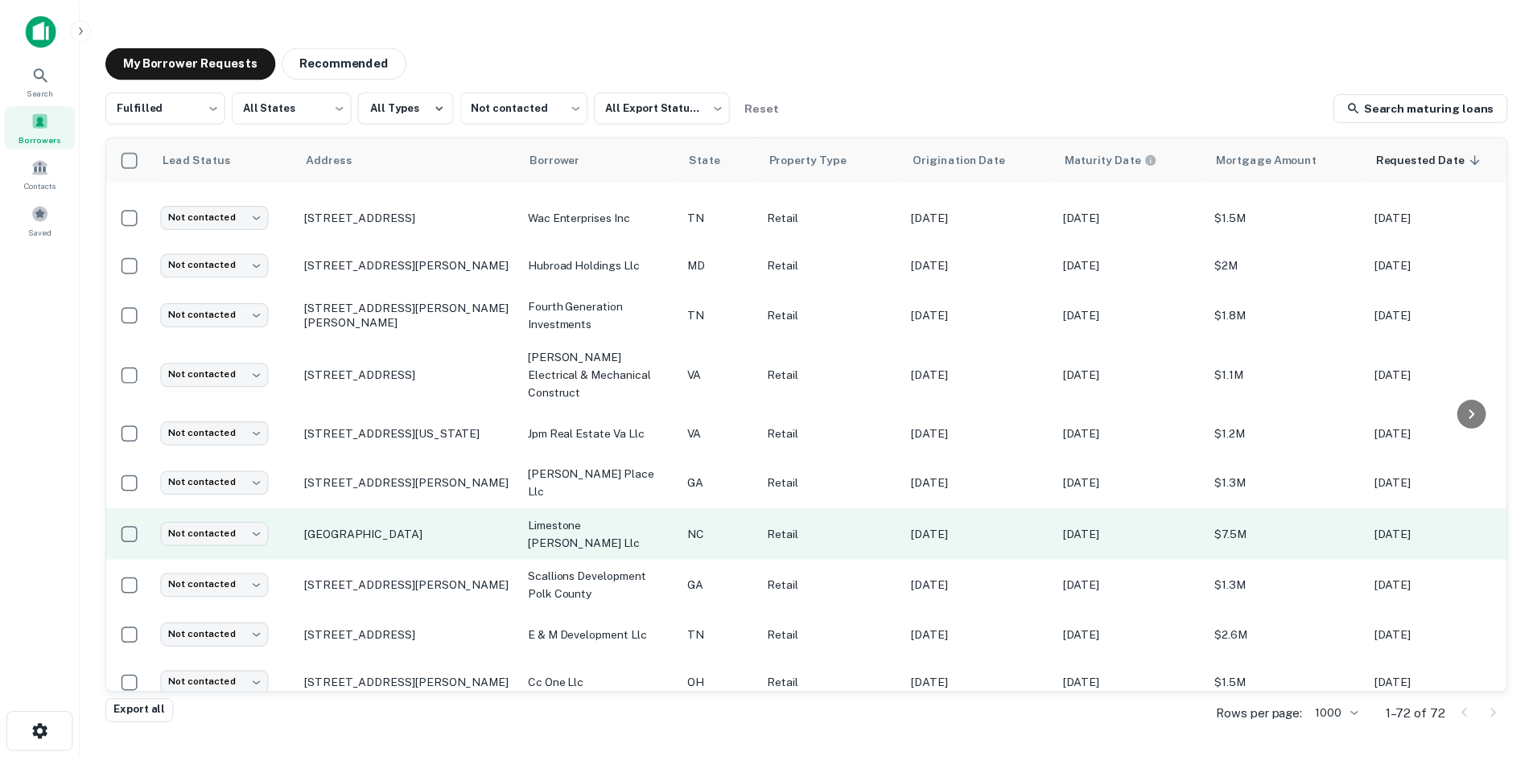
scroll to position [224, 0]
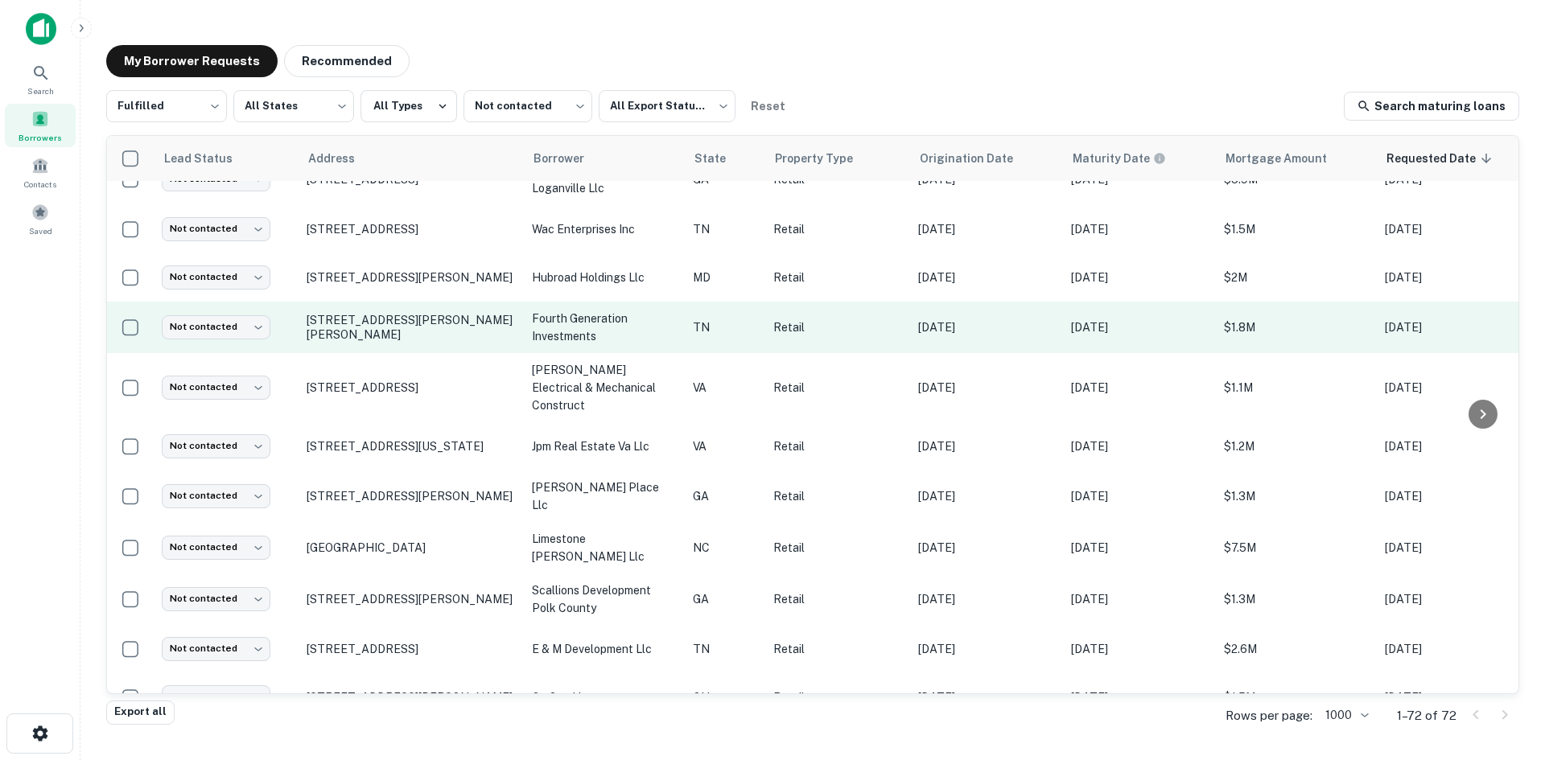
click at [402, 348] on td "[STREET_ADDRESS][PERSON_NAME][PERSON_NAME]" at bounding box center [411, 328] width 225 height 52
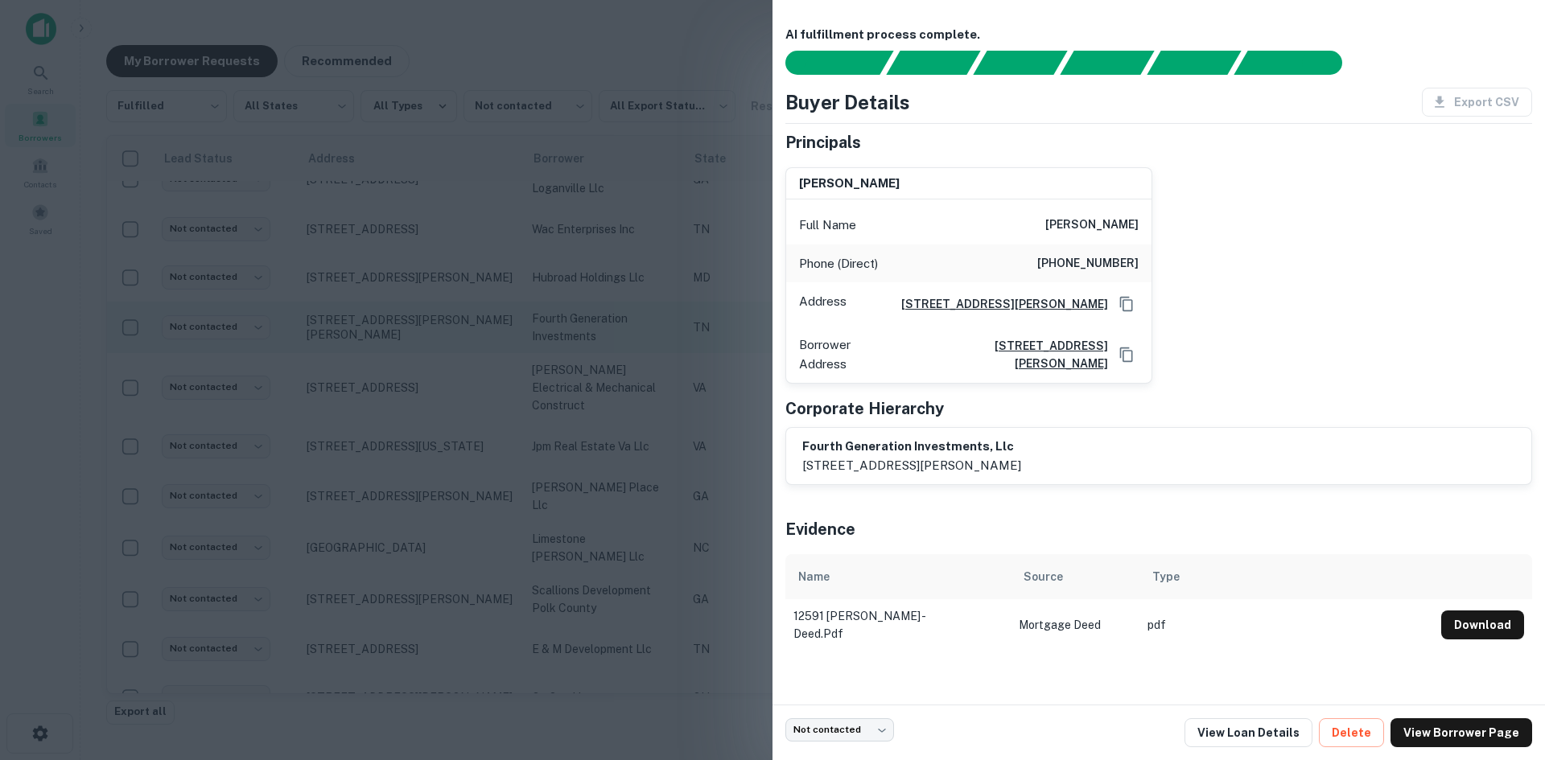
click at [402, 348] on div at bounding box center [772, 380] width 1545 height 760
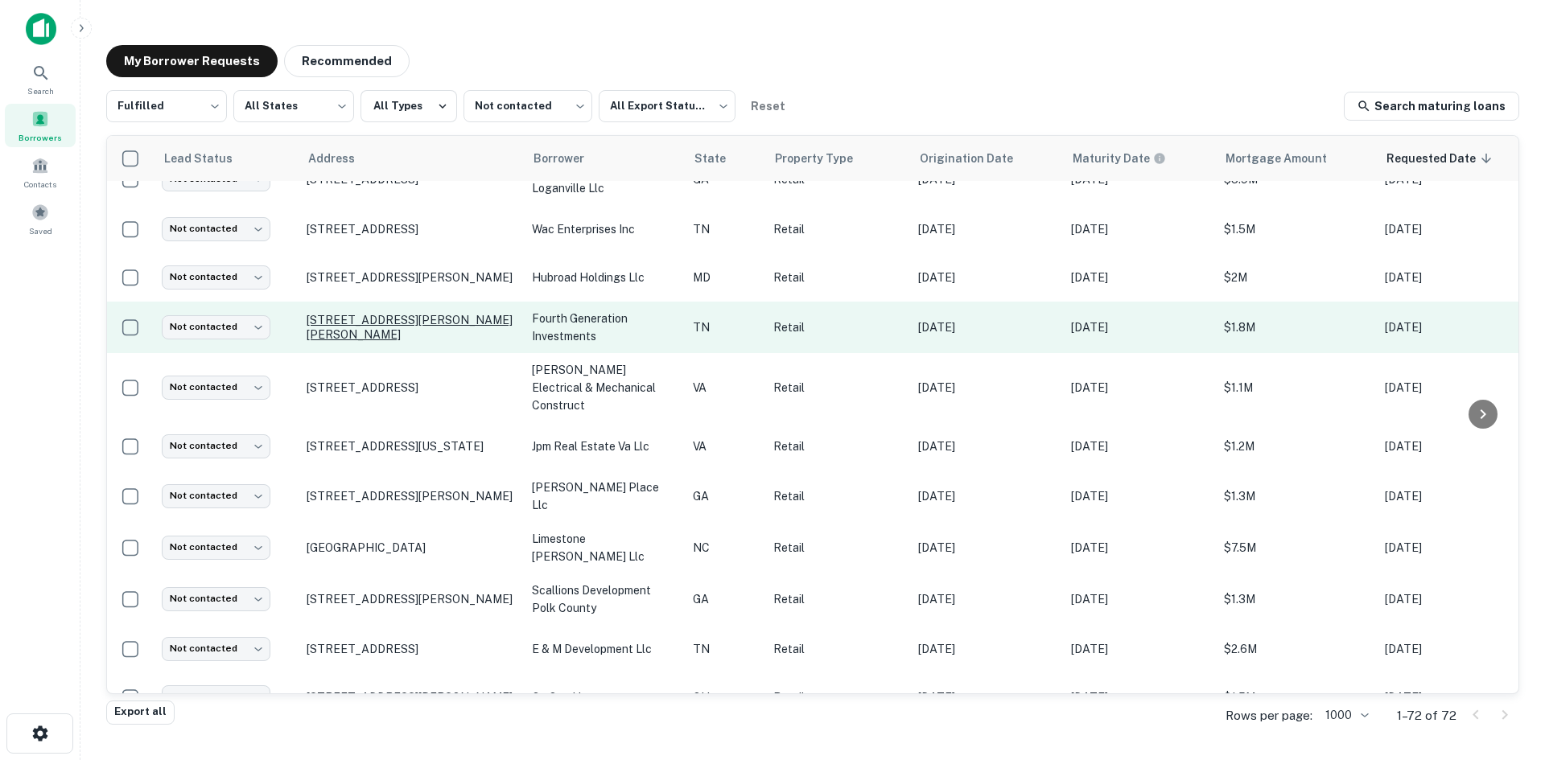
click at [382, 318] on p "[STREET_ADDRESS][PERSON_NAME][PERSON_NAME]" at bounding box center [411, 327] width 209 height 29
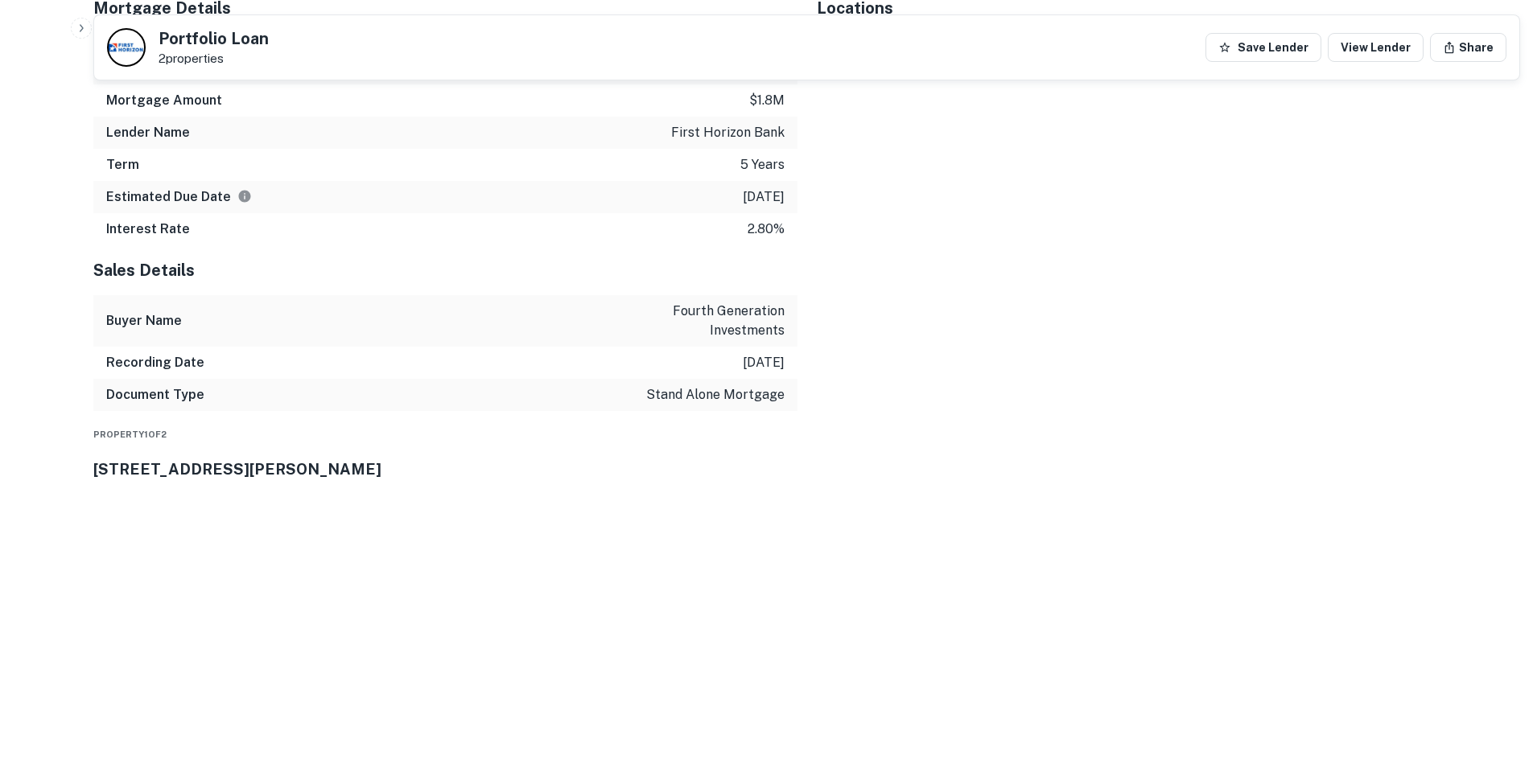
scroll to position [1449, 0]
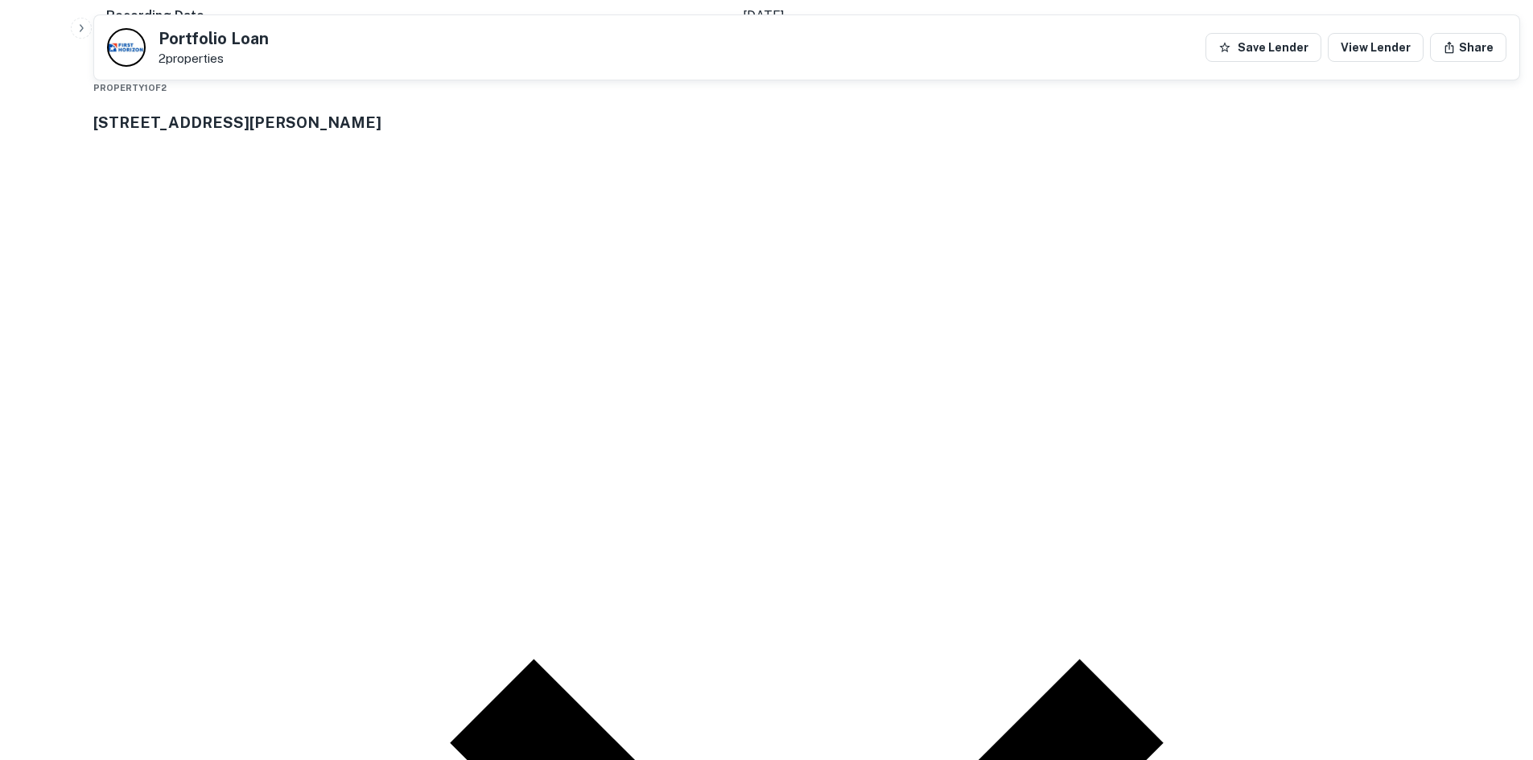
drag, startPoint x: 1375, startPoint y: 429, endPoint x: 1139, endPoint y: 423, distance: 236.7
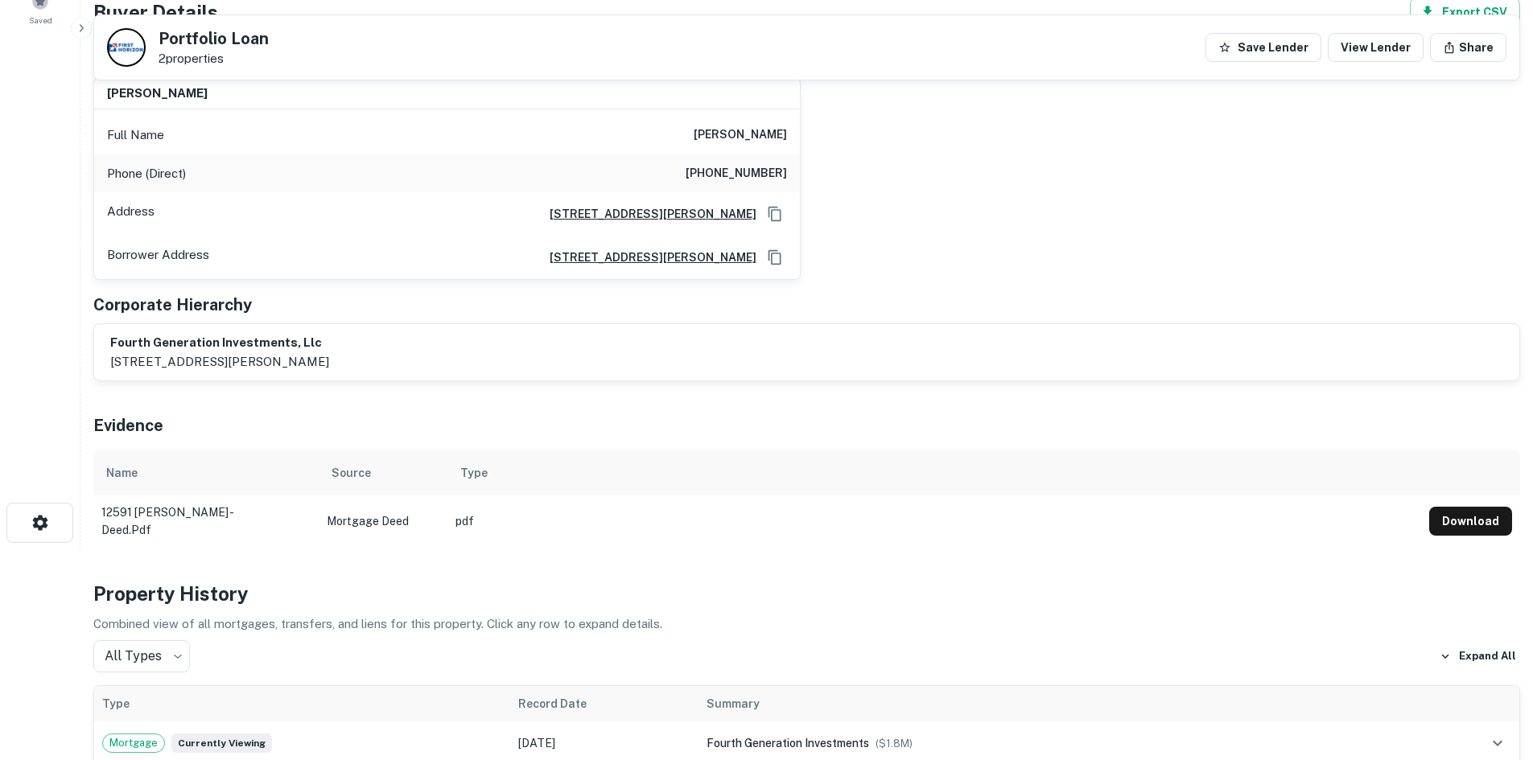
scroll to position [161, 0]
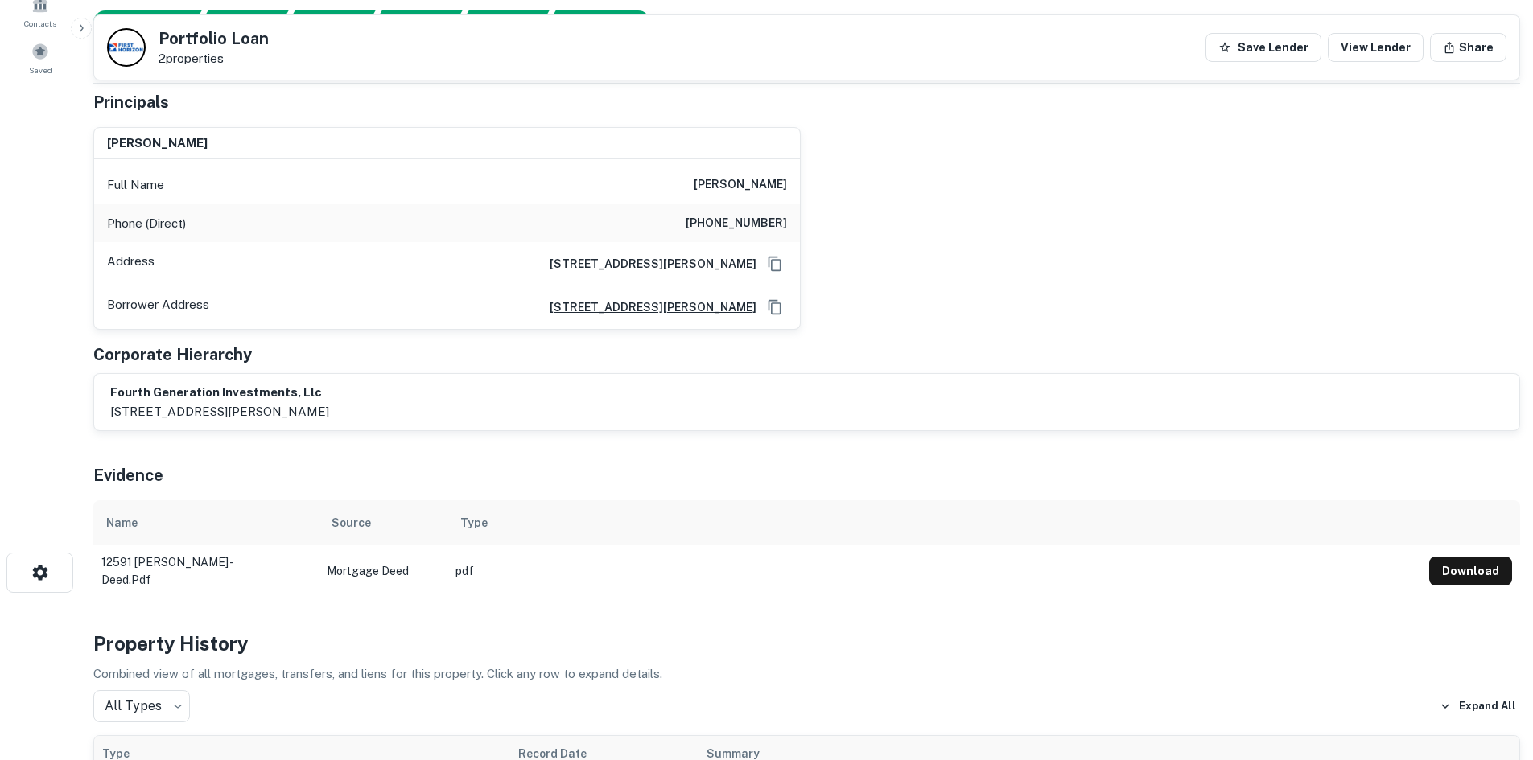
click at [744, 225] on h6 "[PHONE_NUMBER]" at bounding box center [736, 223] width 101 height 19
copy h6 "[PHONE_NUMBER]"
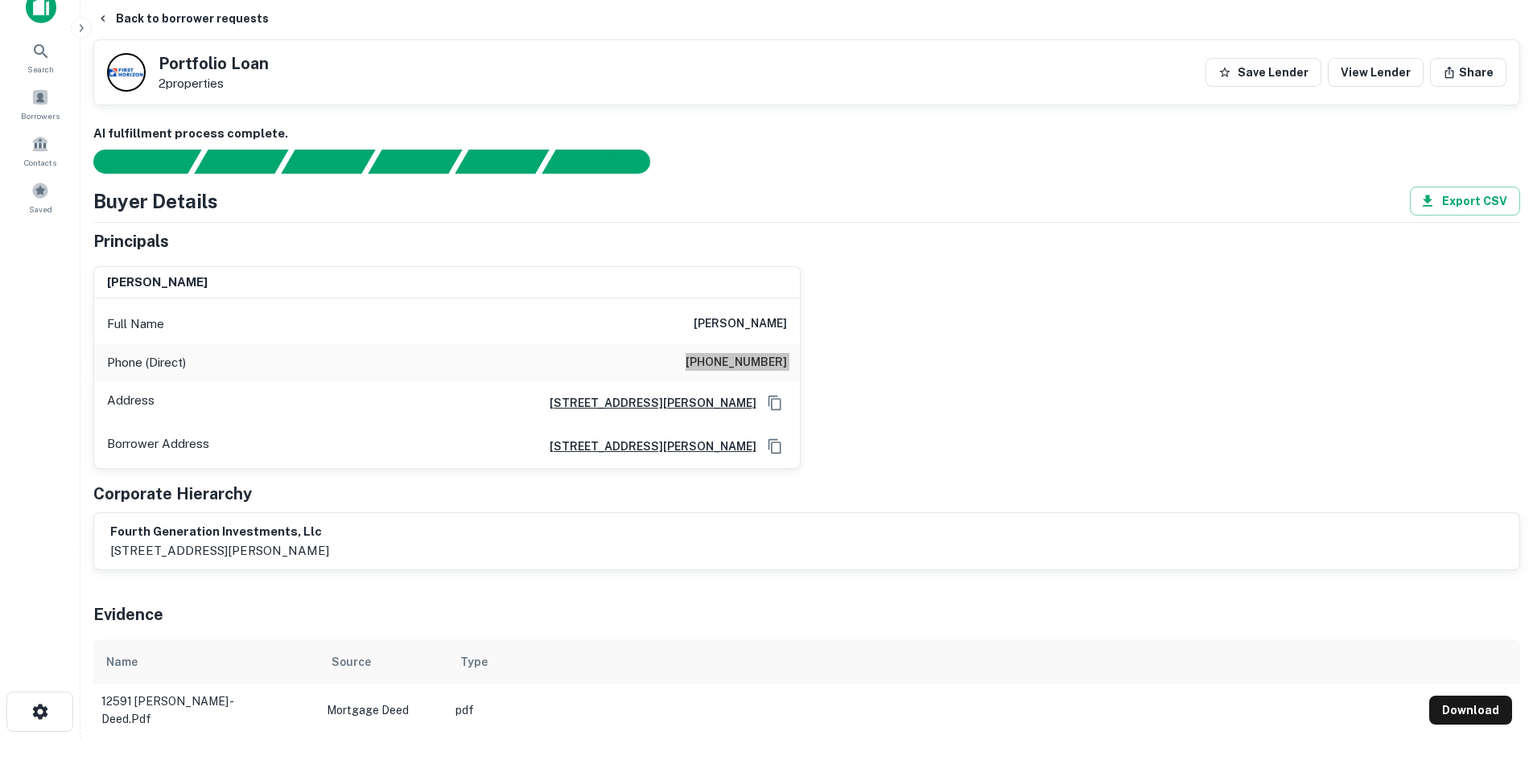
scroll to position [0, 0]
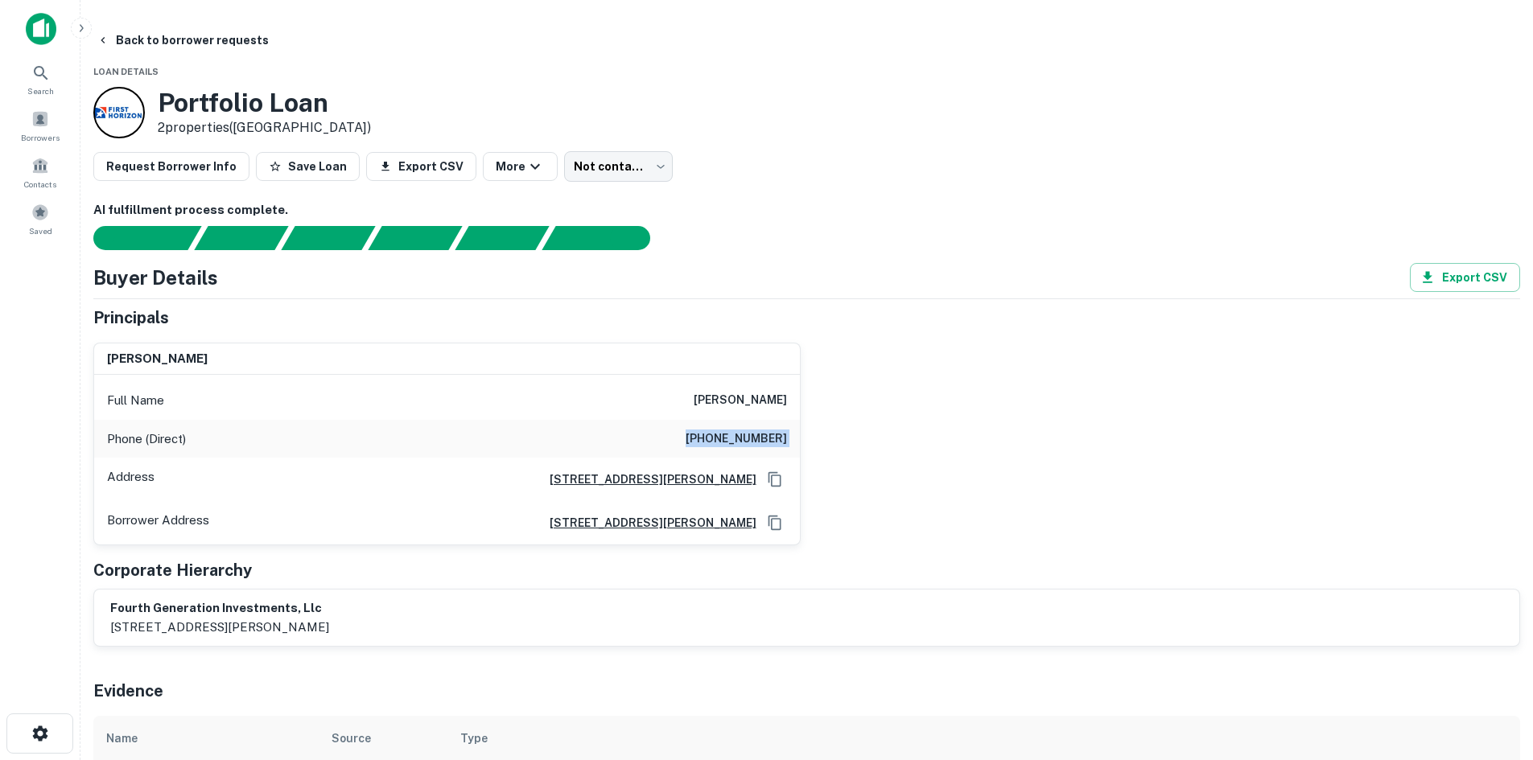
drag, startPoint x: 702, startPoint y: 415, endPoint x: 694, endPoint y: 400, distance: 16.9
click at [702, 415] on div "Full Name [PERSON_NAME]" at bounding box center [447, 400] width 706 height 39
drag, startPoint x: 675, startPoint y: 402, endPoint x: 790, endPoint y: 396, distance: 115.3
click at [790, 396] on div "Full Name [PERSON_NAME]" at bounding box center [447, 400] width 706 height 39
copy h6 "[PERSON_NAME]"
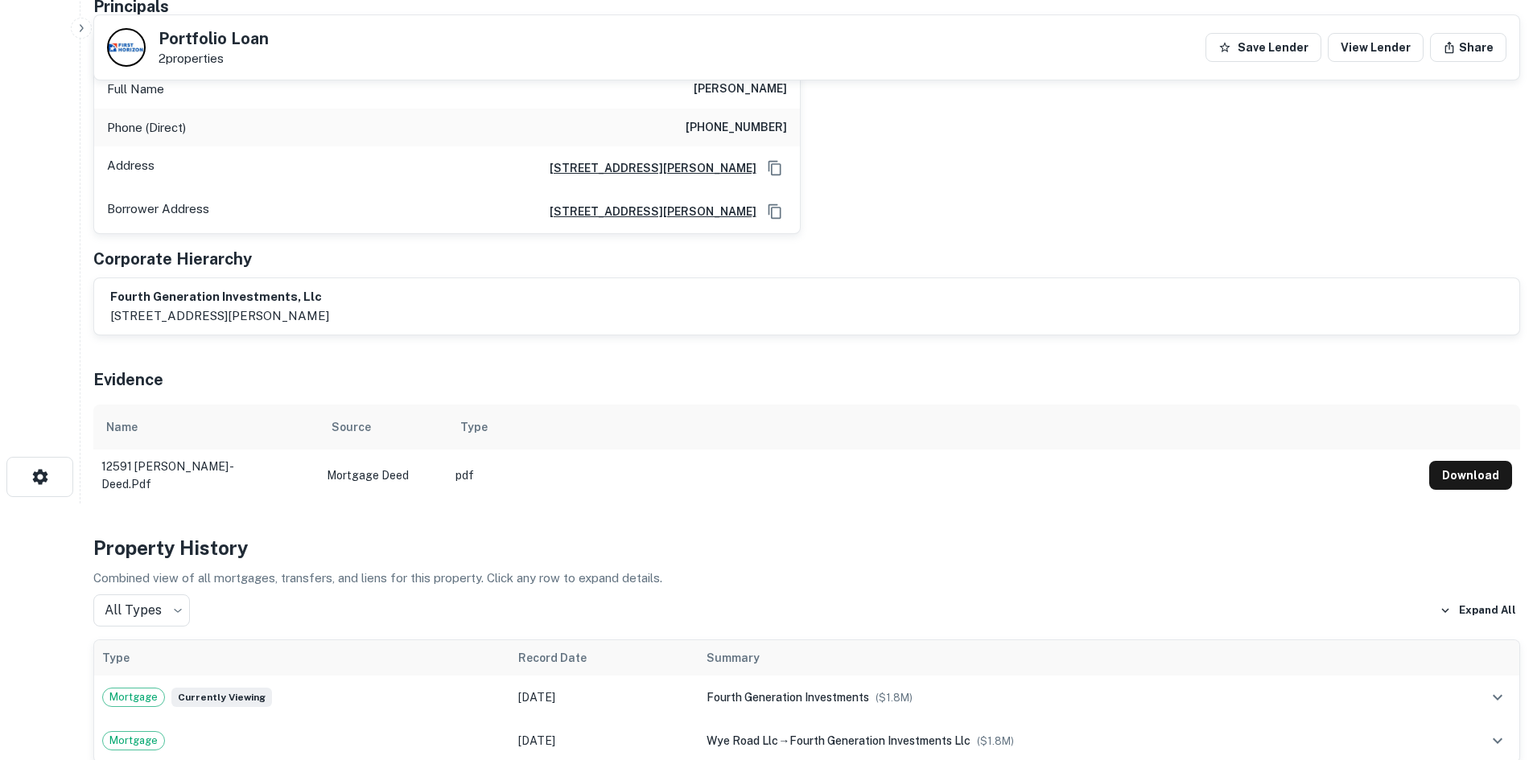
scroll to position [96, 0]
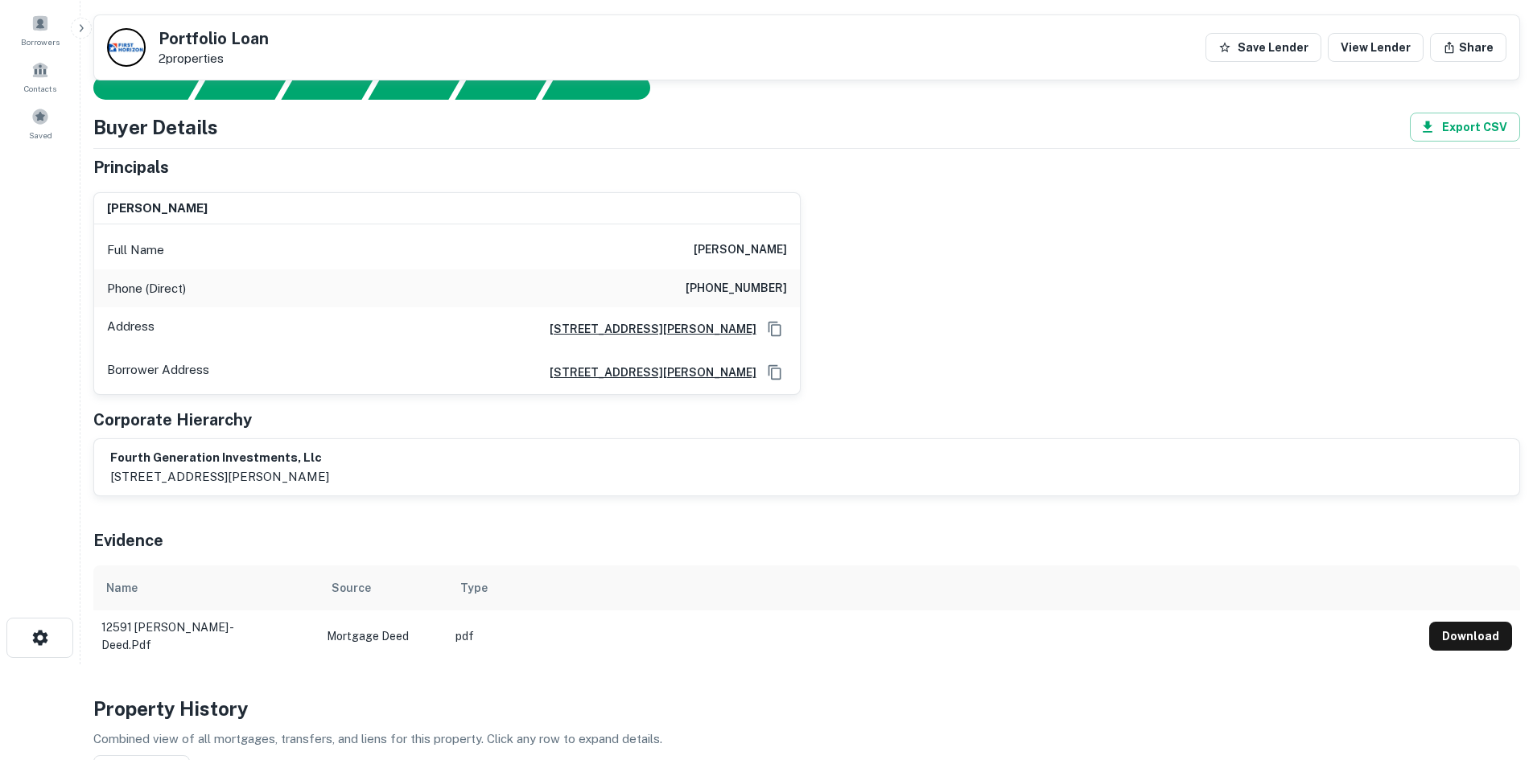
click at [739, 295] on h6 "[PHONE_NUMBER]" at bounding box center [736, 288] width 101 height 19
copy h6 "[PHONE_NUMBER]"
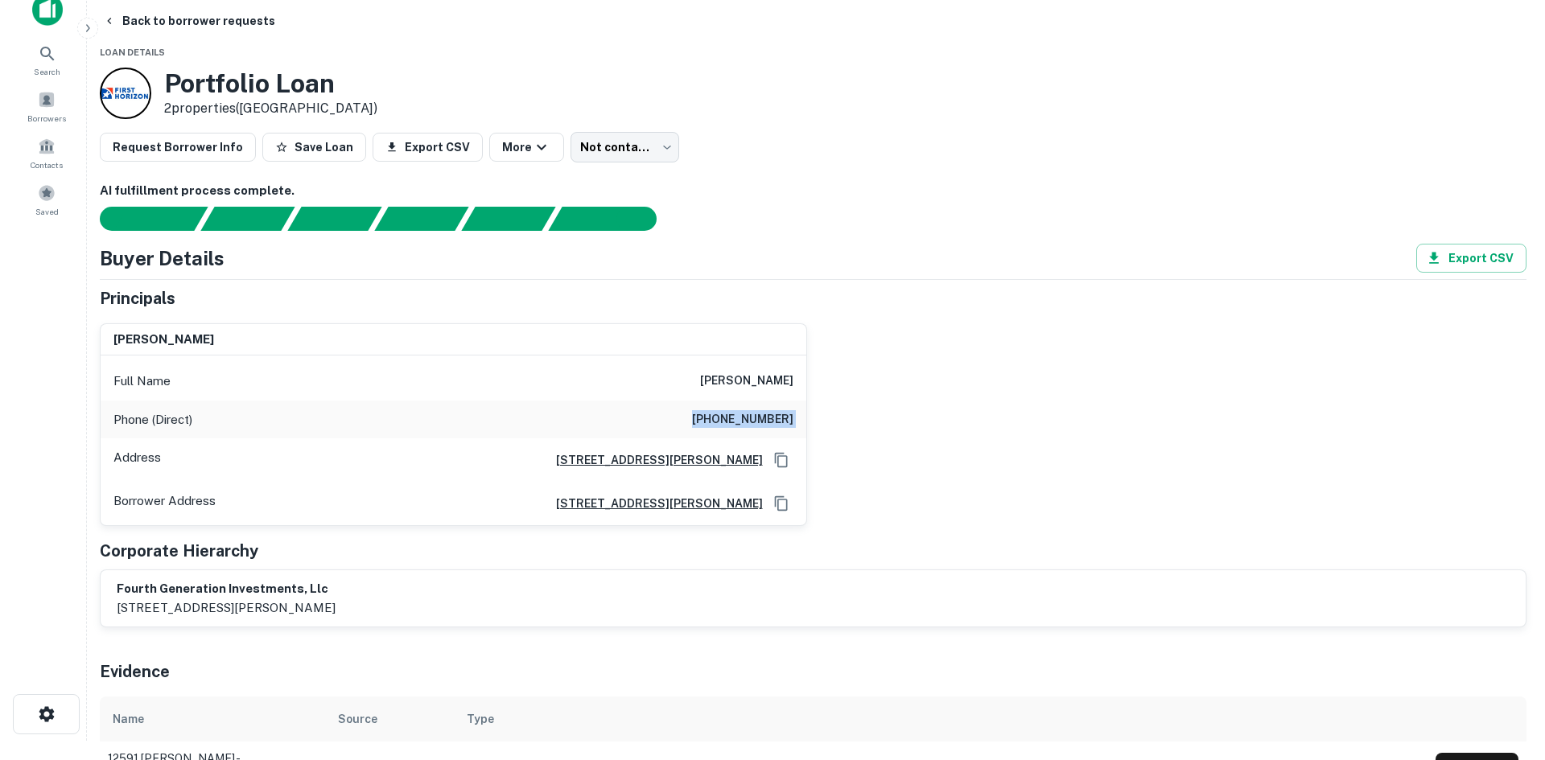
scroll to position [0, 0]
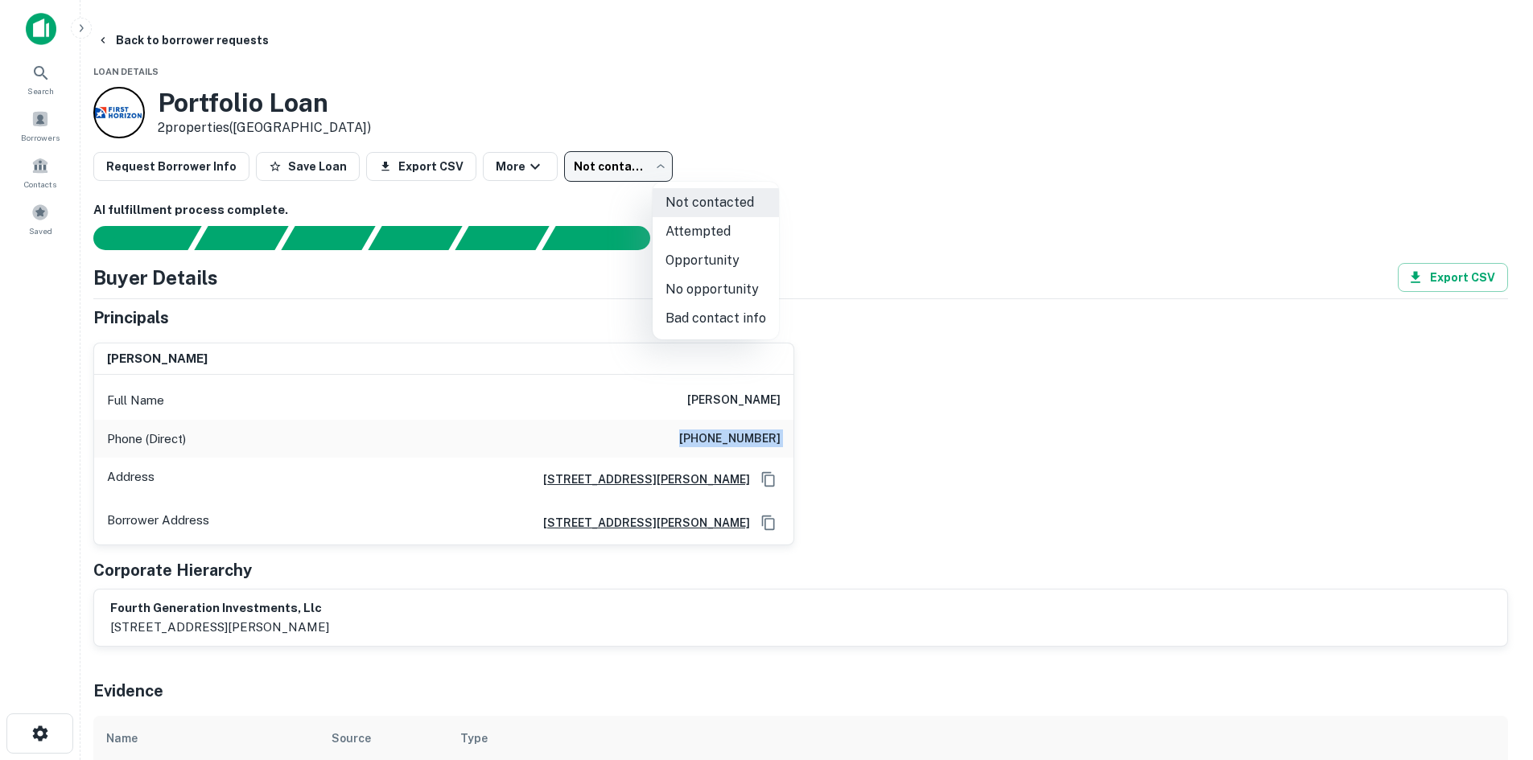
click at [661, 156] on body "Search Borrowers Contacts Saved Back to borrower requests Loan Details Portfoli…" at bounding box center [766, 380] width 1533 height 760
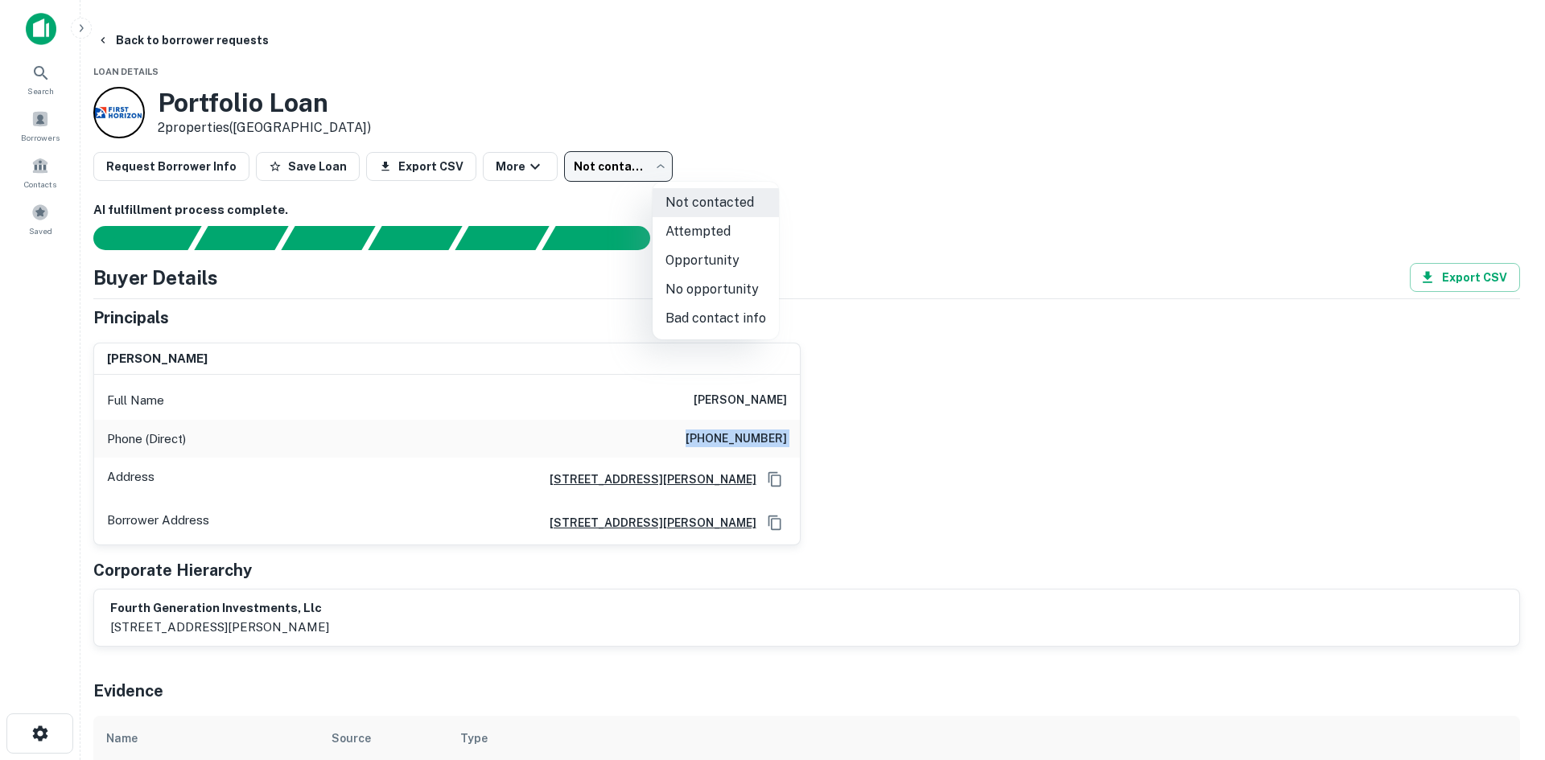
click at [694, 246] on li "Opportunity" at bounding box center [716, 260] width 126 height 29
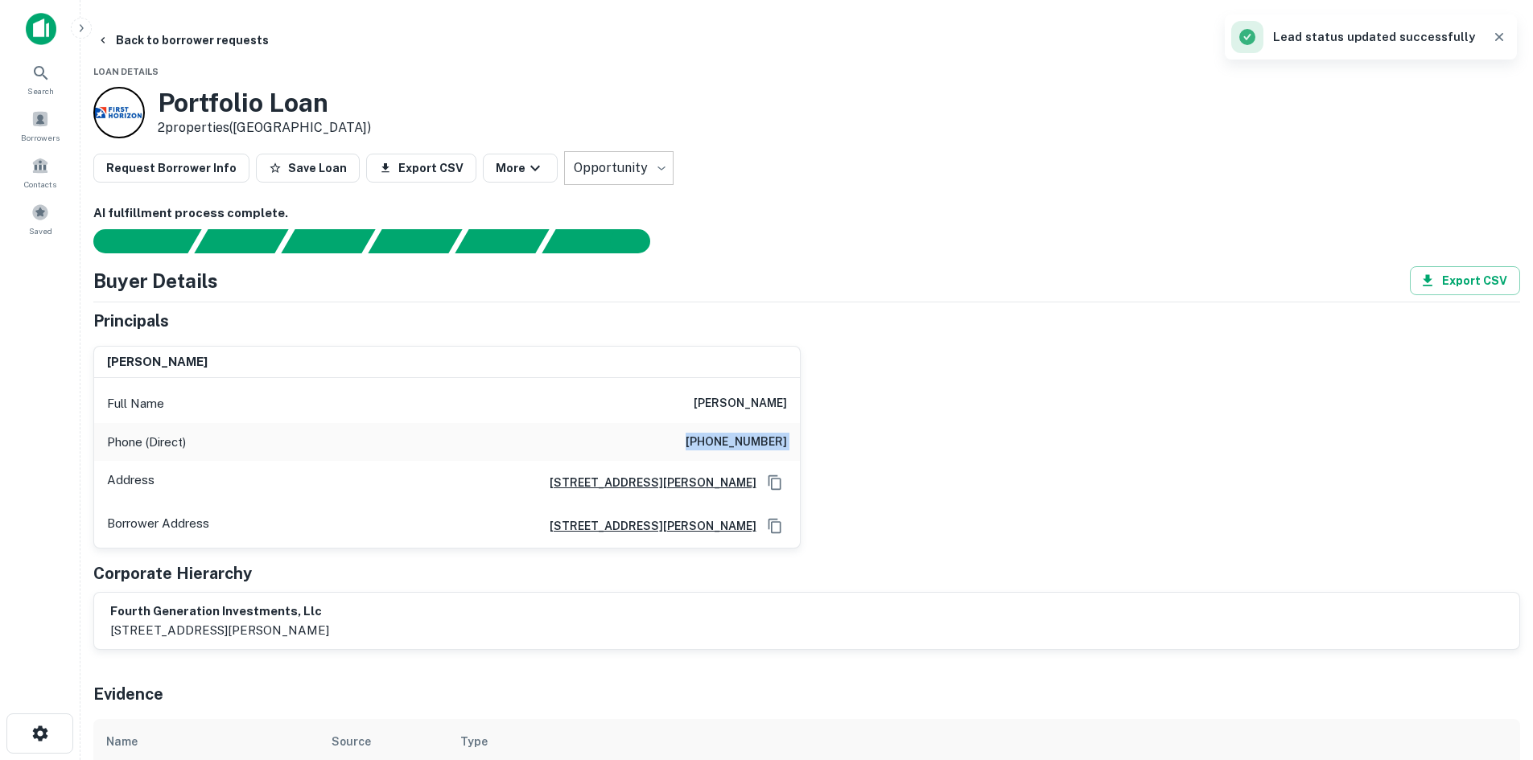
click at [700, 171] on body "**********" at bounding box center [766, 380] width 1533 height 760
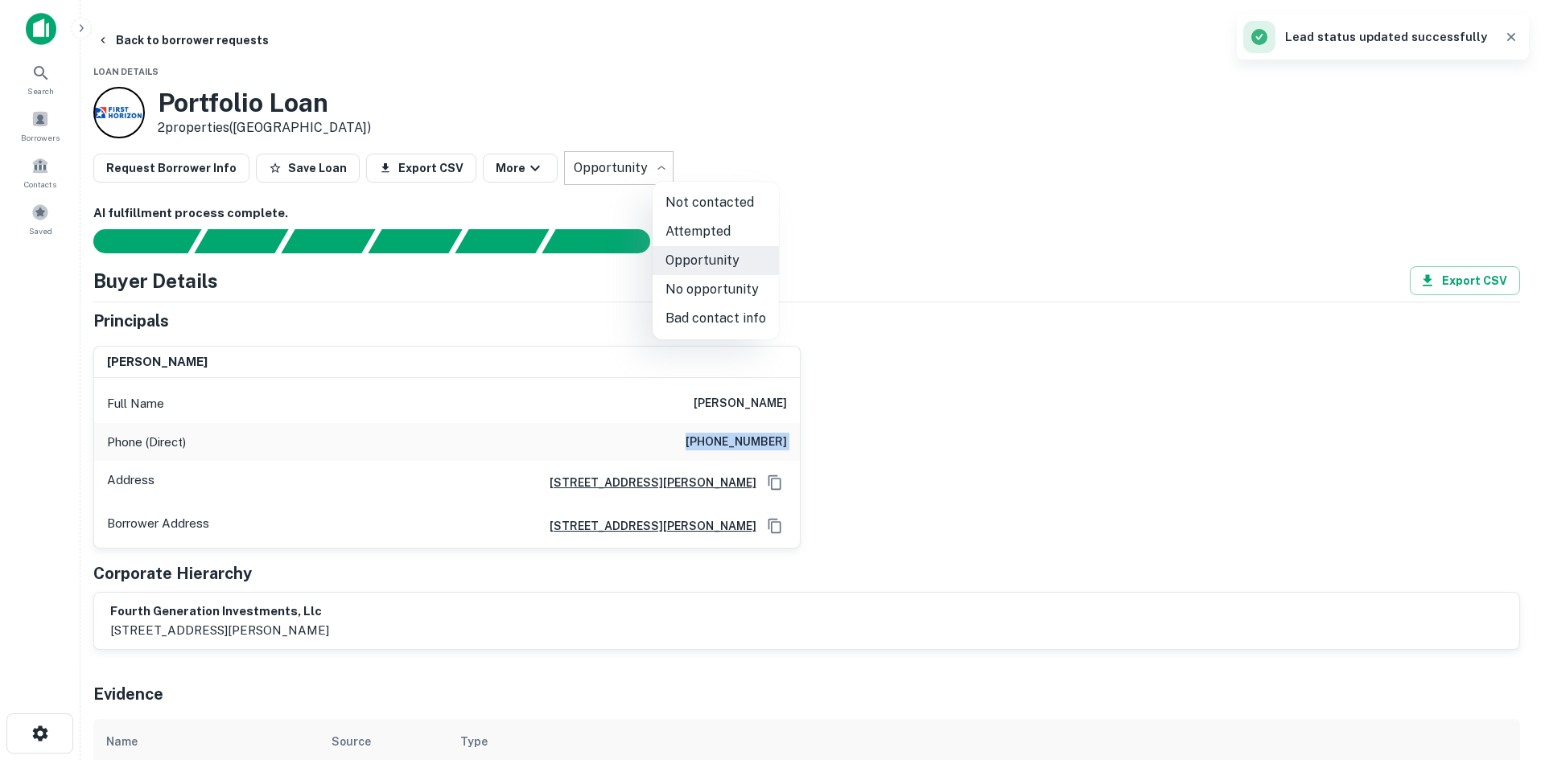
click at [703, 223] on li "Attempted" at bounding box center [716, 231] width 126 height 29
type input "*********"
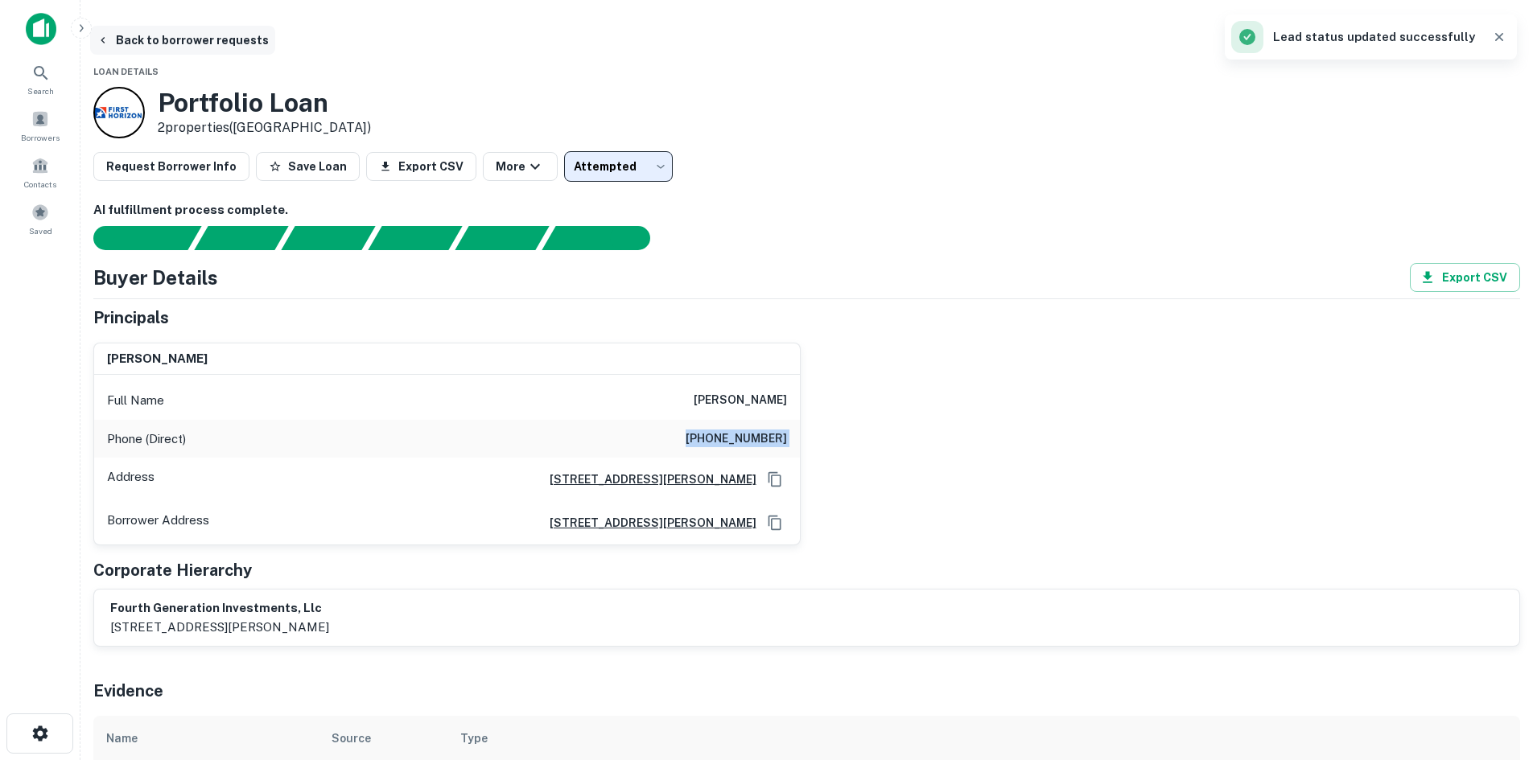
click at [241, 52] on button "Back to borrower requests" at bounding box center [182, 40] width 185 height 29
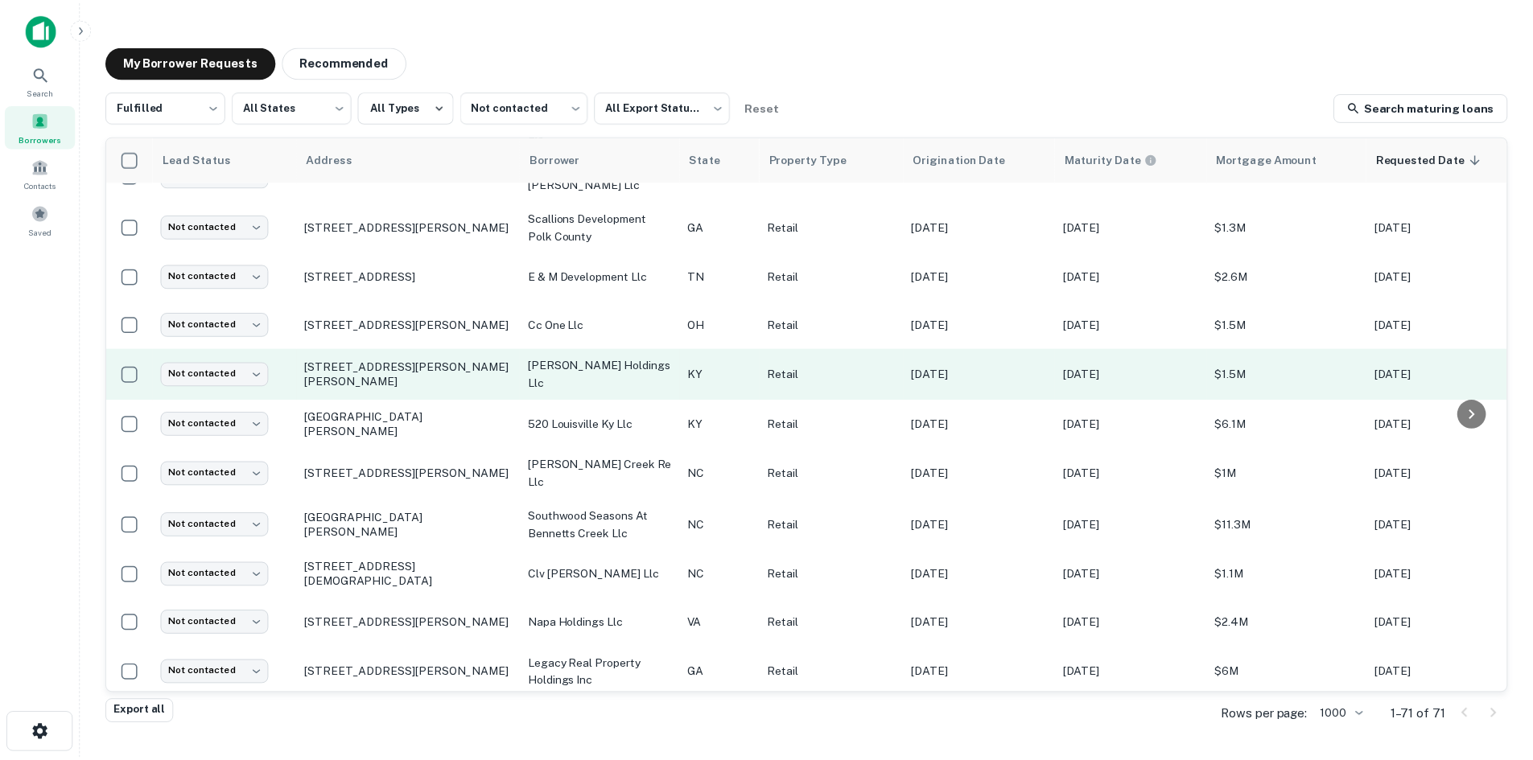
scroll to position [867, 0]
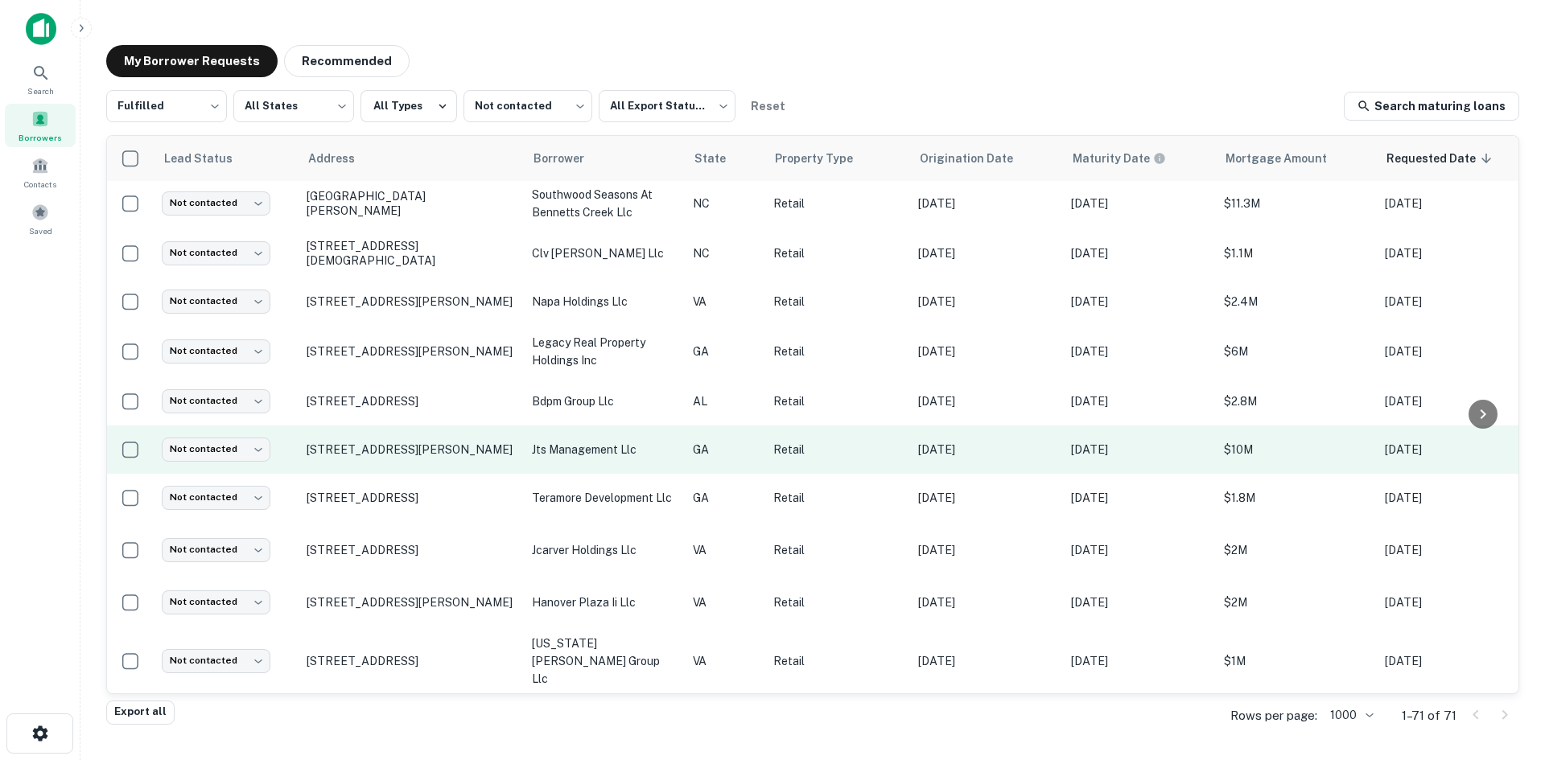
click at [400, 450] on td "[STREET_ADDRESS][PERSON_NAME]" at bounding box center [411, 450] width 225 height 48
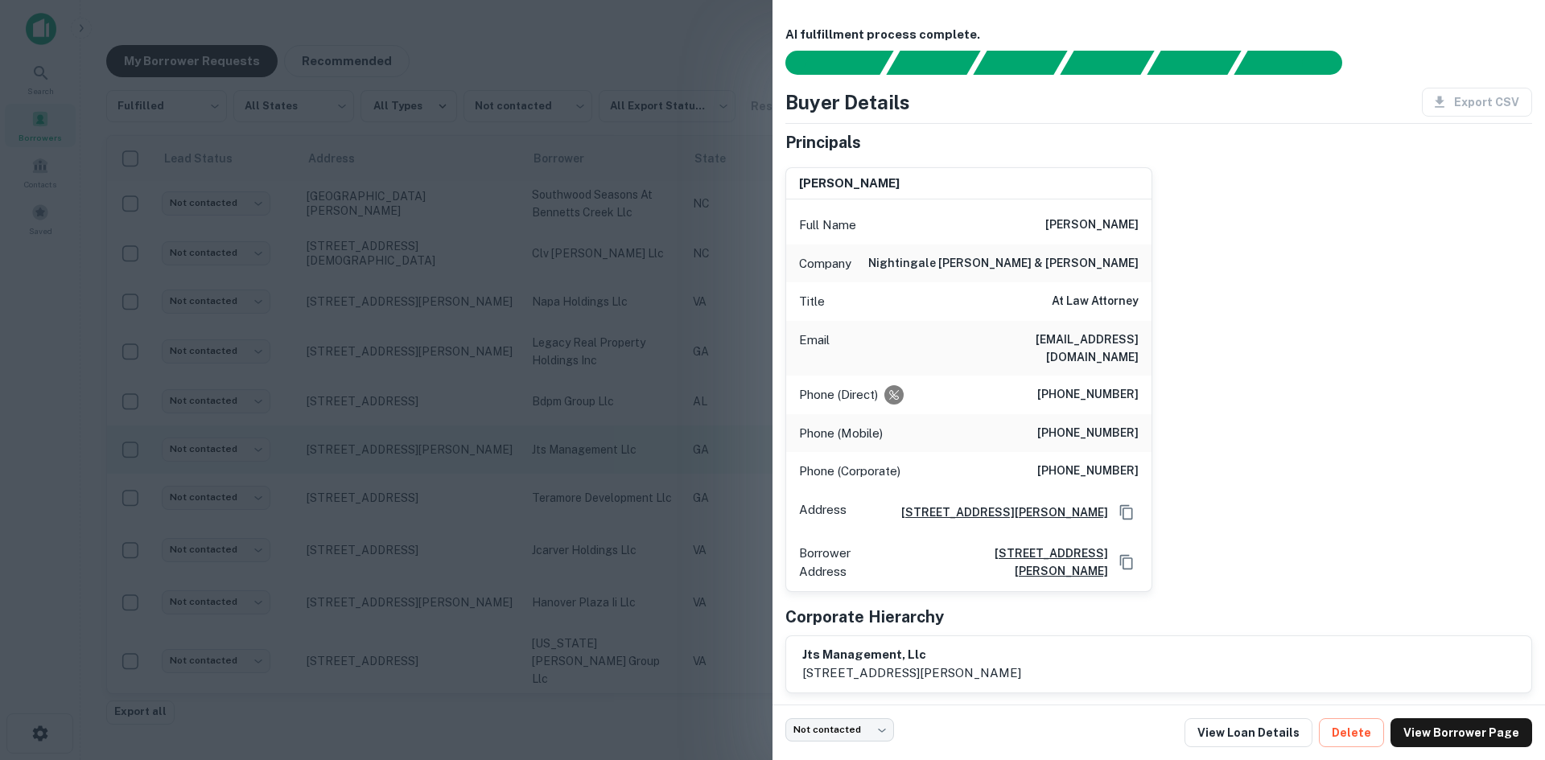
click at [400, 450] on div at bounding box center [772, 380] width 1545 height 760
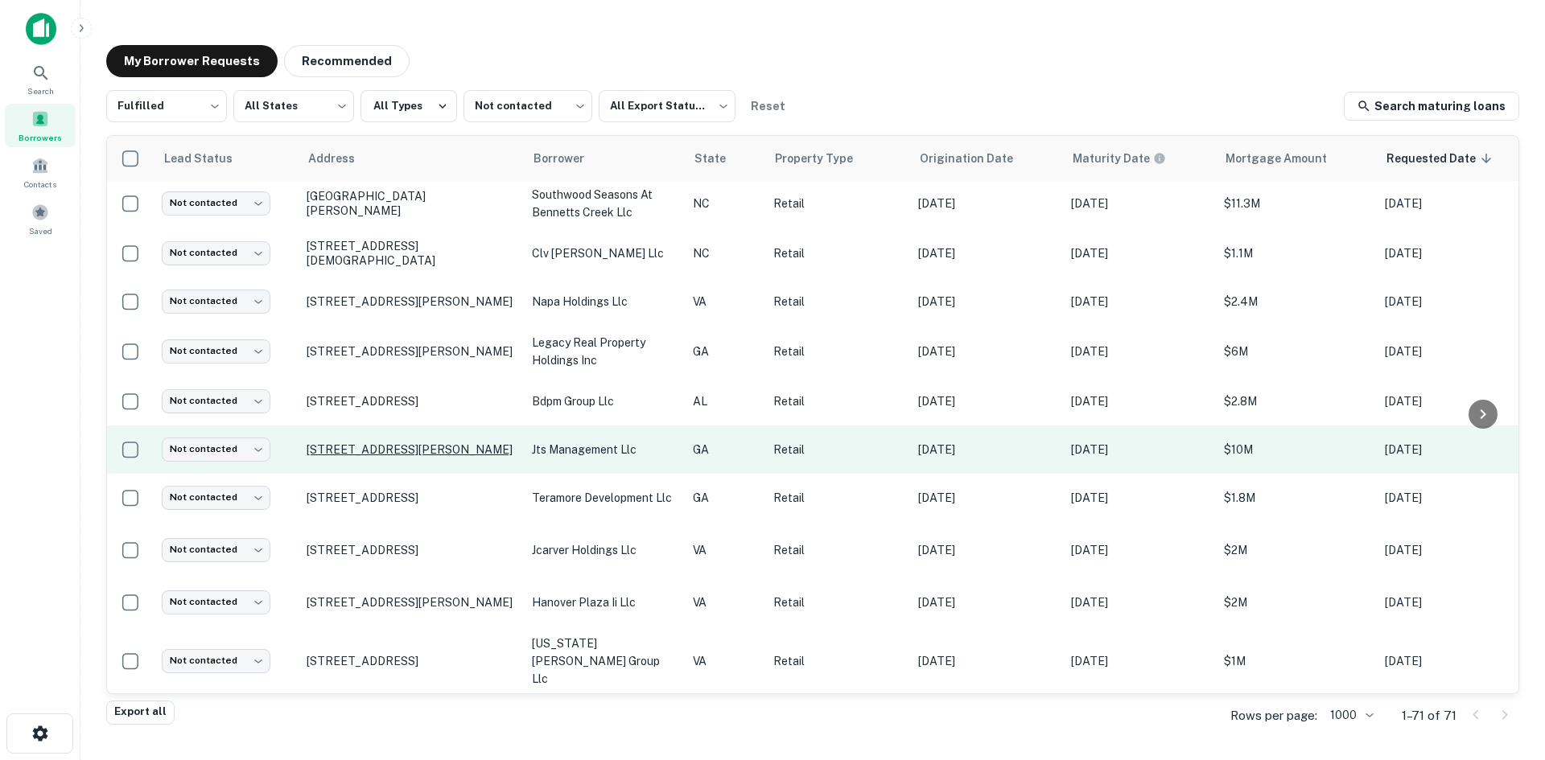
click at [373, 447] on p "[STREET_ADDRESS][PERSON_NAME]" at bounding box center [411, 450] width 209 height 14
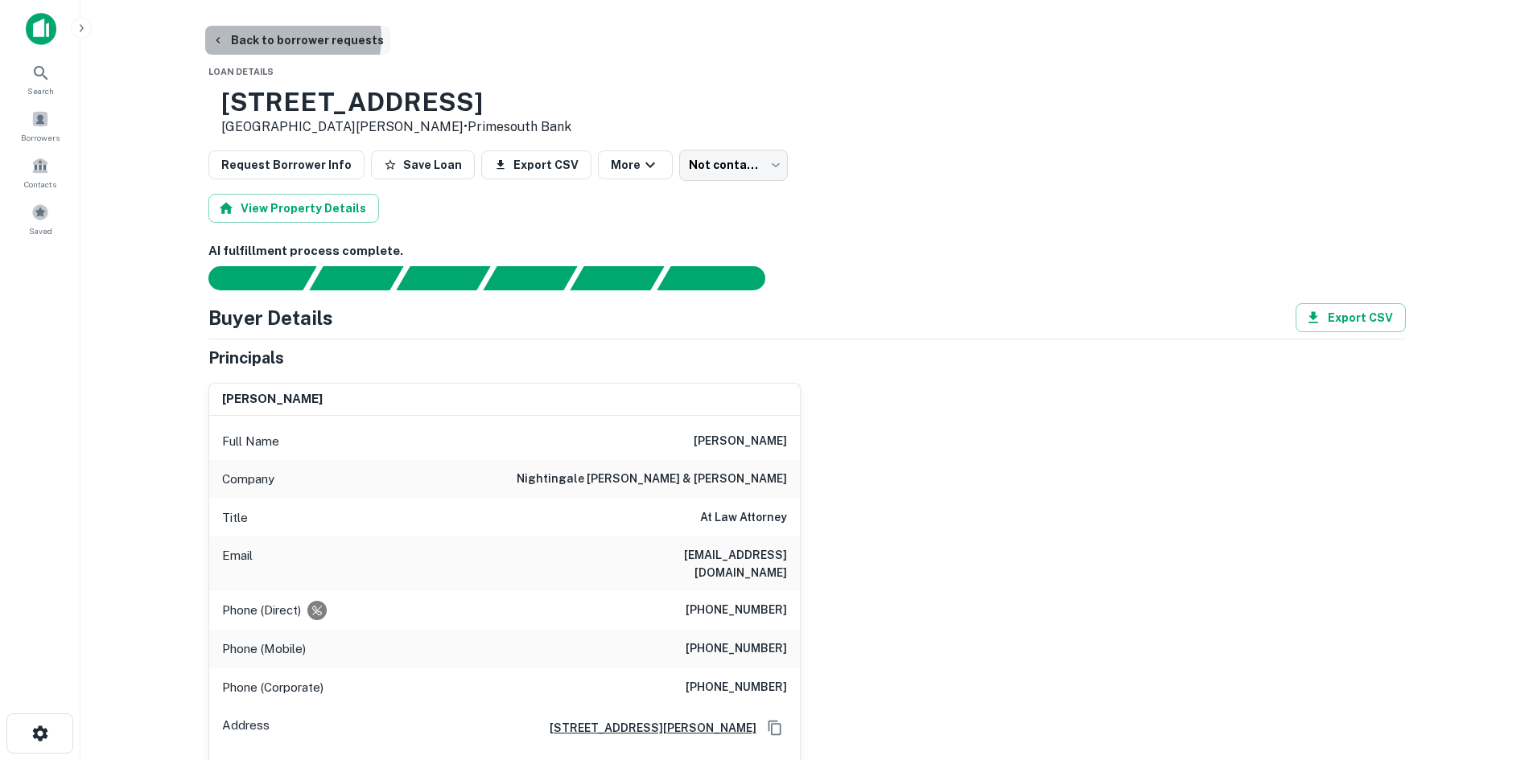
click at [291, 38] on button "Back to borrower requests" at bounding box center [297, 40] width 185 height 29
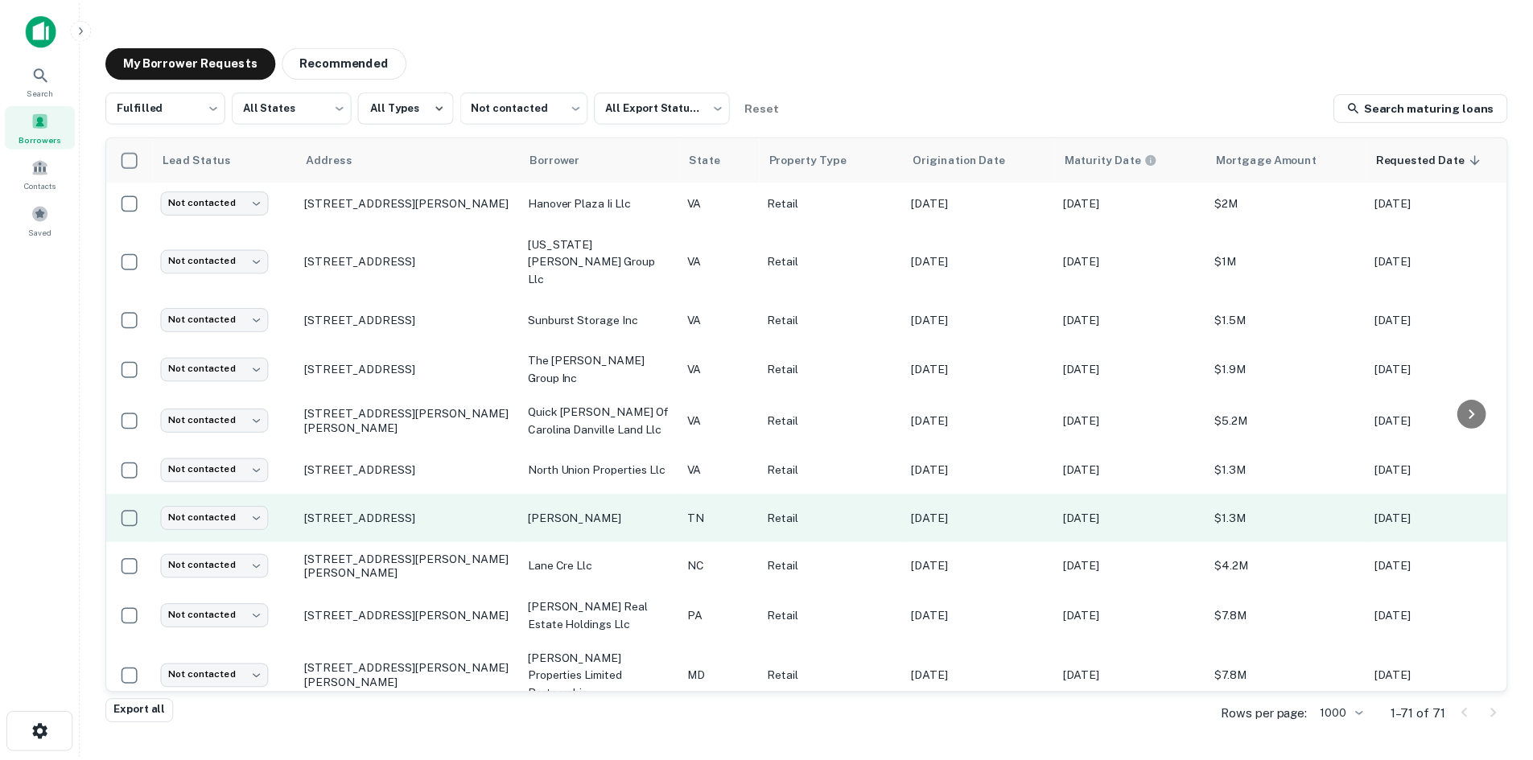
scroll to position [1270, 0]
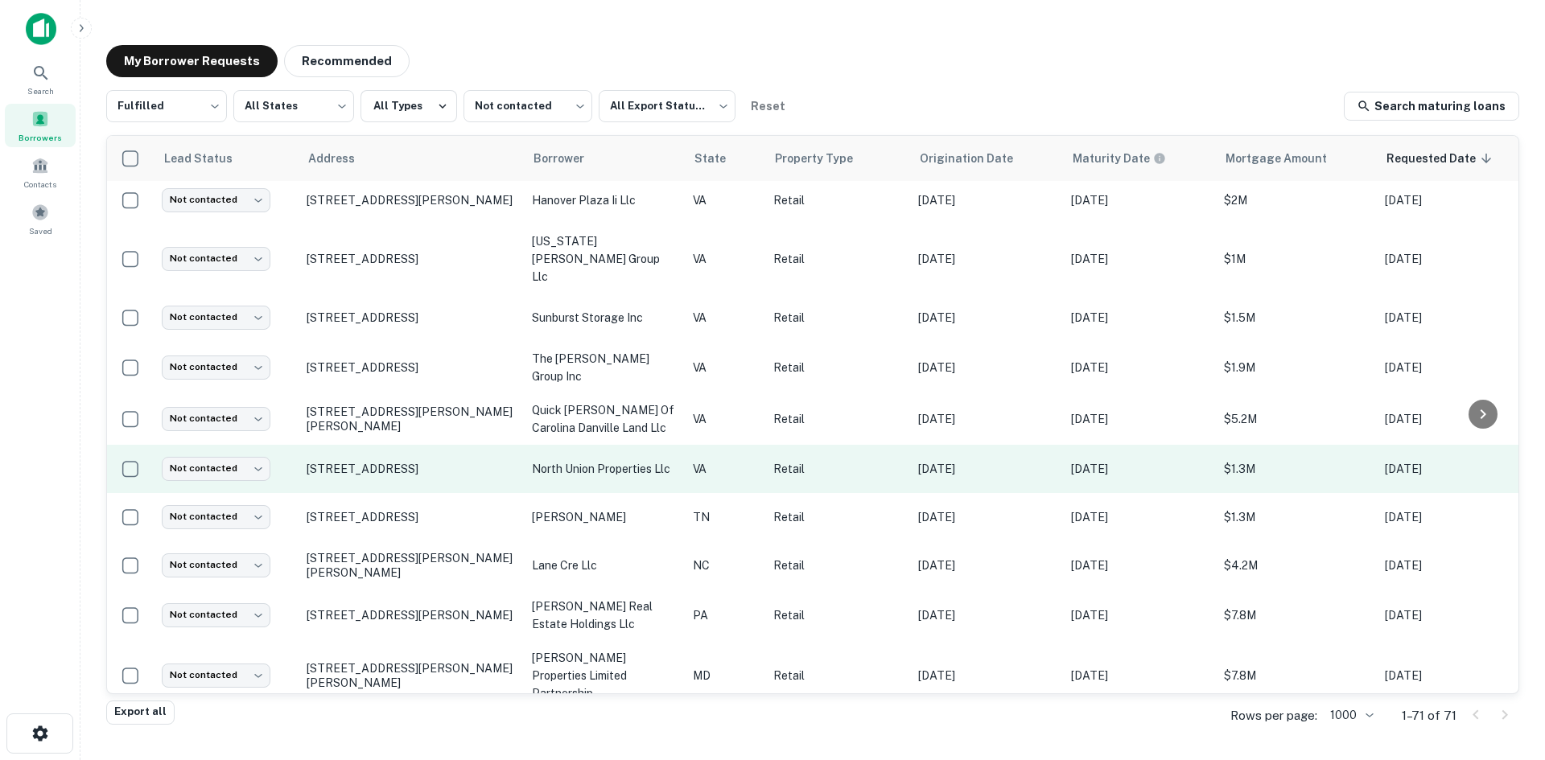
click at [363, 450] on td "[STREET_ADDRESS]" at bounding box center [411, 469] width 225 height 48
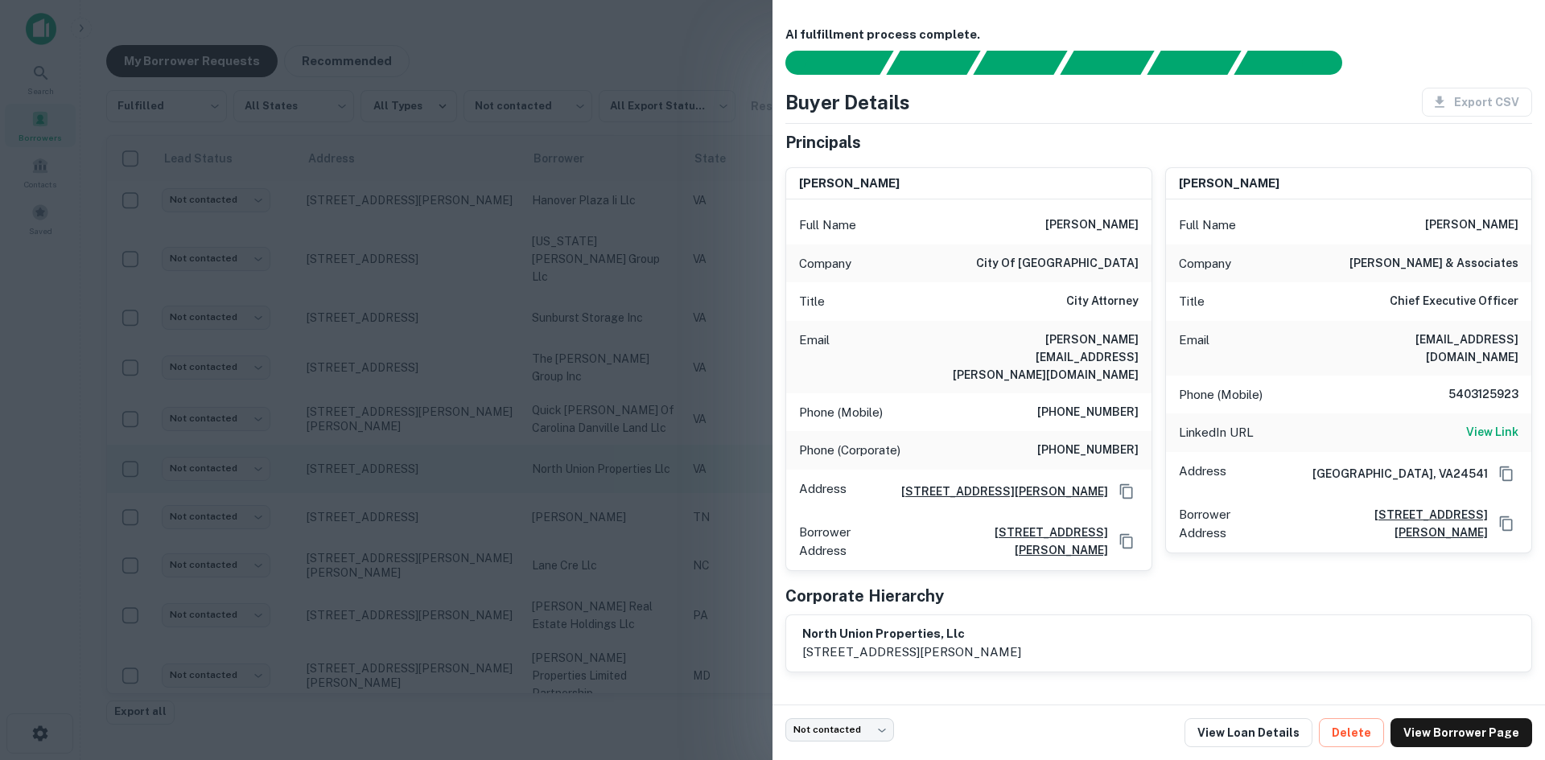
click at [363, 450] on div at bounding box center [772, 380] width 1545 height 760
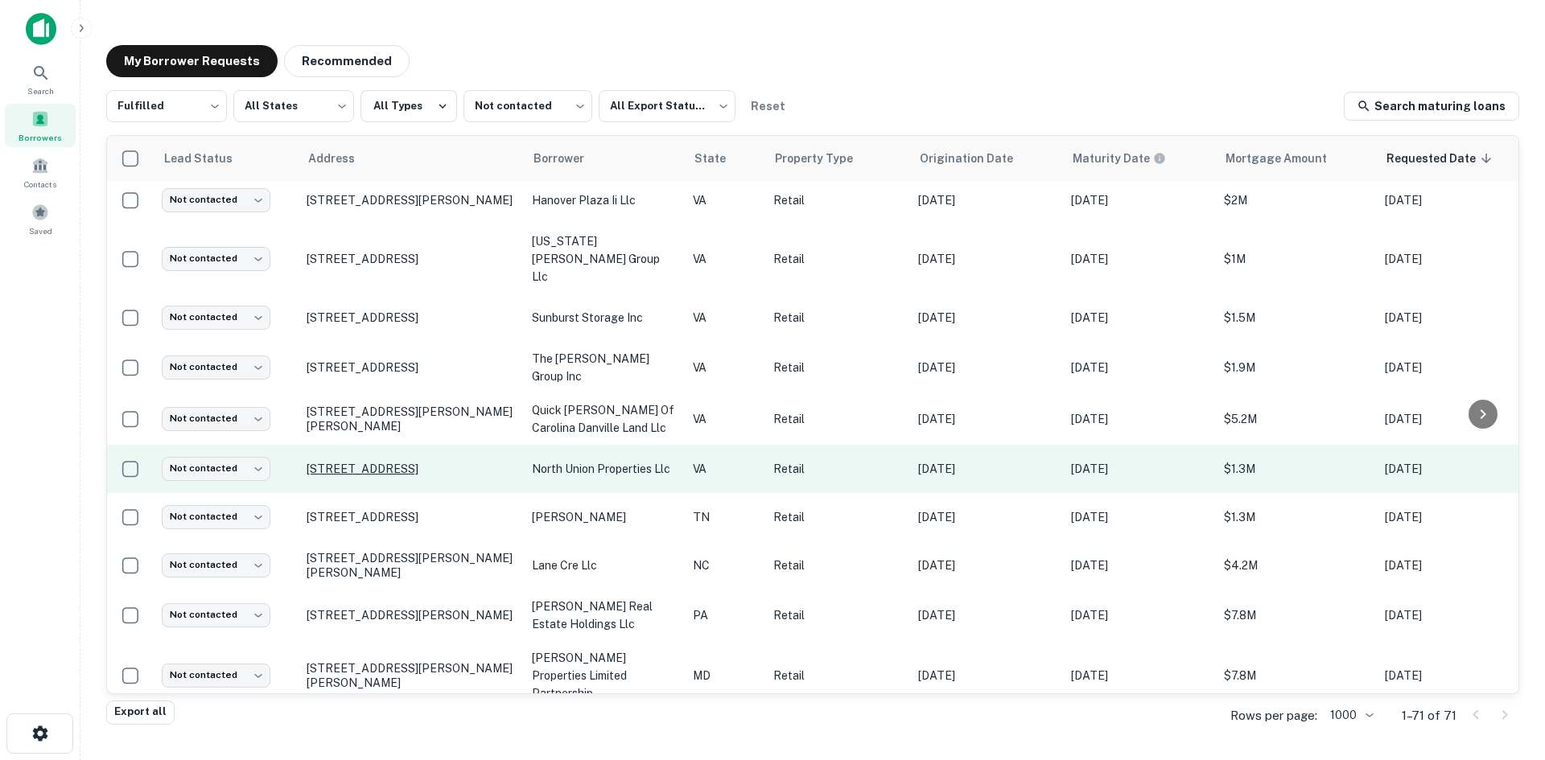
click at [369, 462] on p "[STREET_ADDRESS]" at bounding box center [411, 469] width 209 height 14
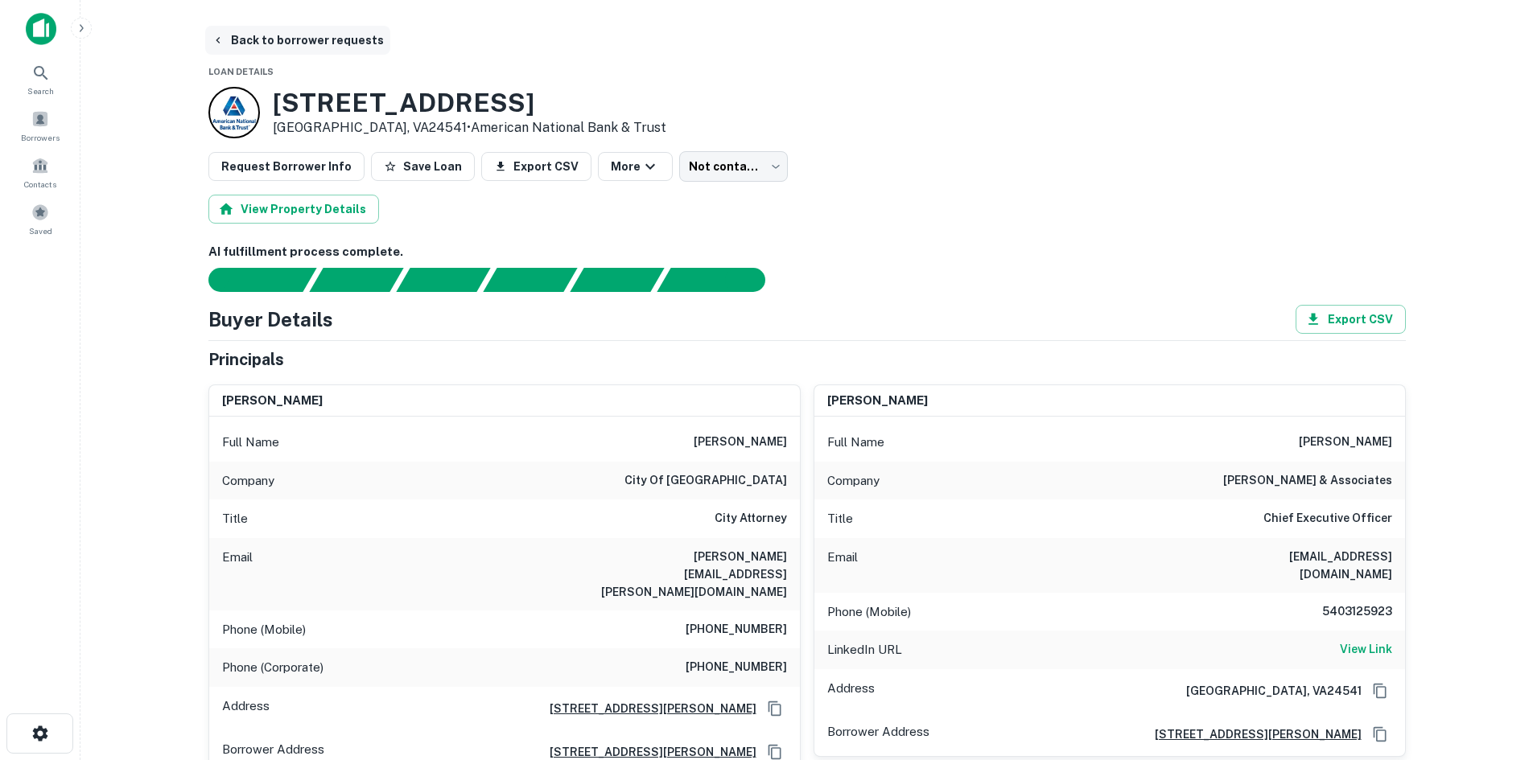
click at [241, 27] on button "Back to borrower requests" at bounding box center [297, 40] width 185 height 29
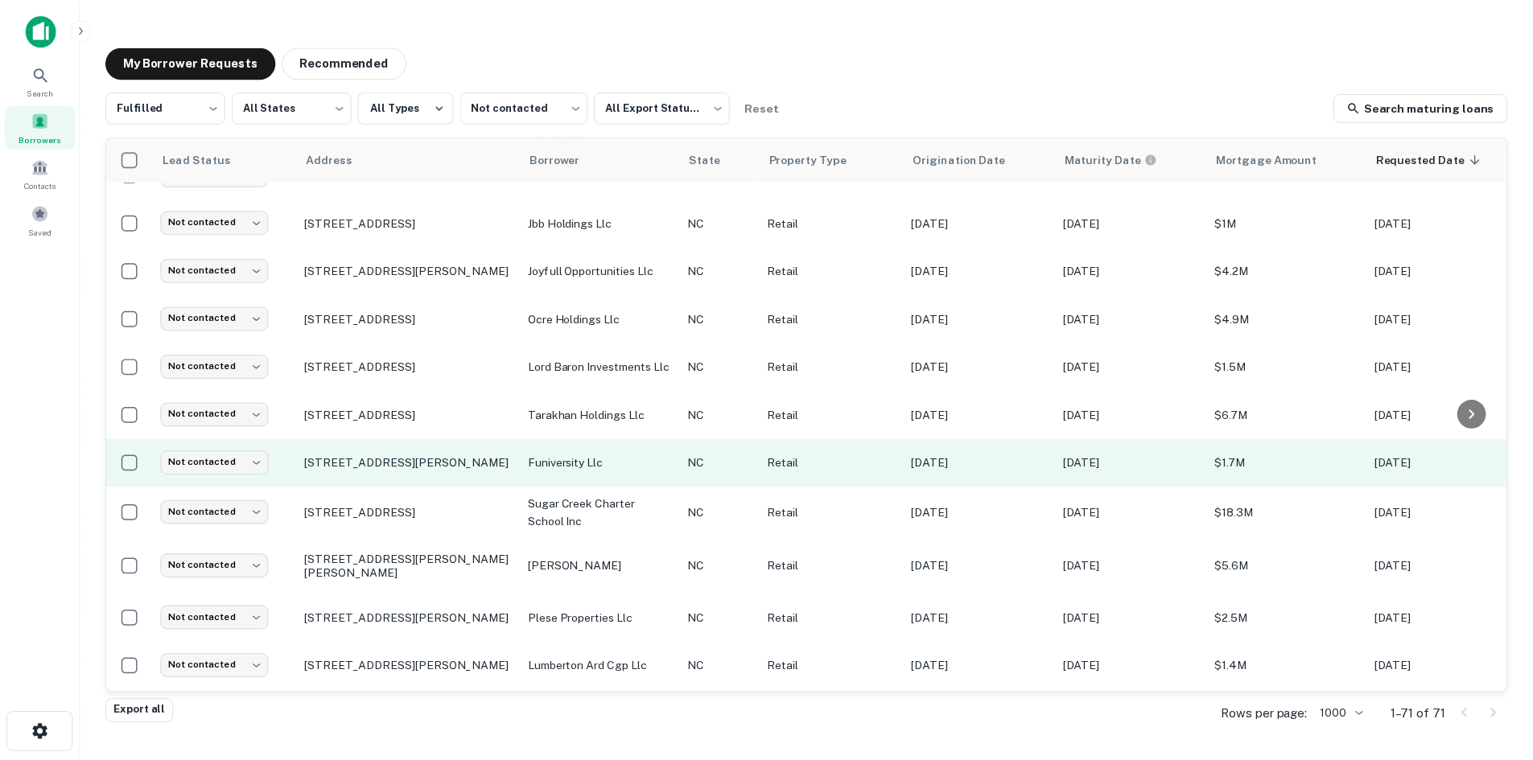
scroll to position [1833, 0]
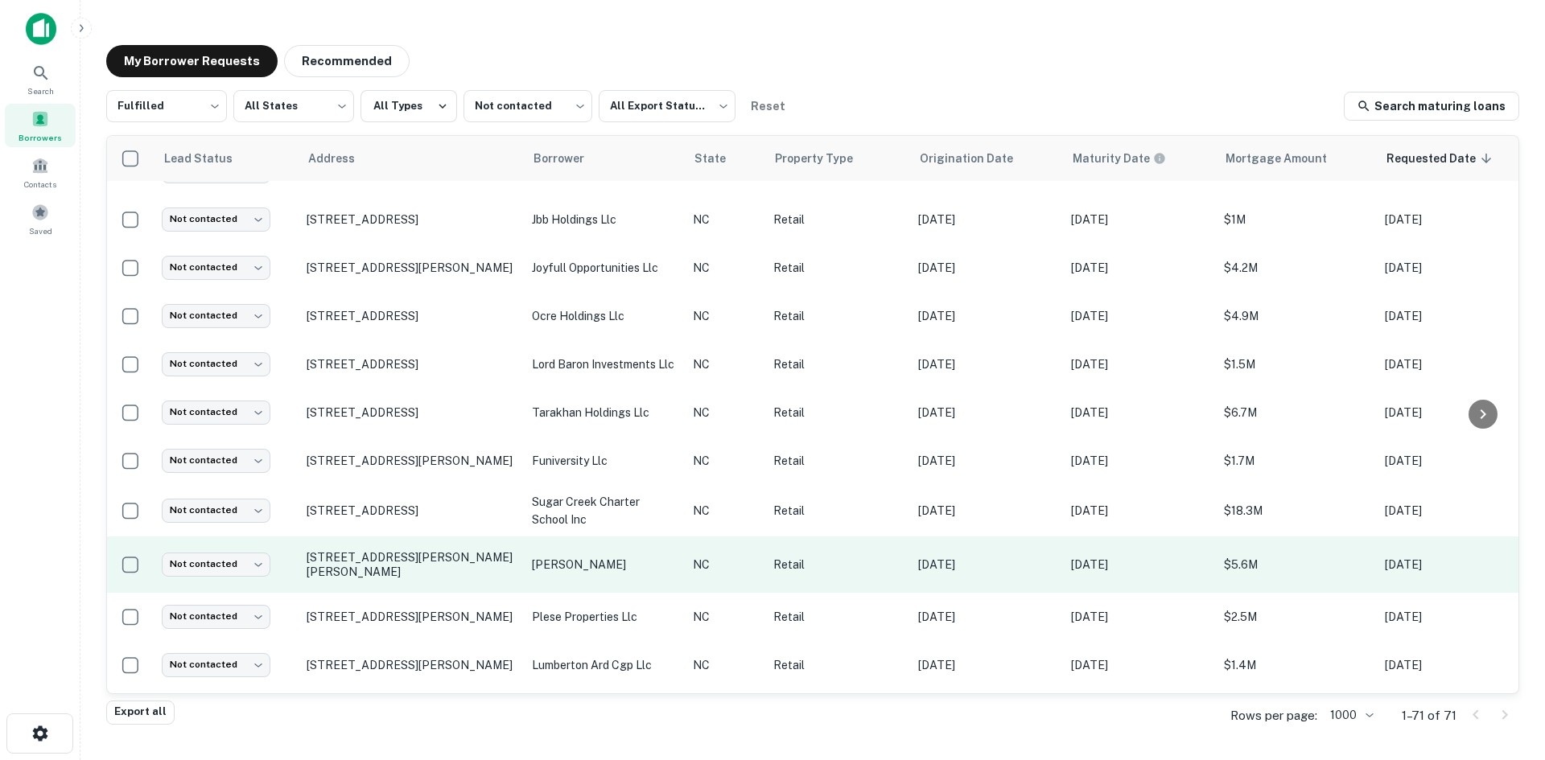
click at [403, 537] on td "[STREET_ADDRESS][PERSON_NAME][PERSON_NAME]" at bounding box center [411, 565] width 225 height 56
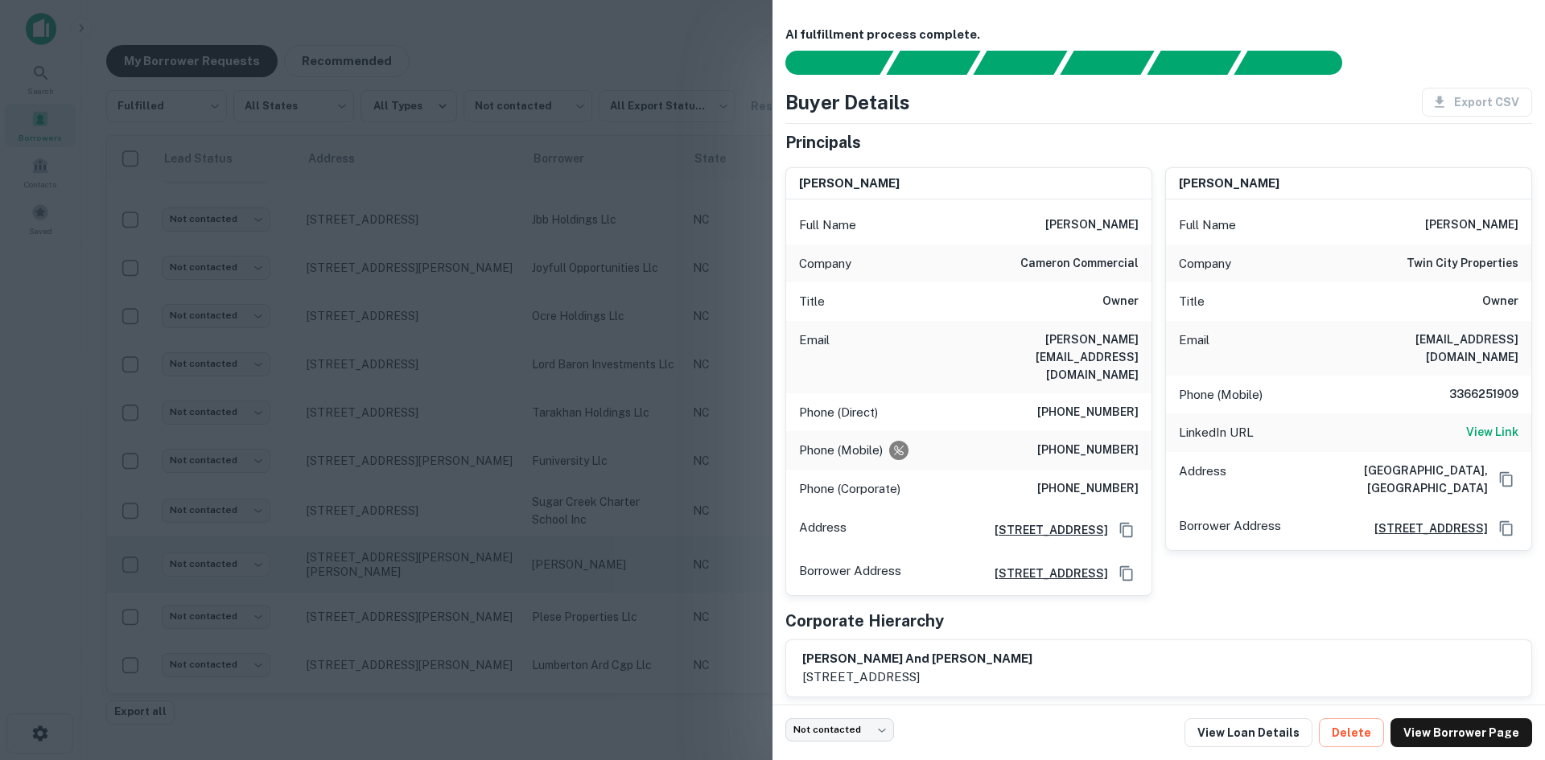
click at [403, 534] on div at bounding box center [772, 380] width 1545 height 760
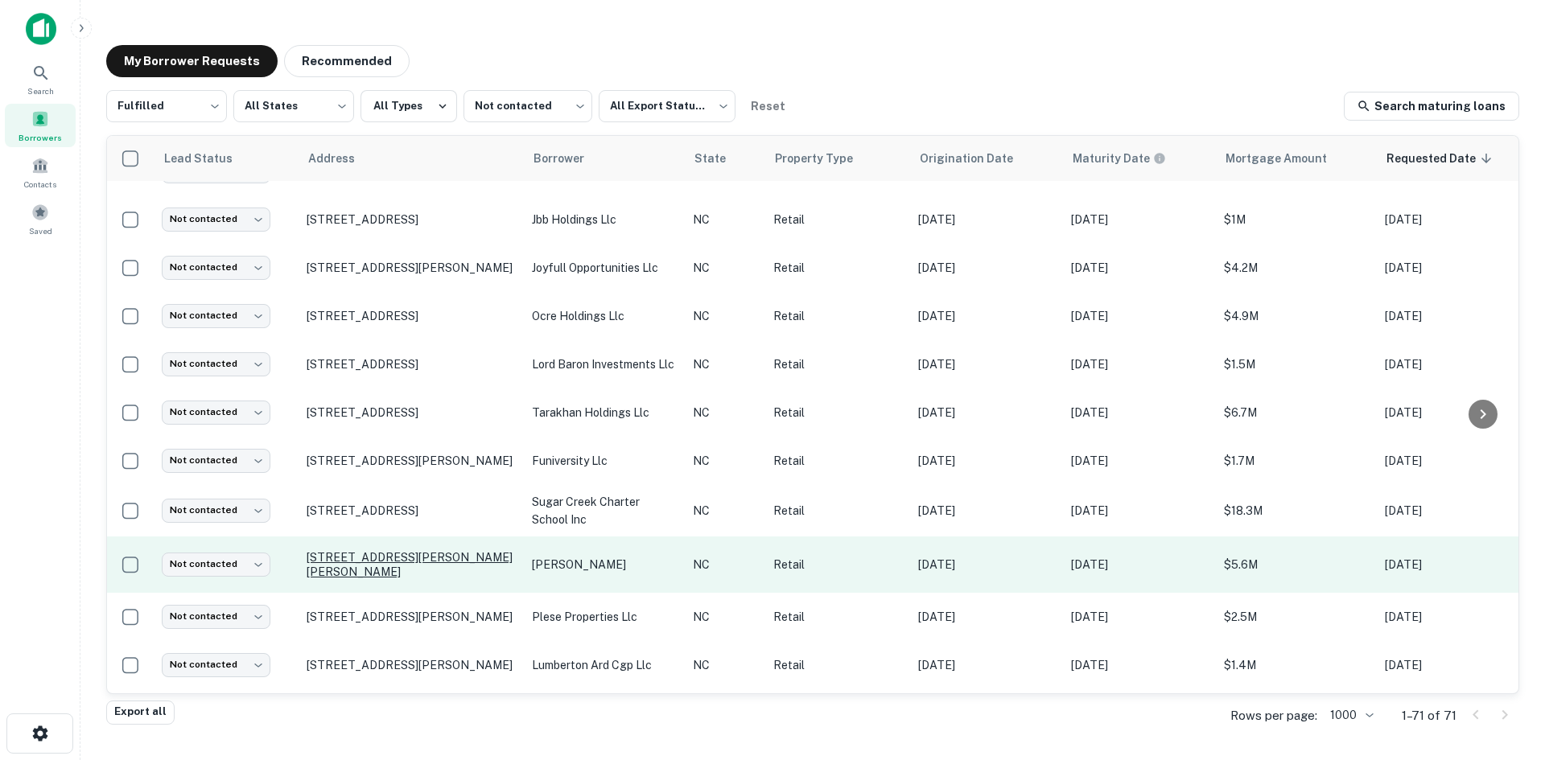
click at [370, 550] on p "[STREET_ADDRESS][PERSON_NAME][PERSON_NAME]" at bounding box center [411, 564] width 209 height 29
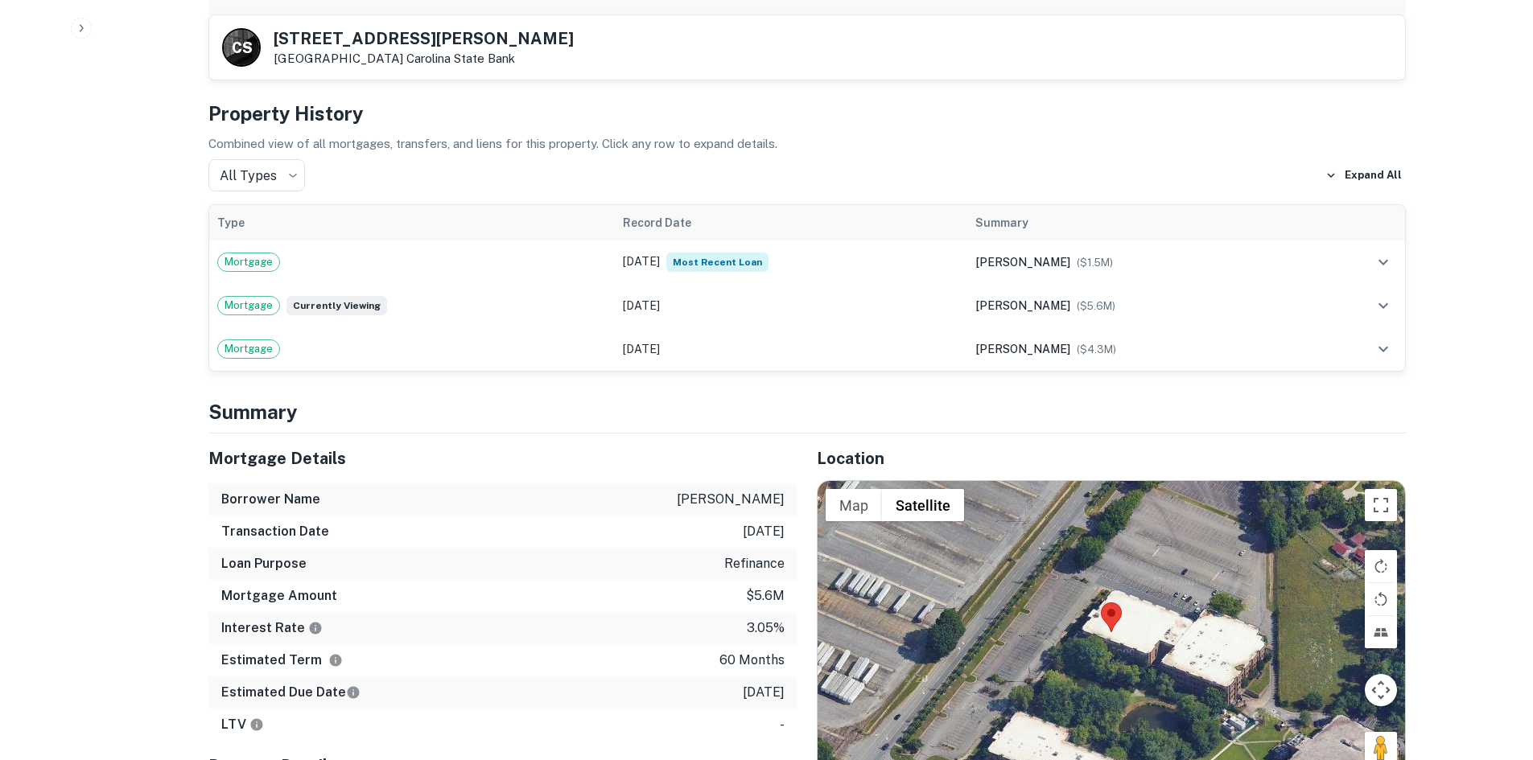
scroll to position [1046, 0]
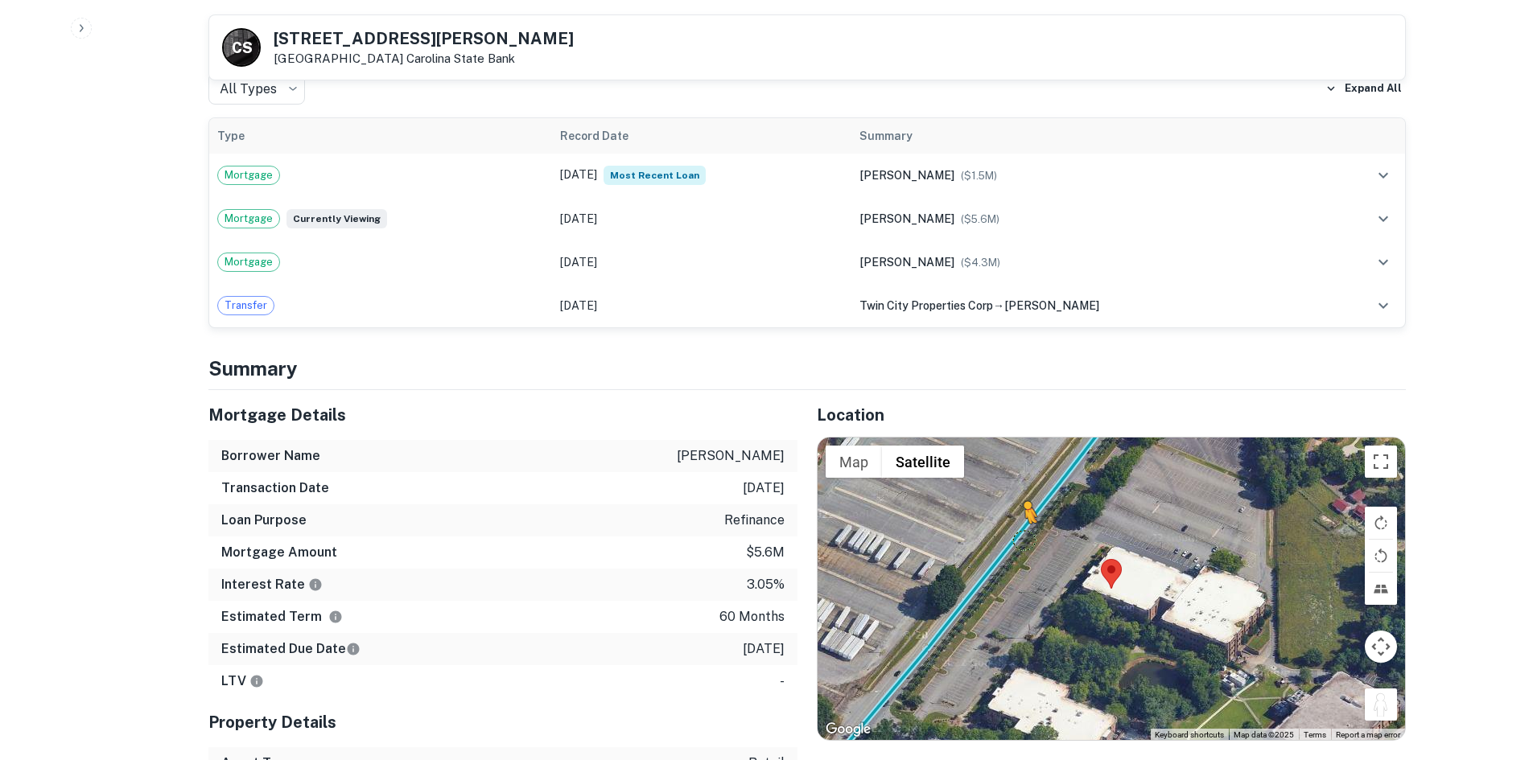
drag, startPoint x: 1395, startPoint y: 680, endPoint x: 1020, endPoint y: 505, distance: 414.0
click at [1020, 505] on div "To activate drag with keyboard, press Alt + Enter. Once in keyboard drag state,…" at bounding box center [1111, 589] width 587 height 303
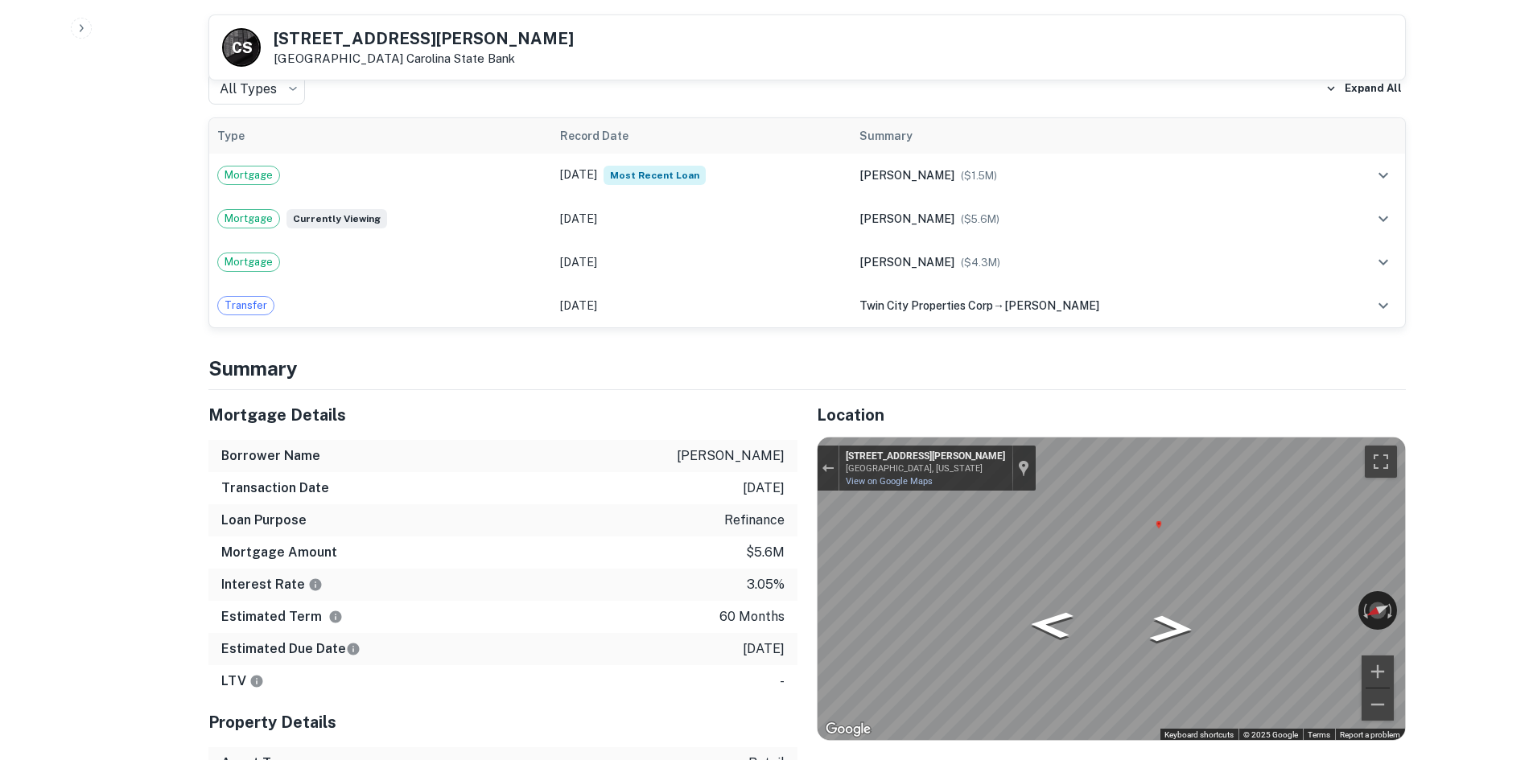
drag, startPoint x: 265, startPoint y: 33, endPoint x: 412, endPoint y: 56, distance: 149.1
click at [412, 56] on div "C S [STREET_ADDRESS][PERSON_NAME][GEOGRAPHIC_DATA][PERSON_NAME]" at bounding box center [398, 47] width 352 height 39
copy div "[STREET_ADDRESS][PERSON_NAME][PERSON_NAME]"
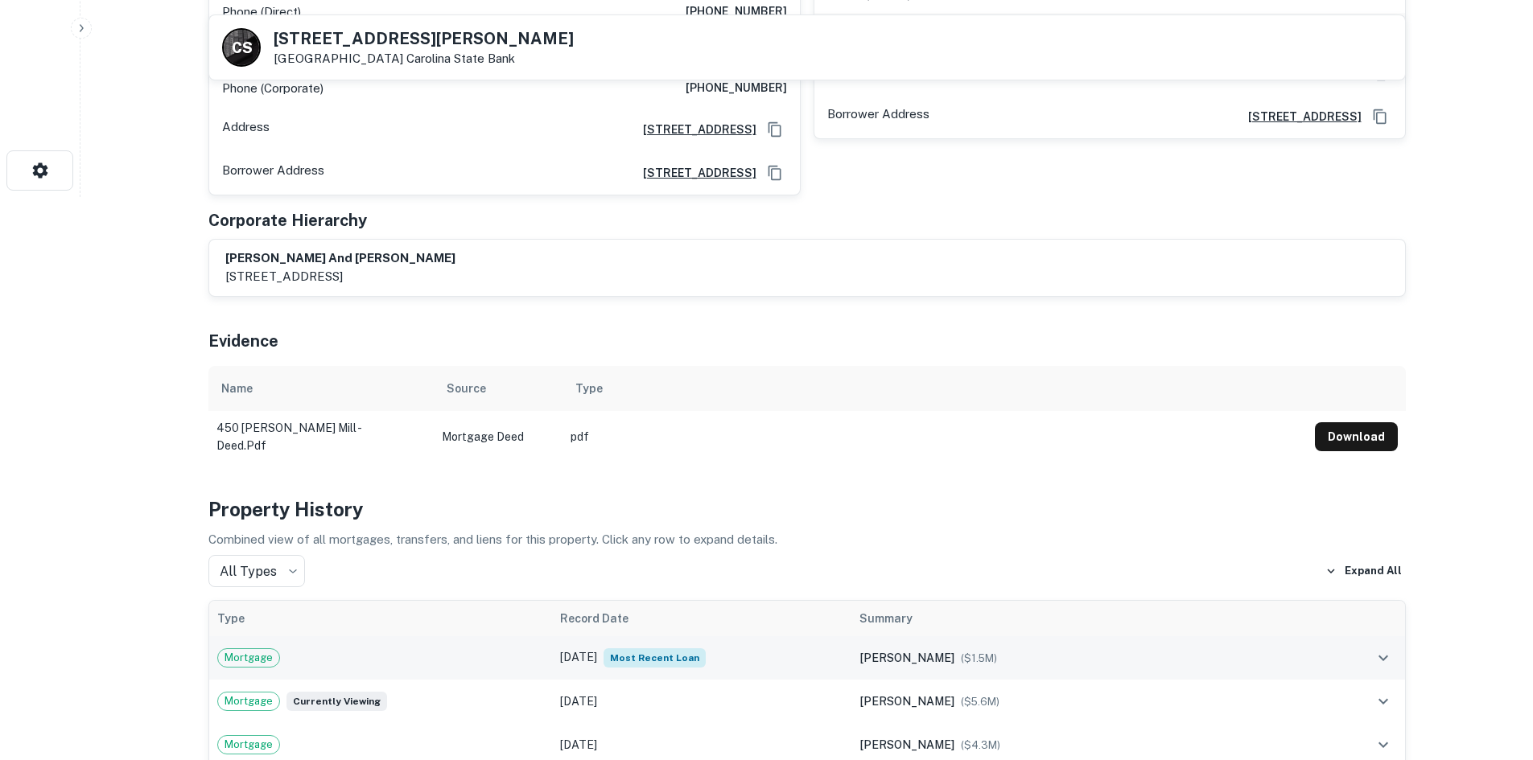
scroll to position [241, 0]
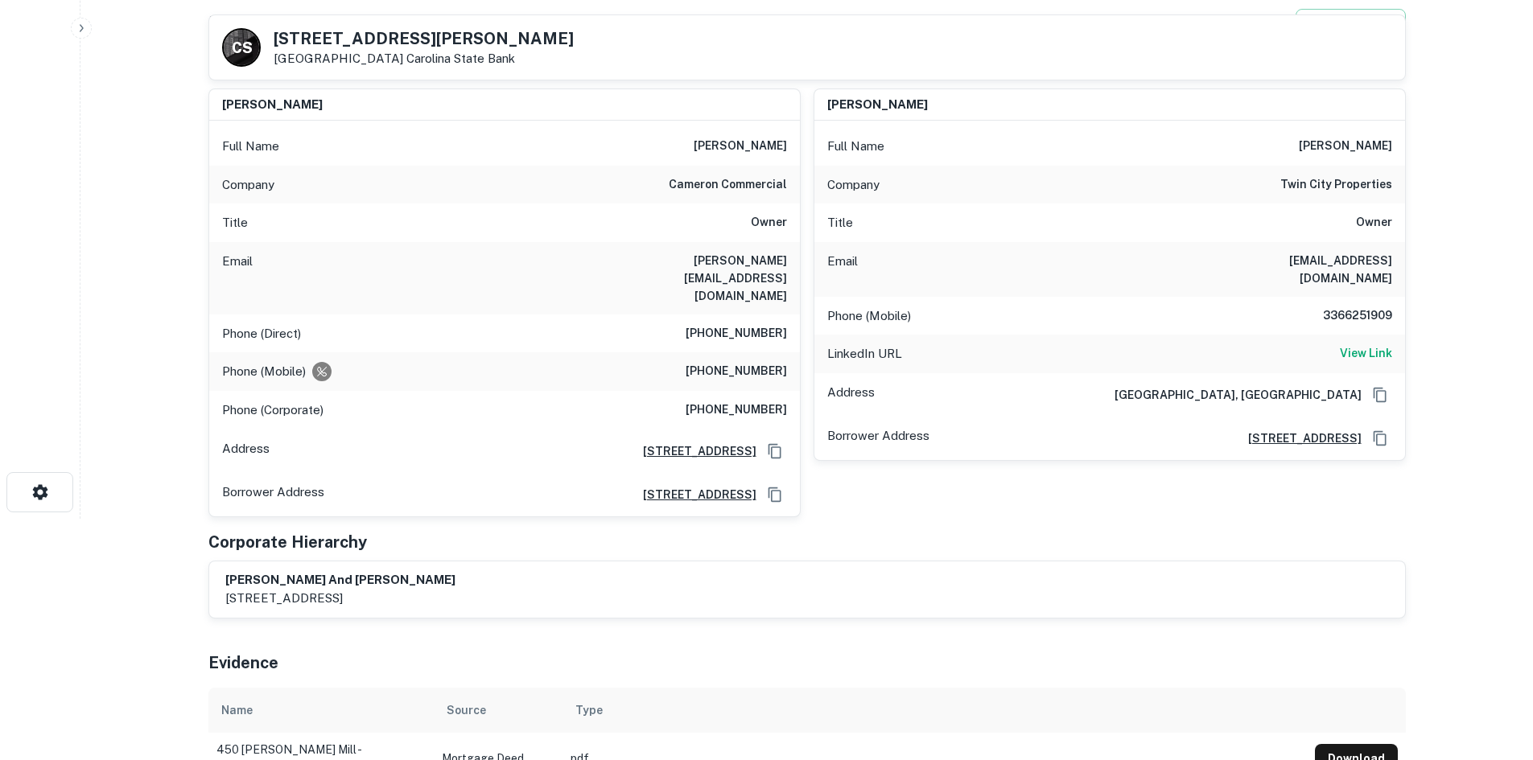
click at [765, 315] on div "Phone (Direct) [PHONE_NUMBER]" at bounding box center [504, 334] width 591 height 39
copy h6 "[PHONE_NUMBER]"
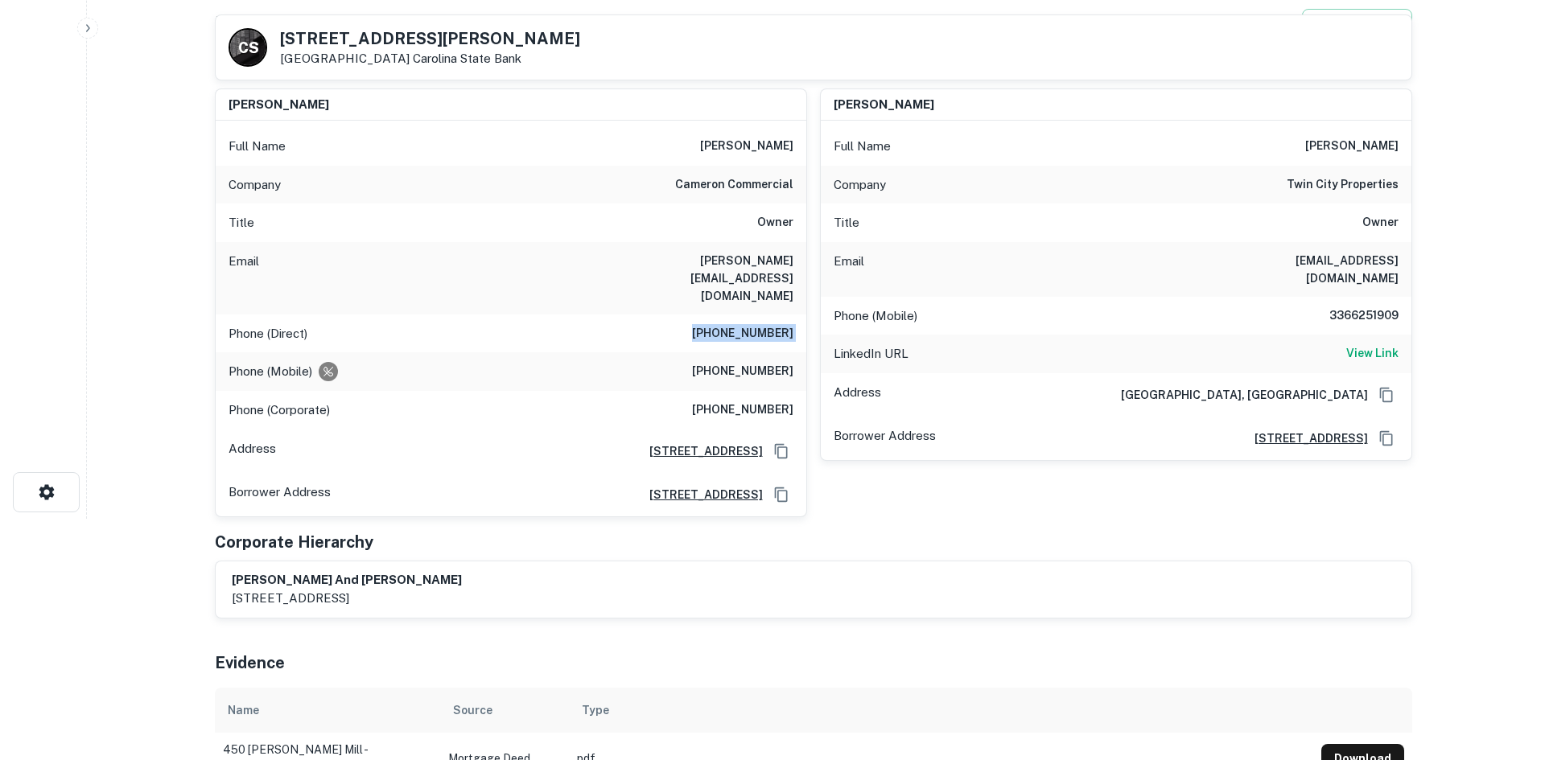
scroll to position [0, 0]
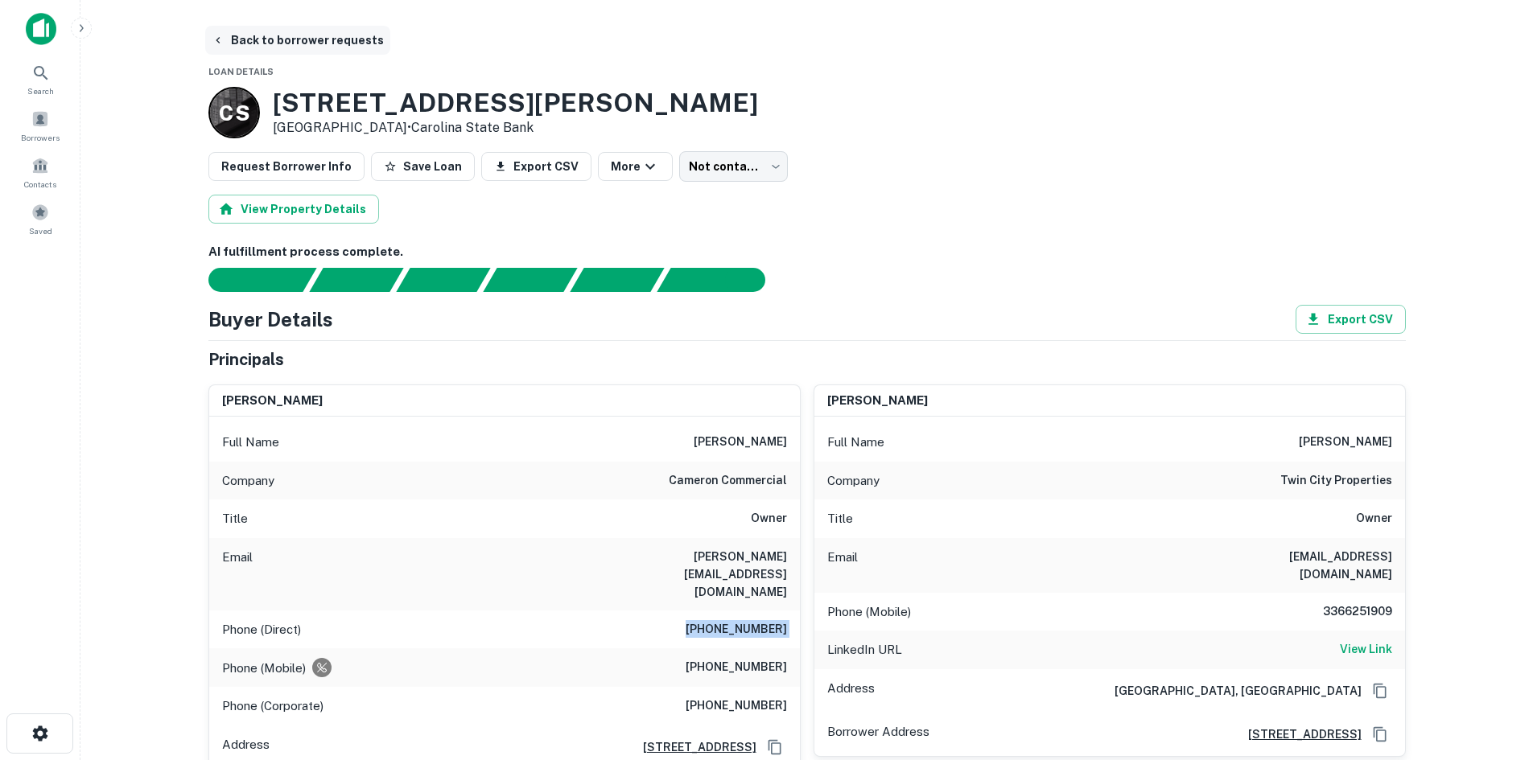
click at [346, 54] on button "Back to borrower requests" at bounding box center [297, 40] width 185 height 29
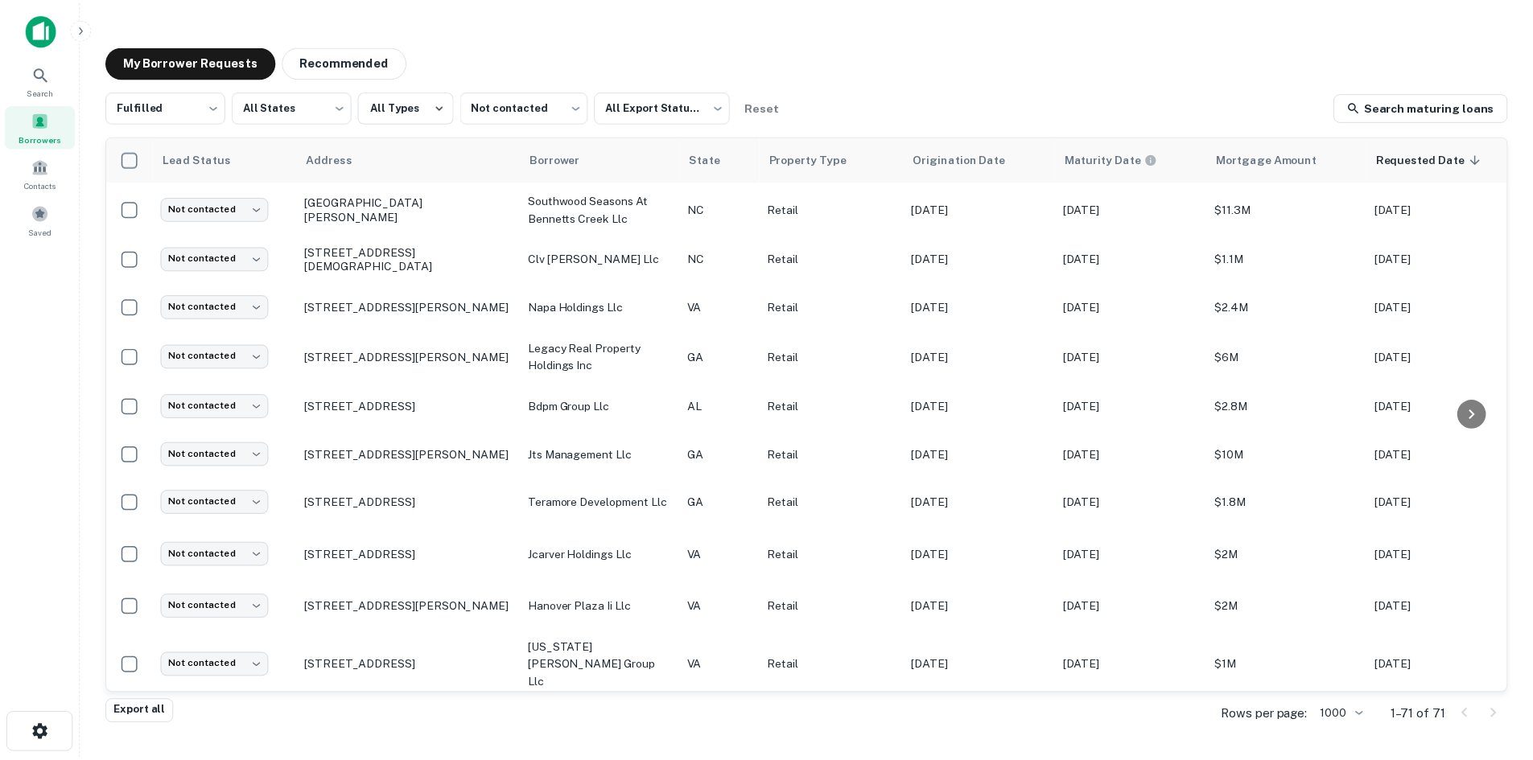
scroll to position [948, 0]
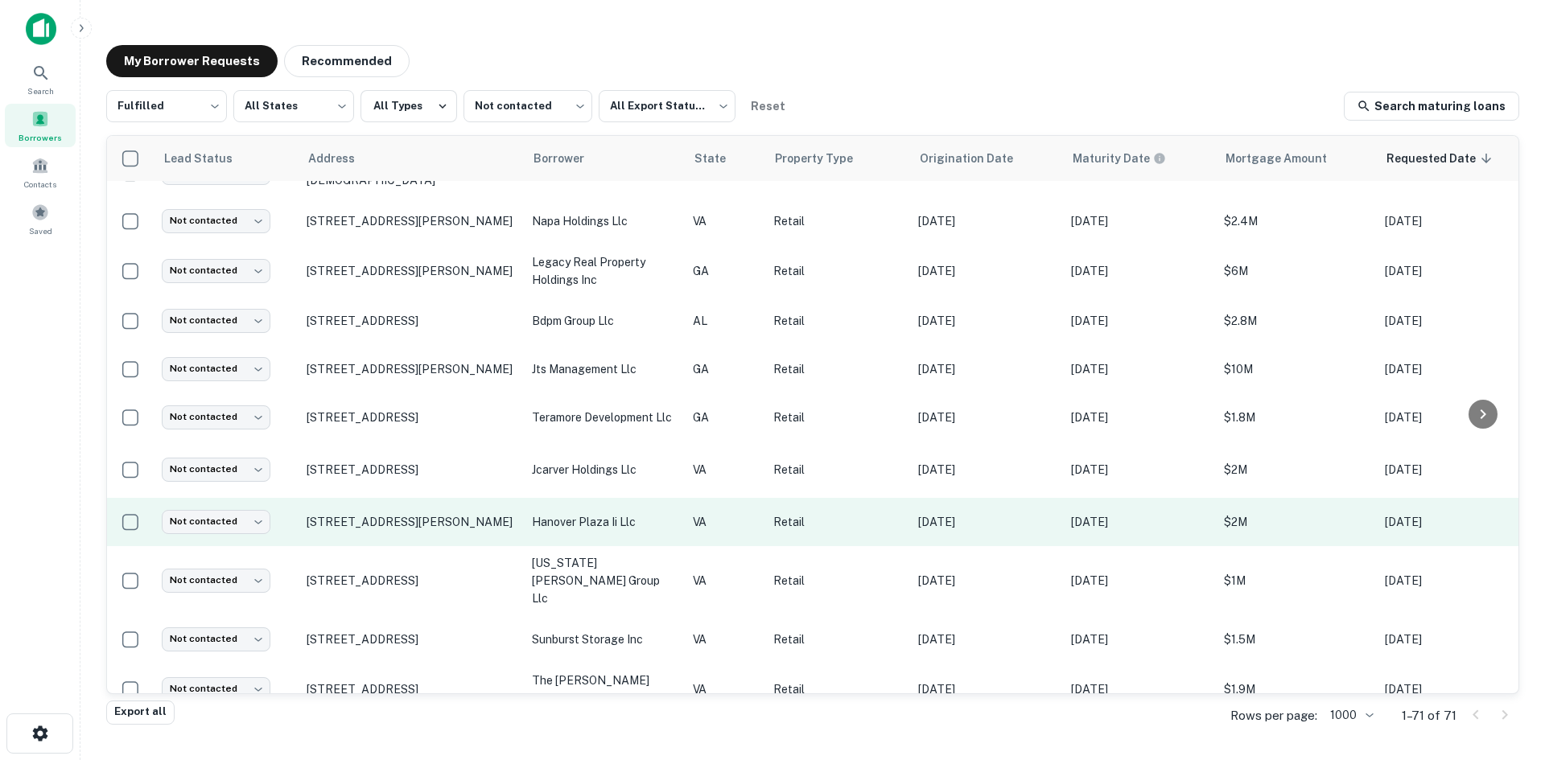
click at [440, 530] on td "[STREET_ADDRESS][PERSON_NAME]" at bounding box center [411, 522] width 225 height 48
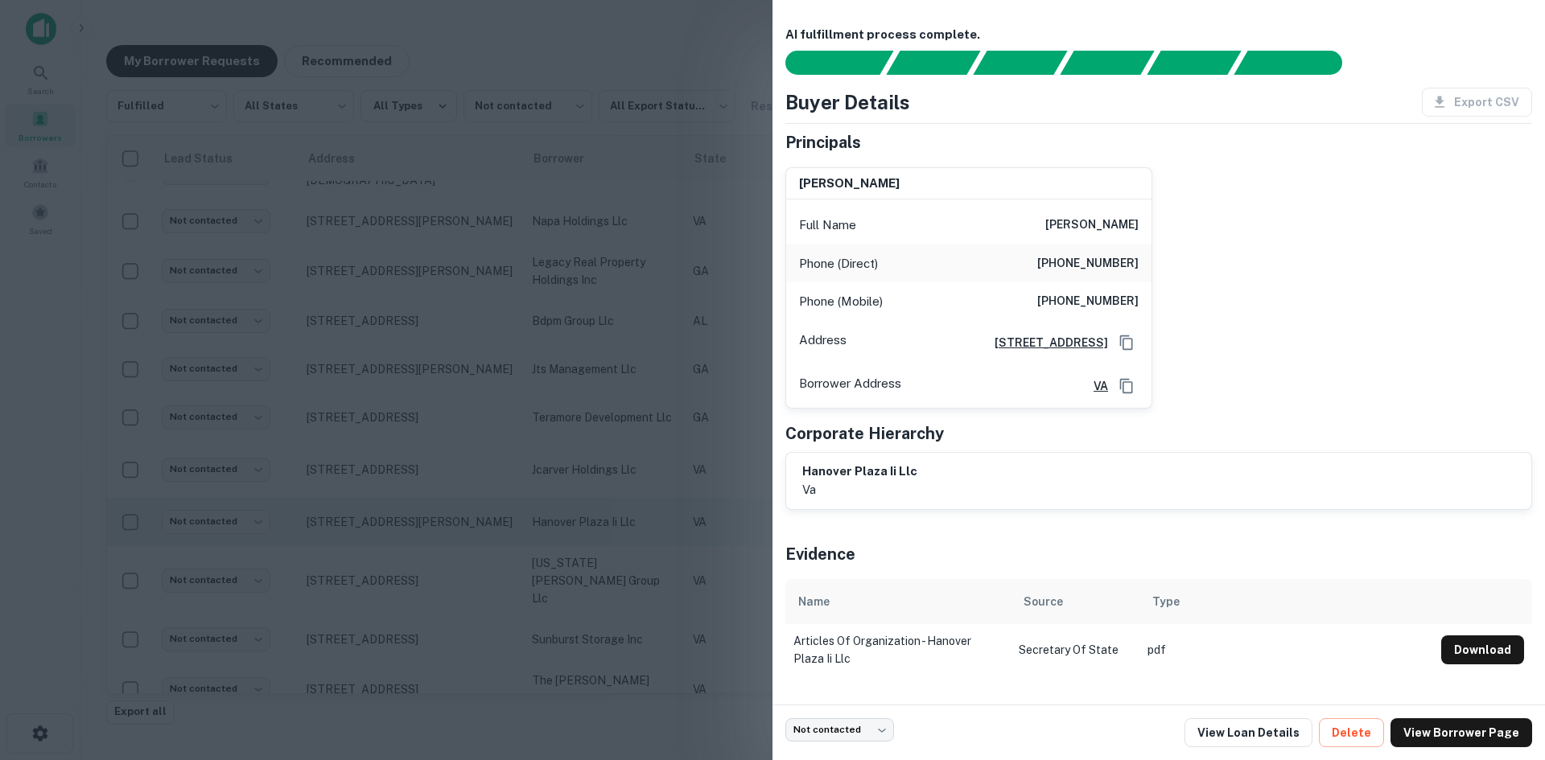
click at [440, 530] on div at bounding box center [772, 380] width 1545 height 760
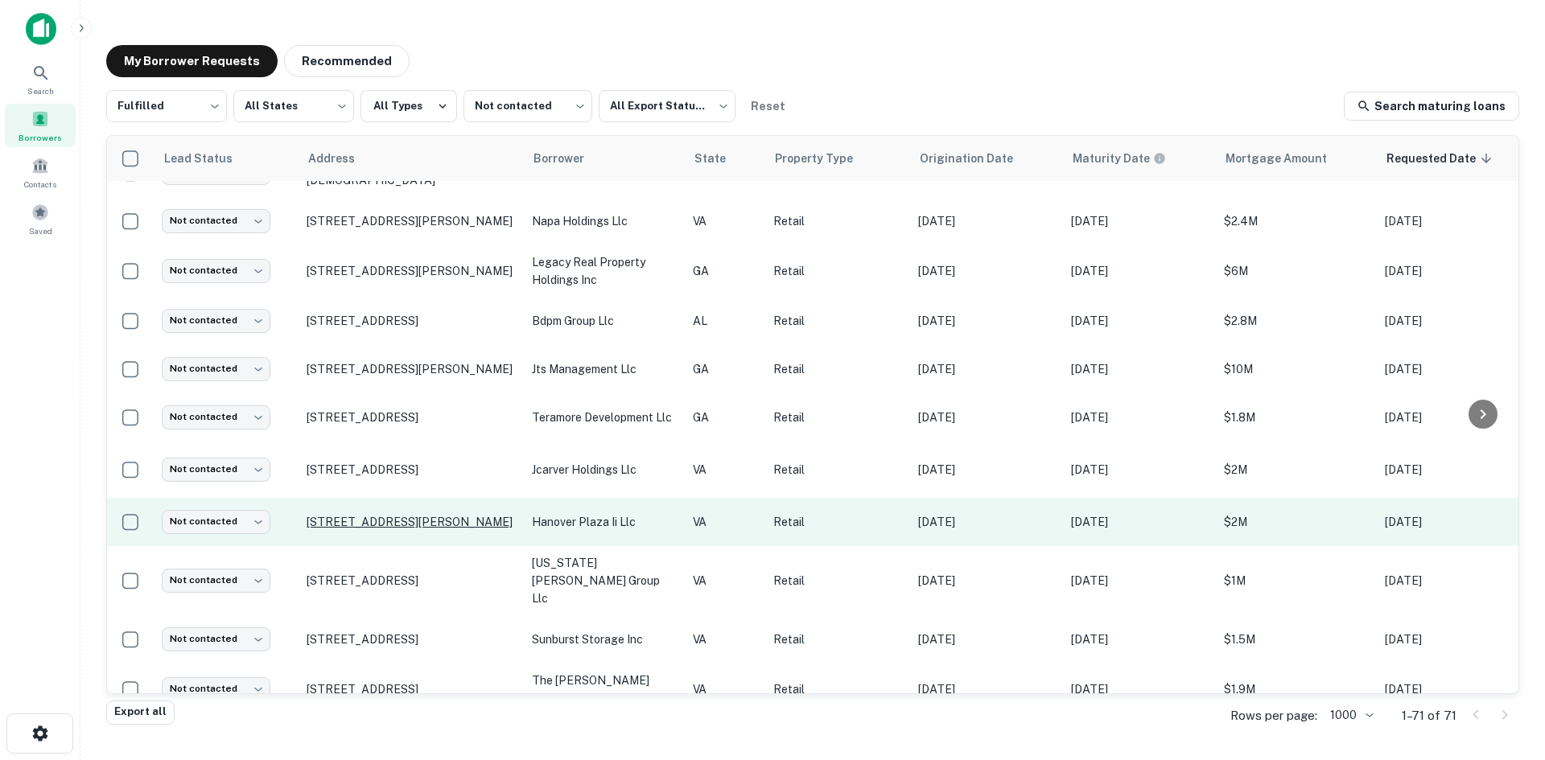
click at [395, 515] on p "[STREET_ADDRESS][PERSON_NAME]" at bounding box center [411, 522] width 209 height 14
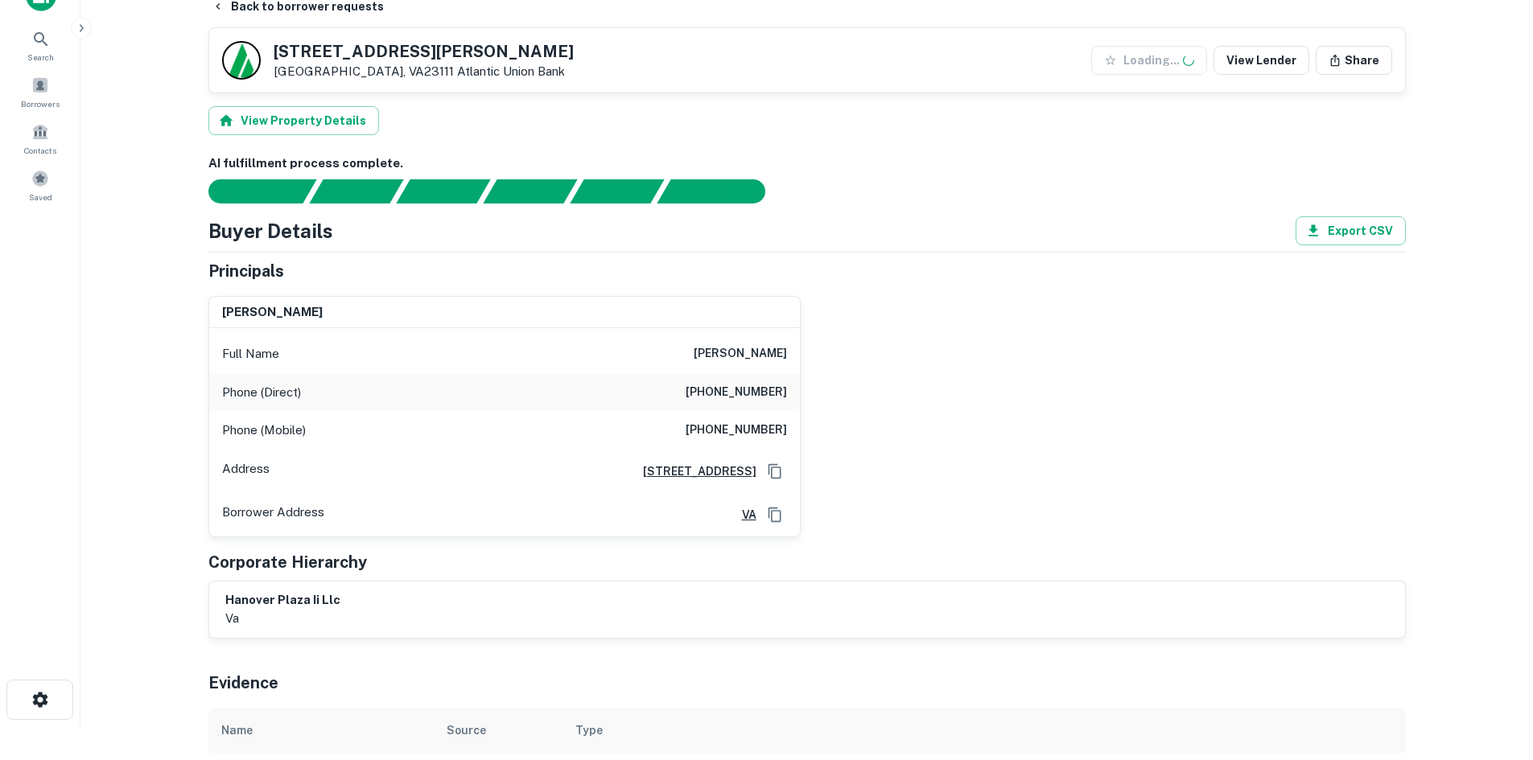
scroll to position [563, 0]
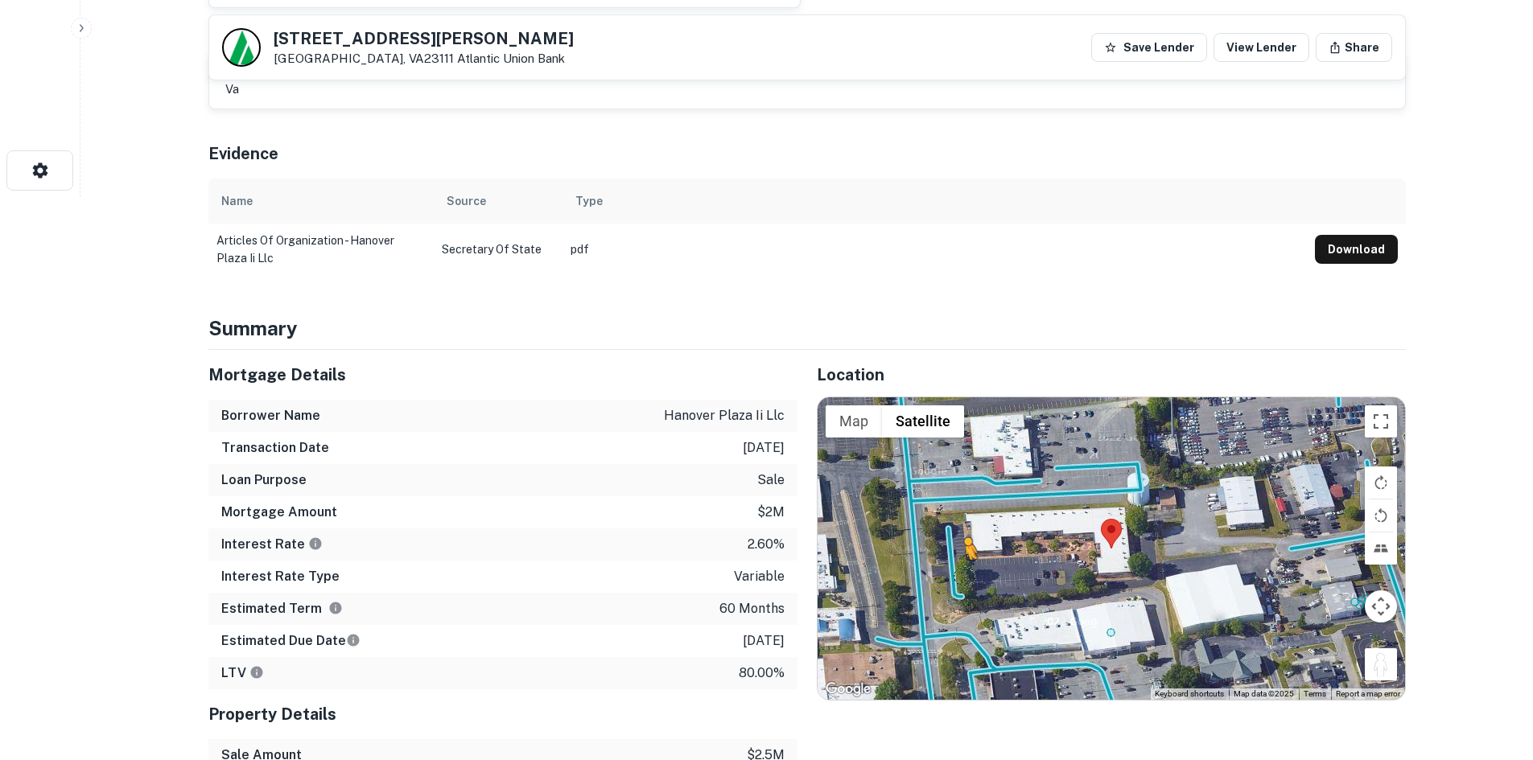
drag, startPoint x: 1395, startPoint y: 669, endPoint x: 943, endPoint y: 580, distance: 460.8
click at [943, 580] on div "To activate drag with keyboard, press Alt + Enter. Once in keyboard drag state,…" at bounding box center [1111, 549] width 587 height 303
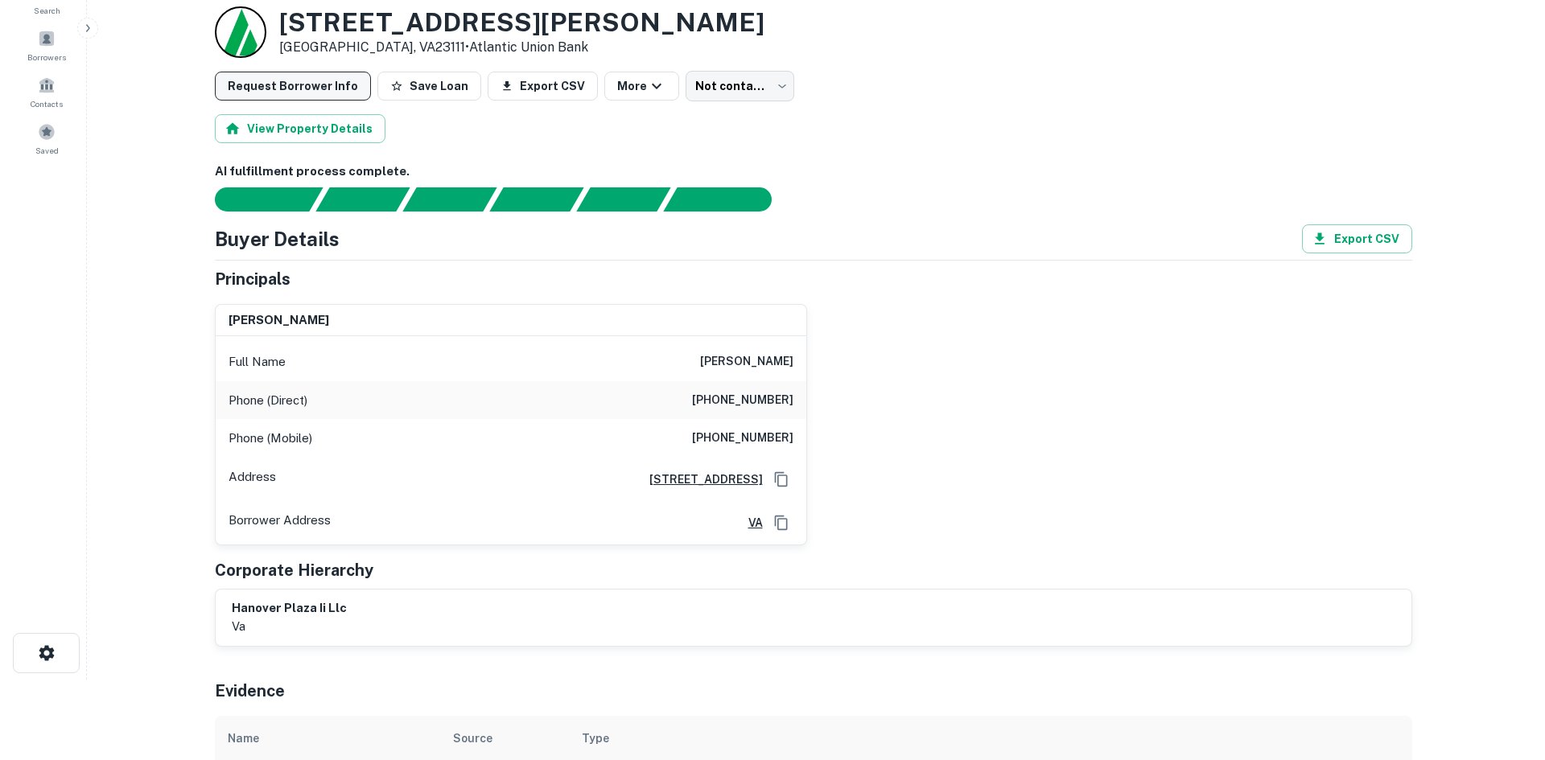
scroll to position [0, 0]
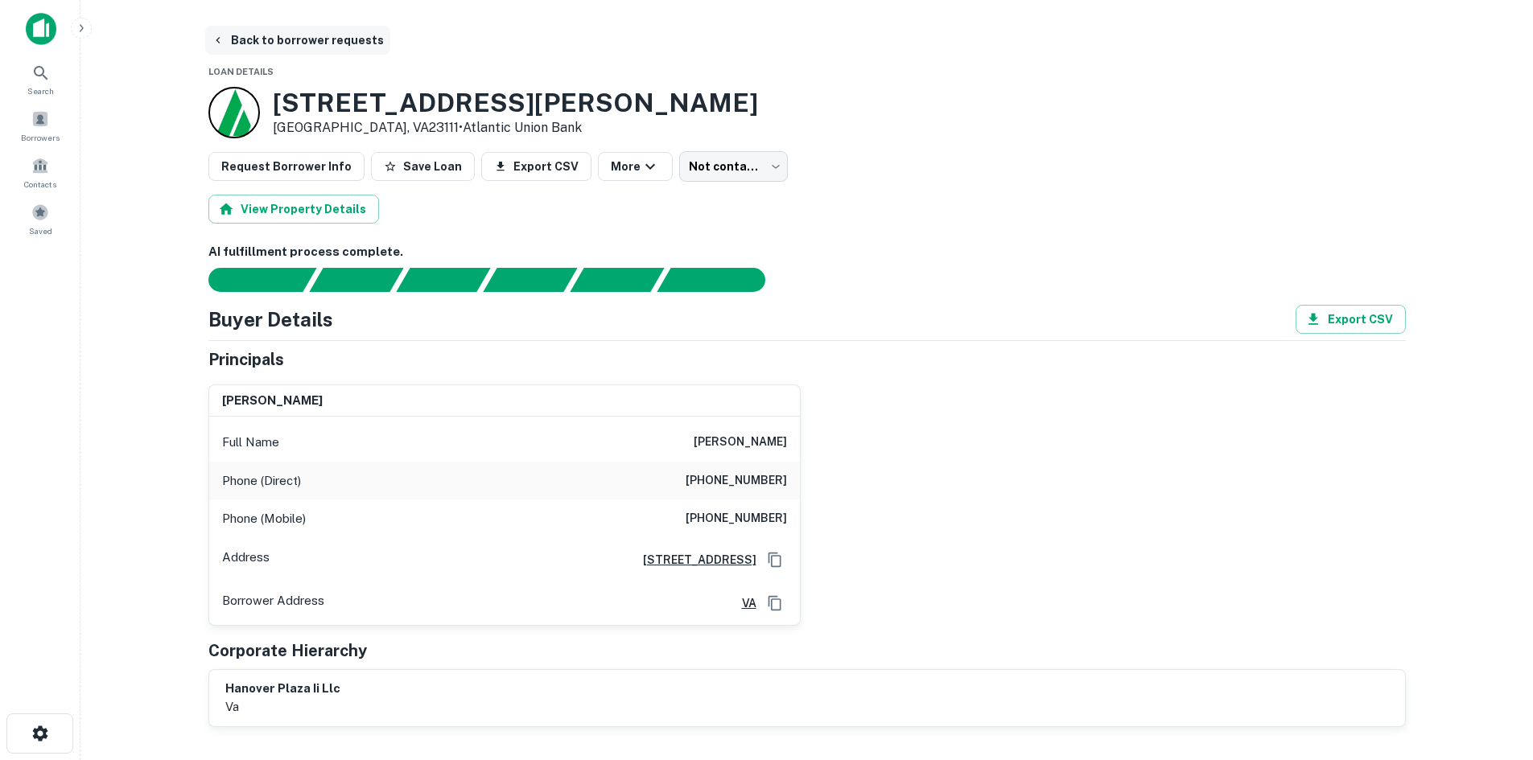
click at [274, 48] on button "Back to borrower requests" at bounding box center [297, 40] width 185 height 29
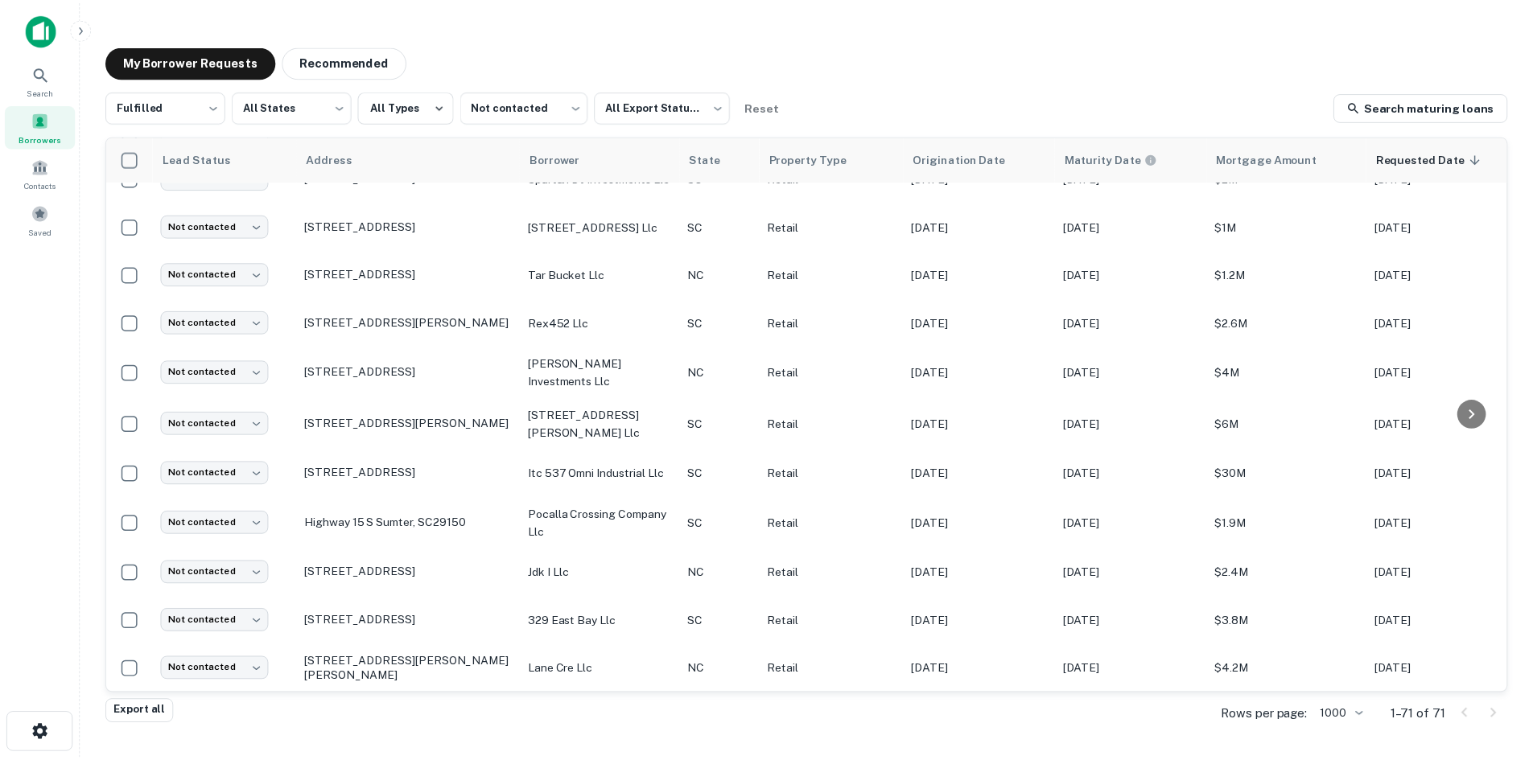
scroll to position [2960, 0]
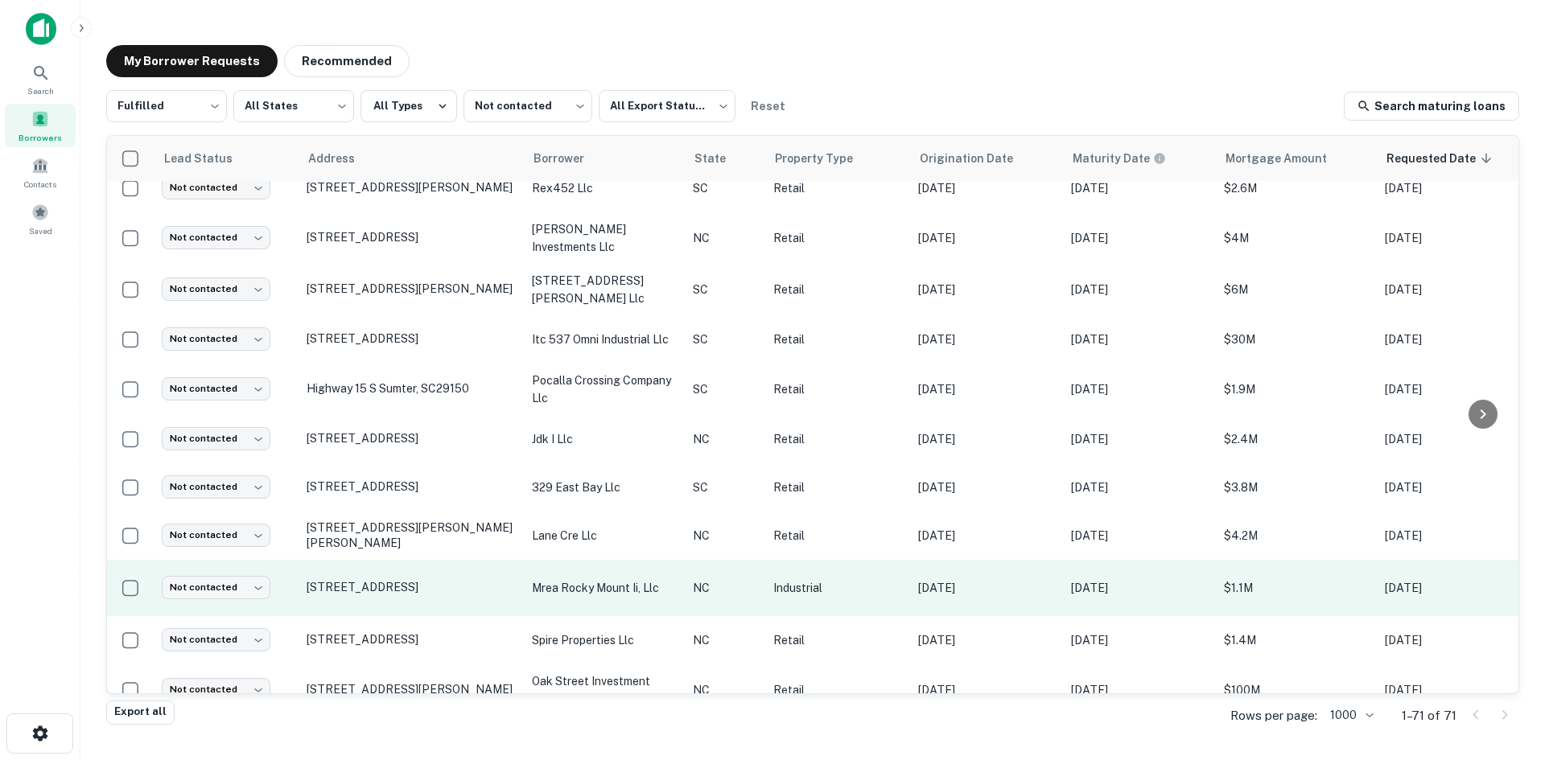
click at [398, 594] on td "[STREET_ADDRESS]" at bounding box center [411, 588] width 225 height 56
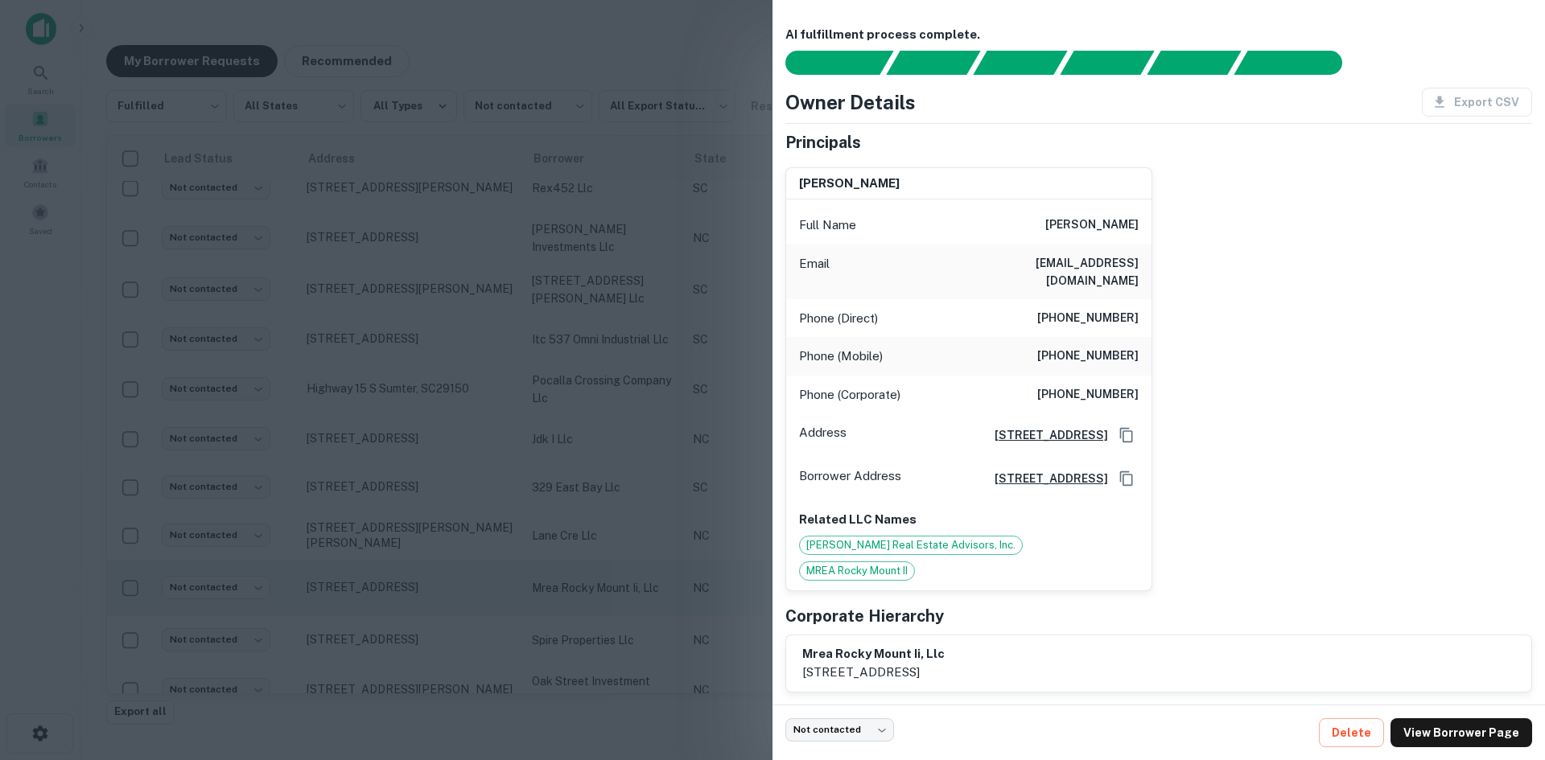
click at [398, 594] on div at bounding box center [772, 380] width 1545 height 760
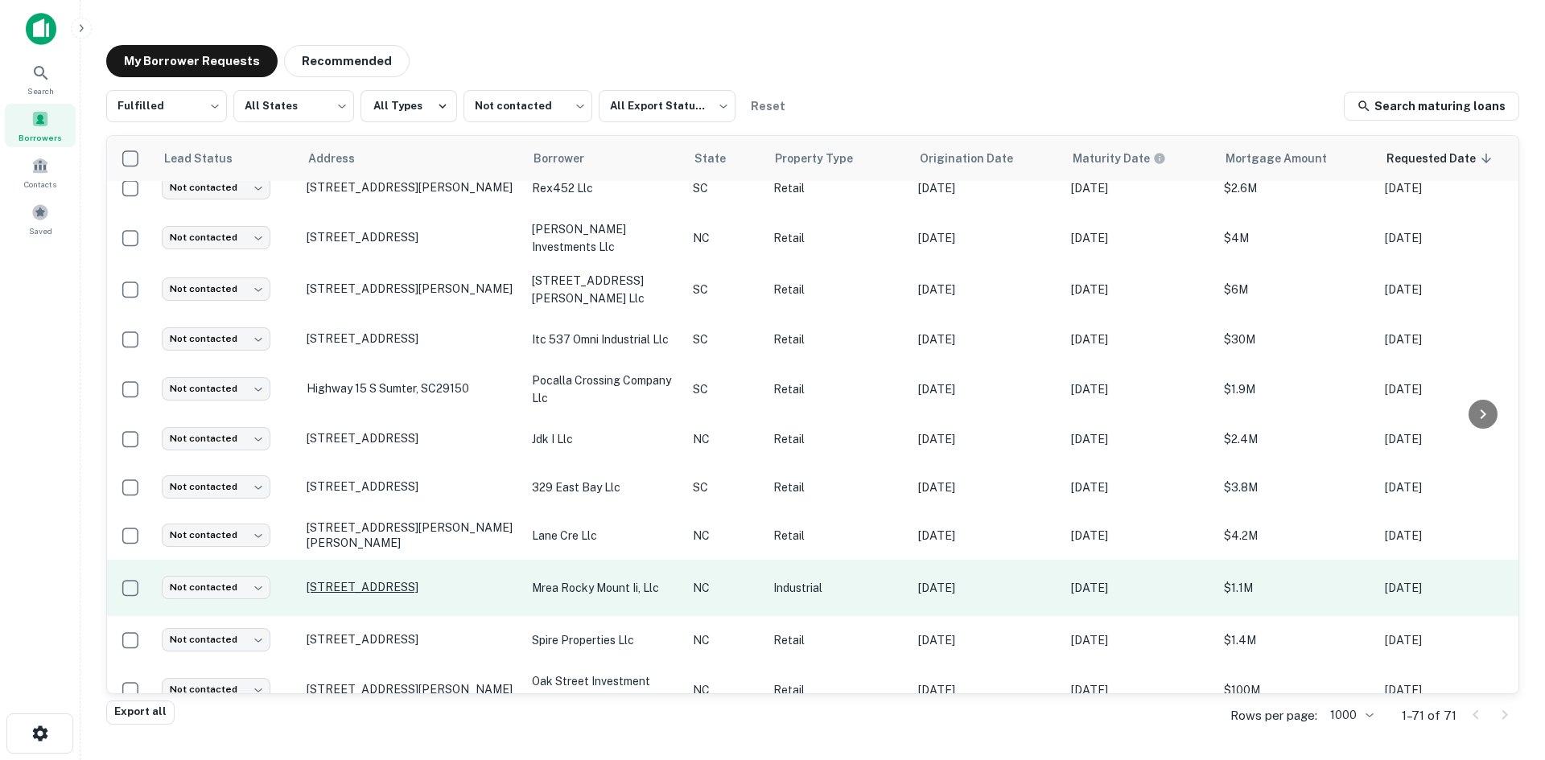
click at [394, 587] on p "[STREET_ADDRESS]" at bounding box center [411, 587] width 209 height 14
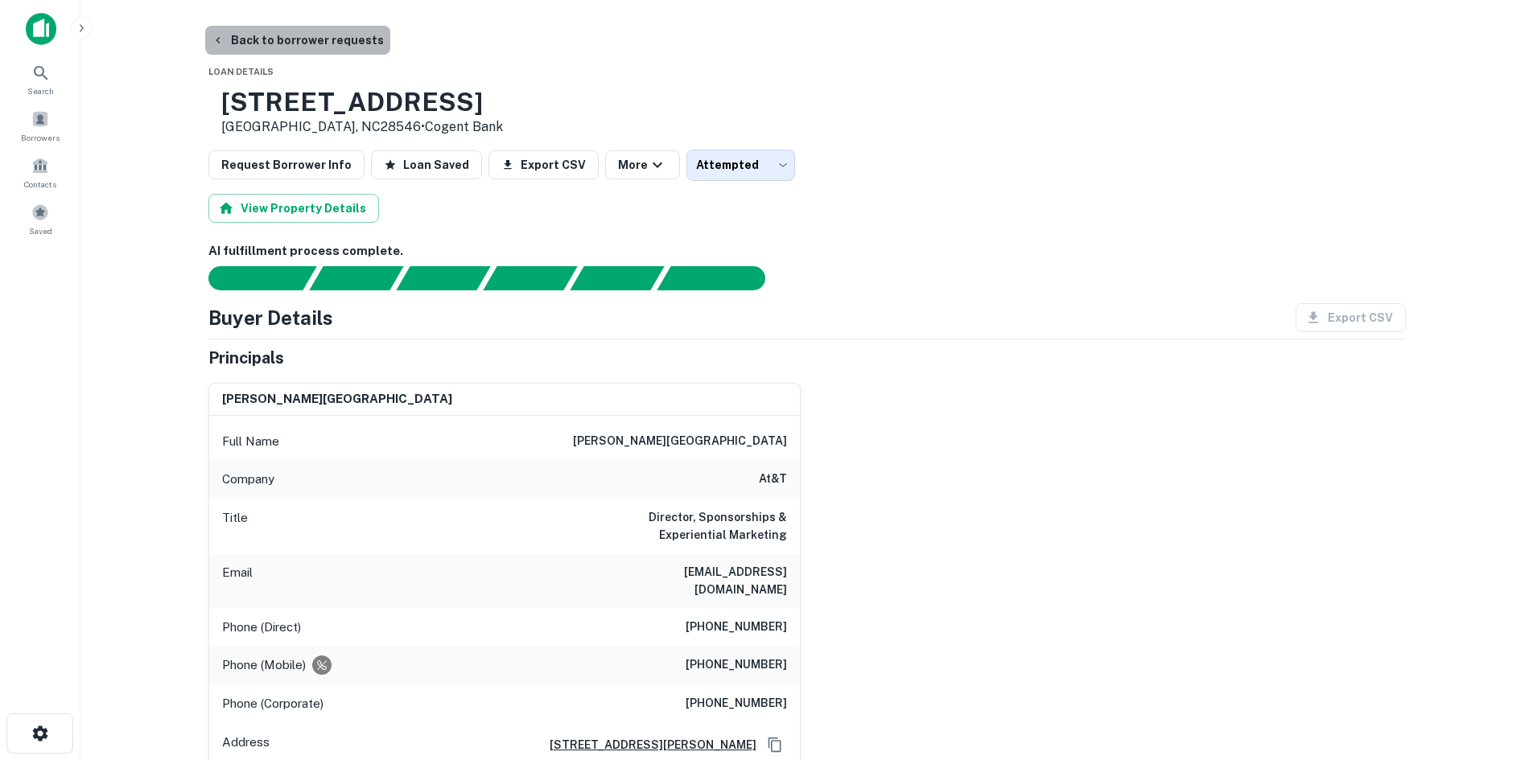
click at [305, 41] on button "Back to borrower requests" at bounding box center [297, 40] width 185 height 29
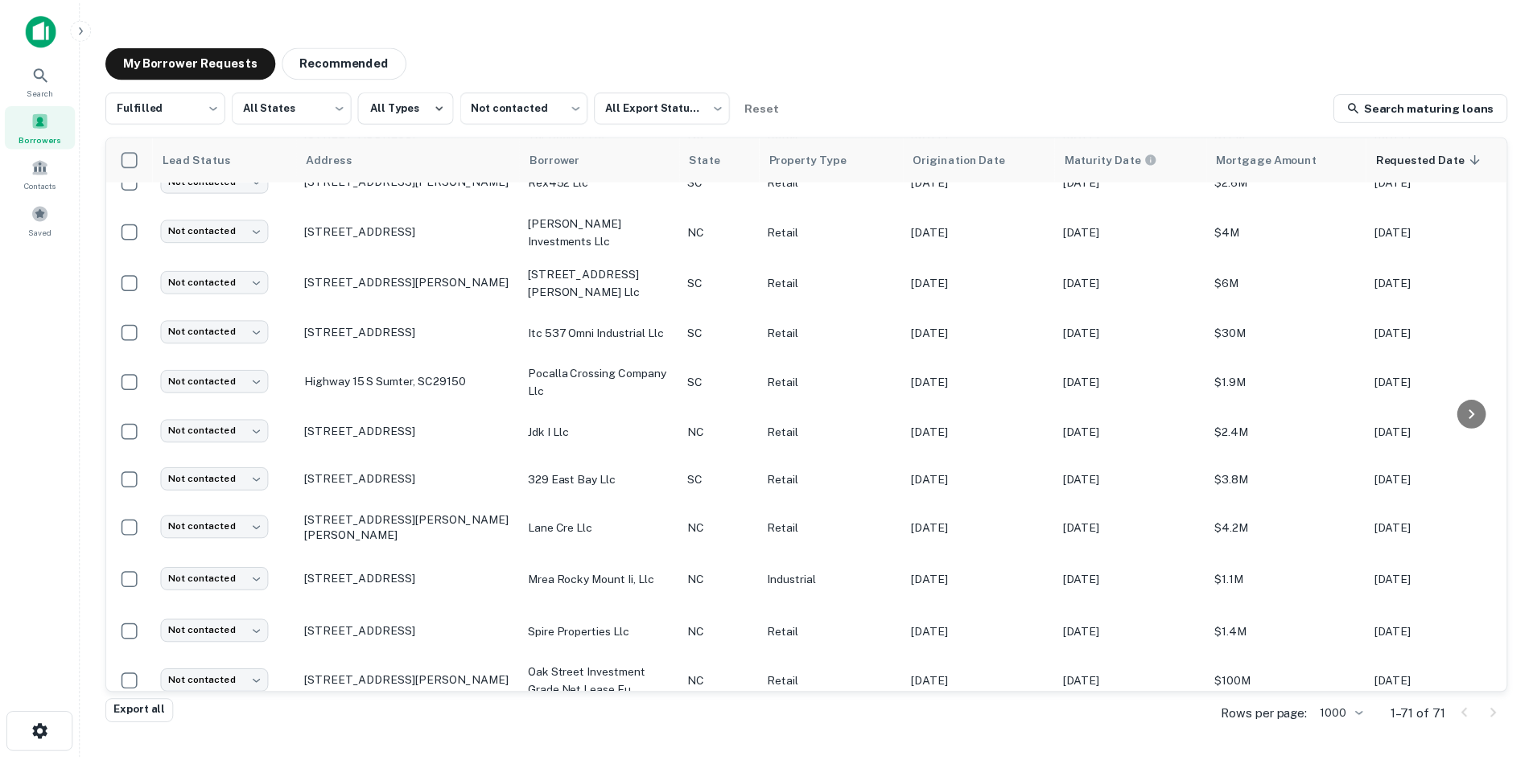
scroll to position [3082, 0]
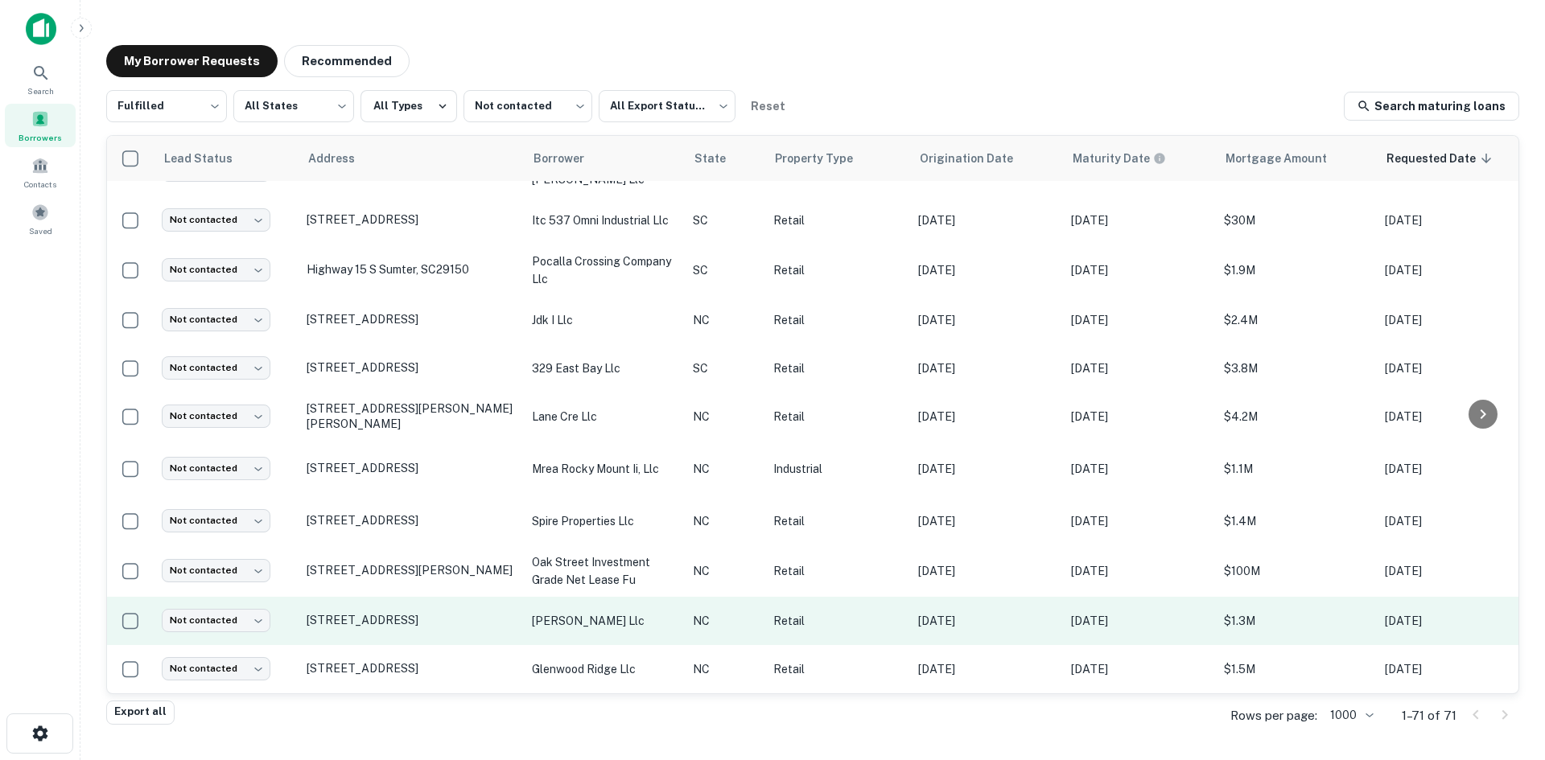
click at [435, 622] on td "[STREET_ADDRESS]" at bounding box center [411, 621] width 225 height 48
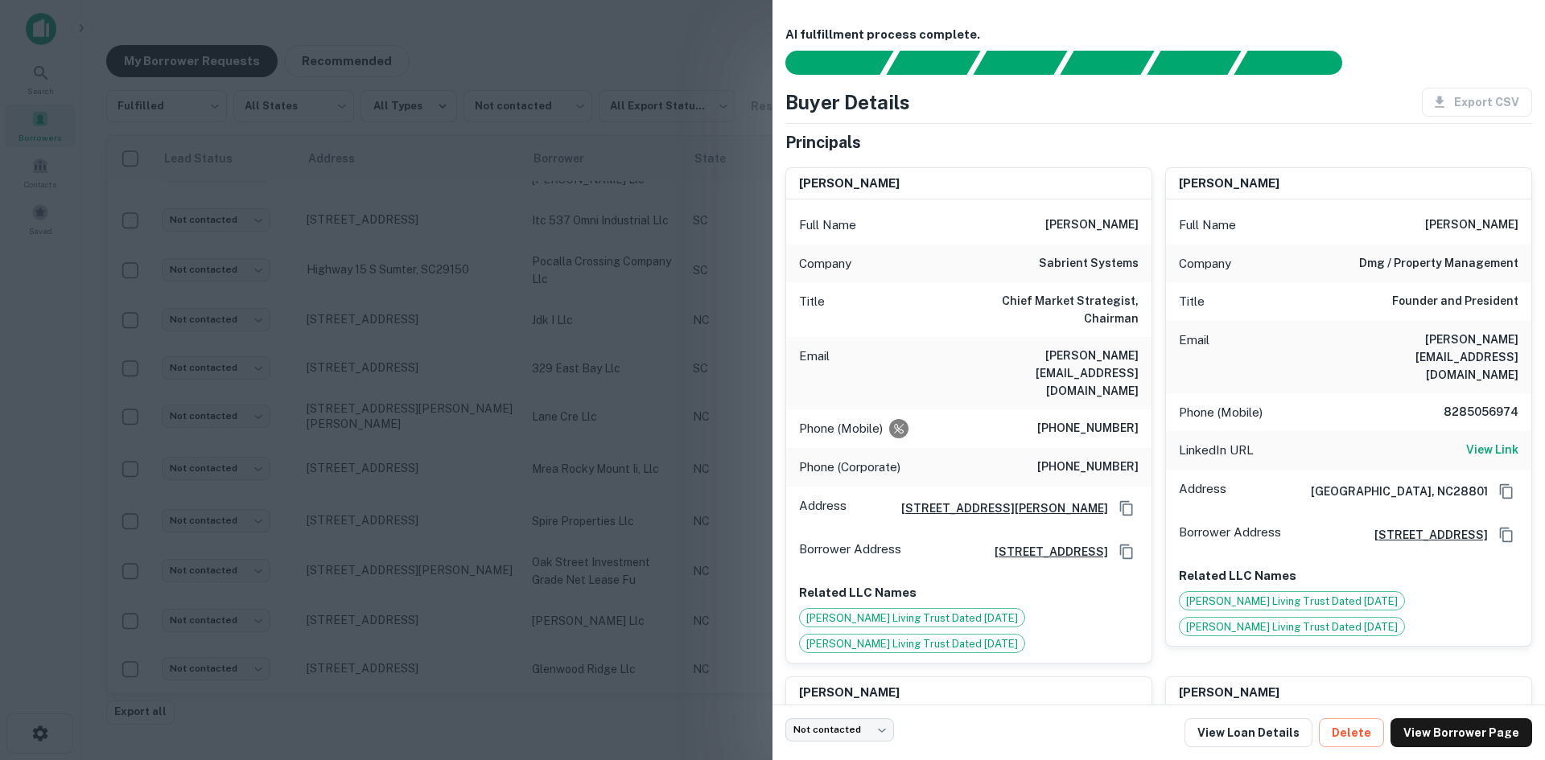
click at [486, 365] on div at bounding box center [772, 380] width 1545 height 760
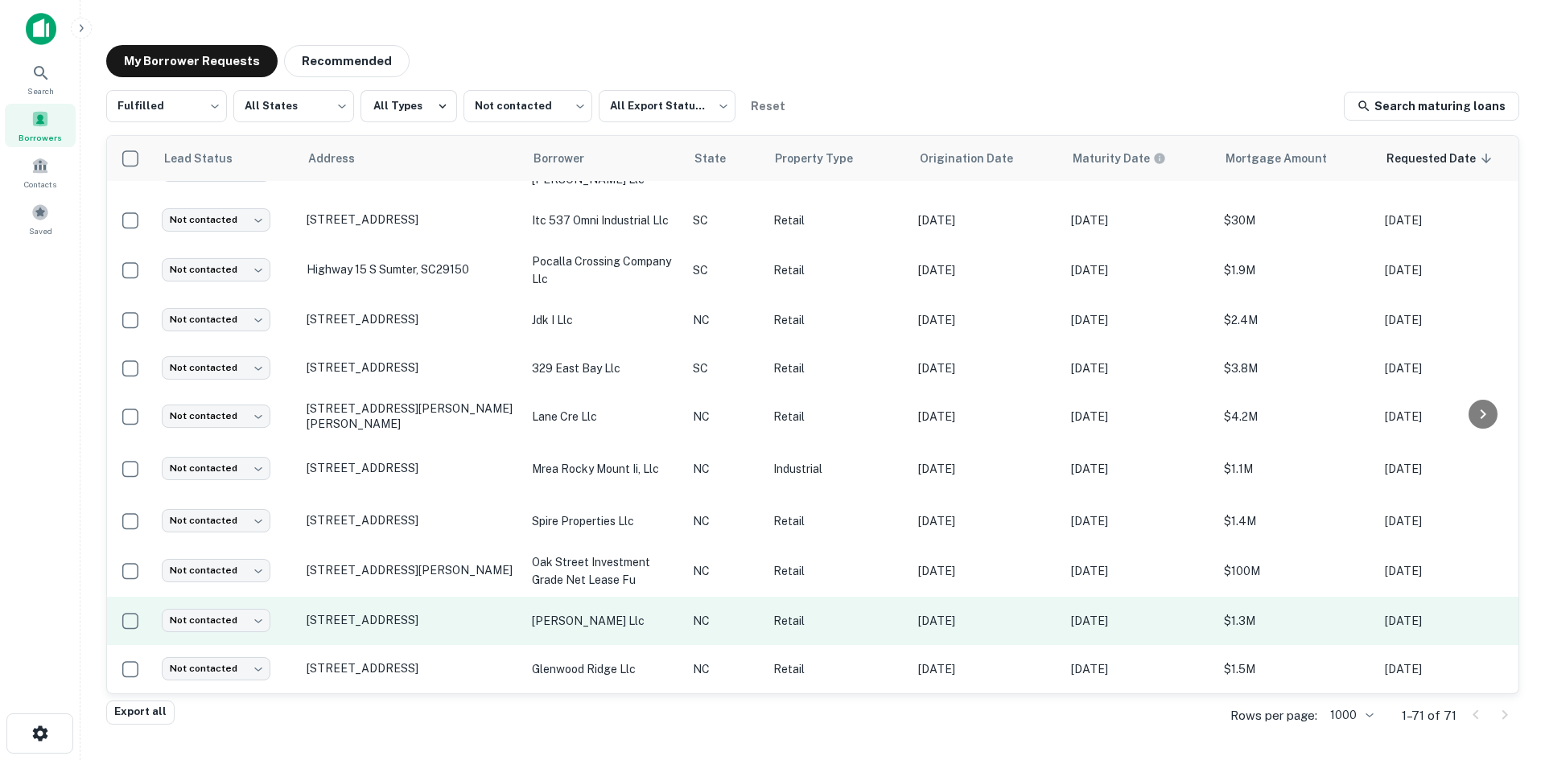
click at [387, 628] on td "[STREET_ADDRESS]" at bounding box center [411, 621] width 225 height 48
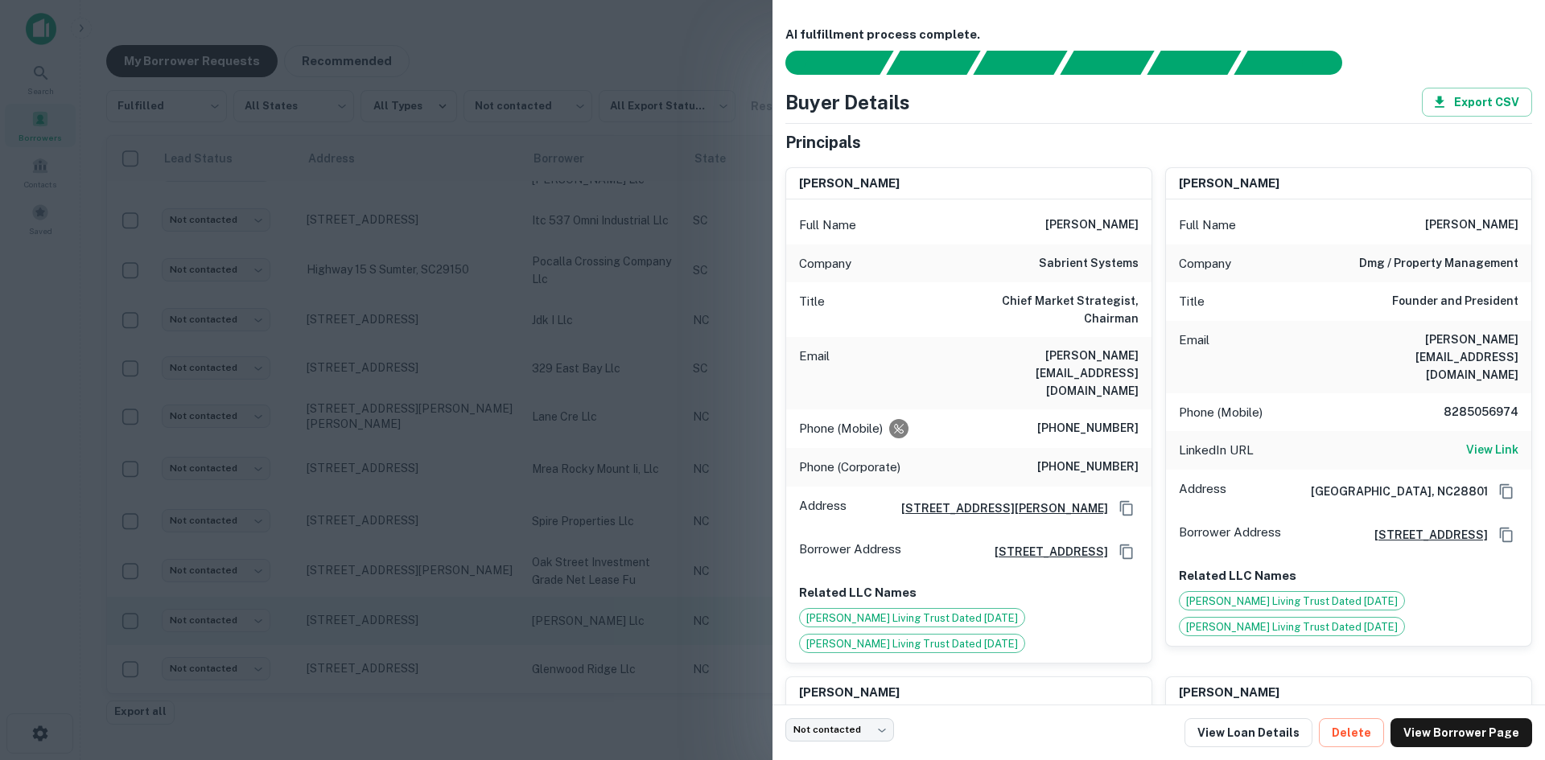
click at [387, 628] on div at bounding box center [772, 380] width 1545 height 760
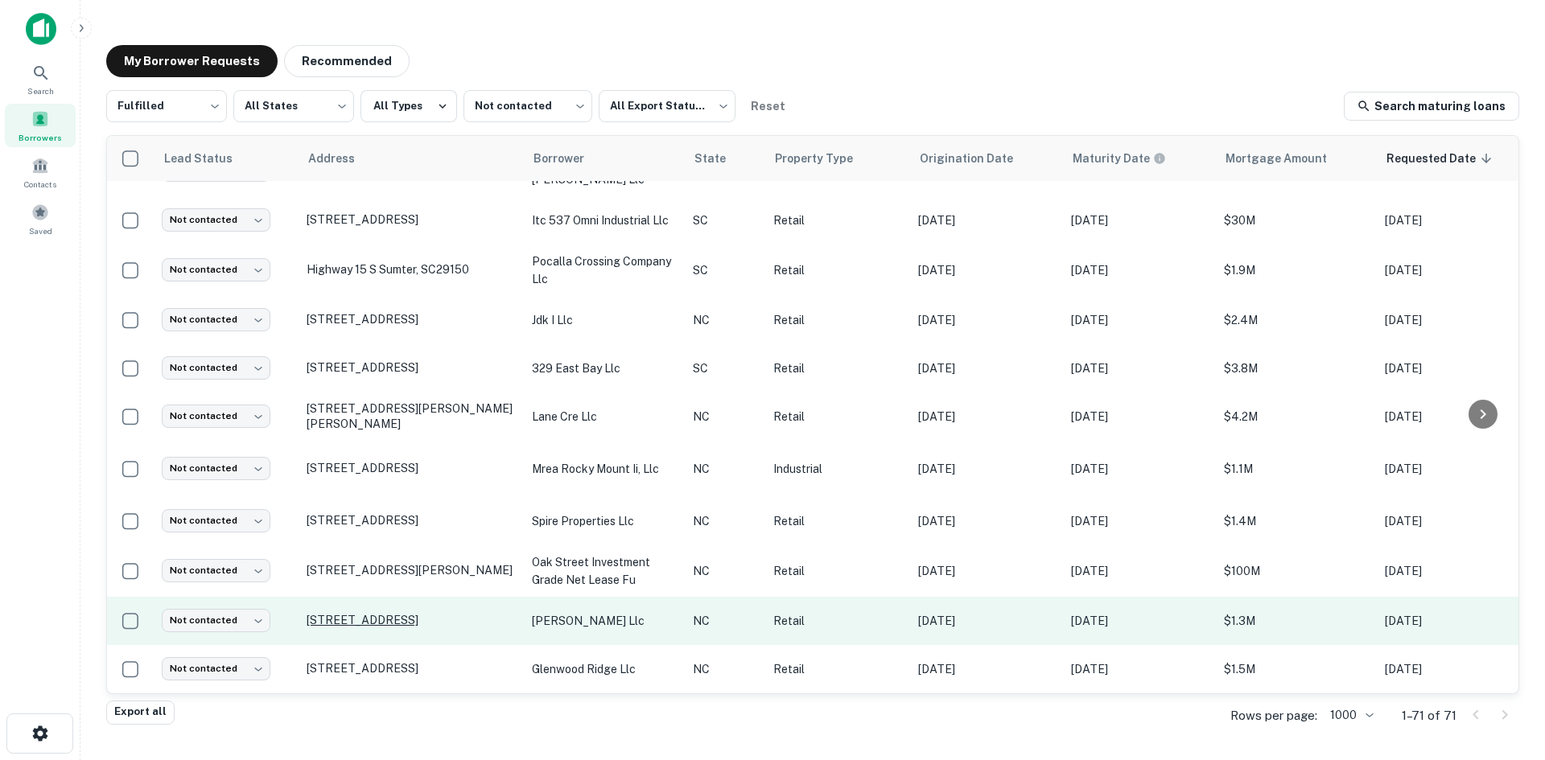
click at [387, 613] on p "[STREET_ADDRESS]" at bounding box center [411, 620] width 209 height 14
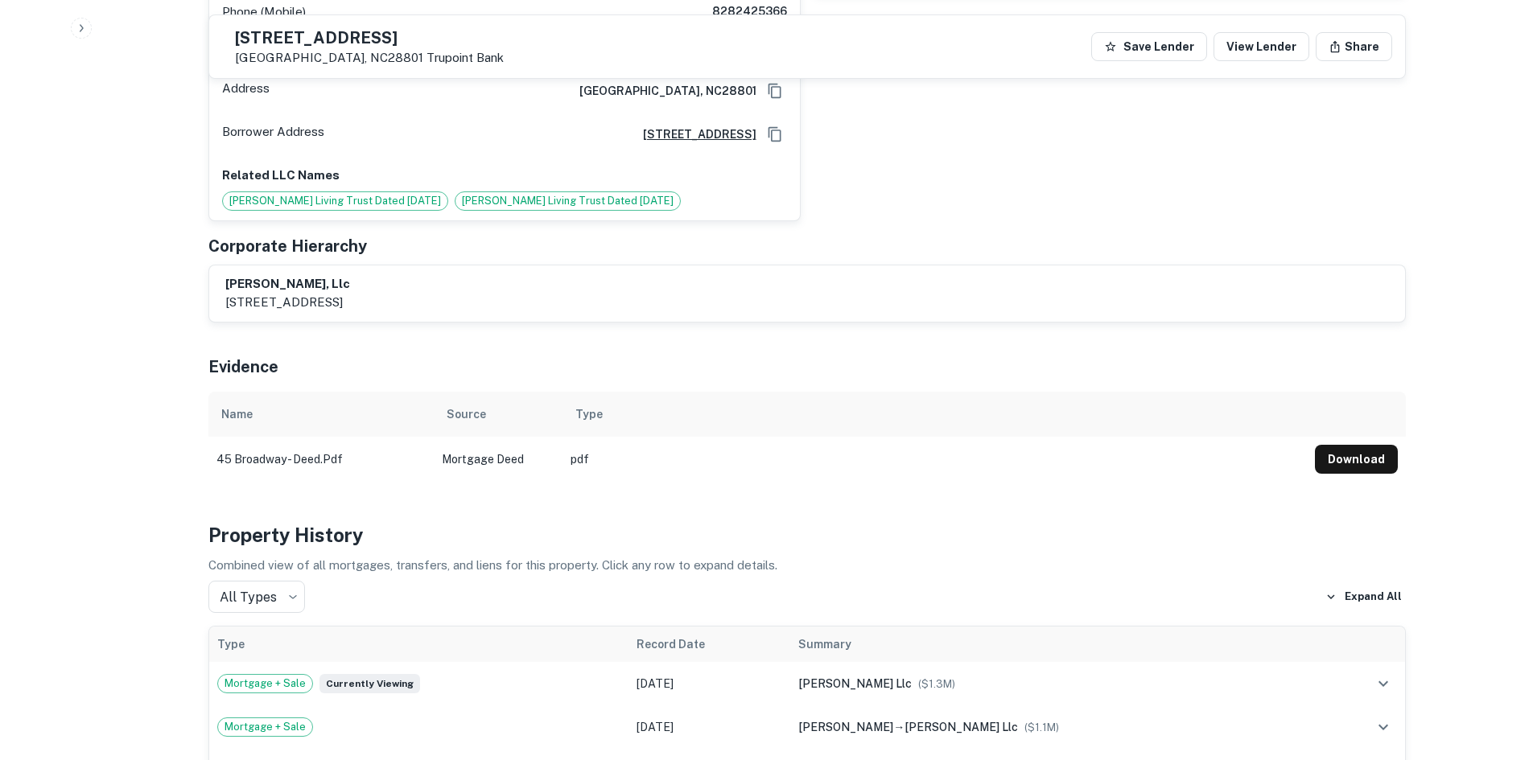
scroll to position [1529, 0]
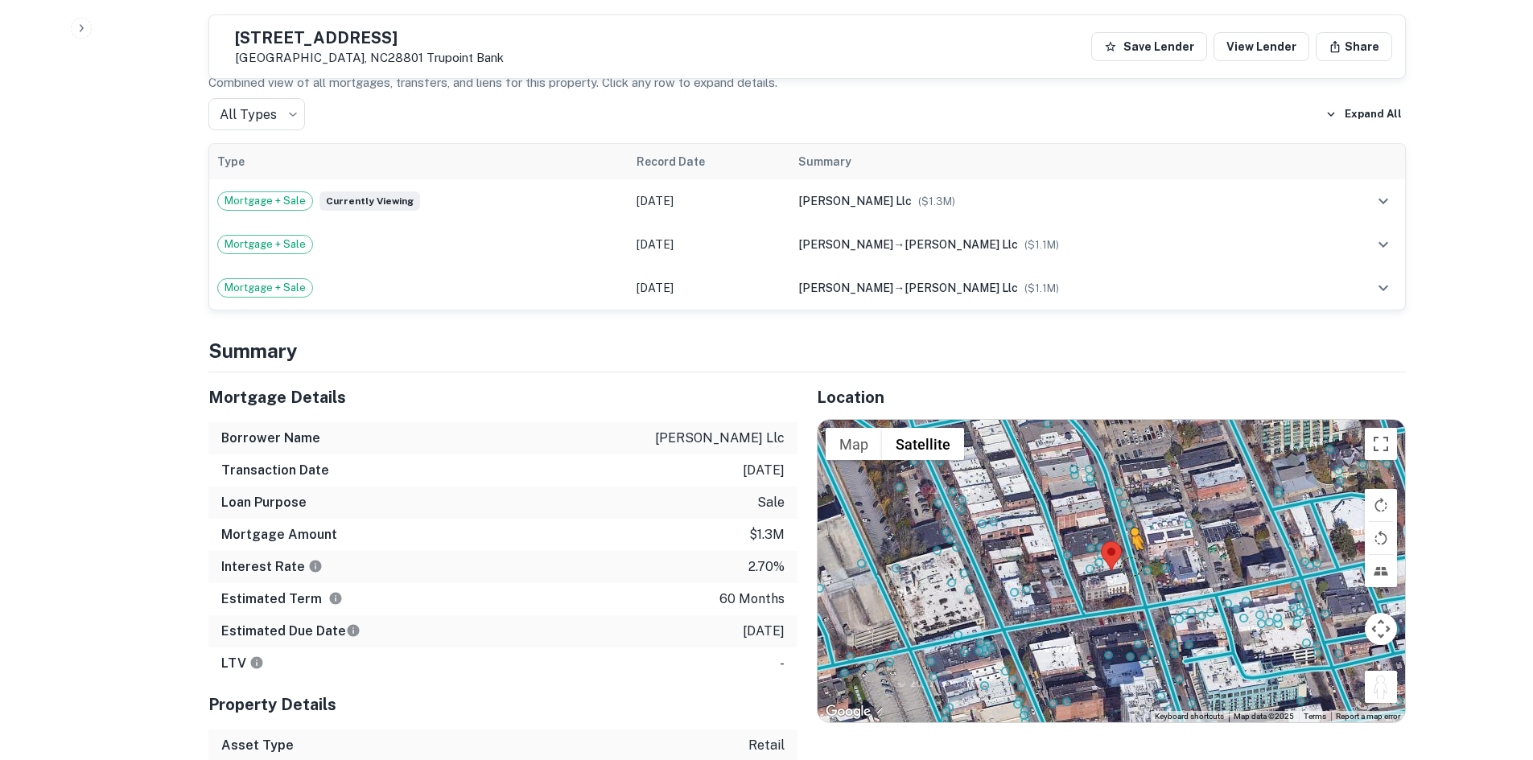
drag, startPoint x: 1391, startPoint y: 617, endPoint x: 1127, endPoint y: 478, distance: 298.4
click at [1127, 478] on div "To activate drag with keyboard, press Alt + Enter. Once in keyboard drag state,…" at bounding box center [1111, 571] width 587 height 303
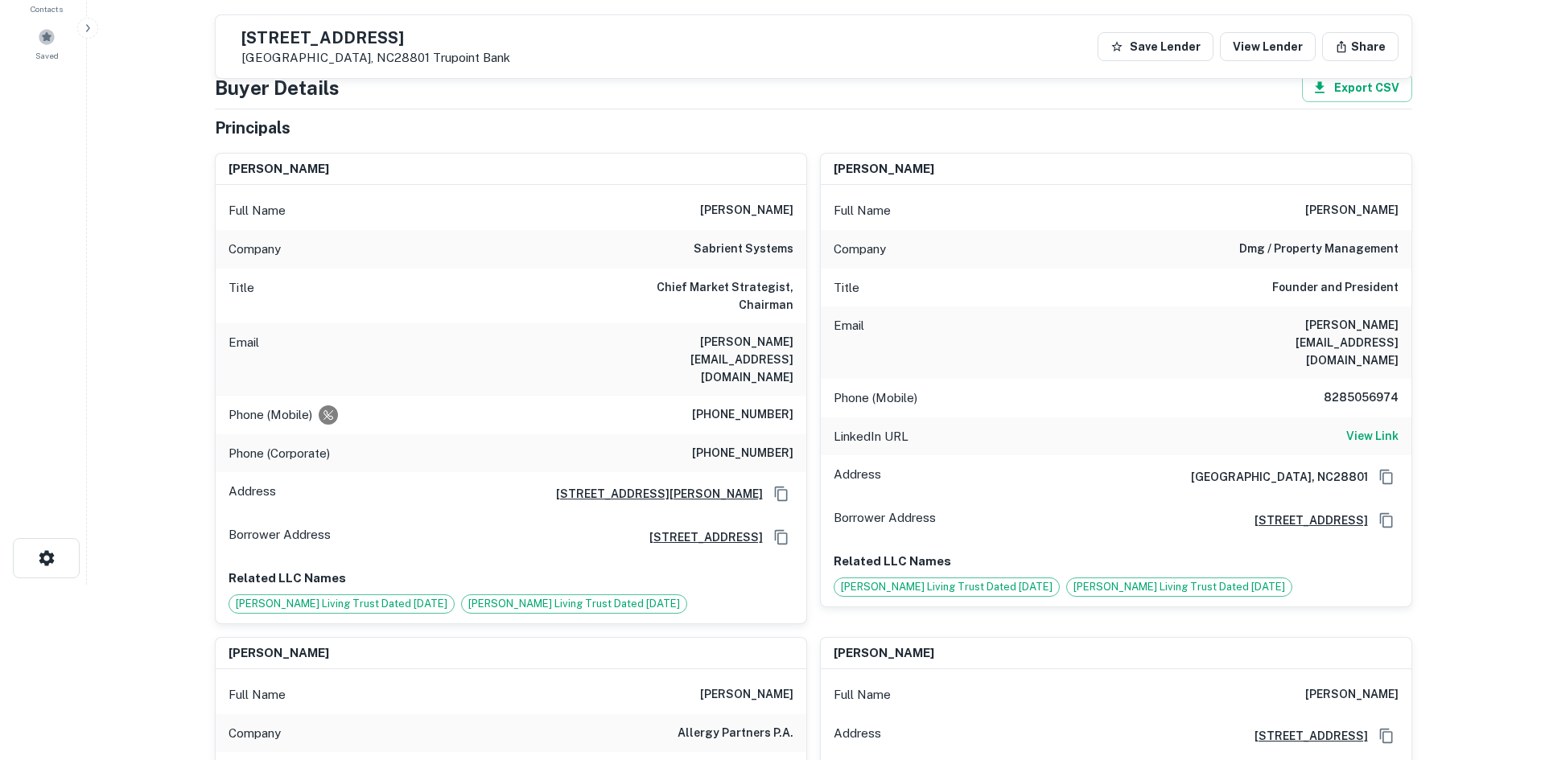
scroll to position [0, 0]
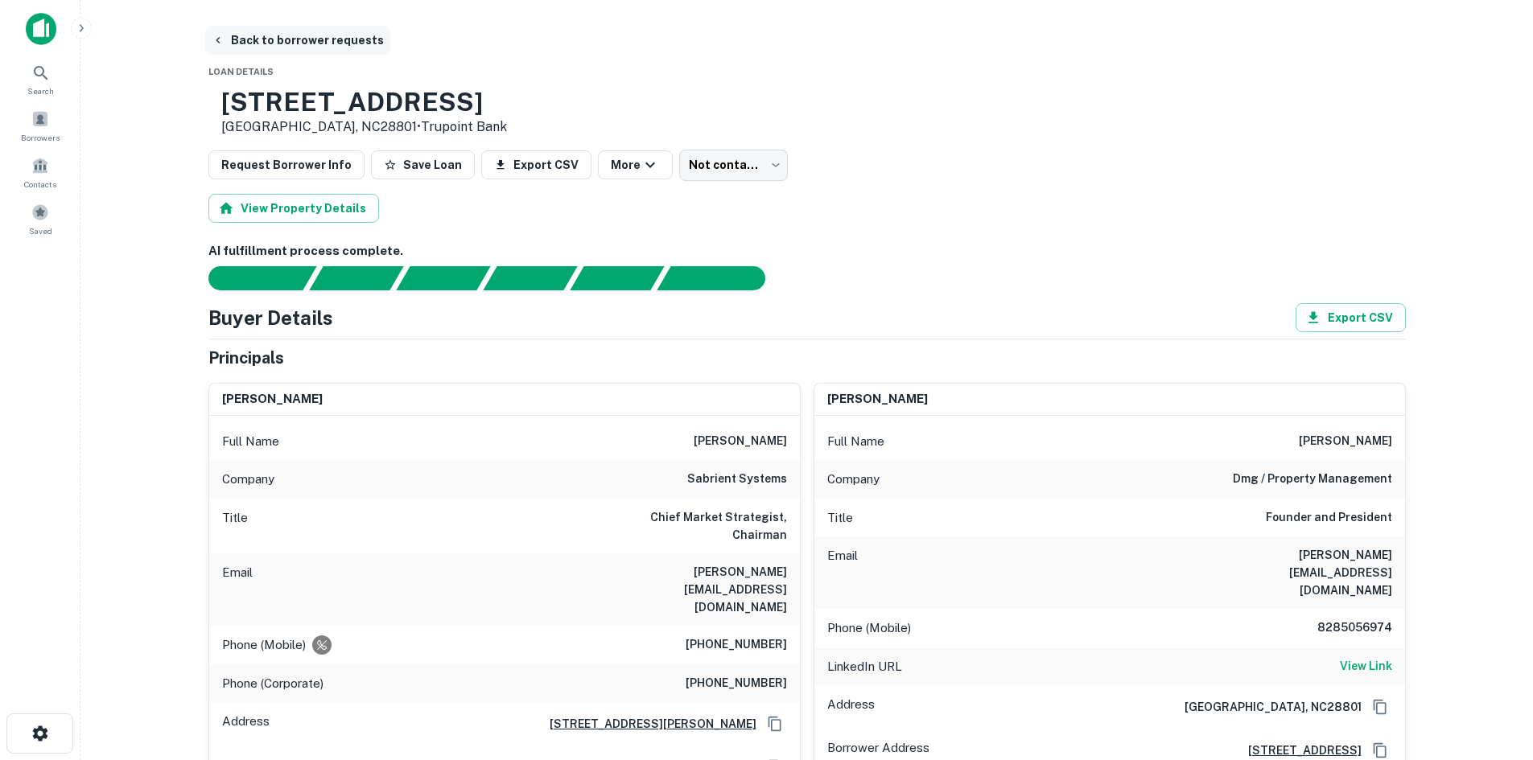
click at [332, 46] on button "Back to borrower requests" at bounding box center [297, 40] width 185 height 29
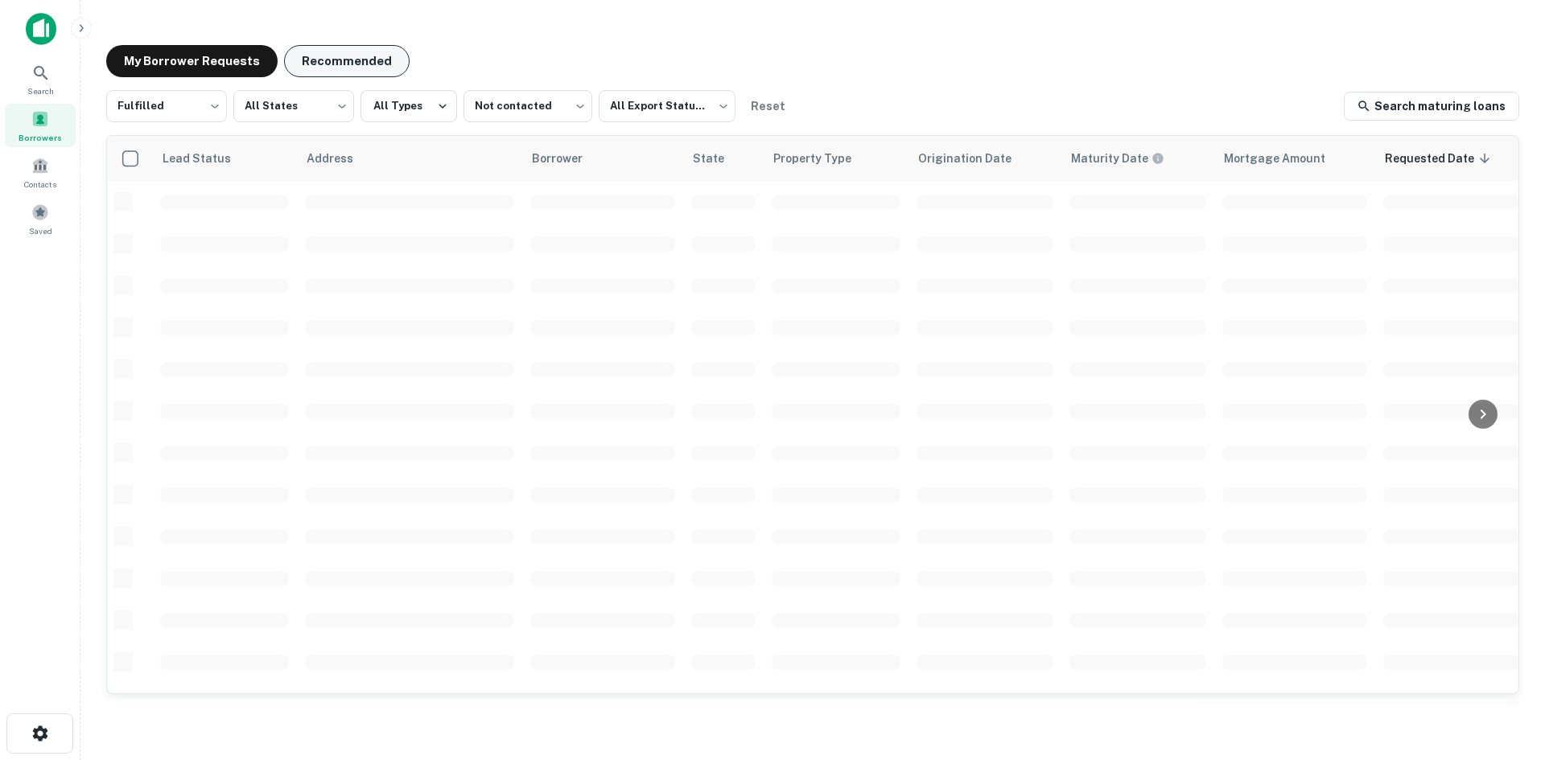
scroll to position [546, 0]
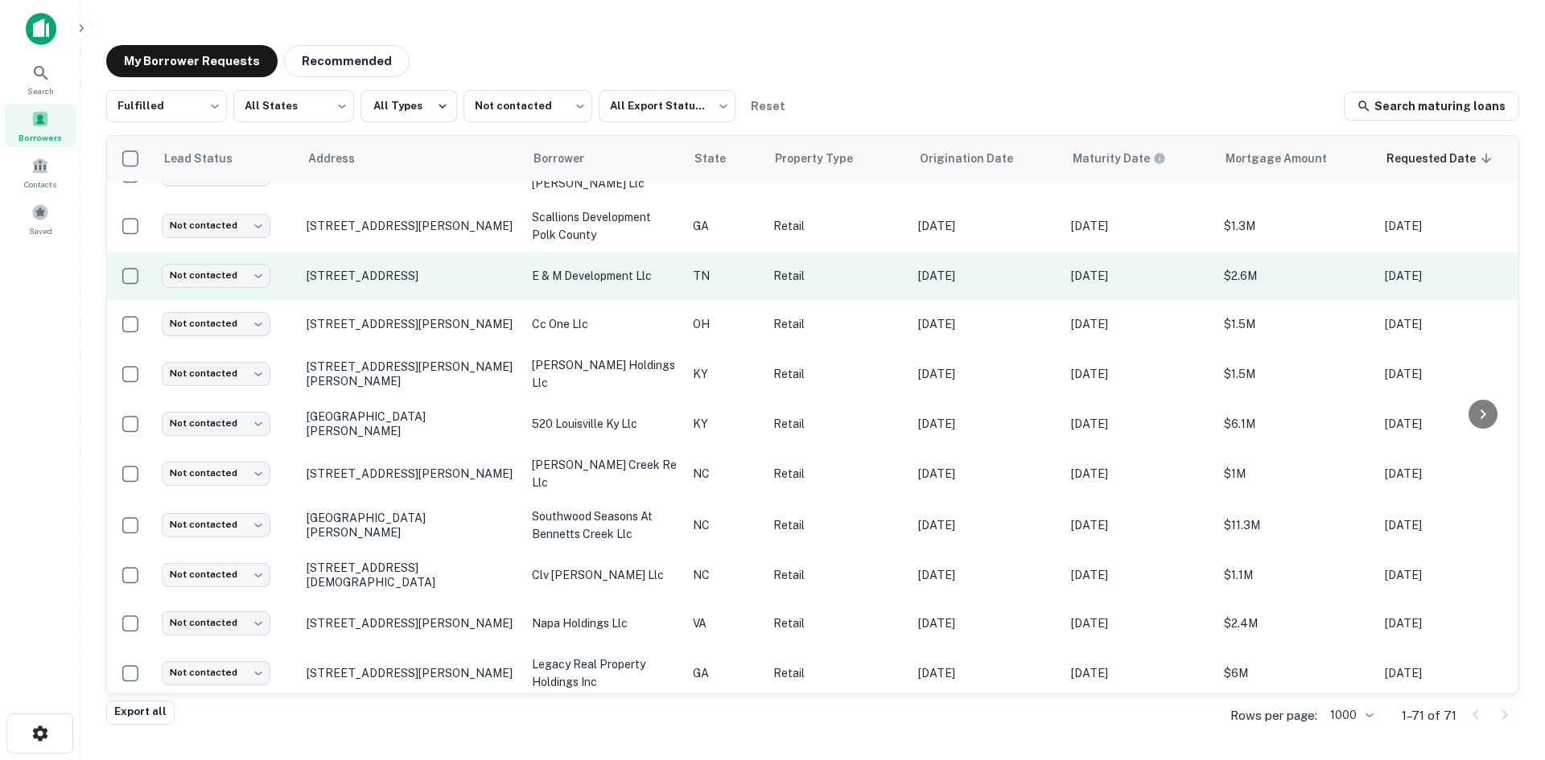
click at [435, 273] on td "[STREET_ADDRESS]" at bounding box center [411, 276] width 225 height 48
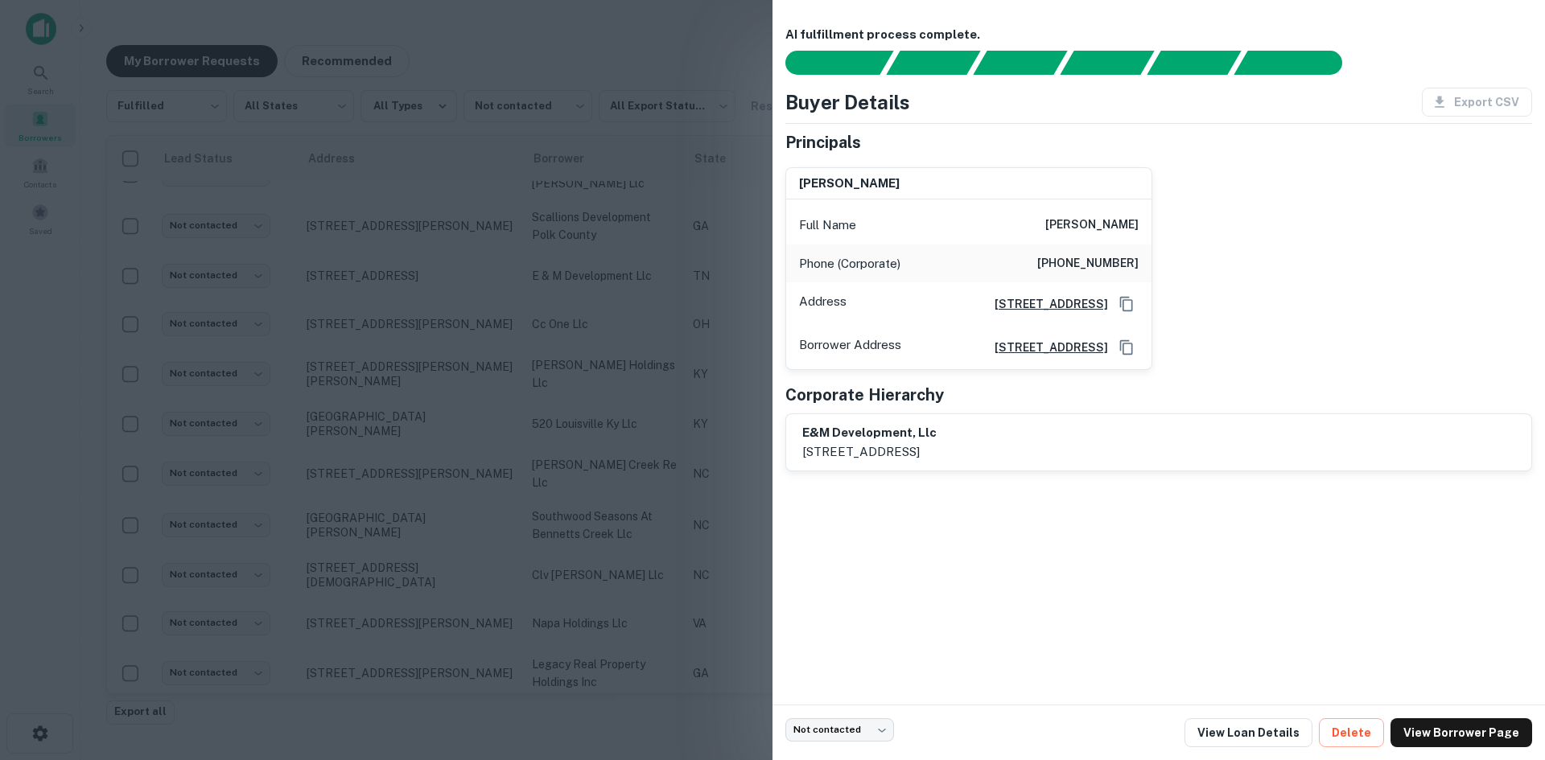
click at [435, 269] on div at bounding box center [772, 380] width 1545 height 760
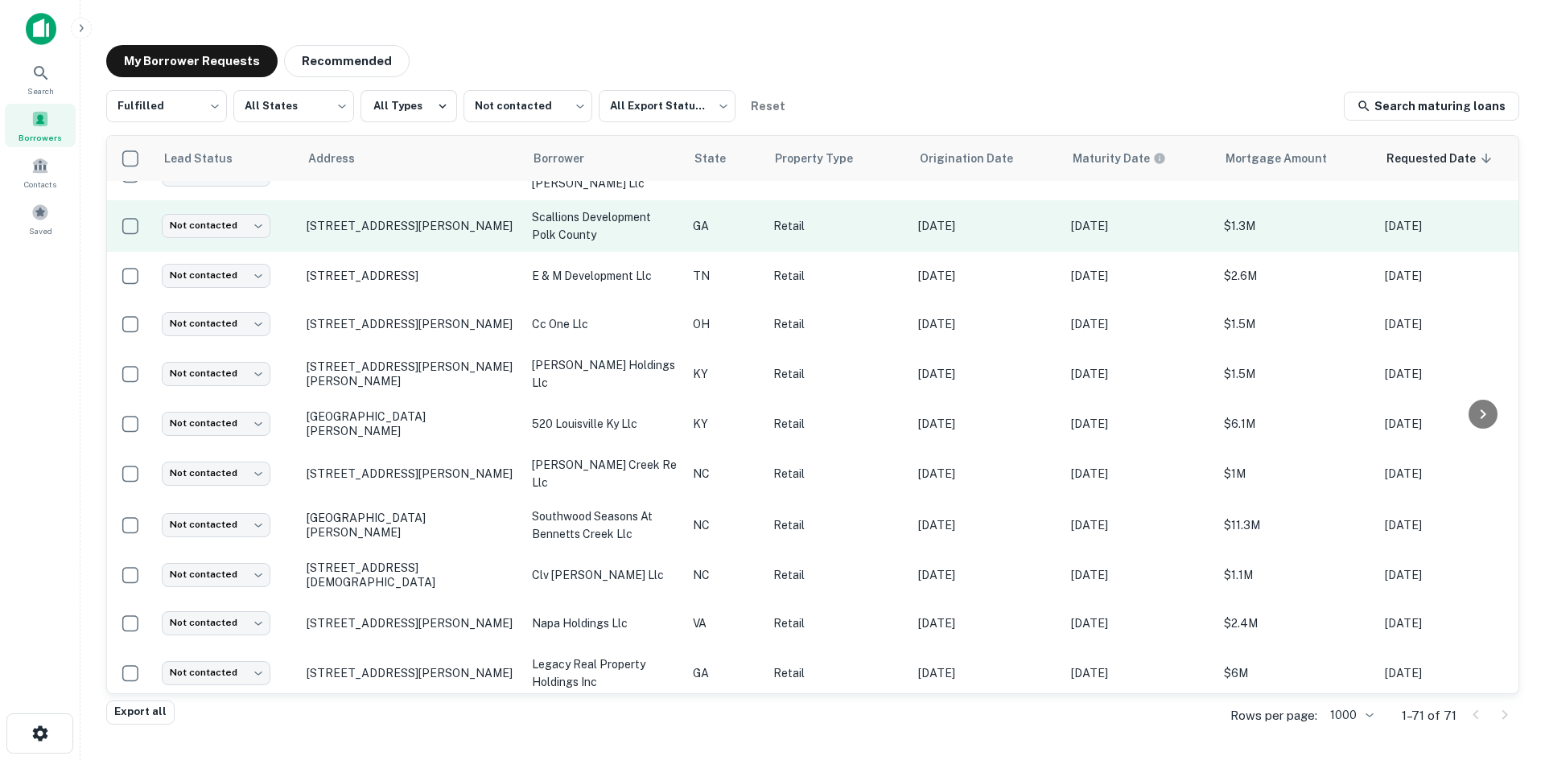
click at [414, 220] on td "648 Jones Ave Rockmart, GA30153" at bounding box center [411, 226] width 225 height 52
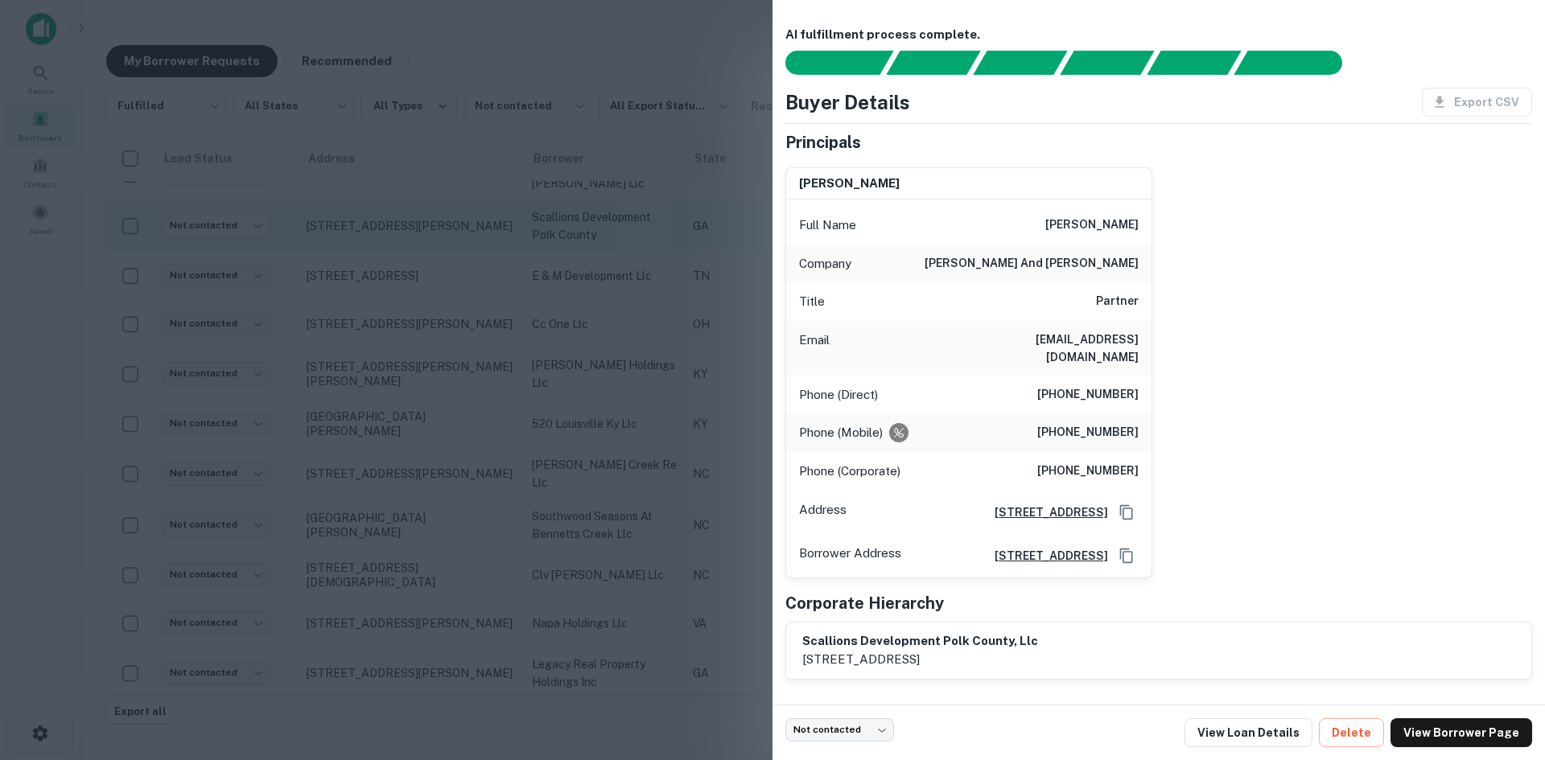
click at [414, 220] on div at bounding box center [772, 380] width 1545 height 760
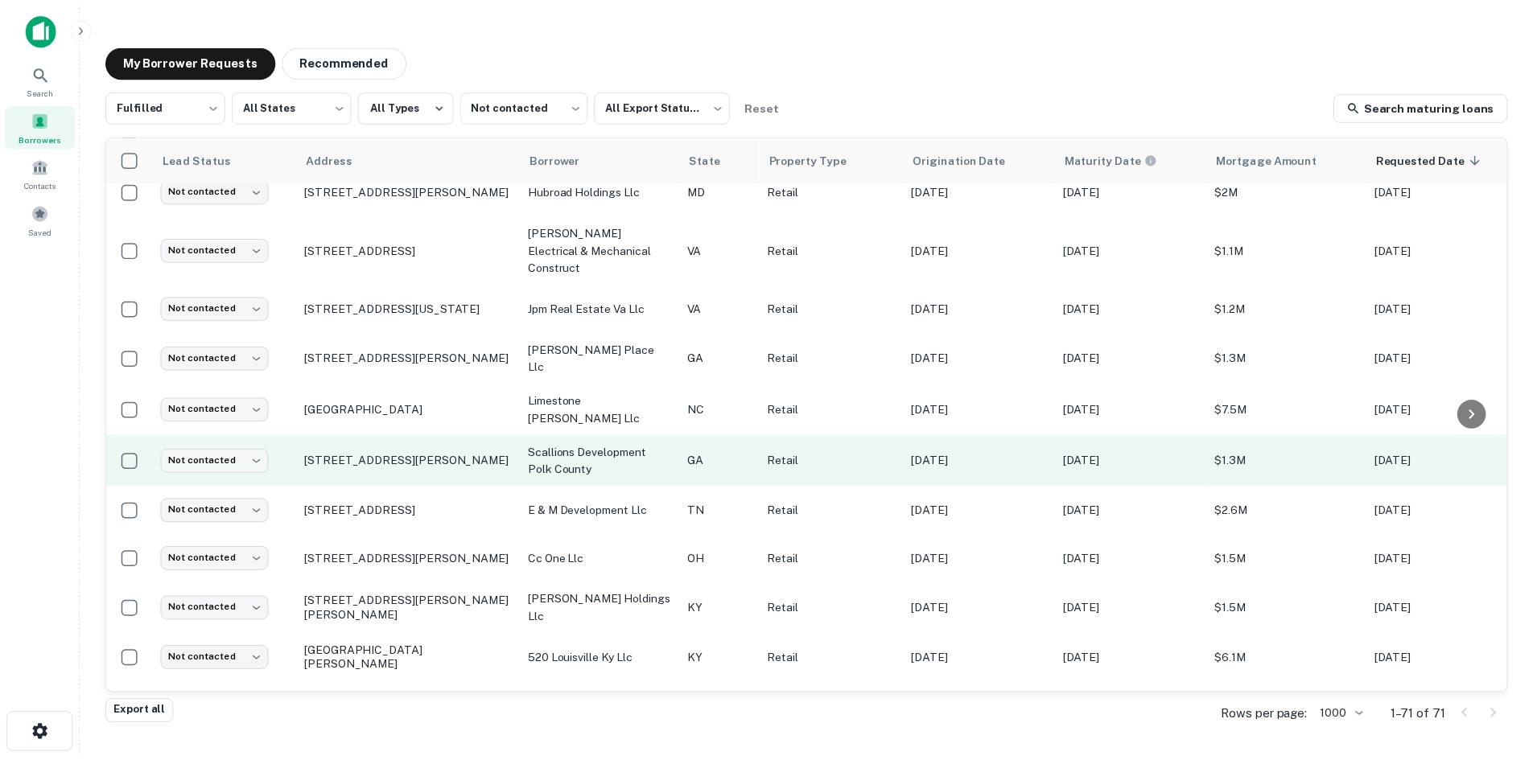
scroll to position [304, 0]
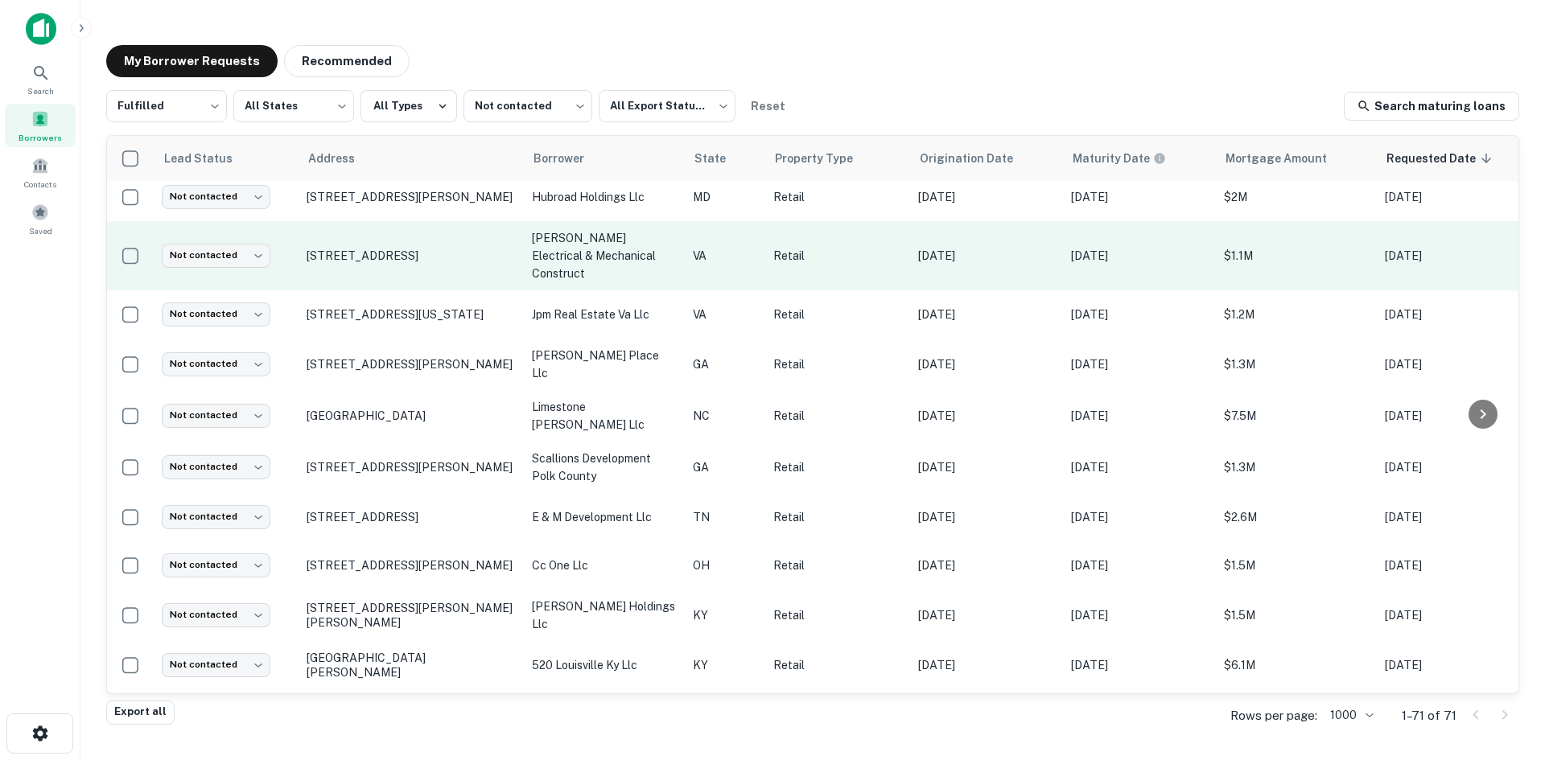
click at [394, 271] on td "1305 Main St Altavista, VA24517" at bounding box center [411, 255] width 225 height 69
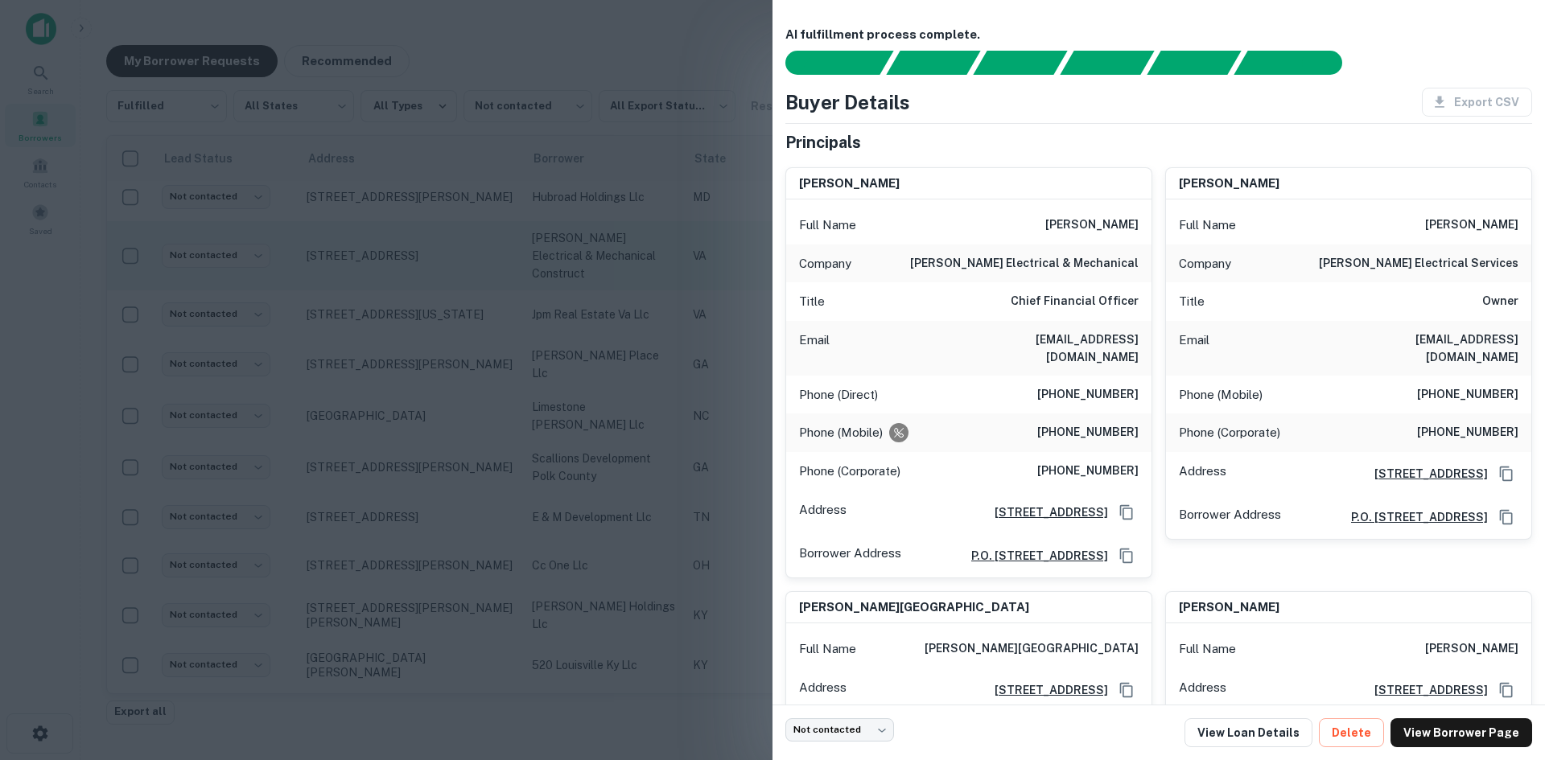
click at [394, 271] on div at bounding box center [772, 380] width 1545 height 760
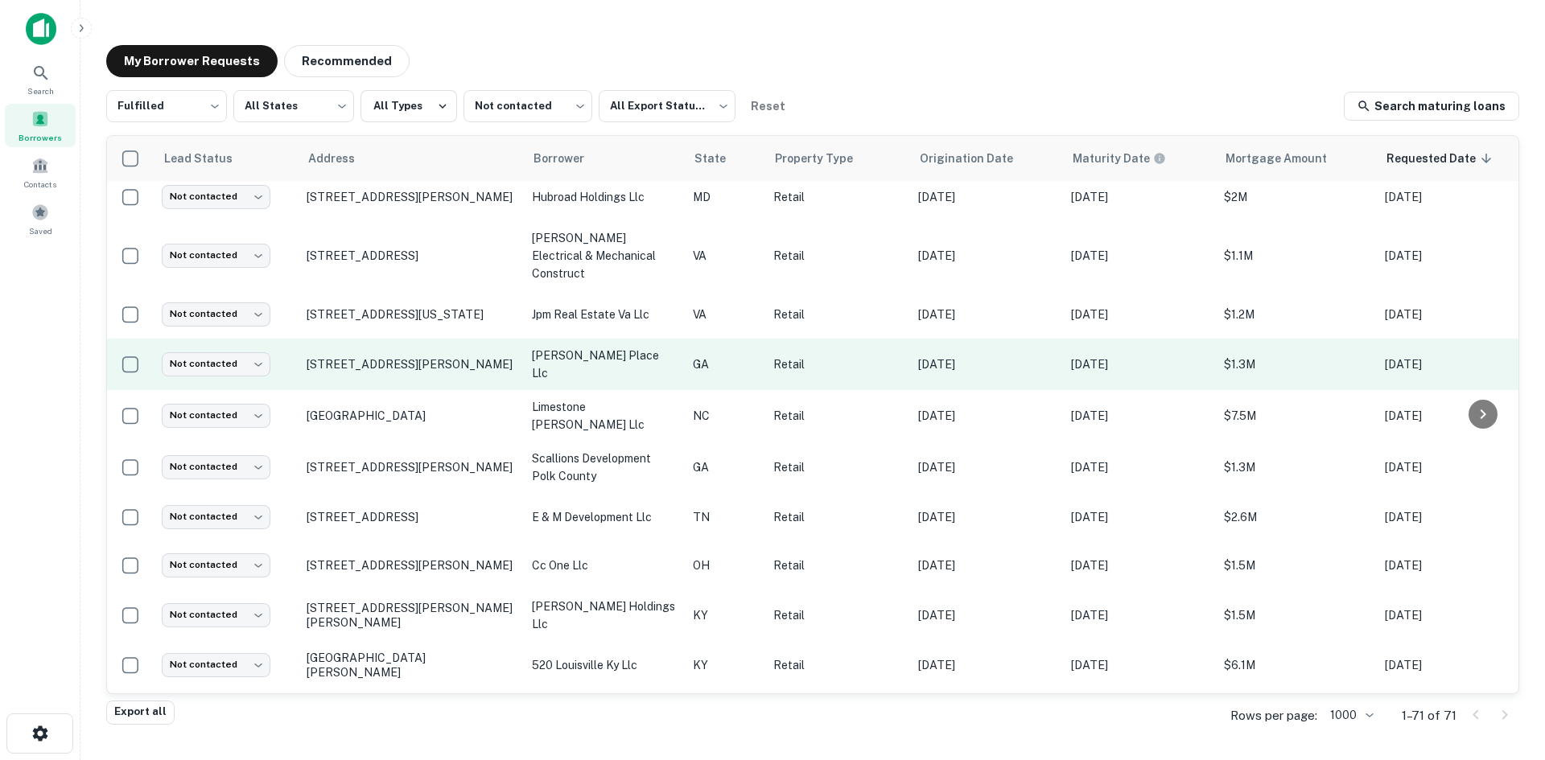
click at [399, 362] on td "[STREET_ADDRESS][PERSON_NAME]" at bounding box center [411, 365] width 225 height 52
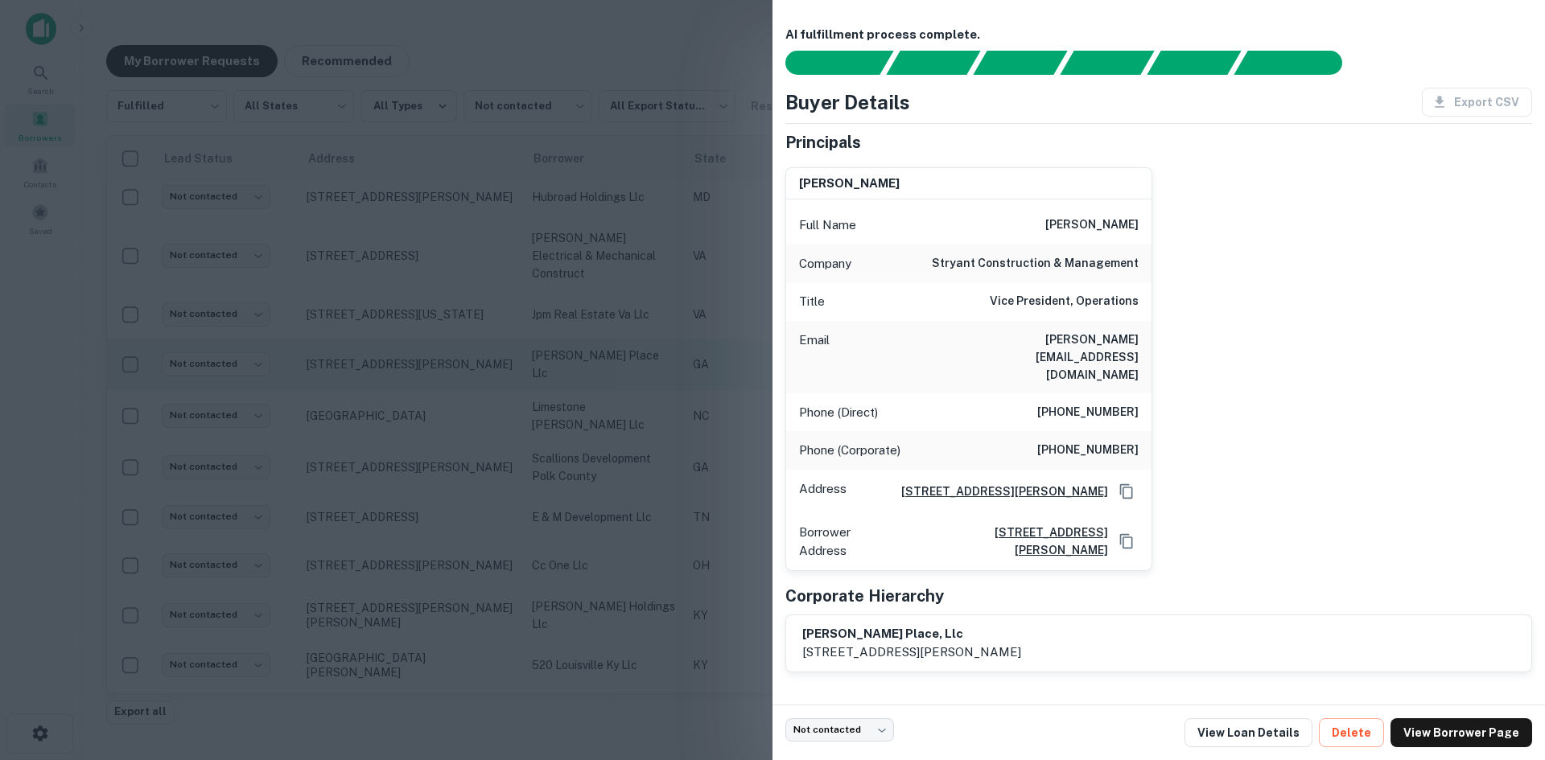
click at [399, 362] on div at bounding box center [772, 380] width 1545 height 760
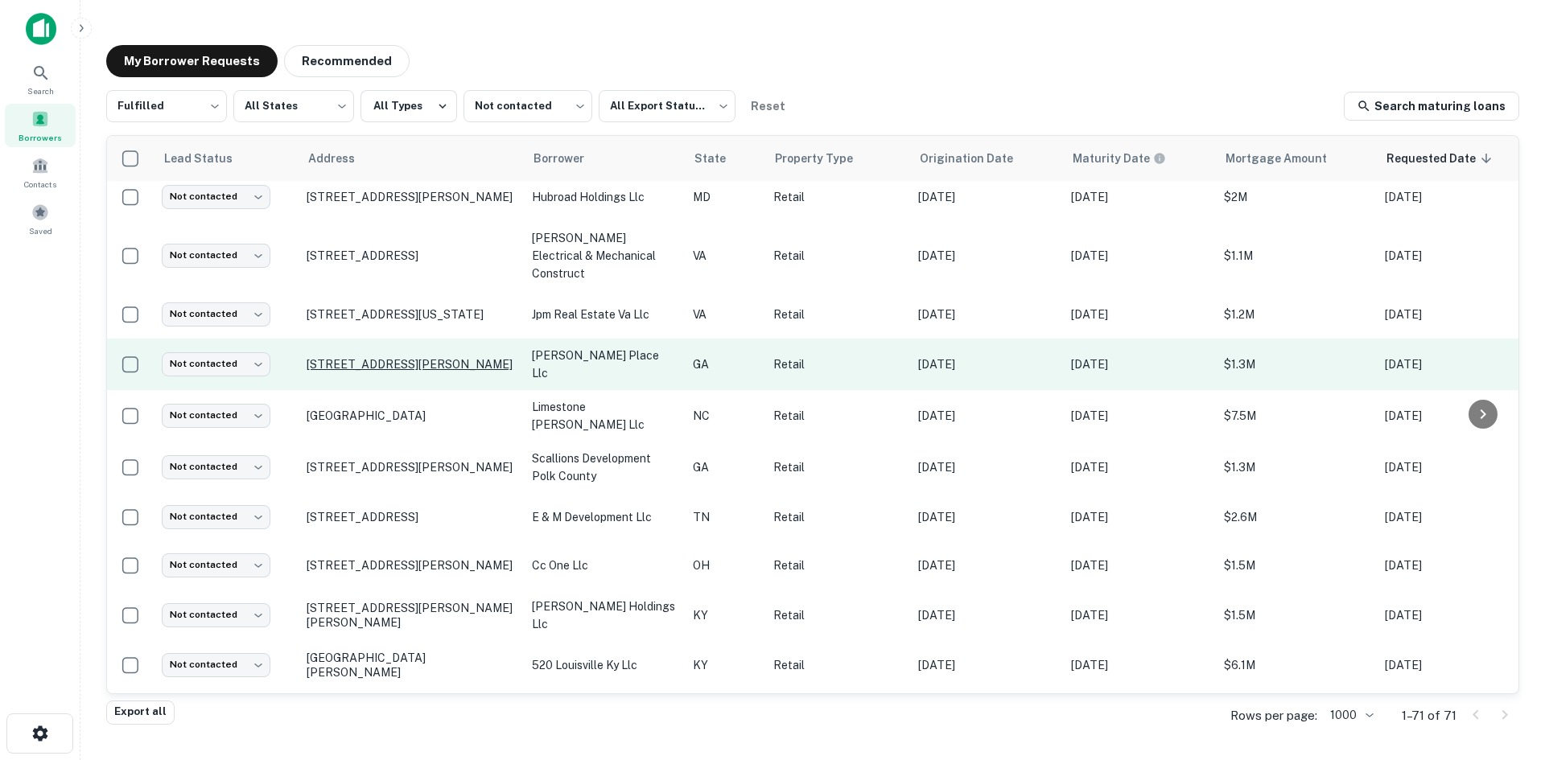
click at [400, 357] on p "[STREET_ADDRESS][PERSON_NAME]" at bounding box center [411, 364] width 209 height 14
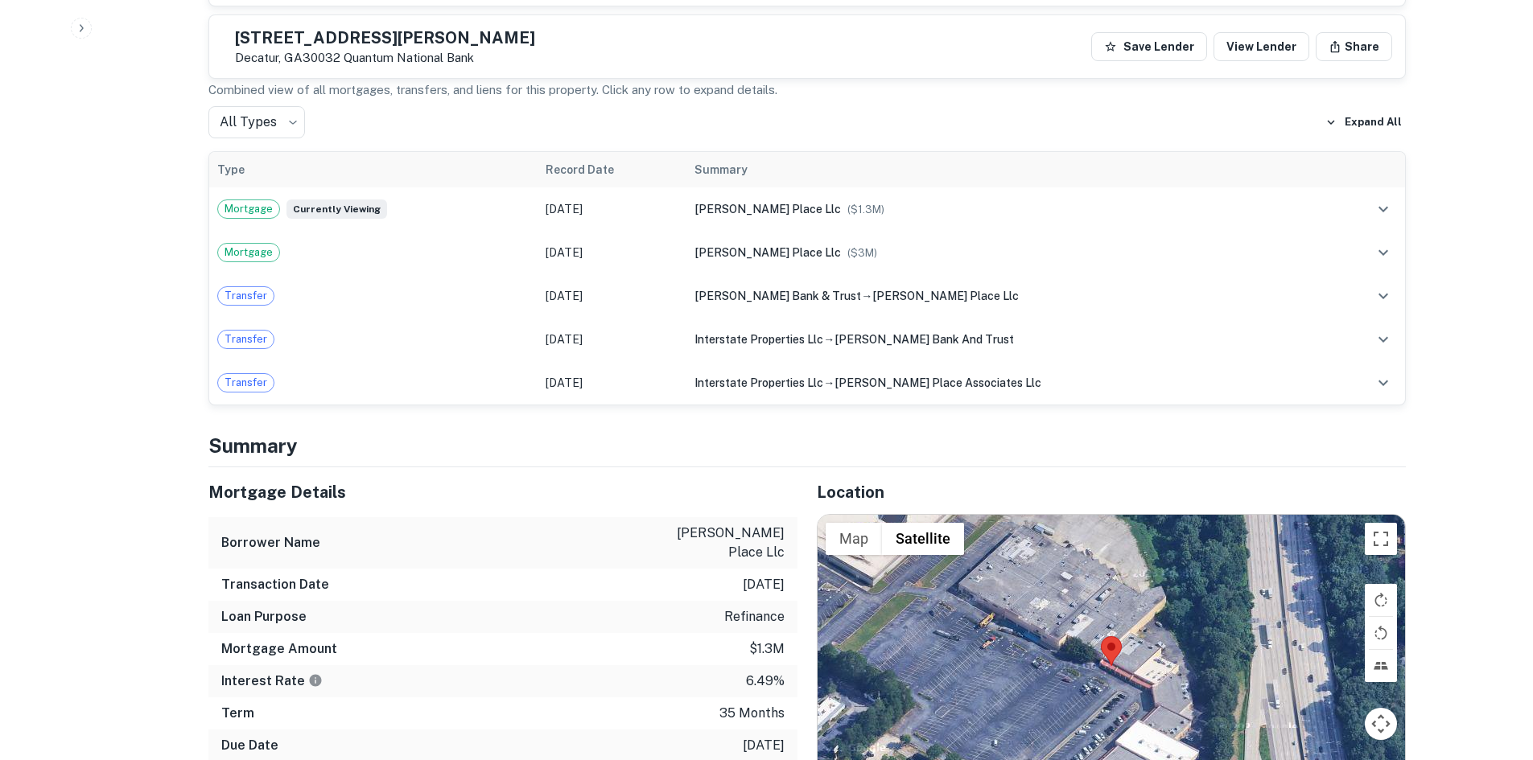
scroll to position [966, 0]
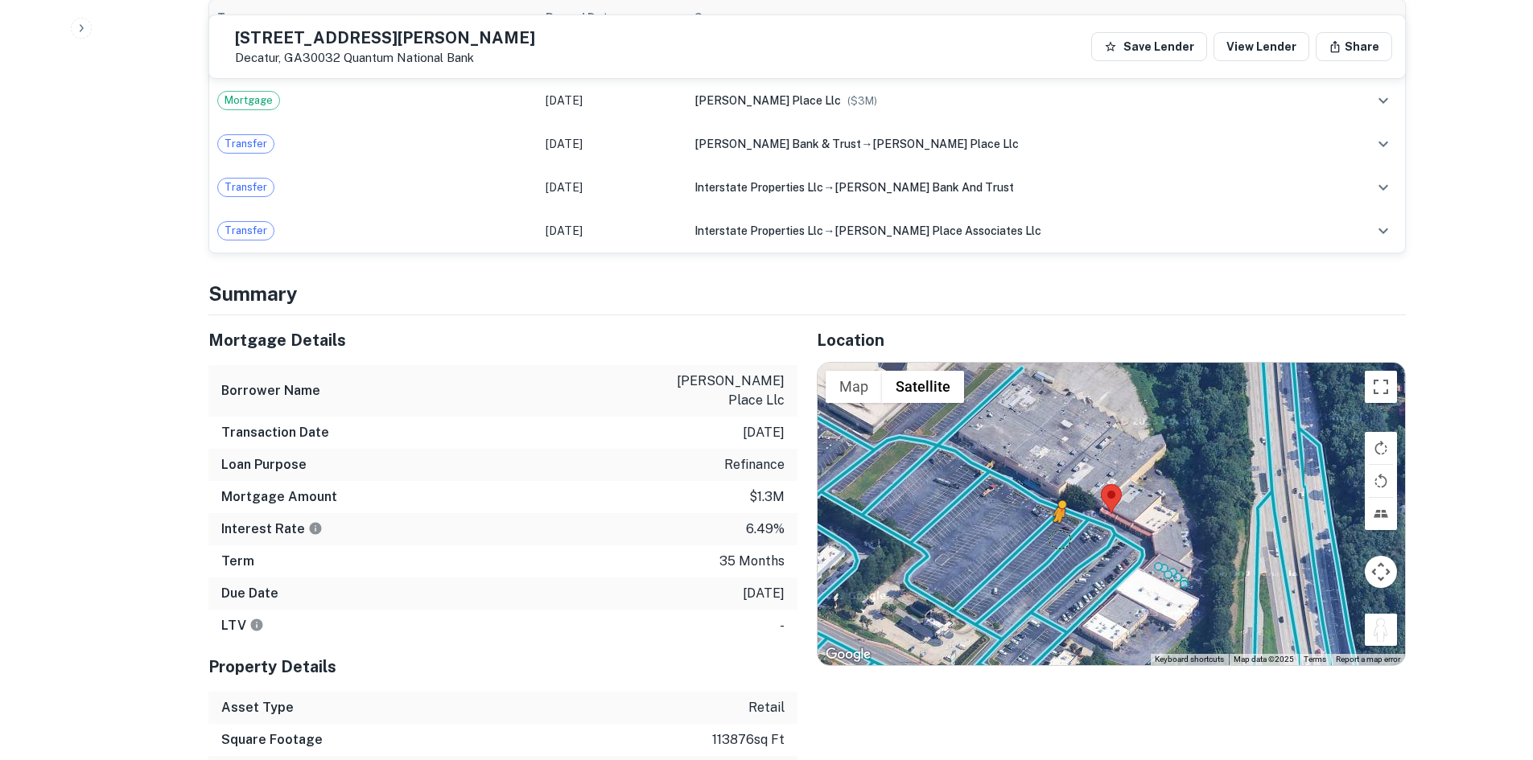
drag, startPoint x: 1383, startPoint y: 588, endPoint x: 1057, endPoint y: 506, distance: 336.9
click at [1057, 506] on div "To activate drag with keyboard, press Alt + Enter. Once in keyboard drag state,…" at bounding box center [1111, 514] width 587 height 303
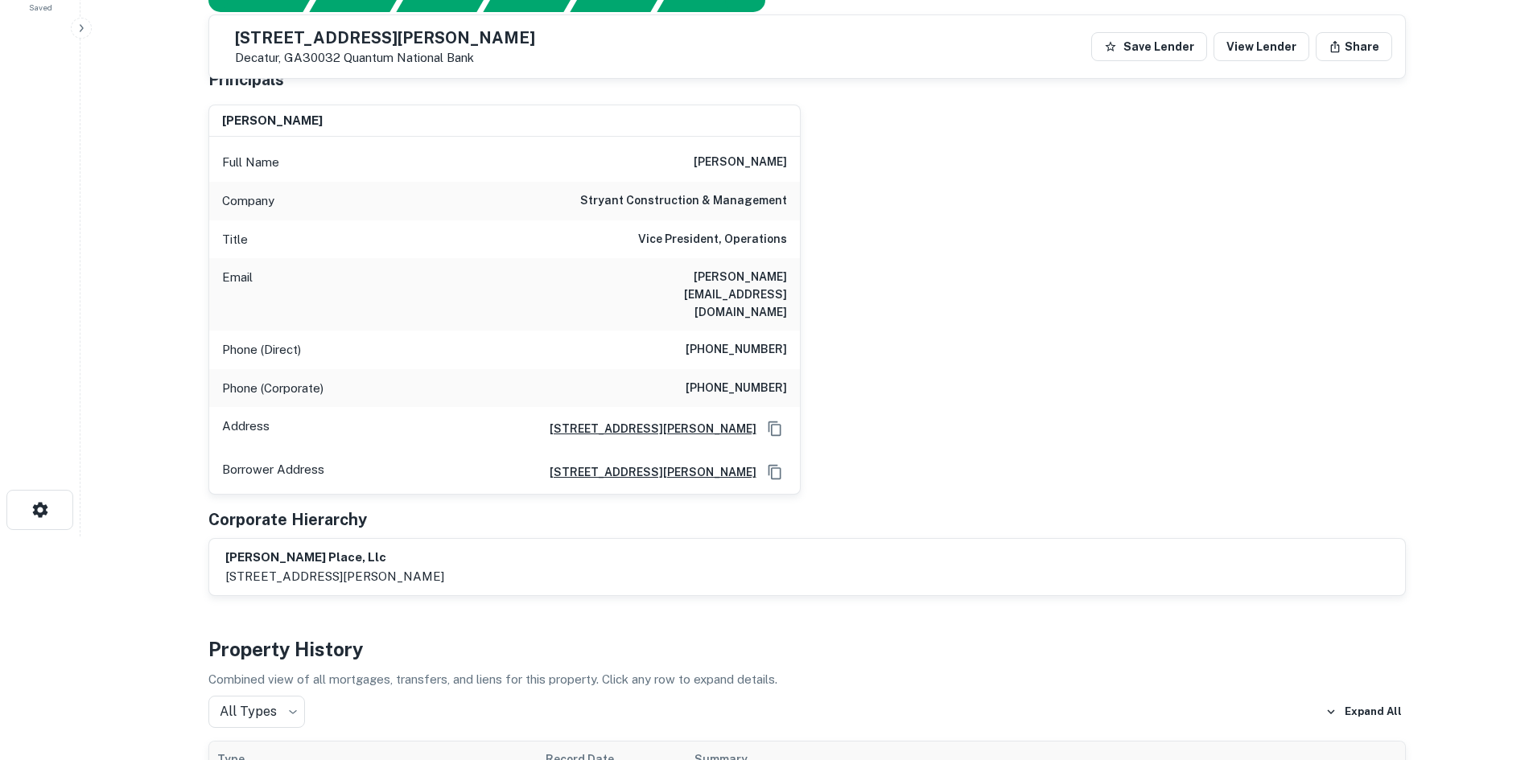
scroll to position [80, 0]
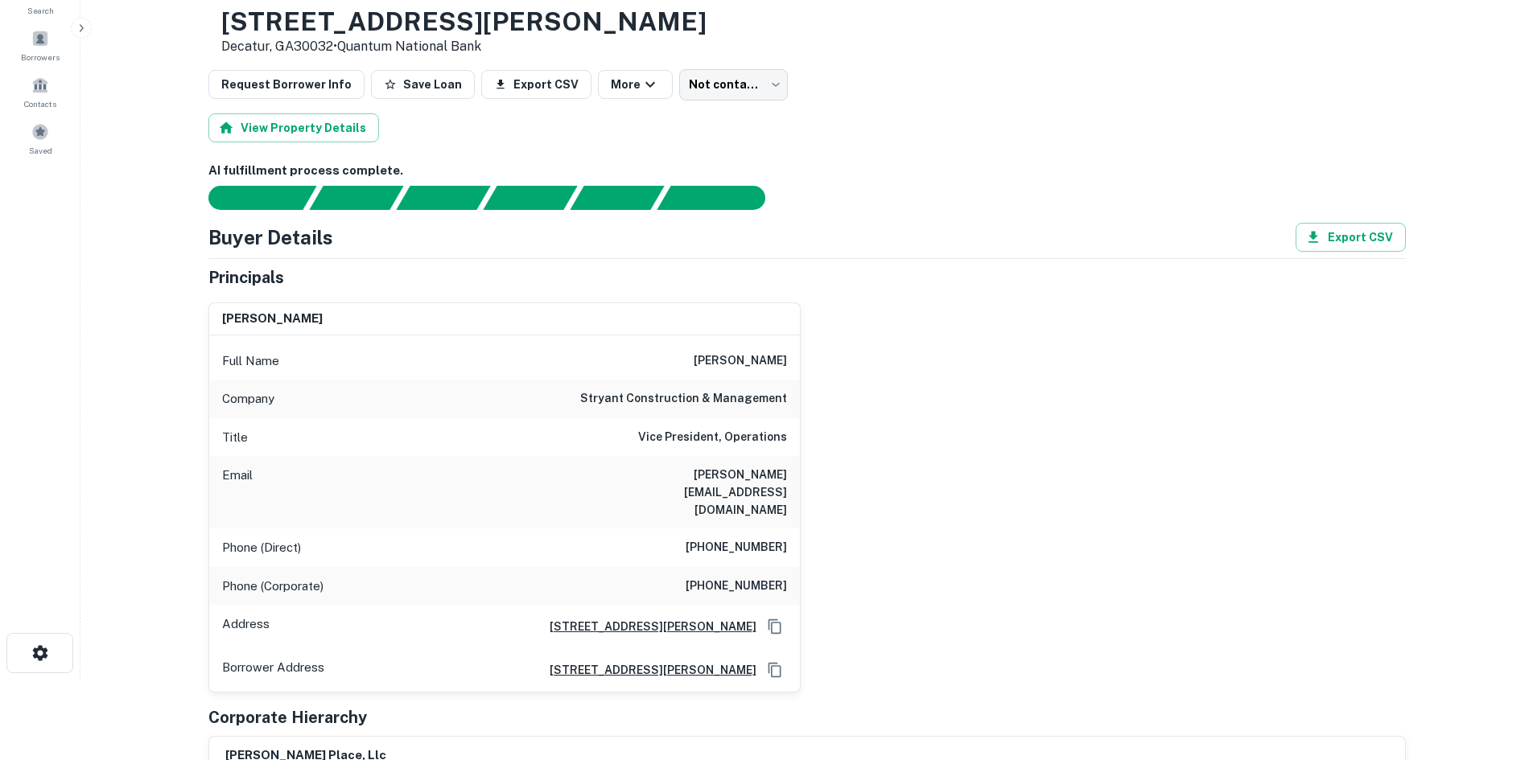
click at [747, 529] on div "Phone (Direct) (404) 698-3533" at bounding box center [504, 548] width 591 height 39
copy h6 "(404) 698-3533"
click at [722, 577] on h6 "(404) 913-2257" at bounding box center [736, 586] width 101 height 19
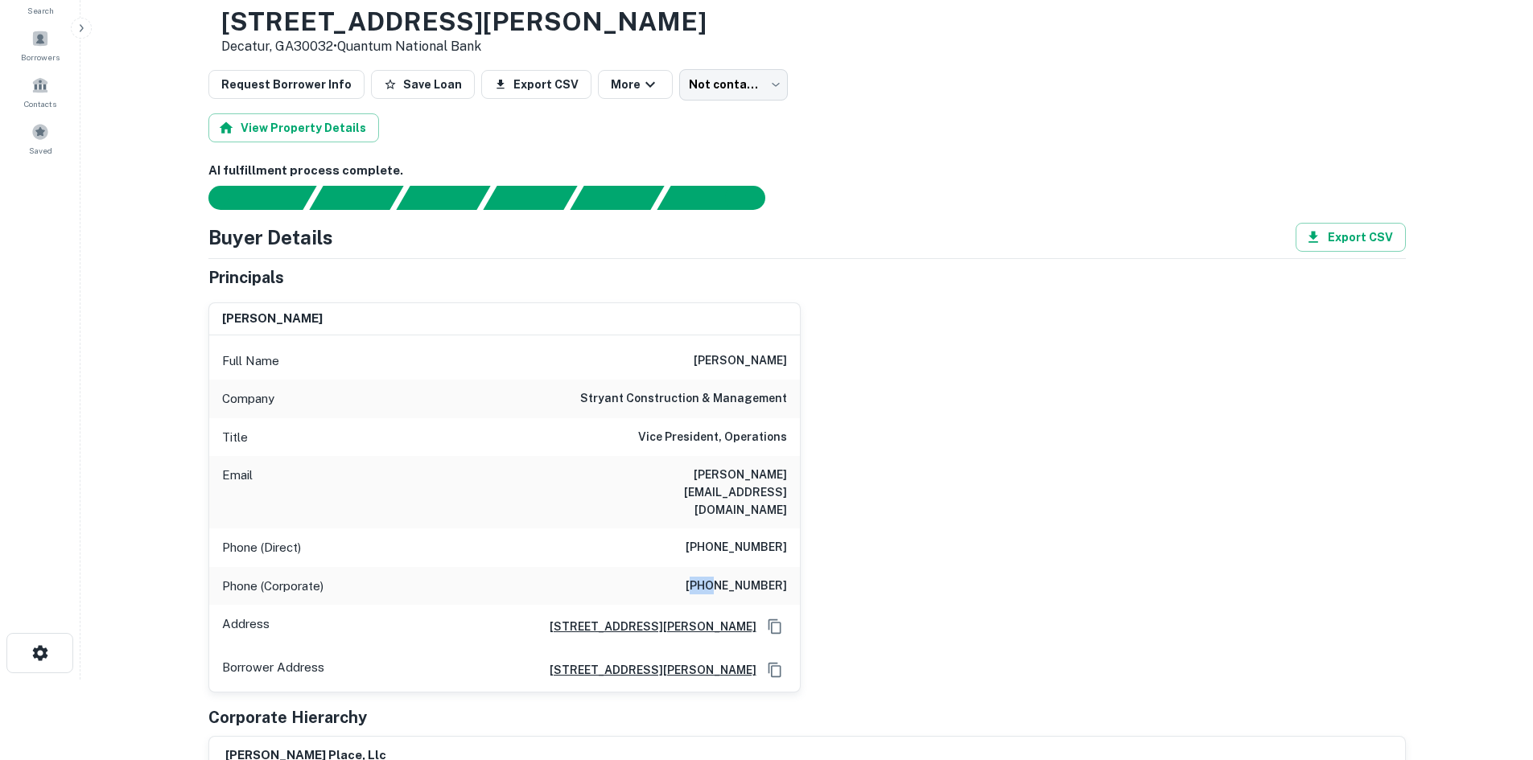
click at [722, 577] on h6 "(404) 913-2257" at bounding box center [736, 586] width 101 height 19
copy h6 "(404) 913-2257"
click at [736, 529] on div "Phone (Direct) (404) 698-3533" at bounding box center [504, 548] width 591 height 39
click at [739, 538] on h6 "(404) 698-3533" at bounding box center [736, 547] width 101 height 19
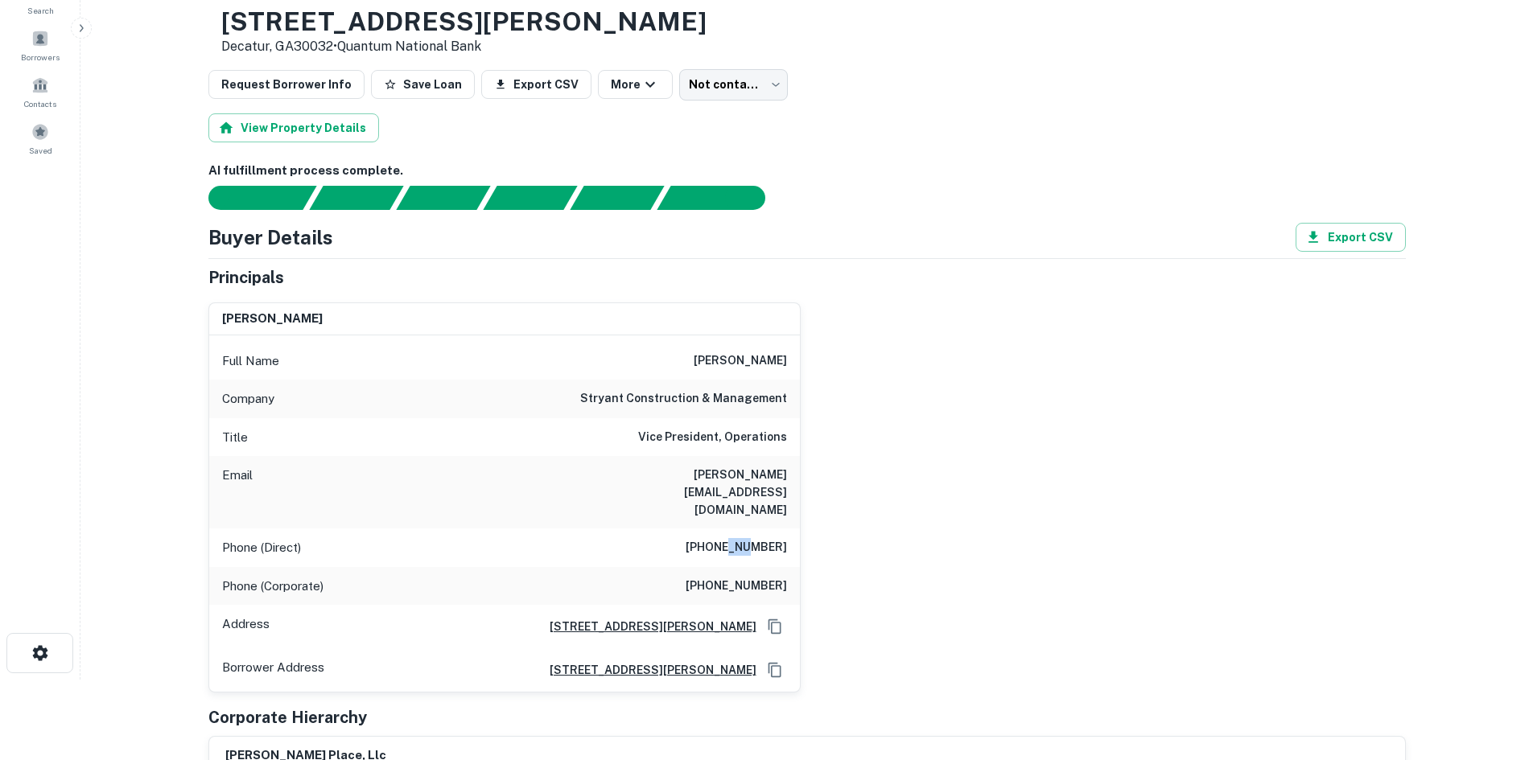
click at [739, 538] on h6 "(404) 698-3533" at bounding box center [736, 547] width 101 height 19
copy h6 "(404) 698-3533"
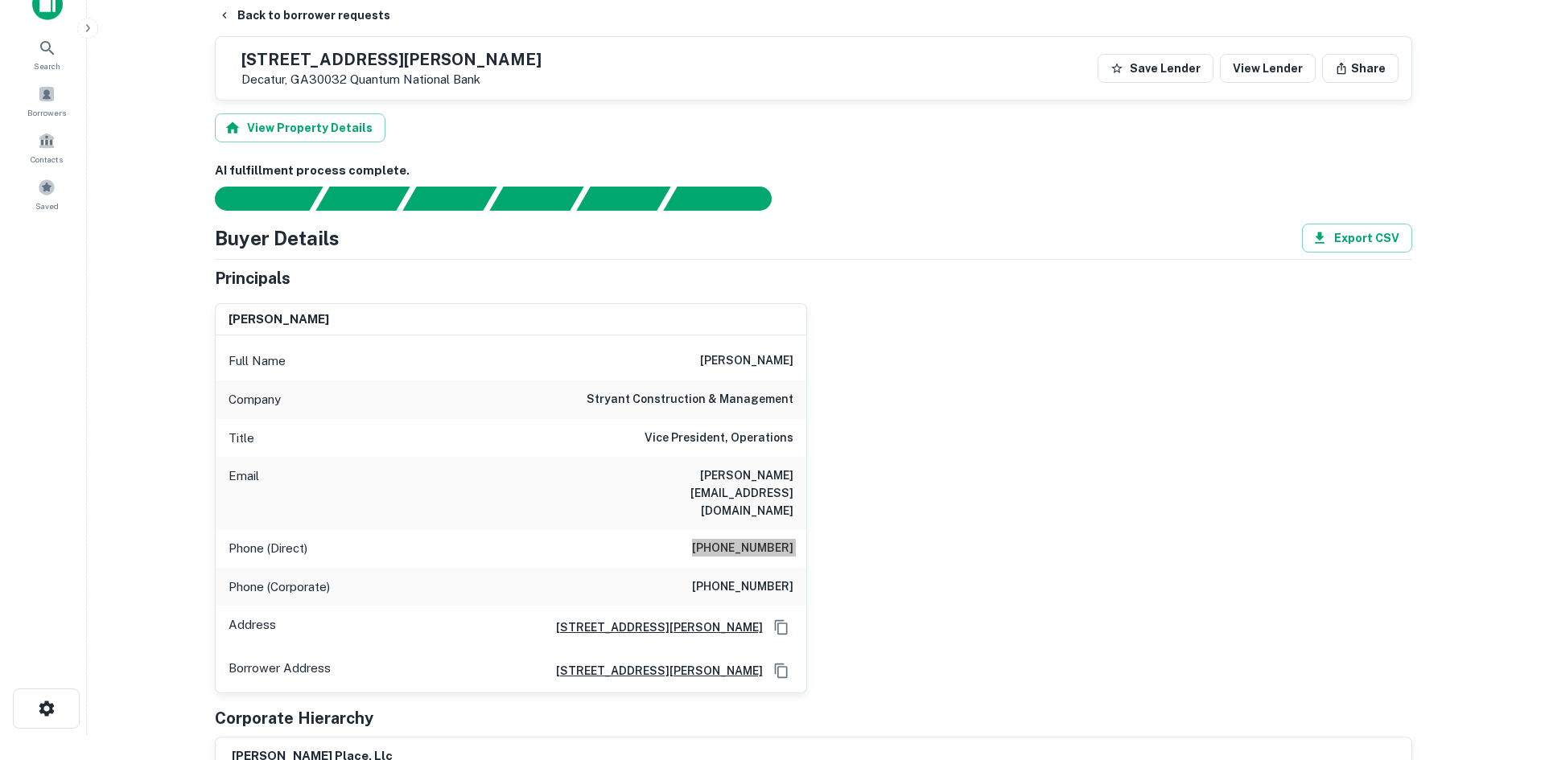
scroll to position [0, 0]
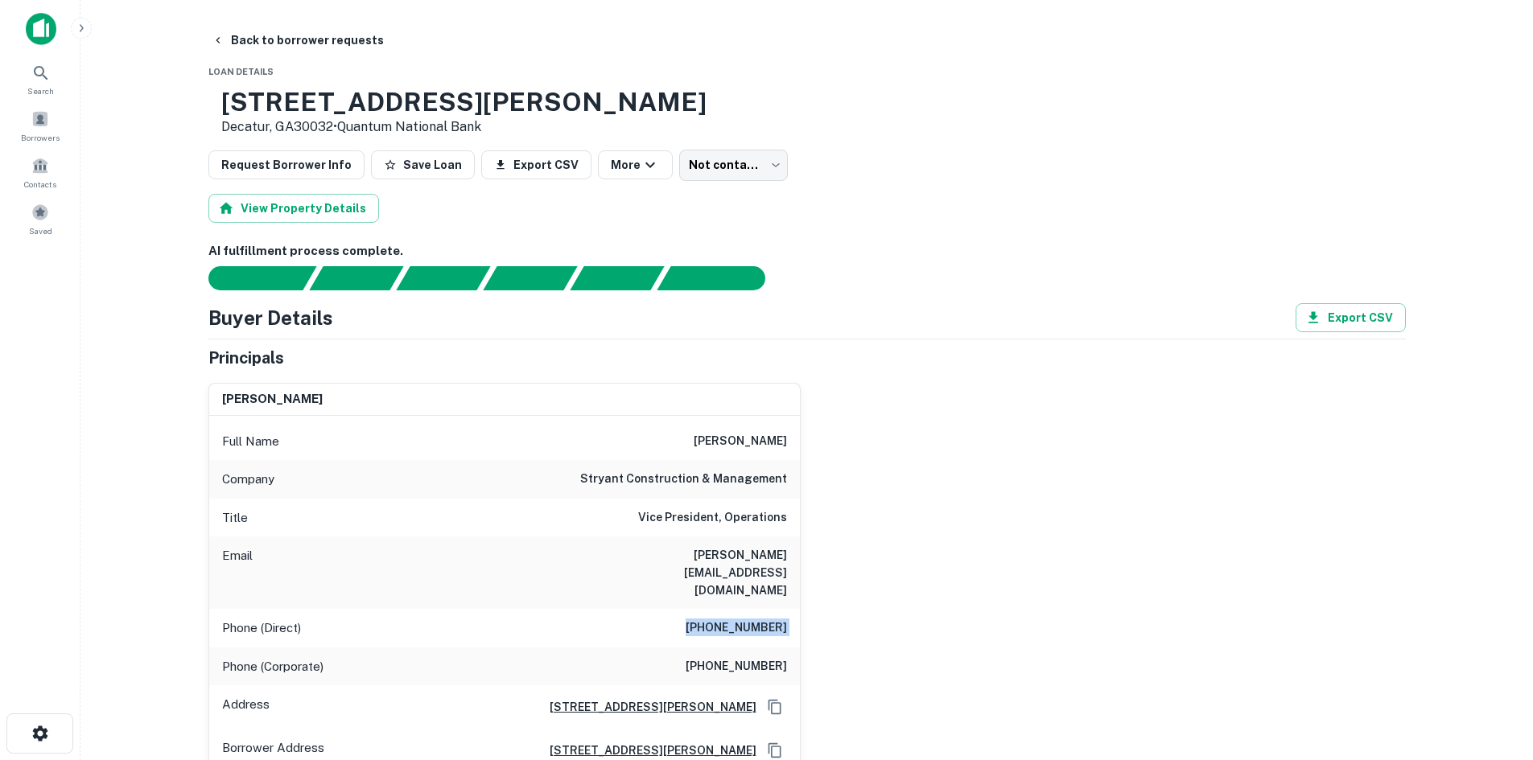
click at [707, 181] on body "Search Borrowers Contacts Saved Back to borrower requests Loan Details 4060 Cov…" at bounding box center [766, 380] width 1533 height 760
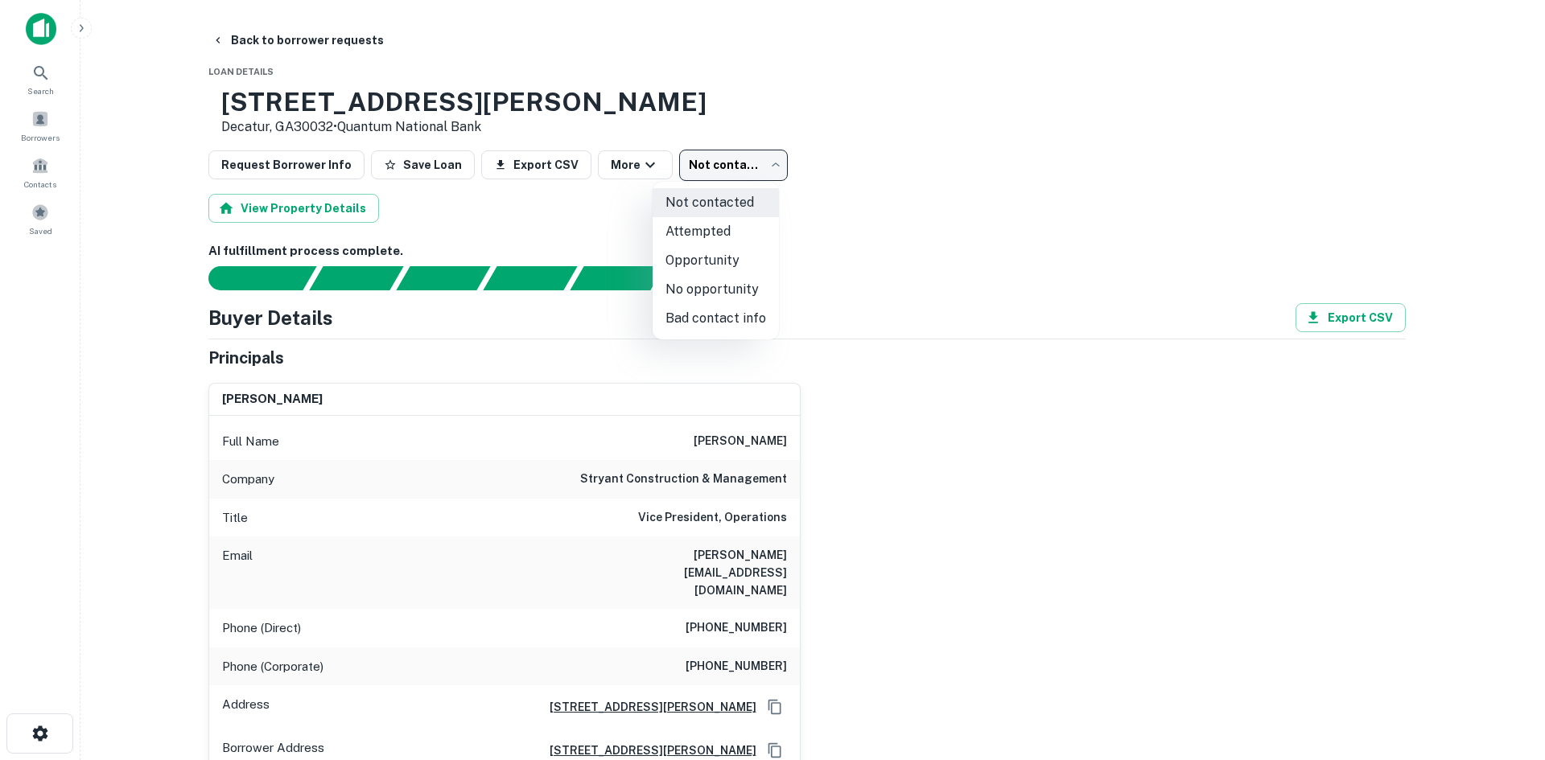
click at [707, 225] on li "Attempted" at bounding box center [716, 231] width 126 height 29
type input "*********"
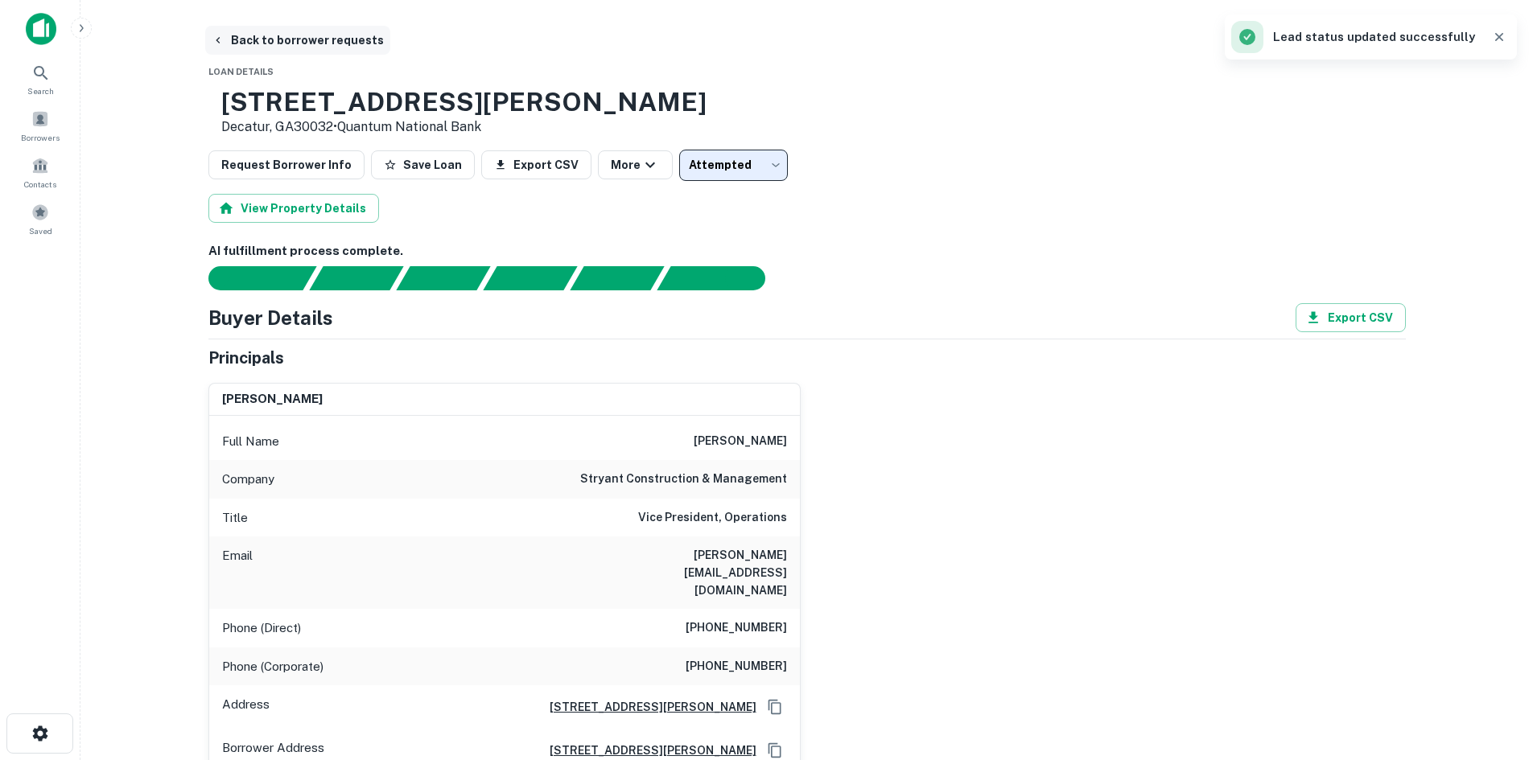
click at [278, 50] on button "Back to borrower requests" at bounding box center [297, 40] width 185 height 29
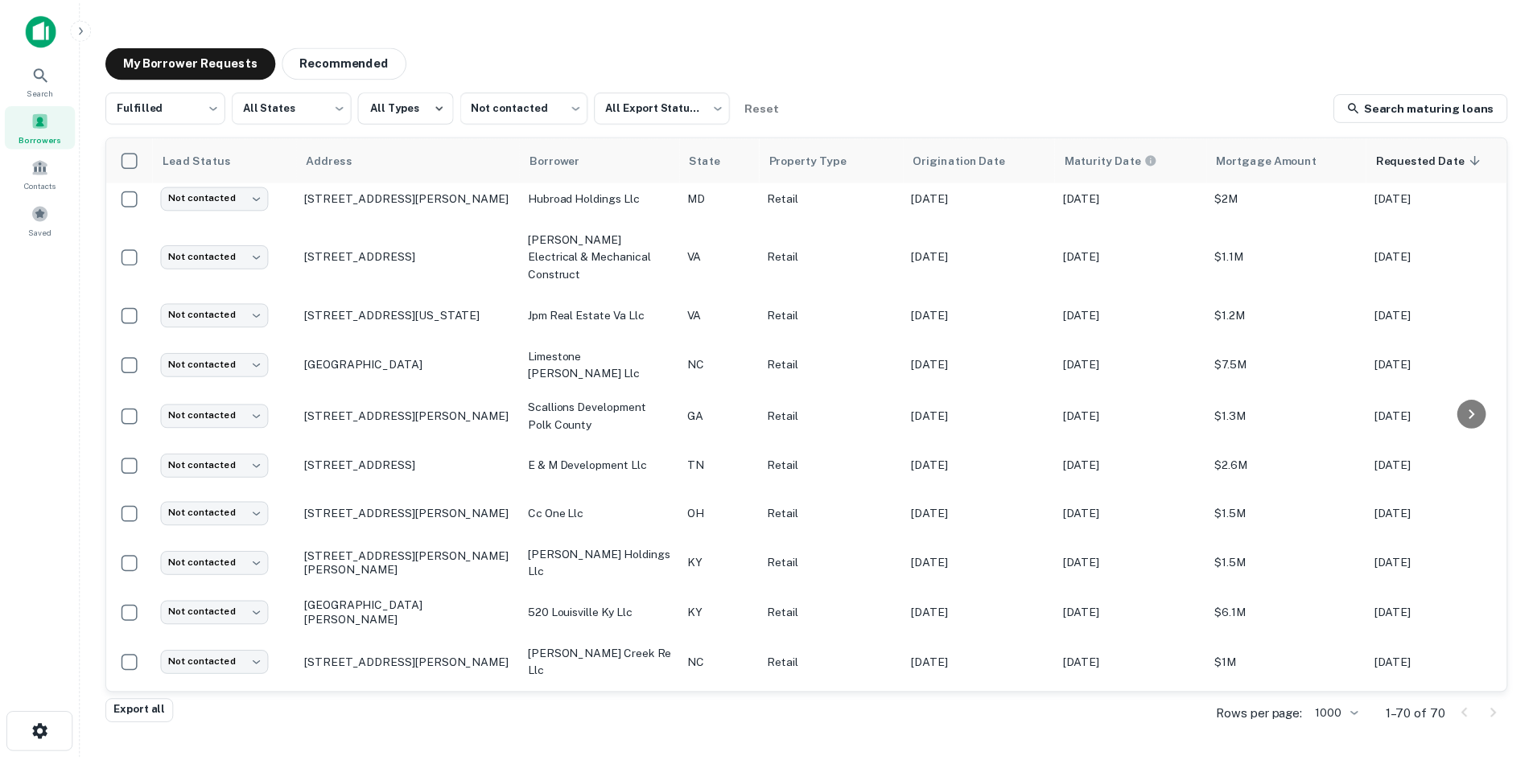
scroll to position [626, 0]
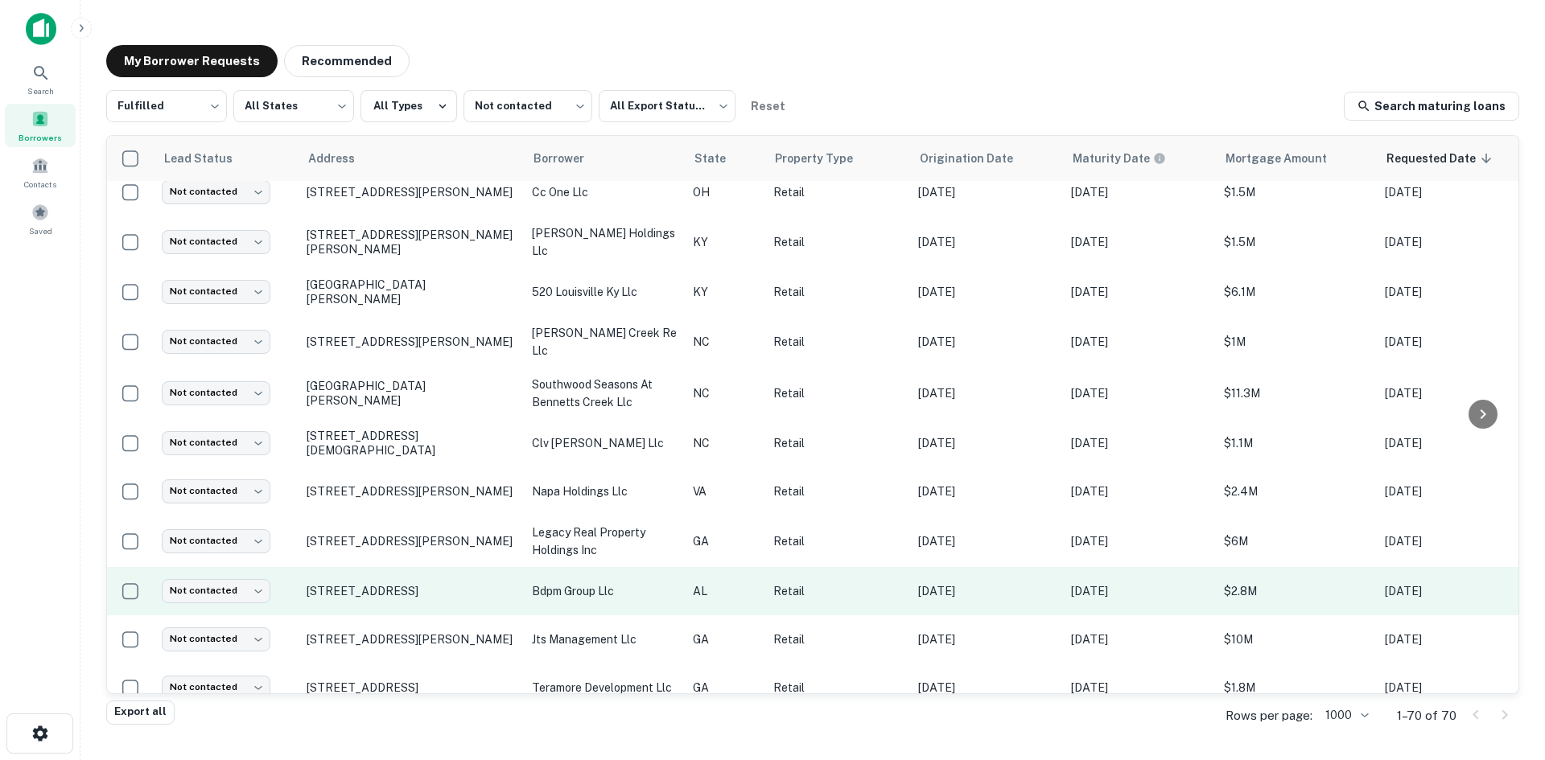
click at [385, 596] on td "3548 Pelham Pkwy Pelham, AL35124" at bounding box center [411, 591] width 225 height 48
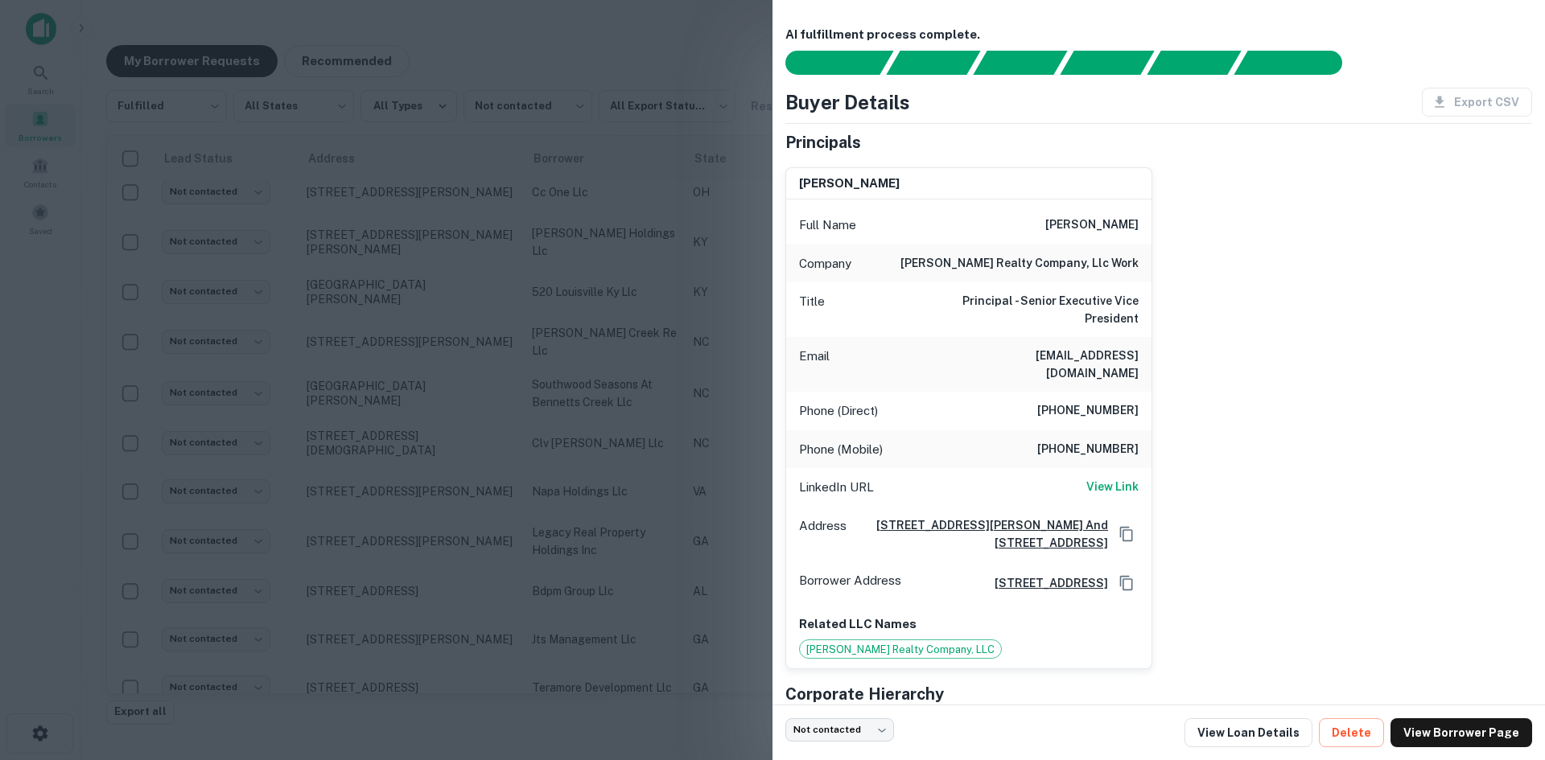
click at [385, 589] on div at bounding box center [772, 380] width 1545 height 760
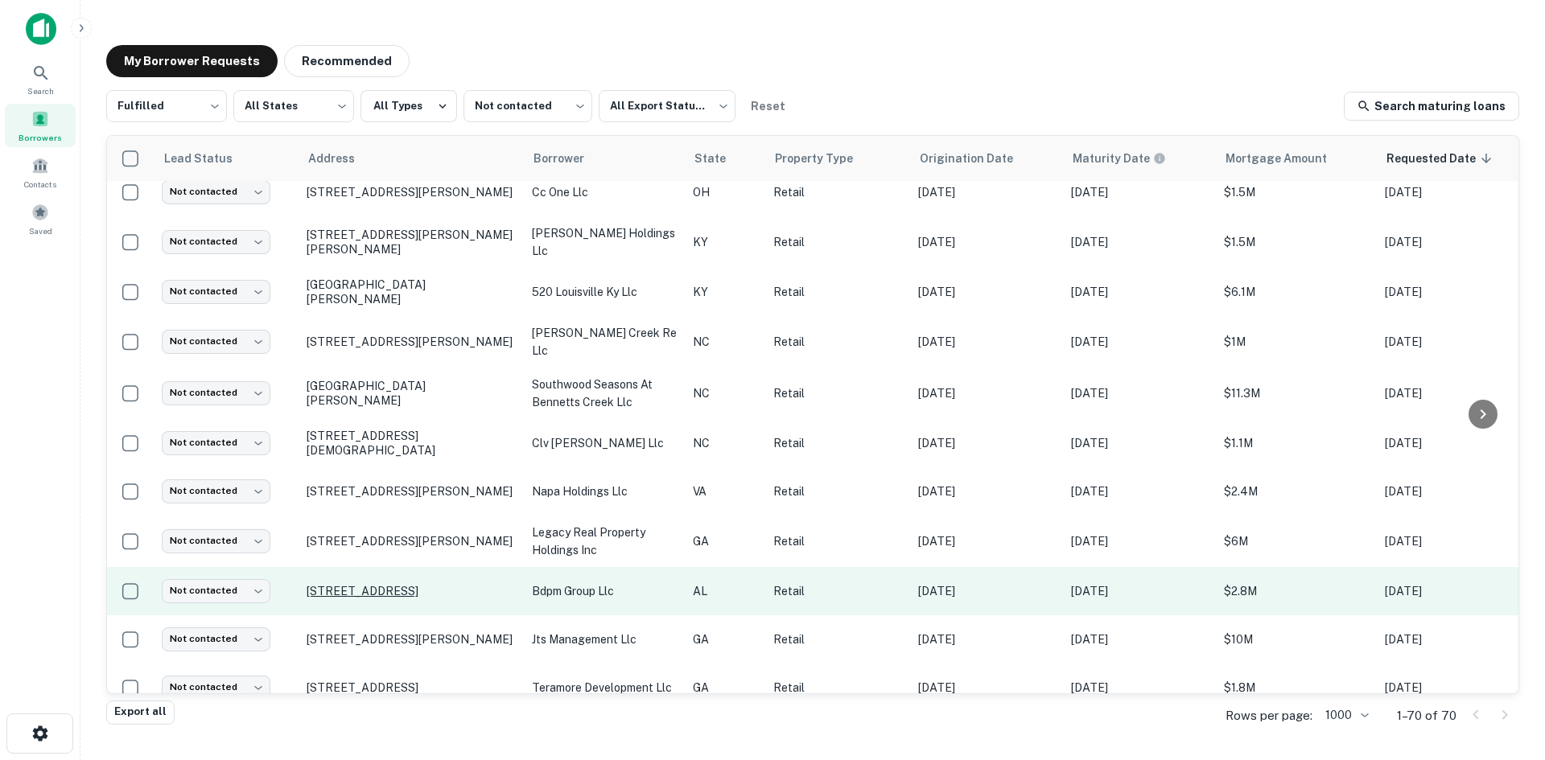
click at [388, 584] on p "3548 Pelham Pkwy Pelham, AL35124" at bounding box center [411, 591] width 209 height 14
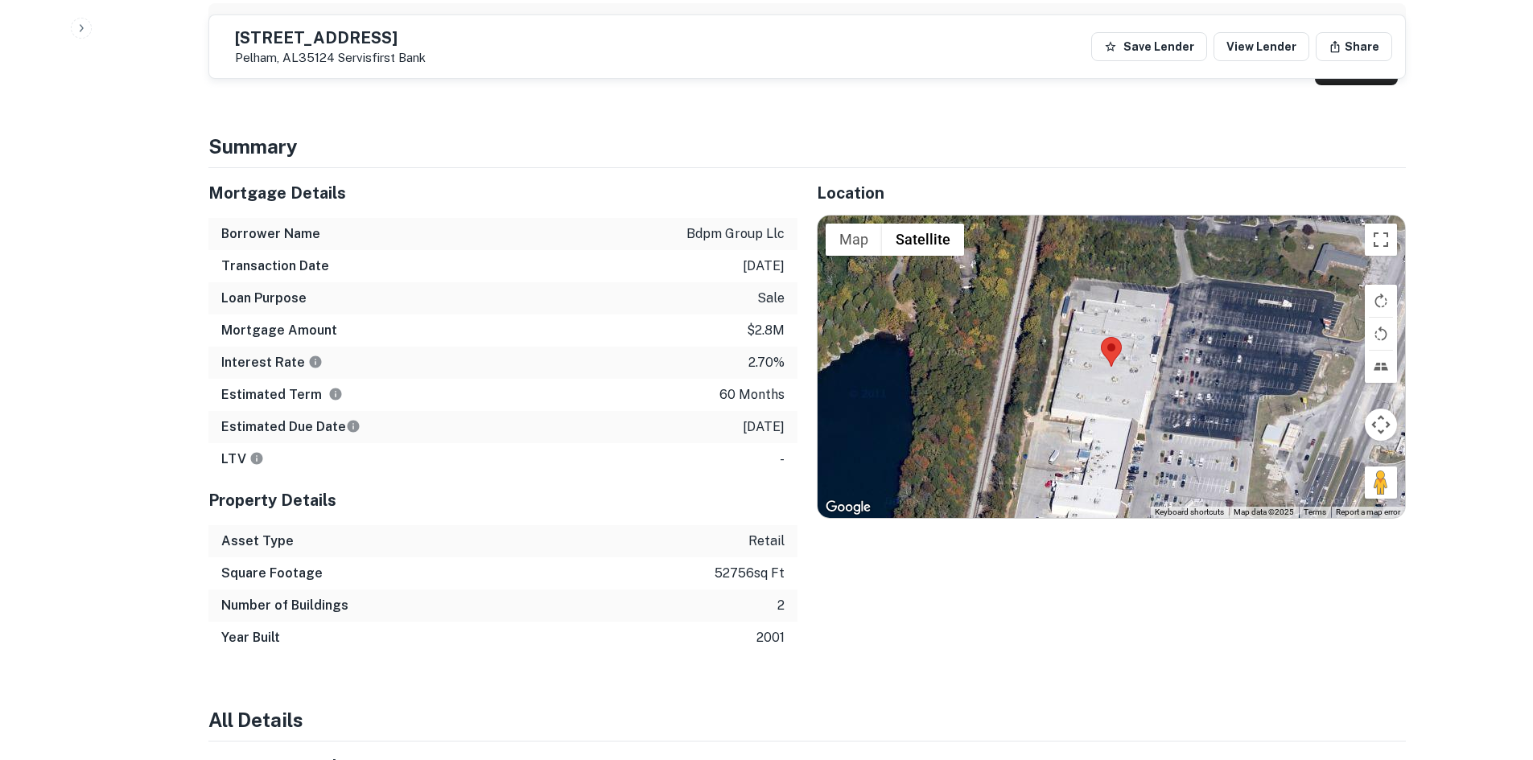
scroll to position [1046, 0]
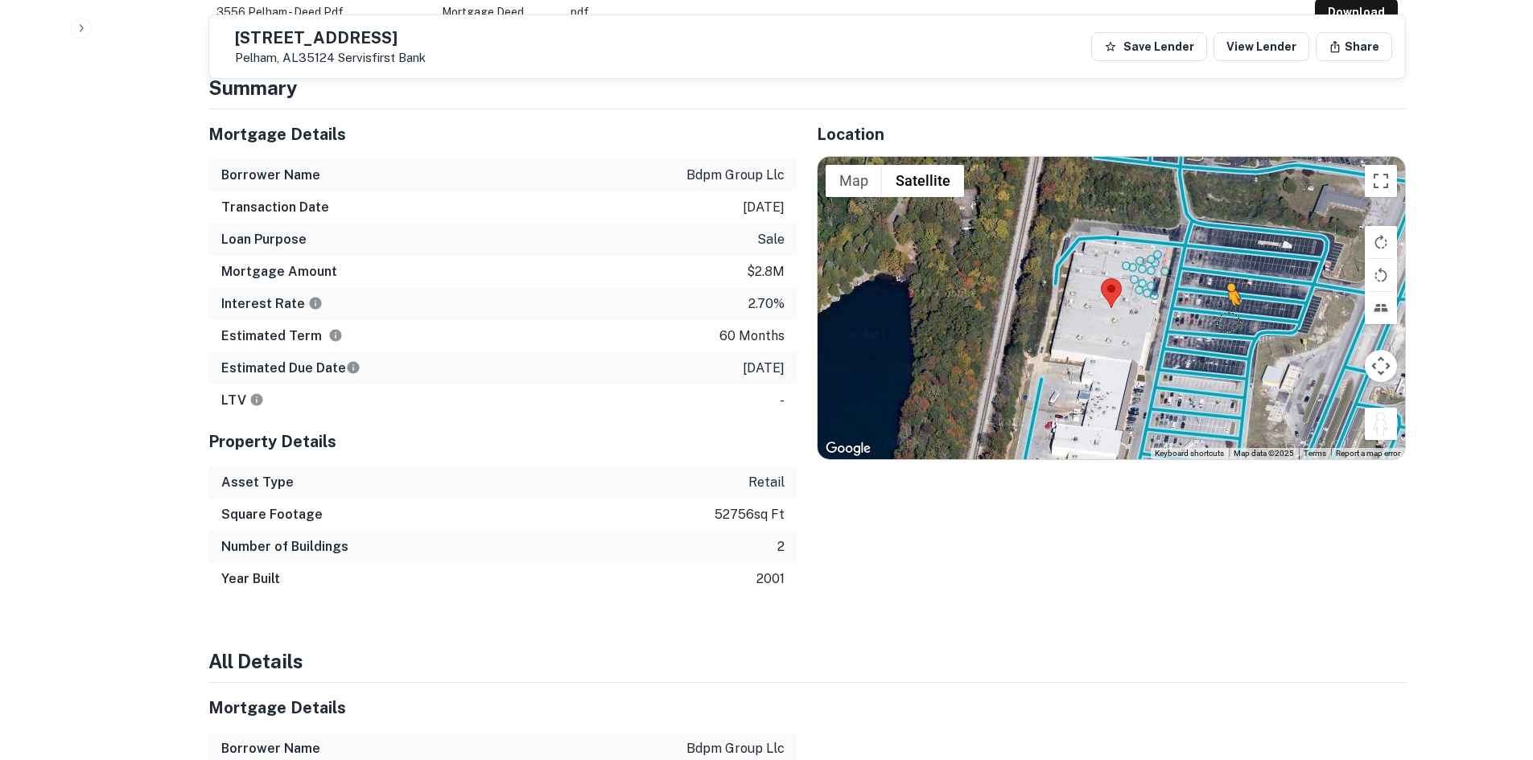
drag, startPoint x: 1377, startPoint y: 425, endPoint x: 1225, endPoint y: 311, distance: 190.2
click at [1225, 311] on div "To activate drag with keyboard, press Alt + Enter. Once in keyboard drag state,…" at bounding box center [1111, 308] width 587 height 303
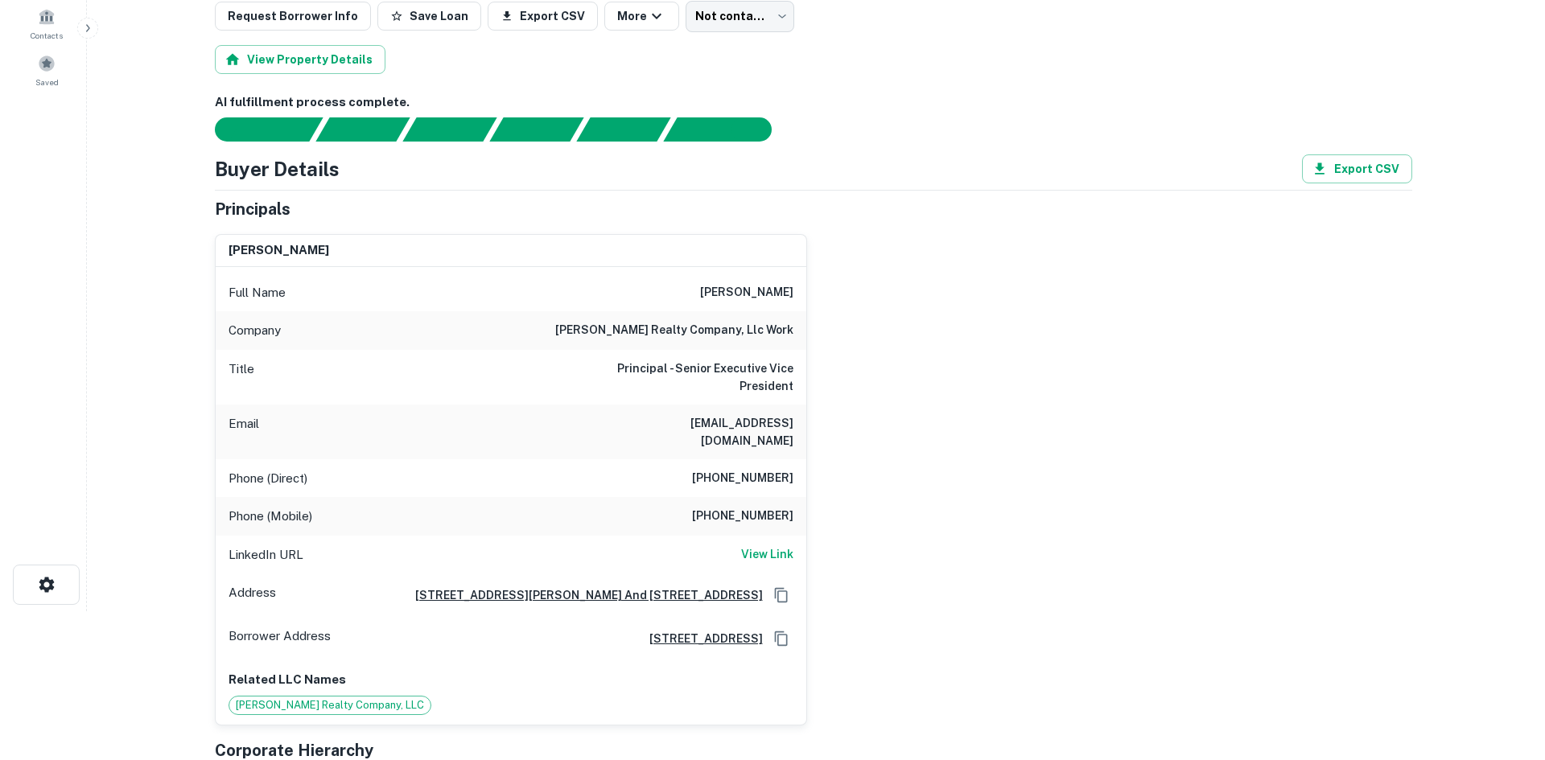
scroll to position [0, 0]
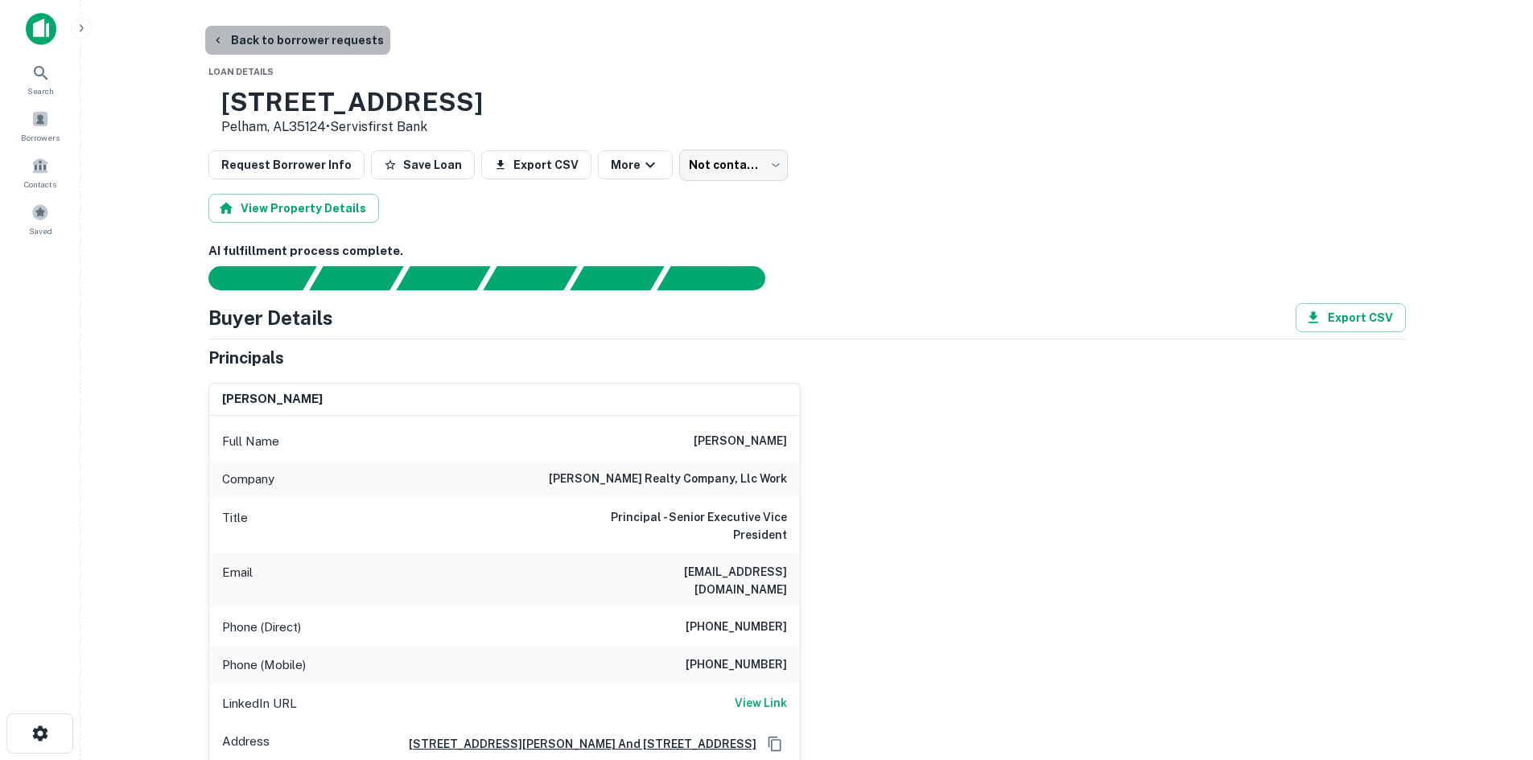
click at [333, 37] on button "Back to borrower requests" at bounding box center [297, 40] width 185 height 29
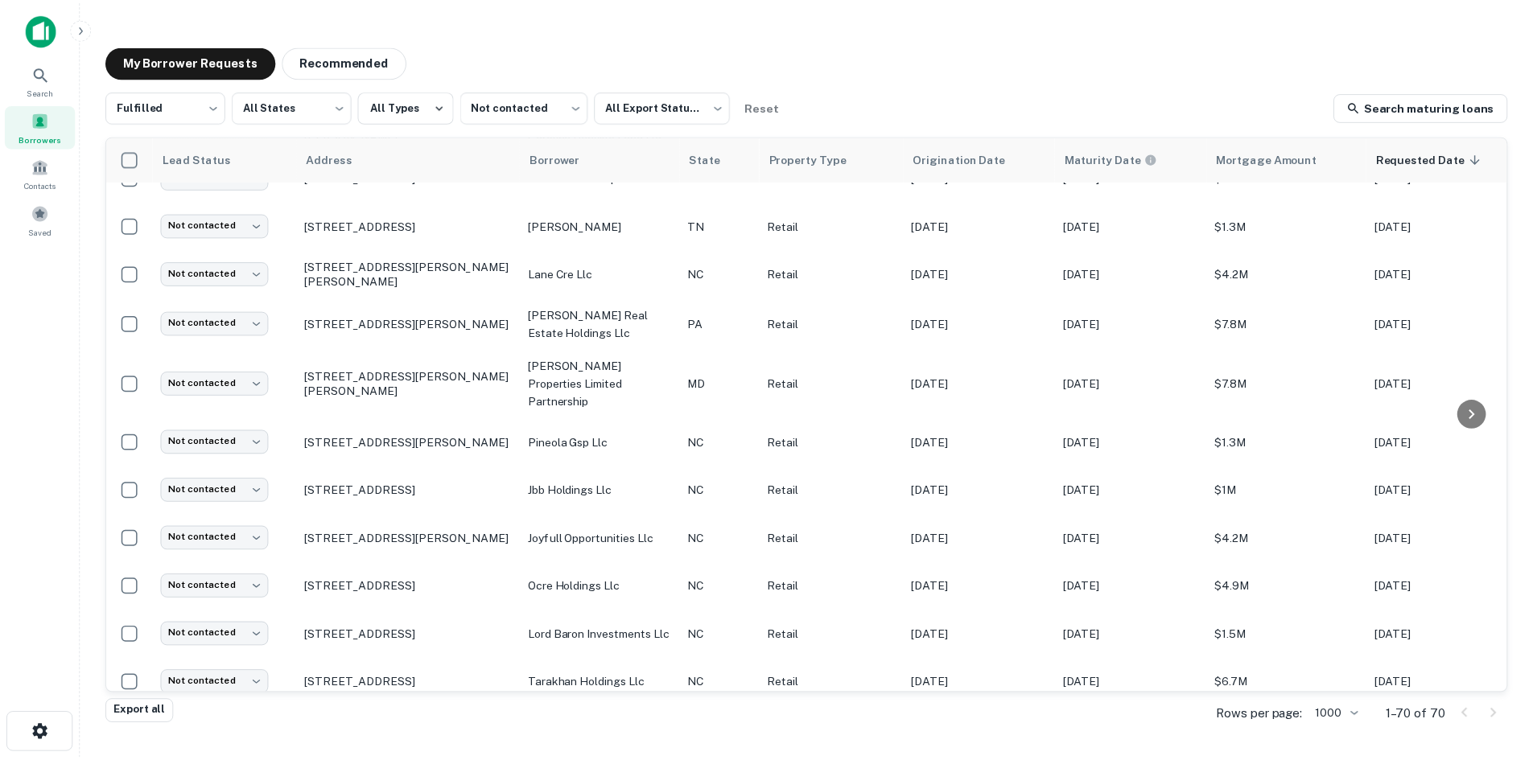
scroll to position [1511, 0]
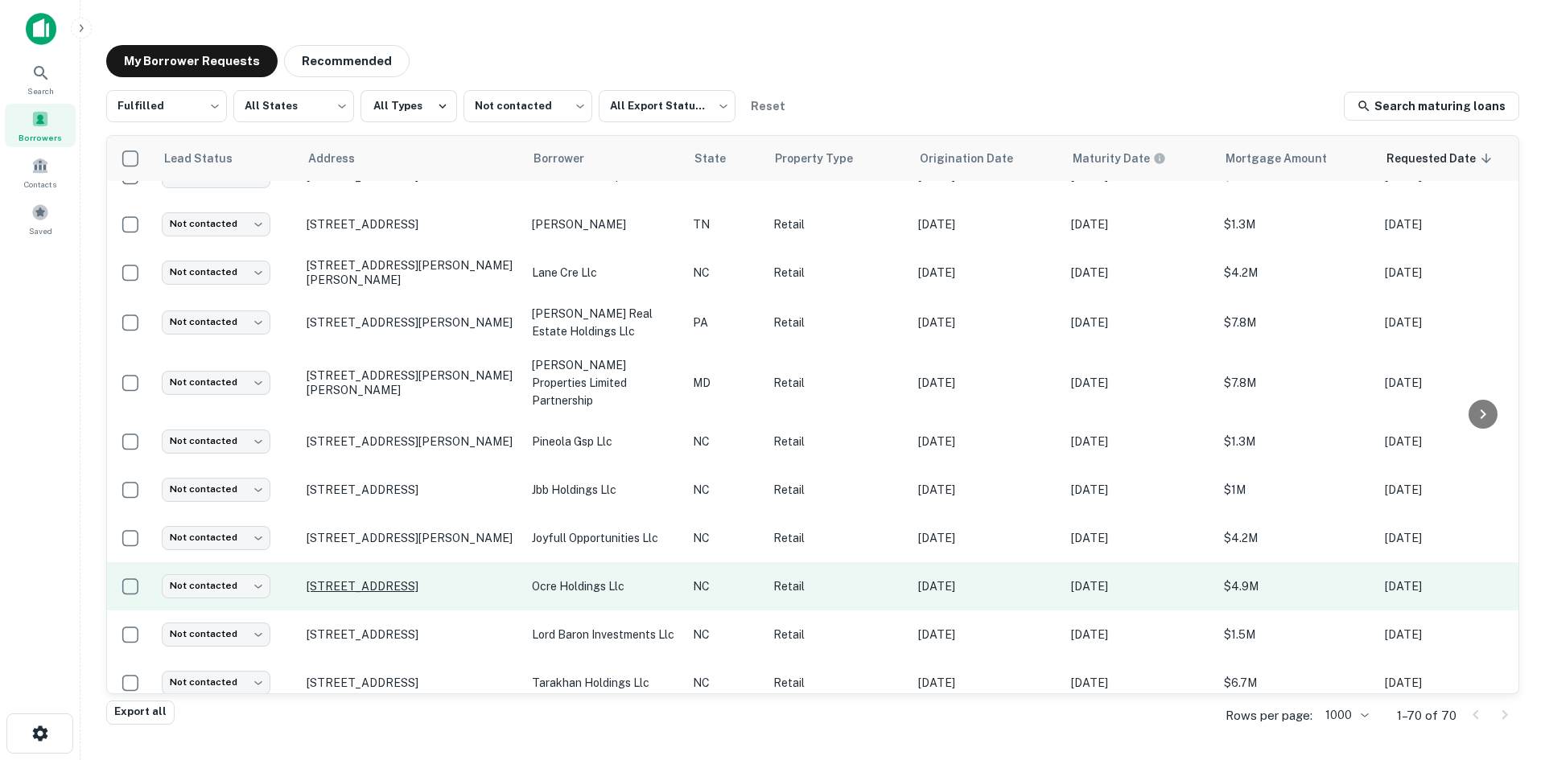
click at [476, 579] on p "10315 Hamptons Park Dr Huntersville, NC28078" at bounding box center [411, 586] width 209 height 14
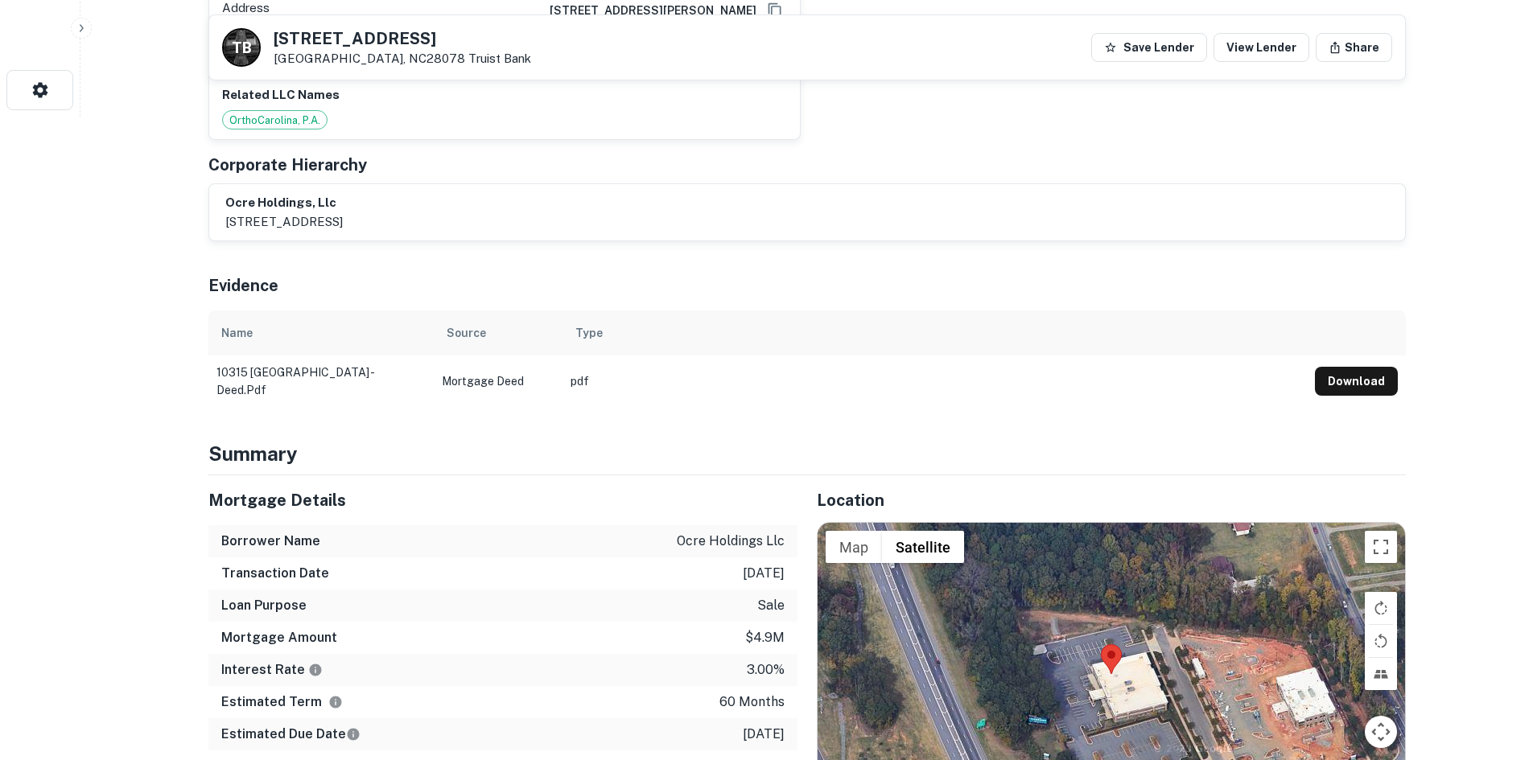
scroll to position [724, 0]
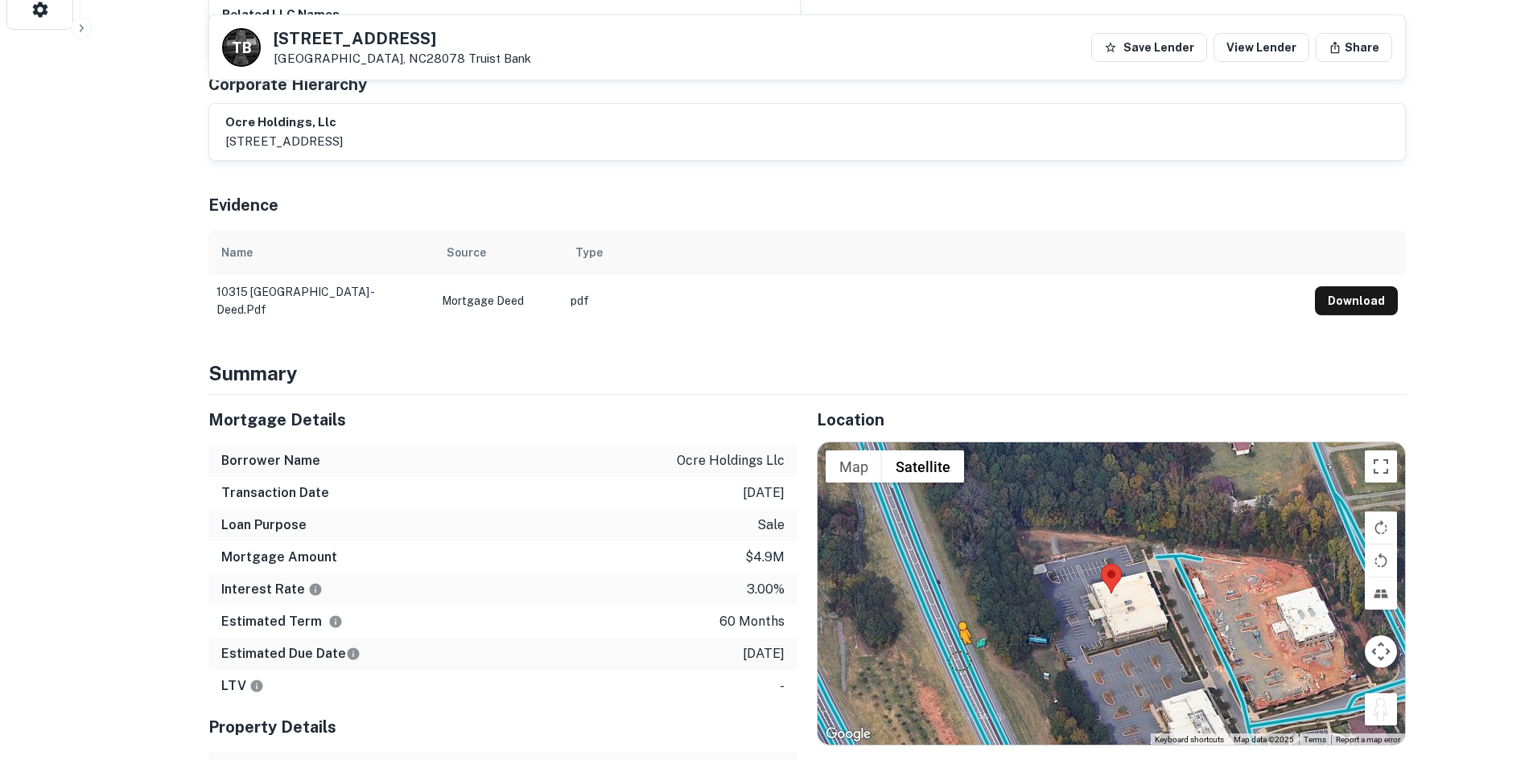
drag, startPoint x: 1383, startPoint y: 677, endPoint x: 958, endPoint y: 627, distance: 427.0
click at [958, 627] on div "To activate drag with keyboard, press Alt + Enter. Once in keyboard drag state,…" at bounding box center [1111, 594] width 587 height 303
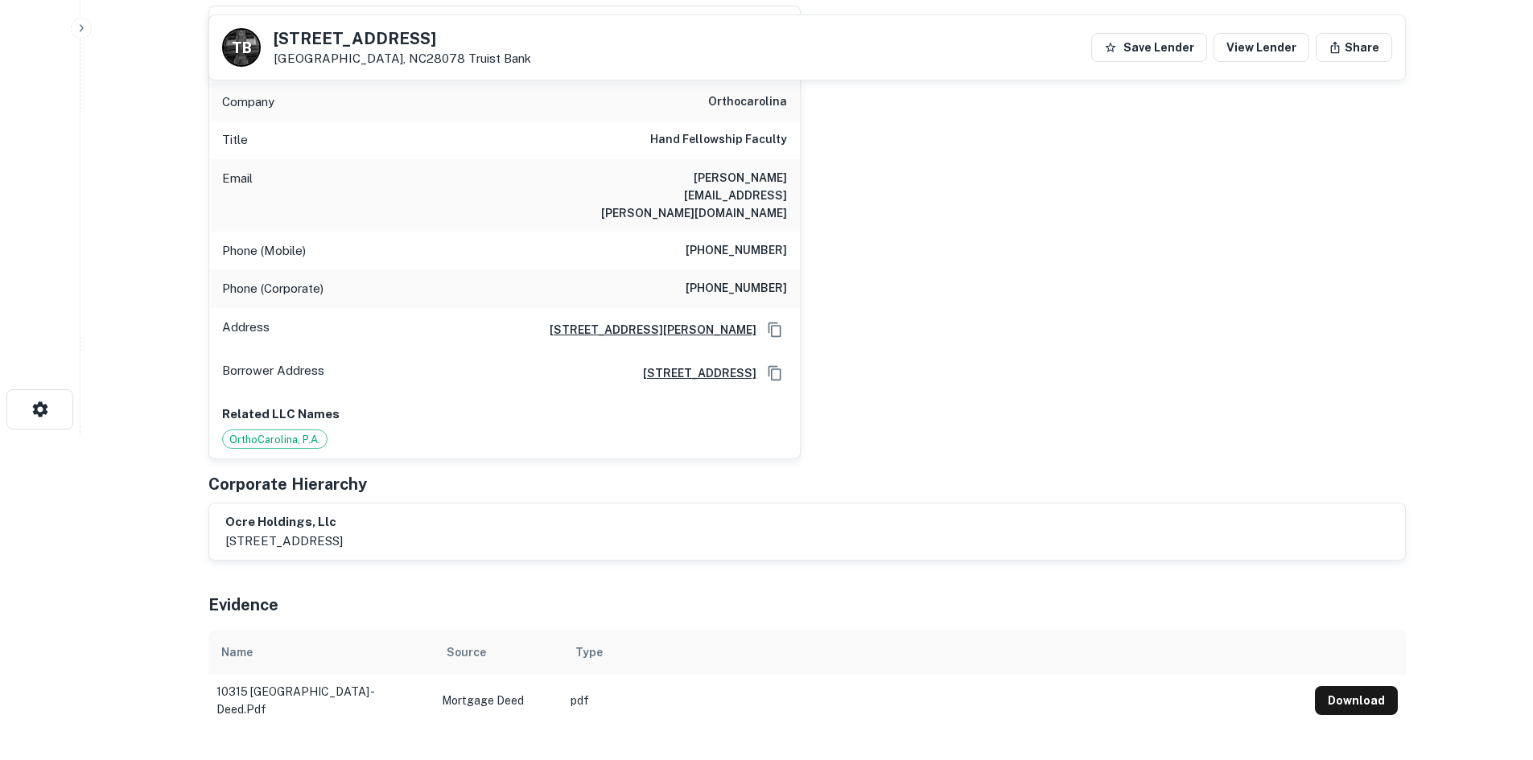
scroll to position [322, 0]
drag, startPoint x: 273, startPoint y: 27, endPoint x: 398, endPoint y: 64, distance: 129.9
click at [398, 64] on div "T B 10315 Hamptons Park Dr Huntersville, NC28078 Truist Bank Save Lender View L…" at bounding box center [807, 47] width 1196 height 64
copy div "10315 Hamptons Park Dr Huntersville, NC28078"
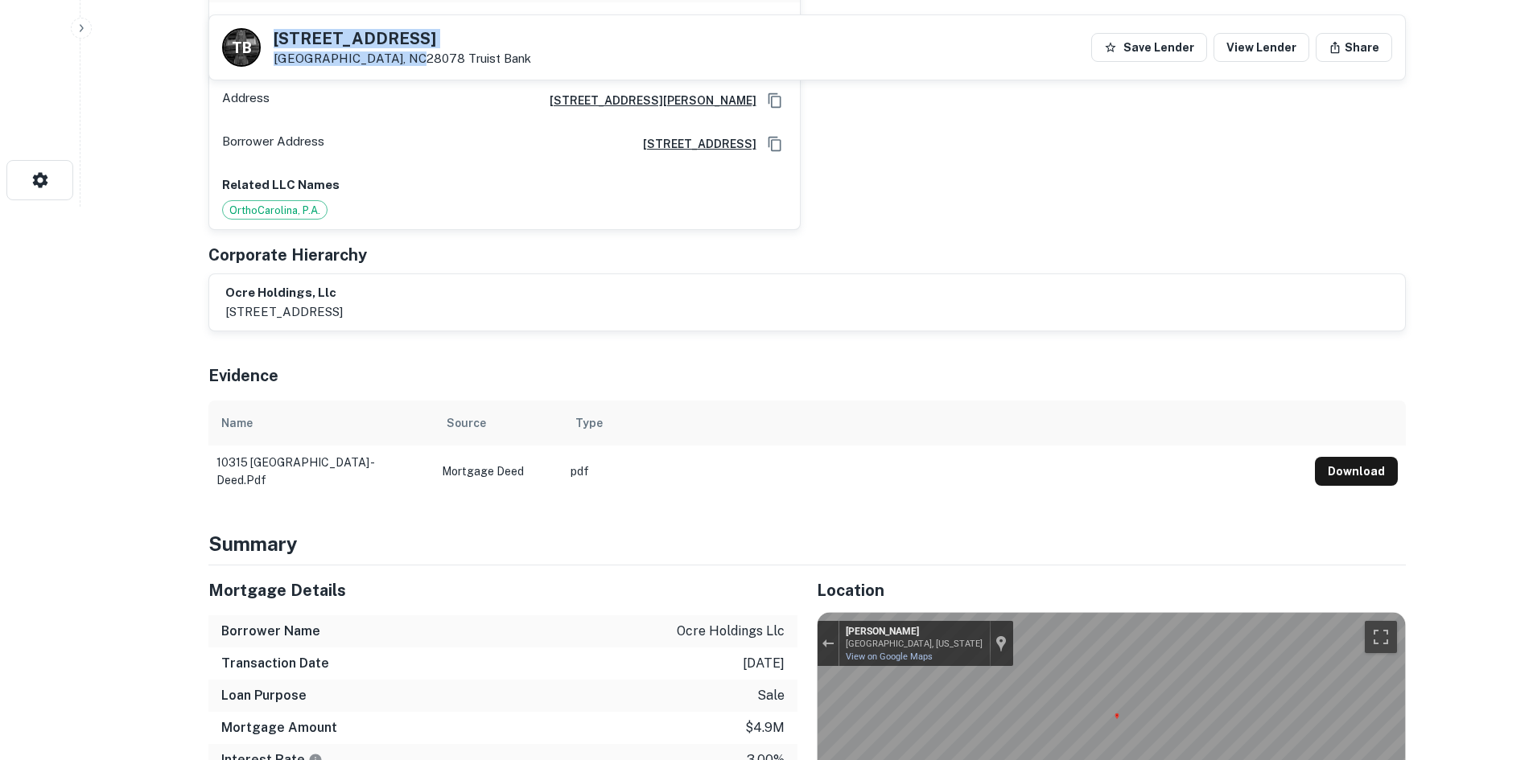
scroll to position [805, 0]
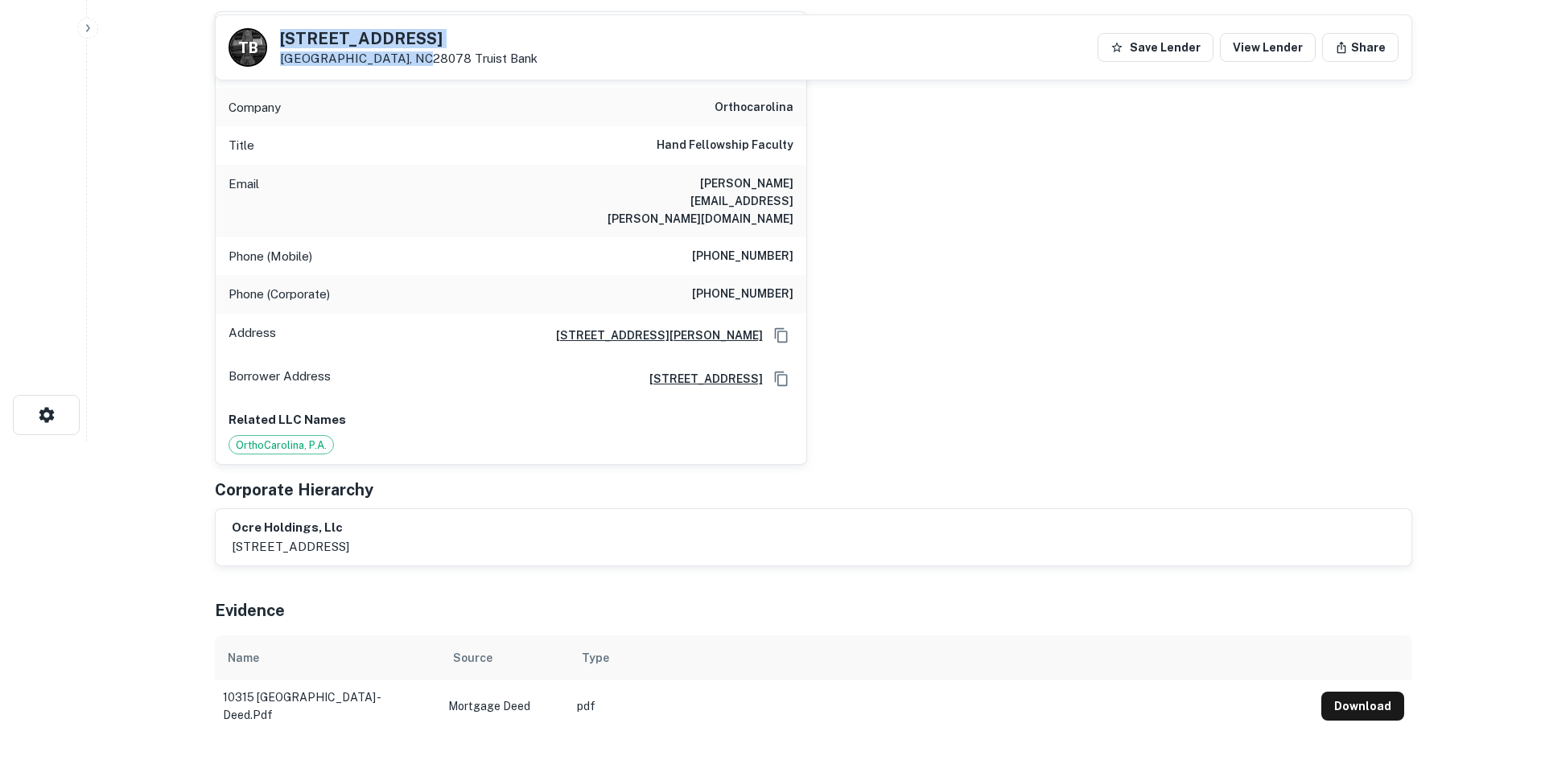
scroll to position [0, 0]
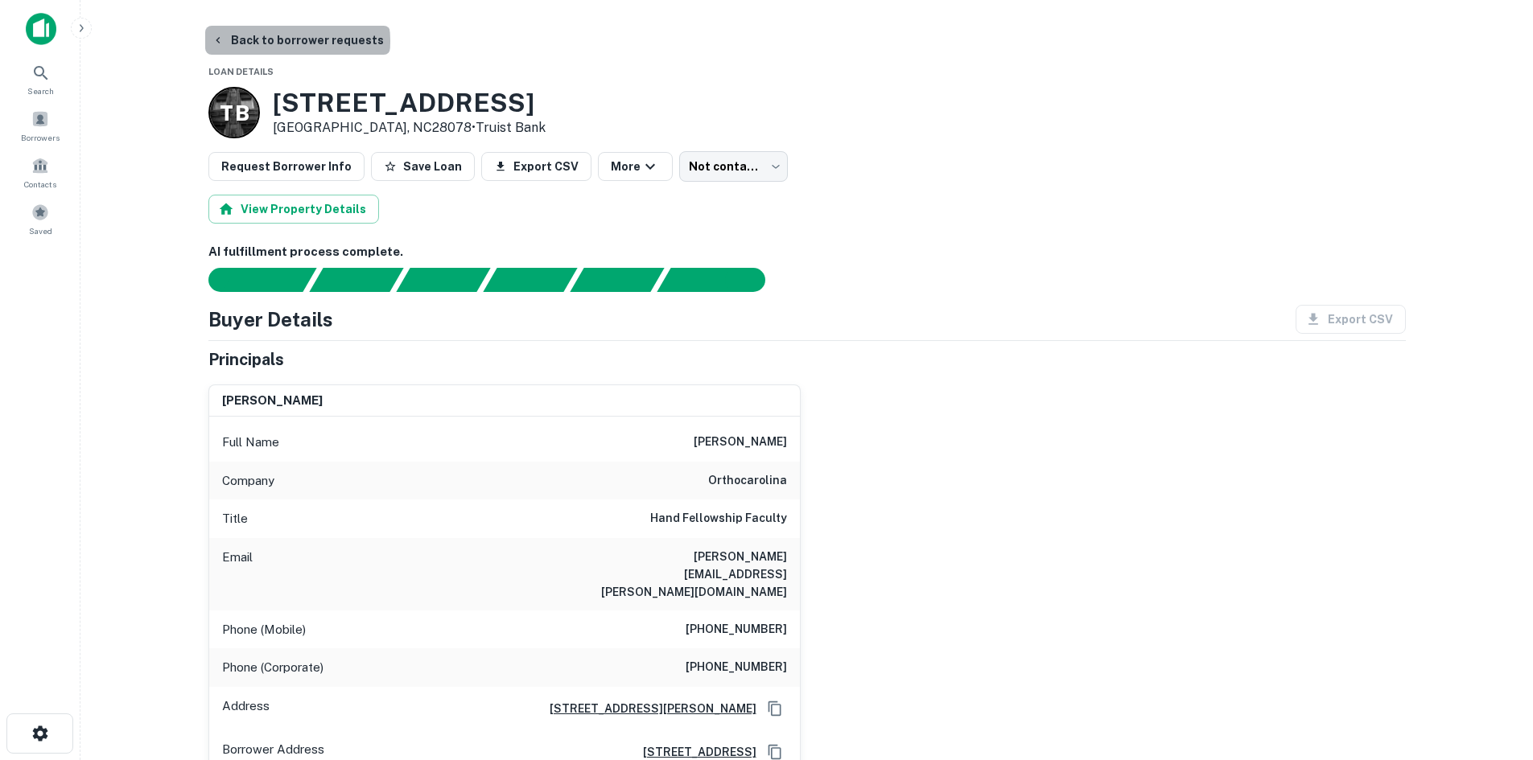
click at [296, 41] on button "Back to borrower requests" at bounding box center [297, 40] width 185 height 29
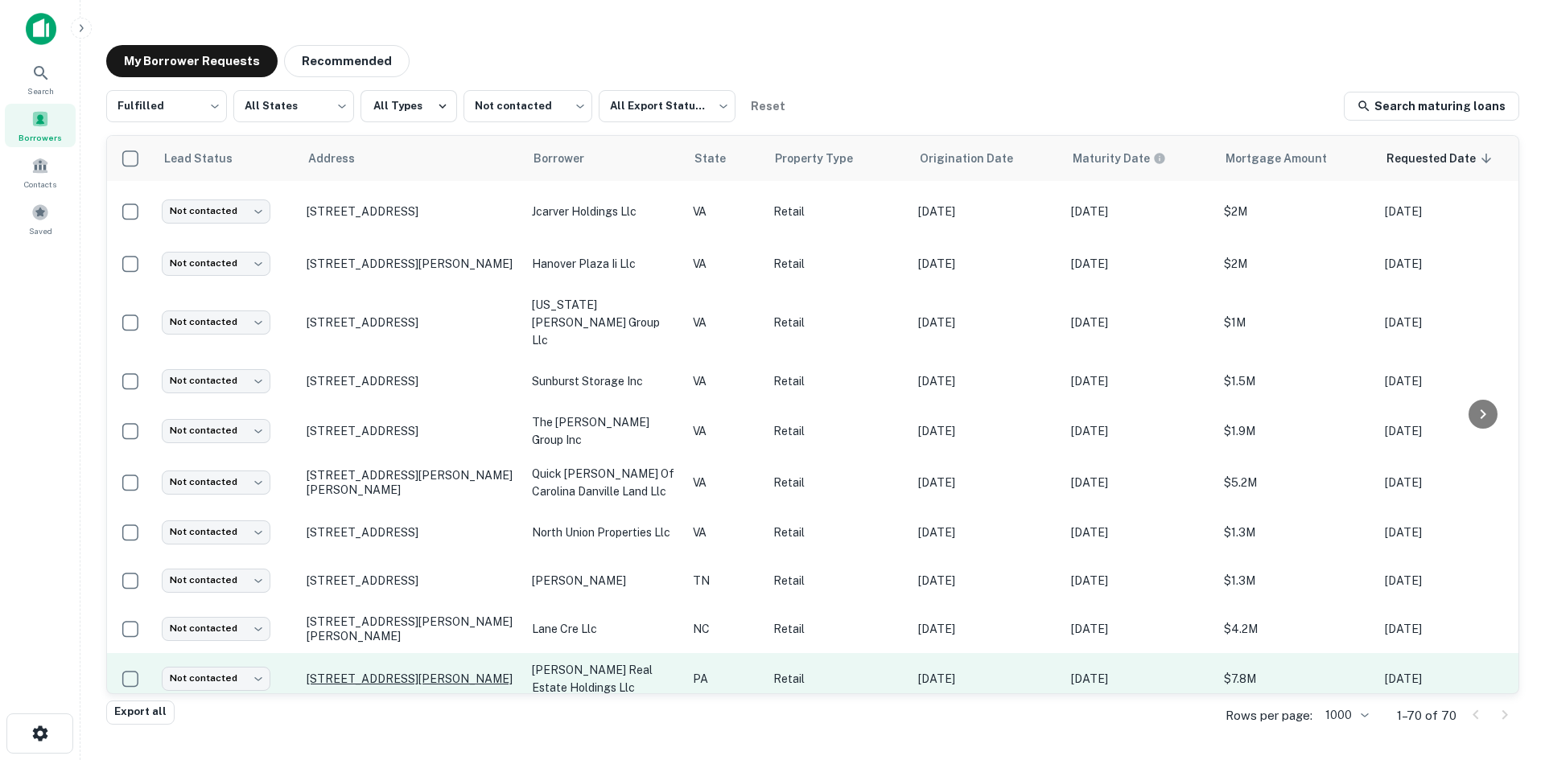
scroll to position [1350, 0]
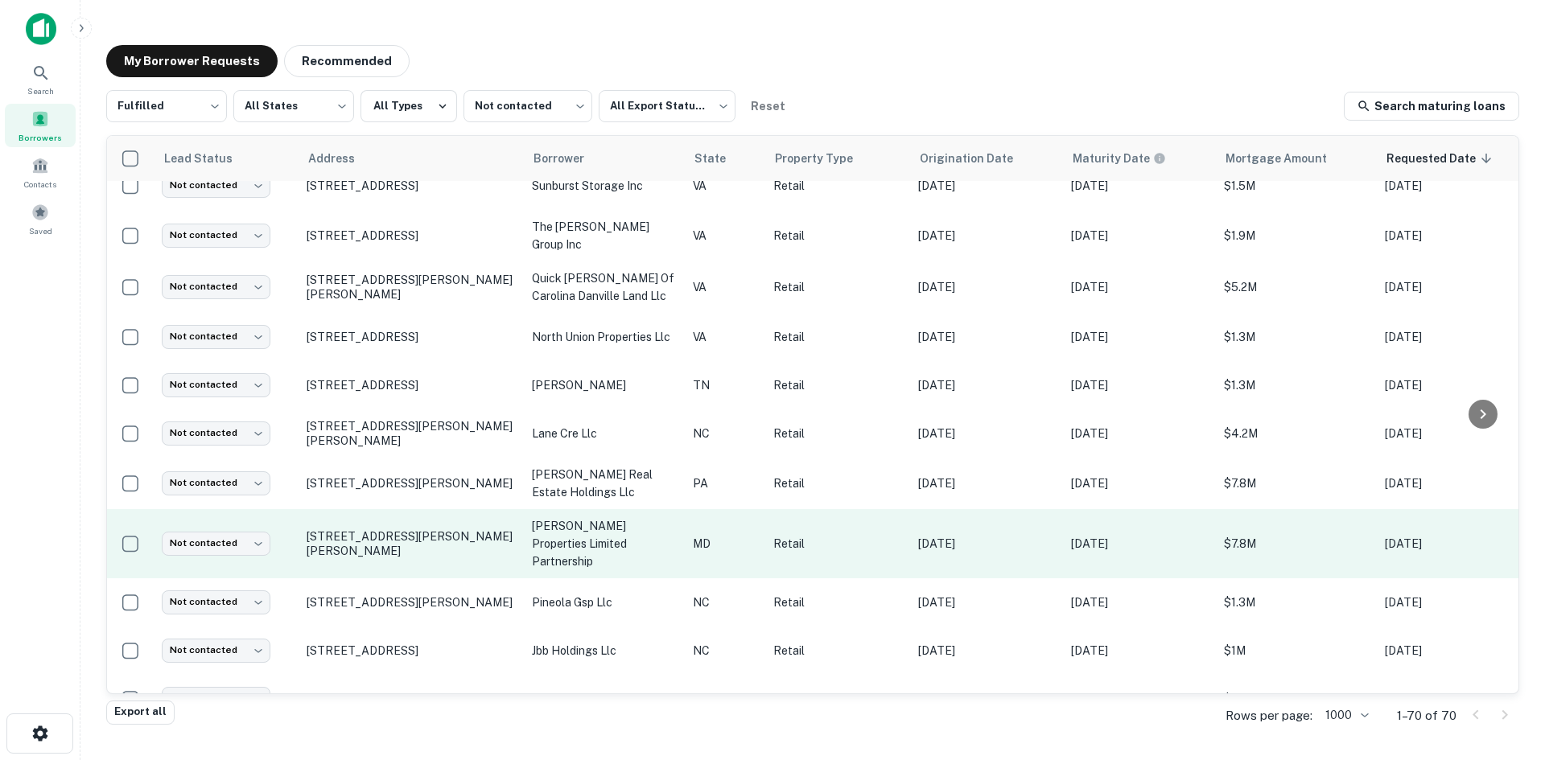
click at [380, 516] on td "7327 Ritchie Hwy Glen Burnie, MD21061" at bounding box center [411, 543] width 225 height 69
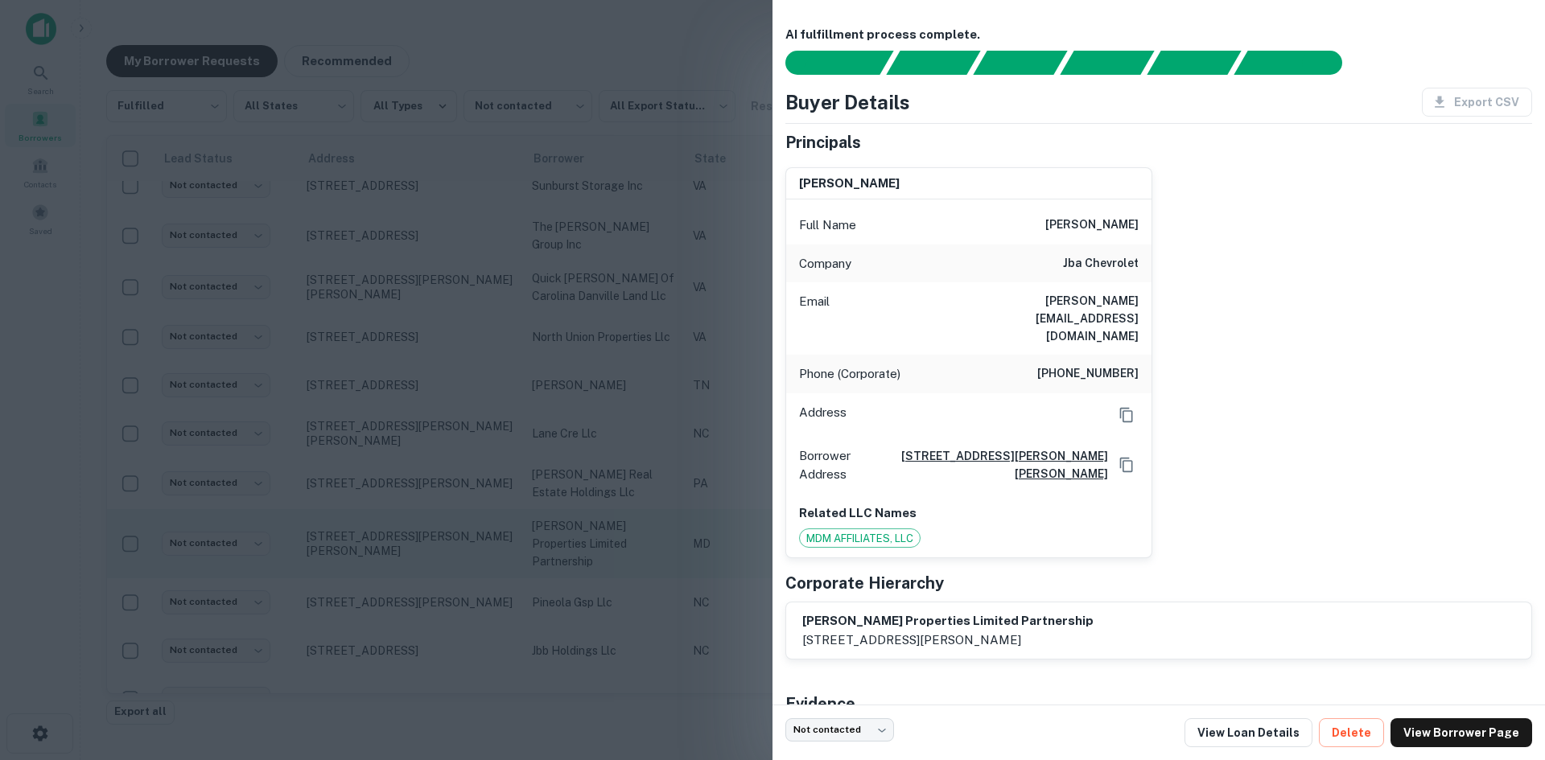
click at [380, 516] on div at bounding box center [772, 380] width 1545 height 760
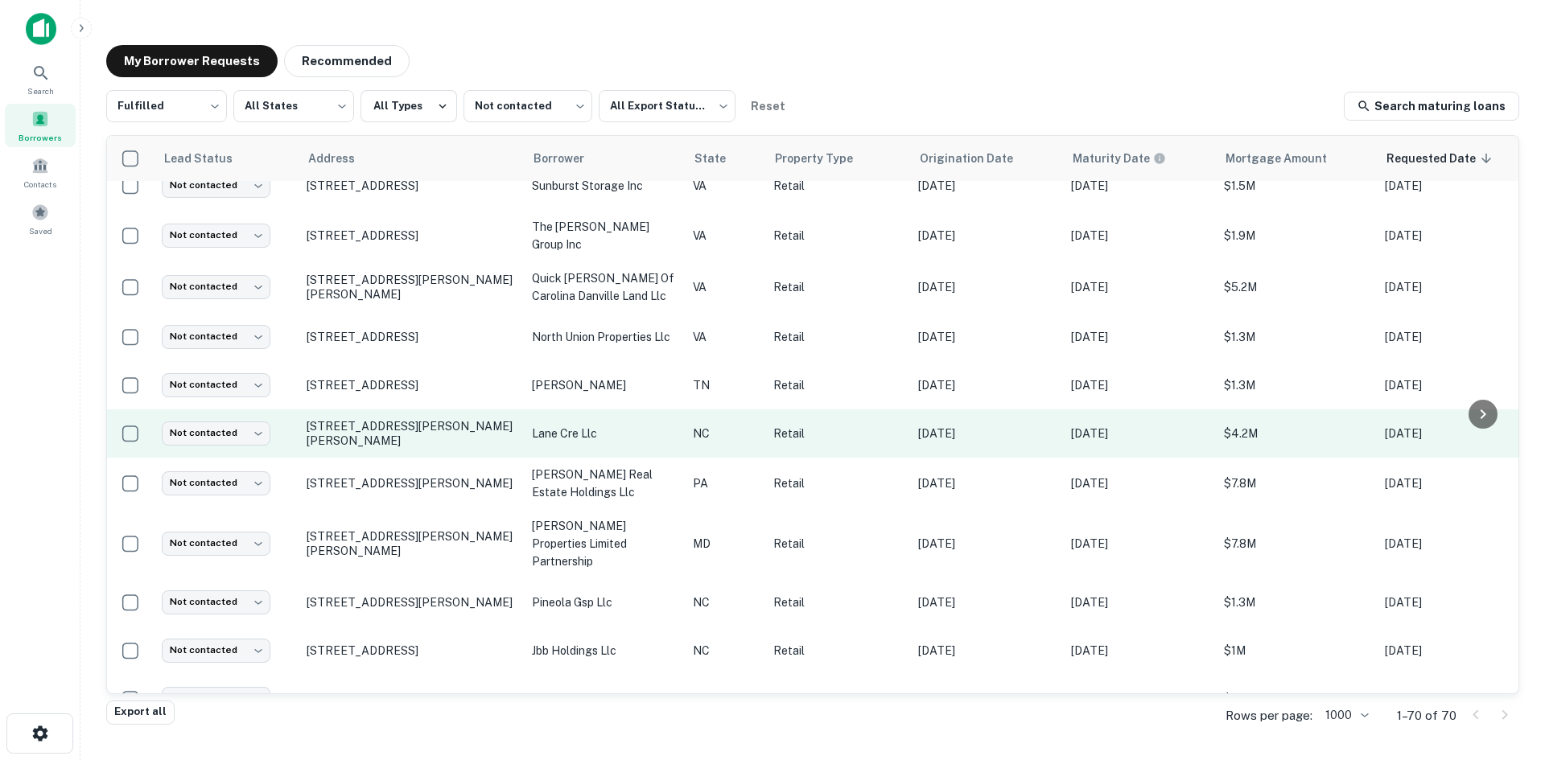
click at [365, 414] on td "105 Pamela Ct Fuquay Varina, NC27526" at bounding box center [411, 434] width 225 height 48
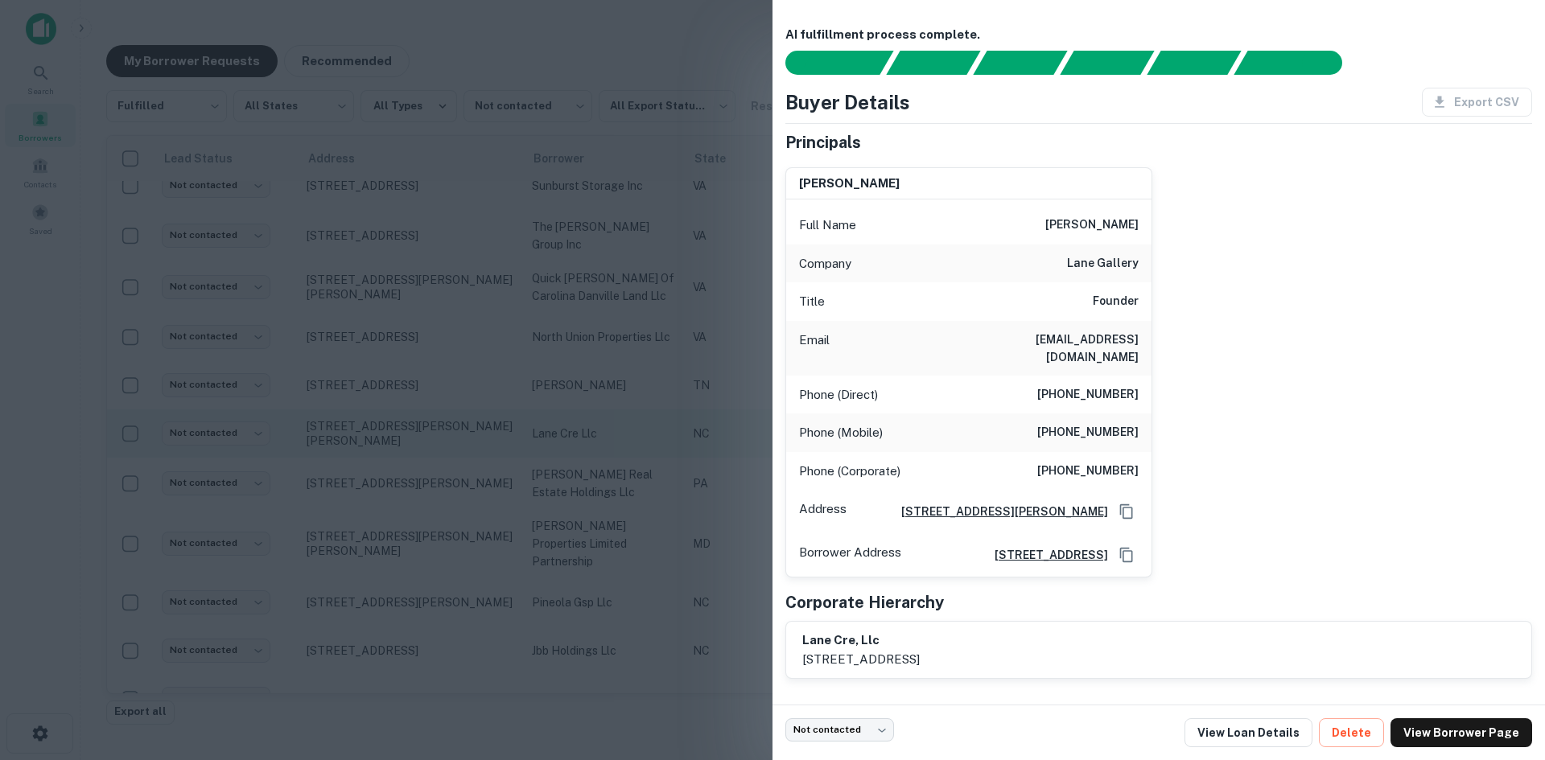
click at [365, 414] on div at bounding box center [772, 380] width 1545 height 760
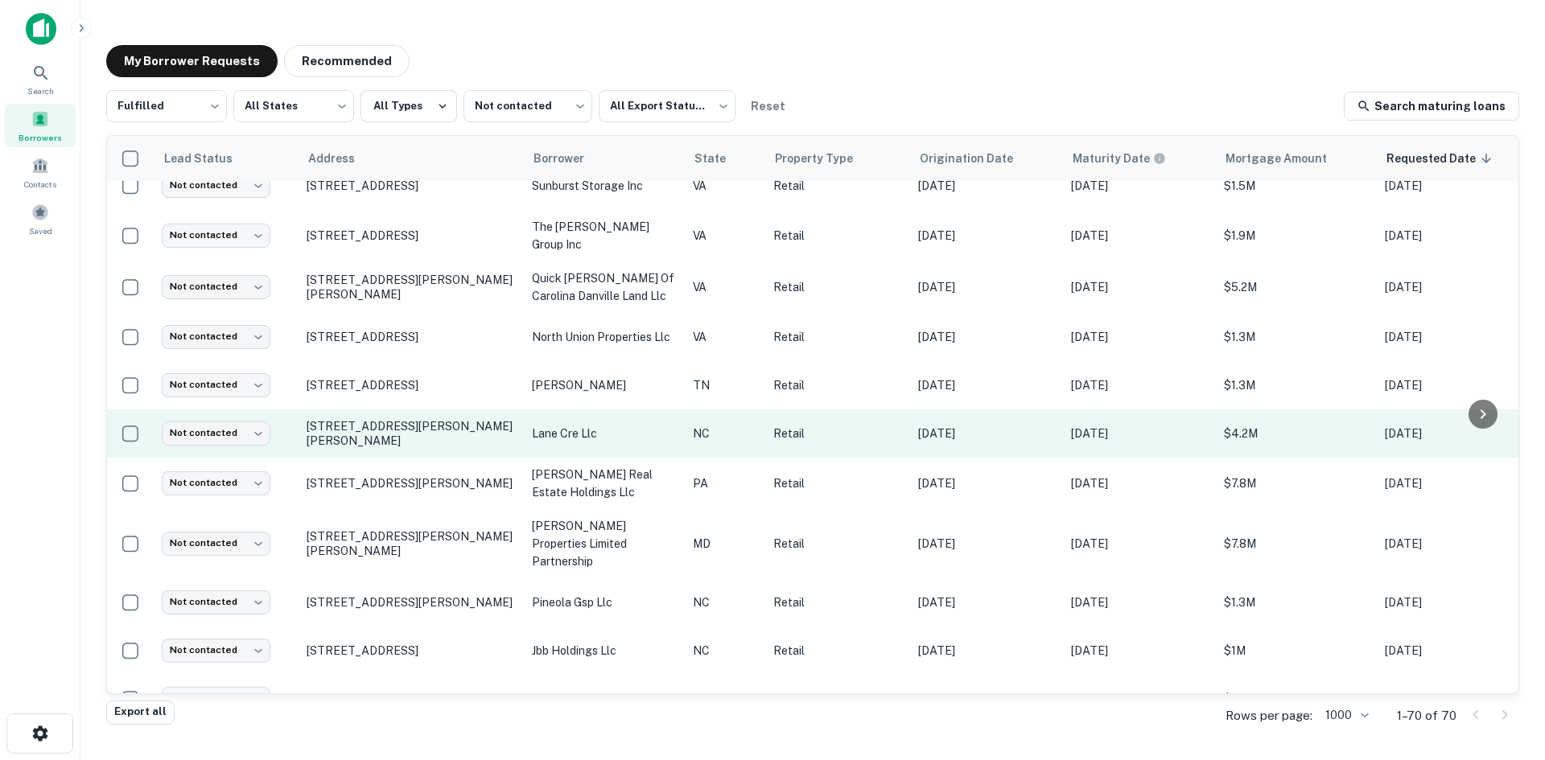
scroll to position [1028, 0]
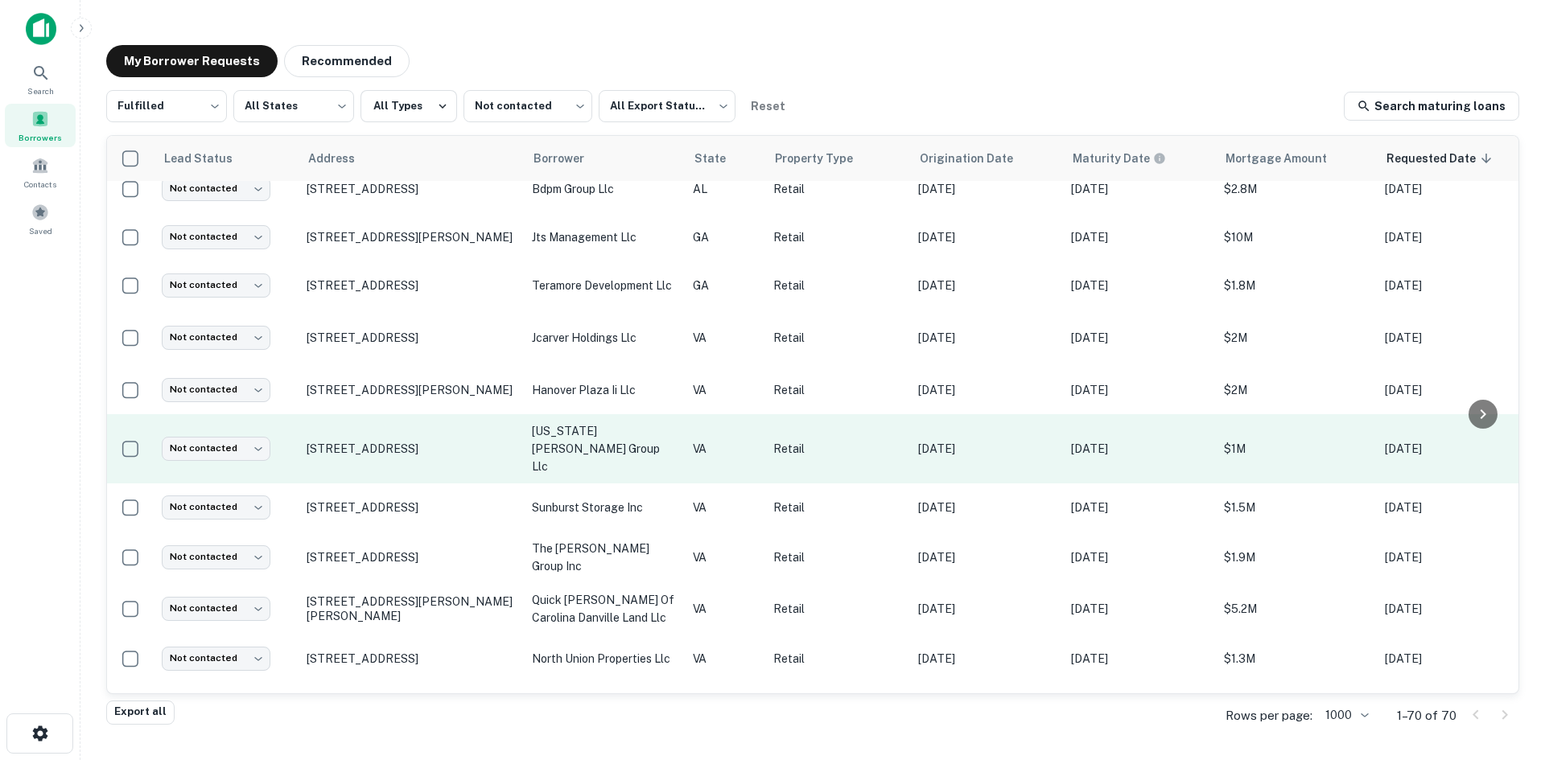
click at [361, 445] on td "7726 Wards Rd Rustburg, VA24588" at bounding box center [411, 448] width 225 height 69
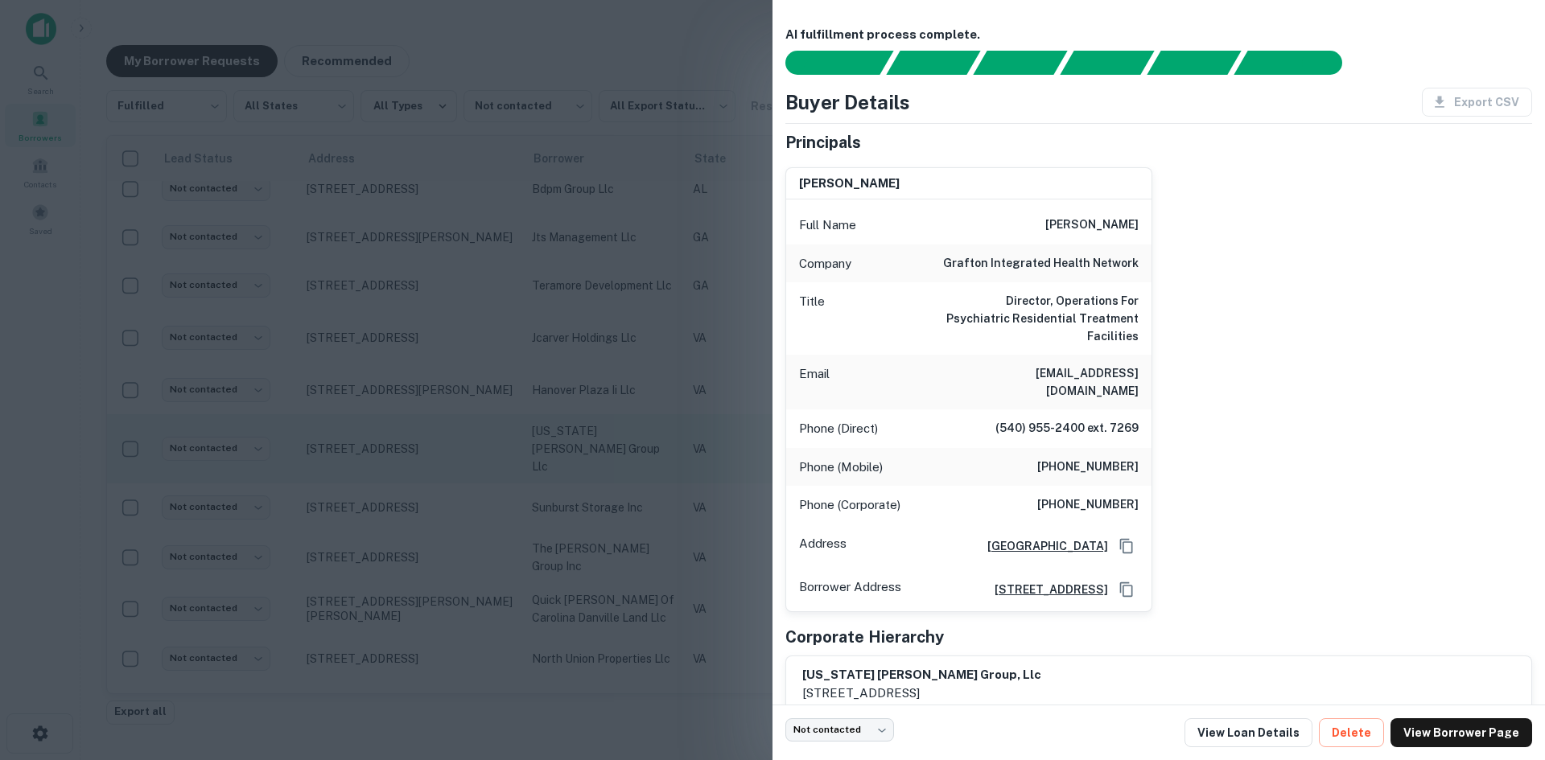
click at [361, 445] on div at bounding box center [772, 380] width 1545 height 760
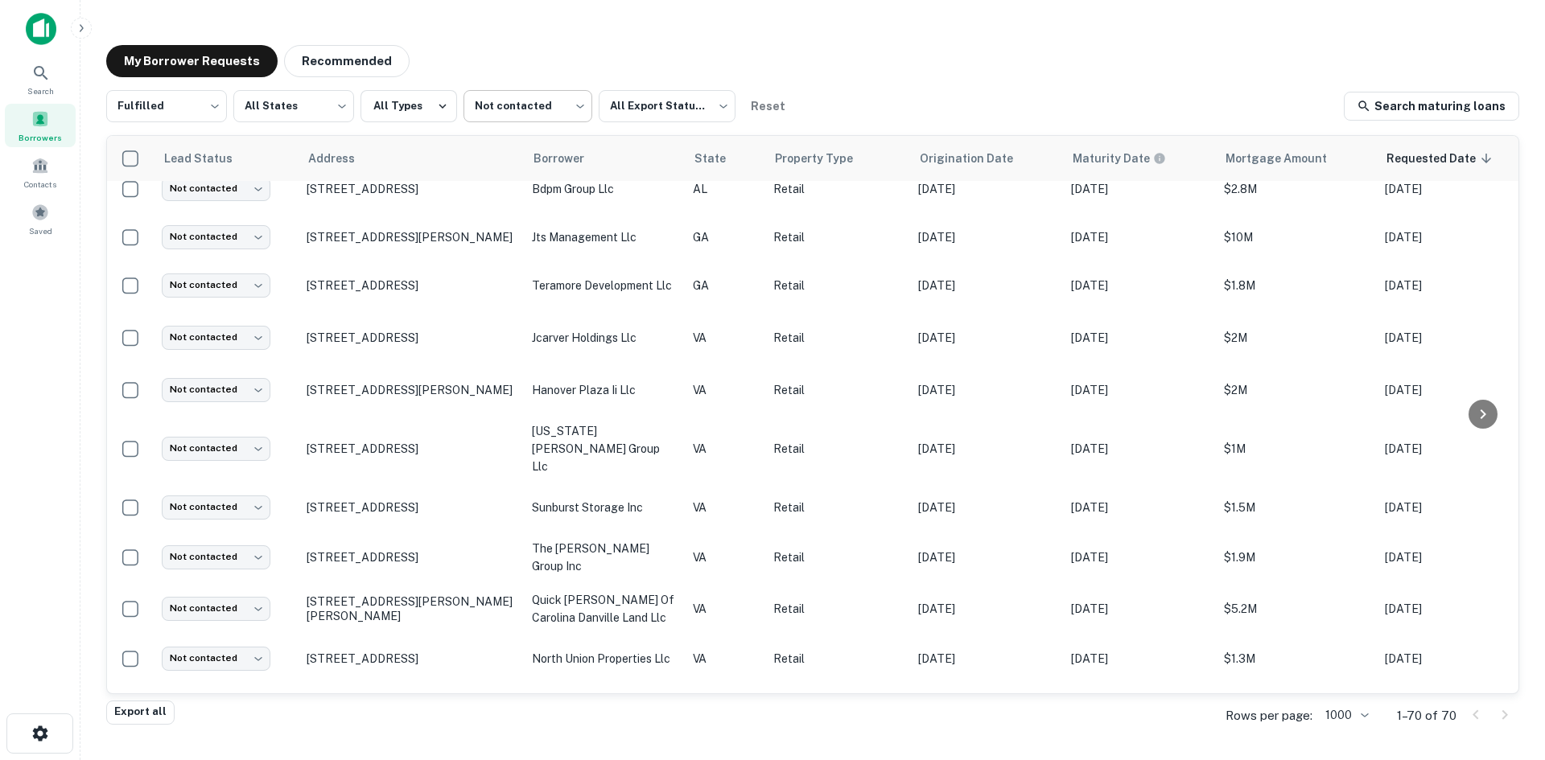
click at [536, 114] on body "Search Borrowers Contacts Saved My Borrower Requests Recommended Fulfilled ****…" at bounding box center [772, 380] width 1545 height 760
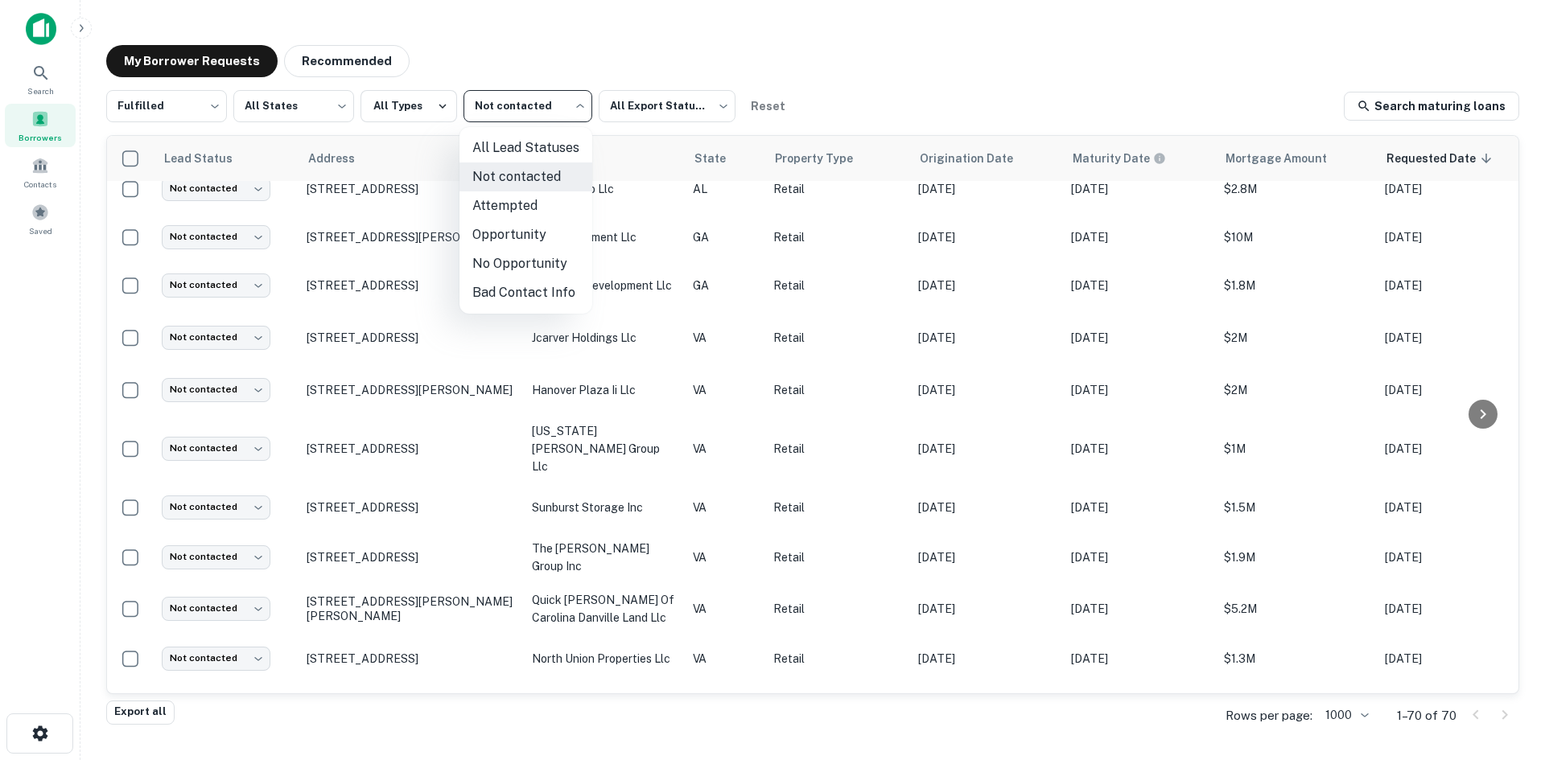
click at [530, 208] on li "Attempted" at bounding box center [526, 206] width 133 height 29
type input "*********"
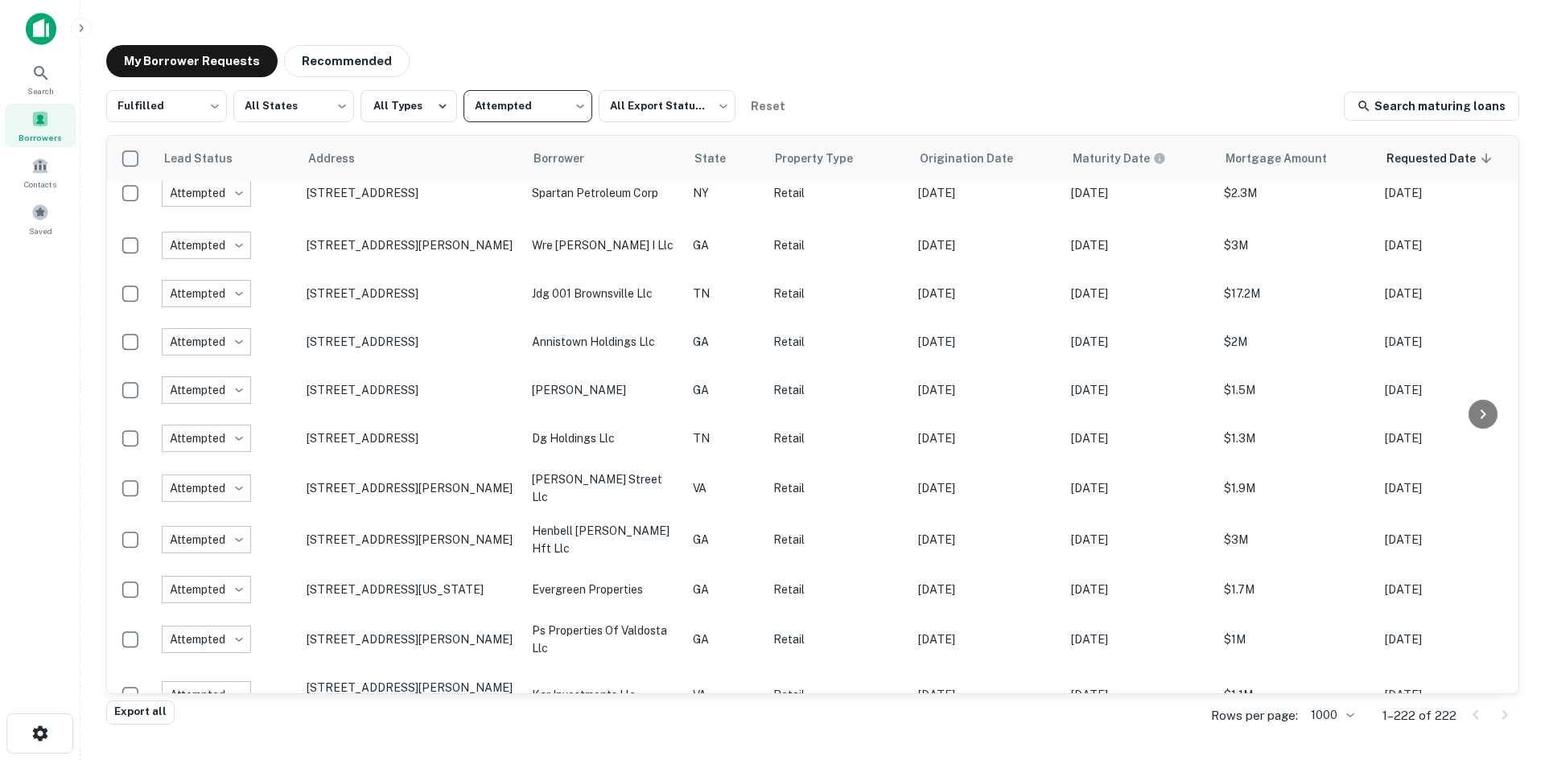
scroll to position [1028, 0]
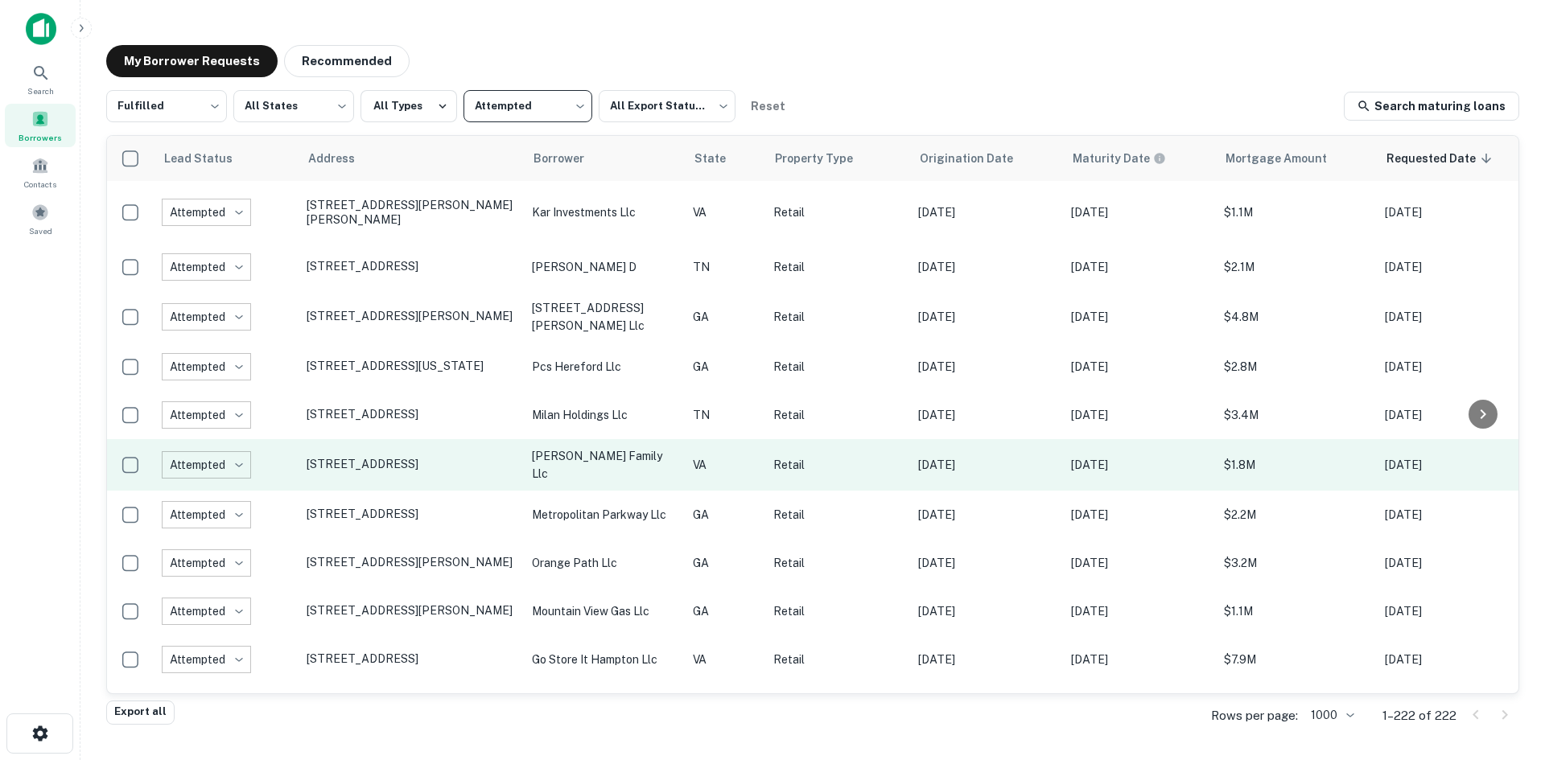
click at [373, 439] on td "[STREET_ADDRESS]" at bounding box center [411, 465] width 225 height 52
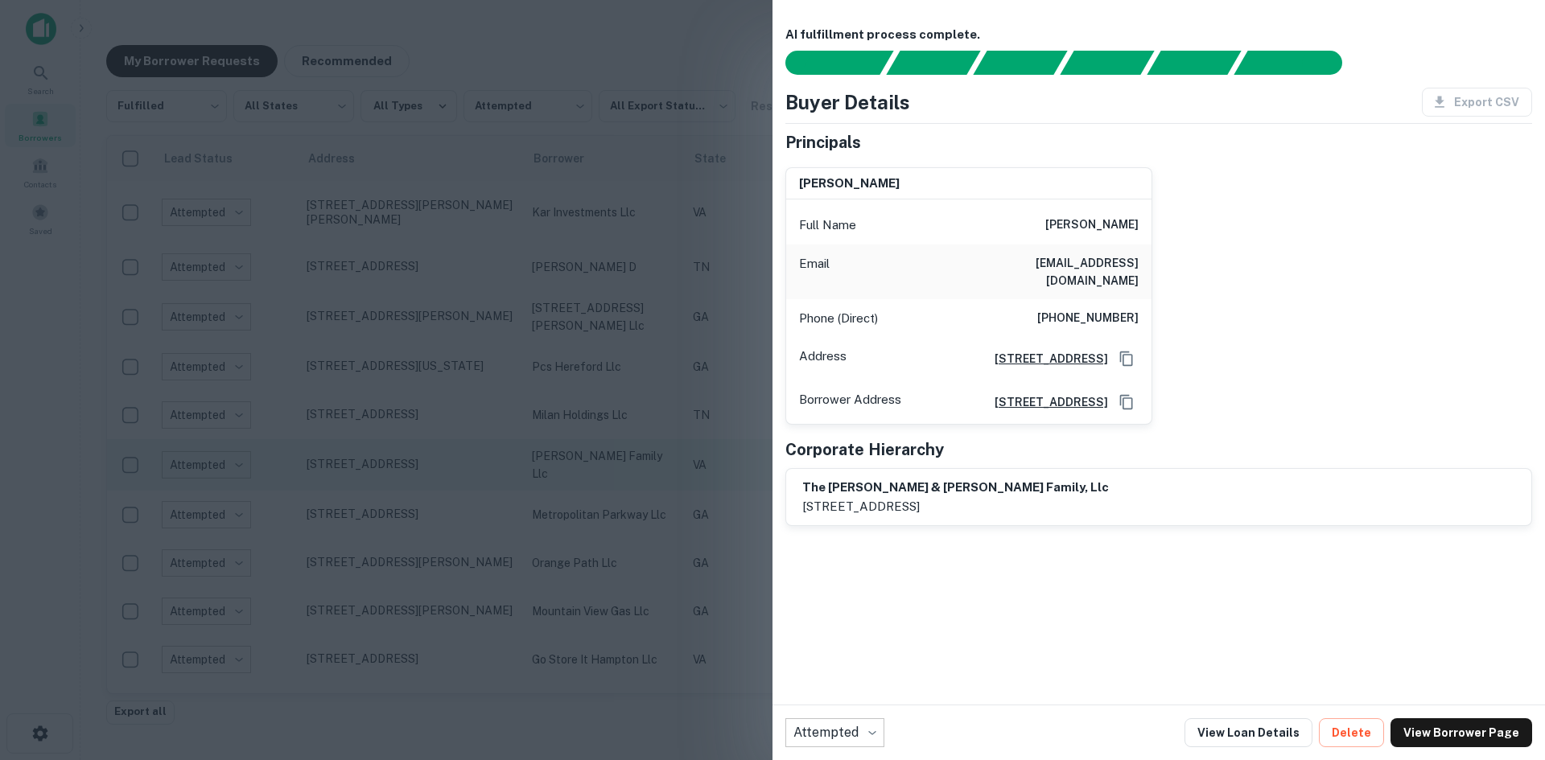
click at [373, 435] on div at bounding box center [772, 380] width 1545 height 760
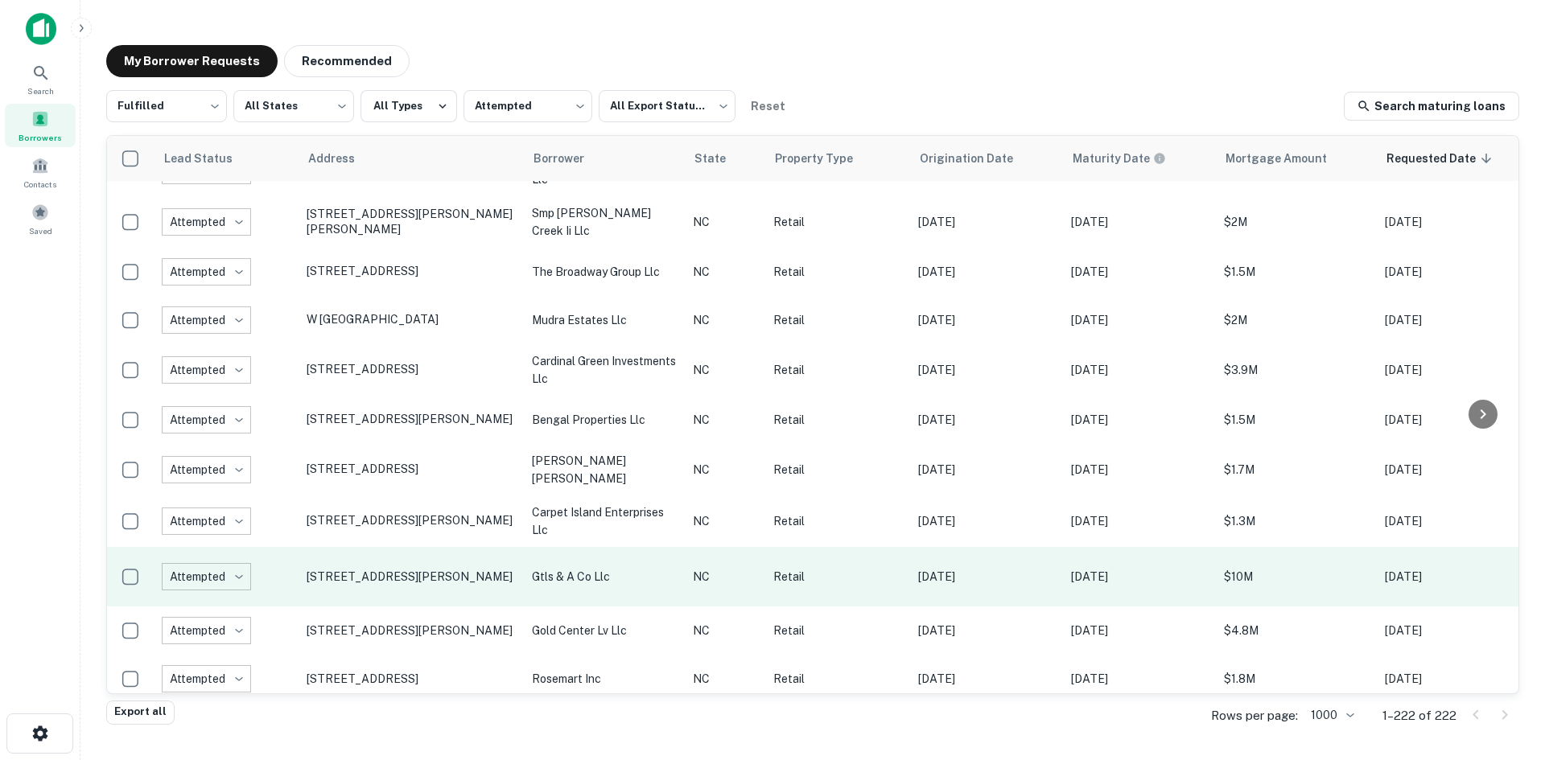
scroll to position [2396, 0]
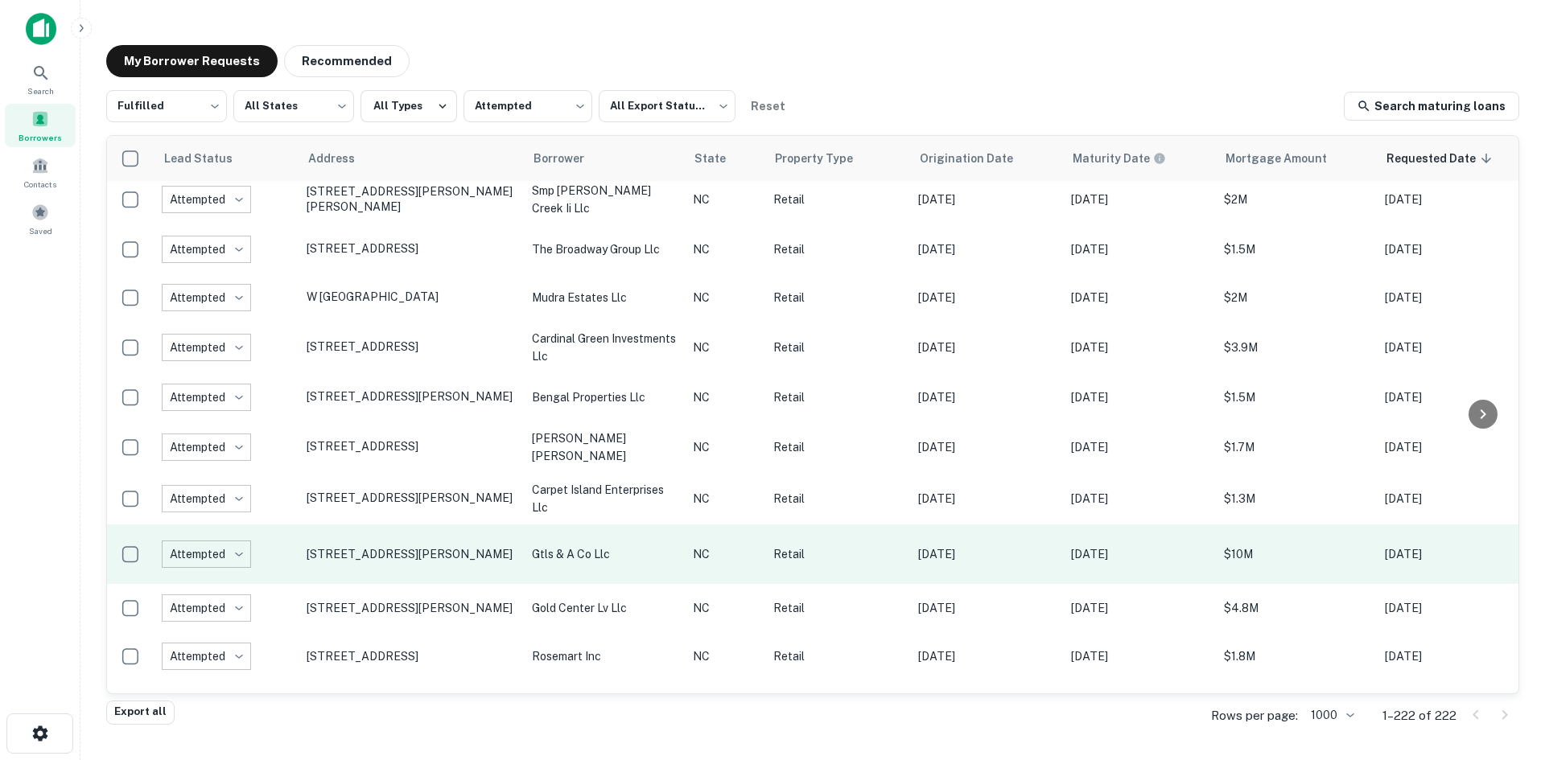
click at [361, 534] on td "[STREET_ADDRESS][PERSON_NAME]" at bounding box center [411, 555] width 225 height 60
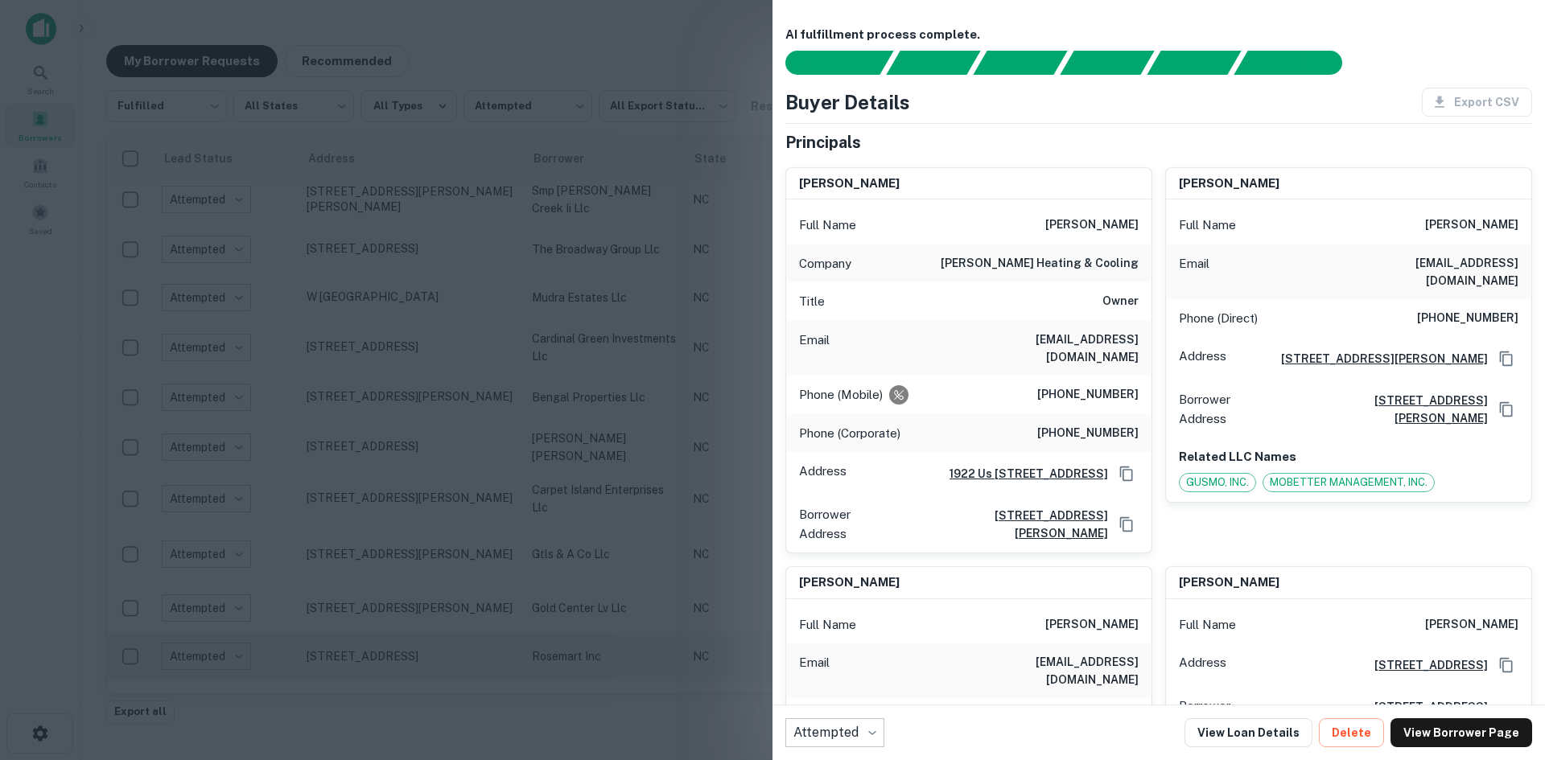
click at [365, 559] on div at bounding box center [772, 380] width 1545 height 760
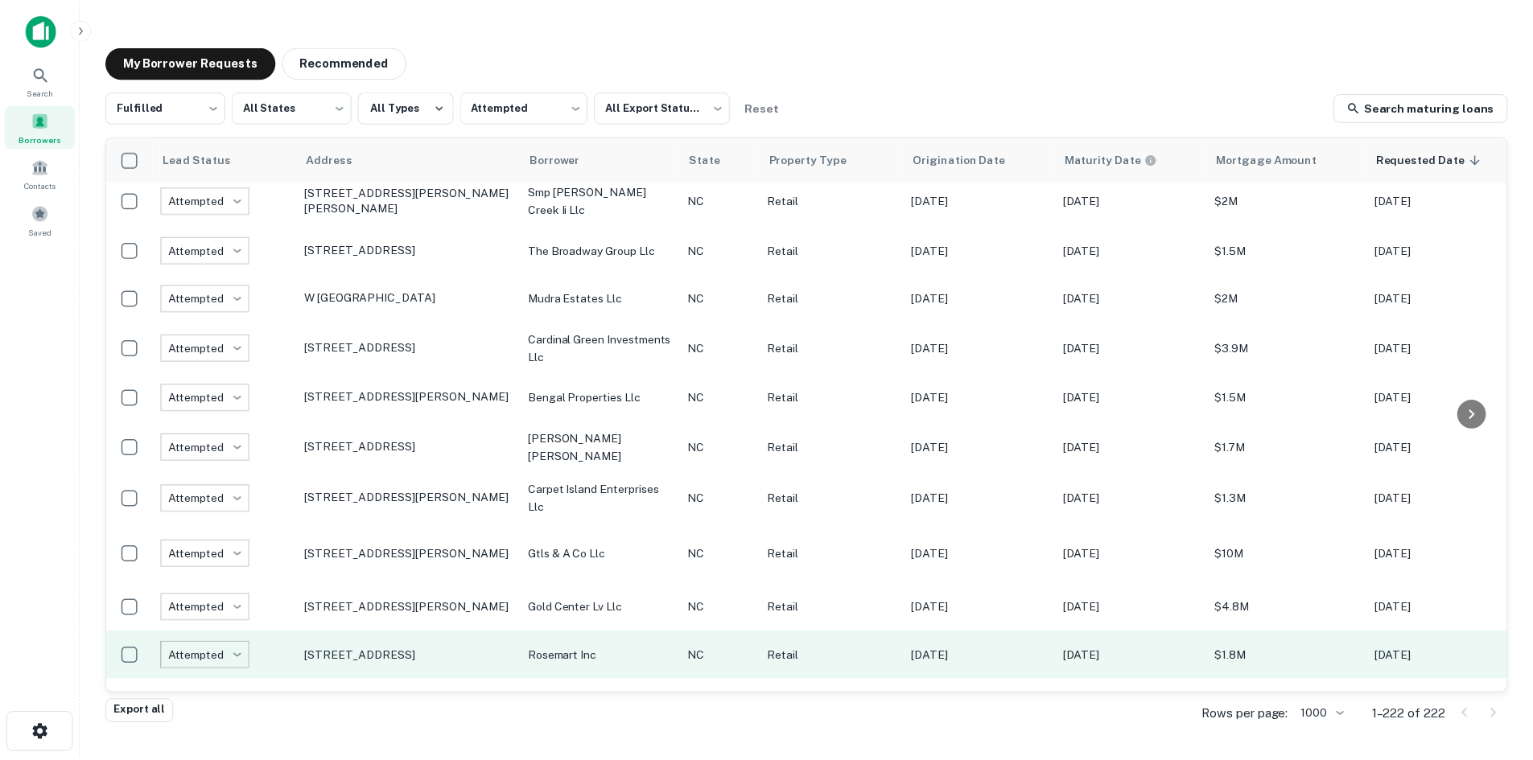
scroll to position [2799, 0]
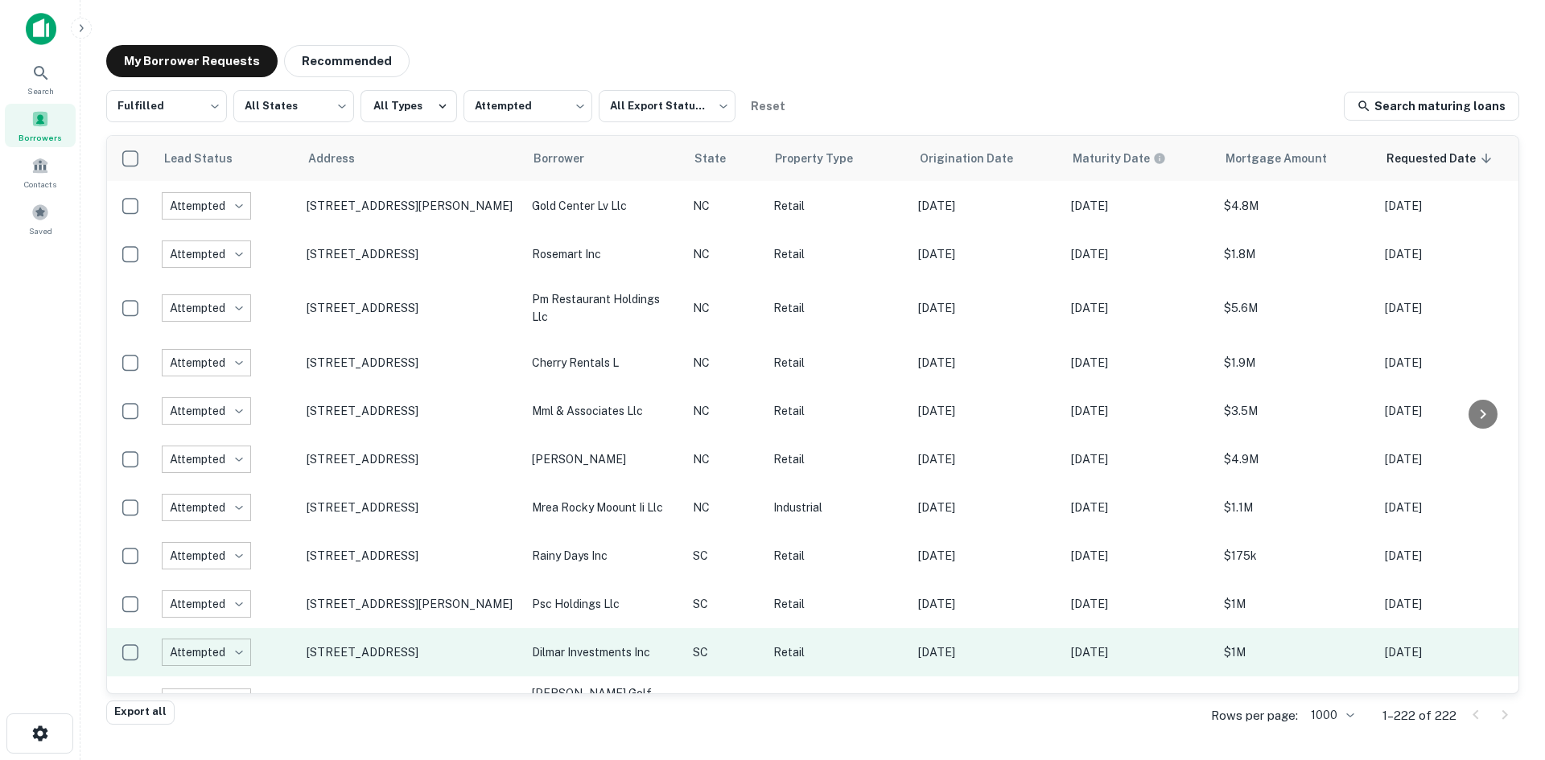
click at [373, 653] on td "[STREET_ADDRESS]" at bounding box center [411, 652] width 225 height 48
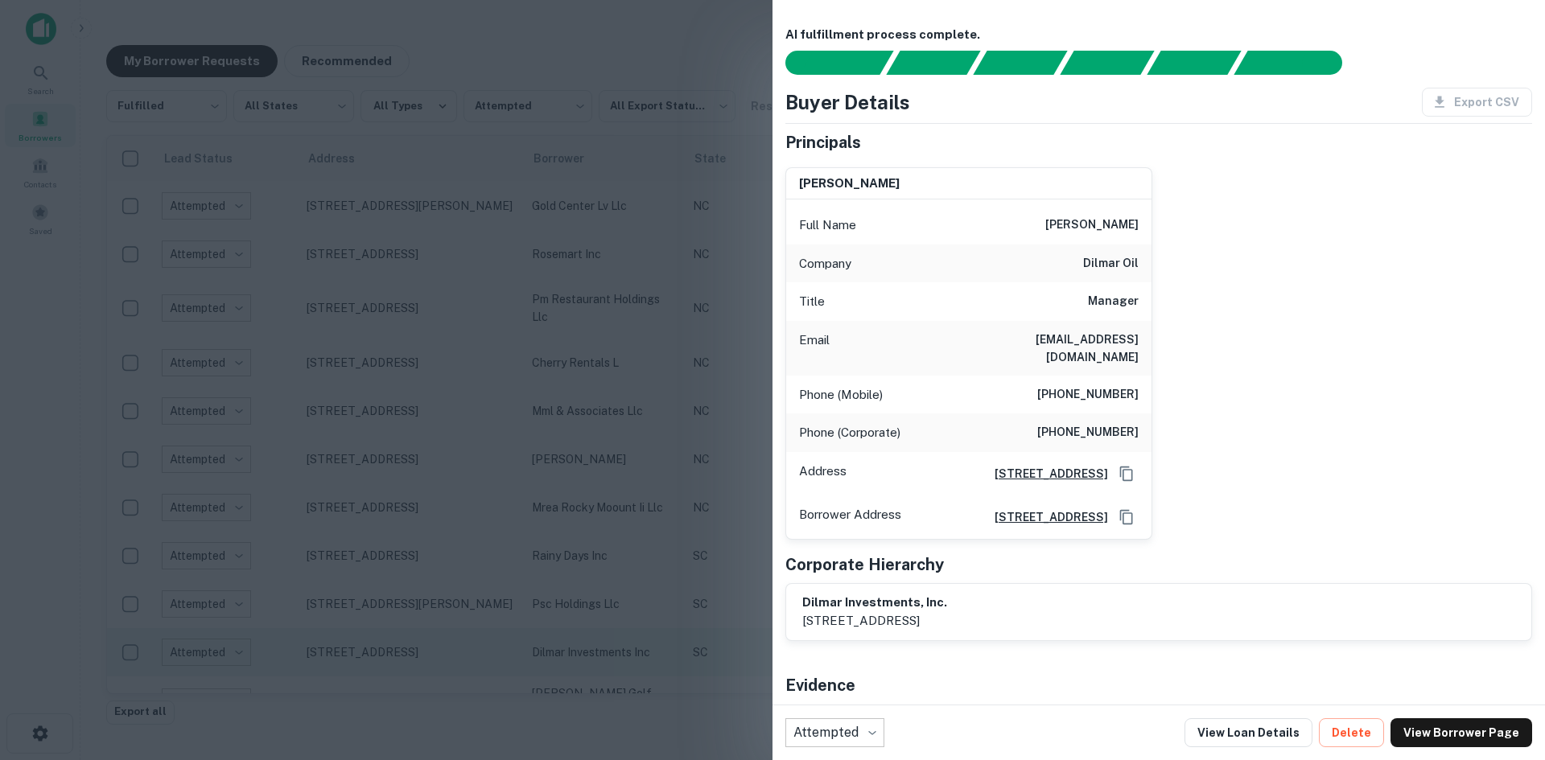
click at [373, 653] on div at bounding box center [772, 380] width 1545 height 760
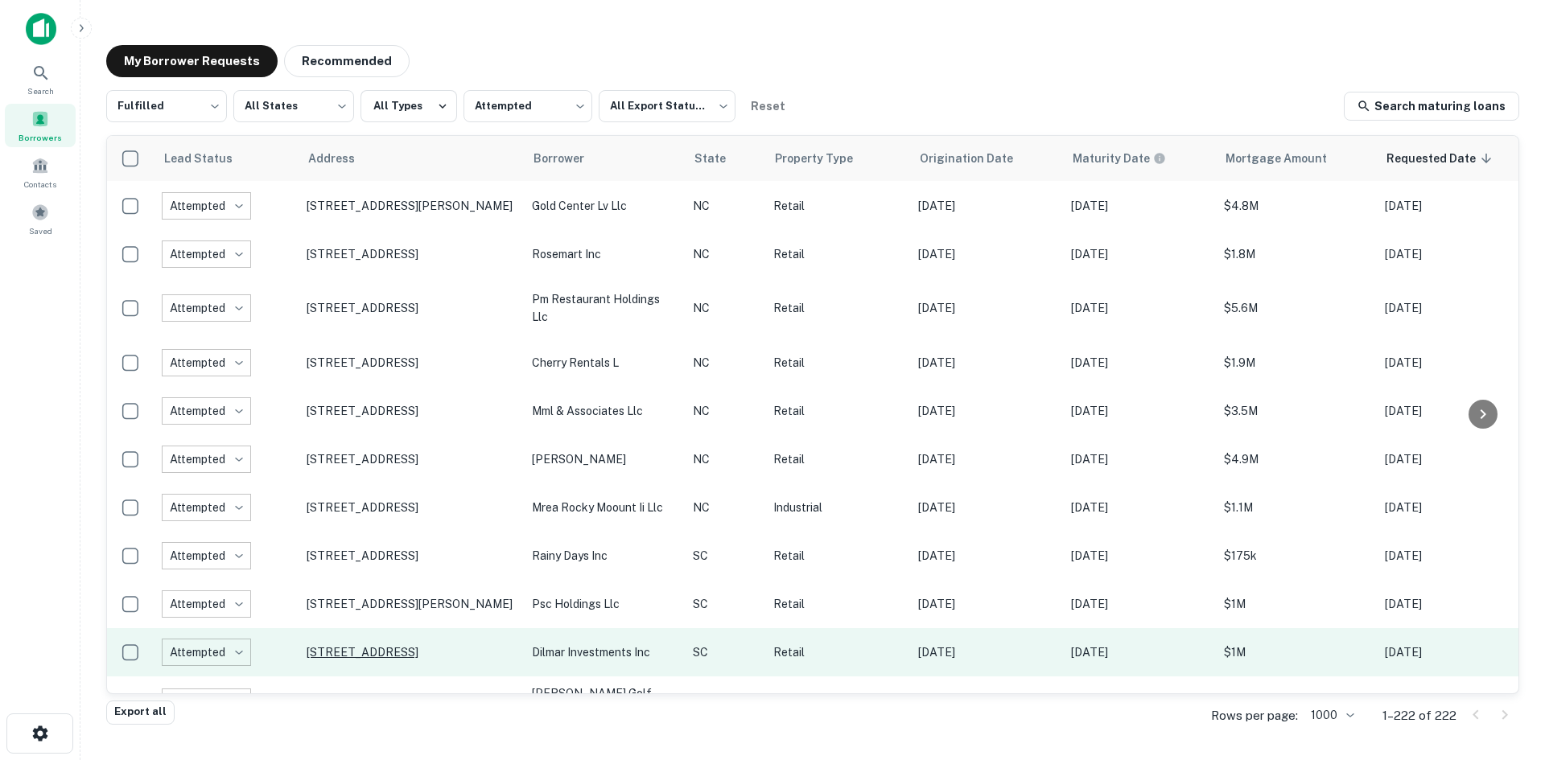
click at [370, 645] on p "[STREET_ADDRESS]" at bounding box center [411, 652] width 209 height 14
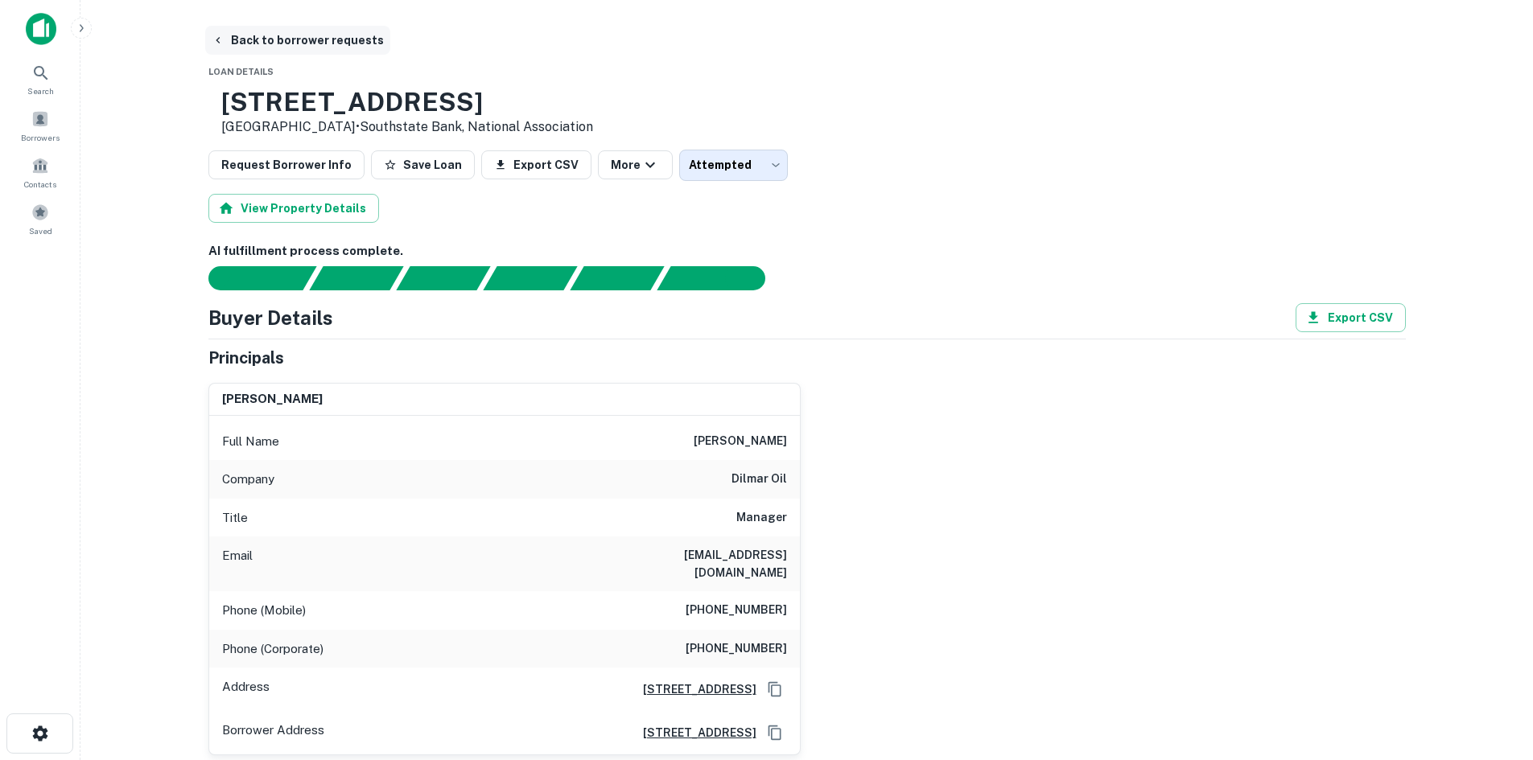
click at [274, 48] on button "Back to borrower requests" at bounding box center [297, 40] width 185 height 29
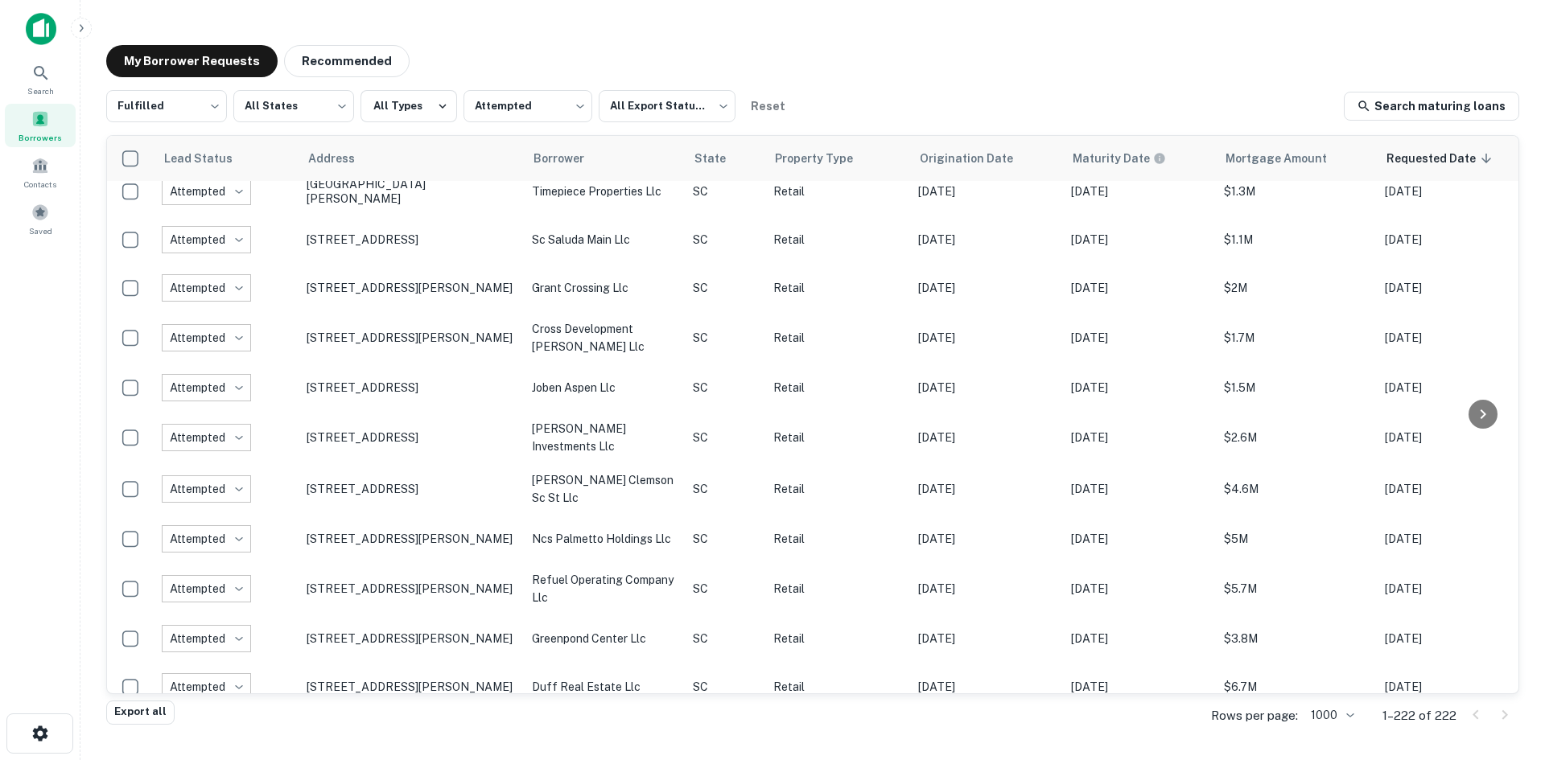
scroll to position [3684, 0]
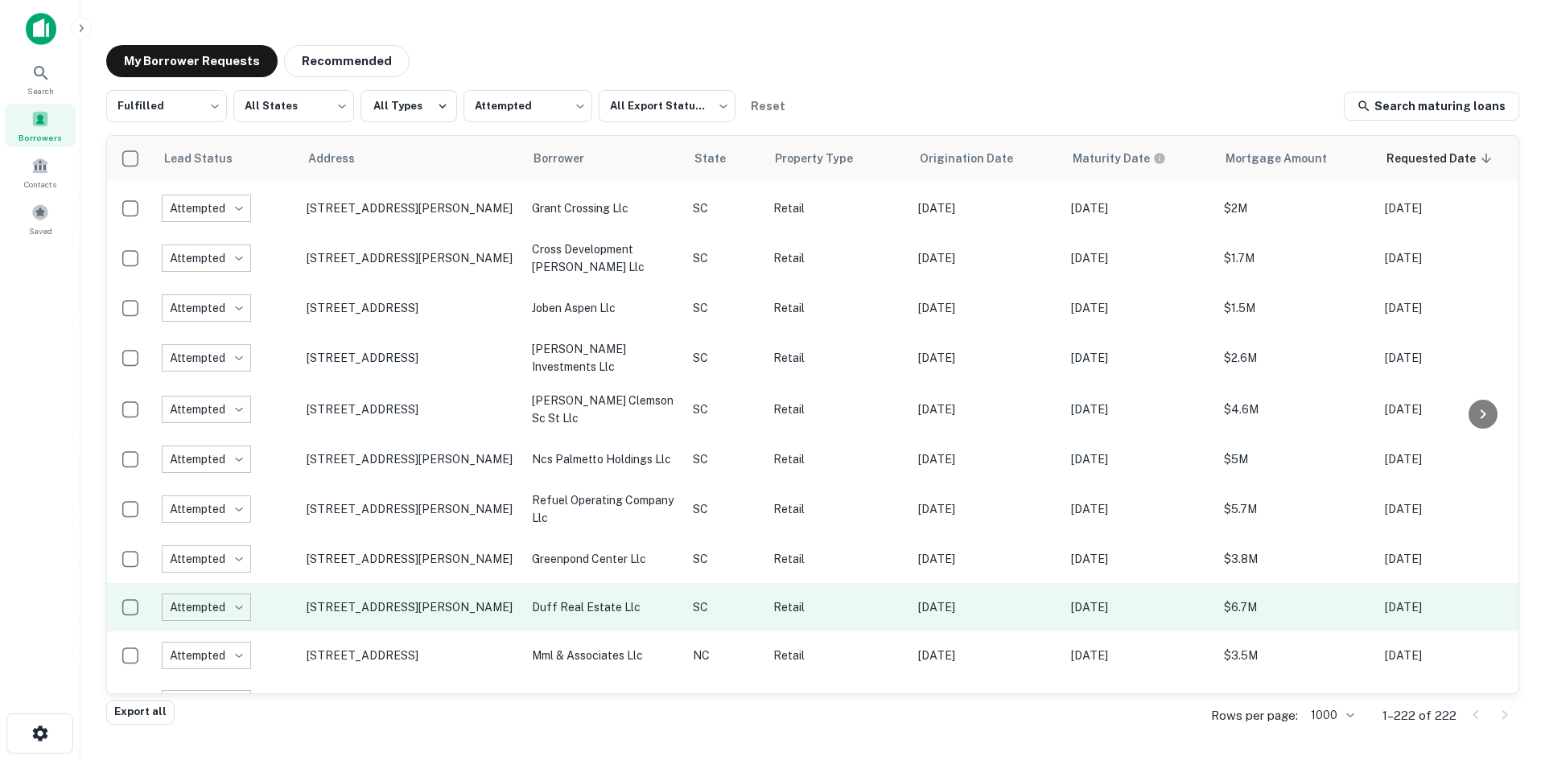
click at [381, 612] on td "[STREET_ADDRESS][PERSON_NAME]" at bounding box center [411, 607] width 225 height 48
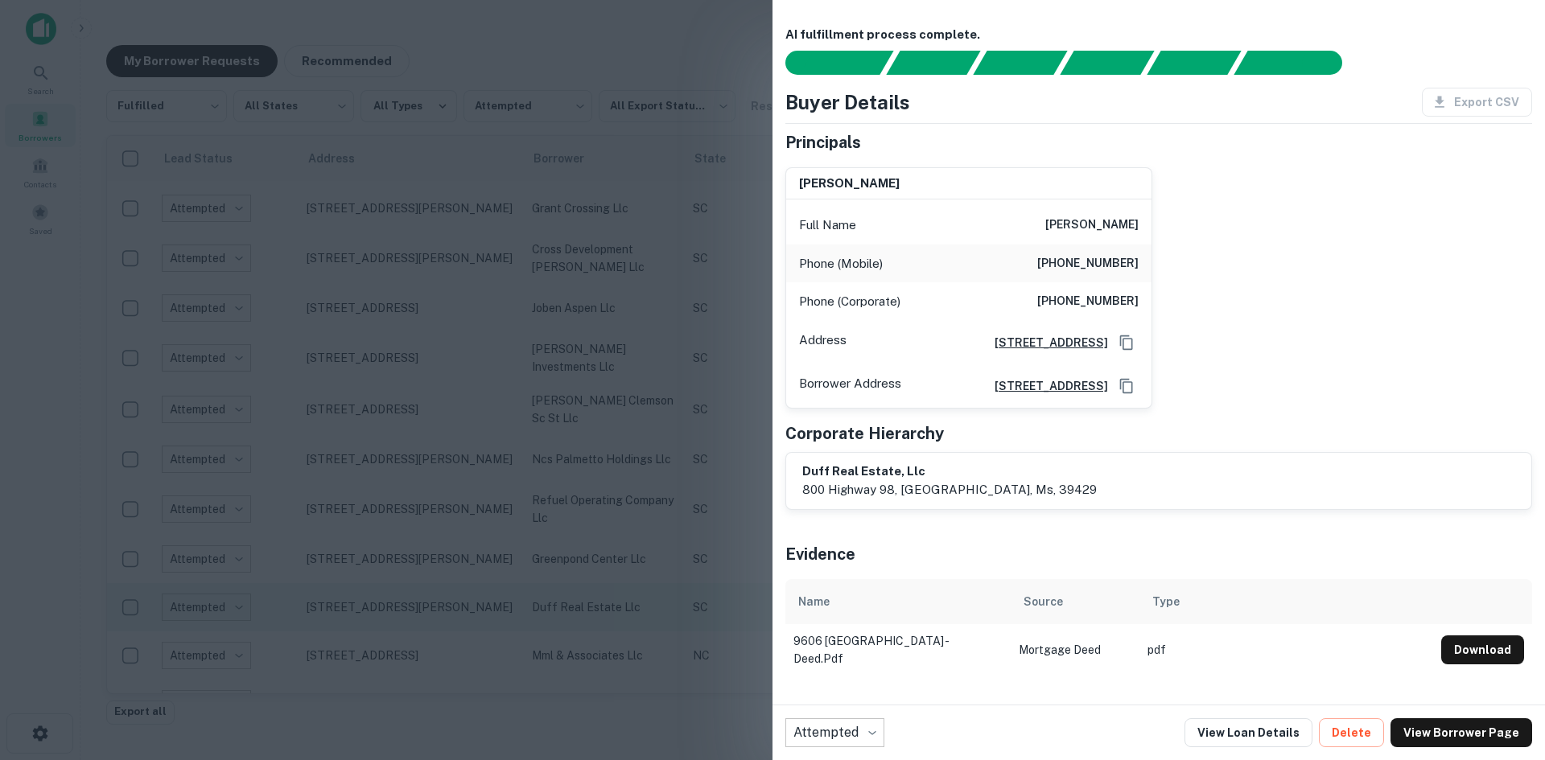
click at [381, 612] on div at bounding box center [772, 380] width 1545 height 760
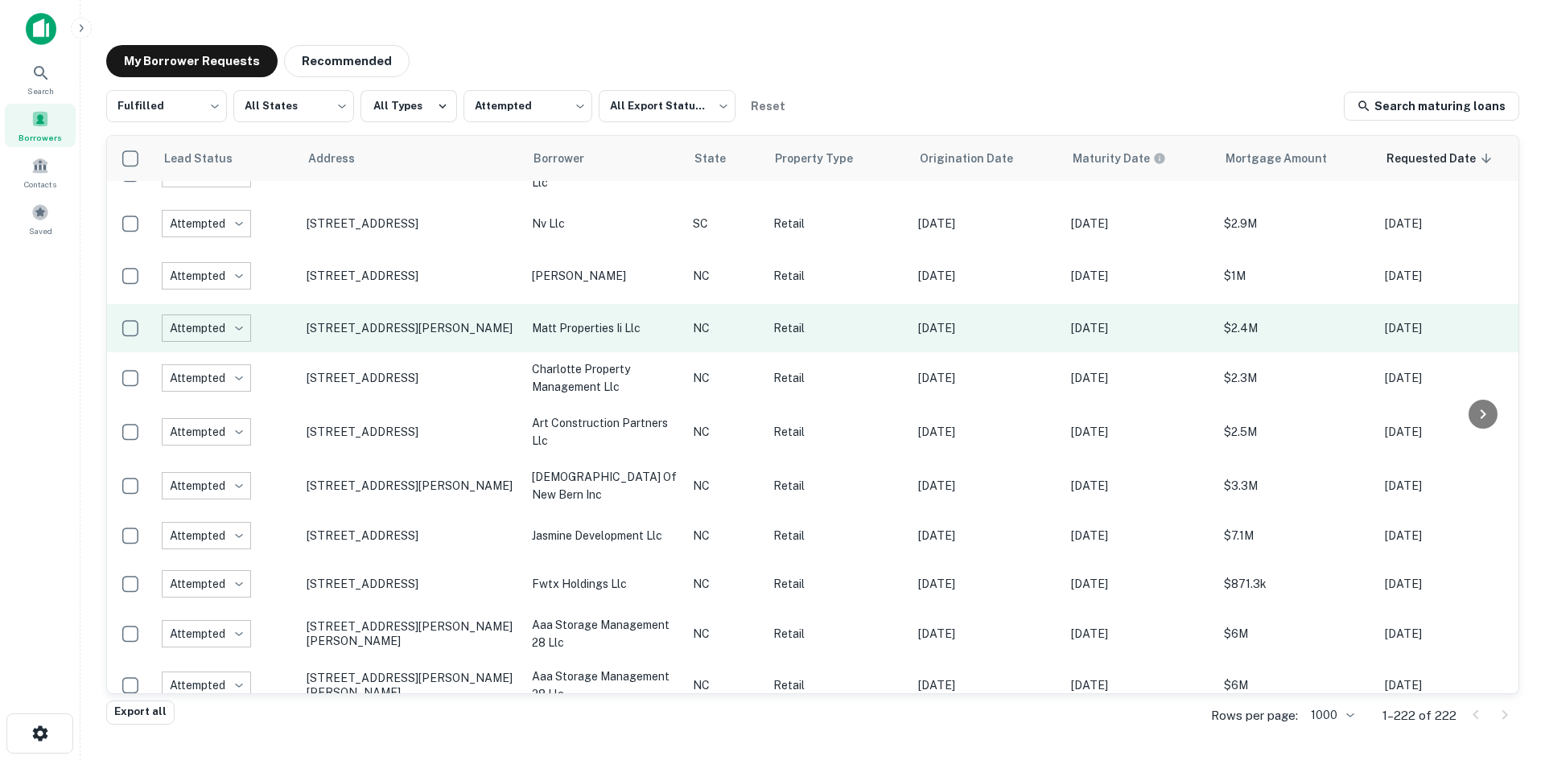
scroll to position [4328, 0]
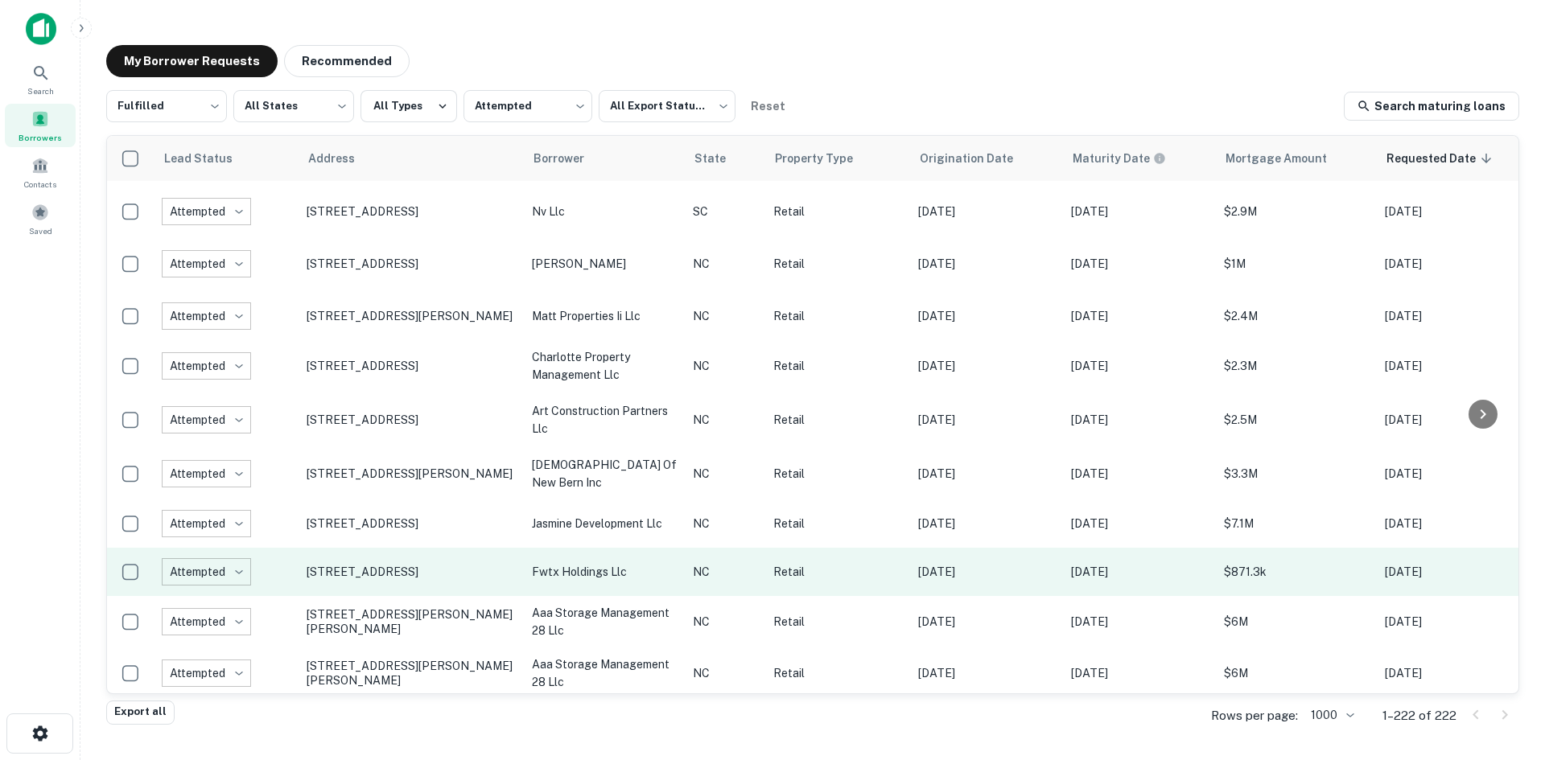
click at [369, 596] on td "[STREET_ADDRESS]" at bounding box center [411, 572] width 225 height 48
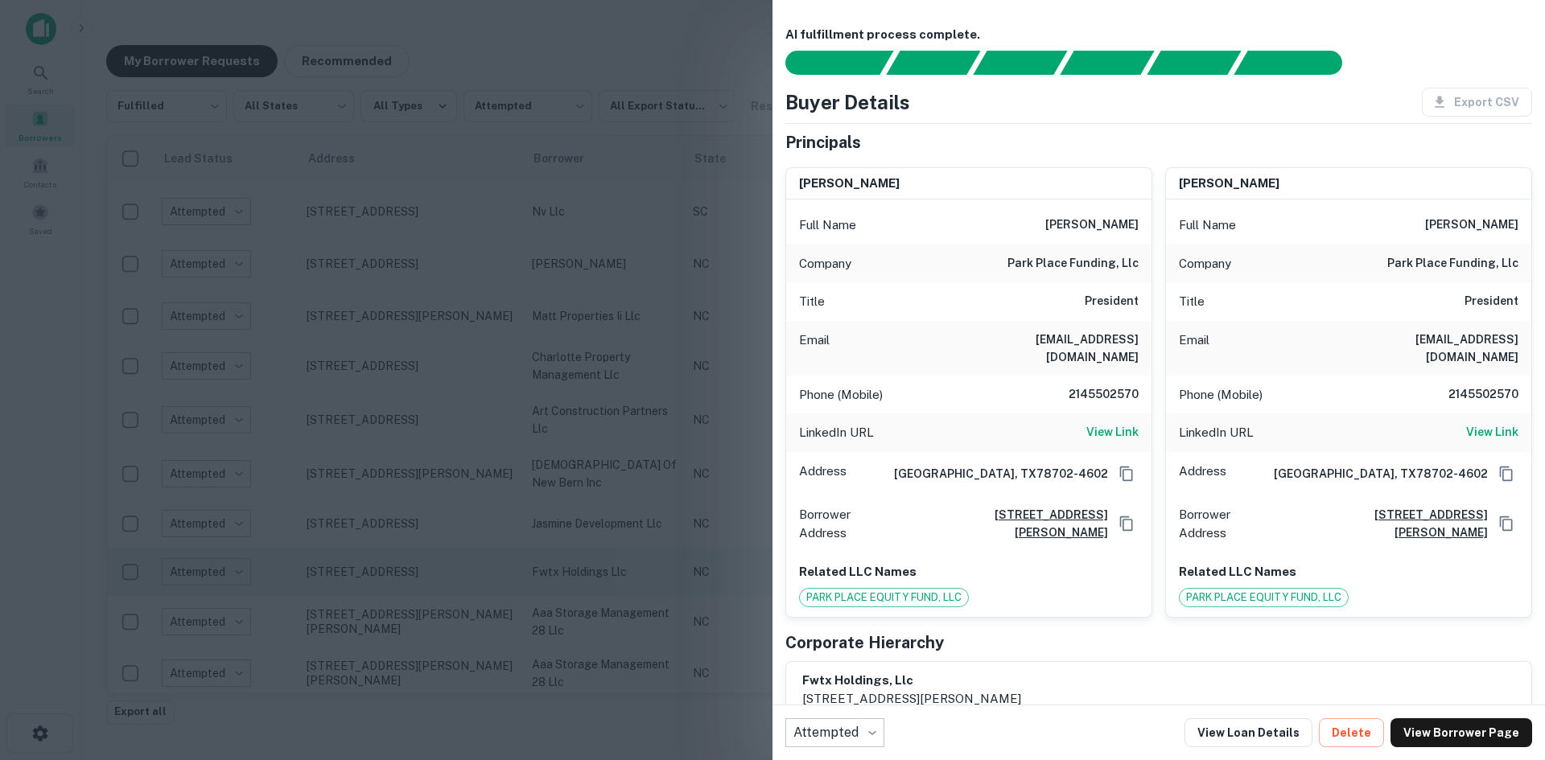
click at [369, 600] on div at bounding box center [772, 380] width 1545 height 760
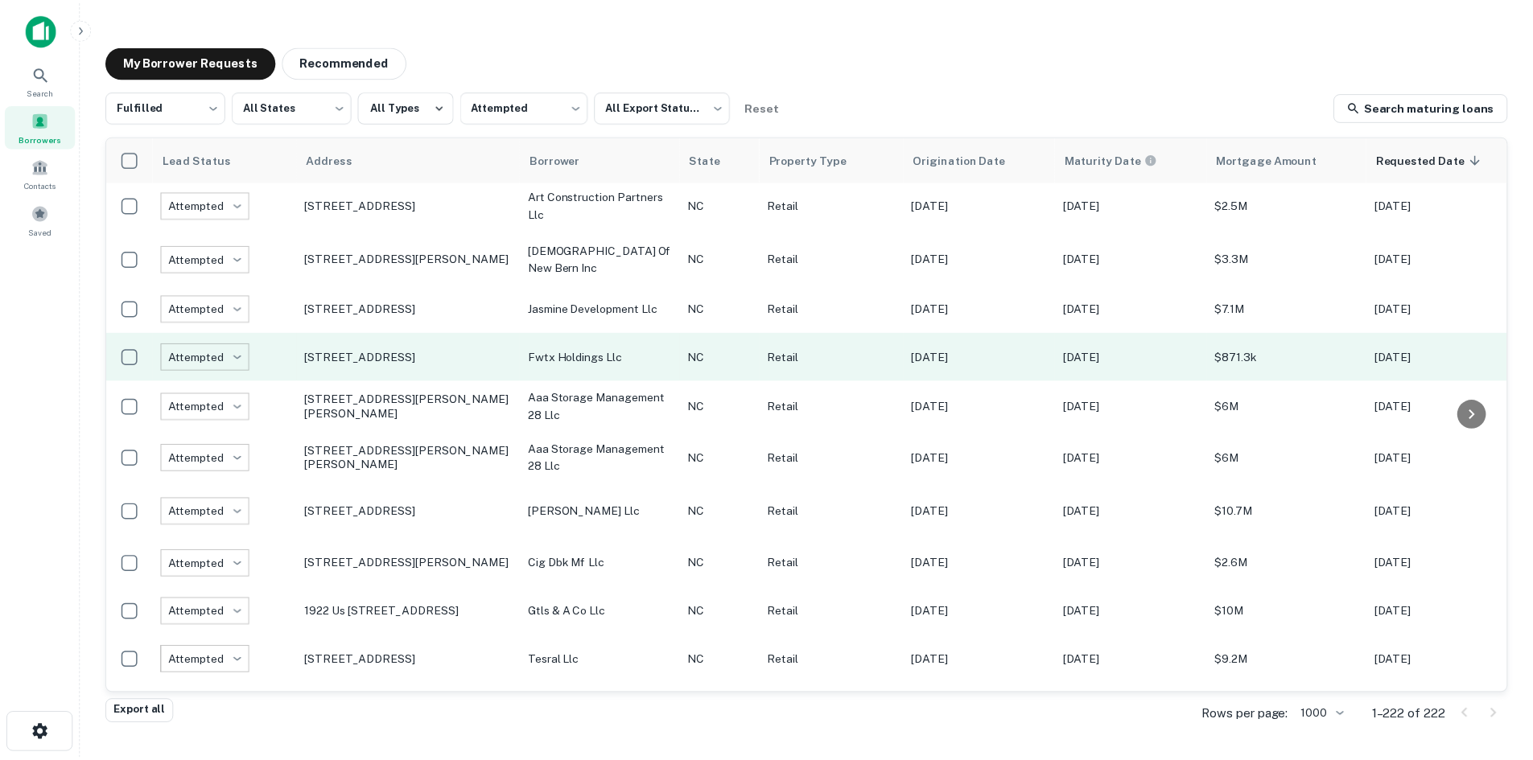
scroll to position [4650, 0]
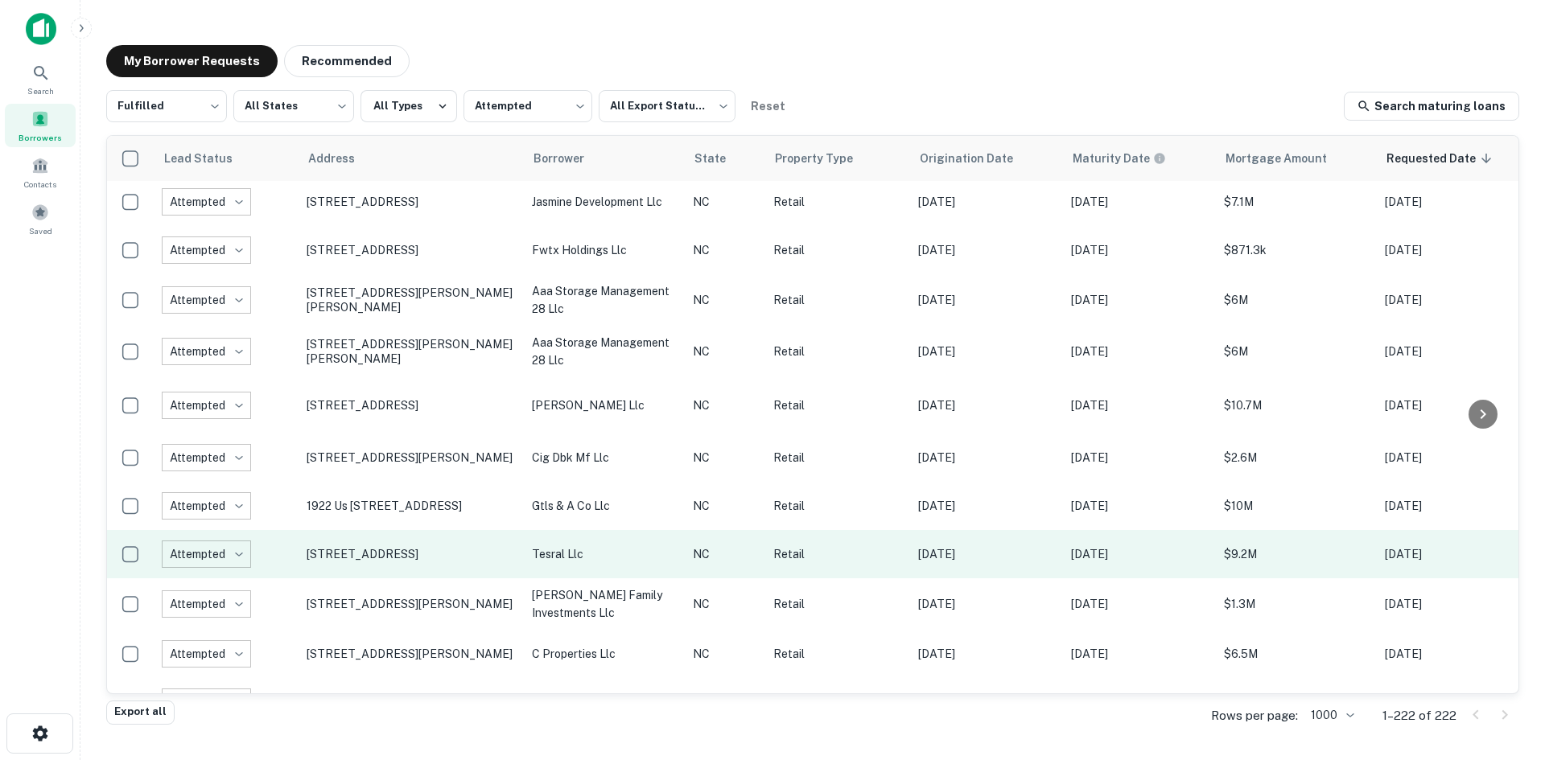
click at [370, 579] on td "[STREET_ADDRESS]" at bounding box center [411, 554] width 225 height 48
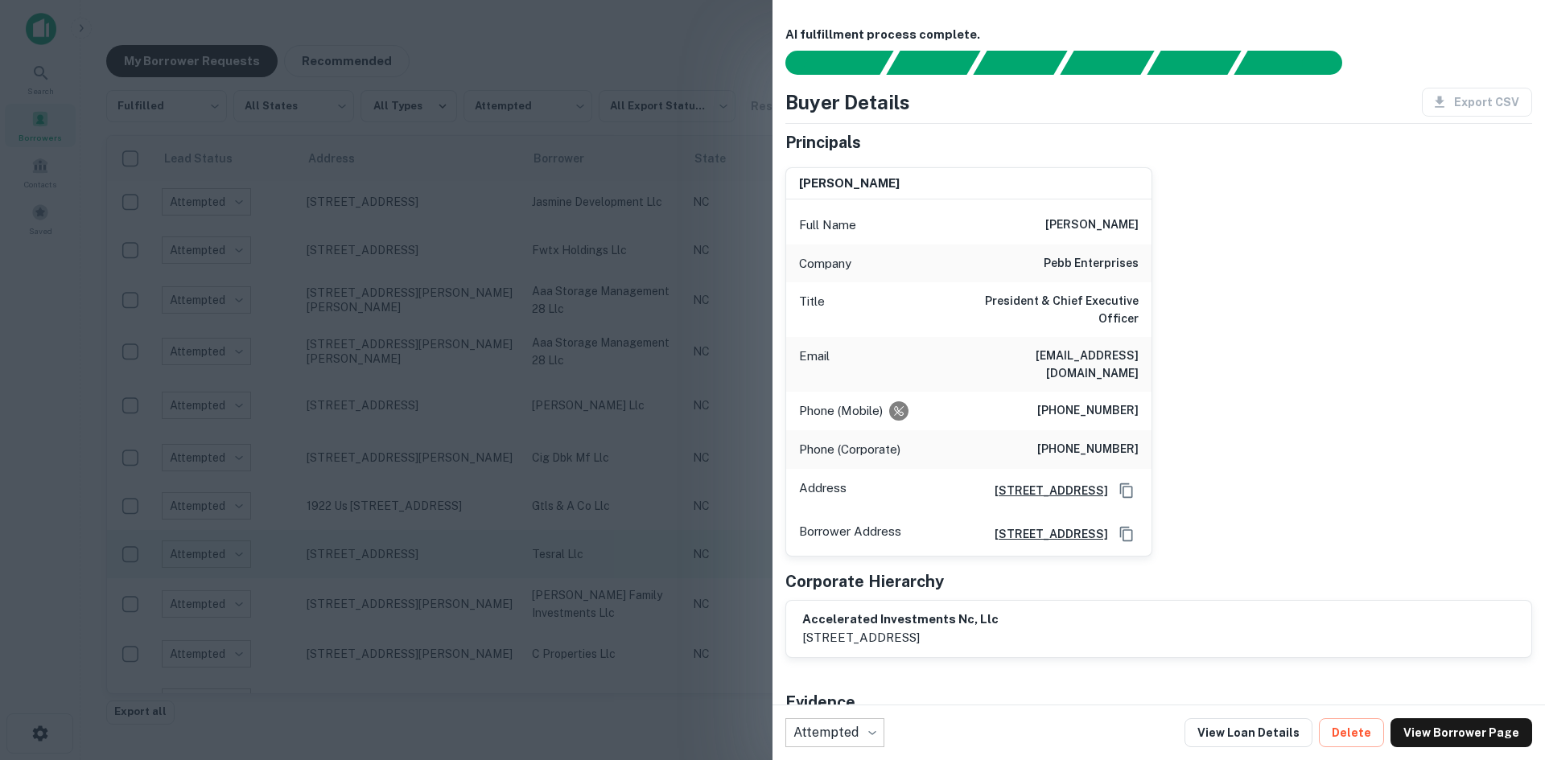
click at [370, 584] on div at bounding box center [772, 380] width 1545 height 760
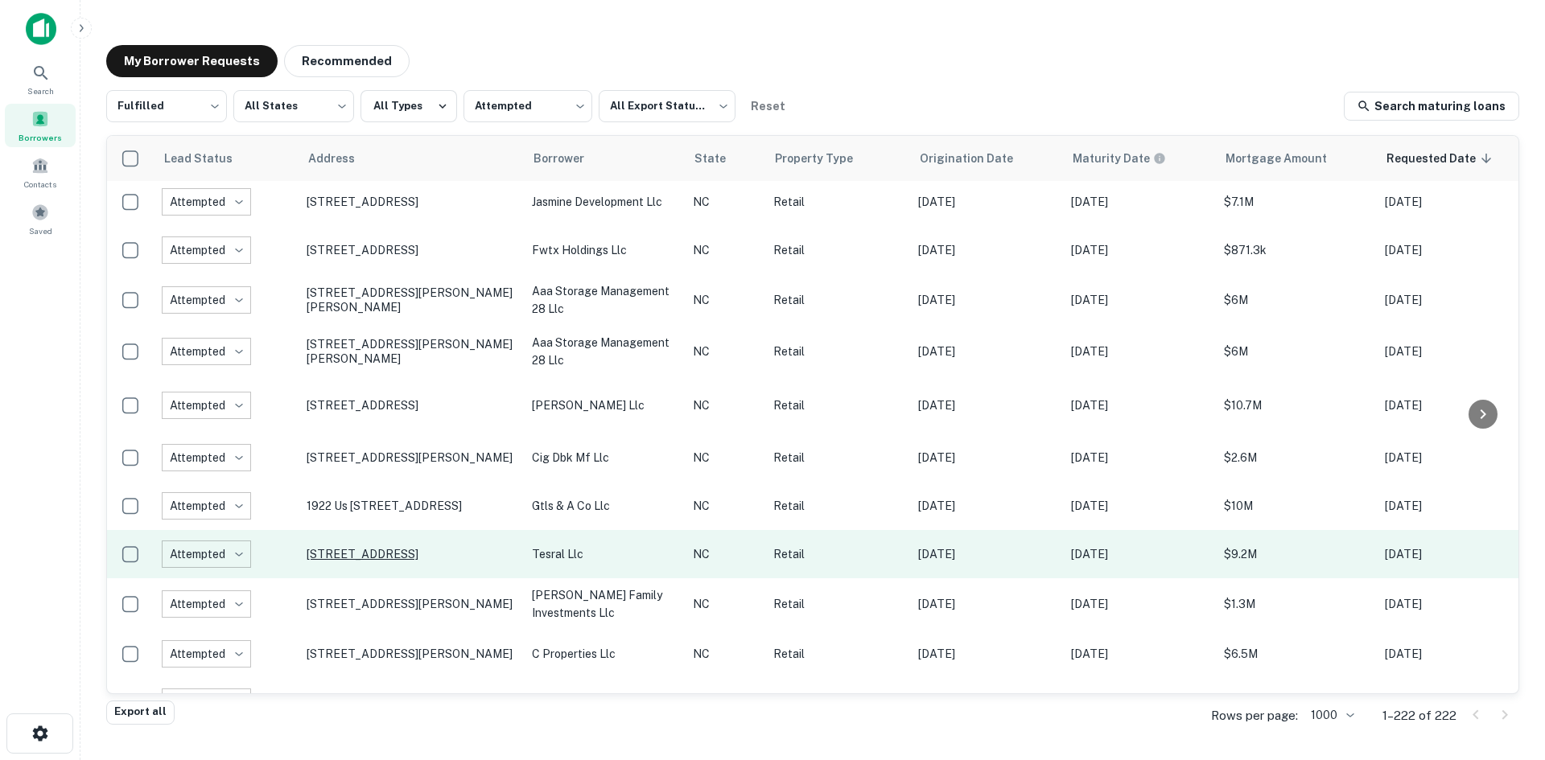
click at [370, 562] on p "[STREET_ADDRESS]" at bounding box center [411, 554] width 209 height 14
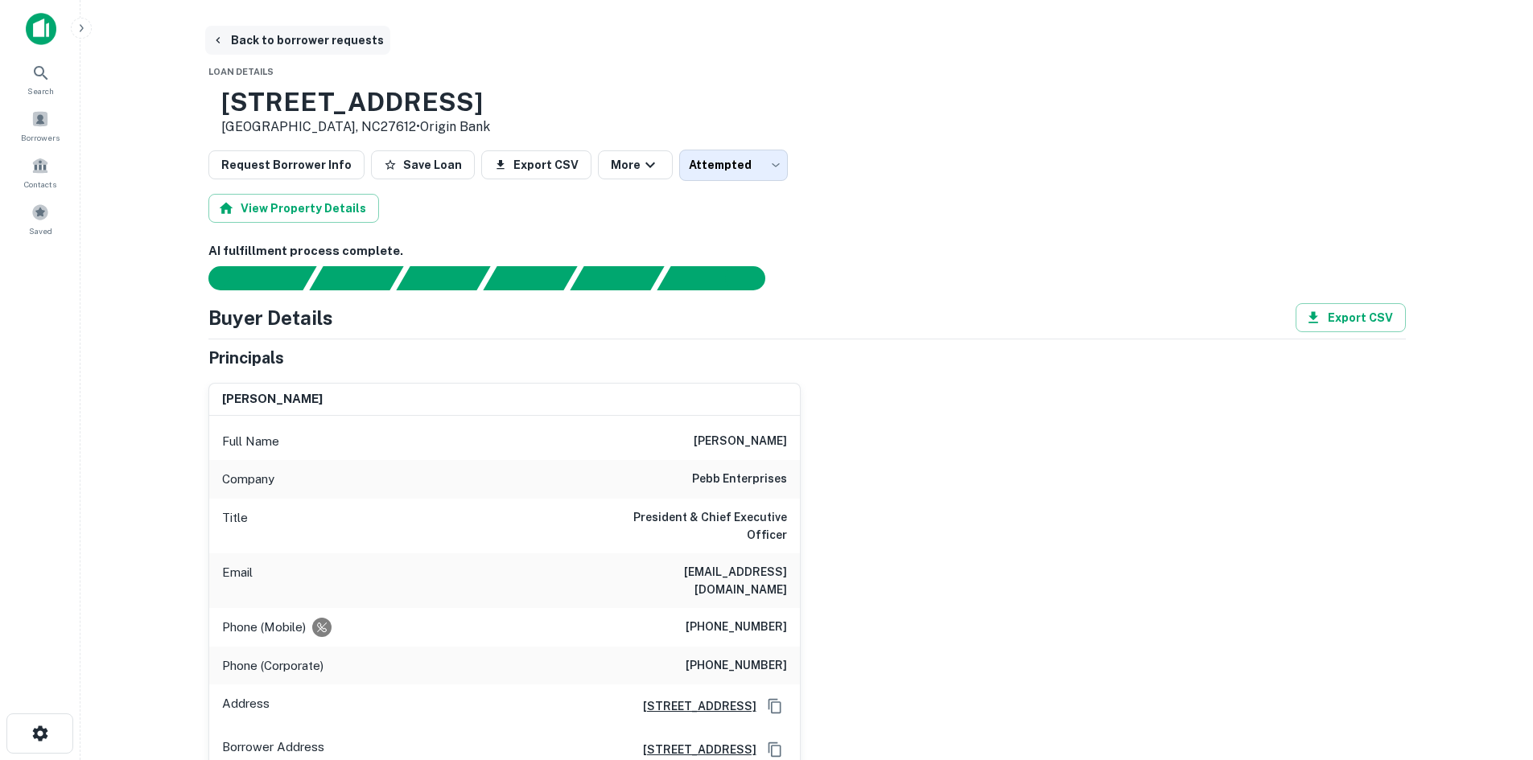
click at [276, 47] on button "Back to borrower requests" at bounding box center [297, 40] width 185 height 29
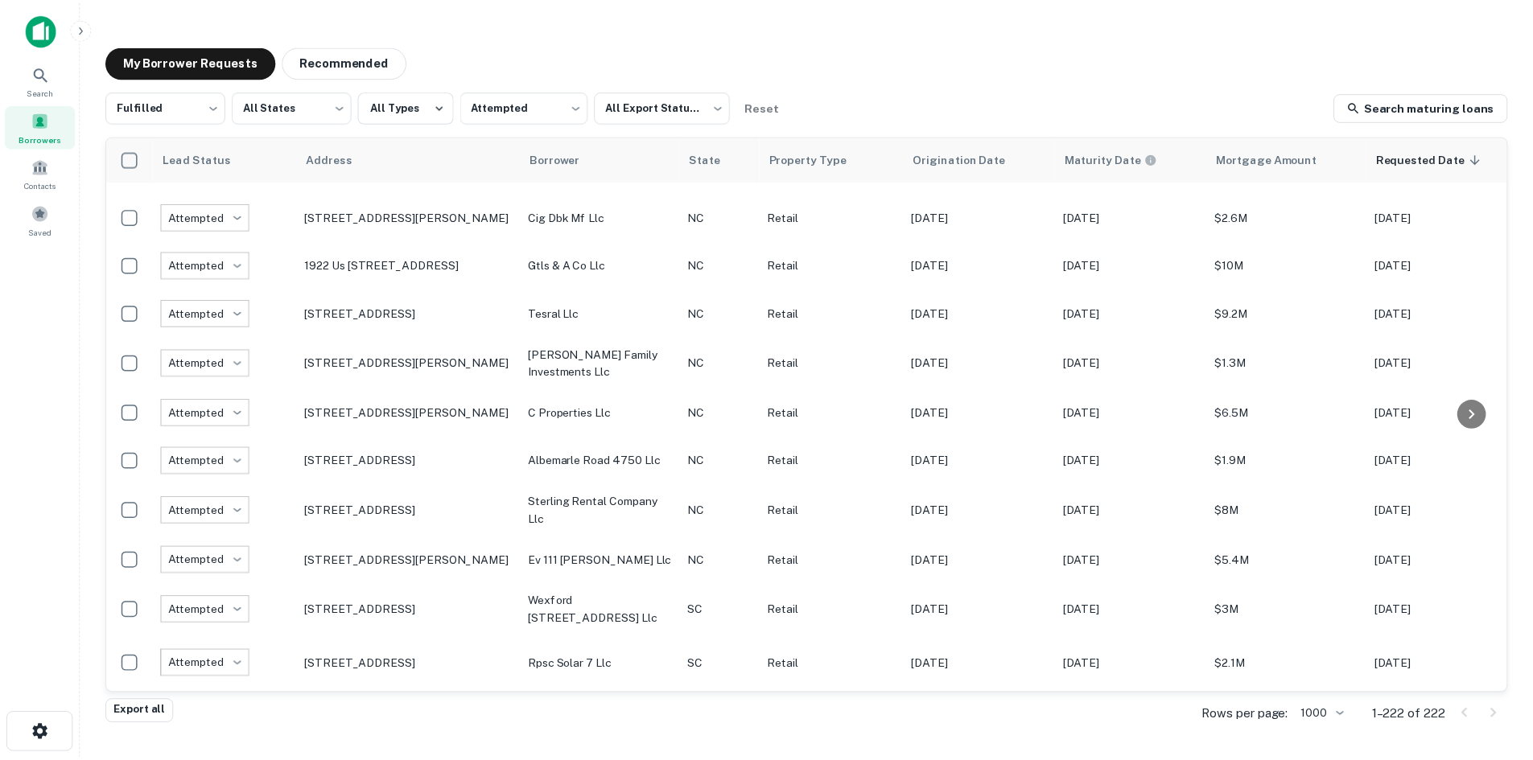
scroll to position [5374, 0]
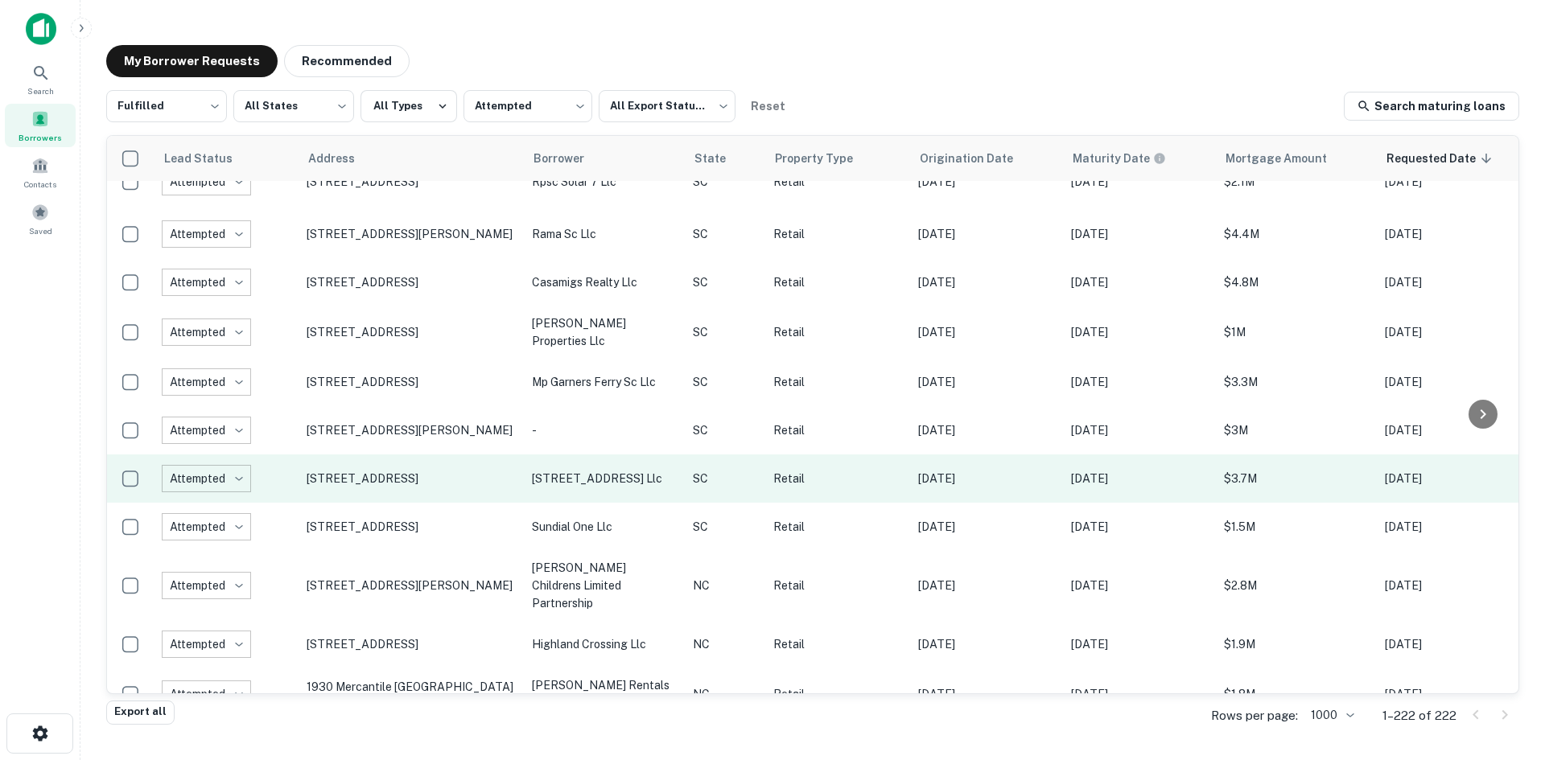
click at [401, 503] on td "[STREET_ADDRESS]" at bounding box center [411, 479] width 225 height 48
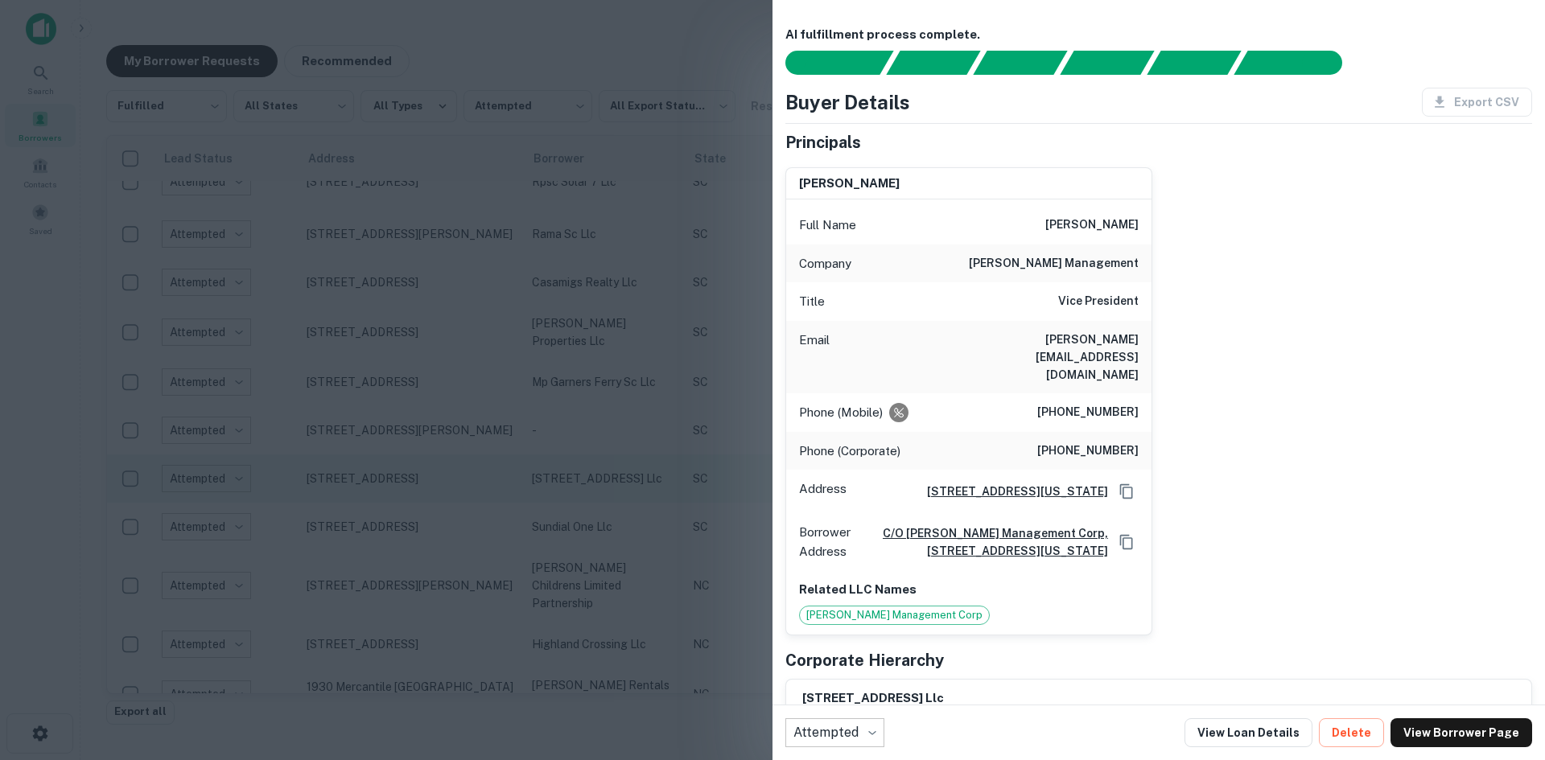
click at [401, 517] on div at bounding box center [772, 380] width 1545 height 760
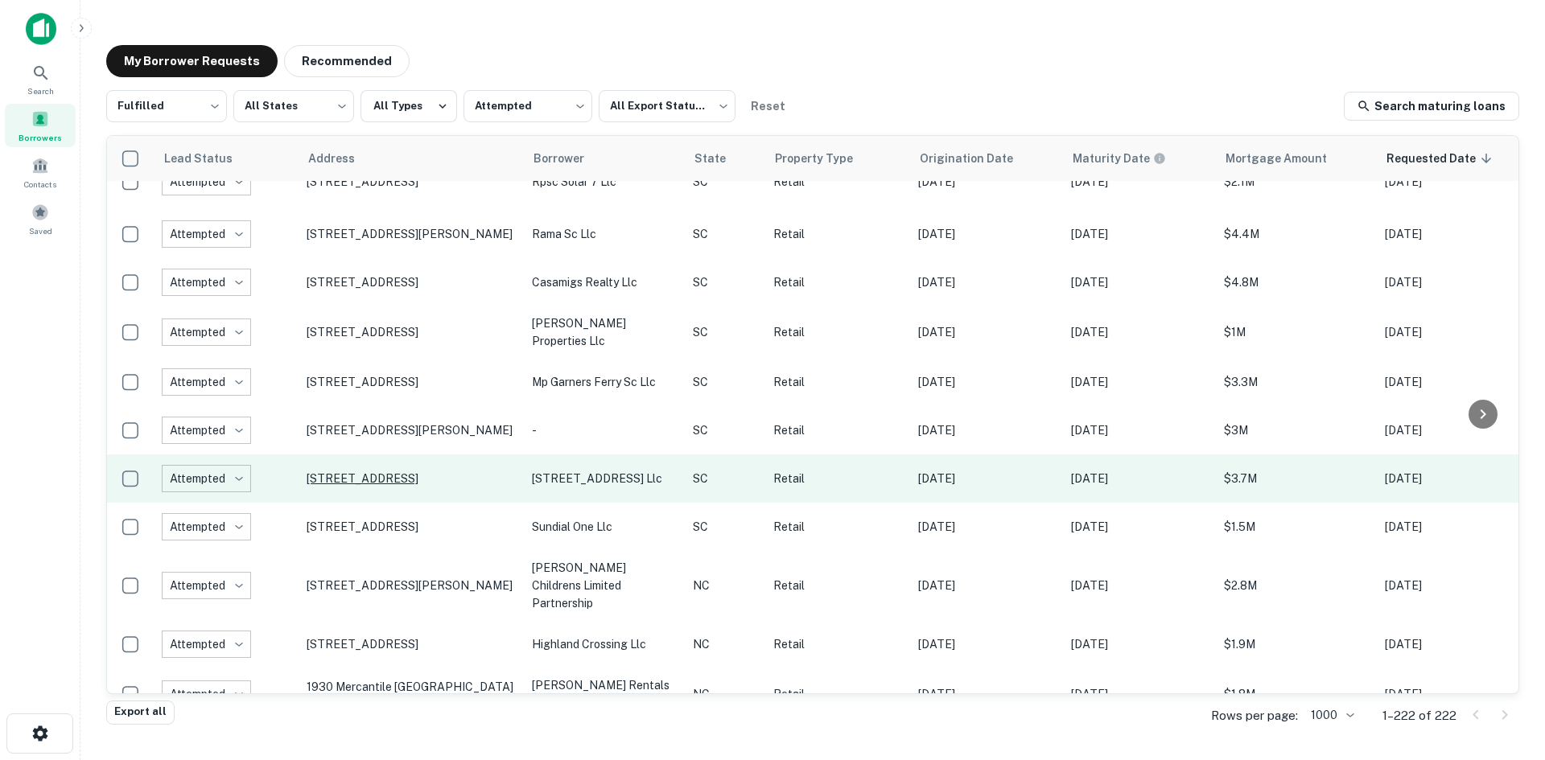
click at [400, 486] on p "[STREET_ADDRESS]" at bounding box center [411, 479] width 209 height 14
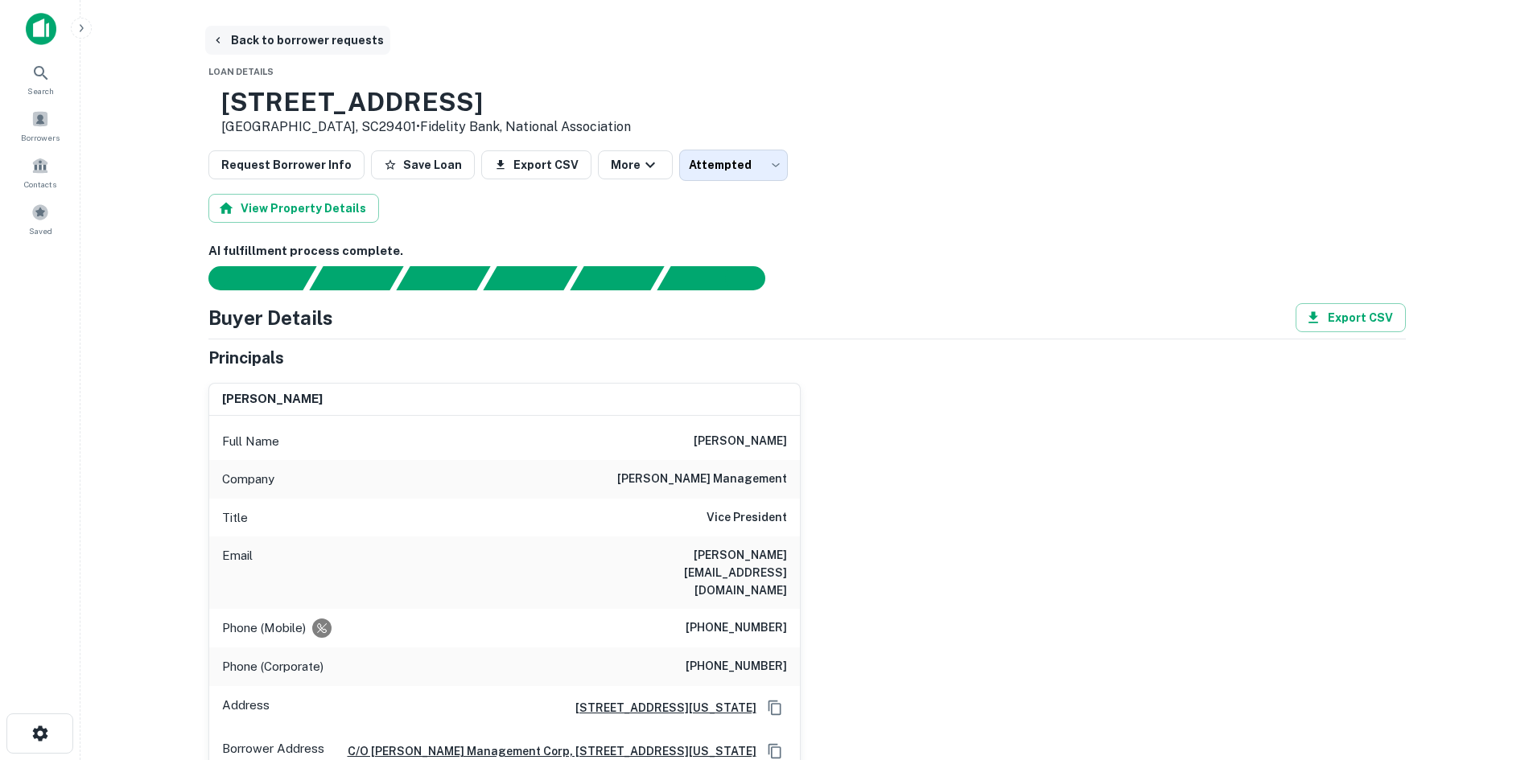
click at [332, 38] on button "Back to borrower requests" at bounding box center [297, 40] width 185 height 29
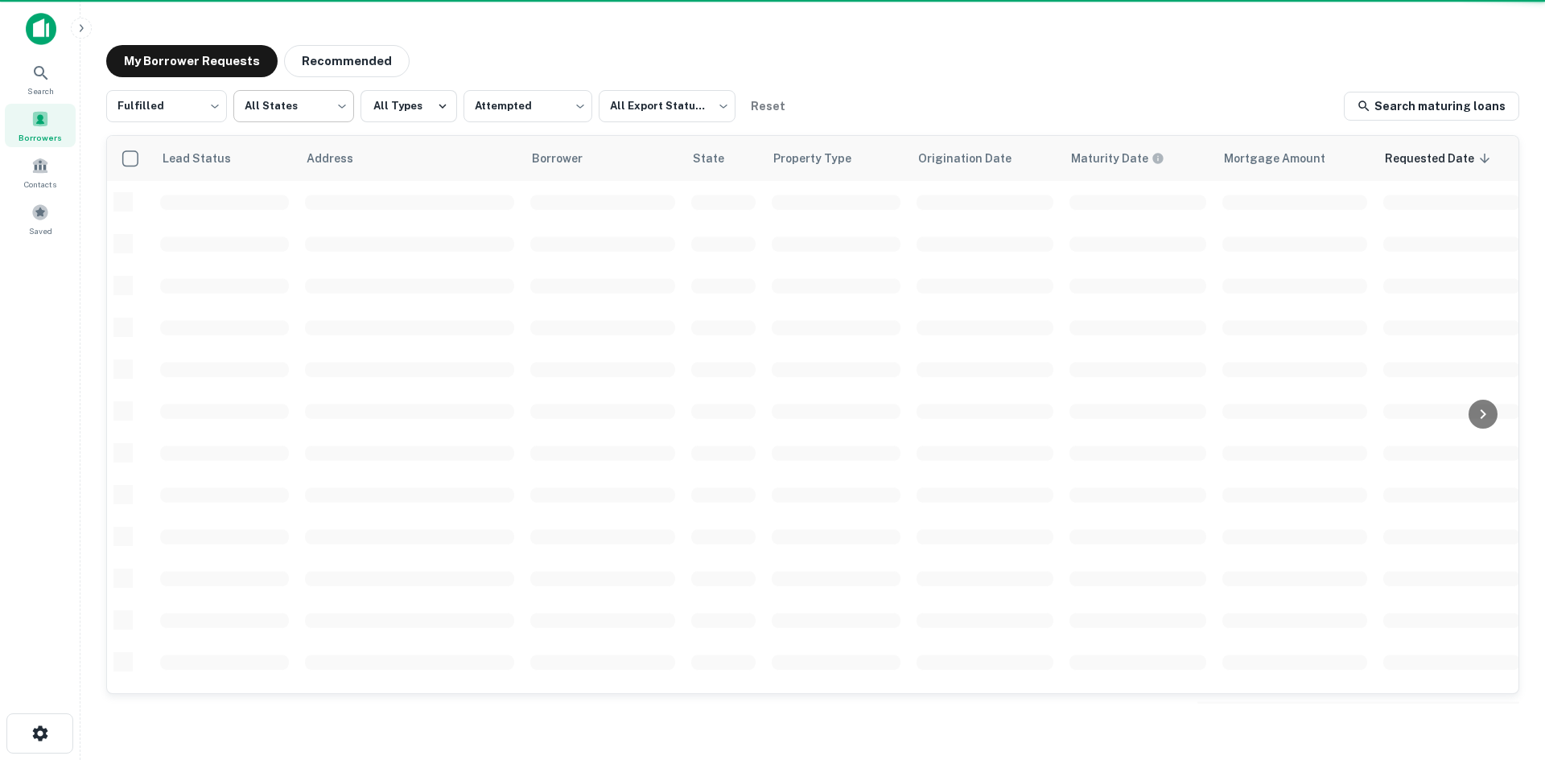
scroll to position [546, 0]
